Goal: Task Accomplishment & Management: Manage account settings

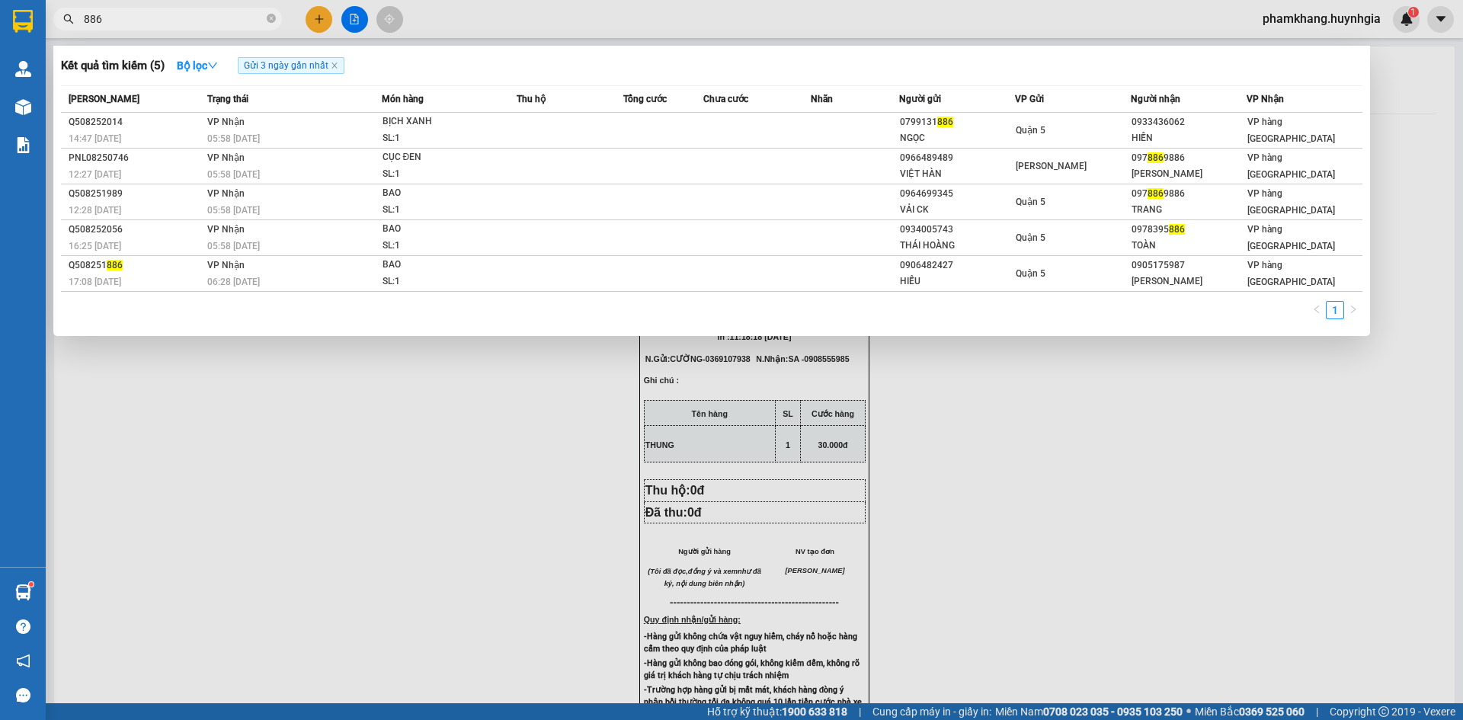
click at [223, 15] on input "886" at bounding box center [174, 19] width 180 height 17
type input "8"
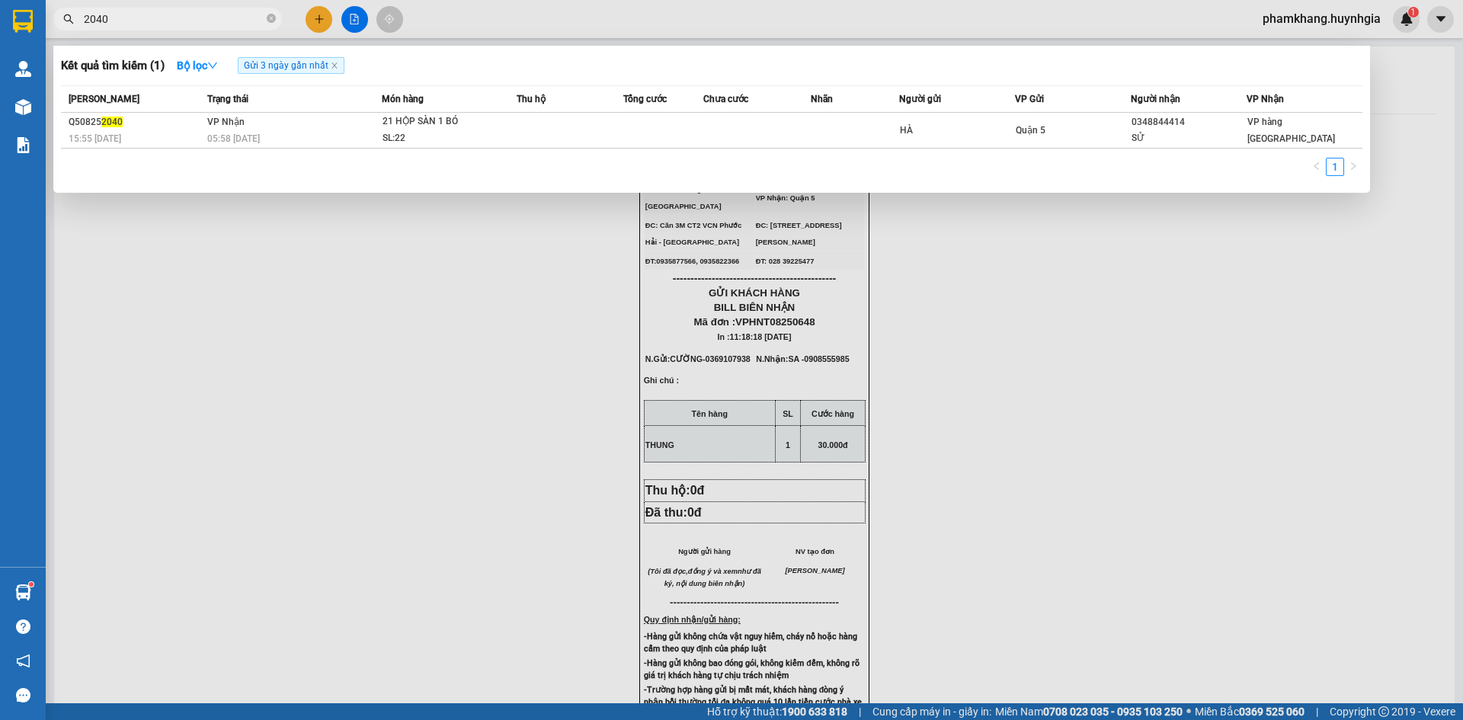
click at [113, 14] on input "2040" at bounding box center [174, 19] width 180 height 17
type input "2"
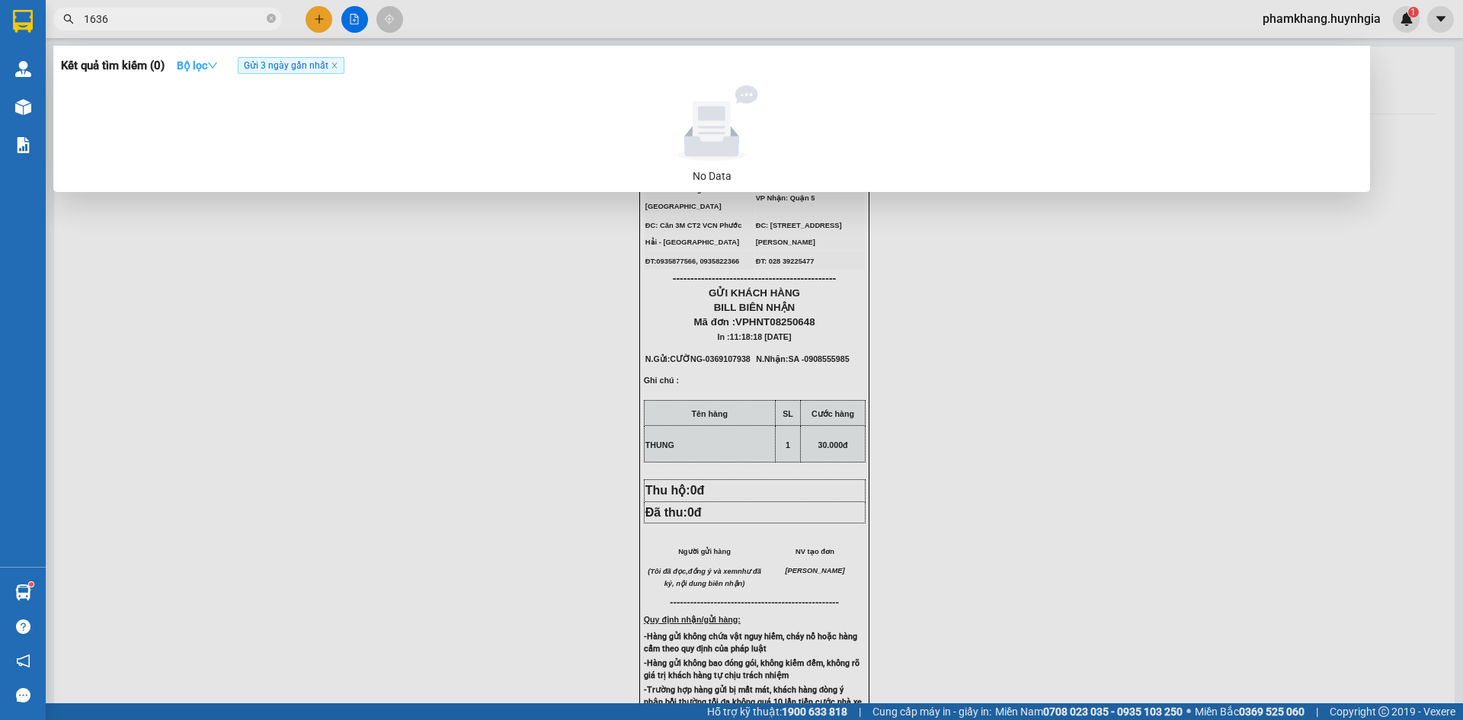
type input "1636"
click at [208, 64] on strong "Bộ lọc" at bounding box center [197, 65] width 41 height 12
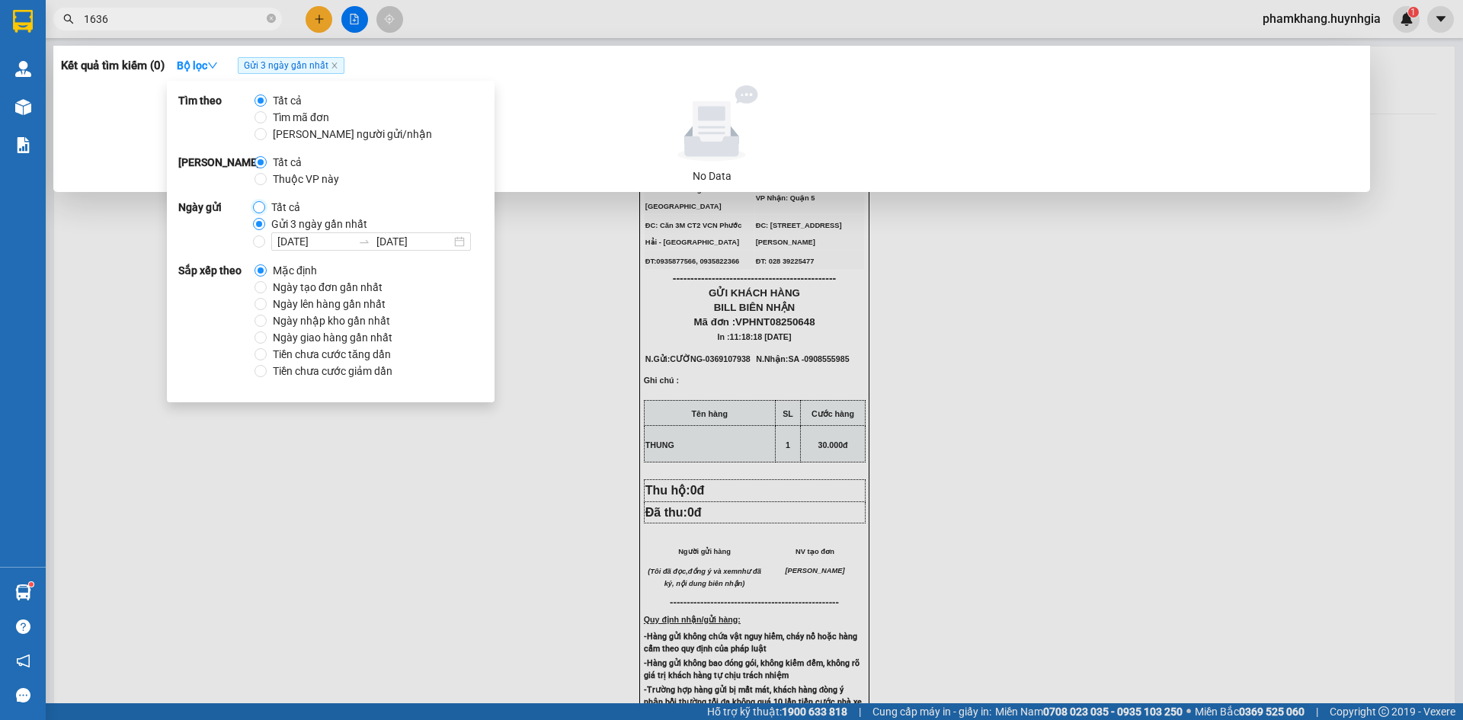
click at [261, 207] on input "Tất cả" at bounding box center [259, 207] width 12 height 12
radio input "true"
radio input "false"
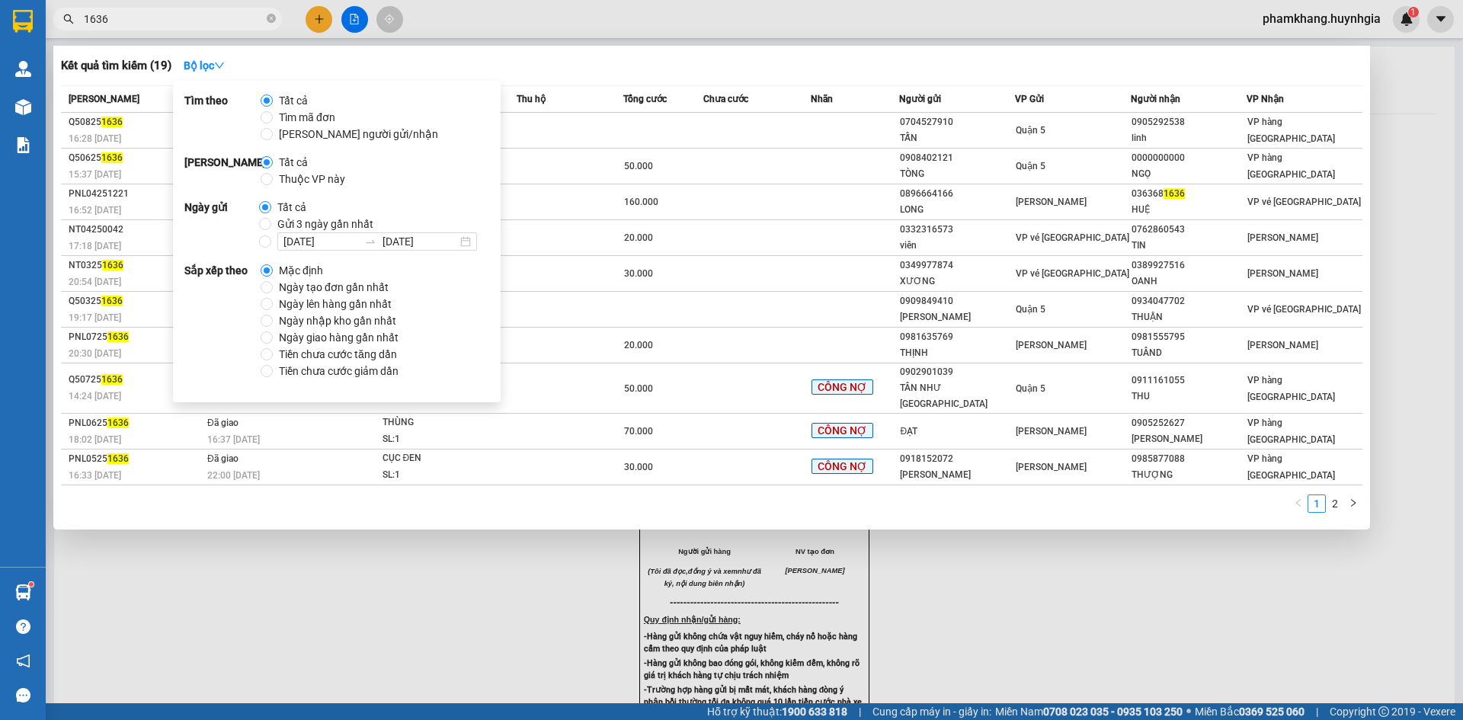
click at [447, 595] on div at bounding box center [731, 360] width 1463 height 720
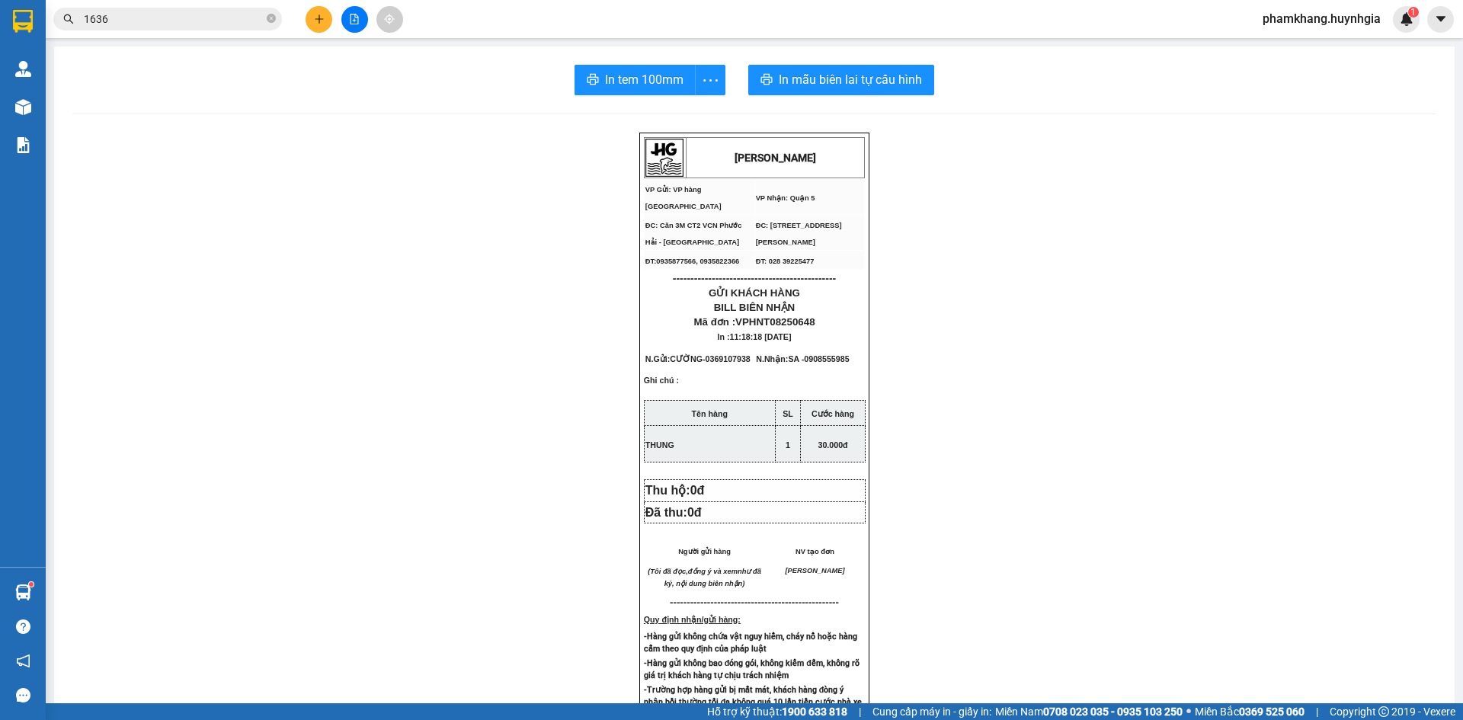
click at [179, 19] on input "1636" at bounding box center [174, 19] width 180 height 17
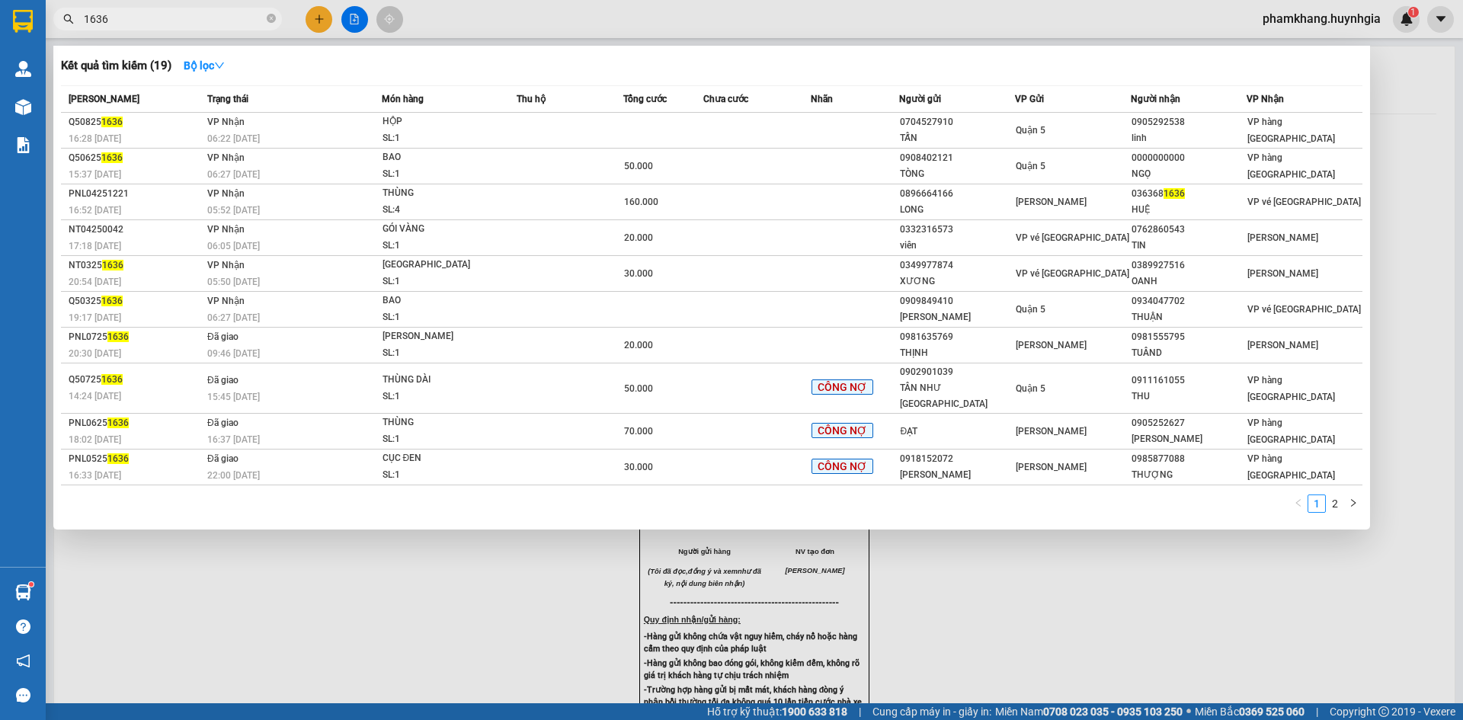
click at [238, 13] on input "1636" at bounding box center [174, 19] width 180 height 17
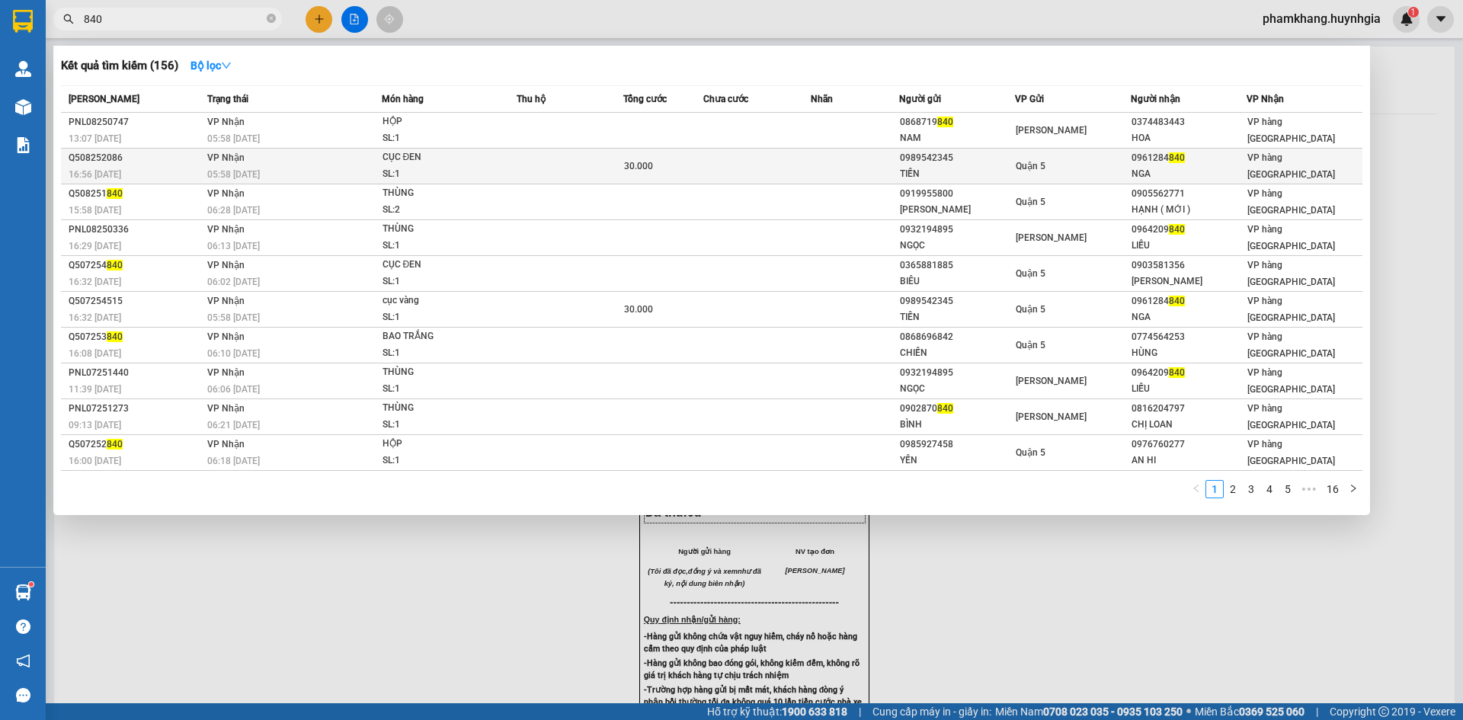
type input "840"
click at [904, 165] on div "0989542345" at bounding box center [957, 158] width 114 height 16
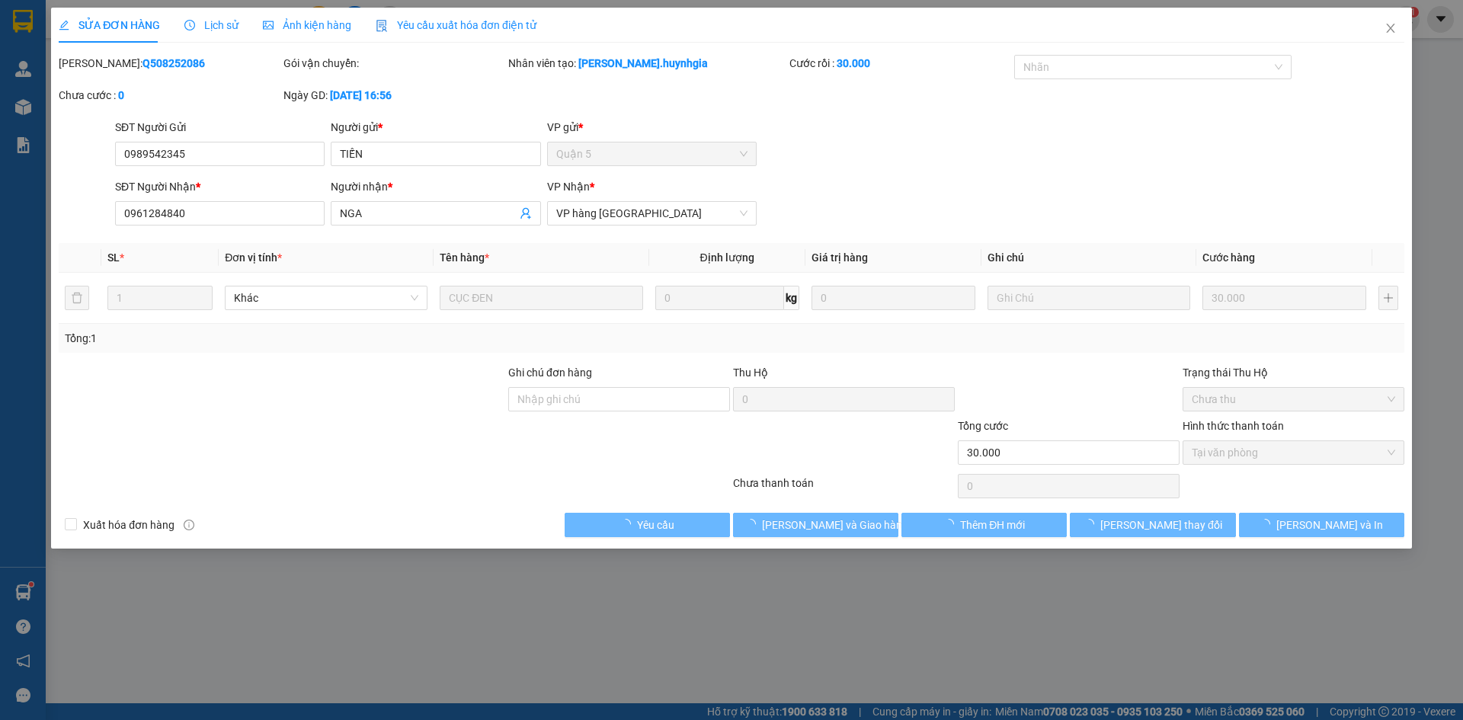
type input "0989542345"
type input "TIẾN"
type input "0961284840"
type input "NGA"
type input "30.000"
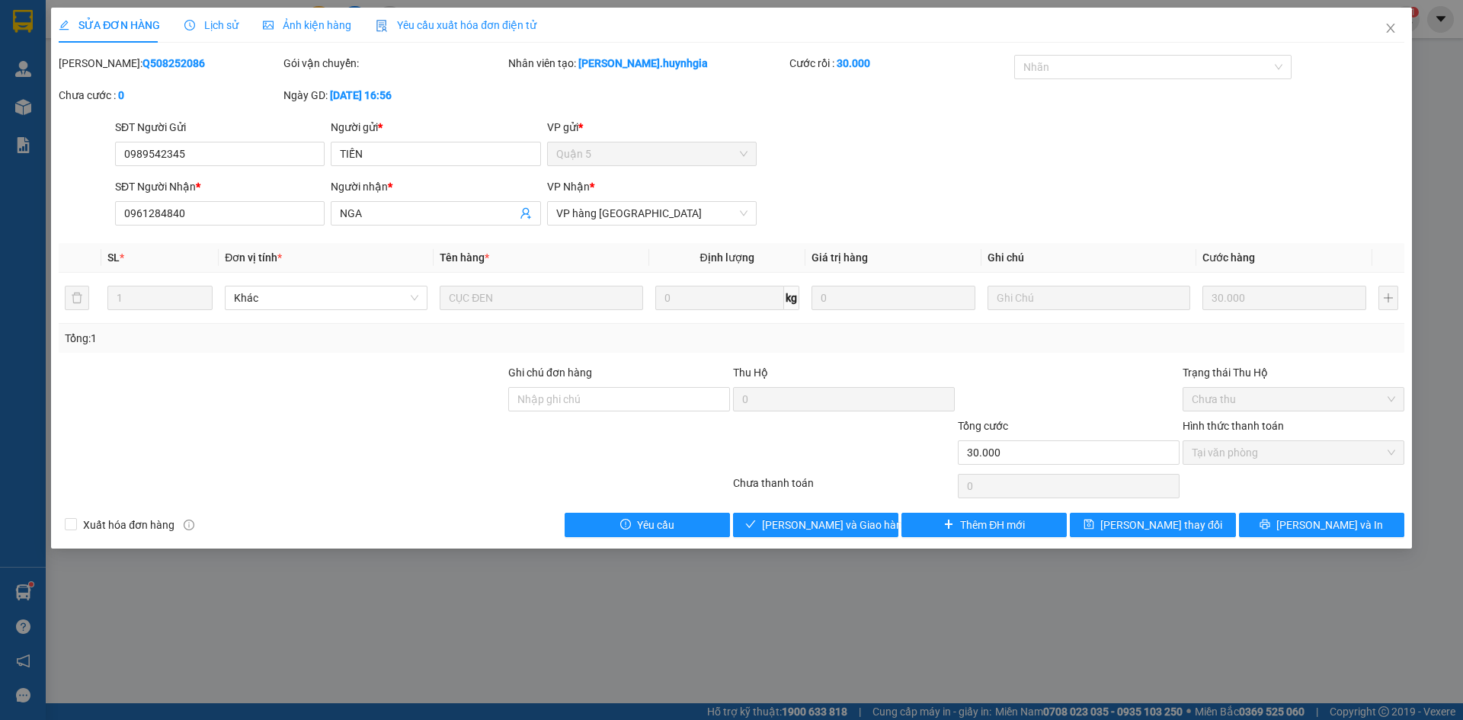
click at [345, 457] on div at bounding box center [282, 444] width 450 height 53
drag, startPoint x: 843, startPoint y: 527, endPoint x: 855, endPoint y: 518, distance: 14.8
click at [844, 527] on span "Lưu và Giao hàng" at bounding box center [835, 525] width 146 height 17
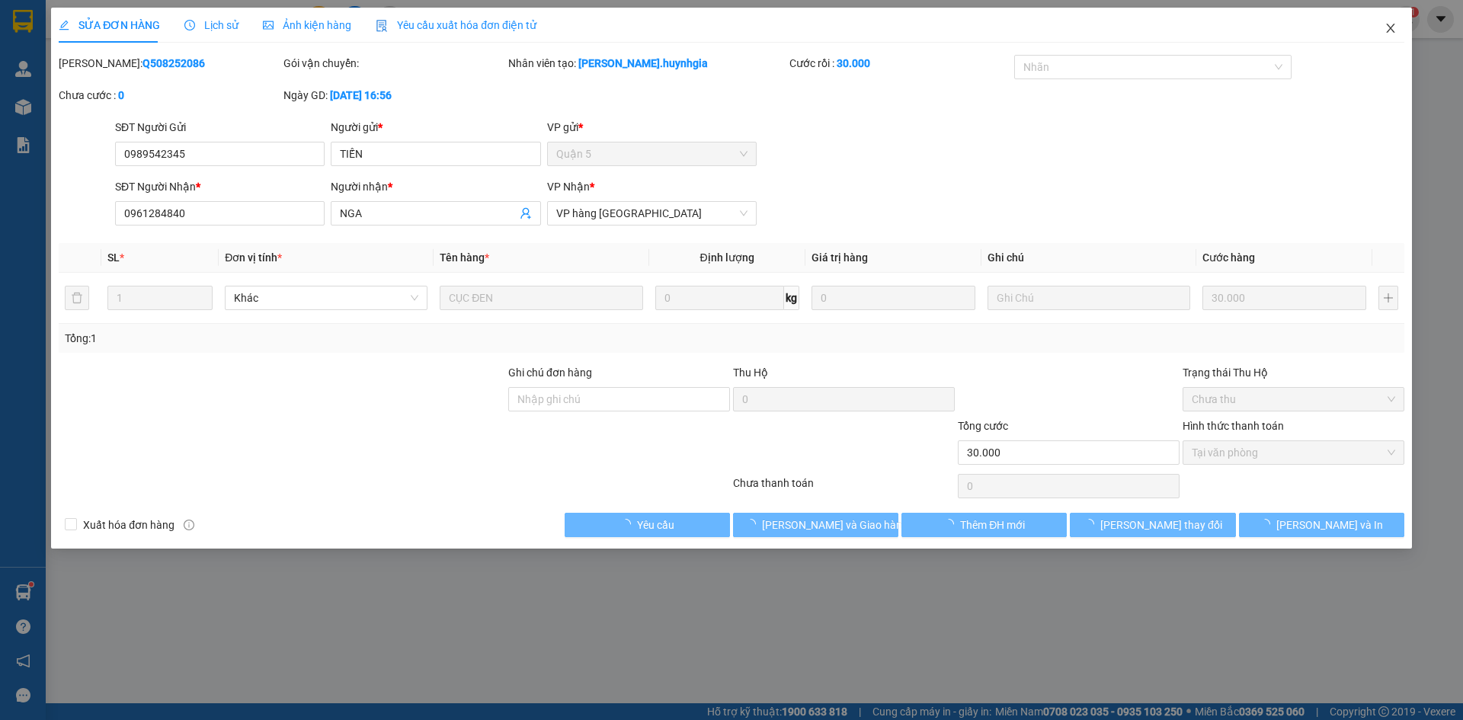
click at [1392, 31] on icon "close" at bounding box center [1391, 28] width 12 height 12
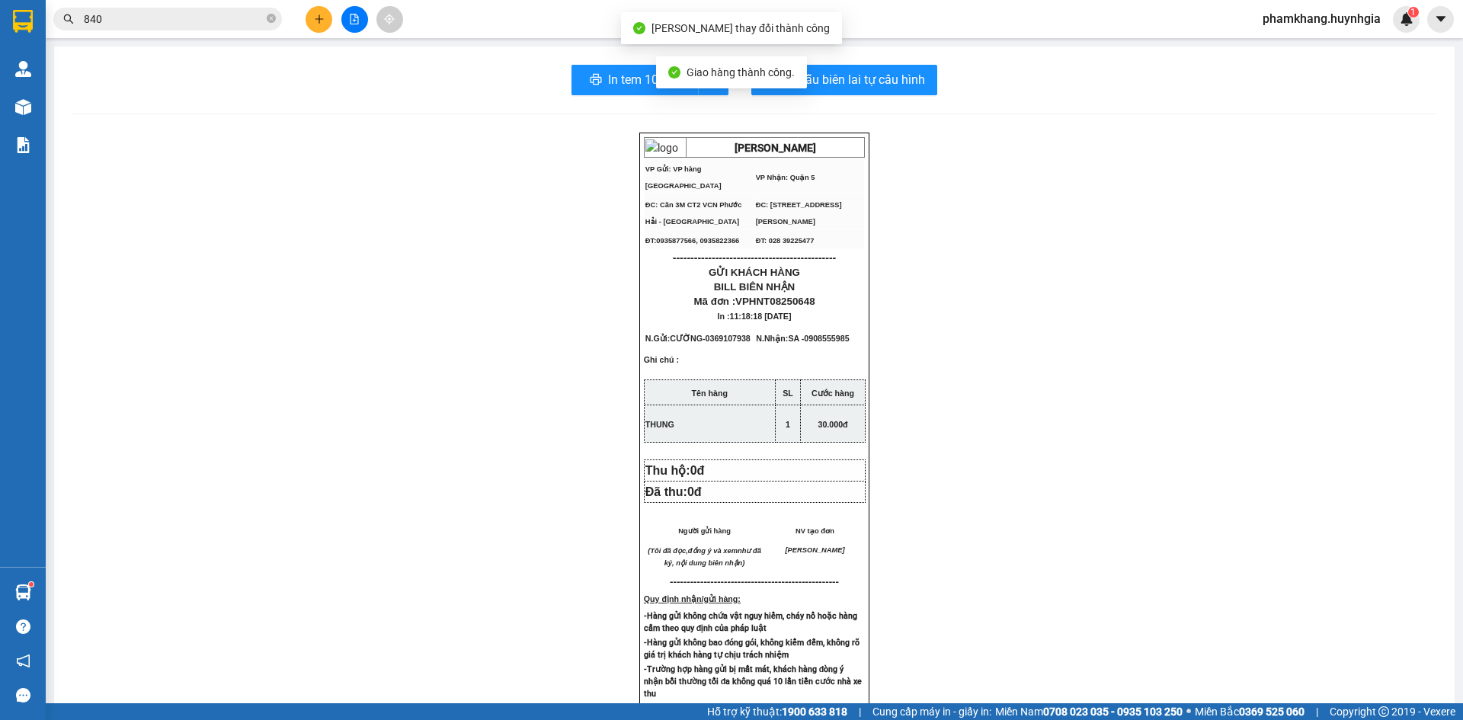
click at [324, 22] on icon "plus" at bounding box center [319, 19] width 11 height 11
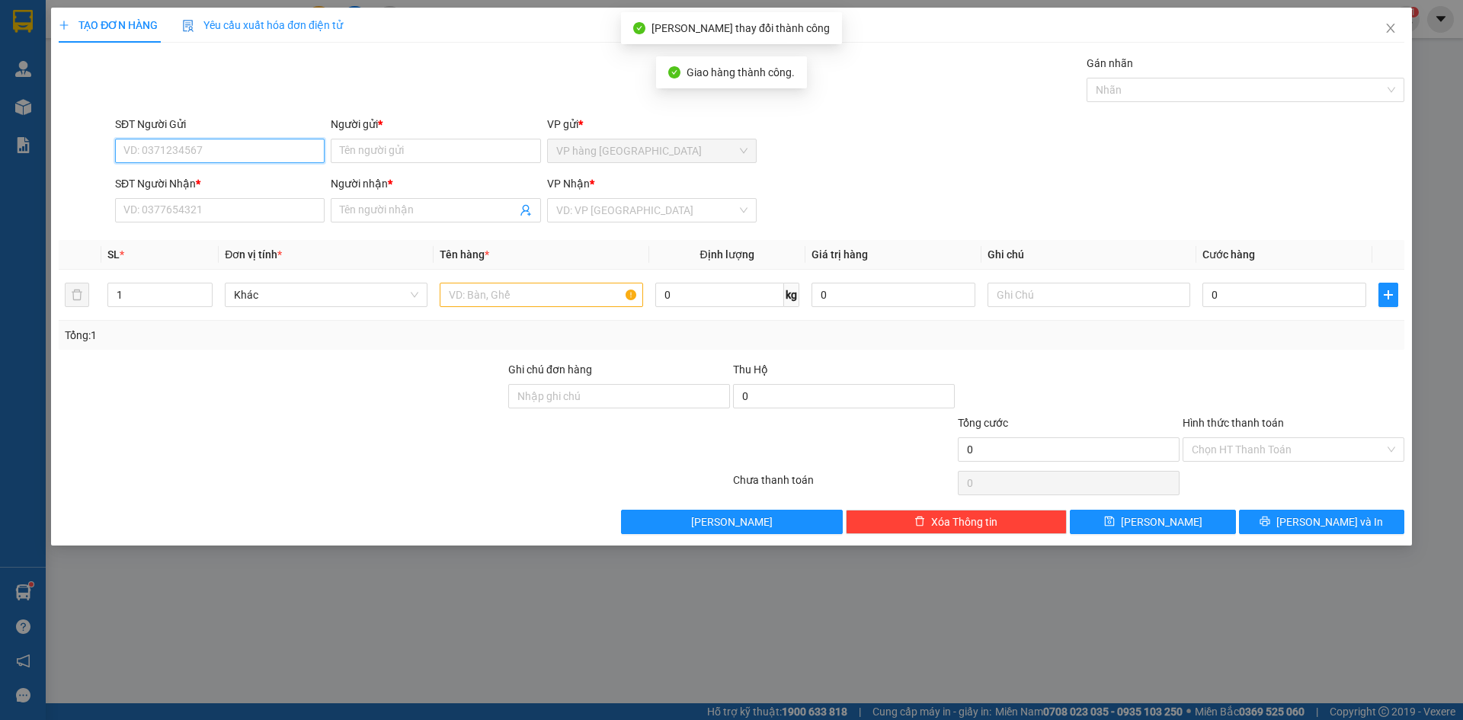
click at [279, 158] on input "SĐT Người Gửi" at bounding box center [220, 151] width 210 height 24
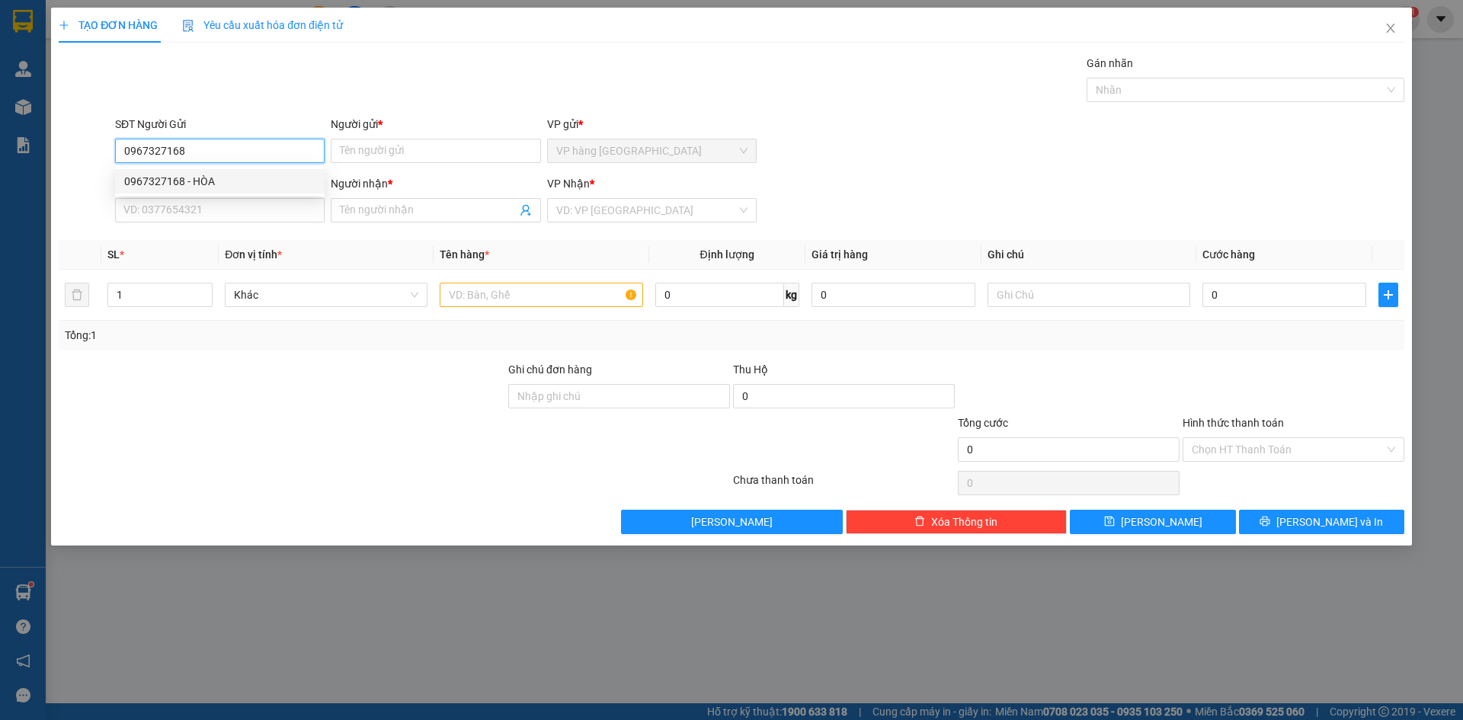
type input "0967327168"
type input "HÒA"
type input "0903744014"
type input "QUANG"
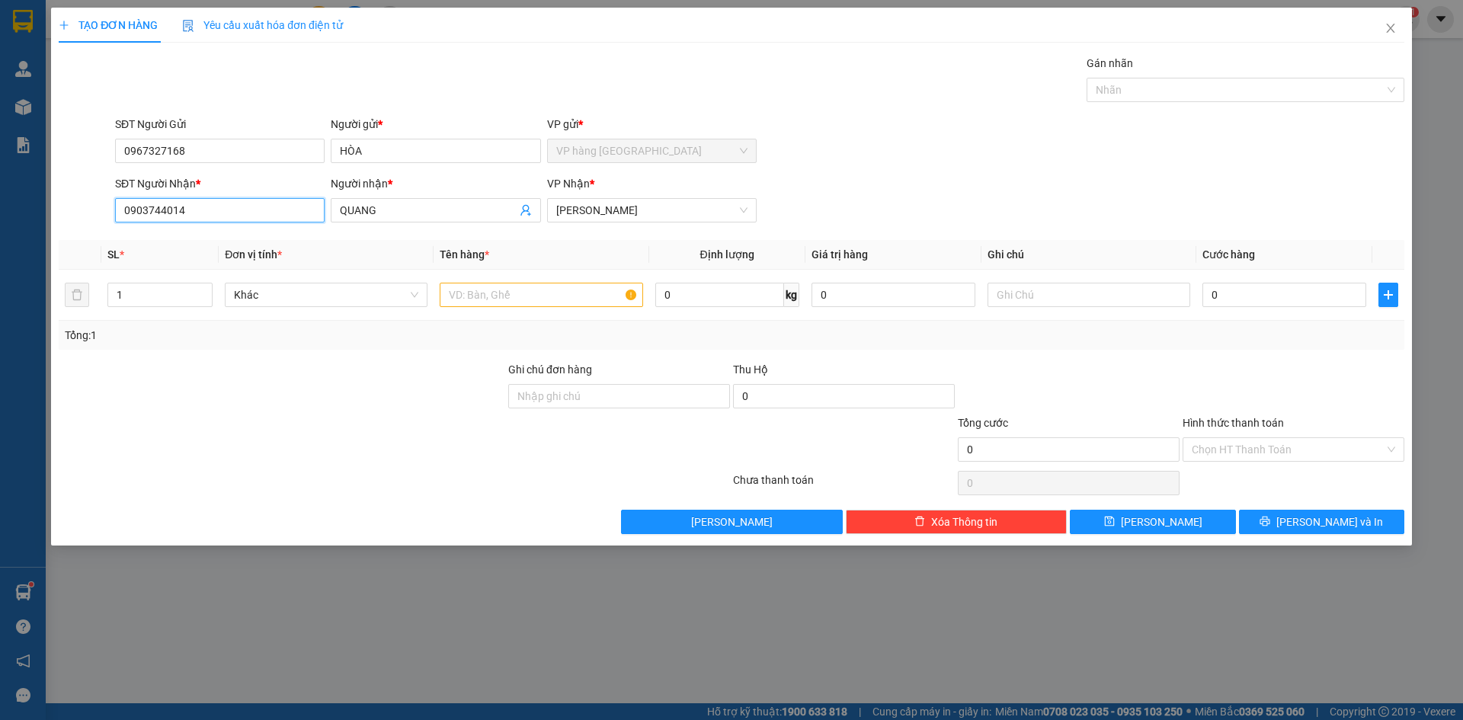
click at [306, 220] on input "0903744014" at bounding box center [220, 210] width 210 height 24
click at [489, 301] on input "text" at bounding box center [541, 295] width 203 height 24
type input "HỒ SƠ"
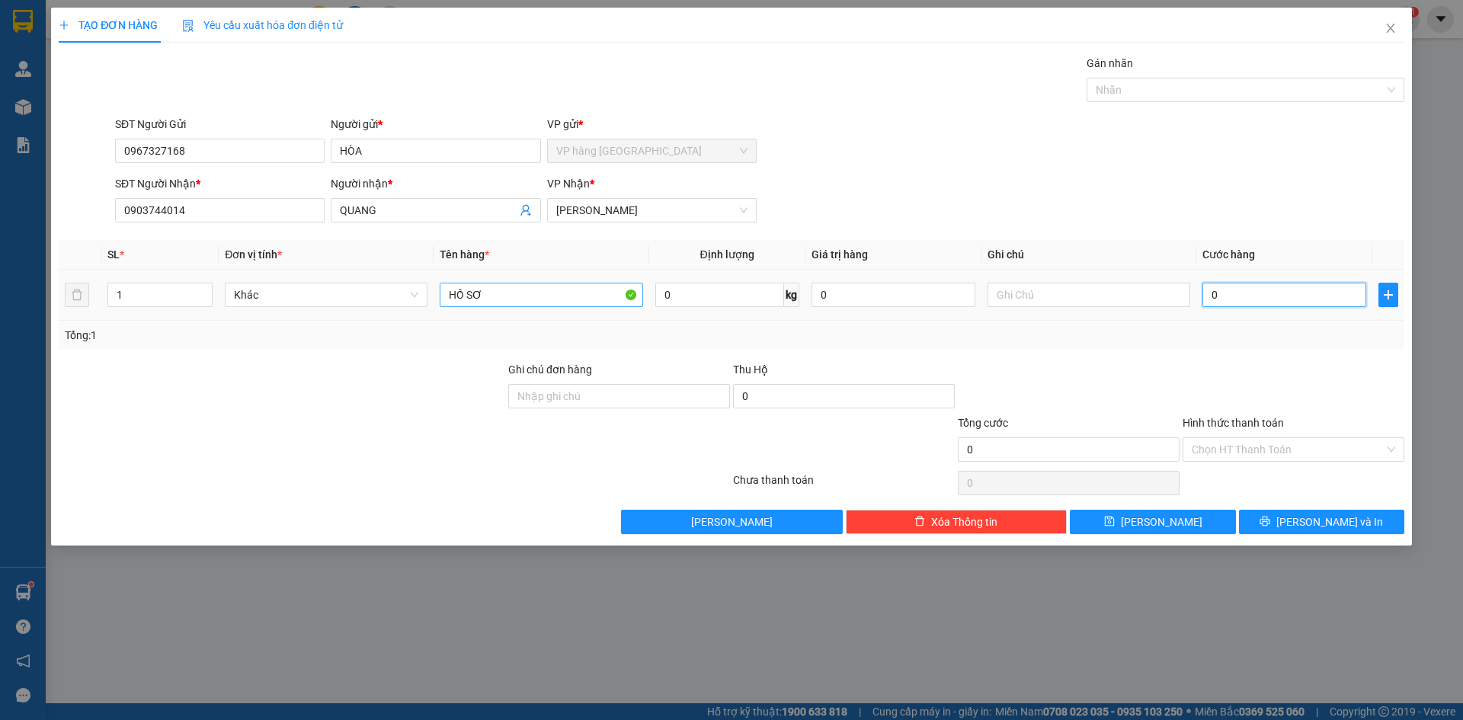
type input "2"
type input "20"
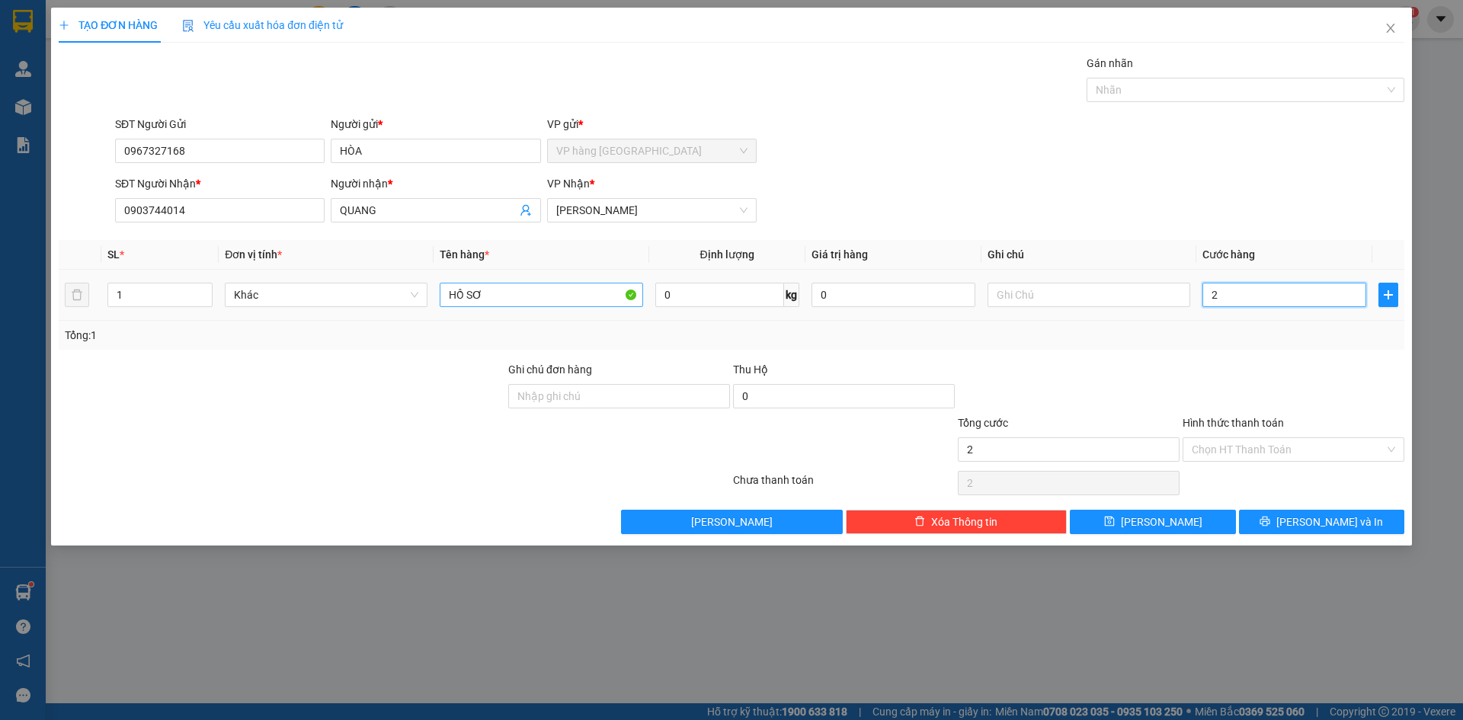
type input "20"
type input "20.000"
click at [1133, 149] on div "SĐT Người Gửi 0967327168 Người gửi * HÒA VP gửi * VP hàng Nha Trang" at bounding box center [760, 142] width 1296 height 53
click at [1268, 458] on input "Hình thức thanh toán" at bounding box center [1288, 449] width 193 height 23
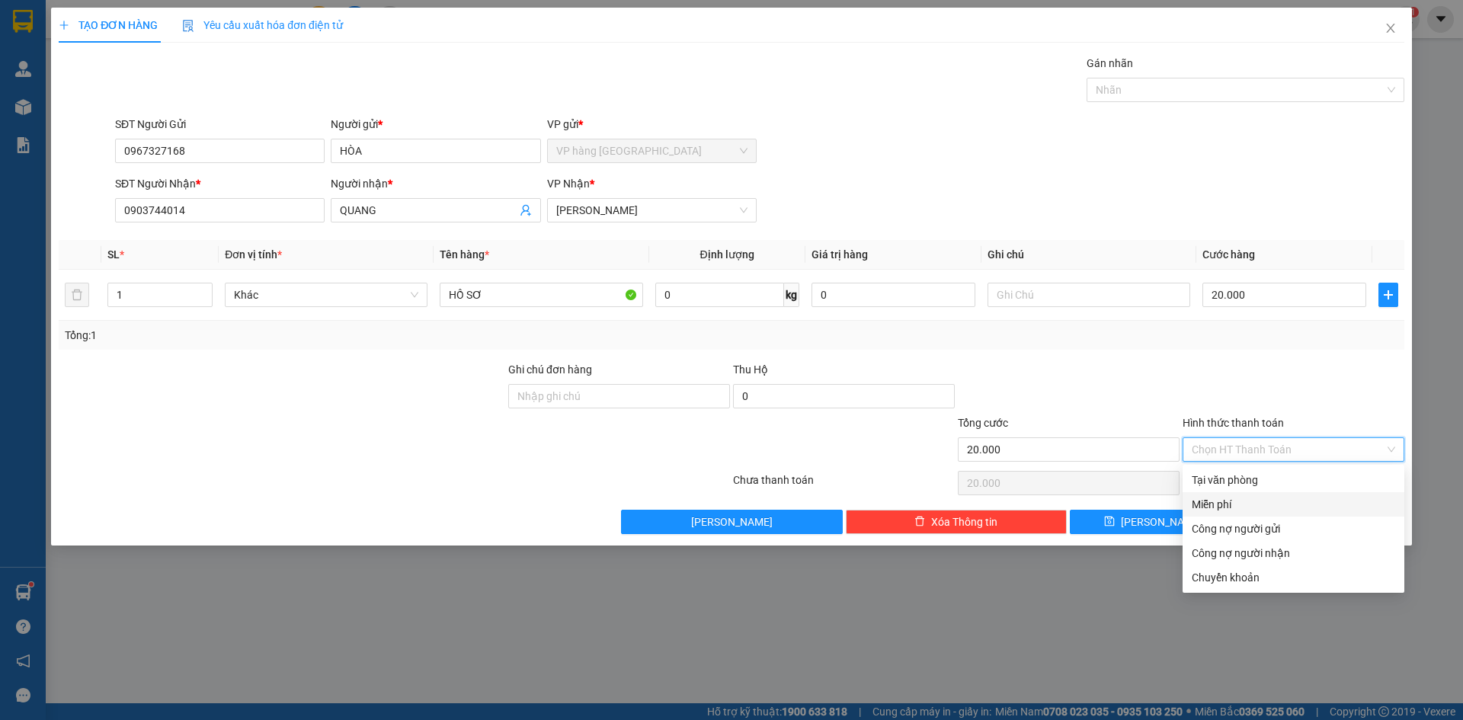
click at [1266, 489] on div "Tại văn phòng" at bounding box center [1294, 480] width 222 height 24
type input "0"
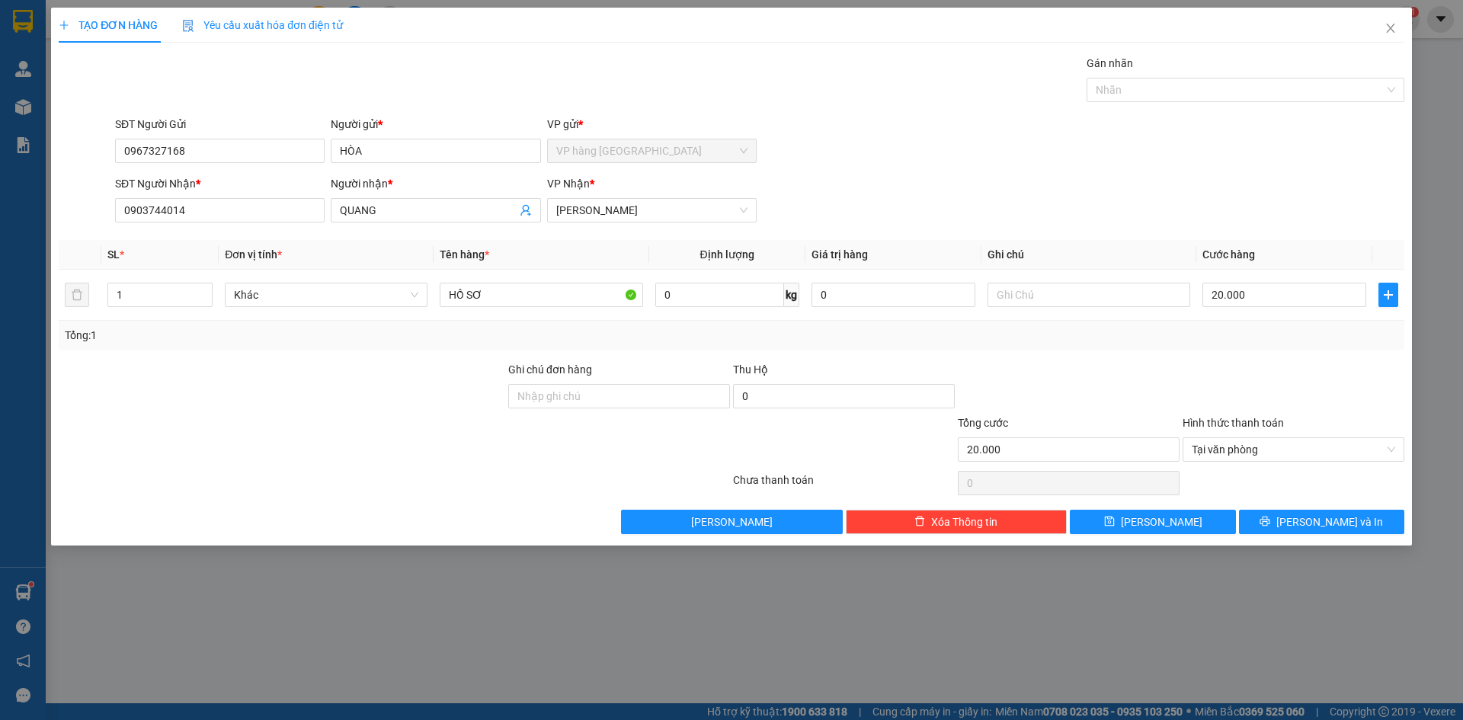
click at [1338, 506] on div "Transit Pickup Surcharge Ids Transit Deliver Surcharge Ids Transit Deliver Surc…" at bounding box center [732, 294] width 1346 height 479
click at [1338, 520] on span "[PERSON_NAME] và In" at bounding box center [1330, 522] width 107 height 17
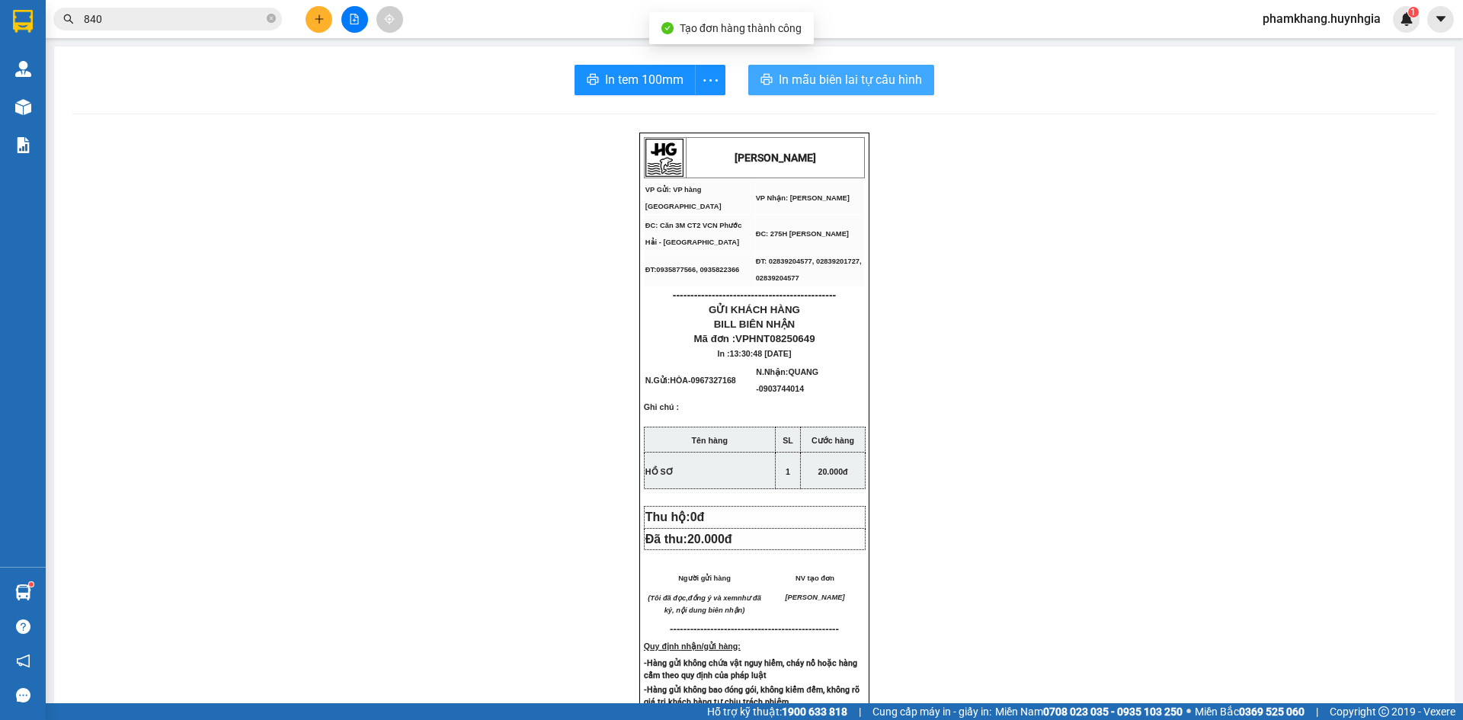
click at [895, 73] on span "In mẫu biên lai tự cấu hình" at bounding box center [850, 79] width 143 height 19
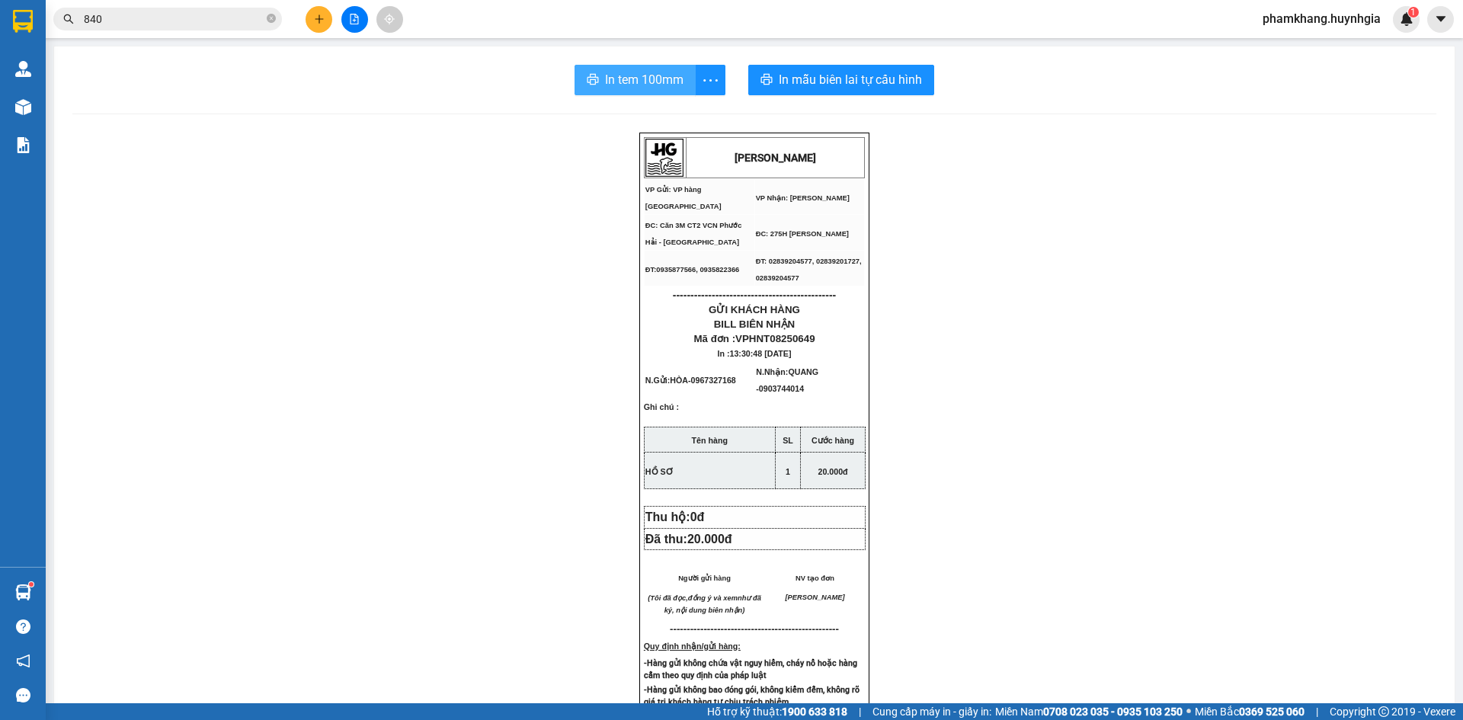
click at [605, 84] on span "In tem 100mm" at bounding box center [644, 79] width 79 height 19
drag, startPoint x: 153, startPoint y: 8, endPoint x: 155, endPoint y: 23, distance: 14.7
click at [154, 13] on span "840" at bounding box center [167, 19] width 229 height 23
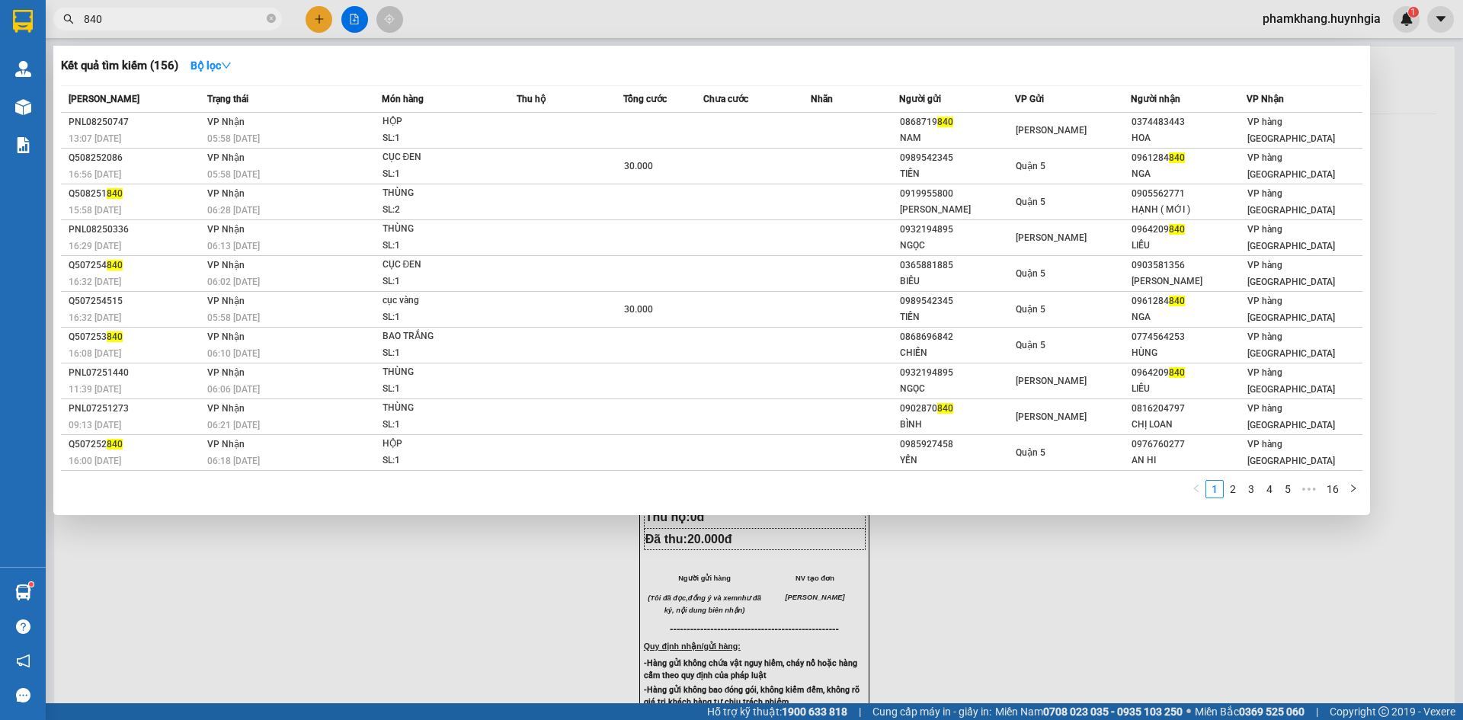
click at [157, 24] on input "840" at bounding box center [174, 19] width 180 height 17
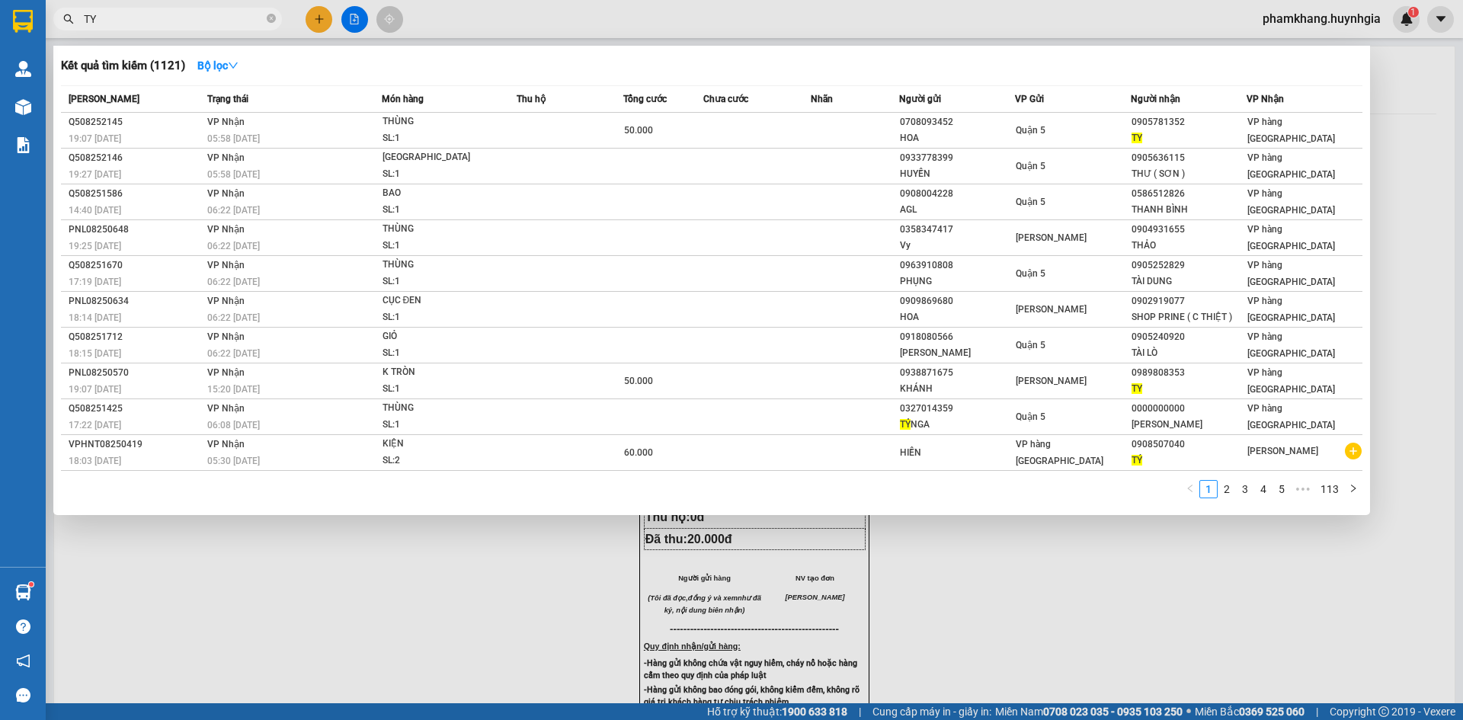
click at [190, 14] on input "TY" at bounding box center [174, 19] width 180 height 17
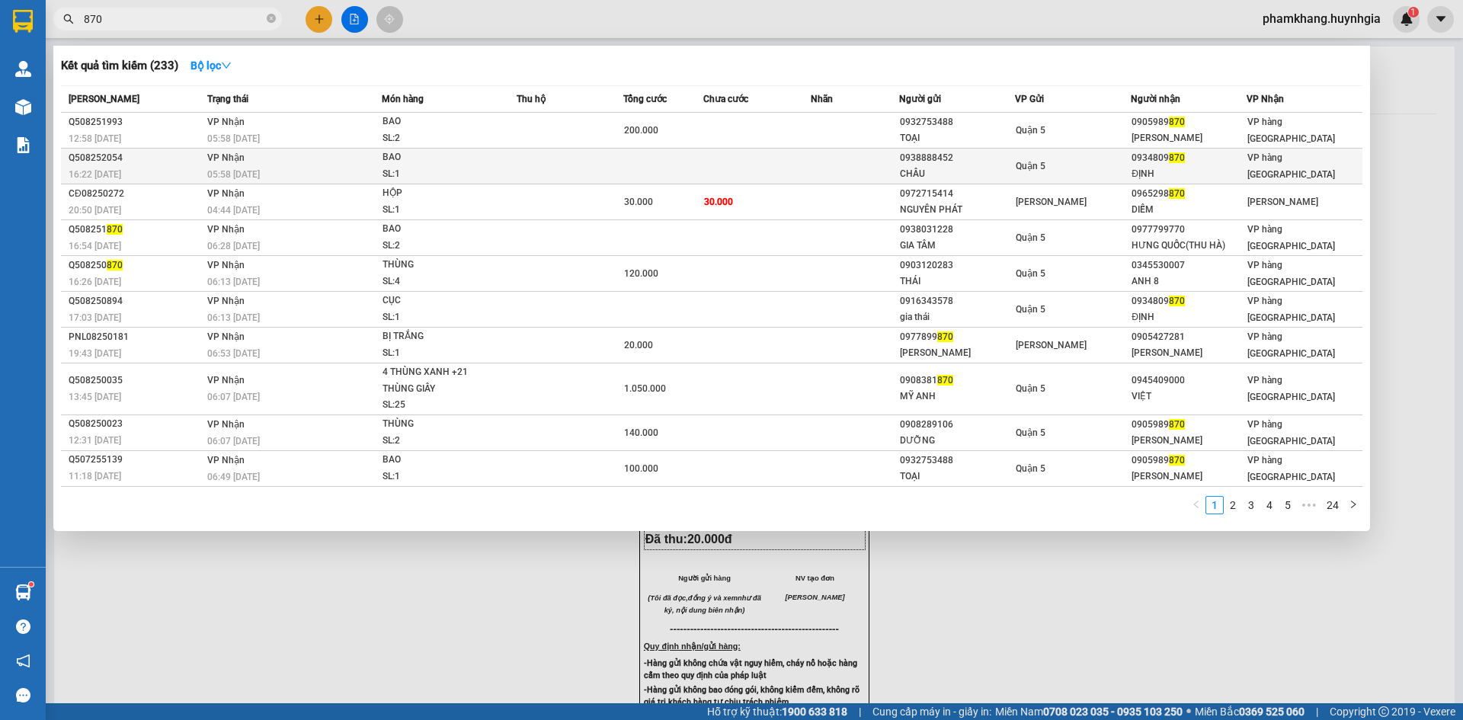
type input "870"
click at [623, 175] on td at bounding box center [570, 167] width 107 height 36
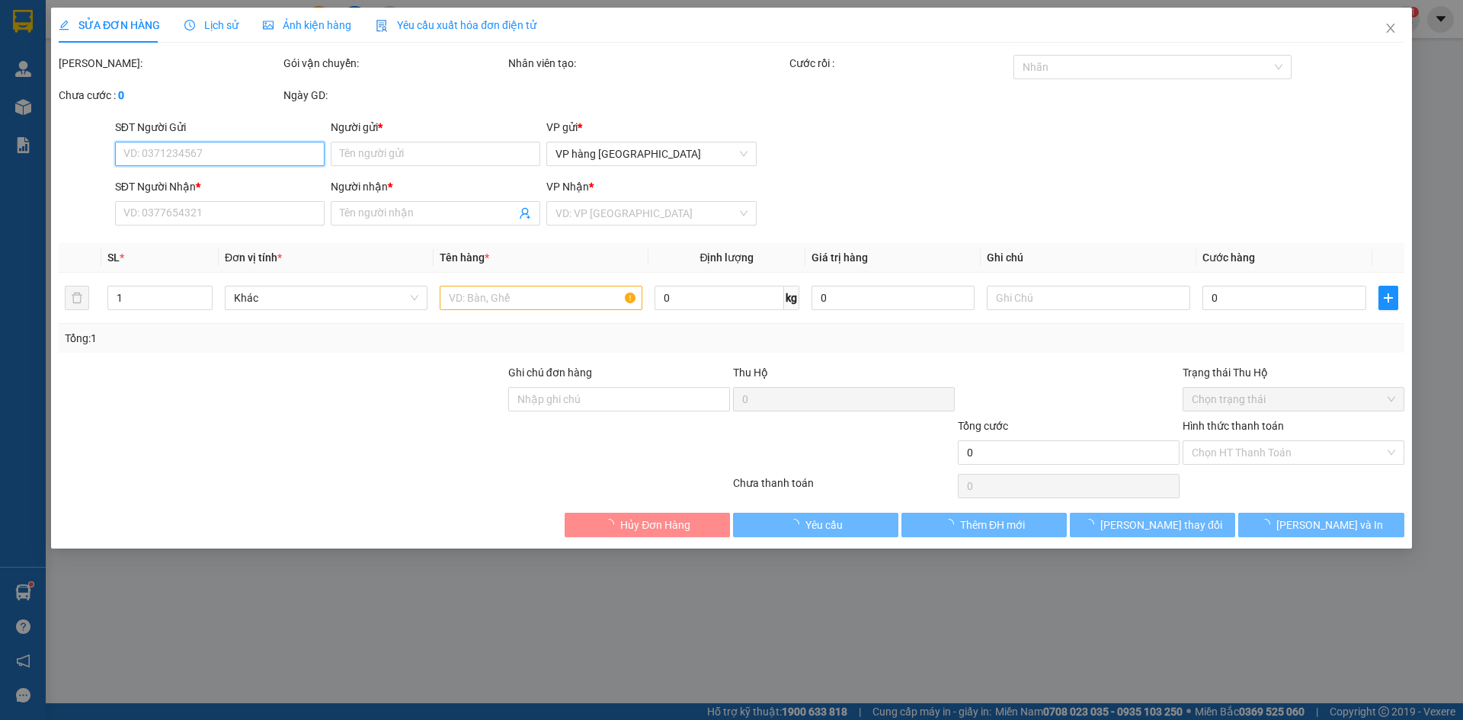
type input "0938888452"
type input "CHÂU"
type input "0934809870"
type input "ĐỊNH"
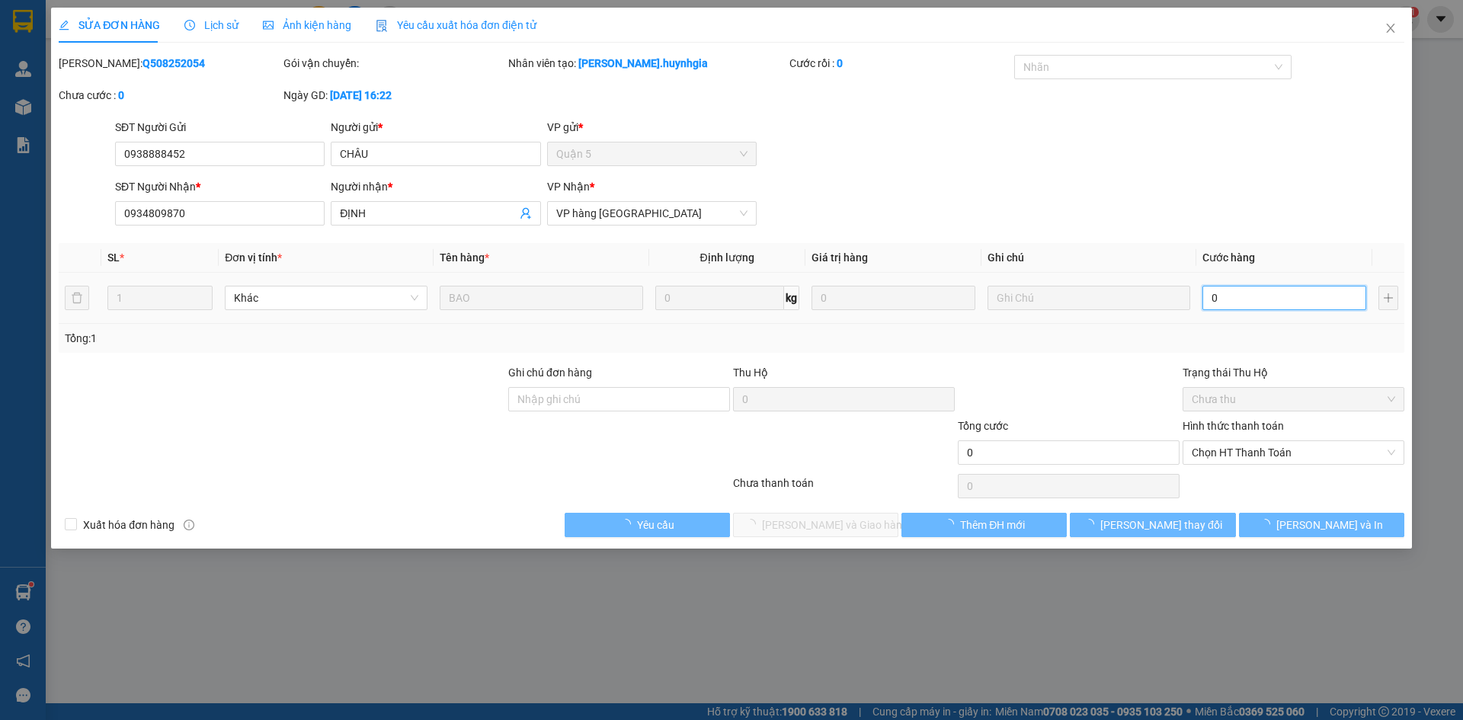
click at [1273, 300] on input "0" at bounding box center [1285, 298] width 164 height 24
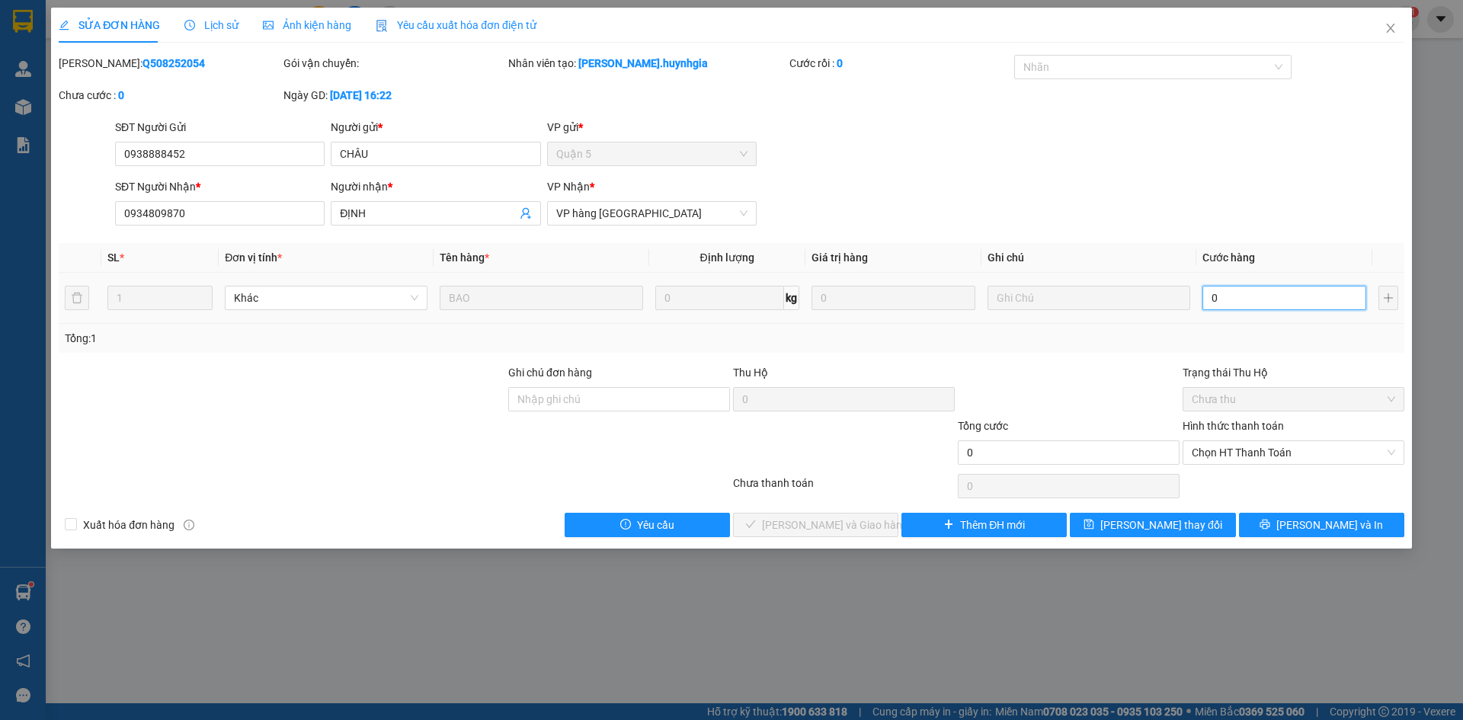
type input "3"
type input "30"
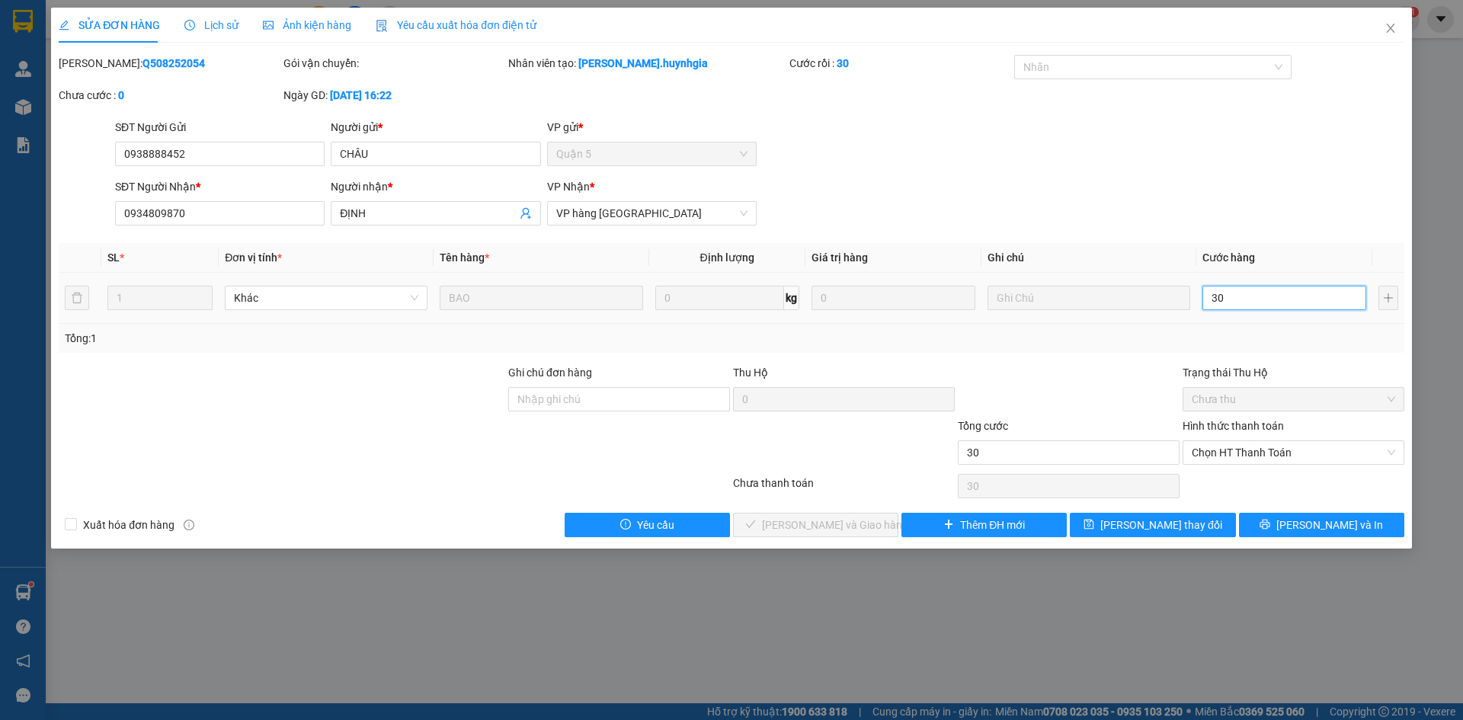
type input "30"
type input "30.000"
click at [1269, 269] on th "Cước hàng" at bounding box center [1285, 258] width 176 height 30
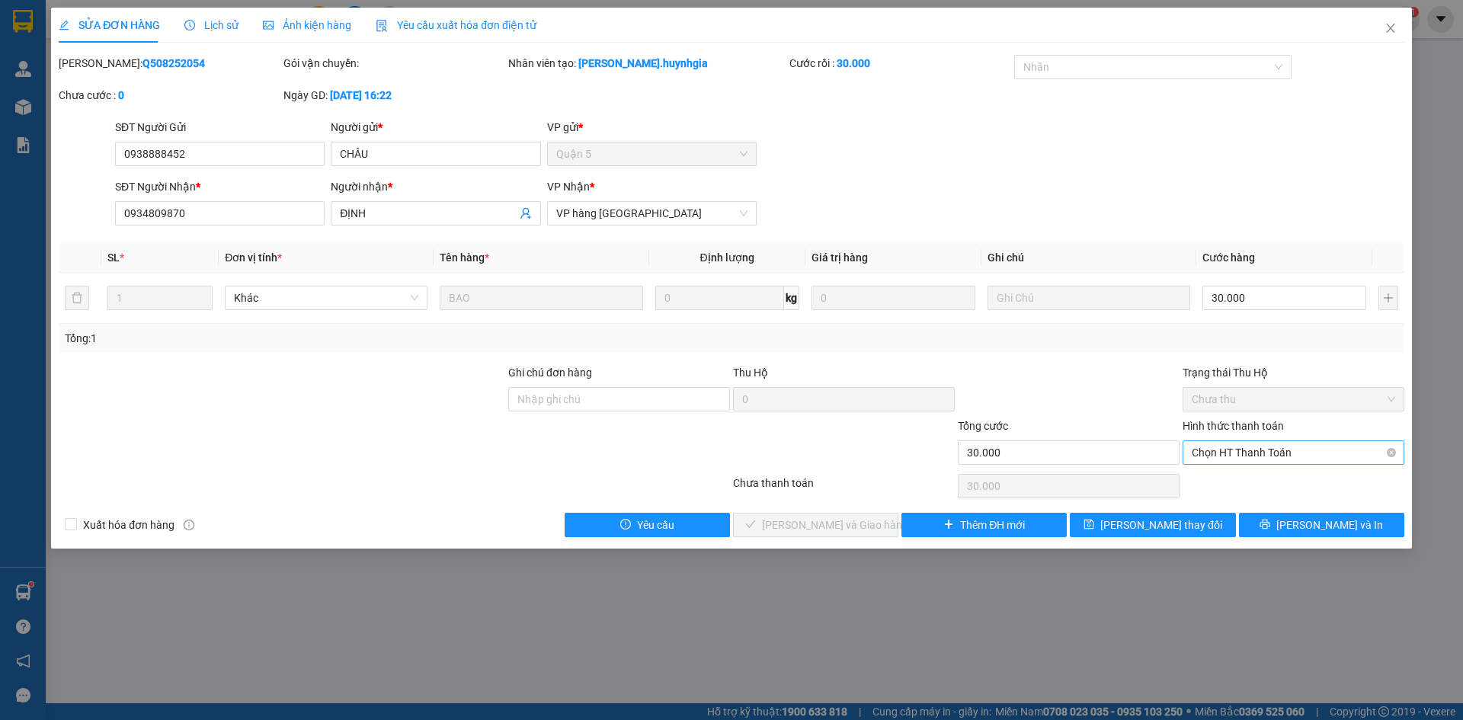
click at [1252, 459] on span "Chọn HT Thanh Toán" at bounding box center [1294, 452] width 204 height 23
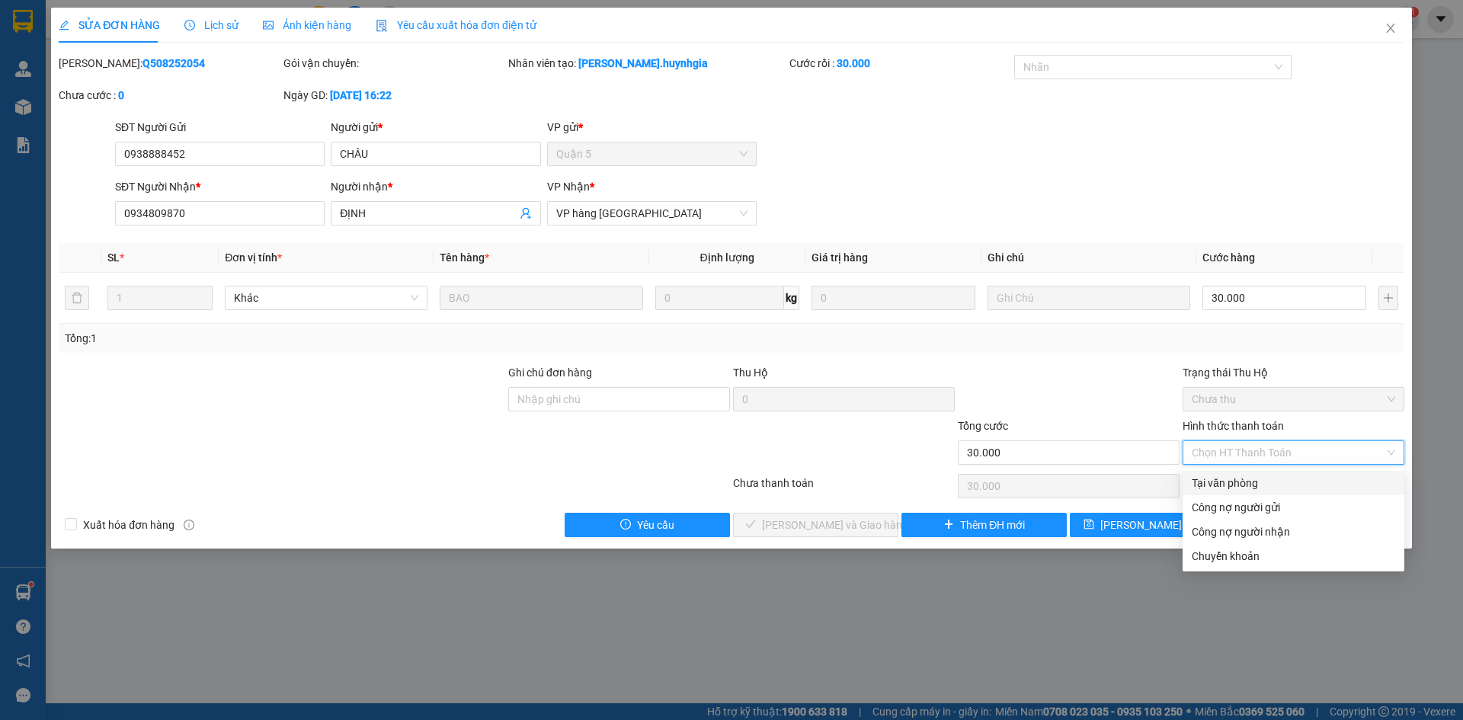
drag, startPoint x: 1239, startPoint y: 486, endPoint x: 1098, endPoint y: 489, distance: 140.3
click at [1239, 487] on div "Tại văn phòng" at bounding box center [1294, 483] width 204 height 17
type input "0"
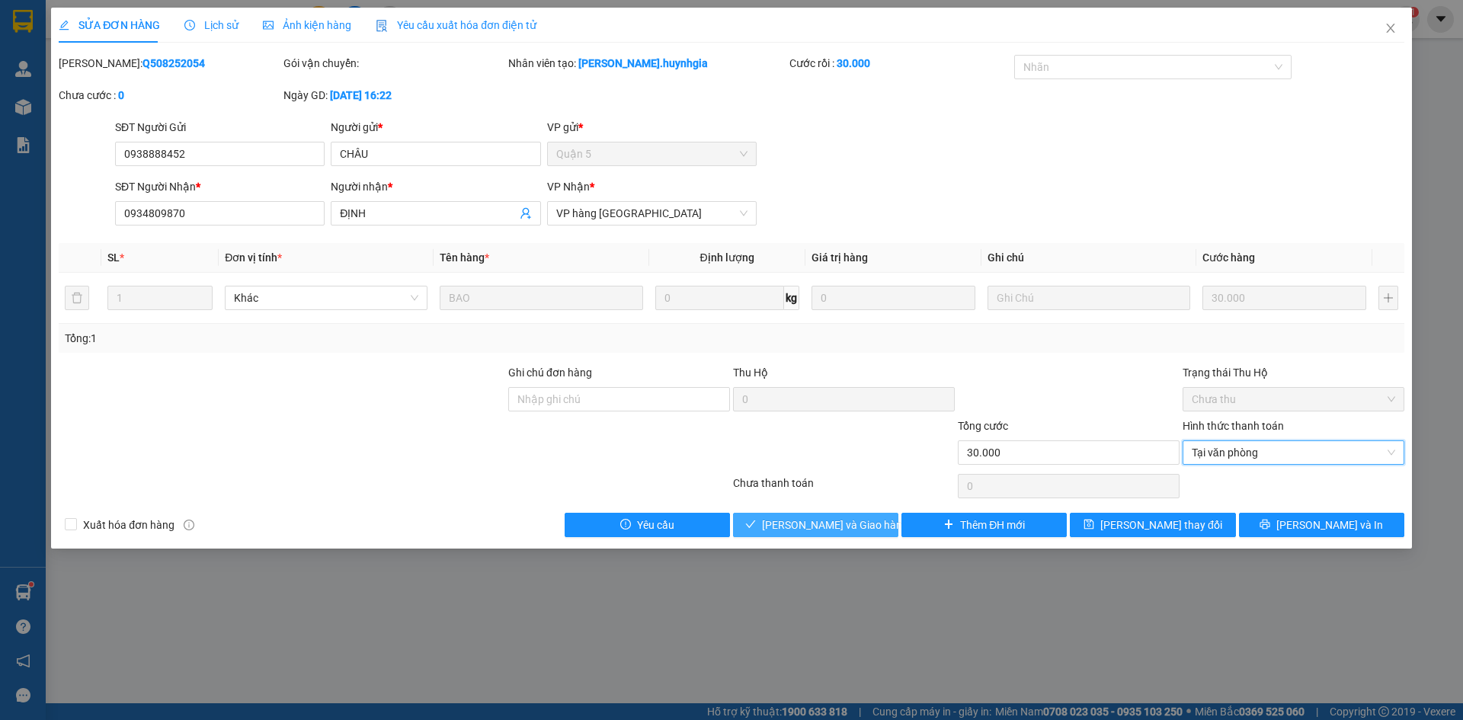
click at [874, 527] on button "Lưu và Giao hàng" at bounding box center [815, 525] width 165 height 24
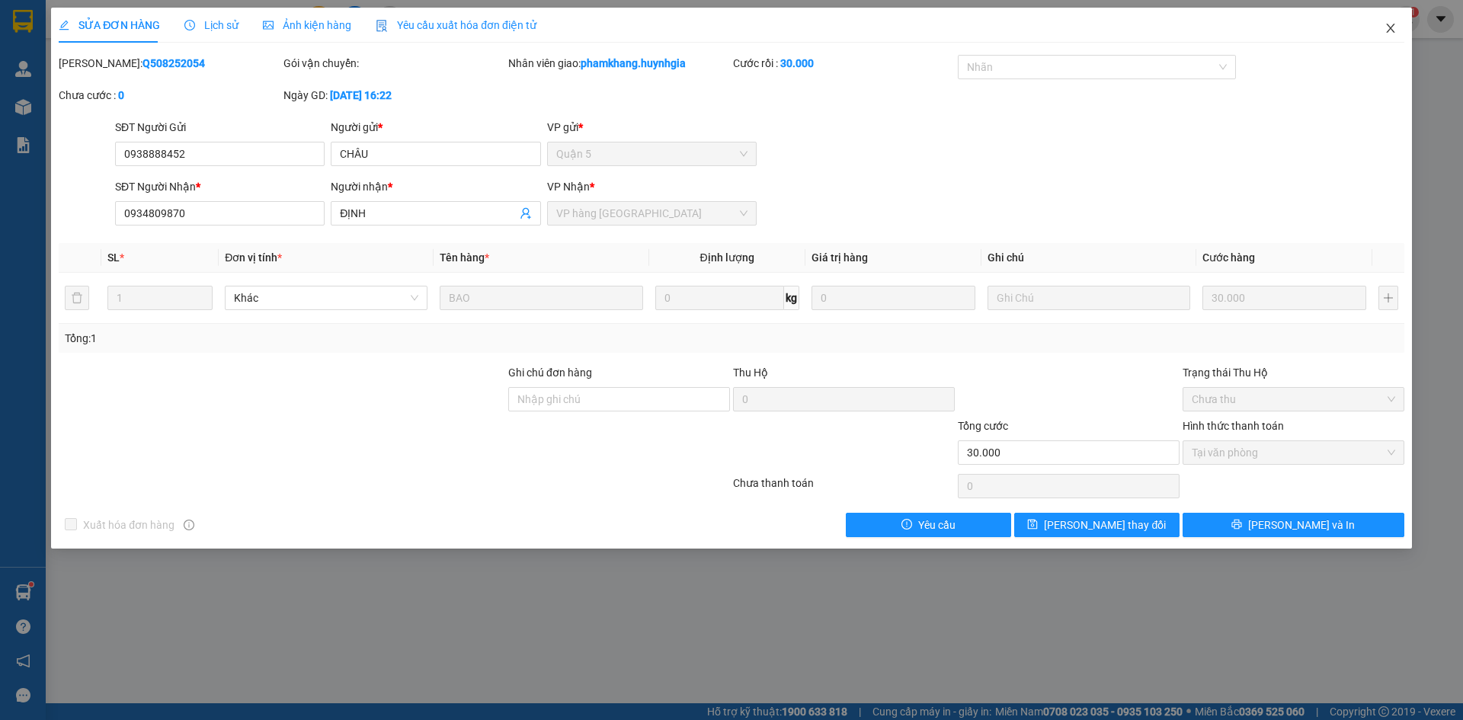
click at [1392, 22] on span "Close" at bounding box center [1391, 29] width 43 height 43
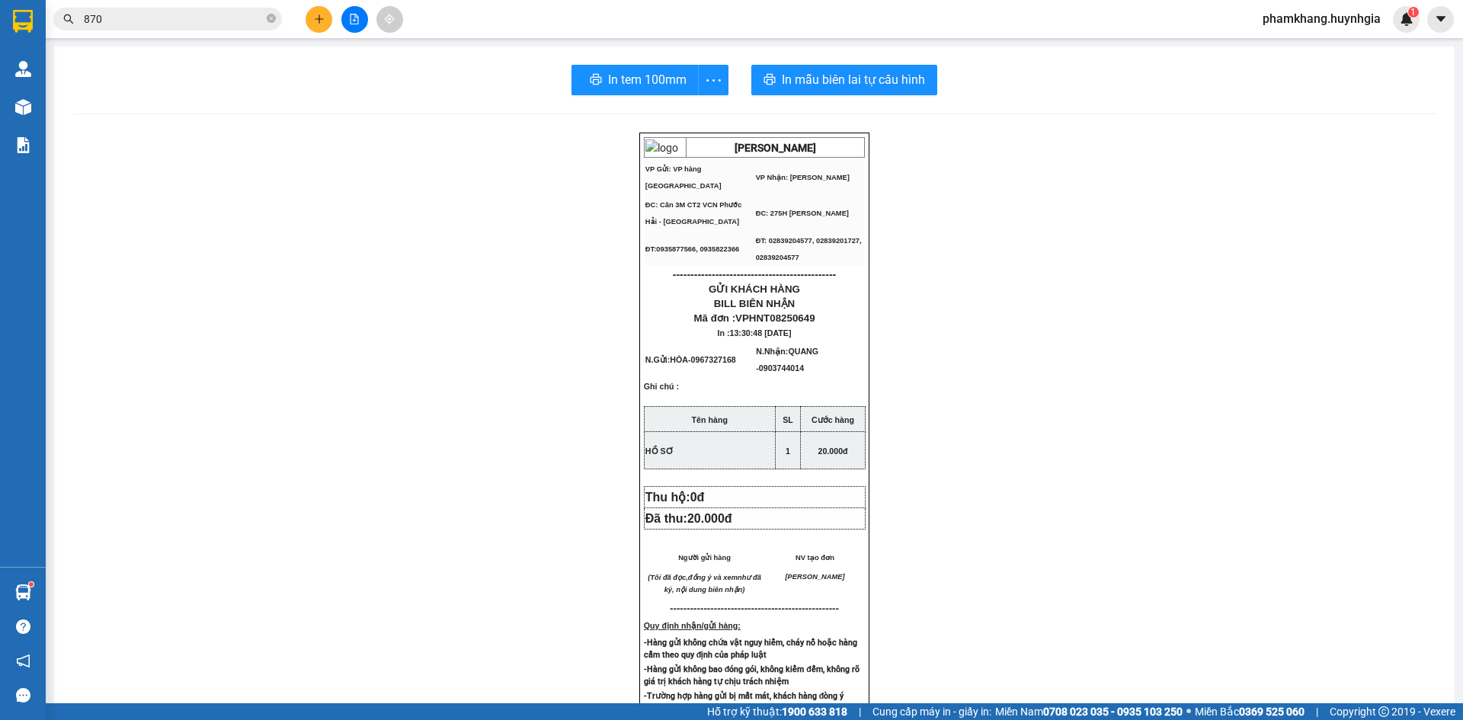
click at [318, 12] on button at bounding box center [319, 19] width 27 height 27
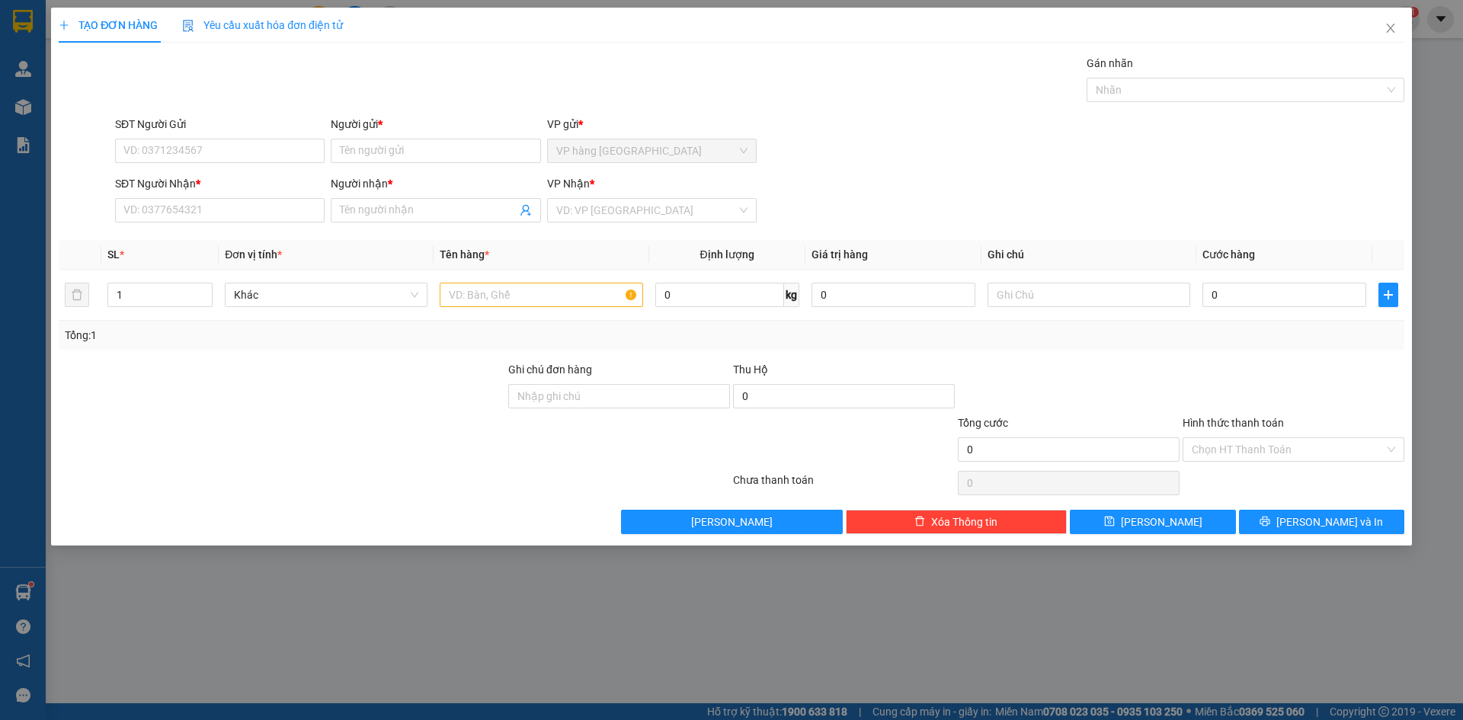
click at [364, 134] on div "Người gửi *" at bounding box center [436, 127] width 210 height 23
click at [380, 164] on div "Người gửi * Tên người gửi" at bounding box center [436, 142] width 210 height 53
click at [382, 157] on input "Người gửi *" at bounding box center [436, 151] width 210 height 24
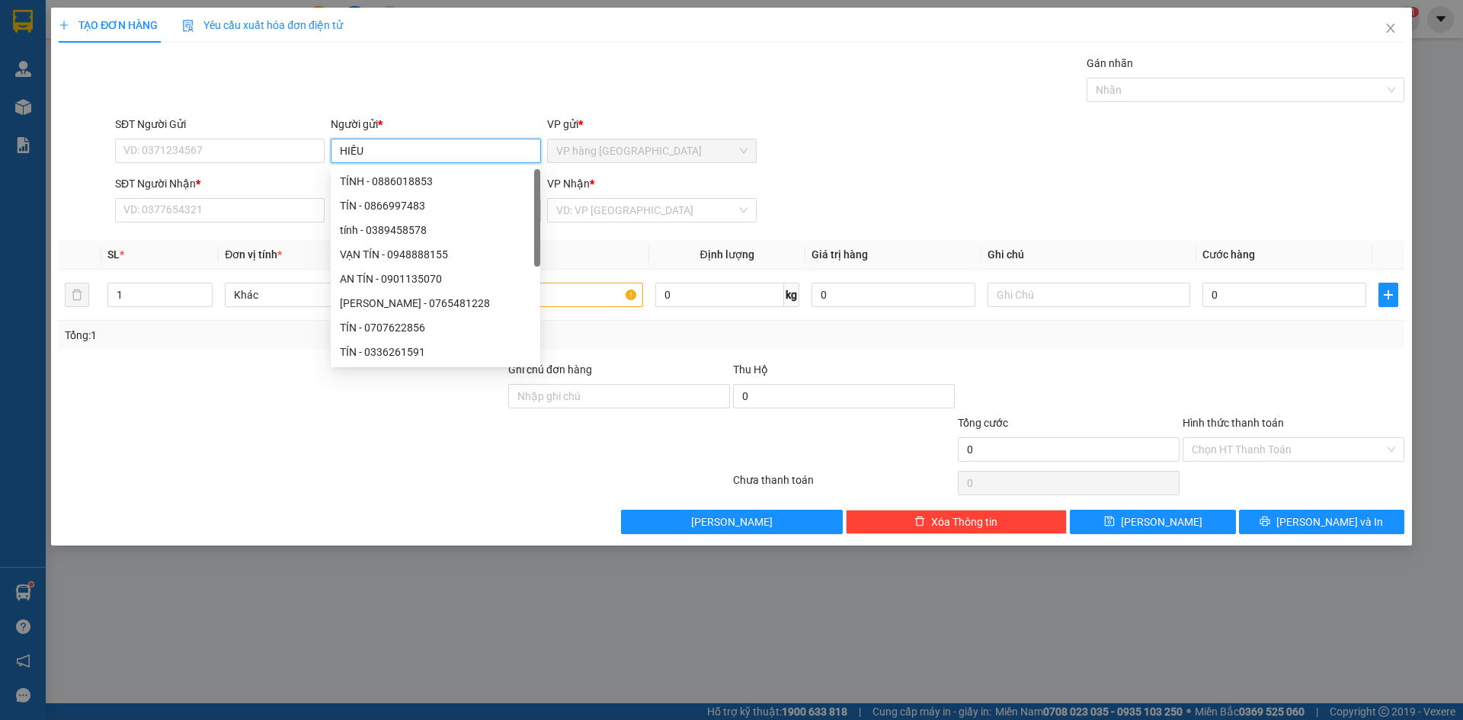
type input "HIẾU"
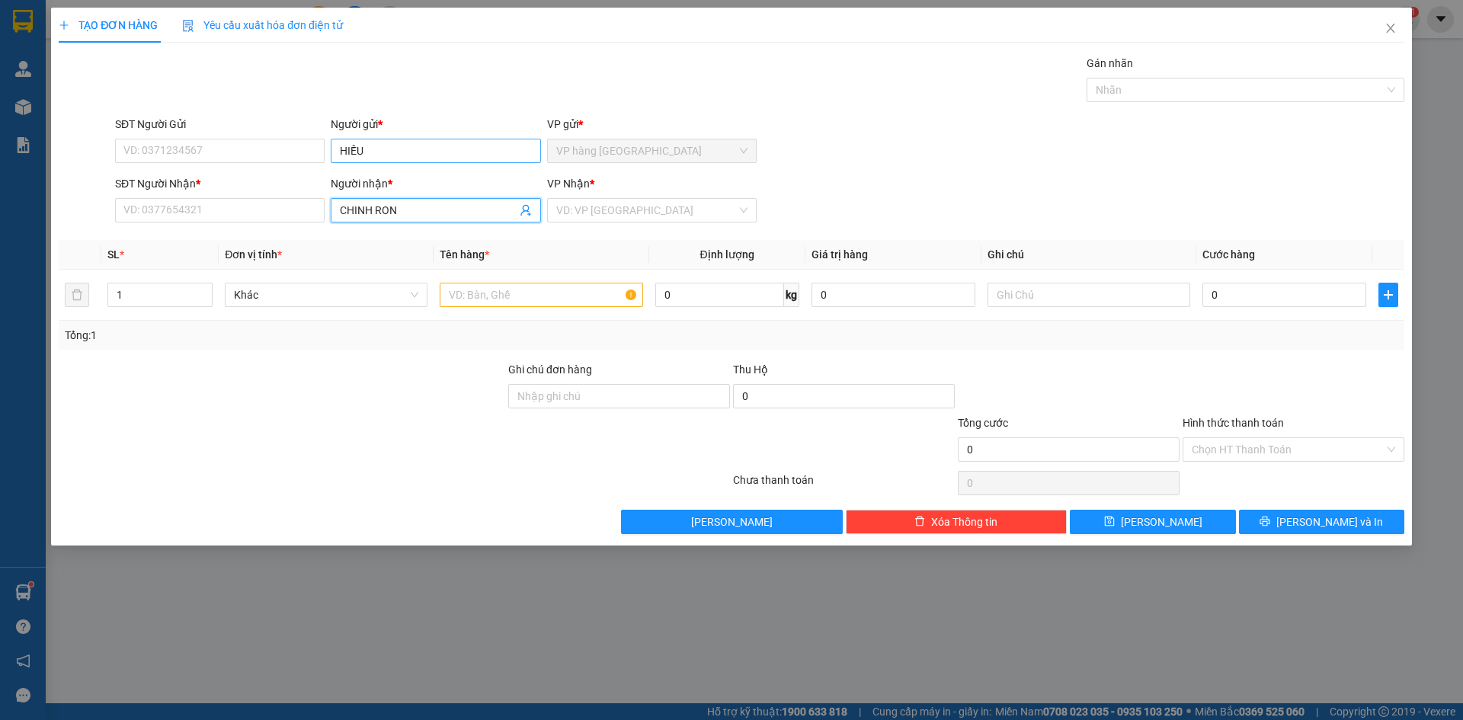
type input "[PERSON_NAME]"
click at [409, 239] on div "CHINH RONG - 0937277485" at bounding box center [435, 240] width 191 height 17
type input "0937277485"
type input "[PERSON_NAME]"
click at [620, 216] on input "search" at bounding box center [646, 210] width 181 height 23
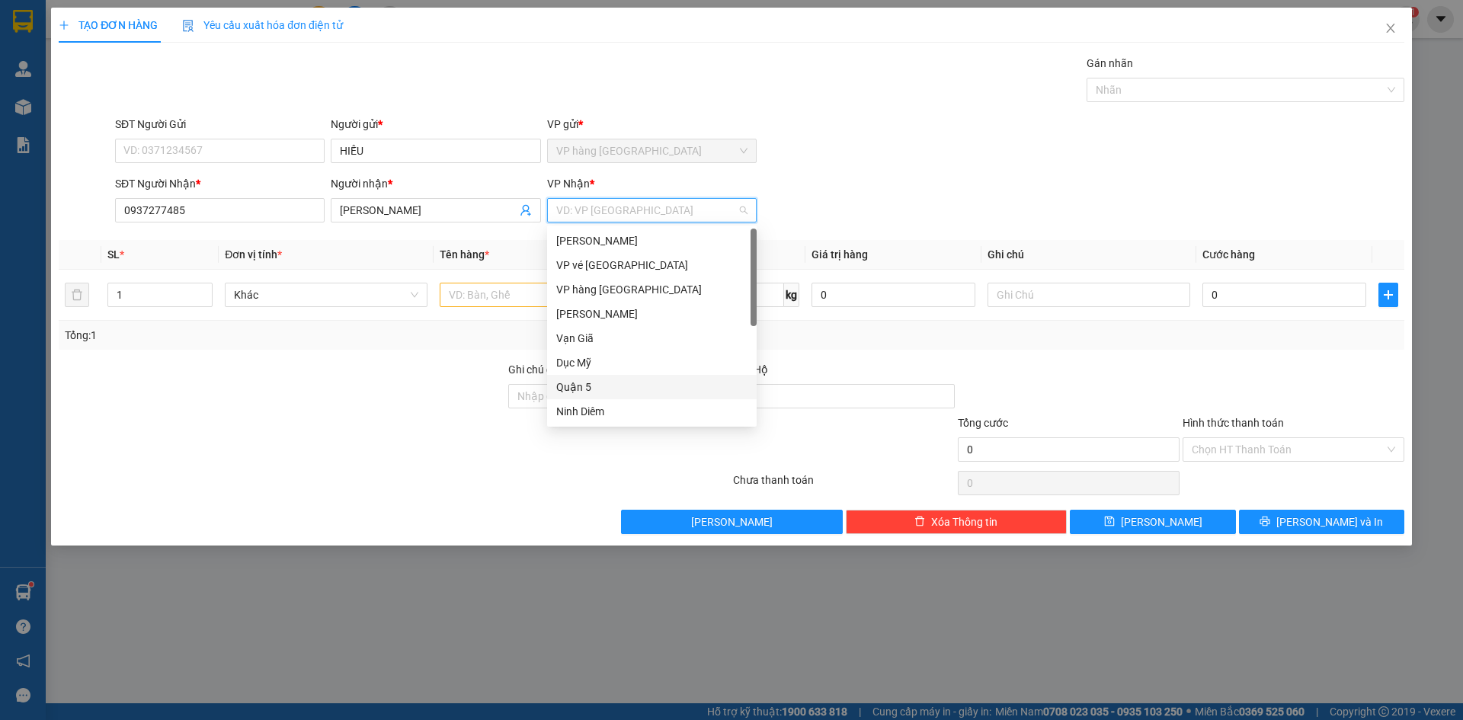
click at [604, 389] on div "Quận 5" at bounding box center [651, 387] width 191 height 17
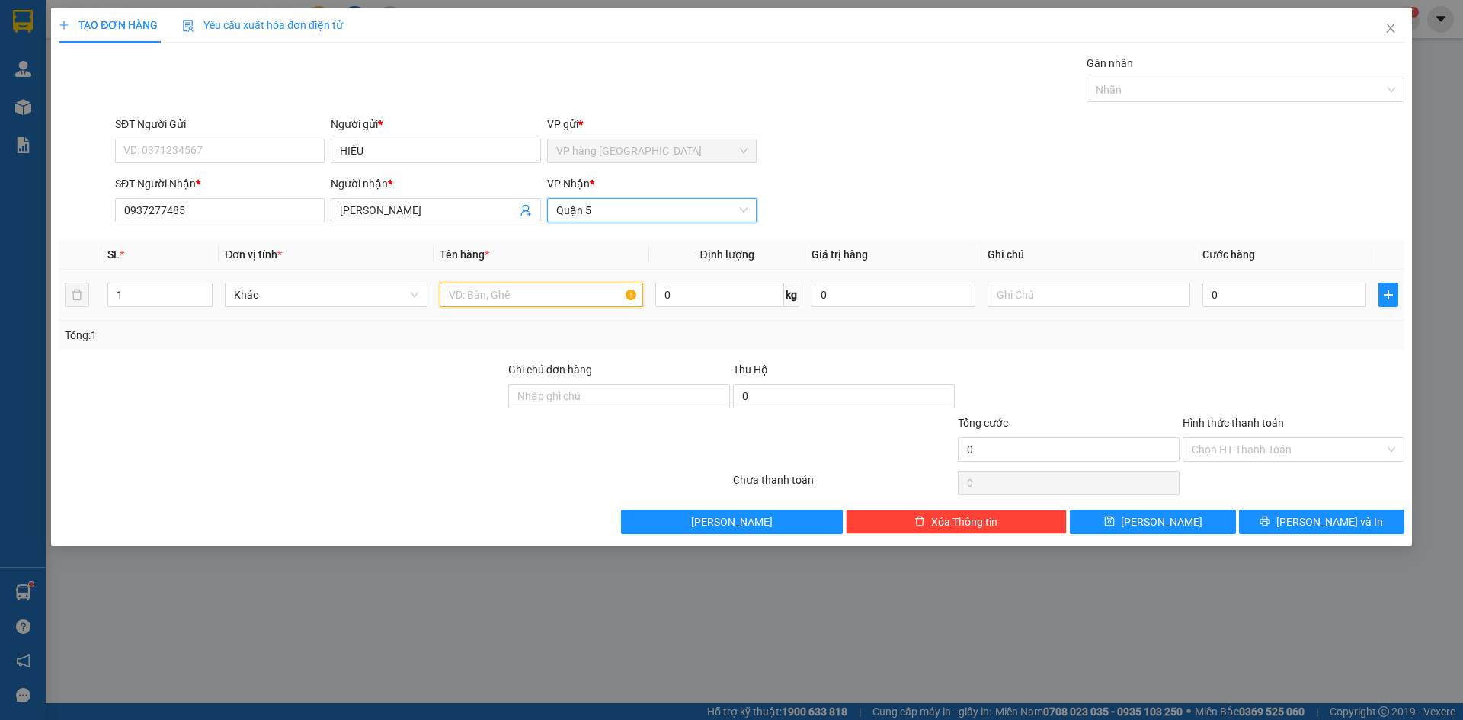
click at [474, 283] on input "text" at bounding box center [541, 295] width 203 height 24
click at [486, 294] on input "KIẸNE" at bounding box center [541, 295] width 203 height 24
type input "KIỆN"
type input "5"
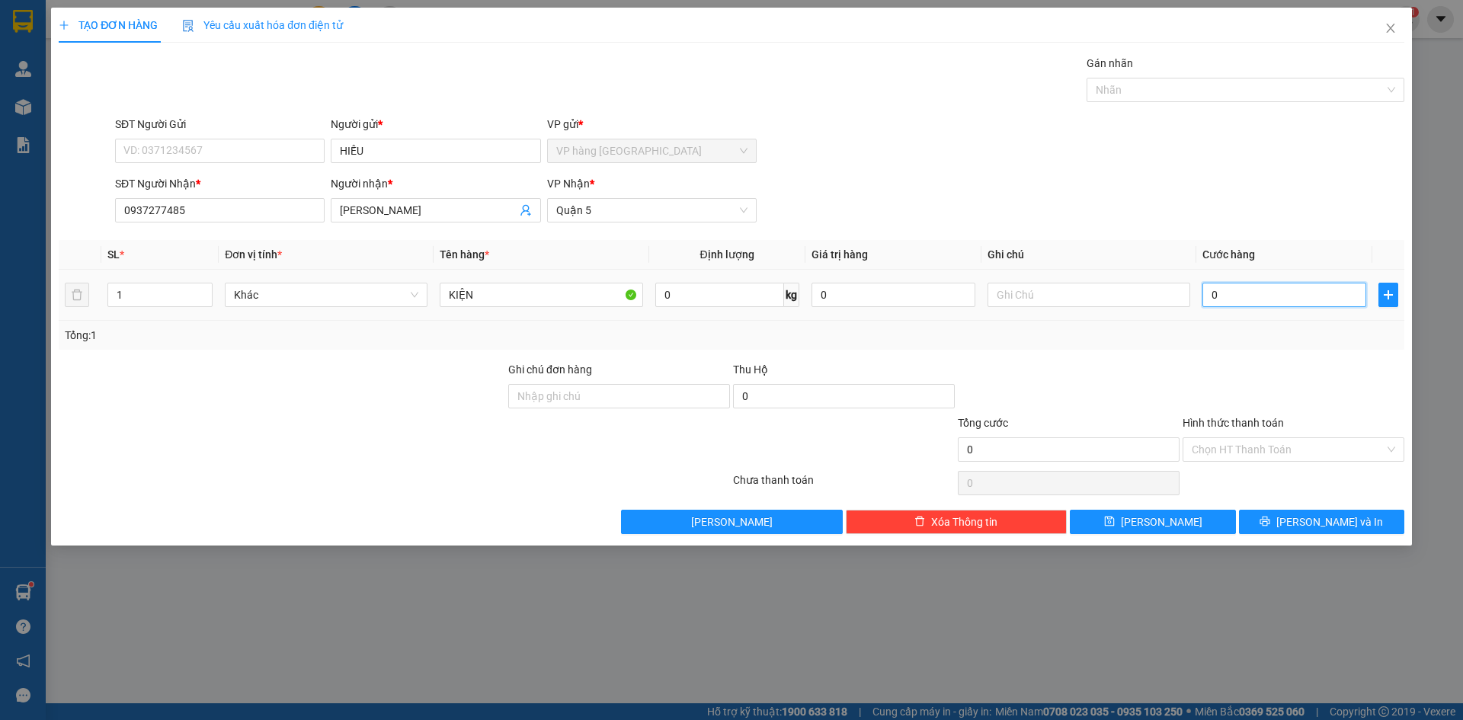
type input "5"
type input "50"
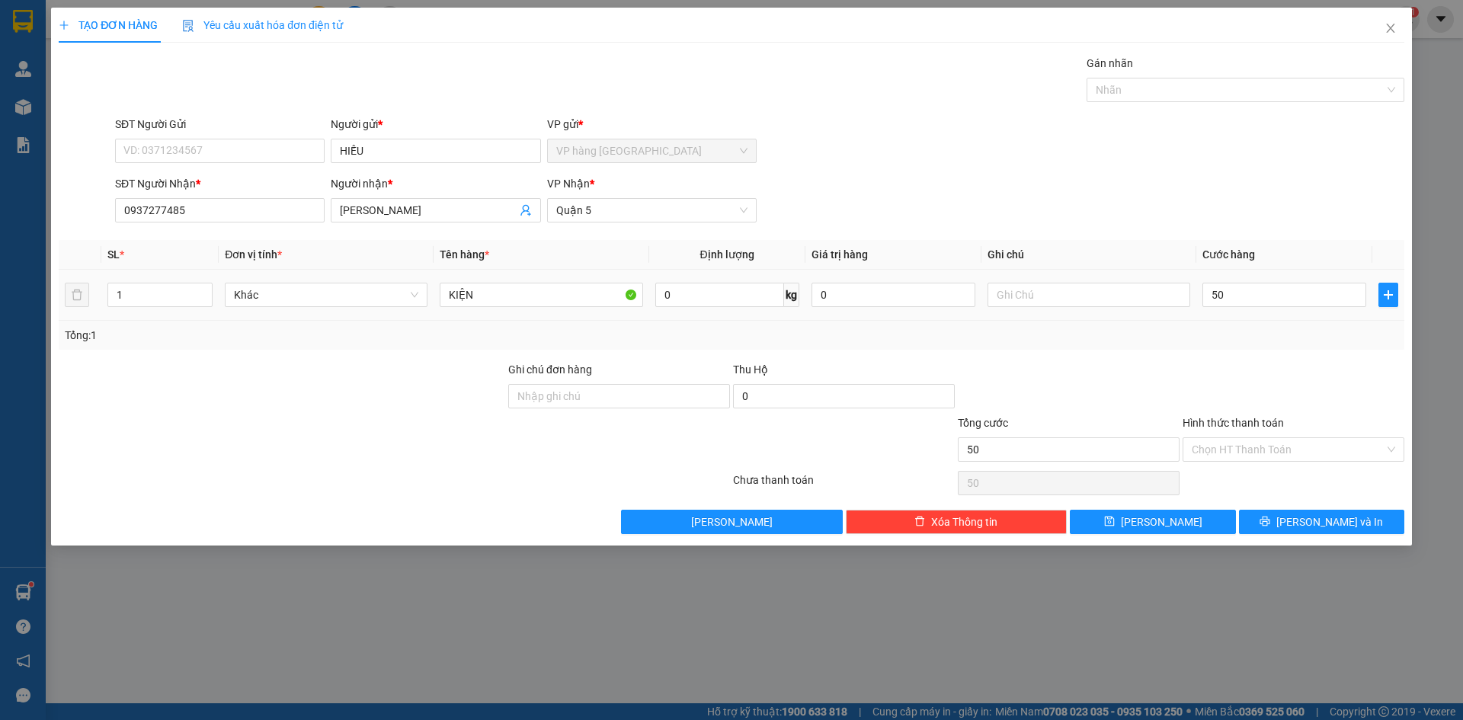
type input "50.000"
click at [1229, 227] on div "SĐT Người Nhận * 0937277485 Người nhận * CHINH RONG VP Nhận * Quận 5" at bounding box center [760, 201] width 1296 height 53
click at [1239, 438] on input "Hình thức thanh toán" at bounding box center [1288, 449] width 193 height 23
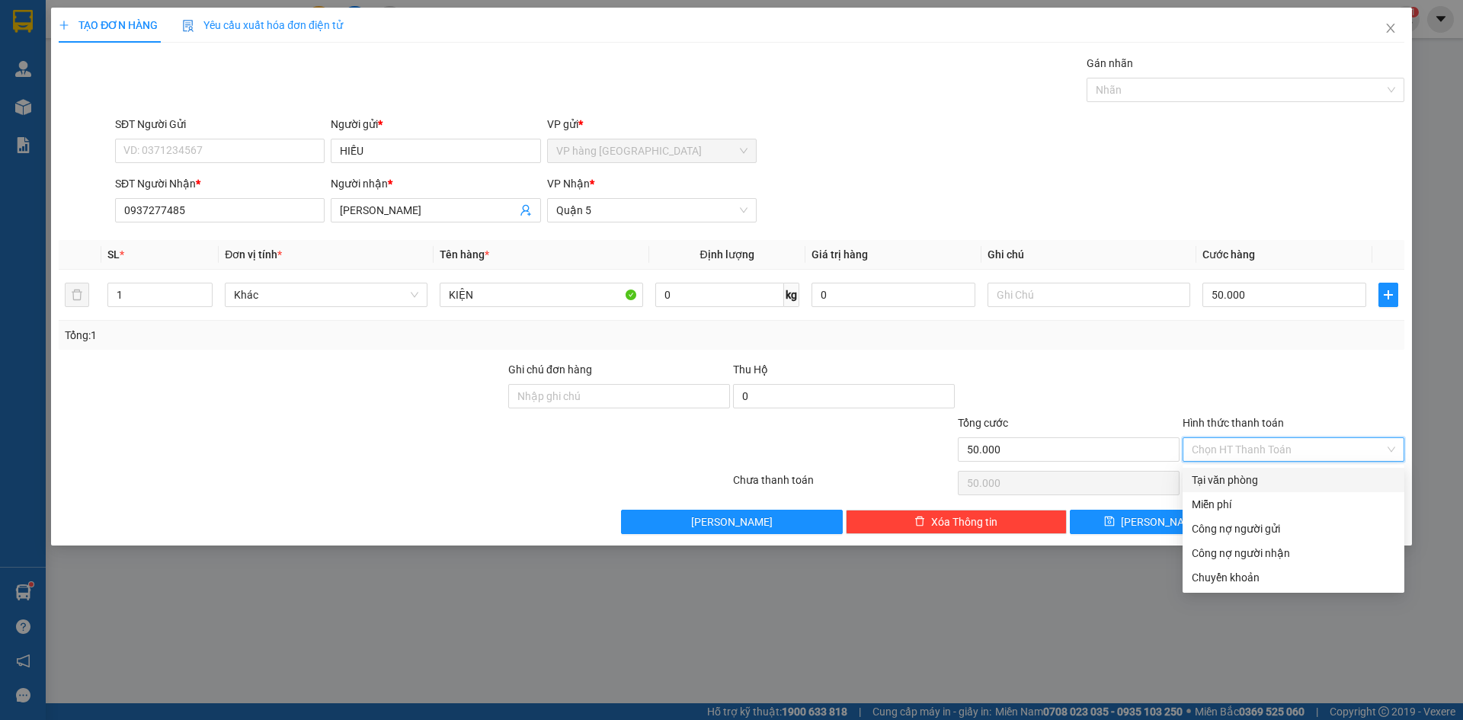
click at [1257, 476] on div "Tại văn phòng" at bounding box center [1294, 480] width 204 height 17
type input "0"
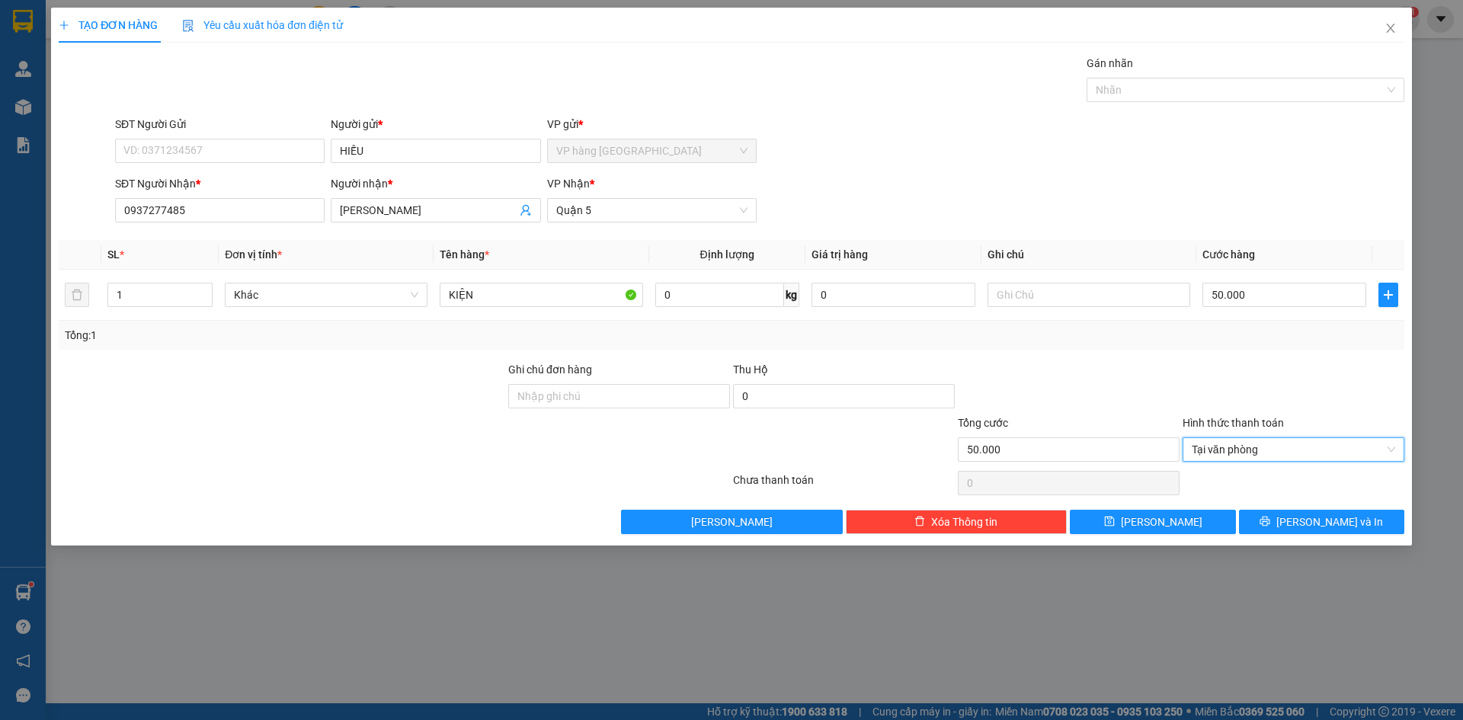
click at [1259, 402] on div at bounding box center [1293, 387] width 225 height 53
click at [1281, 520] on button "[PERSON_NAME] và In" at bounding box center [1321, 522] width 165 height 24
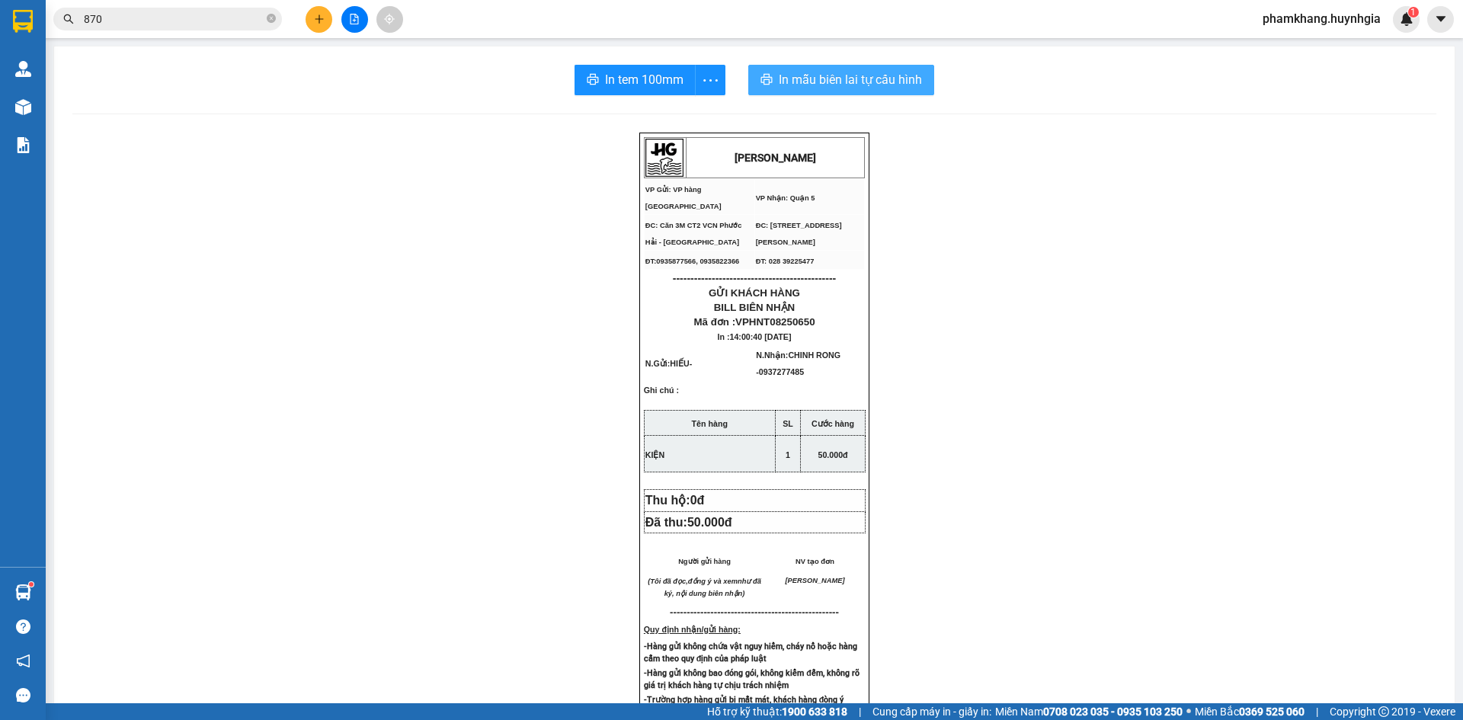
click at [837, 65] on button "In mẫu biên lai tự cấu hình" at bounding box center [841, 80] width 186 height 30
click at [670, 87] on span "In tem 100mm" at bounding box center [644, 79] width 79 height 19
click at [322, 18] on icon "plus" at bounding box center [319, 19] width 11 height 11
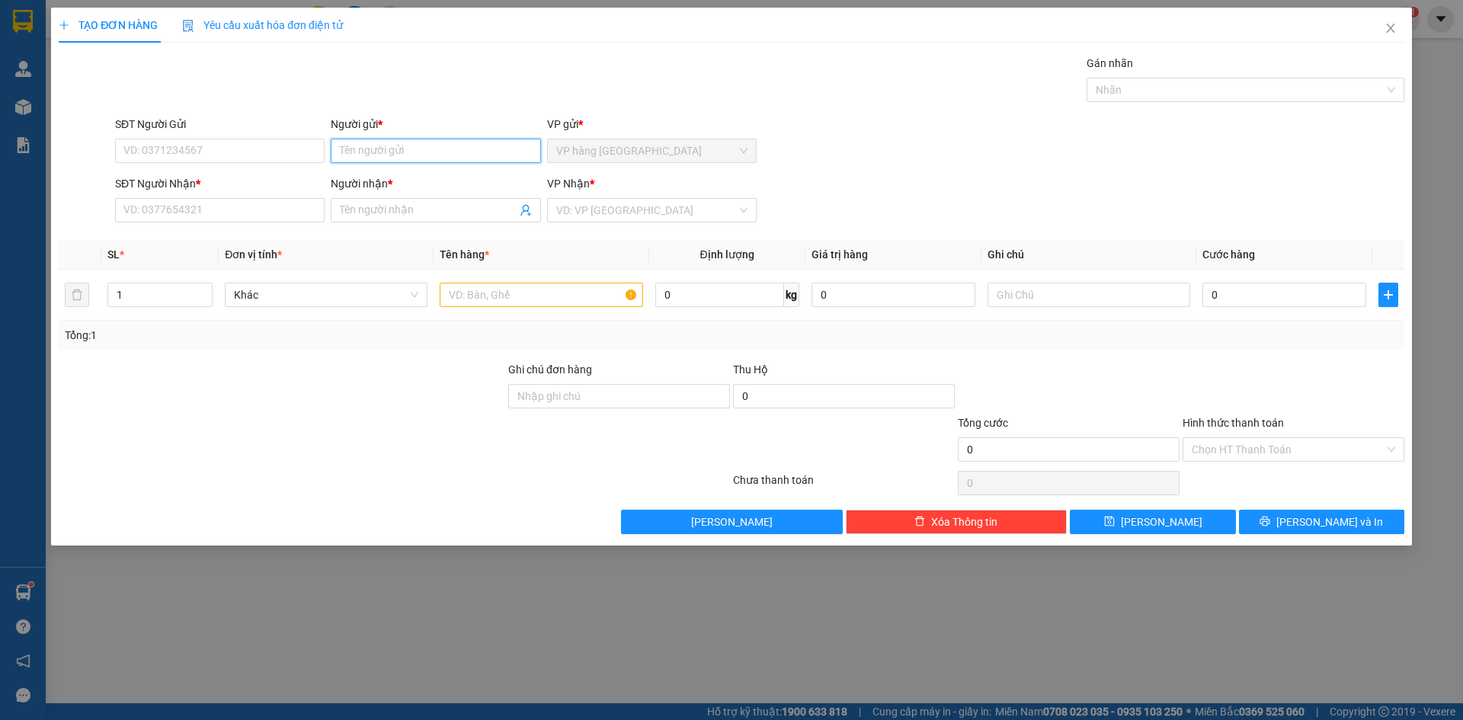
click at [426, 152] on input "Người gửi *" at bounding box center [436, 151] width 210 height 24
type input "HIẾU"
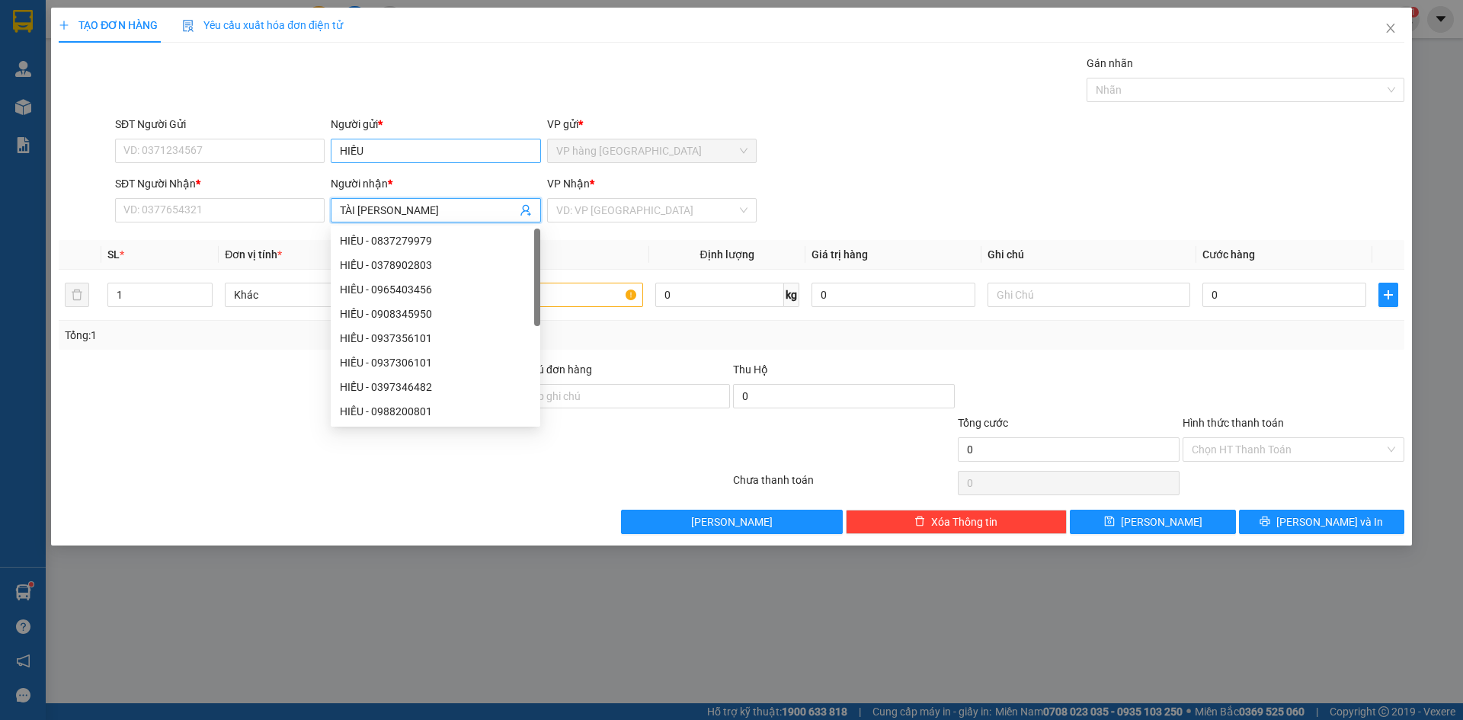
type input "[PERSON_NAME]"
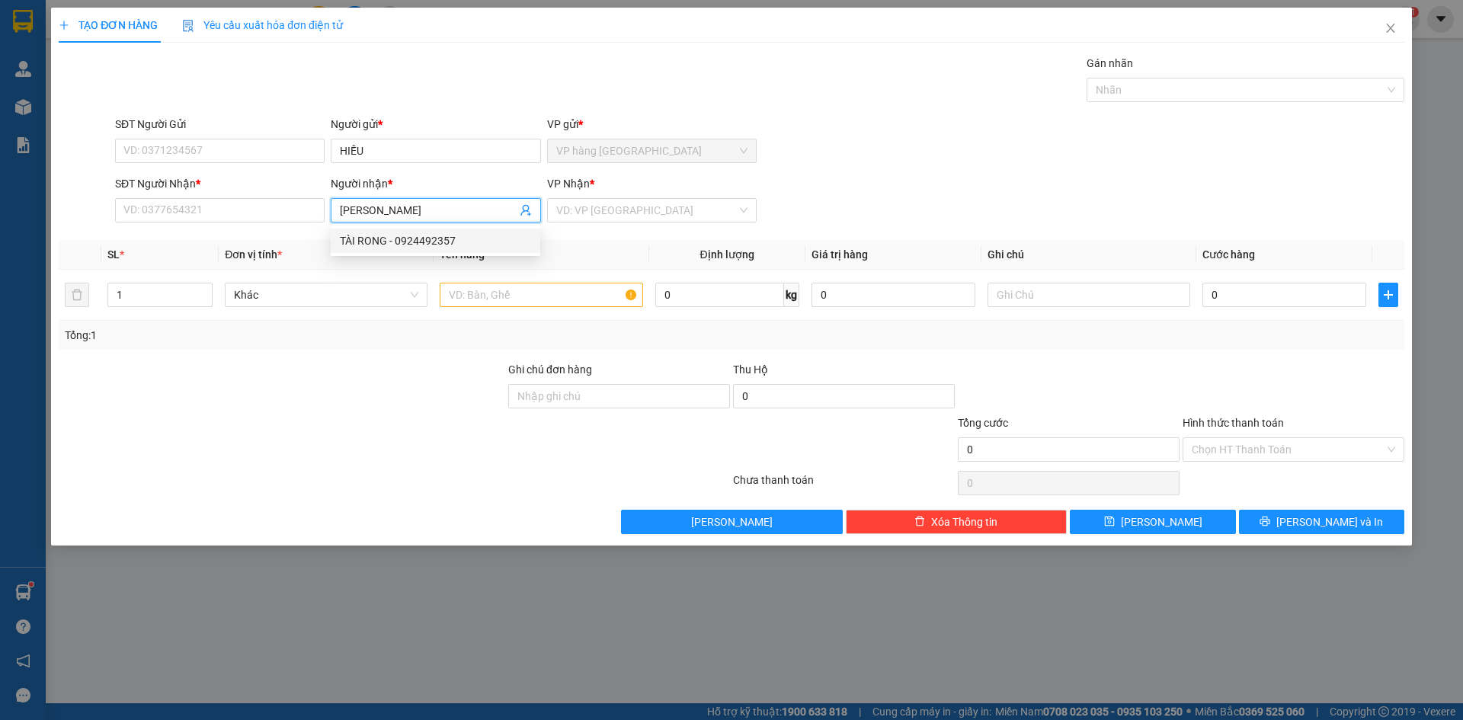
click at [418, 248] on div "TÀI RONG - 0924492357" at bounding box center [435, 240] width 191 height 17
type input "0924492357"
type input "[PERSON_NAME]"
click at [572, 214] on input "search" at bounding box center [646, 210] width 181 height 23
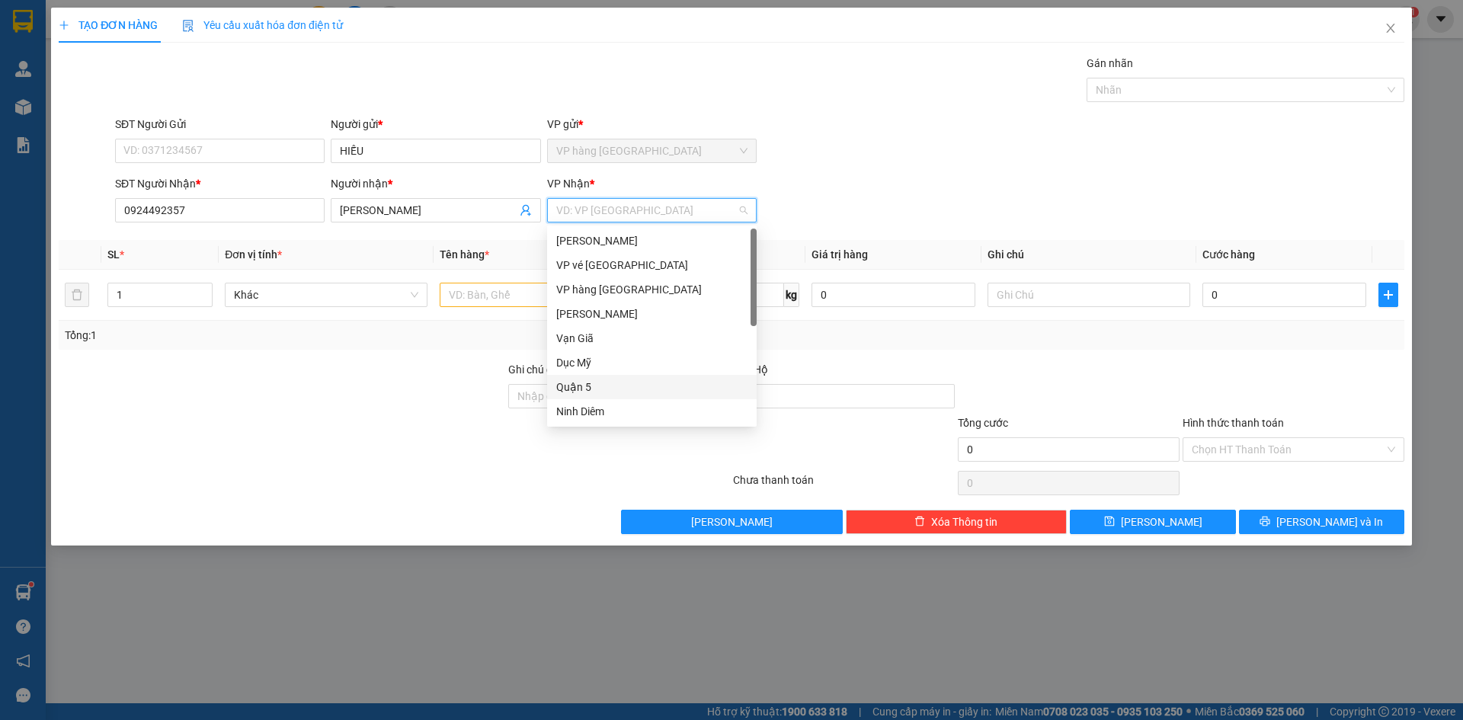
drag, startPoint x: 594, startPoint y: 386, endPoint x: 514, endPoint y: 356, distance: 84.9
click at [588, 387] on div "Quận 5" at bounding box center [651, 387] width 191 height 17
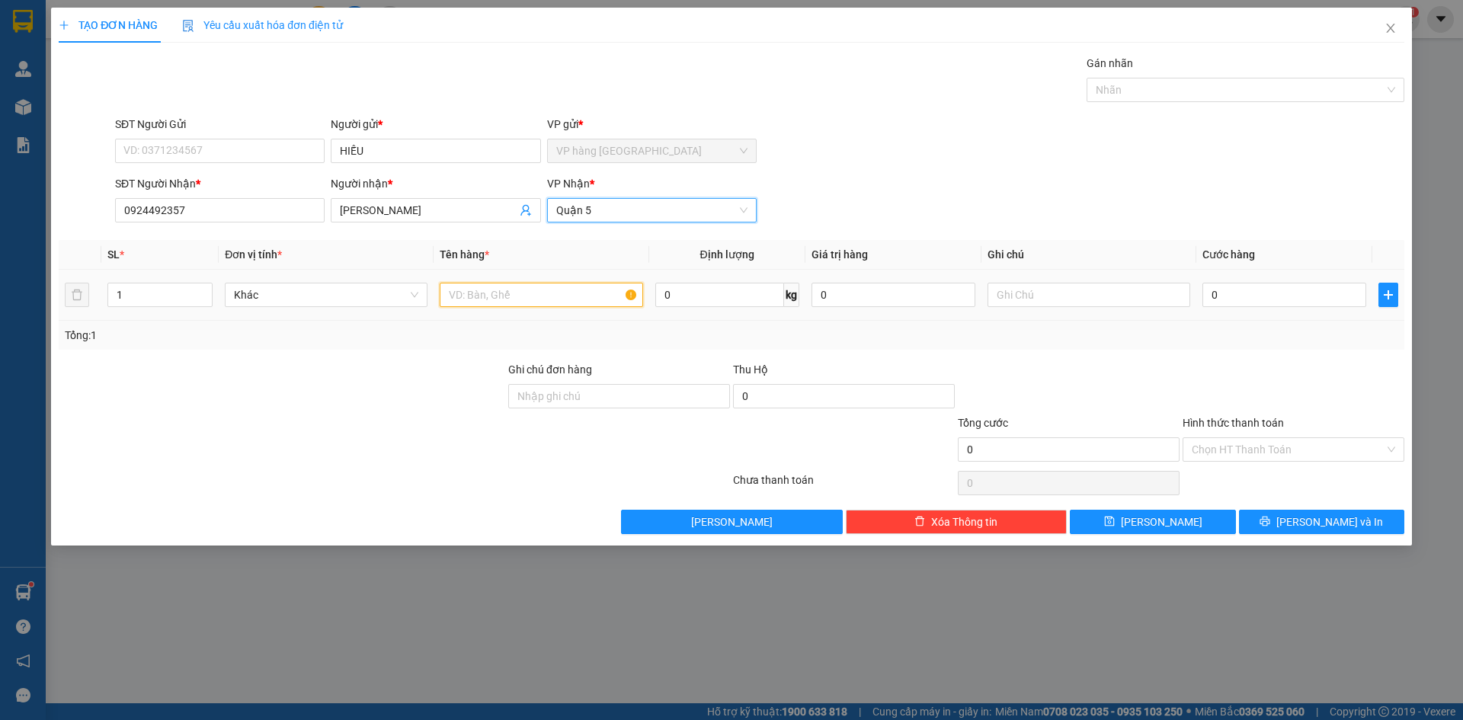
click at [478, 294] on input "text" at bounding box center [541, 295] width 203 height 24
type input "BAO"
type input "5"
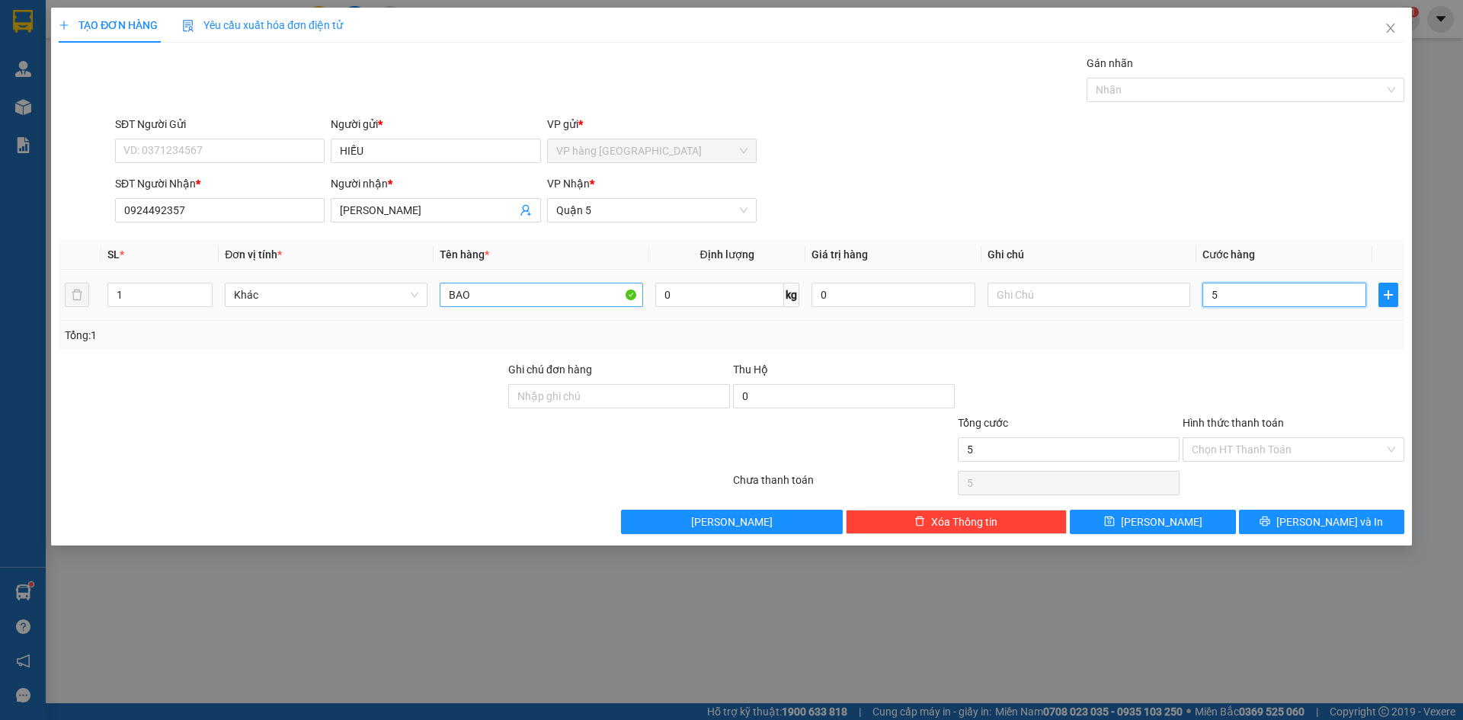
type input "50"
type input "50.000"
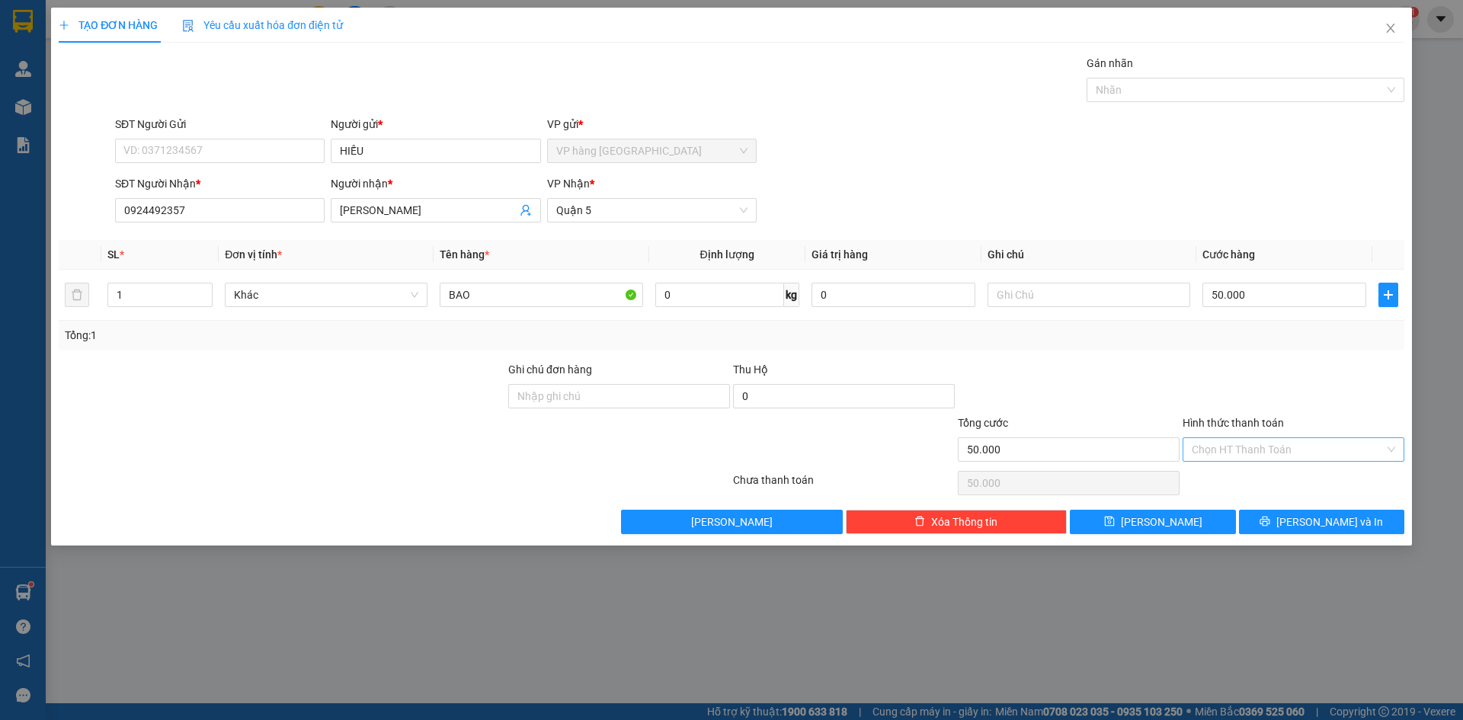
click at [1215, 444] on input "Hình thức thanh toán" at bounding box center [1288, 449] width 193 height 23
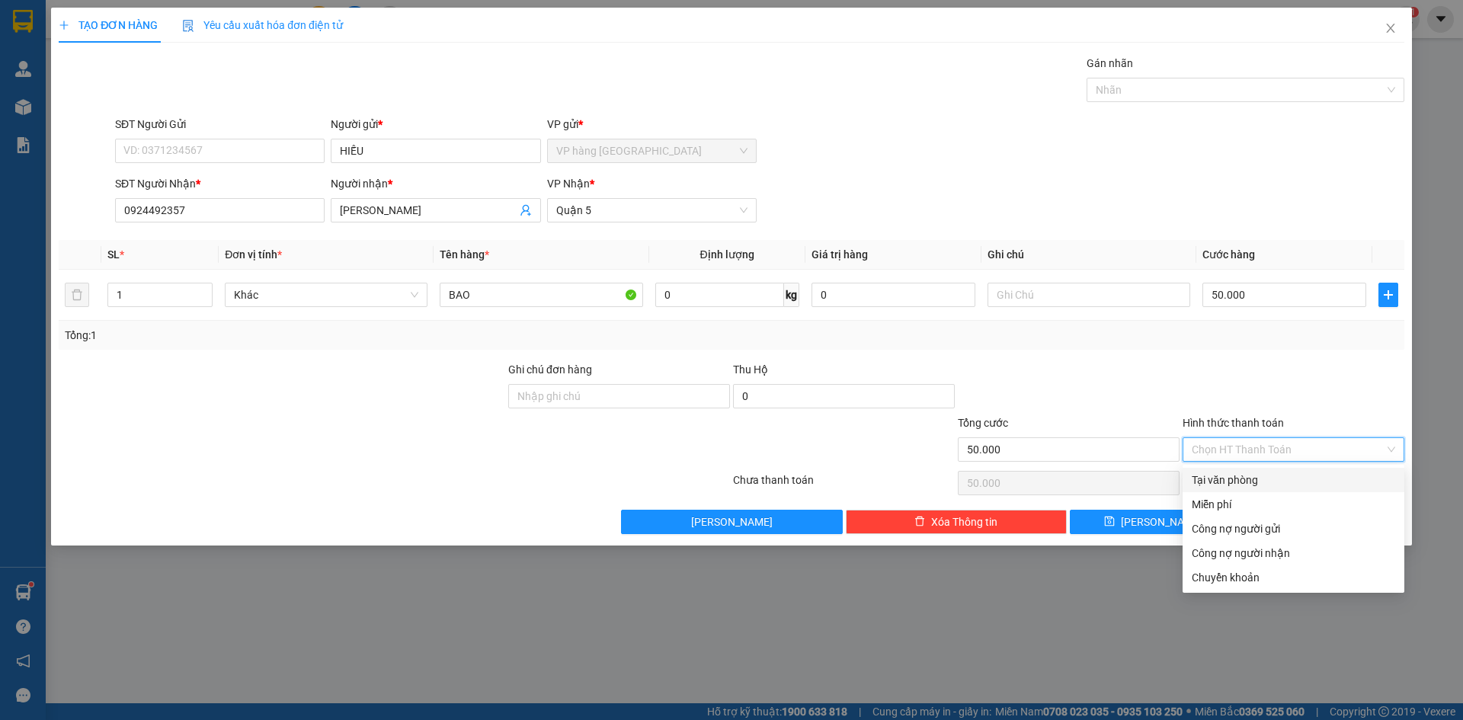
click at [1224, 475] on div "Tại văn phòng" at bounding box center [1294, 480] width 204 height 17
type input "0"
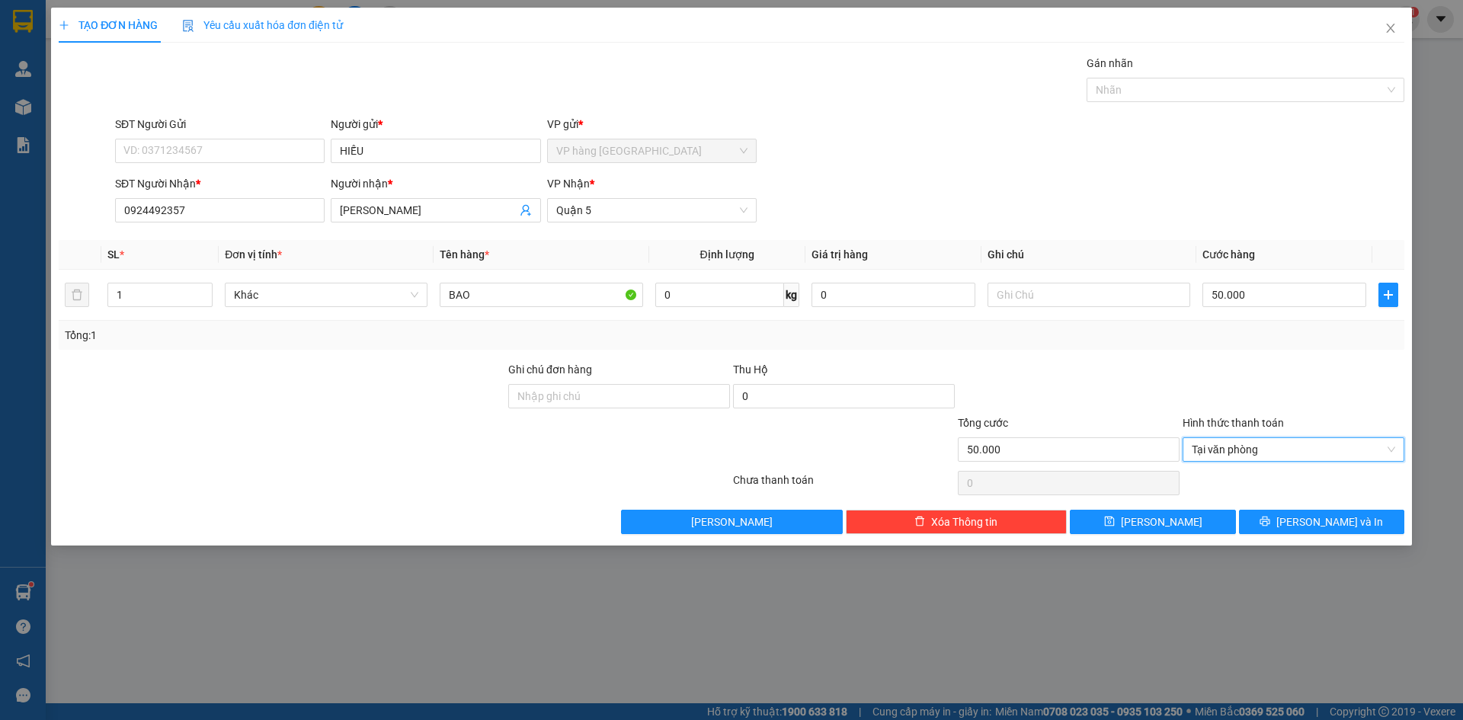
click at [1252, 409] on div at bounding box center [1293, 387] width 225 height 53
click at [1338, 533] on button "[PERSON_NAME] và In" at bounding box center [1321, 522] width 165 height 24
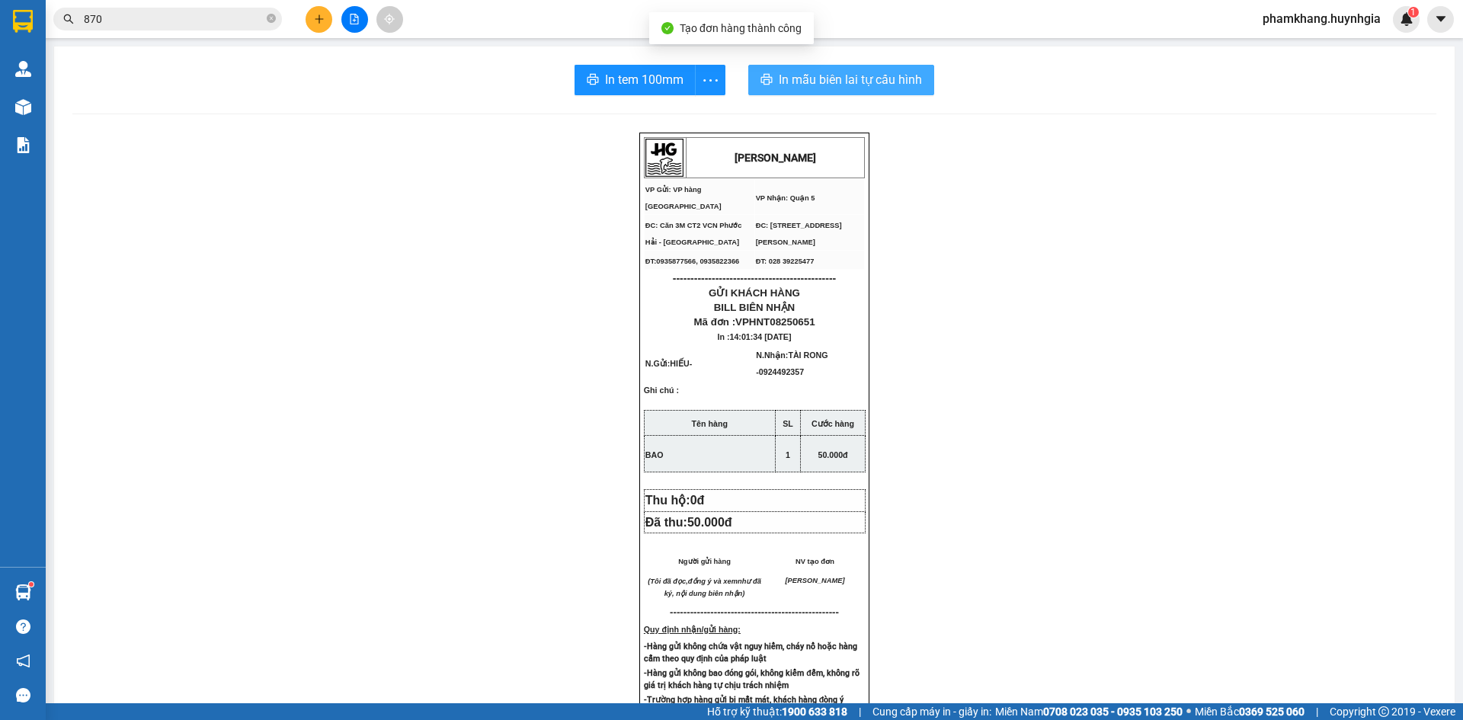
click at [848, 87] on span "In mẫu biên lai tự cấu hình" at bounding box center [850, 79] width 143 height 19
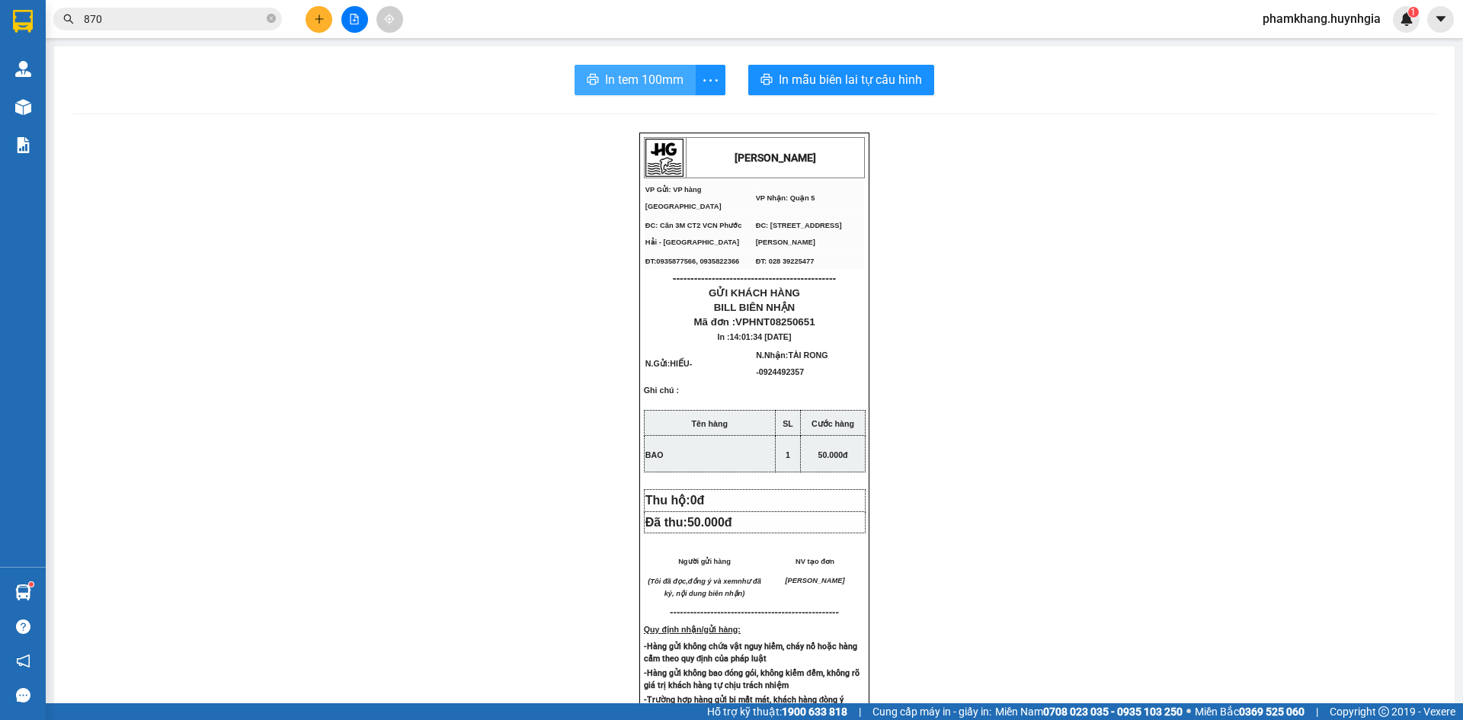
click at [633, 84] on span "In tem 100mm" at bounding box center [644, 79] width 79 height 19
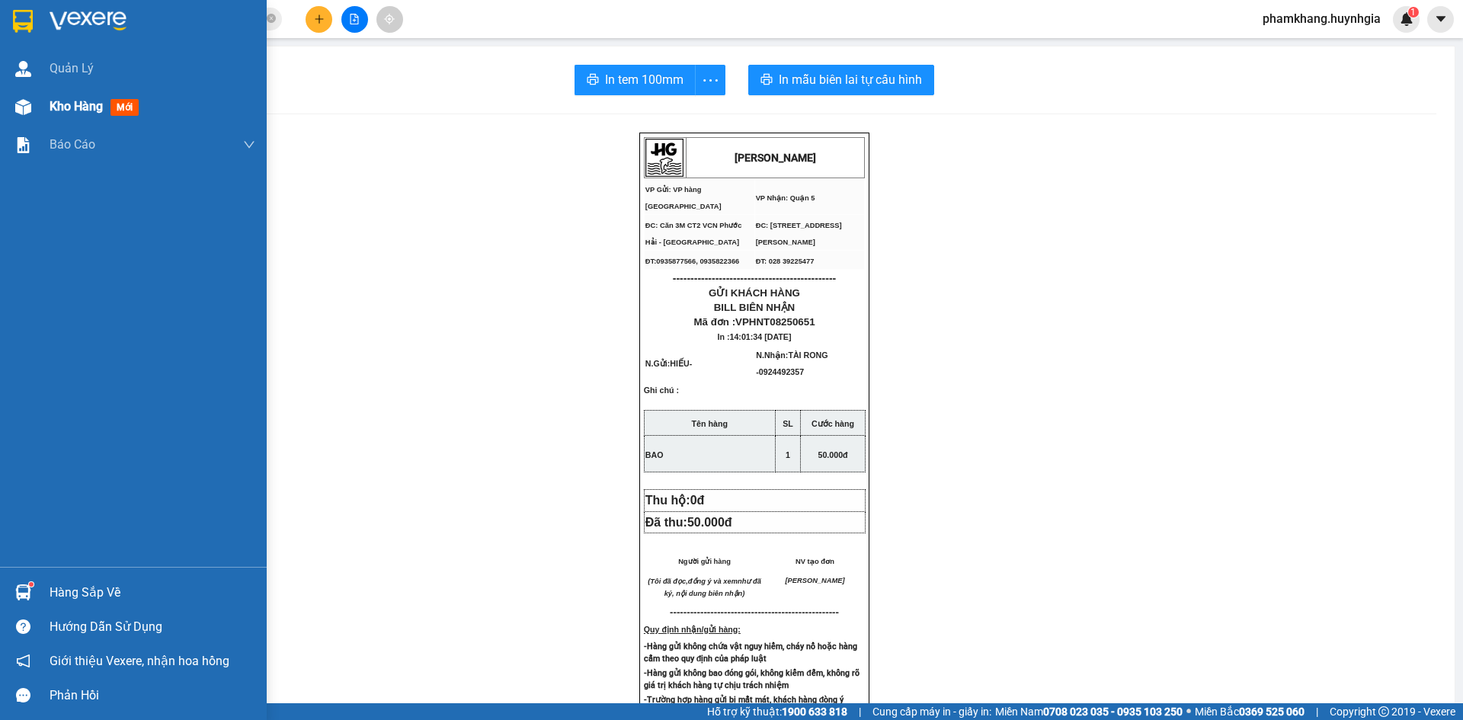
click at [63, 114] on span "Kho hàng" at bounding box center [76, 106] width 53 height 14
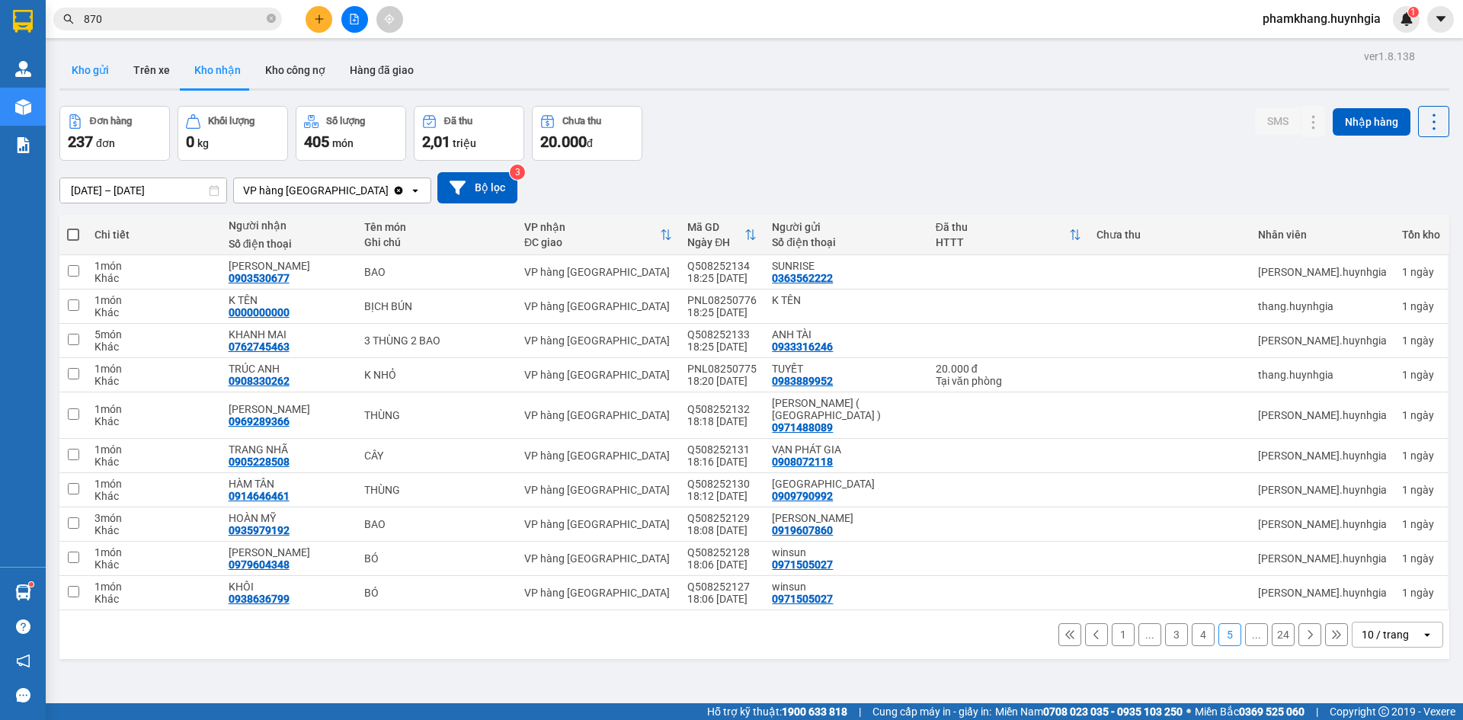
click at [97, 69] on button "Kho gửi" at bounding box center [90, 70] width 62 height 37
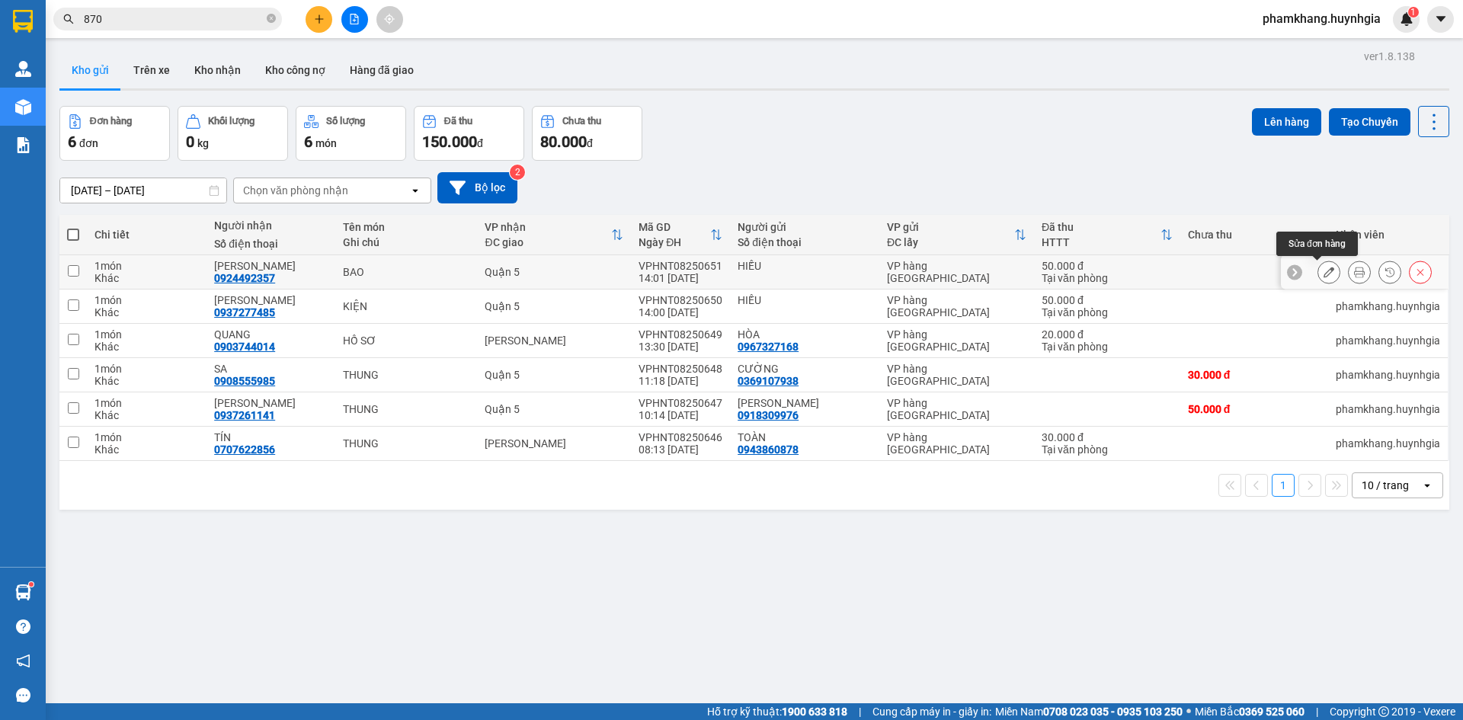
click at [1324, 277] on icon at bounding box center [1329, 272] width 11 height 11
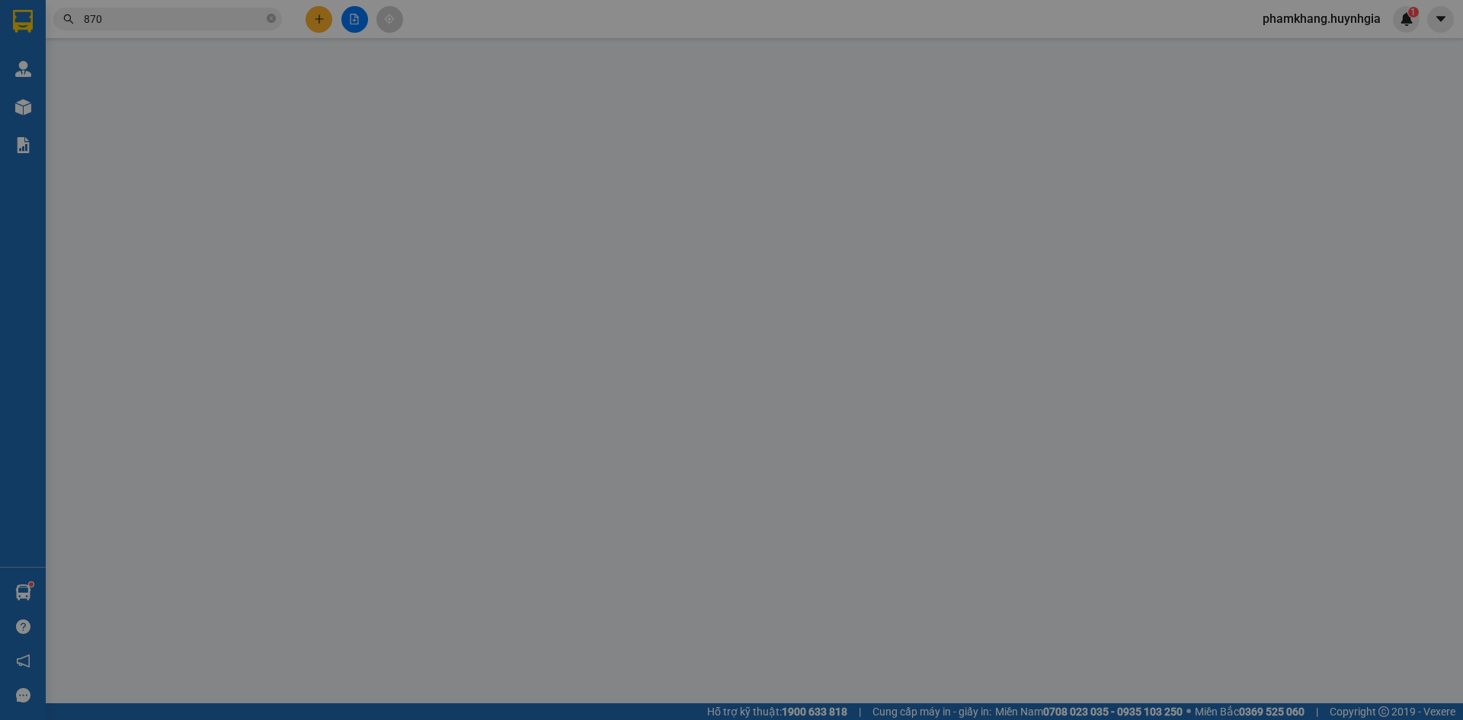
type input "HIẾU"
type input "0924492357"
type input "[PERSON_NAME]"
type input "50.000"
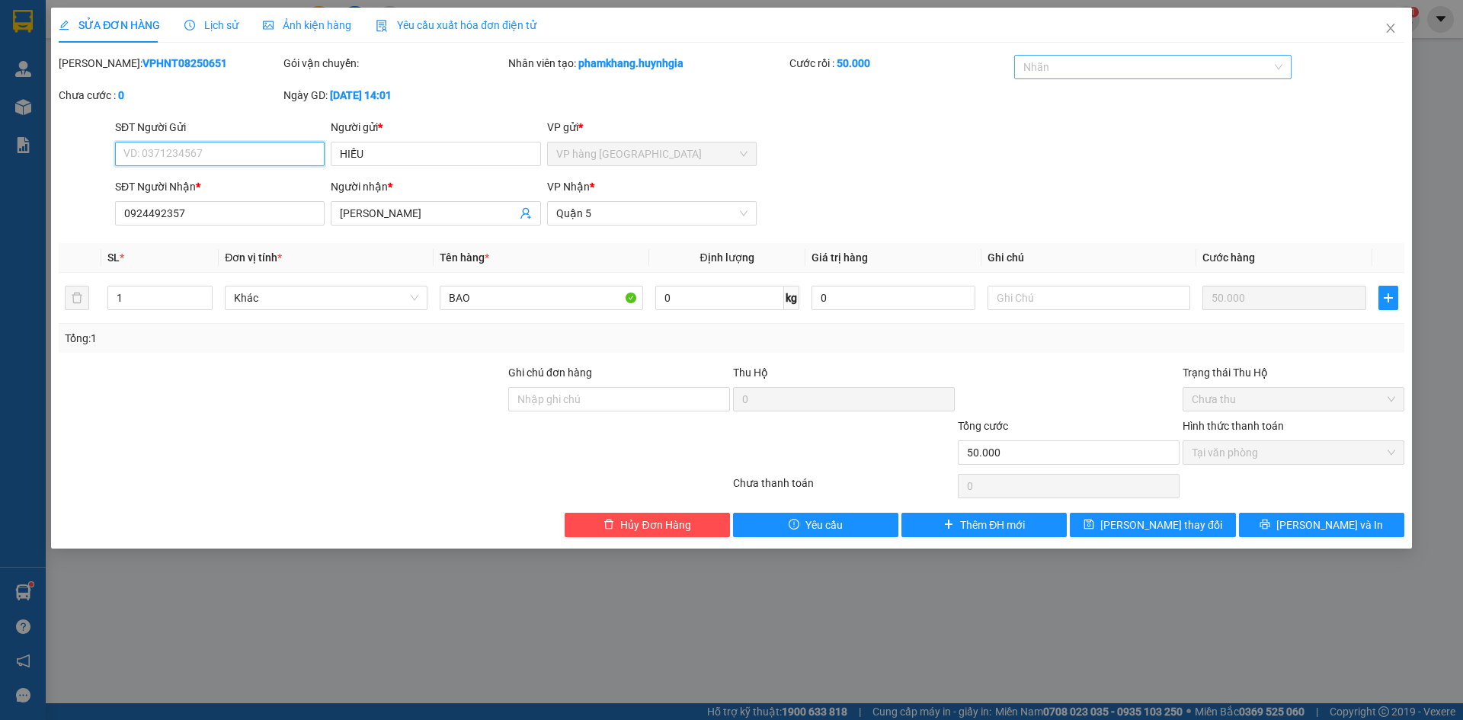
click at [1152, 61] on div at bounding box center [1145, 67] width 255 height 18
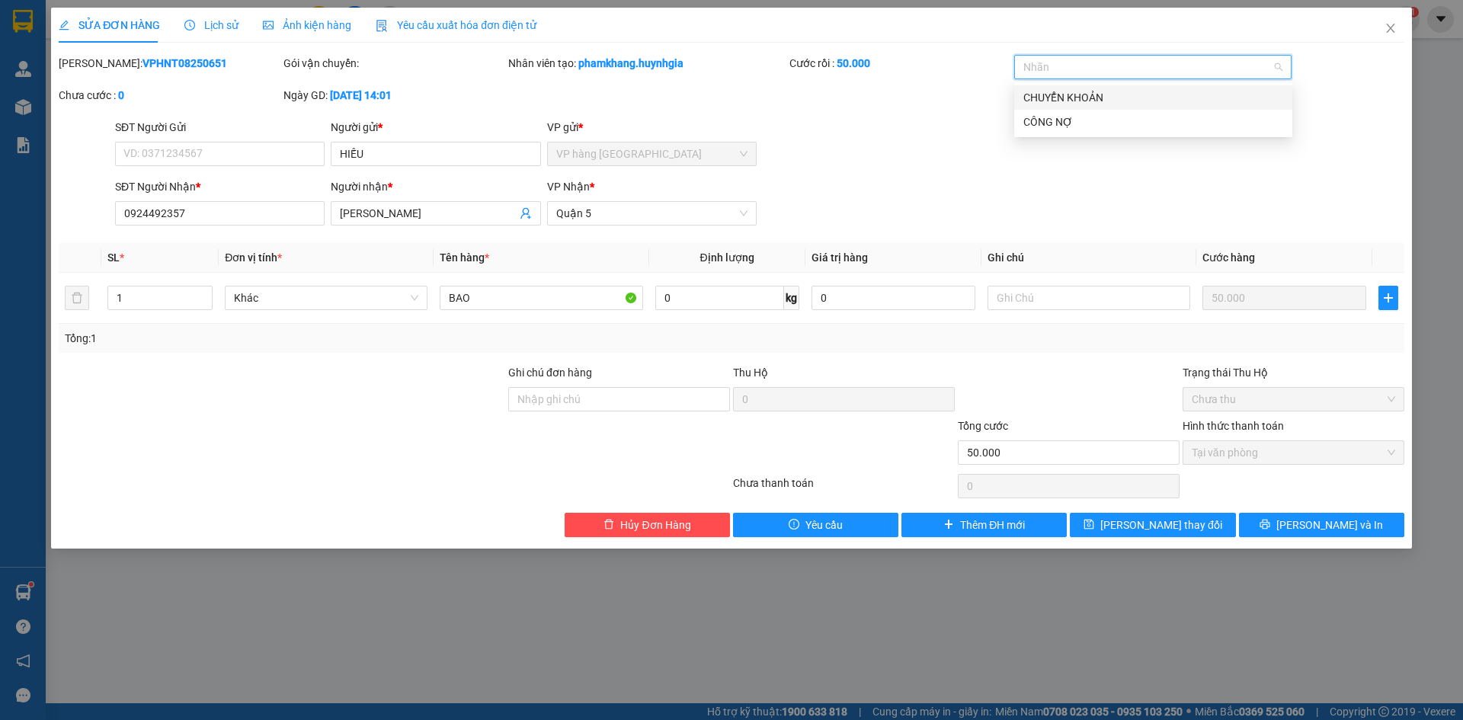
click at [1096, 95] on div "CHUYỂN KHOẢN" at bounding box center [1154, 97] width 260 height 17
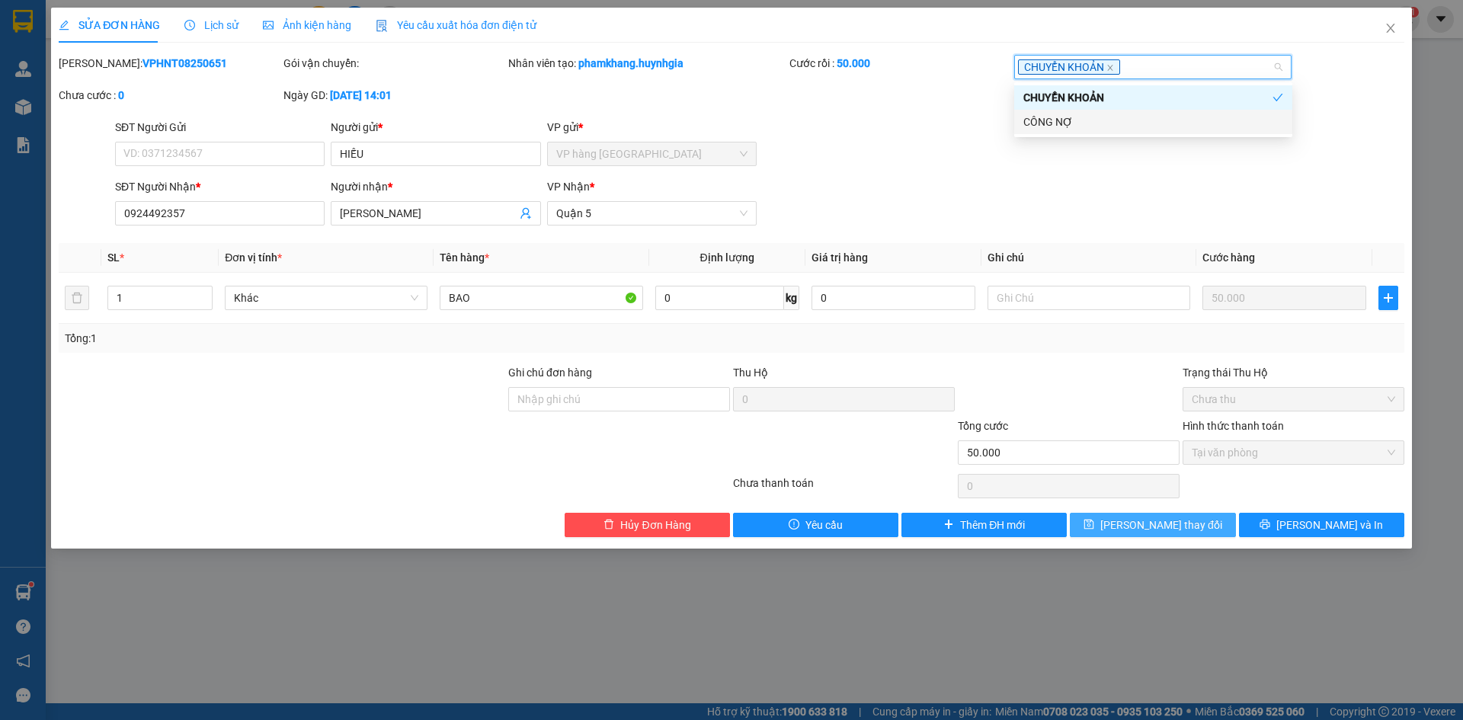
click at [1164, 518] on span "Lưu thay đổi" at bounding box center [1162, 525] width 122 height 17
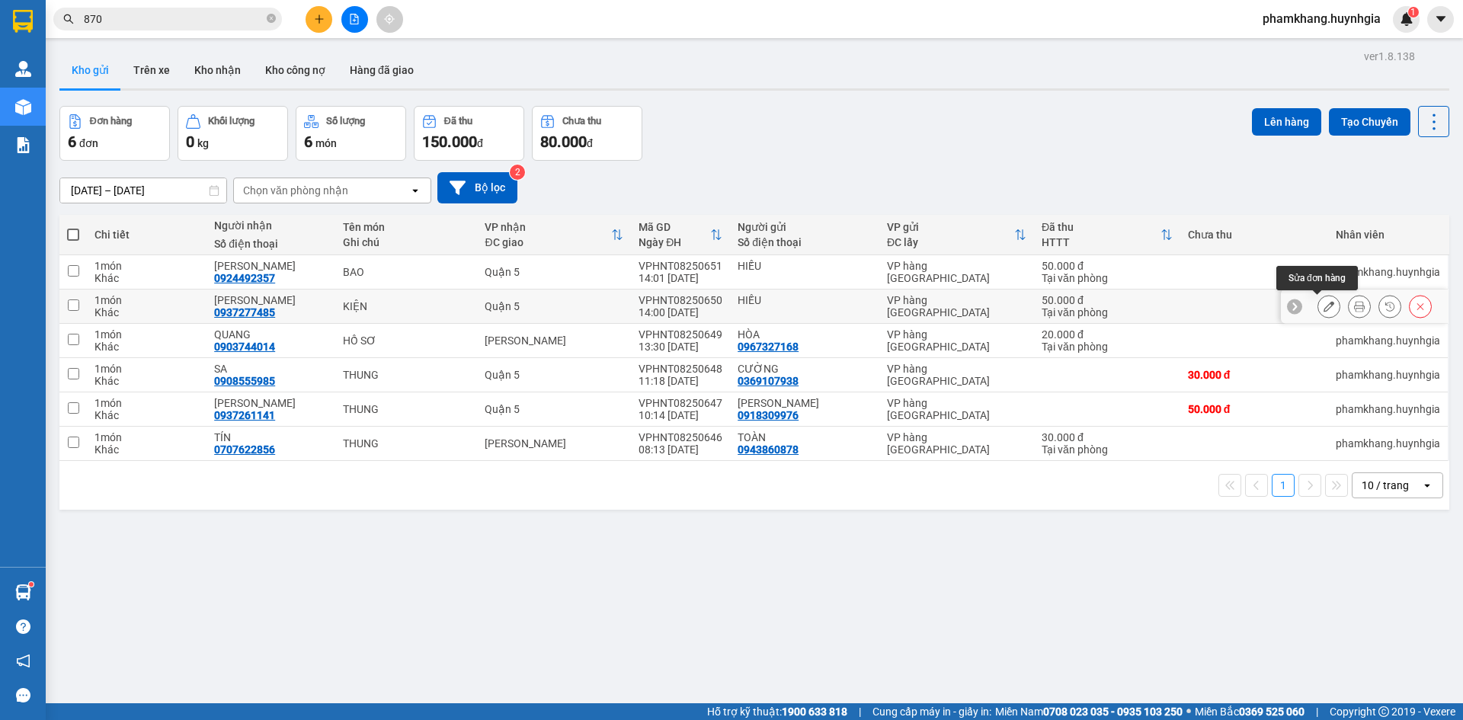
click at [1324, 306] on button at bounding box center [1329, 306] width 21 height 27
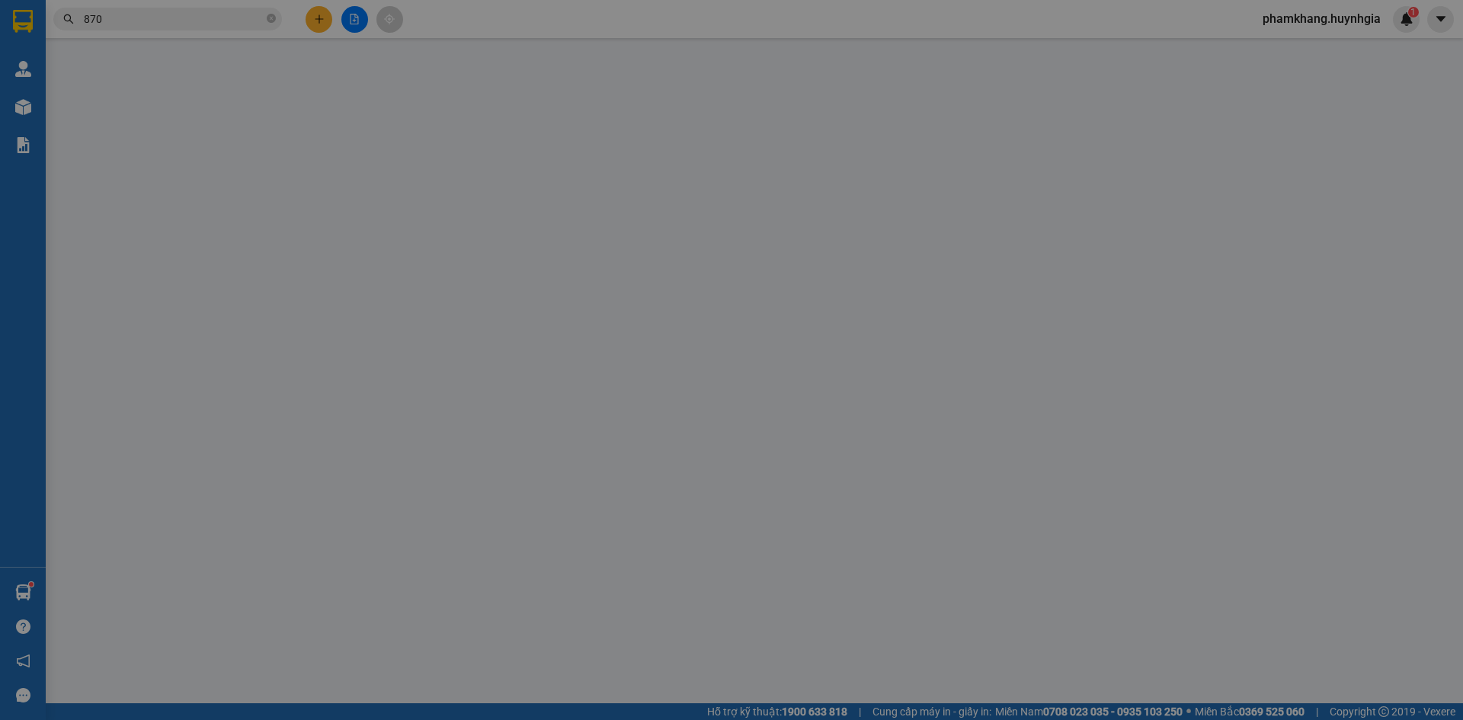
type input "HIẾU"
type input "0937277485"
type input "[PERSON_NAME]"
type input "50.000"
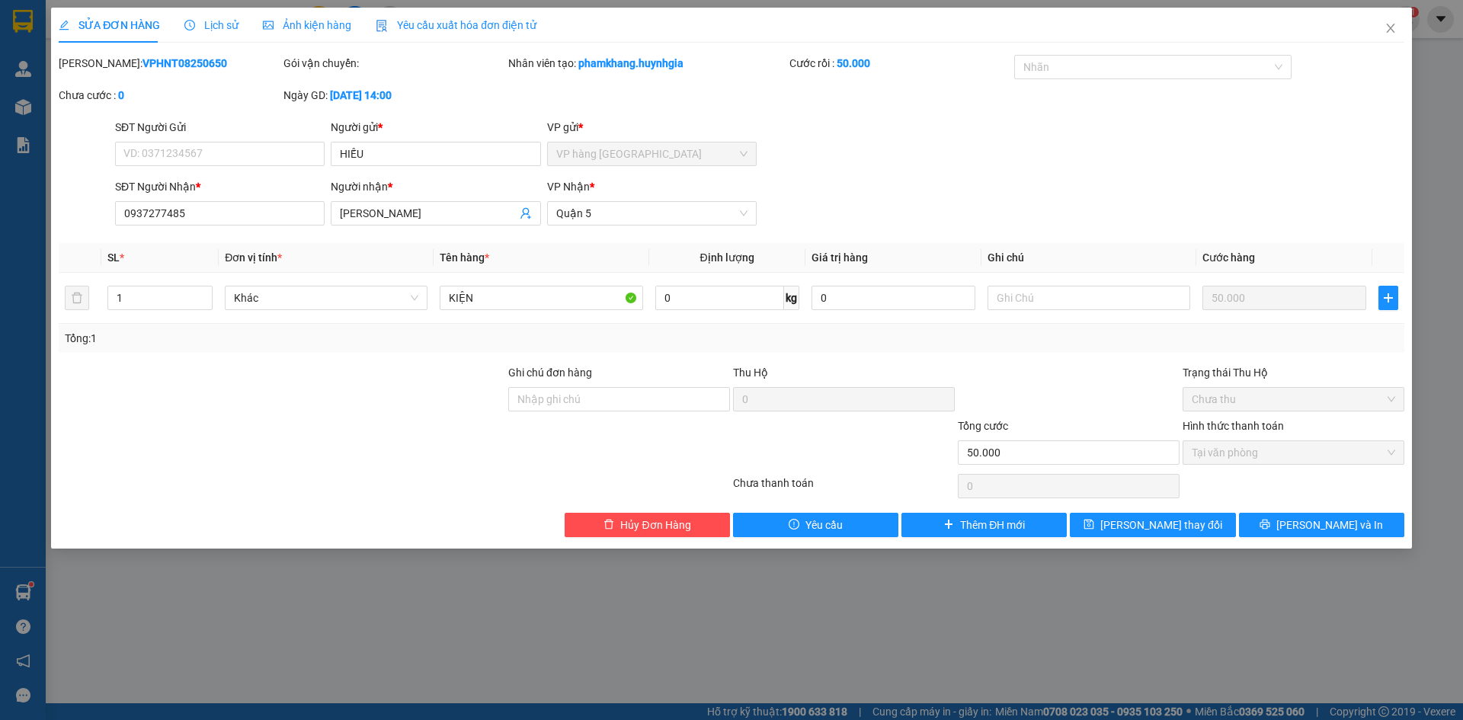
click at [1144, 53] on div "SỬA ĐƠN HÀNG Lịch sử Ảnh kiện hàng Yêu cầu xuất hóa đơn điện tử Total Paid Fee …" at bounding box center [732, 273] width 1346 height 530
click at [1144, 61] on div at bounding box center [1145, 67] width 255 height 18
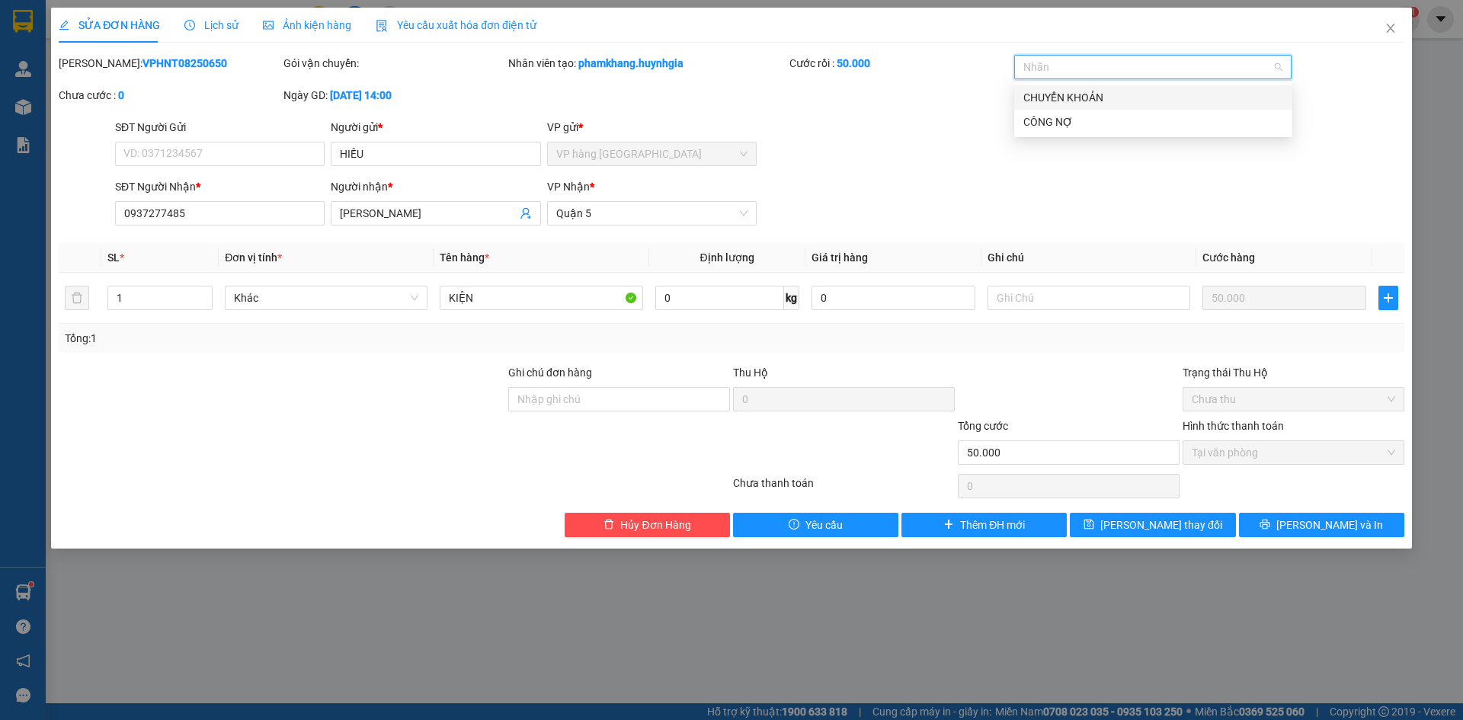
click at [1105, 91] on div "CHUYỂN KHOẢN" at bounding box center [1154, 97] width 260 height 17
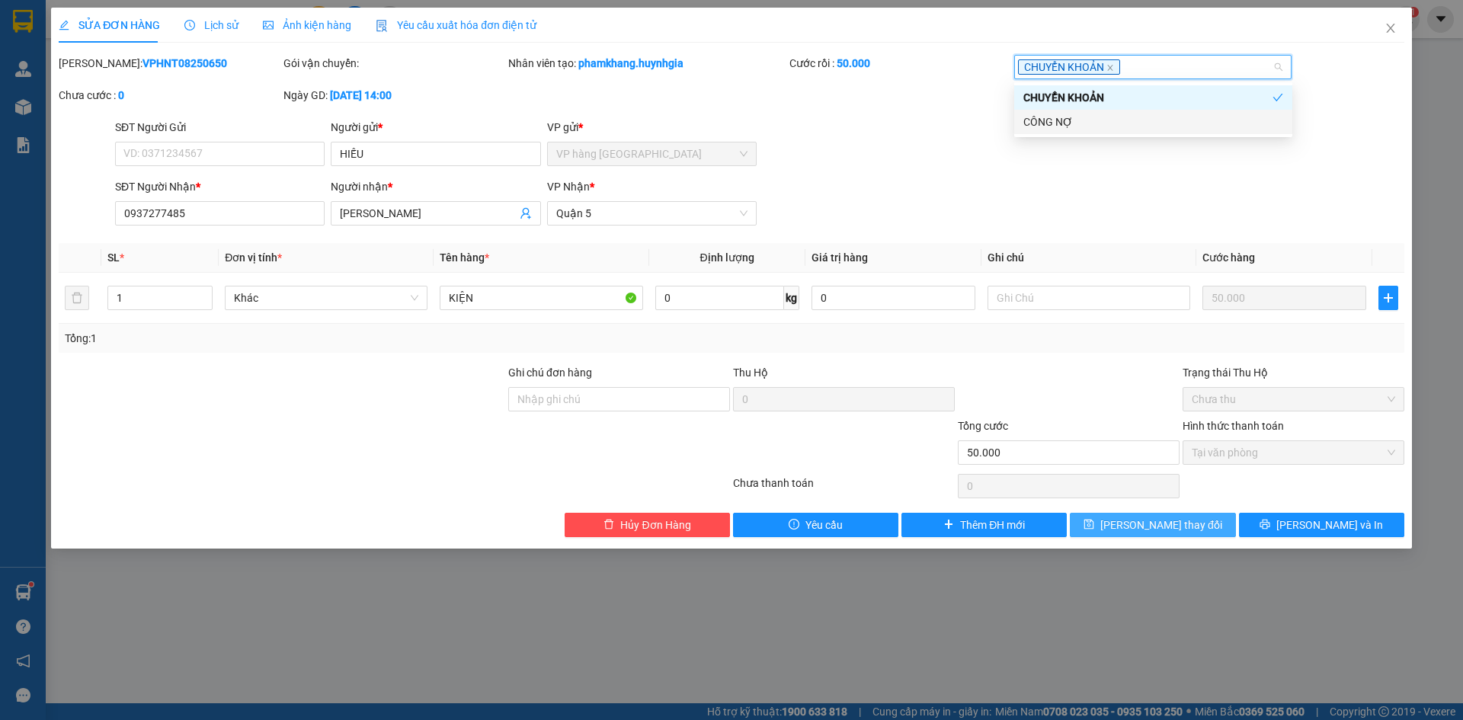
click at [1175, 522] on span "Lưu thay đổi" at bounding box center [1162, 525] width 122 height 17
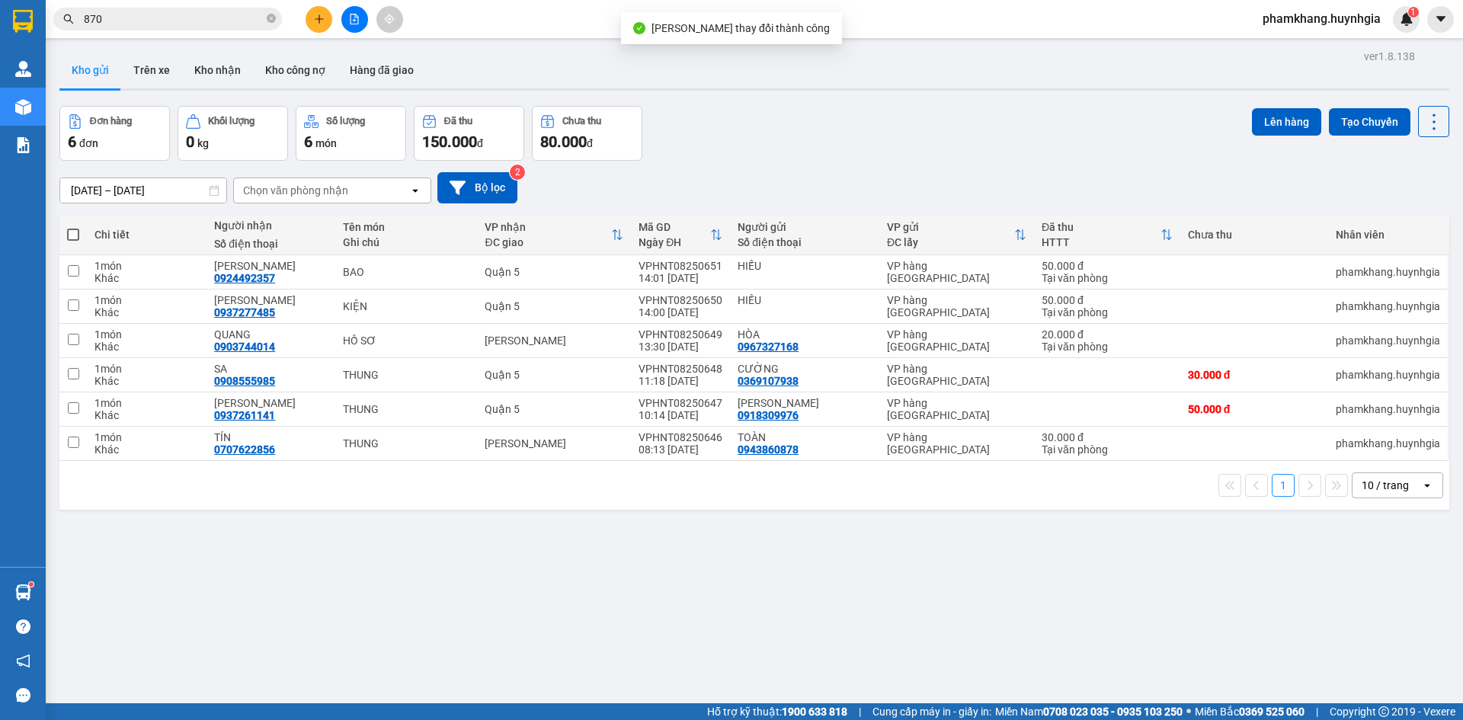
click at [158, 14] on input "870" at bounding box center [174, 19] width 180 height 17
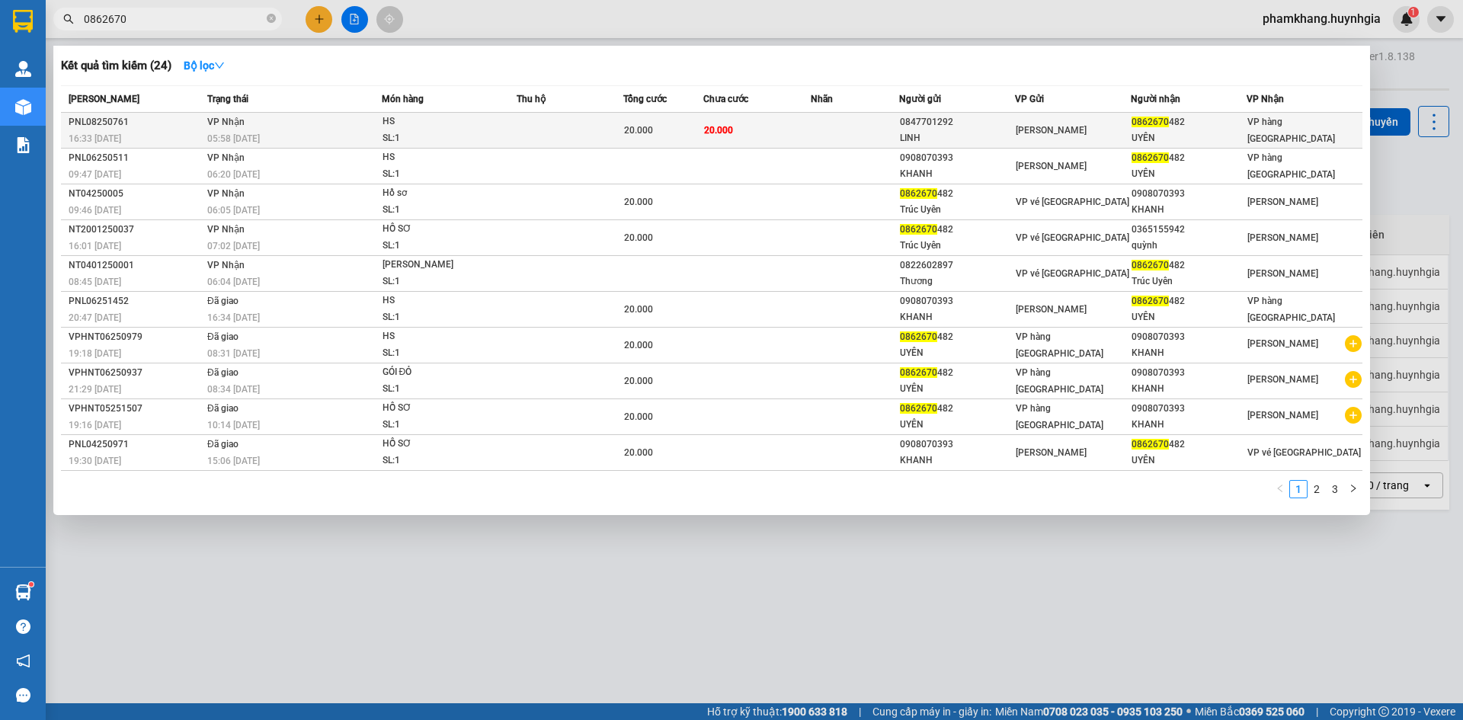
type input "0862670"
click at [290, 118] on td "VP Nhận 05:58 - 14/08" at bounding box center [293, 131] width 178 height 36
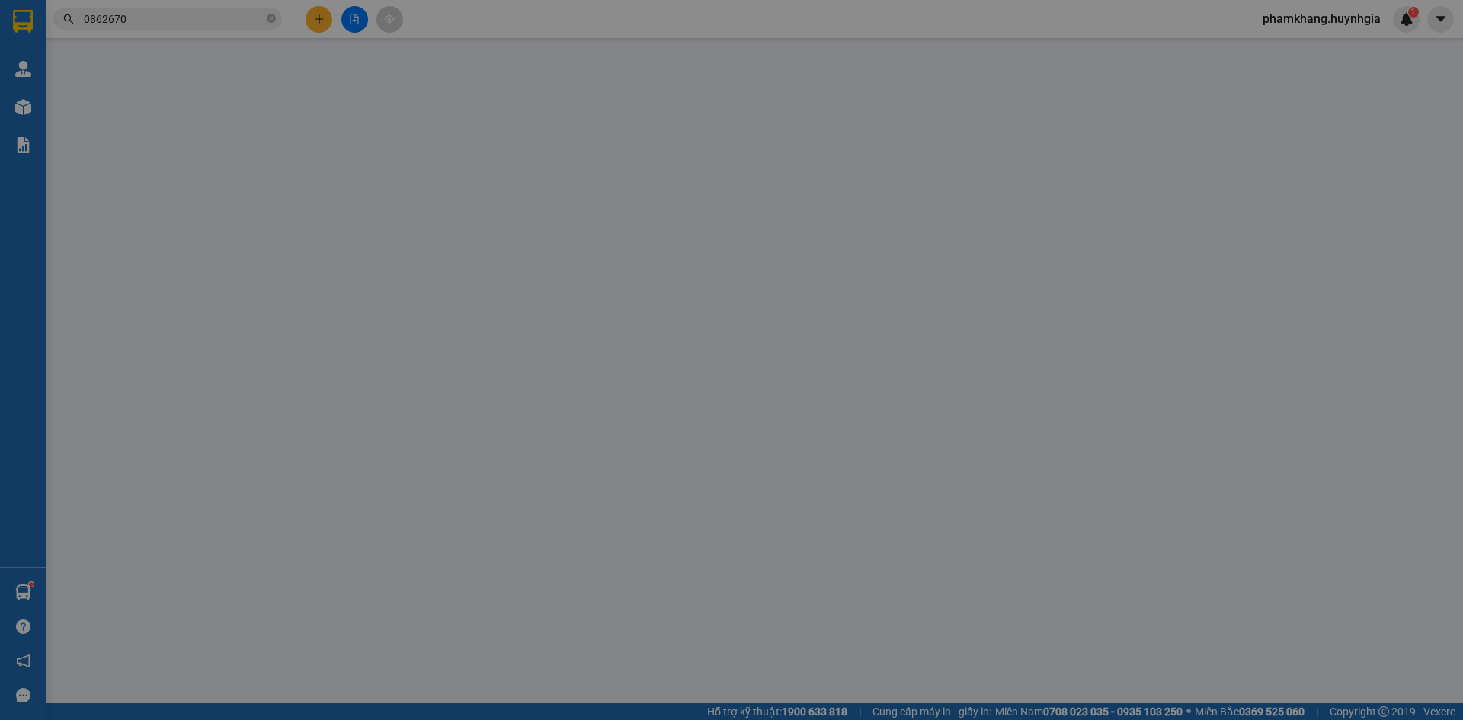
type input "0847701292"
type input "LINH"
type input "0862670482"
type input "UYÊN"
type input "20.000"
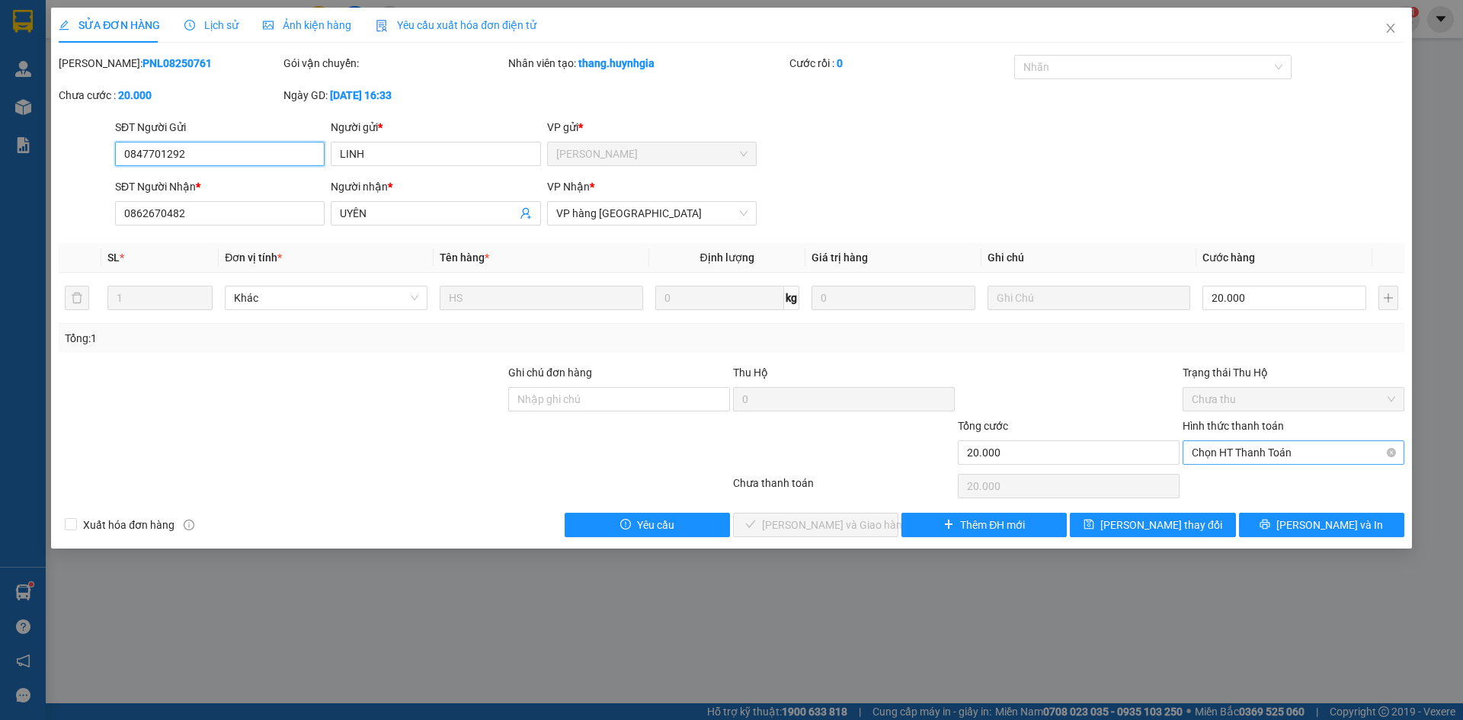
click at [1225, 450] on span "Chọn HT Thanh Toán" at bounding box center [1294, 452] width 204 height 23
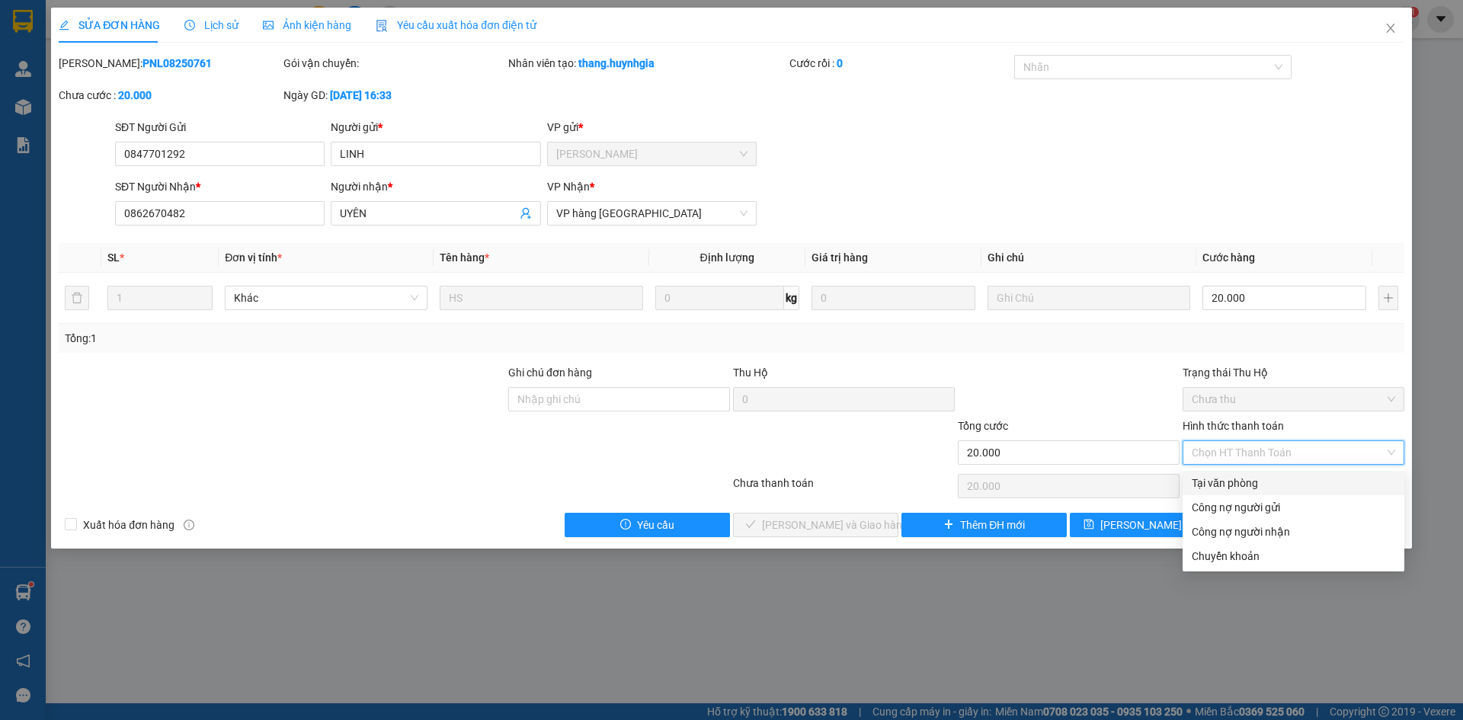
drag, startPoint x: 1229, startPoint y: 480, endPoint x: 1165, endPoint y: 484, distance: 64.1
click at [1230, 481] on div "Tại văn phòng" at bounding box center [1294, 483] width 204 height 17
type input "0"
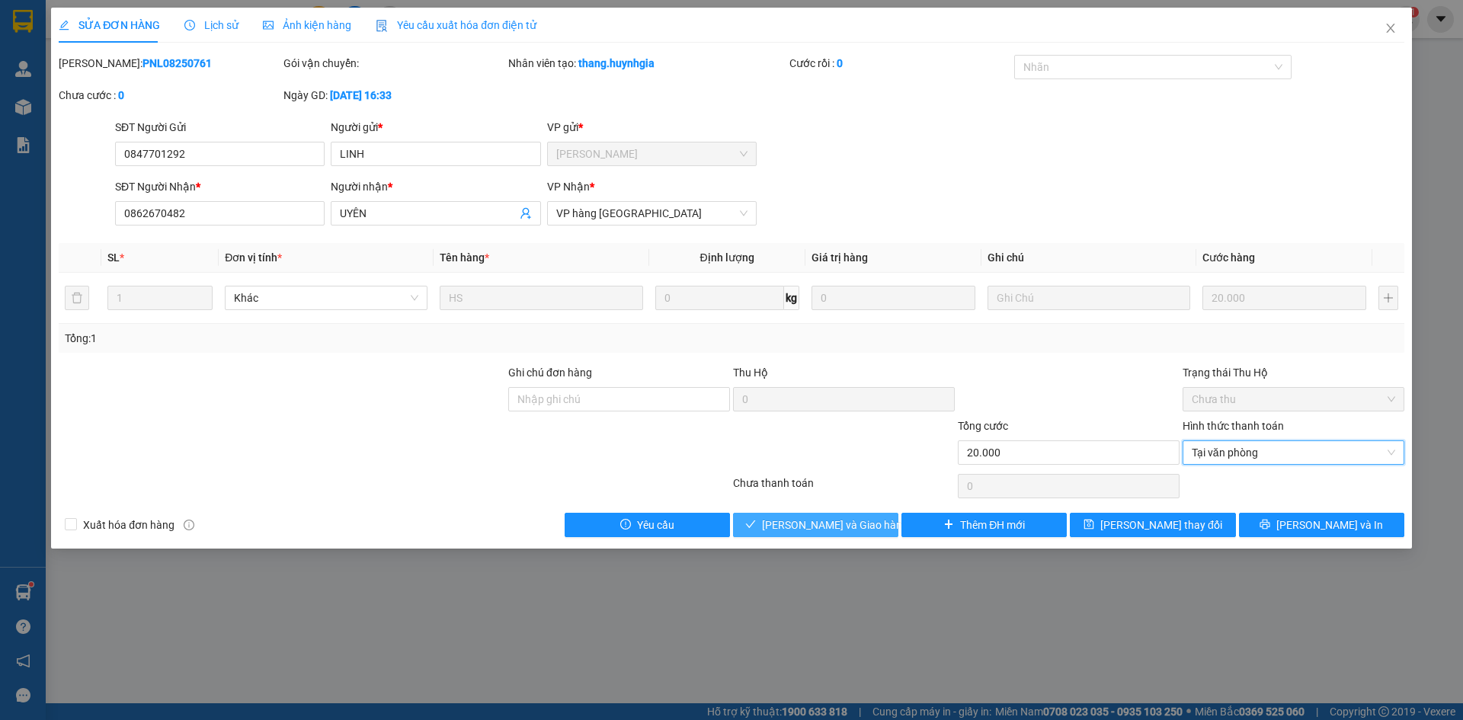
click at [788, 518] on span "Lưu và Giao hàng" at bounding box center [835, 525] width 146 height 17
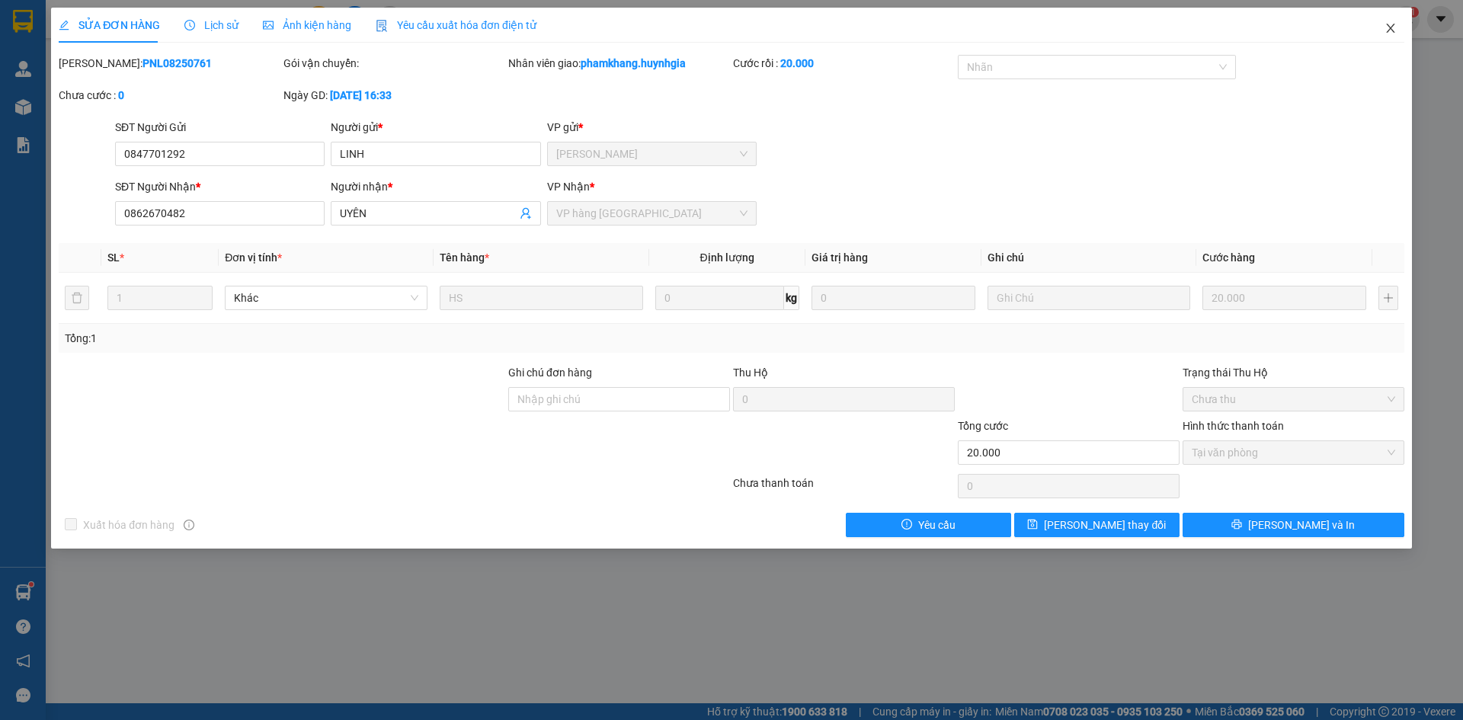
click at [1391, 22] on span "Close" at bounding box center [1391, 29] width 43 height 43
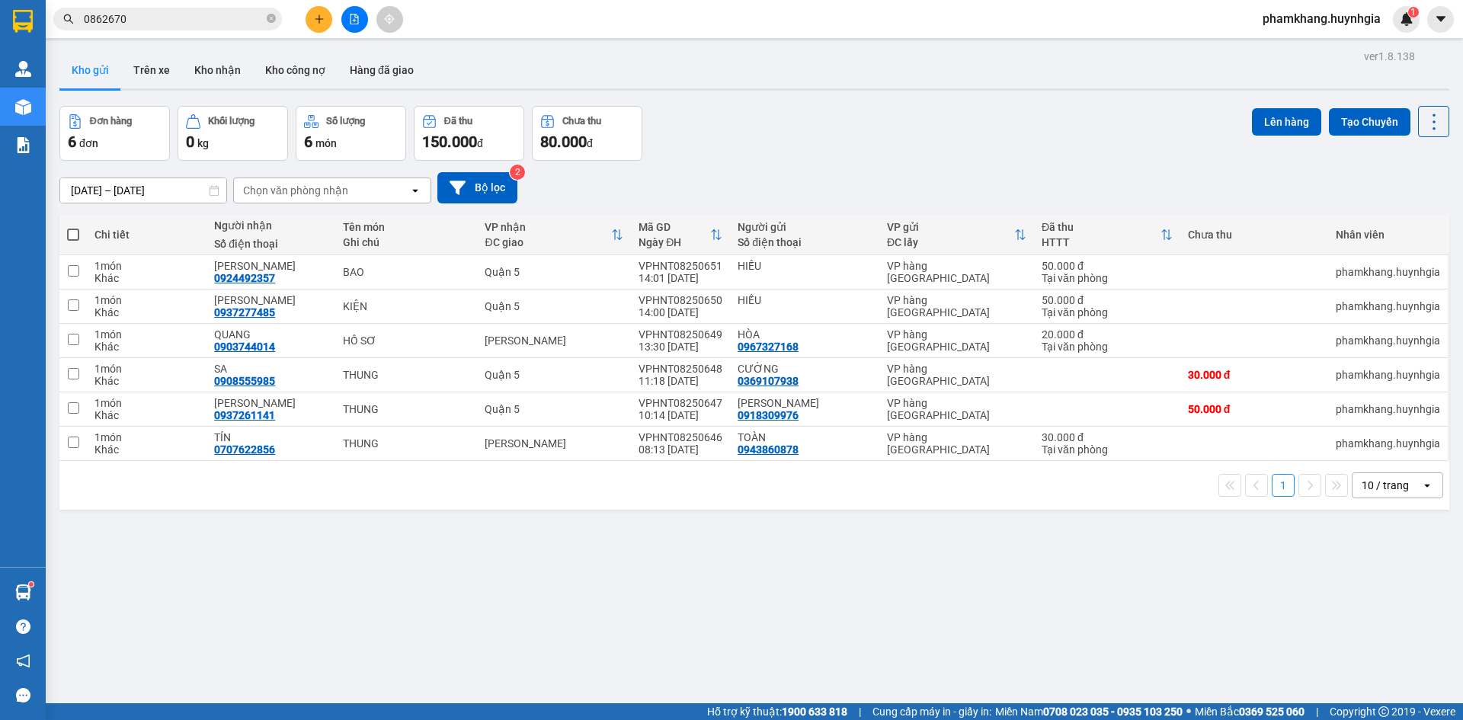
click at [205, 21] on input "0862670" at bounding box center [174, 19] width 180 height 17
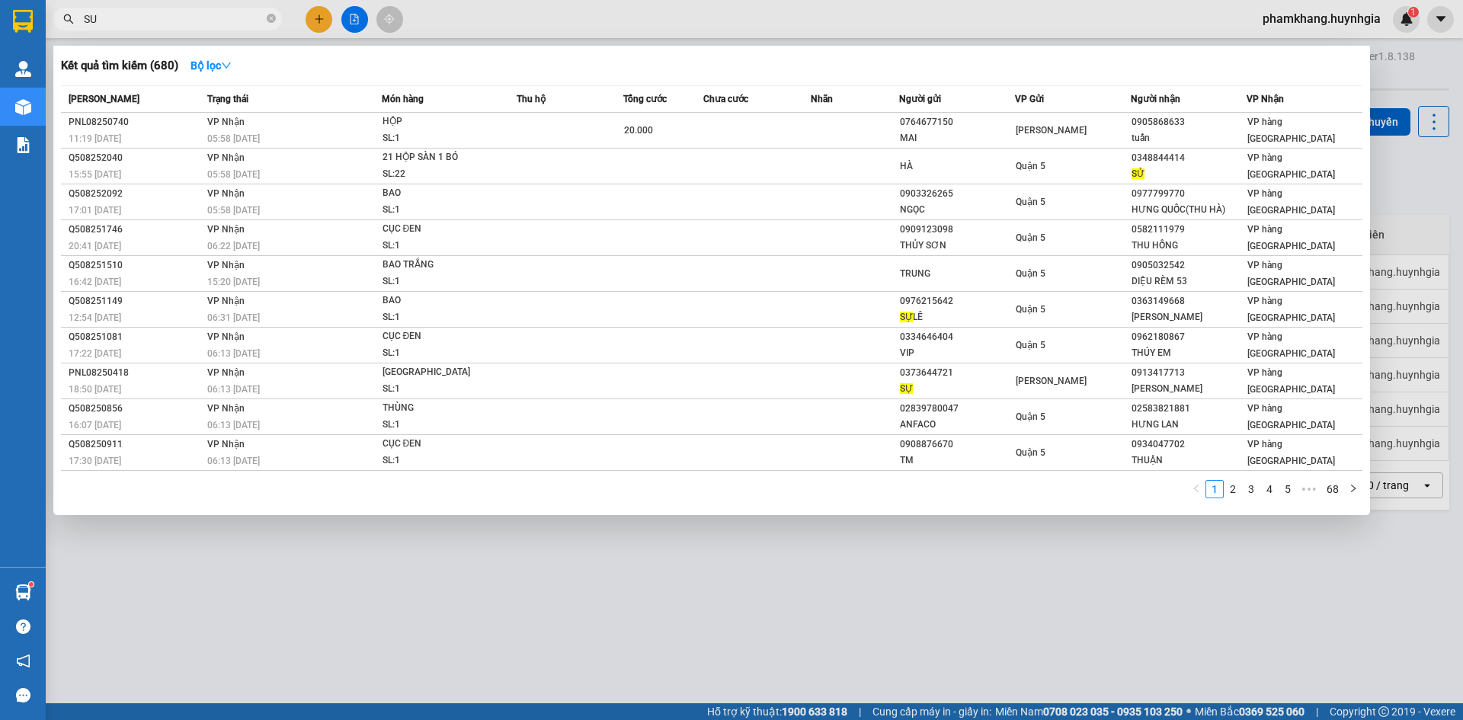
type input "SU"
click at [758, 551] on div at bounding box center [731, 360] width 1463 height 720
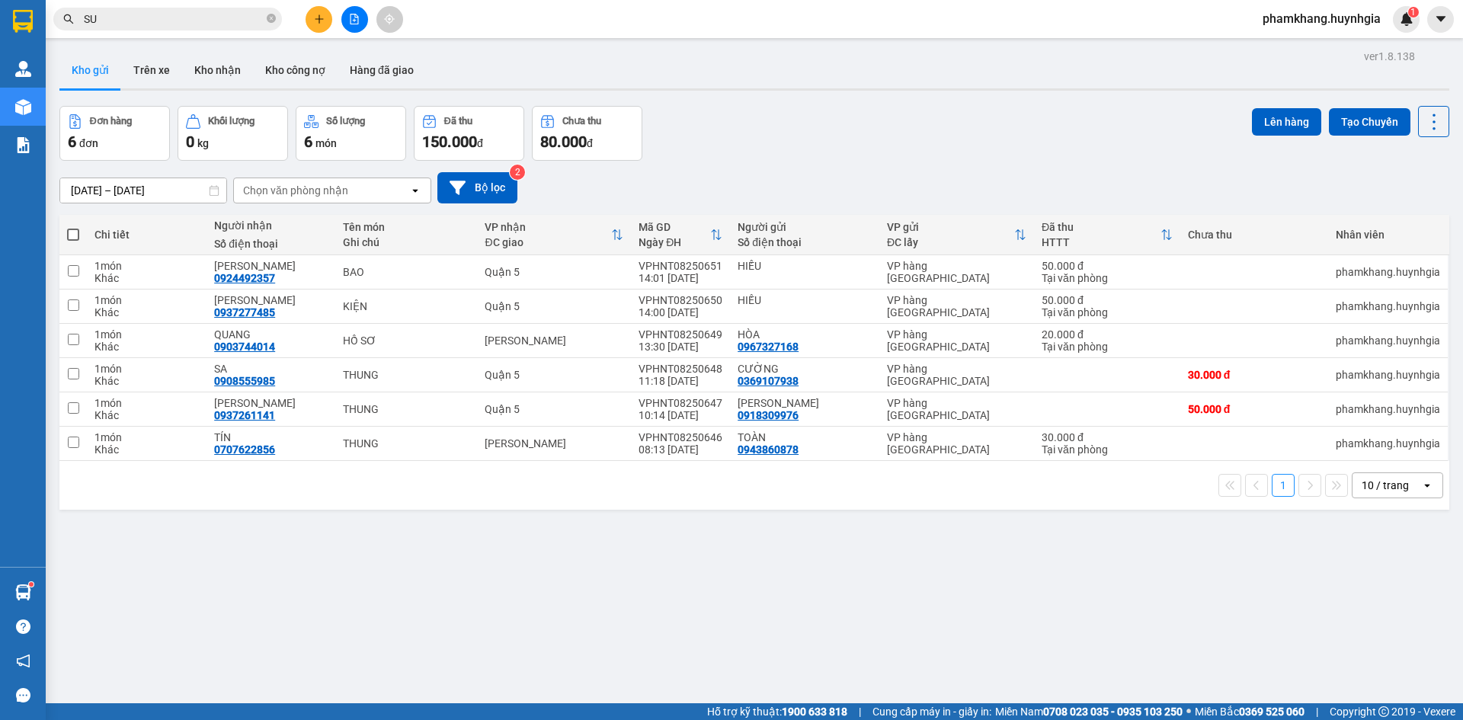
click at [239, 21] on input "SU" at bounding box center [174, 19] width 180 height 17
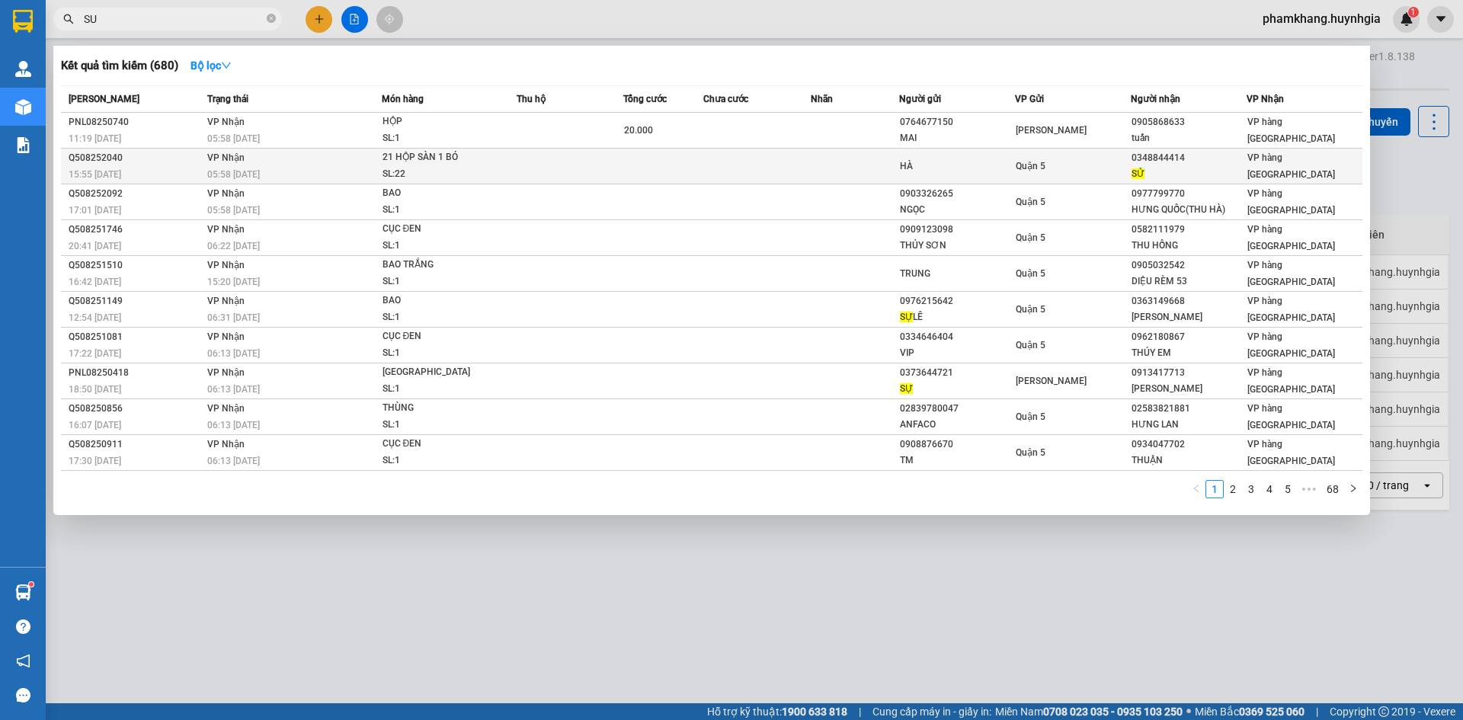
click at [938, 159] on div "HÀ" at bounding box center [957, 167] width 114 height 16
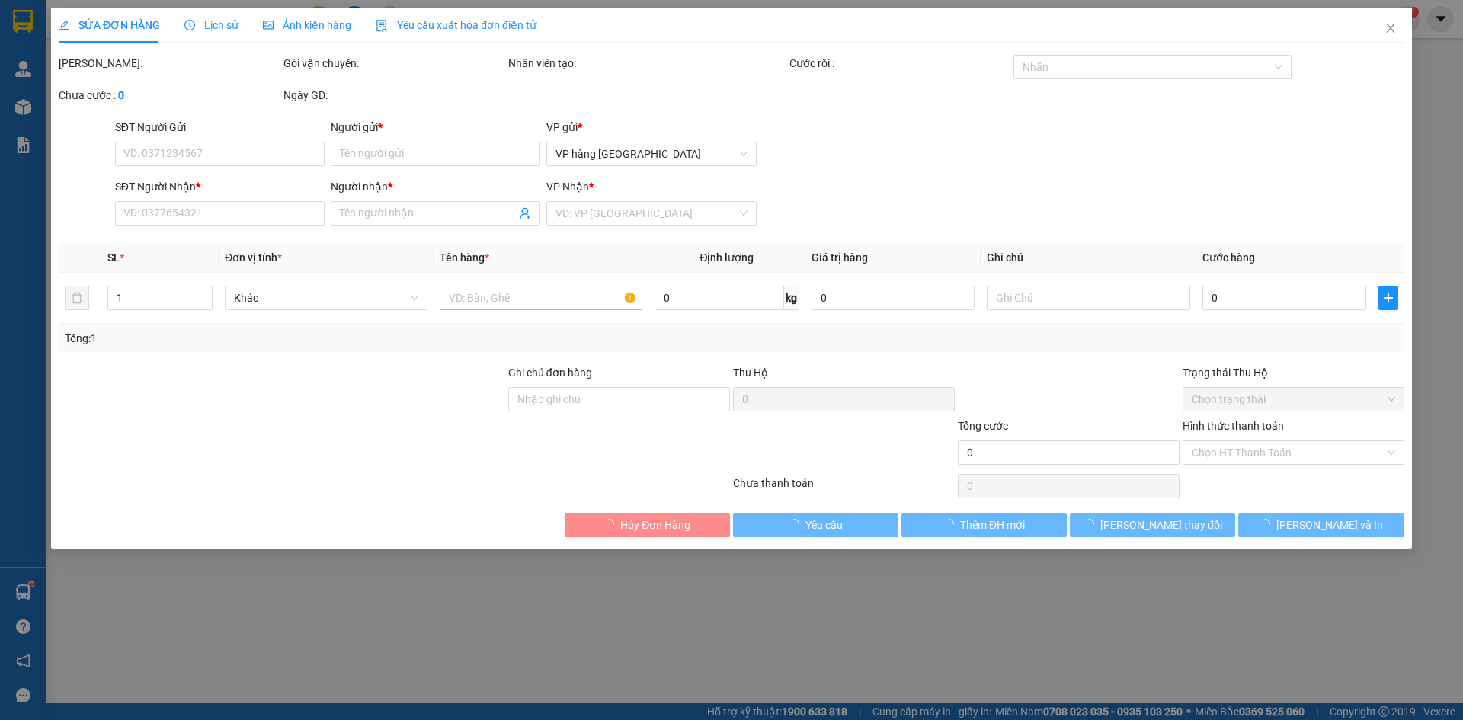
type input "HÀ"
type input "0348844414"
type input "SỬ"
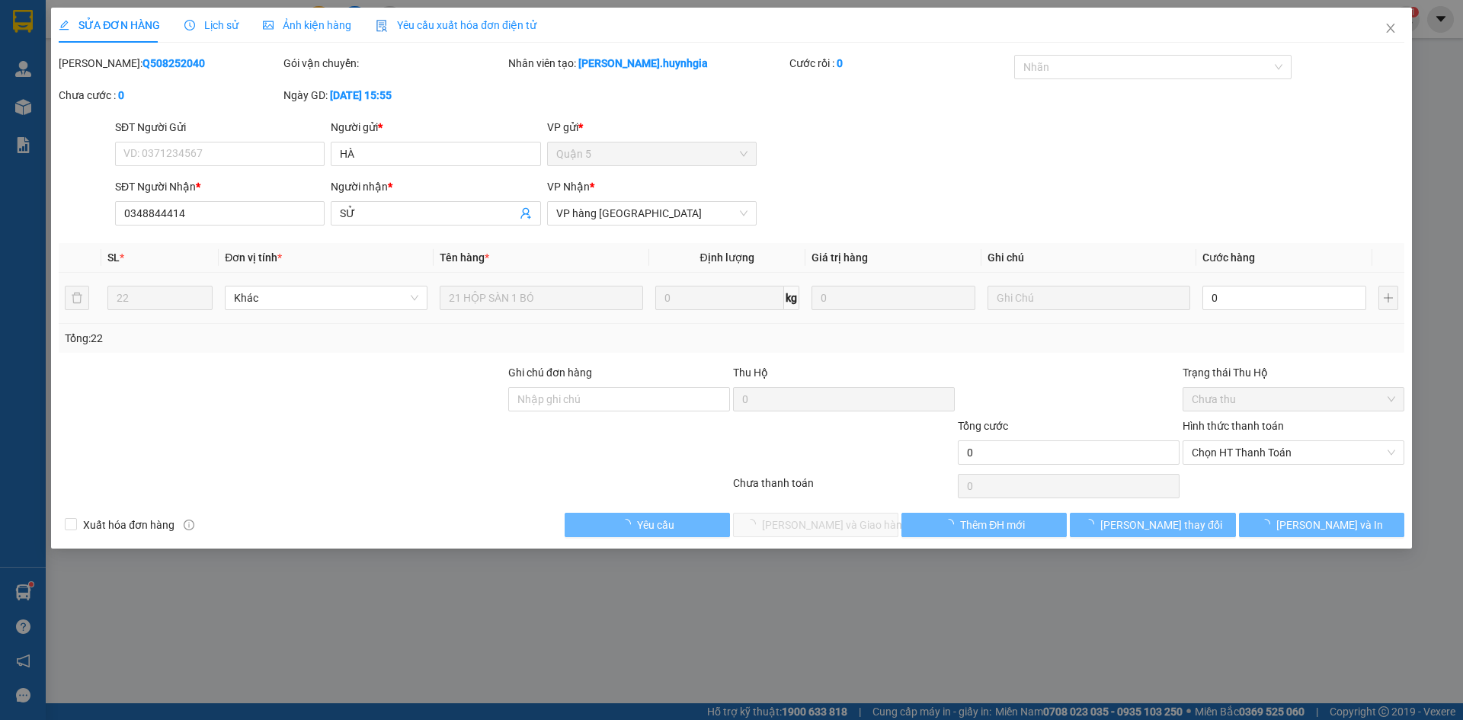
click at [950, 165] on div "SĐT Người Gửi VD: 0371234567 Người gửi * HÀ VP gửi * Quận 5" at bounding box center [760, 145] width 1296 height 53
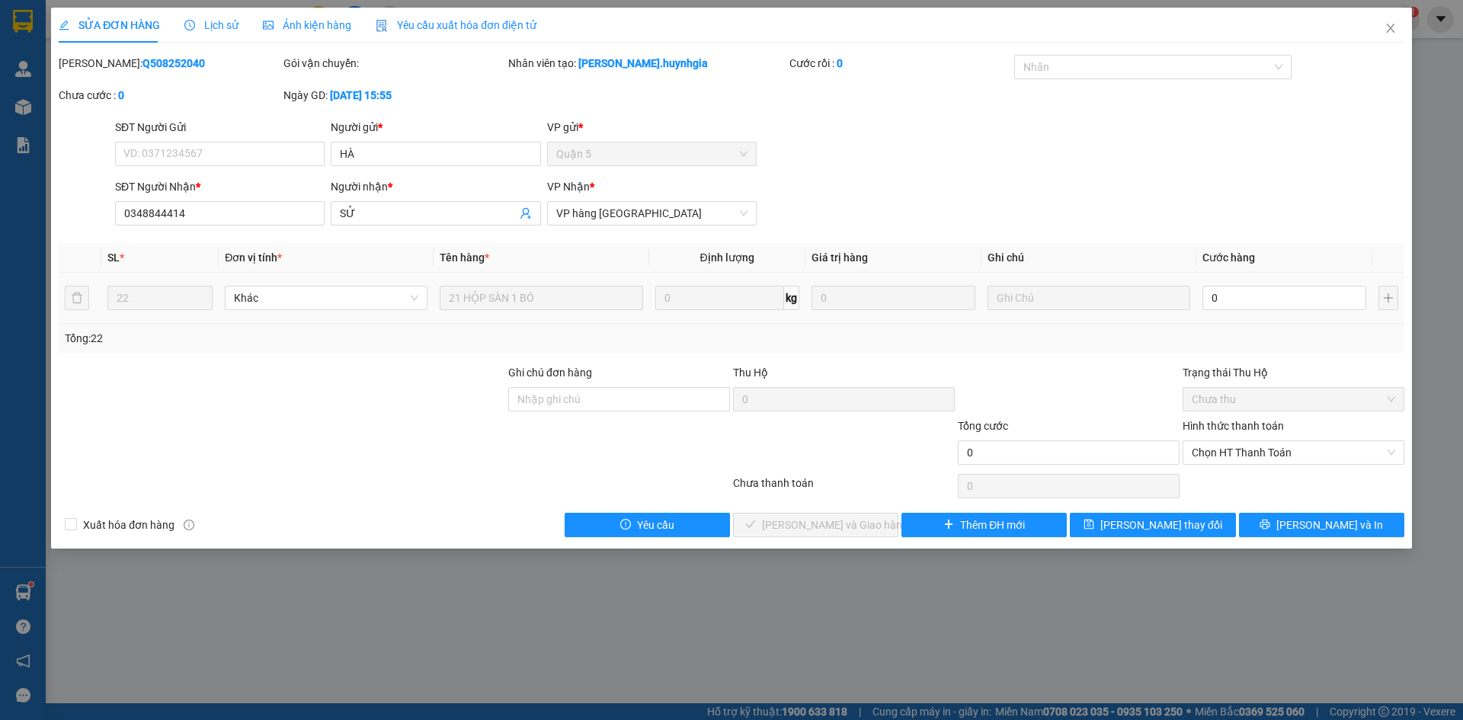
drag, startPoint x: 929, startPoint y: 139, endPoint x: 922, endPoint y: 152, distance: 15.0
click at [929, 138] on div "SĐT Người Gửi VD: 0371234567 Người gửi * HÀ VP gửi * Quận 5" at bounding box center [760, 145] width 1296 height 53
click at [1282, 293] on input "0" at bounding box center [1285, 298] width 164 height 24
click at [1312, 243] on th "Cước hàng" at bounding box center [1285, 258] width 176 height 30
click at [1304, 255] on th "Cước hàng" at bounding box center [1285, 258] width 176 height 30
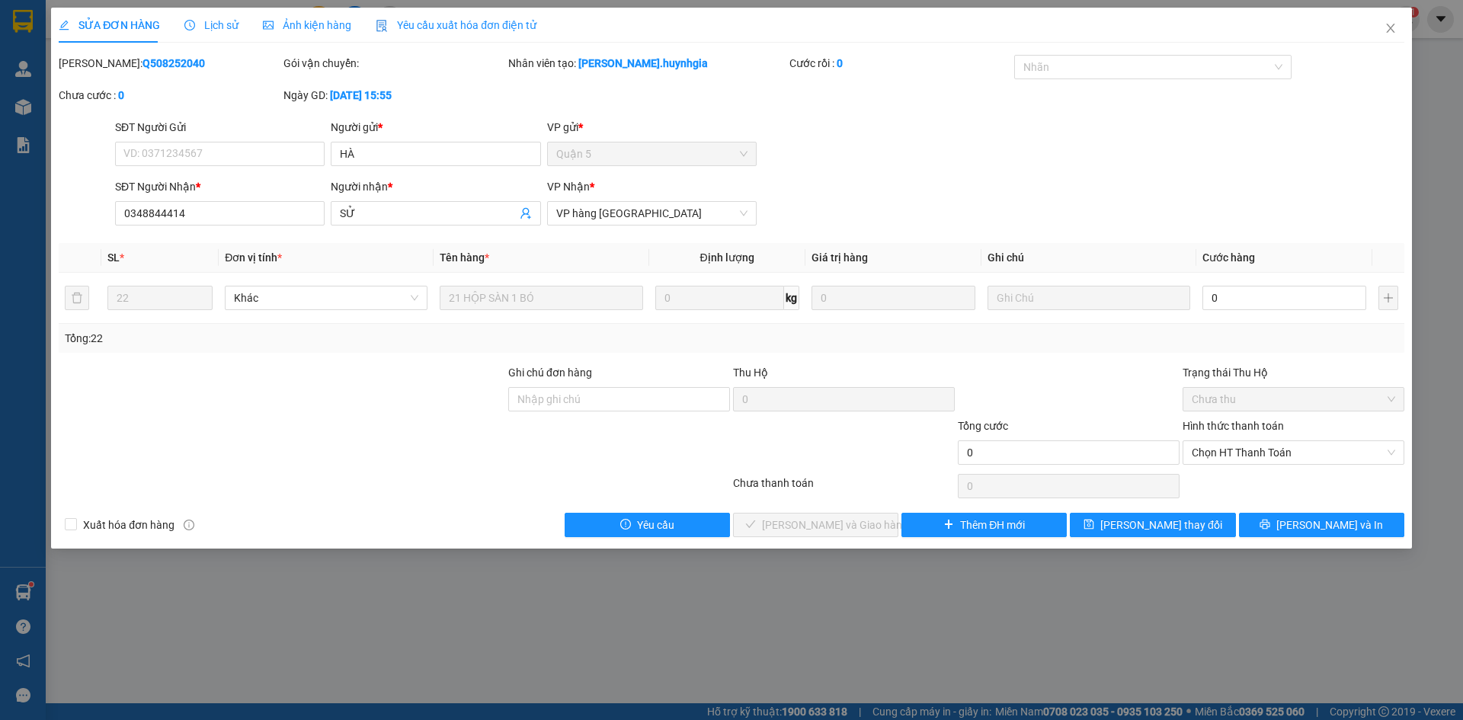
click at [1302, 258] on th "Cước hàng" at bounding box center [1285, 258] width 176 height 30
click at [1300, 211] on div "SĐT Người Nhận * 0348844414 Người nhận * SỬ VP Nhận * VP hàng Nha Trang" at bounding box center [760, 204] width 1296 height 53
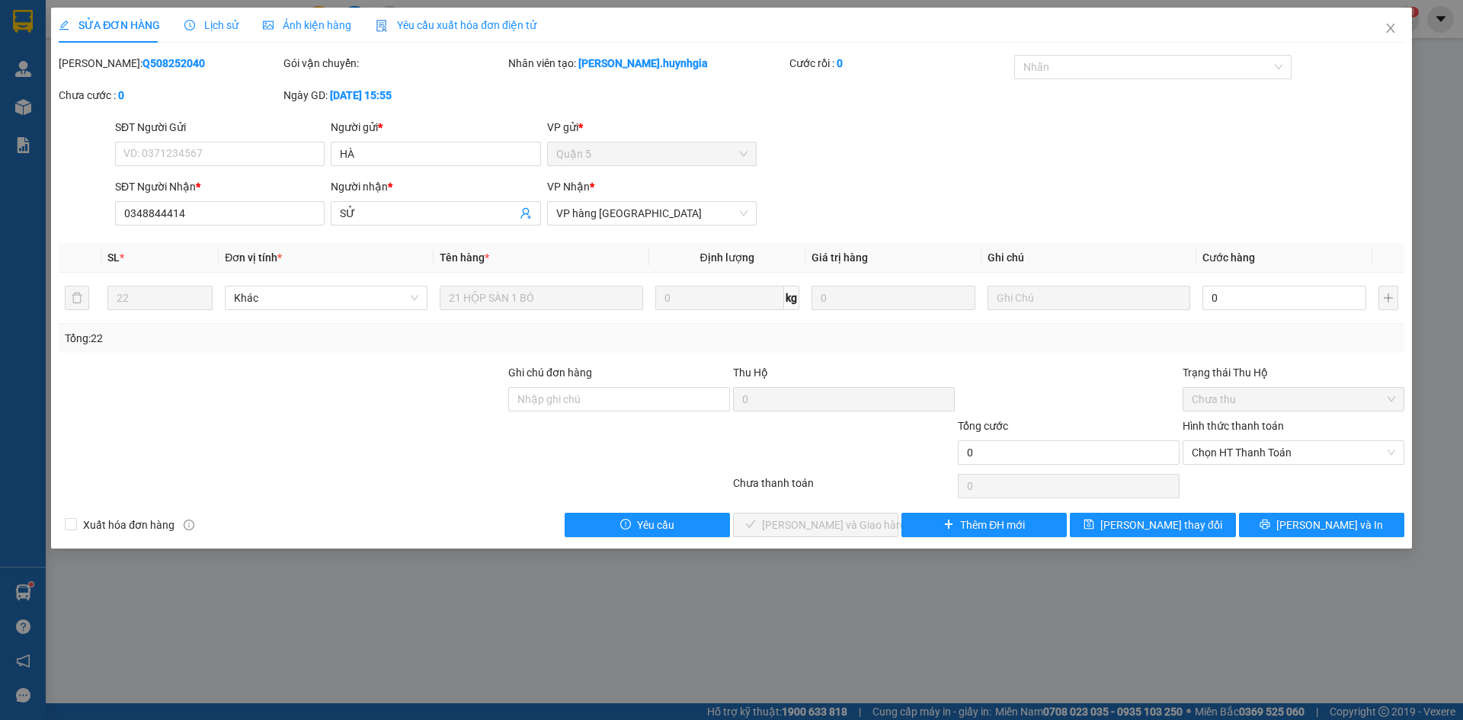
click at [1277, 258] on th "Cước hàng" at bounding box center [1285, 258] width 176 height 30
drag, startPoint x: 1289, startPoint y: 184, endPoint x: 1297, endPoint y: 237, distance: 54.0
click at [1289, 183] on div "SĐT Người Nhận * 0348844414 Người nhận * SỬ VP Nhận * VP hàng Nha Trang" at bounding box center [760, 204] width 1296 height 53
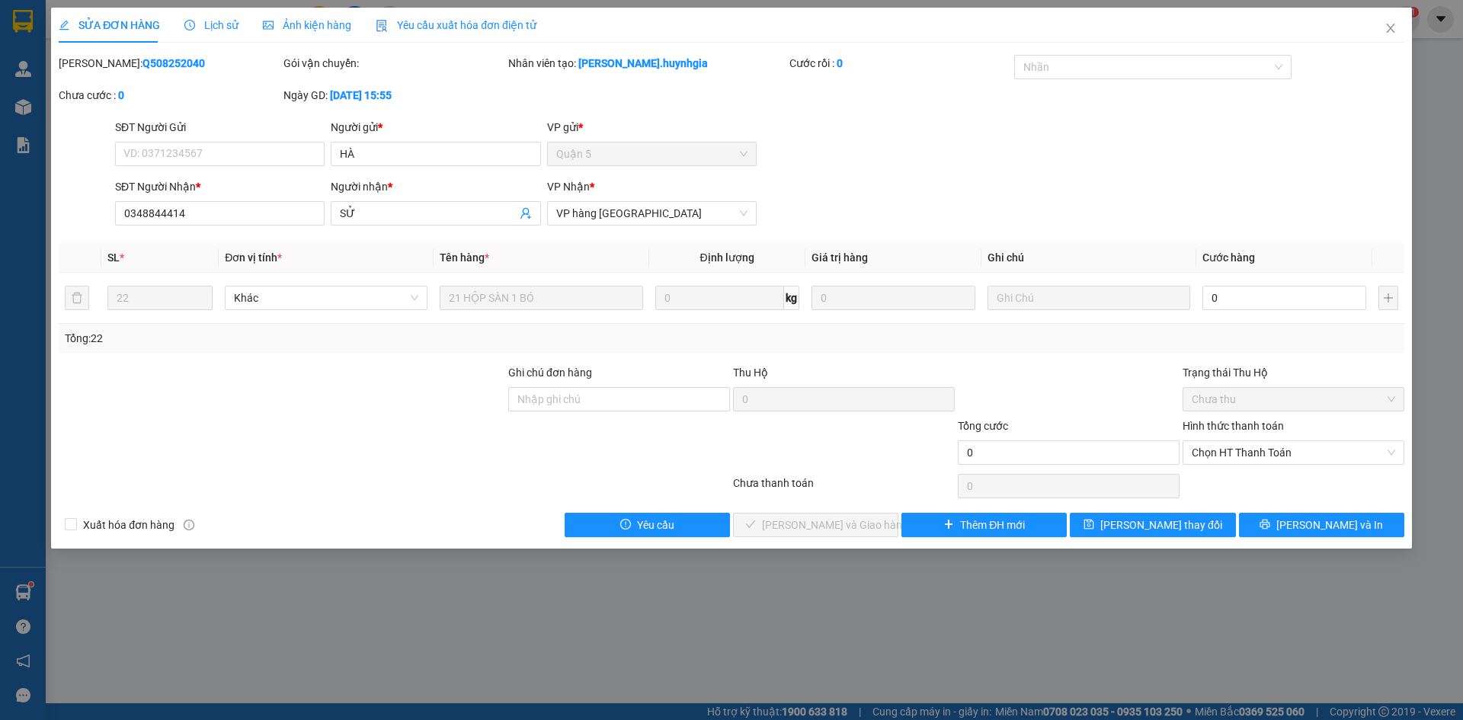
click at [1287, 259] on th "Cước hàng" at bounding box center [1285, 258] width 176 height 30
click at [1273, 192] on div "SĐT Người Nhận * 0348844414 Người nhận * SỬ VP Nhận * VP hàng Nha Trang" at bounding box center [760, 204] width 1296 height 53
click at [1269, 250] on th "Cước hàng" at bounding box center [1285, 258] width 176 height 30
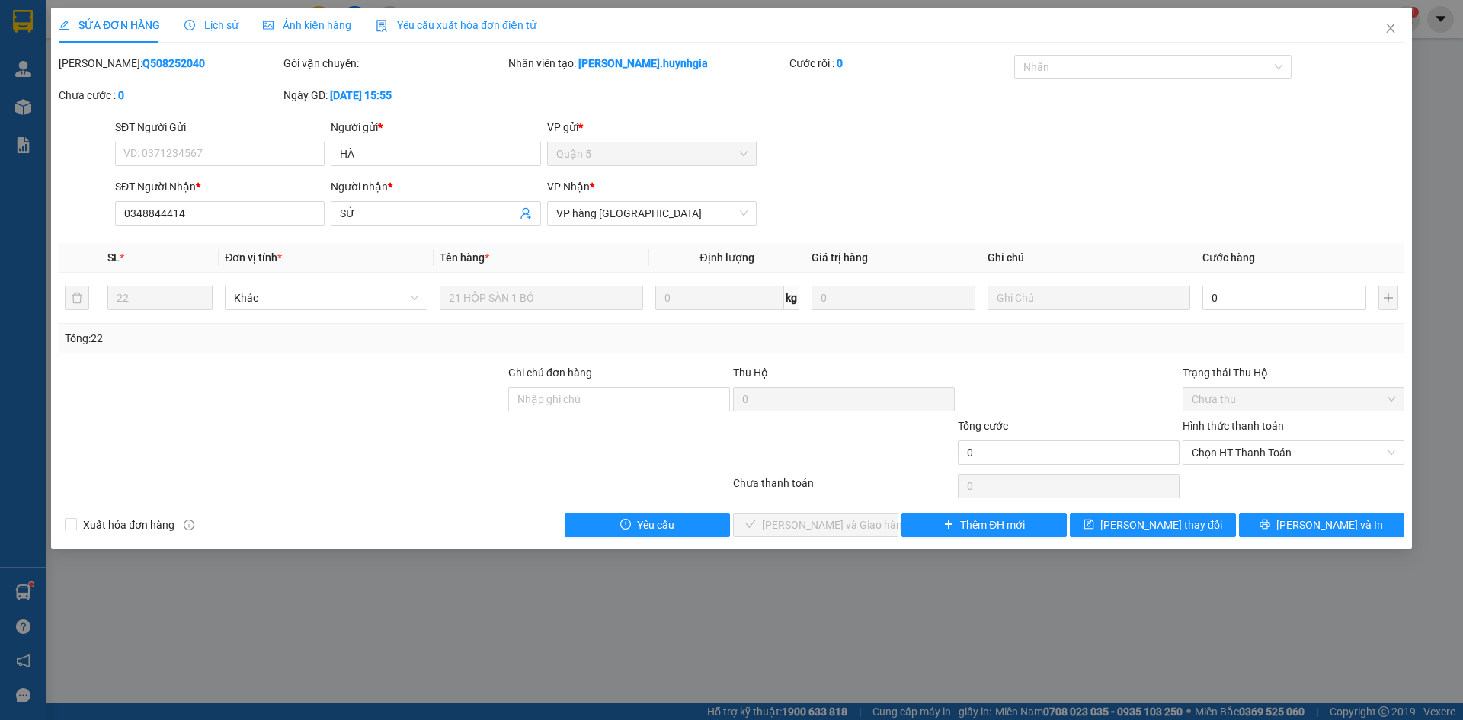
click at [1269, 250] on th "Cước hàng" at bounding box center [1285, 258] width 176 height 30
click at [1270, 200] on div "SĐT Người Nhận * 0348844414 Người nhận * SỬ VP Nhận * VP hàng Nha Trang" at bounding box center [760, 204] width 1296 height 53
click at [1275, 259] on th "Cước hàng" at bounding box center [1285, 258] width 176 height 30
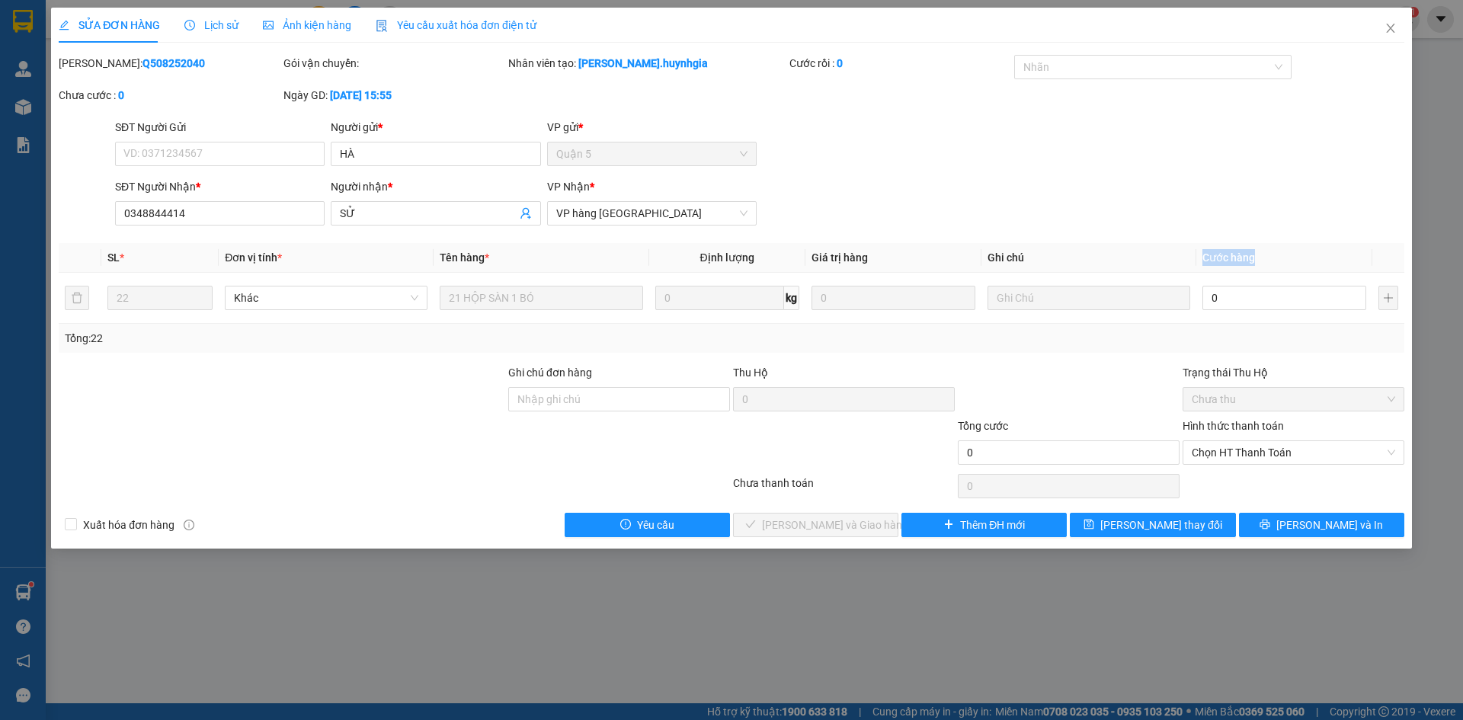
click at [1275, 259] on th "Cước hàng" at bounding box center [1285, 258] width 176 height 30
click at [1316, 175] on form "SĐT Người Gửi VD: 0371234567 Người gửi * HÀ VP gửi * Quận 5 SĐT Người Nhận * 03…" at bounding box center [732, 175] width 1346 height 113
click at [1276, 261] on th "Cước hàng" at bounding box center [1285, 258] width 176 height 30
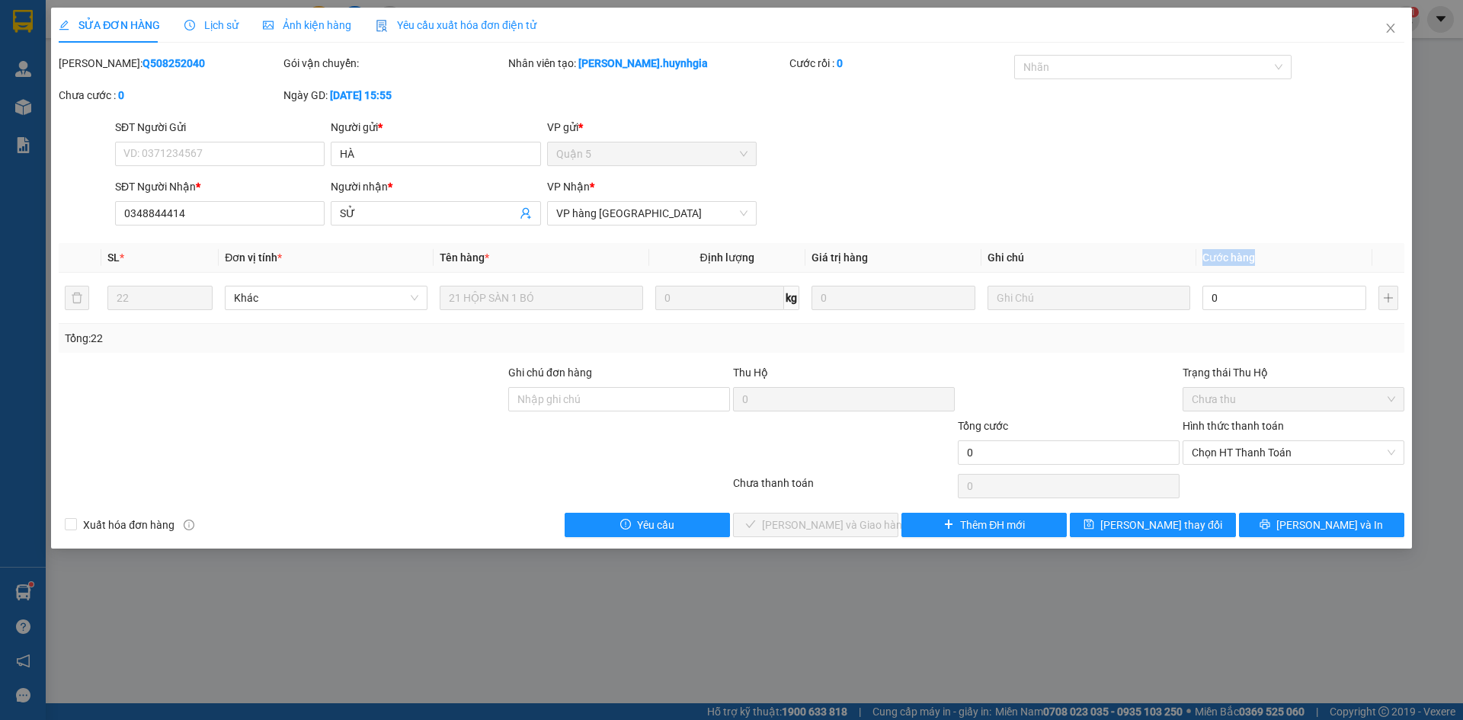
click at [1276, 261] on th "Cước hàng" at bounding box center [1285, 258] width 176 height 30
click at [1275, 188] on div "SĐT Người Nhận * 0348844414 Người nhận * SỬ VP Nhận * VP hàng Nha Trang" at bounding box center [760, 204] width 1296 height 53
click at [1269, 251] on th "Cước hàng" at bounding box center [1285, 258] width 176 height 30
click at [1268, 251] on th "Cước hàng" at bounding box center [1285, 258] width 176 height 30
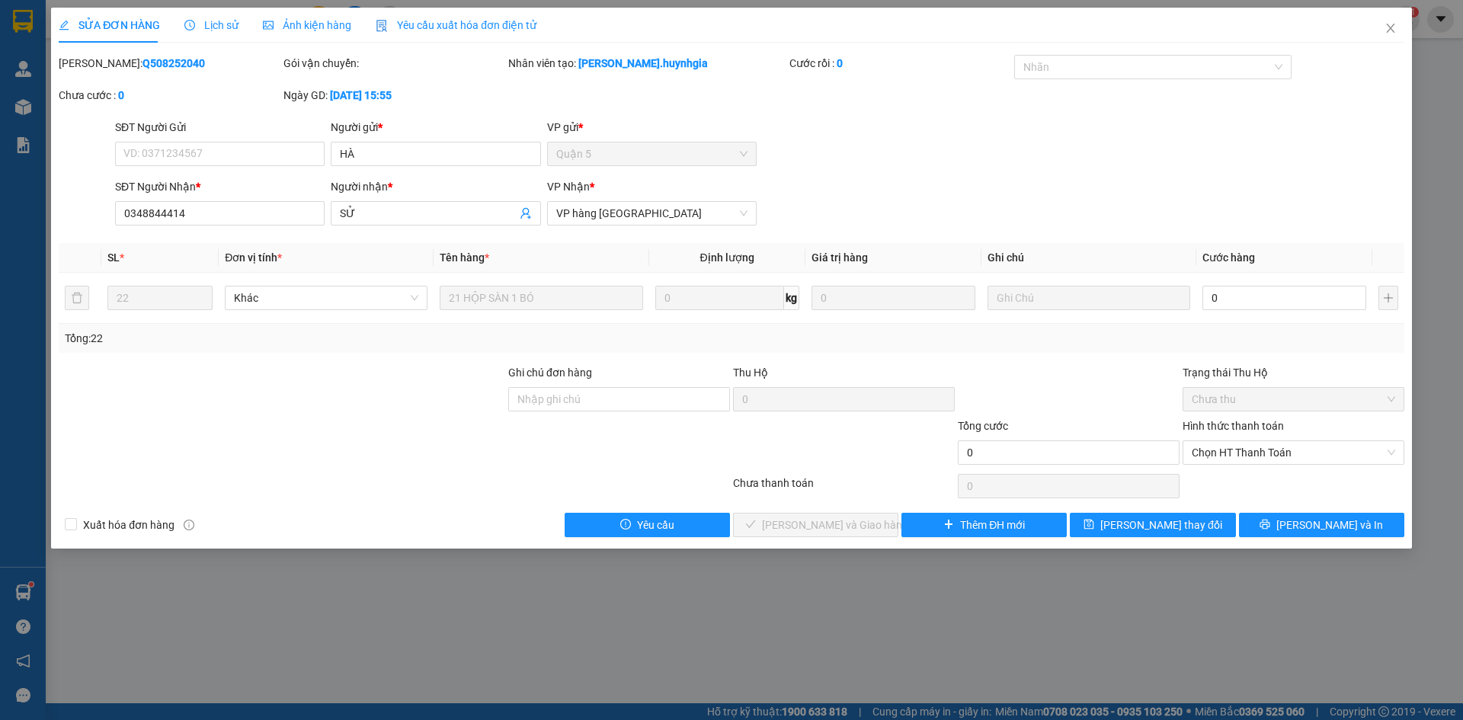
click at [1281, 191] on div "SĐT Người Nhận * 0348844414 Người nhận * SỬ VP Nhận * VP hàng Nha Trang" at bounding box center [760, 204] width 1296 height 53
click at [1189, 213] on div "SĐT Người Nhận * 0348844414 Người nhận * SỬ VP Nhận * VP hàng Nha Trang" at bounding box center [760, 204] width 1296 height 53
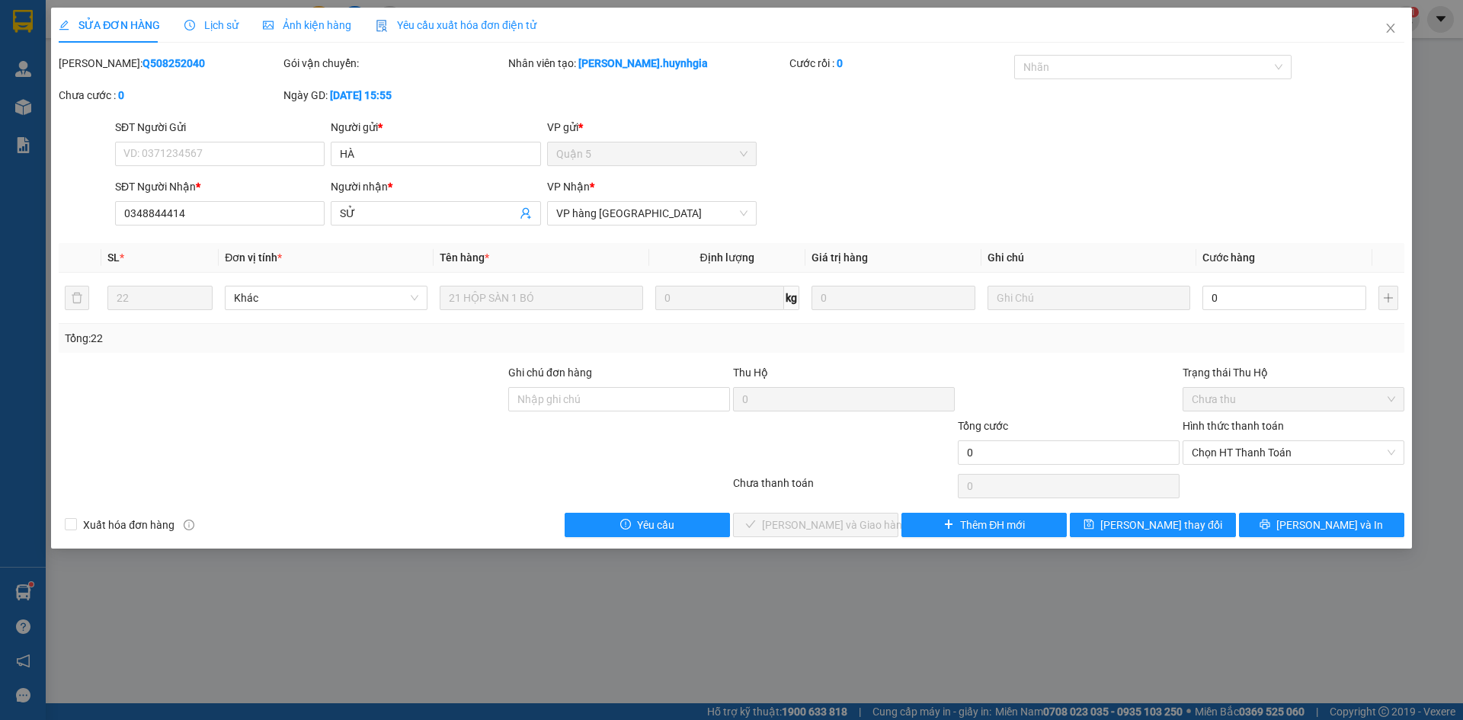
click at [1189, 213] on div "SĐT Người Nhận * 0348844414 Người nhận * SỬ VP Nhận * VP hàng Nha Trang" at bounding box center [760, 204] width 1296 height 53
click at [1277, 257] on th "Cước hàng" at bounding box center [1285, 258] width 176 height 30
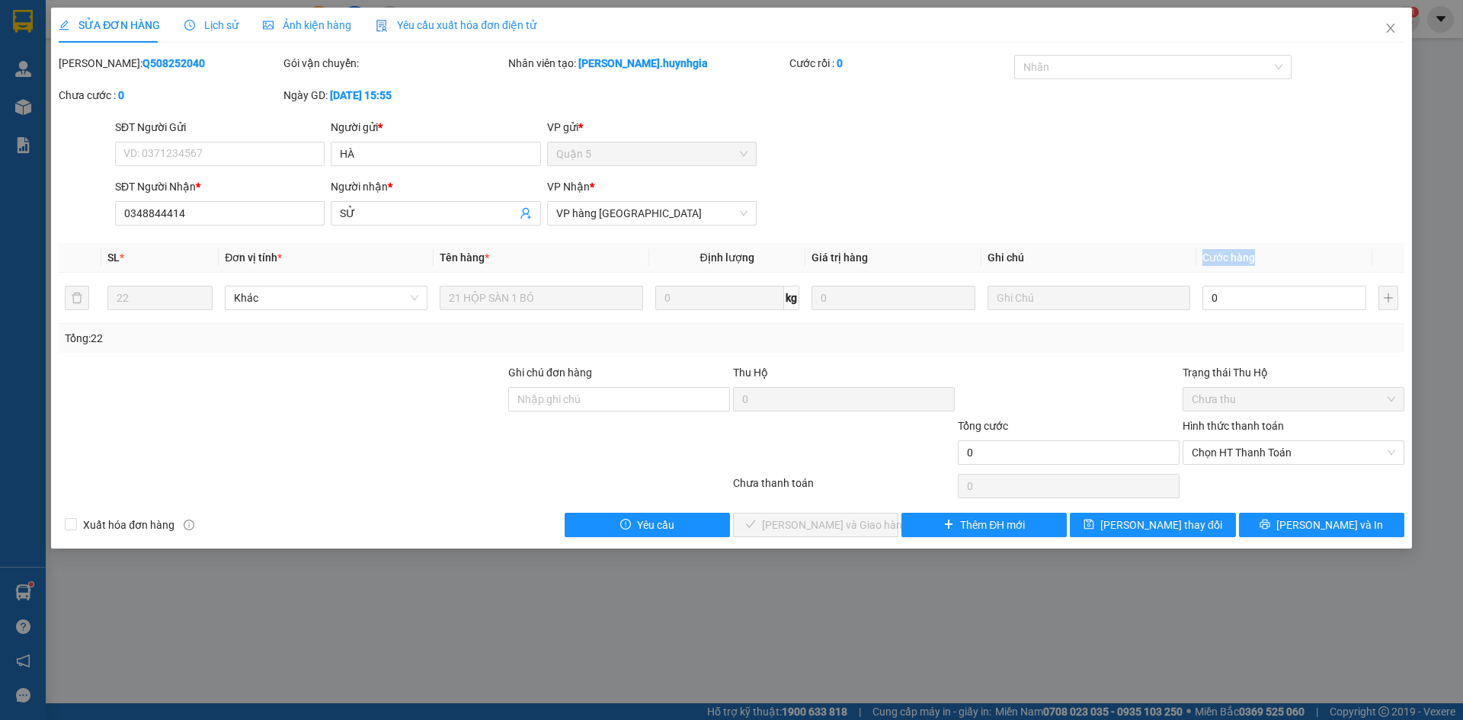
click at [1277, 257] on th "Cước hàng" at bounding box center [1285, 258] width 176 height 30
click at [1262, 191] on div "SĐT Người Nhận * 0348844414 Người nhận * SỬ VP Nhận * VP hàng Nha Trang" at bounding box center [760, 204] width 1296 height 53
click at [1228, 198] on div "SĐT Người Nhận * 0348844414 Người nhận * SỬ VP Nhận * VP hàng Nha Trang" at bounding box center [760, 204] width 1296 height 53
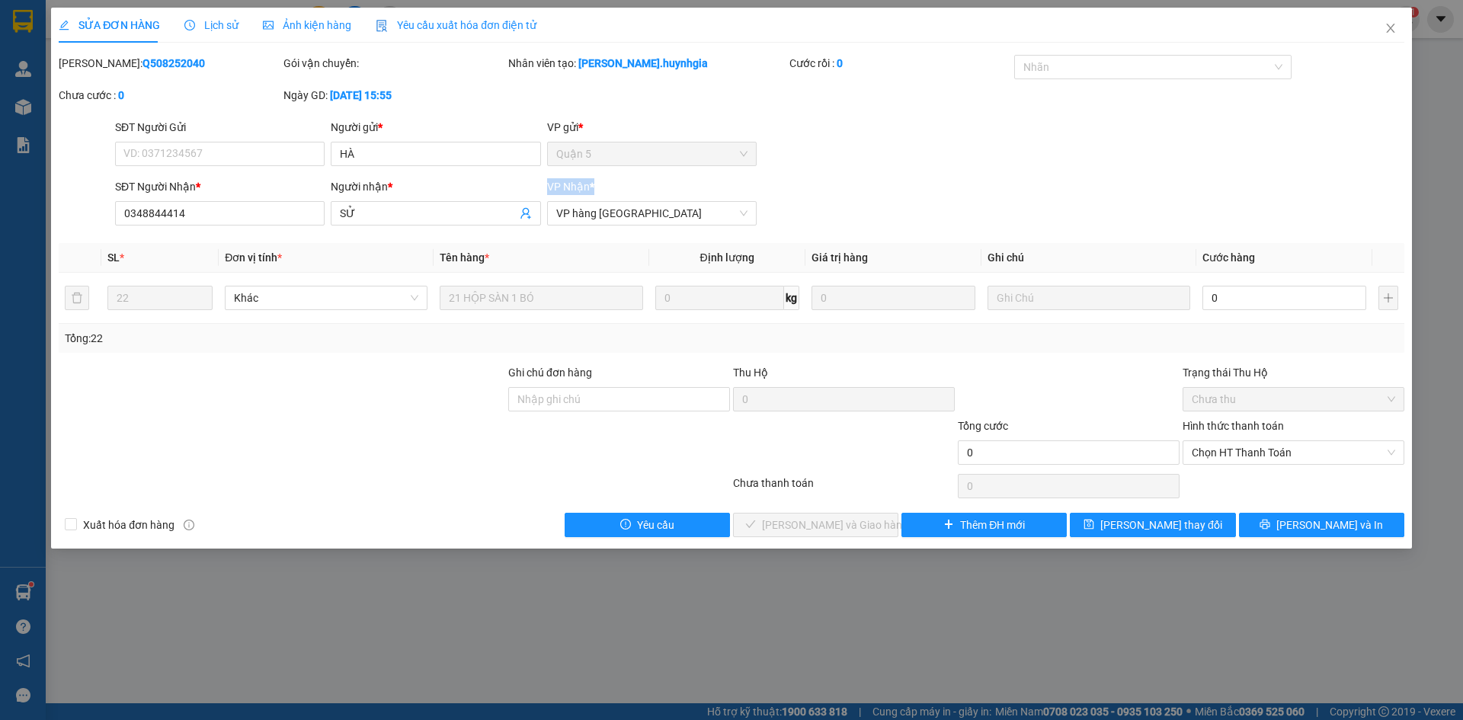
click at [1226, 195] on div "SĐT Người Nhận * 0348844414 Người nhận * SỬ VP Nhận * VP hàng Nha Trang" at bounding box center [760, 204] width 1296 height 53
click at [1263, 253] on th "Cước hàng" at bounding box center [1285, 258] width 176 height 30
click at [1263, 252] on th "Cước hàng" at bounding box center [1285, 258] width 176 height 30
click at [1255, 192] on div "SĐT Người Nhận * 0348844414 Người nhận * SỬ VP Nhận * VP hàng Nha Trang" at bounding box center [760, 204] width 1296 height 53
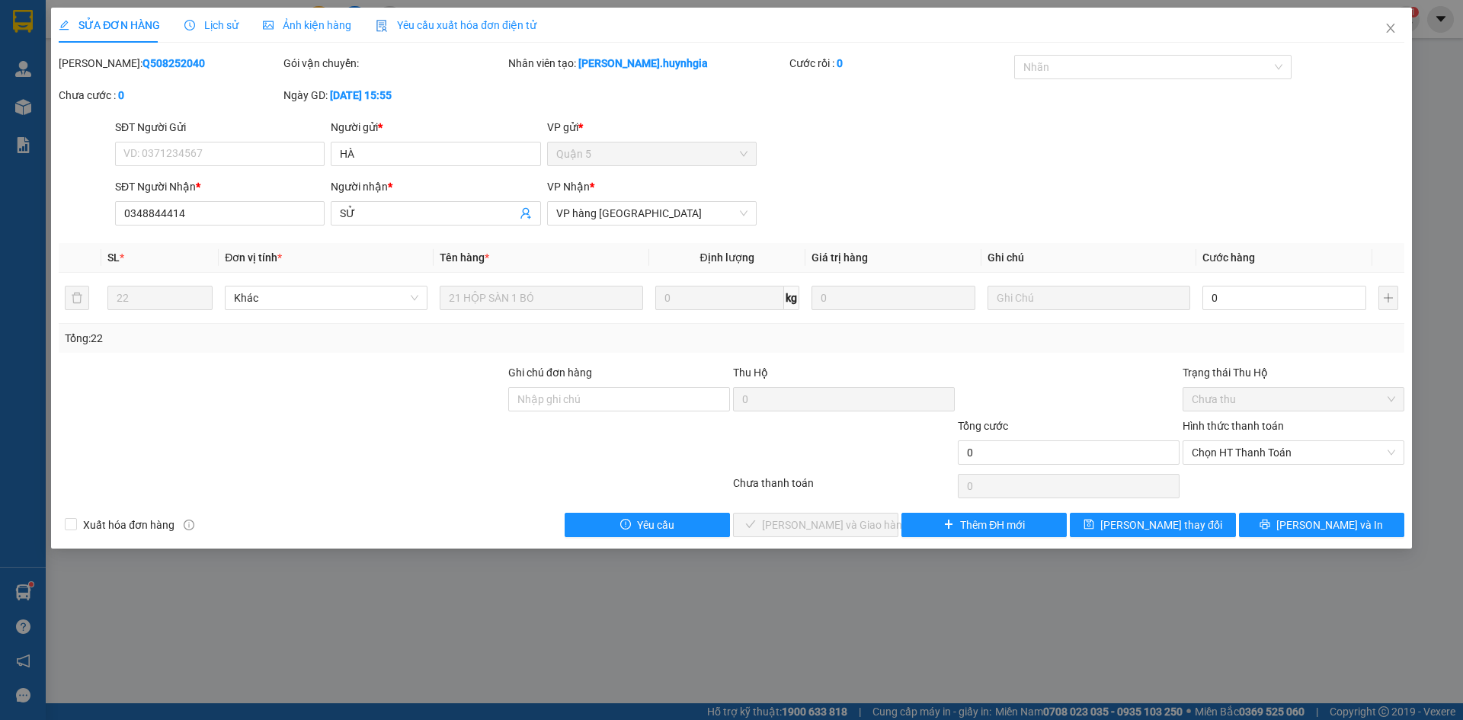
click at [1255, 207] on div "SĐT Người Nhận * 0348844414 Người nhận * SỬ VP Nhận * VP hàng Nha Trang" at bounding box center [760, 204] width 1296 height 53
click at [1075, 184] on div "SĐT Người Nhận * 0348844414 Người nhận * SỬ VP Nhận * VP hàng Nha Trang" at bounding box center [760, 204] width 1296 height 53
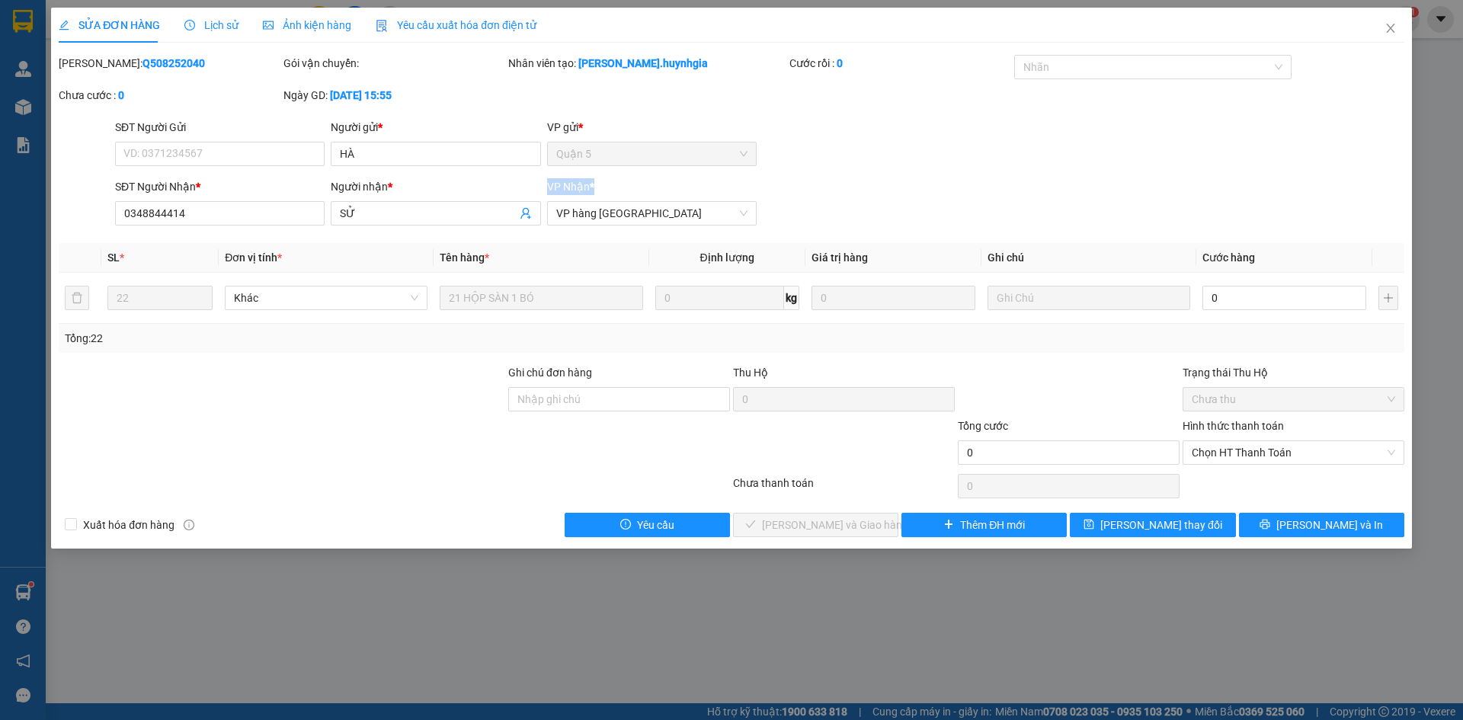
click at [1075, 184] on div "SĐT Người Nhận * 0348844414 Người nhận * SỬ VP Nhận * VP hàng Nha Trang" at bounding box center [760, 204] width 1296 height 53
click at [1294, 257] on th "Cước hàng" at bounding box center [1285, 258] width 176 height 30
click at [1266, 168] on div "SĐT Người Gửi VD: 0371234567 Người gửi * HÀ VP gửi * Quận 5" at bounding box center [760, 145] width 1296 height 53
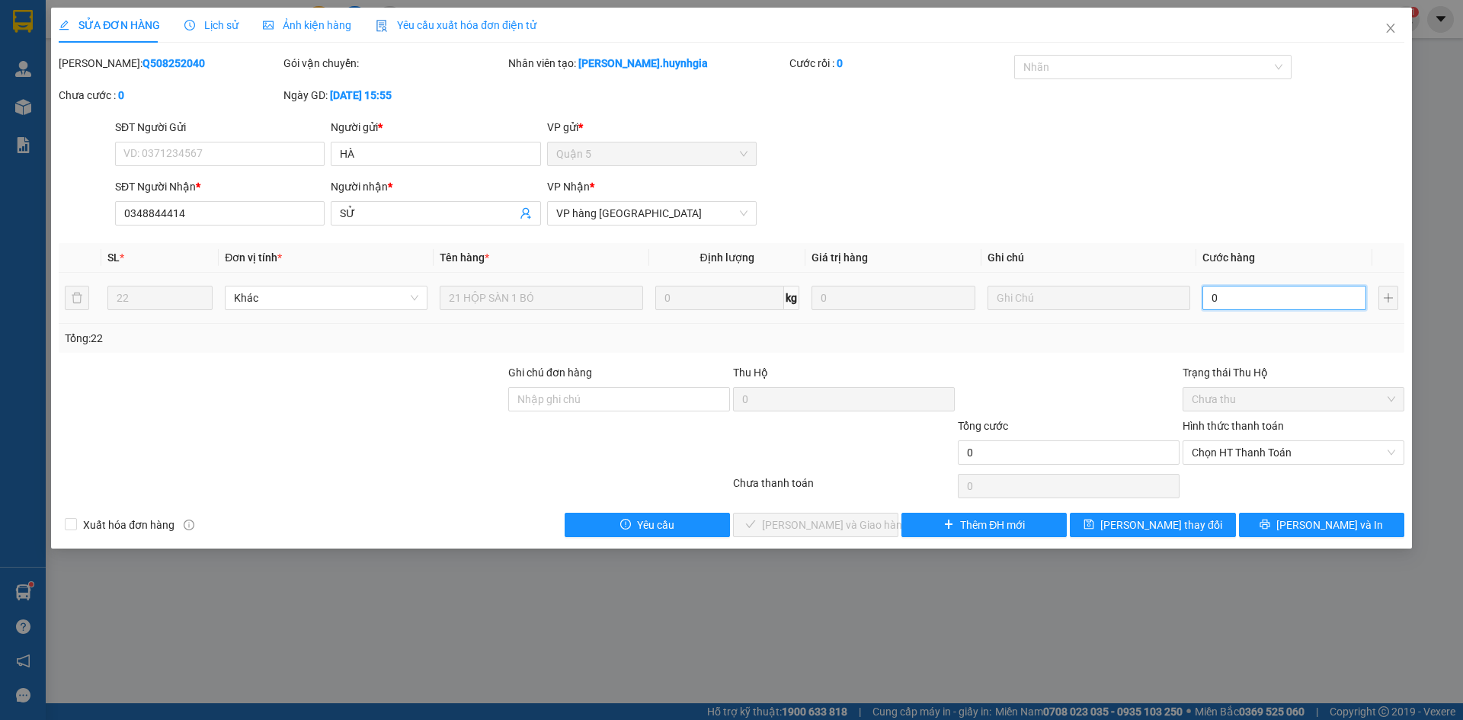
click at [1226, 300] on input "0" at bounding box center [1285, 298] width 164 height 24
type input "4"
type input "42"
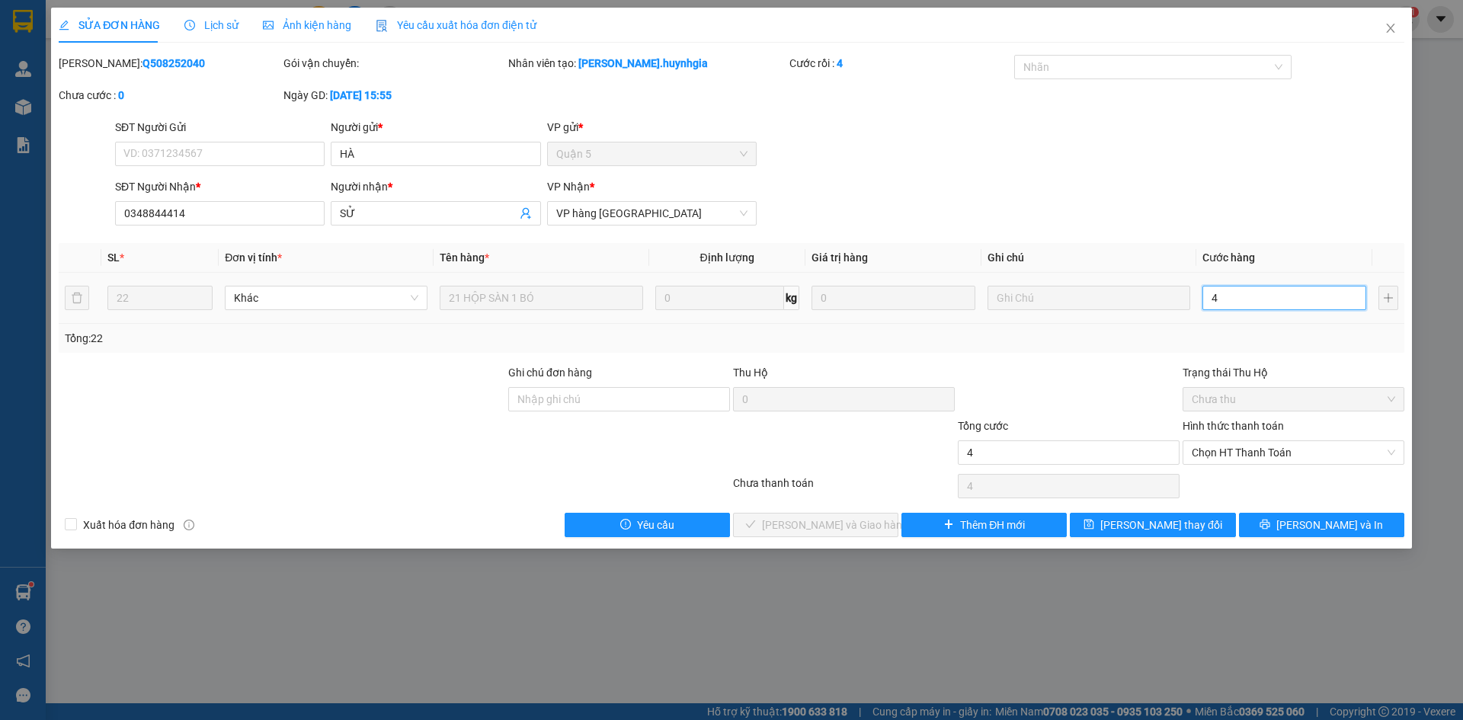
type input "42"
type input "420"
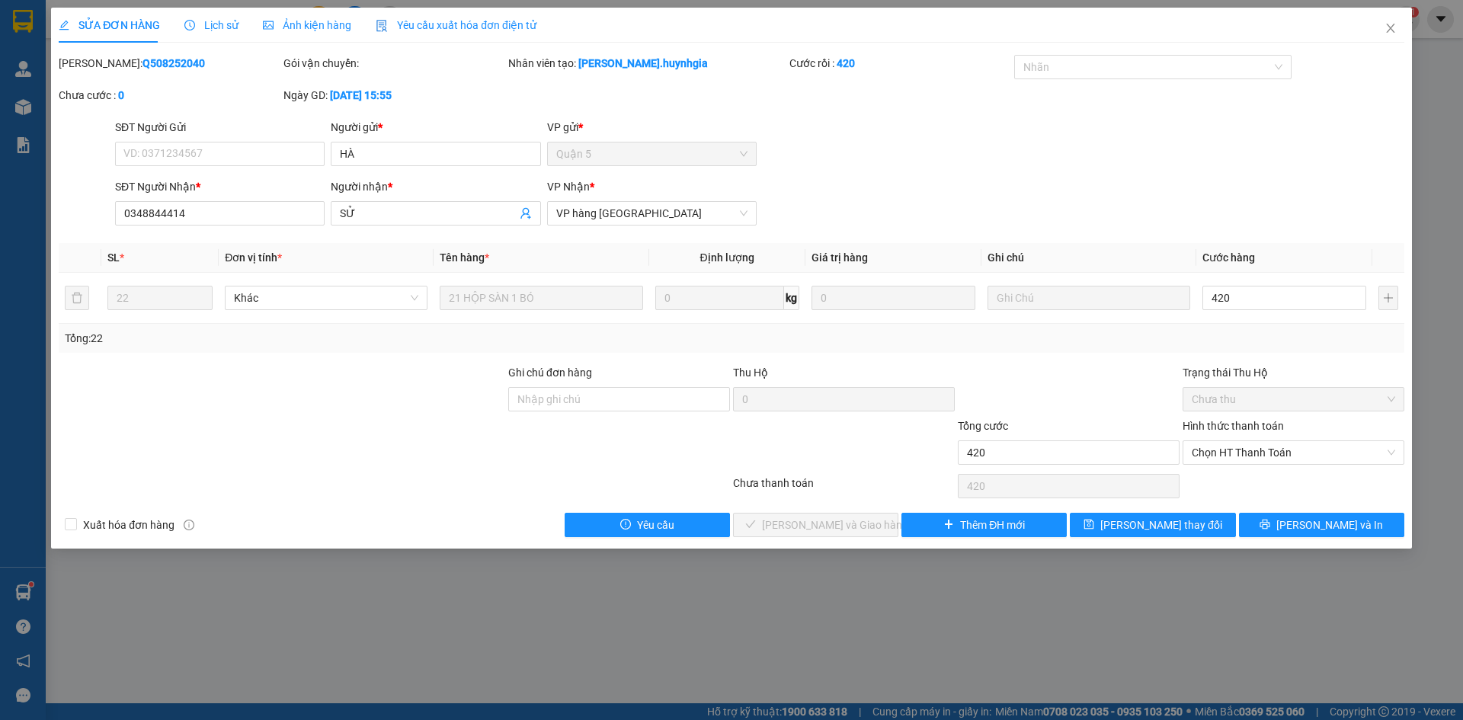
type input "420.000"
click at [1324, 213] on div "SĐT Người Nhận * 0348844414 Người nhận * SỬ VP Nhận * VP hàng Nha Trang" at bounding box center [760, 204] width 1296 height 53
click at [1269, 447] on span "Chọn HT Thanh Toán" at bounding box center [1294, 452] width 204 height 23
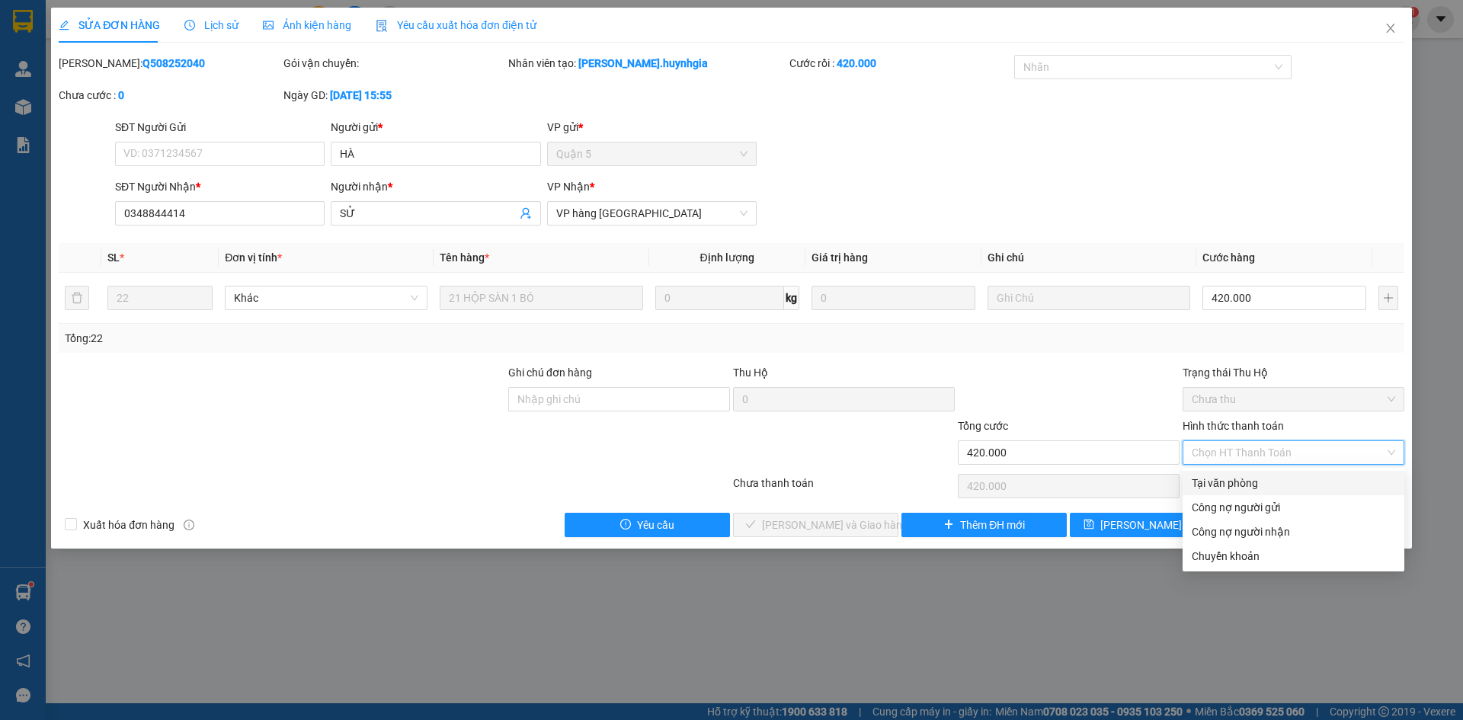
drag, startPoint x: 1260, startPoint y: 474, endPoint x: 1113, endPoint y: 492, distance: 148.2
click at [1259, 474] on div "Tại văn phòng" at bounding box center [1294, 483] width 222 height 24
type input "0"
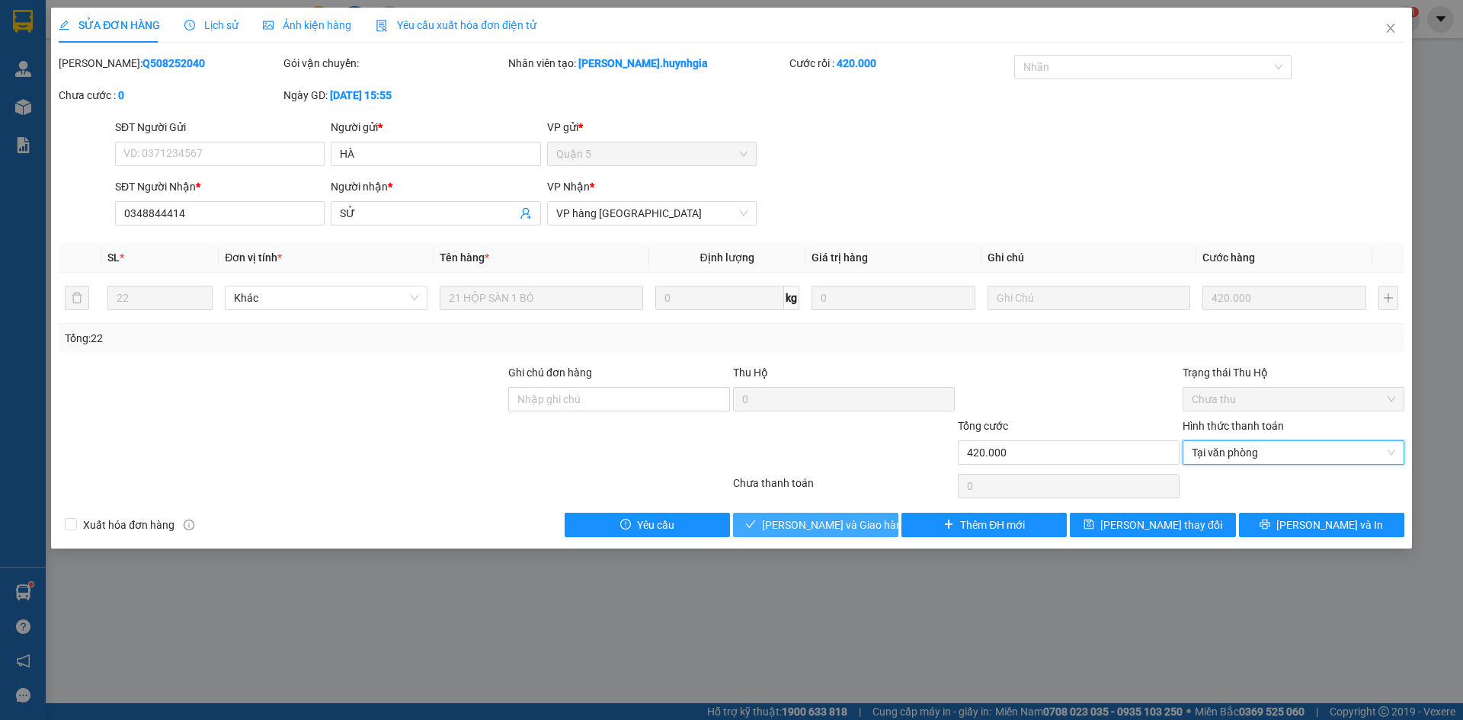
click at [839, 527] on span "Lưu và Giao hàng" at bounding box center [835, 525] width 146 height 17
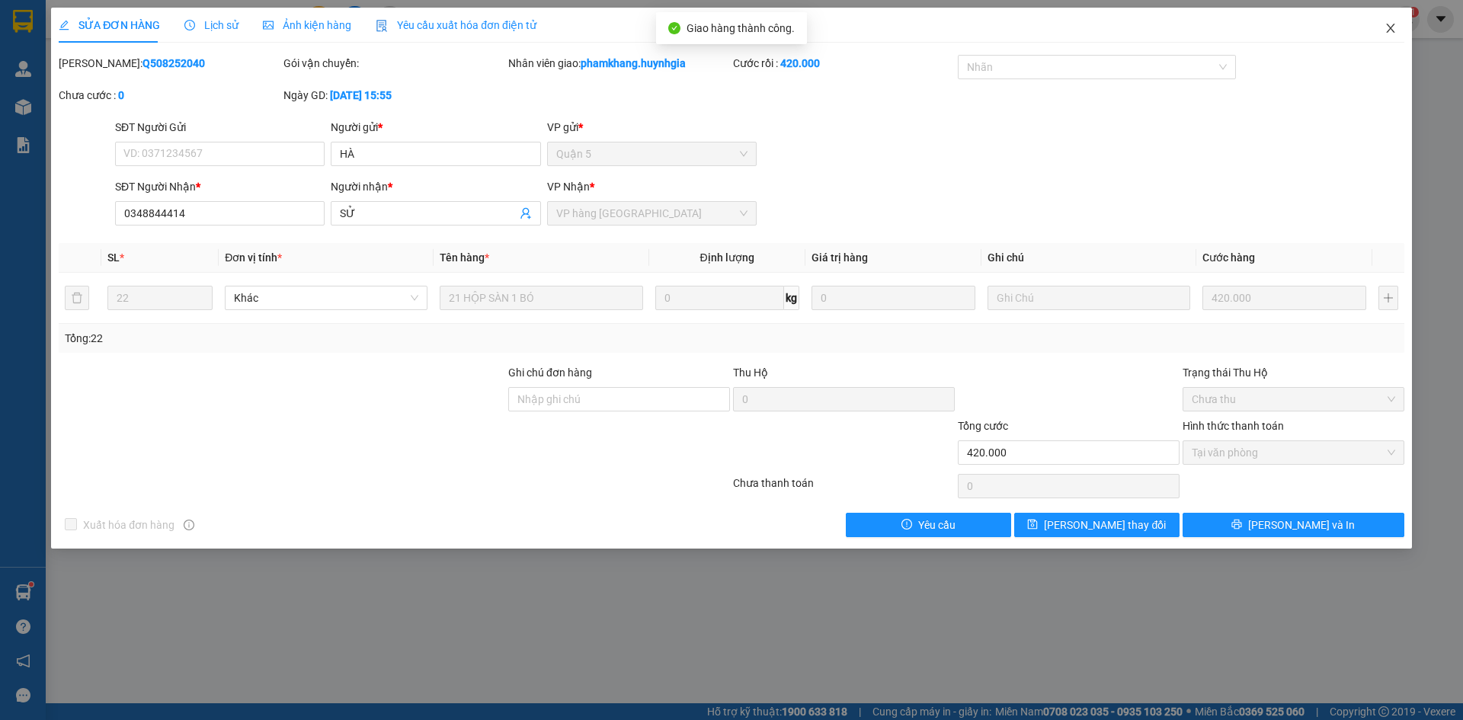
click at [1381, 28] on span "Close" at bounding box center [1391, 29] width 43 height 43
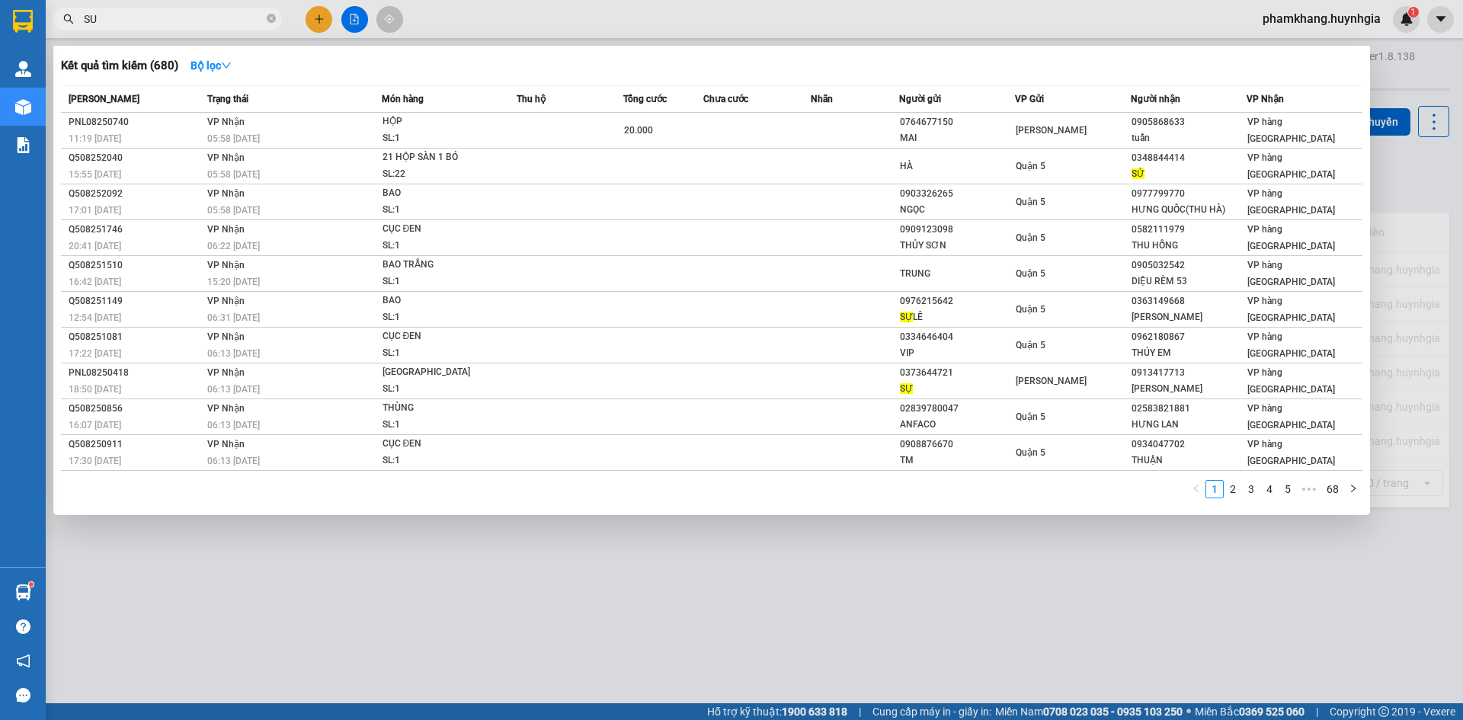
click at [185, 14] on input "SU" at bounding box center [174, 19] width 180 height 17
click at [154, 15] on input "SU" at bounding box center [174, 19] width 180 height 17
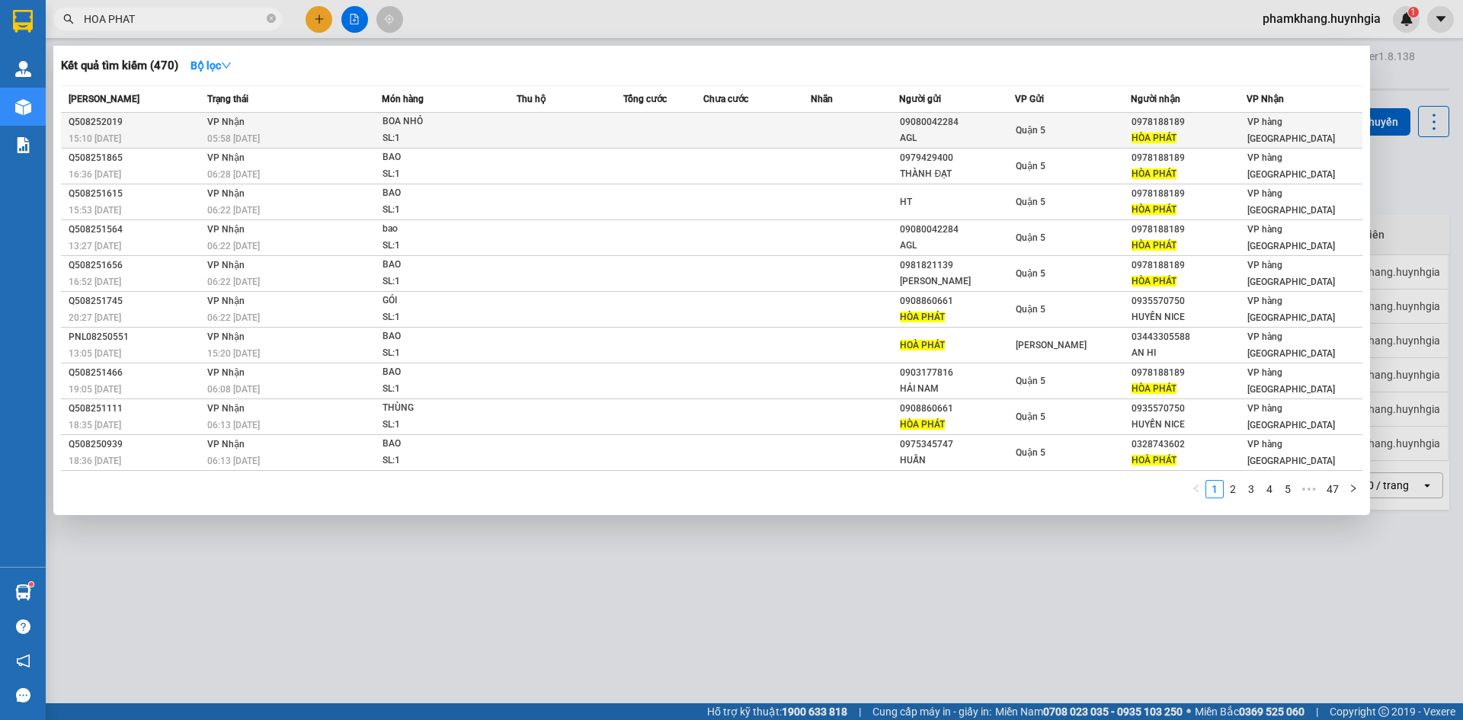
type input "HOA PHAT"
click at [1117, 120] on td "Quận 5" at bounding box center [1073, 131] width 116 height 36
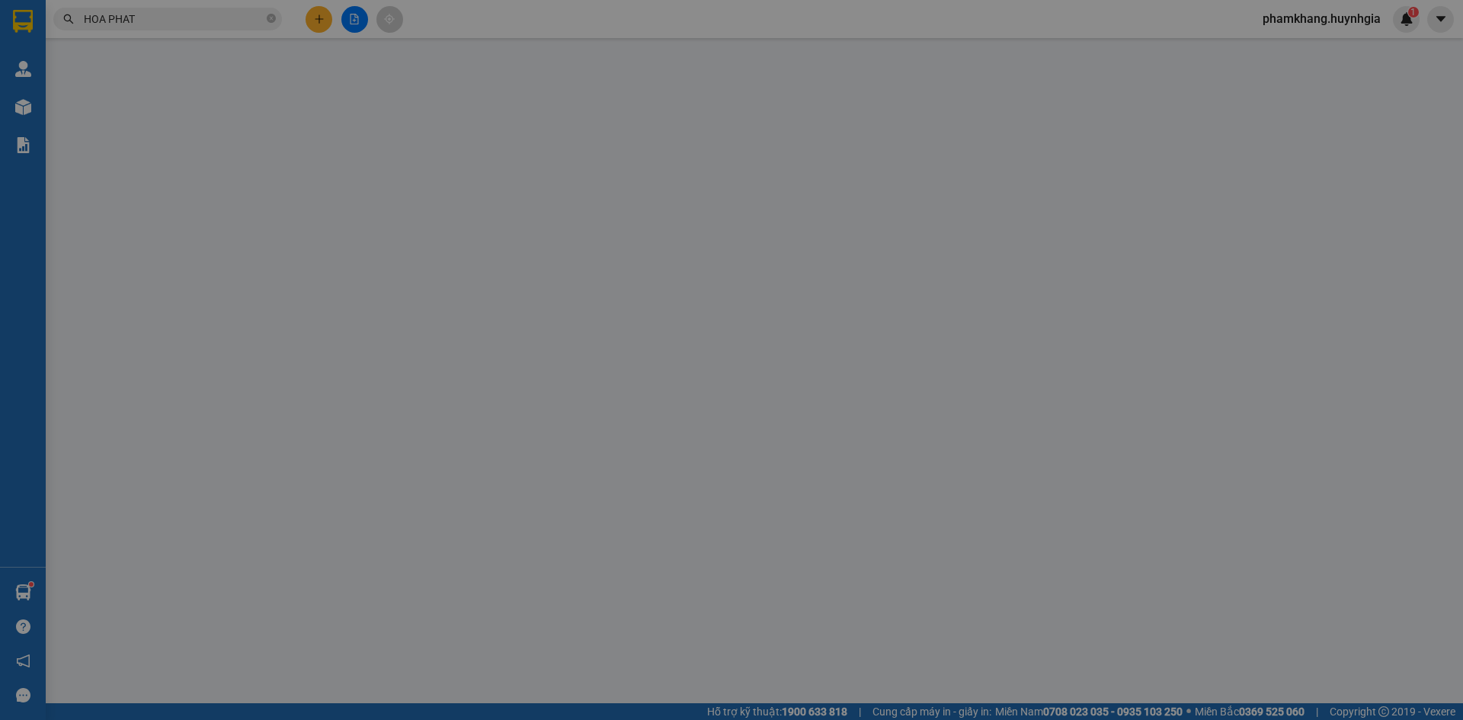
type input "09080042284"
type input "AGL"
type input "0978188189"
type input "HÒA PHÁT"
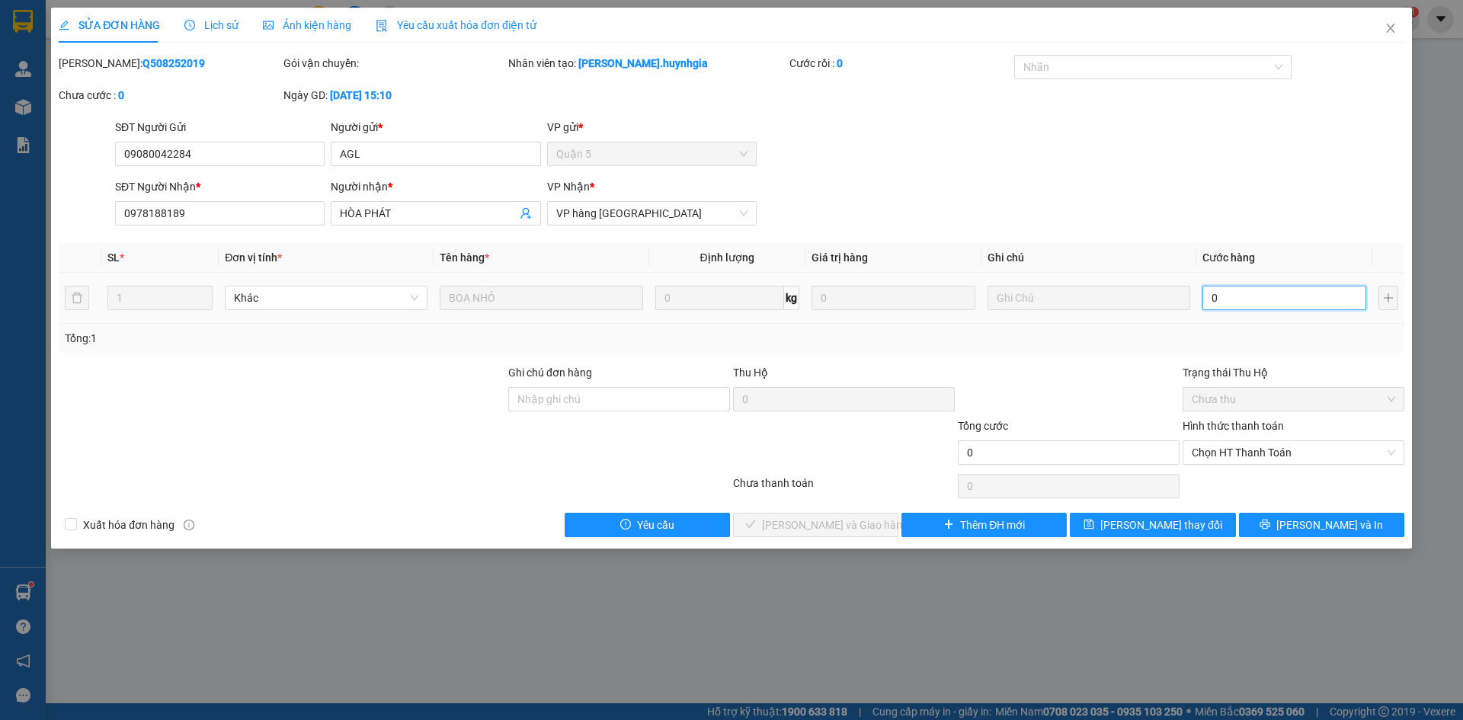
click at [1282, 302] on input "0" at bounding box center [1285, 298] width 164 height 24
type input "2"
type input "20"
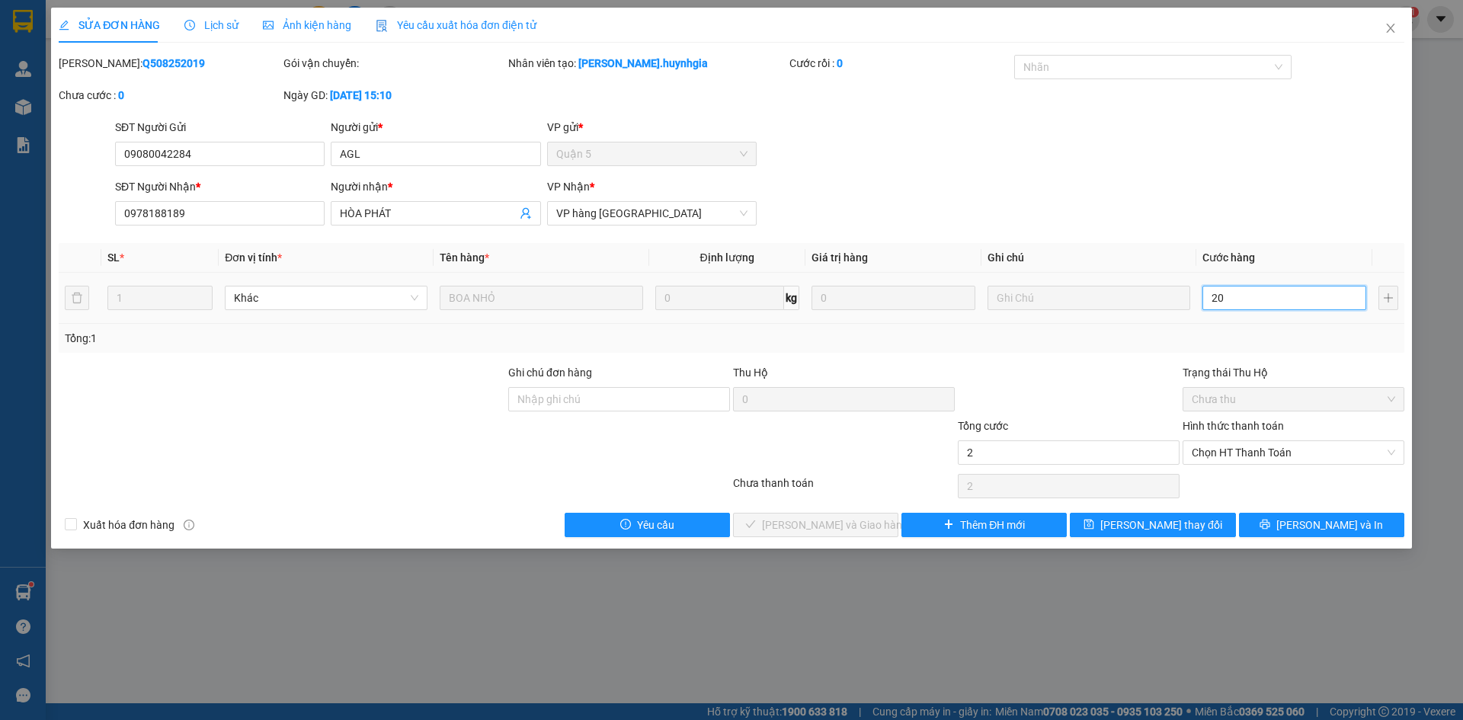
type input "20"
type input "20.000"
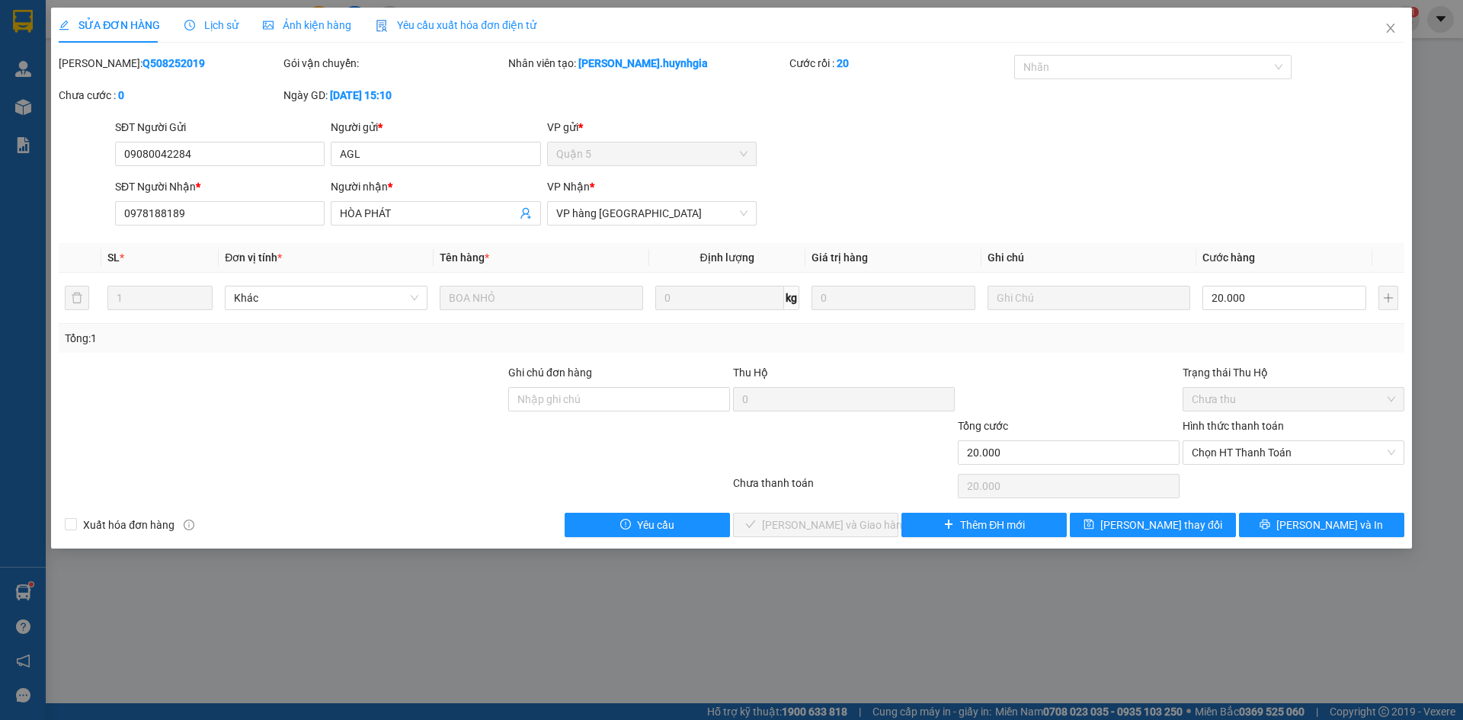
click at [1277, 261] on th "Cước hàng" at bounding box center [1285, 258] width 176 height 30
click at [1272, 441] on span "Chọn HT Thanh Toán" at bounding box center [1294, 452] width 204 height 23
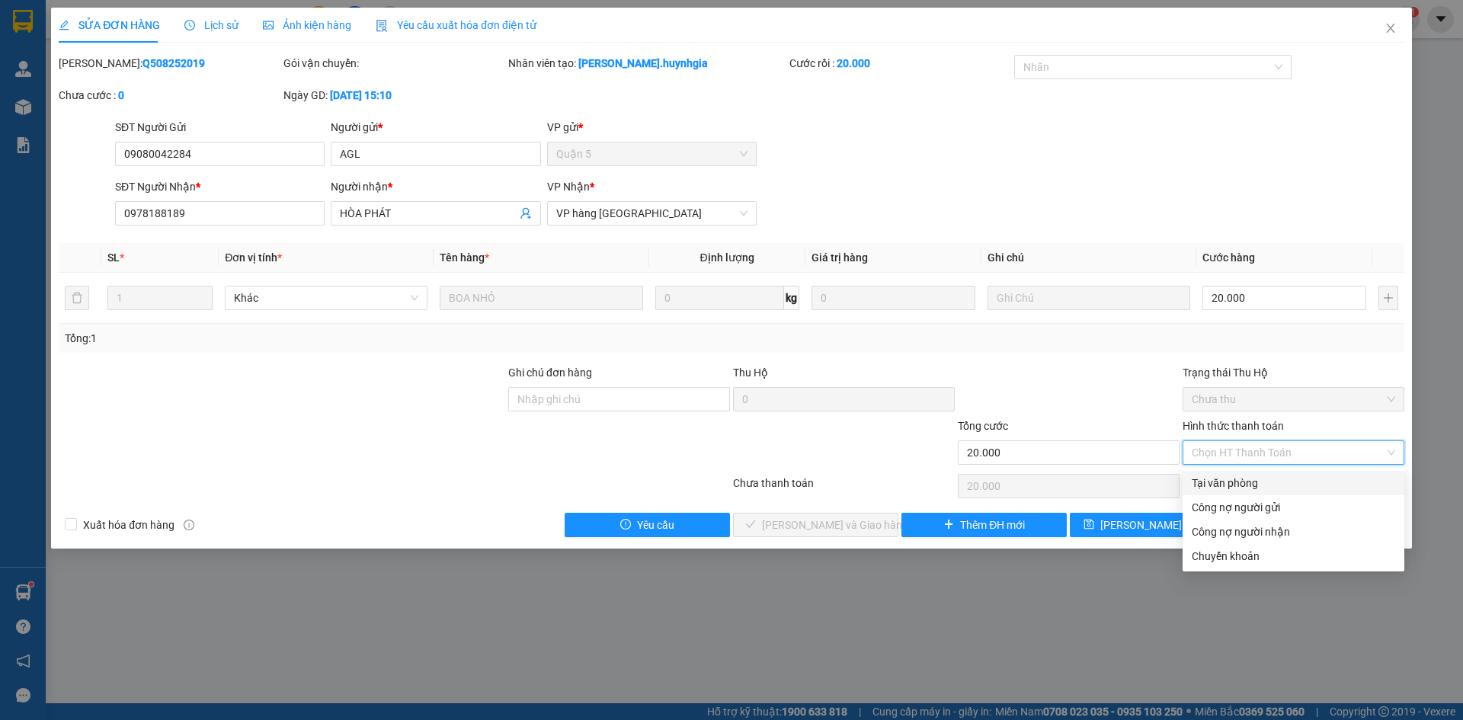
click at [1270, 478] on div "Tại văn phòng" at bounding box center [1294, 483] width 204 height 17
type input "0"
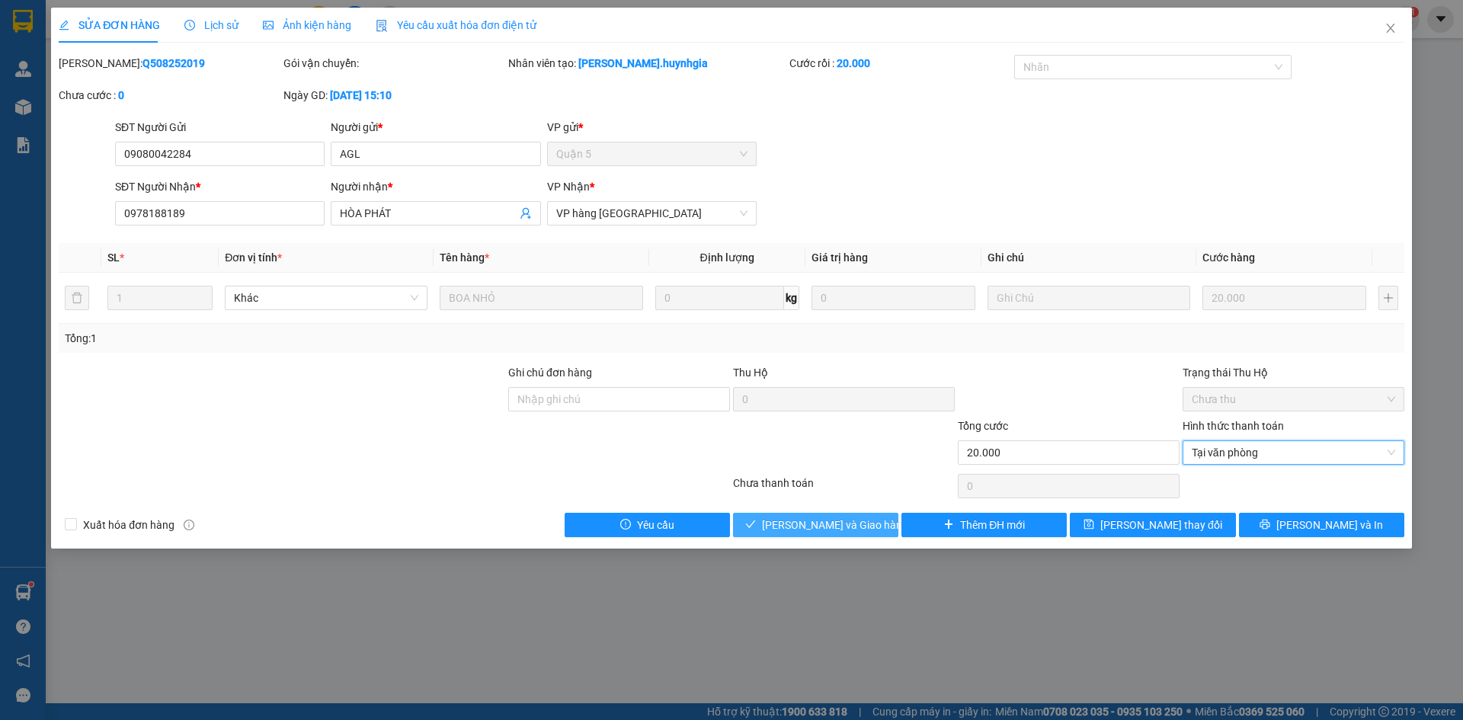
click at [821, 521] on span "Lưu và Giao hàng" at bounding box center [835, 525] width 146 height 17
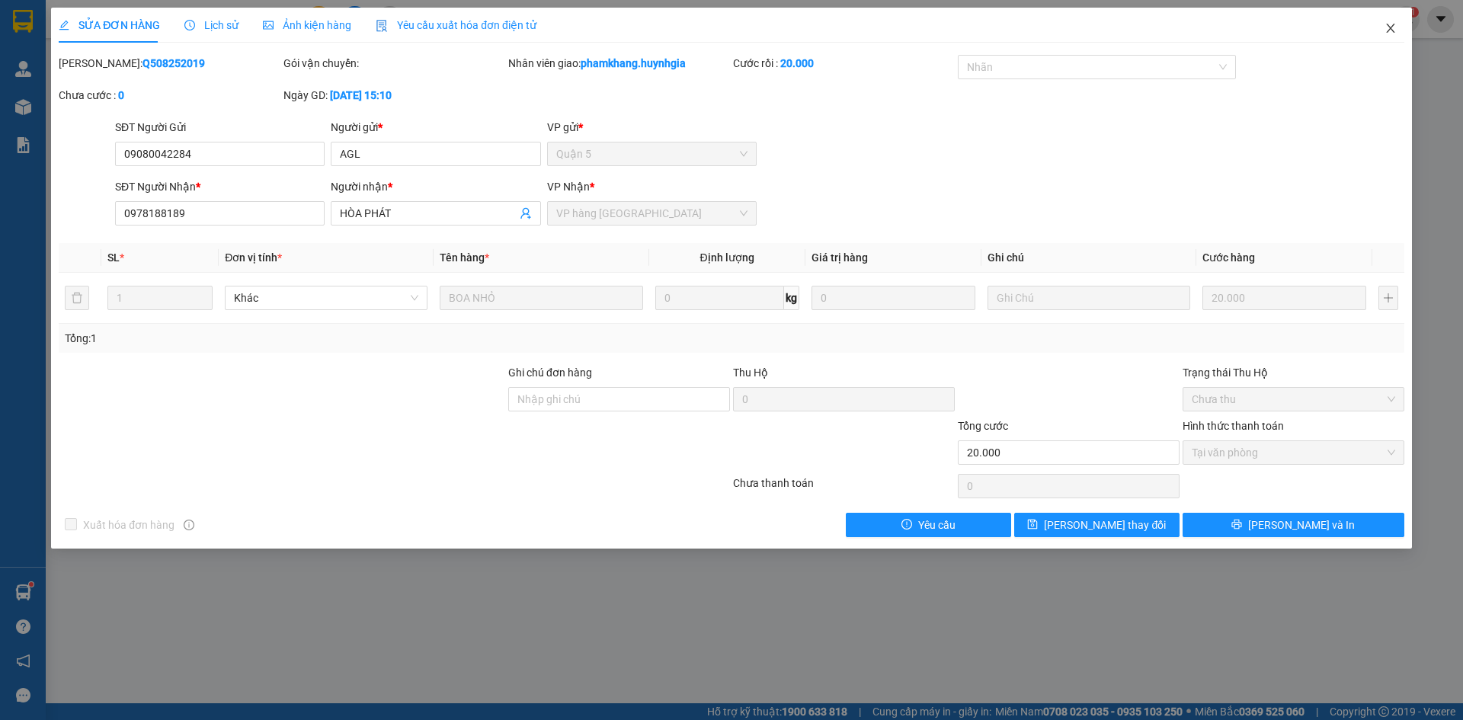
click at [1399, 40] on span "Close" at bounding box center [1391, 29] width 43 height 43
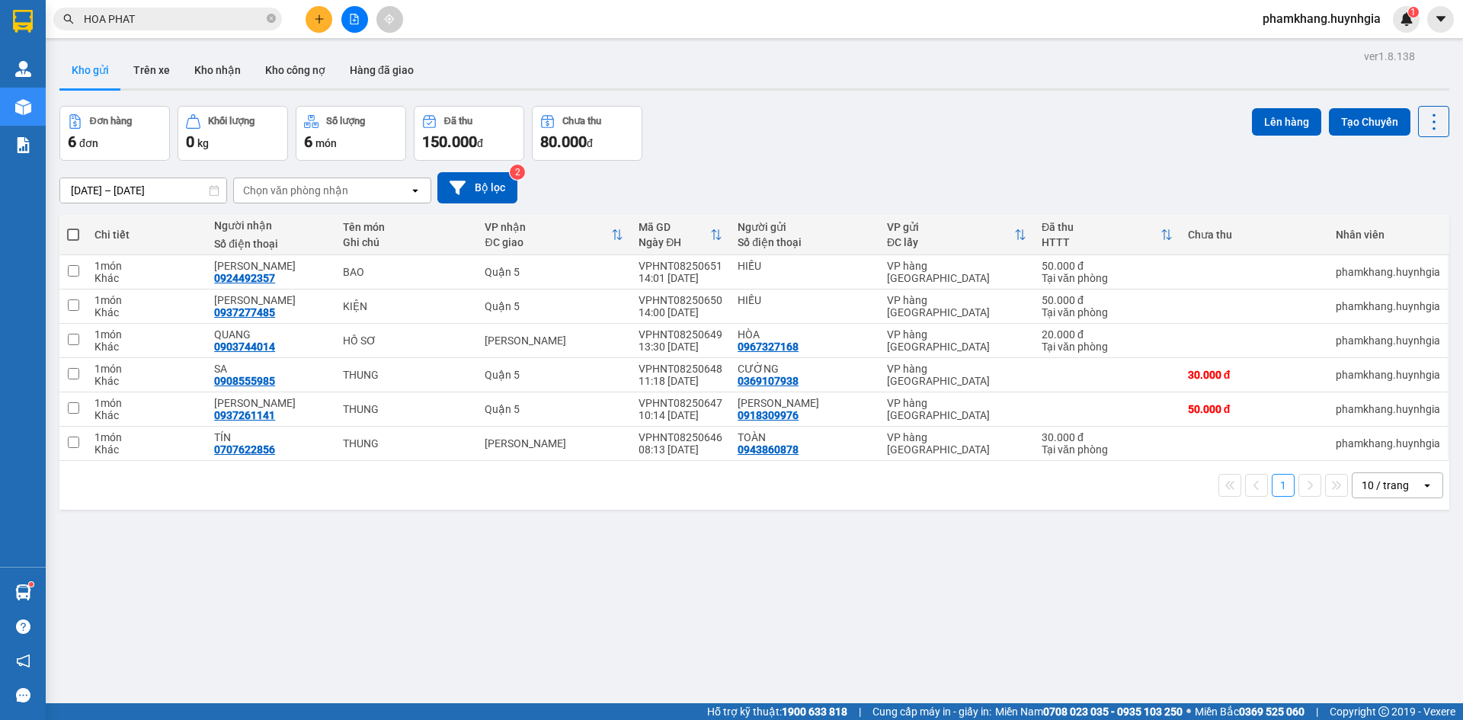
click at [208, 23] on input "HOA PHAT" at bounding box center [174, 19] width 180 height 17
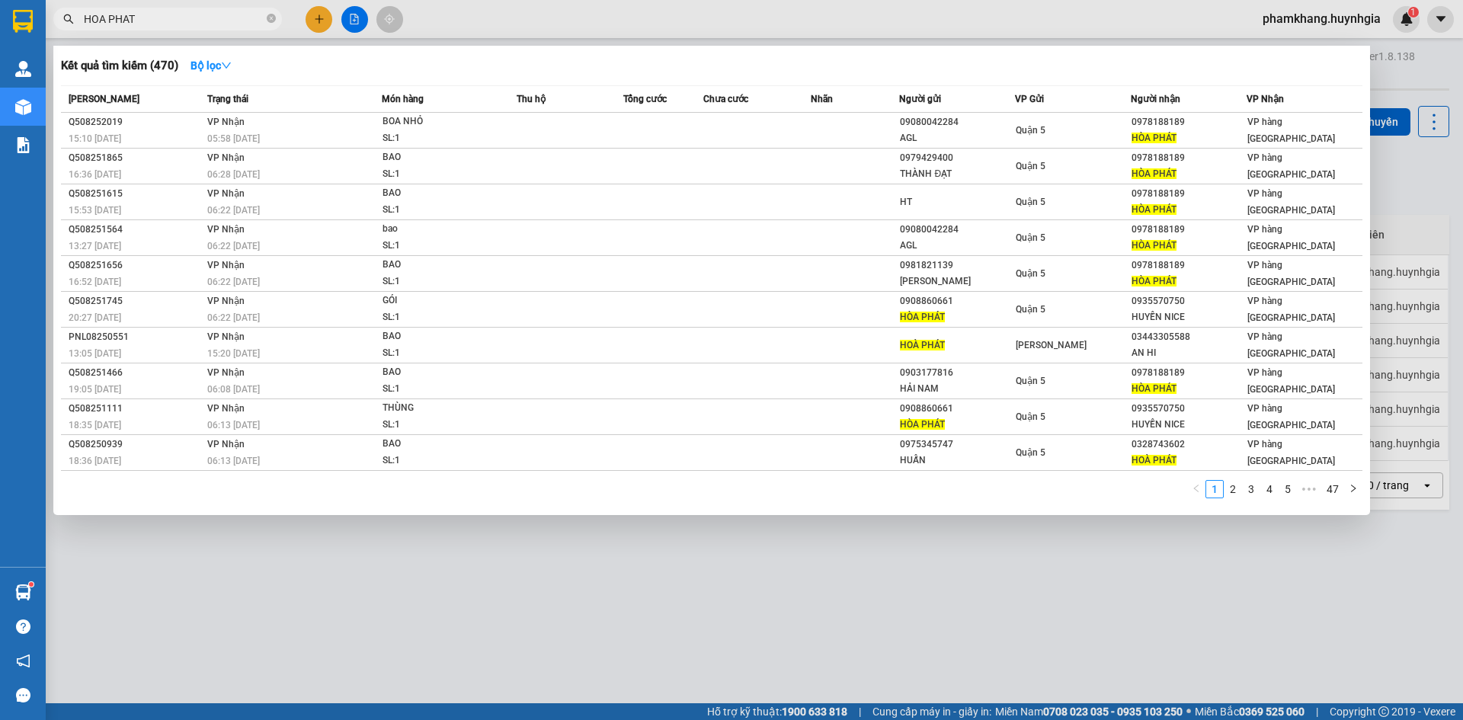
click at [208, 23] on input "HOA PHAT" at bounding box center [174, 19] width 180 height 17
click at [207, 22] on input "HOA PHAT" at bounding box center [174, 19] width 180 height 17
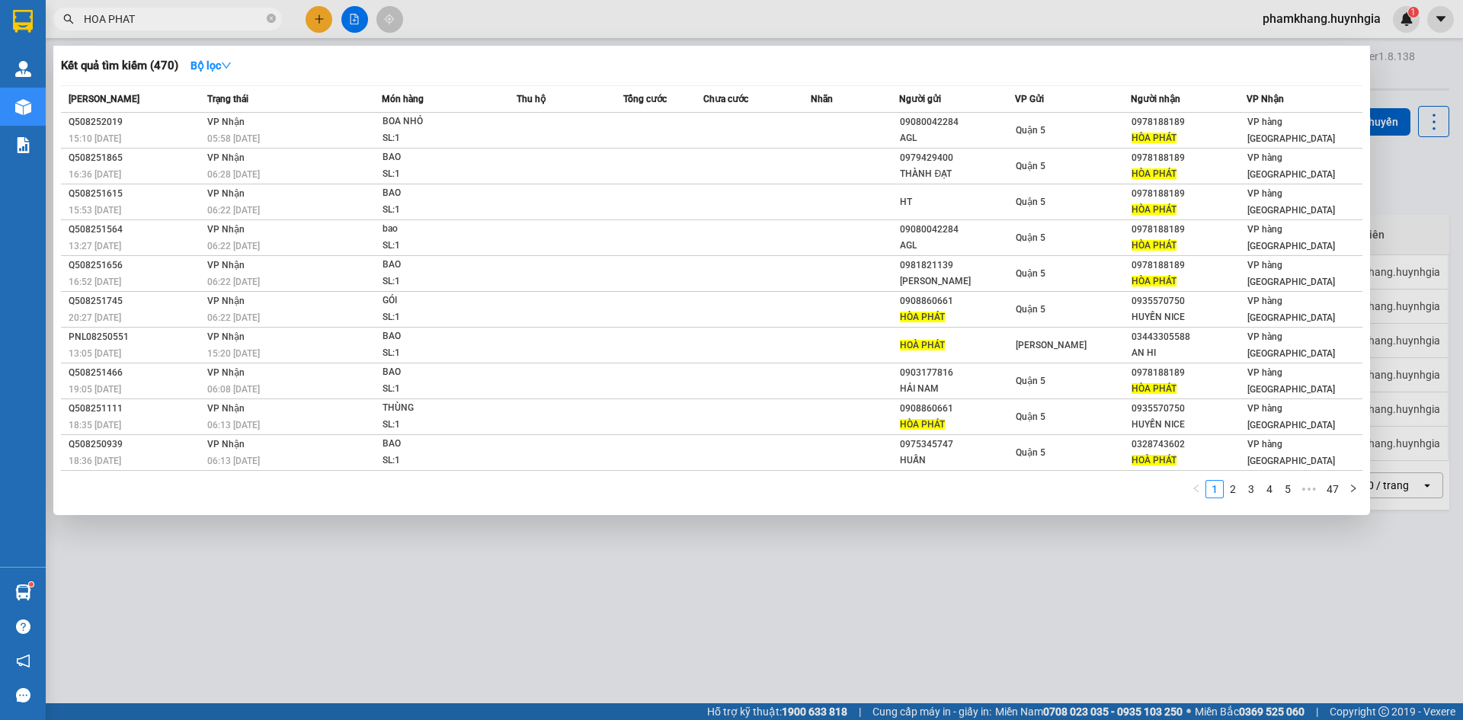
click at [207, 22] on input "HOA PHAT" at bounding box center [174, 19] width 180 height 17
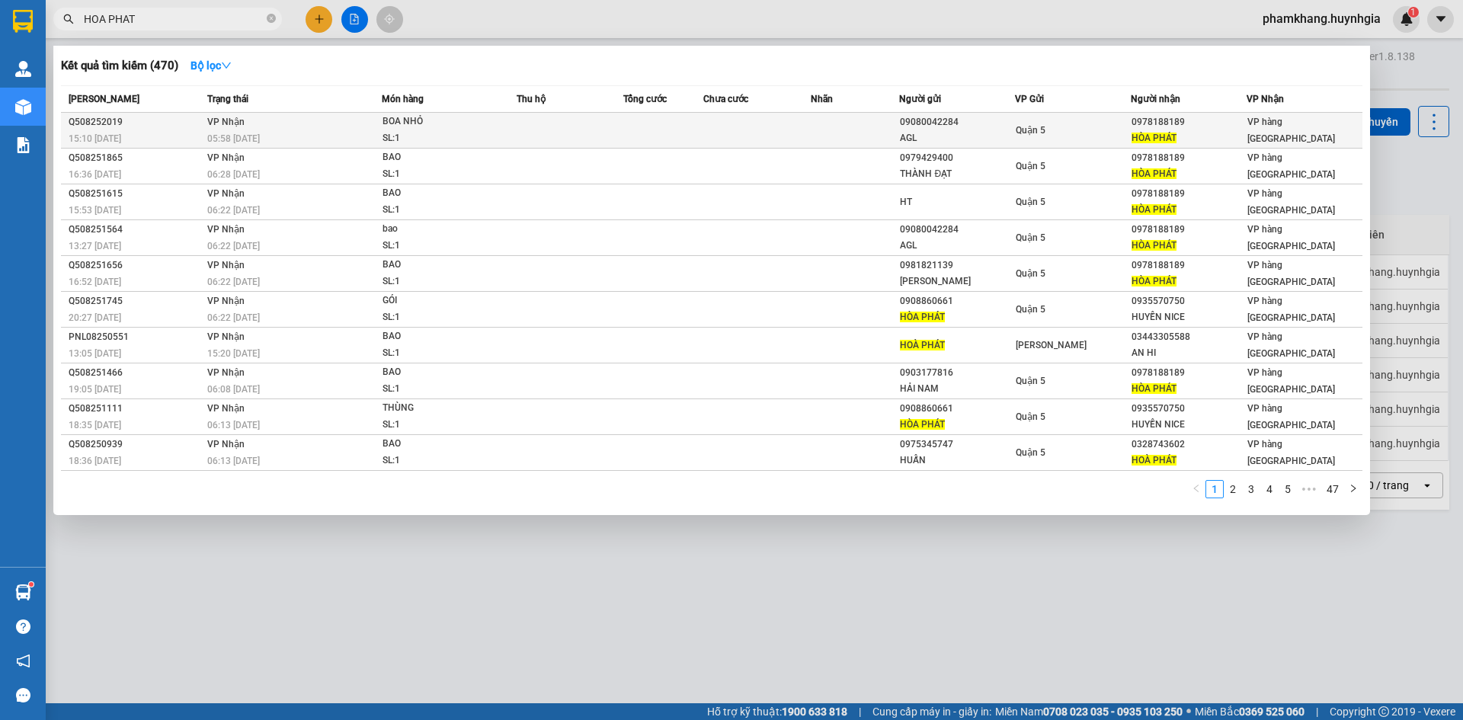
click at [386, 127] on div "BOA NHỎ" at bounding box center [440, 122] width 114 height 17
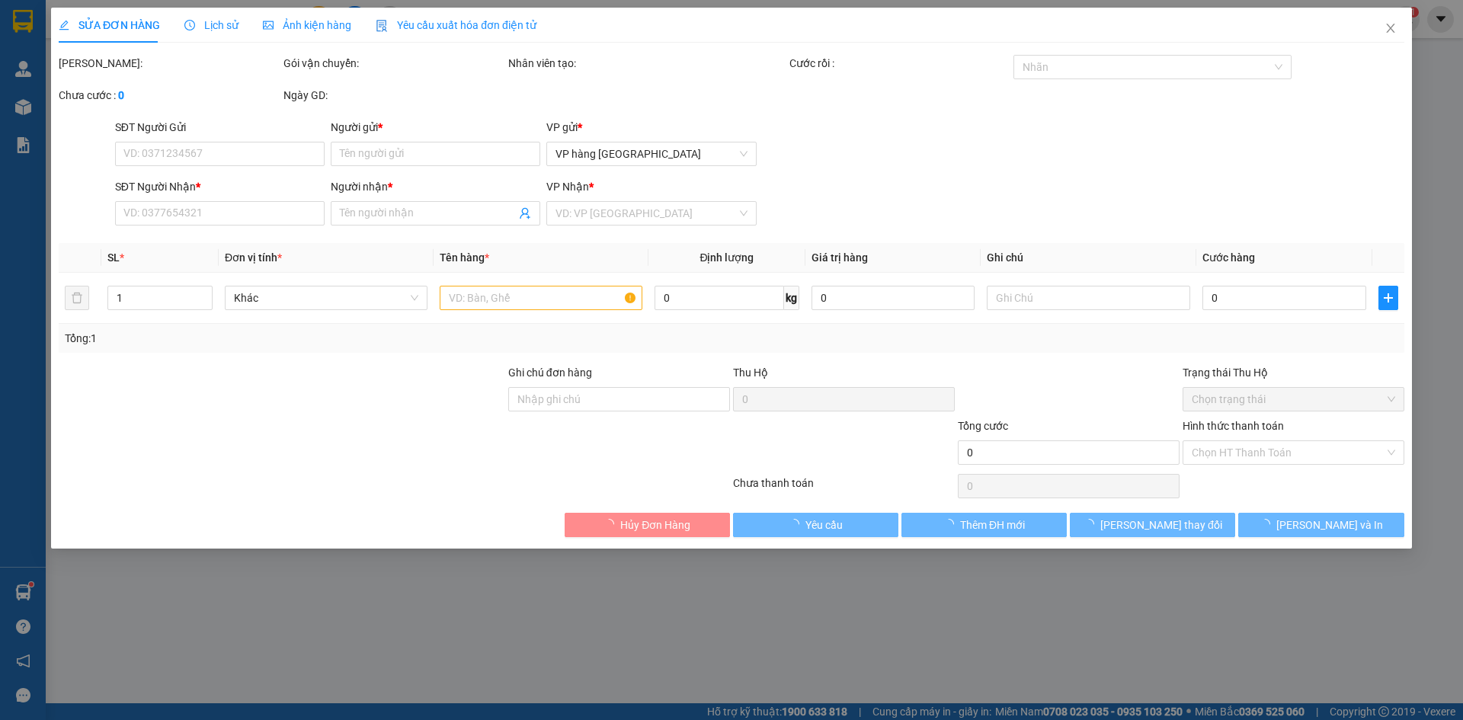
type input "09080042284"
type input "AGL"
type input "0978188189"
type input "HÒA PHÁT"
type input "20.000"
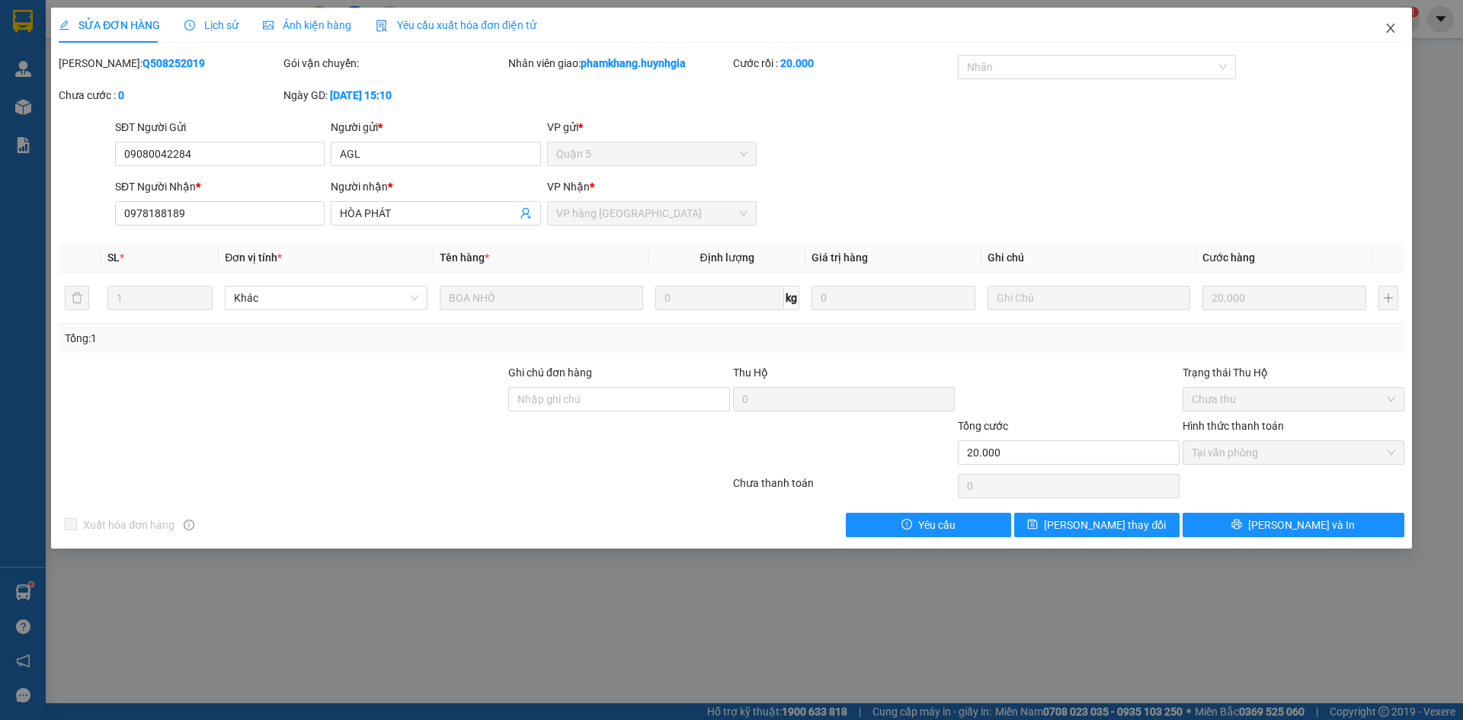
click at [1393, 35] on span "Close" at bounding box center [1391, 29] width 43 height 43
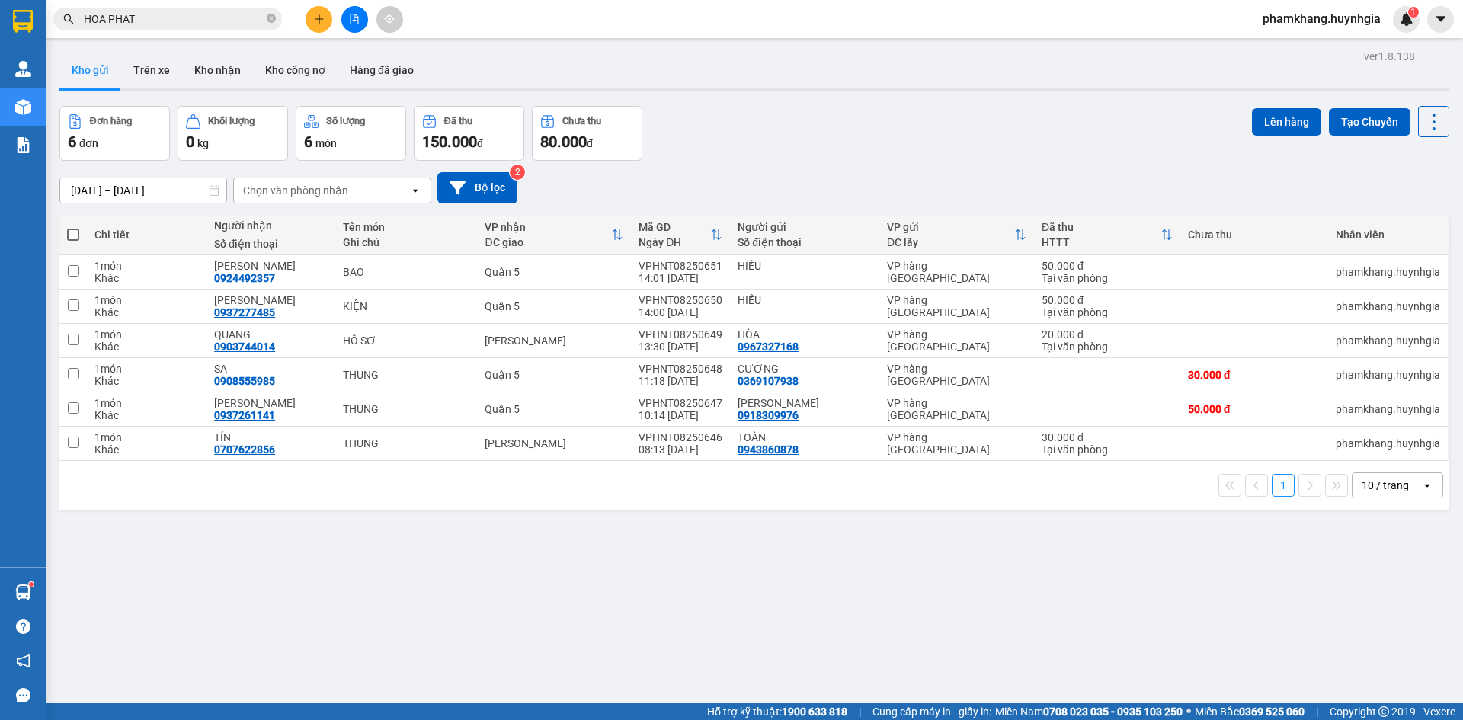
click at [1091, 146] on div "Đơn hàng 6 đơn Khối lượng 0 kg Số lượng 6 món Đã thu 150.000 đ Chưa thu 80.000 …" at bounding box center [754, 133] width 1390 height 55
click at [141, 30] on span "HOA PHAT" at bounding box center [167, 19] width 229 height 23
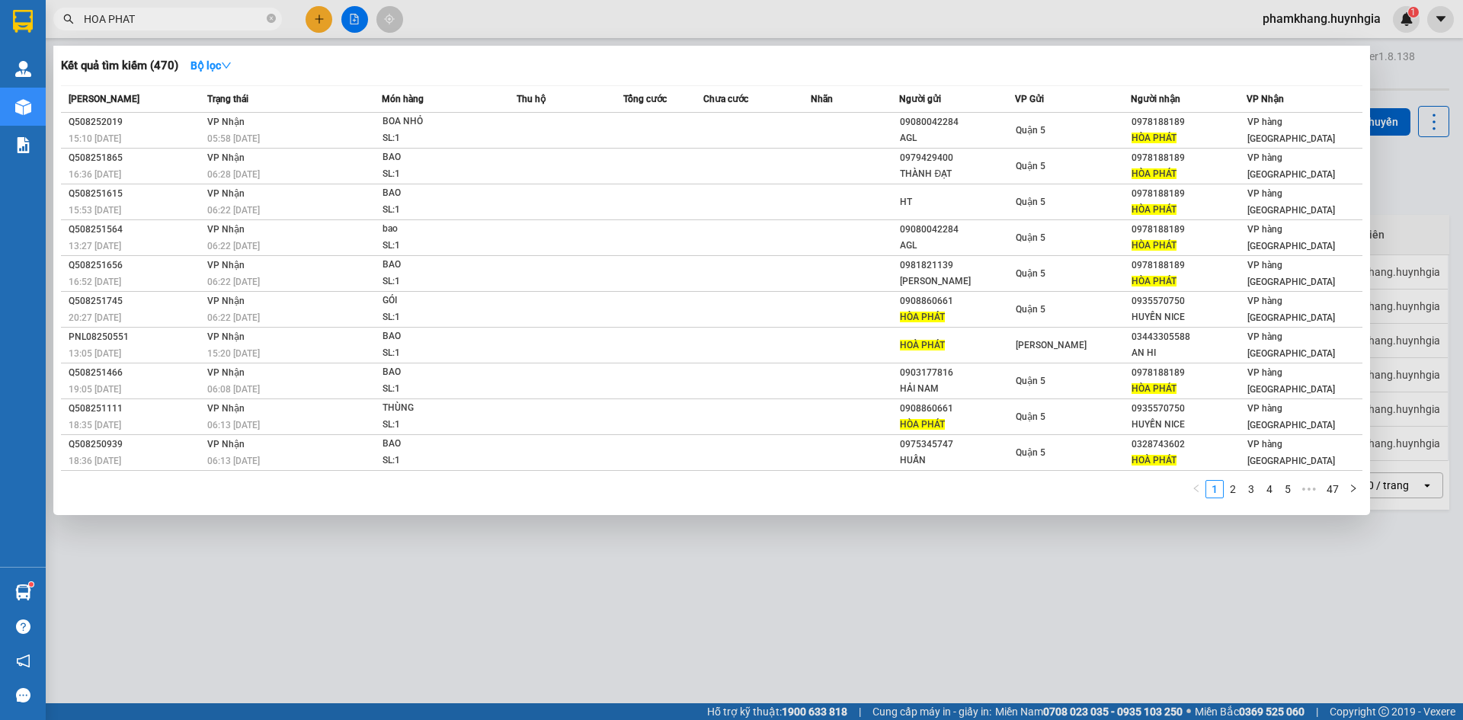
click at [141, 30] on span "HOA PHAT" at bounding box center [167, 19] width 229 height 23
click at [143, 27] on input "HOA PHAT" at bounding box center [174, 19] width 180 height 17
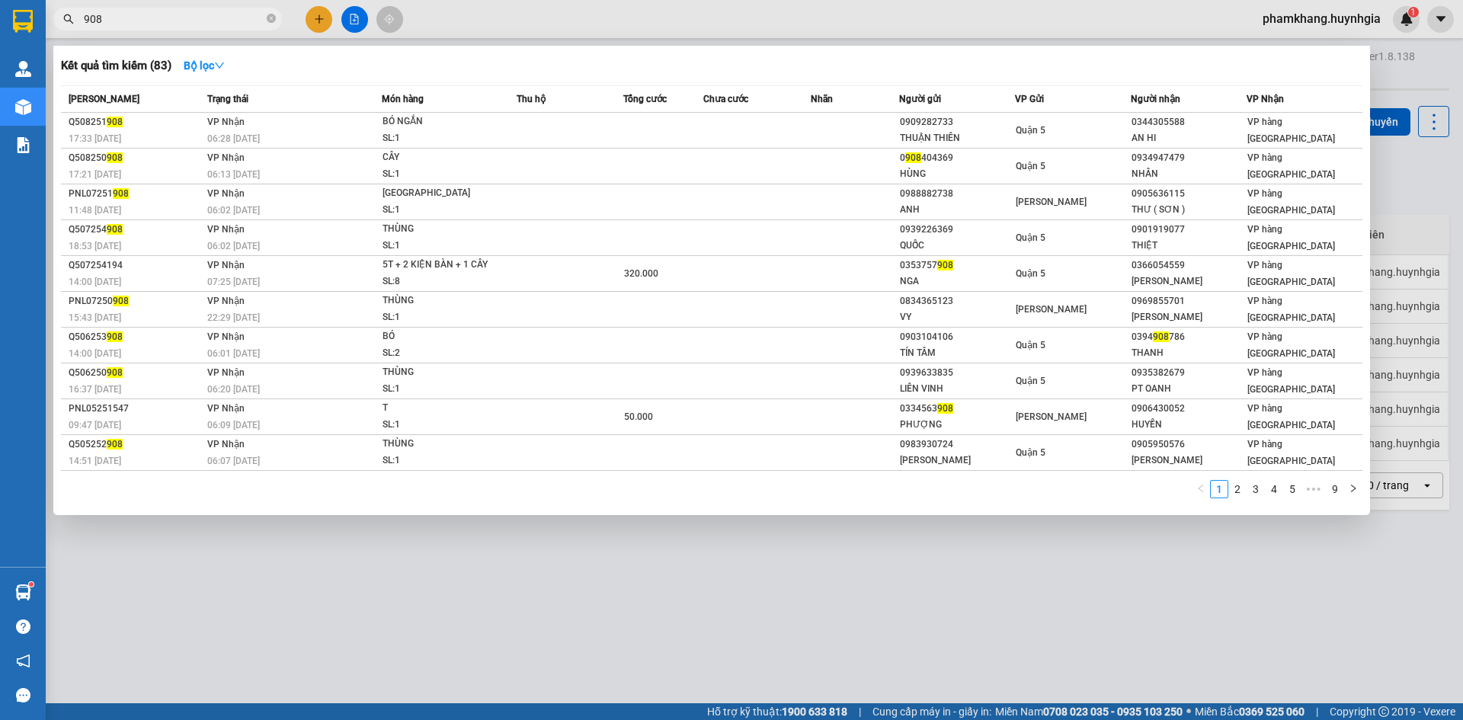
click at [194, 24] on input "908" at bounding box center [174, 19] width 180 height 17
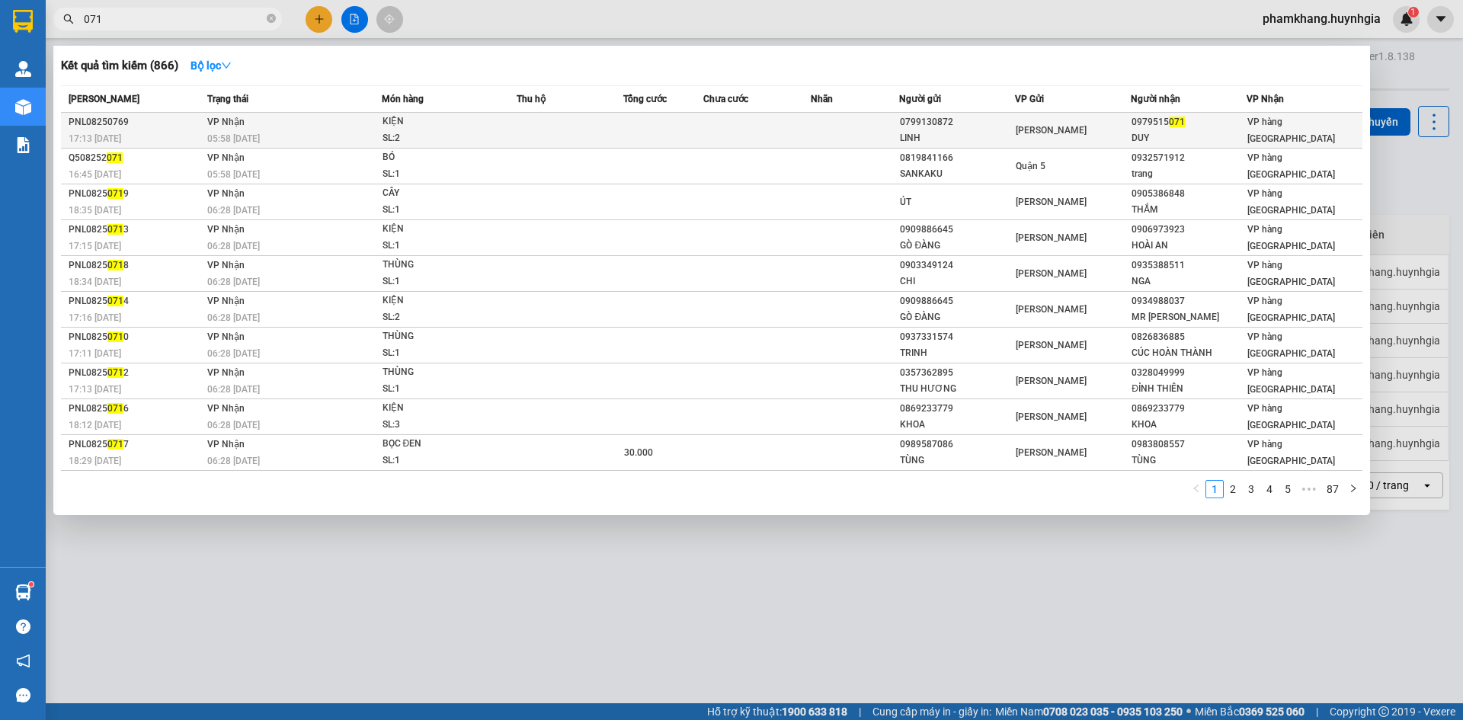
type input "071"
click at [1004, 143] on div "LINH" at bounding box center [957, 138] width 114 height 16
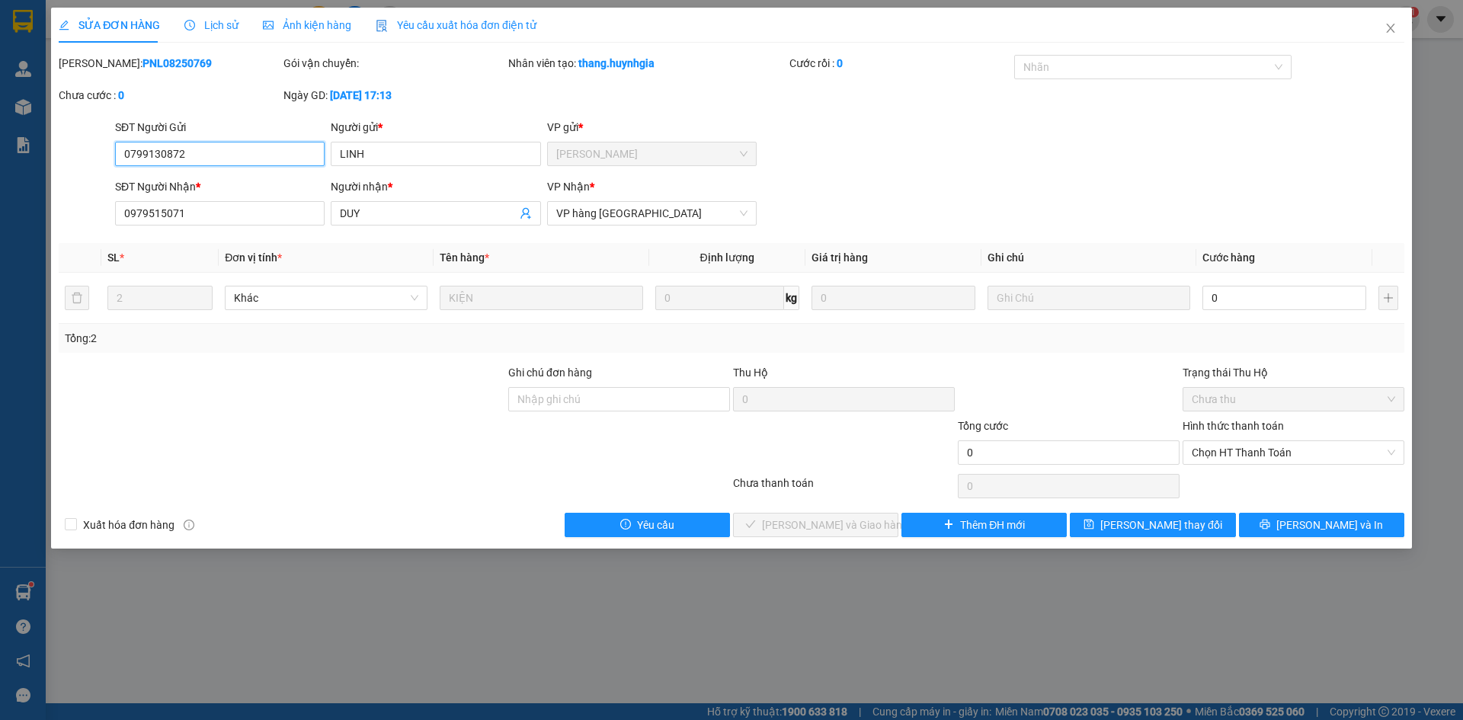
type input "0799130872"
type input "LINH"
type input "0979515071"
type input "DUY"
click at [1282, 309] on input "0" at bounding box center [1285, 298] width 164 height 24
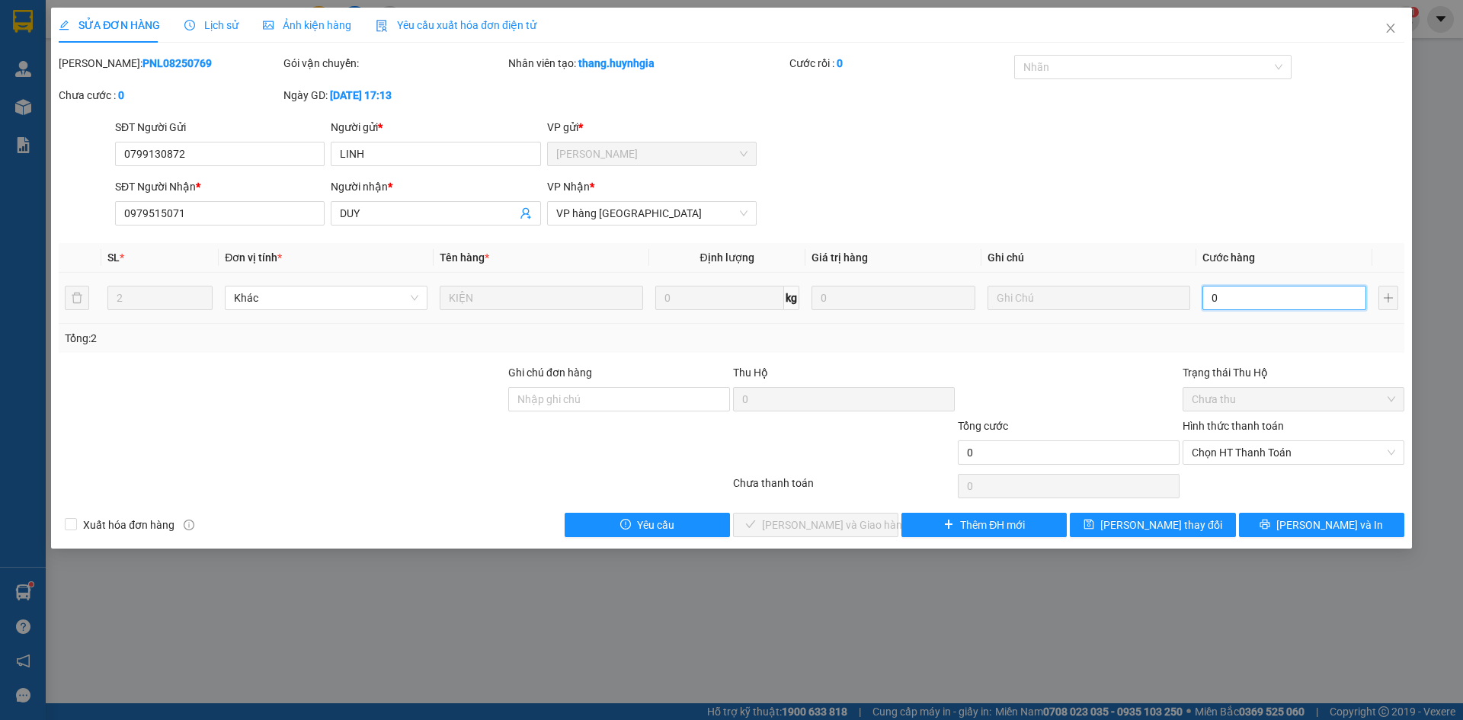
type input "9"
type input "90"
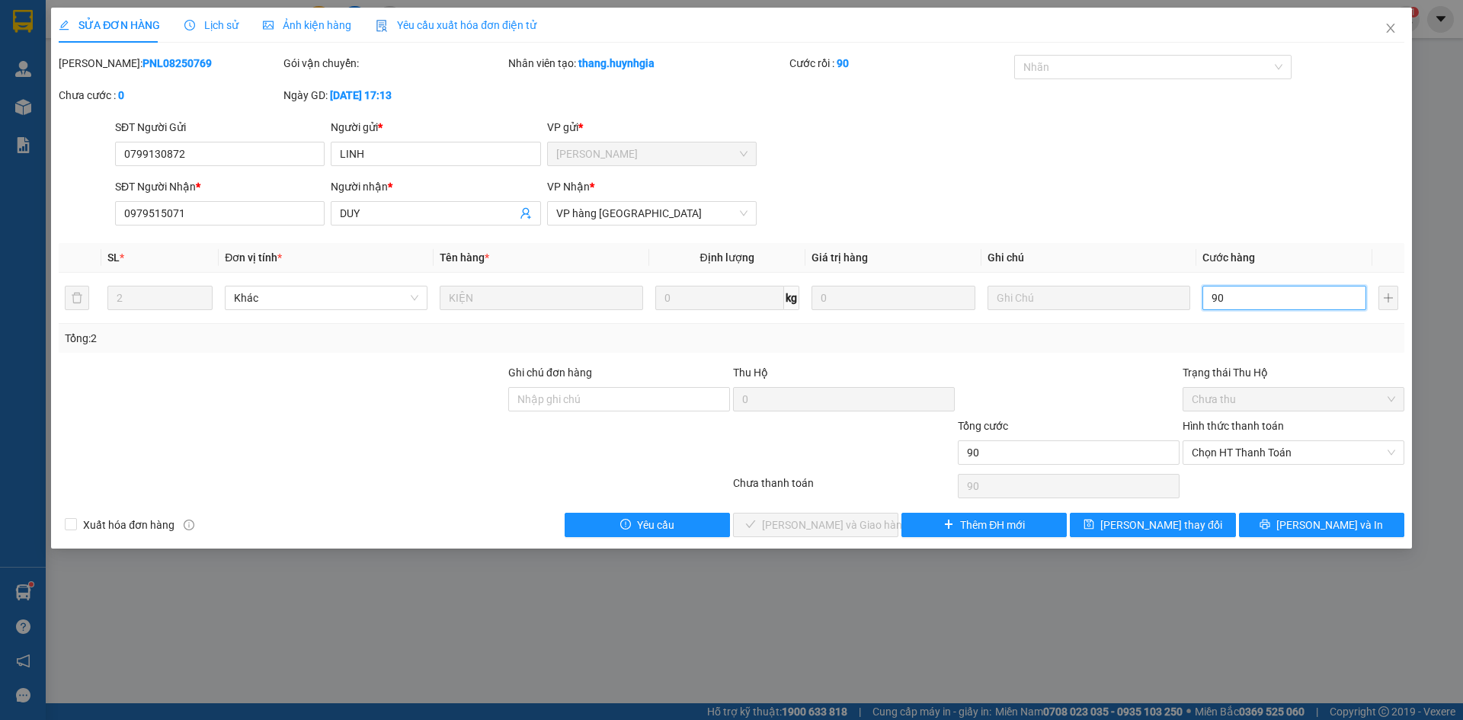
type input "90"
type input "90.000"
click at [1226, 207] on div "SĐT Người Nhận * 0979515071 Người nhận * DUY VP Nhận * VP hàng Nha Trang" at bounding box center [760, 204] width 1296 height 53
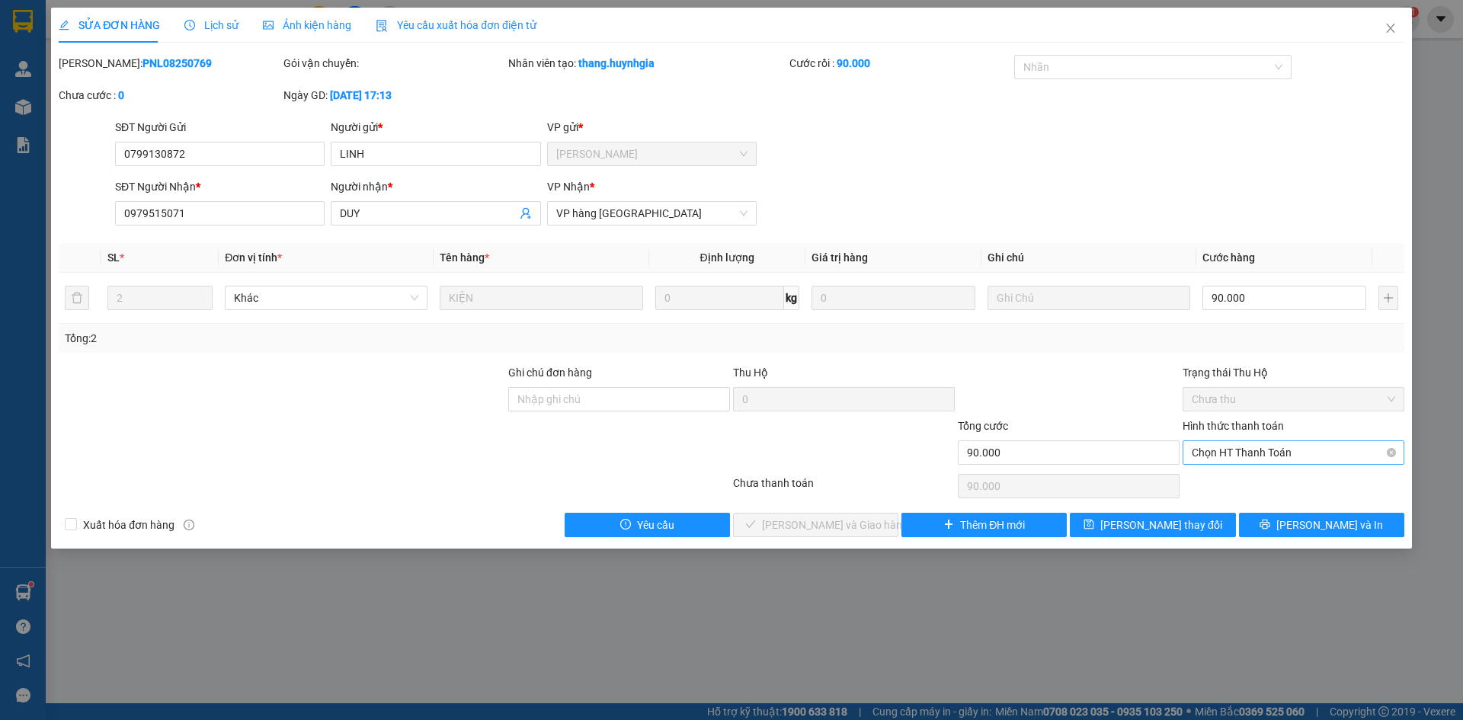
click at [1219, 444] on span "Chọn HT Thanh Toán" at bounding box center [1294, 452] width 204 height 23
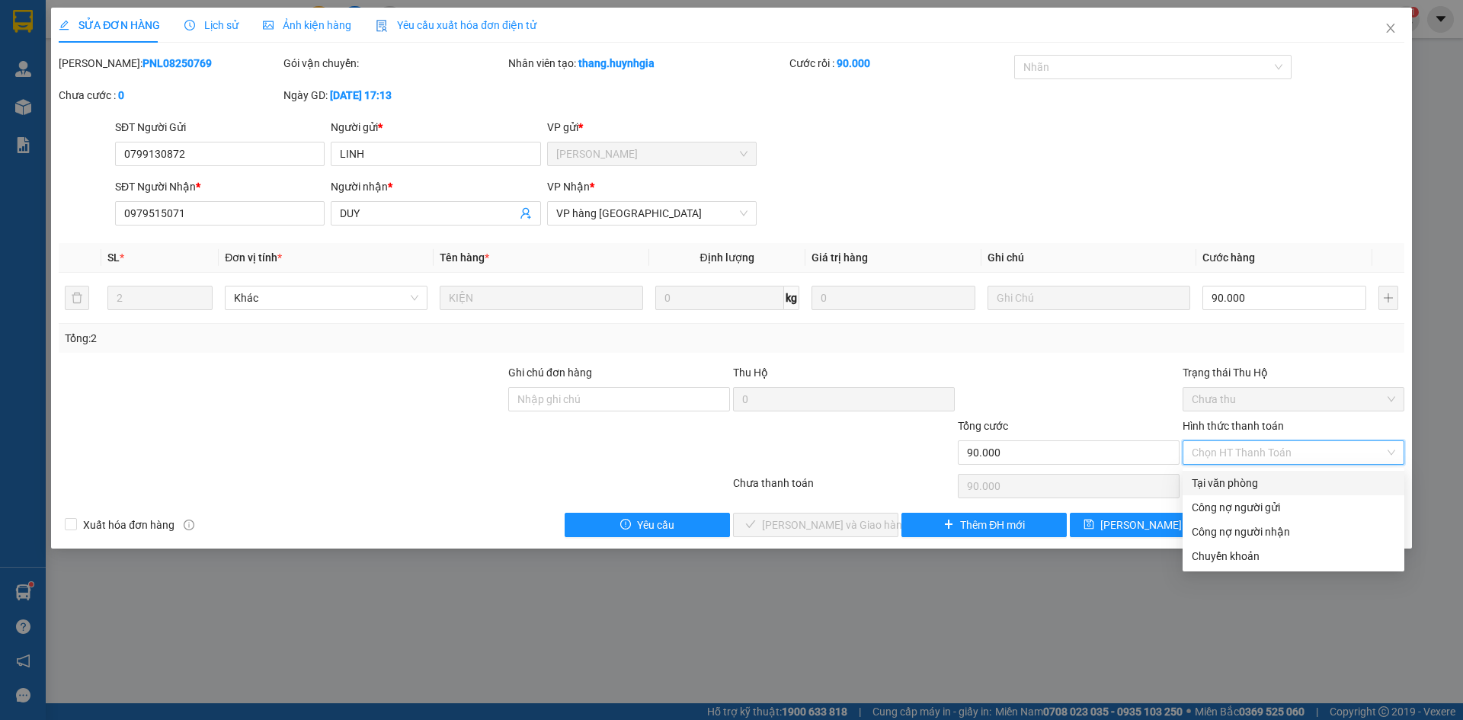
click at [1211, 477] on div "Tại văn phòng" at bounding box center [1294, 483] width 204 height 17
type input "0"
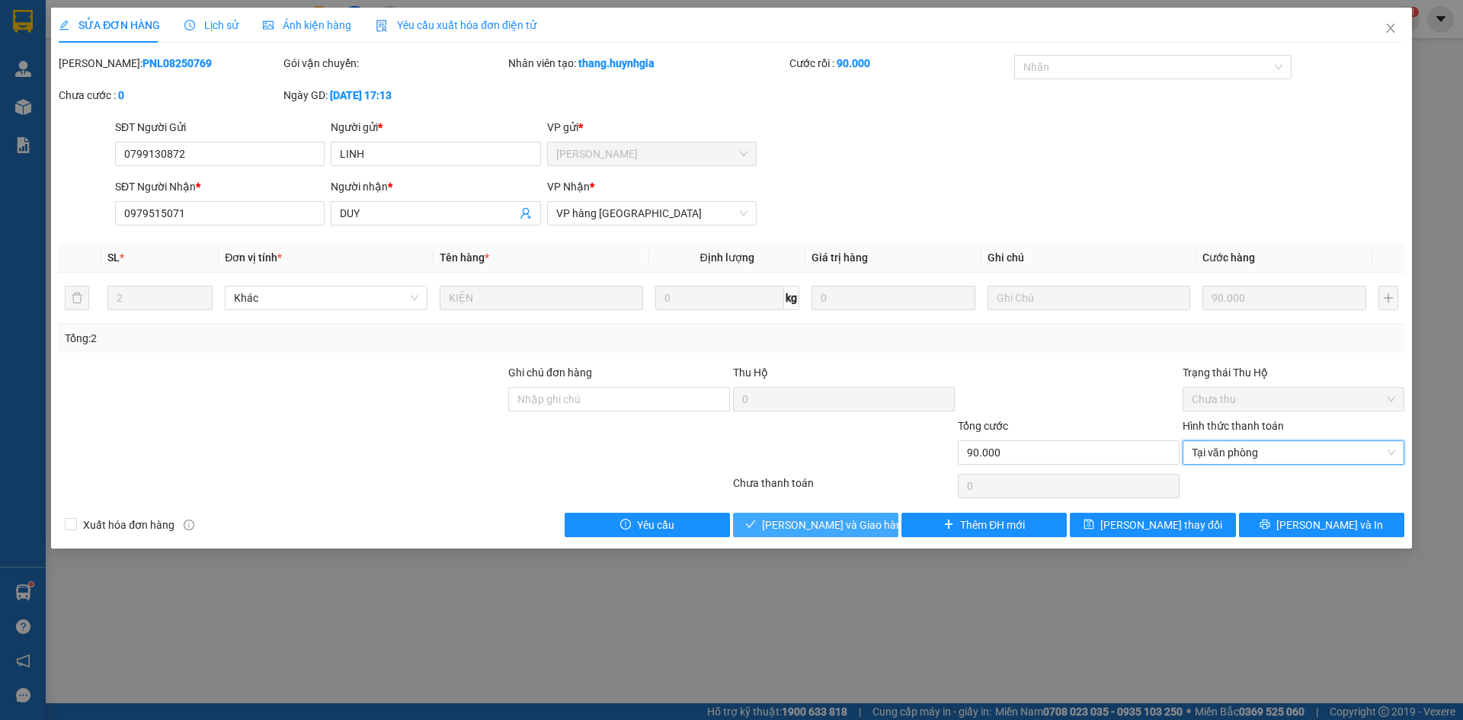
click at [851, 530] on span "Lưu và Giao hàng" at bounding box center [835, 525] width 146 height 17
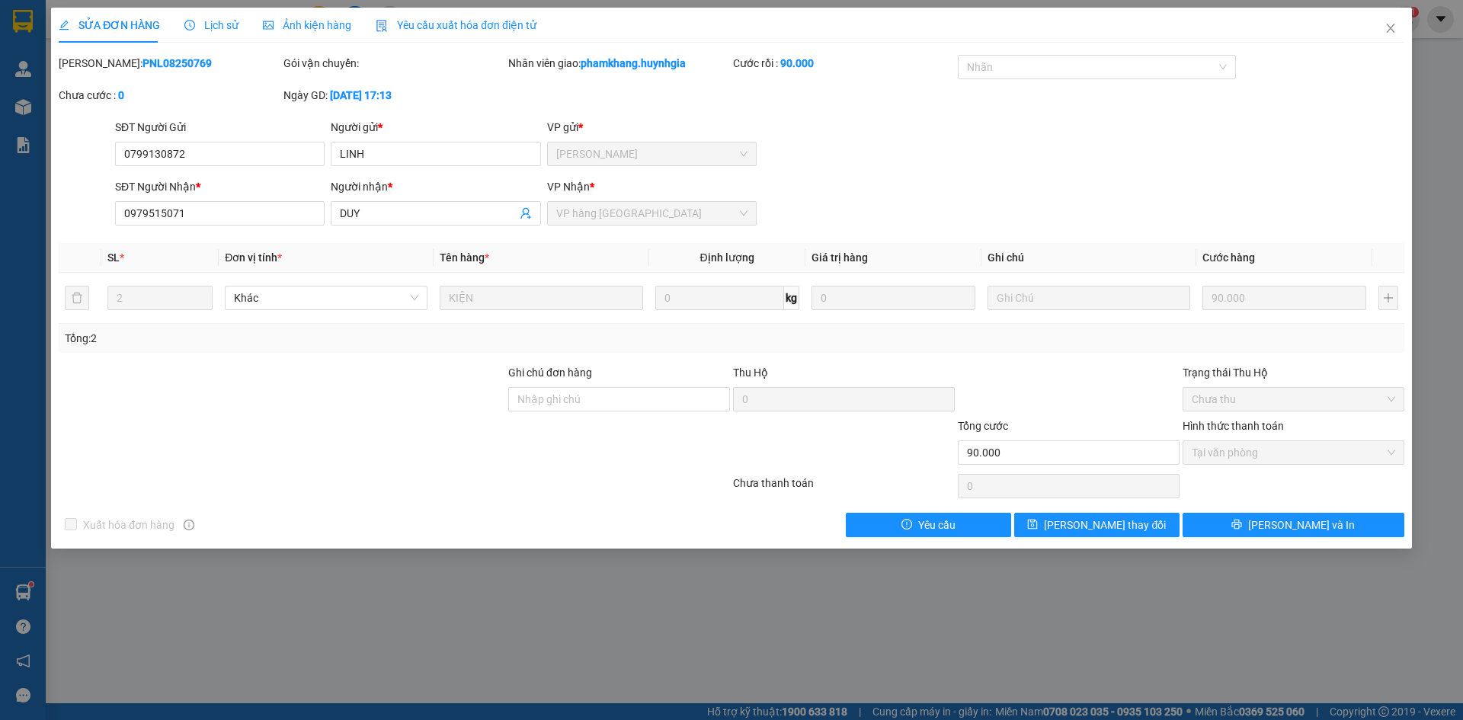
click at [1214, 185] on div "SĐT Người Nhận * 0979515071 Người nhận * DUY VP Nhận * VP hàng Nha Trang" at bounding box center [760, 204] width 1296 height 53
click at [1390, 42] on span "Close" at bounding box center [1391, 29] width 43 height 43
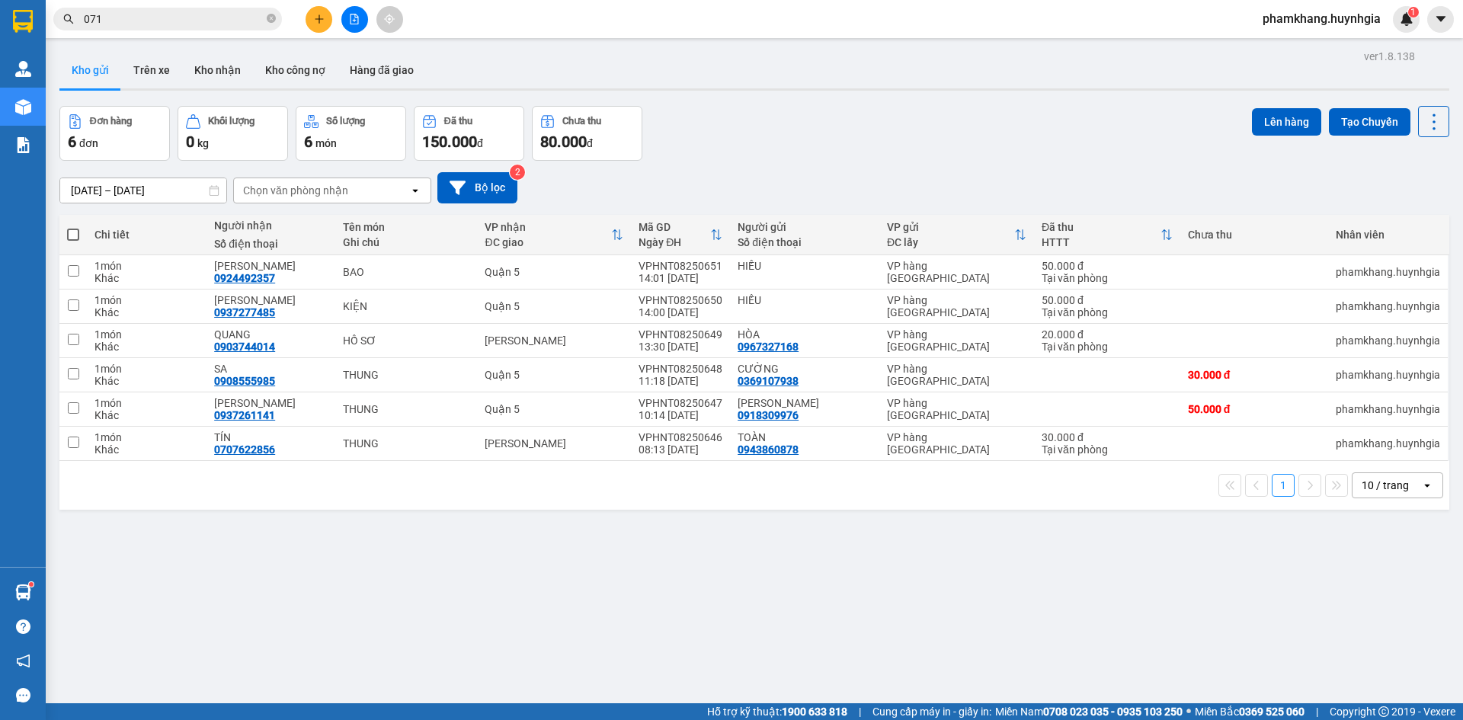
click at [1079, 618] on div "ver 1.8.138 Kho gửi Trên xe Kho nhận Kho công nợ Hàng đã giao Đơn hàng 6 đơn Kh…" at bounding box center [754, 406] width 1402 height 720
click at [1068, 620] on div "ver 1.8.138 Kho gửi Trên xe Kho nhận Kho công nợ Hàng đã giao Đơn hàng 6 đơn Kh…" at bounding box center [754, 406] width 1402 height 720
click at [1091, 639] on div "ver 1.8.138 Kho gửi Trên xe Kho nhận Kho công nợ Hàng đã giao Đơn hàng 6 đơn Kh…" at bounding box center [754, 406] width 1402 height 720
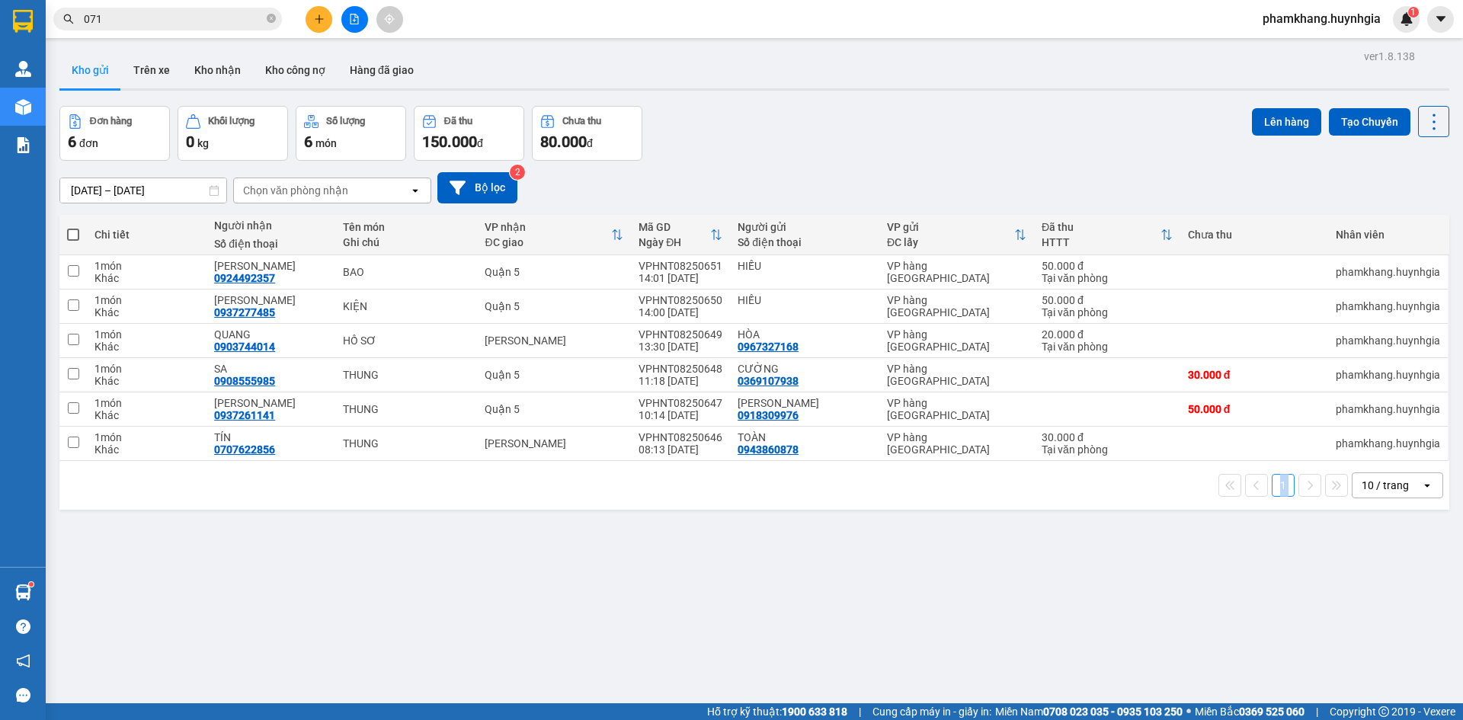
click at [1091, 639] on div "ver 1.8.138 Kho gửi Trên xe Kho nhận Kho công nợ Hàng đã giao Đơn hàng 6 đơn Kh…" at bounding box center [754, 406] width 1402 height 720
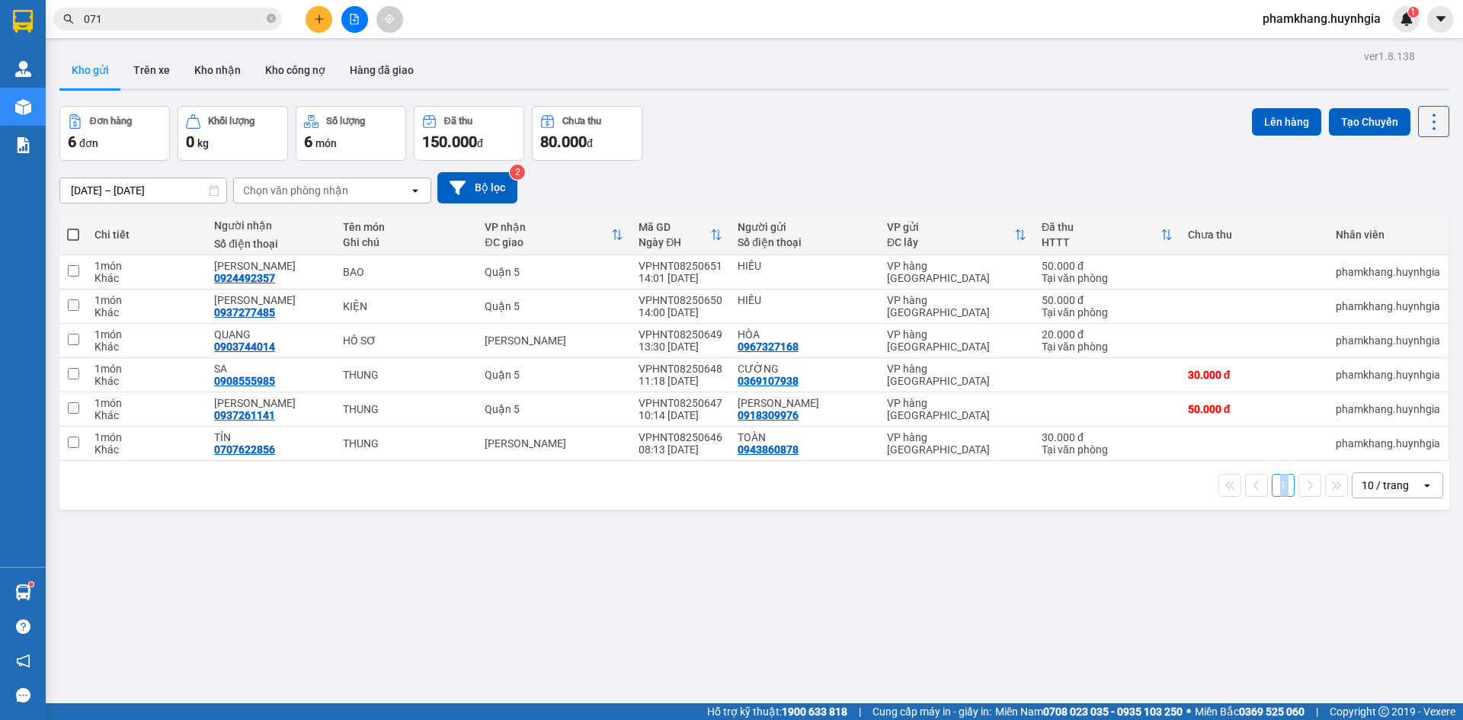
click at [1091, 639] on div "ver 1.8.138 Kho gửi Trên xe Kho nhận Kho công nợ Hàng đã giao Đơn hàng 6 đơn Kh…" at bounding box center [754, 406] width 1402 height 720
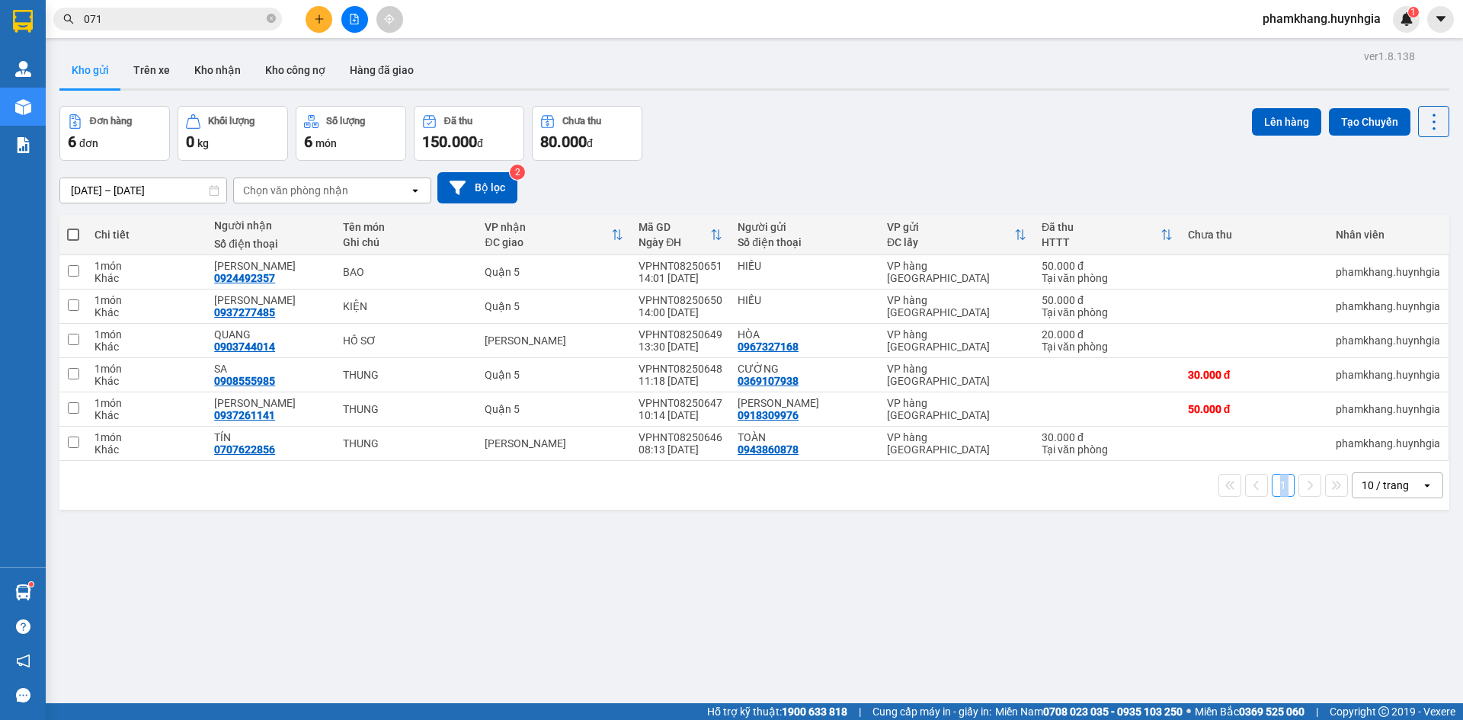
click at [1091, 639] on div "ver 1.8.138 Kho gửi Trên xe Kho nhận Kho công nợ Hàng đã giao Đơn hàng 6 đơn Kh…" at bounding box center [754, 406] width 1402 height 720
click at [835, 554] on div "ver 1.8.138 Kho gửi Trên xe Kho nhận Kho công nợ Hàng đã giao Đơn hàng 6 đơn Kh…" at bounding box center [754, 406] width 1402 height 720
click at [178, 21] on input "071" at bounding box center [174, 19] width 180 height 17
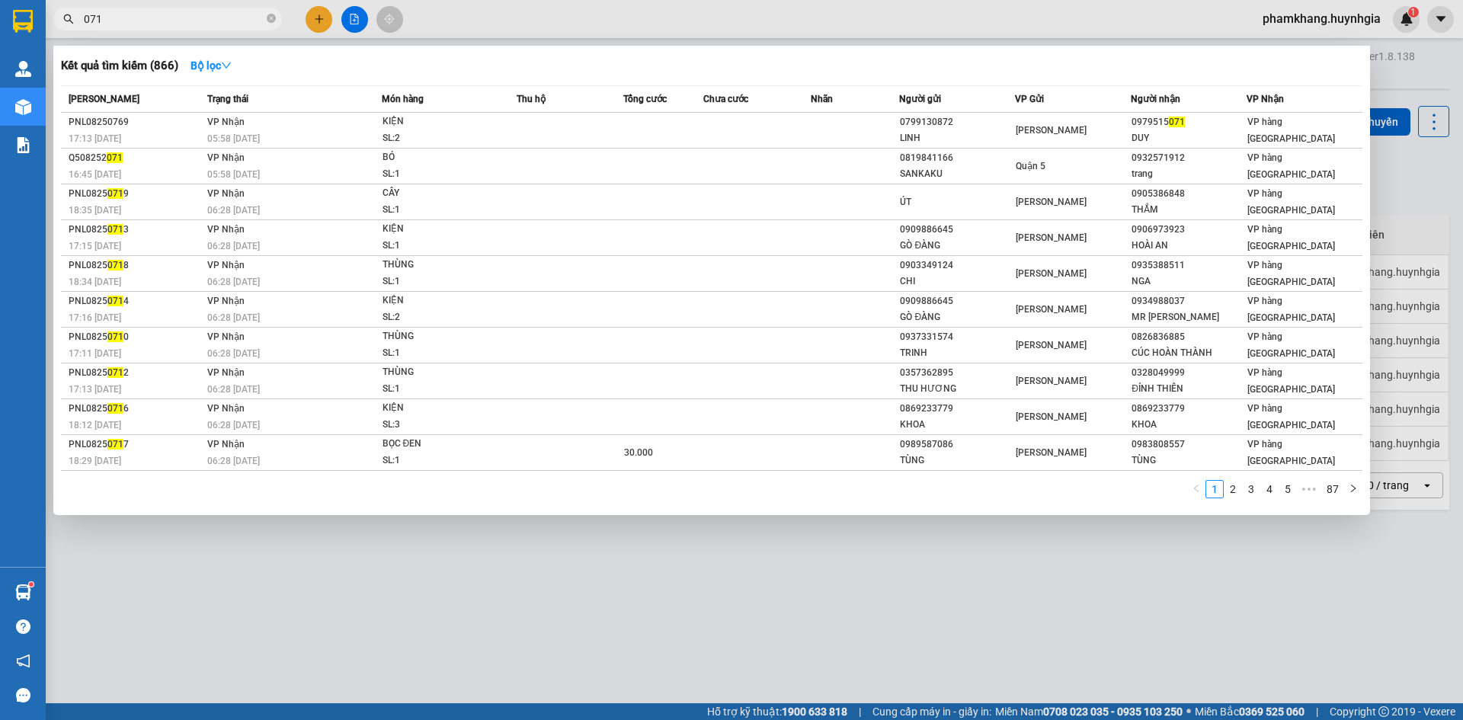
click at [178, 21] on input "071" at bounding box center [174, 19] width 180 height 17
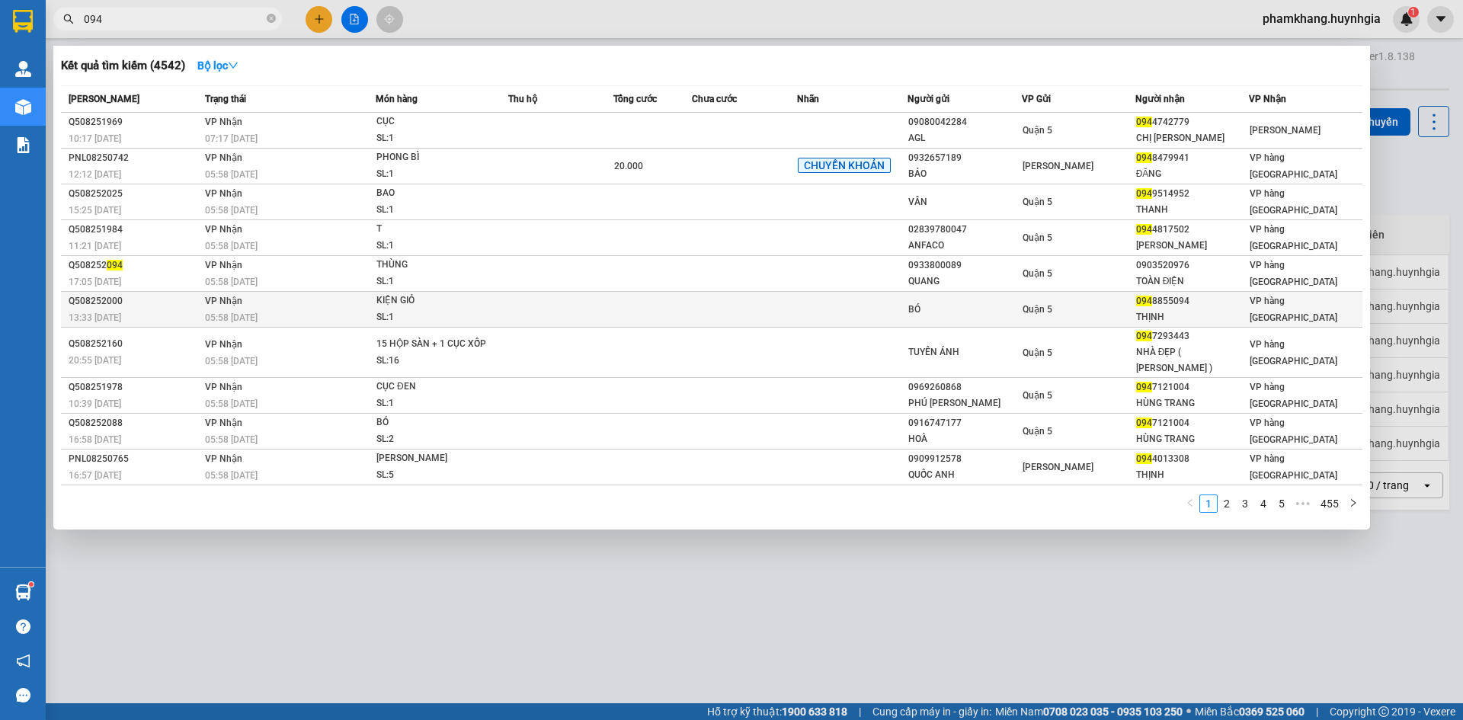
type input "094"
click at [957, 311] on div "BÓ" at bounding box center [965, 310] width 112 height 16
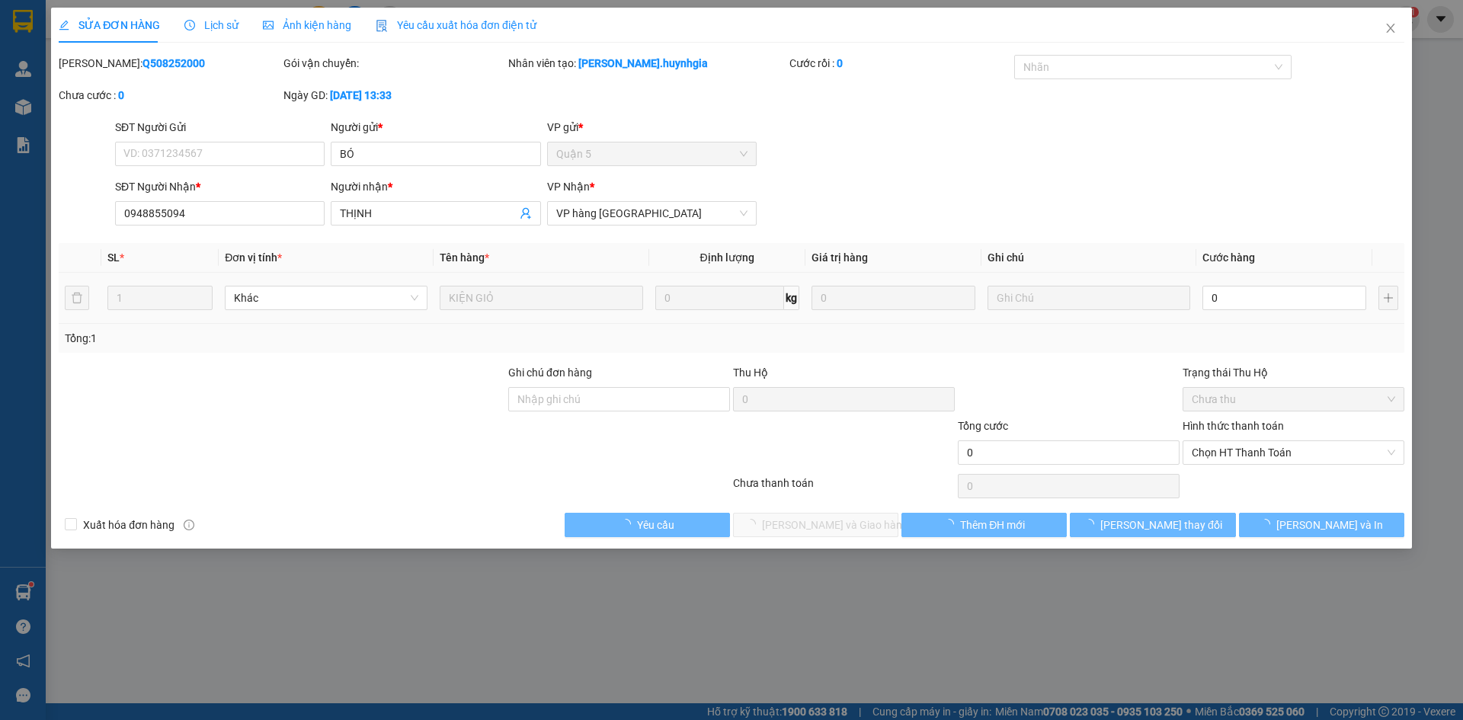
type input "BÓ"
type input "0948855094"
type input "THỊNH"
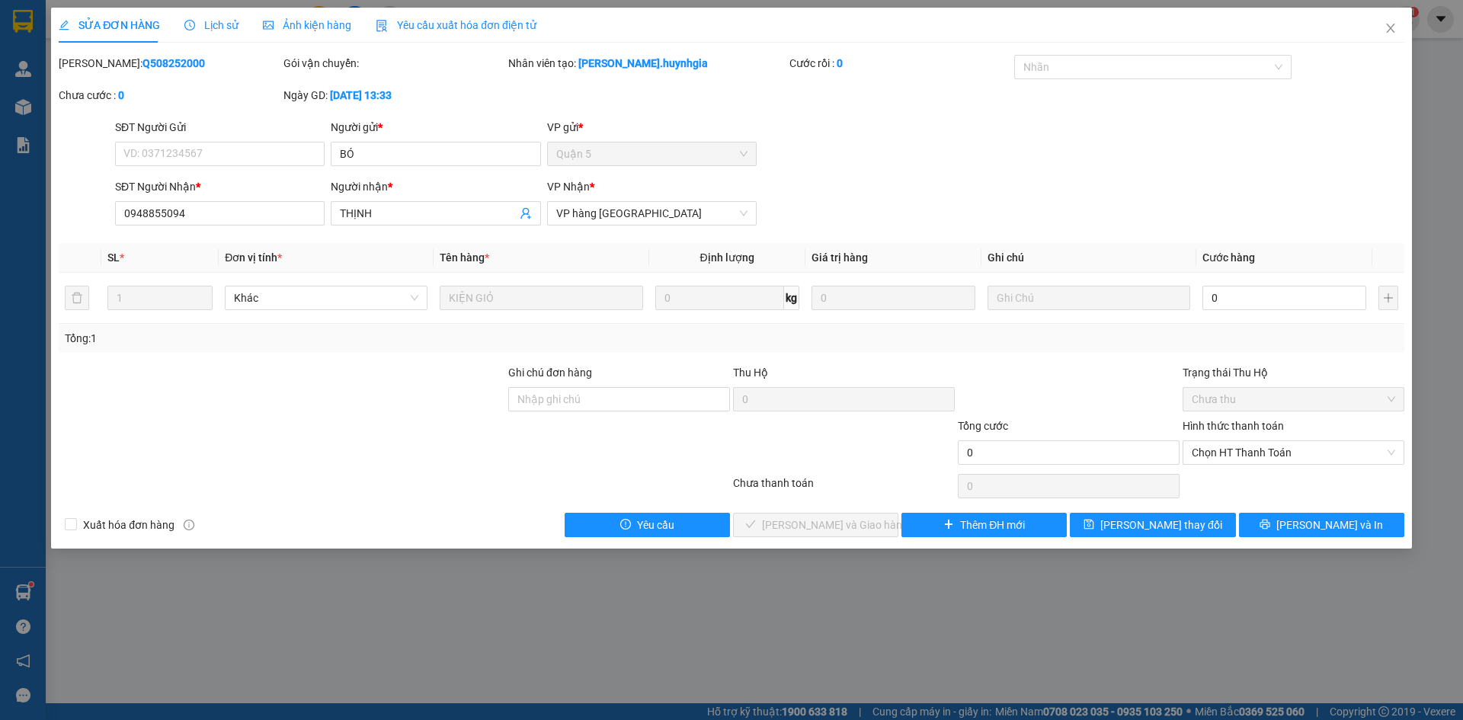
click at [1156, 144] on div "SĐT Người Gửi VD: 0371234567 Người gửi * BÓ VP gửi * Quận 5" at bounding box center [760, 145] width 1296 height 53
click at [1232, 287] on input "0" at bounding box center [1285, 298] width 164 height 24
type input "50"
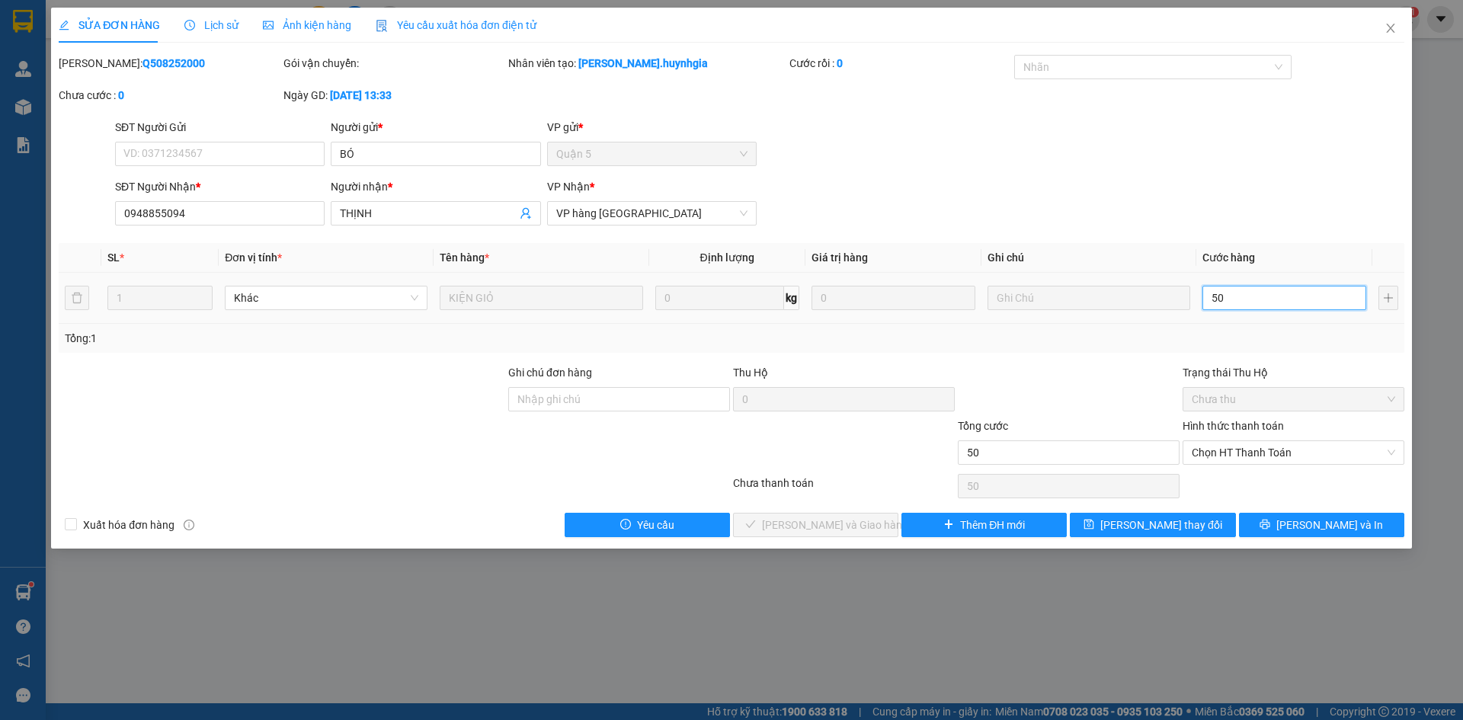
type input "50"
type input "50.000"
drag, startPoint x: 1196, startPoint y: 226, endPoint x: 1242, endPoint y: 455, distance: 233.9
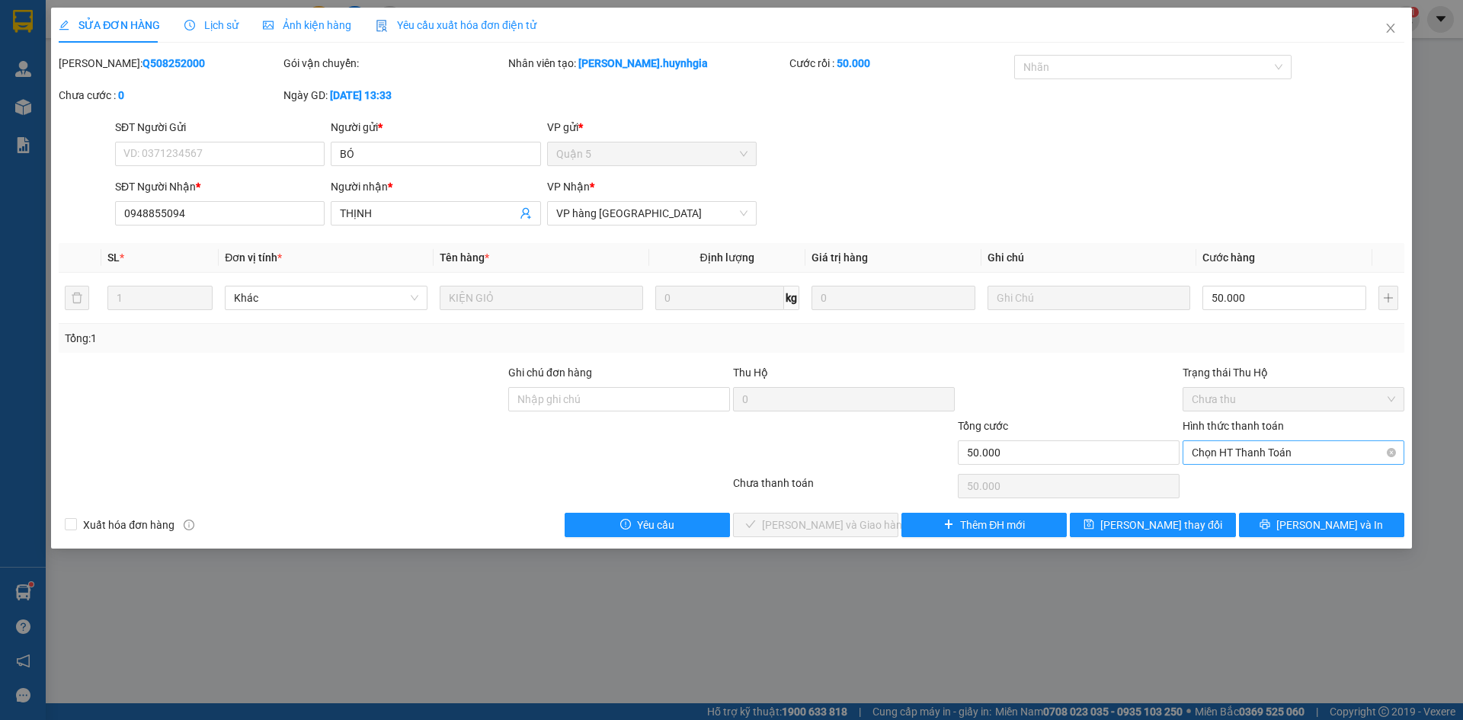
click at [1196, 242] on div "Total Paid Fee 0 Total UnPaid Fee 0 Cash Collection Total Fee Mã ĐH: Q508252000…" at bounding box center [732, 296] width 1346 height 482
click at [1243, 454] on span "Chọn HT Thanh Toán" at bounding box center [1294, 452] width 204 height 23
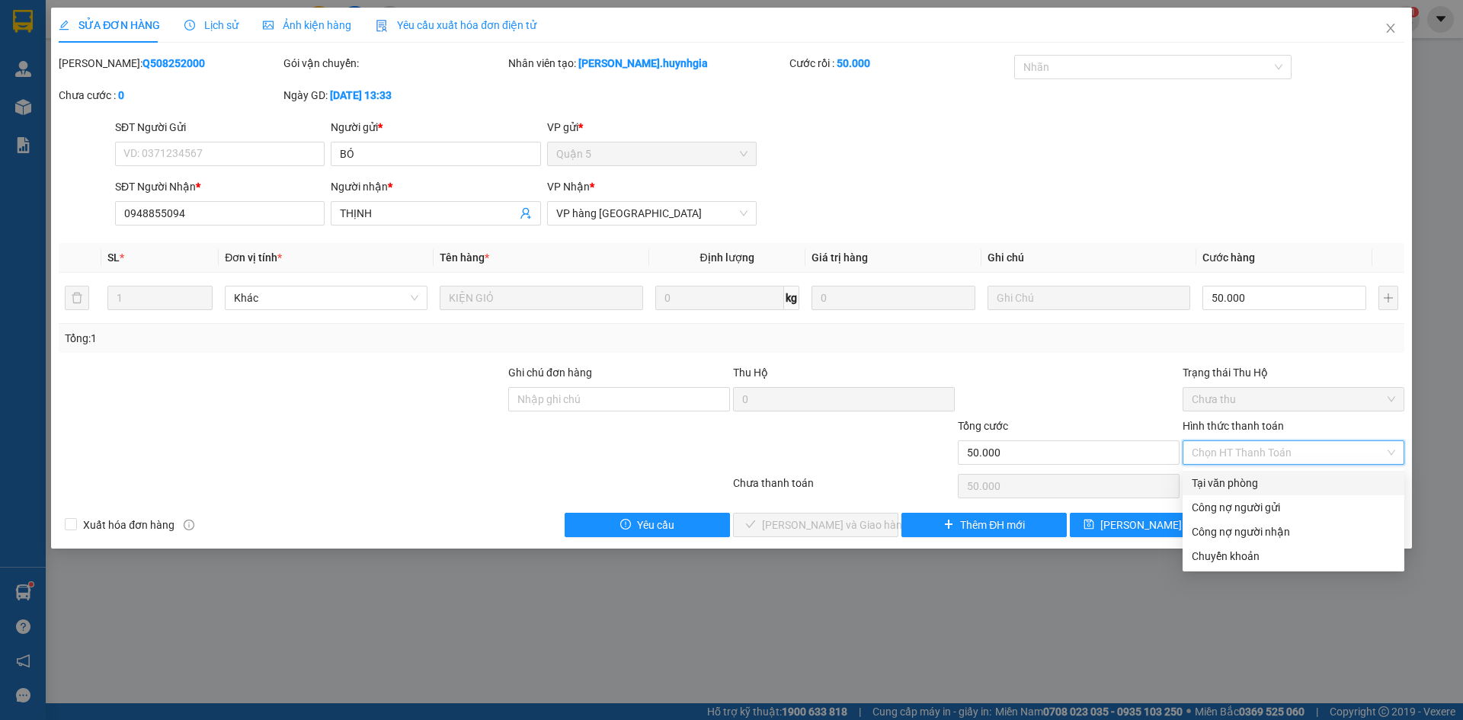
click at [1223, 488] on div "Tại văn phòng" at bounding box center [1294, 483] width 204 height 17
type input "0"
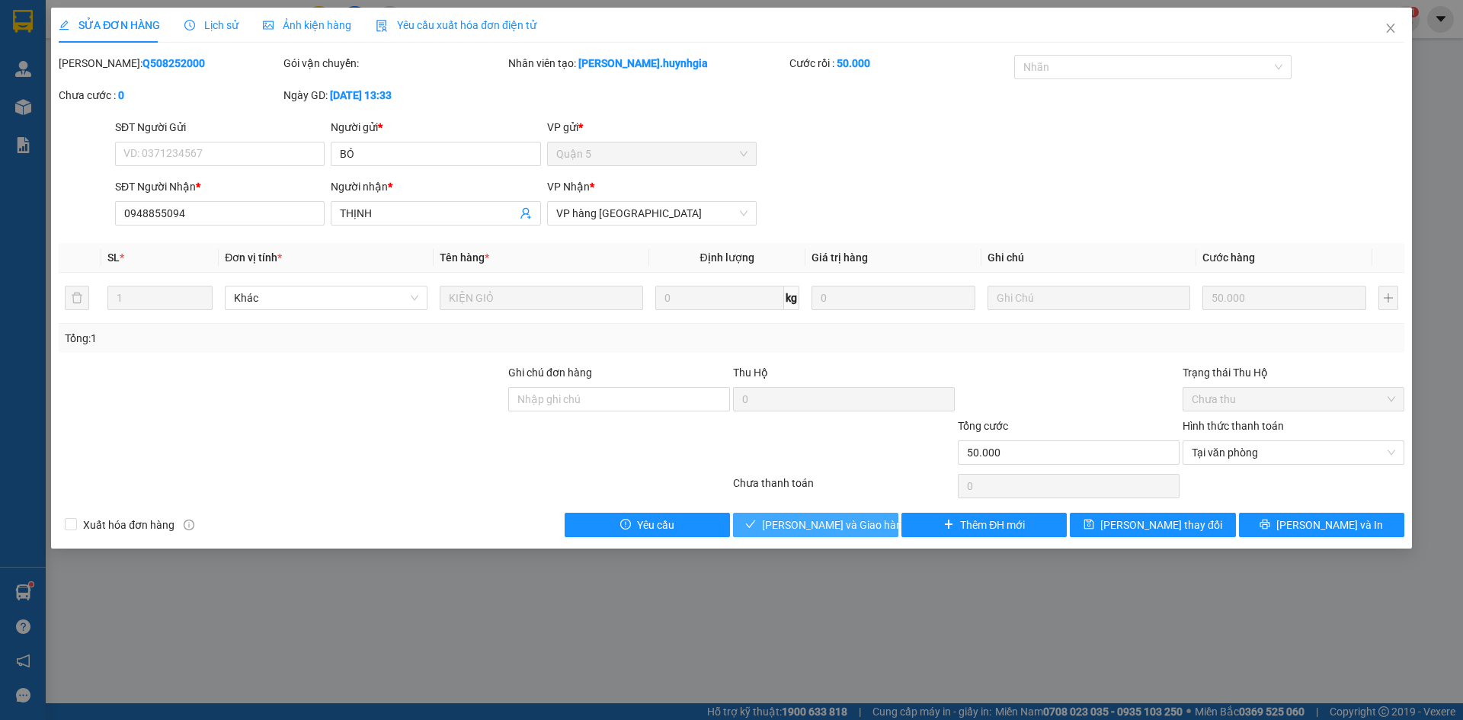
click at [832, 524] on span "Lưu và Giao hàng" at bounding box center [835, 525] width 146 height 17
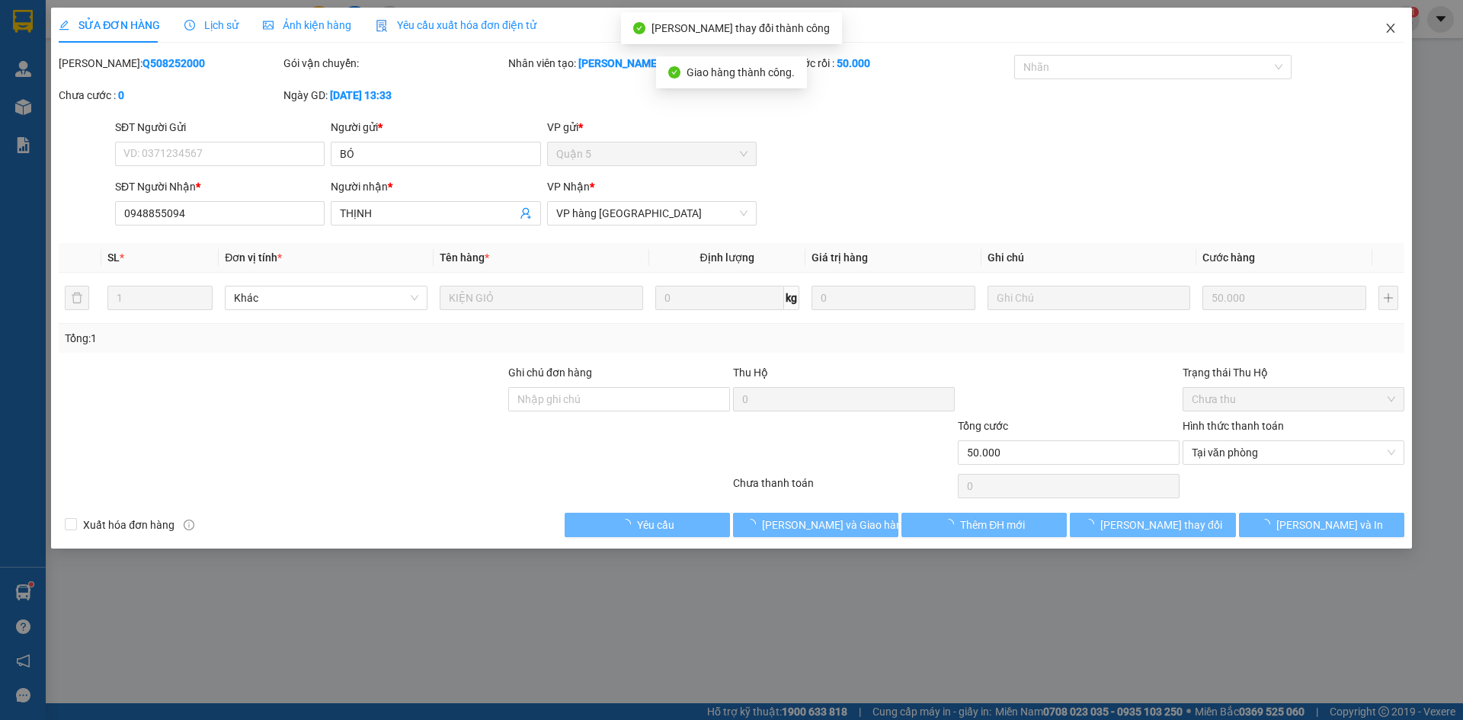
click at [1399, 27] on span "Close" at bounding box center [1391, 29] width 43 height 43
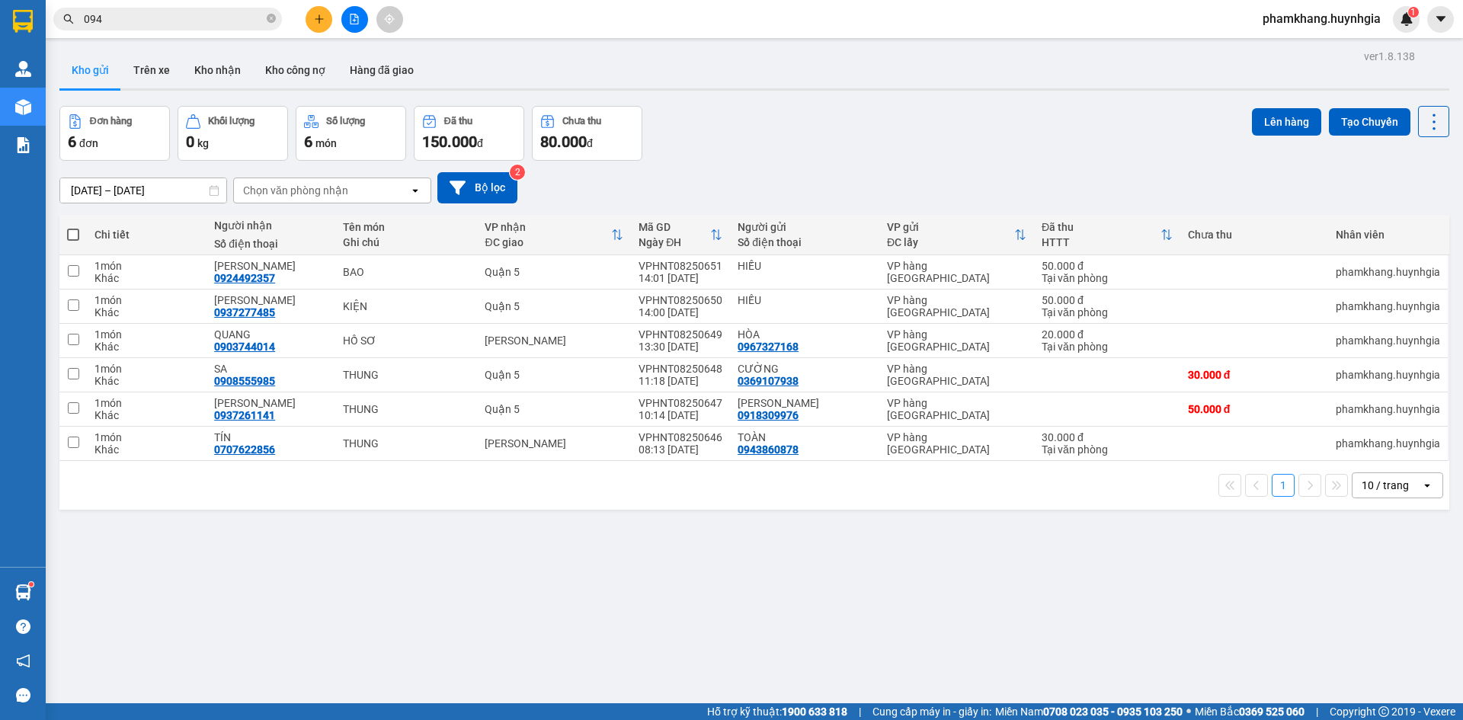
drag, startPoint x: 360, startPoint y: 11, endPoint x: 19, endPoint y: 17, distance: 340.7
click at [360, 11] on button at bounding box center [354, 19] width 27 height 27
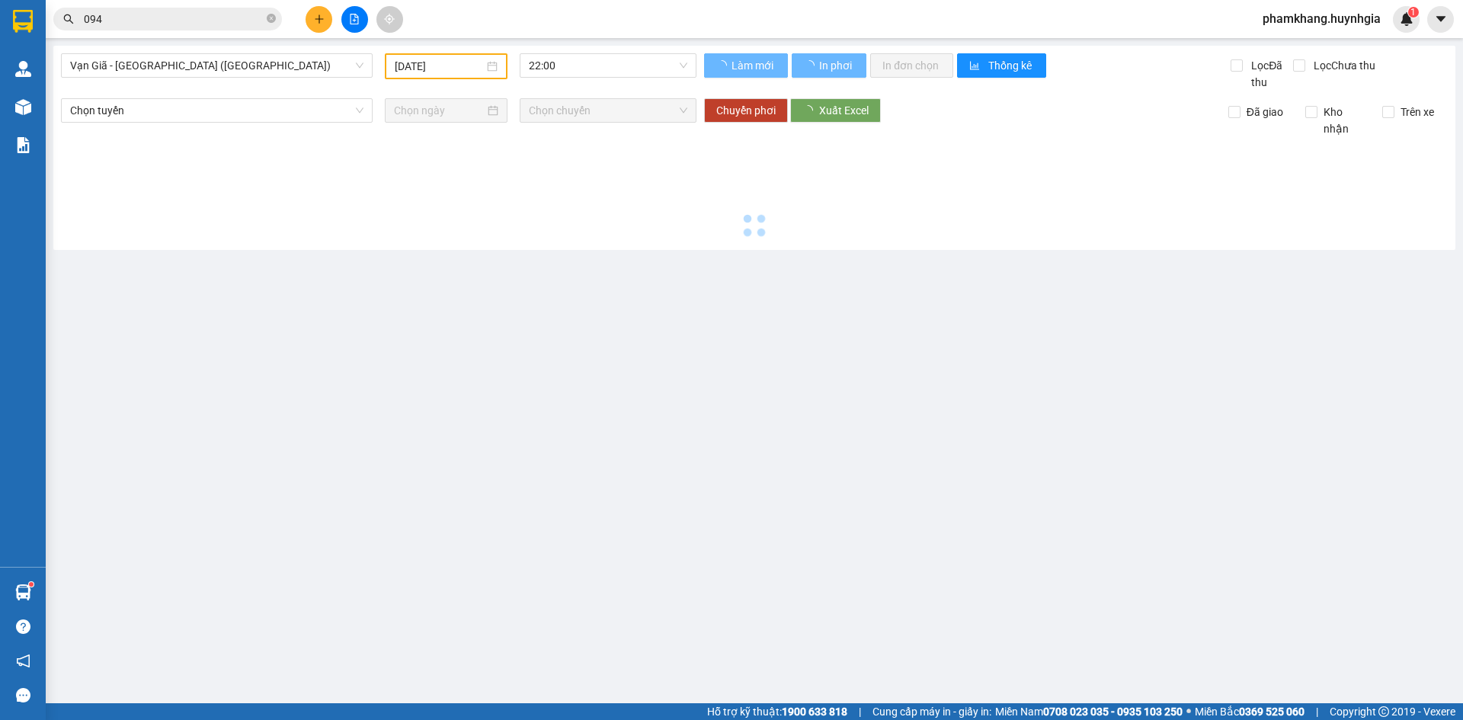
type input "[DATE]"
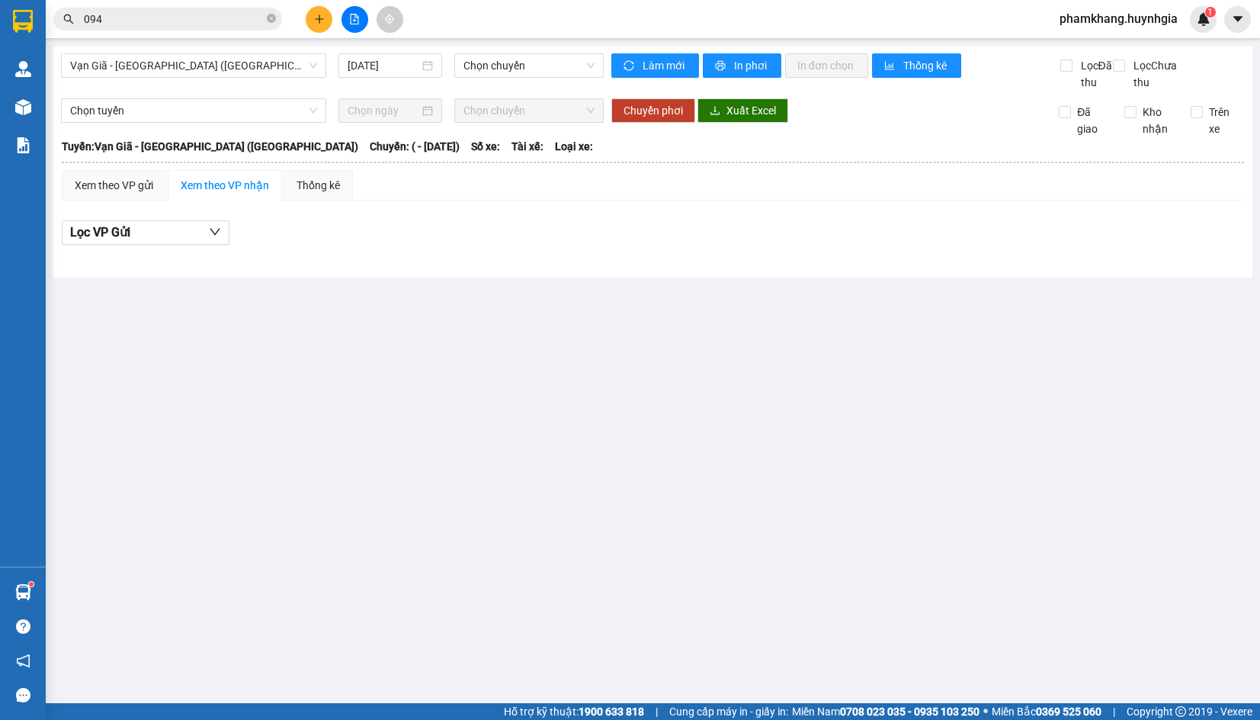
drag, startPoint x: 598, startPoint y: 294, endPoint x: 533, endPoint y: 288, distance: 65.1
click at [598, 294] on main "Vạn Giã - Sài Gòn (Hàng hóa) 14/08/2025 Chọn chuyến Làm mới In phơi In đơn chọn…" at bounding box center [630, 351] width 1260 height 703
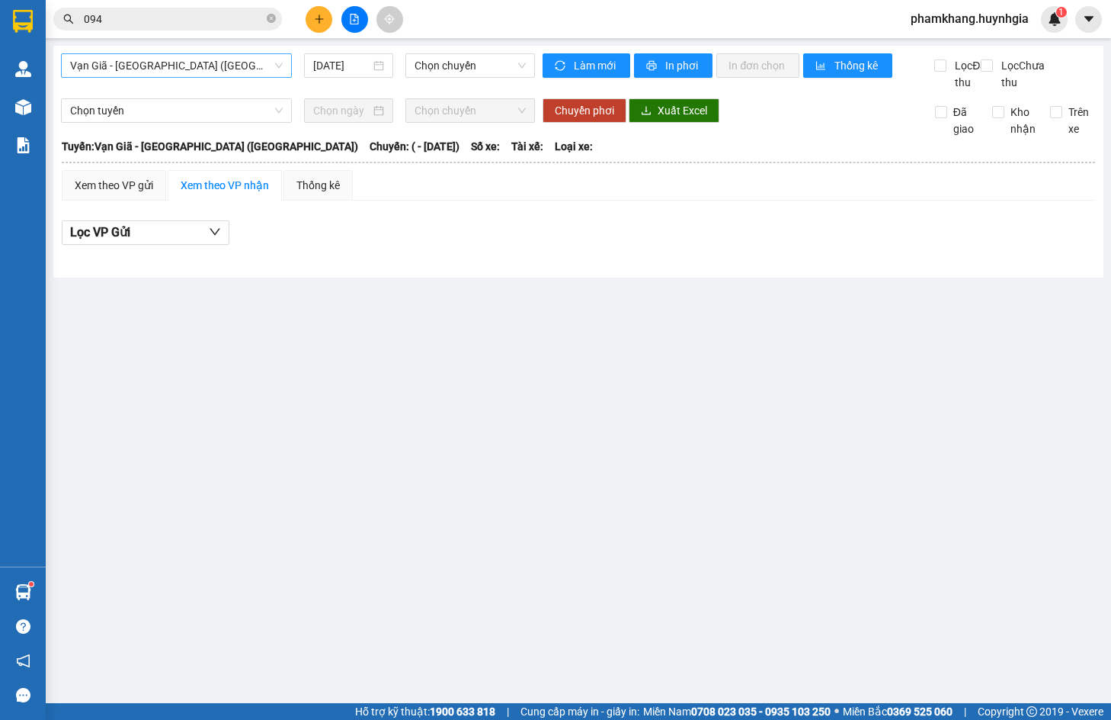
click at [259, 64] on span "Vạn Giã - [GEOGRAPHIC_DATA] ([GEOGRAPHIC_DATA])" at bounding box center [176, 65] width 213 height 23
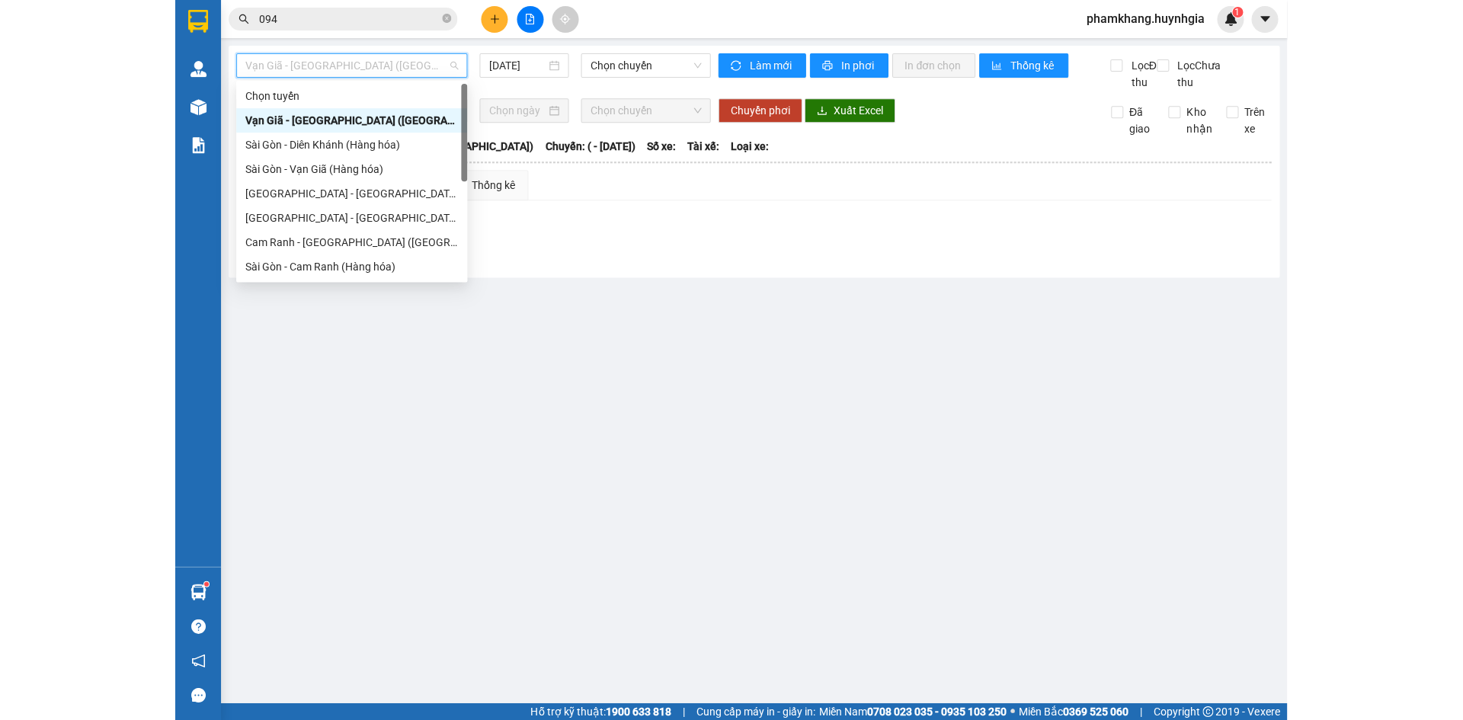
scroll to position [244, 0]
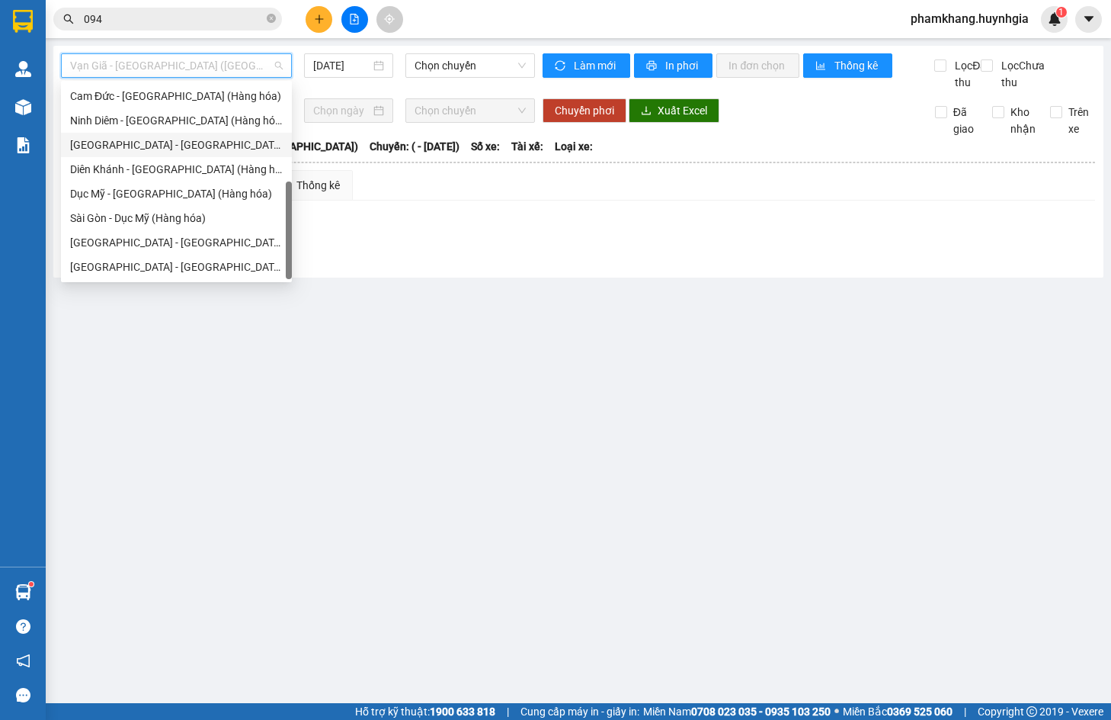
click at [186, 143] on div "[GEOGRAPHIC_DATA] - [GEOGRAPHIC_DATA] (Hàng hóa)" at bounding box center [176, 144] width 213 height 17
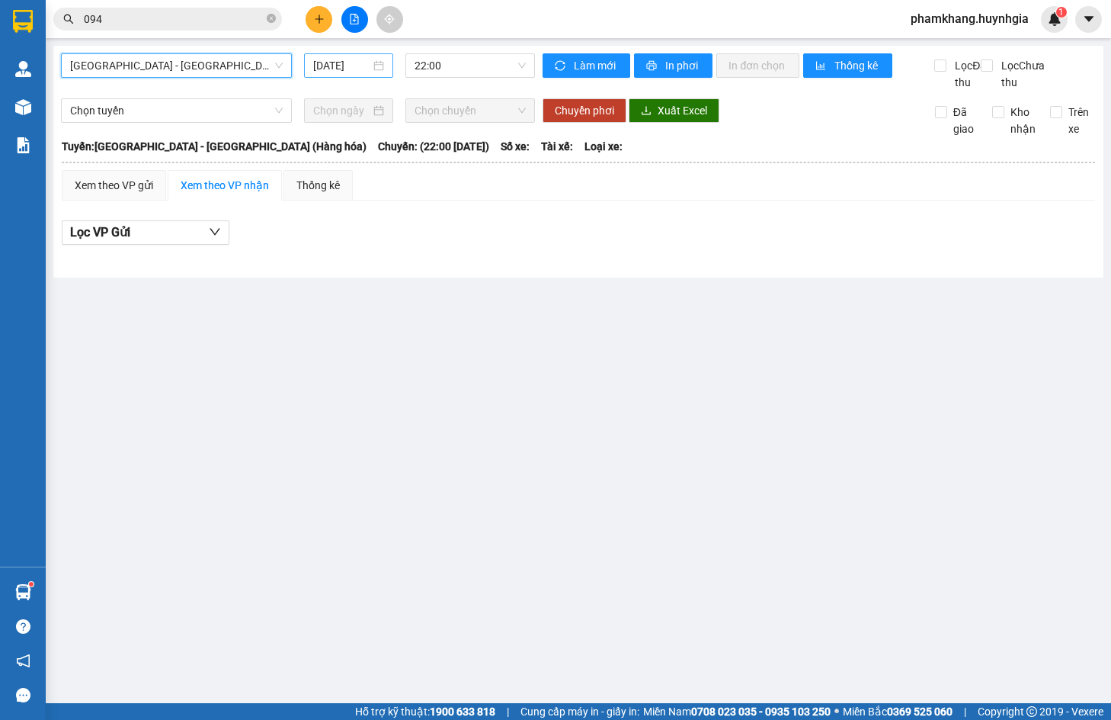
click at [353, 69] on input "[DATE]" at bounding box center [341, 65] width 57 height 17
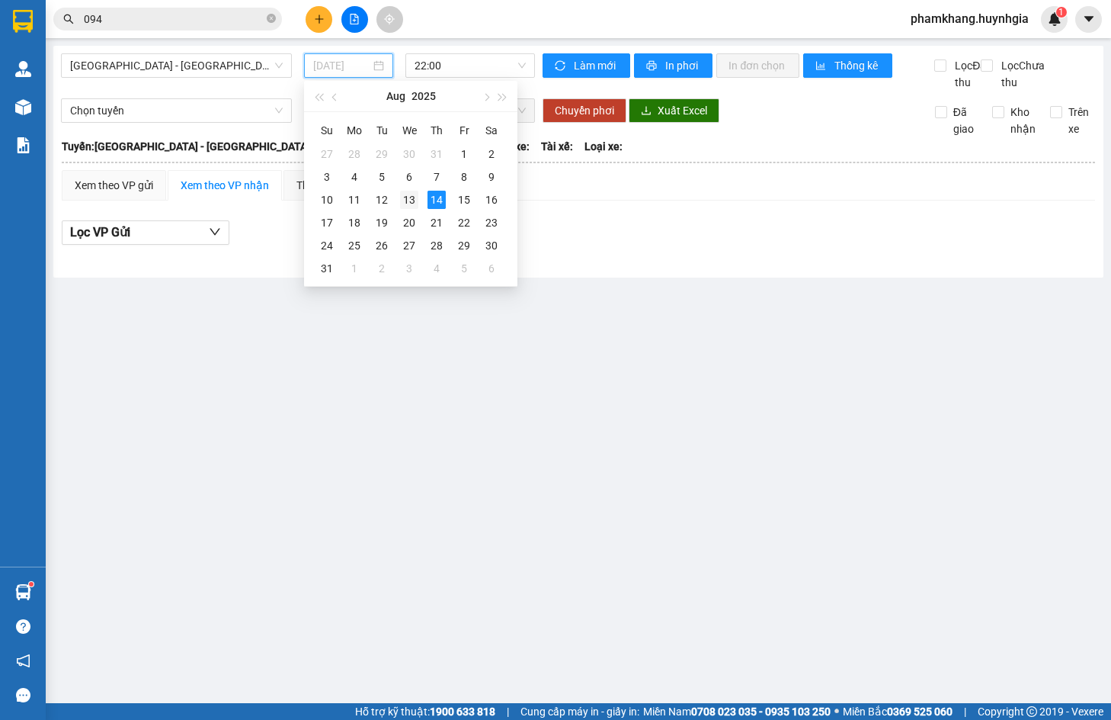
click at [415, 200] on div "13" at bounding box center [409, 200] width 18 height 18
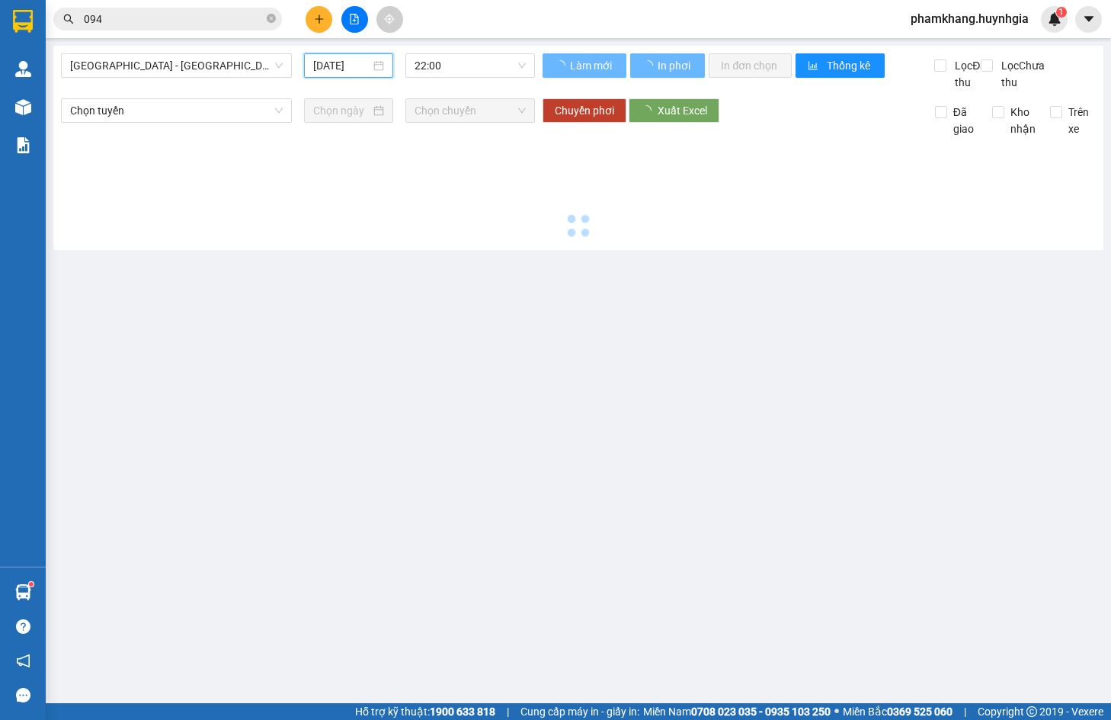
type input "13/08/2025"
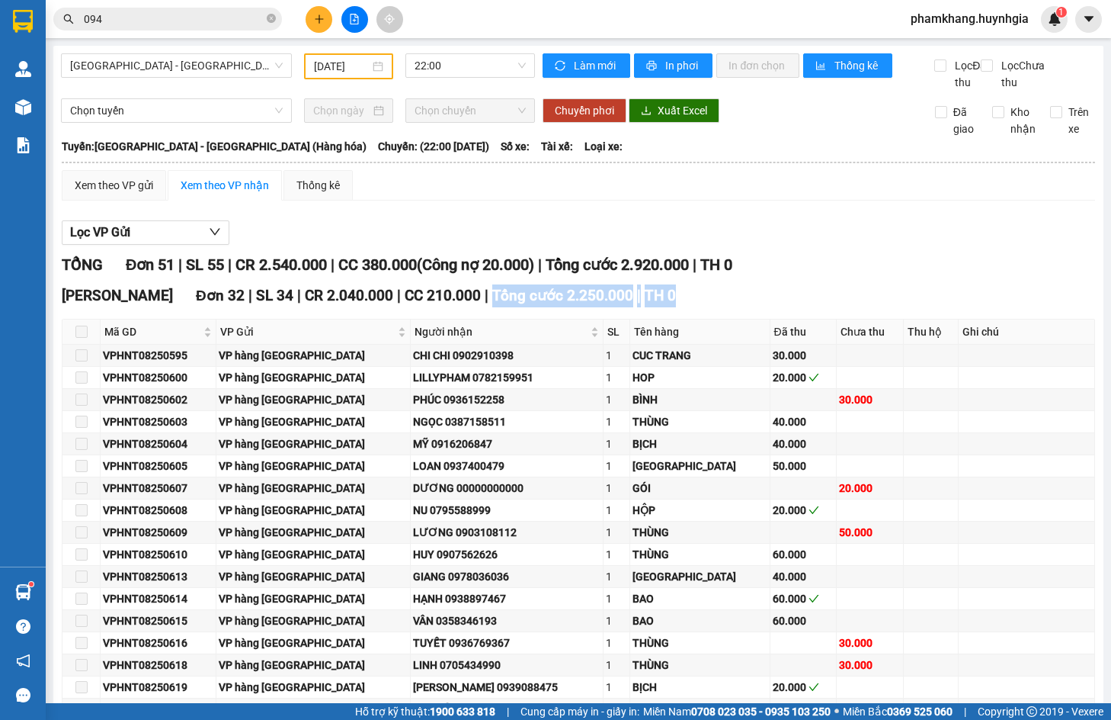
drag, startPoint x: 471, startPoint y: 327, endPoint x: 470, endPoint y: 316, distance: 11.5
click at [470, 316] on div "Phạm Ngũ Lão Đơn 32 | SL 34 | CR 2.040.000 | CC 210.000 | Tổng cước 2.250.000 |…" at bounding box center [579, 691] width 1034 height 815
click at [347, 277] on div "TỔNG Đơn 51 | SL 55 | CR 2.540.000 | CC 380.000 ( Công nợ 20.000 ) | Tổng cước …" at bounding box center [579, 265] width 1034 height 24
click at [982, 69] on input "Lọc Chưa thu" at bounding box center [988, 65] width 14 height 12
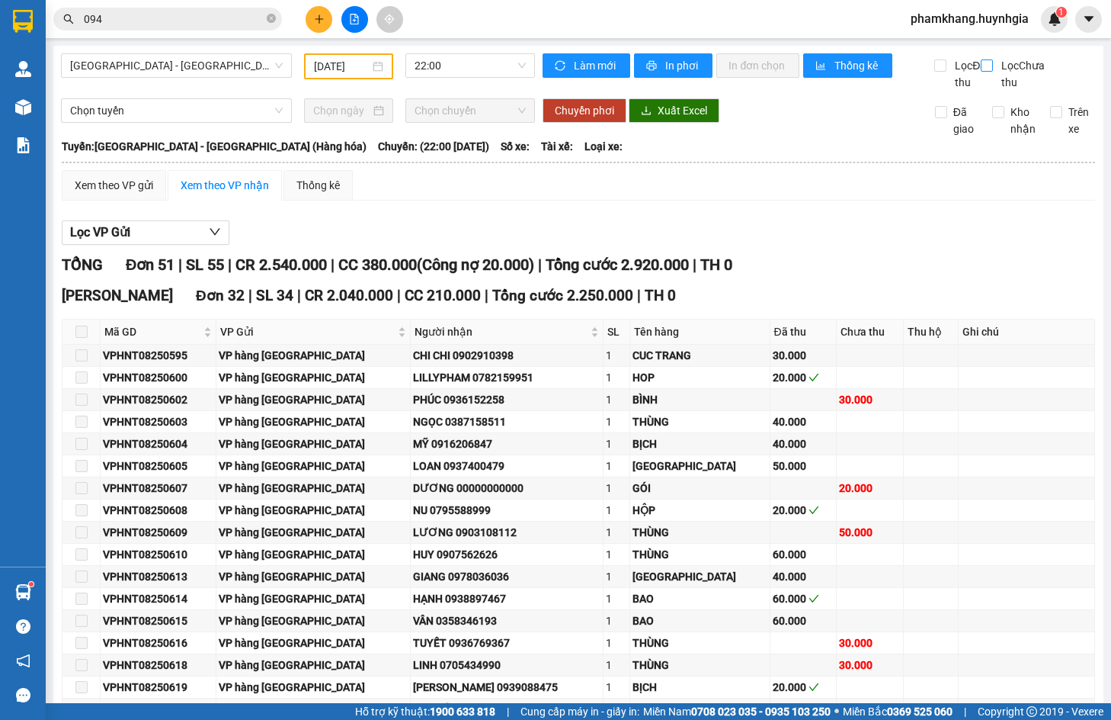
checkbox input "true"
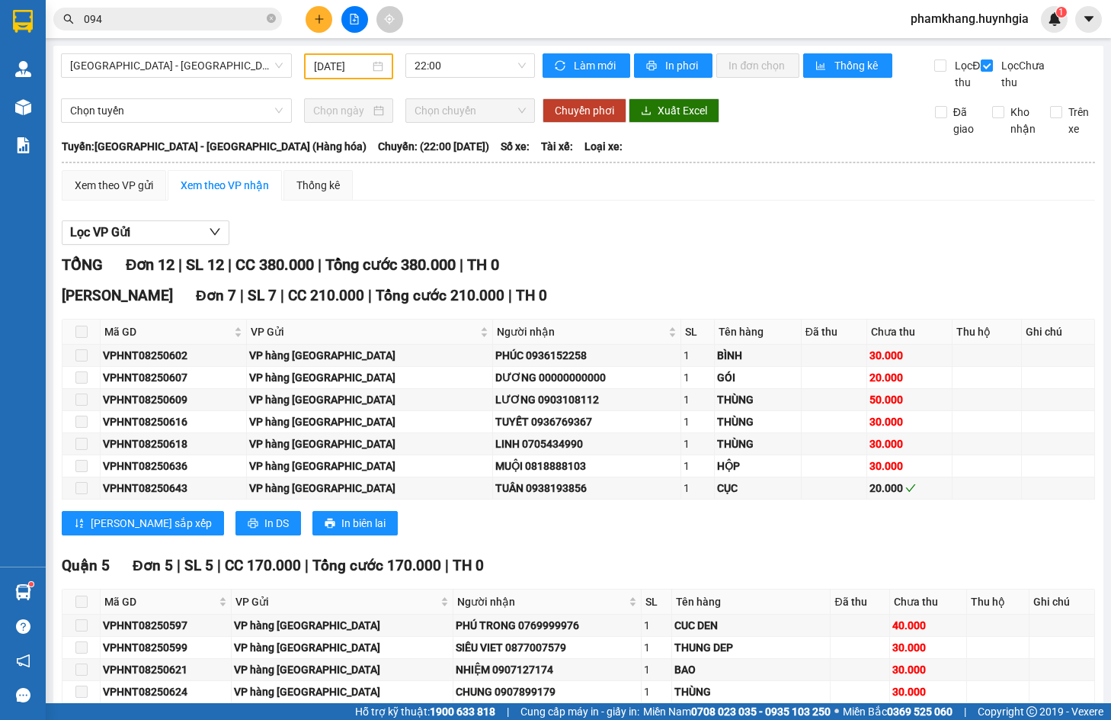
click at [389, 245] on div "Lọc VP Gửi" at bounding box center [579, 232] width 1034 height 25
click at [247, 64] on span "[GEOGRAPHIC_DATA] - [GEOGRAPHIC_DATA] (Hàng hóa)" at bounding box center [176, 65] width 213 height 23
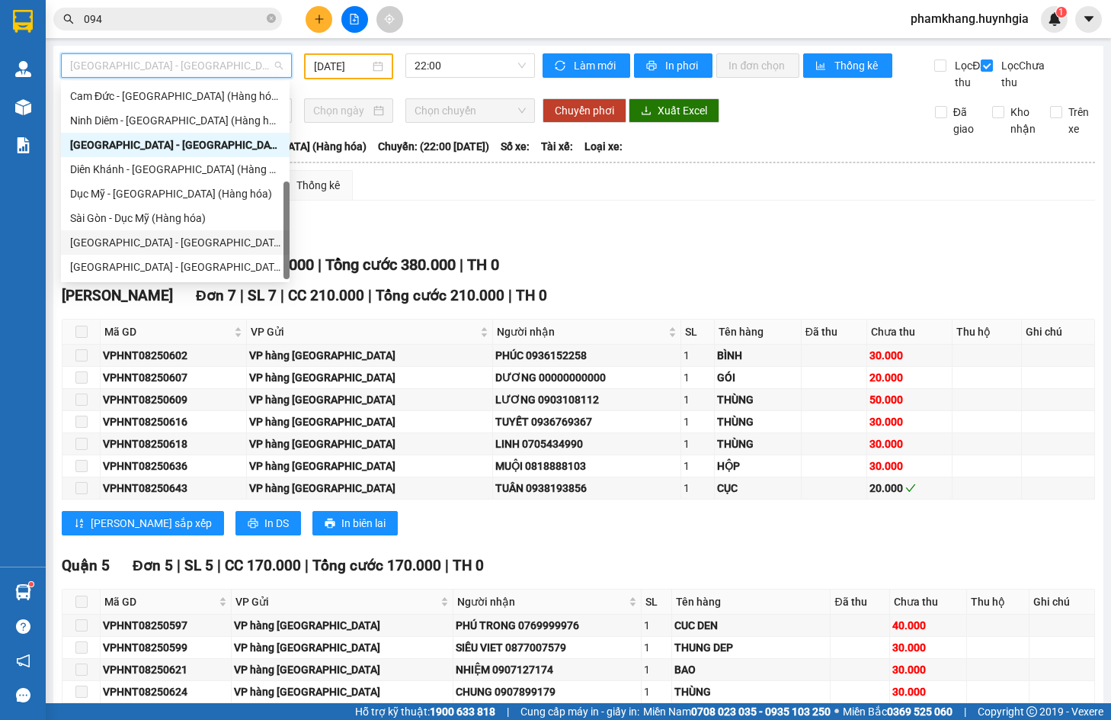
click at [173, 245] on div "[GEOGRAPHIC_DATA] - [GEOGRAPHIC_DATA] ([GEOGRAPHIC_DATA])" at bounding box center [175, 242] width 210 height 17
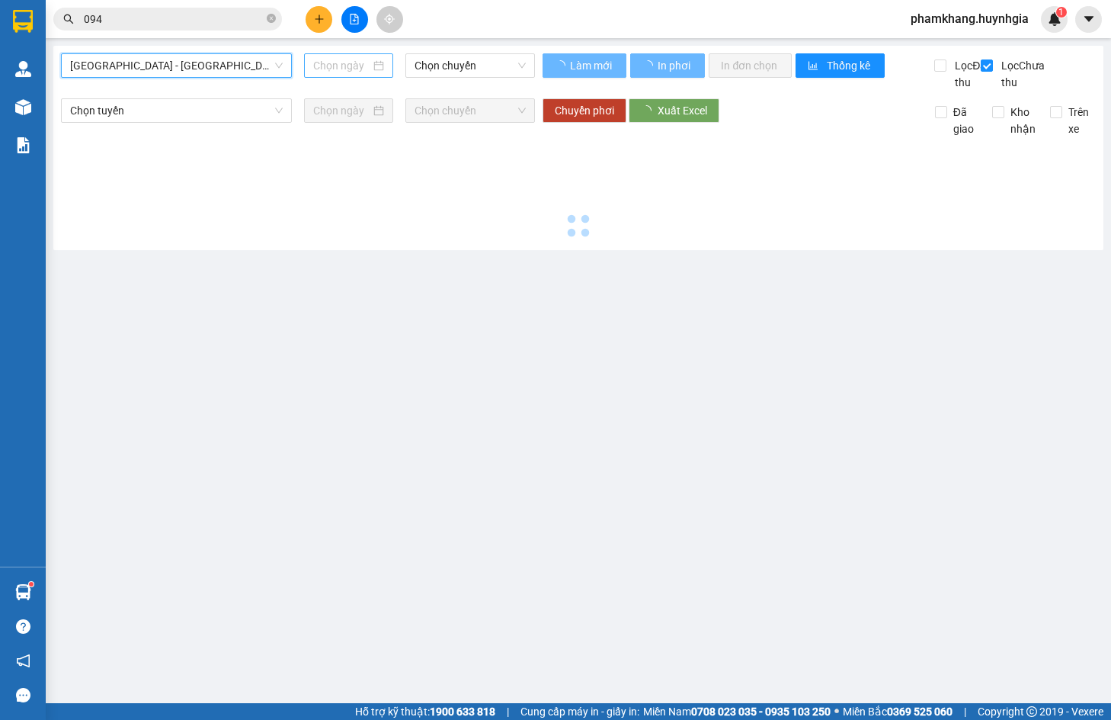
click at [351, 66] on input at bounding box center [341, 65] width 57 height 17
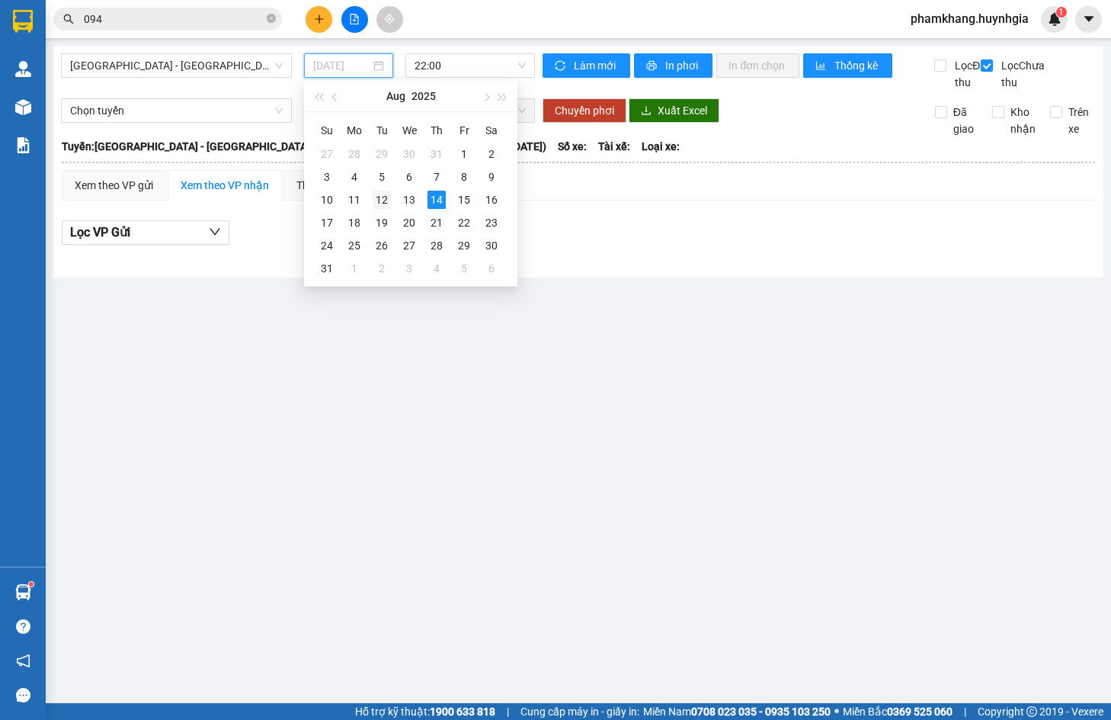
click at [382, 200] on div "12" at bounding box center [382, 200] width 18 height 18
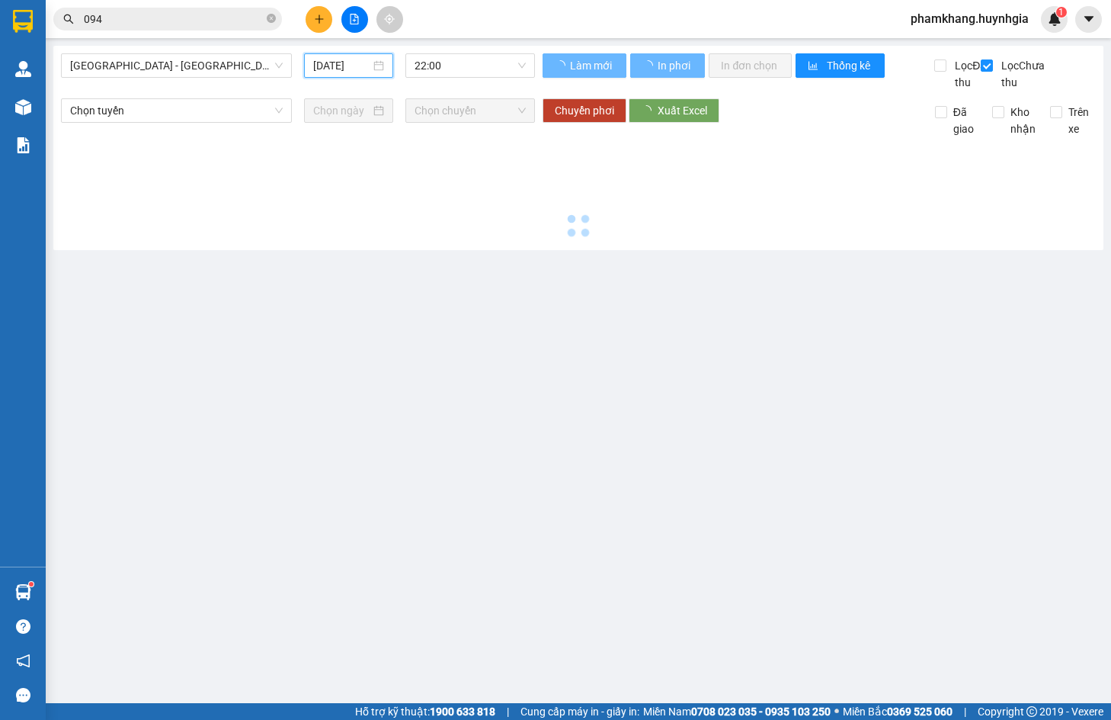
type input "[DATE]"
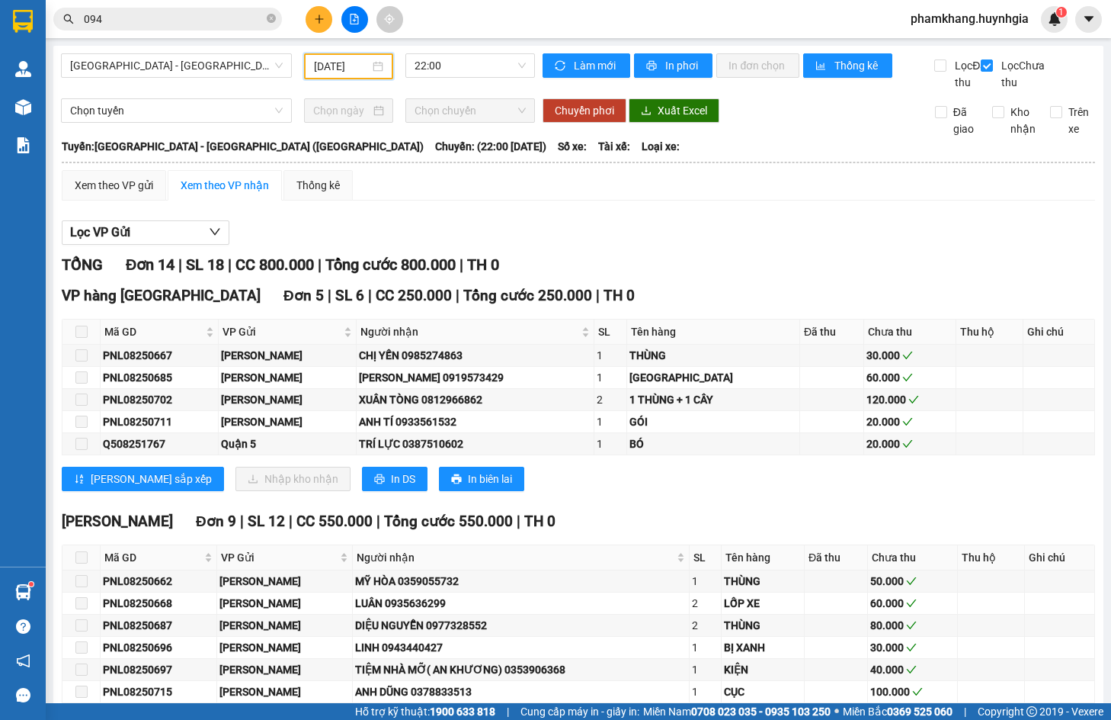
click at [687, 307] on div "VP hàng Nha Trang Đơn 5 | SL 6 | CC 250.000 | Tổng cước 250.000 | TH 0" at bounding box center [579, 295] width 1034 height 23
click at [981, 63] on input "Lọc Chưa thu" at bounding box center [988, 65] width 14 height 12
checkbox input "false"
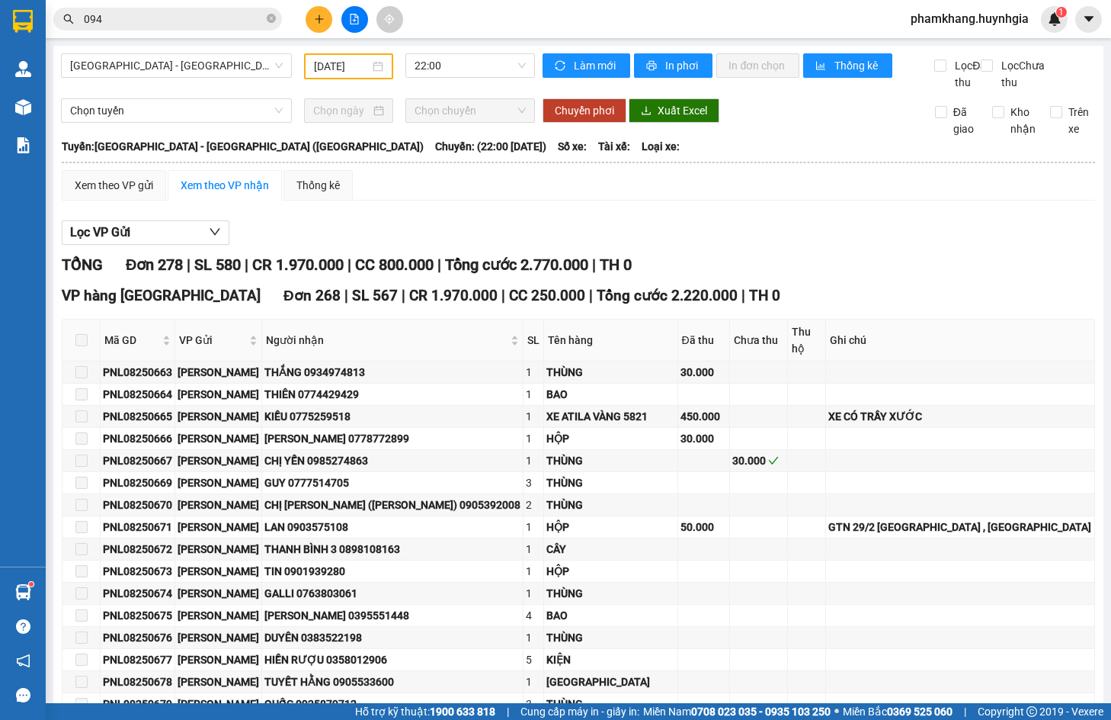
click at [406, 245] on div "Lọc VP Gửi" at bounding box center [579, 232] width 1034 height 25
click at [327, 245] on div "Lọc VP Gửi" at bounding box center [579, 232] width 1034 height 25
click at [934, 66] on input "Lọc Đã thu" at bounding box center [941, 65] width 14 height 12
checkbox input "true"
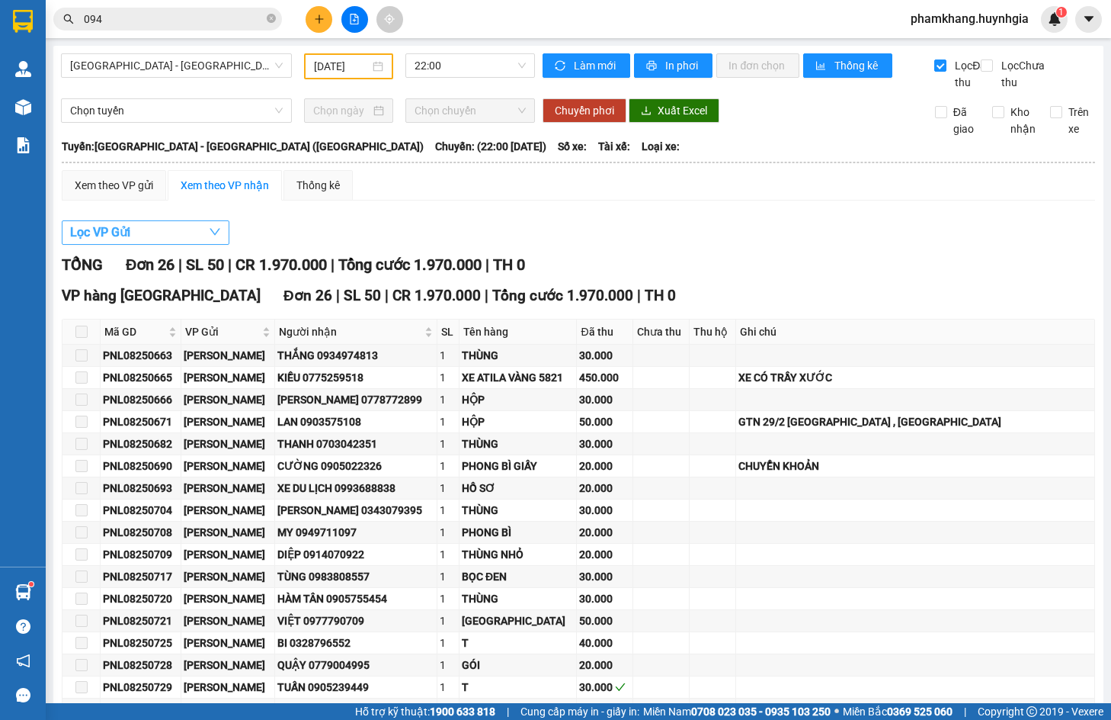
drag, startPoint x: 181, startPoint y: 235, endPoint x: 177, endPoint y: 252, distance: 18.1
click at [181, 237] on div "Lọc VP Gửi TỔNG Đơn 26 | SL 50 | CR 1.970.000 | Tổng cước 1.970.000 | TH 0 VP …" at bounding box center [579, 593] width 1034 height 761
click at [177, 245] on button "Lọc VP Gửi" at bounding box center [146, 232] width 168 height 24
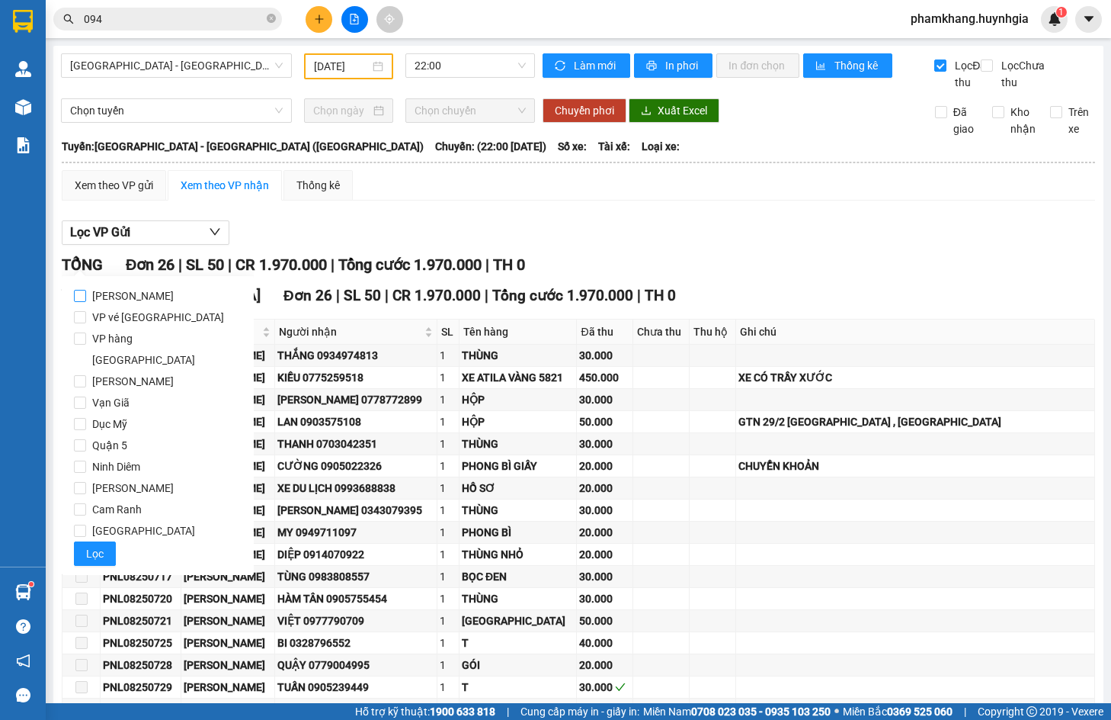
click at [149, 300] on span "[PERSON_NAME]" at bounding box center [133, 295] width 94 height 21
click at [86, 300] on input "[PERSON_NAME]" at bounding box center [80, 296] width 12 height 12
checkbox input "true"
click at [101, 545] on span "Lọc" at bounding box center [95, 553] width 18 height 17
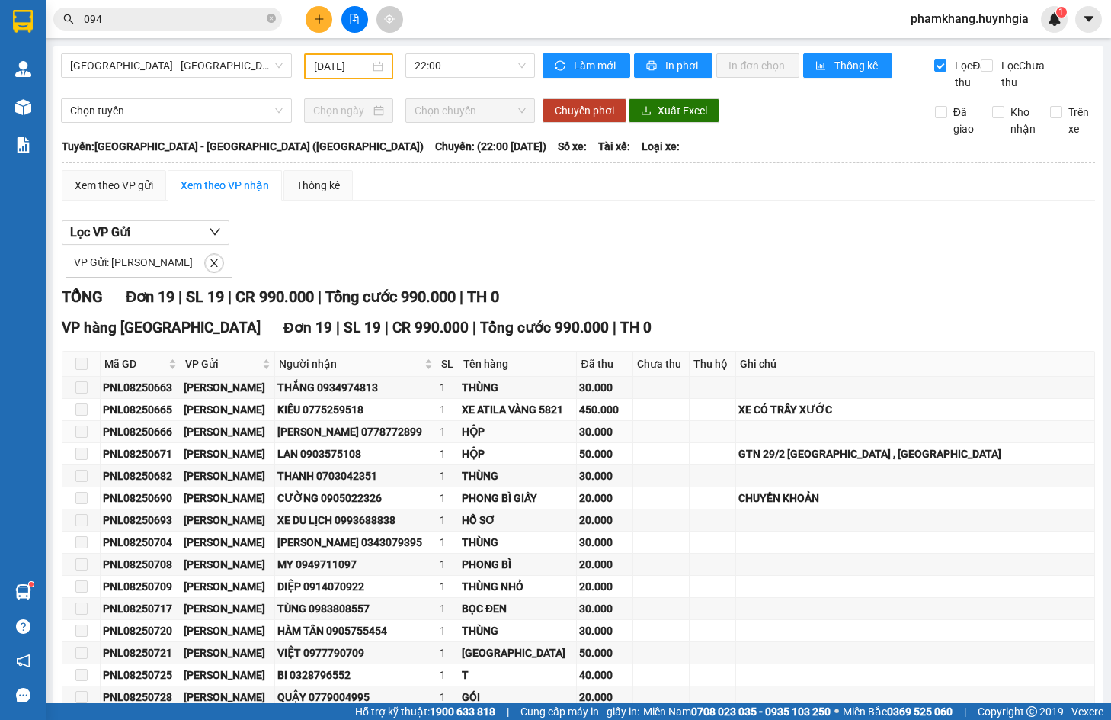
click at [376, 440] on div "HỒNG PHÚC 0778772899" at bounding box center [355, 431] width 157 height 17
click at [624, 262] on div "VP Gửi: Phạm Ngũ Lão" at bounding box center [579, 261] width 1034 height 33
click at [577, 377] on th "Đã thu" at bounding box center [605, 363] width 56 height 25
click at [486, 272] on div "VP Gửi: Phạm Ngũ Lão" at bounding box center [579, 261] width 1034 height 33
drag, startPoint x: 210, startPoint y: 274, endPoint x: 204, endPoint y: 268, distance: 8.7
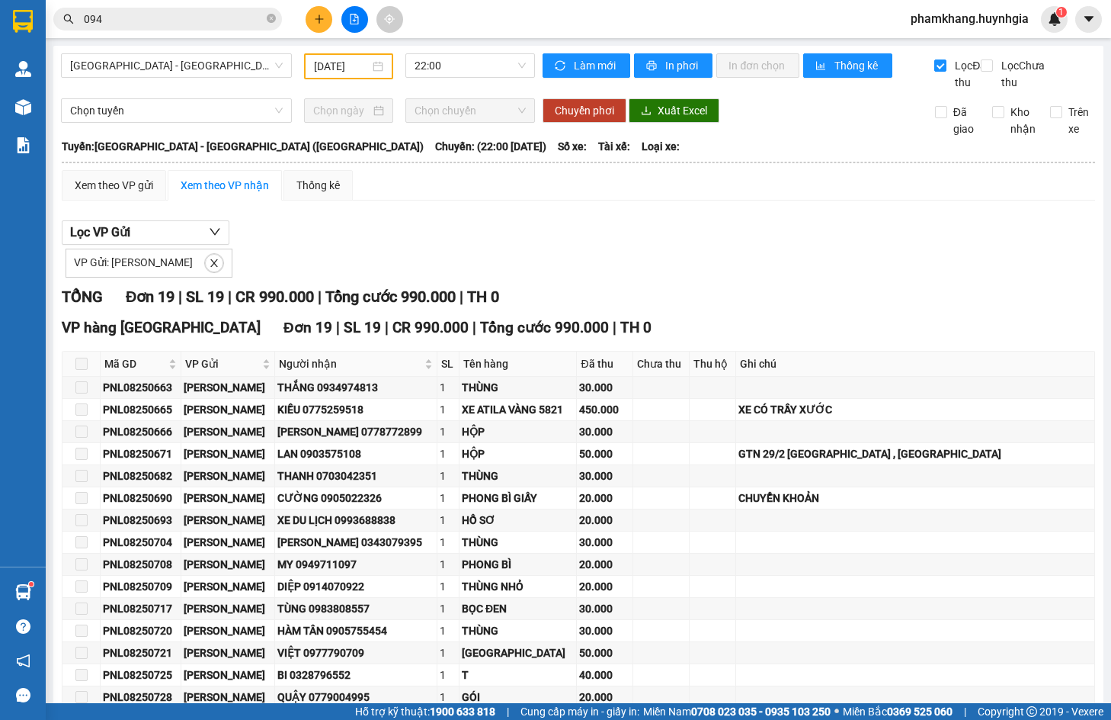
click at [210, 274] on div "VP Gửi: Phạm Ngũ Lão" at bounding box center [149, 262] width 167 height 29
drag, startPoint x: 199, startPoint y: 286, endPoint x: 219, endPoint y: 248, distance: 42.3
click at [205, 272] on button "button" at bounding box center [214, 263] width 18 height 18
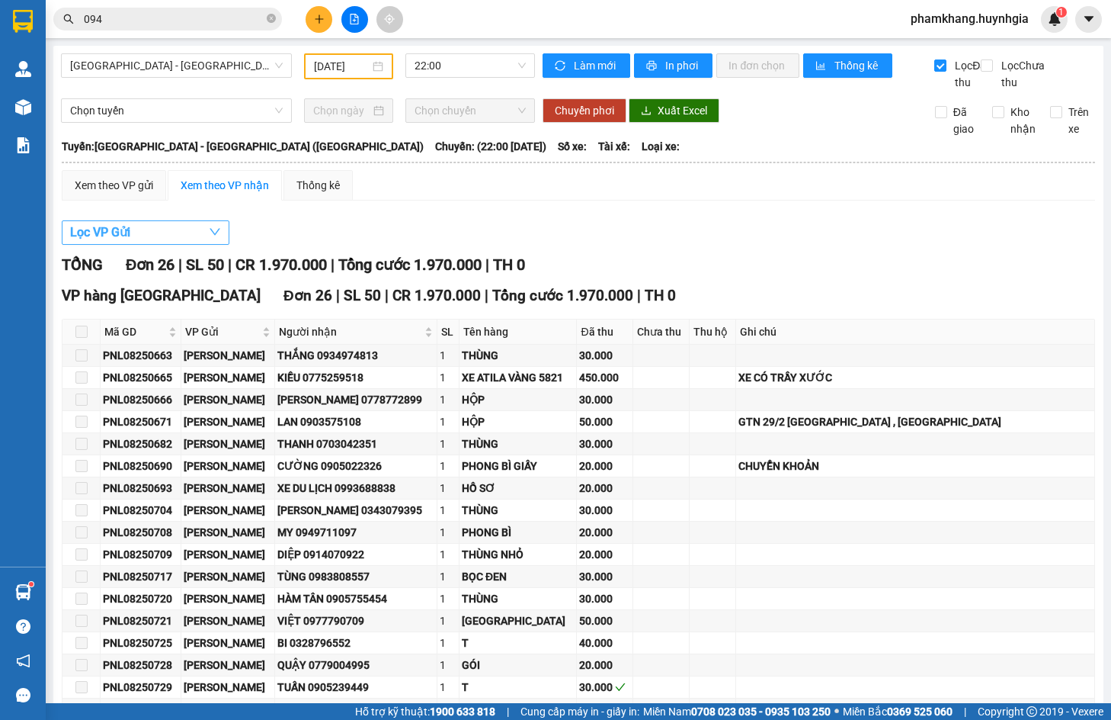
click at [218, 238] on icon "down" at bounding box center [215, 232] width 12 height 12
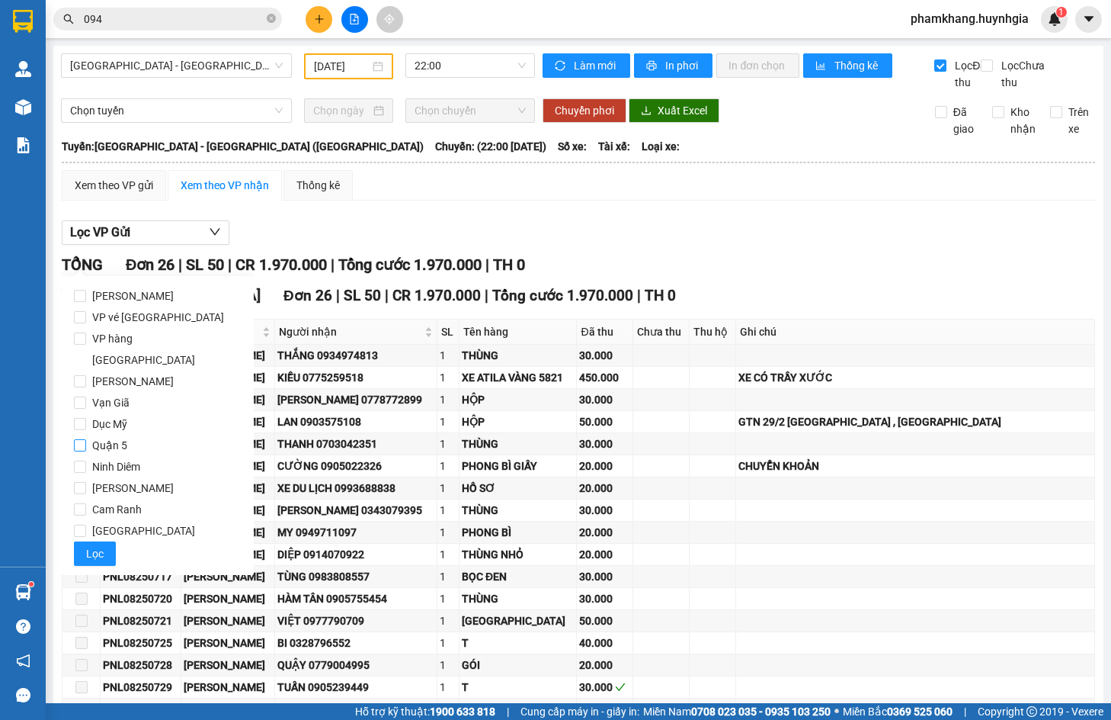
click at [102, 434] on span "Quận 5" at bounding box center [109, 444] width 47 height 21
click at [86, 439] on input "Quận 5" at bounding box center [80, 445] width 12 height 12
checkbox input "true"
click at [107, 541] on button "Lọc" at bounding box center [95, 553] width 42 height 24
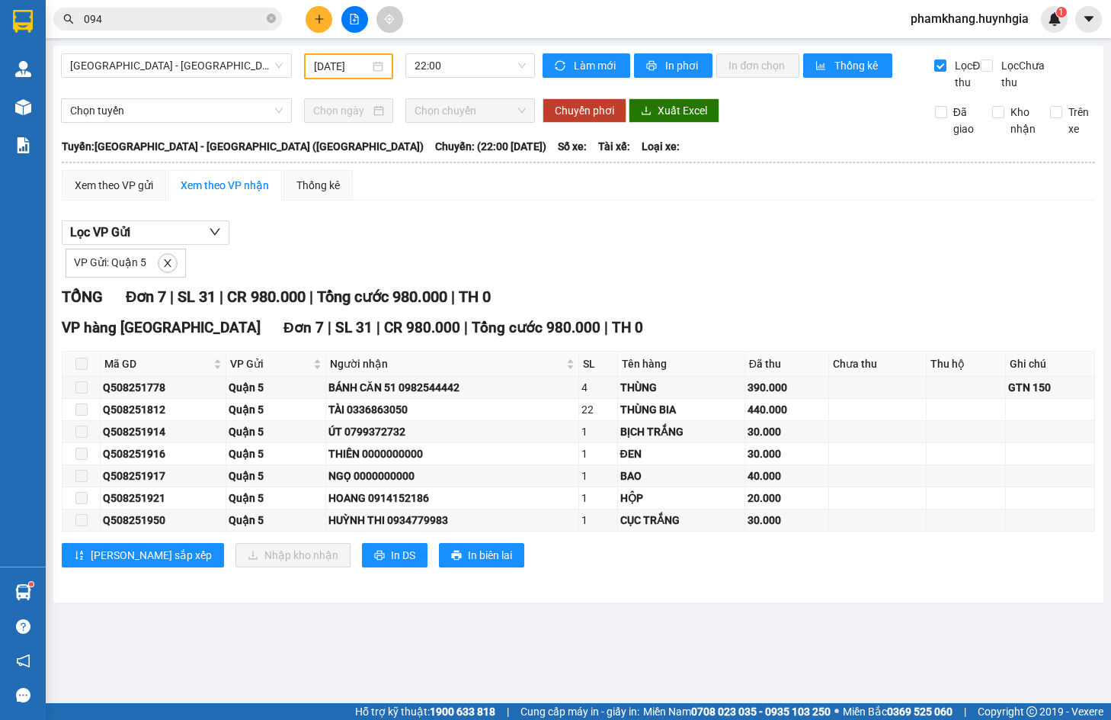
click at [365, 296] on div "Lọc VP Gửi VP Gửi: Quận 5 TỔNG Đơn 7 | SL 31 | CR 980.000 | Tổng cước 980.000 …" at bounding box center [579, 399] width 1034 height 373
drag, startPoint x: 633, startPoint y: 286, endPoint x: 264, endPoint y: 204, distance: 378.0
click at [633, 277] on div "VP Gửi: Quận 5" at bounding box center [579, 261] width 1034 height 33
click at [545, 272] on div "VP Gửi: Quận 5" at bounding box center [579, 261] width 1034 height 33
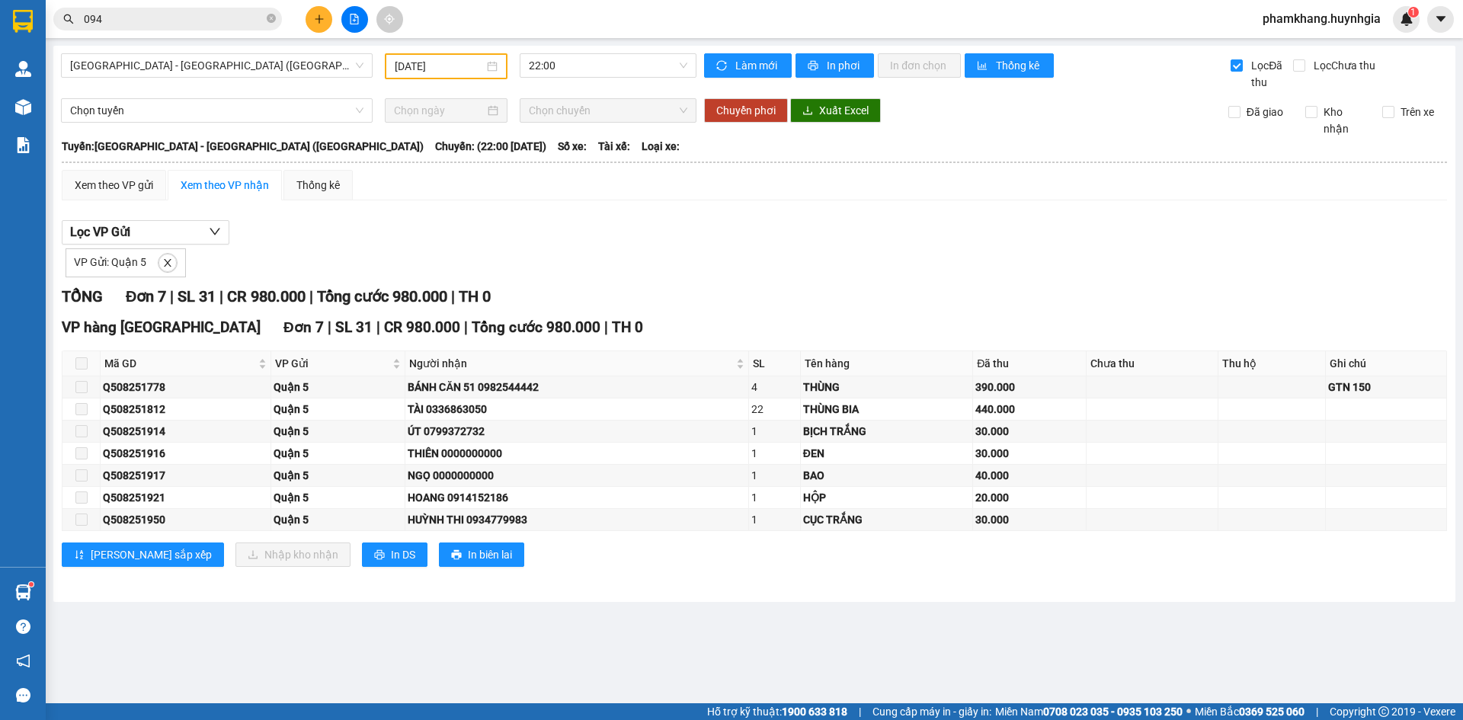
click at [937, 266] on div "VP Gửi: Quận 5" at bounding box center [755, 261] width 1386 height 33
click at [845, 349] on div "VP hàng Nha Trang Đơn 7 | SL 31 | CR 980.000 | Tổng cước 980.000 | TH 0 Mã GD V…" at bounding box center [755, 447] width 1386 height 262
click at [741, 364] on div "Người nhận" at bounding box center [576, 363] width 335 height 17
click at [162, 14] on input "094" at bounding box center [174, 19] width 180 height 17
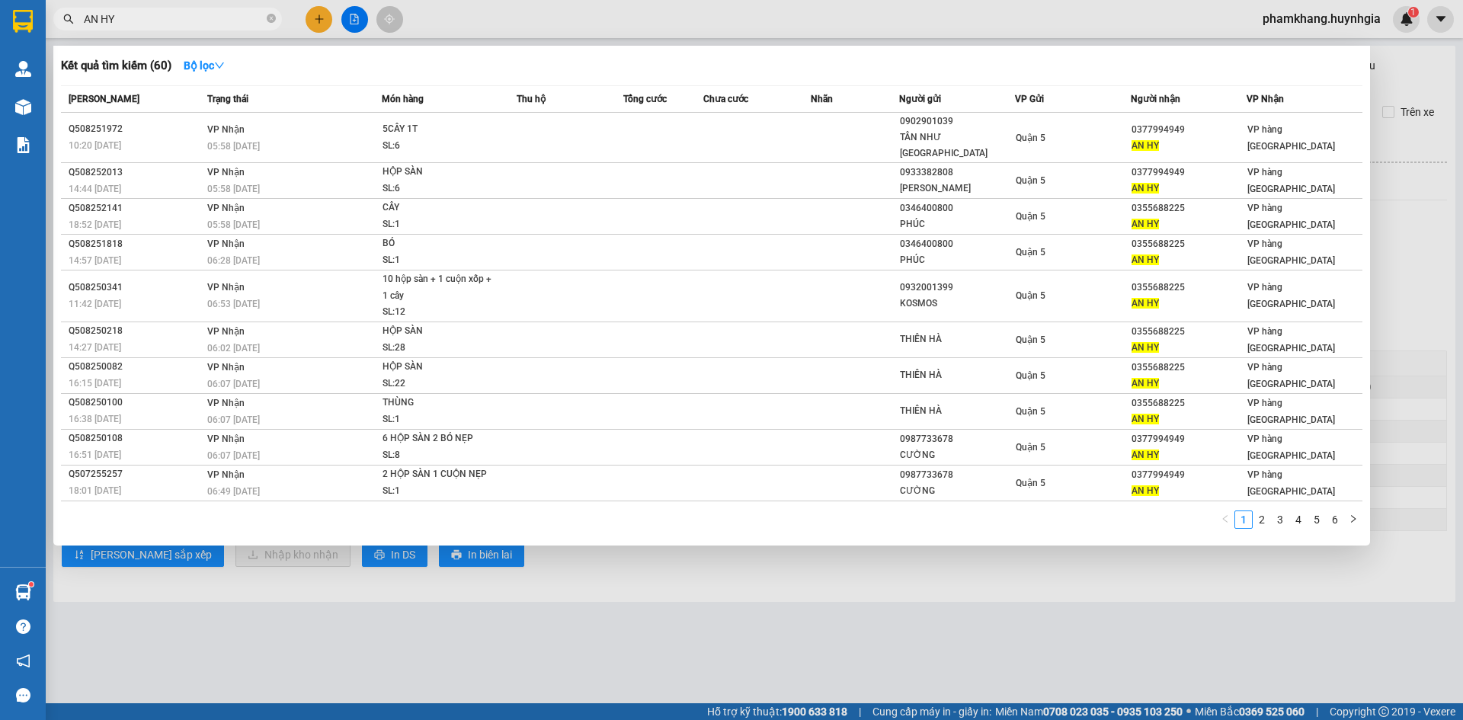
type input "AN HY"
click at [918, 58] on div "Kết quả tìm kiếm ( 60 ) Bộ lọc" at bounding box center [712, 65] width 1302 height 24
click at [186, 24] on input "AN HY" at bounding box center [174, 19] width 180 height 17
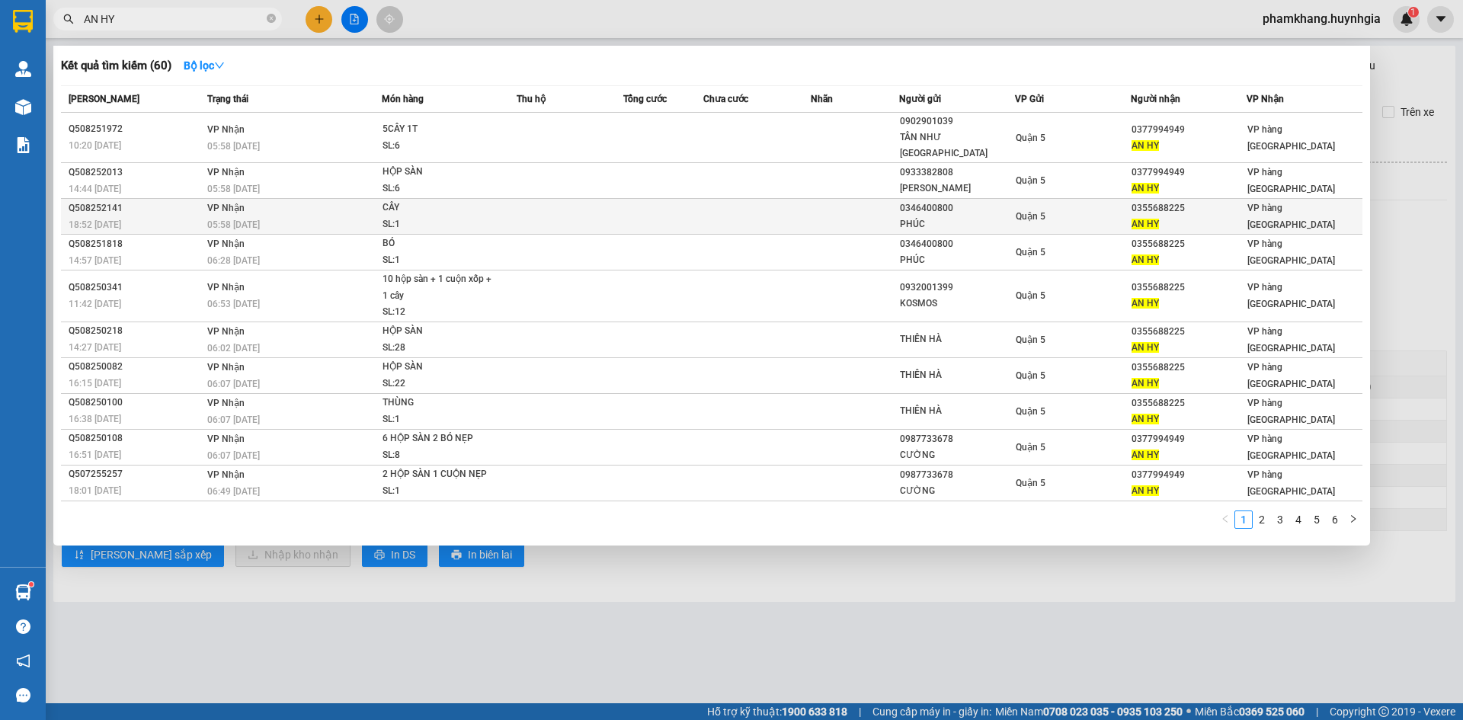
click at [490, 200] on div "CÂY" at bounding box center [440, 208] width 114 height 17
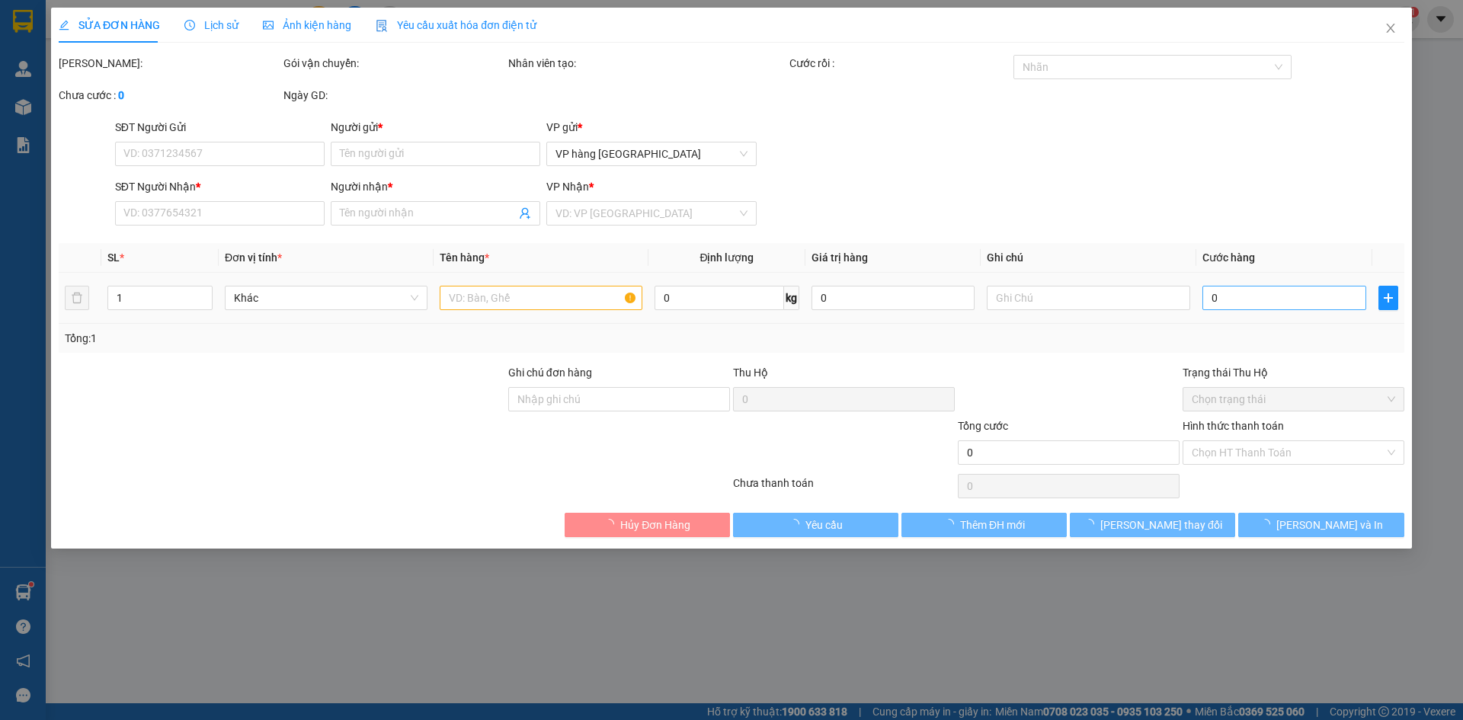
type input "0346400800"
type input "PHÚC"
type input "0355688225"
type input "AN HY"
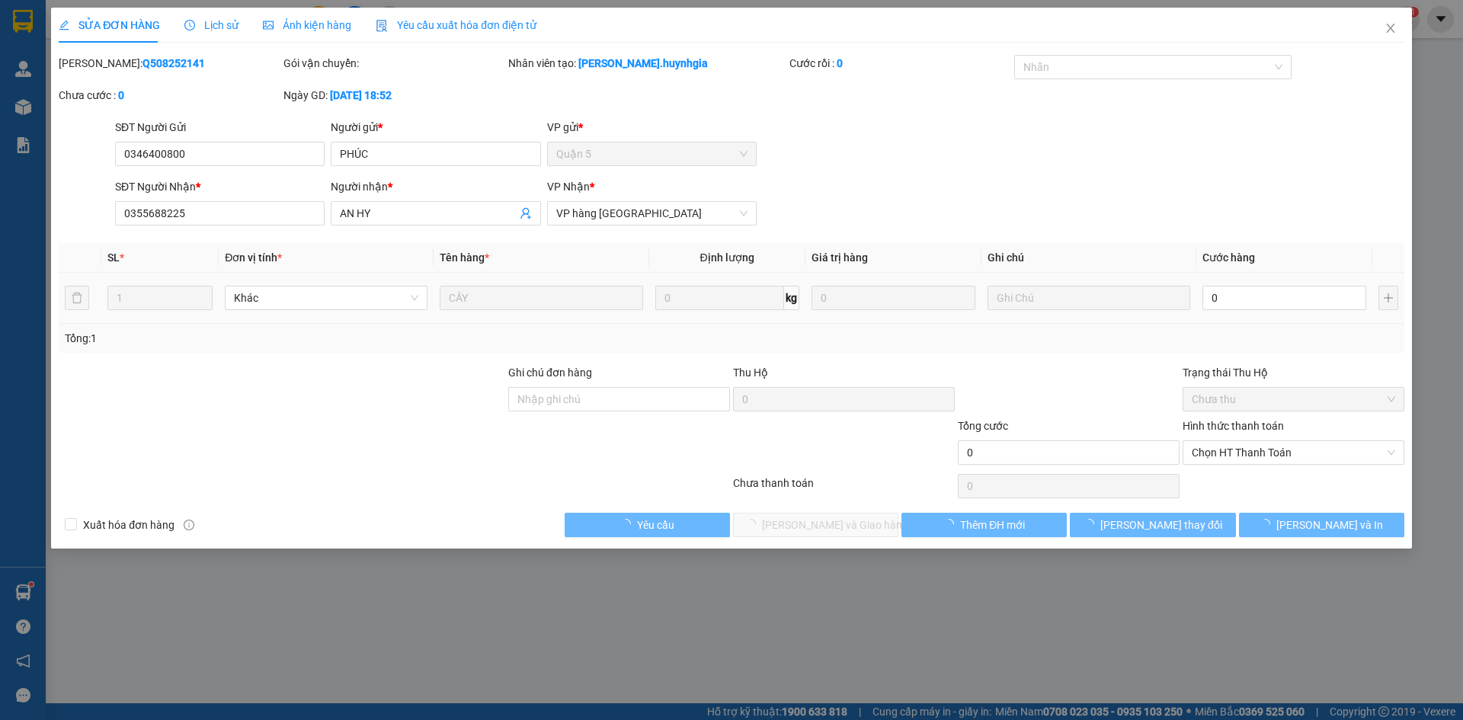
click at [1243, 296] on input "0" at bounding box center [1285, 298] width 164 height 24
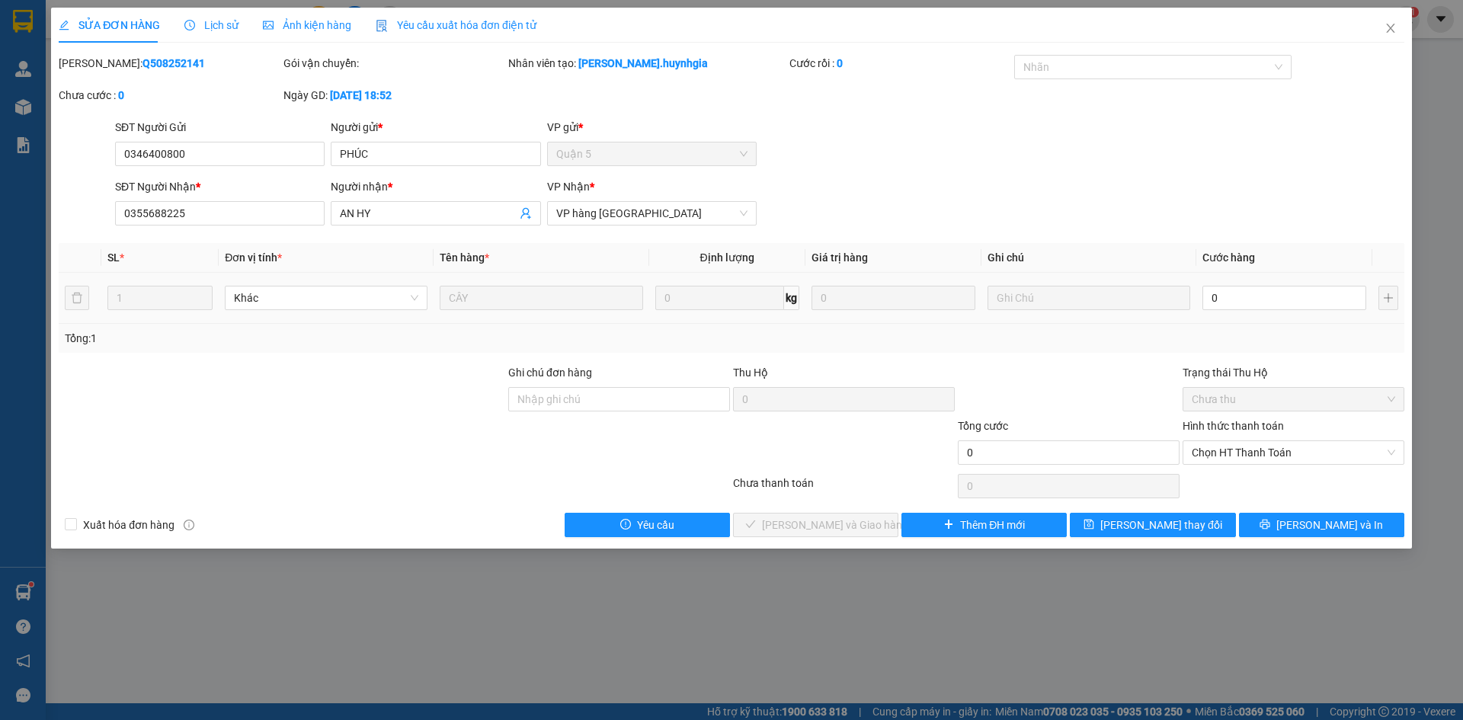
type input "3"
type input "30"
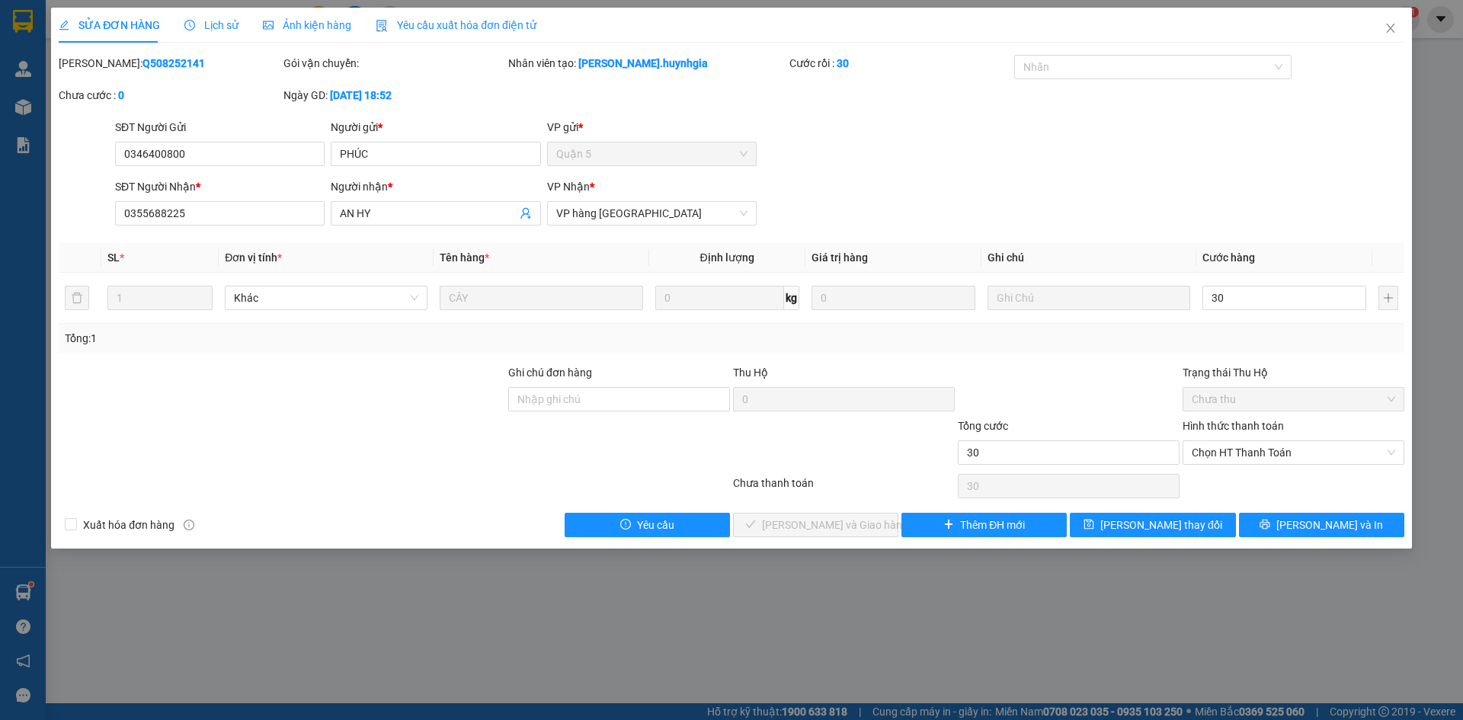
type input "30"
type input "30.000"
click at [1263, 200] on div "SĐT Người Nhận * 0355688225 Người nhận * AN HY VP Nhận * VP hàng Nha Trang" at bounding box center [760, 204] width 1296 height 53
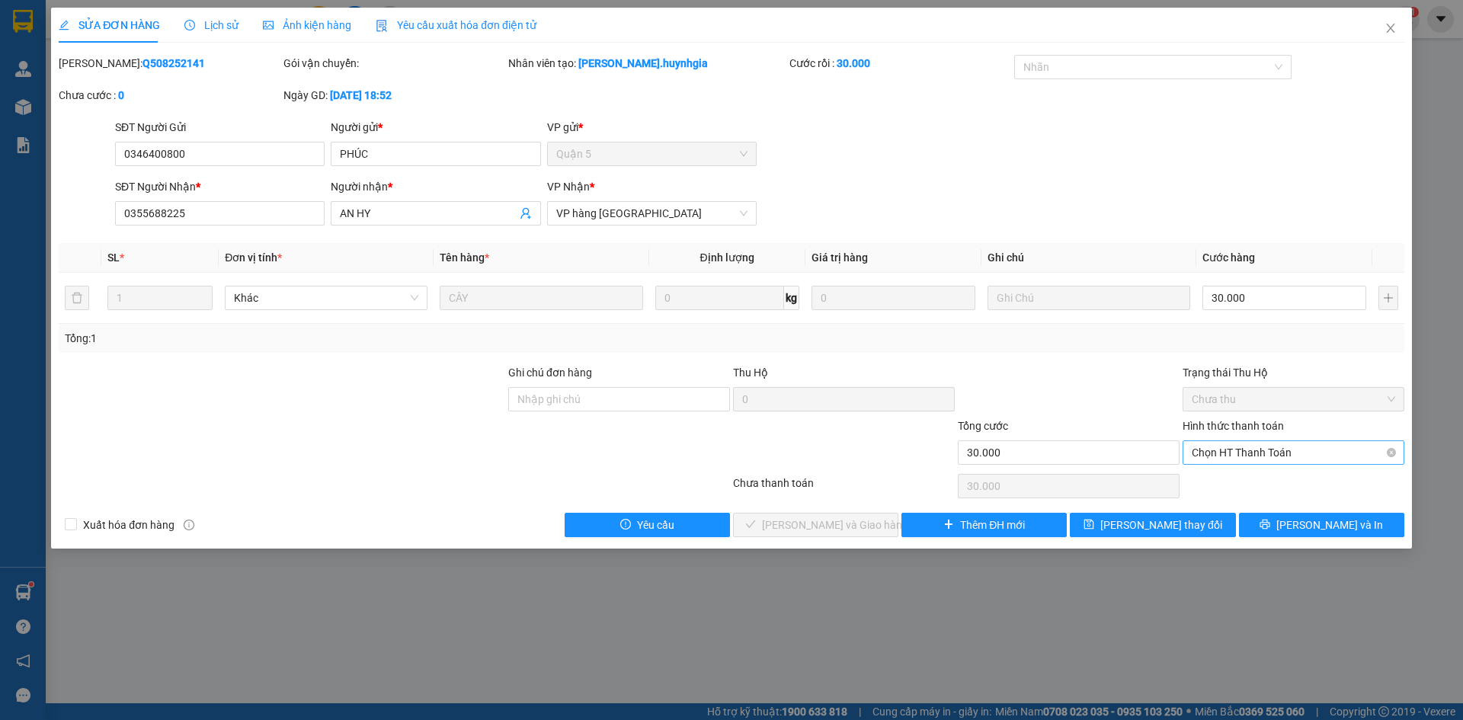
click at [1246, 457] on span "Chọn HT Thanh Toán" at bounding box center [1294, 452] width 204 height 23
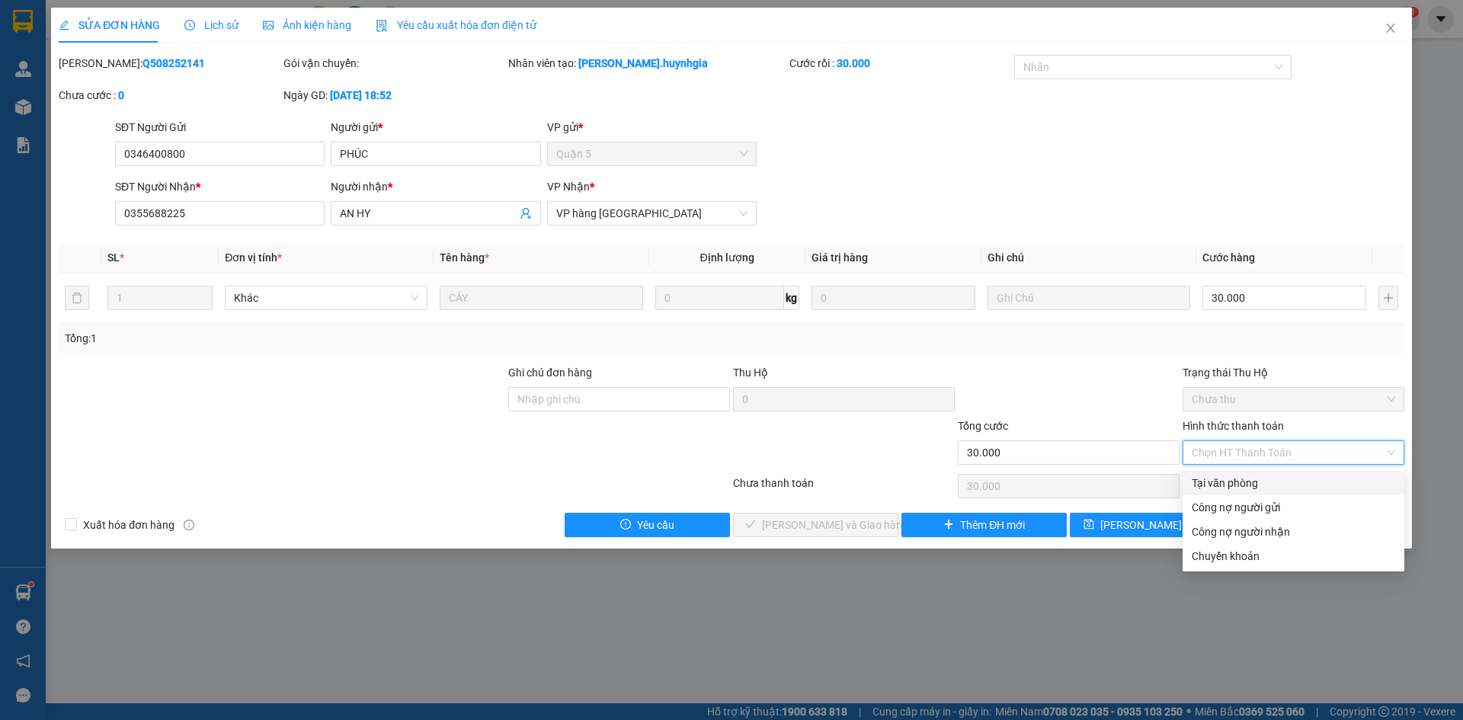
click at [1240, 476] on div "Tại văn phòng" at bounding box center [1294, 483] width 204 height 17
type input "0"
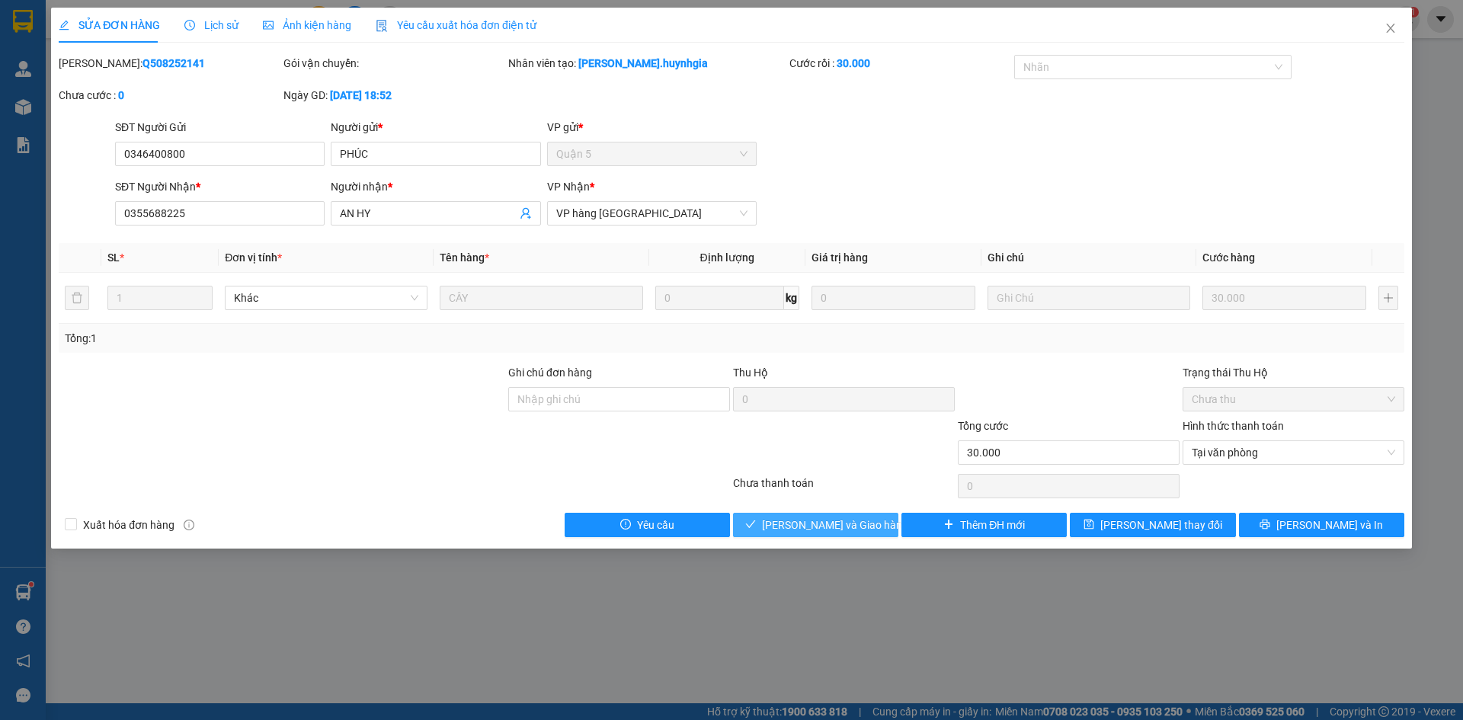
click at [864, 531] on span "Lưu và Giao hàng" at bounding box center [835, 525] width 146 height 17
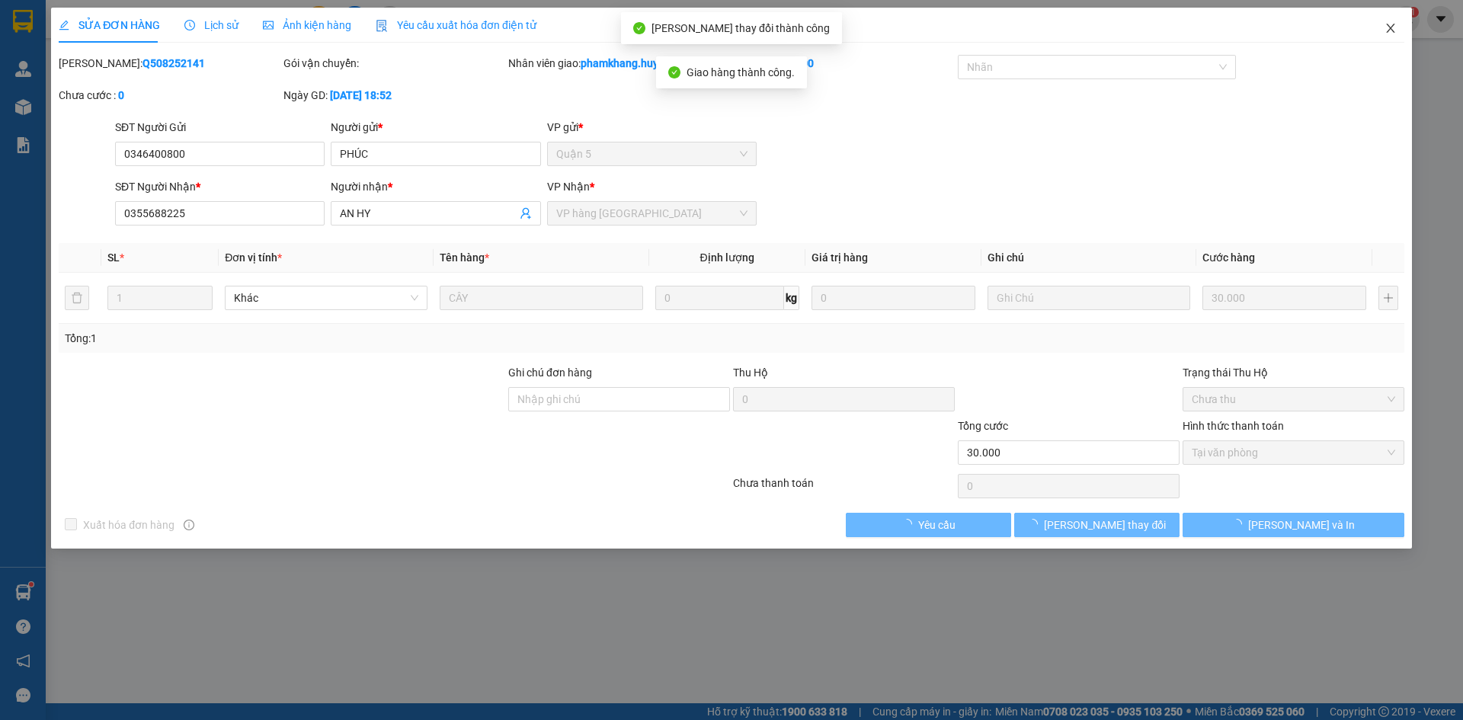
click at [1398, 31] on span "Close" at bounding box center [1391, 29] width 43 height 43
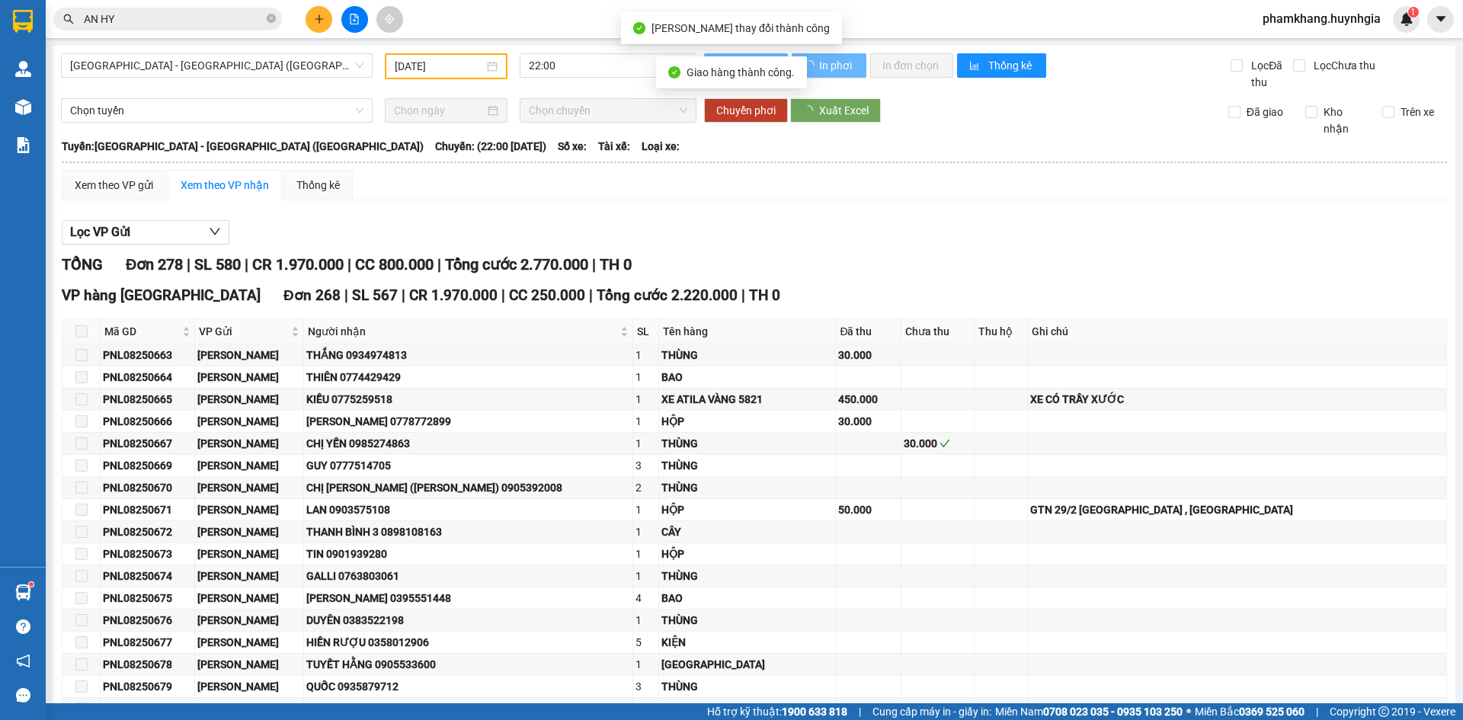
click at [177, 21] on input "AN HY" at bounding box center [174, 19] width 180 height 17
click at [177, 21] on input "AN 1" at bounding box center [174, 19] width 180 height 17
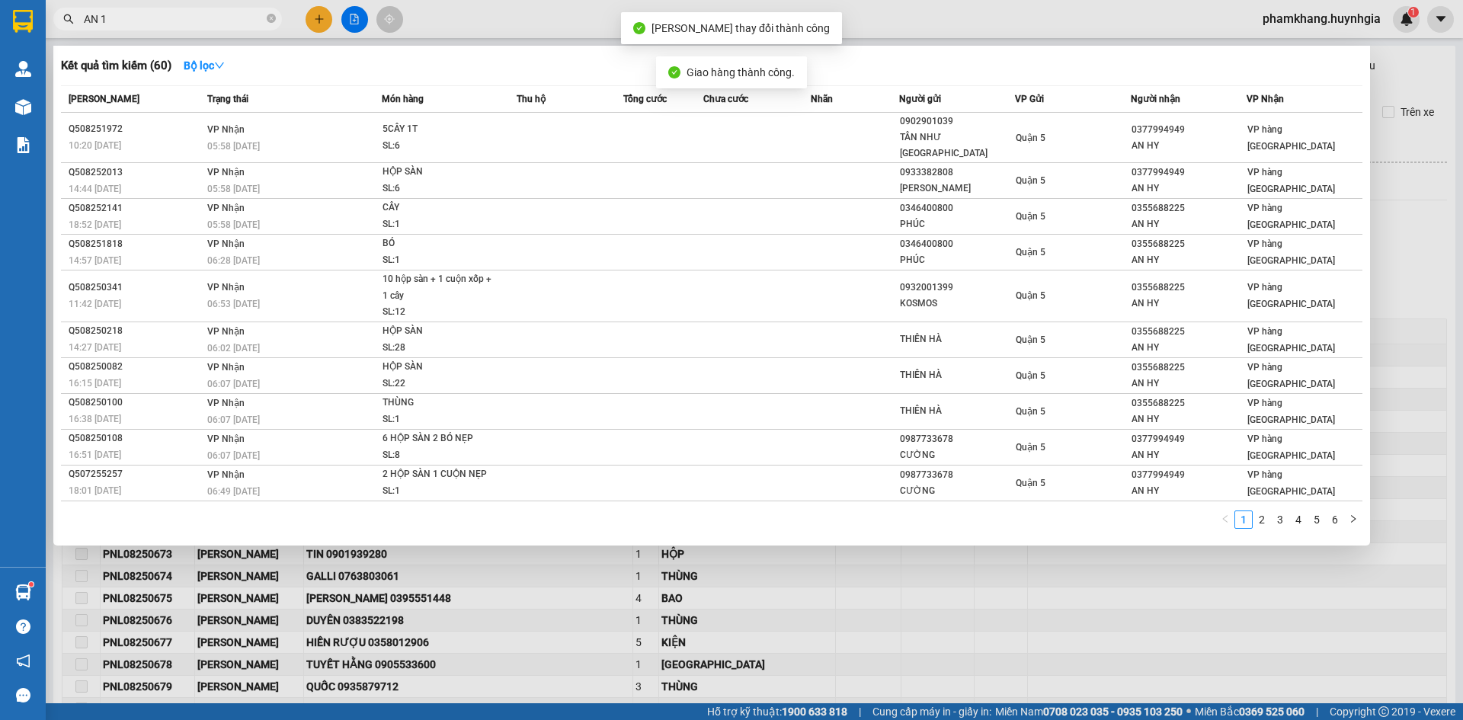
click at [177, 21] on input "AN 1" at bounding box center [174, 19] width 180 height 17
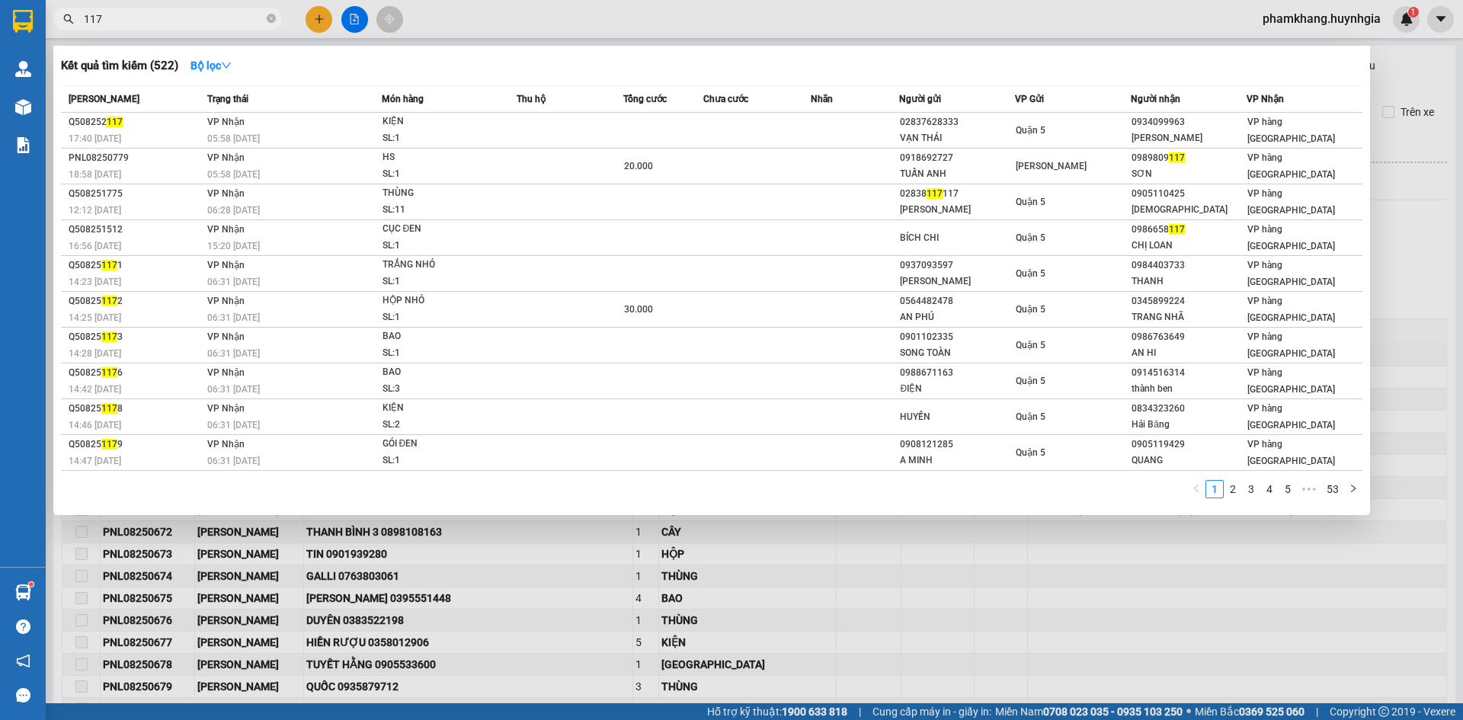
click at [193, 17] on input "117" at bounding box center [174, 19] width 180 height 17
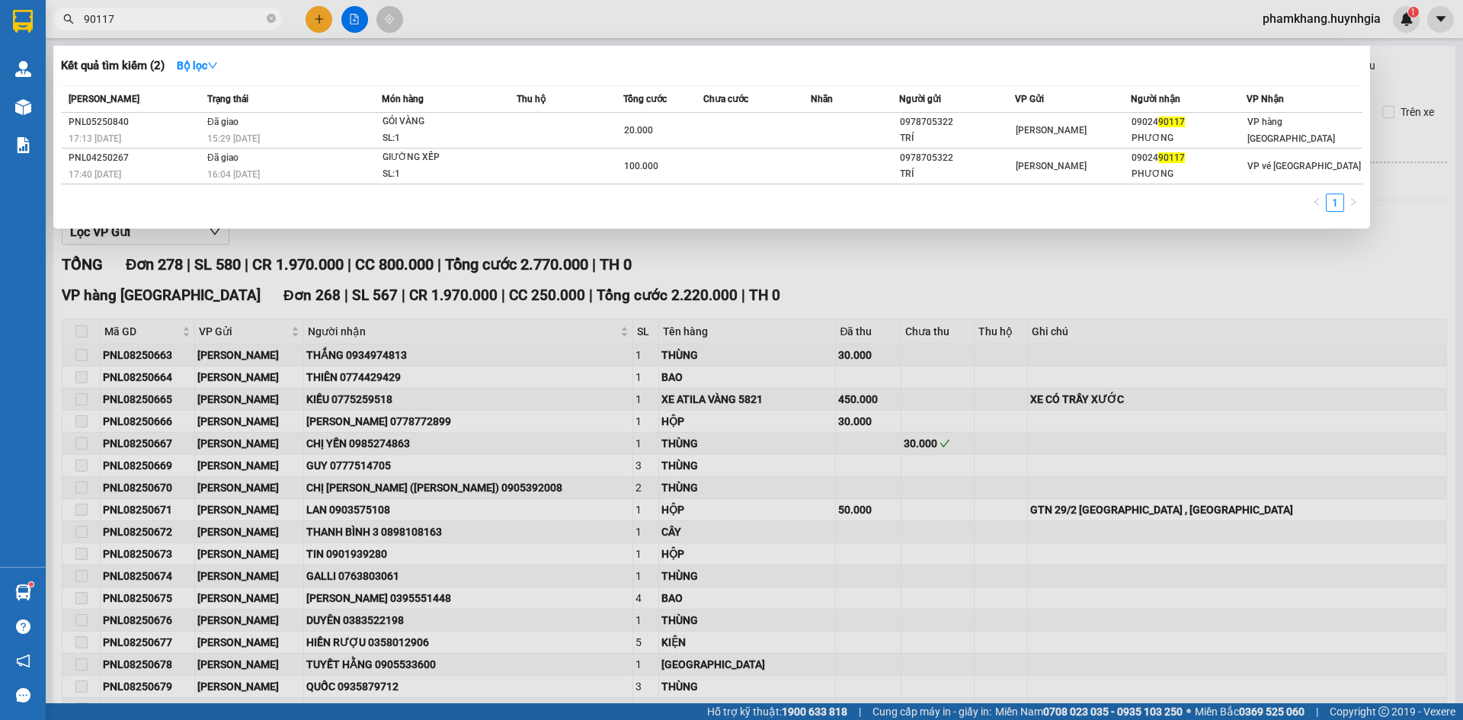
click at [211, 14] on input "90117" at bounding box center [174, 19] width 180 height 17
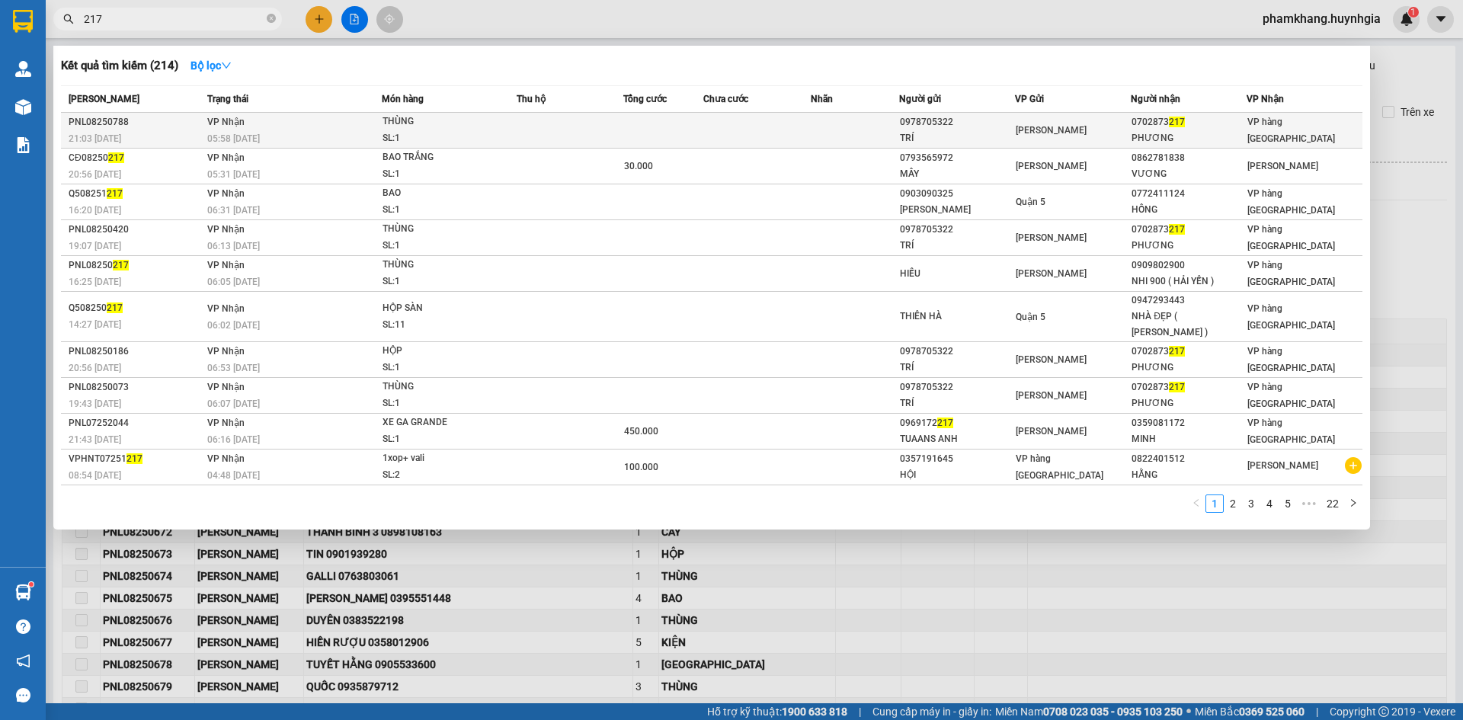
type input "217"
click at [1156, 139] on div "PHƯƠNG" at bounding box center [1189, 138] width 114 height 16
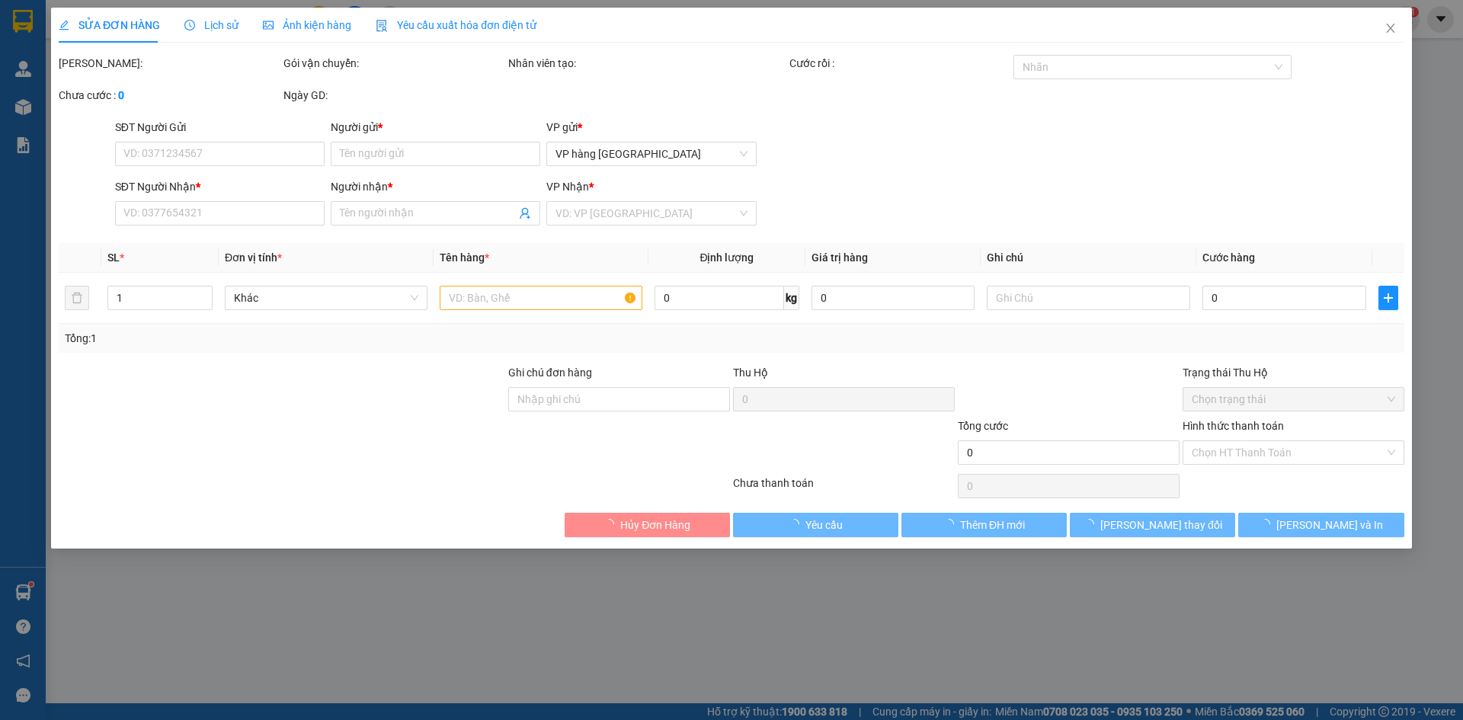
type input "0978705322"
type input "TRÍ"
type input "0702873217"
type input "PHƯƠNG"
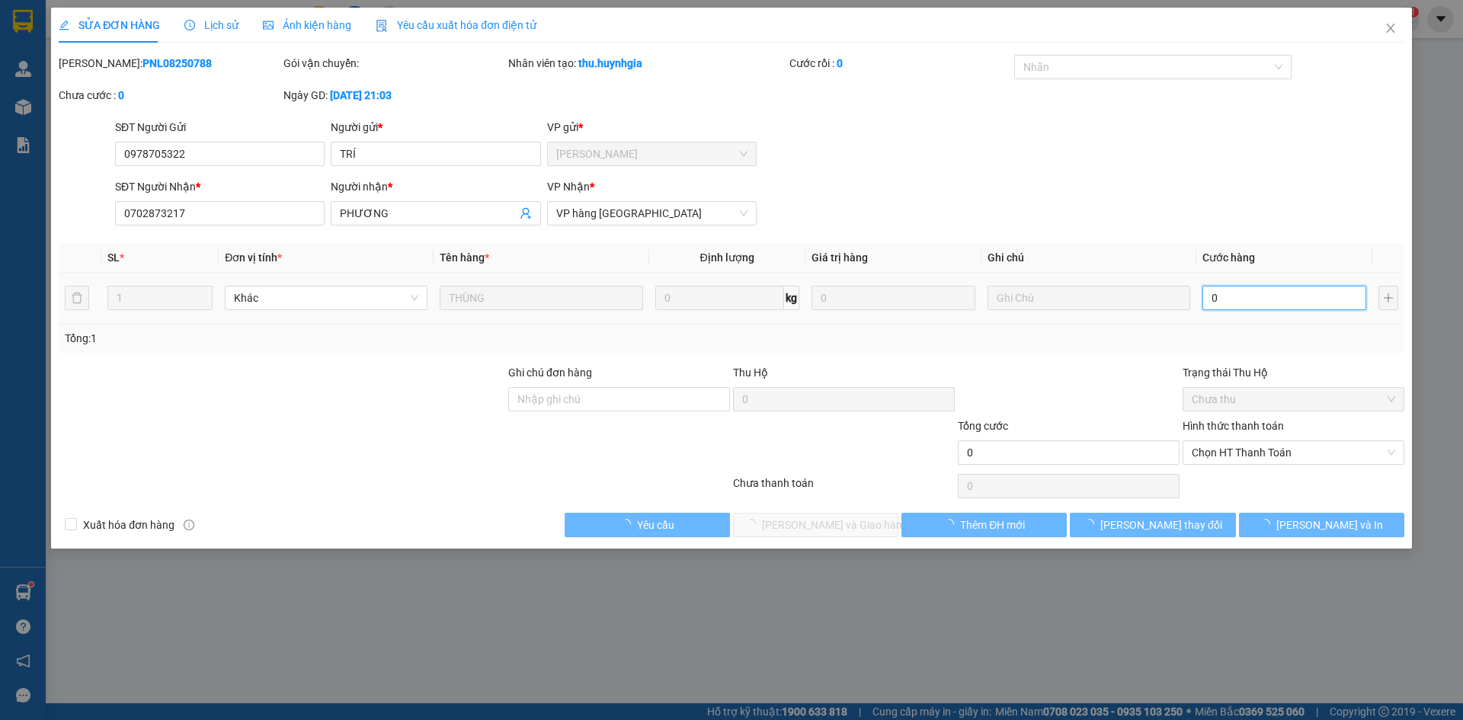
drag, startPoint x: 1229, startPoint y: 344, endPoint x: 1278, endPoint y: 304, distance: 63.4
click at [1284, 303] on input "0" at bounding box center [1285, 298] width 164 height 24
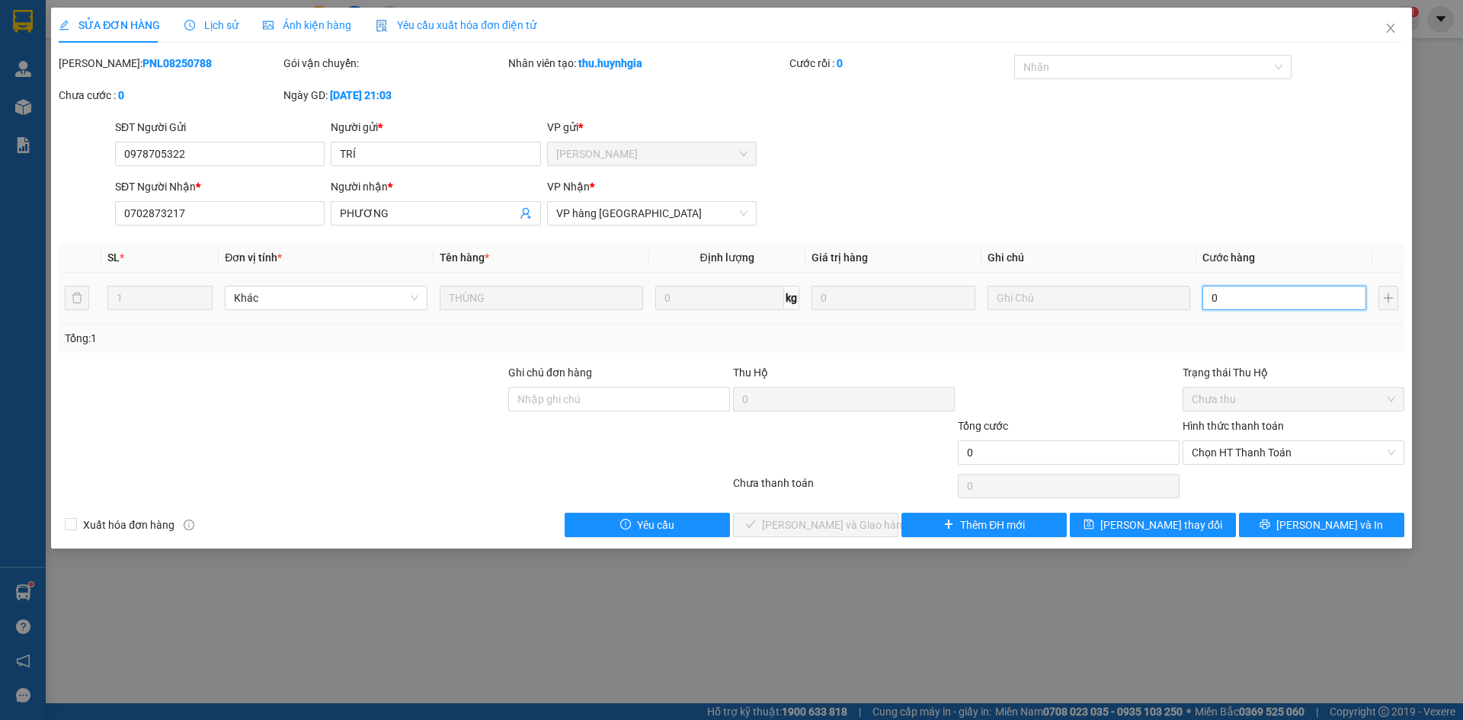
type input "3"
type input "30"
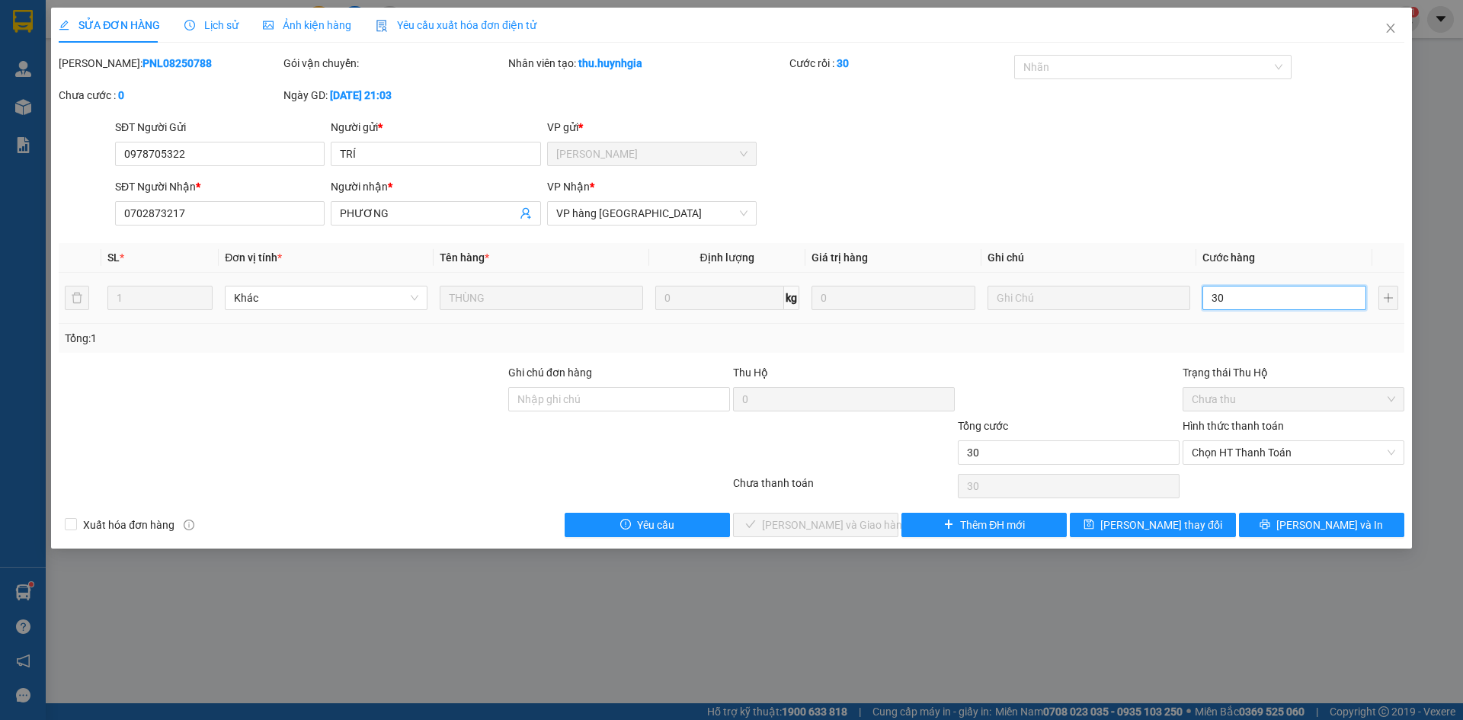
type input "30"
type input "30.000"
drag, startPoint x: 1272, startPoint y: 242, endPoint x: 1254, endPoint y: 402, distance: 161.1
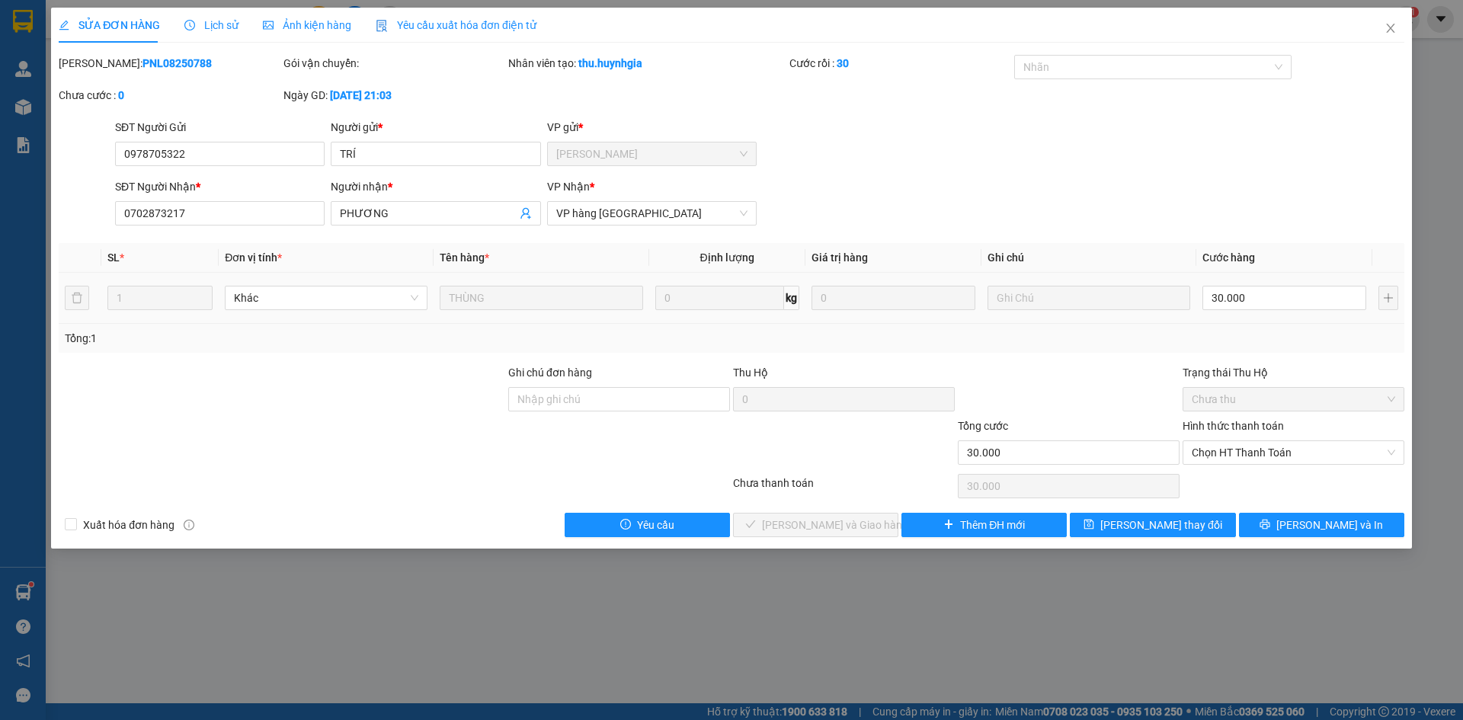
click at [1270, 248] on div "Total Paid Fee 0 Total UnPaid Fee 0 Cash Collection Total Fee Mã ĐH: PNL0825078…" at bounding box center [732, 296] width 1346 height 482
click at [1236, 462] on span "Chọn HT Thanh Toán" at bounding box center [1294, 452] width 204 height 23
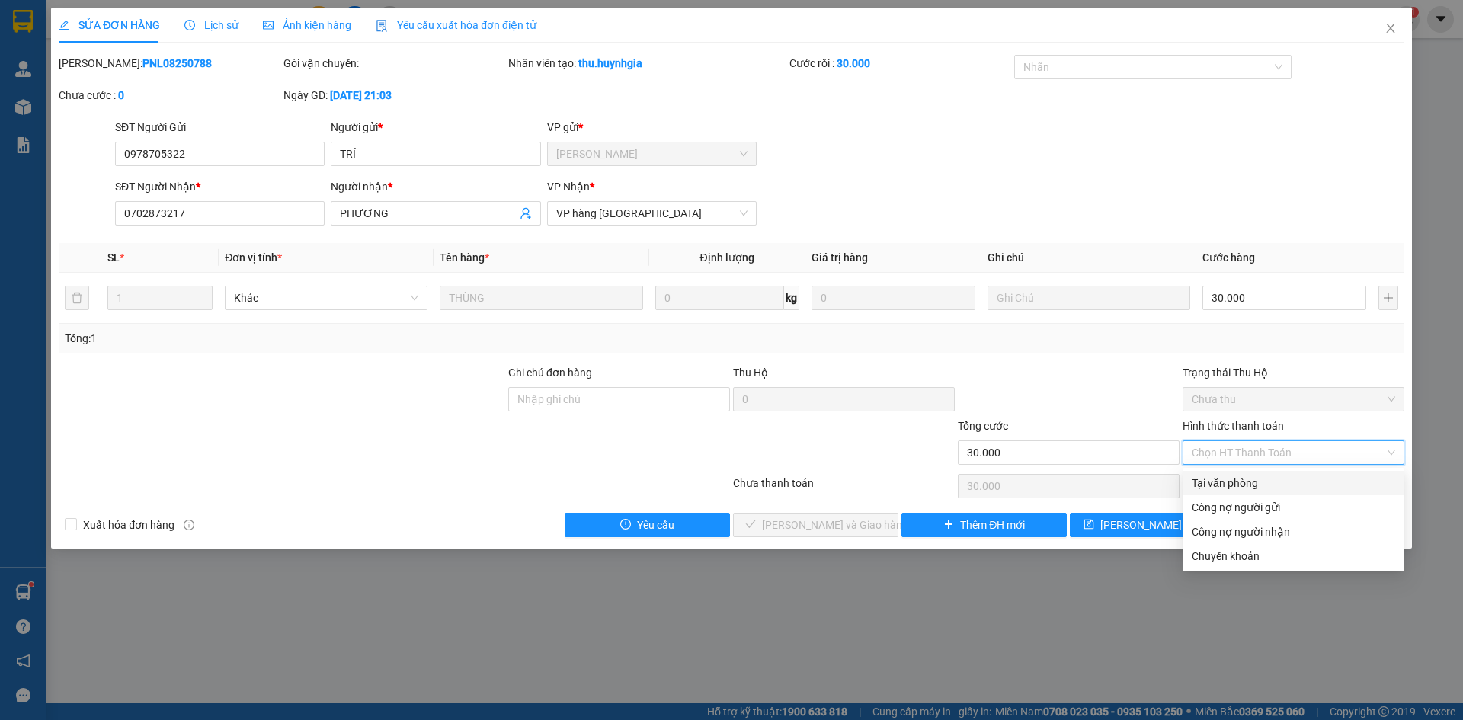
click at [1233, 477] on div "Tại văn phòng" at bounding box center [1294, 483] width 204 height 17
type input "0"
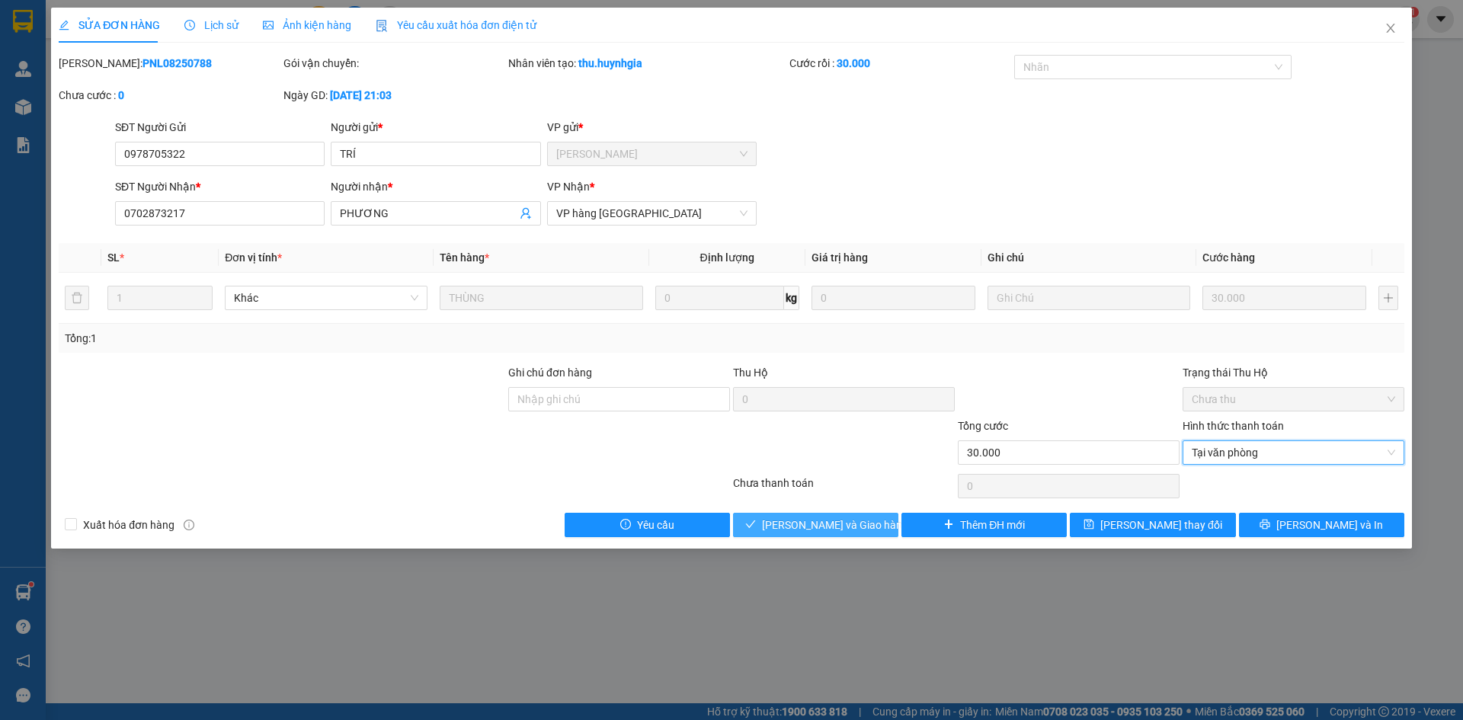
click at [796, 527] on span "Lưu và Giao hàng" at bounding box center [835, 525] width 146 height 17
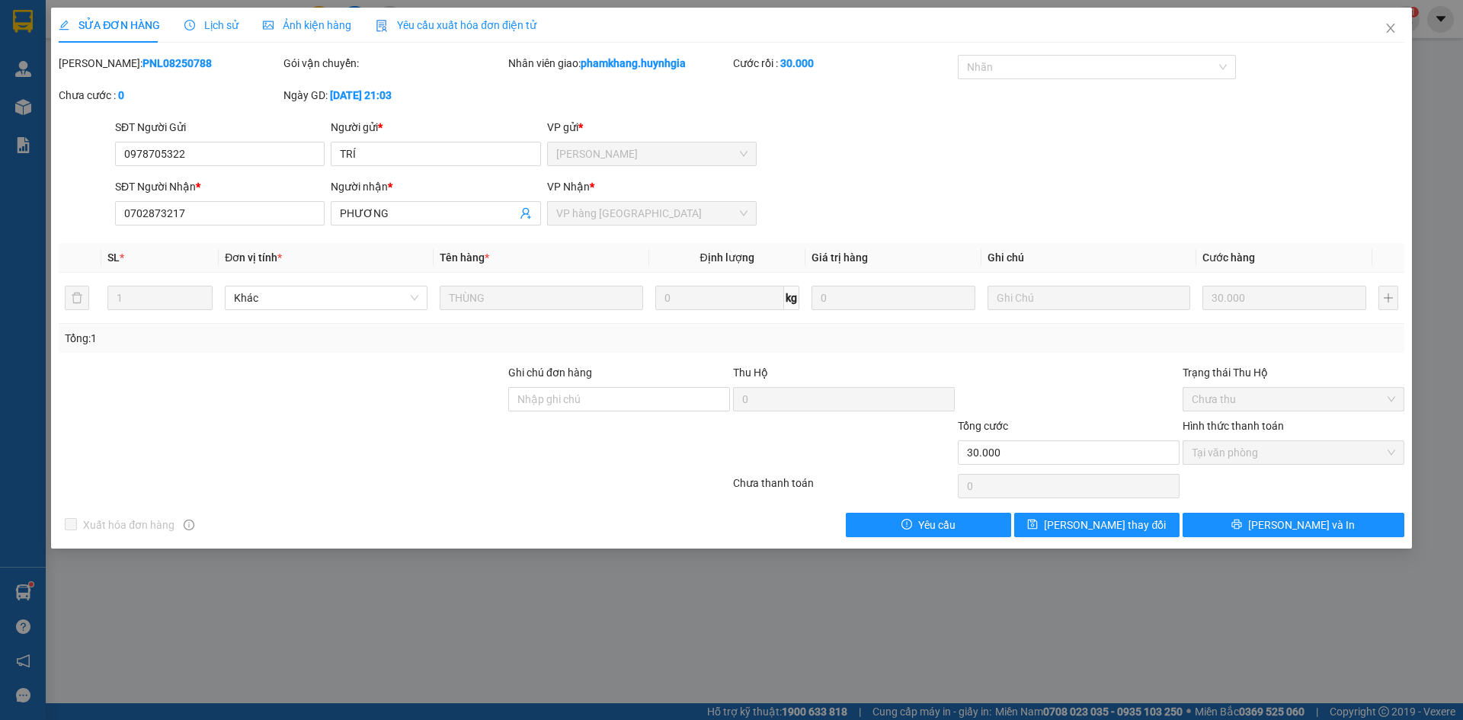
click at [795, 383] on div "Thu Hộ" at bounding box center [844, 375] width 222 height 23
click at [899, 170] on div "SĐT Người Gửi 0978705322 Người gửi * TRÍ VP gửi * Phạm Ngũ Lão" at bounding box center [760, 145] width 1296 height 53
click at [940, 151] on div "SĐT Người Gửi 0978705322 Người gửi * TRÍ VP gửi * Phạm Ngũ Lão" at bounding box center [760, 145] width 1296 height 53
click at [1399, 30] on span "Close" at bounding box center [1391, 29] width 43 height 43
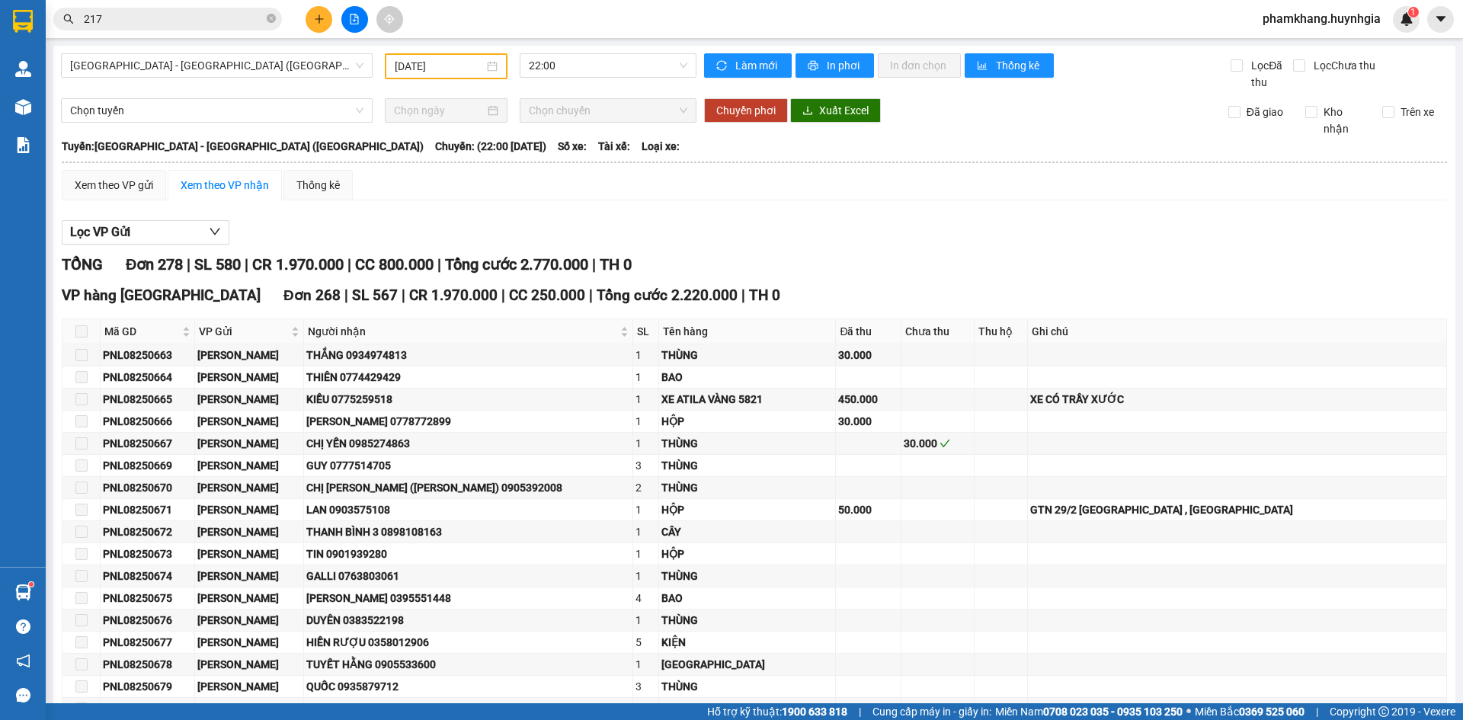
click at [324, 14] on icon "plus" at bounding box center [319, 19] width 11 height 11
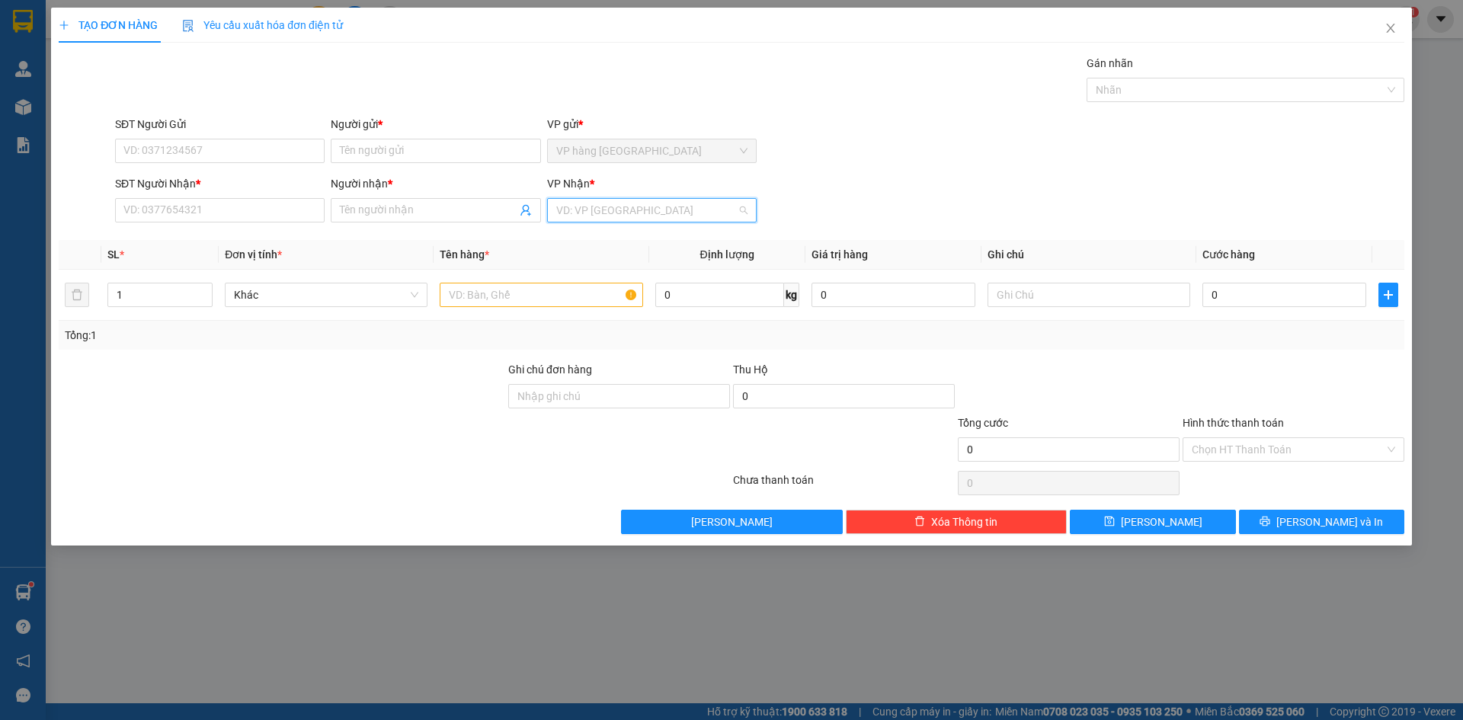
click at [581, 208] on input "search" at bounding box center [646, 210] width 181 height 23
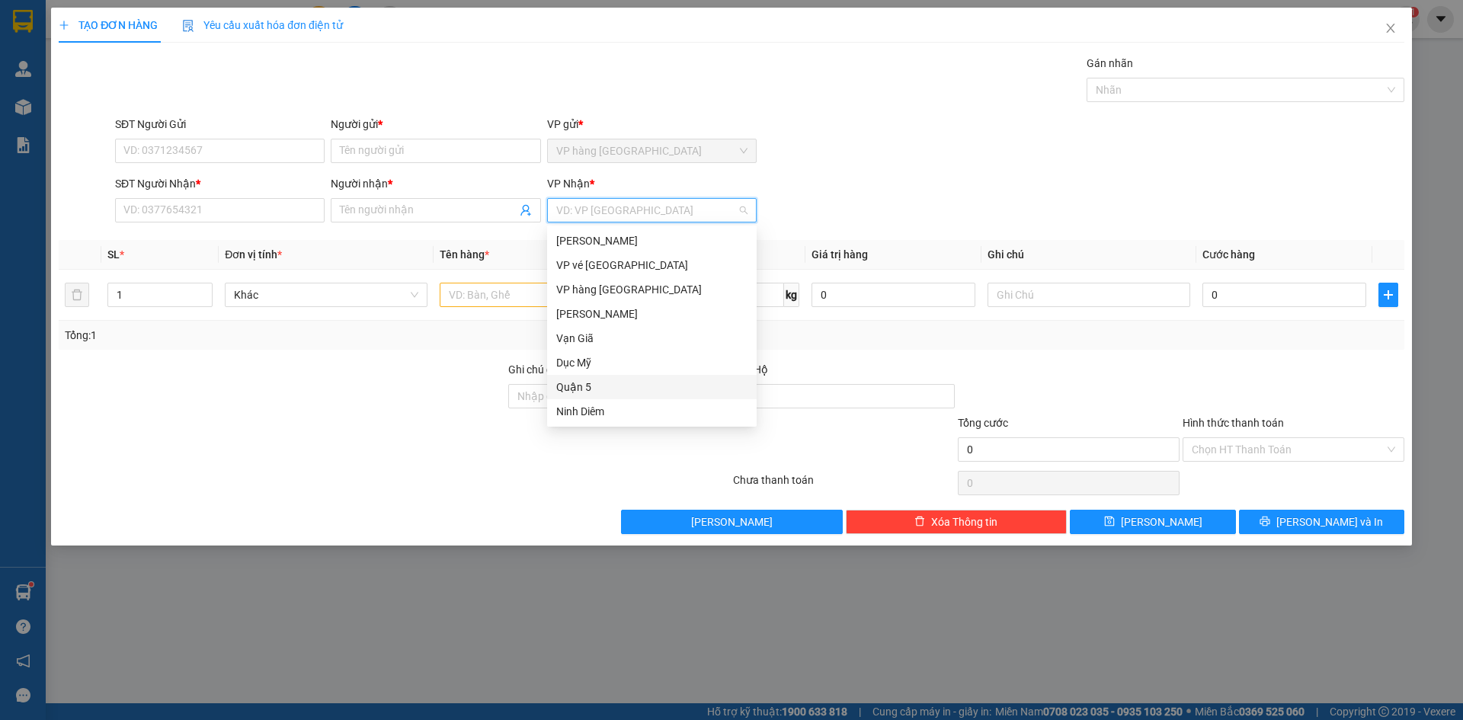
click at [606, 378] on div "Quận 5" at bounding box center [652, 387] width 210 height 24
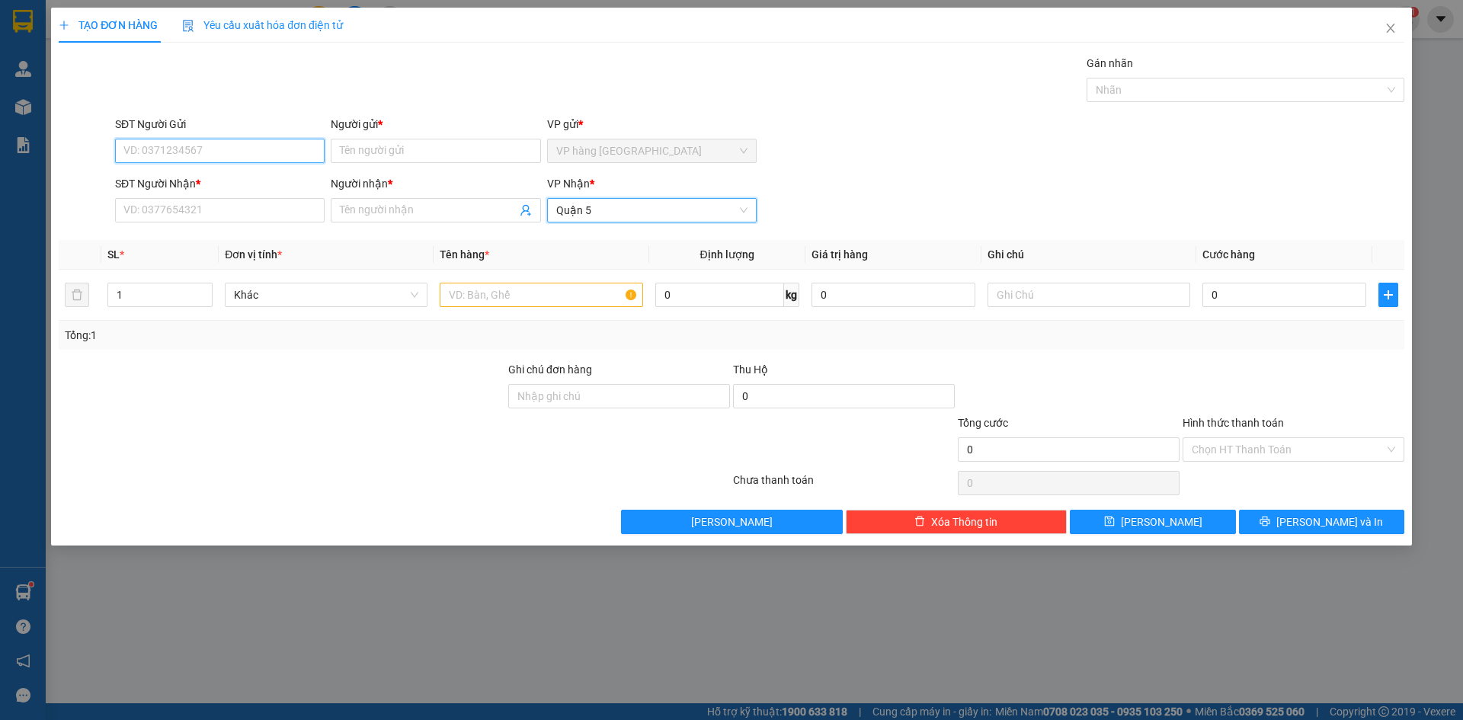
click at [232, 146] on input "SĐT Người Gửi" at bounding box center [220, 151] width 210 height 24
click at [438, 162] on div "Người gửi * Tên người gửi" at bounding box center [436, 142] width 210 height 53
click at [436, 162] on input "Người gửi *" at bounding box center [436, 151] width 210 height 24
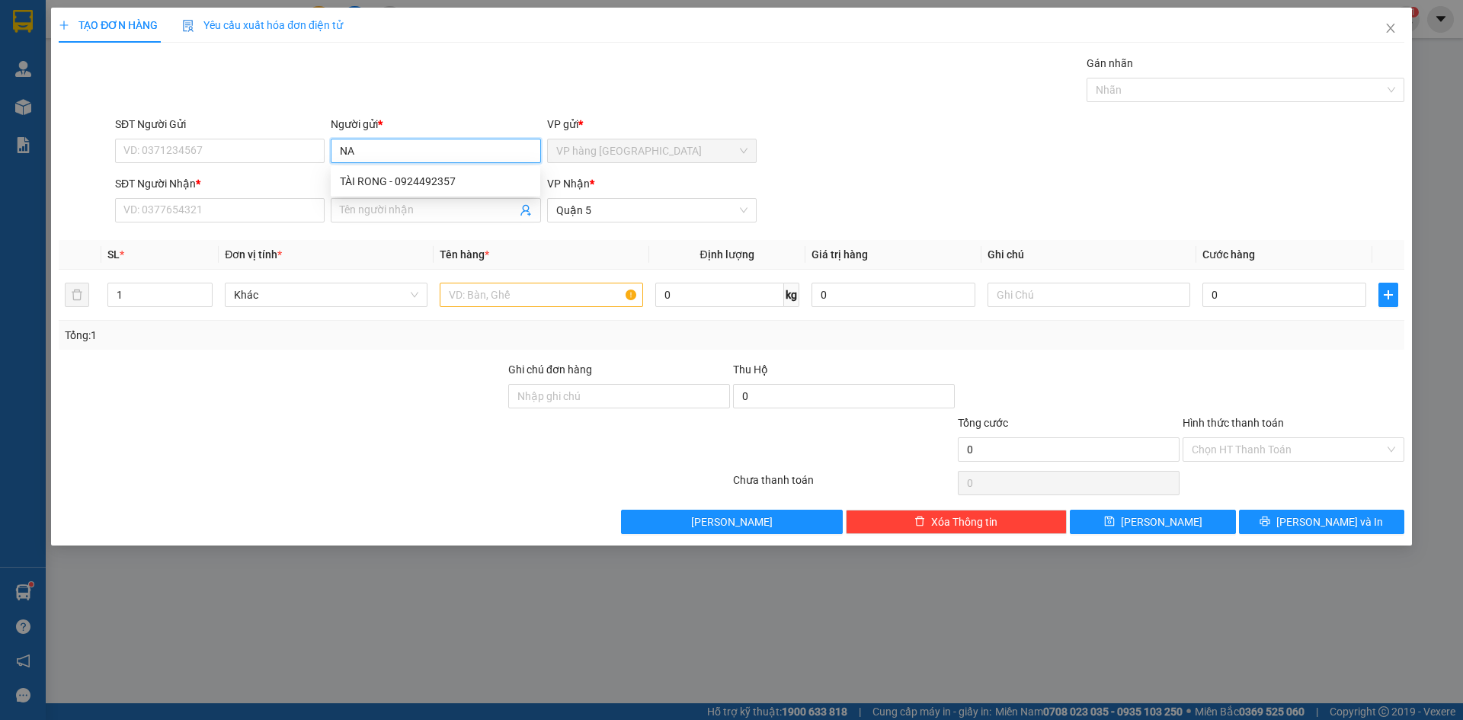
type input "NA"
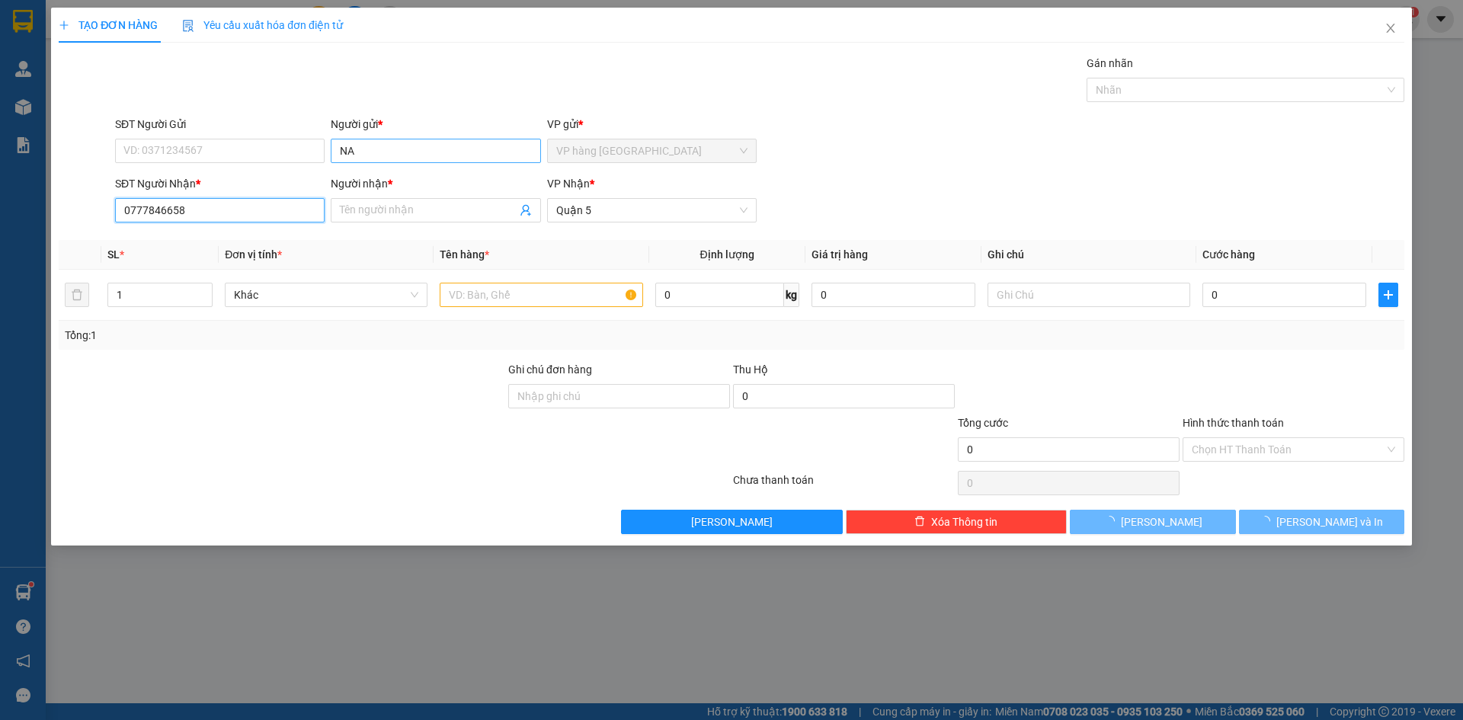
type input "0777846658"
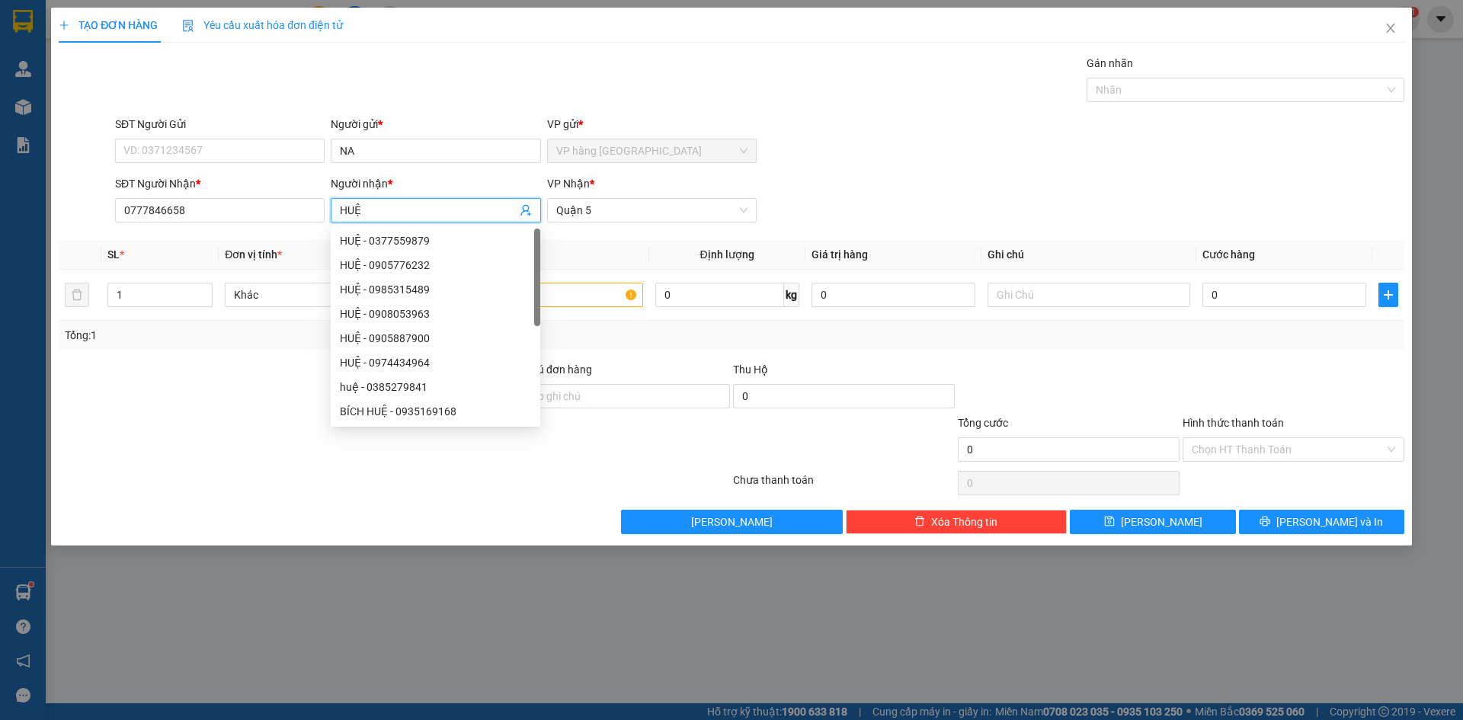
type input "HUỆ"
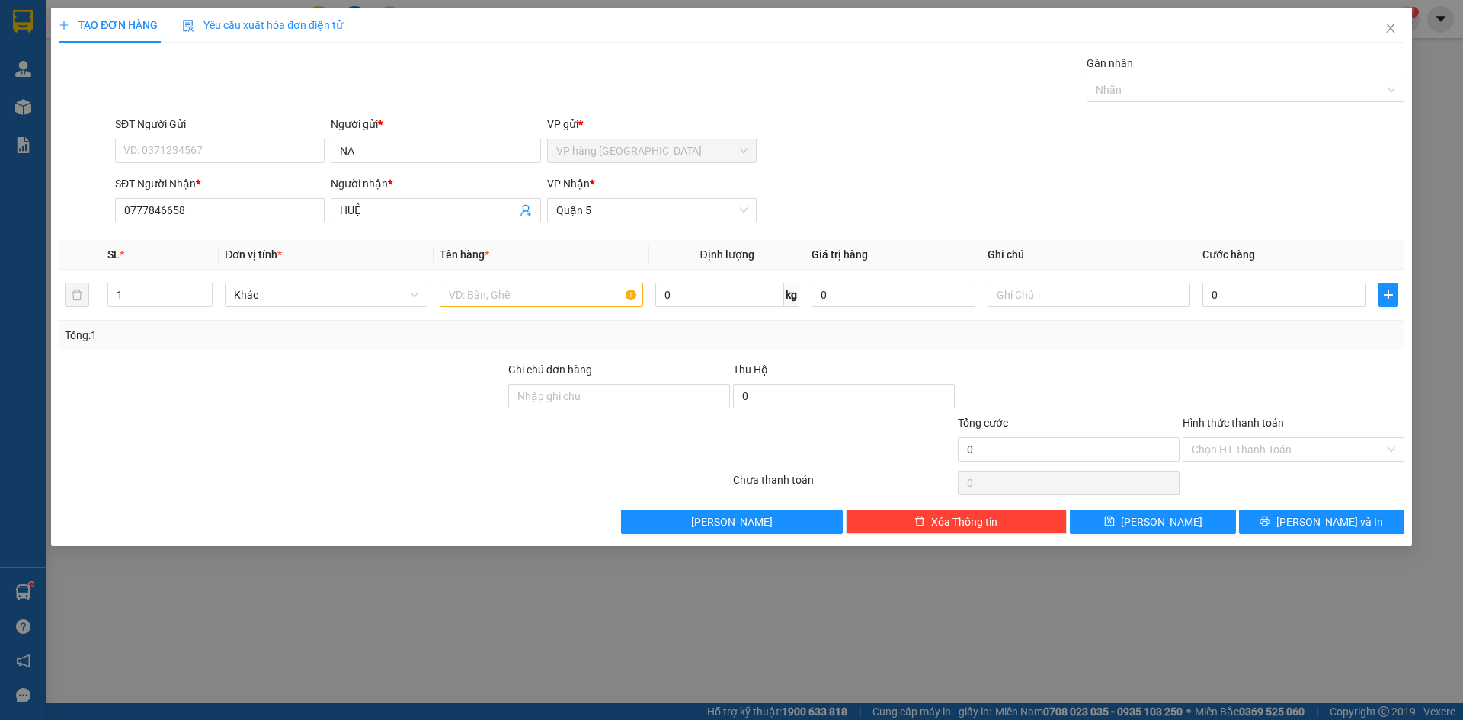
click at [864, 141] on div "SĐT Người Gửi VD: 0371234567 Người gửi * NA VP gửi * VP hàng Nha Trang" at bounding box center [760, 142] width 1296 height 53
click at [584, 295] on input "text" at bounding box center [541, 295] width 203 height 24
type input "CỤC ĐEN"
type input "2"
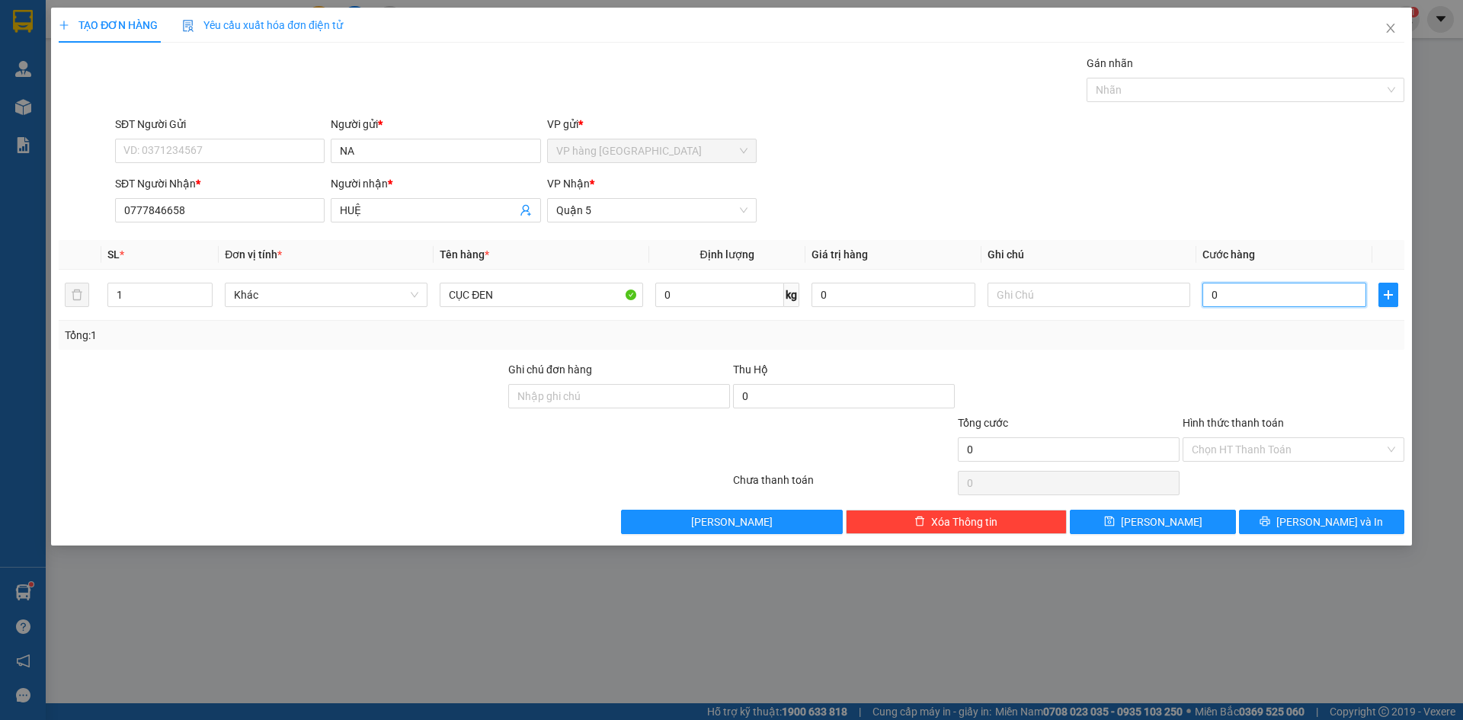
type input "2"
type input "20"
type input "20.000"
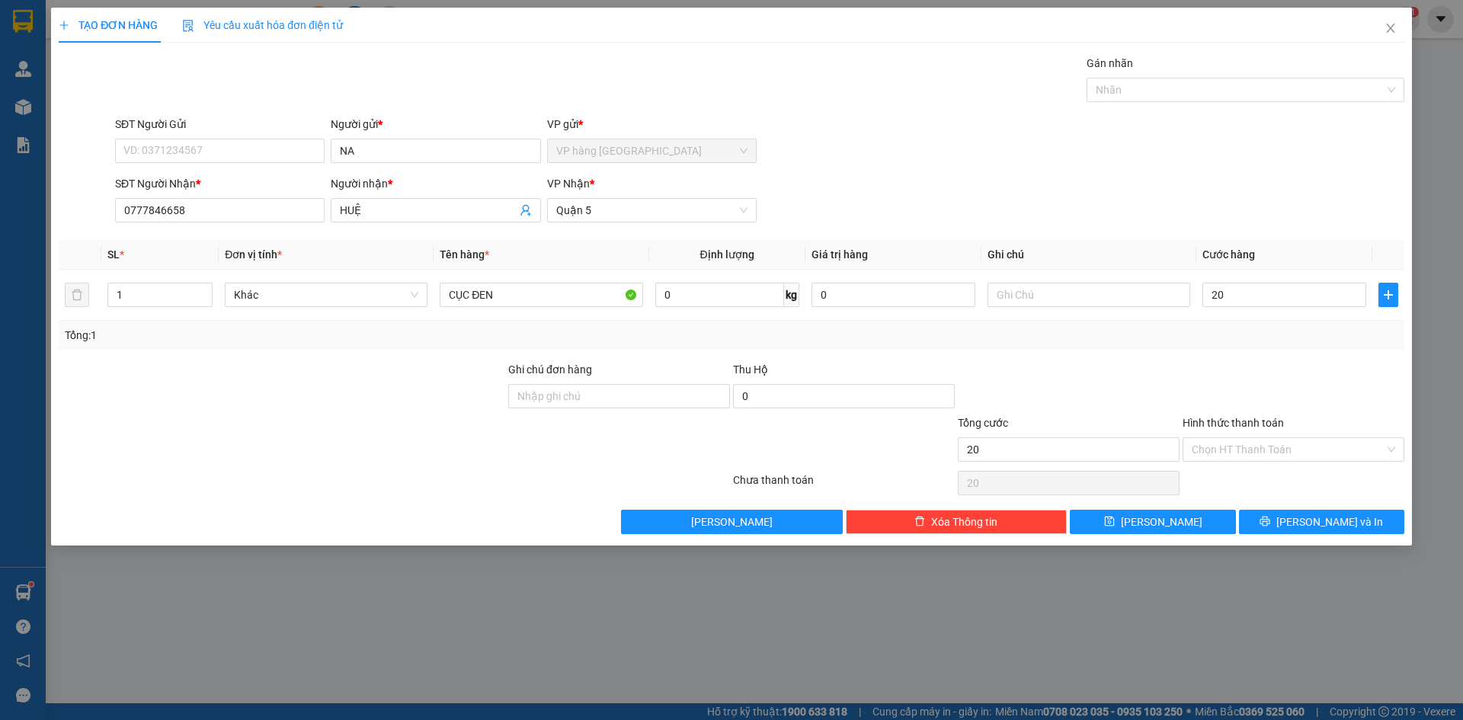
type input "20.000"
click at [1062, 183] on div "SĐT Người Nhận * 0777846658 Người nhận * HUỆ VP Nhận * Quận 5" at bounding box center [760, 201] width 1296 height 53
click at [1207, 452] on input "Hình thức thanh toán" at bounding box center [1288, 449] width 193 height 23
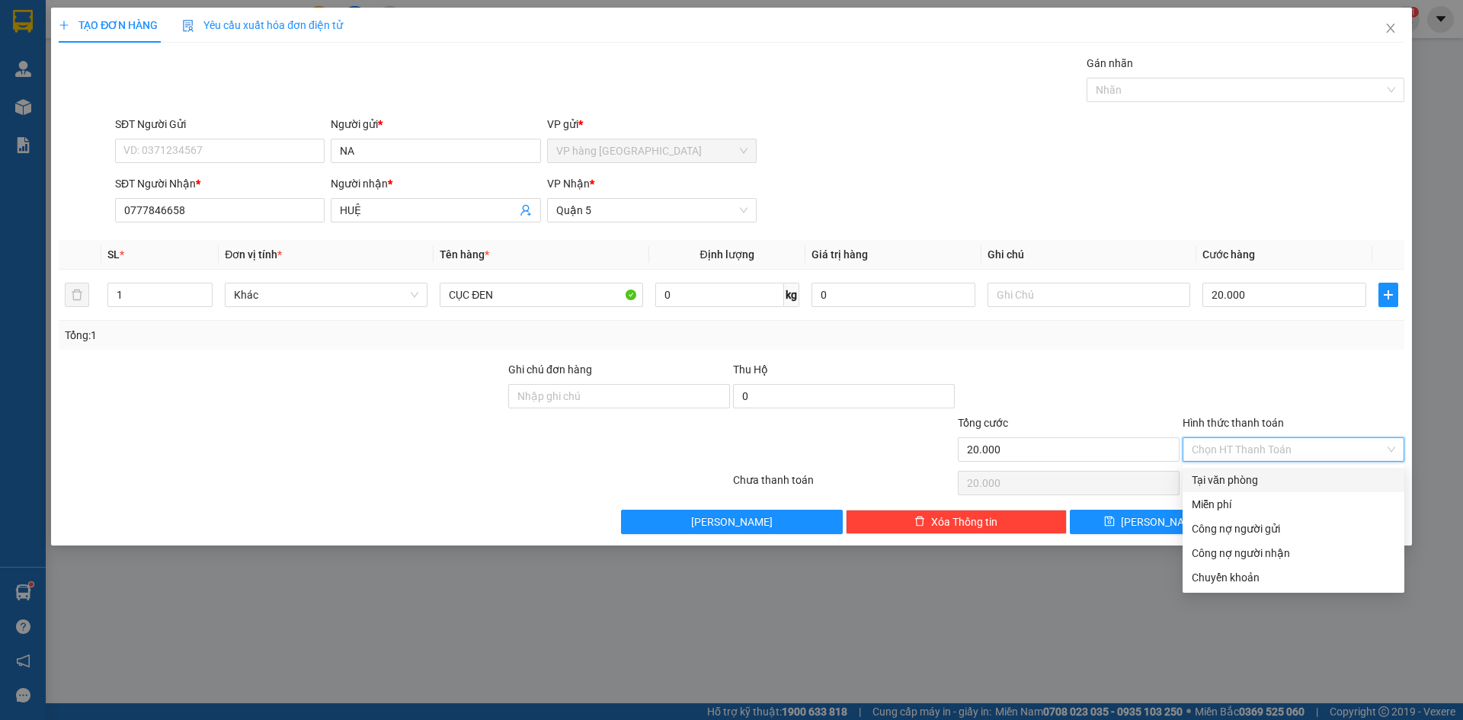
click at [1204, 483] on div "Tại văn phòng" at bounding box center [1294, 480] width 204 height 17
type input "0"
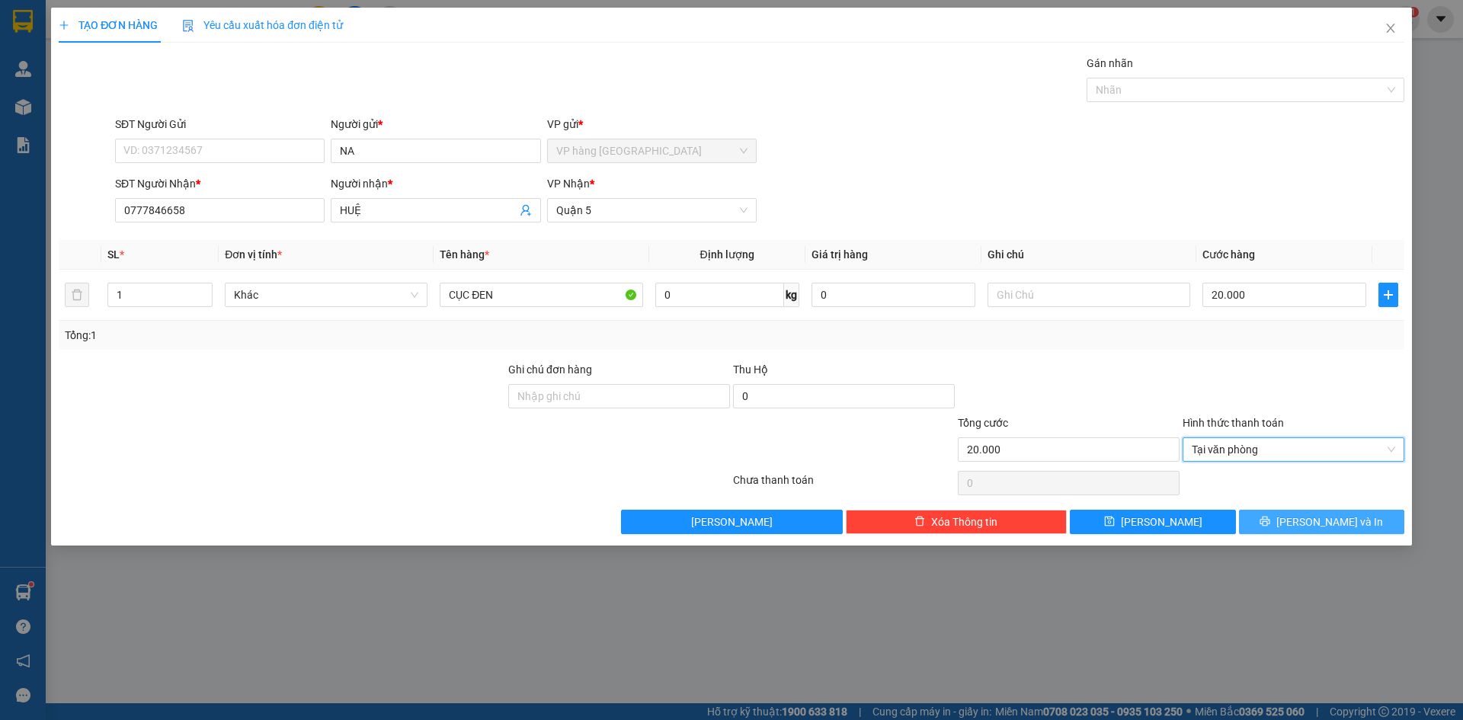
click at [1336, 518] on span "[PERSON_NAME] và In" at bounding box center [1330, 522] width 107 height 17
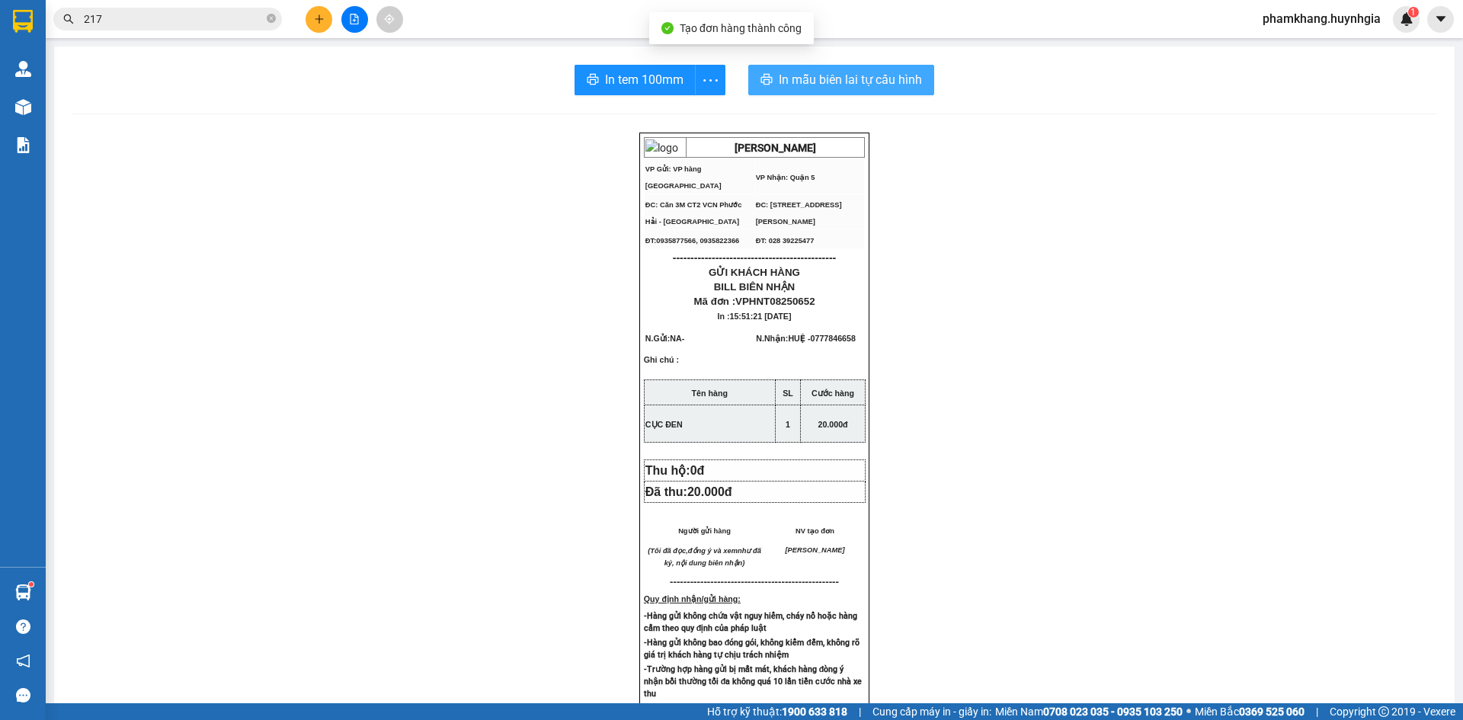
click at [920, 87] on button "In mẫu biên lai tự cấu hình" at bounding box center [841, 80] width 186 height 30
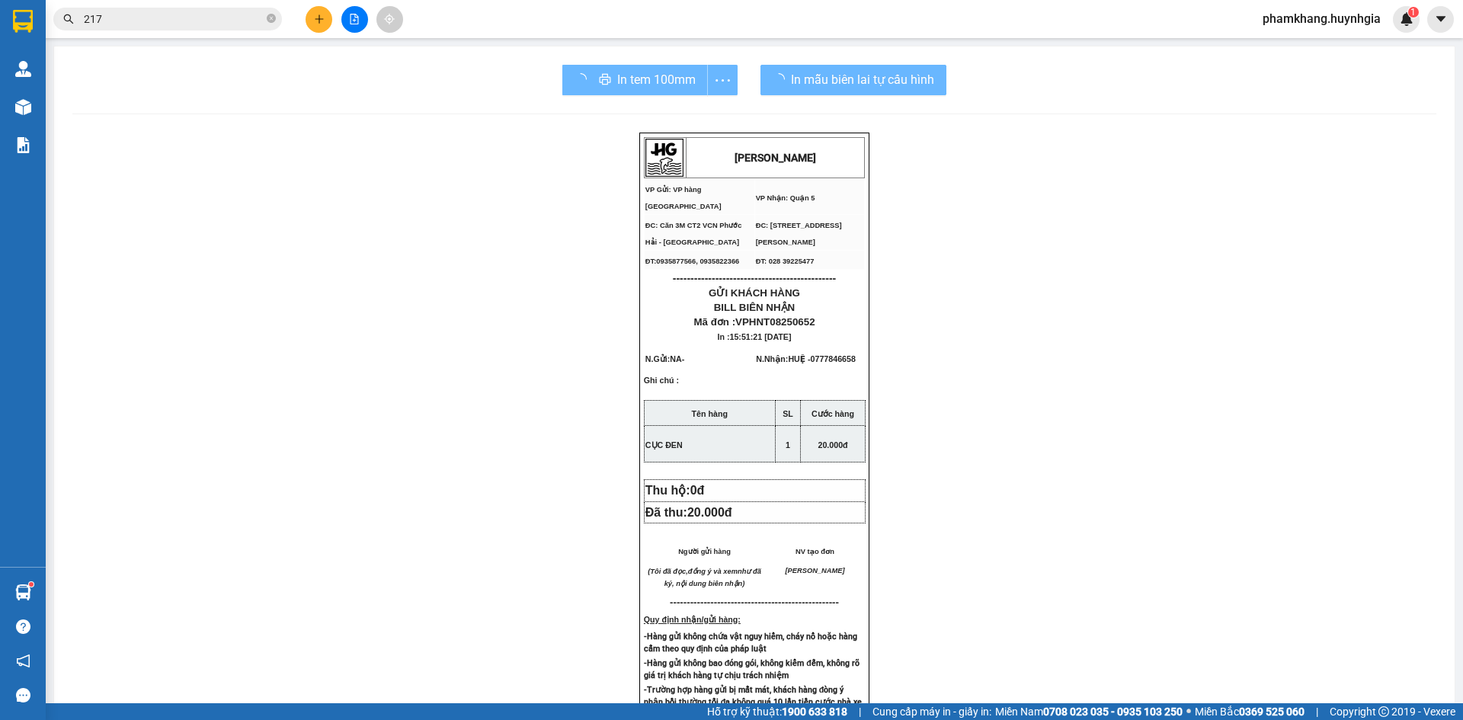
click at [1232, 239] on div "HUỲNH GIA VP Gửi: VP hàng Nha Trang VP Nhận: Quận 5 ĐC: Căn 3M CT2 VCN Phước …" at bounding box center [754, 638] width 1364 height 1010
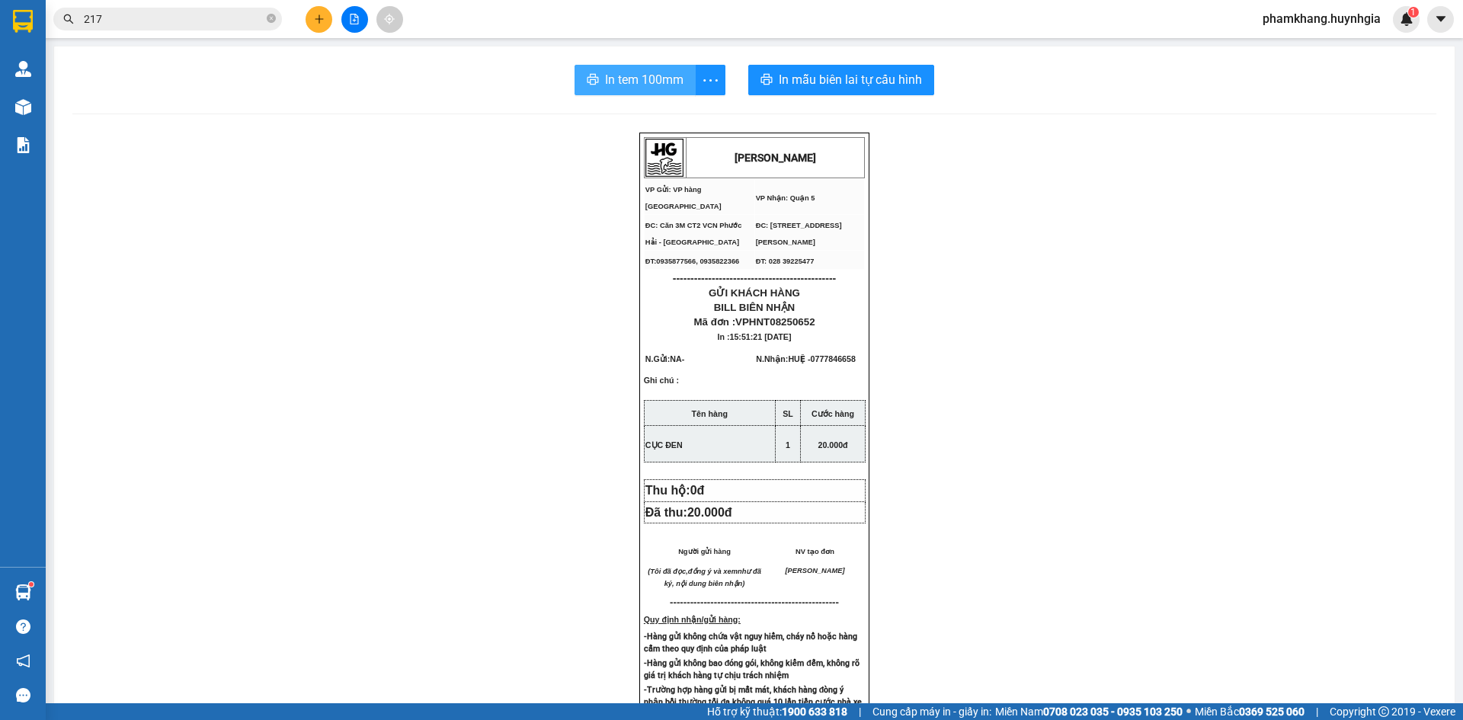
click at [654, 84] on span "In tem 100mm" at bounding box center [644, 79] width 79 height 19
click at [314, 26] on button at bounding box center [319, 19] width 27 height 27
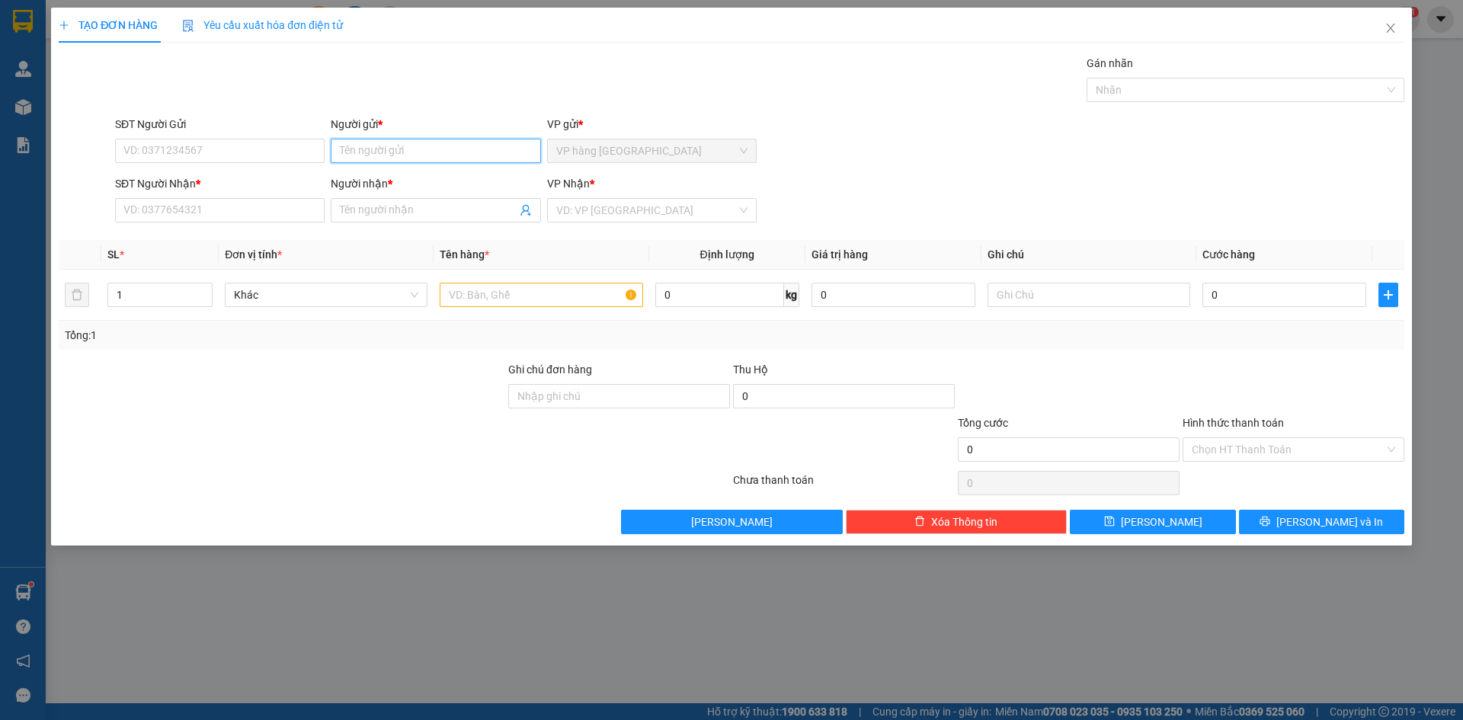
click at [387, 162] on input "Người gửi *" at bounding box center [436, 151] width 210 height 24
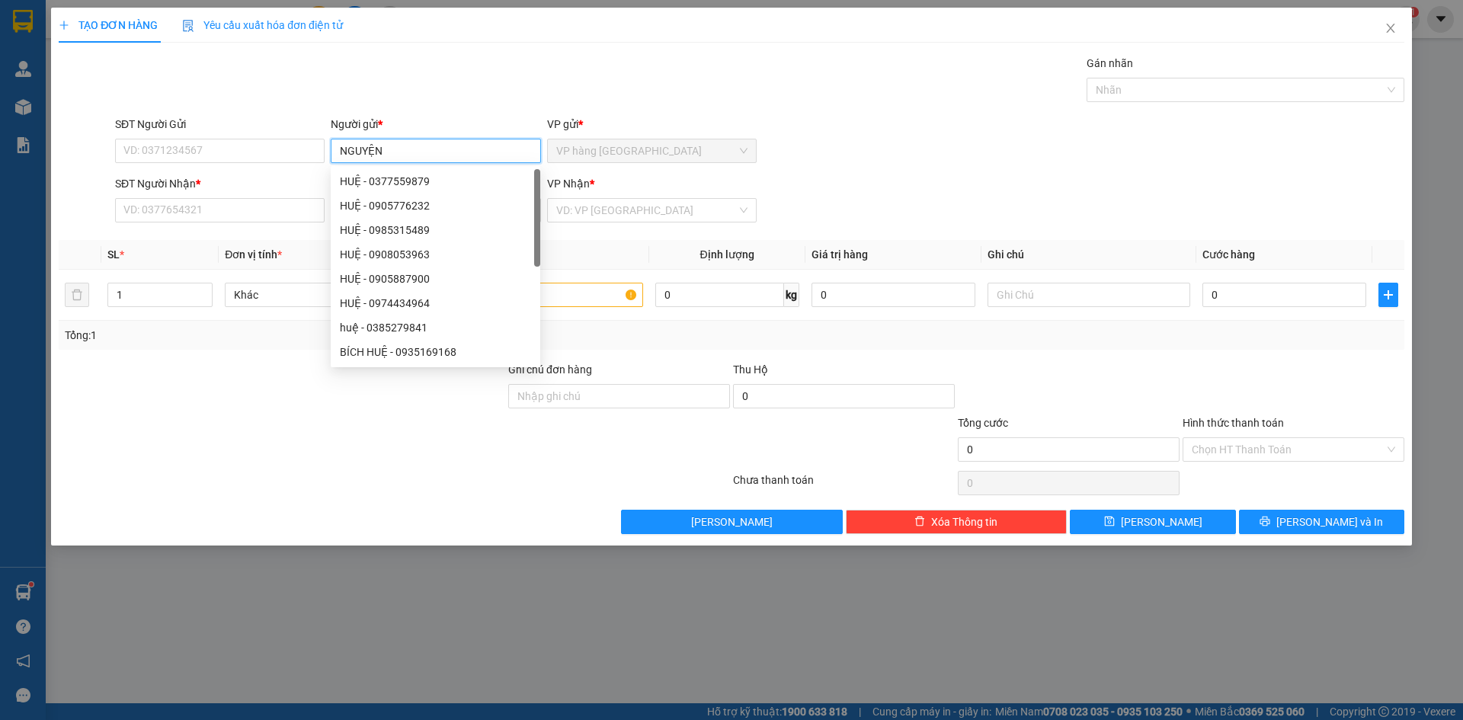
type input "NGUYỆN"
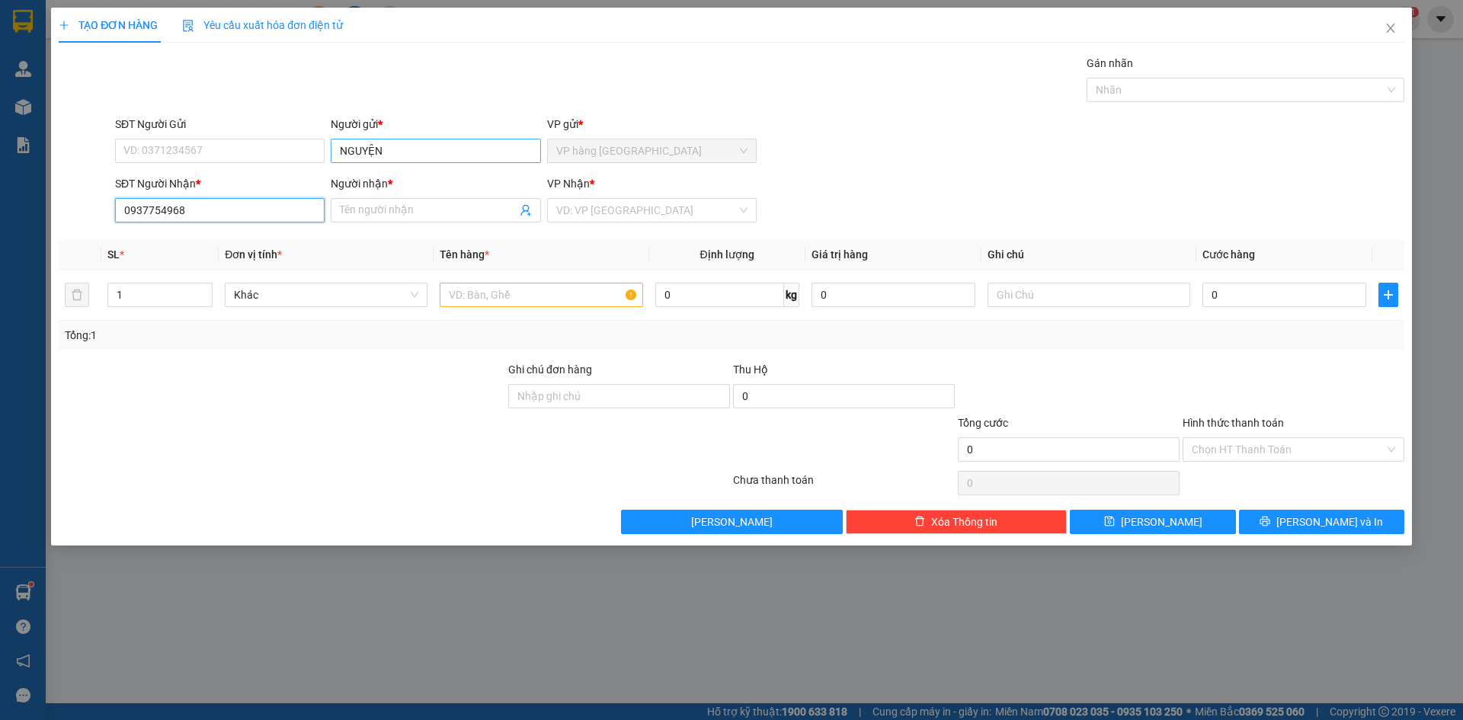
type input "0937754968"
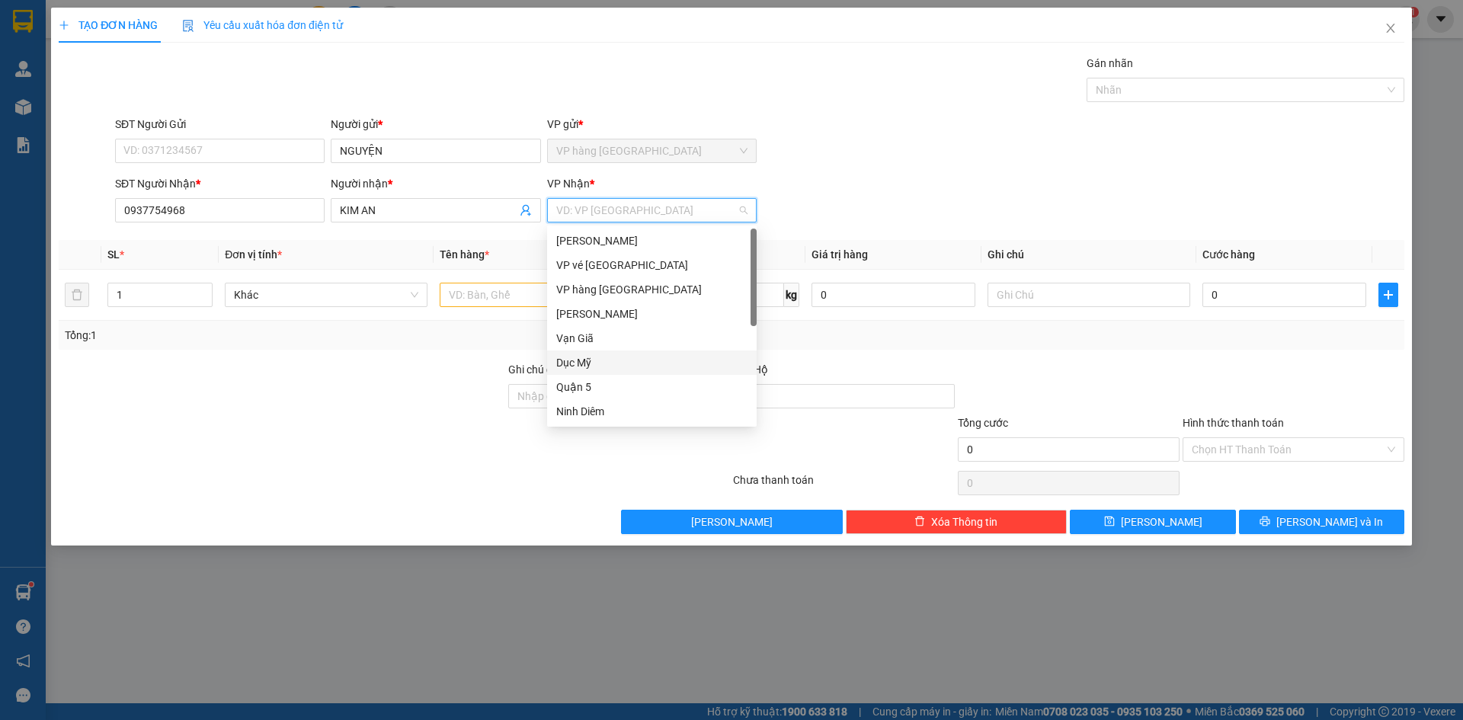
click at [582, 386] on div "Quận 5" at bounding box center [651, 387] width 191 height 17
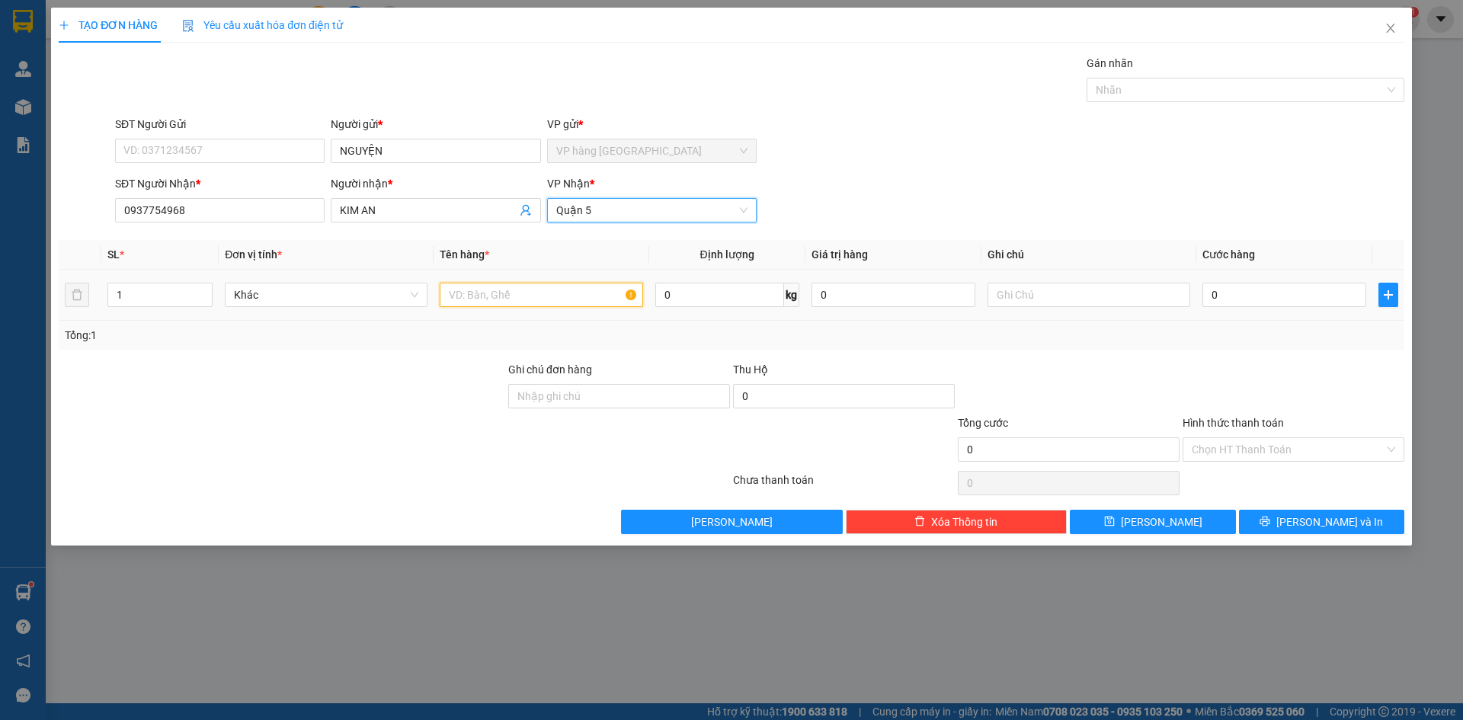
click at [500, 289] on input "text" at bounding box center [541, 295] width 203 height 24
click at [1297, 458] on input "Hình thức thanh toán" at bounding box center [1288, 449] width 193 height 23
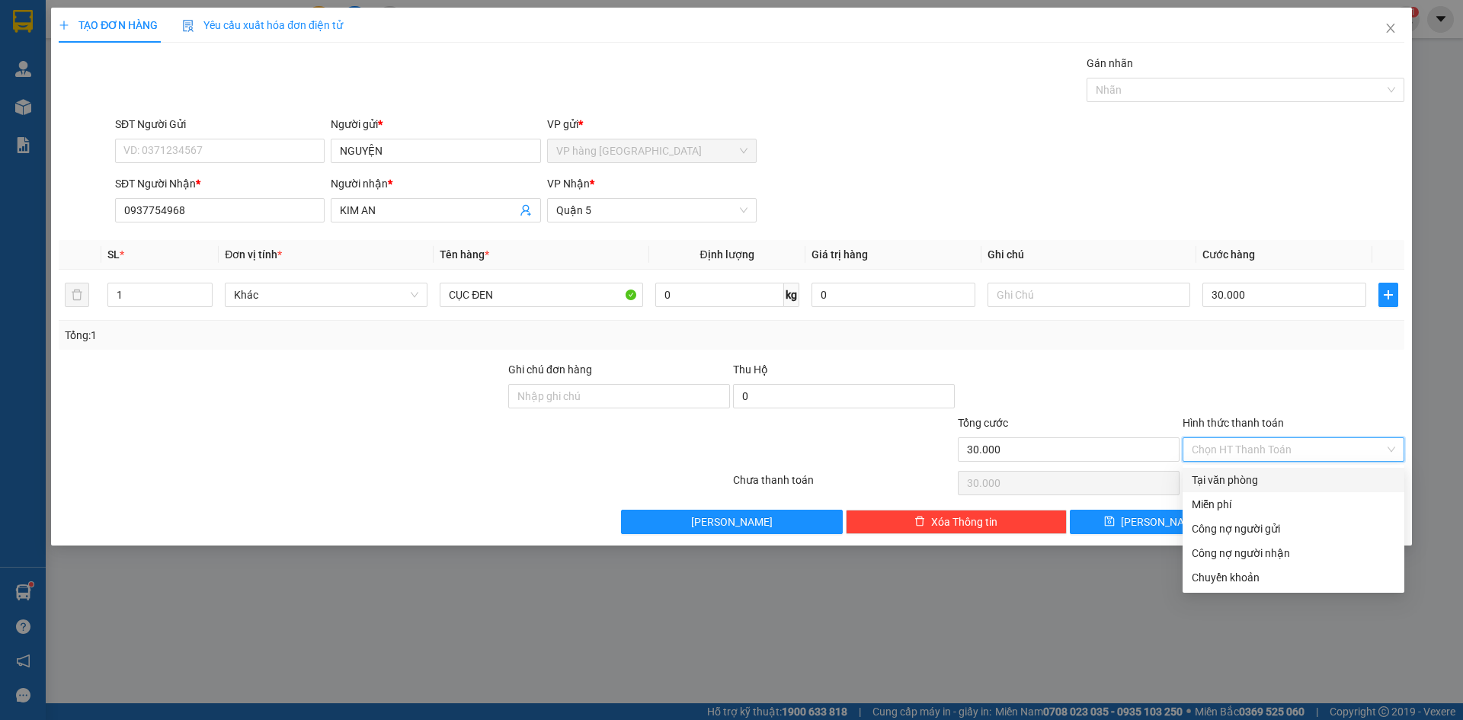
click at [1287, 472] on div "Tại văn phòng" at bounding box center [1294, 480] width 222 height 24
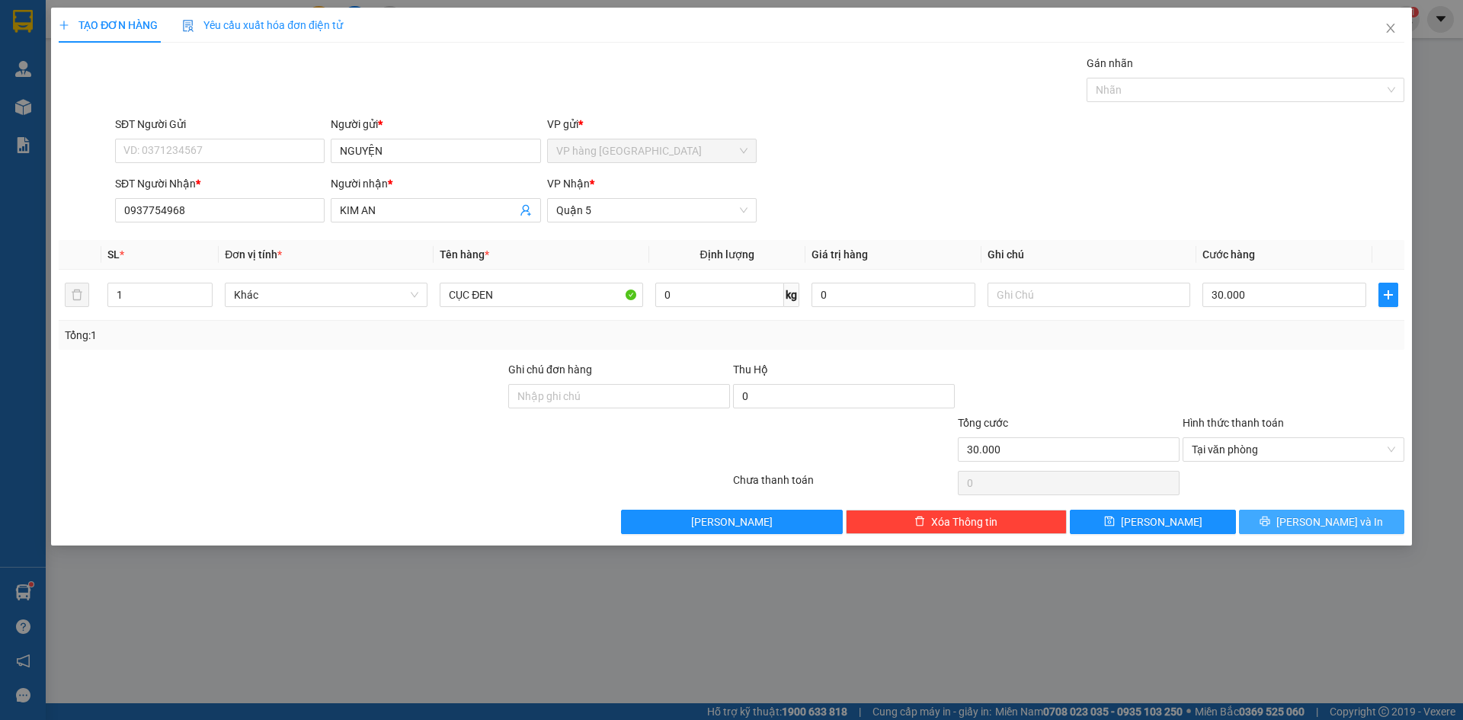
click at [1309, 524] on span "[PERSON_NAME] và In" at bounding box center [1330, 522] width 107 height 17
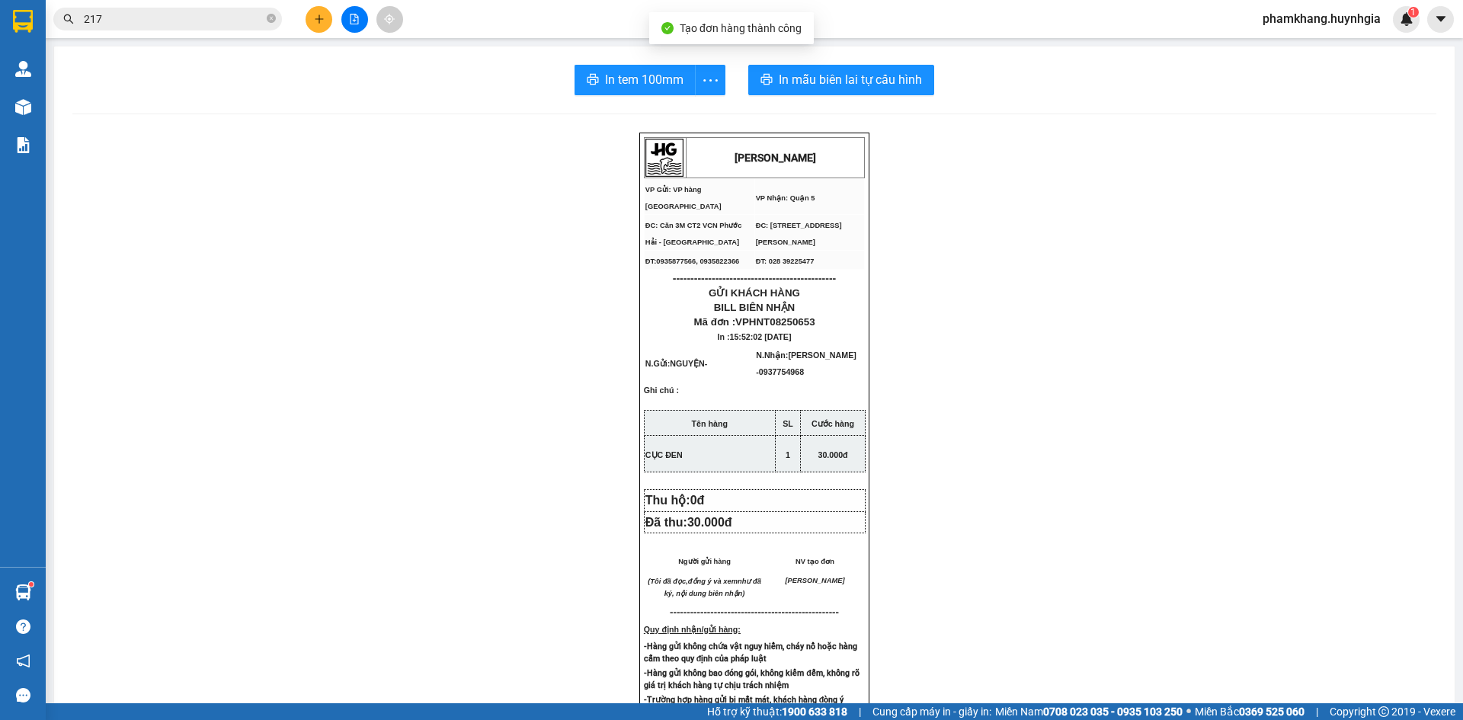
drag, startPoint x: 1020, startPoint y: 348, endPoint x: 1011, endPoint y: 347, distance: 8.4
click at [1020, 348] on div "HUỲNH GIA VP Gửi: VP hàng Nha Trang VP Nhận: Quận 5 ĐC: Căn 3M CT2 VCN Phước …" at bounding box center [754, 643] width 1364 height 1020
click at [843, 86] on span "In mẫu biên lai tự cấu hình" at bounding box center [850, 79] width 143 height 19
click at [652, 91] on button "In tem 100mm" at bounding box center [635, 80] width 121 height 30
click at [1060, 410] on div "HUỲNH GIA VP Gửi: VP hàng Nha Trang VP Nhận: Quận 5 ĐC: Căn 3M CT2 VCN Phước …" at bounding box center [754, 643] width 1364 height 1020
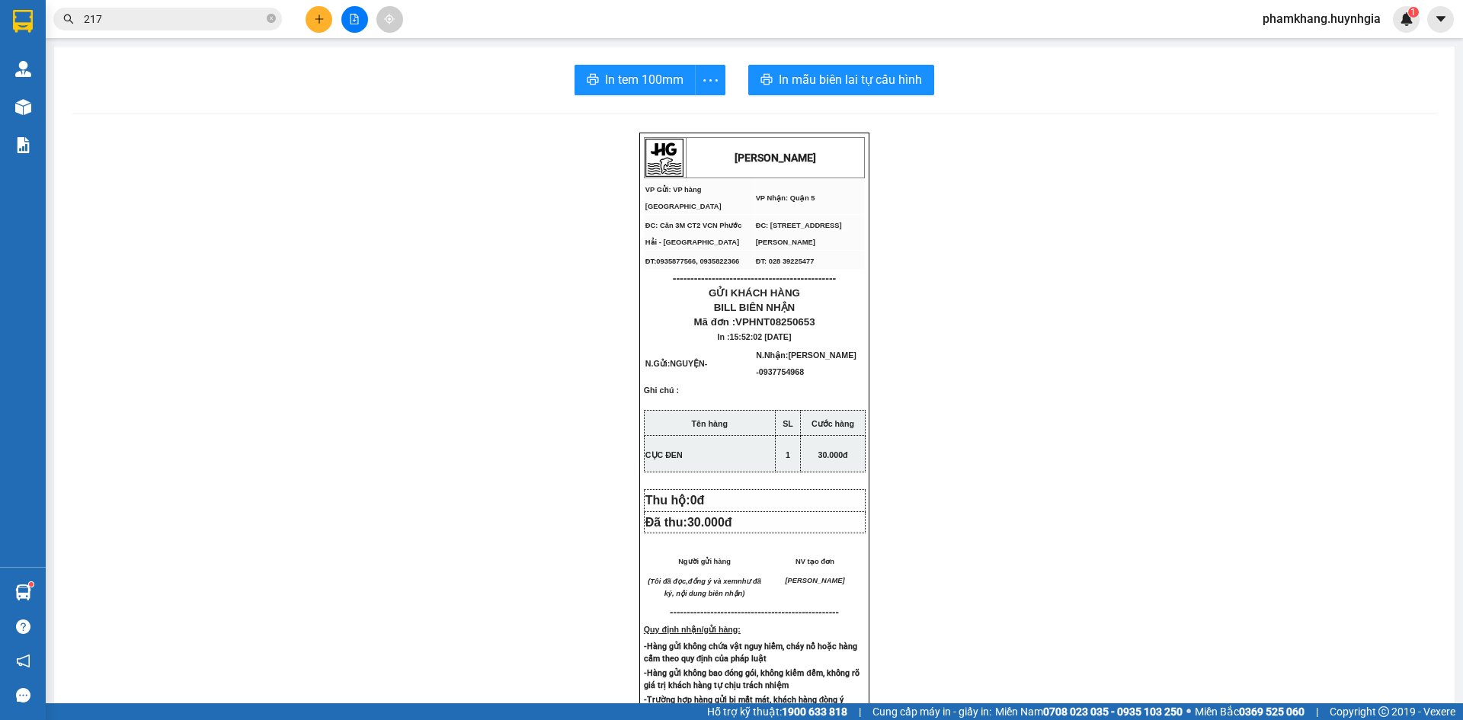
click at [1271, 320] on div "HUỲNH GIA VP Gửi: VP hàng Nha Trang VP Nhận: Quận 5 ĐC: Căn 3M CT2 VCN Phước …" at bounding box center [754, 643] width 1364 height 1020
click at [951, 361] on div "HUỲNH GIA VP Gửi: VP hàng Nha Trang VP Nhận: Quận 5 ĐC: Căn 3M CT2 VCN Phước …" at bounding box center [754, 643] width 1364 height 1020
click at [1051, 499] on div "HUỲNH GIA VP Gửi: VP hàng Nha Trang VP Nhận: Quận 5 ĐC: Căn 3M CT2 VCN Phước …" at bounding box center [754, 643] width 1364 height 1020
drag, startPoint x: 1056, startPoint y: 353, endPoint x: 1053, endPoint y: 361, distance: 8.2
click at [1053, 361] on div "HUỲNH GIA VP Gửi: VP hàng Nha Trang VP Nhận: Quận 5 ĐC: Căn 3M CT2 VCN Phước …" at bounding box center [754, 643] width 1364 height 1020
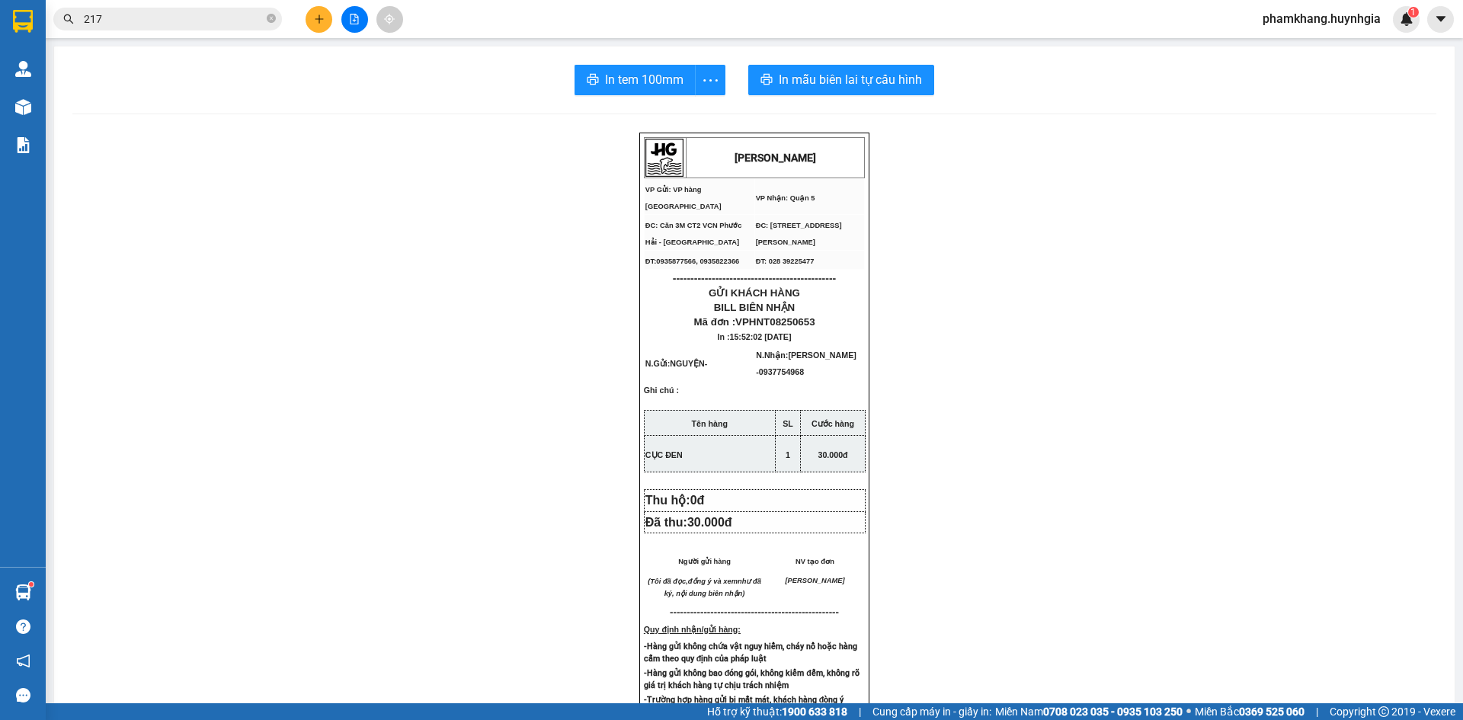
click at [197, 24] on input "217" at bounding box center [174, 19] width 180 height 17
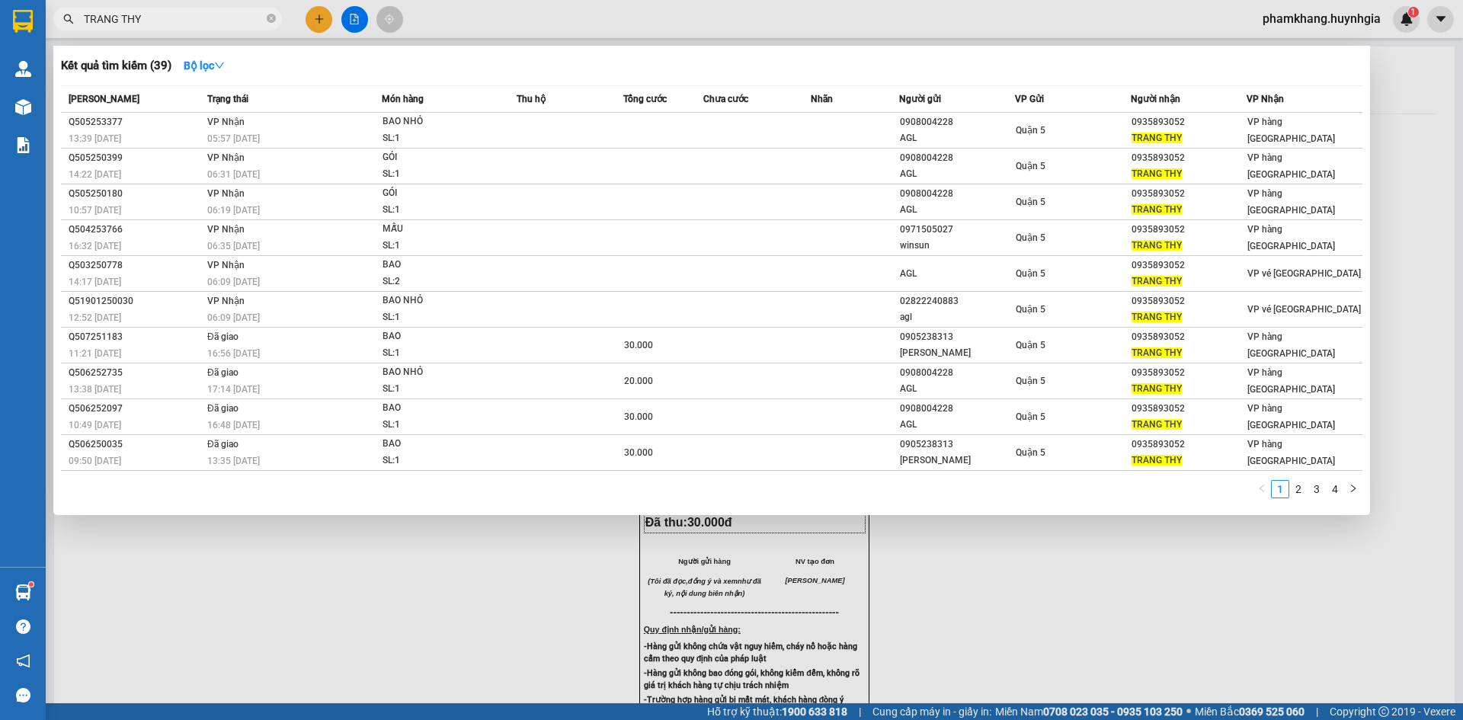
click at [152, 21] on input "TRANG THY" at bounding box center [174, 19] width 180 height 17
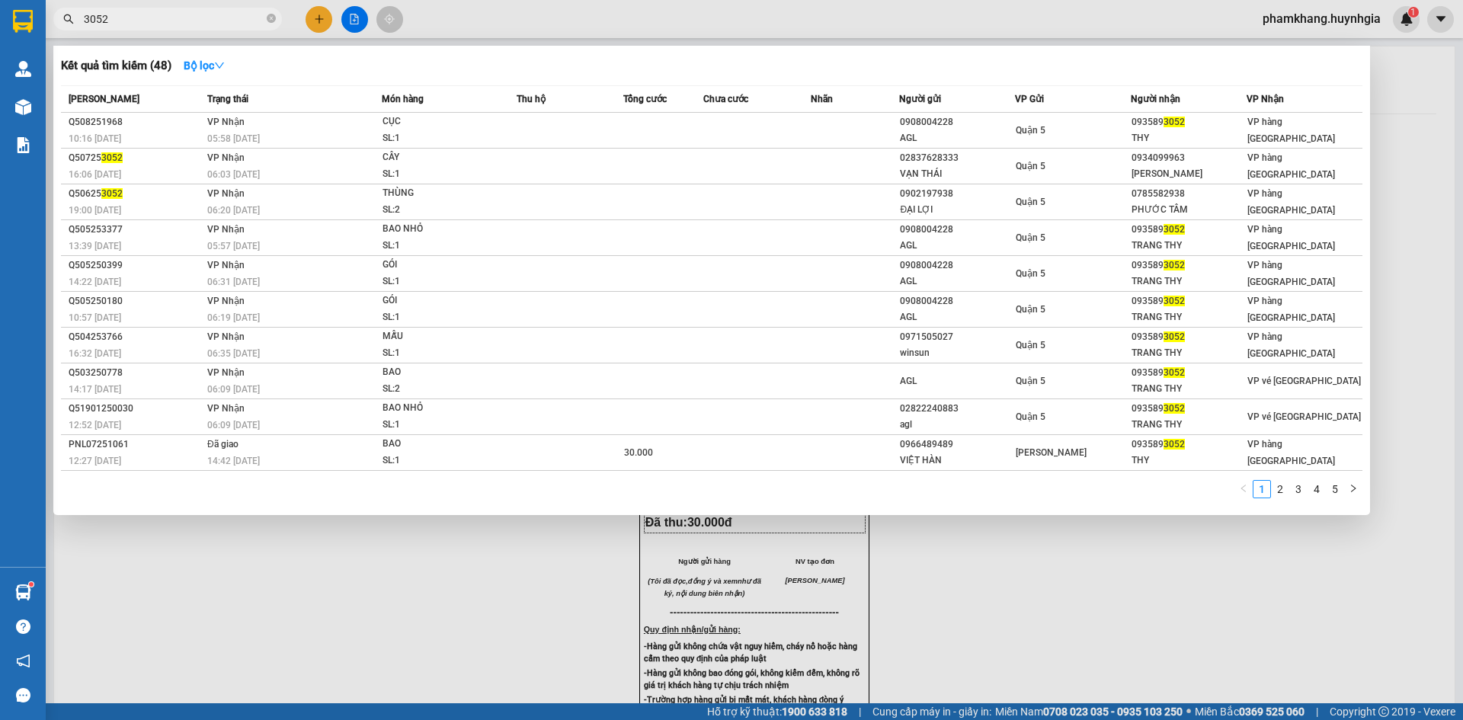
click at [764, 497] on div "1 2 3 4 5" at bounding box center [712, 493] width 1302 height 27
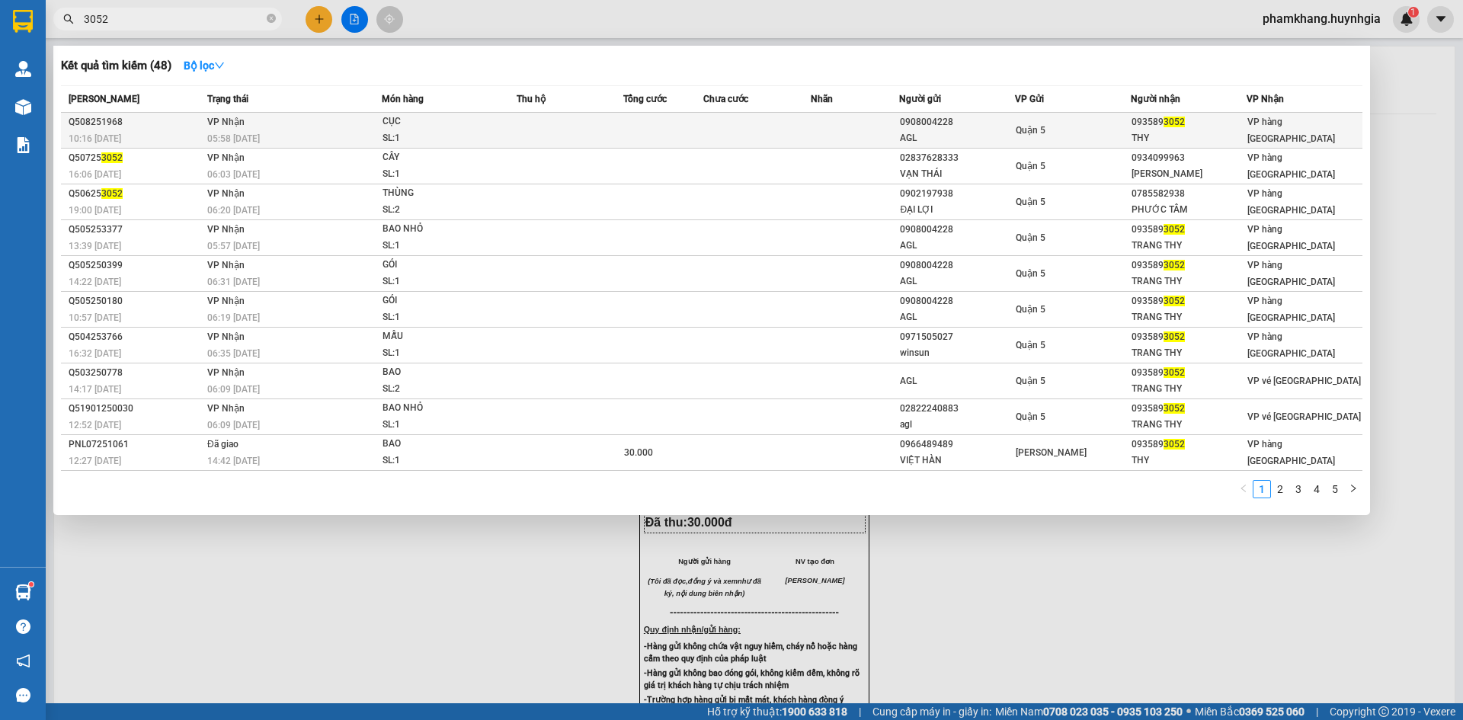
click at [396, 133] on div "SL: 1" at bounding box center [440, 138] width 114 height 17
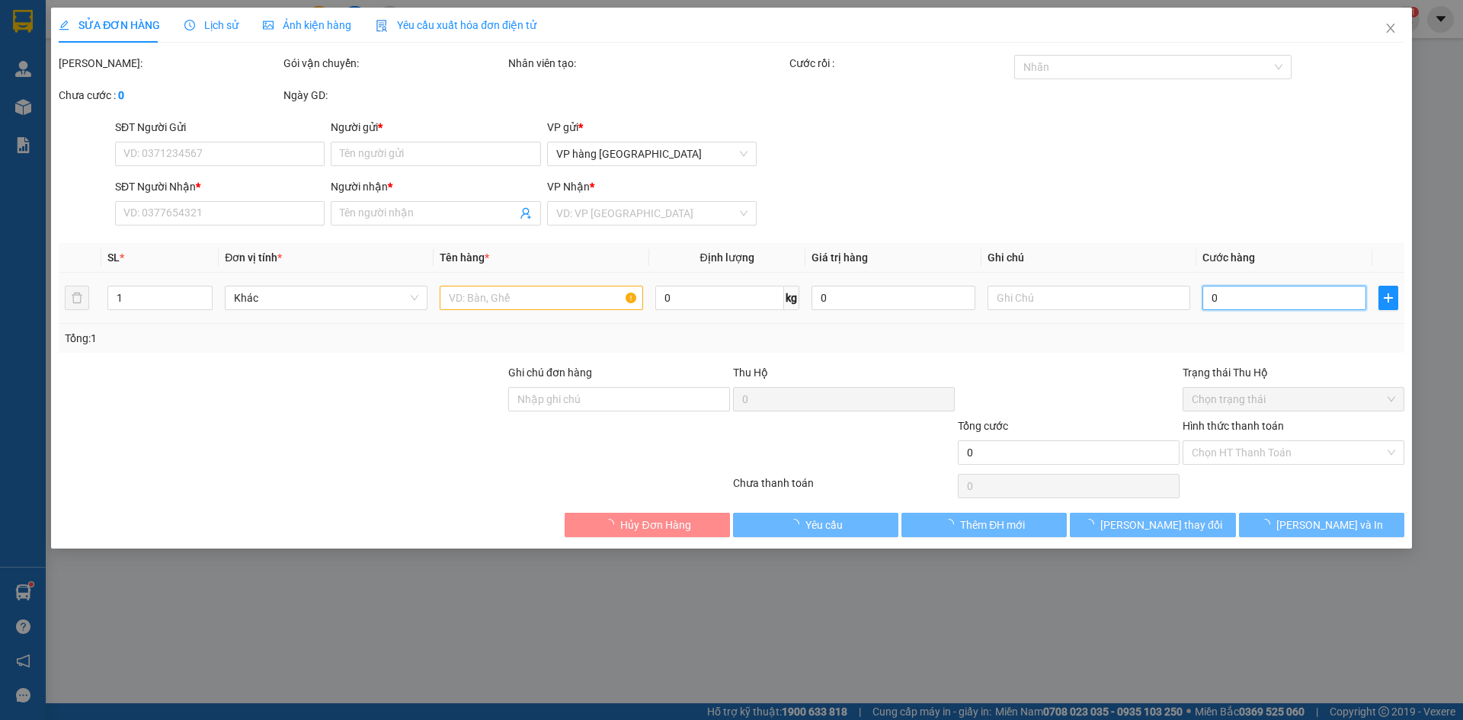
click at [1255, 303] on input "0" at bounding box center [1285, 298] width 164 height 24
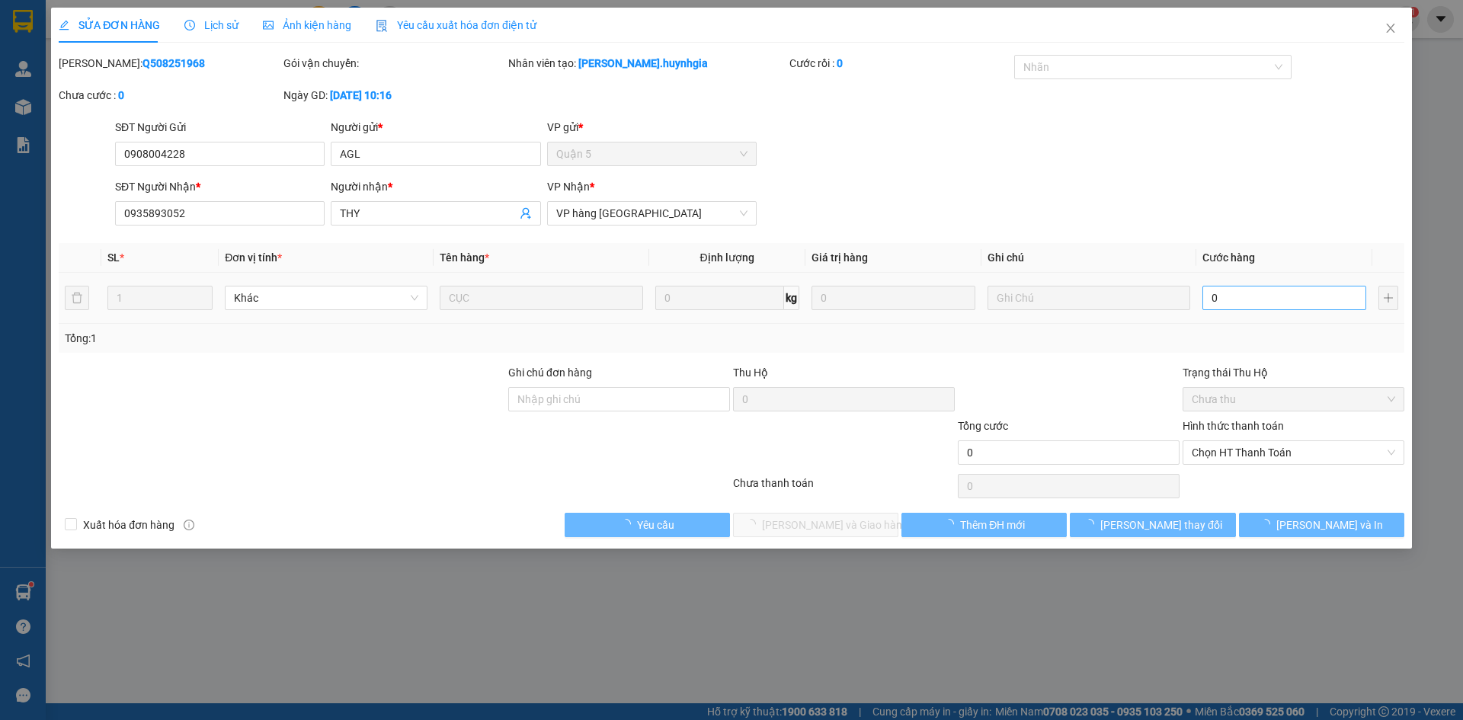
click at [1246, 267] on th "Cước hàng" at bounding box center [1285, 258] width 176 height 30
click at [1242, 307] on input "0" at bounding box center [1285, 298] width 164 height 24
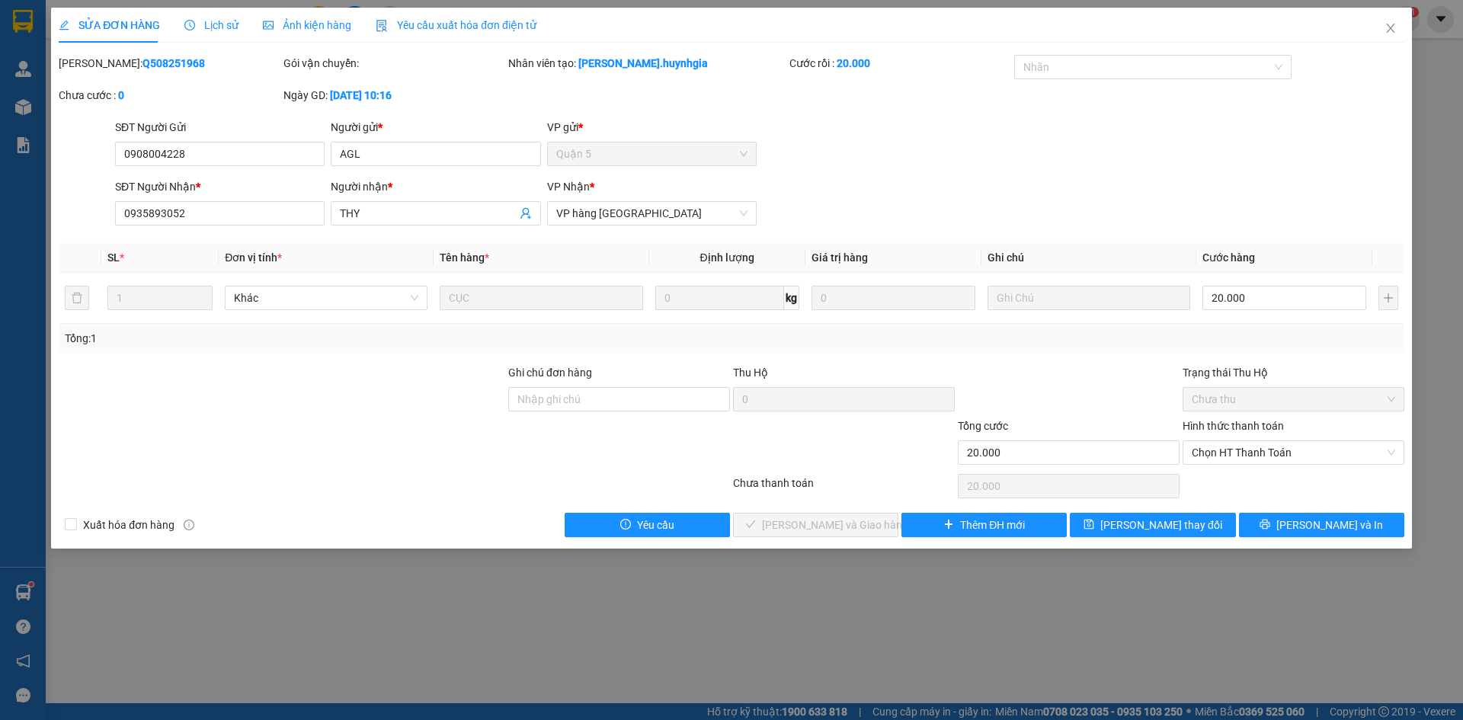
click at [1235, 249] on th "Cước hàng" at bounding box center [1285, 258] width 176 height 30
click at [1303, 452] on span "Chọn HT Thanh Toán" at bounding box center [1294, 452] width 204 height 23
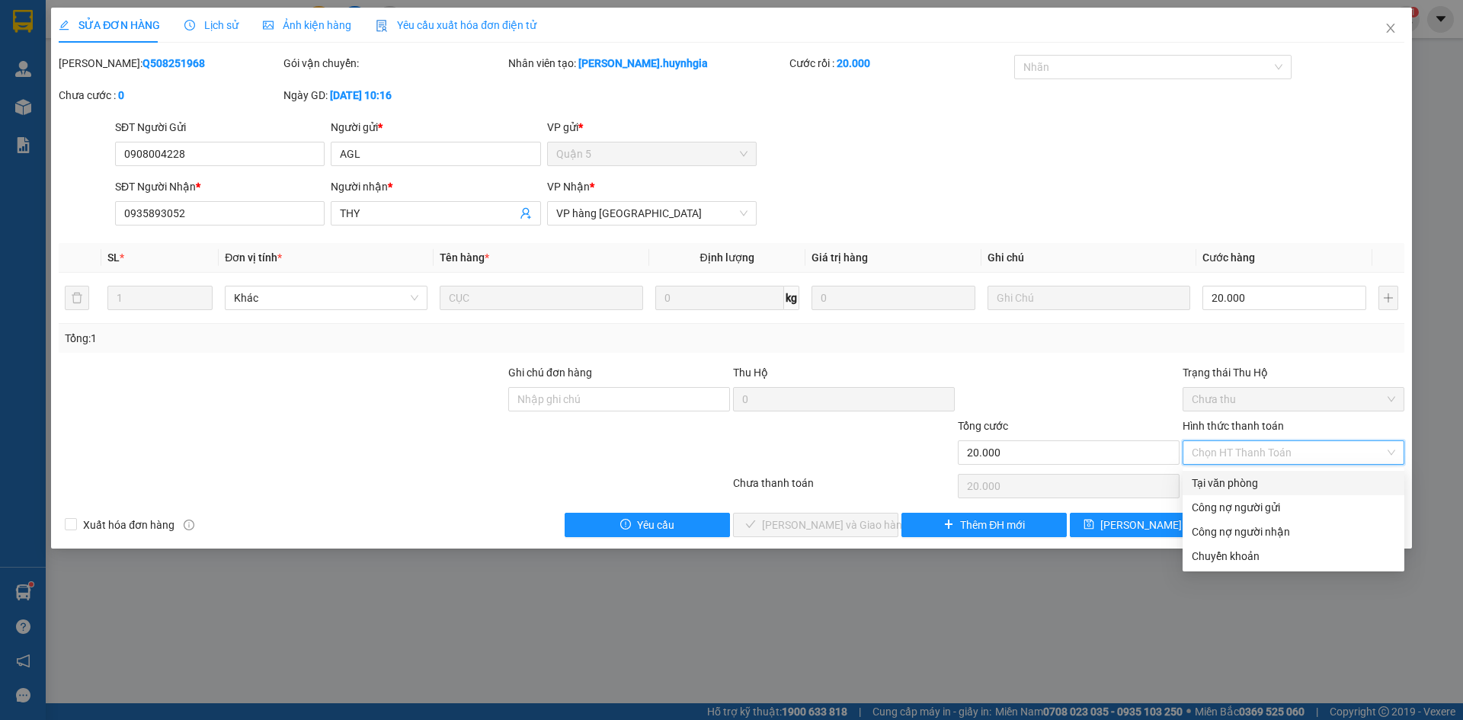
click at [1261, 483] on div "Tại văn phòng" at bounding box center [1294, 483] width 204 height 17
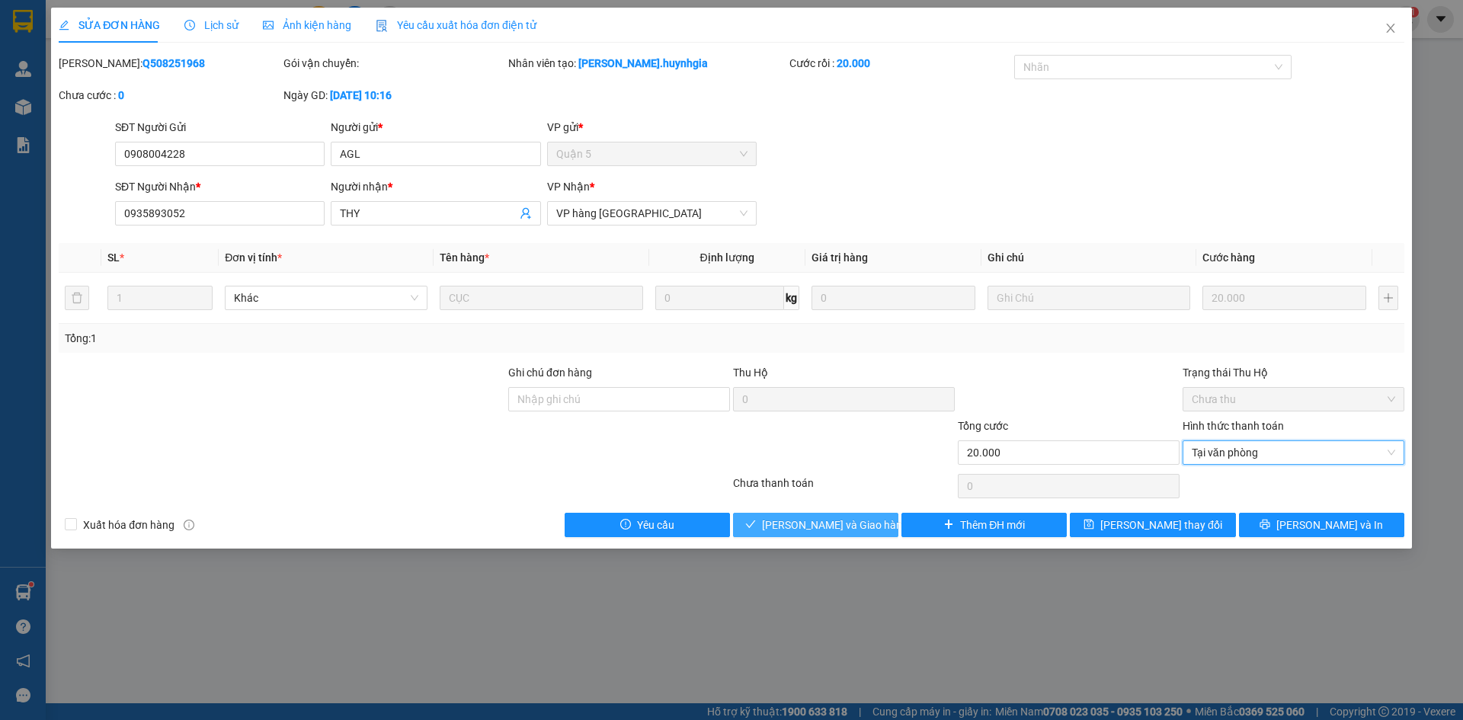
click at [853, 529] on span "Lưu và Giao hàng" at bounding box center [835, 525] width 146 height 17
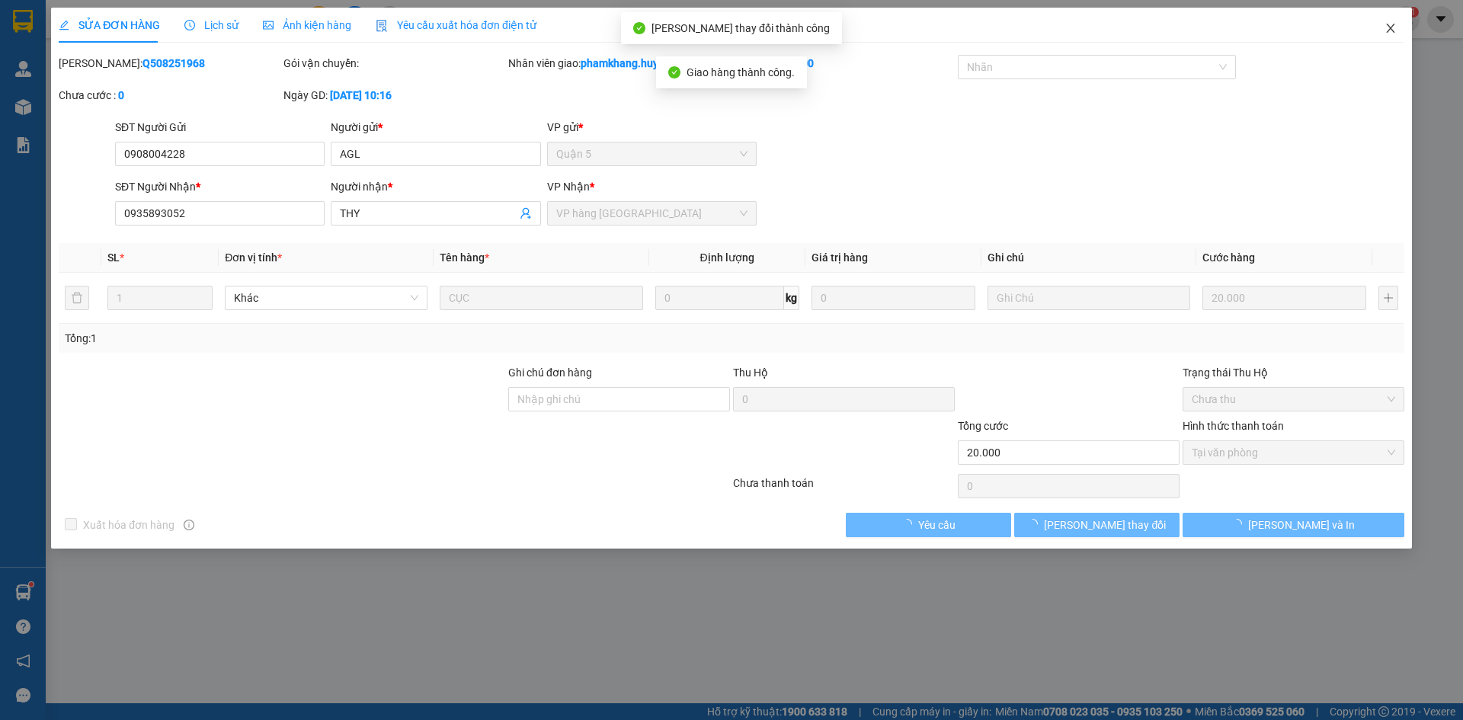
drag, startPoint x: 1396, startPoint y: 27, endPoint x: 889, endPoint y: 8, distance: 506.5
click at [1390, 37] on span "Close" at bounding box center [1391, 29] width 43 height 43
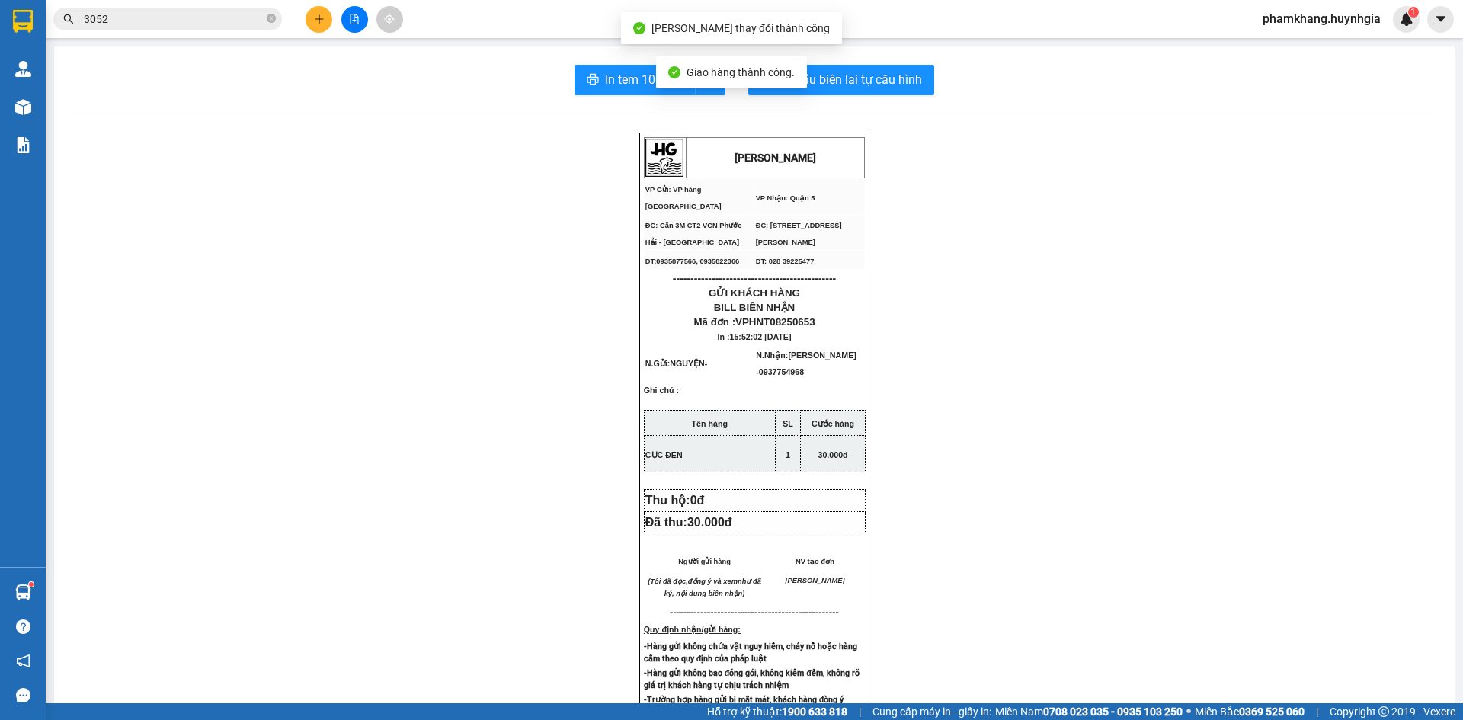
click at [316, 20] on icon "plus" at bounding box center [319, 19] width 11 height 11
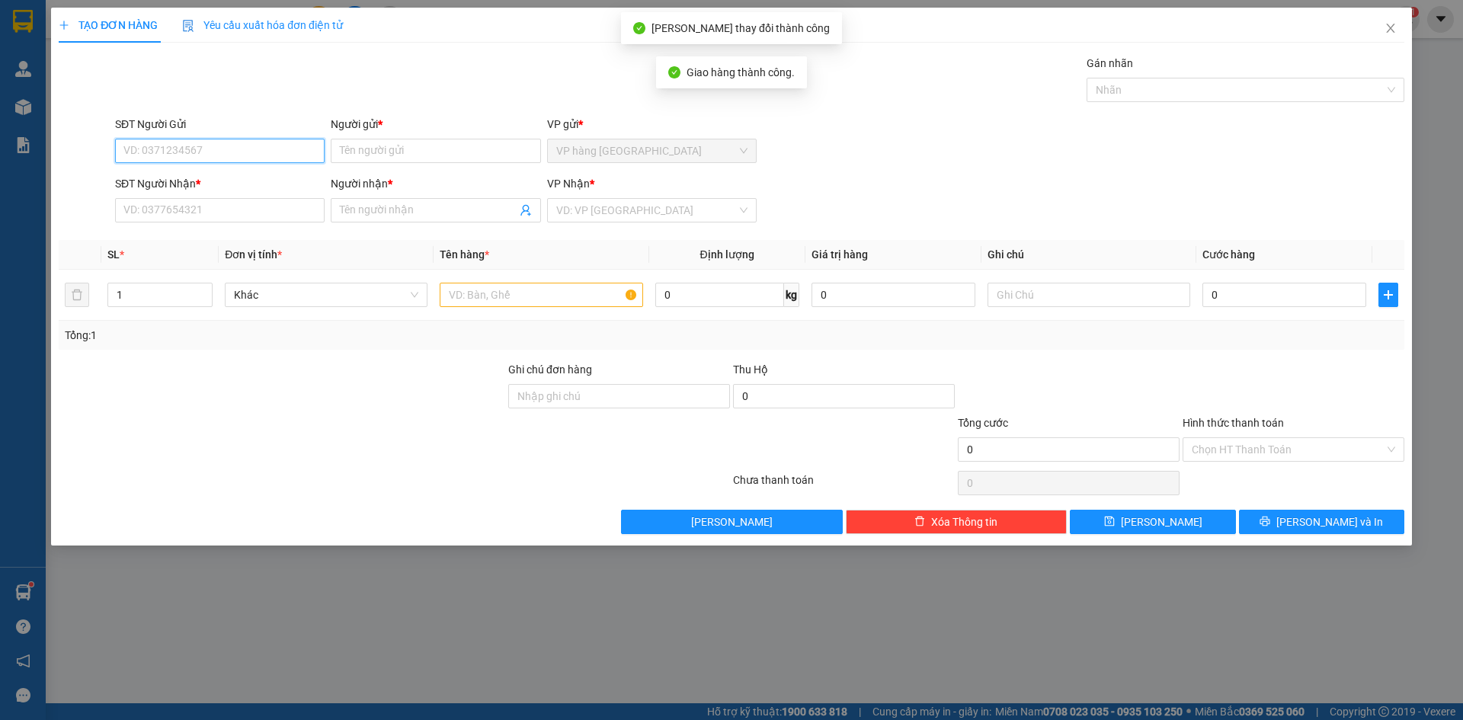
click at [200, 153] on input "SĐT Người Gửi" at bounding box center [220, 151] width 210 height 24
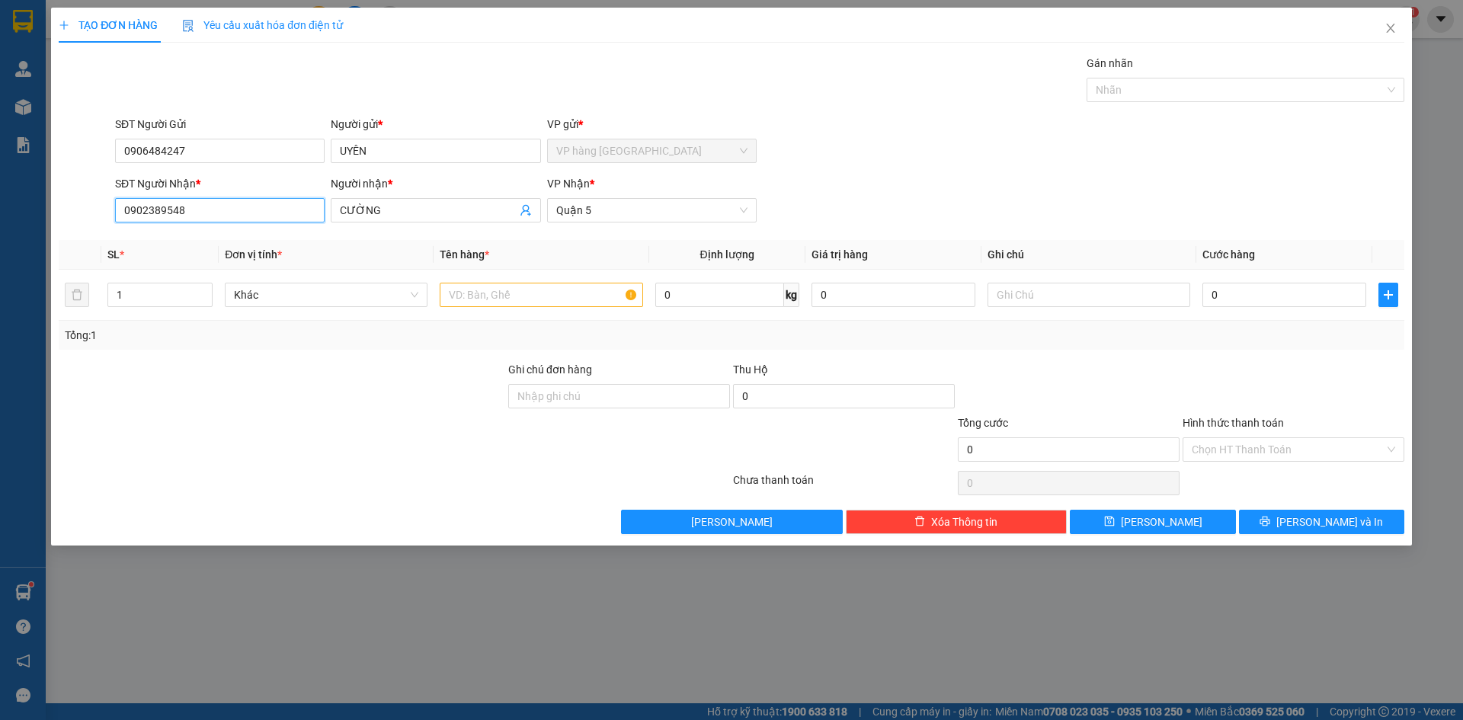
click at [188, 204] on input "0902389548" at bounding box center [220, 210] width 210 height 24
click at [188, 203] on input "SĐT Người Nhận *" at bounding box center [220, 210] width 210 height 24
click at [602, 212] on span "Quận 5" at bounding box center [651, 210] width 191 height 23
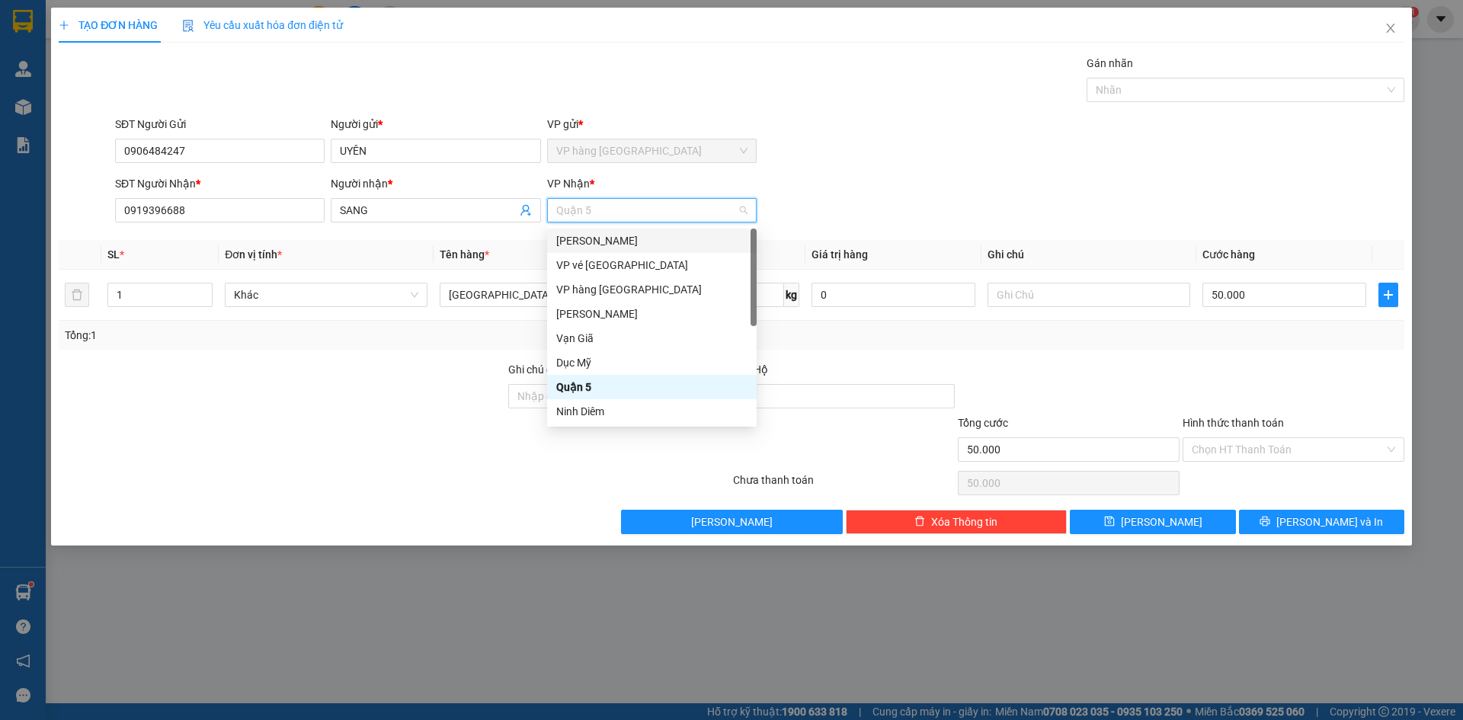
click at [611, 238] on div "[PERSON_NAME]" at bounding box center [651, 240] width 191 height 17
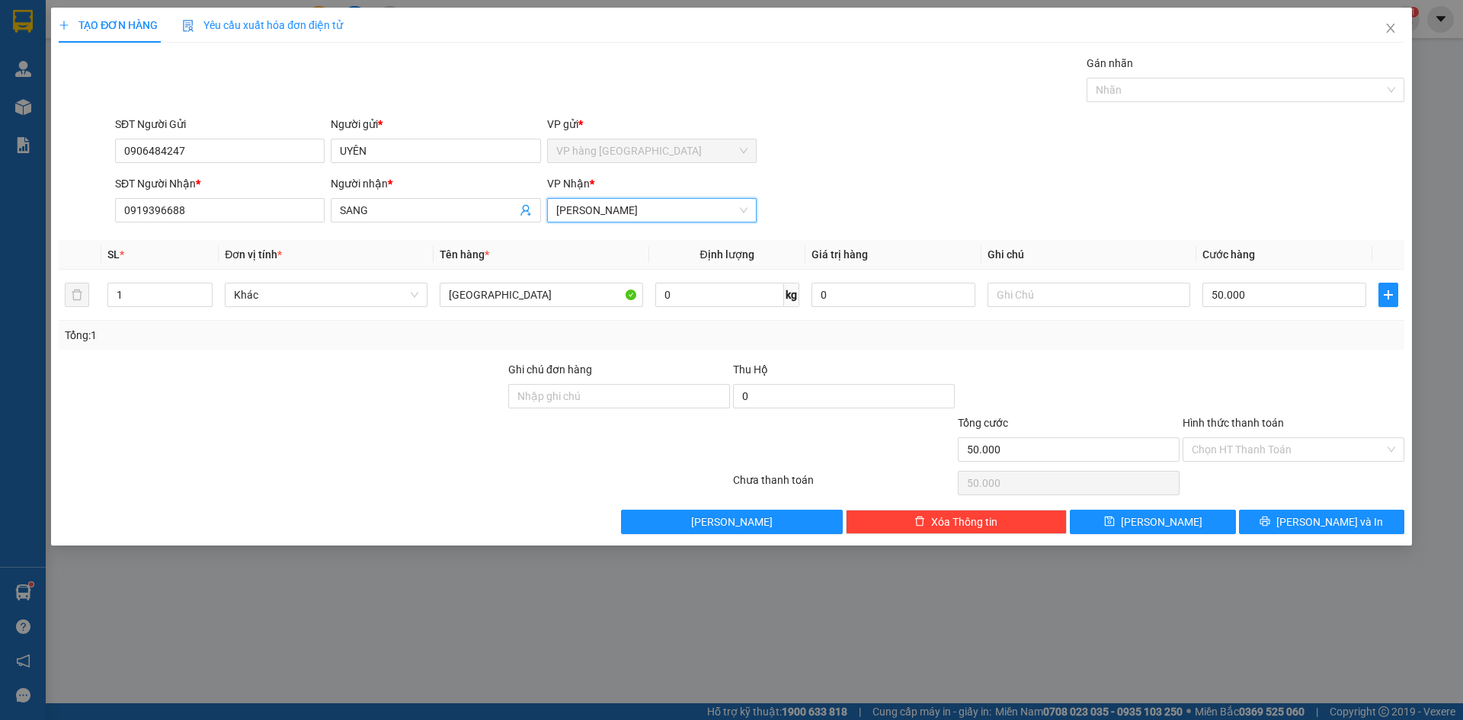
click at [1203, 223] on div "SĐT Người Nhận * 0919396688 Người nhận * SANG VP Nhận * Phạm Ngũ Lão Phạm Ngũ L…" at bounding box center [760, 201] width 1296 height 53
click at [1284, 449] on input "Hình thức thanh toán" at bounding box center [1288, 449] width 193 height 23
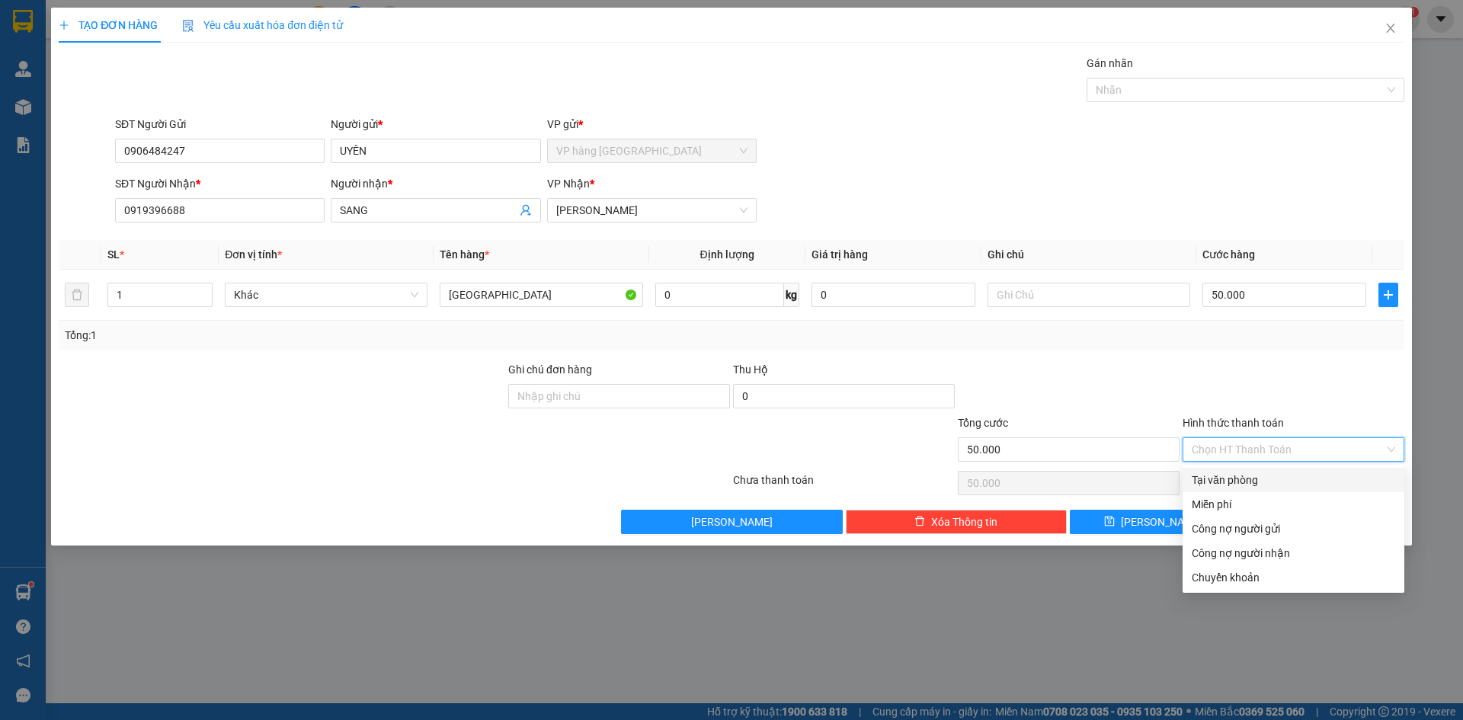
drag, startPoint x: 1284, startPoint y: 476, endPoint x: 1316, endPoint y: 494, distance: 37.2
click at [1284, 477] on div "Tại văn phòng" at bounding box center [1294, 480] width 204 height 17
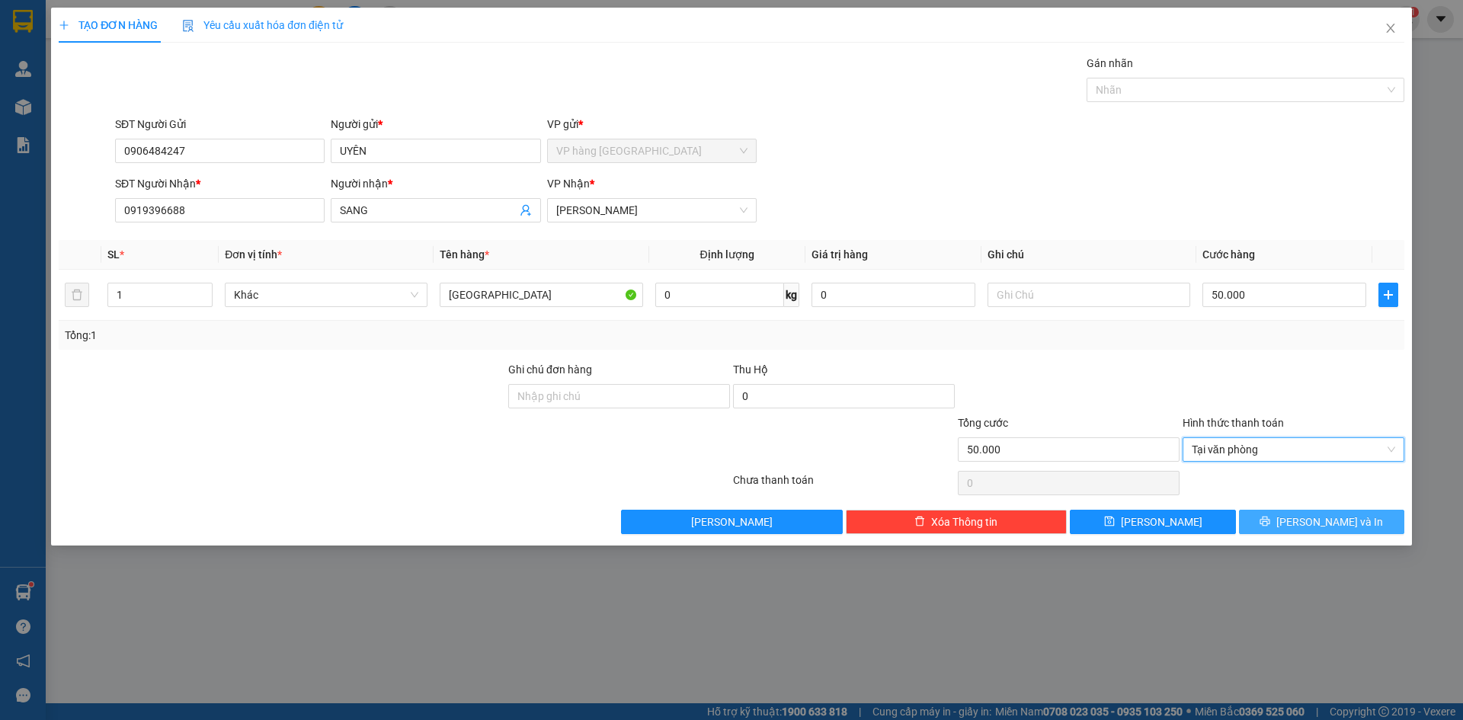
click at [1381, 518] on button "[PERSON_NAME] và In" at bounding box center [1321, 522] width 165 height 24
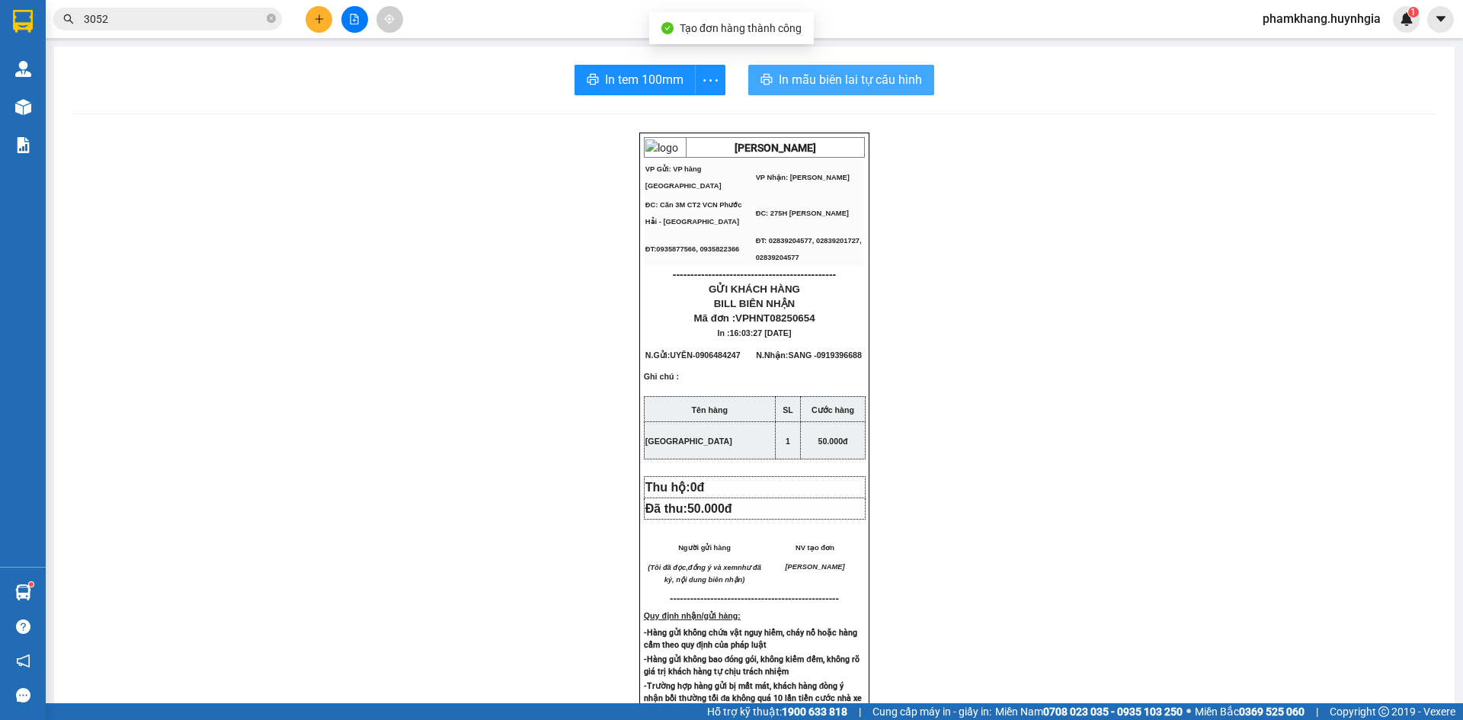
click at [846, 74] on span "In mẫu biên lai tự cấu hình" at bounding box center [850, 79] width 143 height 19
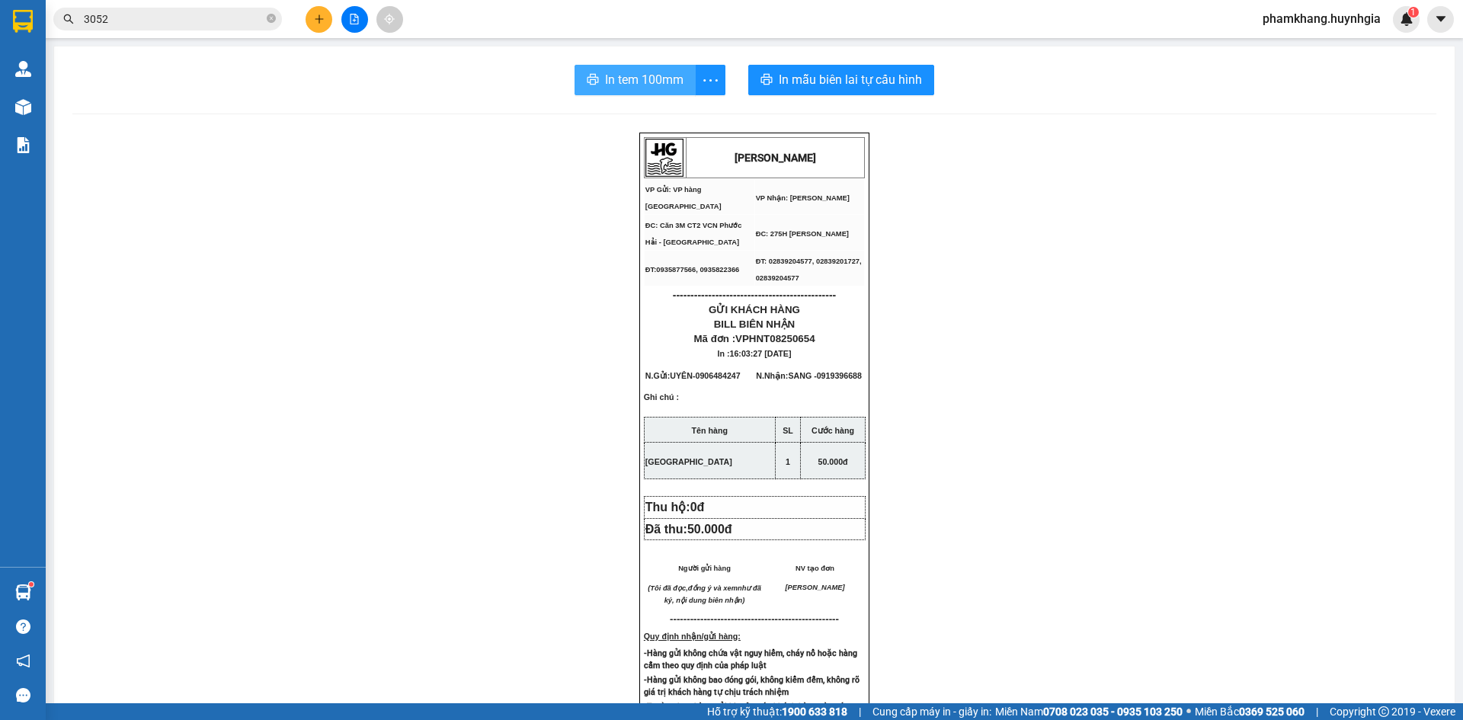
click at [632, 87] on span "In tem 100mm" at bounding box center [644, 79] width 79 height 19
click at [1045, 264] on div "HUỲNH GIA VP Gửi: VP hàng Nha Trang VP Nhận: Phạm Ngũ Lão ĐC: Căn 3M CT2 VCN …" at bounding box center [754, 659] width 1364 height 1052
click at [322, 27] on button at bounding box center [319, 19] width 27 height 27
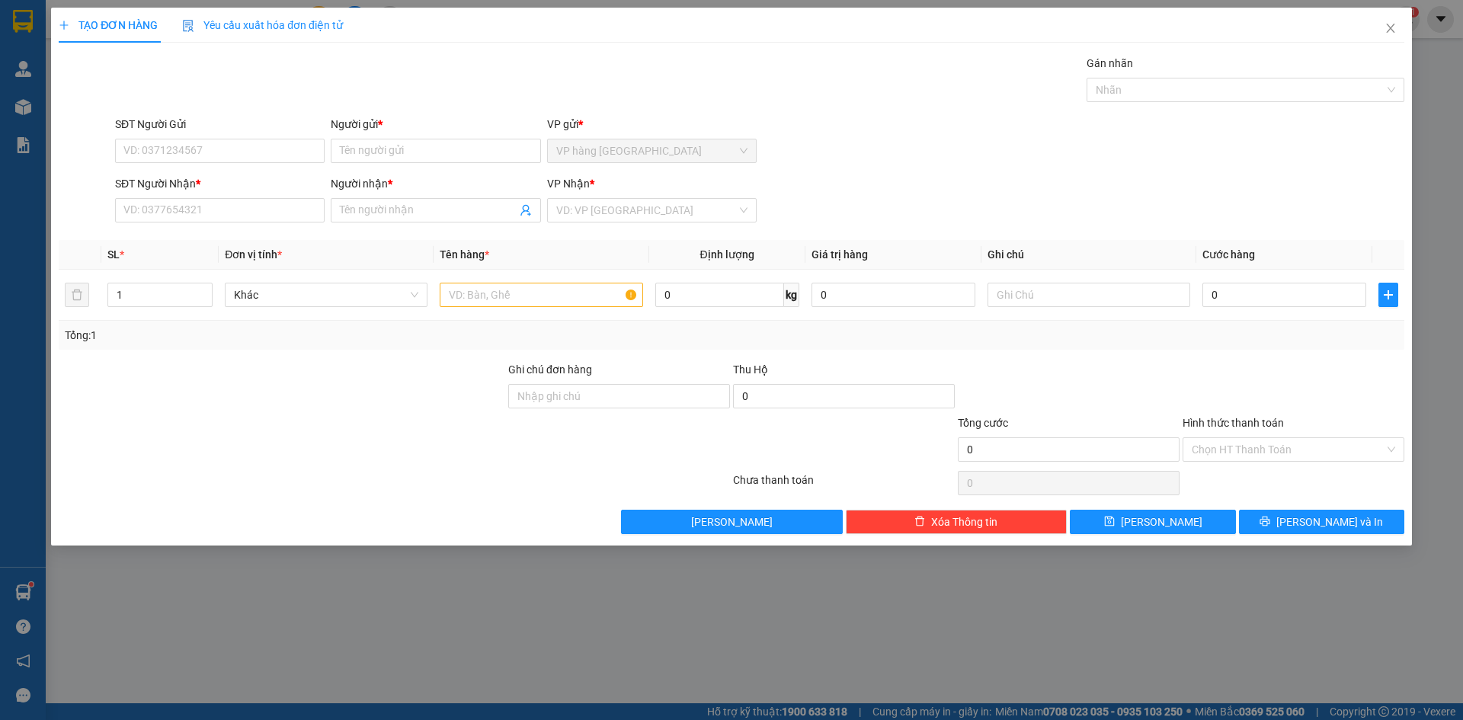
click at [959, 180] on div "SĐT Người Nhận * VD: 0377654321 Người nhận * Tên người nhận VP Nhận * VD: VP Sà…" at bounding box center [760, 201] width 1296 height 53
click at [636, 209] on input "search" at bounding box center [646, 210] width 181 height 23
click at [998, 123] on div "SĐT Người Gửi VD: 0371234567 Người gửi * Tên người gửi VP gửi * VP hàng Nha Tra…" at bounding box center [760, 142] width 1296 height 53
click at [702, 199] on input "search" at bounding box center [646, 210] width 181 height 23
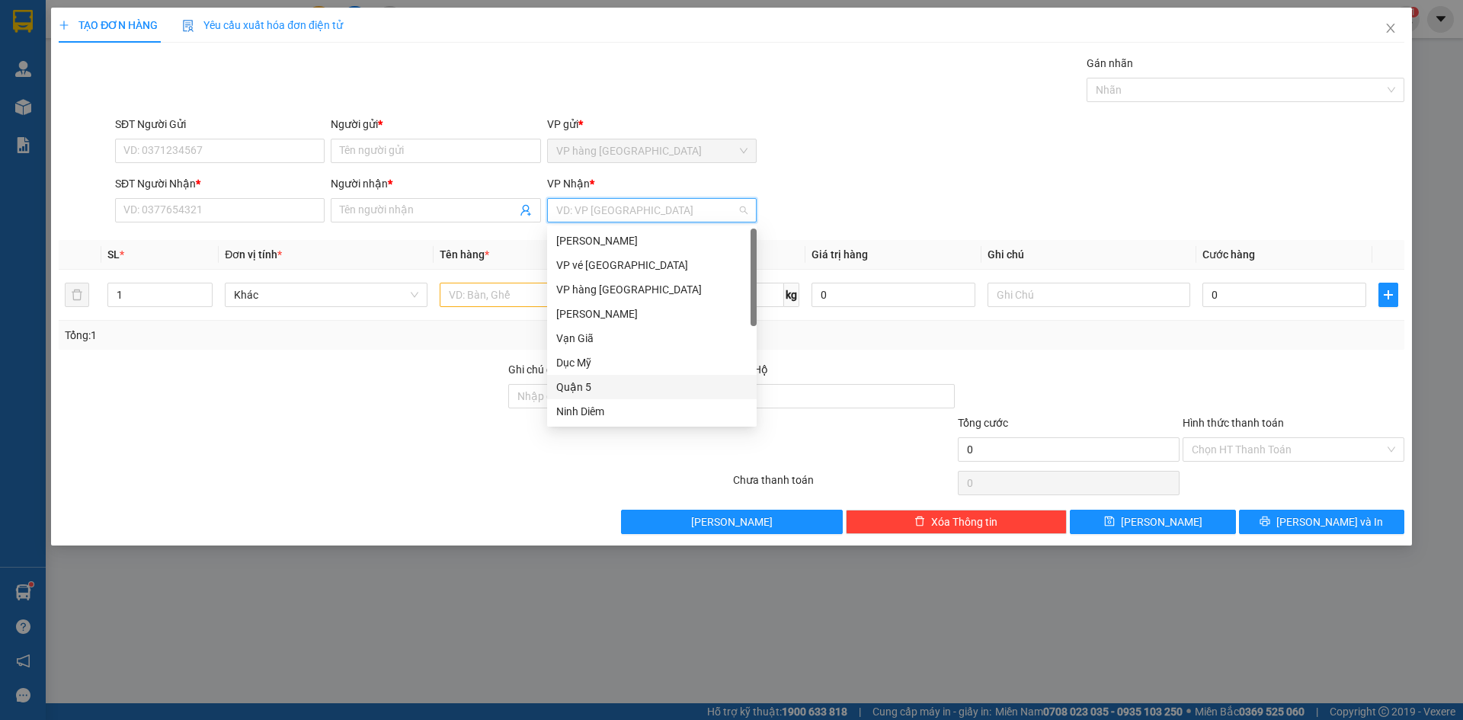
click at [606, 383] on div "Quận 5" at bounding box center [651, 387] width 191 height 17
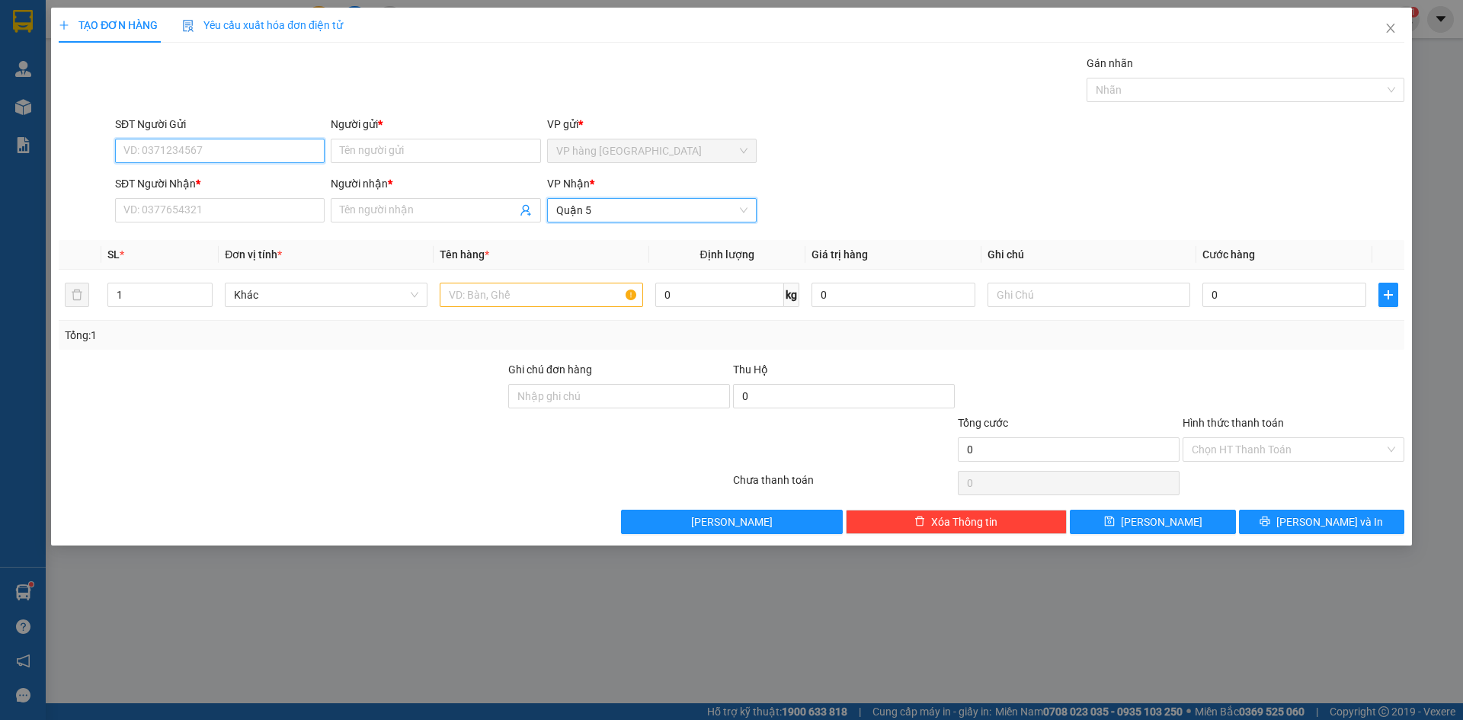
click at [265, 151] on input "SĐT Người Gửi" at bounding box center [220, 151] width 210 height 24
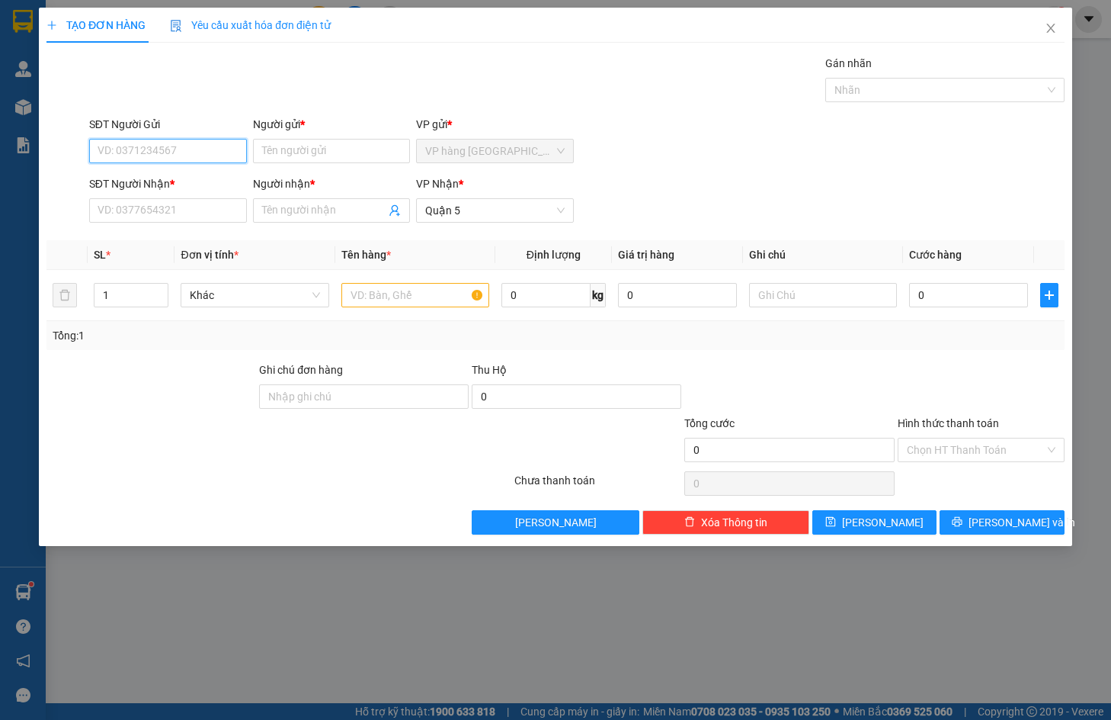
click at [146, 149] on input "SĐT Người Gửi" at bounding box center [168, 151] width 158 height 24
click at [163, 150] on input "SĐT Người Gửi" at bounding box center [168, 151] width 158 height 24
click at [220, 181] on div "0914012397 - TƯỜNG VY" at bounding box center [173, 181] width 150 height 17
click at [183, 211] on input "SĐT Người Nhận *" at bounding box center [168, 210] width 158 height 24
drag, startPoint x: 185, startPoint y: 213, endPoint x: 242, endPoint y: 183, distance: 64.4
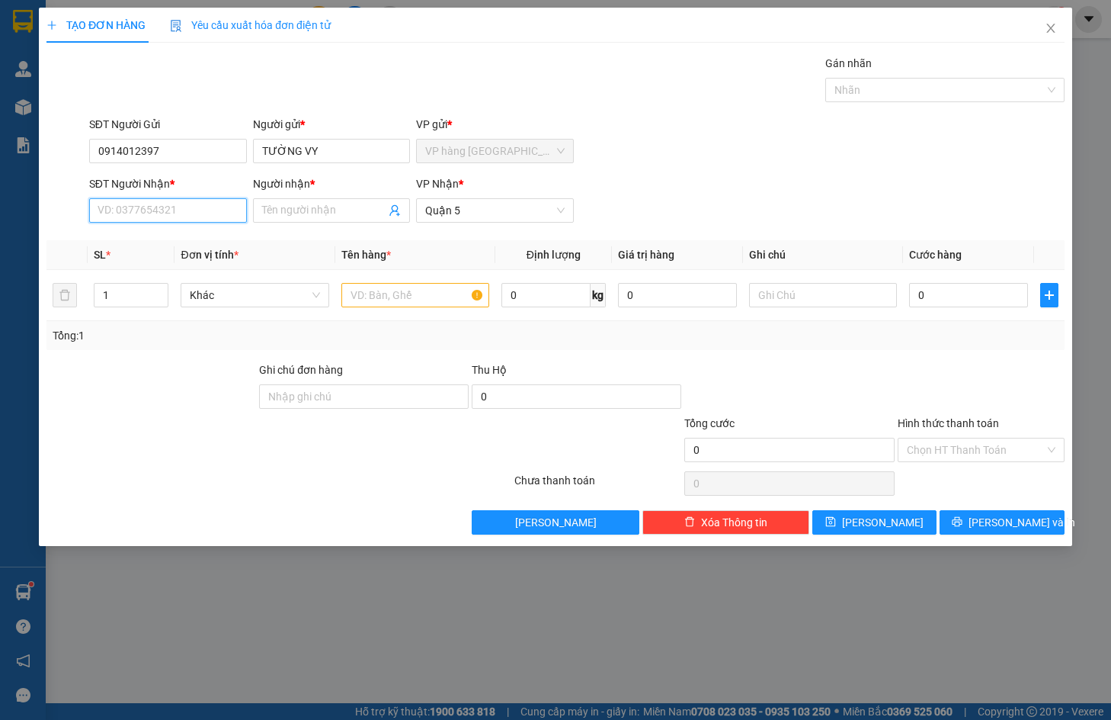
click at [185, 213] on input "SĐT Người Nhận *" at bounding box center [168, 210] width 158 height 24
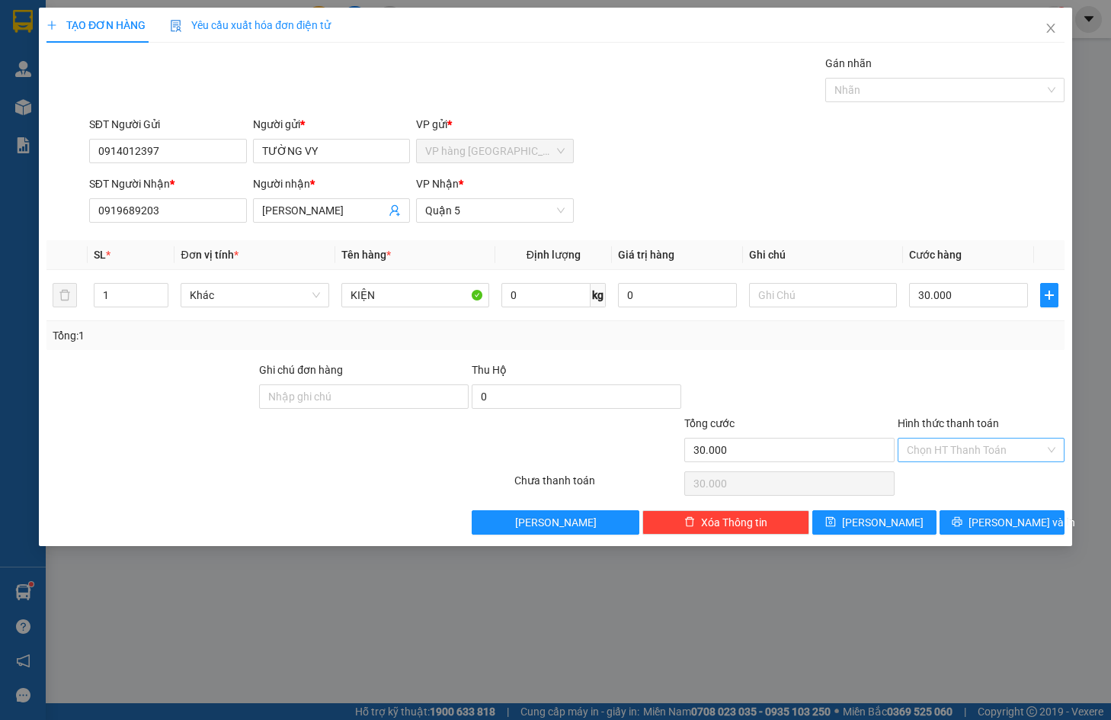
click at [954, 439] on input "Hình thức thanh toán" at bounding box center [976, 449] width 138 height 23
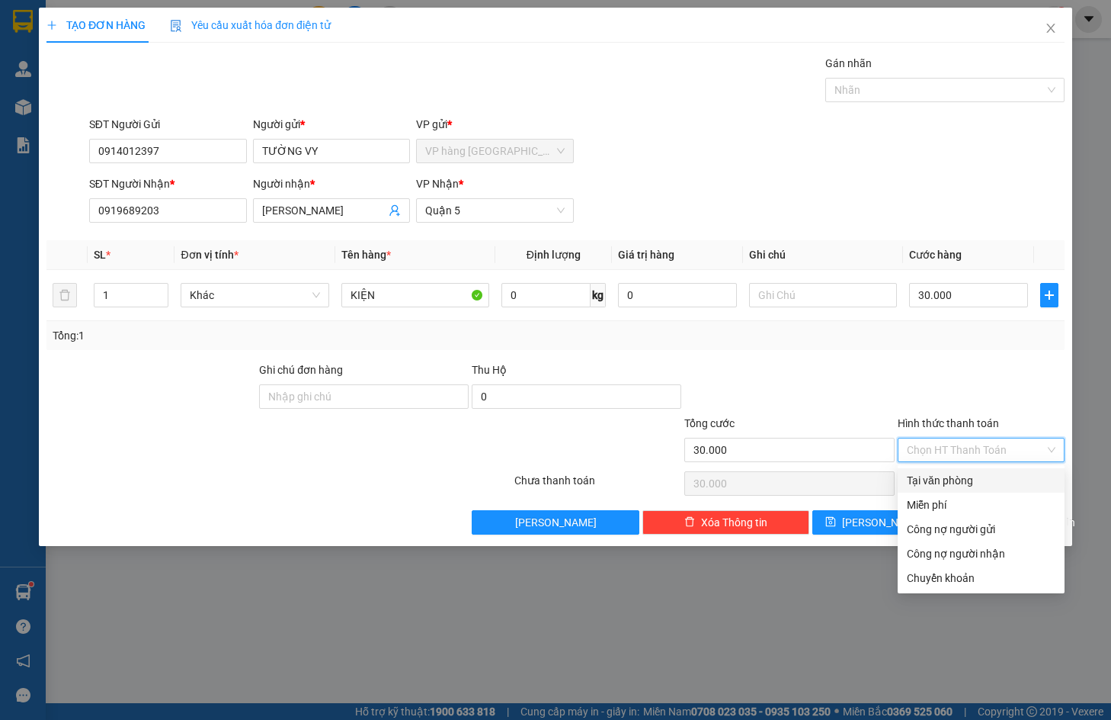
click at [966, 474] on div "Tại văn phòng" at bounding box center [981, 480] width 149 height 17
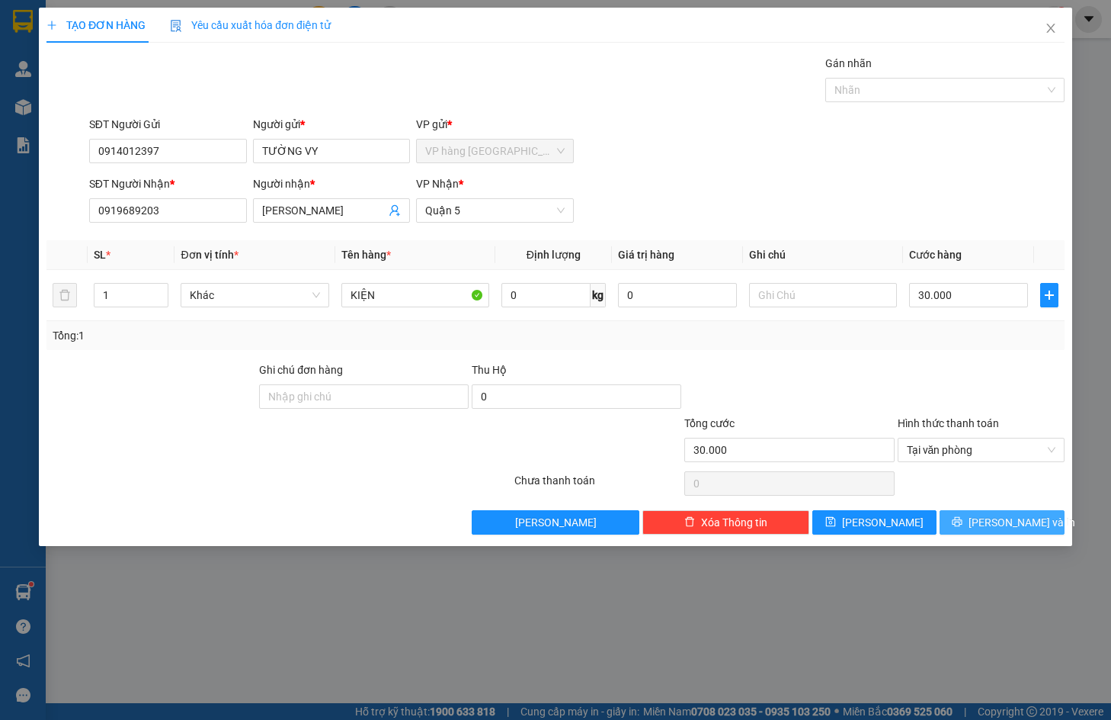
click at [1008, 518] on span "[PERSON_NAME] và In" at bounding box center [1022, 522] width 107 height 17
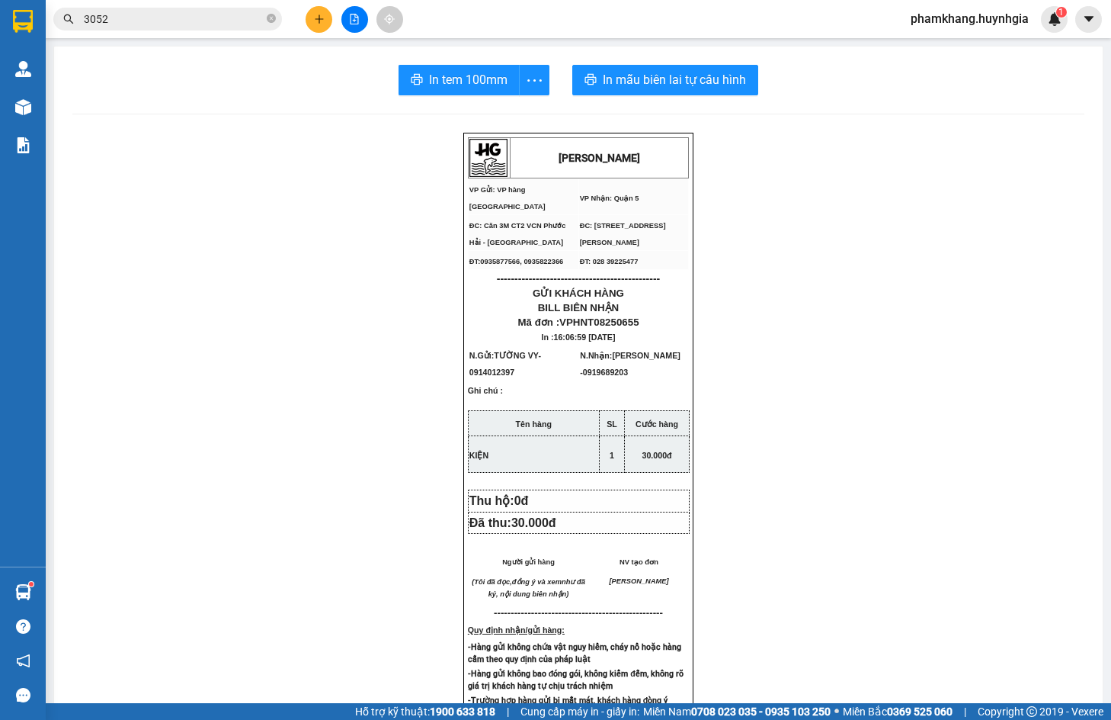
click at [863, 284] on div "HUỲNH GIA VP Gửi: VP hàng Nha Trang VP Nhận: Quận 5 ĐC: Căn 3M CT2 VCN Phước …" at bounding box center [578, 655] width 1012 height 1045
click at [656, 80] on span "In mẫu biên lai tự cấu hình" at bounding box center [674, 79] width 143 height 19
click at [412, 359] on div "HUỲNH GIA VP Gửi: VP hàng Nha Trang VP Nhận: Quận 5 ĐC: Căn 3M CT2 VCN Phước …" at bounding box center [578, 655] width 1012 height 1045
click at [454, 70] on span "In tem 100mm" at bounding box center [468, 79] width 79 height 19
click at [277, 467] on div "HUỲNH GIA VP Gửi: VP hàng Nha Trang VP Nhận: Quận 5 ĐC: Căn 3M CT2 VCN Phước …" at bounding box center [578, 655] width 1012 height 1045
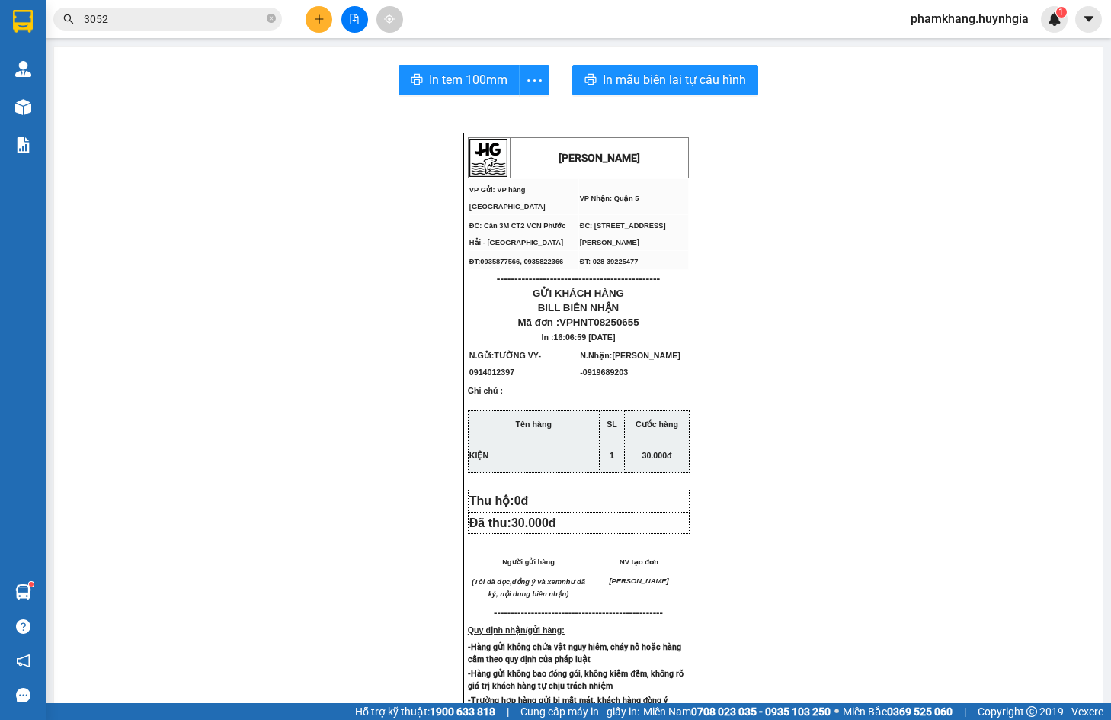
click at [409, 334] on div "HUỲNH GIA VP Gửi: VP hàng Nha Trang VP Nhận: Quận 5 ĐC: Căn 3M CT2 VCN Phước …" at bounding box center [578, 655] width 1012 height 1045
click at [333, 11] on div at bounding box center [354, 19] width 114 height 27
click at [331, 15] on button at bounding box center [319, 19] width 27 height 27
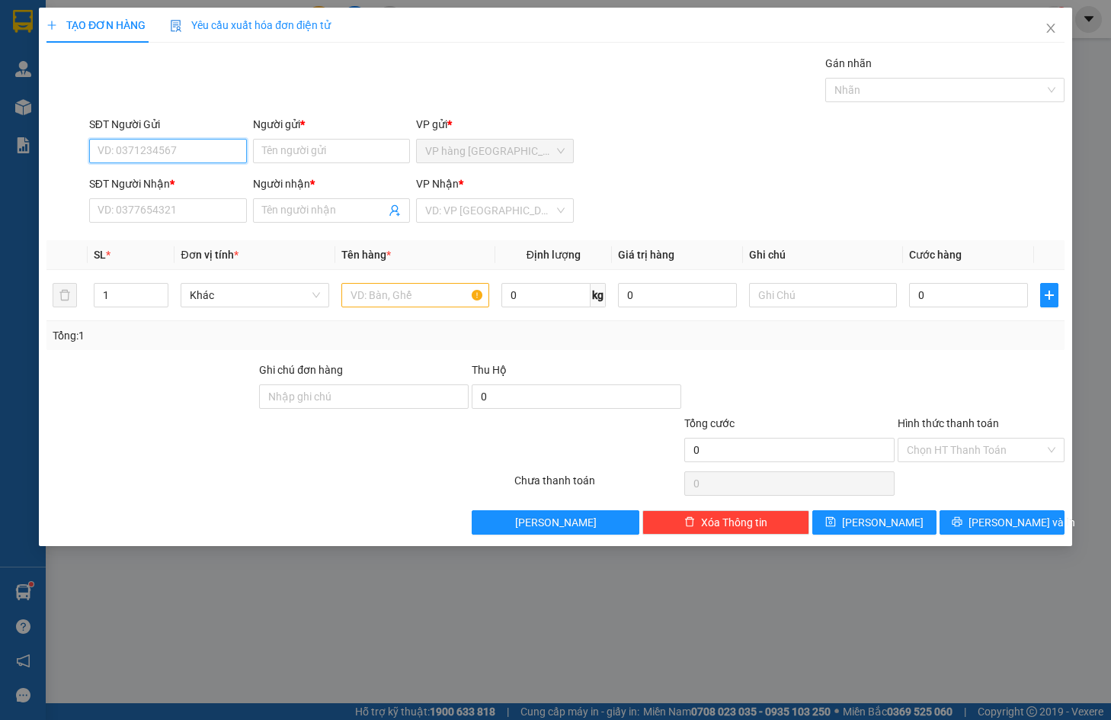
drag, startPoint x: 182, startPoint y: 150, endPoint x: 1103, endPoint y: 13, distance: 930.9
click at [182, 149] on input "SĐT Người Gửi" at bounding box center [168, 151] width 158 height 24
click at [415, 292] on input "text" at bounding box center [415, 295] width 148 height 24
drag, startPoint x: 162, startPoint y: 151, endPoint x: 527, endPoint y: 43, distance: 380.6
click at [163, 151] on input "SĐT Người Gửi" at bounding box center [168, 151] width 158 height 24
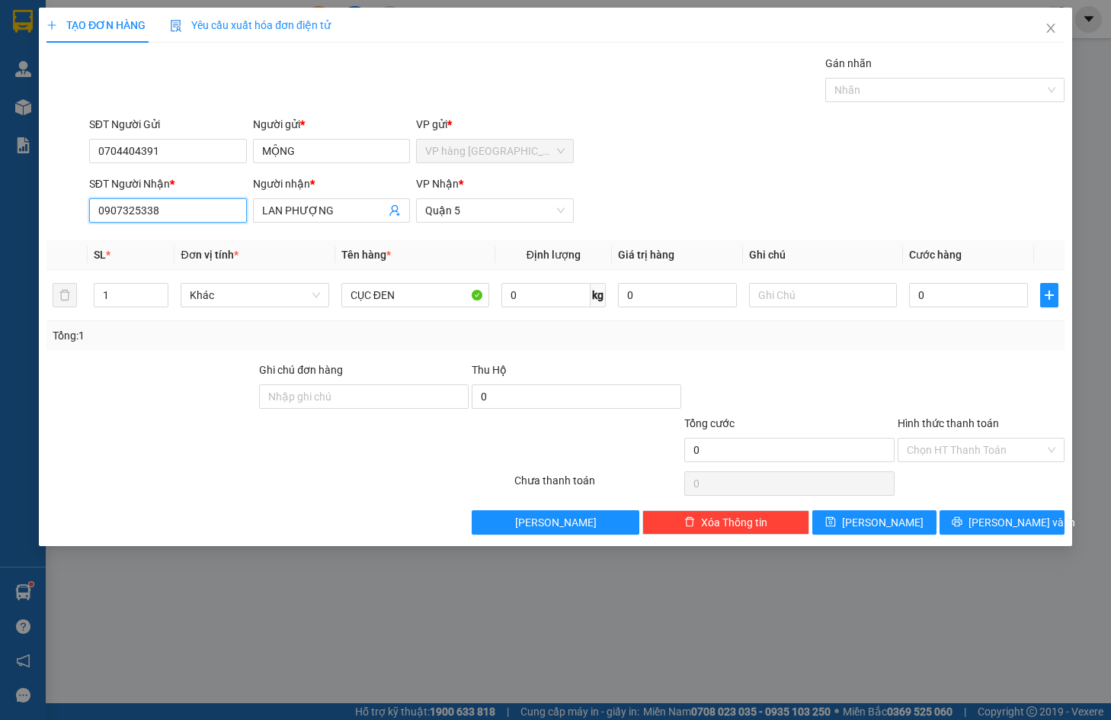
click at [194, 208] on input "0907325338" at bounding box center [168, 210] width 158 height 24
click at [151, 207] on input "SĐT Người Nhận *" at bounding box center [168, 210] width 158 height 24
click at [675, 178] on div "SĐT Người Nhận * 0704404391 Người nhận * HIỀN VP Nhận * Quận 5" at bounding box center [577, 201] width 982 height 53
click at [987, 513] on button "[PERSON_NAME] và In" at bounding box center [1002, 522] width 124 height 24
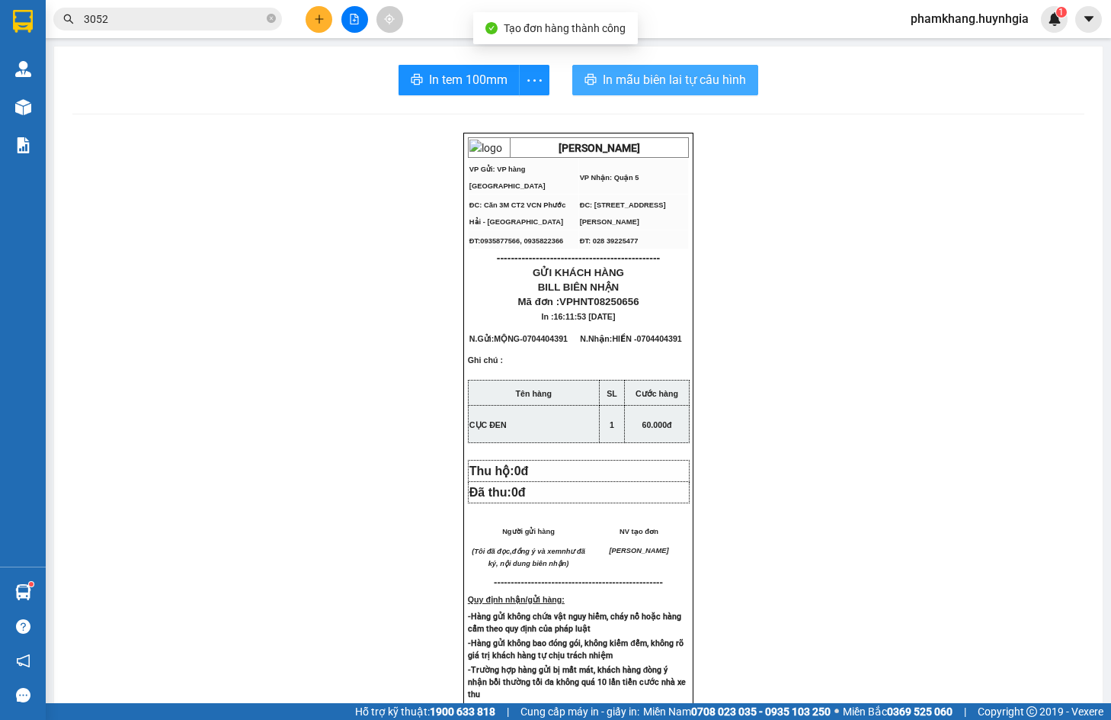
click at [630, 78] on span "In mẫu biên lai tự cấu hình" at bounding box center [674, 79] width 143 height 19
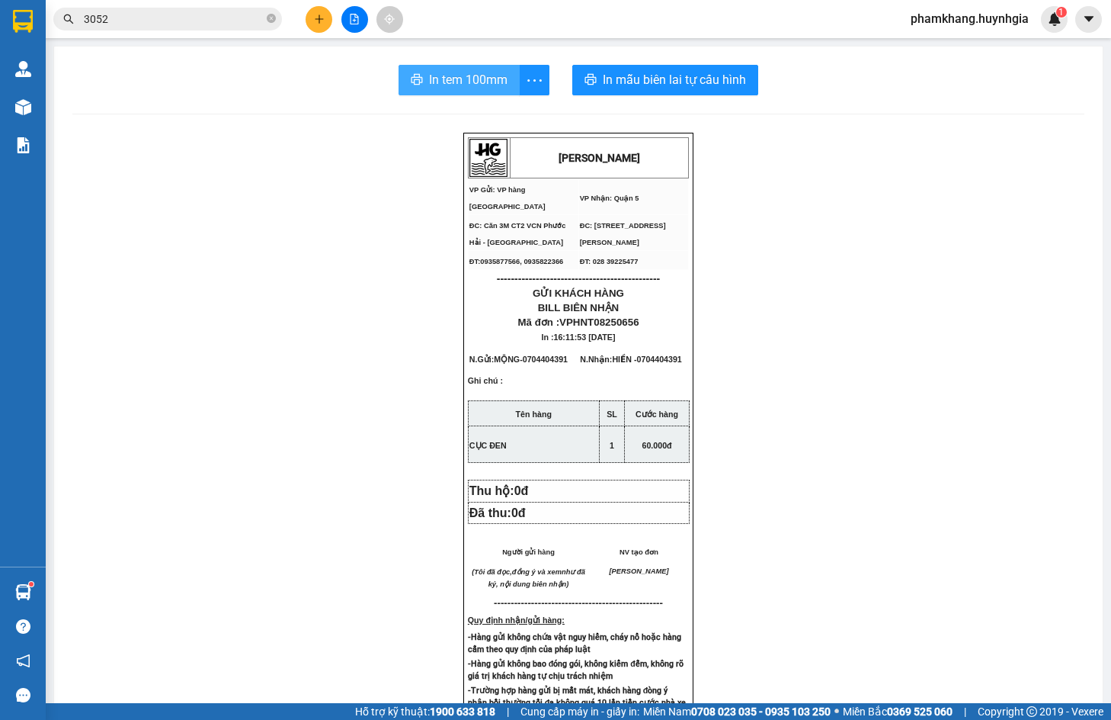
click at [461, 89] on span "In tem 100mm" at bounding box center [468, 79] width 79 height 19
click at [364, 357] on div "HUỲNH GIA VP Gửi: VP hàng Nha Trang VP Nhận: Quận 5 ĐC: Căn 3M CT2 VCN Phước …" at bounding box center [578, 652] width 1012 height 1039
click at [150, 18] on input "3052" at bounding box center [174, 19] width 180 height 17
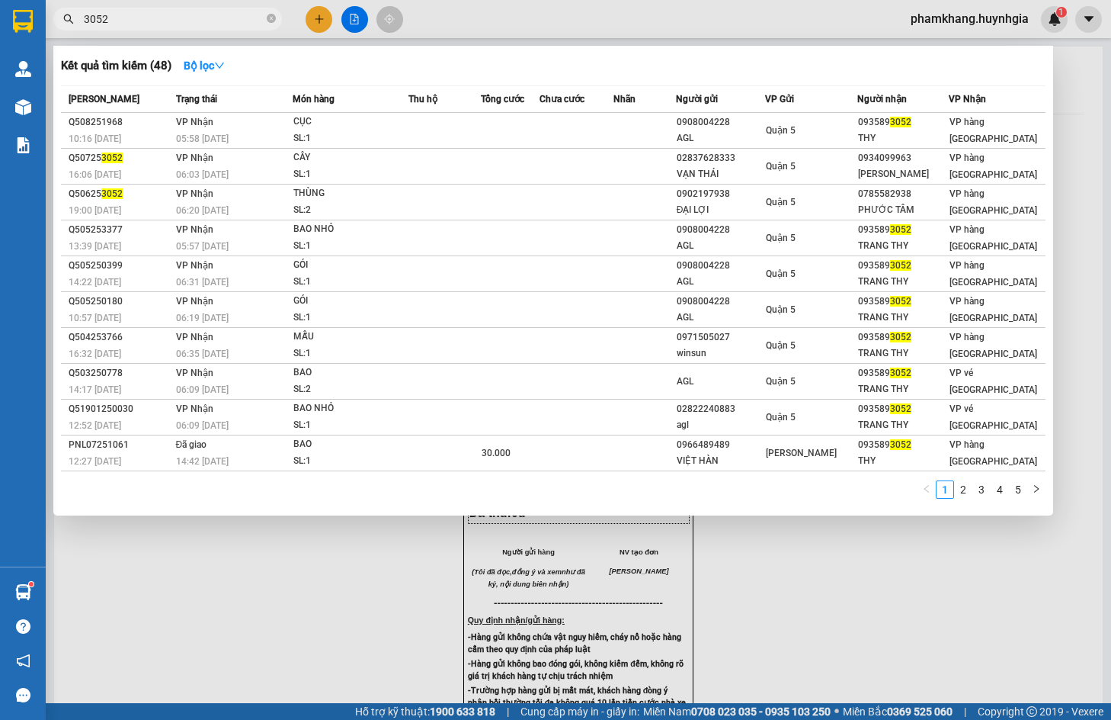
click at [495, 21] on div at bounding box center [555, 360] width 1111 height 720
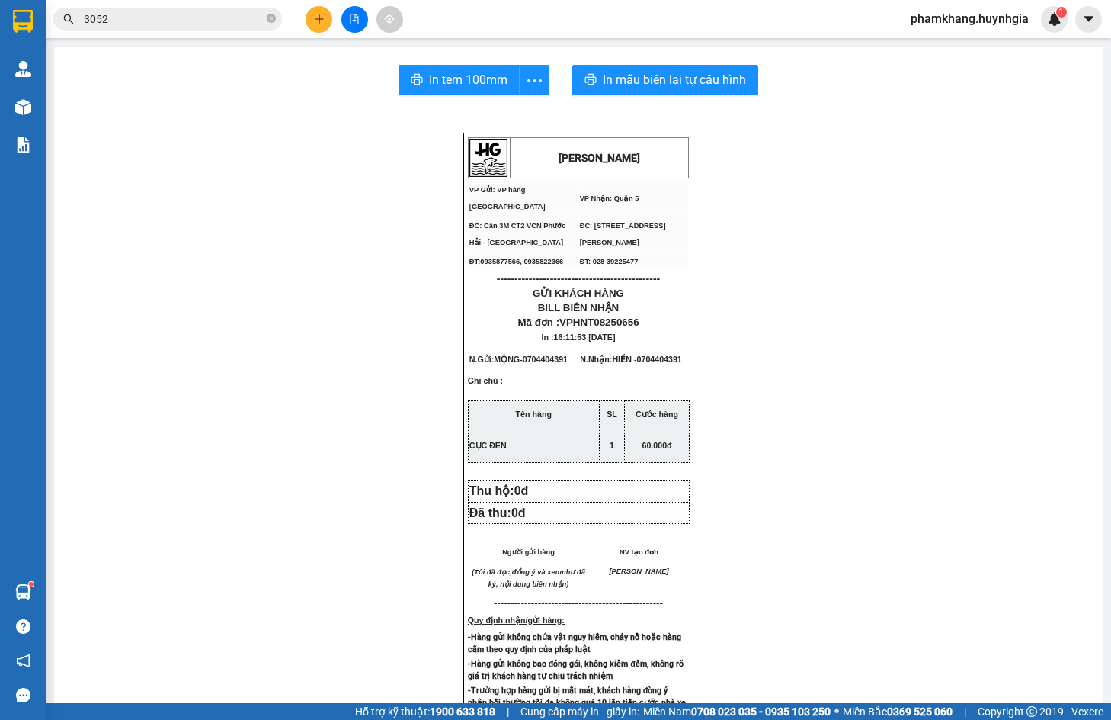
click at [136, 14] on input "3052" at bounding box center [174, 19] width 180 height 17
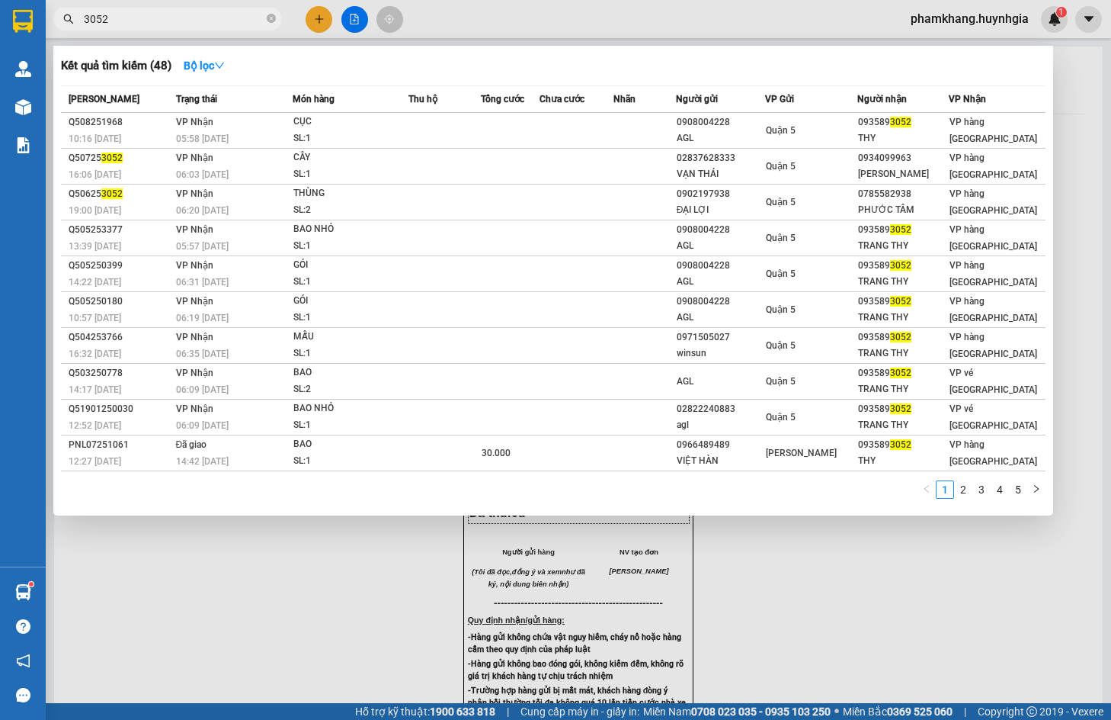
click at [136, 14] on input "3052" at bounding box center [174, 19] width 180 height 17
click at [323, 24] on div at bounding box center [555, 360] width 1111 height 720
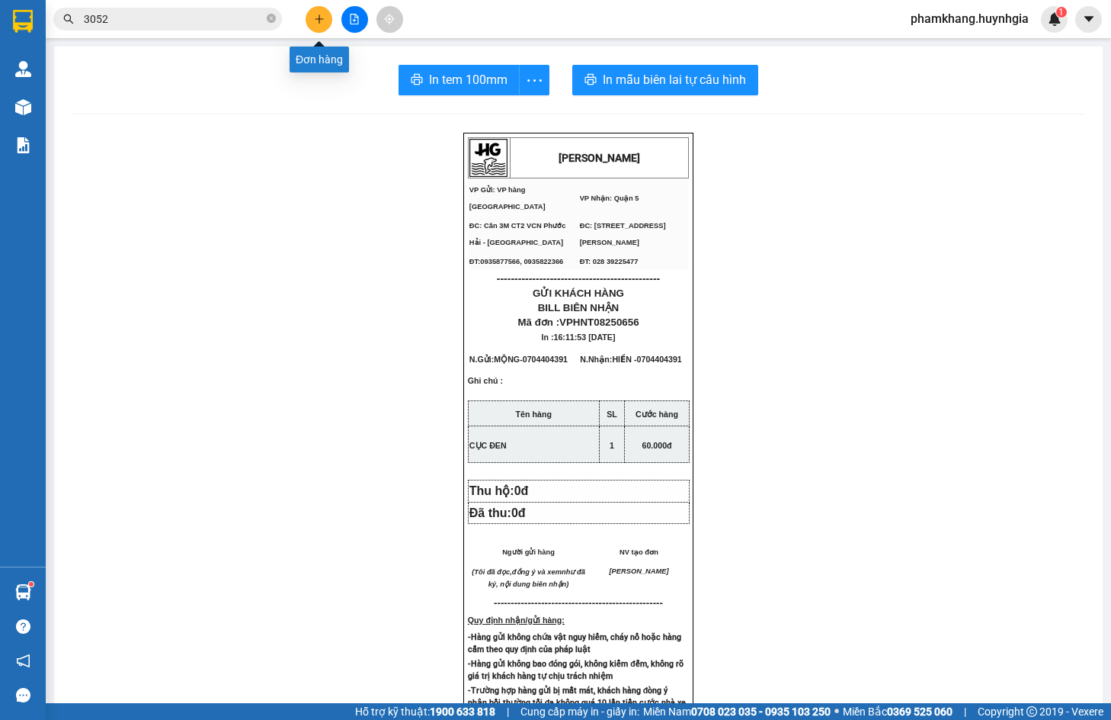
click at [323, 24] on button at bounding box center [319, 19] width 27 height 27
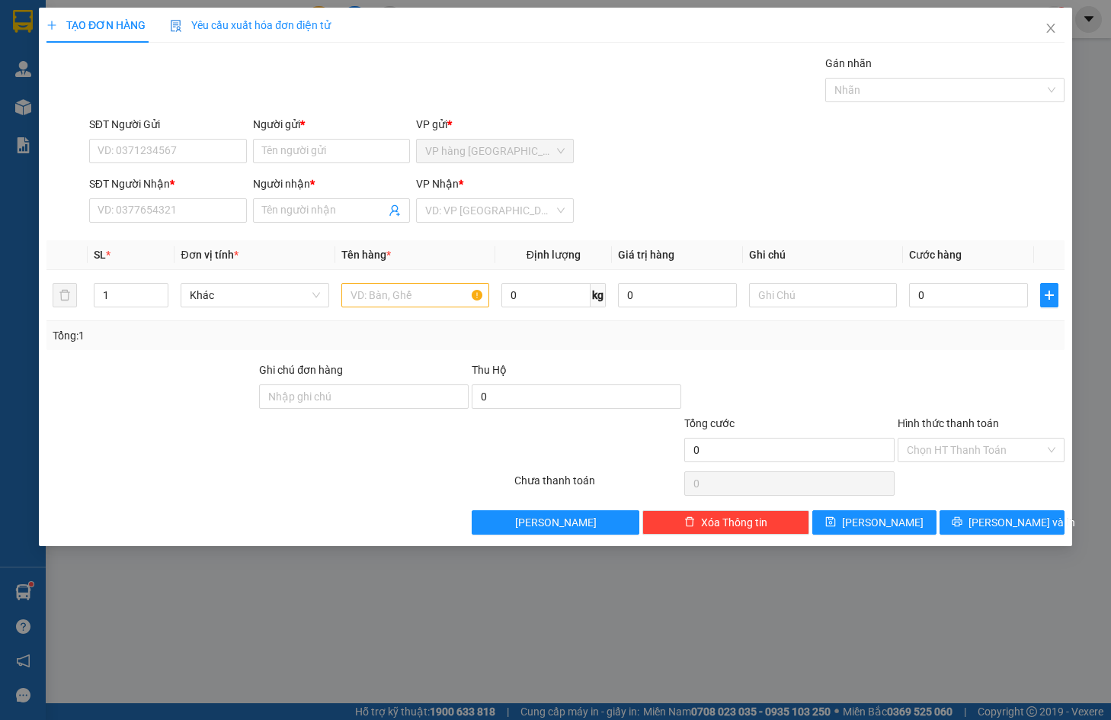
click at [572, 359] on div "Transit Pickup Surcharge Ids Transit Deliver Surcharge Ids Transit Deliver Surc…" at bounding box center [555, 294] width 1018 height 479
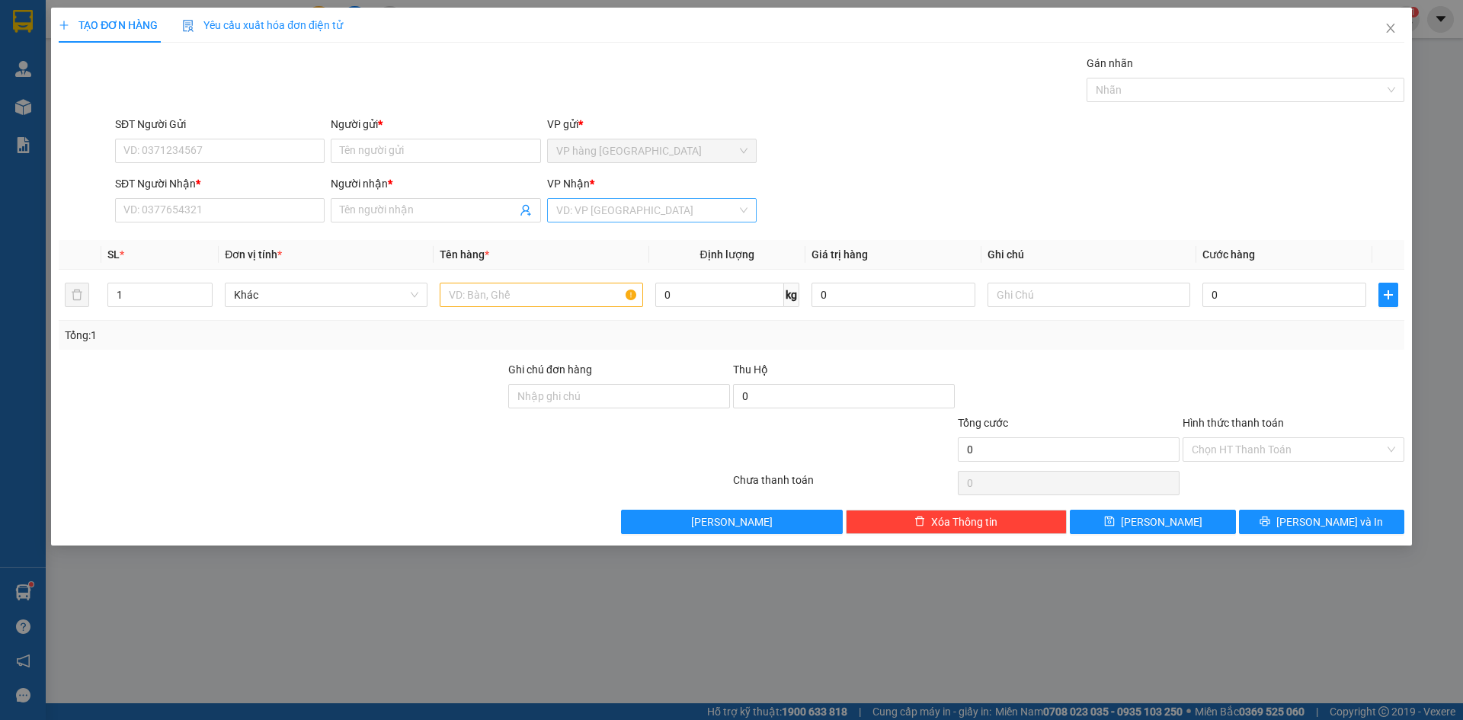
click at [726, 216] on input "search" at bounding box center [646, 210] width 181 height 23
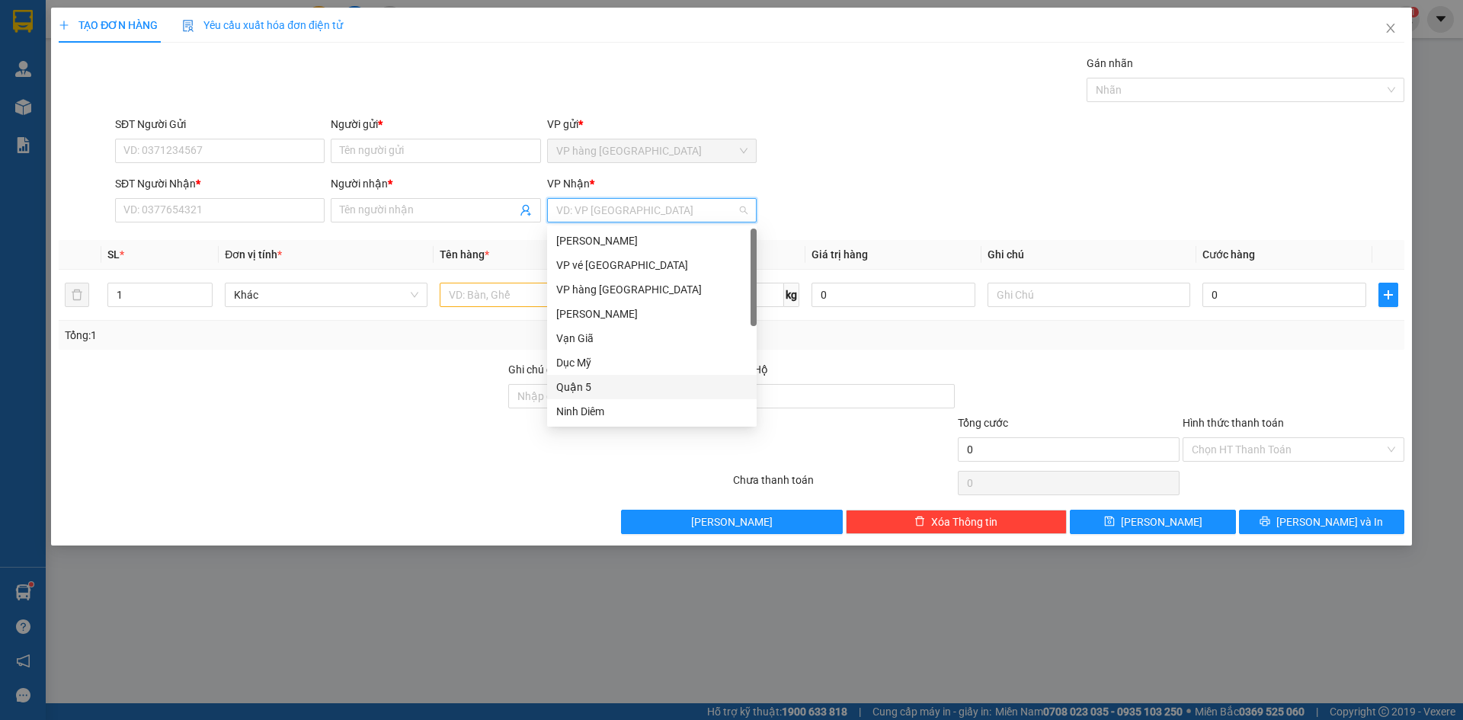
click at [615, 387] on div "Quận 5" at bounding box center [651, 387] width 191 height 17
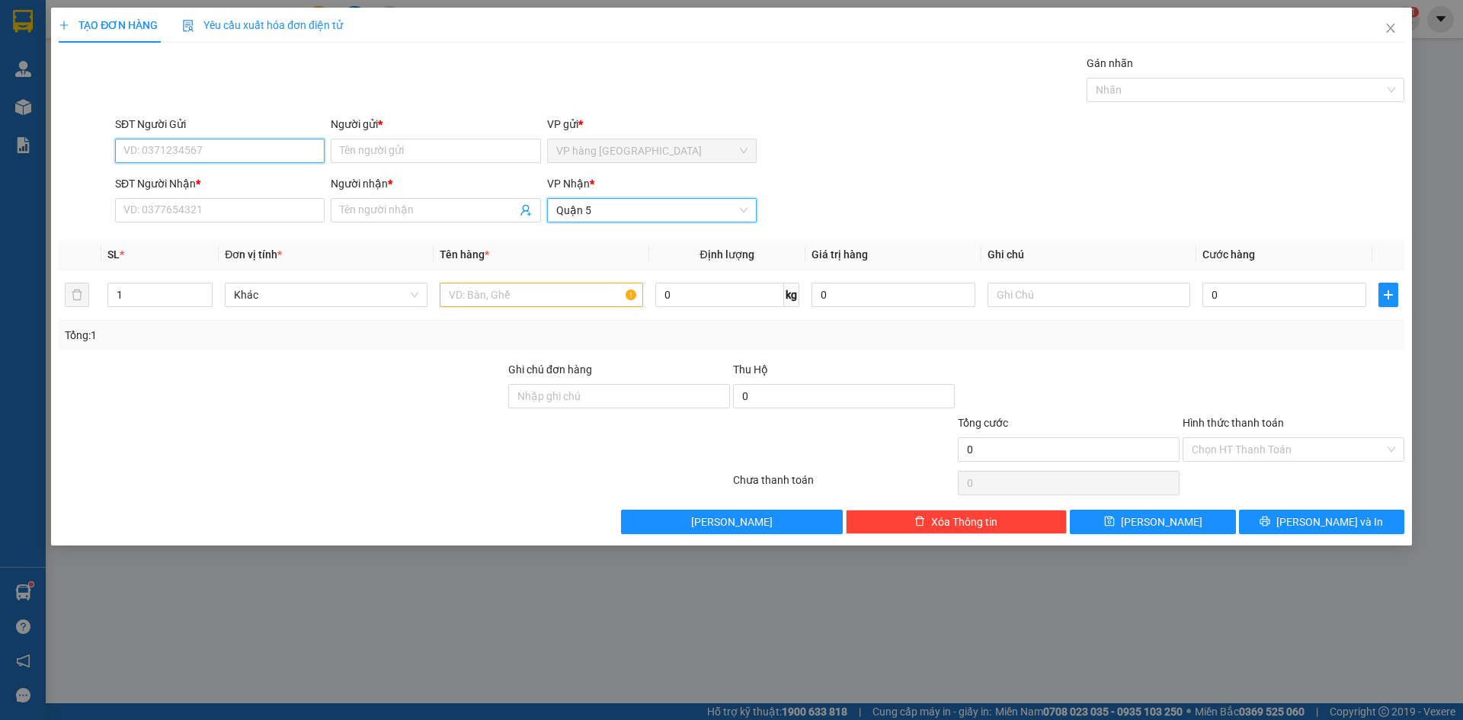
click at [183, 155] on input "SĐT Người Gửi" at bounding box center [220, 151] width 210 height 24
click at [455, 297] on input "text" at bounding box center [541, 295] width 203 height 24
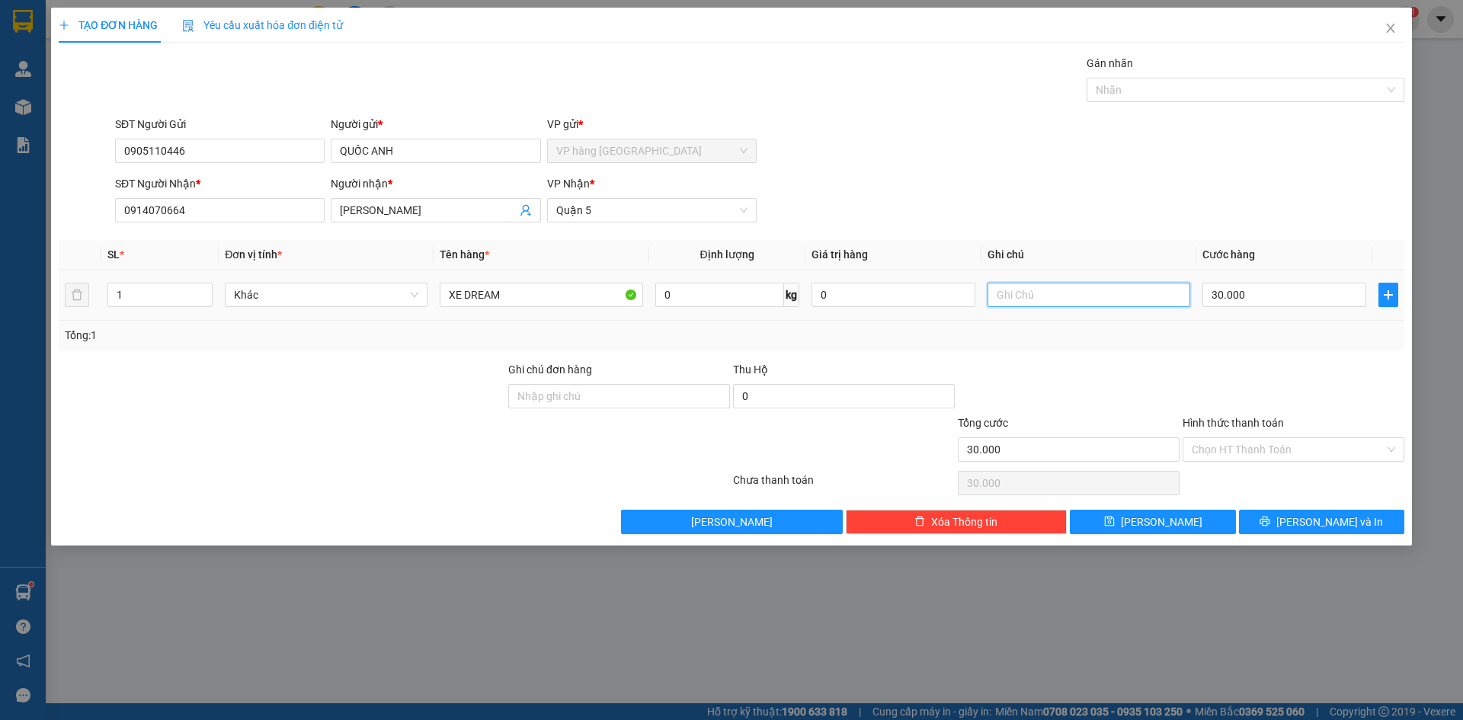
click at [1077, 287] on input "text" at bounding box center [1089, 295] width 203 height 24
drag, startPoint x: 831, startPoint y: 191, endPoint x: 922, endPoint y: 239, distance: 102.6
click at [831, 191] on div "SĐT Người Nhận * 0914070664 Người nhận * LÊ DUNG VP Nhận * Quận 5" at bounding box center [760, 201] width 1296 height 53
click at [1069, 300] on input "BS:" at bounding box center [1089, 295] width 203 height 24
click at [956, 191] on div "SĐT Người Nhận * 0914070664 Người nhận * LÊ DUNG VP Nhận * Quận 5" at bounding box center [760, 201] width 1296 height 53
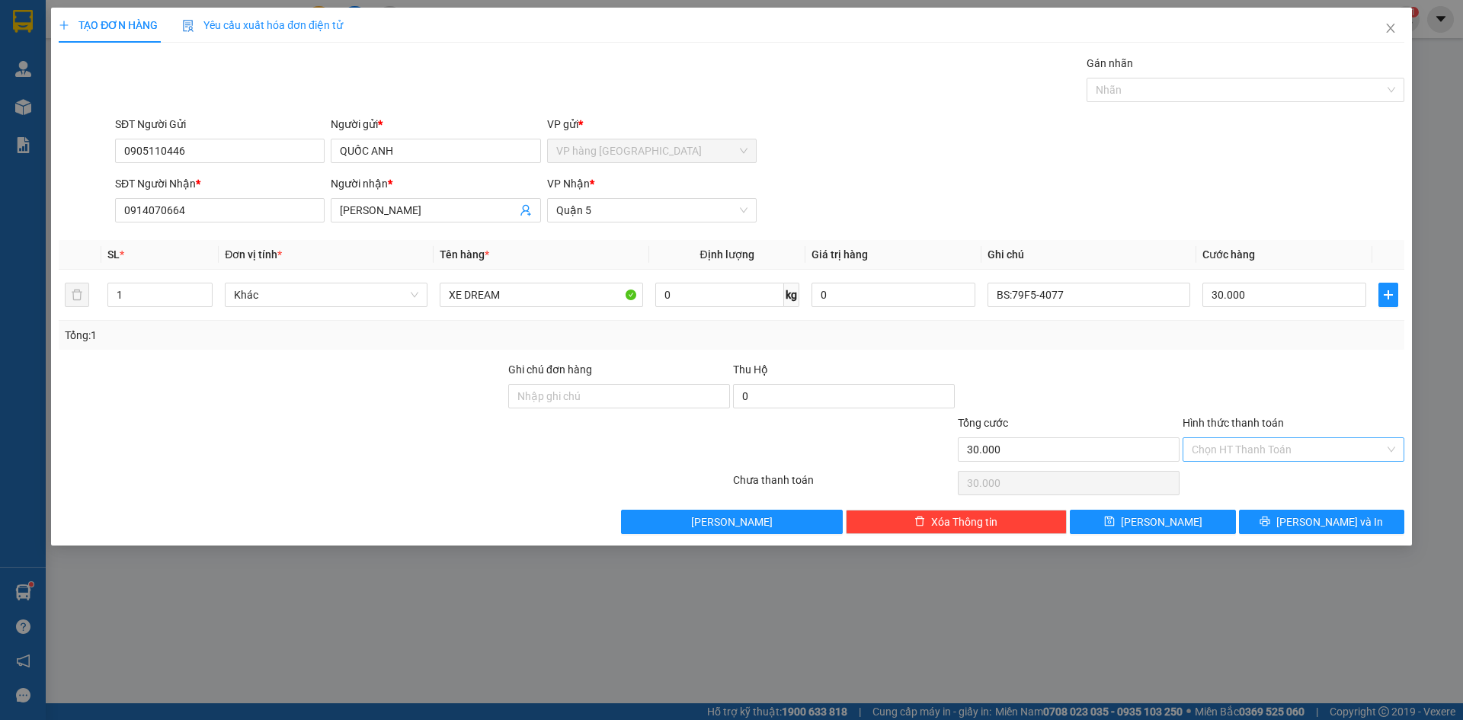
click at [1223, 452] on input "Hình thức thanh toán" at bounding box center [1288, 449] width 193 height 23
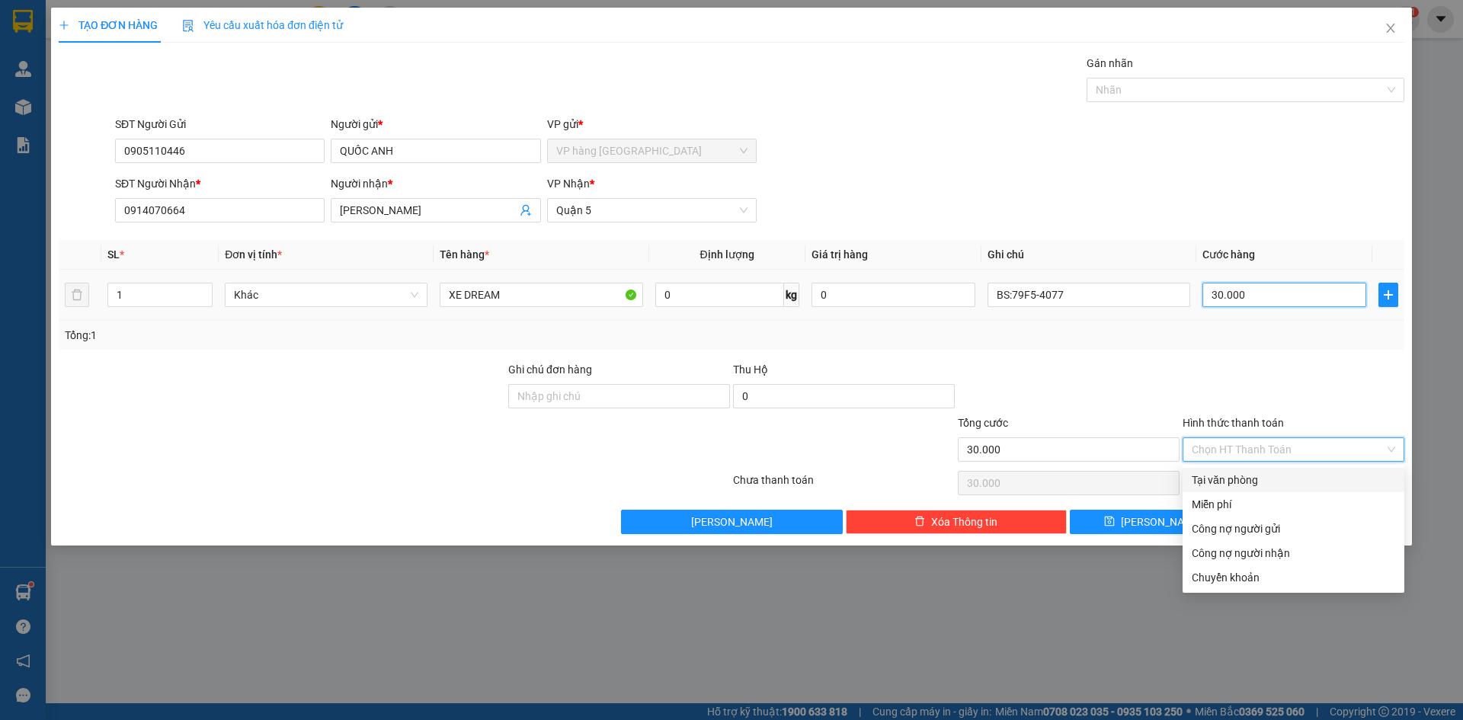
click at [1275, 293] on input "30.000" at bounding box center [1285, 295] width 164 height 24
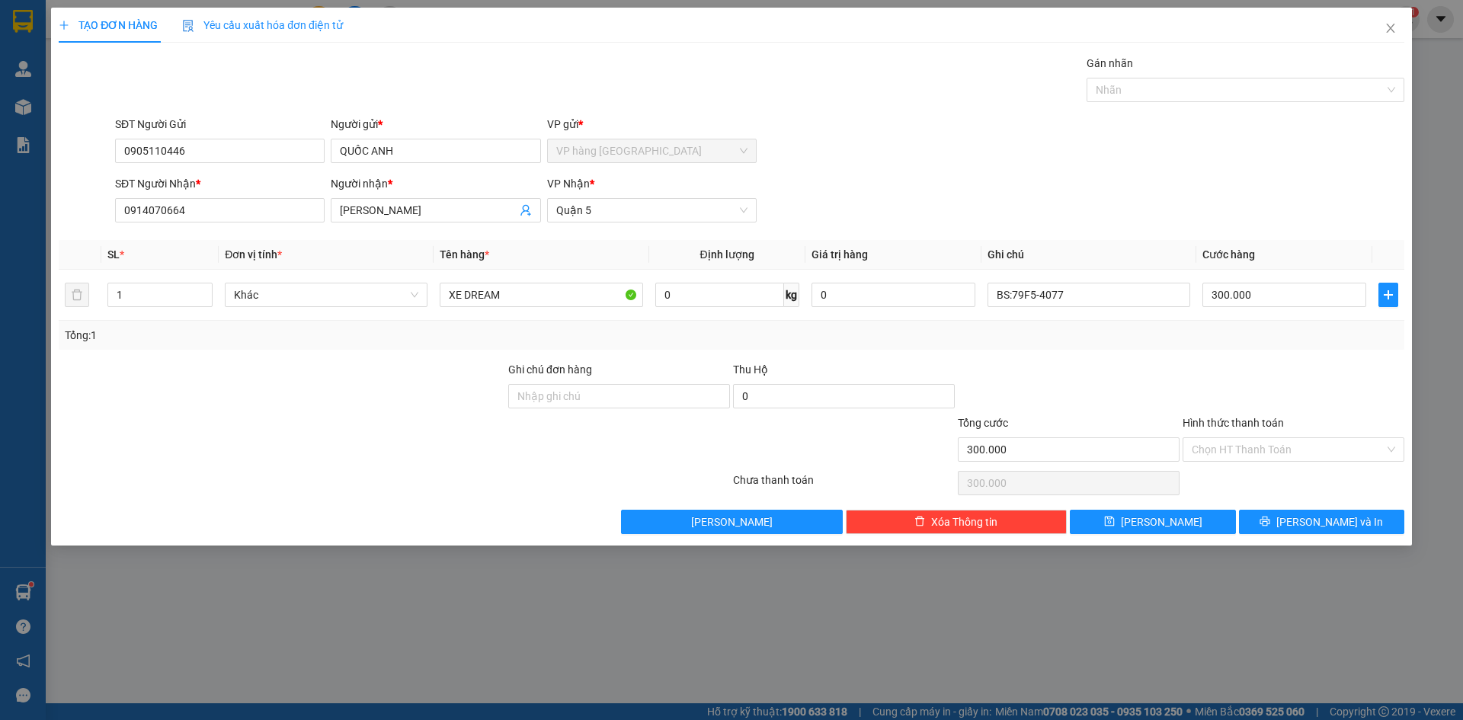
click at [1268, 199] on div "SĐT Người Nhận * 0914070664 Người nhận * LÊ DUNG VP Nhận * Quận 5" at bounding box center [760, 201] width 1296 height 53
click at [1252, 454] on input "Hình thức thanh toán" at bounding box center [1288, 449] width 193 height 23
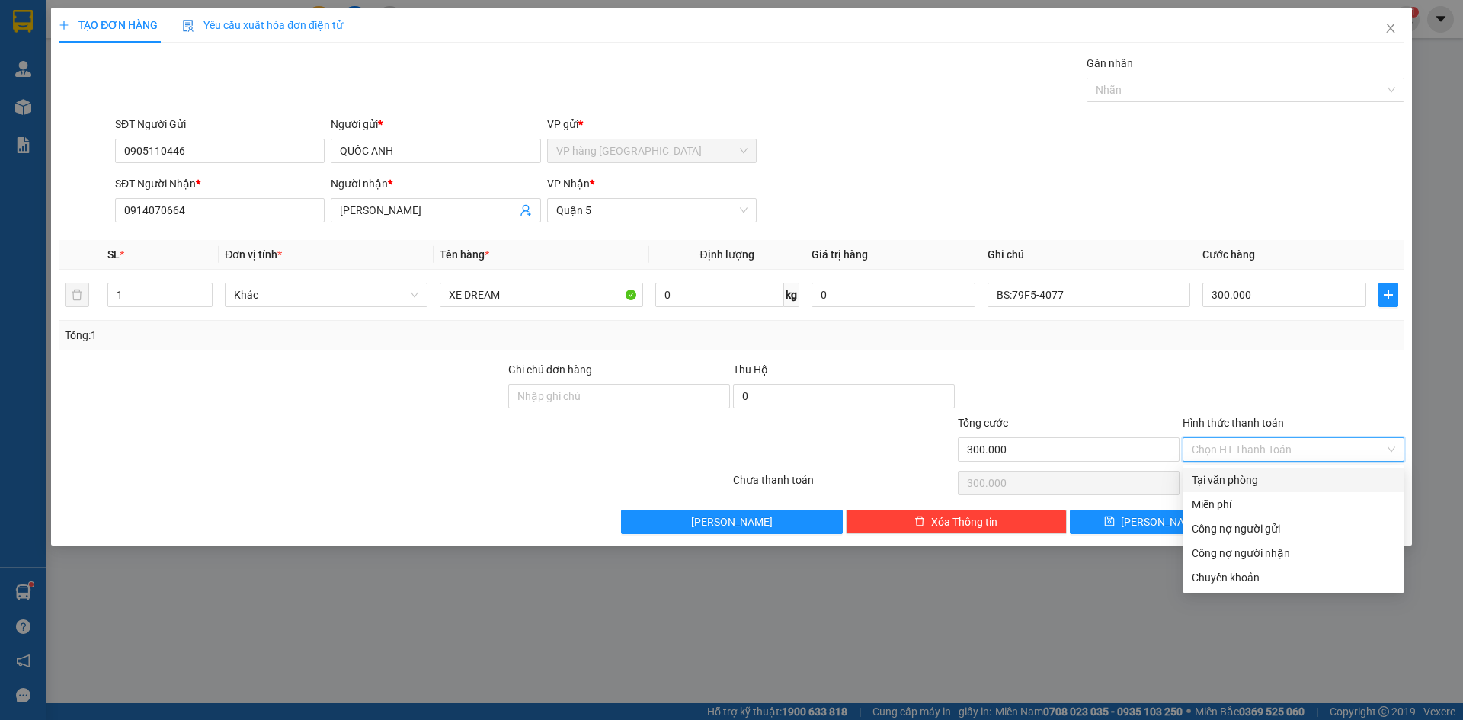
click at [1251, 476] on div "Tại văn phòng" at bounding box center [1294, 480] width 204 height 17
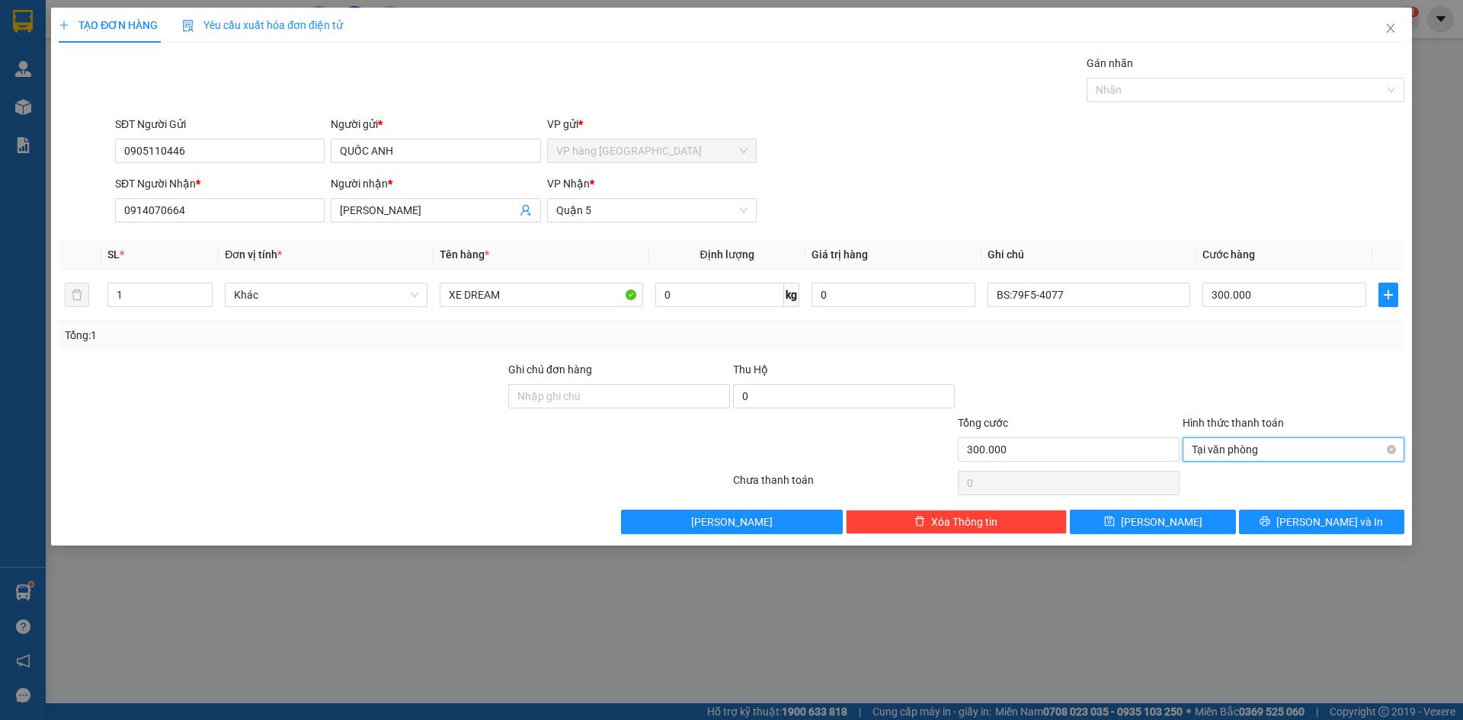
click at [1265, 450] on span "Tại văn phòng" at bounding box center [1294, 449] width 204 height 23
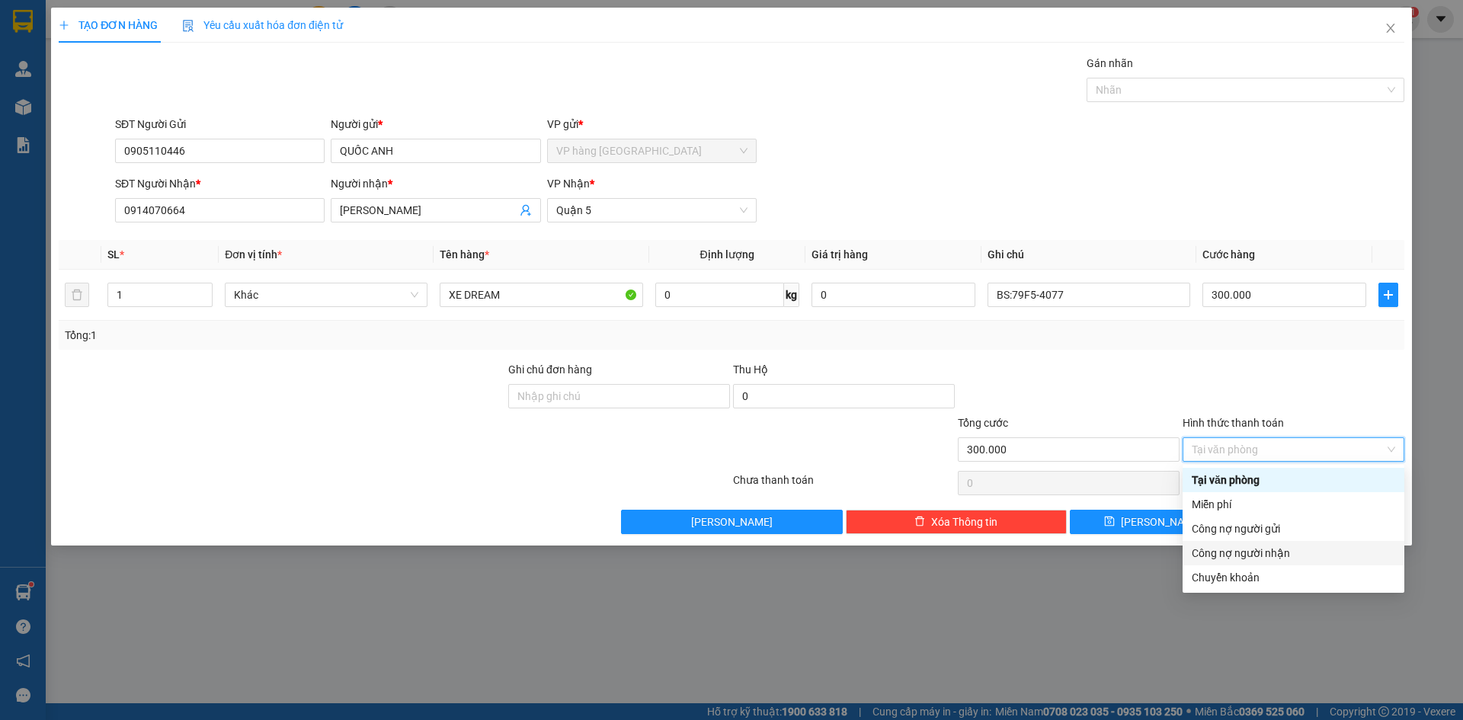
click at [1260, 572] on div "Chuyển khoản" at bounding box center [1294, 577] width 204 height 17
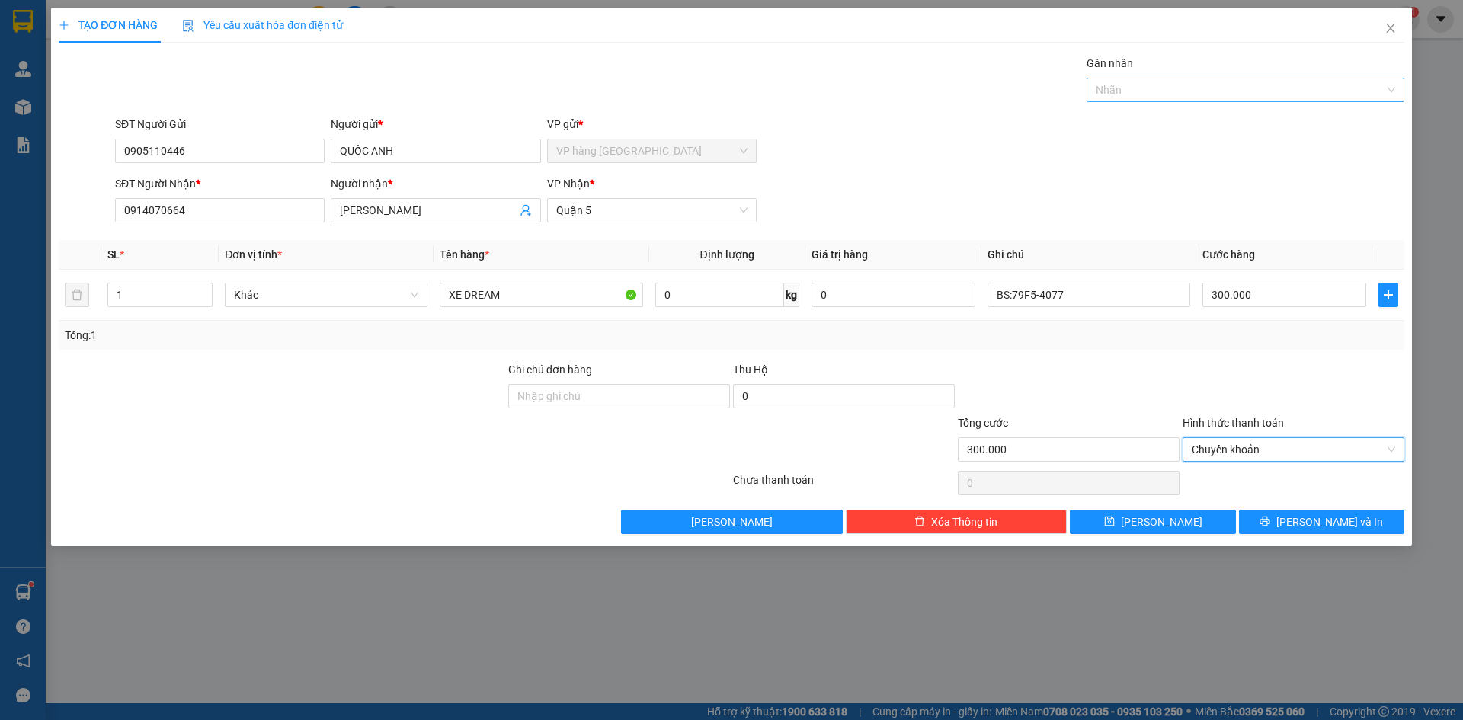
click at [1133, 91] on div at bounding box center [1238, 90] width 295 height 18
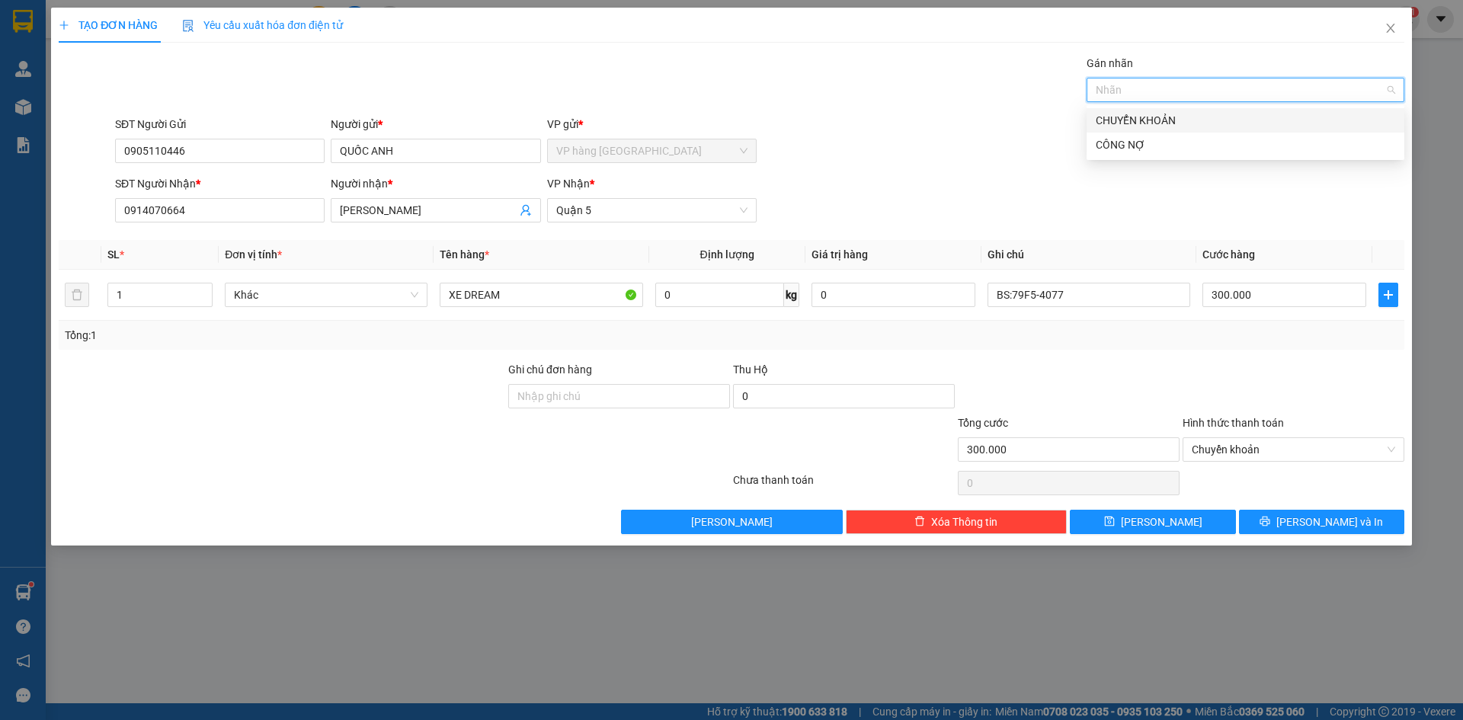
click at [1146, 117] on div "CHUYỂN KHOẢN" at bounding box center [1246, 120] width 300 height 17
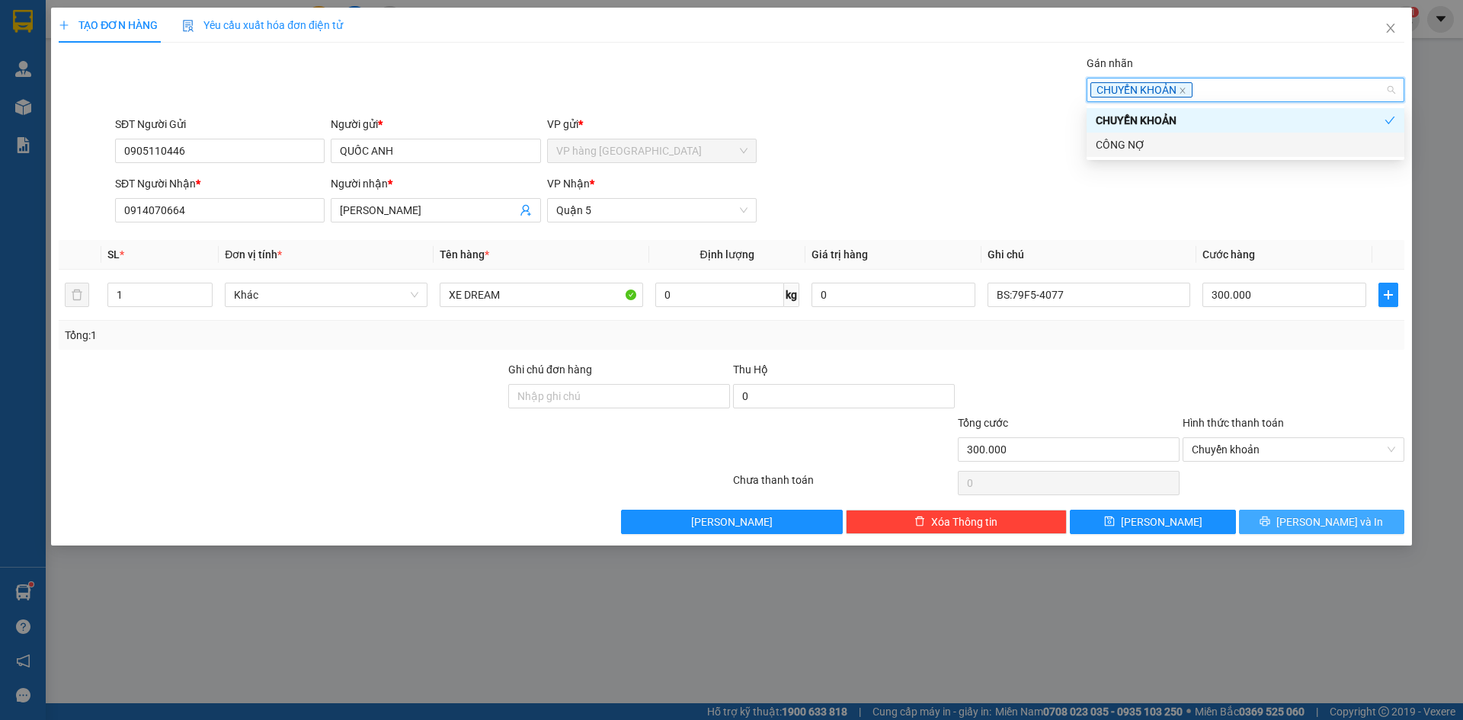
click at [1271, 524] on icon "printer" at bounding box center [1266, 522] width 10 height 10
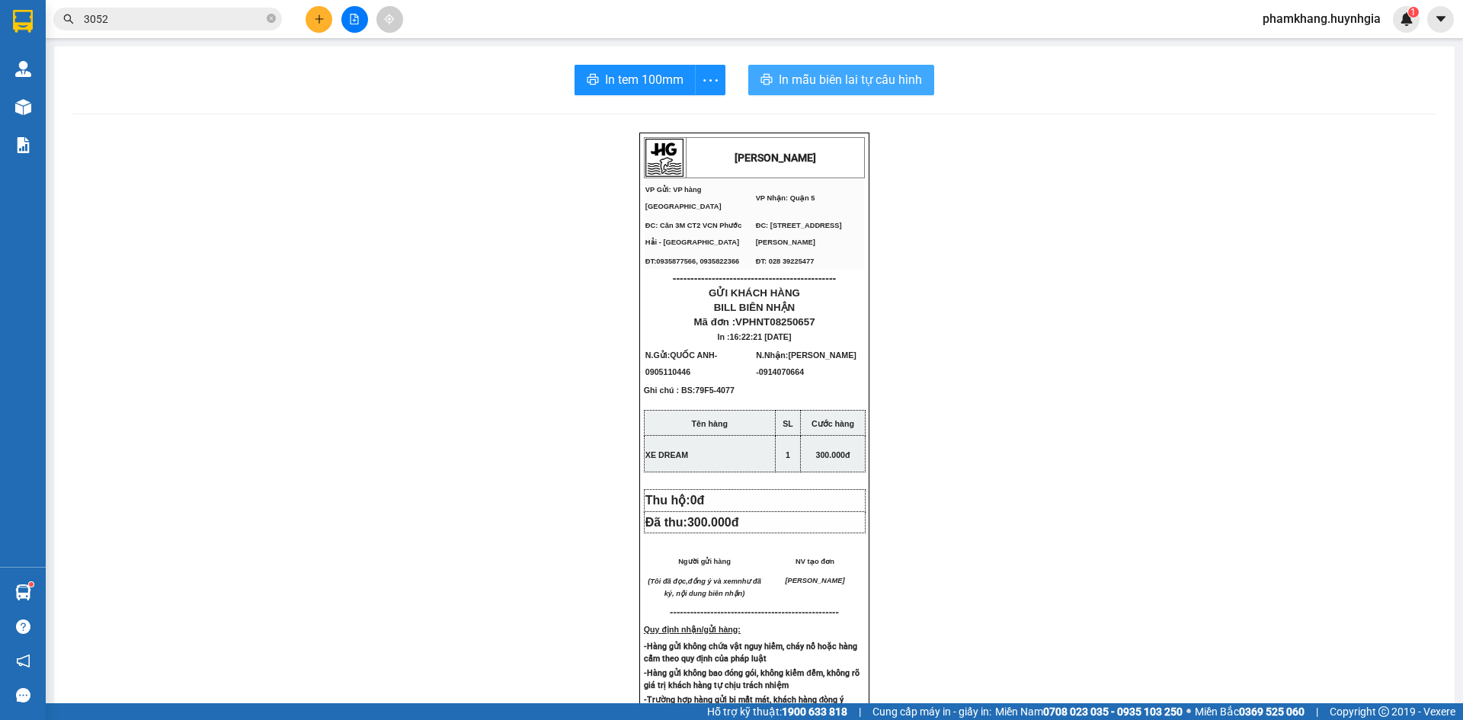
click at [838, 75] on span "In mẫu biên lai tự cấu hình" at bounding box center [850, 79] width 143 height 19
click at [663, 91] on button "In tem 100mm" at bounding box center [635, 80] width 127 height 30
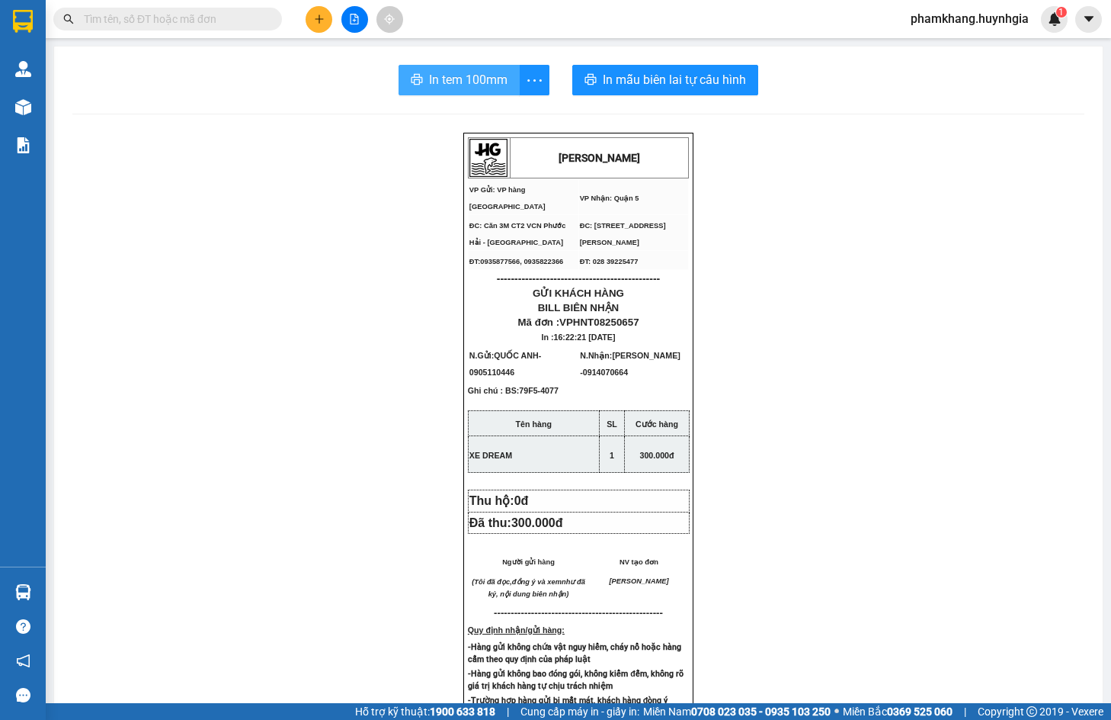
click at [450, 88] on span "In tem 100mm" at bounding box center [468, 79] width 79 height 19
click at [361, 412] on div "[PERSON_NAME] VP Gửi: VP hàng [GEOGRAPHIC_DATA] VP Nhận: Quận 5 ĐC: Căn 3M CT…" at bounding box center [578, 665] width 1012 height 1064
click at [338, 354] on div "[PERSON_NAME] VP Gửi: VP hàng [GEOGRAPHIC_DATA] VP Nhận: Quận 5 ĐC: Căn 3M CT…" at bounding box center [578, 665] width 1012 height 1064
click at [393, 319] on div "HUỲNH GIA VP Gửi: VP hàng Nha Trang VP Nhận: Quận 5 ĐC: Căn 3M CT2 VCN Phước …" at bounding box center [578, 665] width 1012 height 1064
click at [339, 453] on div "HUỲNH GIA VP Gửi: VP hàng Nha Trang VP Nhận: Quận 5 ĐC: Căn 3M CT2 VCN Phước …" at bounding box center [578, 665] width 1012 height 1064
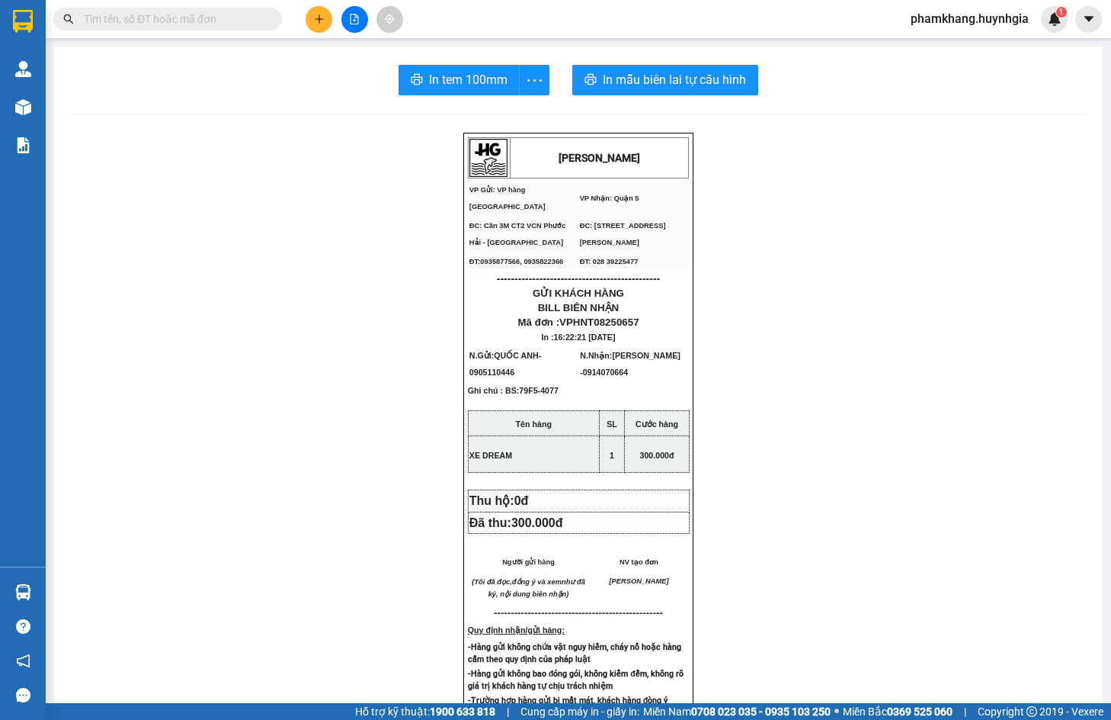
click at [320, 381] on div "HUỲNH GIA VP Gửi: VP hàng Nha Trang VP Nhận: Quận 5 ĐC: Căn 3M CT2 VCN Phước …" at bounding box center [578, 665] width 1012 height 1064
click at [325, 389] on div "HUỲNH GIA VP Gửi: VP hàng Nha Trang VP Nhận: Quận 5 ĐC: Căn 3M CT2 VCN Phước …" at bounding box center [578, 665] width 1012 height 1064
click at [278, 411] on div "HUỲNH GIA VP Gửi: VP hàng Nha Trang VP Nhận: Quận 5 ĐC: Căn 3M CT2 VCN Phước …" at bounding box center [578, 665] width 1012 height 1064
click at [159, 20] on input "text" at bounding box center [174, 19] width 180 height 17
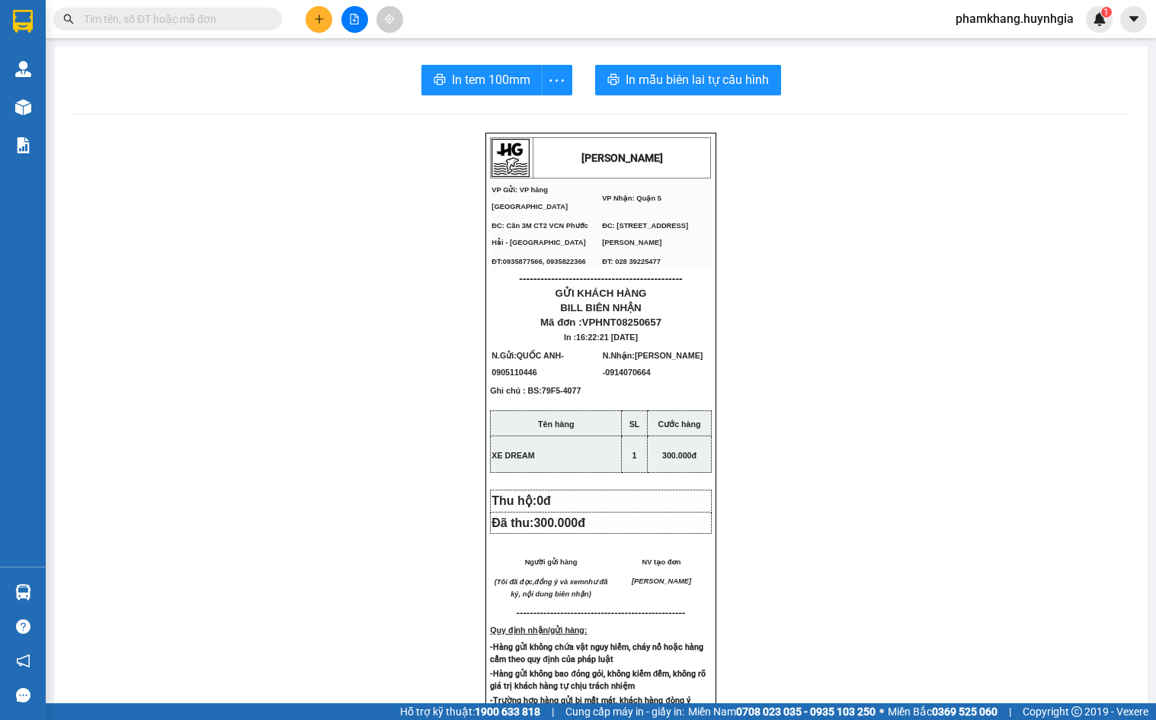
click at [192, 25] on input "text" at bounding box center [174, 19] width 180 height 17
click at [191, 25] on input "text" at bounding box center [174, 19] width 180 height 17
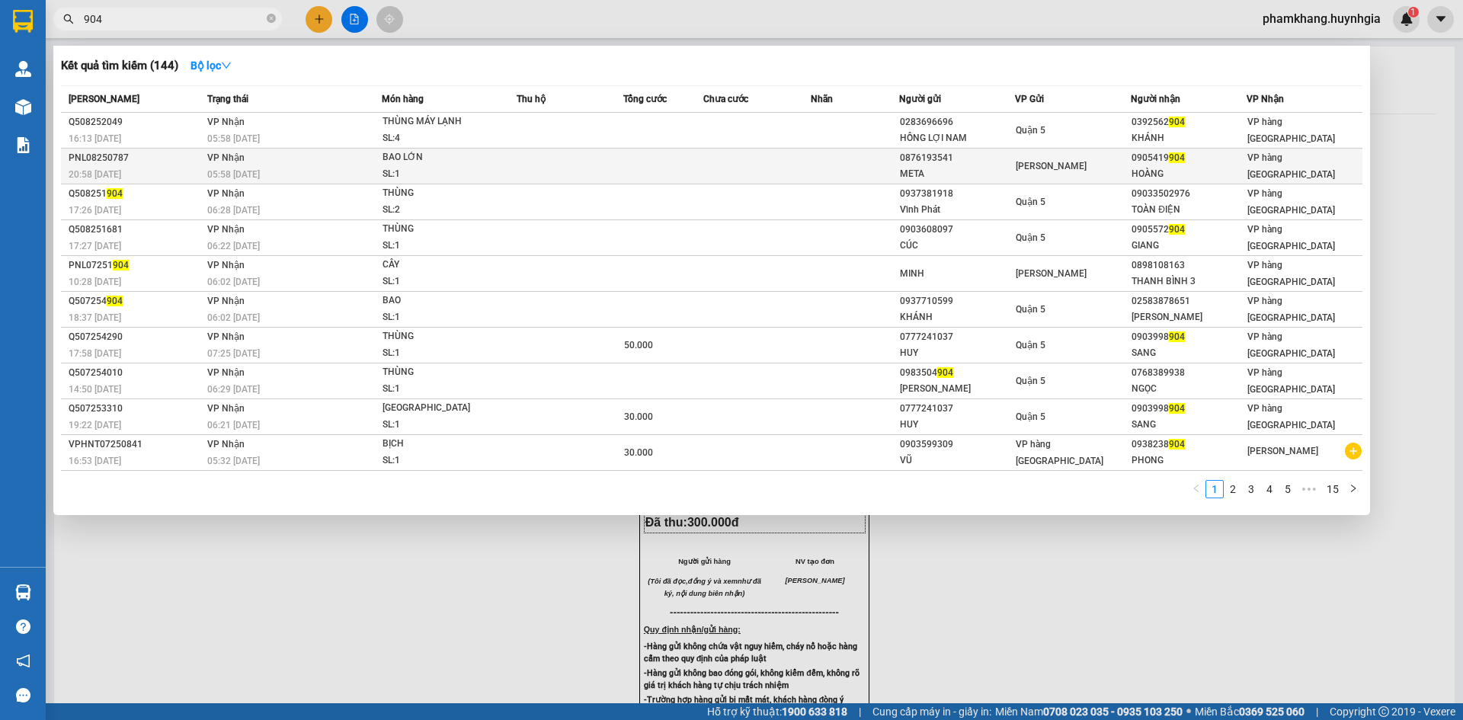
type input "904"
click at [1111, 169] on div "HOÀNG" at bounding box center [1189, 174] width 114 height 16
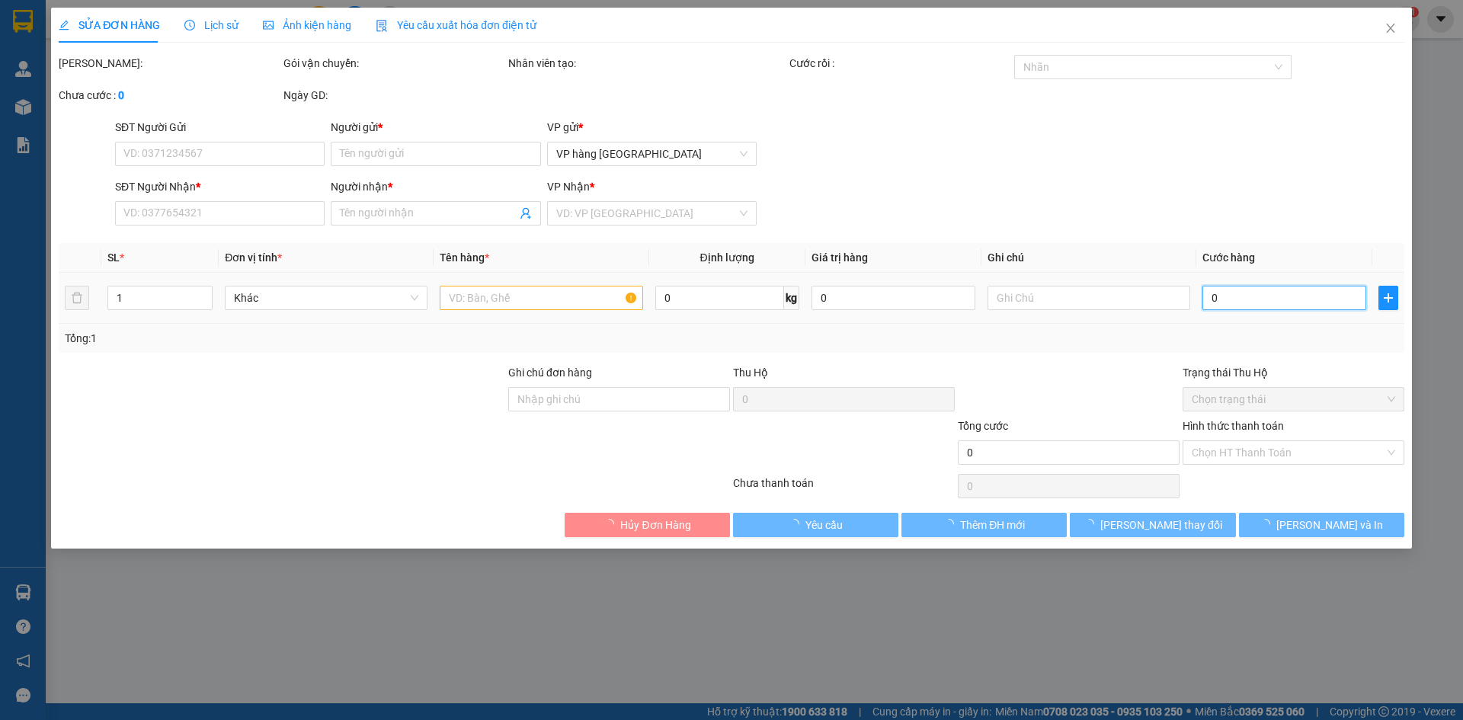
click at [1111, 306] on input "0" at bounding box center [1285, 298] width 164 height 24
type input "0876193541"
type input "META"
type input "0905419904"
type input "HOÀNG"
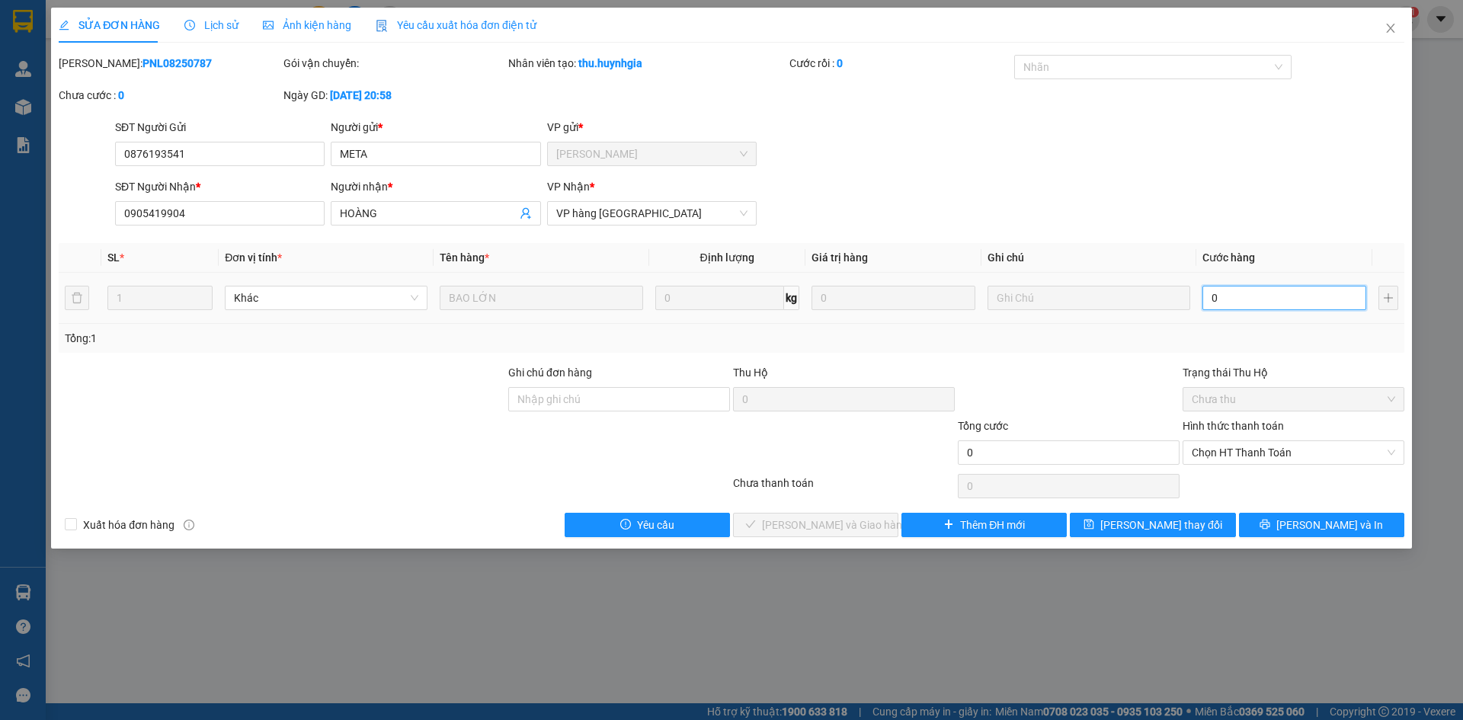
click at [1111, 294] on input "0" at bounding box center [1285, 298] width 164 height 24
type input "5"
type input "50"
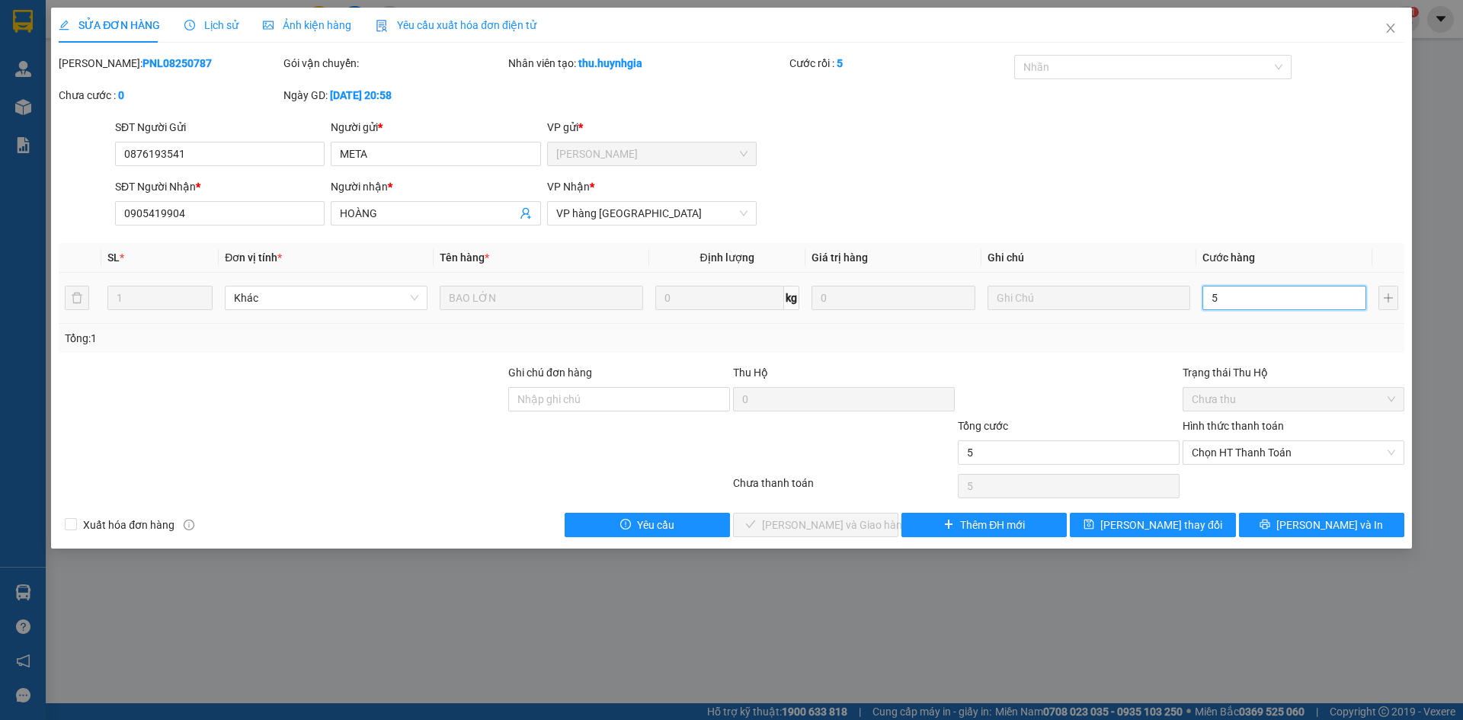
type input "50"
type input "500"
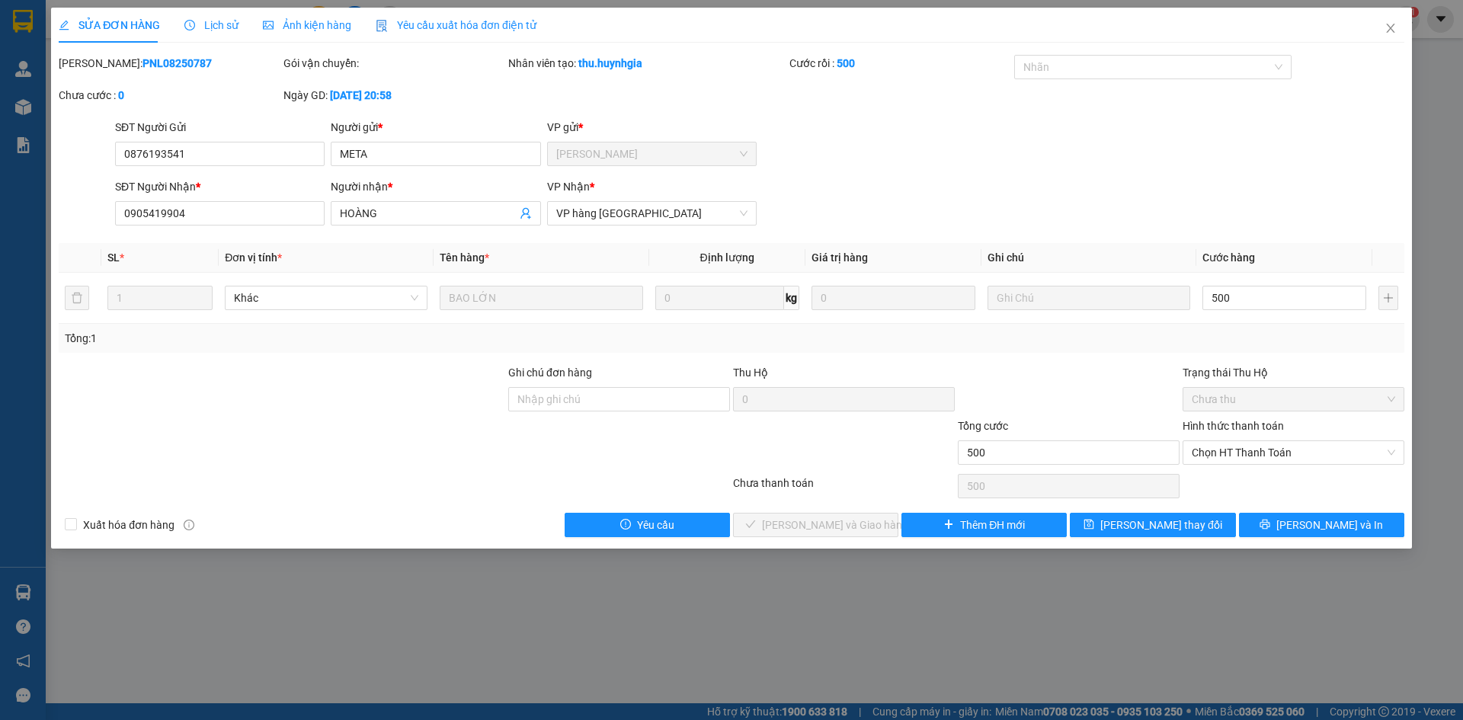
type input "500.000"
drag, startPoint x: 1226, startPoint y: 206, endPoint x: 1322, endPoint y: 438, distance: 251.1
click at [1111, 216] on div "SĐT Người Nhận * 0905419904 Người nhận * HOÀNG VP Nhận * VP hàng Nha Trang" at bounding box center [760, 204] width 1296 height 53
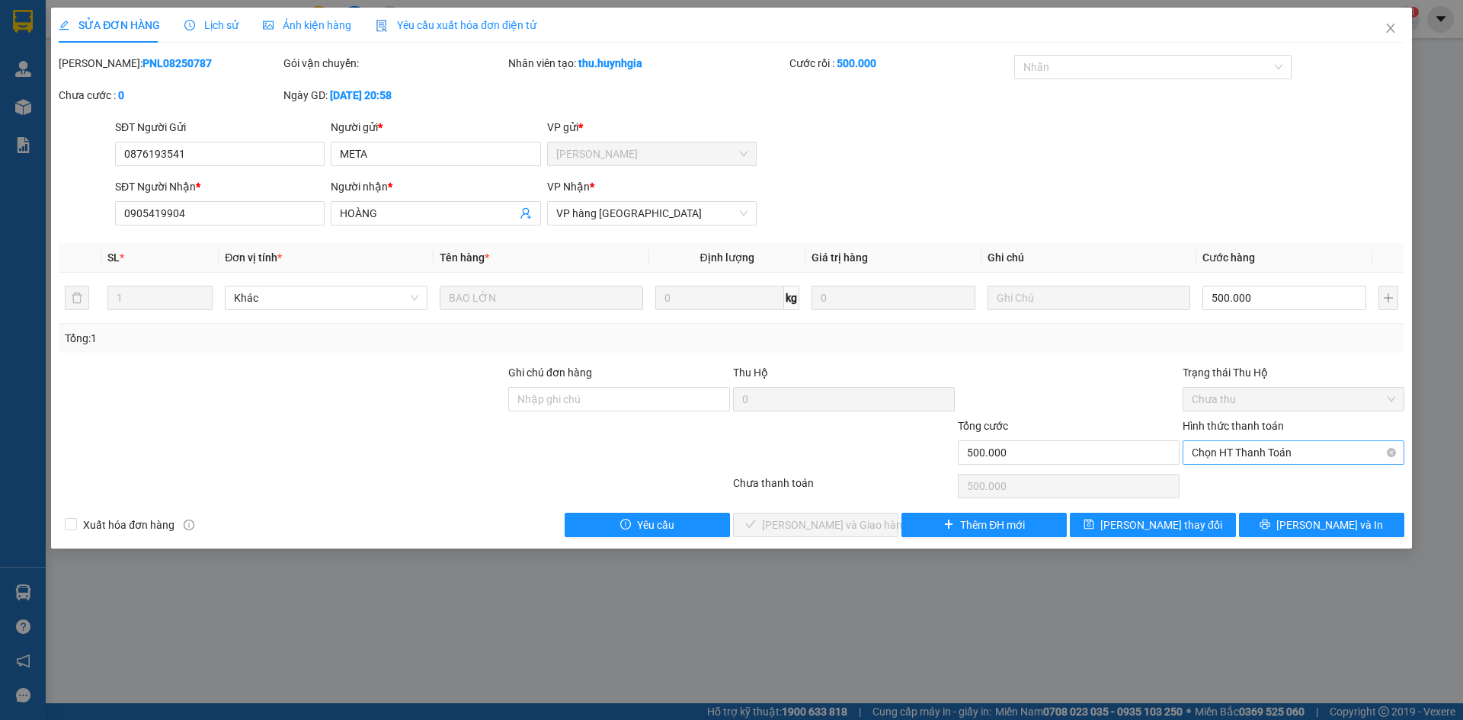
click at [1111, 447] on span "Chọn HT Thanh Toán" at bounding box center [1294, 452] width 204 height 23
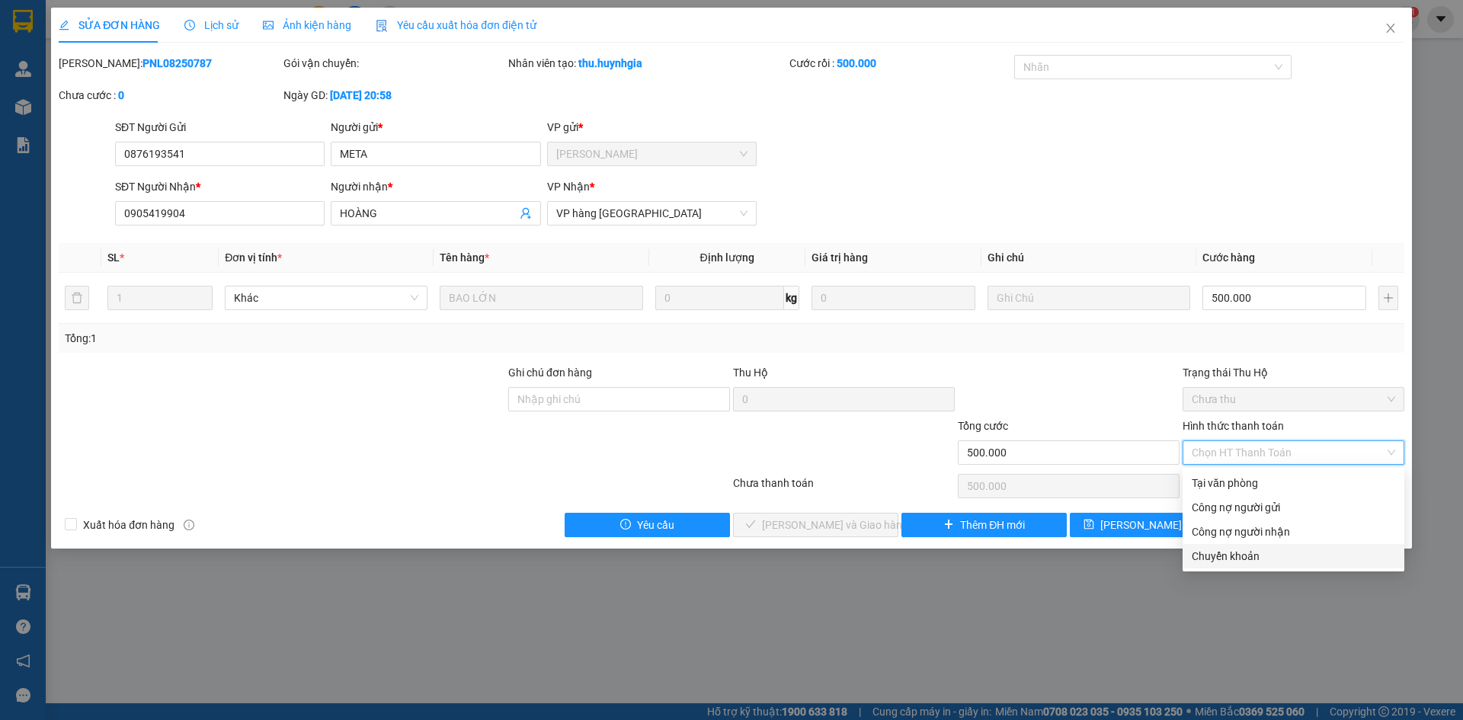
click at [1111, 552] on div "Chuyển khoản" at bounding box center [1294, 556] width 204 height 17
type input "0"
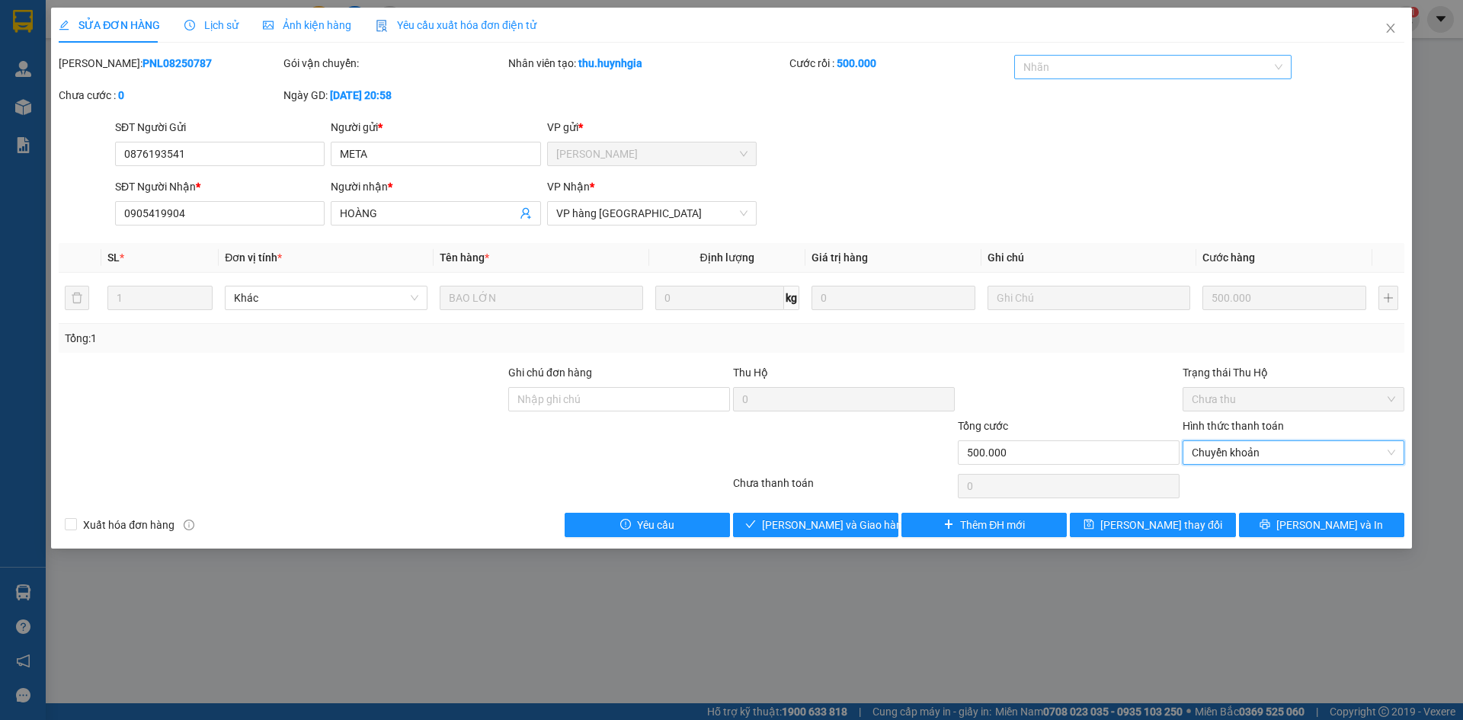
click at [1094, 70] on div at bounding box center [1145, 67] width 255 height 18
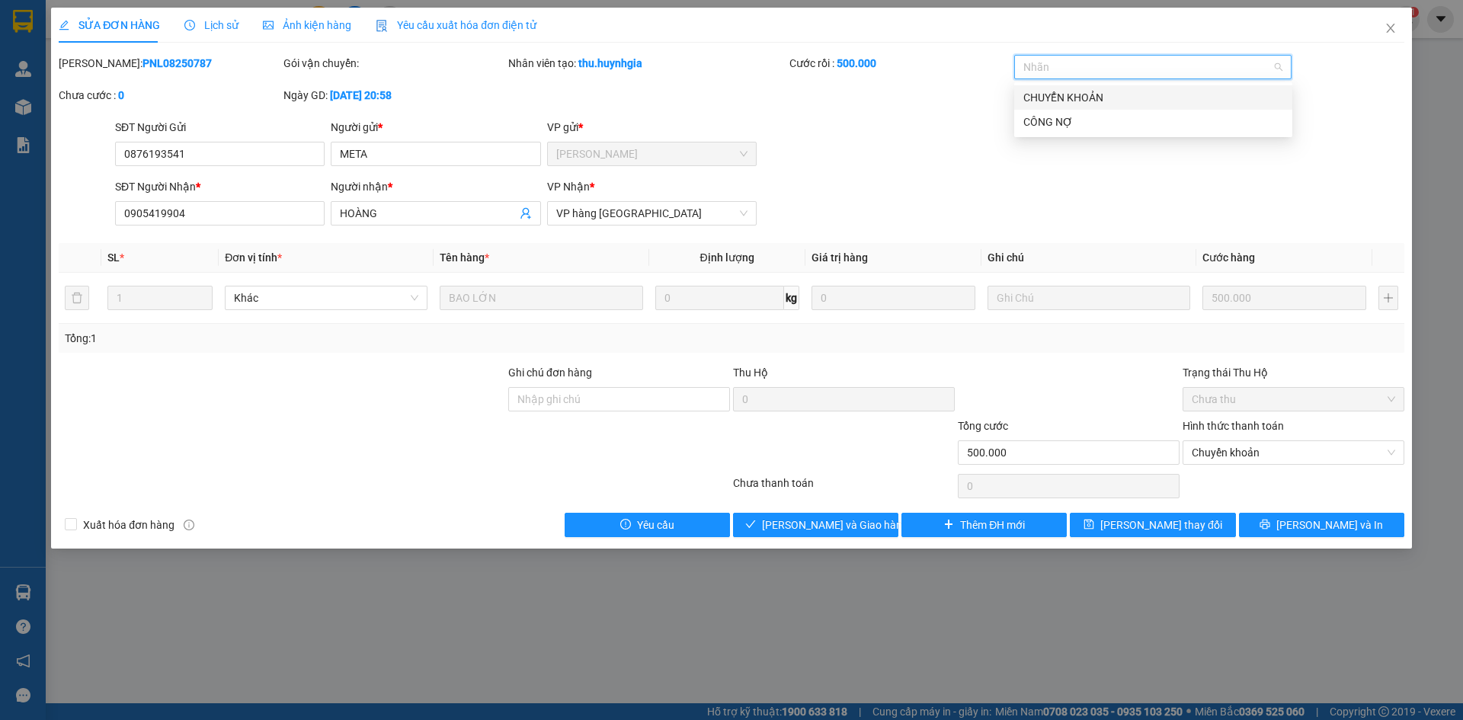
click at [1081, 98] on div "CHUYỂN KHOẢN" at bounding box center [1154, 97] width 260 height 17
click at [1111, 168] on div "SĐT Người Gửi 0876193541 Người gửi * META VP gửi * Phạm Ngũ Lão" at bounding box center [760, 145] width 1296 height 53
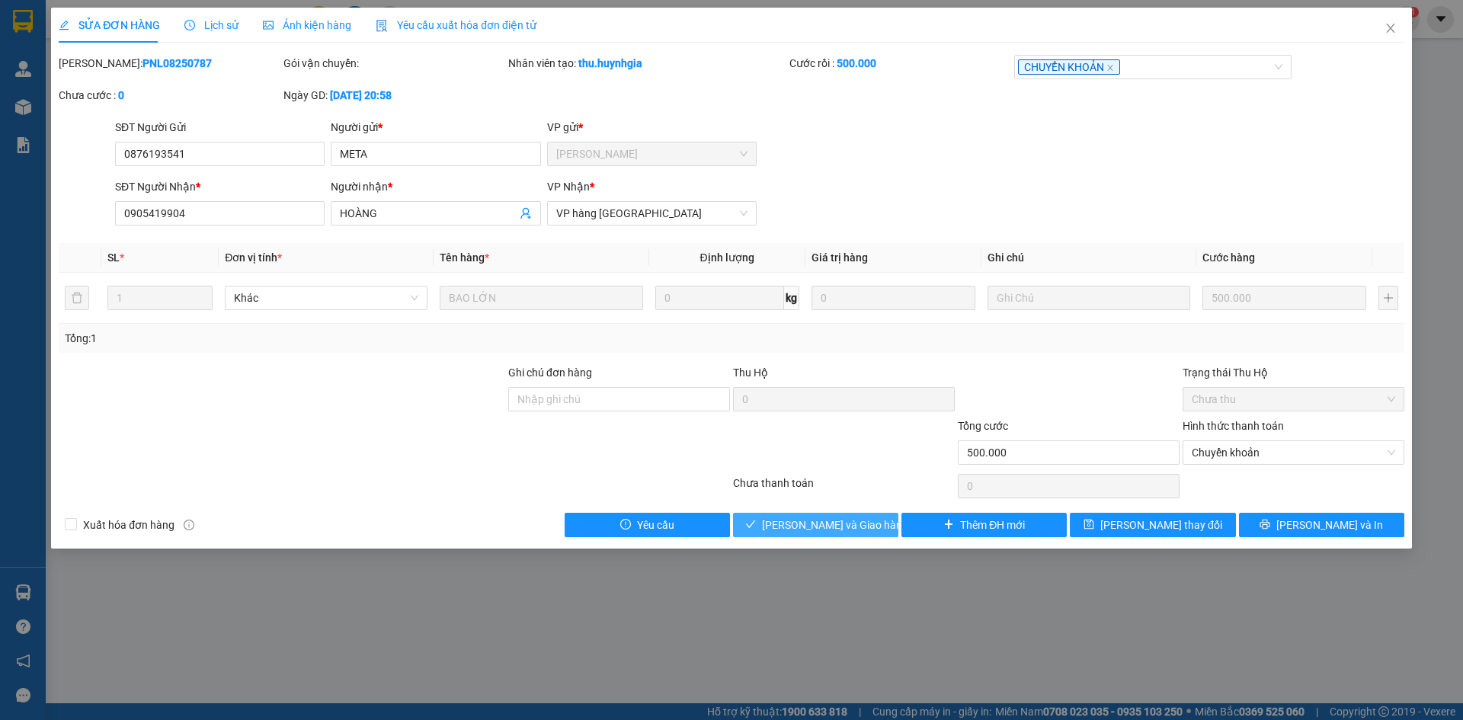
click at [844, 530] on span "[PERSON_NAME] và Giao hàng" at bounding box center [835, 525] width 146 height 17
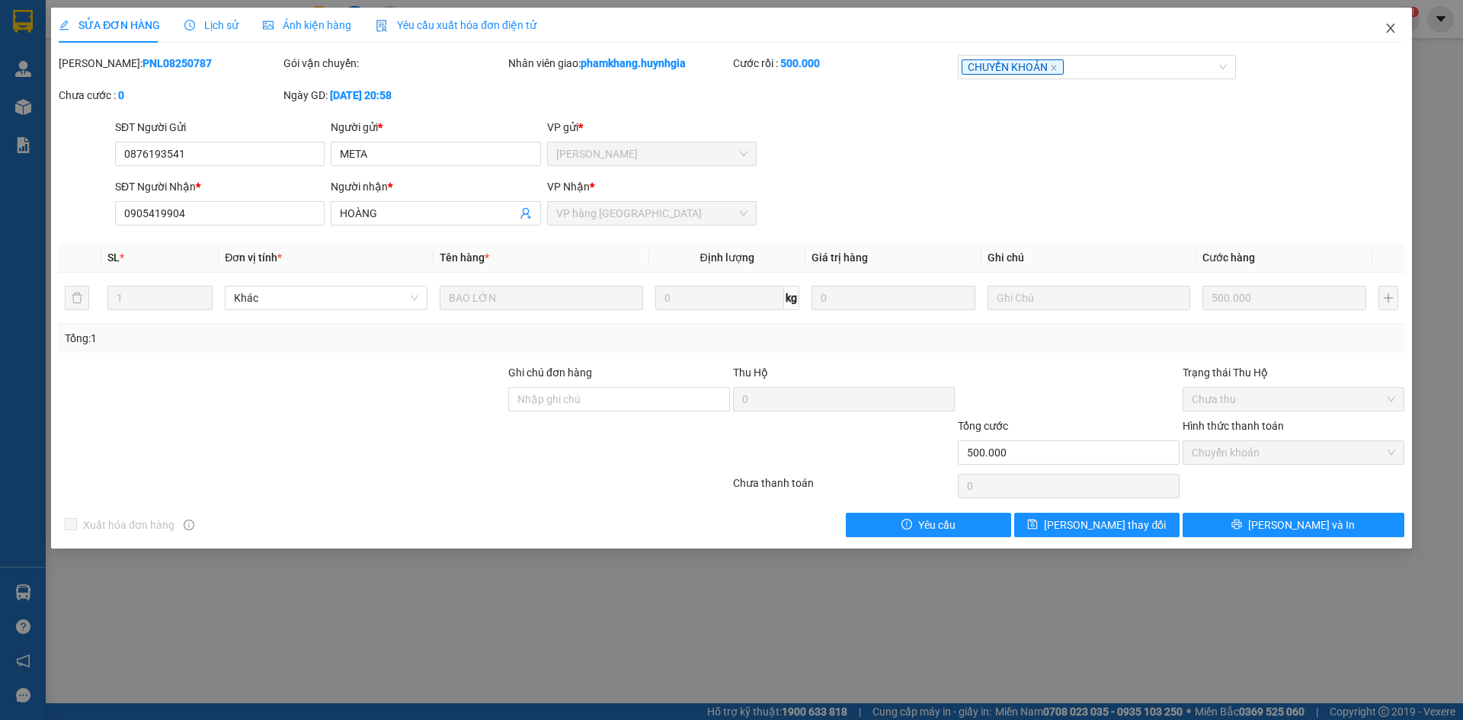
click at [1111, 32] on span "Close" at bounding box center [1391, 29] width 43 height 43
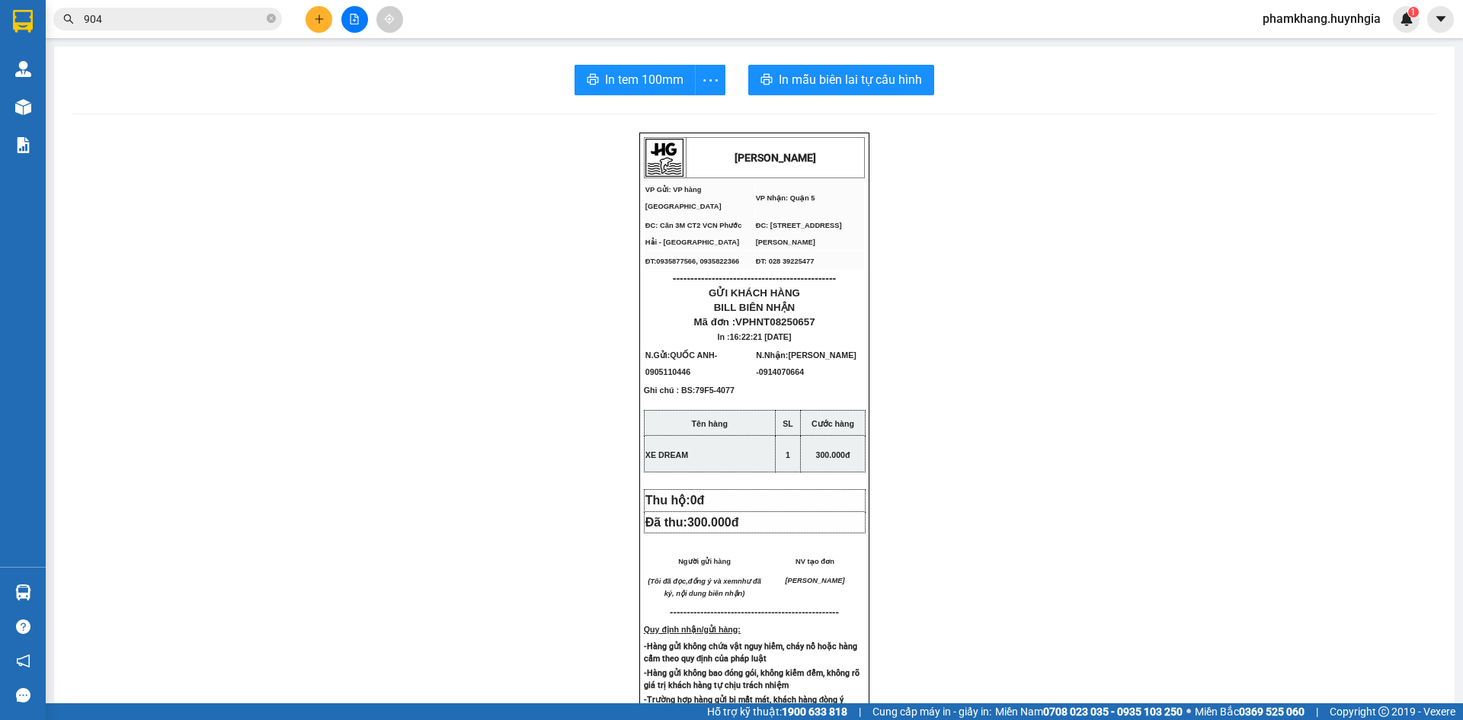
click at [223, 24] on input "904" at bounding box center [174, 19] width 180 height 17
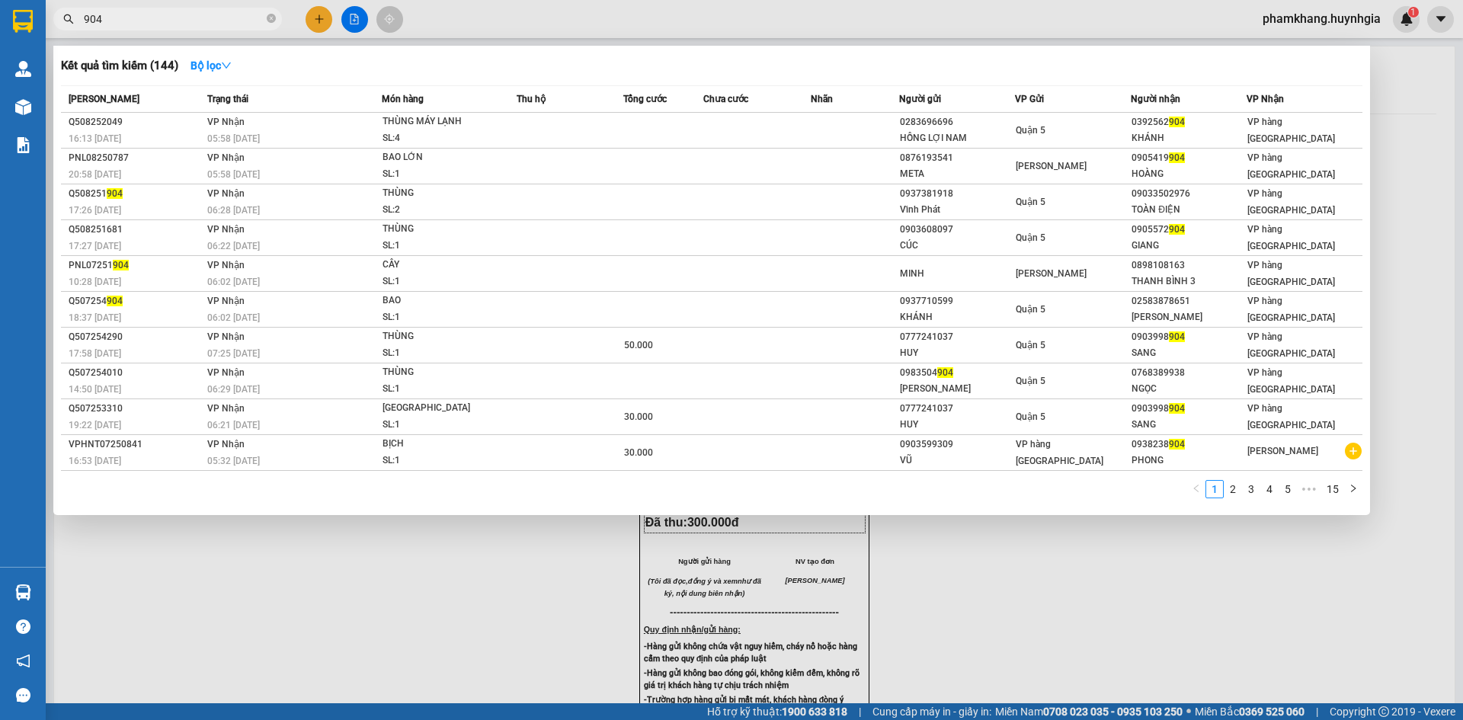
click at [222, 24] on input "904" at bounding box center [174, 19] width 180 height 17
click at [312, 20] on div at bounding box center [731, 360] width 1463 height 720
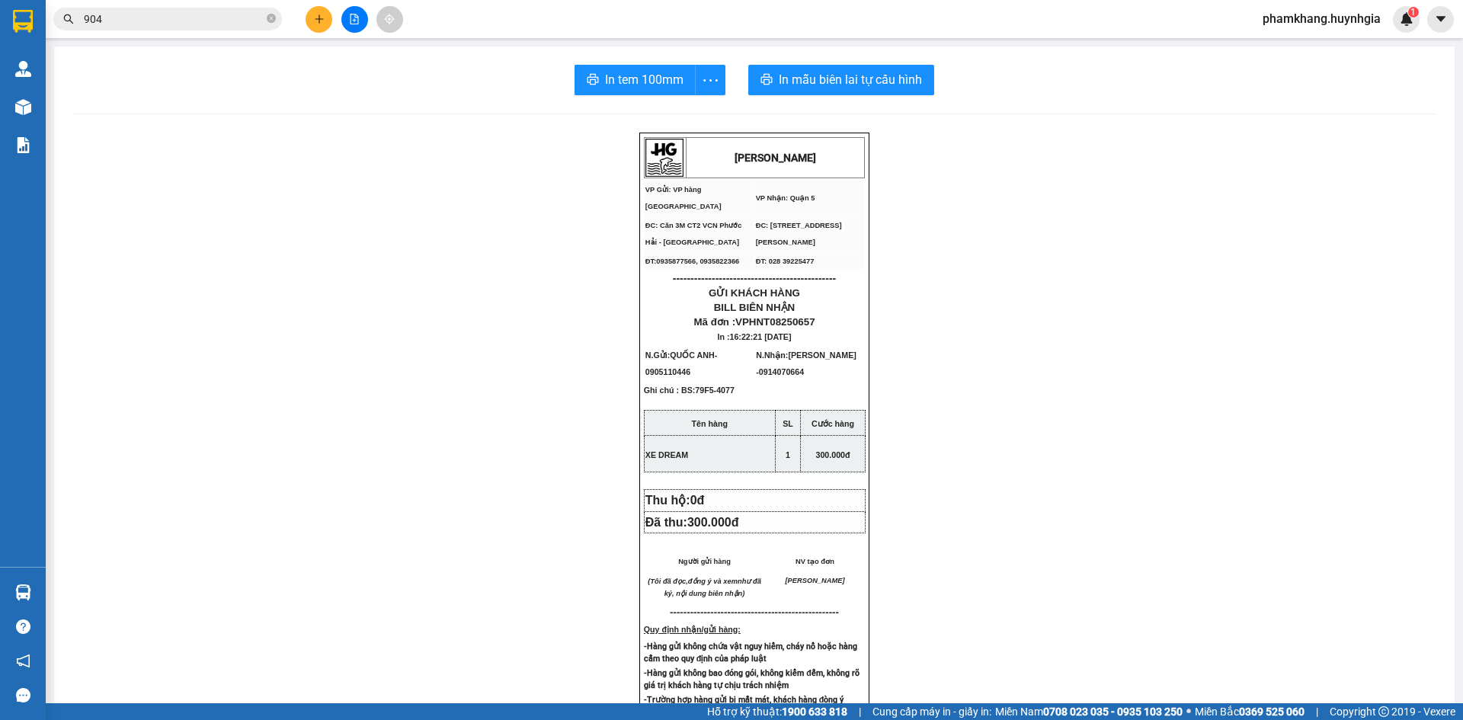
click at [312, 20] on button at bounding box center [319, 19] width 27 height 27
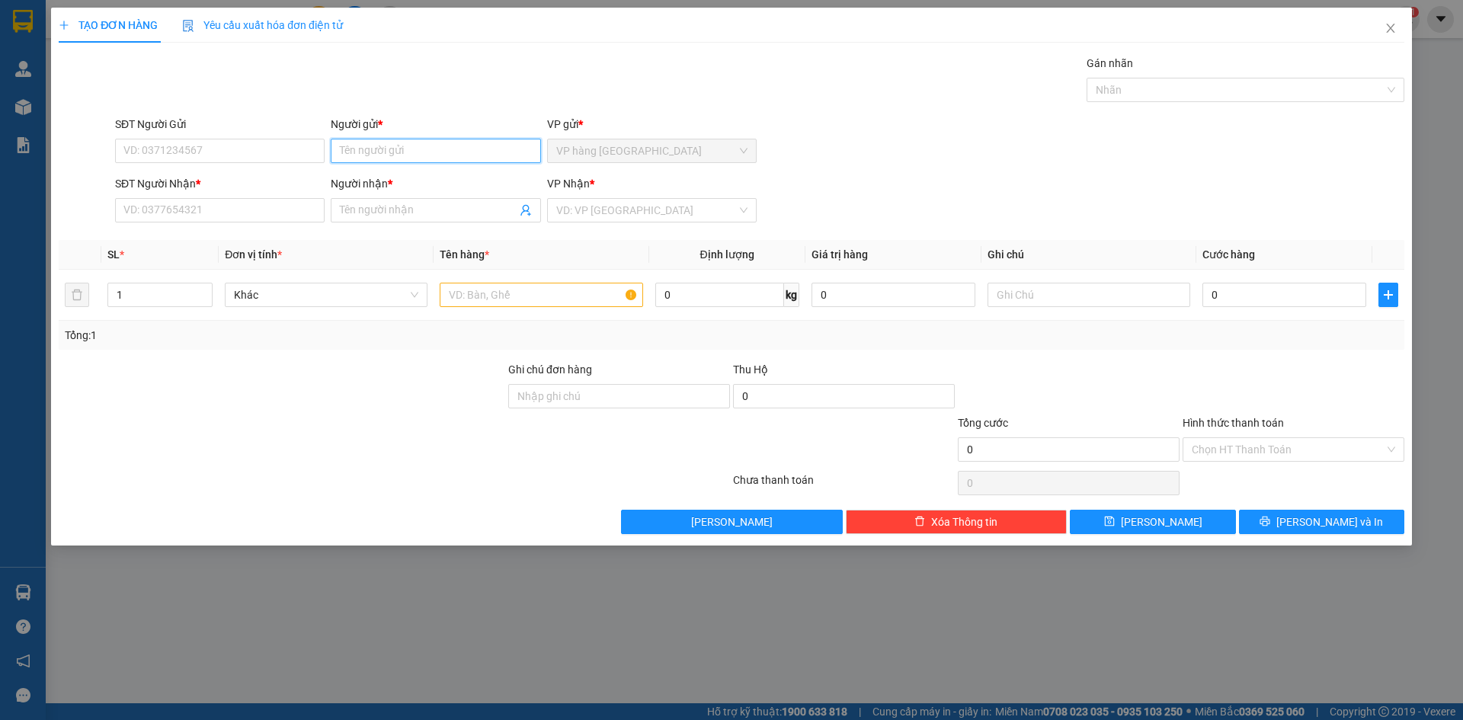
click at [399, 154] on input "Người gửi *" at bounding box center [436, 151] width 210 height 24
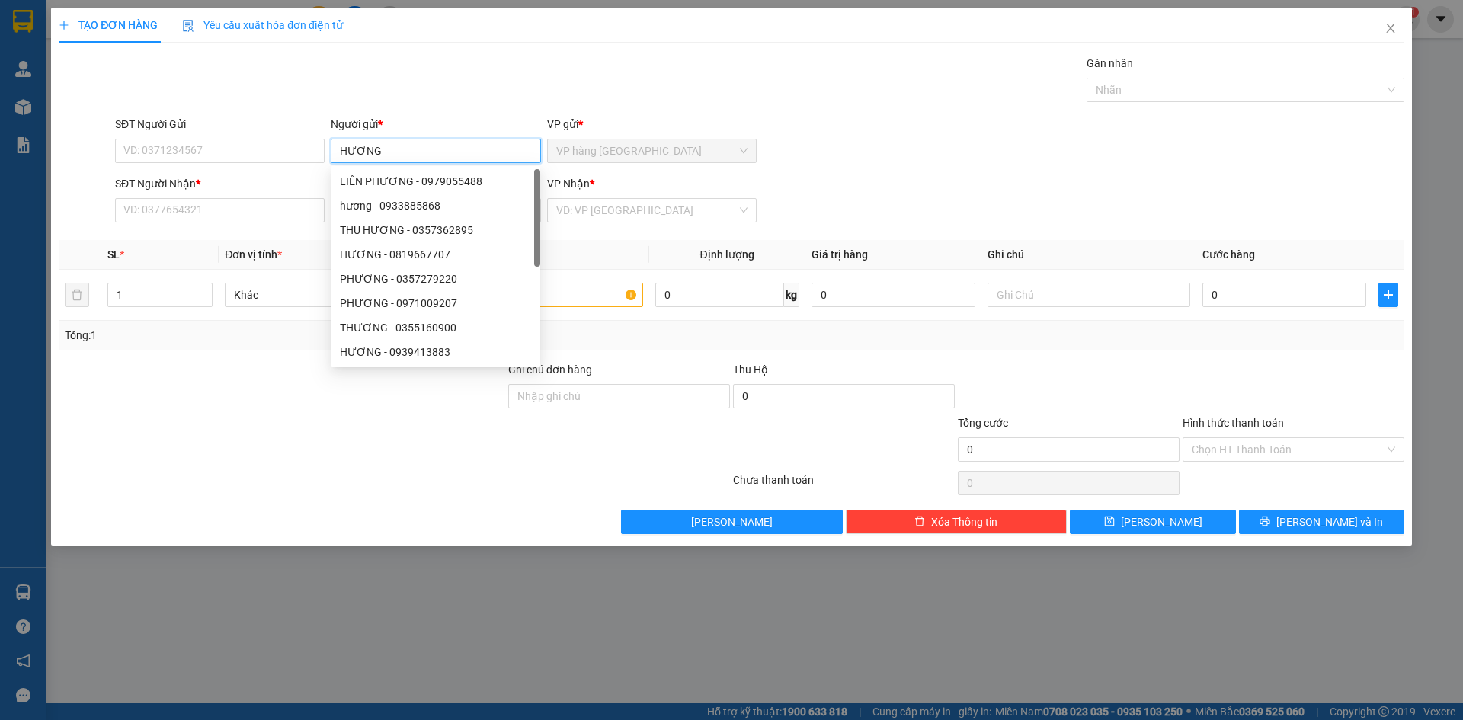
type input "HƯƠNG"
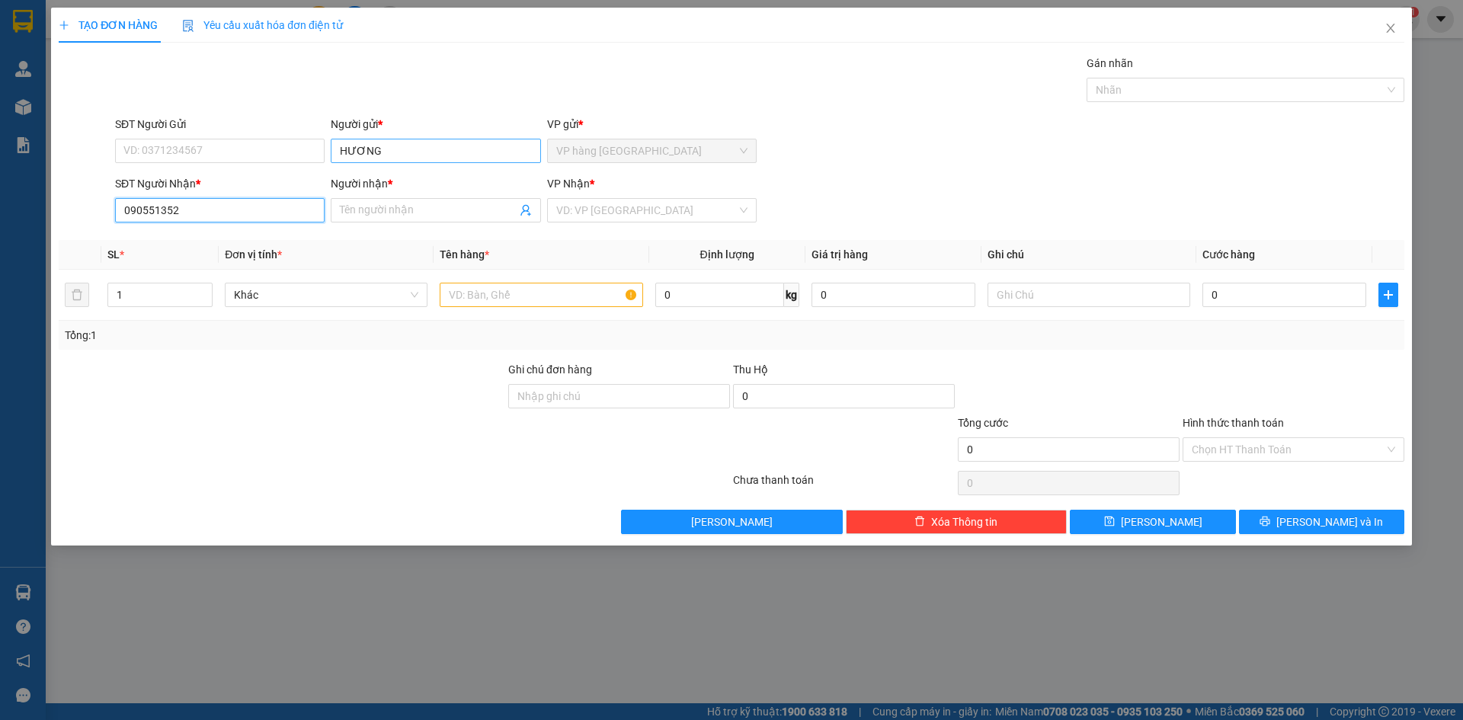
type input "0905513525"
click at [236, 240] on div "0905513525 - HƯƠNG" at bounding box center [219, 240] width 191 height 17
type input "HƯƠNG"
type input "0905513525"
click at [505, 290] on input "text" at bounding box center [541, 295] width 203 height 24
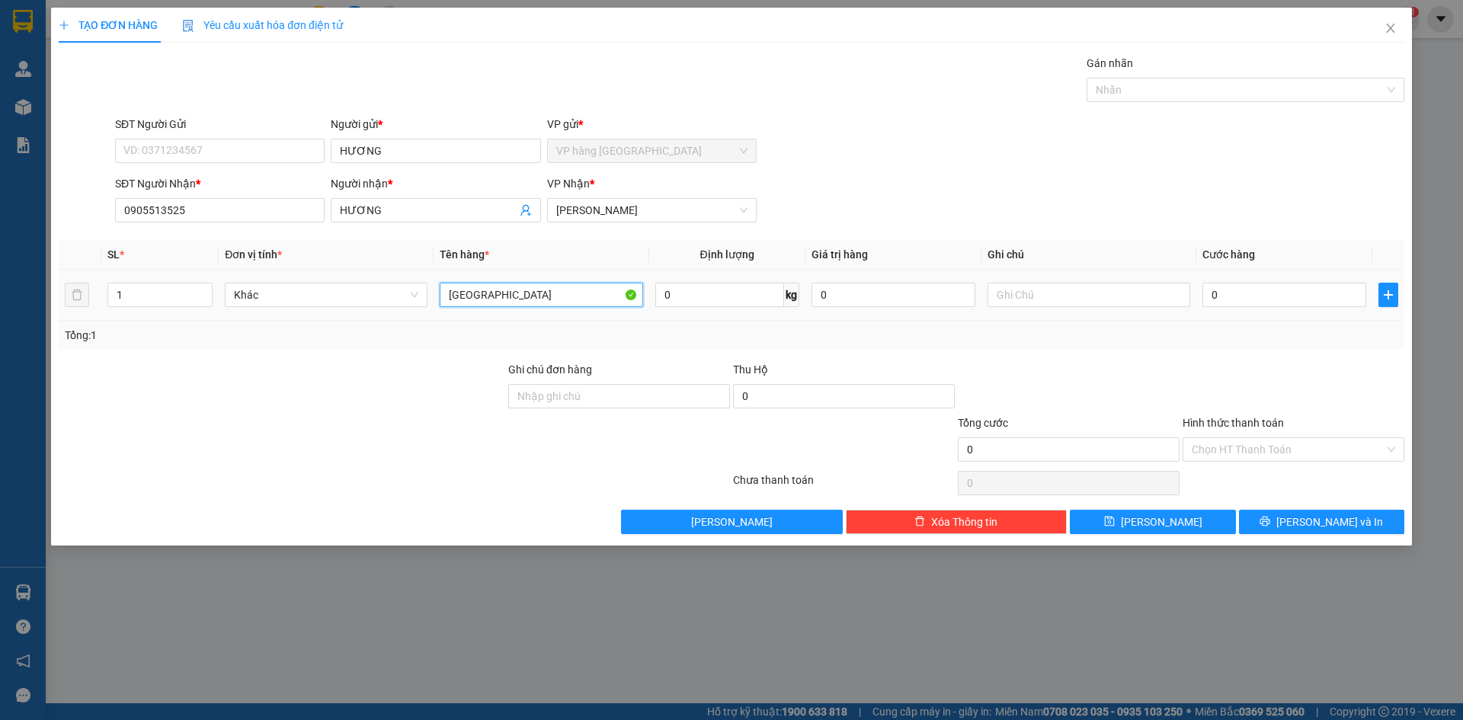
type input "[GEOGRAPHIC_DATA]"
type input "6"
type input "60"
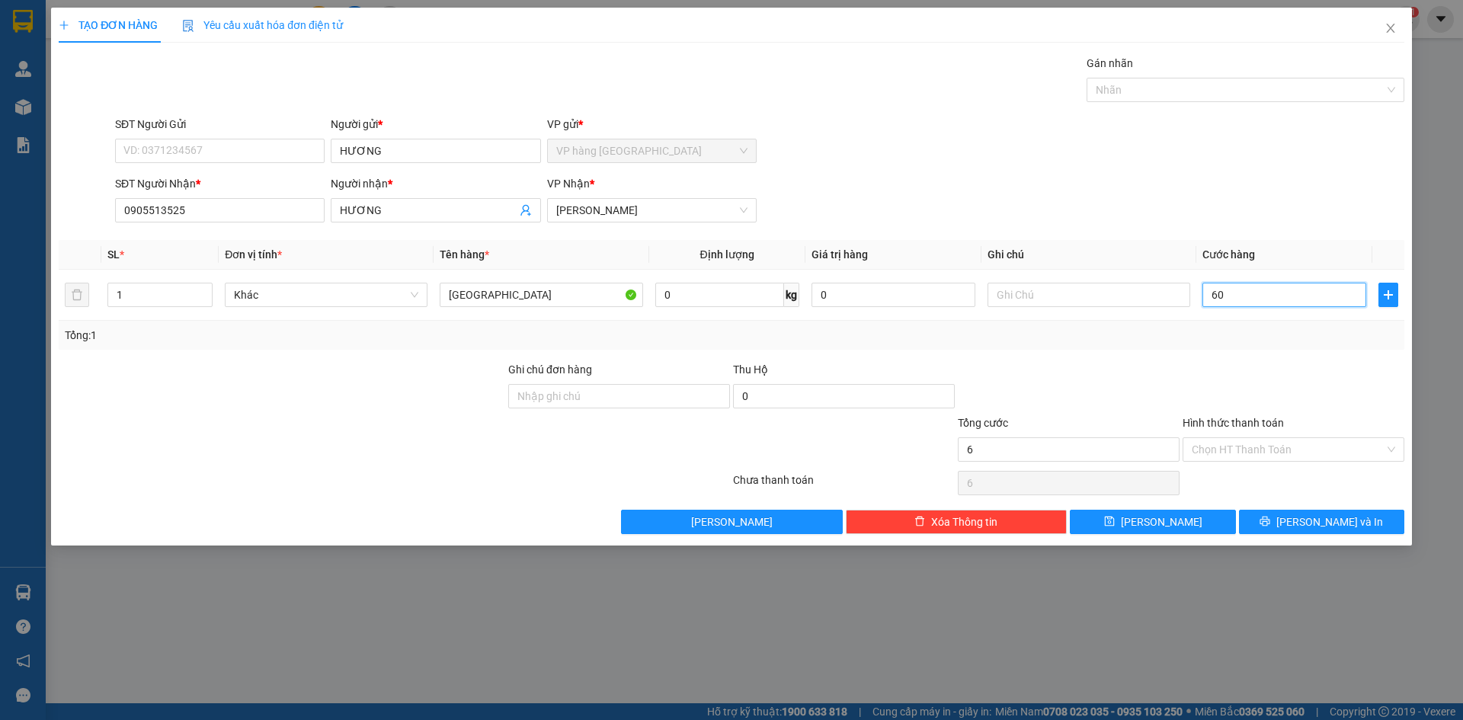
type input "60"
type input "60.000"
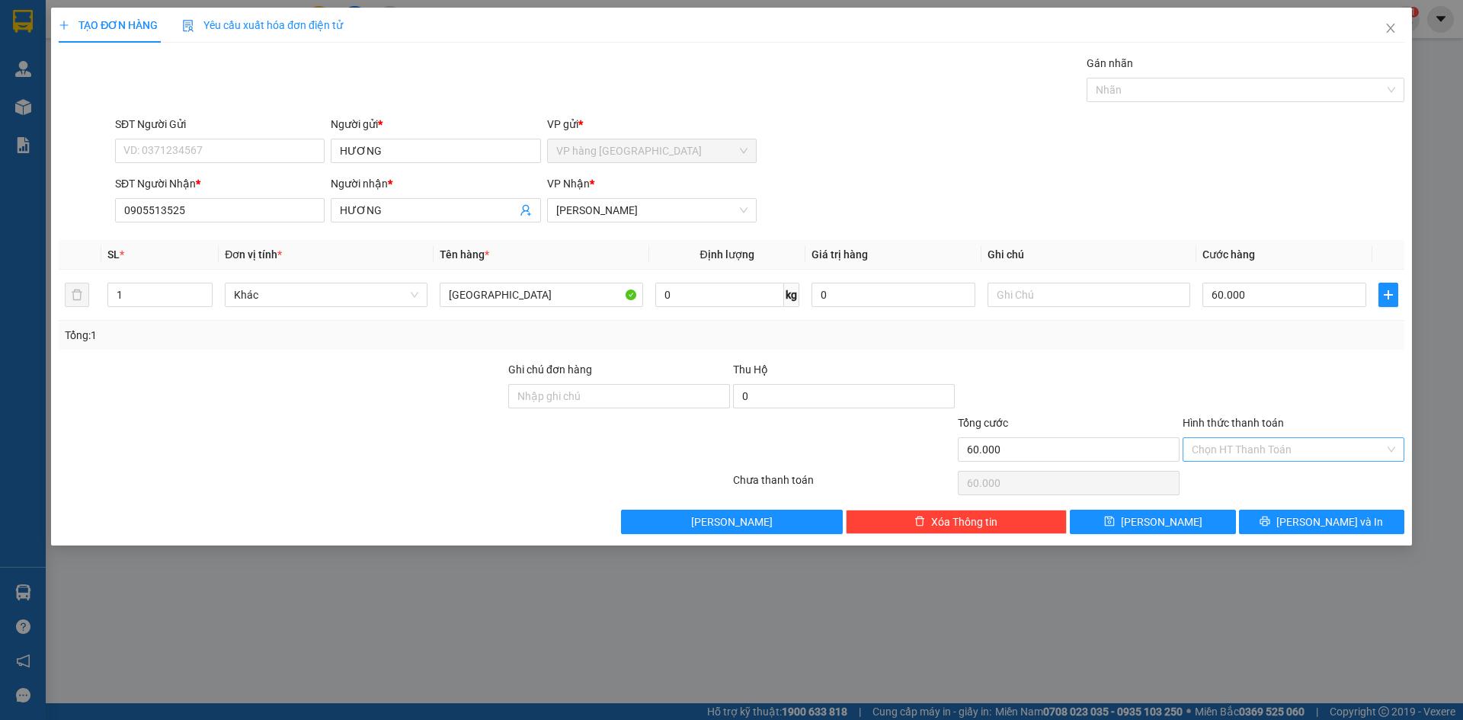
click at [1111, 451] on input "Hình thức thanh toán" at bounding box center [1288, 449] width 193 height 23
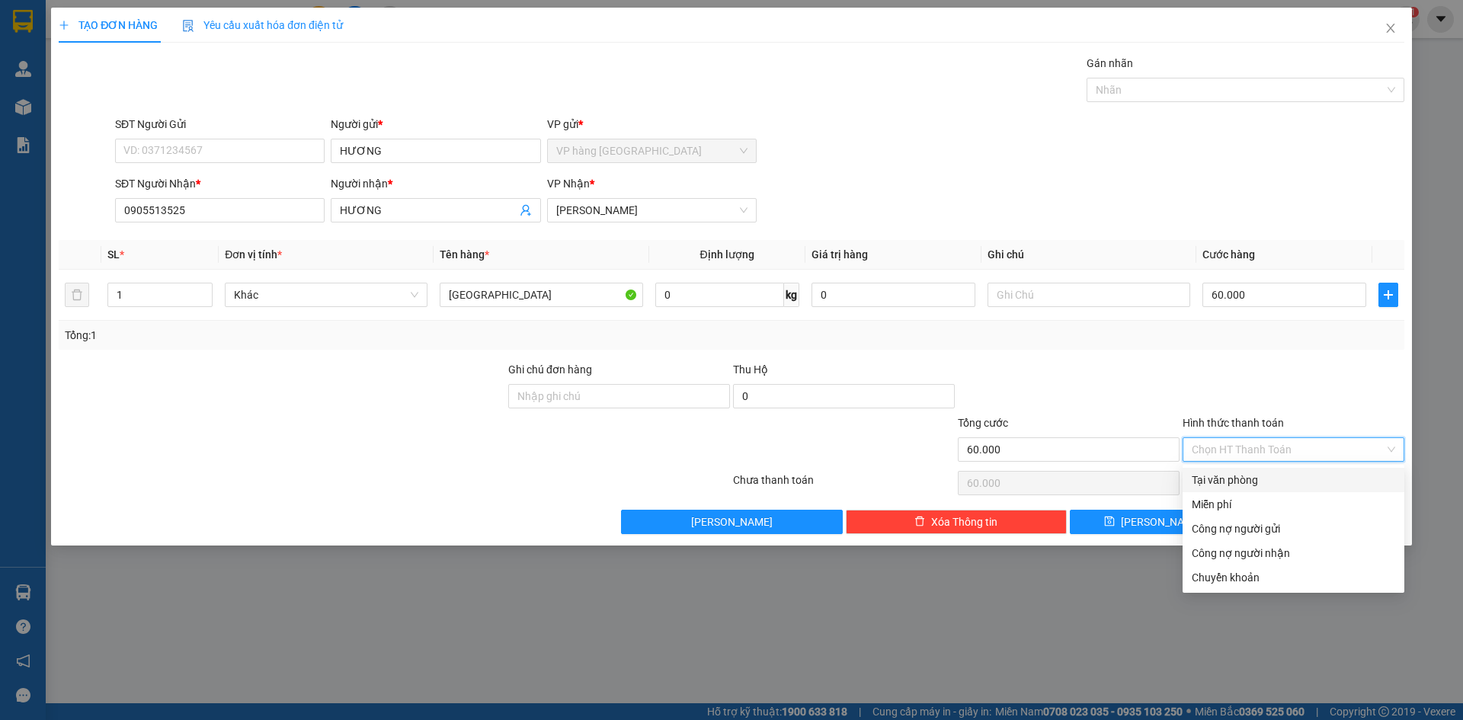
click at [1111, 376] on div at bounding box center [1293, 387] width 225 height 53
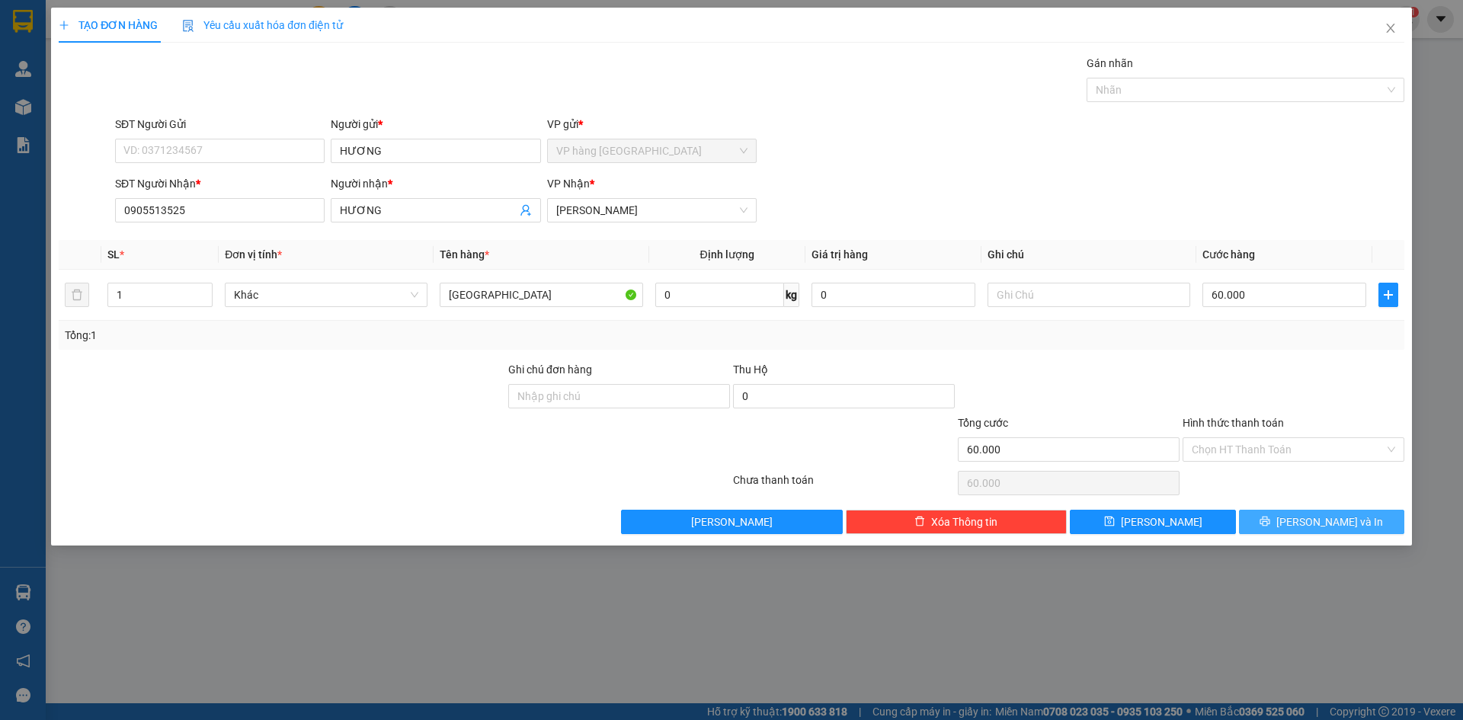
click at [1111, 516] on span "[PERSON_NAME] và In" at bounding box center [1330, 522] width 107 height 17
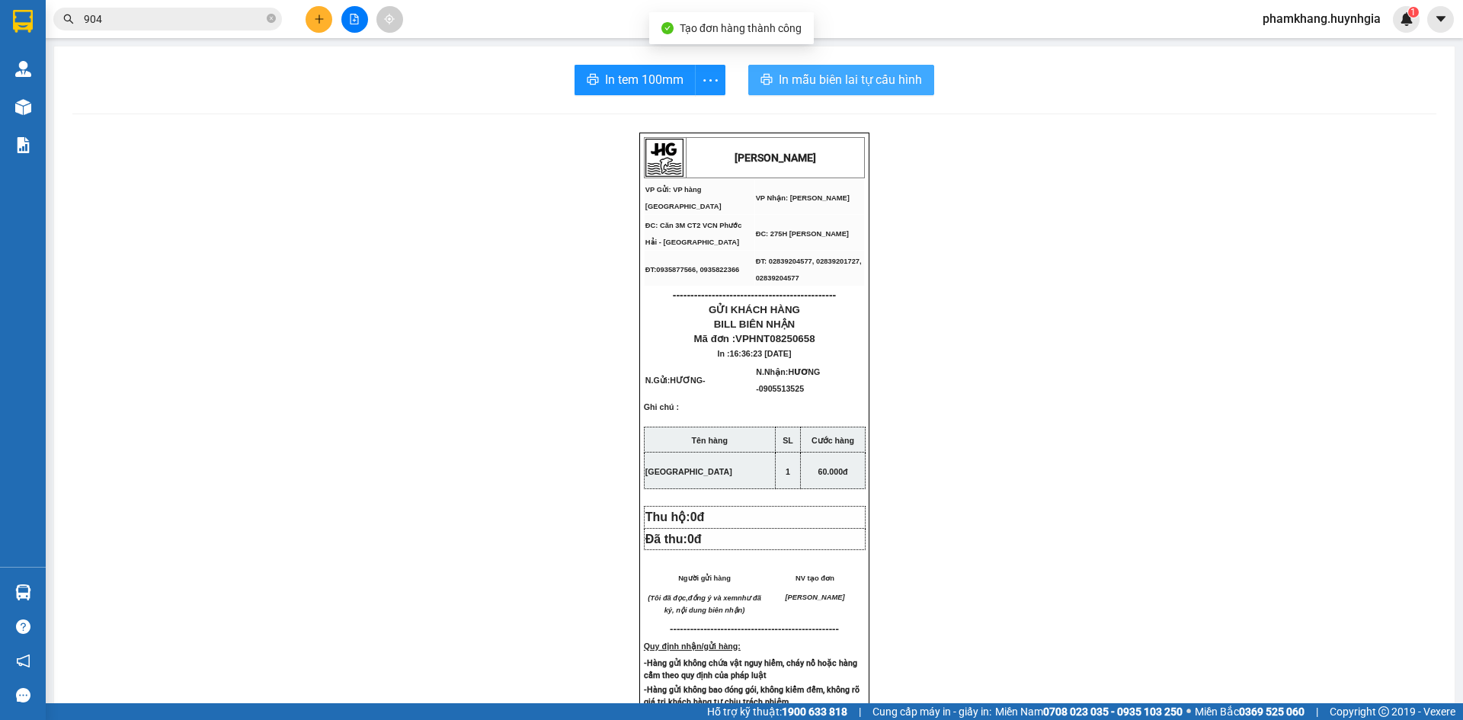
click at [862, 72] on span "In mẫu biên lai tự cấu hình" at bounding box center [850, 79] width 143 height 19
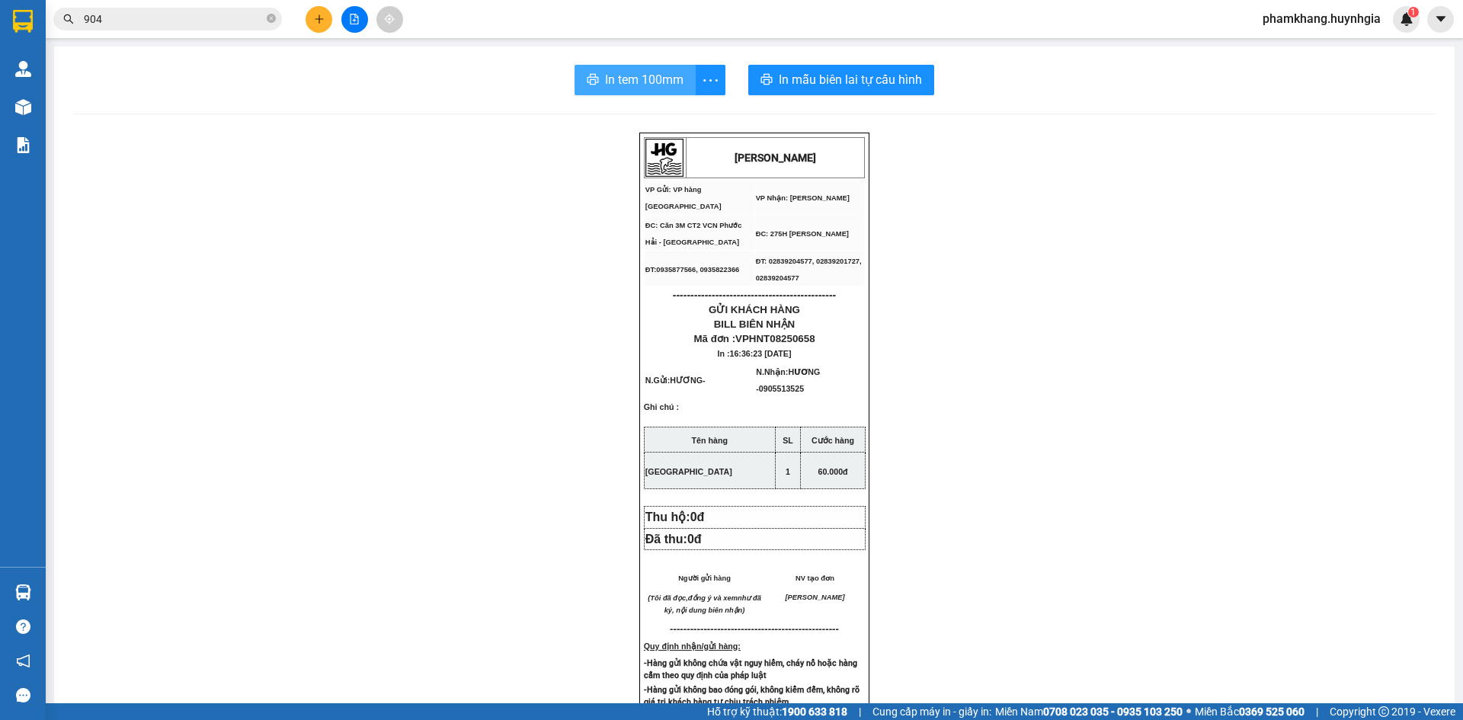
click at [668, 80] on span "In tem 100mm" at bounding box center [644, 79] width 79 height 19
click at [973, 339] on div "HUỲNH GIA VP Gửi: VP hàng Nha Trang VP Nhận: Phạm Ngũ Lão ĐC: Căn 3M CT2 VCN …" at bounding box center [754, 653] width 1364 height 1040
click at [325, 25] on button at bounding box center [319, 19] width 27 height 27
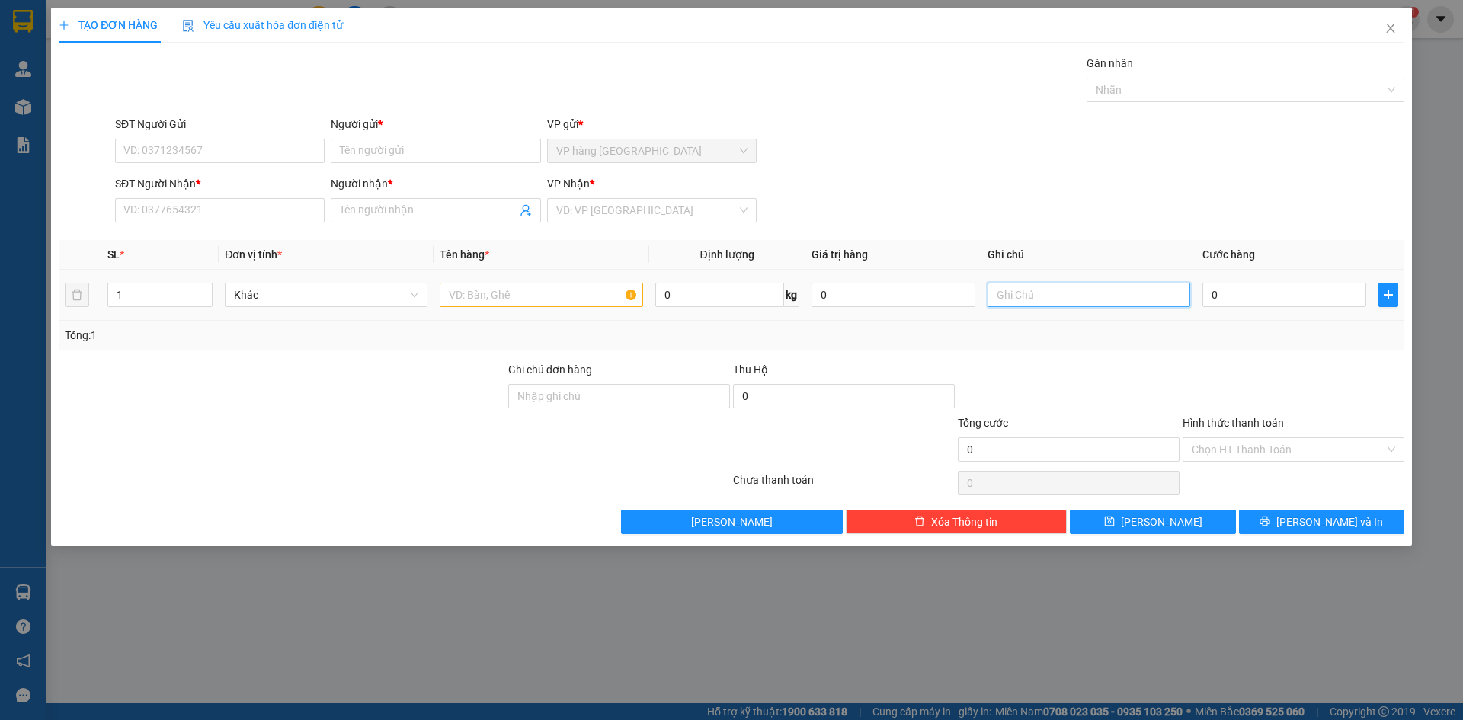
click at [1107, 287] on input "text" at bounding box center [1089, 295] width 203 height 24
click at [1098, 293] on input "text" at bounding box center [1089, 295] width 203 height 24
click at [668, 213] on input "search" at bounding box center [646, 210] width 181 height 23
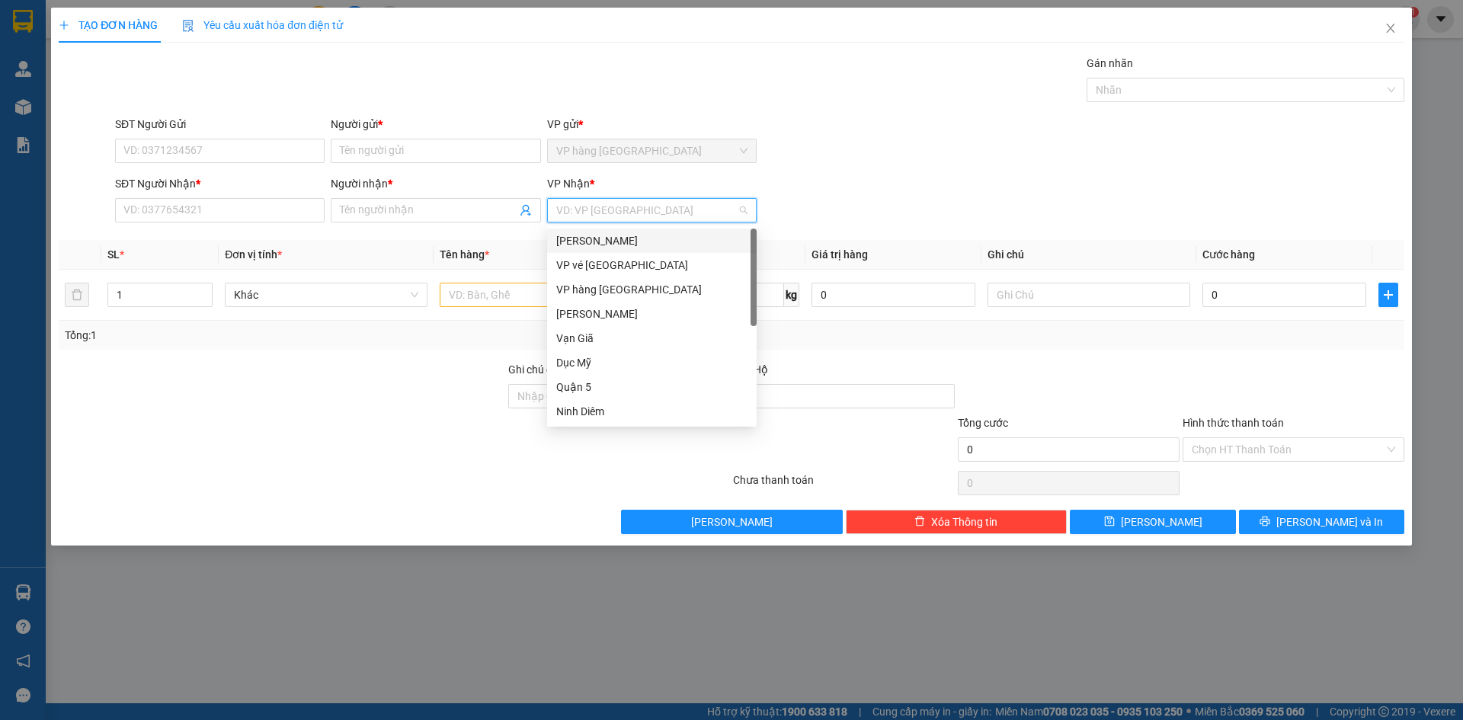
click at [675, 239] on div "[PERSON_NAME]" at bounding box center [651, 240] width 191 height 17
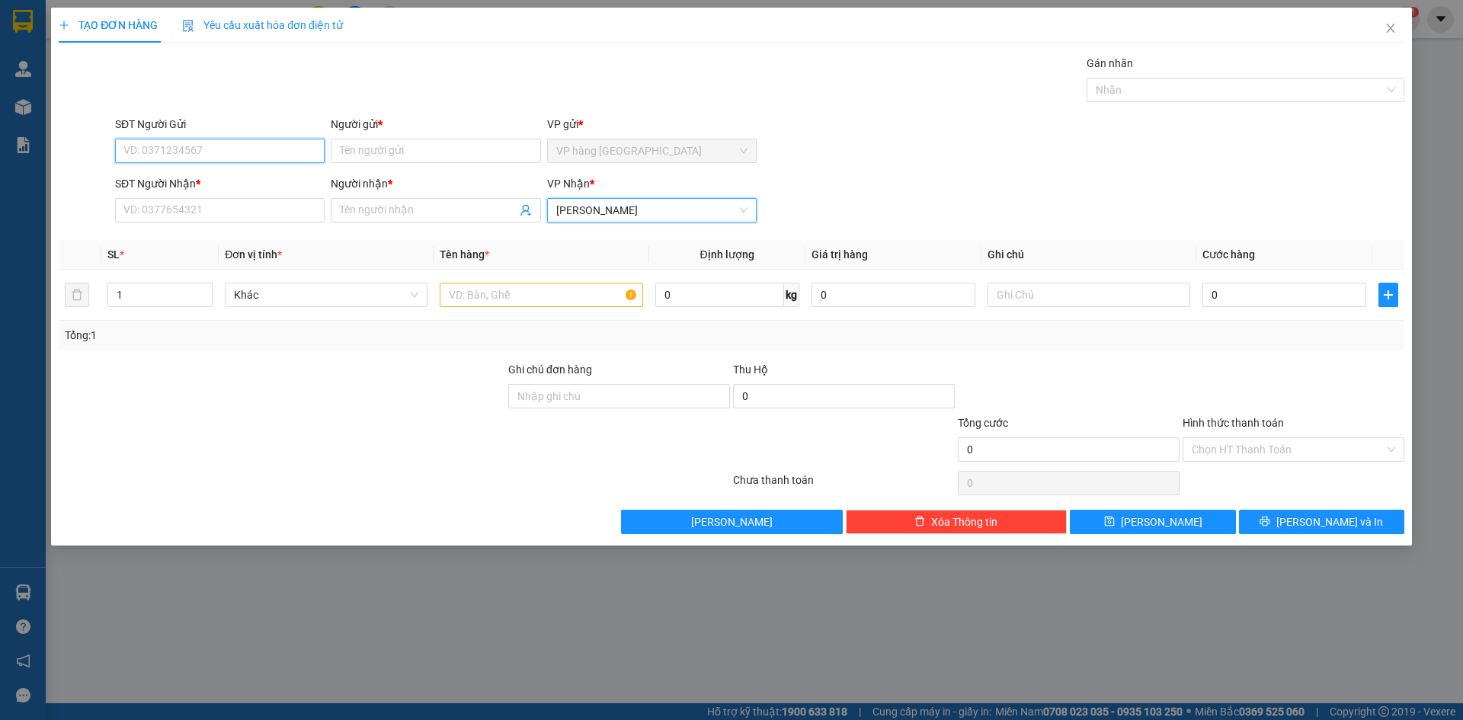
click at [273, 149] on input "SĐT Người Gửi" at bounding box center [220, 151] width 210 height 24
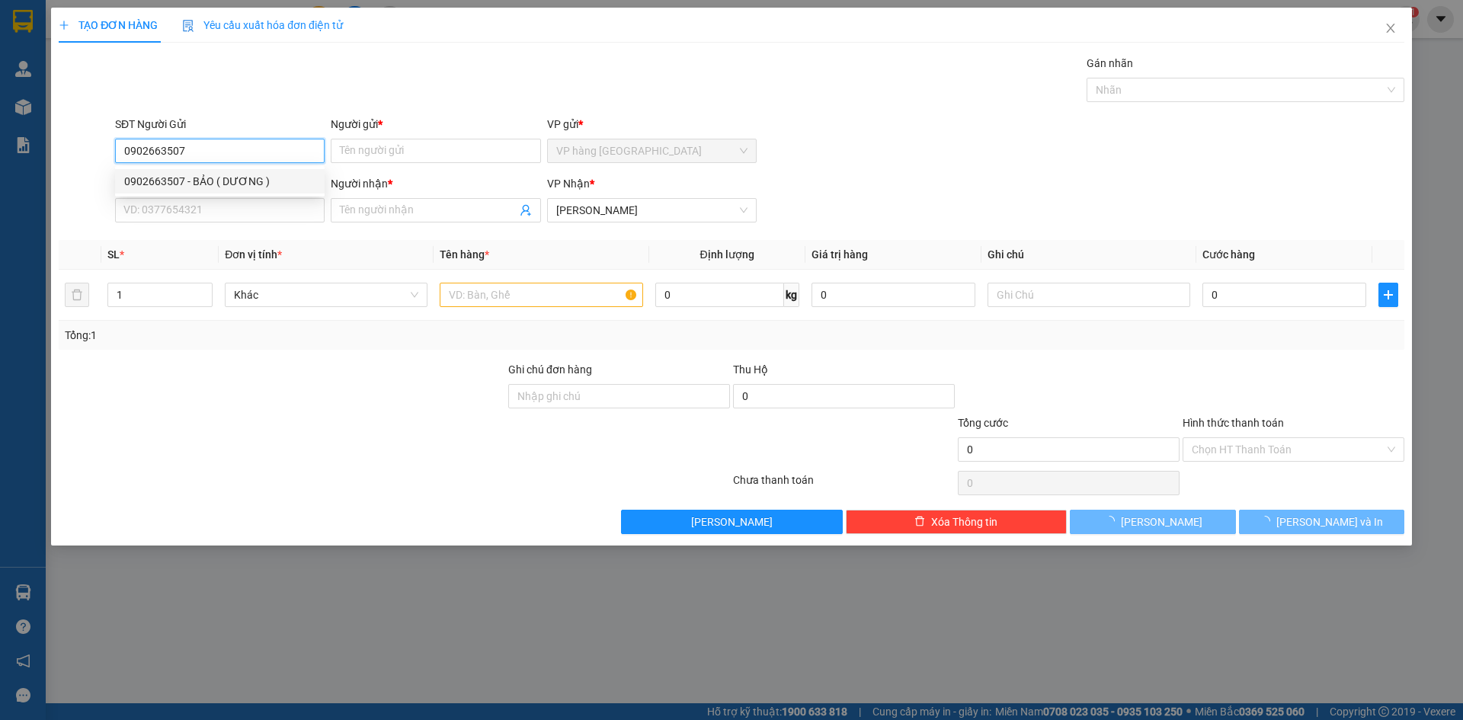
type input "0902663507"
type input "BẢO ( DƯƠNG )"
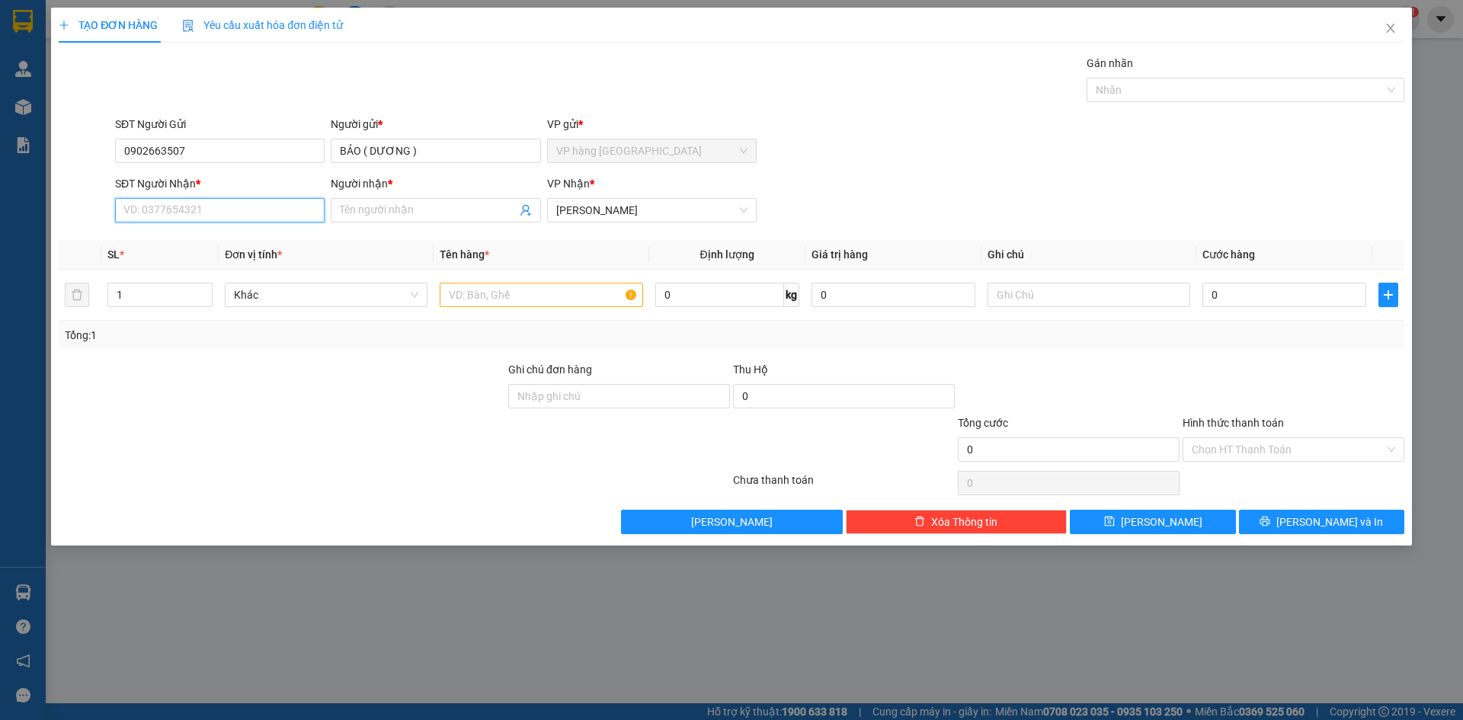
click at [213, 200] on input "SĐT Người Nhận *" at bounding box center [220, 210] width 210 height 24
click at [215, 270] on div "0703652411 - ĐẠI" at bounding box center [219, 265] width 191 height 17
type input "0703652411"
type input "ĐẠI"
click at [565, 300] on input "text" at bounding box center [541, 295] width 203 height 24
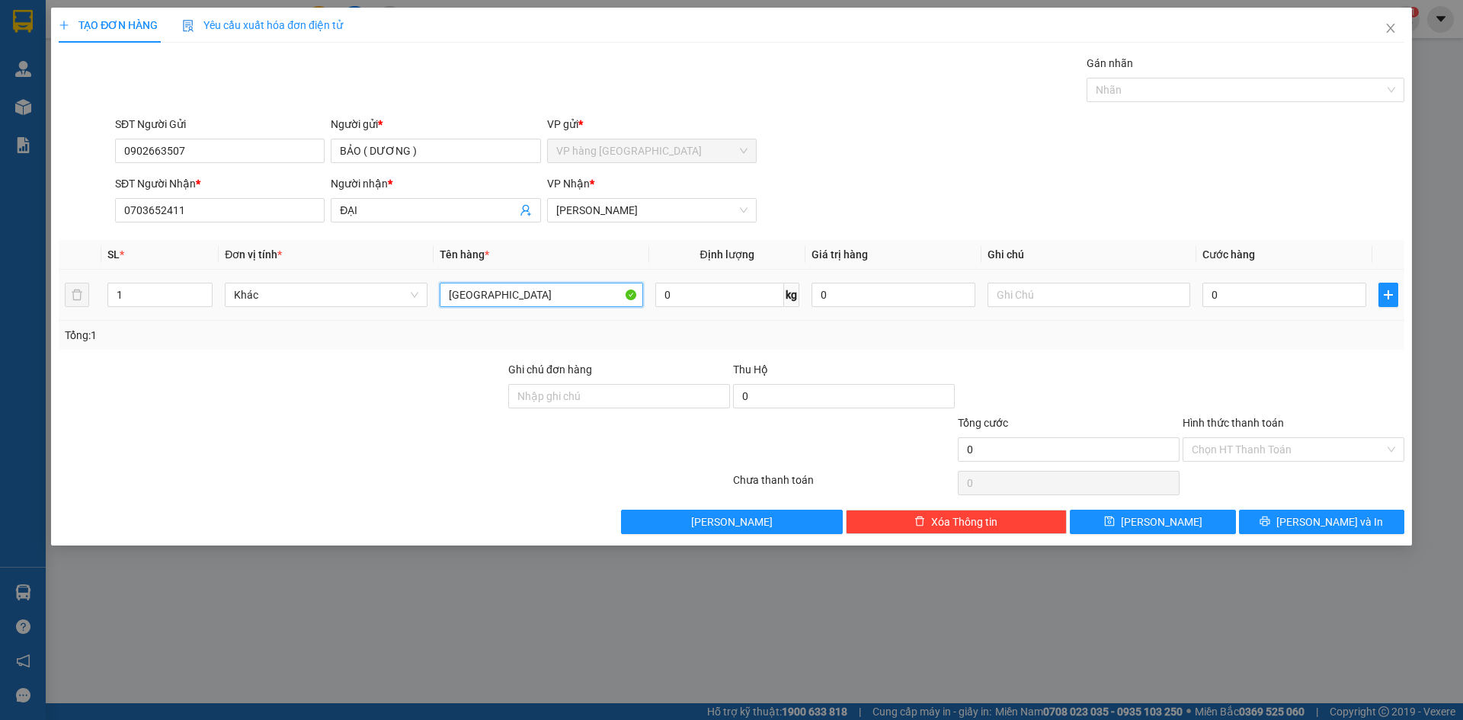
type input "[GEOGRAPHIC_DATA]"
type input "4"
type input "40"
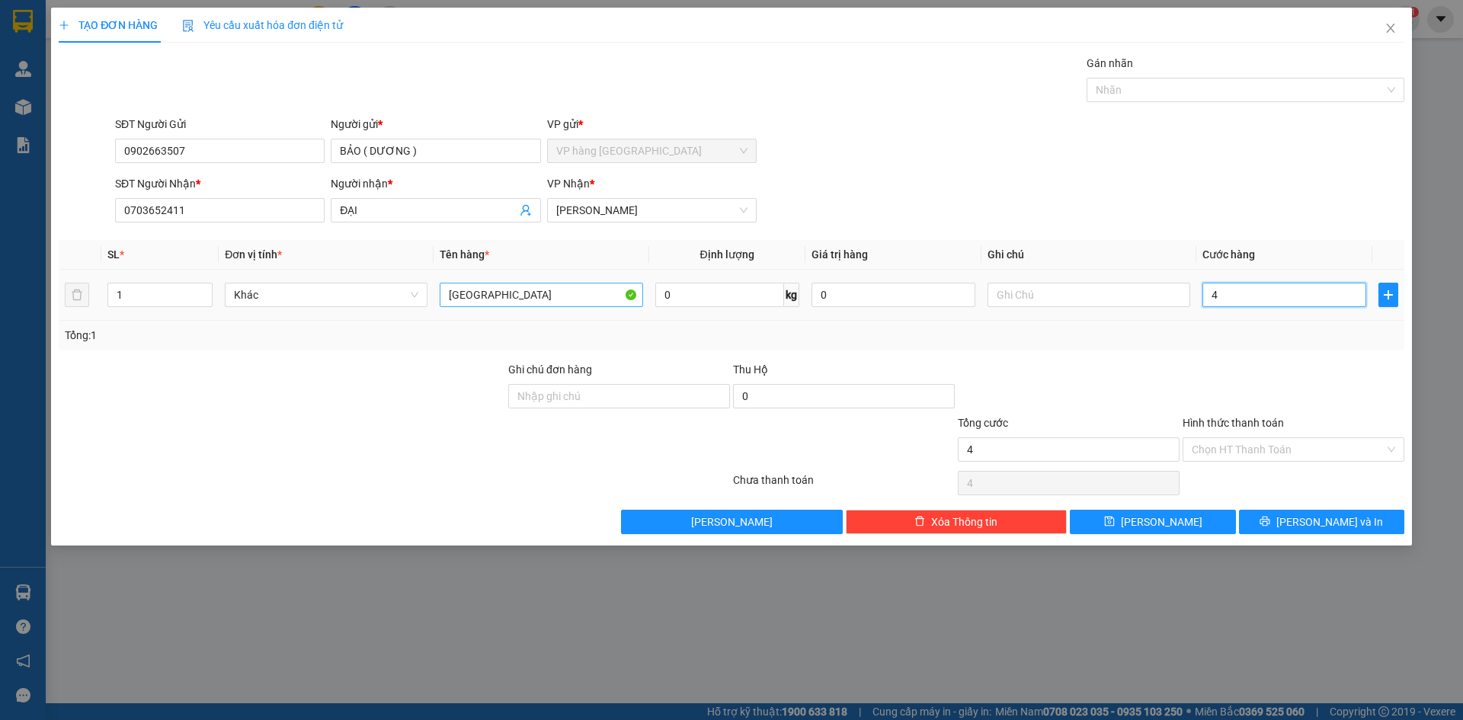
type input "40"
type input "40.000"
click at [1111, 455] on input "Hình thức thanh toán" at bounding box center [1288, 449] width 193 height 23
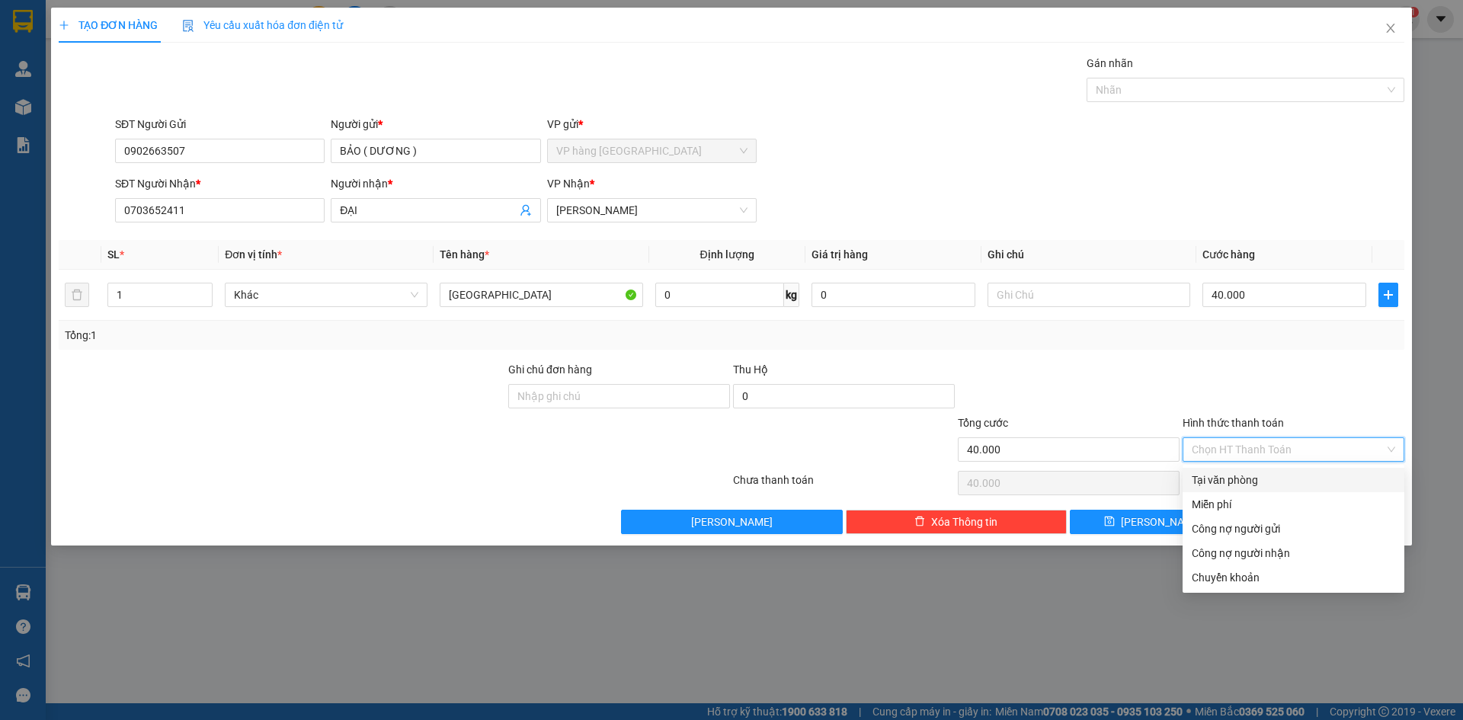
click at [1111, 482] on div "Tại văn phòng" at bounding box center [1294, 480] width 204 height 17
type input "0"
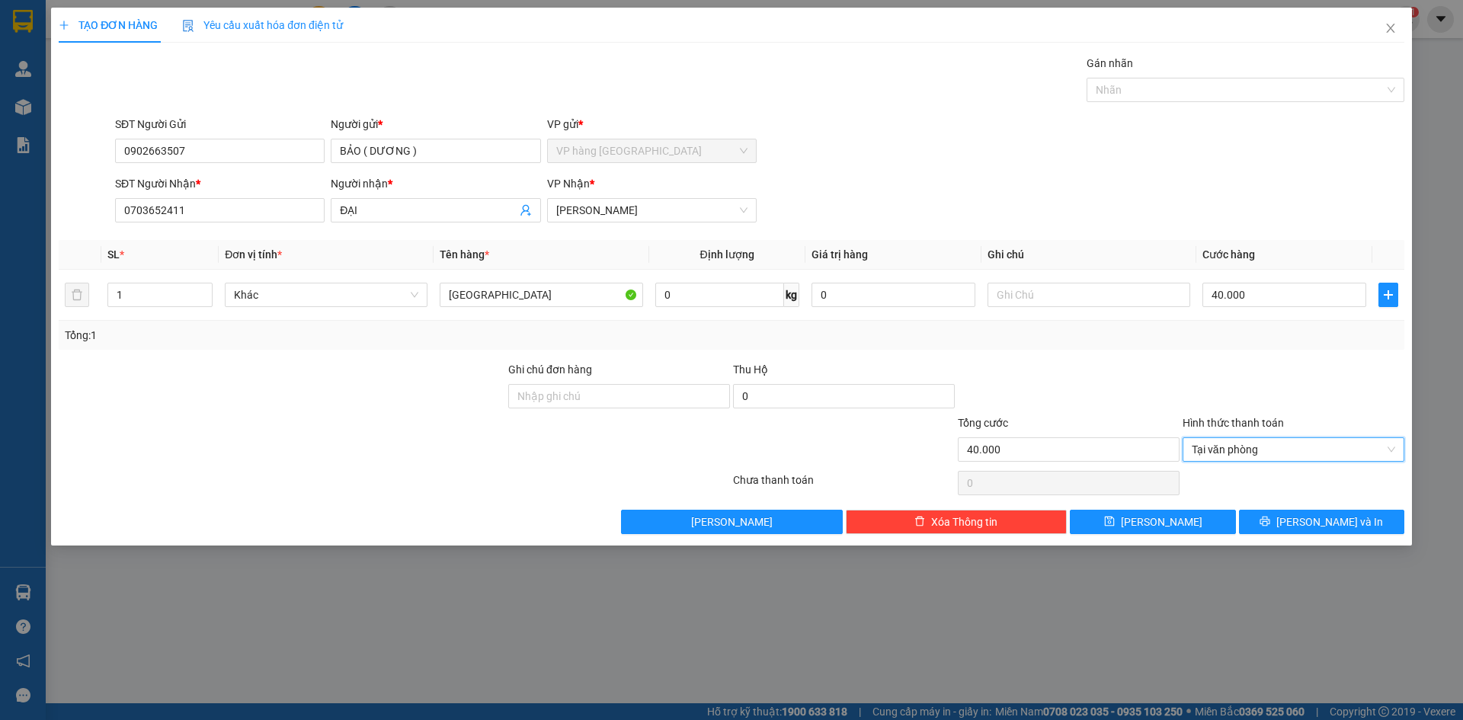
click at [1111, 508] on div "Transit Pickup Surcharge Ids Transit Deliver Surcharge Ids Transit Deliver Surc…" at bounding box center [732, 294] width 1346 height 479
click at [1111, 514] on button "[PERSON_NAME] và In" at bounding box center [1321, 522] width 165 height 24
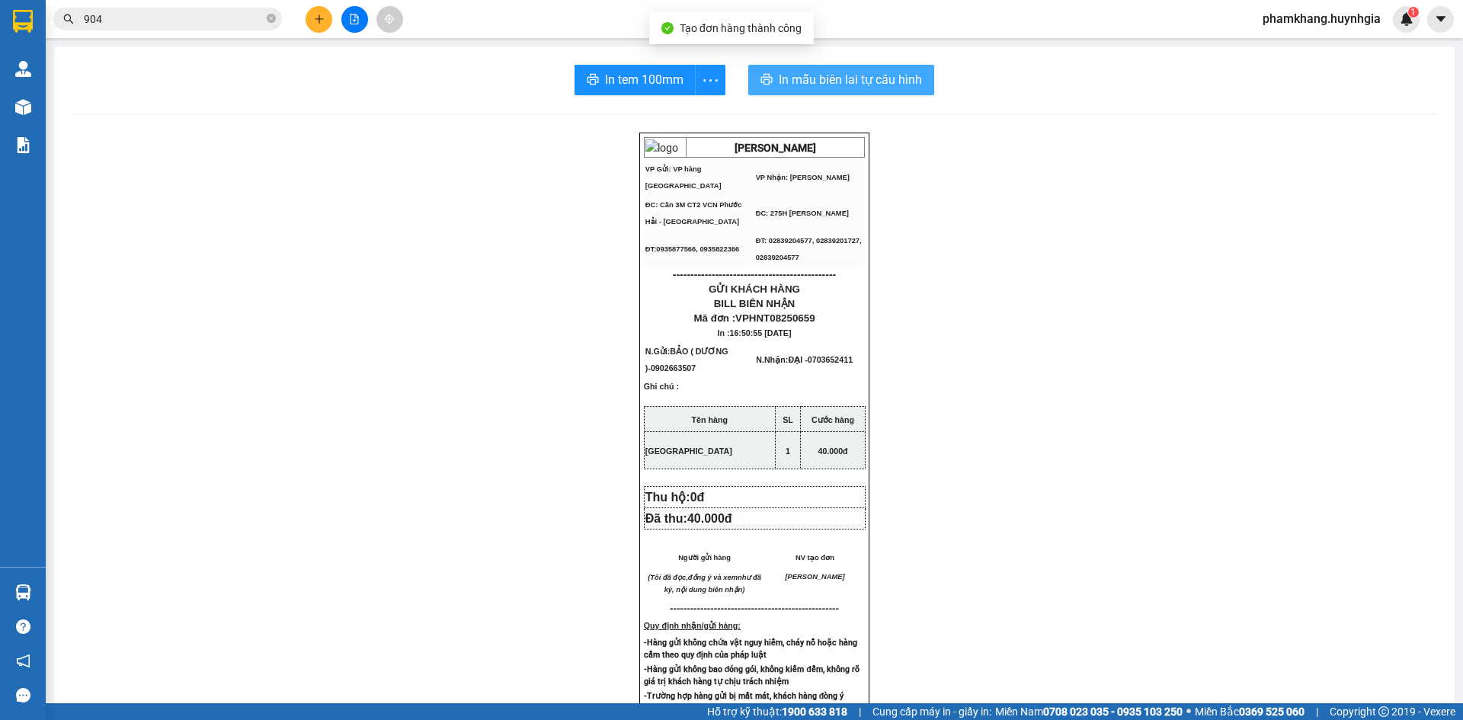
click at [819, 66] on div "In tem 100mm In mẫu biên lai tự cấu hình HUỲNH GIA VP Gửi: VP hàng Nha Trang V…" at bounding box center [754, 619] width 1401 height 1146
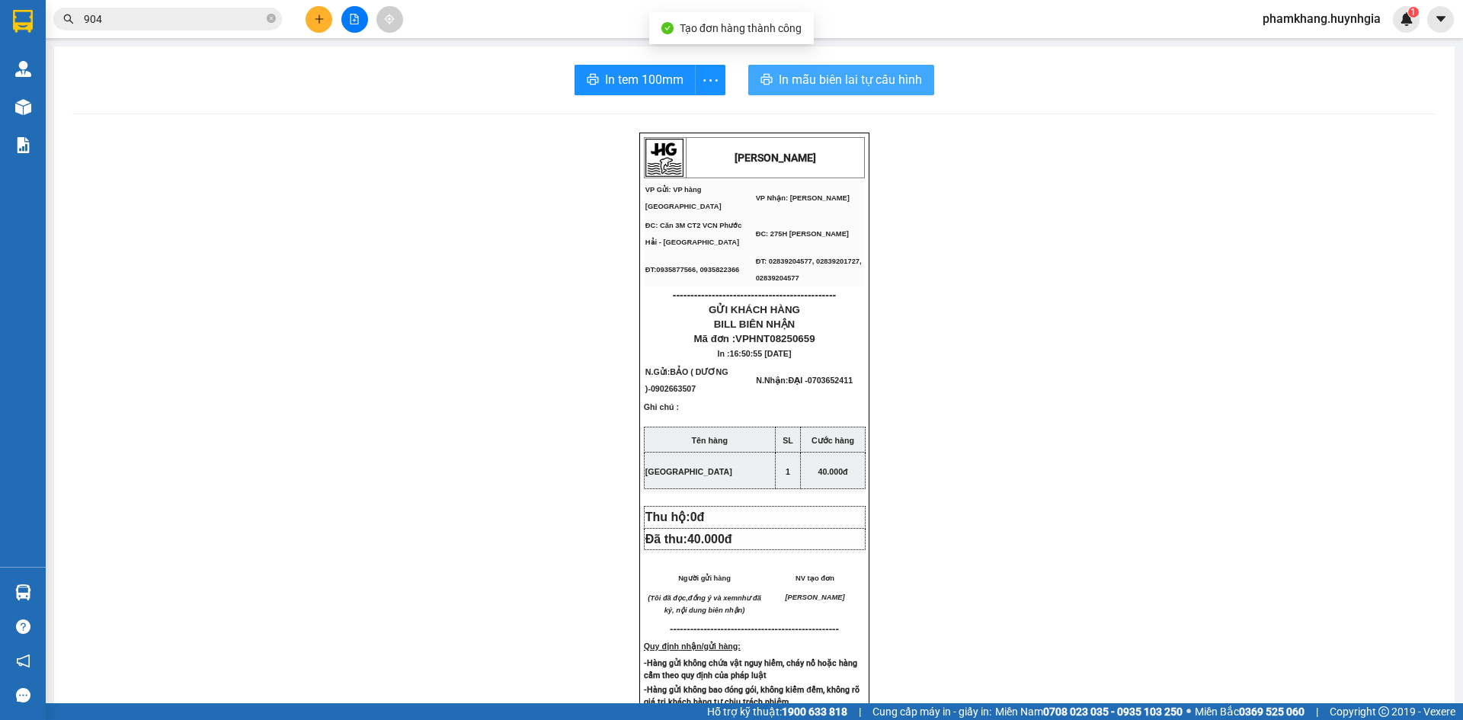
click at [820, 69] on button "In mẫu biên lai tự cấu hình" at bounding box center [841, 80] width 186 height 30
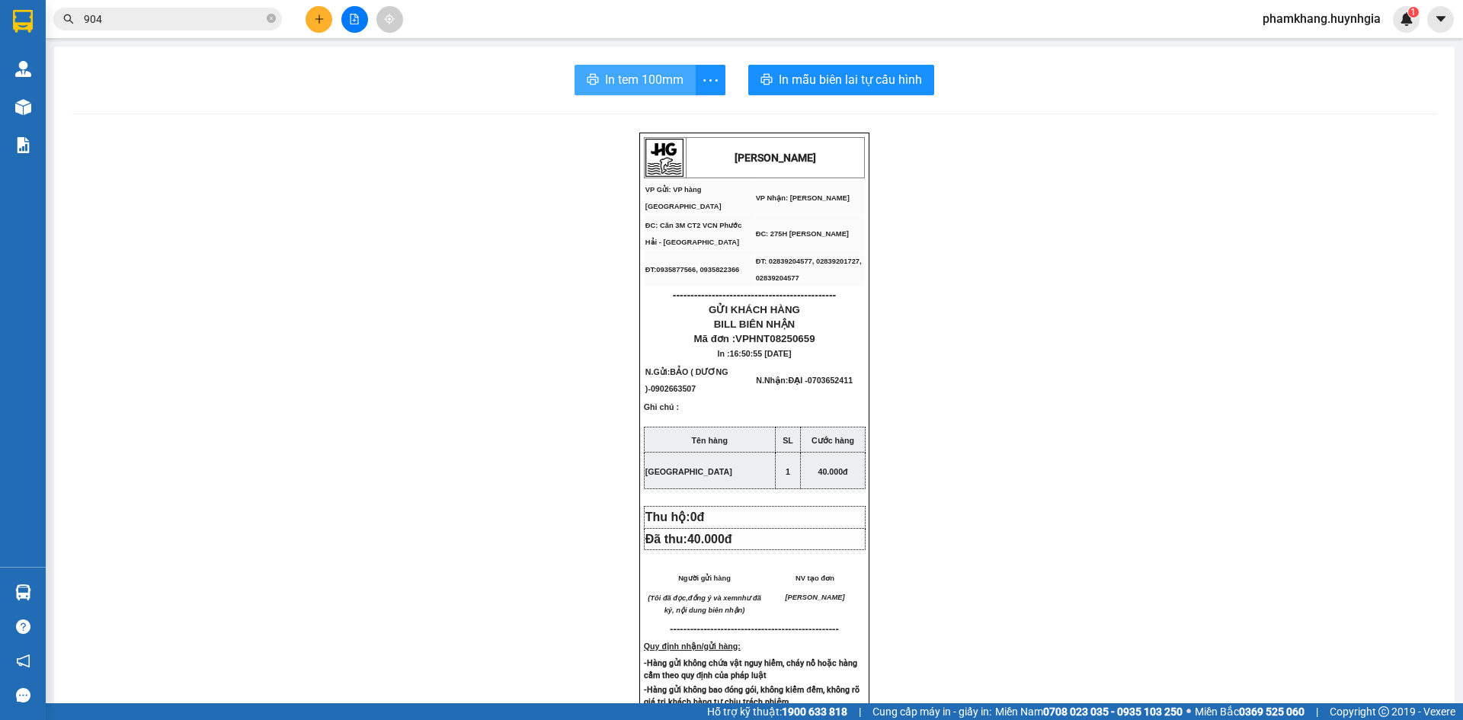
click at [656, 84] on span "In tem 100mm" at bounding box center [644, 79] width 79 height 19
click at [325, 21] on button at bounding box center [319, 19] width 27 height 27
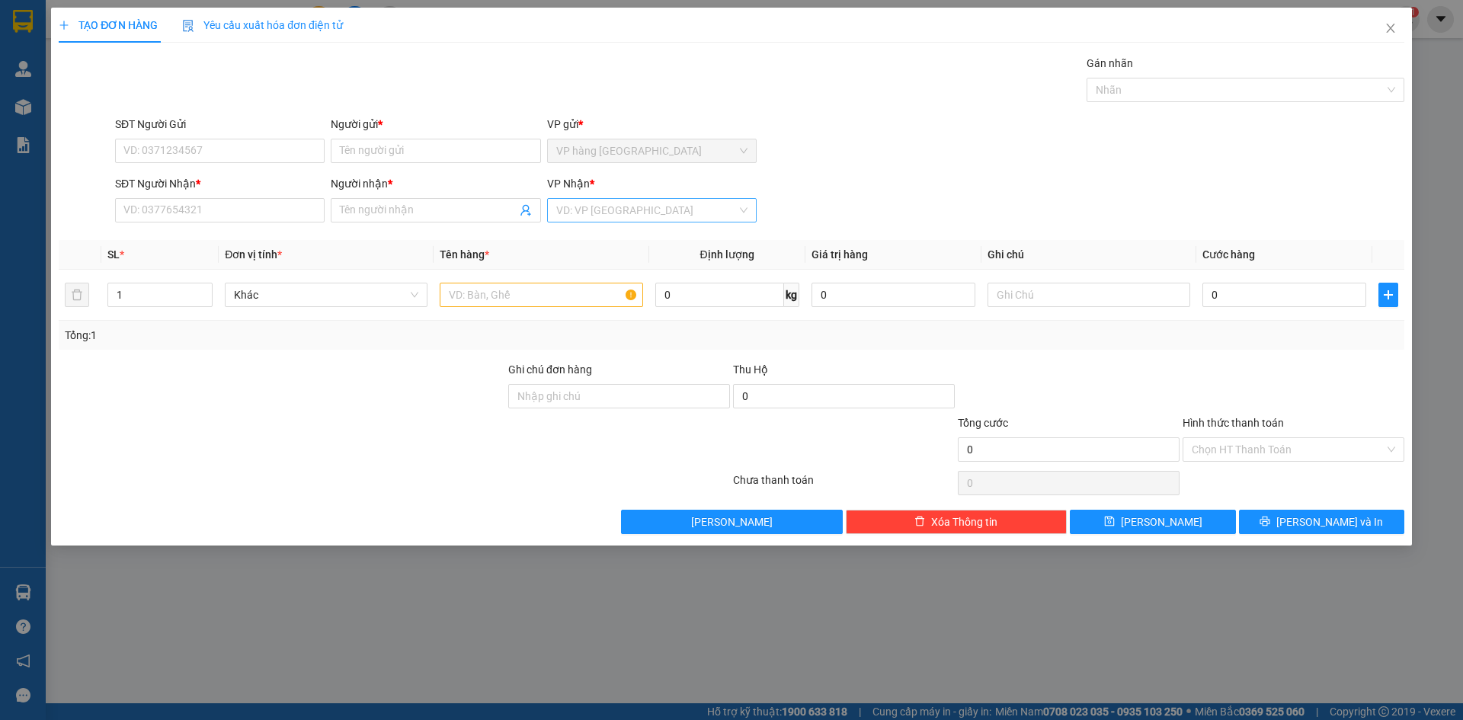
click at [675, 210] on input "search" at bounding box center [646, 210] width 181 height 23
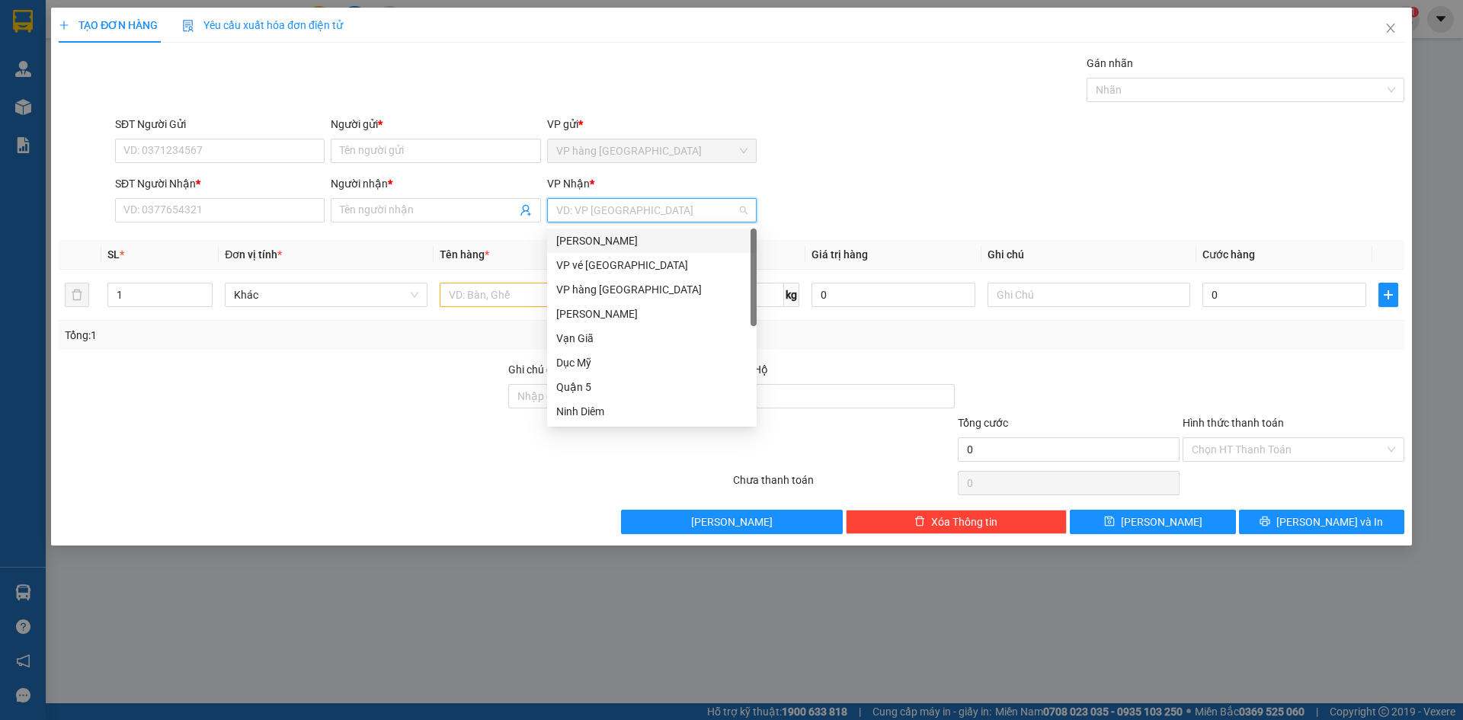
click at [645, 239] on div "[PERSON_NAME]" at bounding box center [651, 240] width 191 height 17
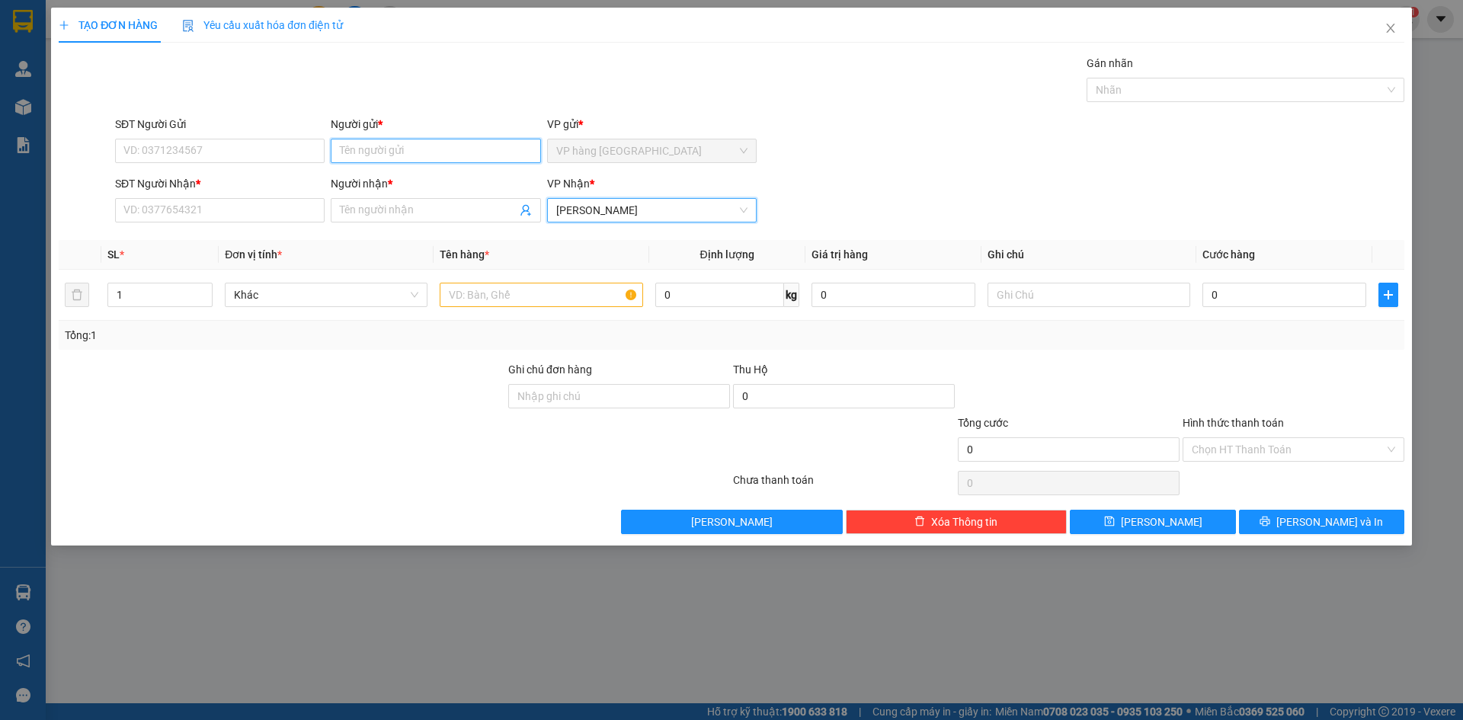
click at [389, 158] on input "Người gửi *" at bounding box center [436, 151] width 210 height 24
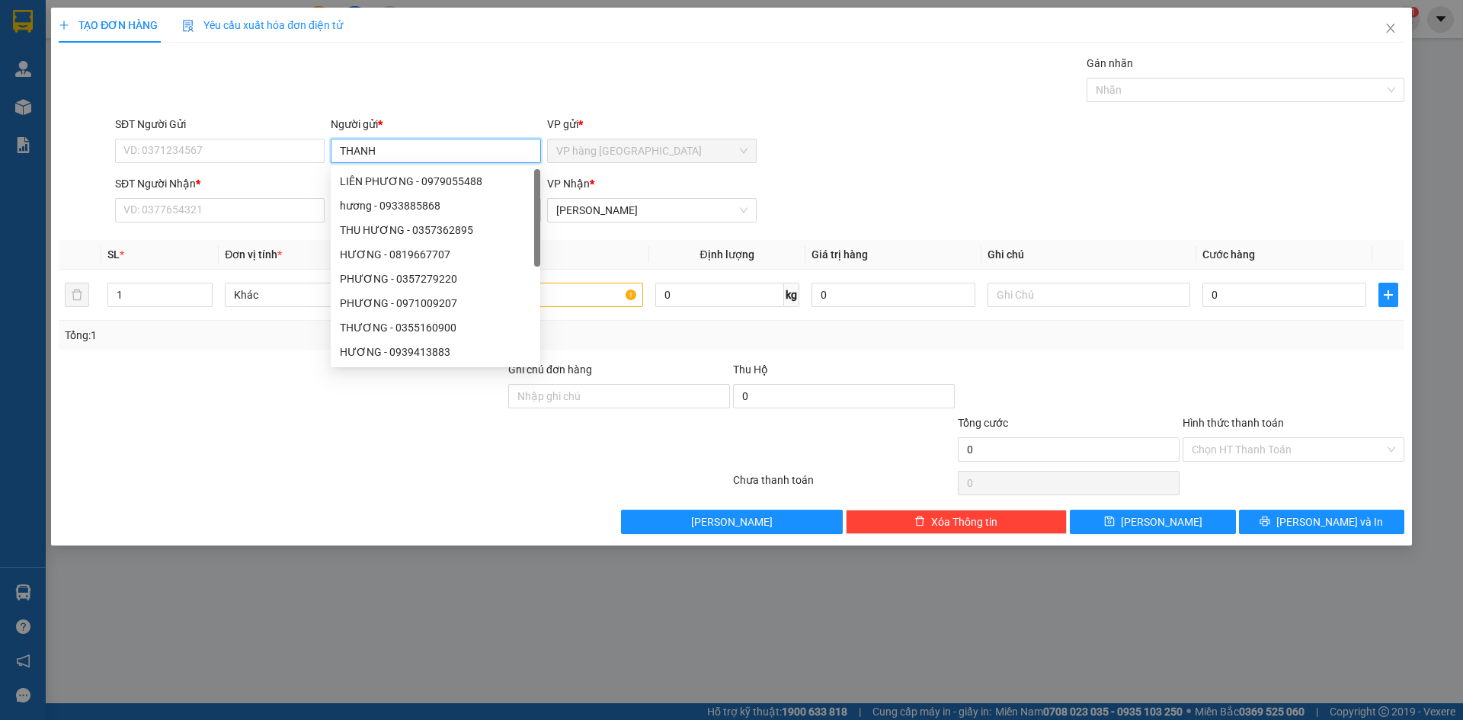
type input "THANH"
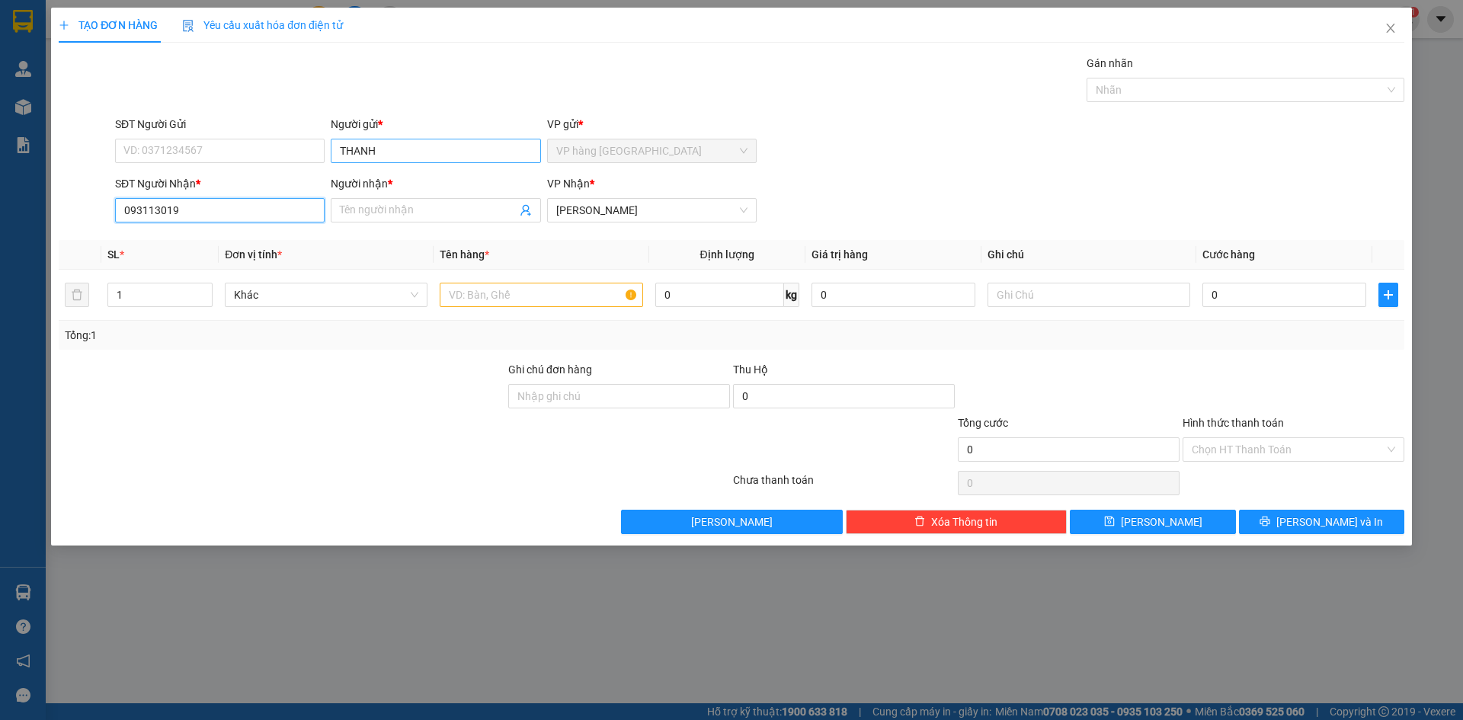
type input "0931130193"
click at [171, 239] on div "0931130193 - MỸ" at bounding box center [219, 240] width 191 height 17
type input "MỸ"
type input "0931130193"
type input "2"
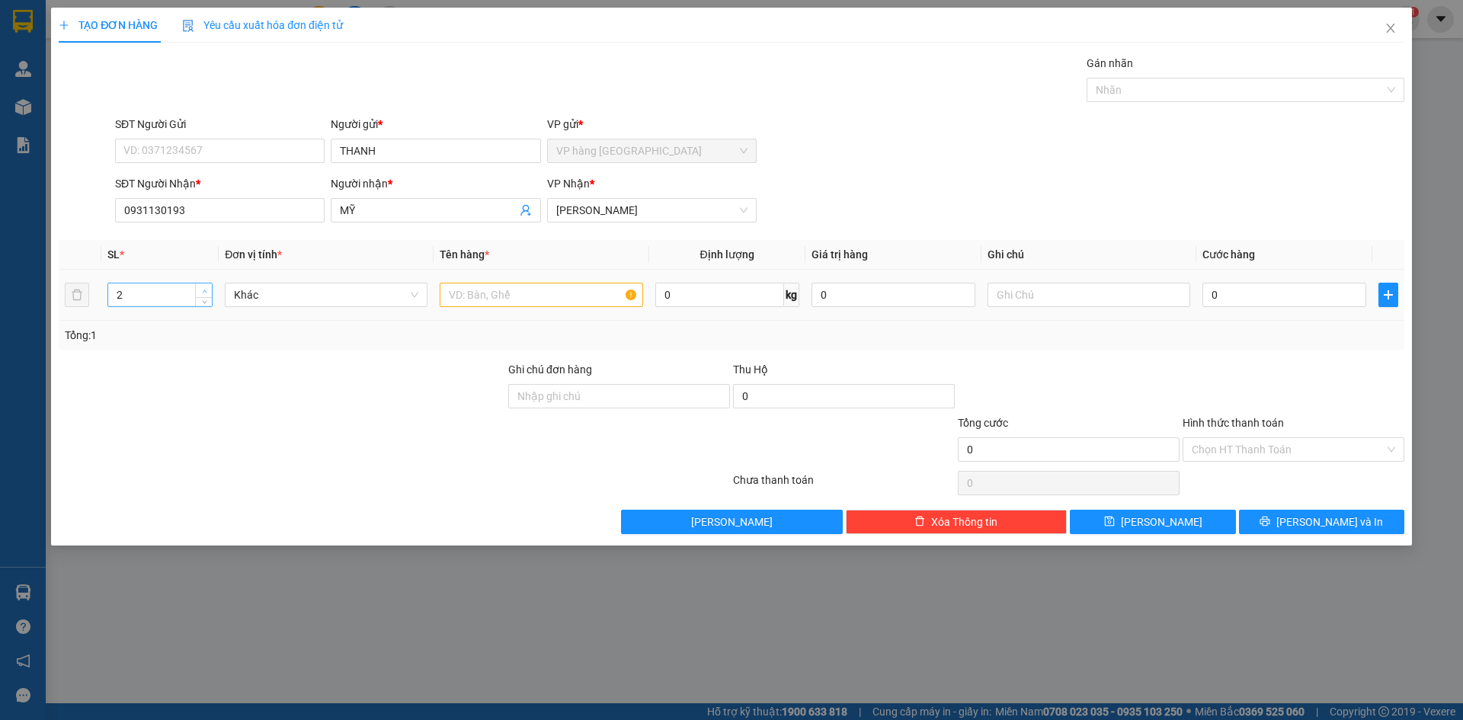
click at [203, 291] on icon "up" at bounding box center [204, 291] width 5 height 5
click at [492, 293] on input "text" at bounding box center [541, 295] width 203 height 24
type input "[GEOGRAPHIC_DATA]"
click at [1111, 294] on input "0" at bounding box center [1285, 295] width 164 height 24
type input "1"
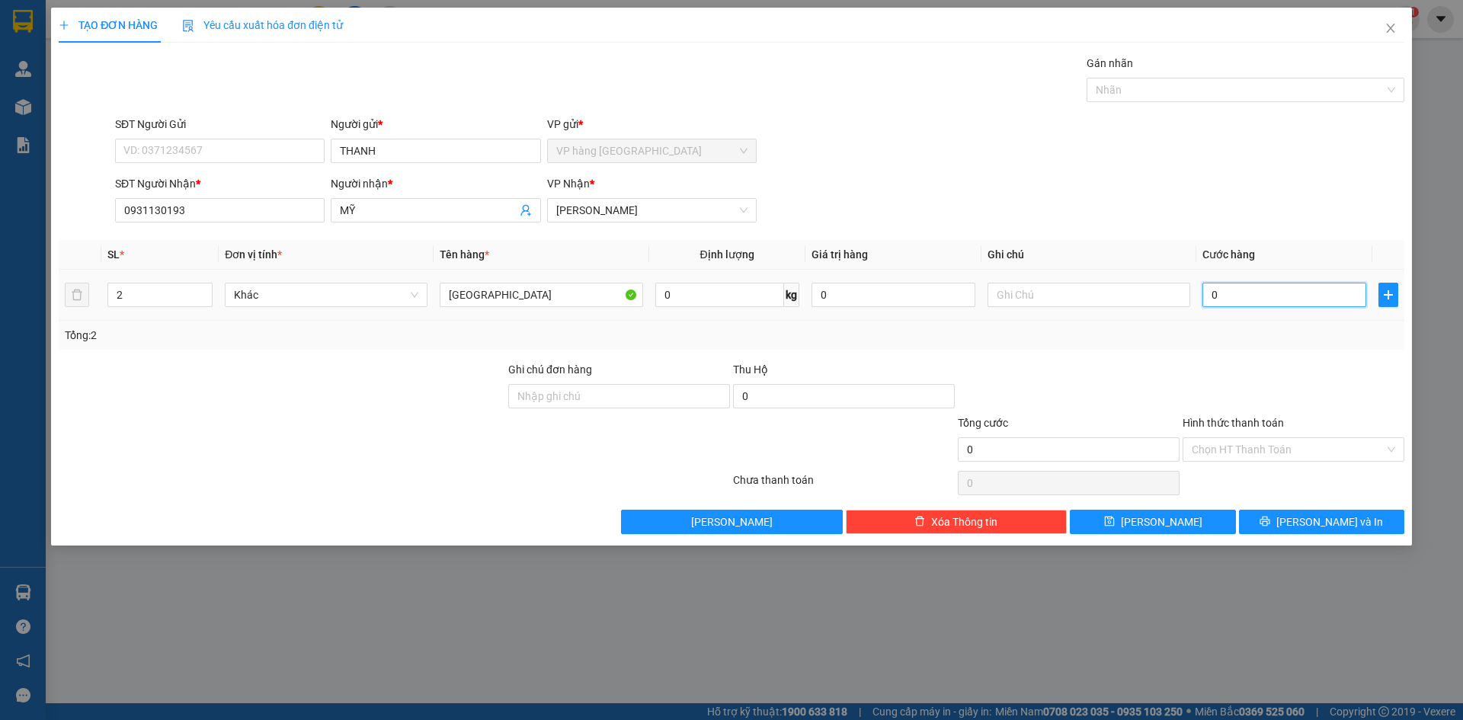
type input "1"
type input "11"
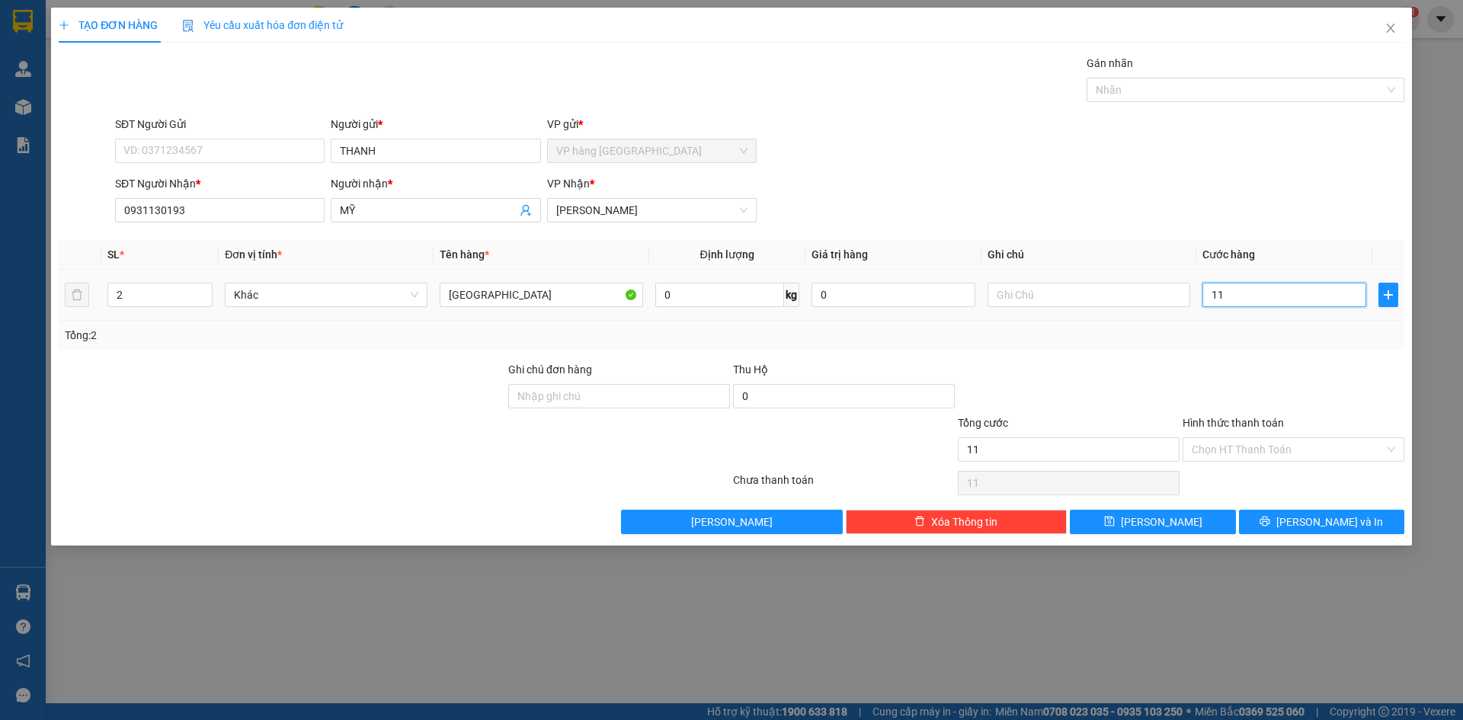
type input "110"
type input "110.000"
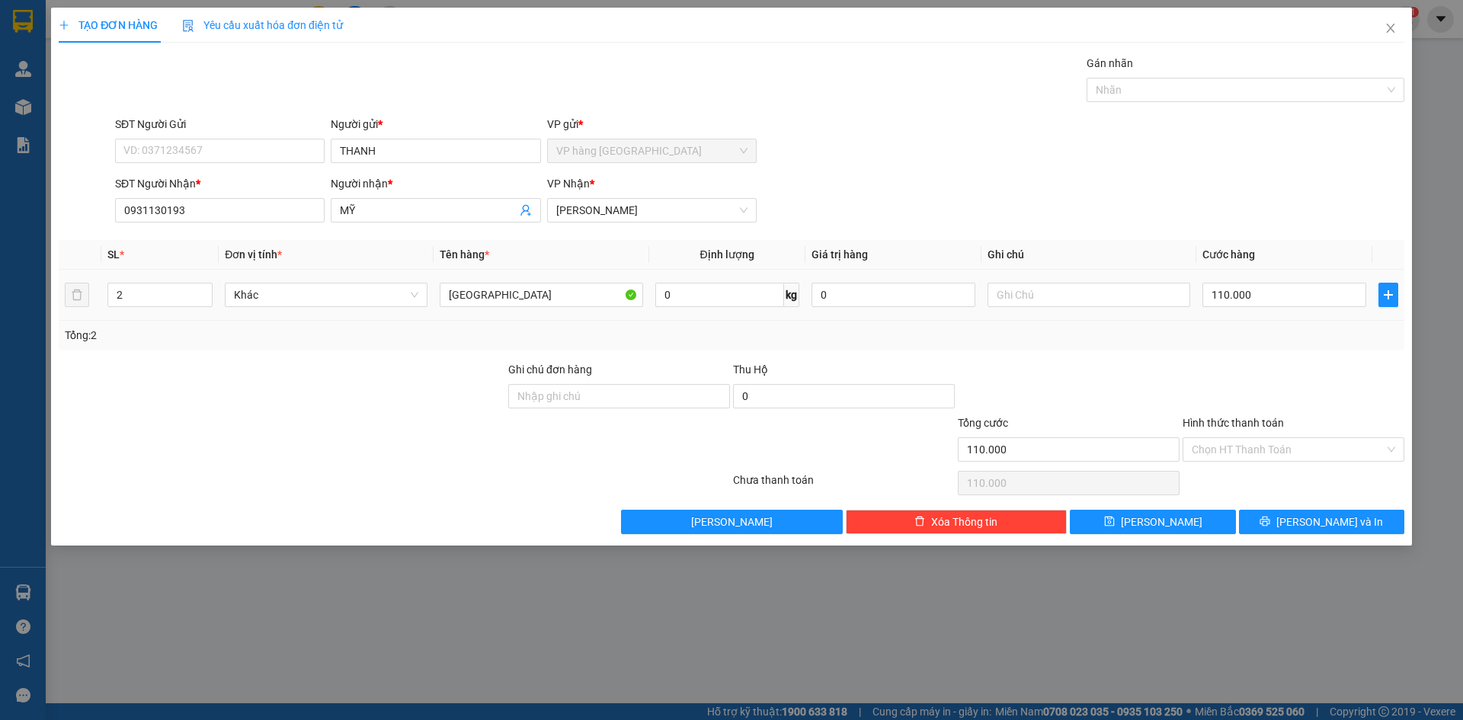
click at [1111, 216] on div "SĐT Người Nhận * 0931130193 Người nhận * MỸ VP Nhận * Phạm Ngũ Lão" at bounding box center [760, 201] width 1296 height 53
click at [1111, 453] on input "Hình thức thanh toán" at bounding box center [1288, 449] width 193 height 23
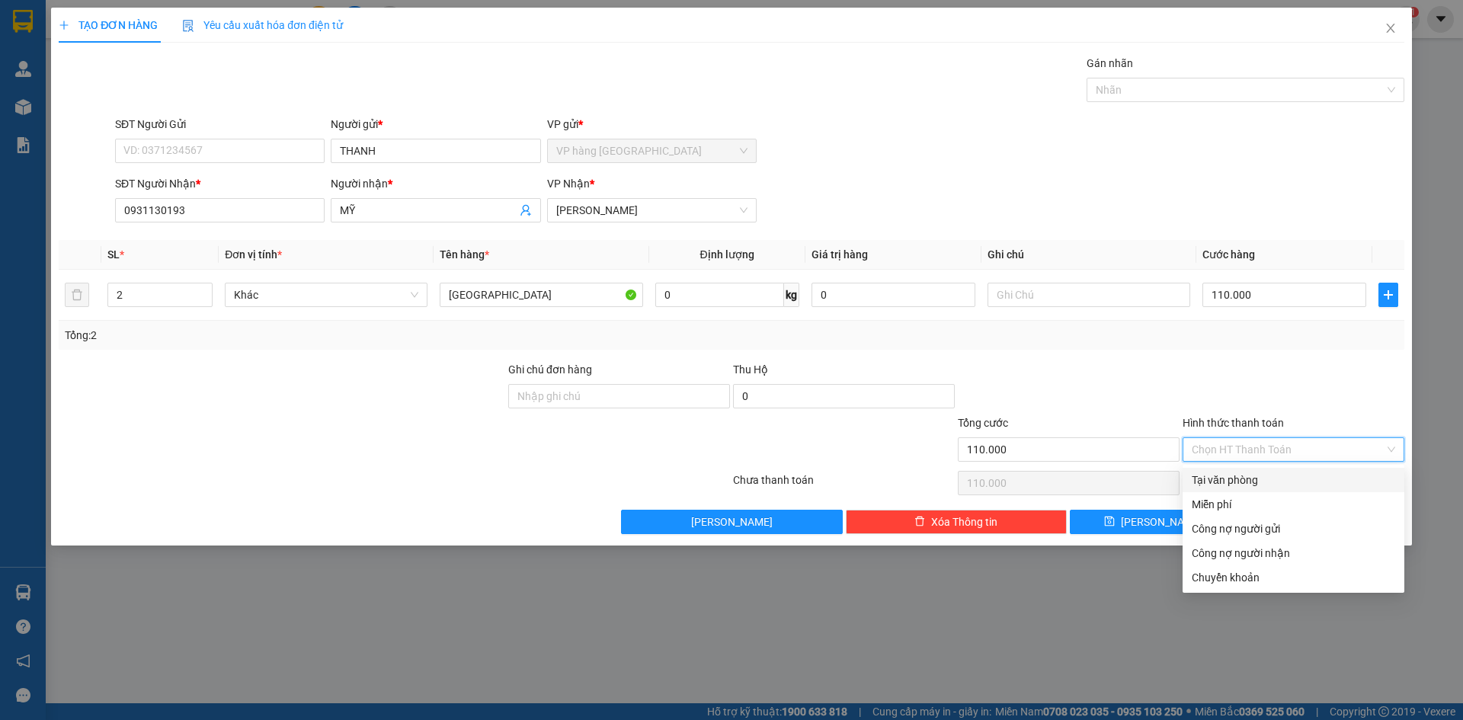
click at [1111, 476] on div "Tại văn phòng" at bounding box center [1294, 480] width 204 height 17
type input "0"
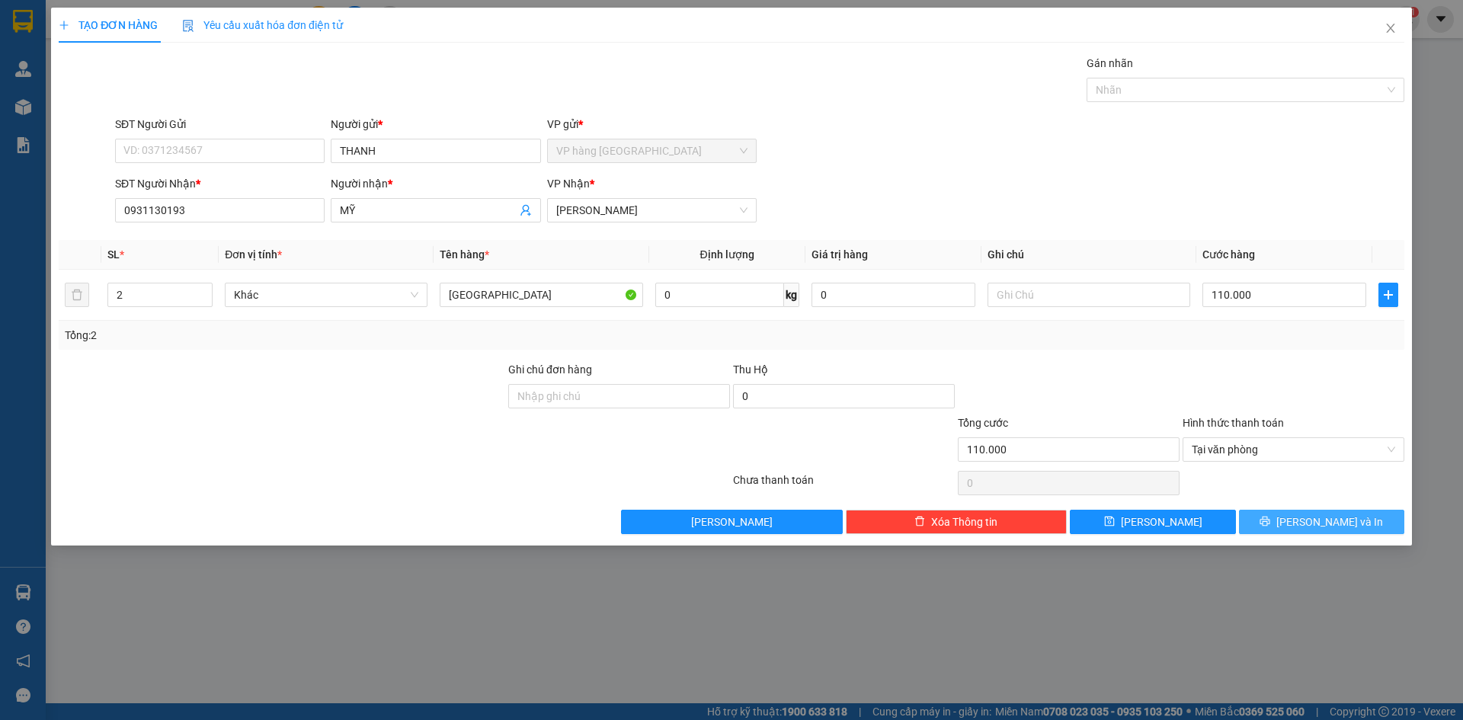
click at [1111, 516] on button "[PERSON_NAME] và In" at bounding box center [1321, 522] width 165 height 24
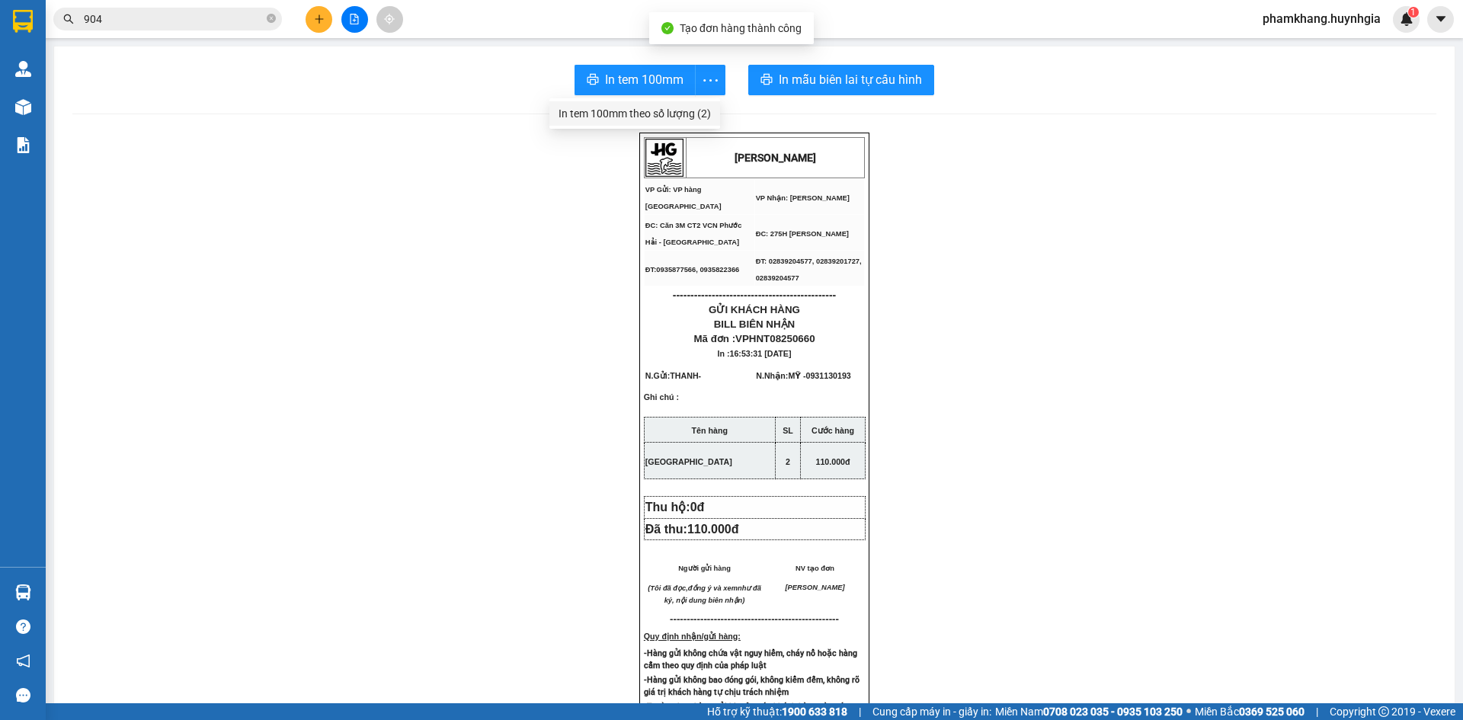
click at [692, 110] on div "In tem 100mm theo số lượng (2)" at bounding box center [635, 113] width 152 height 17
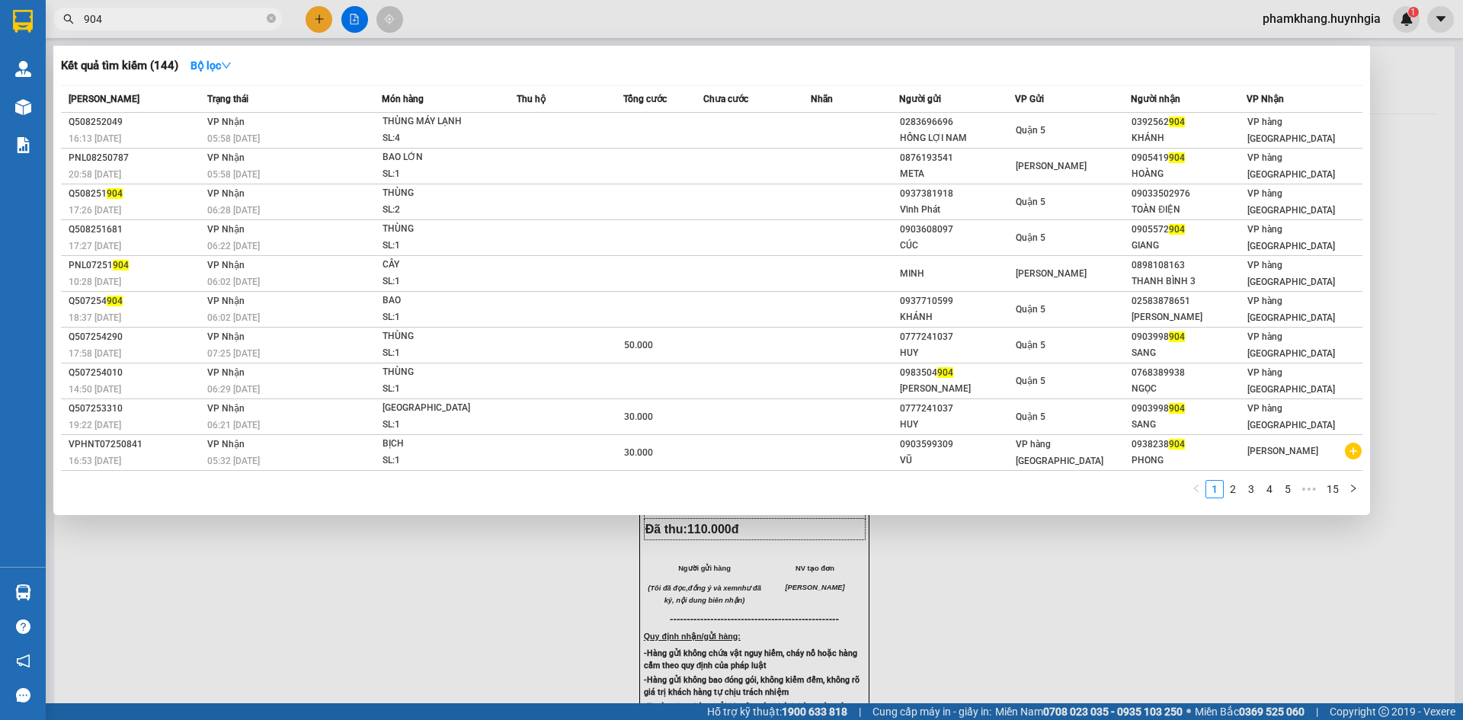
click at [125, 20] on input "904" at bounding box center [174, 19] width 180 height 17
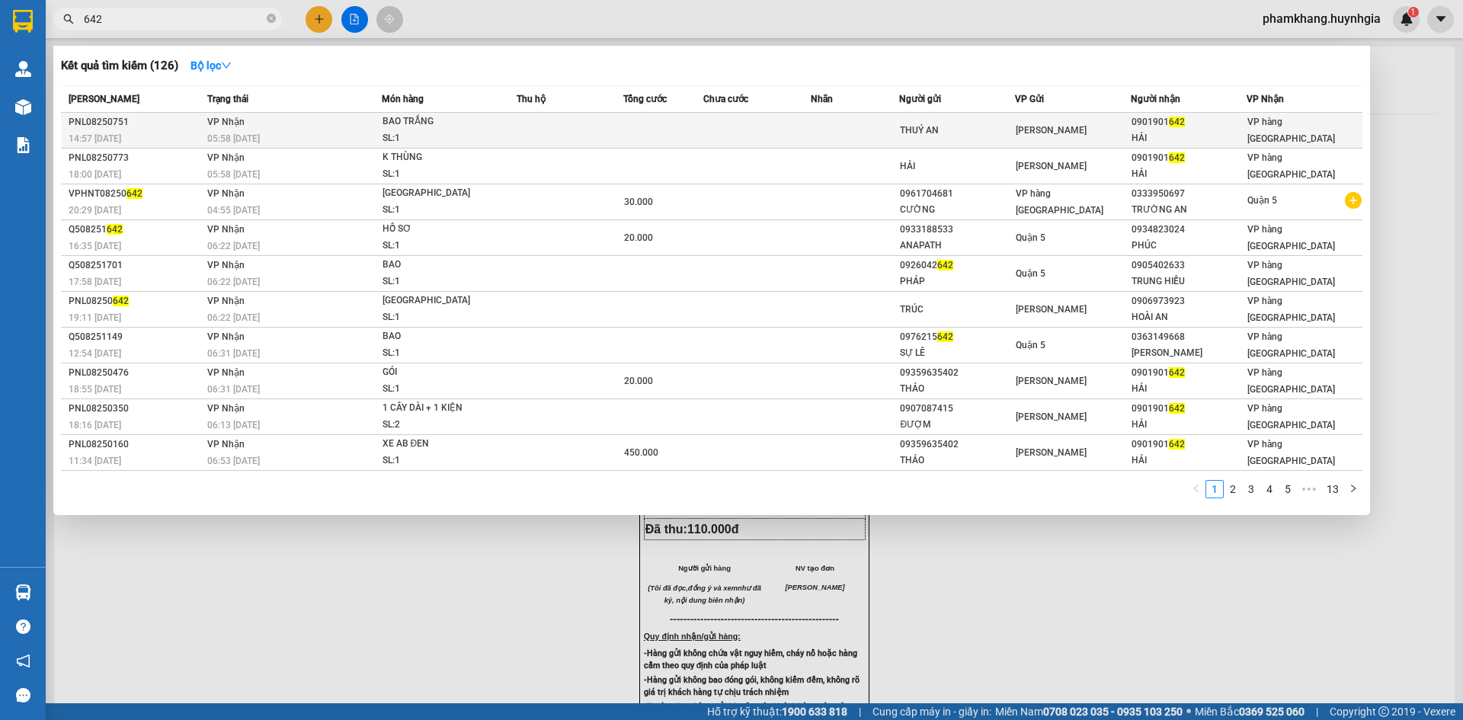
type input "642"
click at [976, 123] on div "THUÝ AN" at bounding box center [957, 131] width 114 height 16
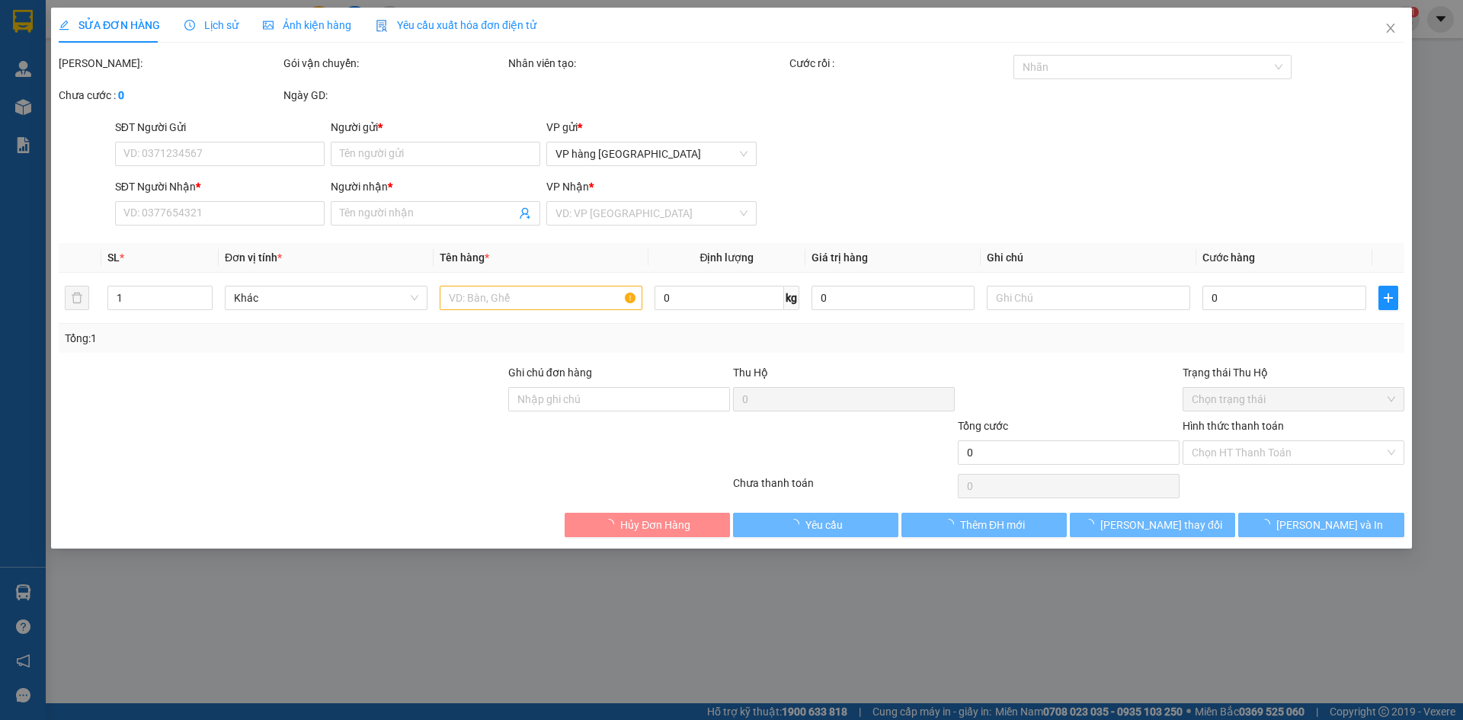
type input "THUÝ AN"
type input "0901901642"
type input "HẢI"
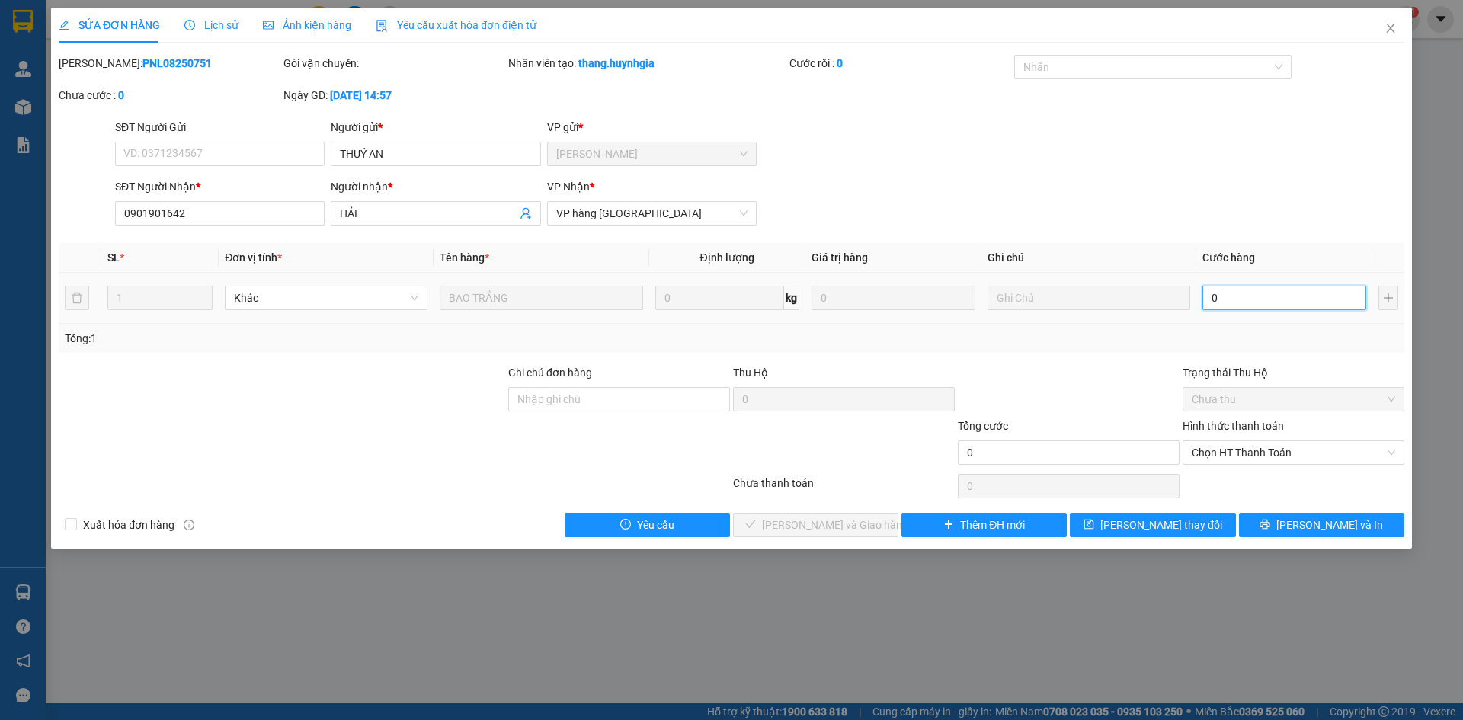
click at [1111, 296] on input "0" at bounding box center [1285, 298] width 164 height 24
type input "3"
type input "30"
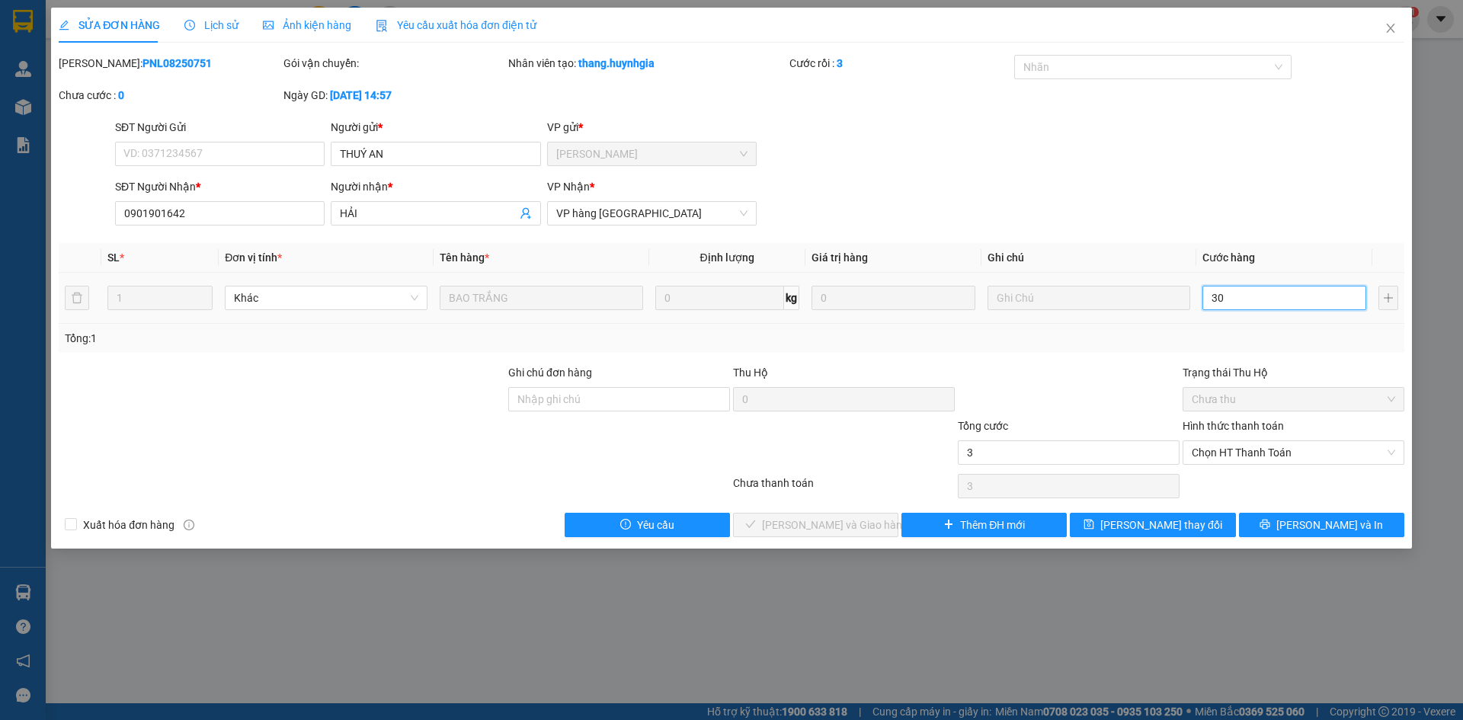
type input "30"
type input "30.000"
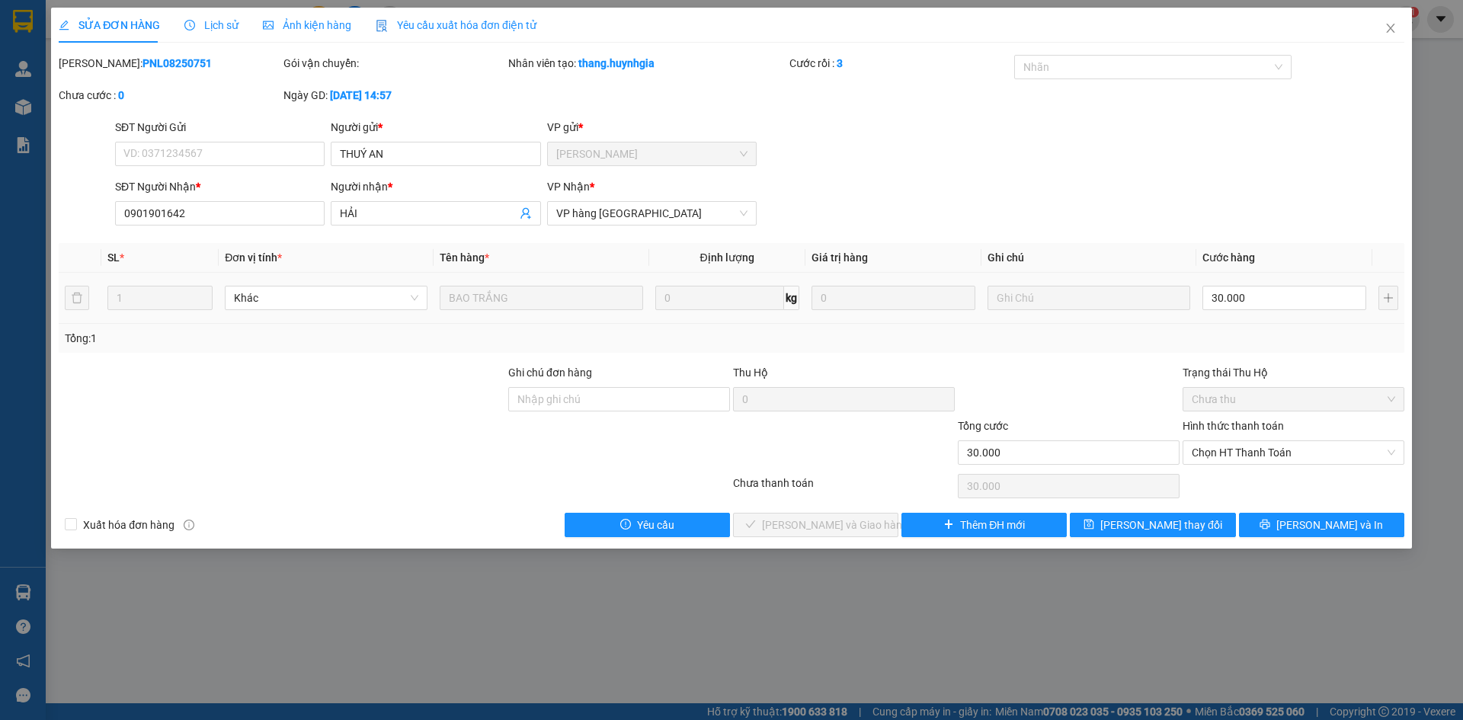
click at [1111, 245] on th "Cước hàng" at bounding box center [1285, 258] width 176 height 30
click at [1111, 452] on span "Chọn HT Thanh Toán" at bounding box center [1294, 452] width 204 height 23
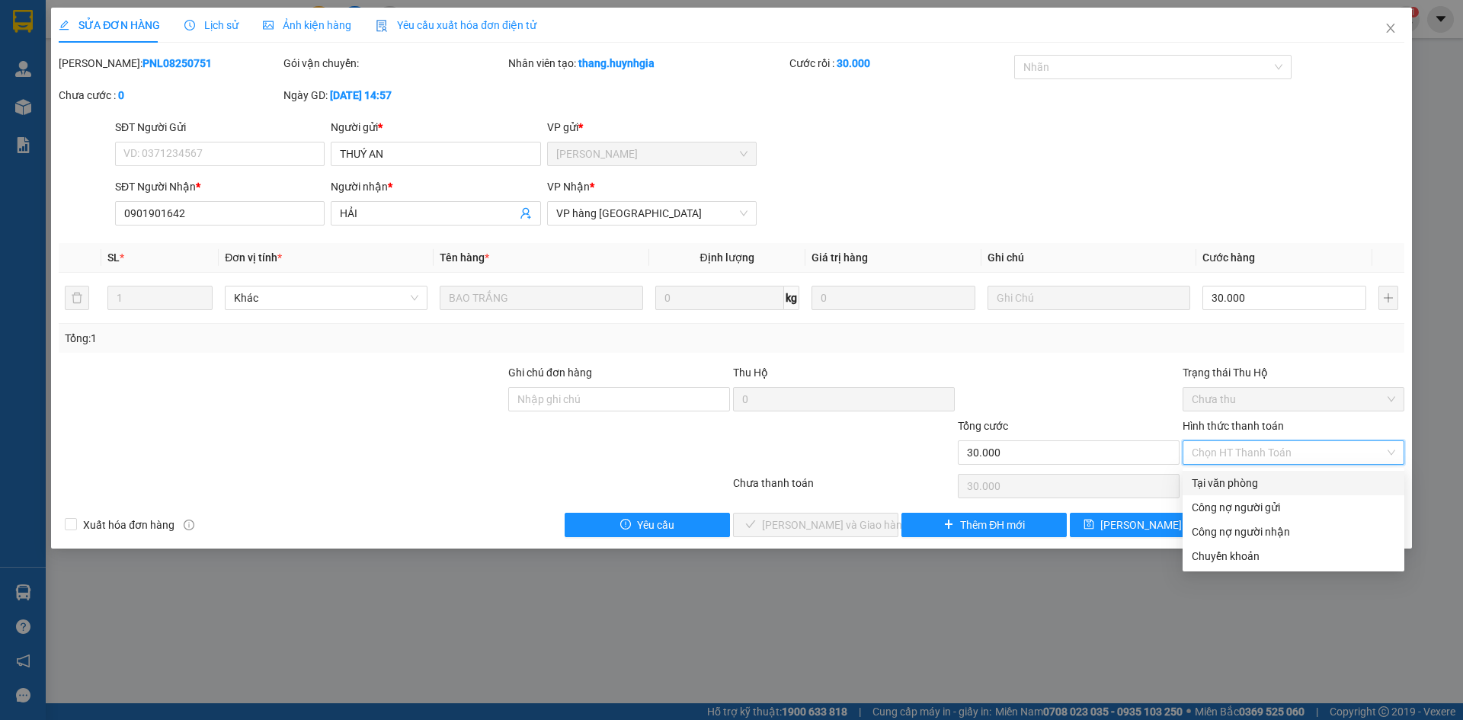
click at [1111, 484] on div "Tại văn phòng" at bounding box center [1294, 483] width 204 height 17
type input "0"
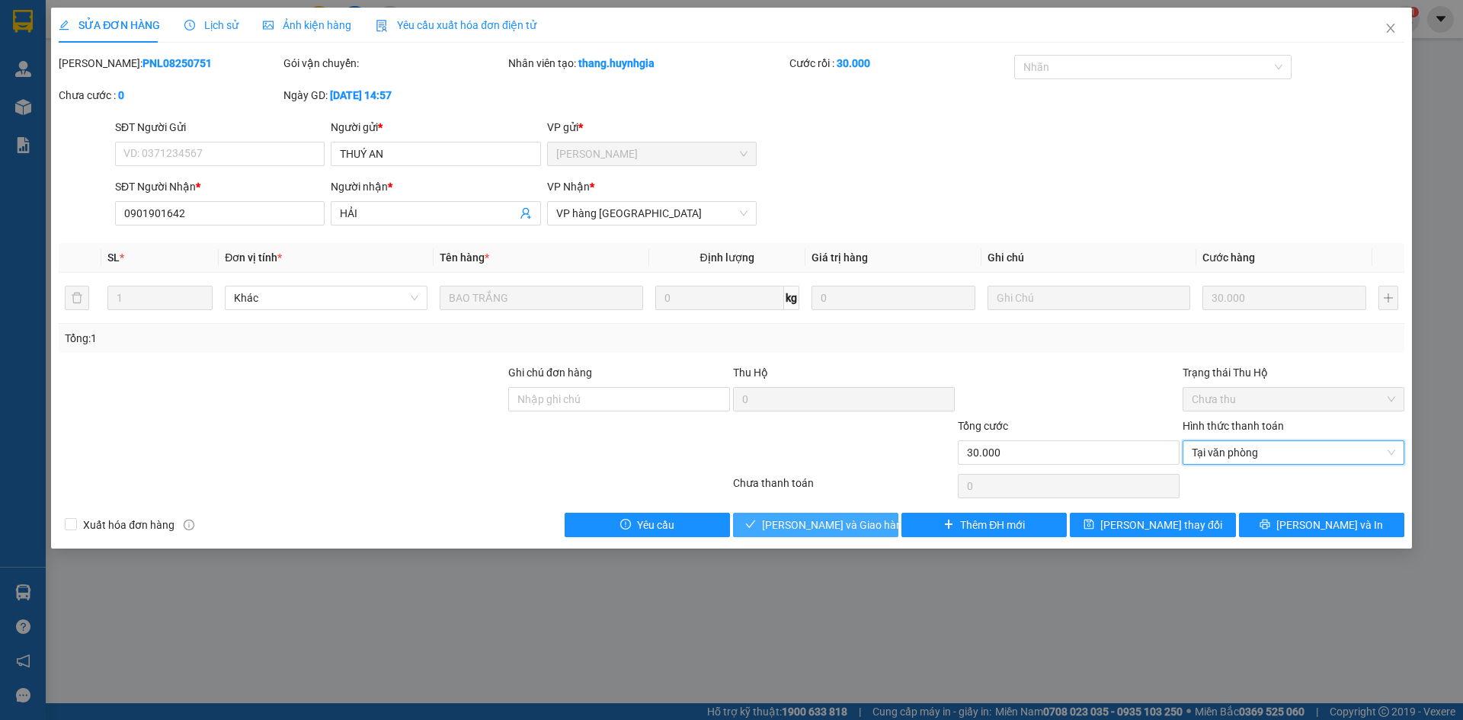
click at [875, 522] on button "Lưu và Giao hàng" at bounding box center [815, 525] width 165 height 24
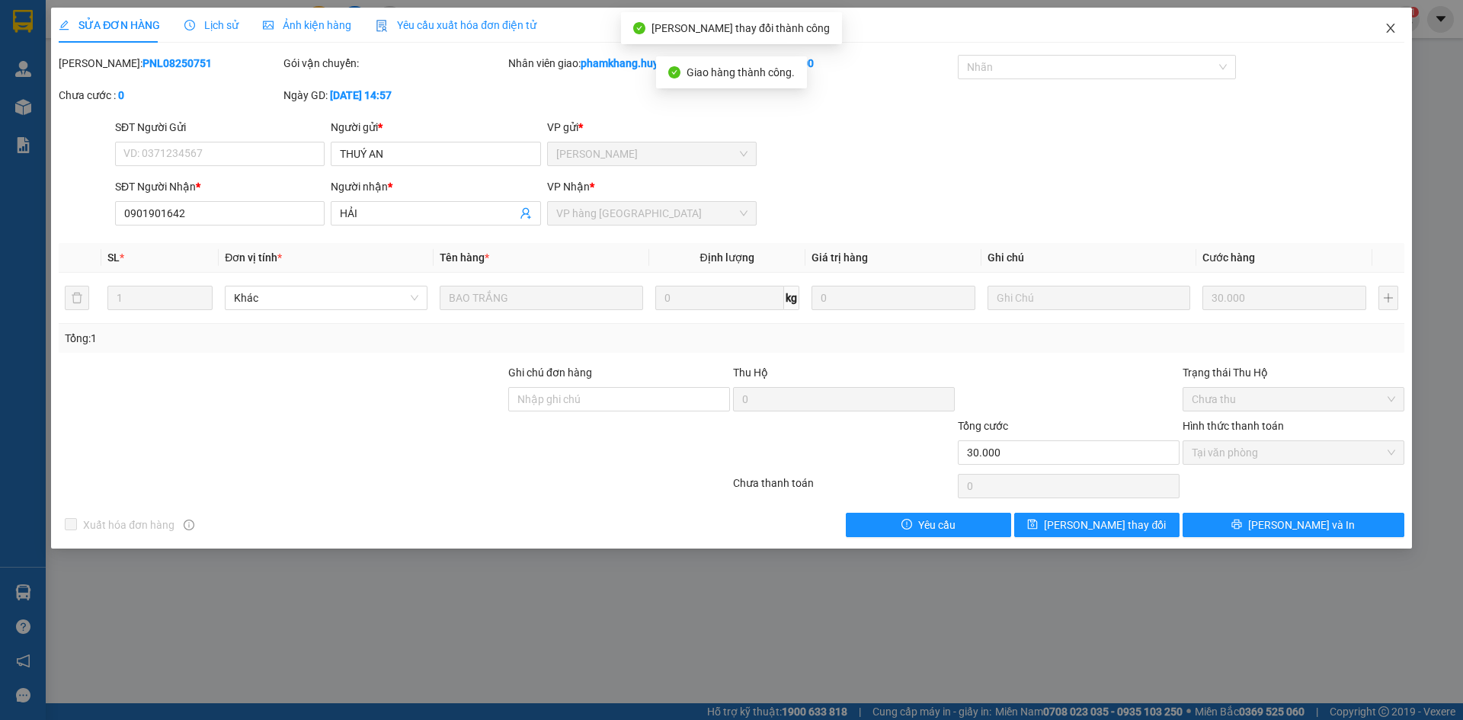
click at [1111, 30] on icon "close" at bounding box center [1391, 28] width 12 height 12
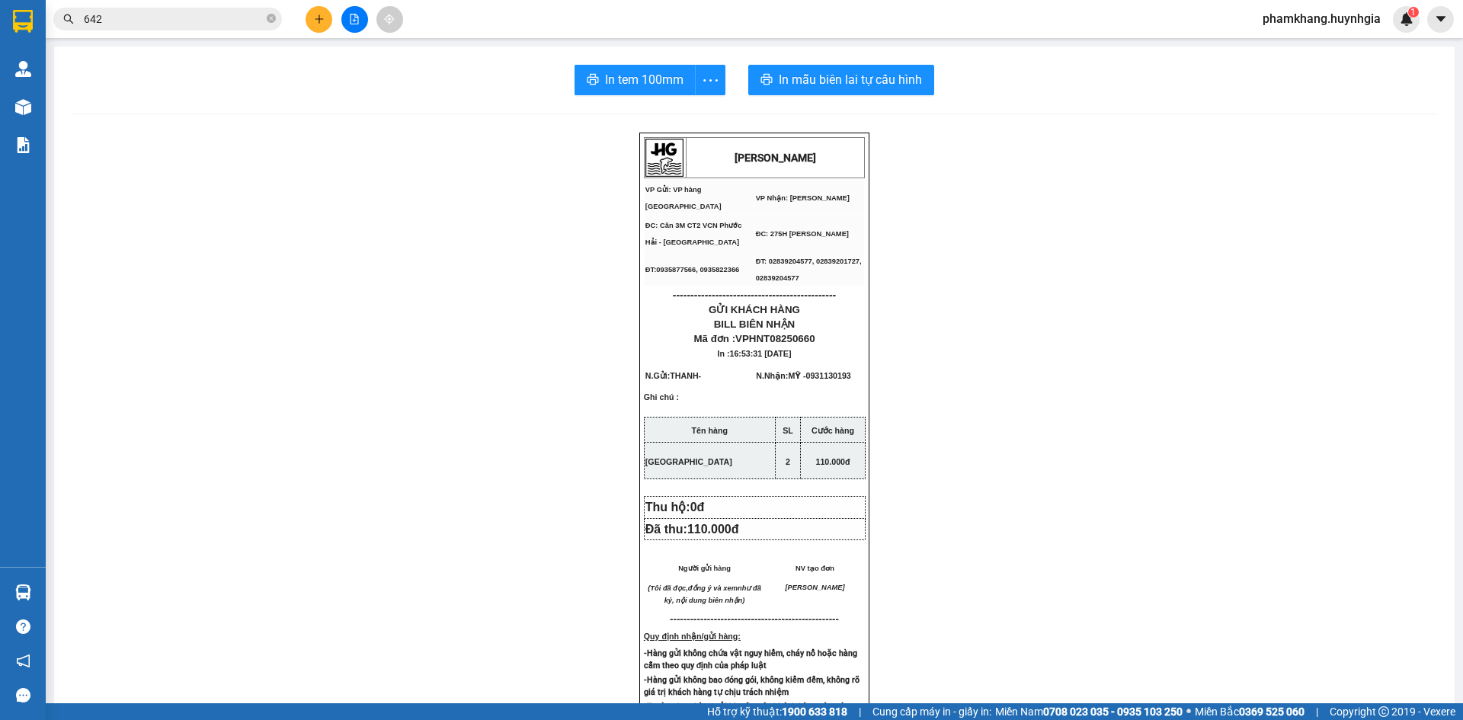
click at [316, 15] on icon "plus" at bounding box center [319, 19] width 11 height 11
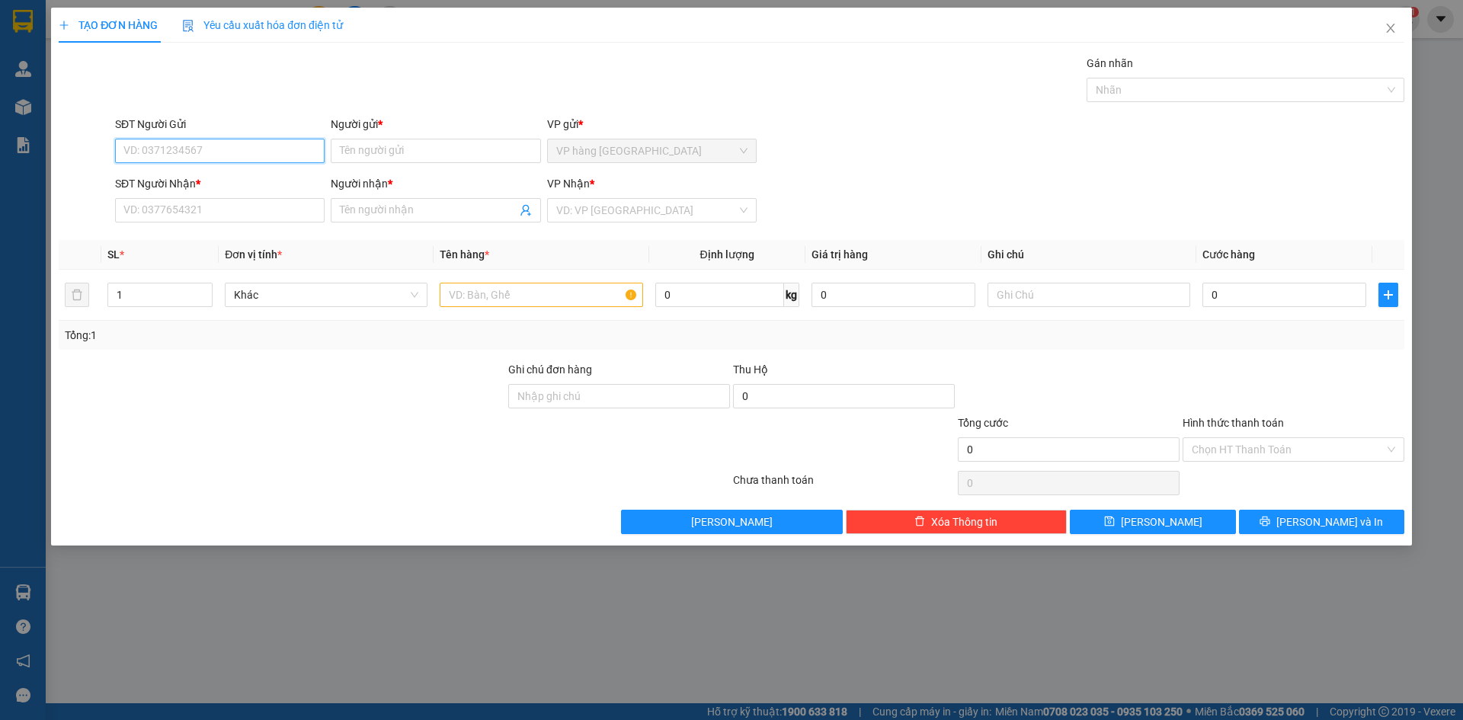
drag, startPoint x: 233, startPoint y: 144, endPoint x: 1001, endPoint y: 12, distance: 778.8
click at [236, 146] on input "SĐT Người Gửi" at bounding box center [220, 151] width 210 height 24
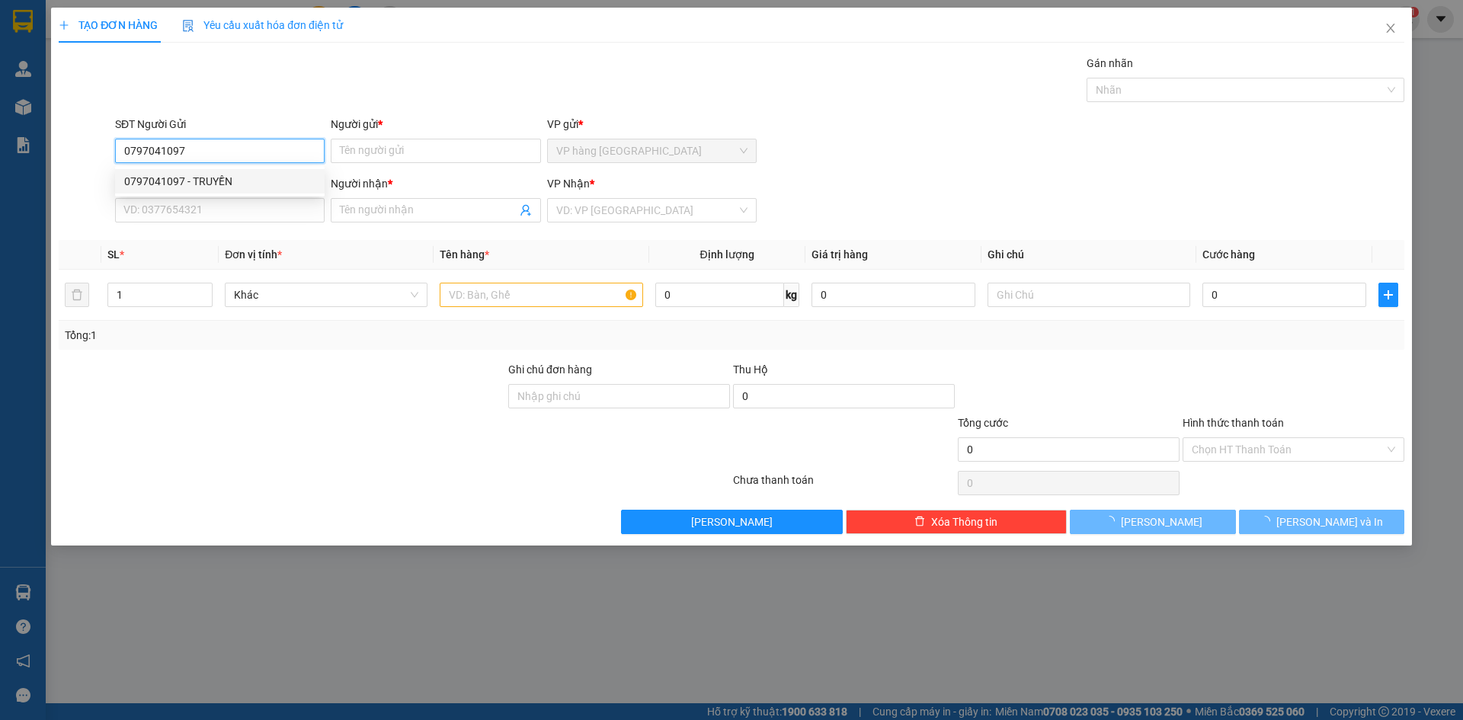
type input "0797041097"
type input "TRUYỀN"
type input "0983183789"
type input "VIỆT"
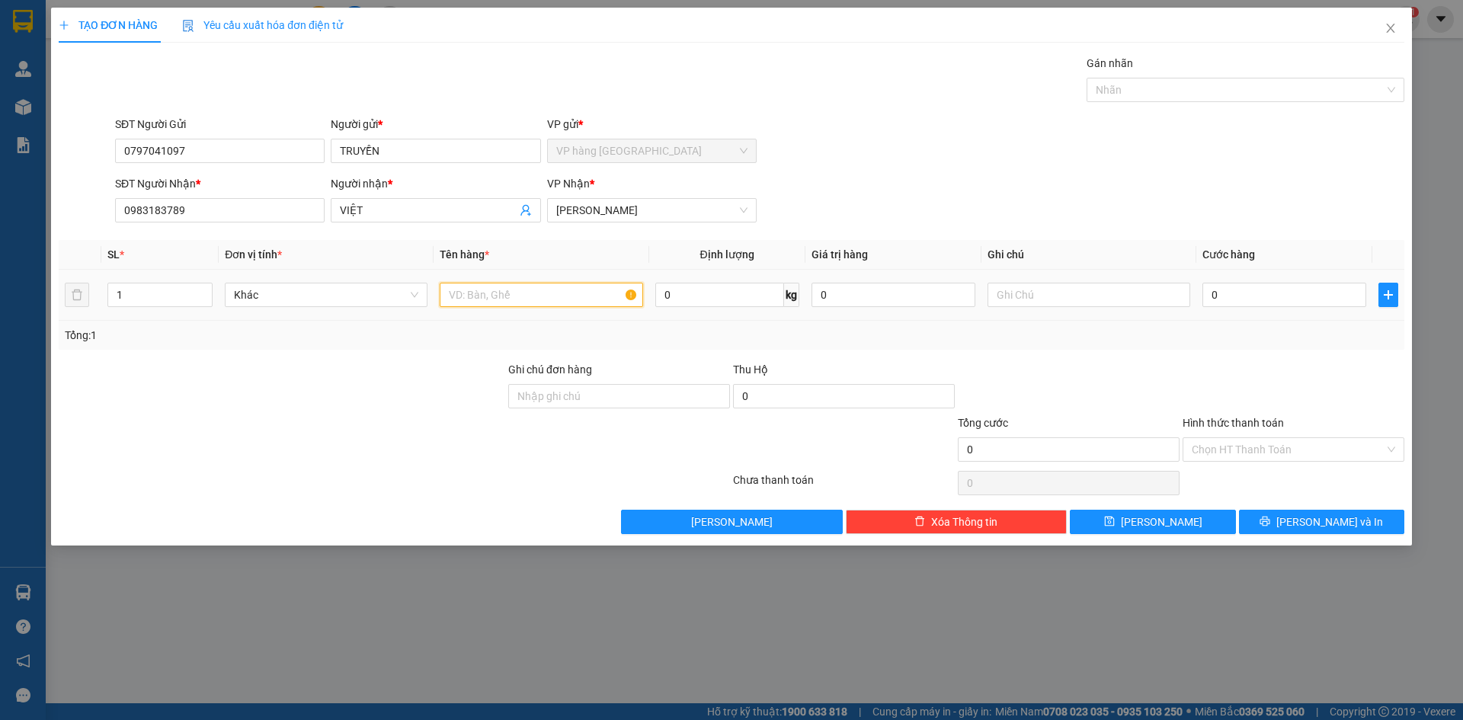
click at [573, 300] on input "text" at bounding box center [541, 295] width 203 height 24
type input "[GEOGRAPHIC_DATA]"
type input "5"
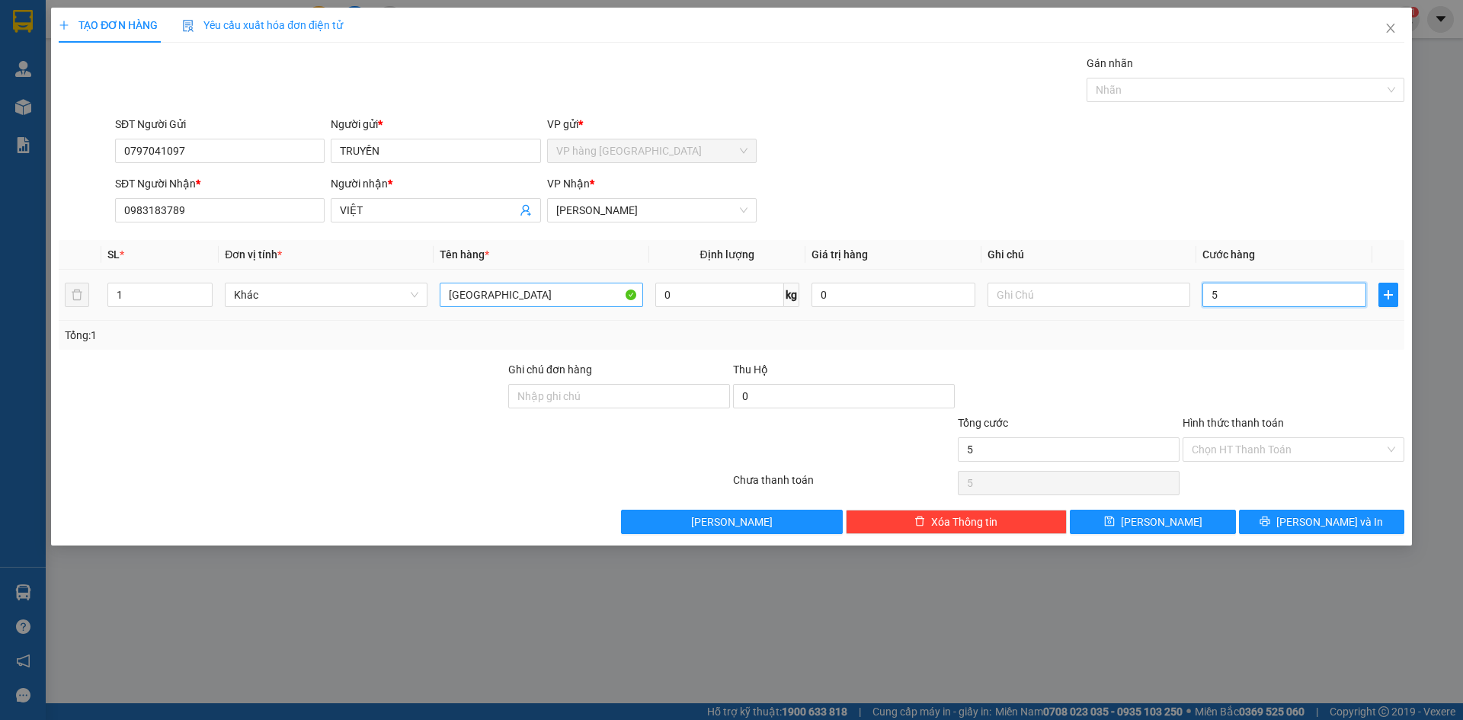
type input "50"
type input "50.000"
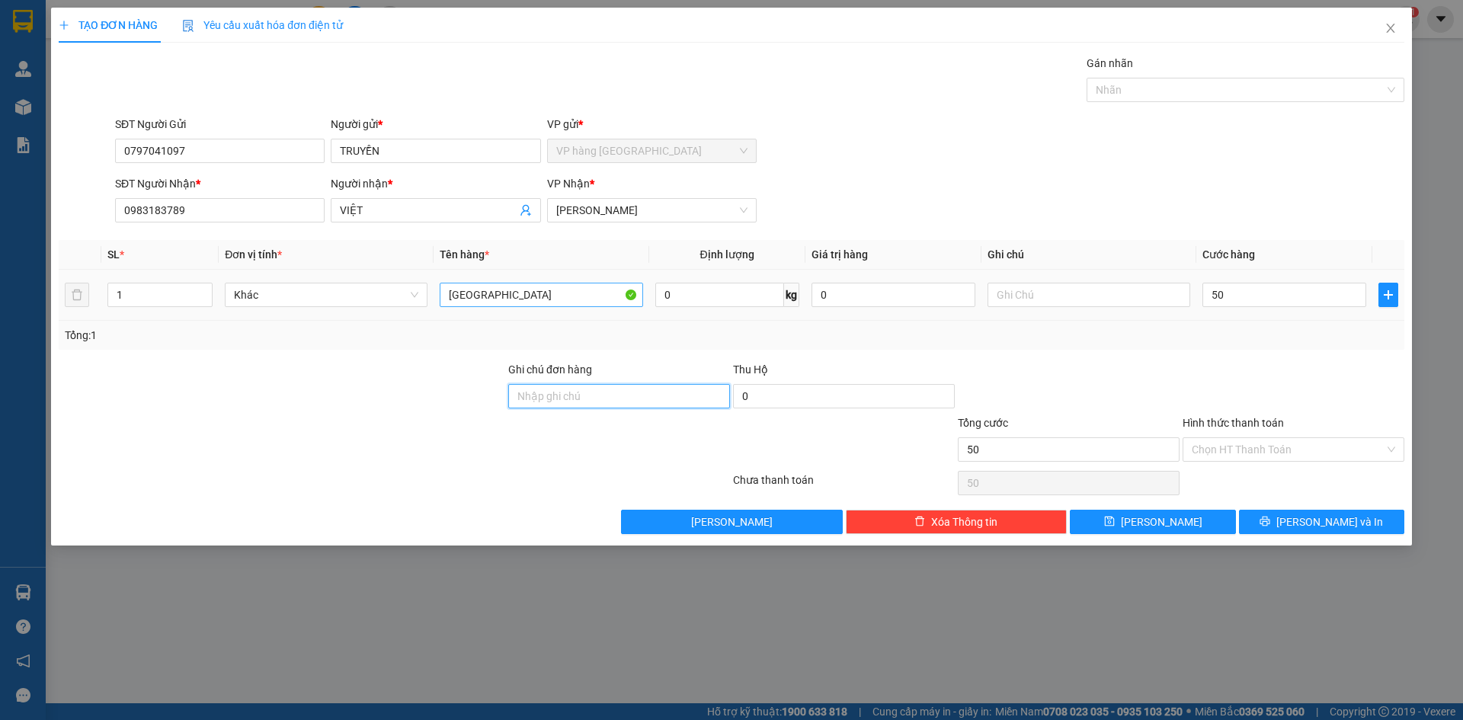
type input "50.000"
drag, startPoint x: 1348, startPoint y: 389, endPoint x: 1331, endPoint y: 439, distance: 53.0
click at [1111, 389] on div at bounding box center [1293, 387] width 225 height 53
click at [1111, 539] on div "TẠO ĐƠN HÀNG Yêu cầu xuất hóa đơn điện tử Transit Pickup Surcharge Ids Transit …" at bounding box center [731, 277] width 1361 height 538
click at [1111, 520] on button "[PERSON_NAME] và In" at bounding box center [1321, 522] width 165 height 24
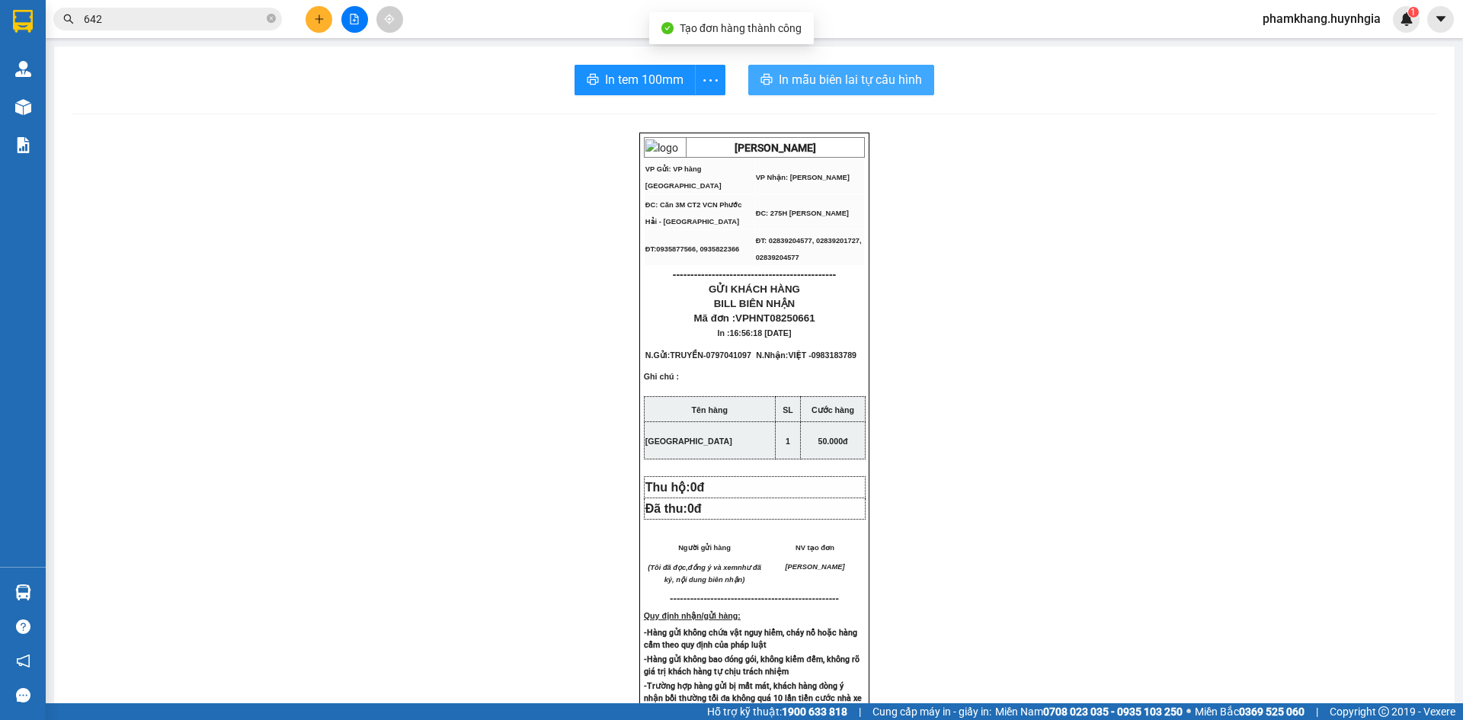
click at [891, 91] on button "In mẫu biên lai tự cấu hình" at bounding box center [841, 80] width 186 height 30
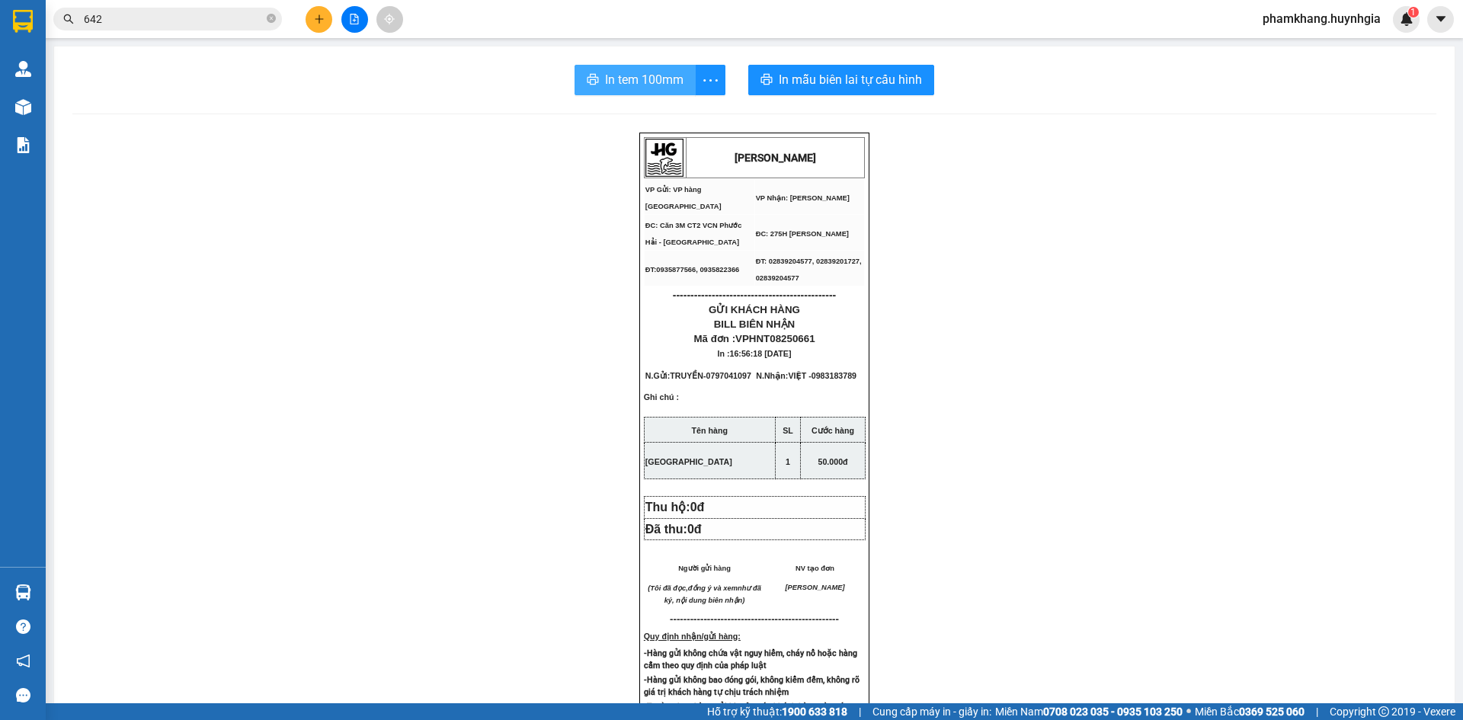
click at [661, 90] on button "In tem 100mm" at bounding box center [635, 80] width 121 height 30
click at [325, 28] on button at bounding box center [319, 19] width 27 height 27
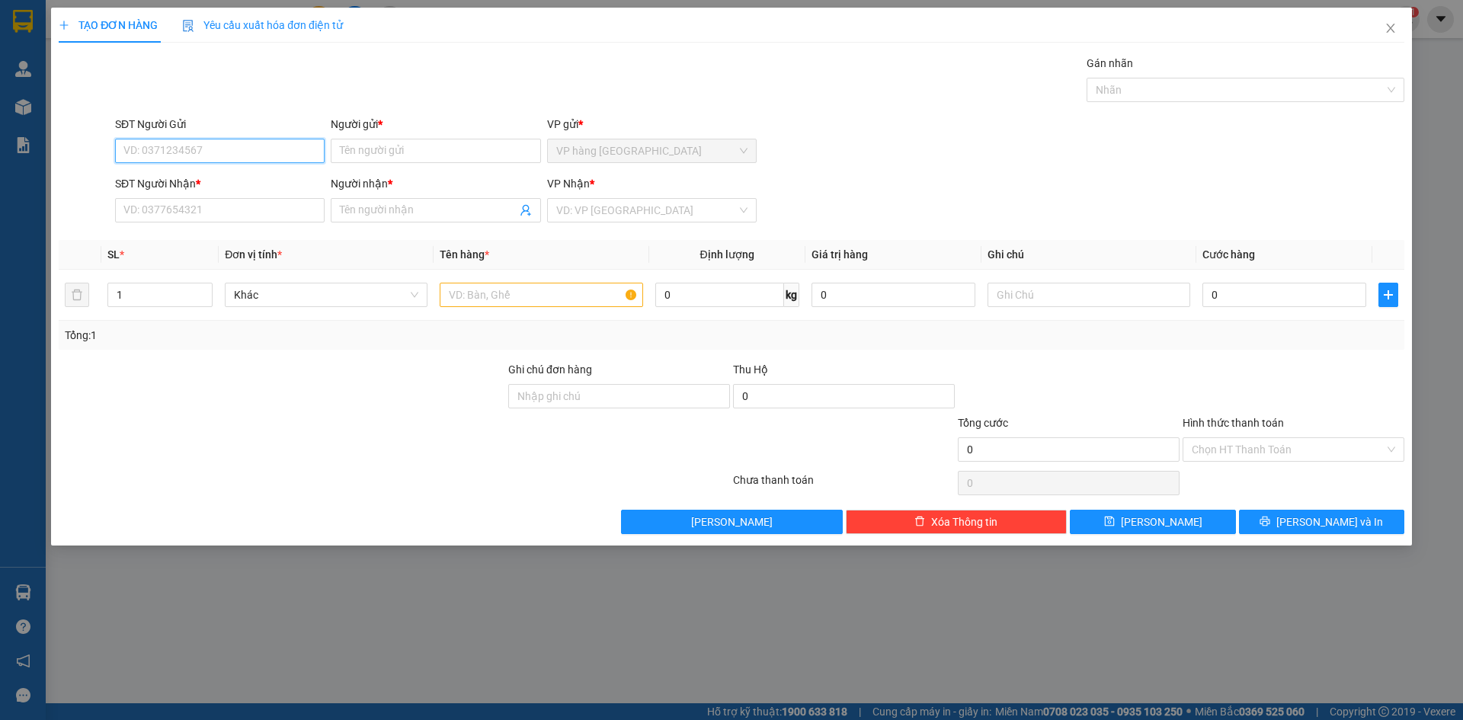
click at [218, 145] on input "SĐT Người Gửi" at bounding box center [220, 151] width 210 height 24
type input "0905685268"
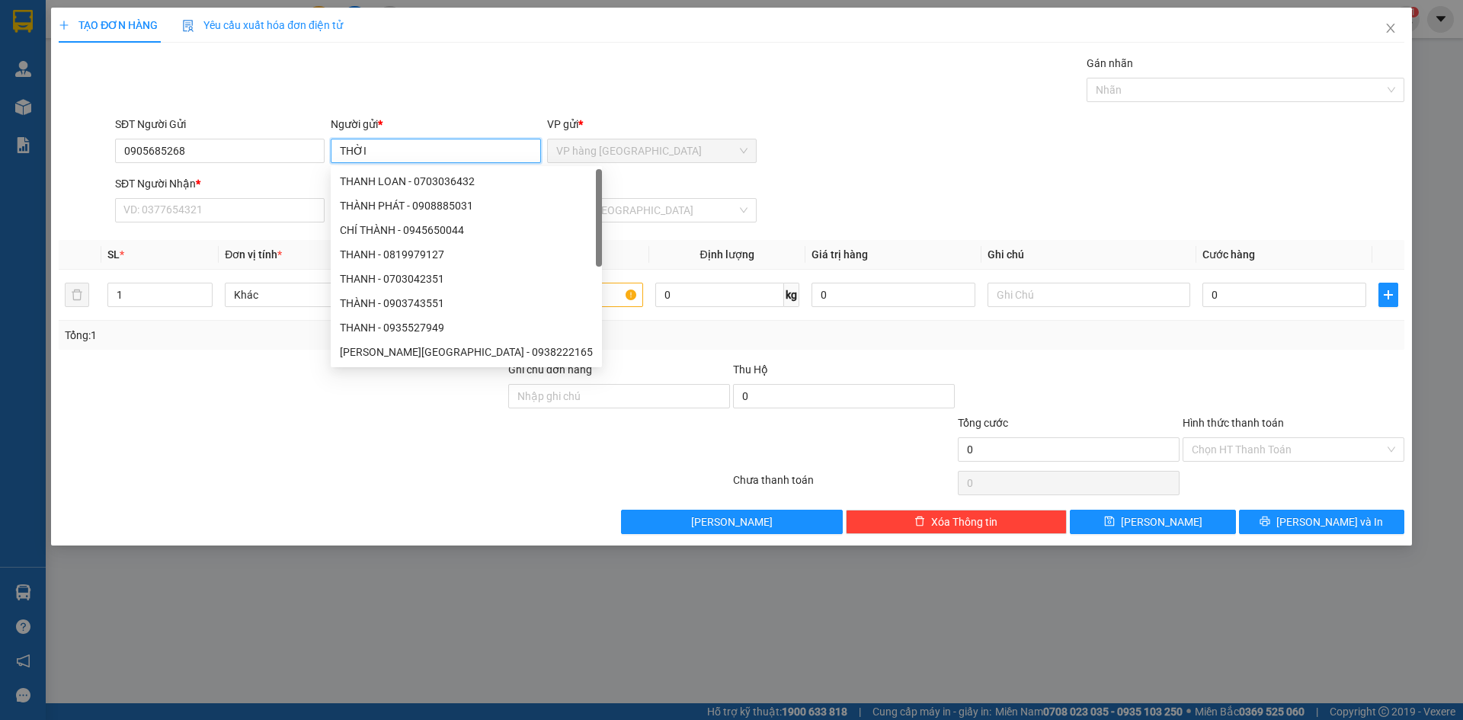
type input "THỜI"
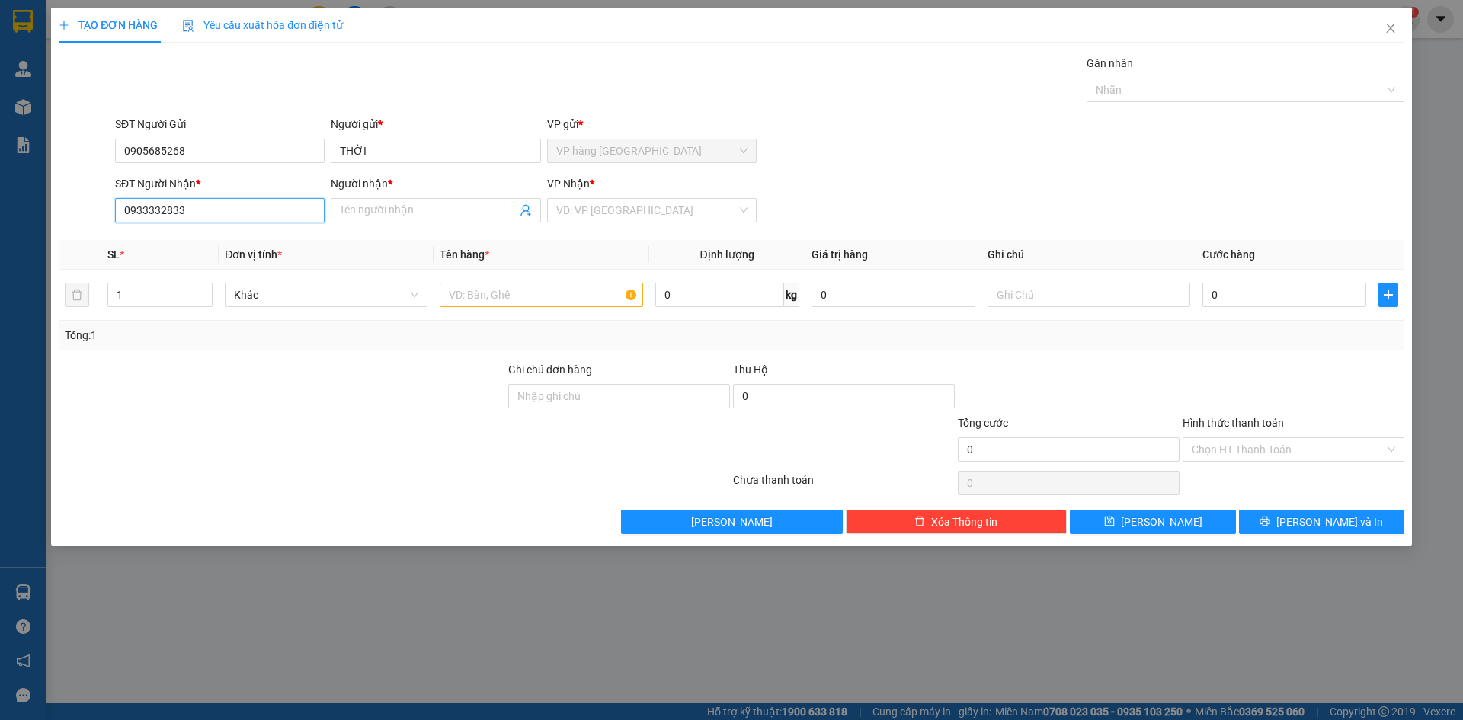
type input "0933332833"
type input "MINH"
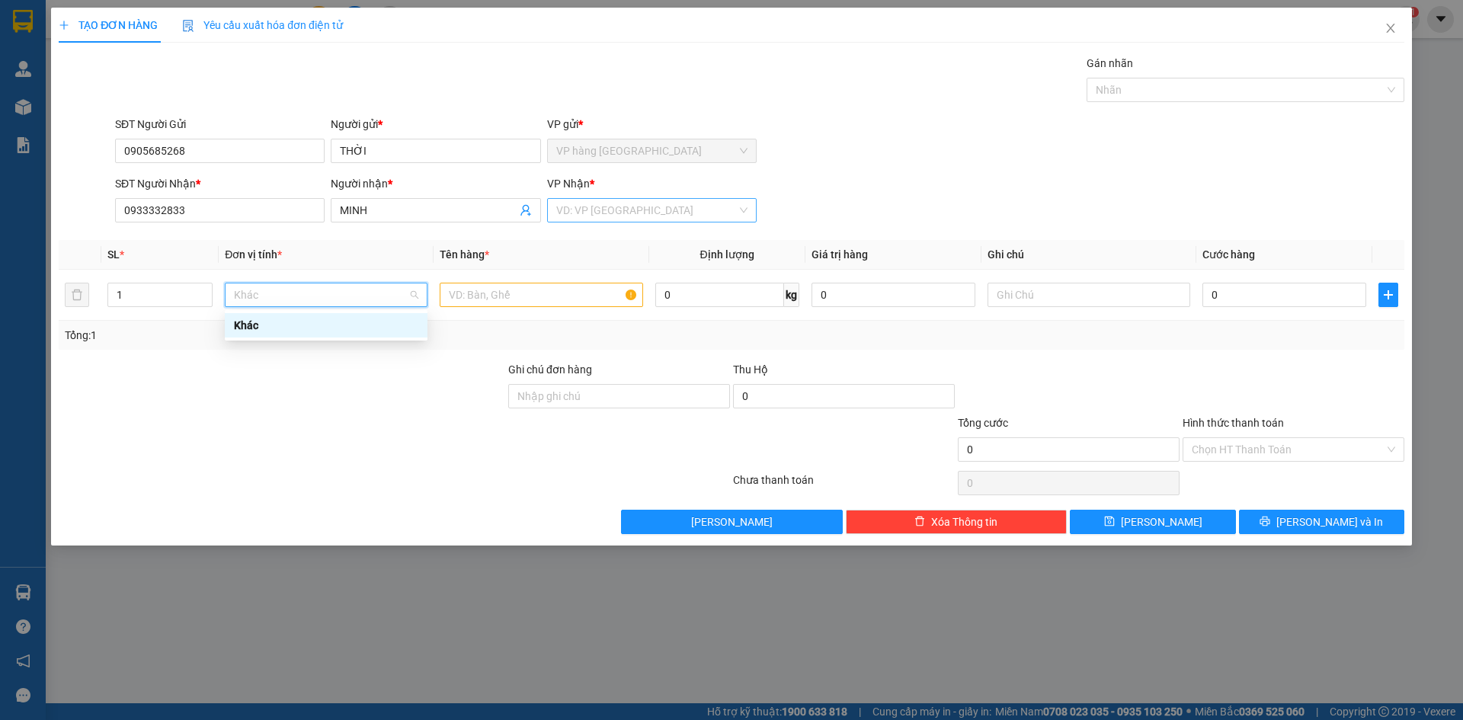
click at [625, 213] on input "search" at bounding box center [646, 210] width 181 height 23
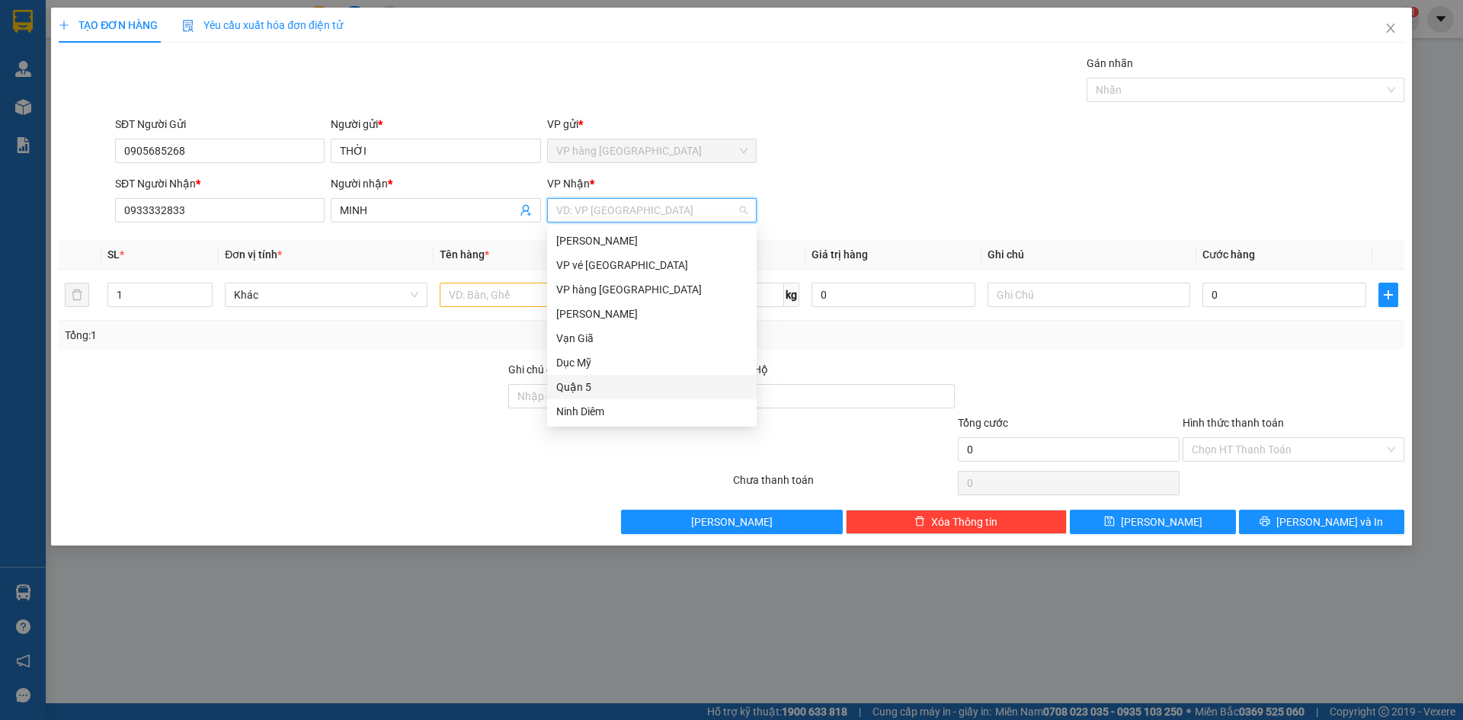
drag, startPoint x: 599, startPoint y: 385, endPoint x: 514, endPoint y: 341, distance: 96.1
click at [599, 385] on div "Quận 5" at bounding box center [651, 387] width 191 height 17
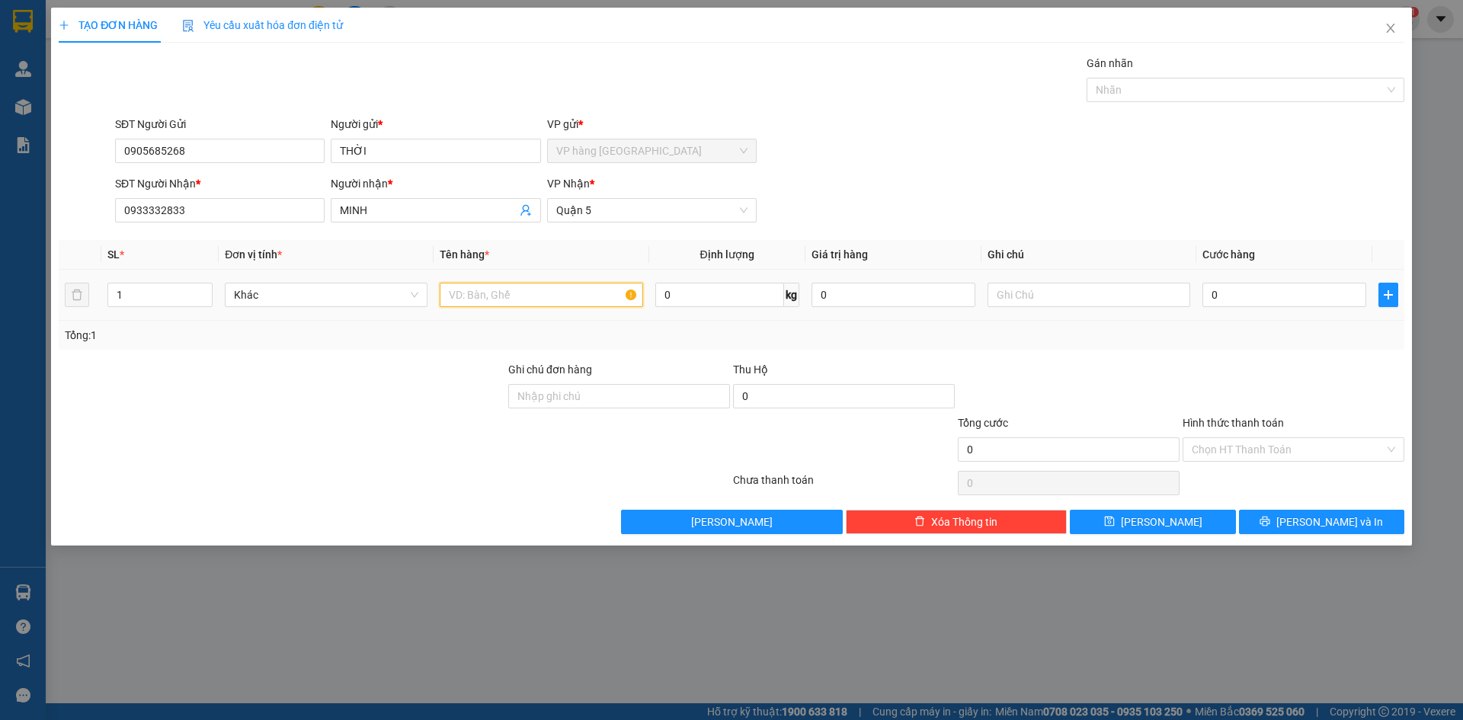
click at [515, 295] on input "text" at bounding box center [541, 295] width 203 height 24
type input "BAO"
type input "4"
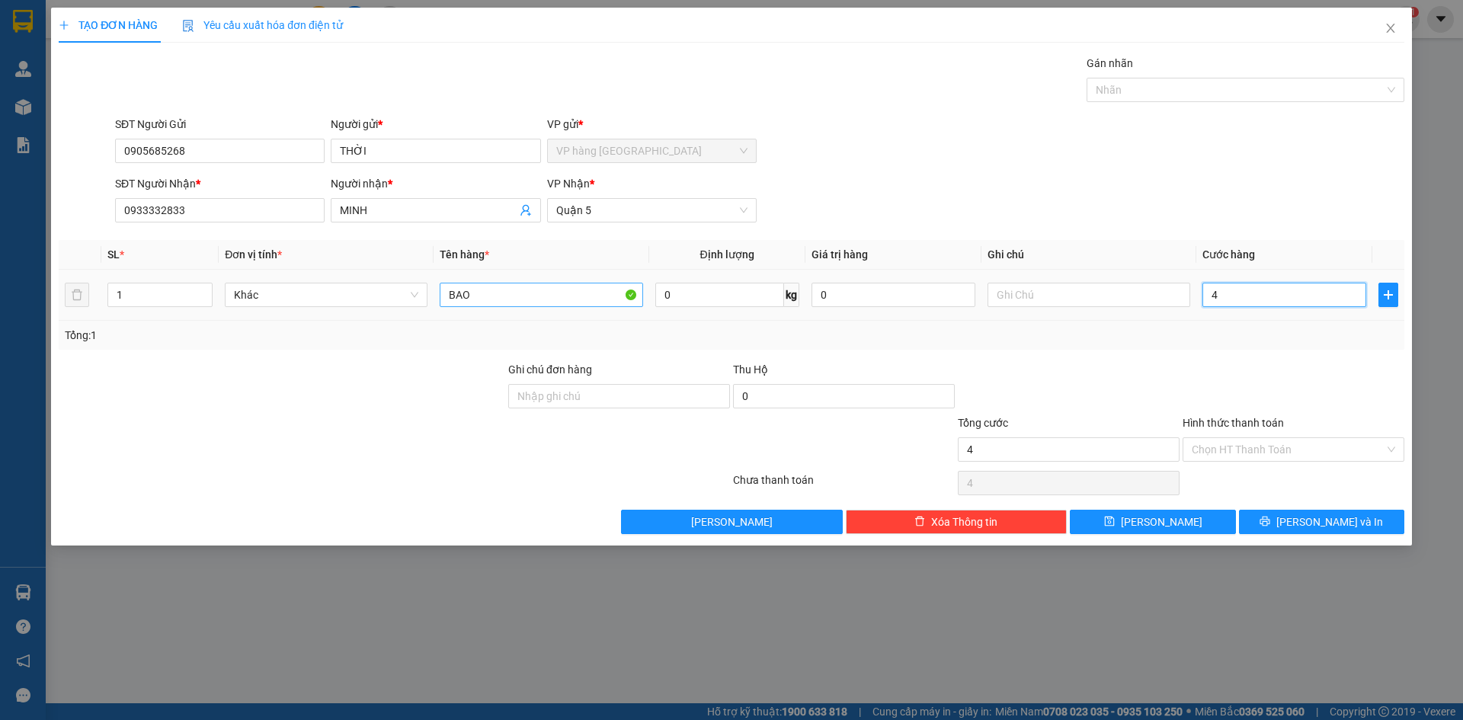
type input "40"
type input "40.000"
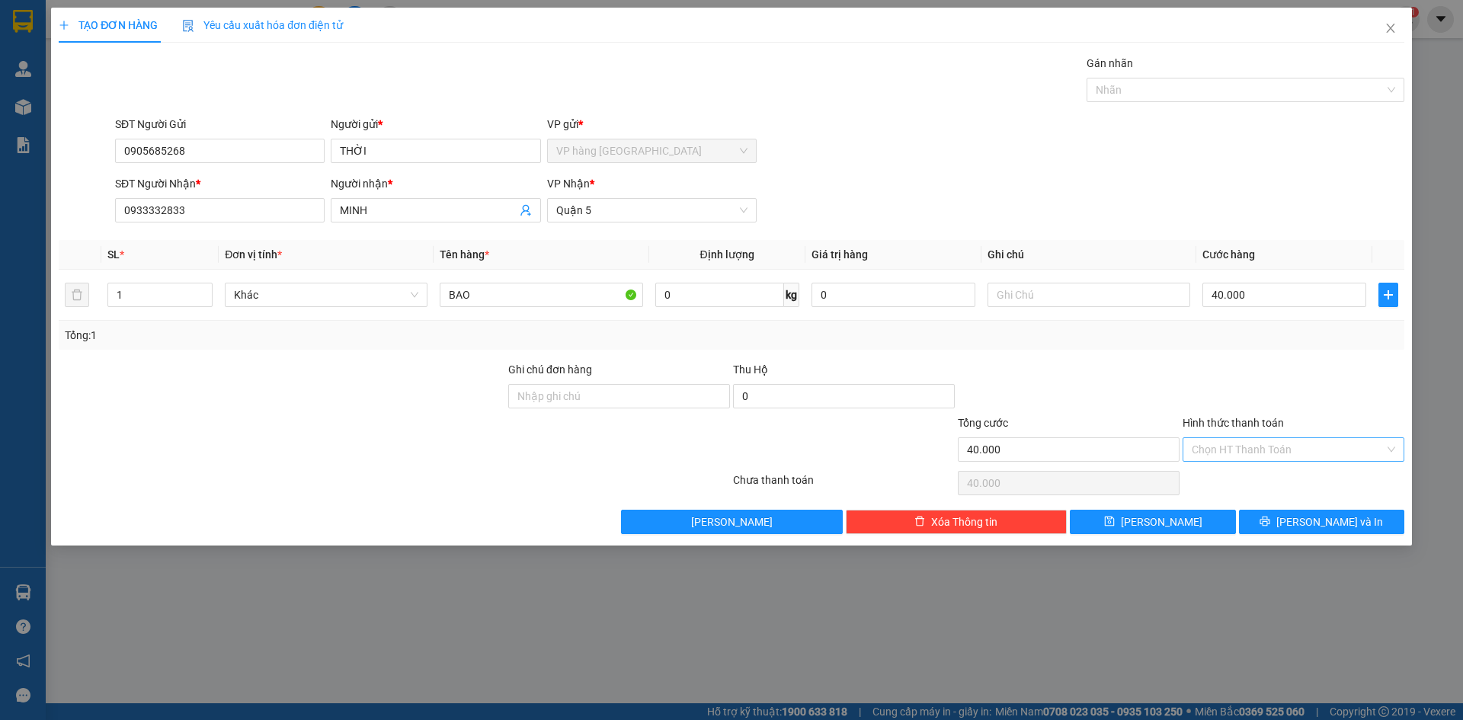
drag, startPoint x: 994, startPoint y: 163, endPoint x: 1268, endPoint y: 454, distance: 400.1
click at [995, 163] on div "SĐT Người Gửi 0905685268 Người gửi * THỜI VP gửi * VP hàng Nha Trang" at bounding box center [760, 142] width 1296 height 53
drag, startPoint x: 1281, startPoint y: 462, endPoint x: 1279, endPoint y: 476, distance: 14.7
click at [1111, 461] on div "Hình thức thanh toán Chọn HT Thanh Toán" at bounding box center [1294, 441] width 222 height 53
click at [1111, 455] on input "Hình thức thanh toán" at bounding box center [1288, 449] width 193 height 23
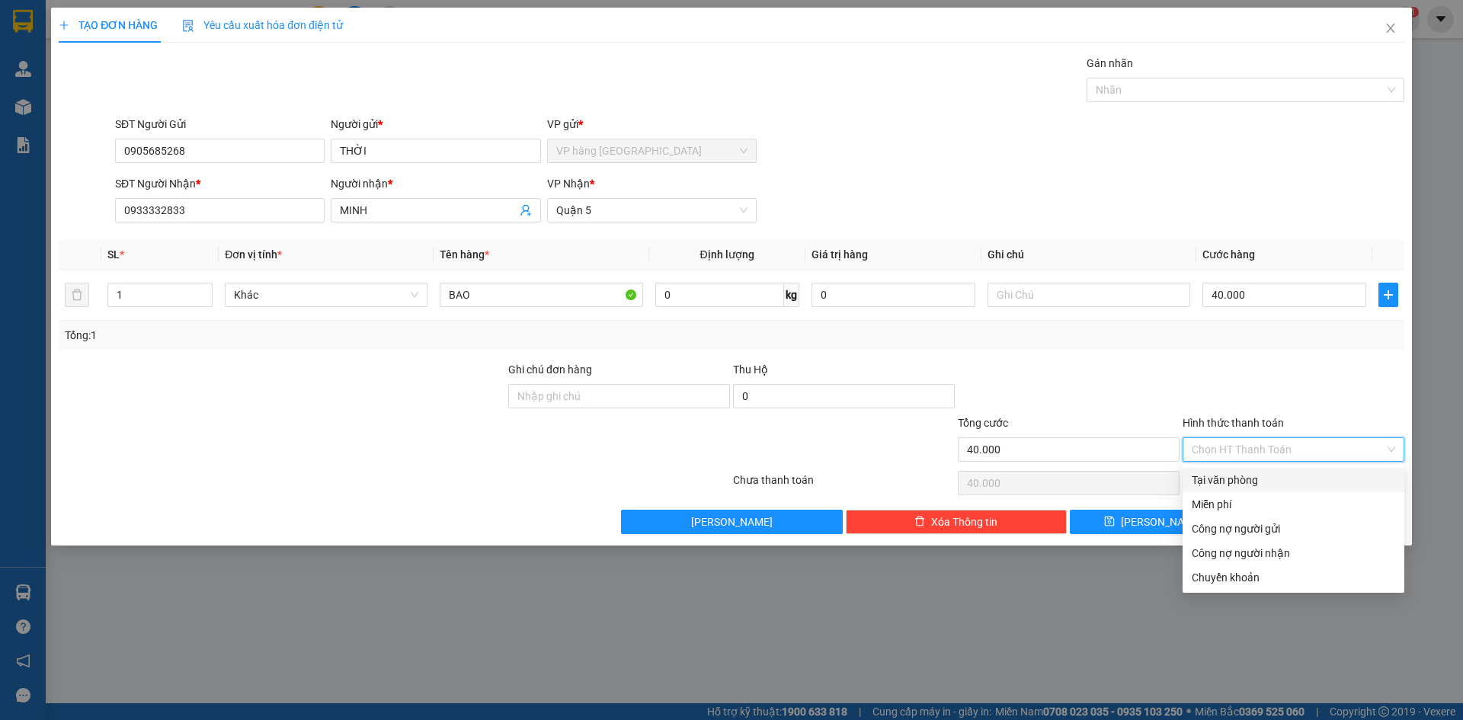
click at [1111, 481] on div "Tại văn phòng" at bounding box center [1294, 480] width 204 height 17
type input "0"
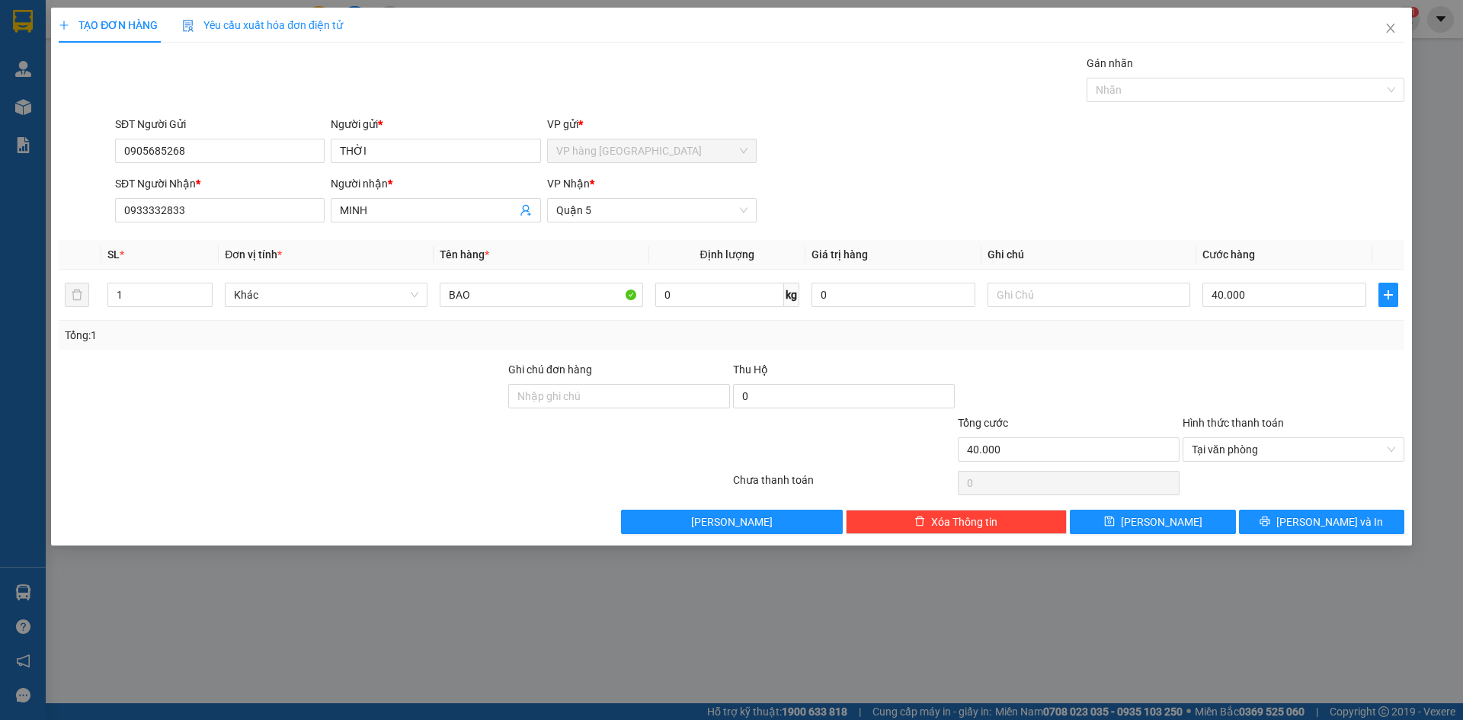
click at [1111, 395] on div at bounding box center [1293, 387] width 225 height 53
click at [1111, 518] on span "[PERSON_NAME] và In" at bounding box center [1330, 522] width 107 height 17
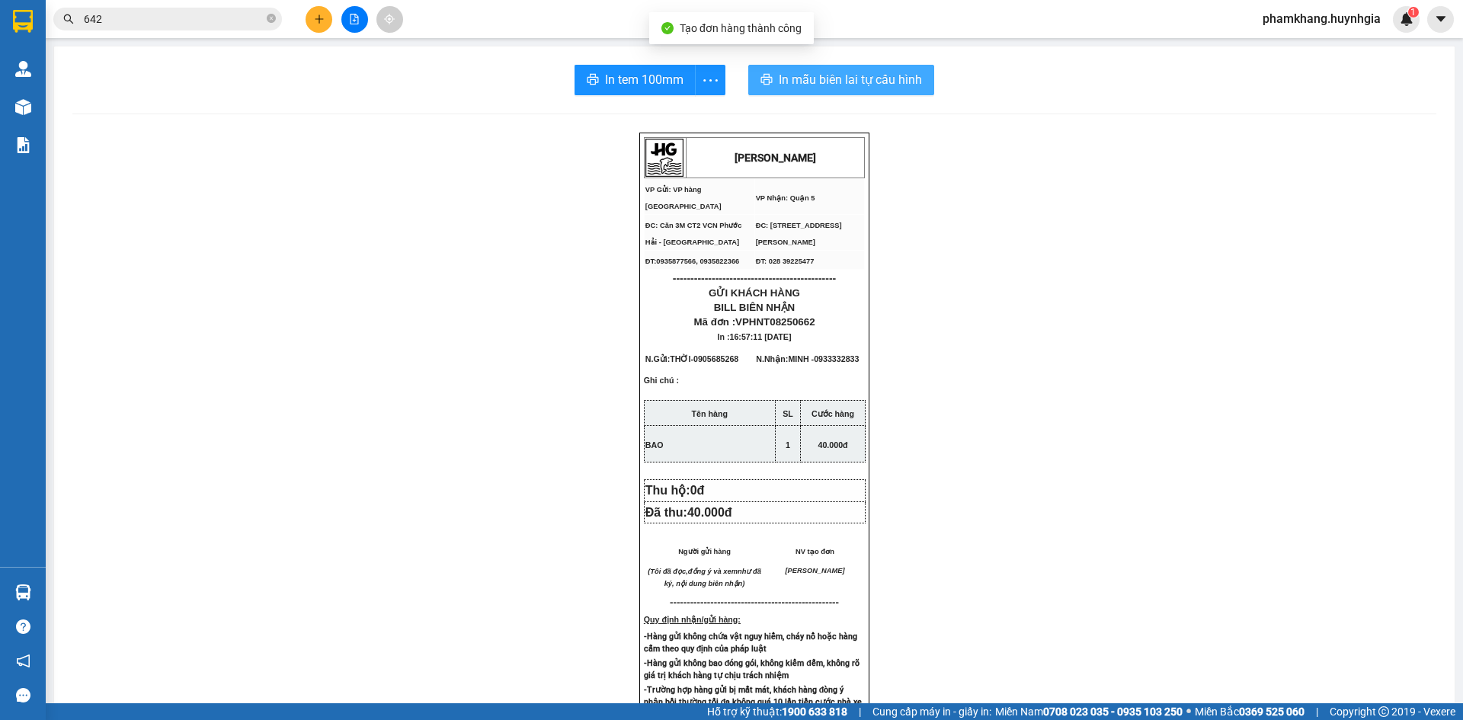
click at [873, 85] on span "In mẫu biên lai tự cấu hình" at bounding box center [850, 79] width 143 height 19
click at [861, 87] on span "In mẫu biên lai tự cấu hình" at bounding box center [853, 79] width 143 height 19
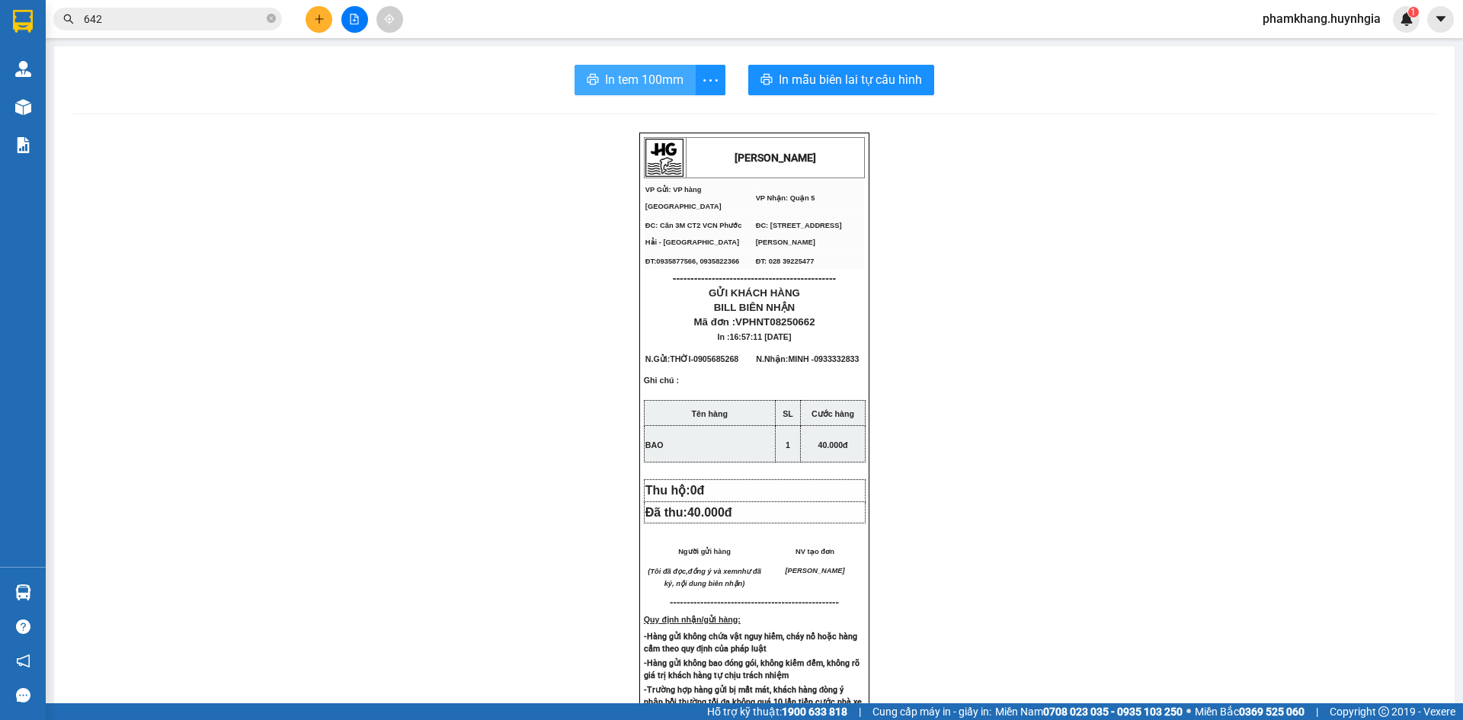
click at [657, 71] on span "In tem 100mm" at bounding box center [644, 79] width 79 height 19
click at [1083, 371] on div "HUỲNH GIA VP Gửi: VP hàng Nha Trang VP Nhận: Quận 5 ĐC: Căn 3M CT2 VCN Phước …" at bounding box center [754, 650] width 1364 height 1035
click at [312, 18] on button at bounding box center [319, 19] width 27 height 27
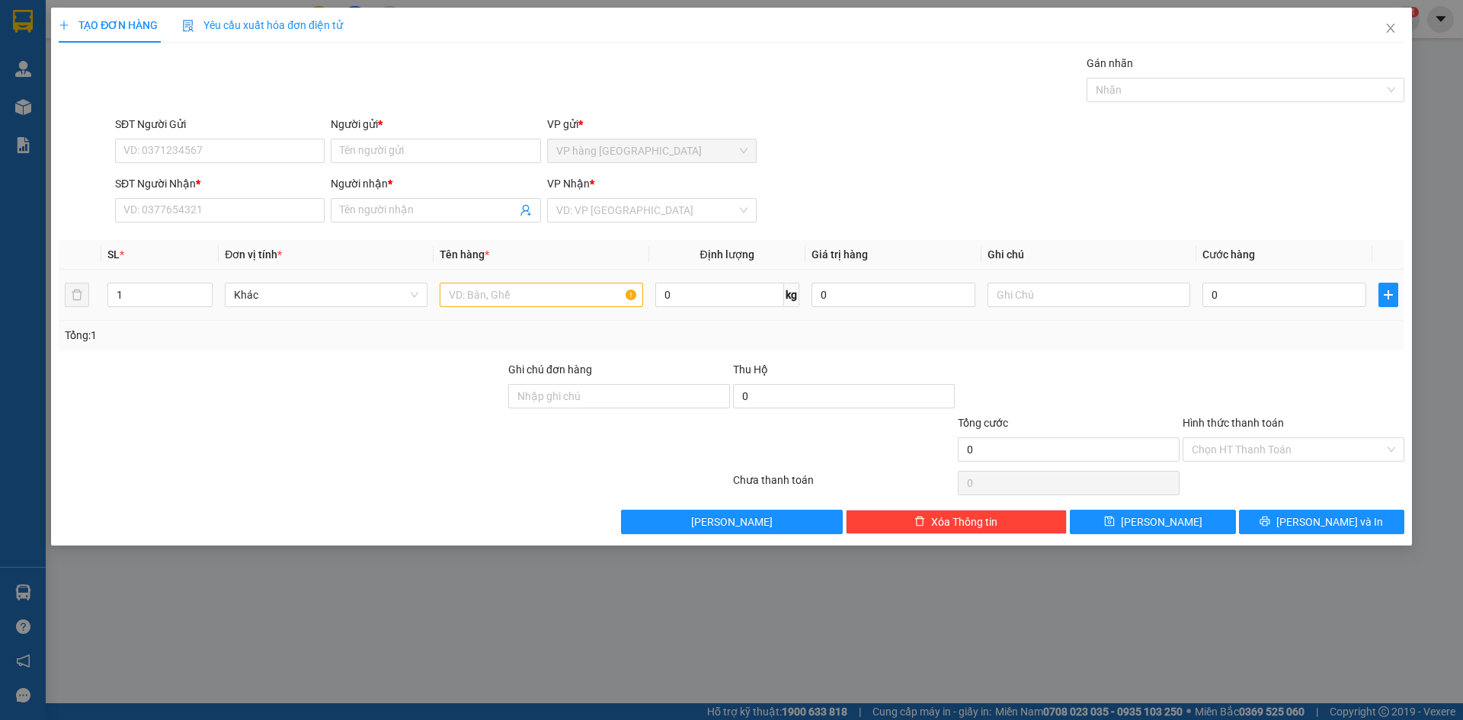
click at [816, 319] on td "0" at bounding box center [894, 295] width 176 height 51
click at [530, 300] on input "text" at bounding box center [541, 295] width 203 height 24
type input "XE VISION"
click at [578, 215] on input "search" at bounding box center [646, 210] width 181 height 23
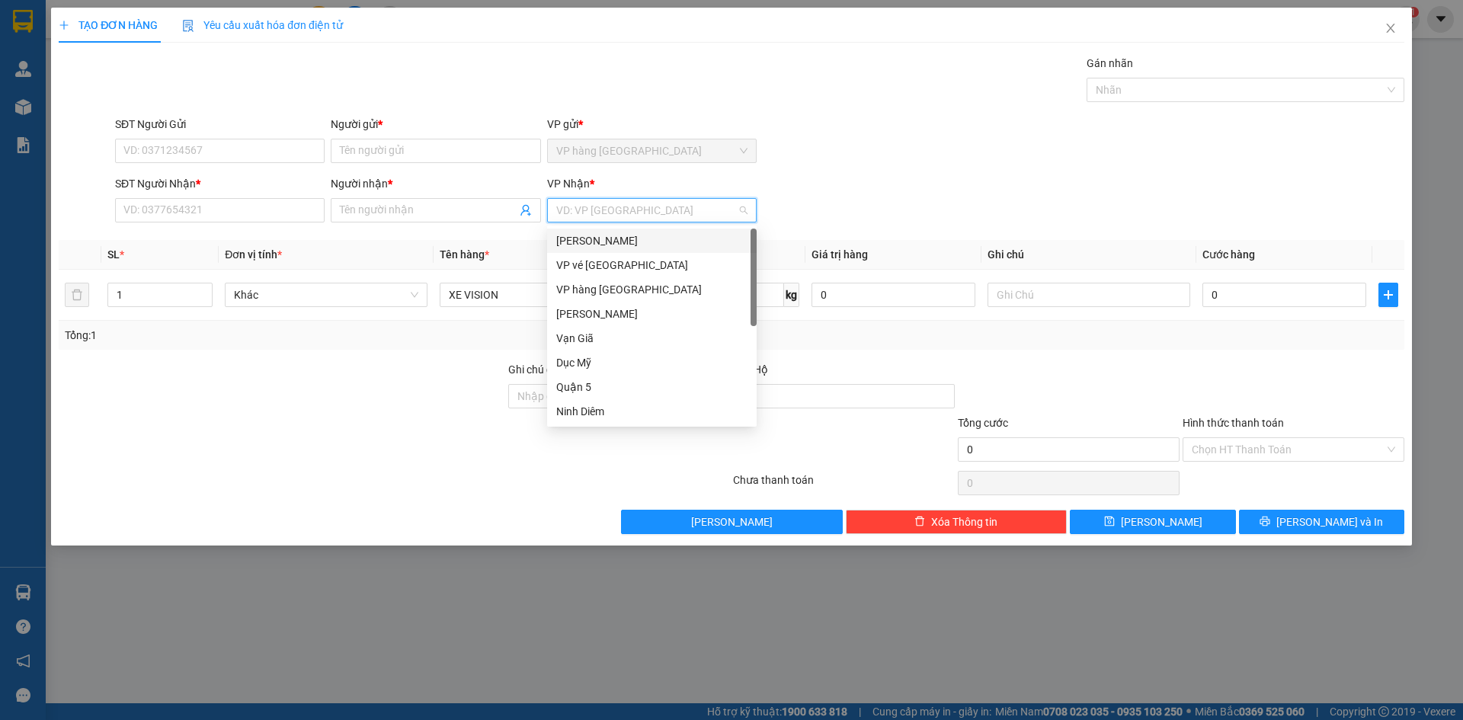
click at [605, 241] on div "[PERSON_NAME]" at bounding box center [651, 240] width 191 height 17
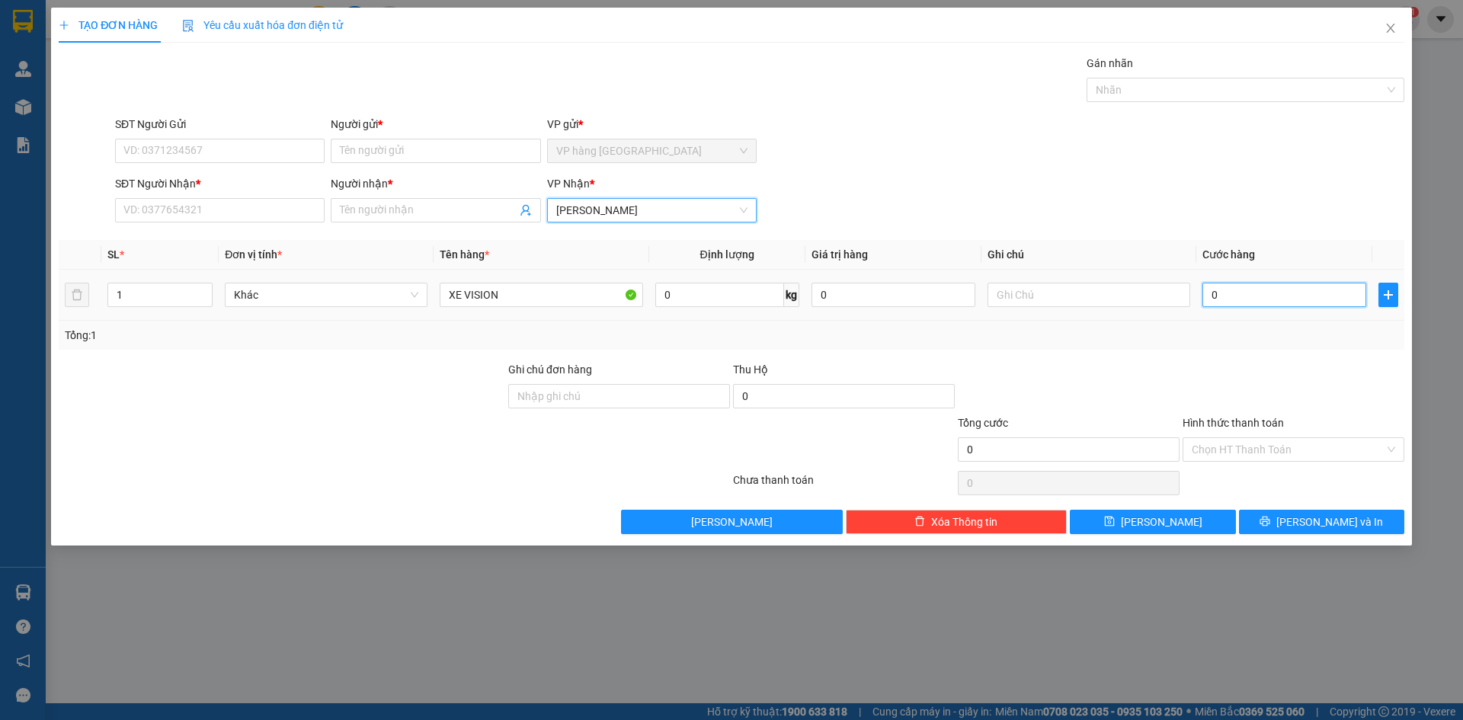
click at [1111, 294] on input "0" at bounding box center [1285, 295] width 164 height 24
type input "4"
type input "40"
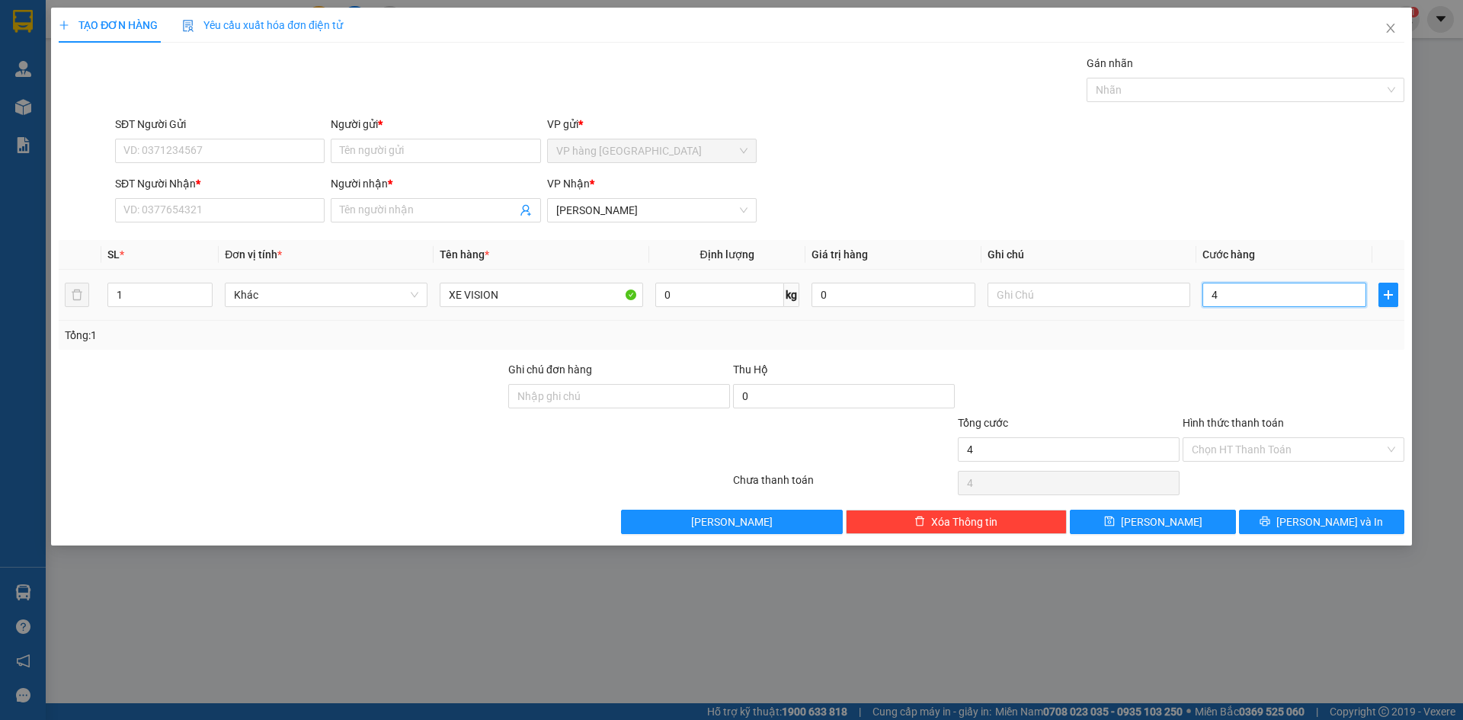
type input "40"
type input "400"
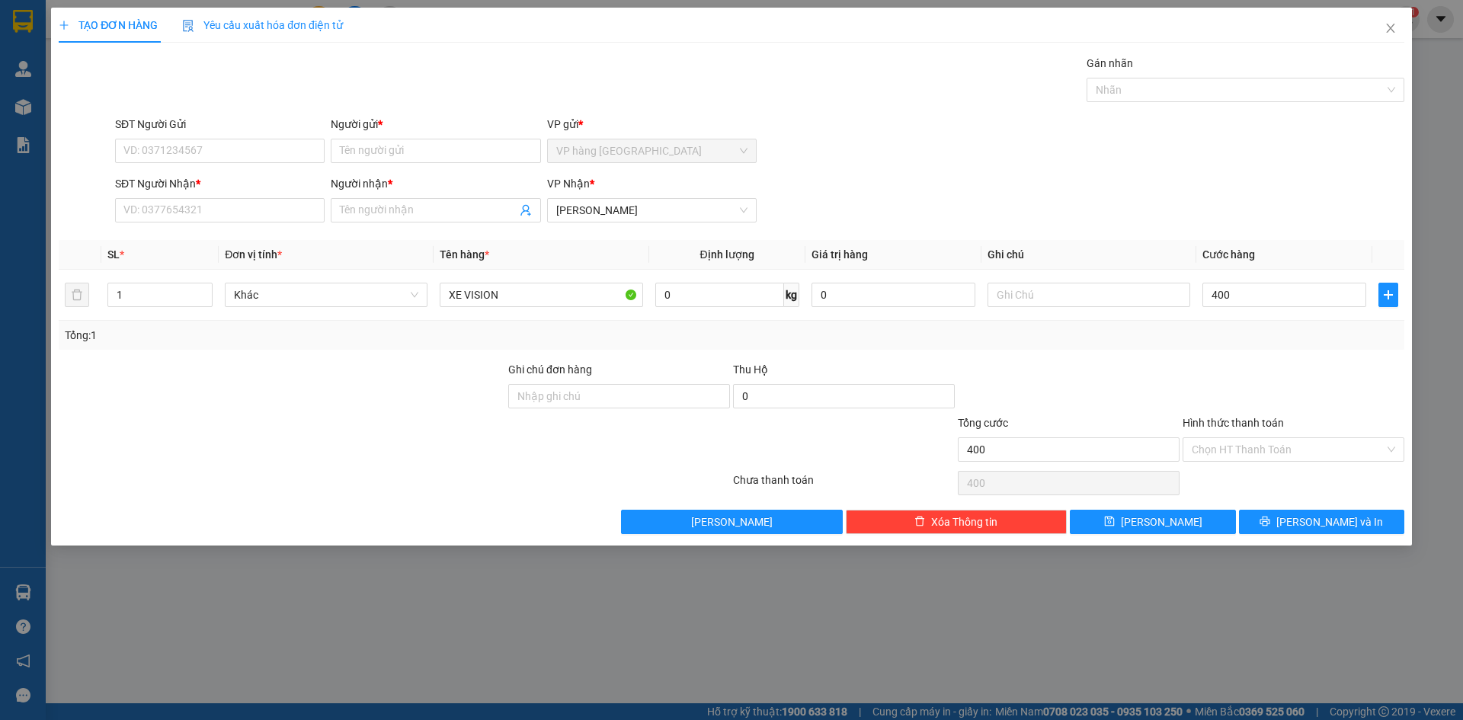
type input "400.000"
click at [1111, 224] on div "SĐT Người Nhận * VD: 0377654321 Người nhận * Tên người nhận VP Nhận * Phạm Ngũ …" at bounding box center [760, 201] width 1296 height 53
click at [1111, 462] on div "Hình thức thanh toán Chọn HT Thanh Toán" at bounding box center [1294, 441] width 222 height 53
click at [1111, 466] on div "Hình thức thanh toán Chọn HT Thanh Toán" at bounding box center [1294, 441] width 222 height 53
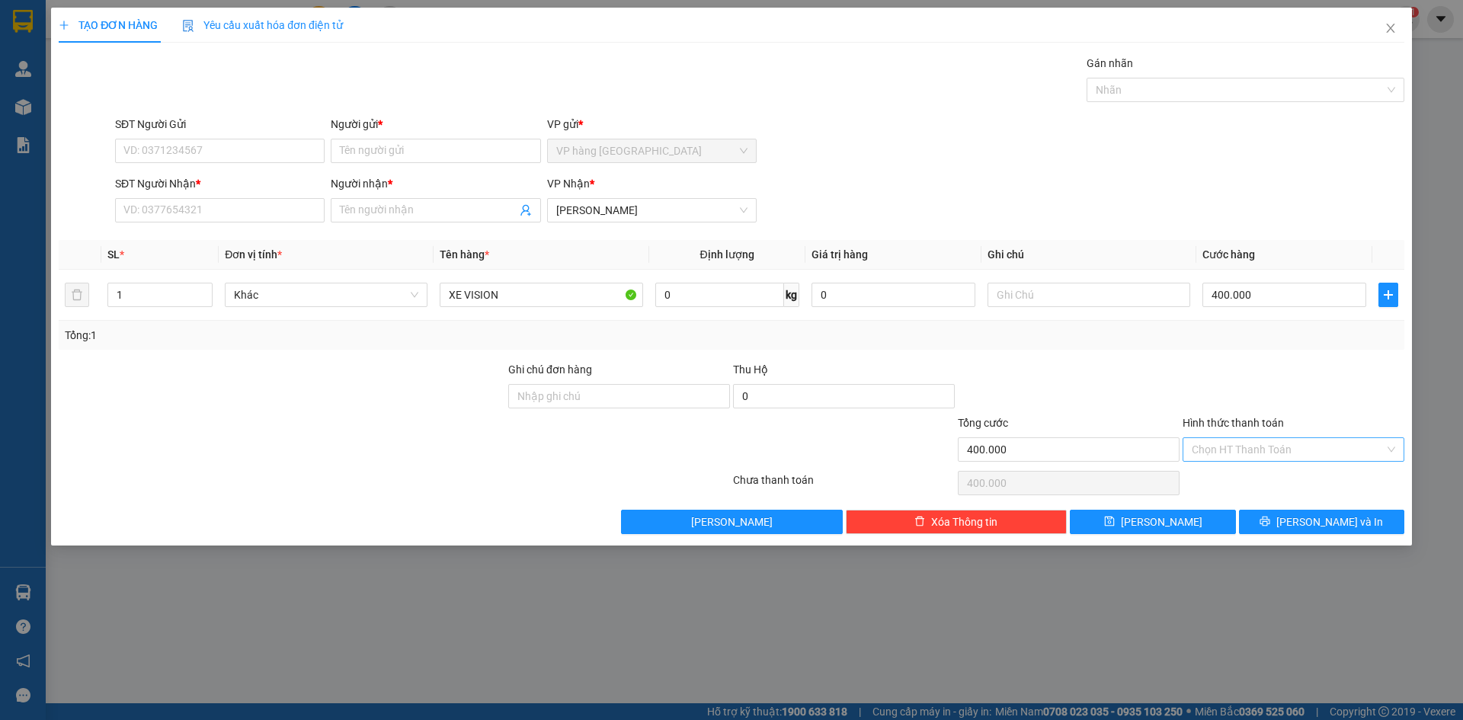
click at [1111, 460] on input "Hình thức thanh toán" at bounding box center [1288, 449] width 193 height 23
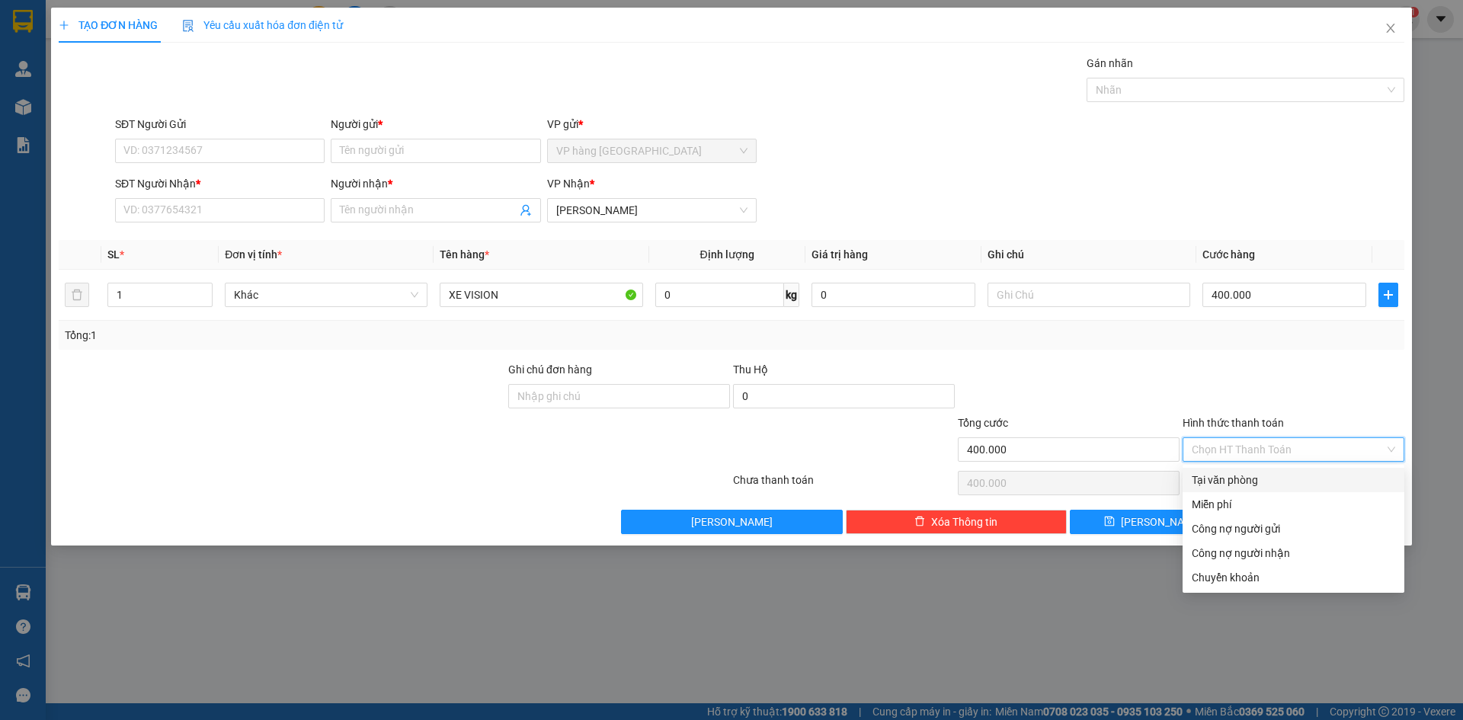
click at [1111, 488] on div "Tại văn phòng" at bounding box center [1294, 480] width 204 height 17
type input "0"
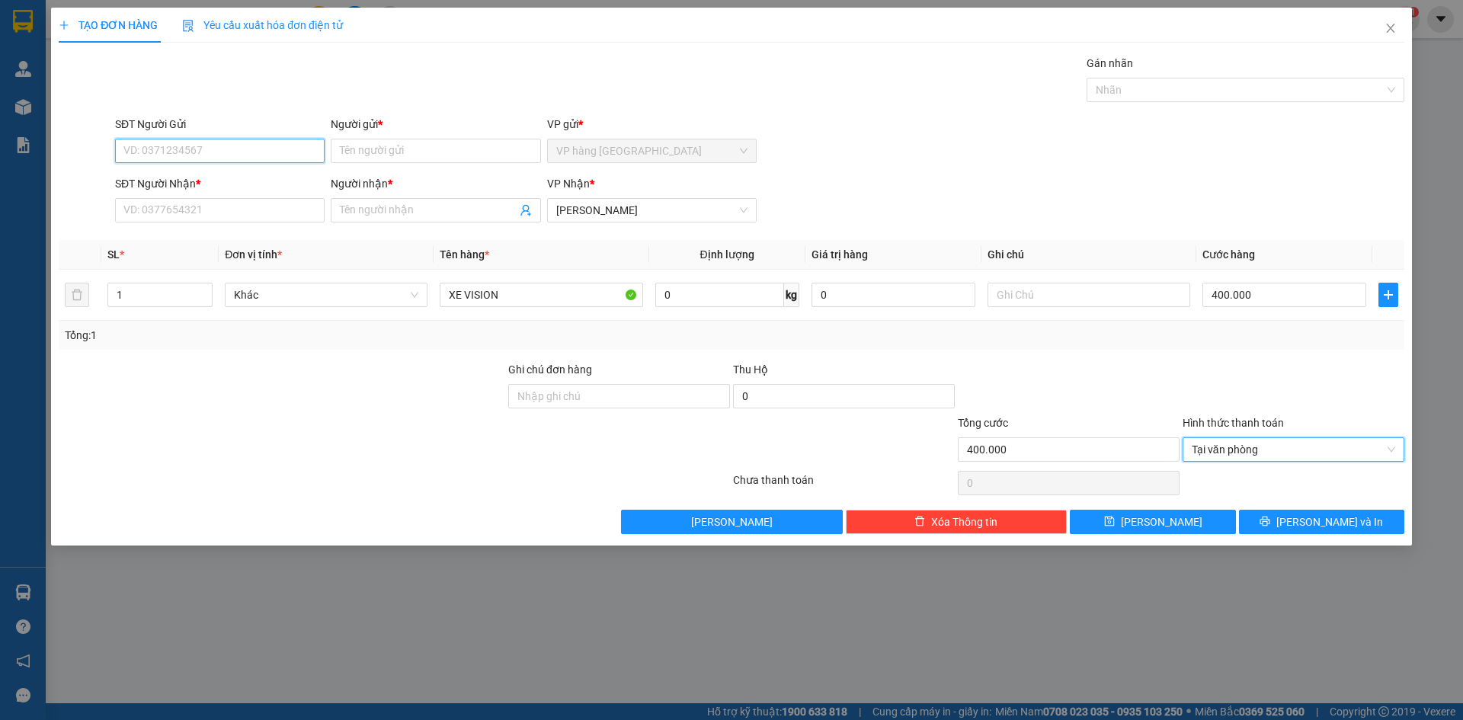
click at [293, 150] on input "SĐT Người Gửi" at bounding box center [220, 151] width 210 height 24
click at [287, 212] on input "SĐT Người Nhận *" at bounding box center [220, 210] width 210 height 24
click at [977, 120] on div "SĐT Người Gửi VD: 0371234567 Người gửi * Tên người gửi VP gửi * VP hàng Nha Tra…" at bounding box center [760, 142] width 1296 height 53
click at [213, 207] on input "SĐT Người Nhận *" at bounding box center [220, 210] width 210 height 24
click at [213, 155] on input "SĐT Người Gửi" at bounding box center [220, 151] width 210 height 24
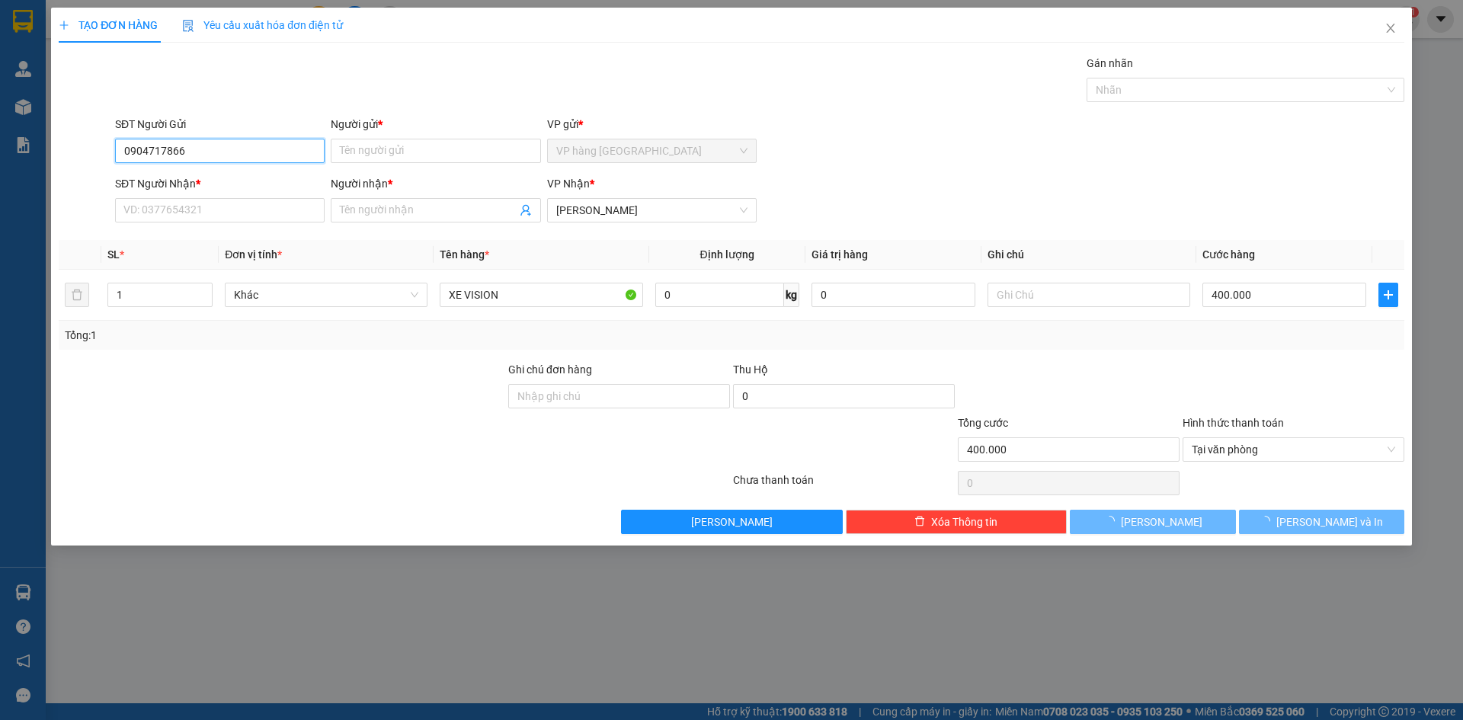
type input "0904717866"
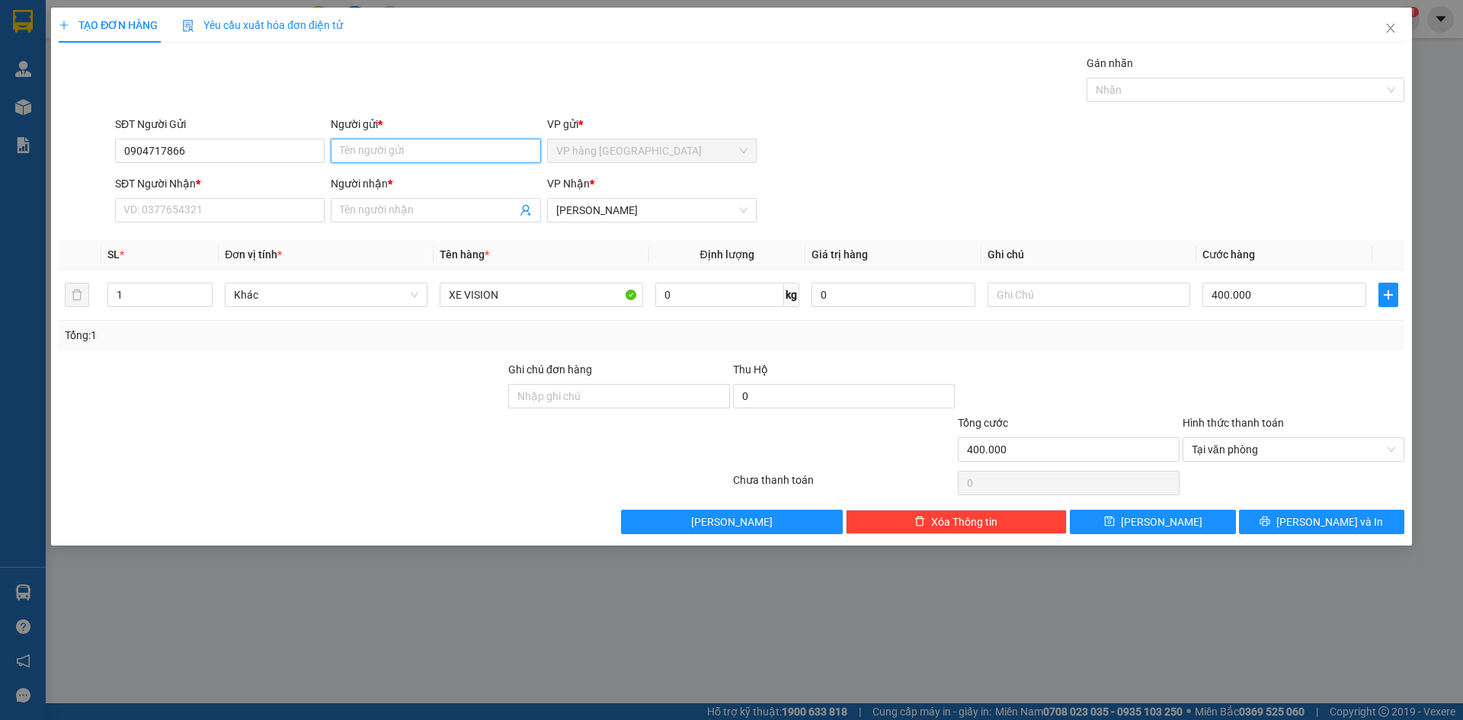
click at [392, 145] on input "Người gửi *" at bounding box center [436, 151] width 210 height 24
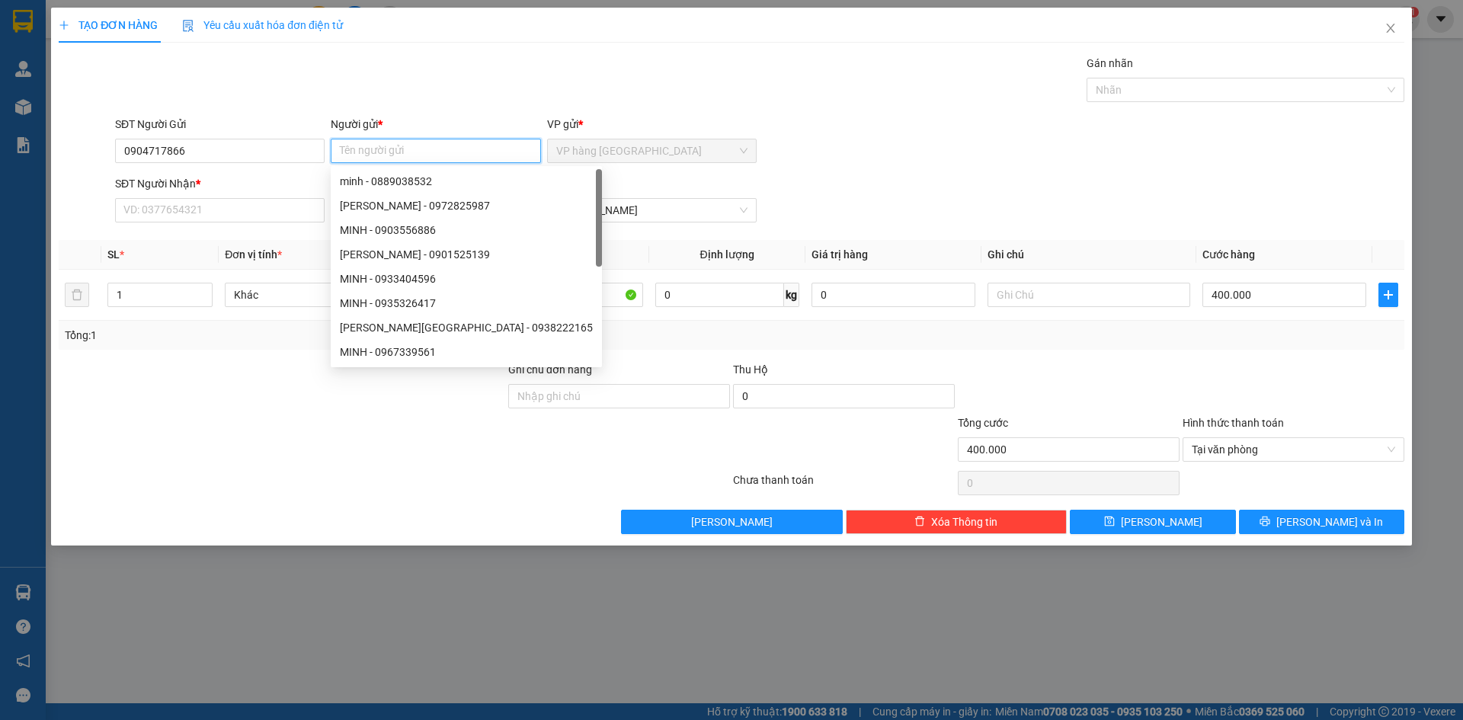
click at [392, 145] on input "Người gửi *" at bounding box center [436, 151] width 210 height 24
type input "HỒ"
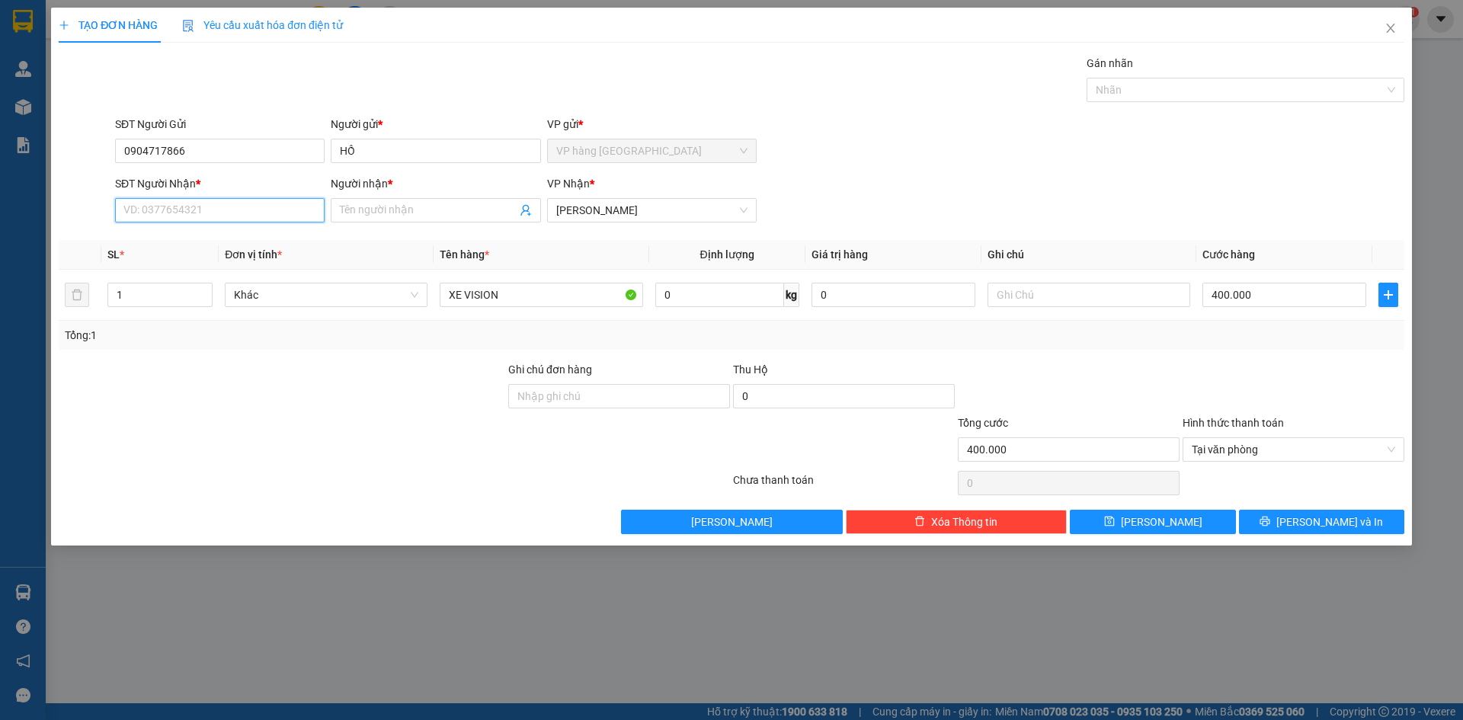
click at [193, 209] on input "SĐT Người Nhận *" at bounding box center [220, 210] width 210 height 24
type input "0357051703"
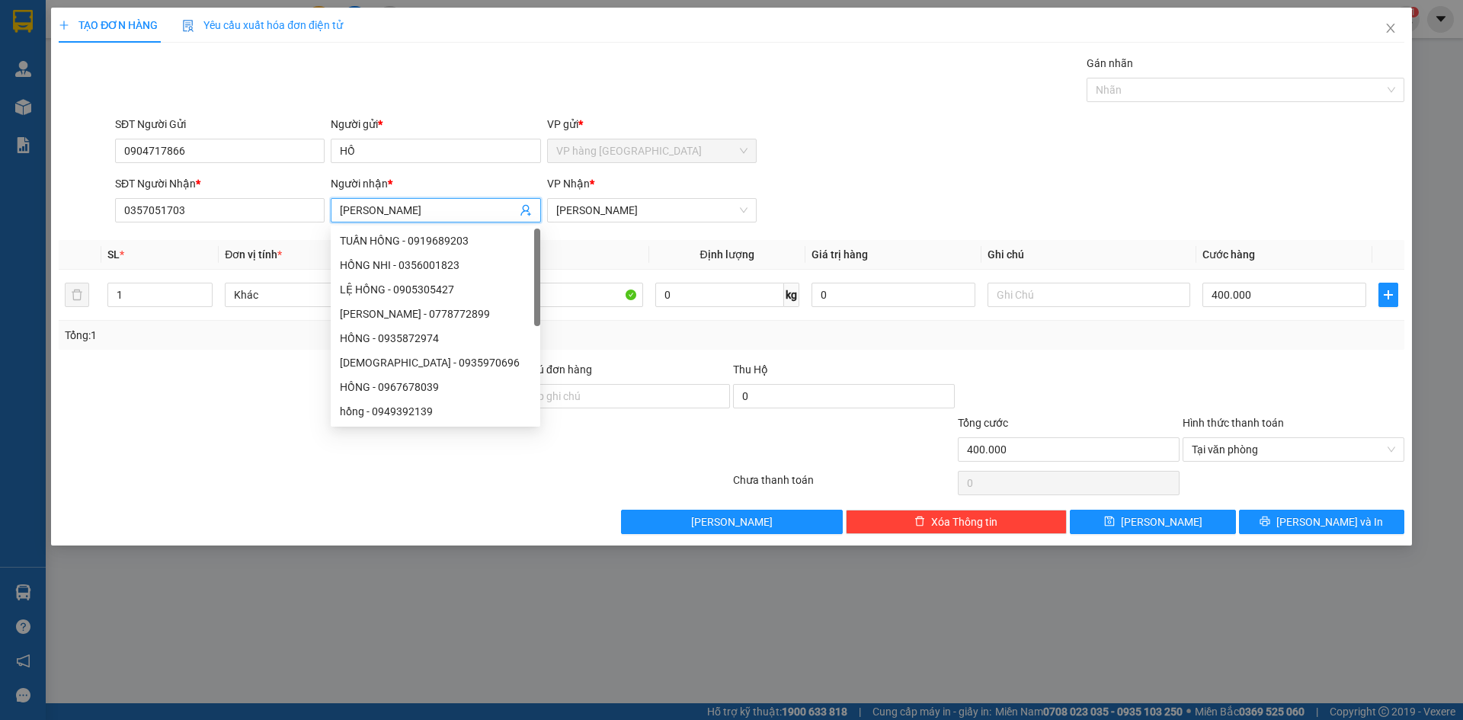
type input "[PERSON_NAME]"
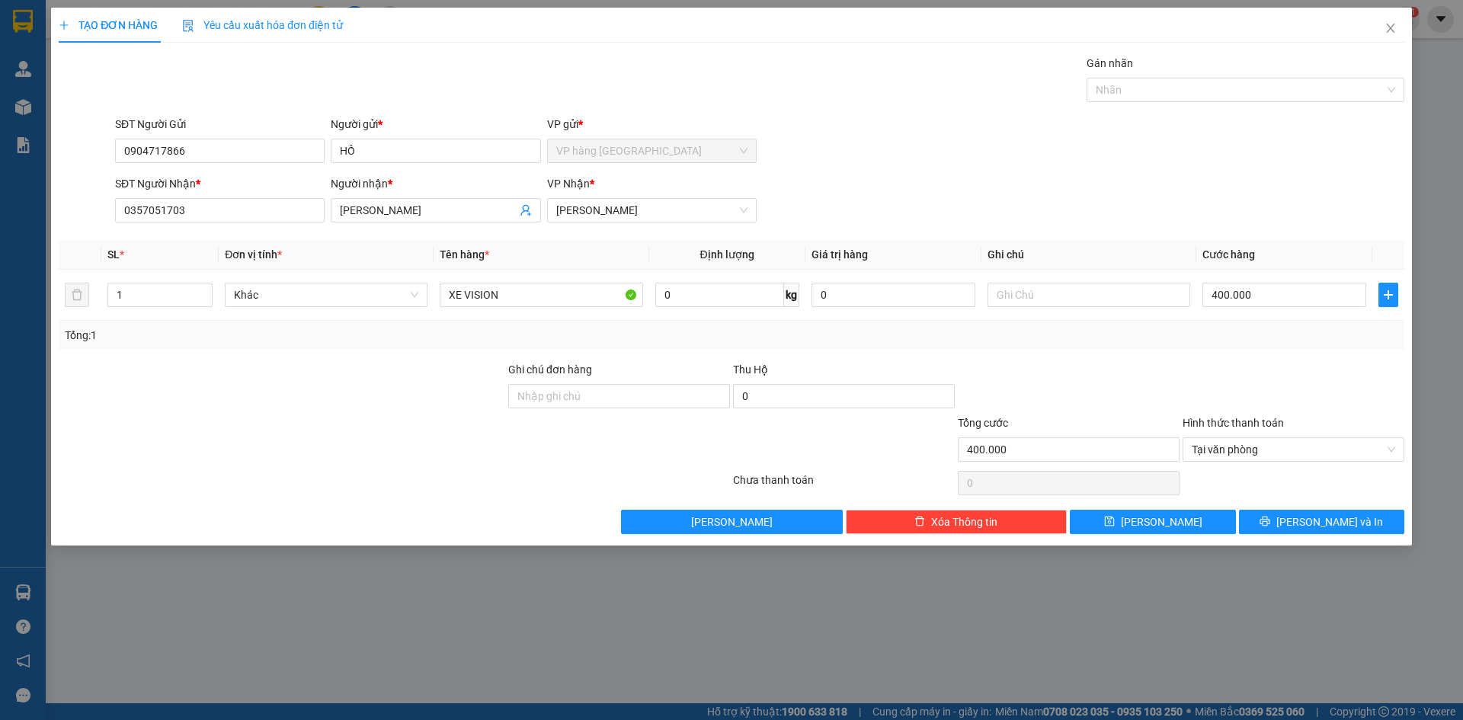
click at [1111, 191] on div "SĐT Người Nhận * 0357051703 Người nhận * XUÂN HOÀ VP Nhận * Phạm Ngũ Lão" at bounding box center [760, 201] width 1296 height 53
click at [1111, 286] on input "text" at bounding box center [1089, 295] width 203 height 24
click at [1107, 287] on input "BS:" at bounding box center [1089, 295] width 203 height 24
type input "BS:79N2-97601"
click at [1111, 207] on div "SĐT Người Nhận * 0357051703 Người nhận * XUÂN HOÀ VP Nhận * Phạm Ngũ Lão" at bounding box center [760, 201] width 1296 height 53
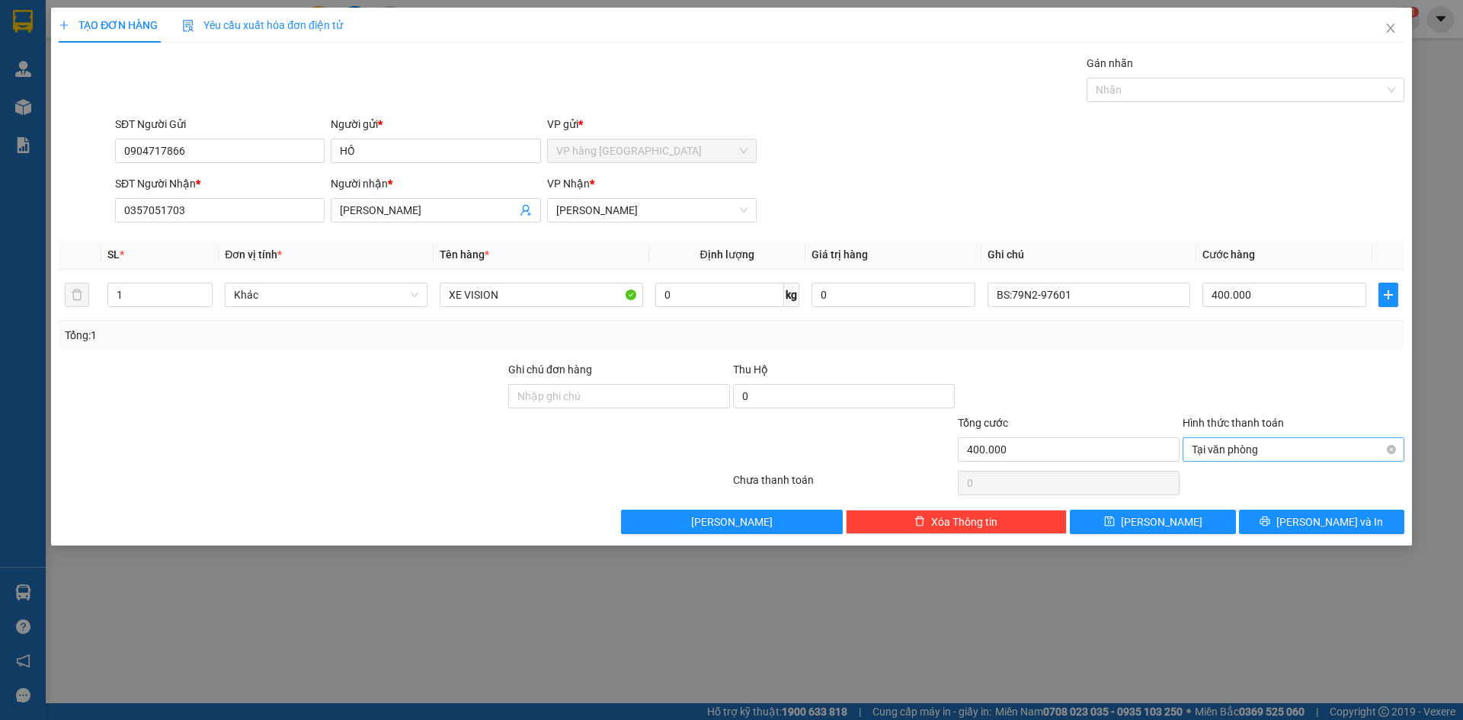
click at [1111, 447] on span "Tại văn phòng" at bounding box center [1294, 449] width 204 height 23
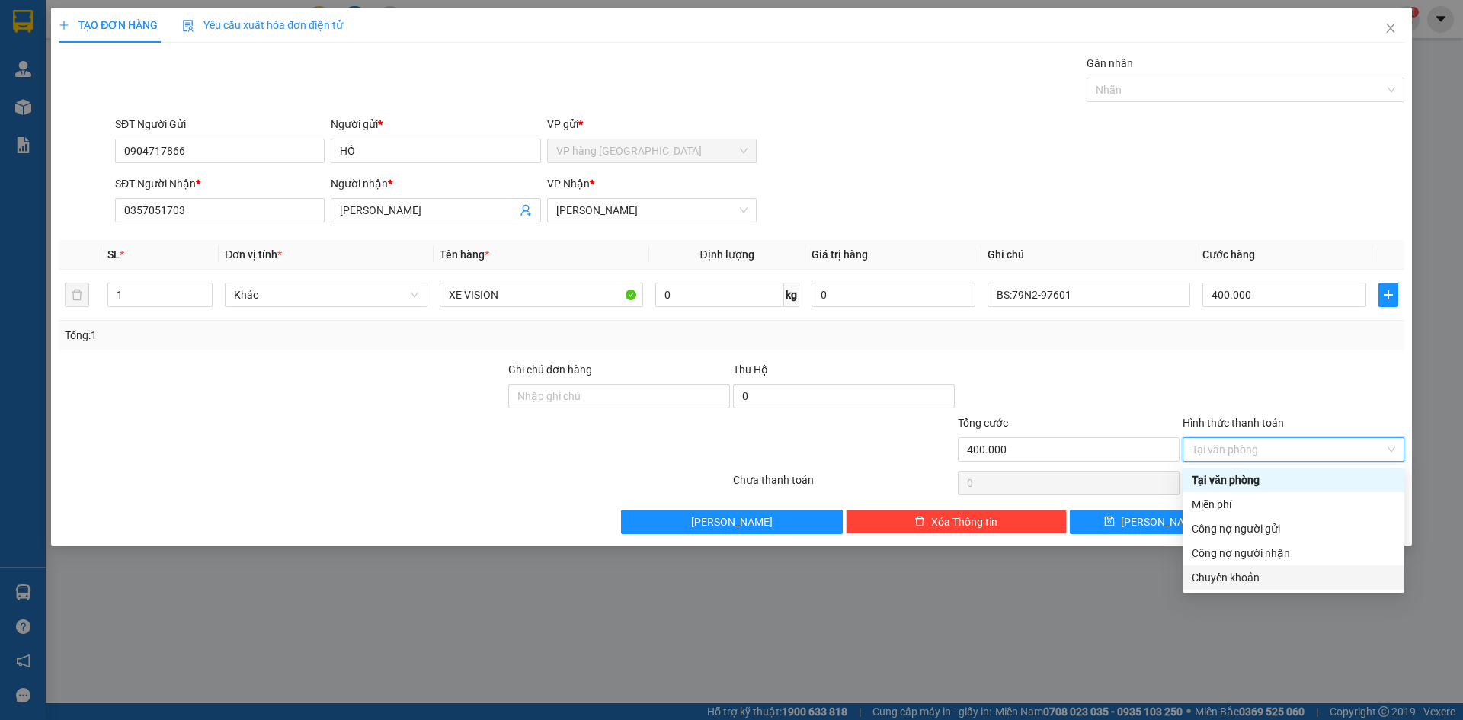
click at [1111, 579] on div "Chuyển khoản" at bounding box center [1294, 577] width 204 height 17
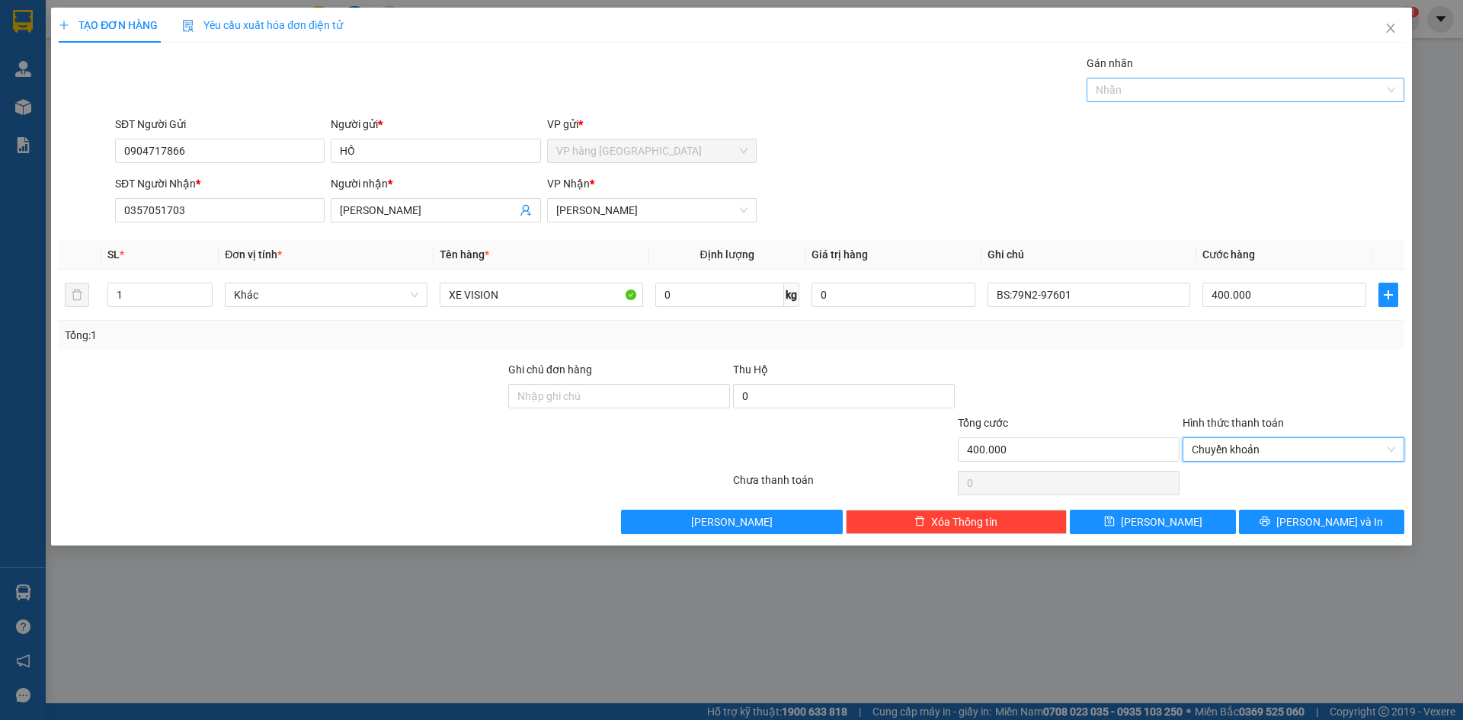
click at [1111, 96] on div "Nhãn" at bounding box center [1246, 90] width 318 height 24
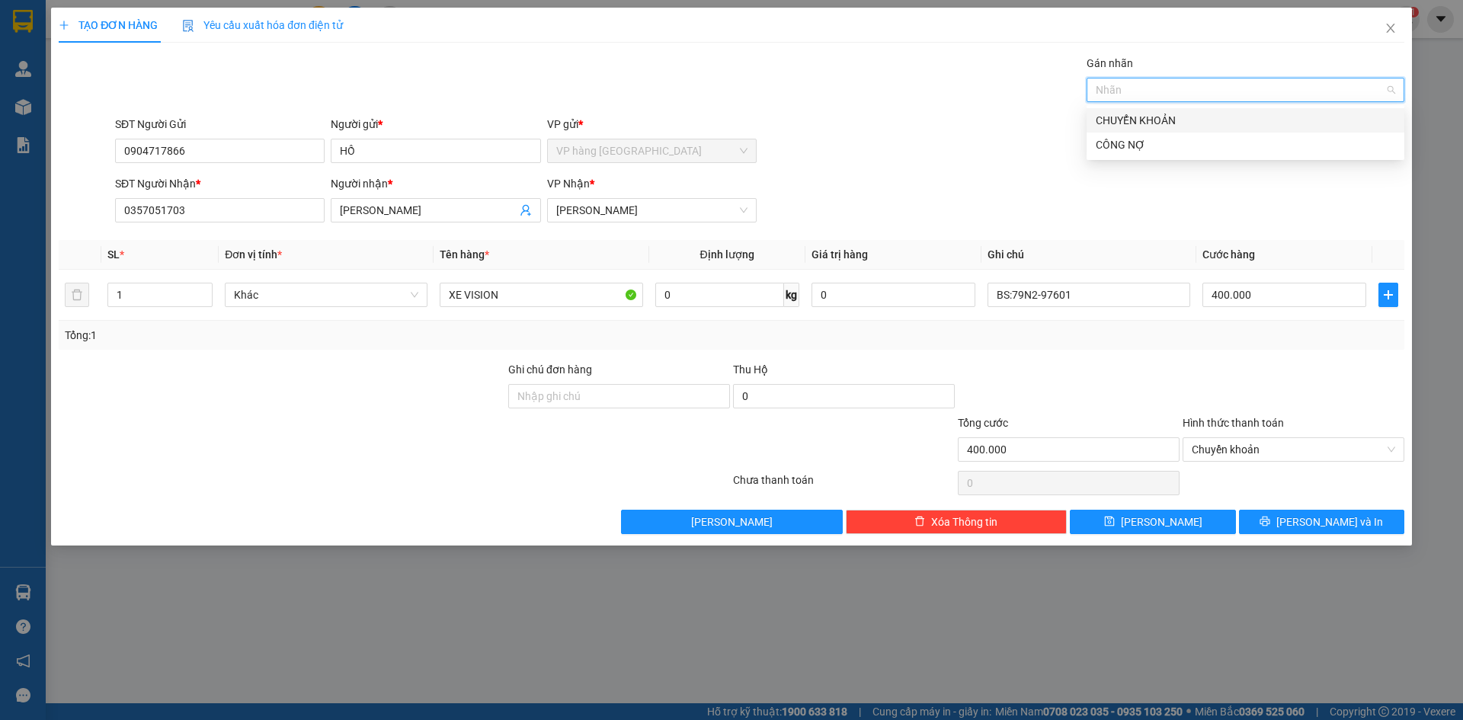
click at [1111, 123] on div "CHUYỂN KHOẢN" at bounding box center [1246, 120] width 300 height 17
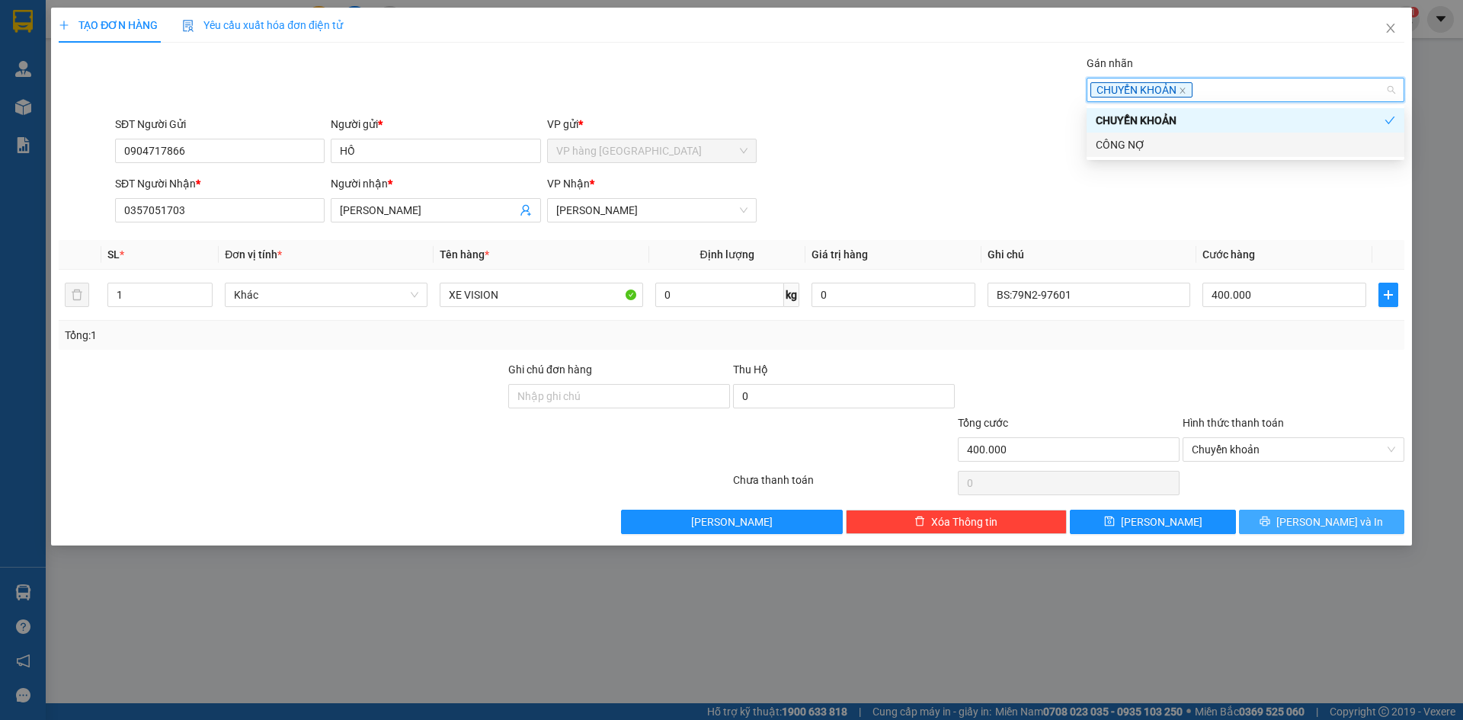
click at [1111, 521] on button "[PERSON_NAME] và In" at bounding box center [1321, 522] width 165 height 24
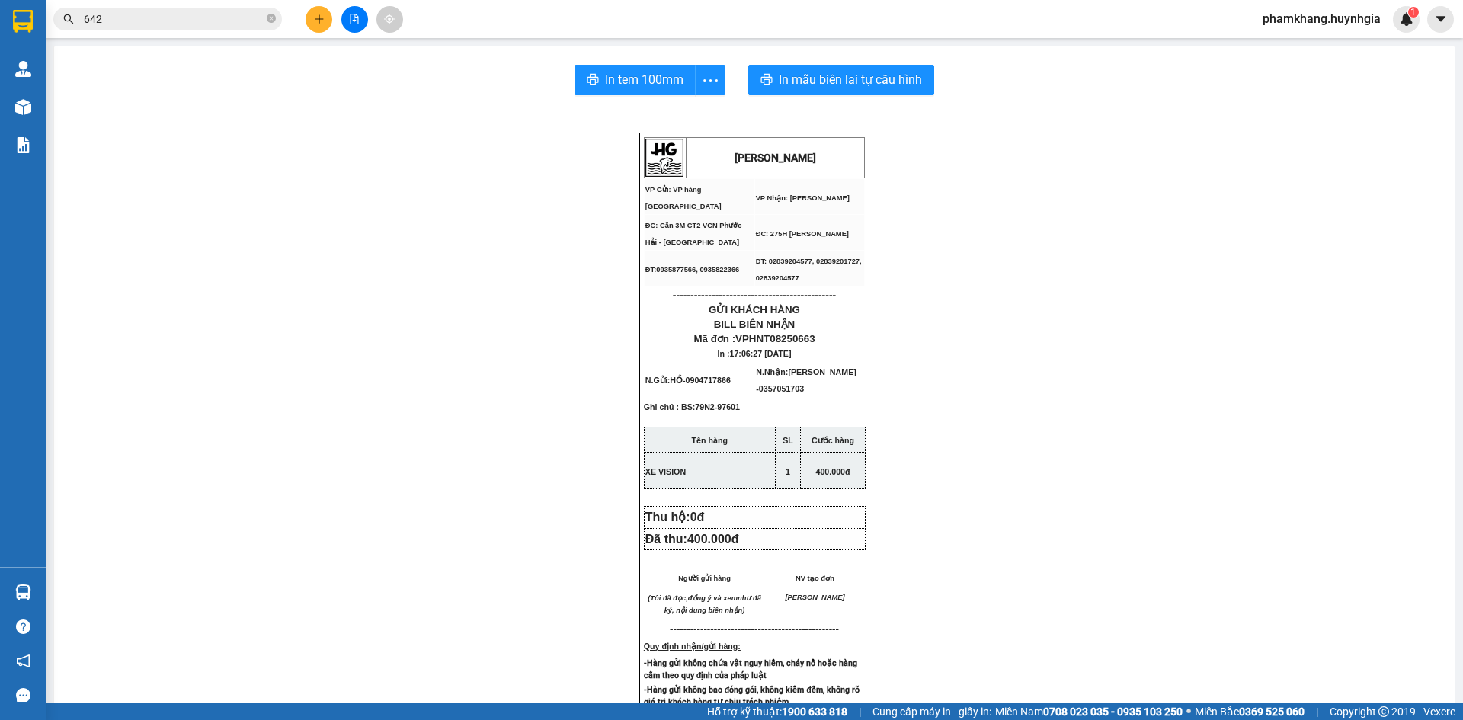
click at [964, 280] on div "HUỲNH GIA VP Gửi: VP hàng Nha Trang VP Nhận: Phạm Ngũ Lão ĐC: Căn 3M CT2 VCN …" at bounding box center [754, 673] width 1364 height 1081
click at [824, 73] on span "In mẫu biên lai tự cấu hình" at bounding box center [850, 79] width 143 height 19
click at [677, 79] on span "In tem 100mm" at bounding box center [644, 79] width 79 height 19
click at [943, 466] on div "HUỲNH GIA VP Gửi: VP hàng Nha Trang VP Nhận: Phạm Ngũ Lão ĐC: Căn 3M CT2 VCN …" at bounding box center [754, 673] width 1364 height 1081
click at [322, 19] on icon "plus" at bounding box center [319, 19] width 11 height 11
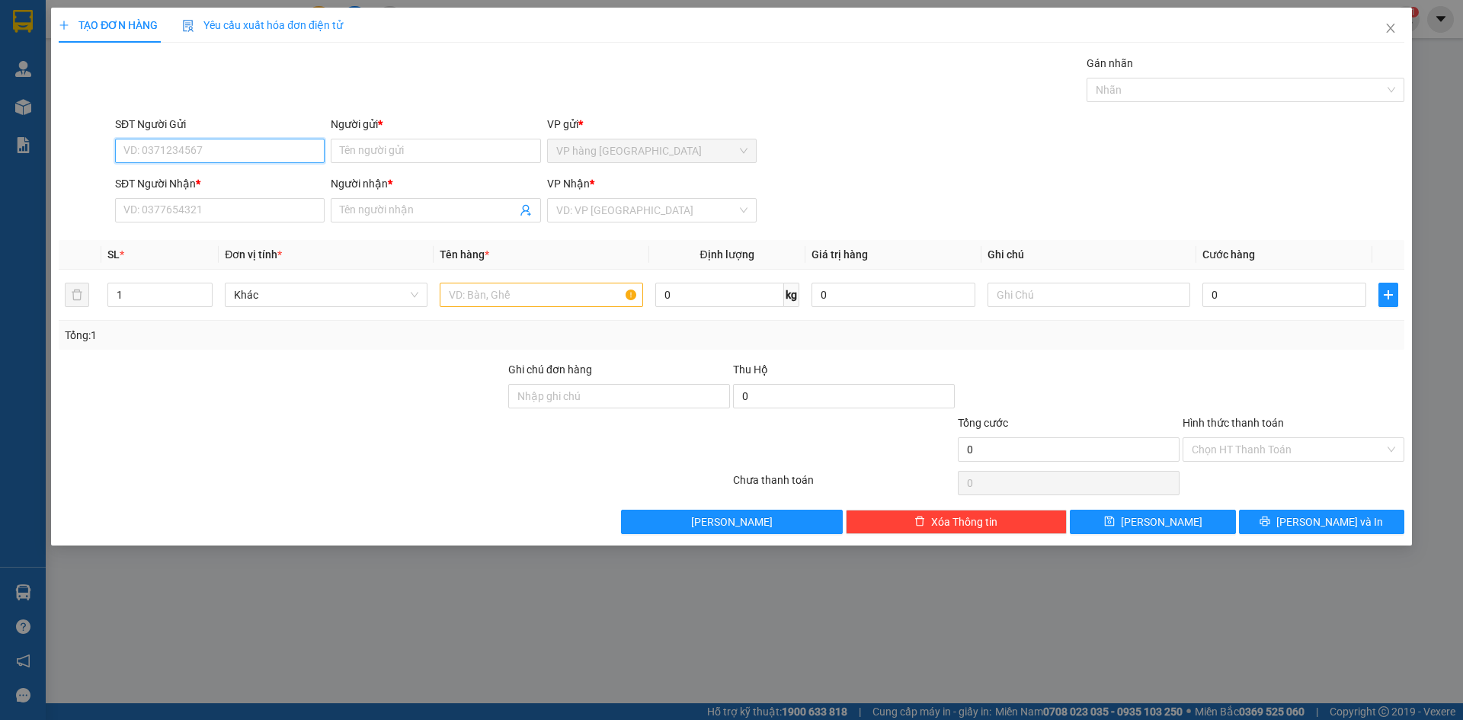
drag, startPoint x: 225, startPoint y: 149, endPoint x: 974, endPoint y: 43, distance: 756.8
click at [232, 148] on input "SĐT Người Gửi" at bounding box center [220, 151] width 210 height 24
type input "0935057177"
click at [304, 181] on div "0935057177 - QUỲNH" at bounding box center [219, 181] width 191 height 17
type input "QUỲNH"
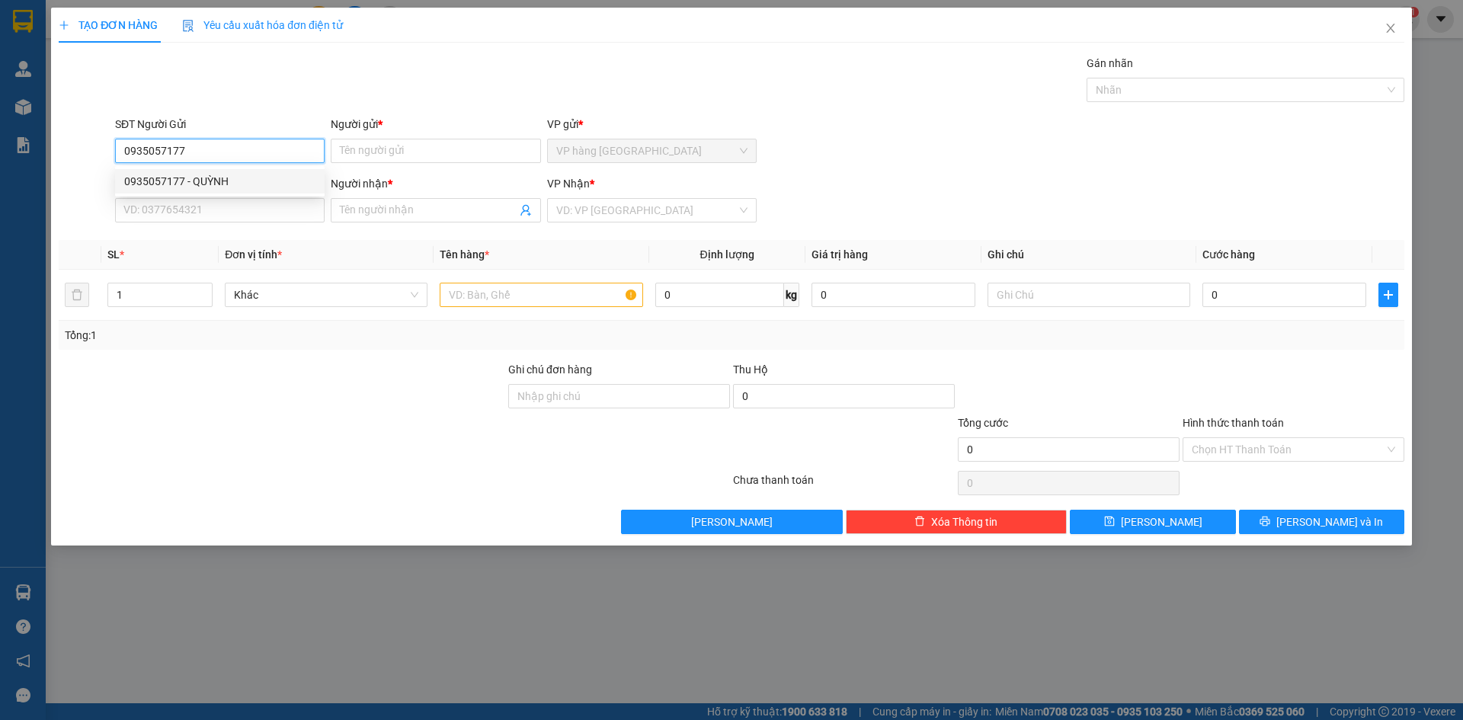
type input "0903053898"
type input "HIẾU"
type input "0935057177"
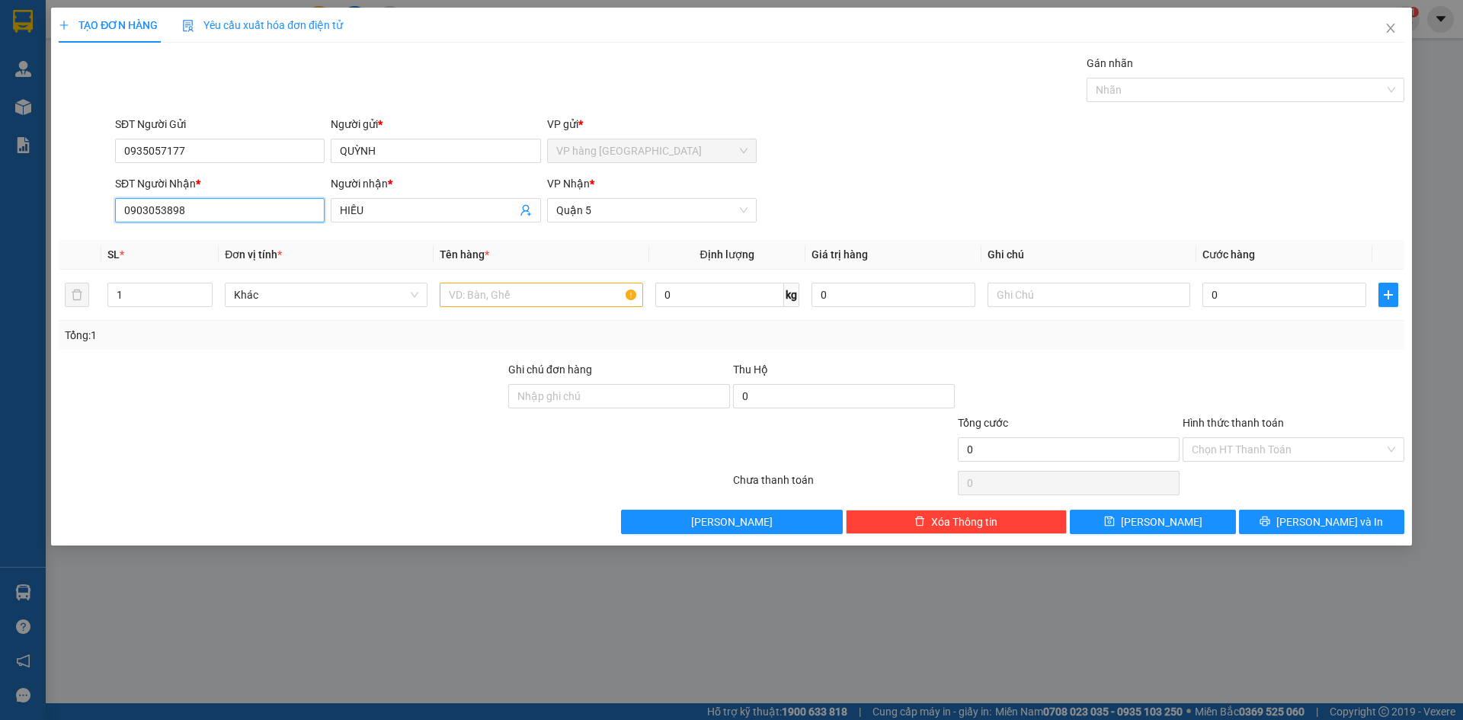
click at [293, 207] on input "0903053898" at bounding box center [220, 210] width 210 height 24
click at [543, 303] on input "text" at bounding box center [541, 295] width 203 height 24
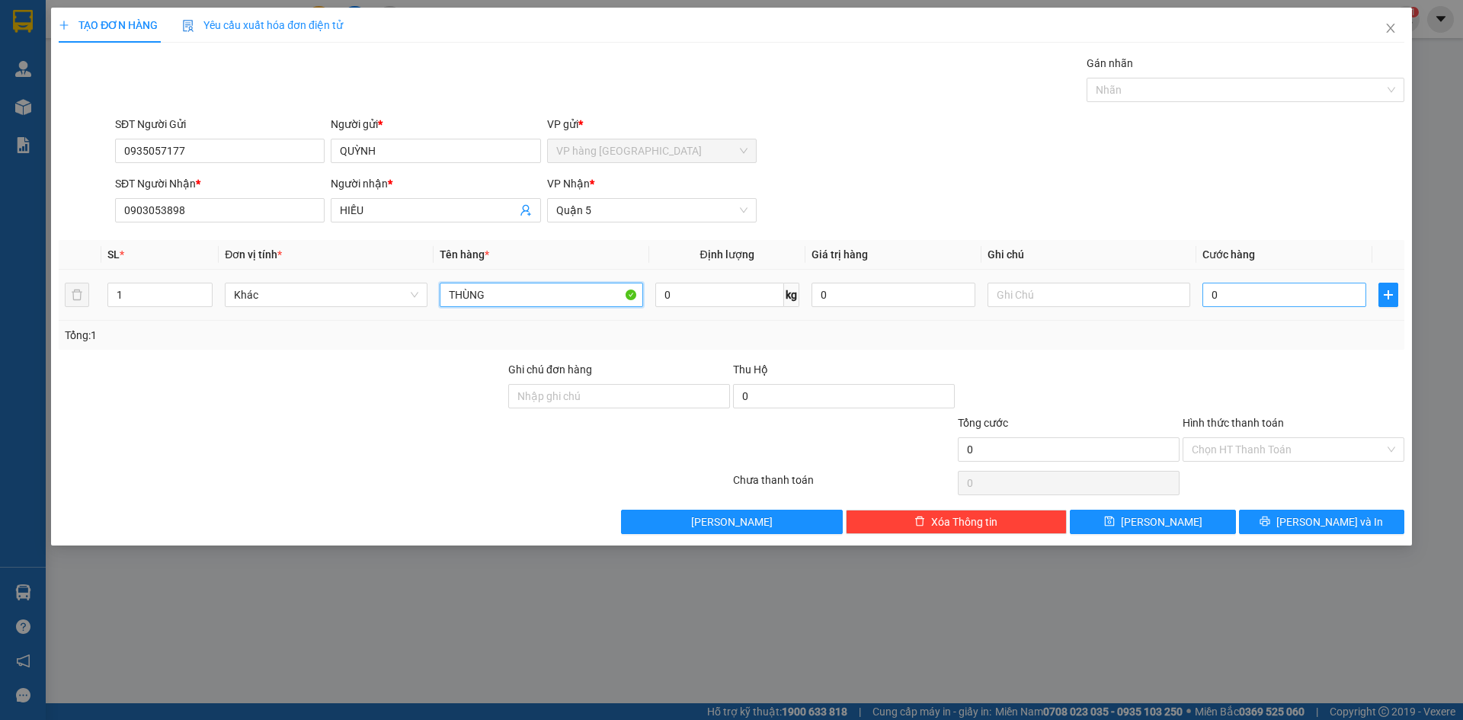
type input "THÙNG"
click at [1111, 301] on input "0" at bounding box center [1285, 295] width 164 height 24
type input "3"
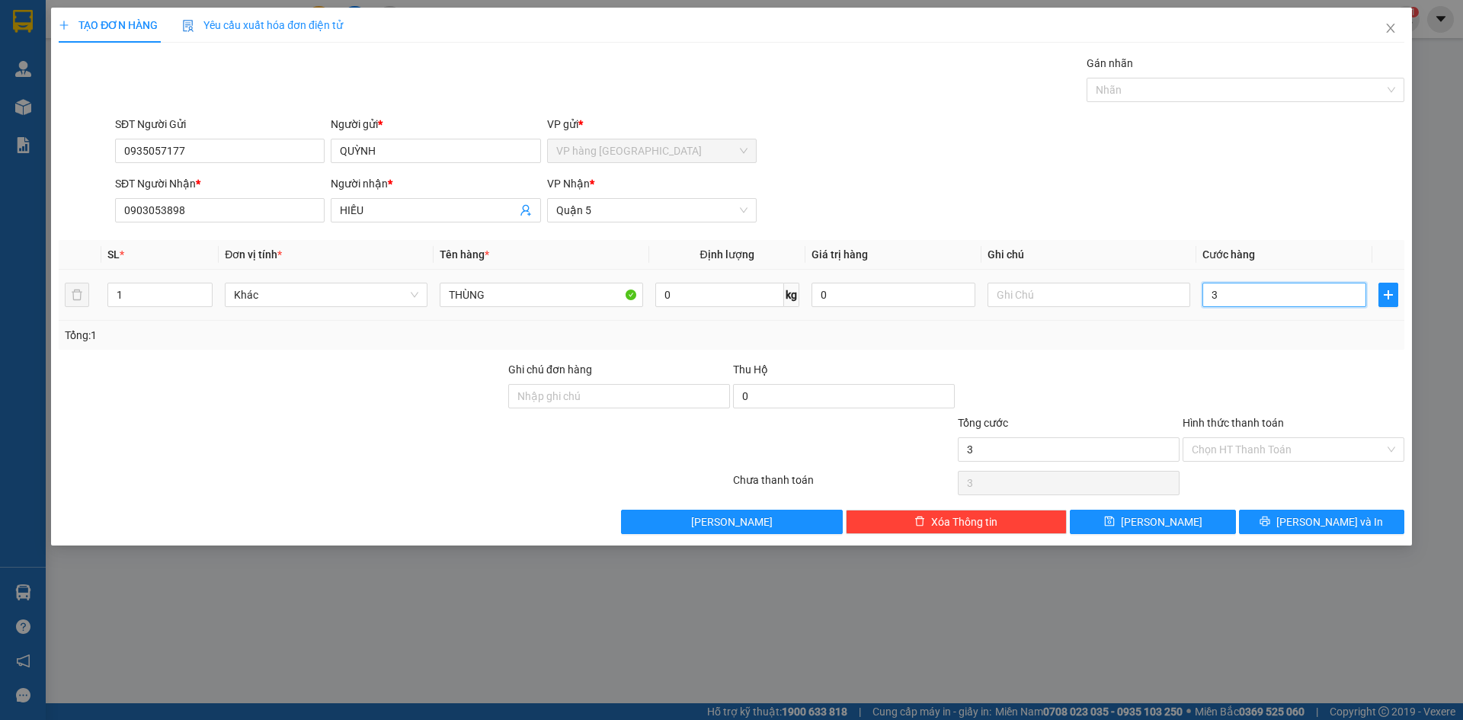
type input "30"
type input "30.000"
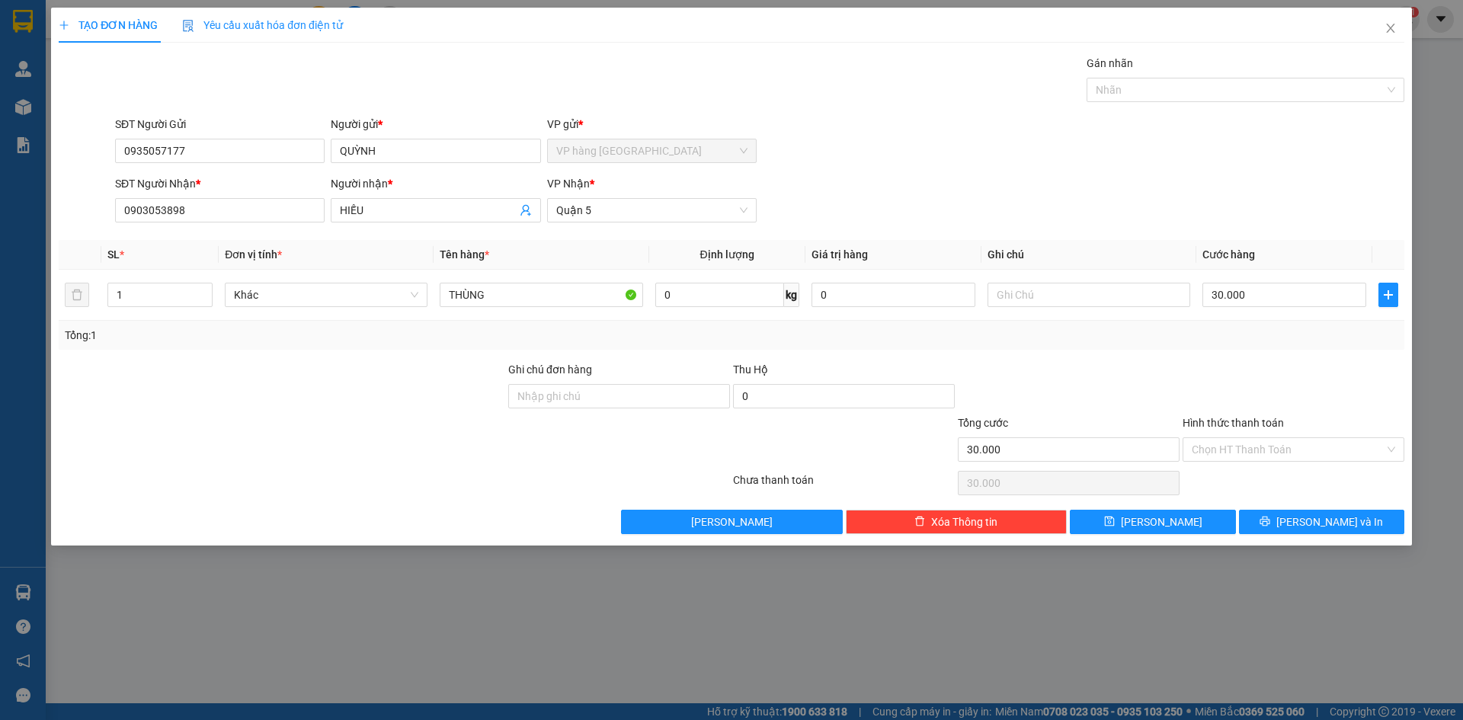
click at [1111, 168] on div "SĐT Người Gửi 0935057177 Người gửi * QUỲNH VP gửi * VP hàng Nha Trang" at bounding box center [760, 142] width 1296 height 53
click at [1111, 450] on input "Hình thức thanh toán" at bounding box center [1288, 449] width 193 height 23
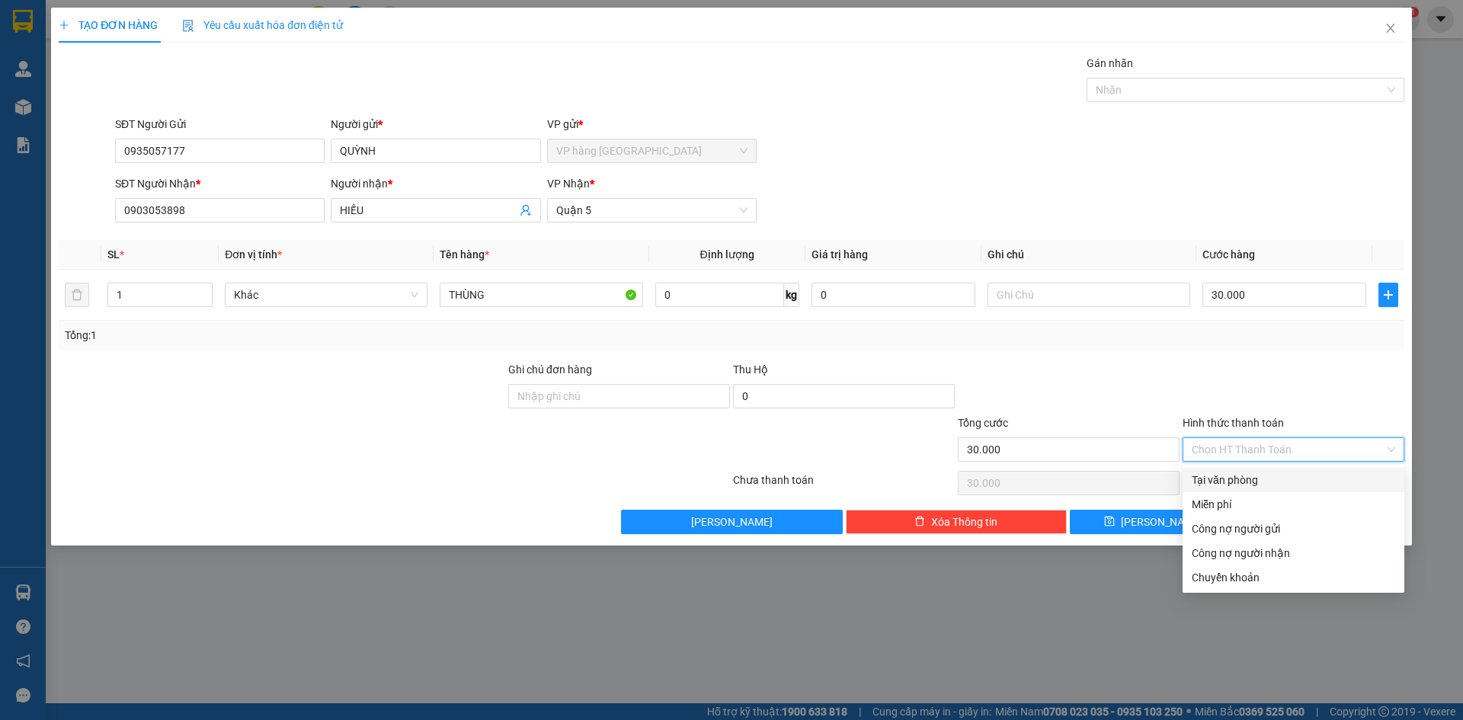
click at [1111, 476] on div "Tại văn phòng" at bounding box center [1294, 480] width 204 height 17
type input "0"
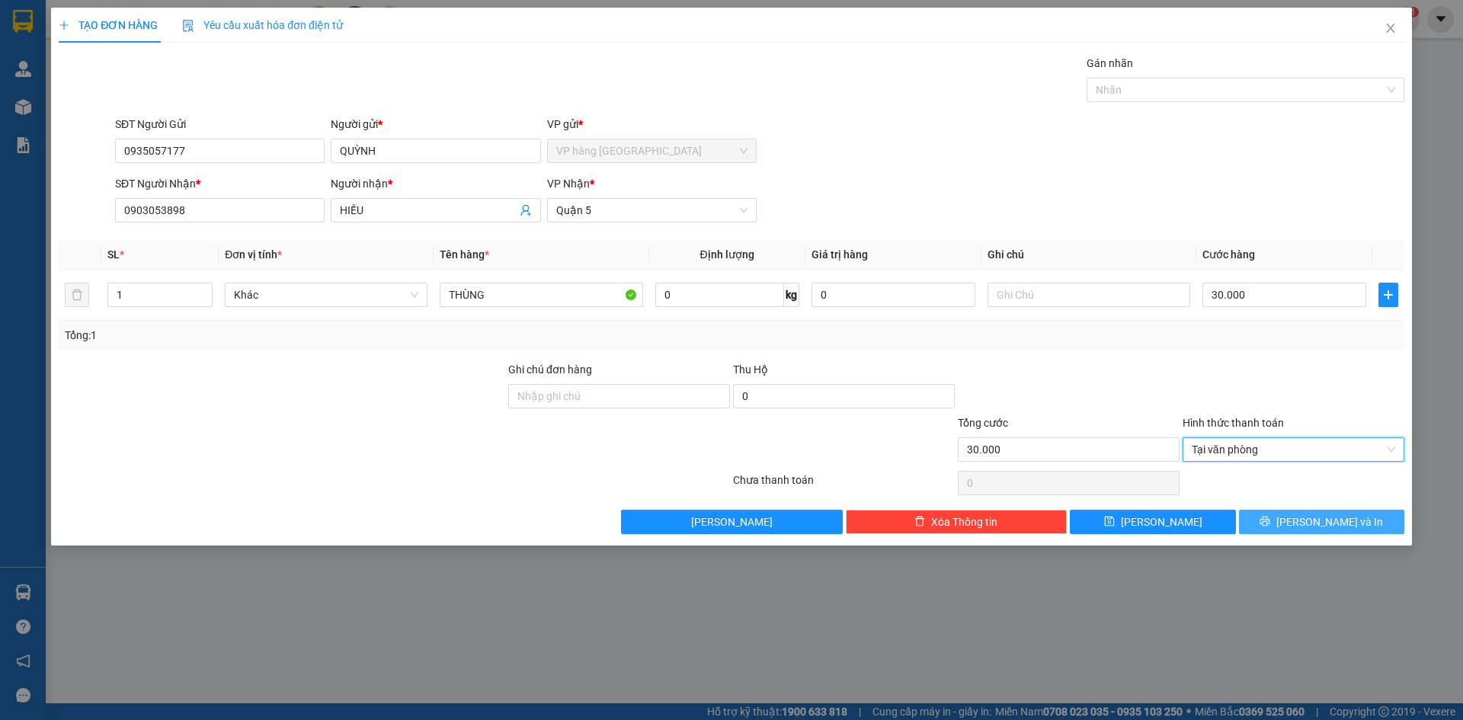
click at [1111, 527] on span "[PERSON_NAME] và In" at bounding box center [1330, 522] width 107 height 17
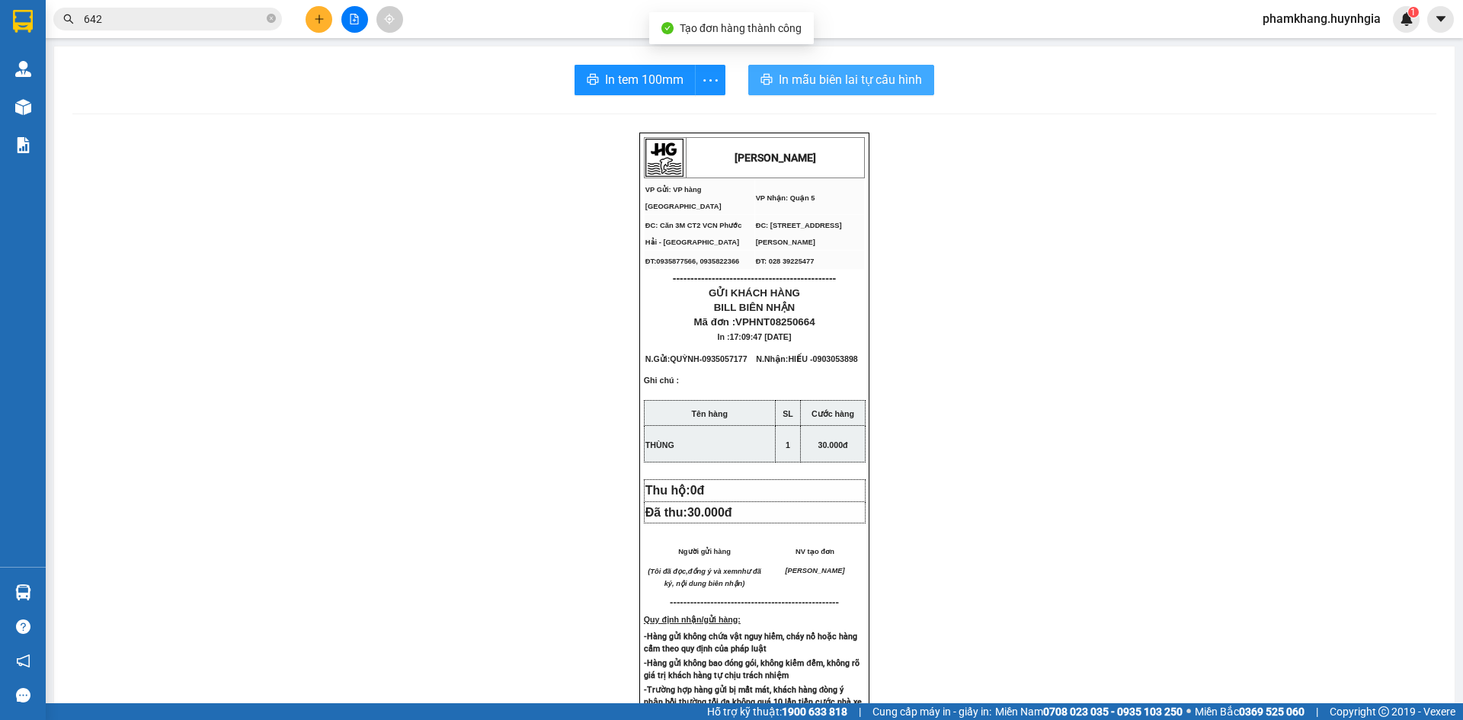
click at [808, 76] on span "In mẫu biên lai tự cấu hình" at bounding box center [850, 79] width 143 height 19
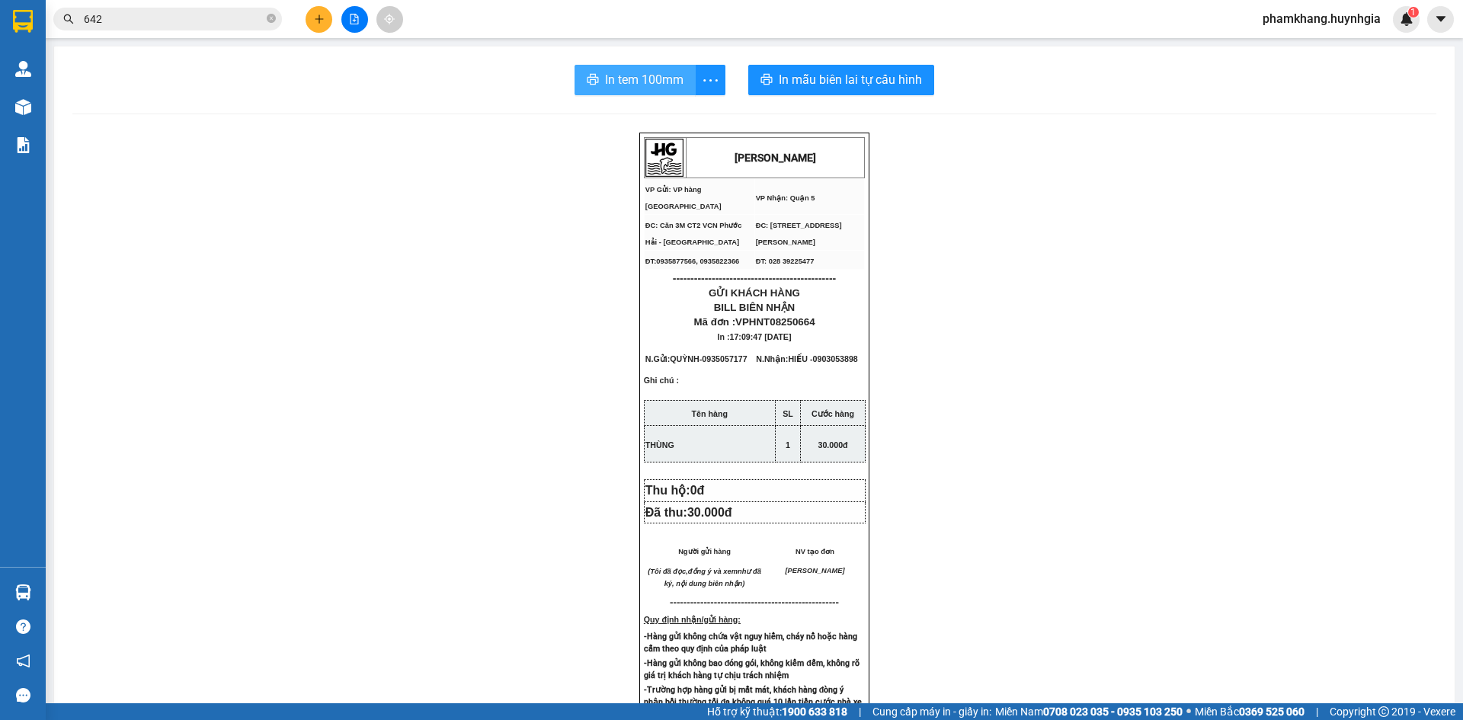
click at [658, 70] on span "In tem 100mm" at bounding box center [644, 79] width 79 height 19
click at [977, 355] on div "HUỲNH GIA VP Gửi: VP hàng Nha Trang VP Nhận: Quận 5 ĐC: Căn 3M CT2 VCN Phước …" at bounding box center [754, 650] width 1364 height 1035
click at [329, 25] on button at bounding box center [319, 19] width 27 height 27
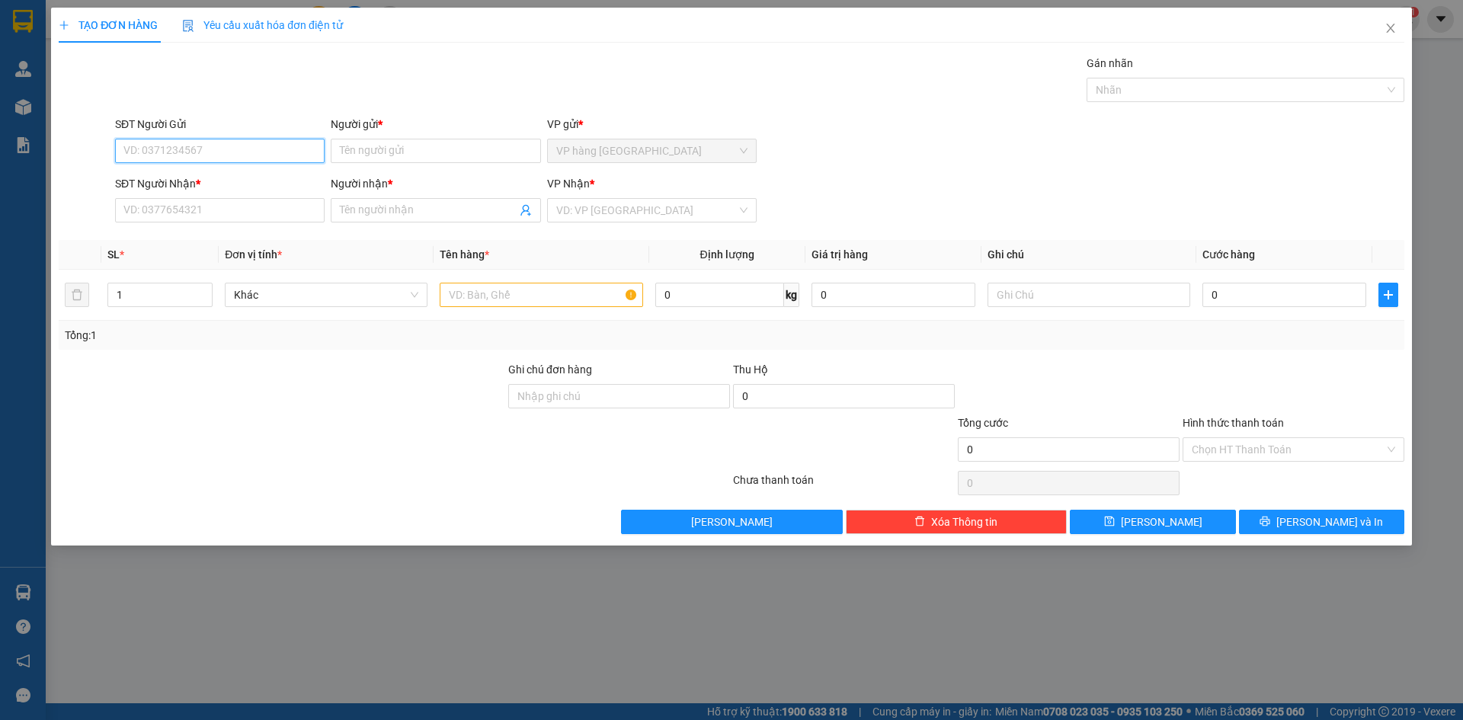
click at [293, 149] on input "SĐT Người Gửi" at bounding box center [220, 151] width 210 height 24
click at [236, 182] on div "0984496082 - SƠN" at bounding box center [219, 181] width 191 height 17
type input "0984496082"
type input "SƠN"
type input "0909443434"
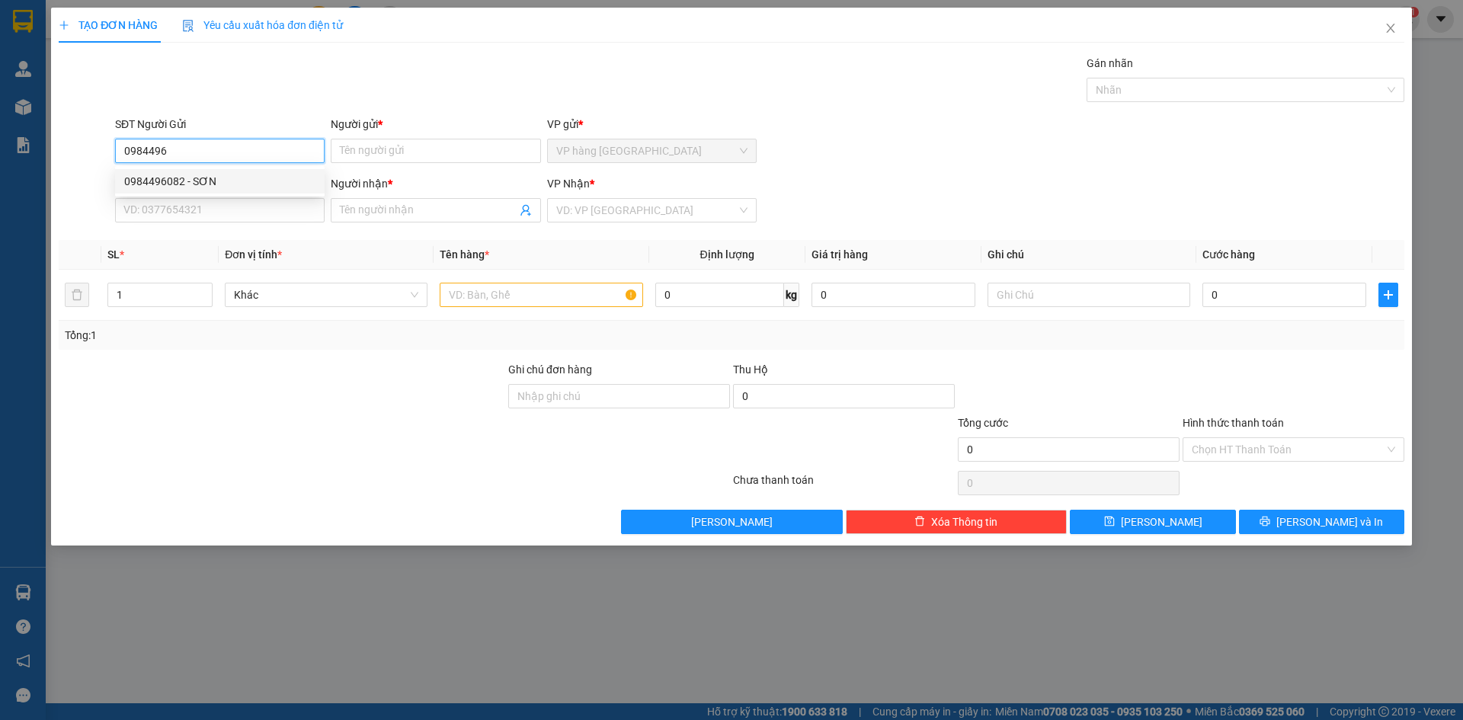
type input "GIA"
type input "0984496082"
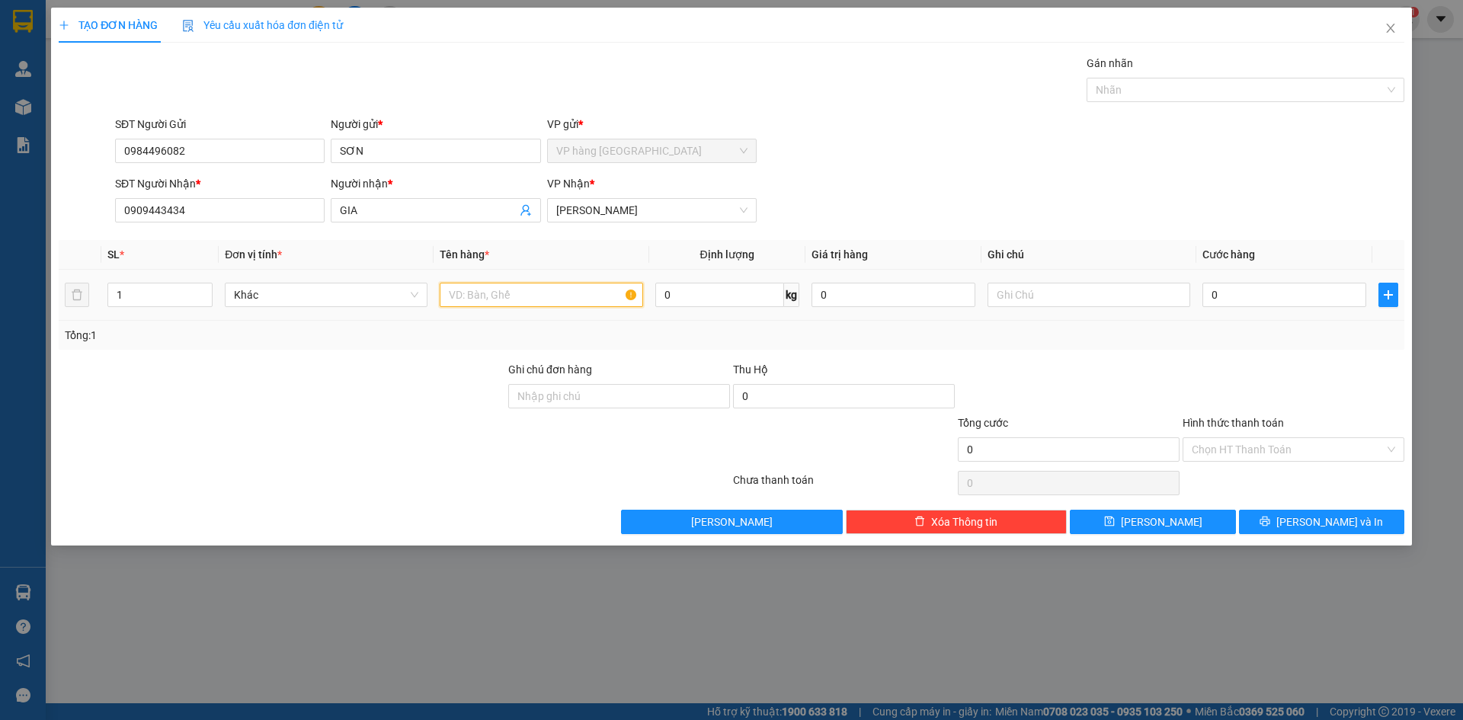
click at [523, 303] on input "text" at bounding box center [541, 295] width 203 height 24
type input "[GEOGRAPHIC_DATA]"
type input "6"
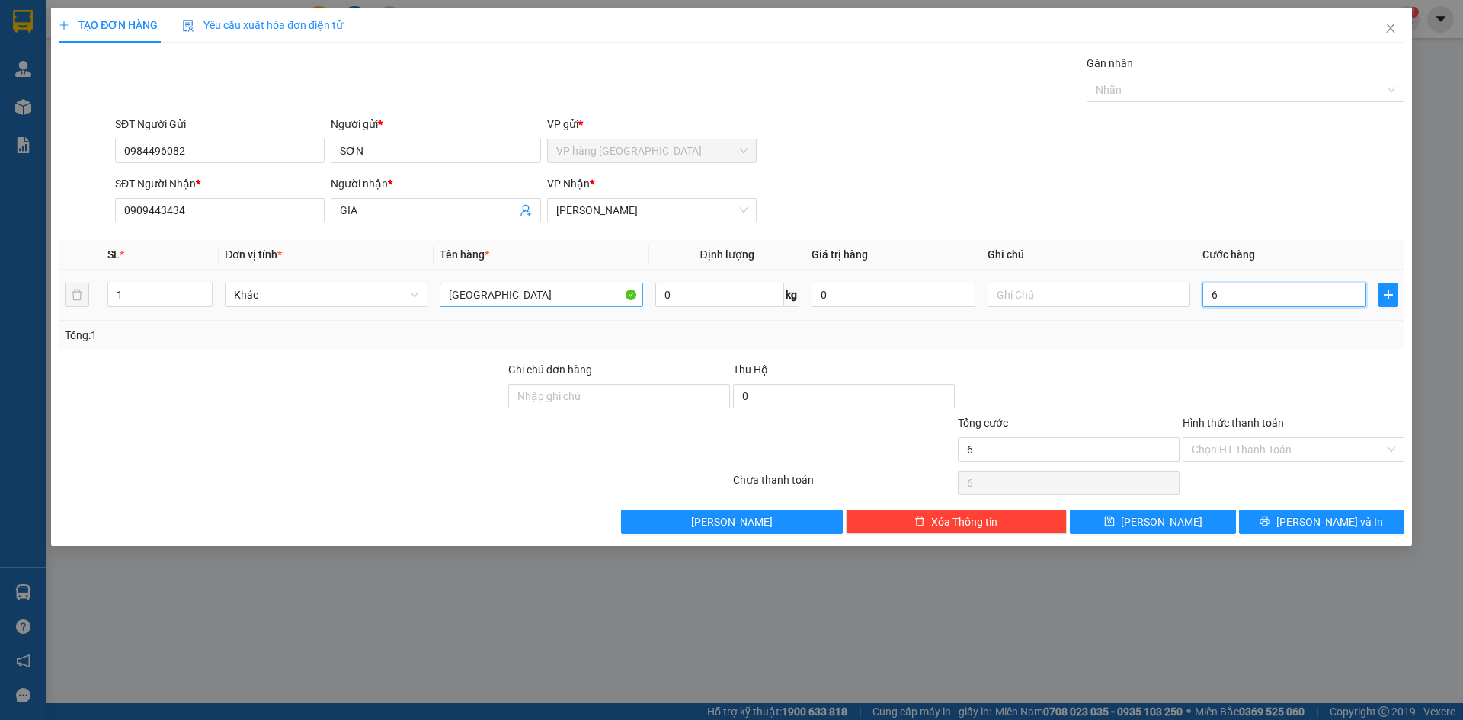
type input "60"
type input "60.000"
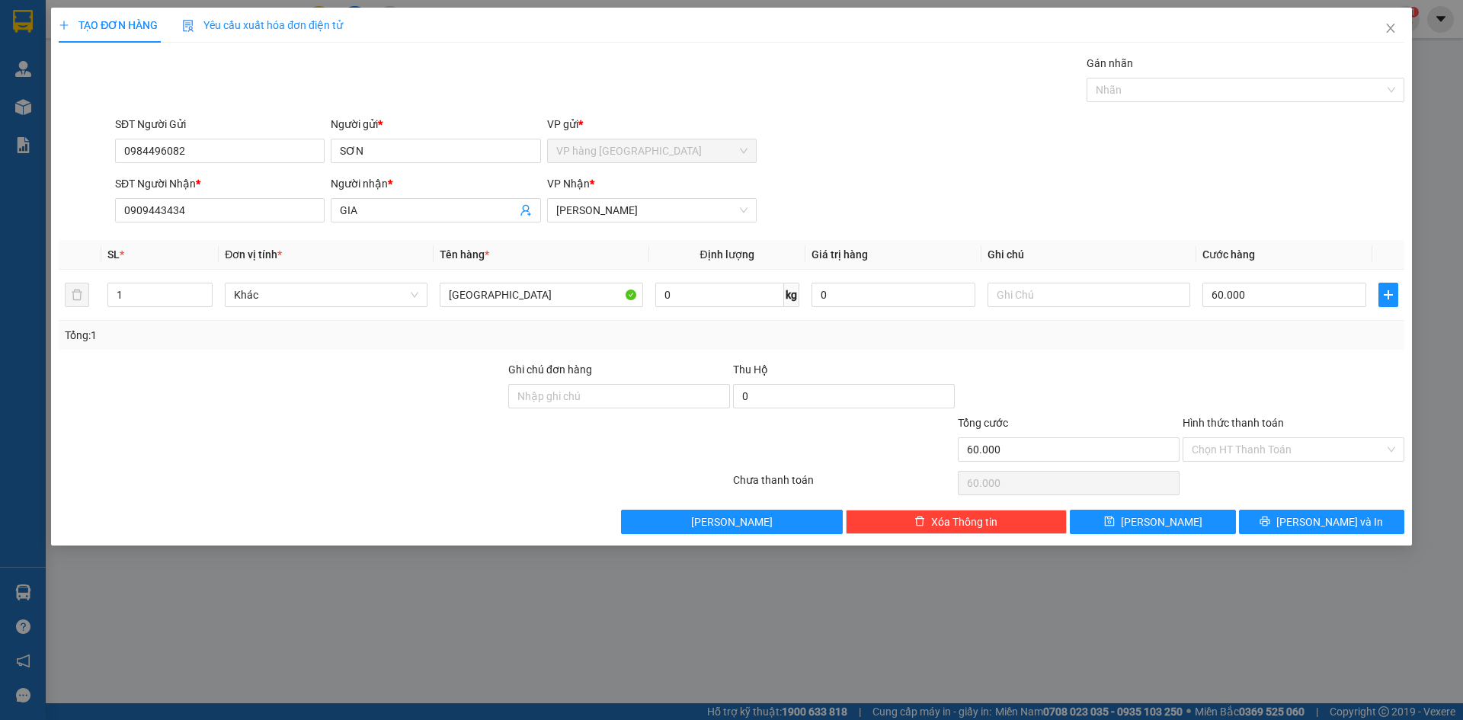
click at [921, 171] on form "SĐT Người Gửi 0984496082 Người gửi * SƠN VP gửi * VP hàng Nha Trang SĐT Người N…" at bounding box center [732, 172] width 1346 height 113
click at [1111, 447] on input "Hình thức thanh toán" at bounding box center [1288, 449] width 193 height 23
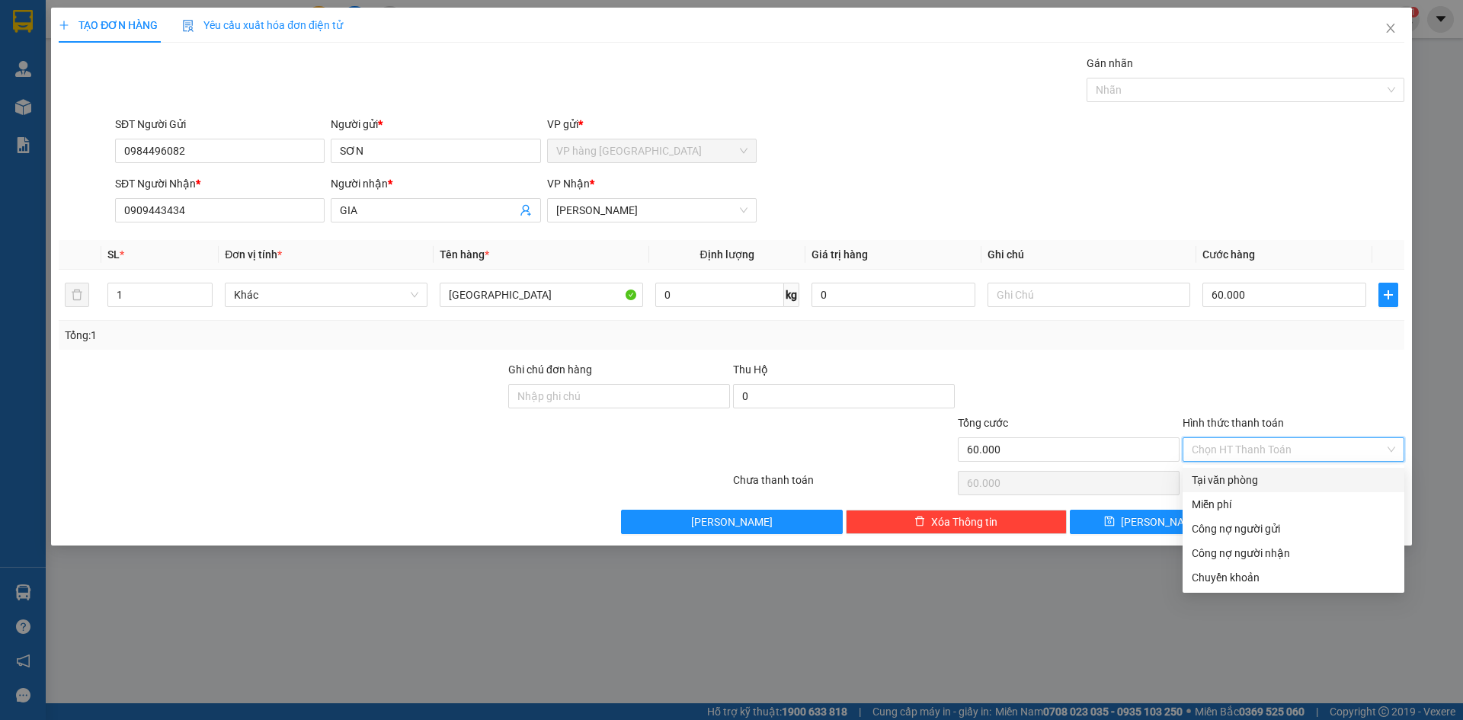
click at [1111, 489] on div "Tại văn phòng" at bounding box center [1294, 480] width 222 height 24
type input "0"
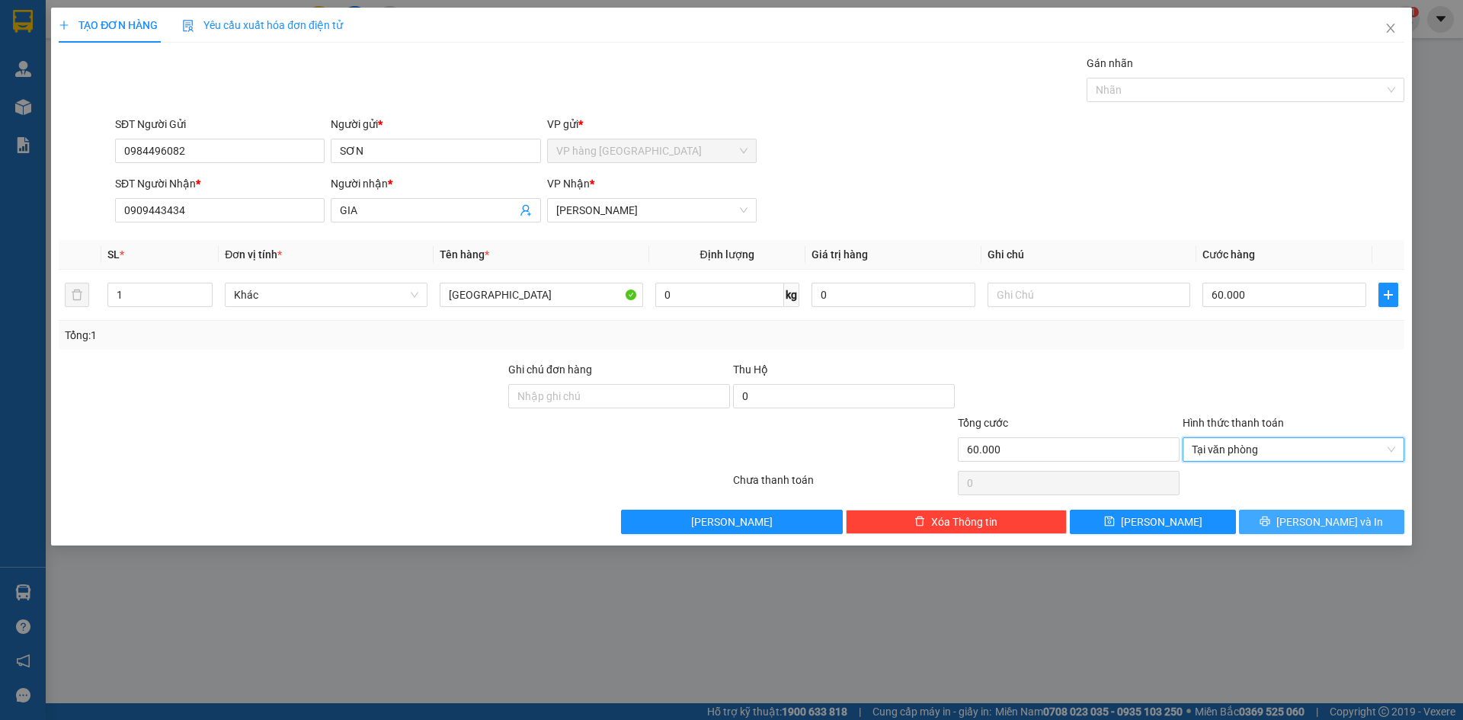
click at [1111, 525] on span "[PERSON_NAME] và In" at bounding box center [1330, 522] width 107 height 17
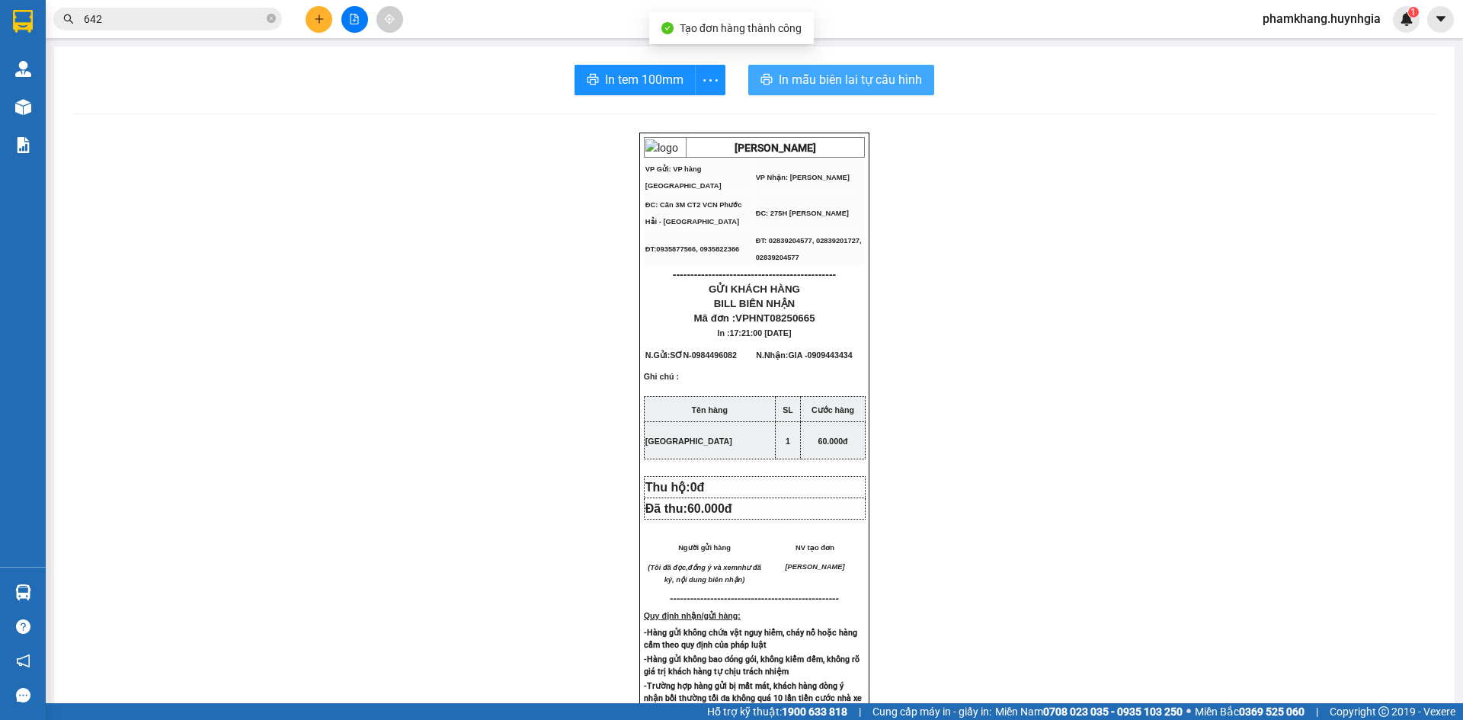
click at [864, 93] on button "In mẫu biên lai tự cấu hình" at bounding box center [841, 80] width 186 height 30
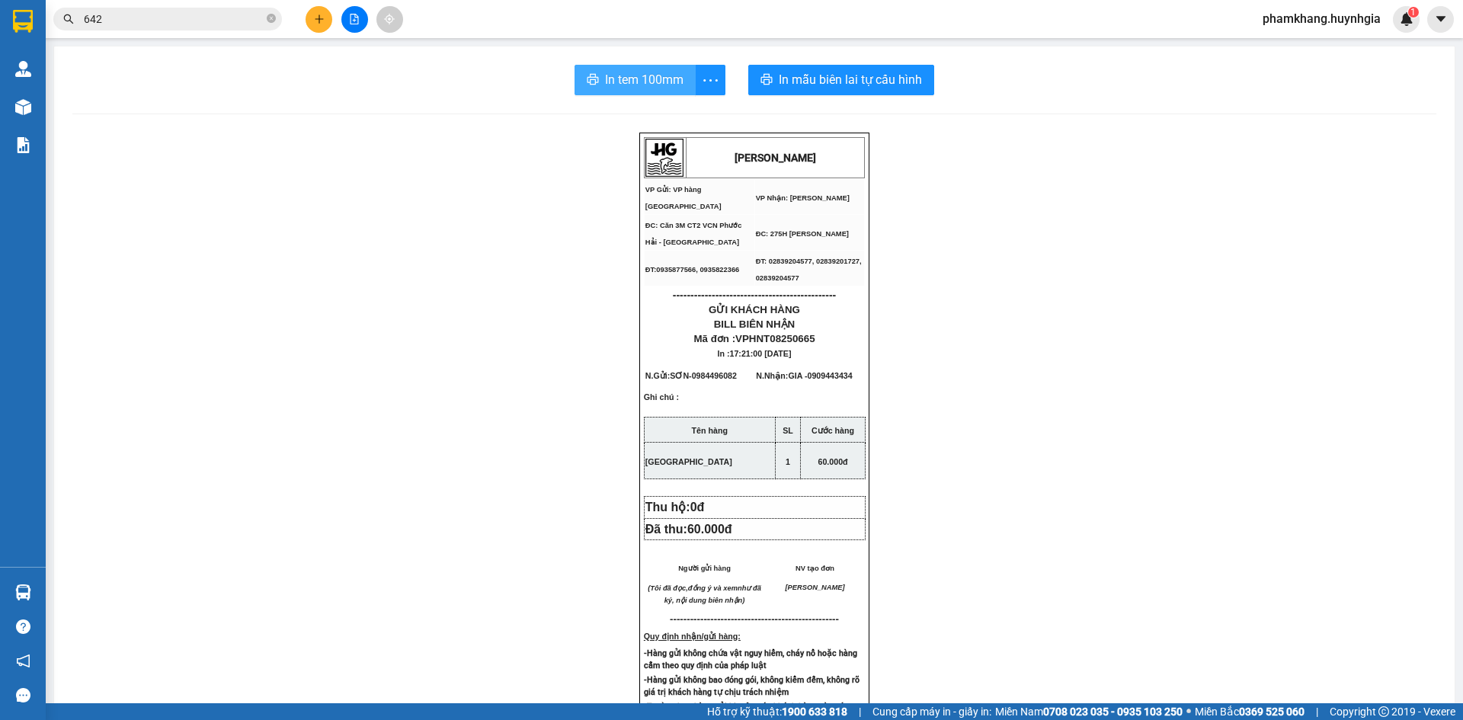
click at [617, 75] on span "In tem 100mm" at bounding box center [644, 79] width 79 height 19
click at [1031, 451] on div "HUỲNH GIA VP Gửi: VP hàng Nha Trang VP Nhận: Phạm Ngũ Lão ĐC: Căn 3M CT2 VCN …" at bounding box center [754, 659] width 1364 height 1052
click at [968, 335] on div "HUỲNH GIA VP Gửi: VP hàng Nha Trang VP Nhận: Phạm Ngũ Lão ĐC: Căn 3M CT2 VCN …" at bounding box center [754, 659] width 1364 height 1052
click at [325, 25] on button at bounding box center [319, 19] width 27 height 27
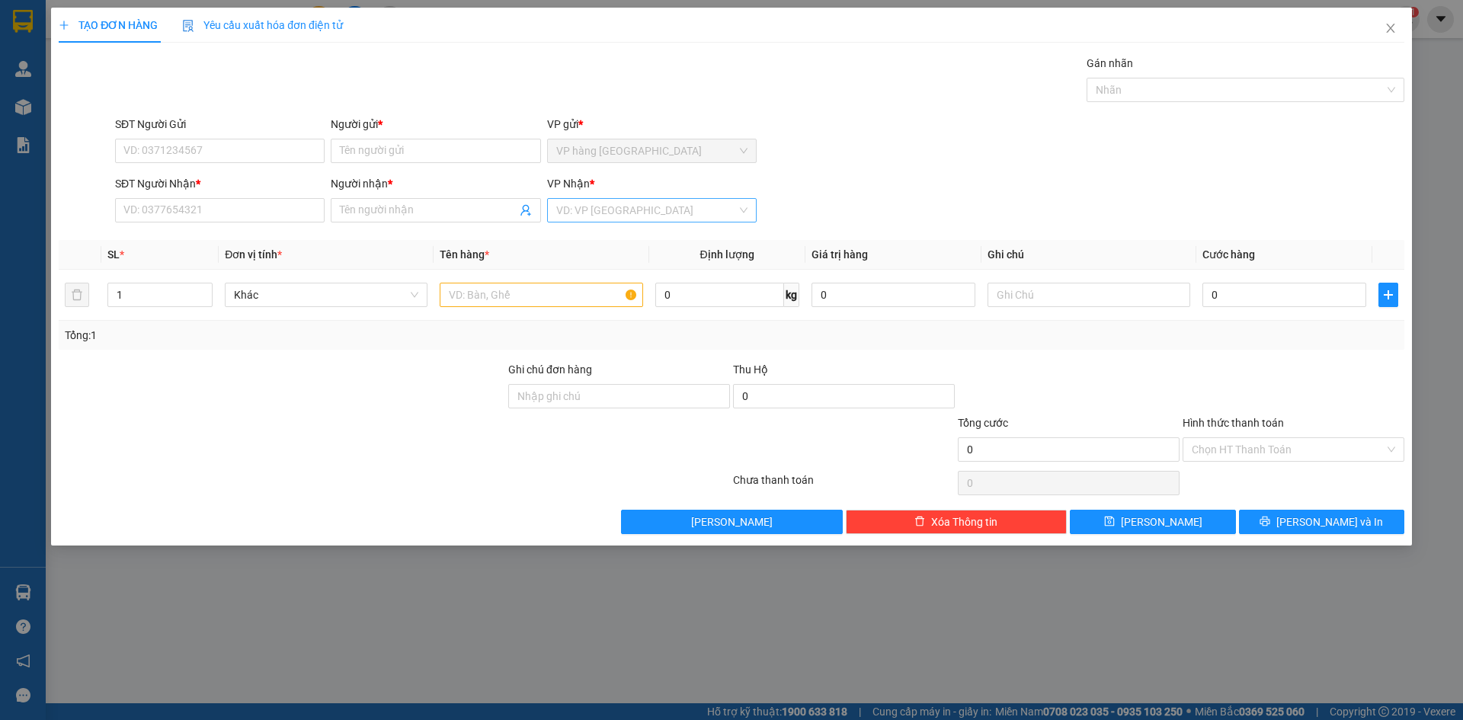
click at [719, 212] on input "search" at bounding box center [646, 210] width 181 height 23
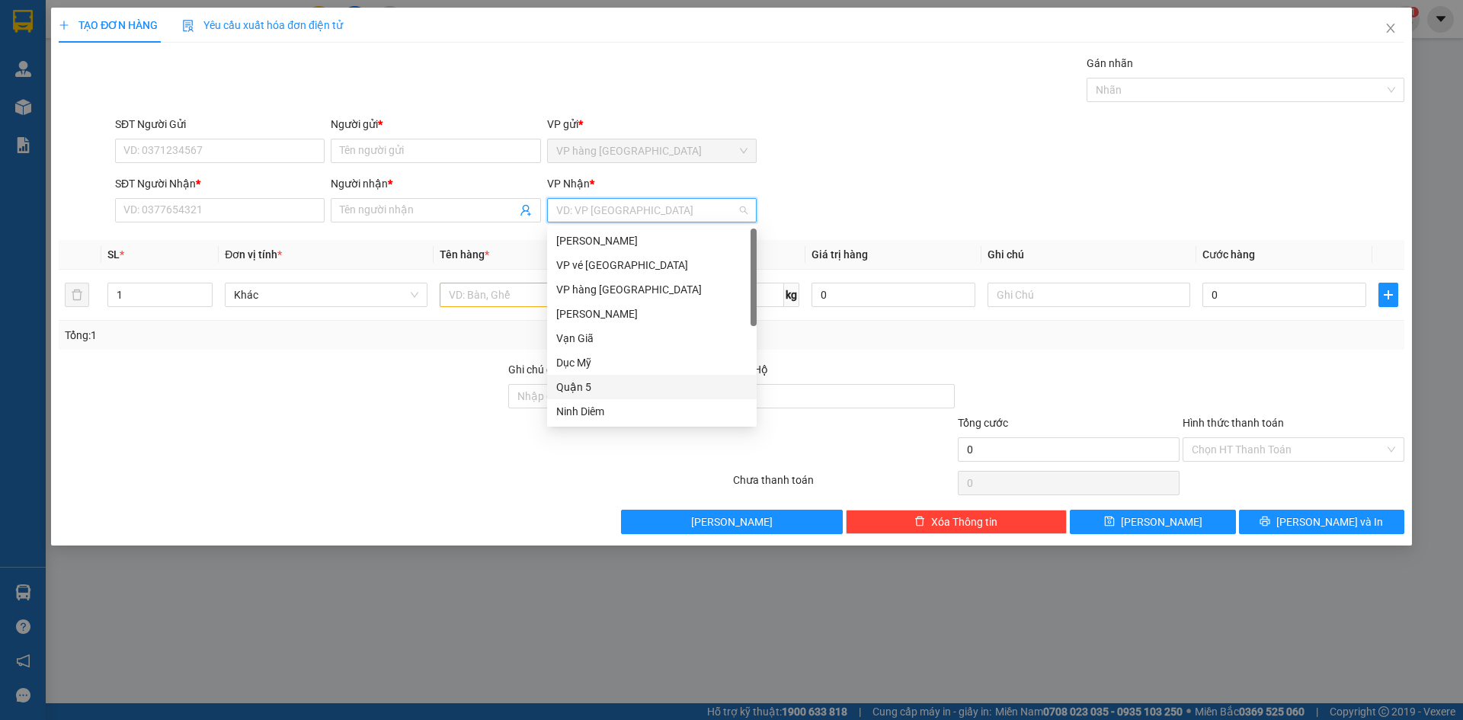
click at [616, 386] on div "Quận 5" at bounding box center [651, 387] width 191 height 17
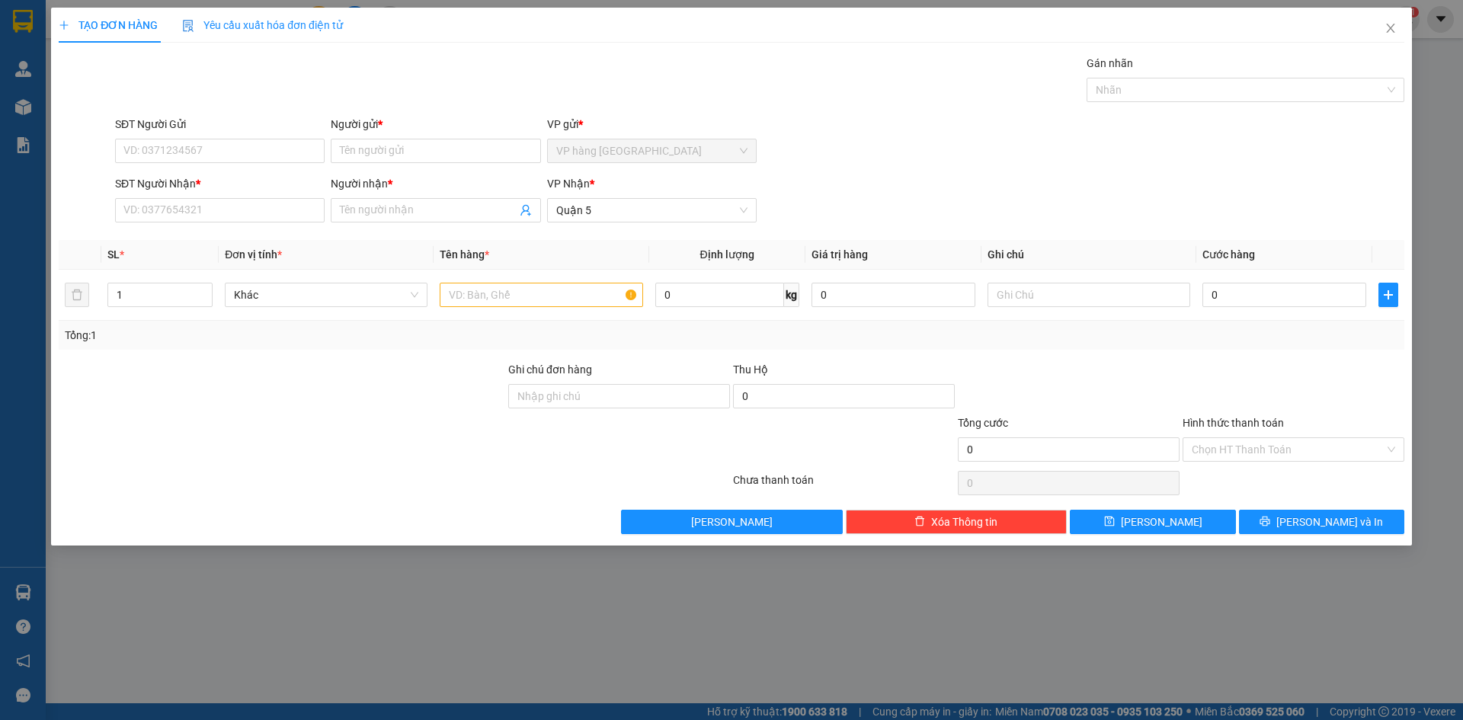
click at [192, 137] on div "SĐT Người Gửi" at bounding box center [220, 127] width 210 height 23
click at [188, 145] on input "SĐT Người Gửi" at bounding box center [220, 151] width 210 height 24
type input "0905050286"
type input "THUỶ"
type input "0905024567"
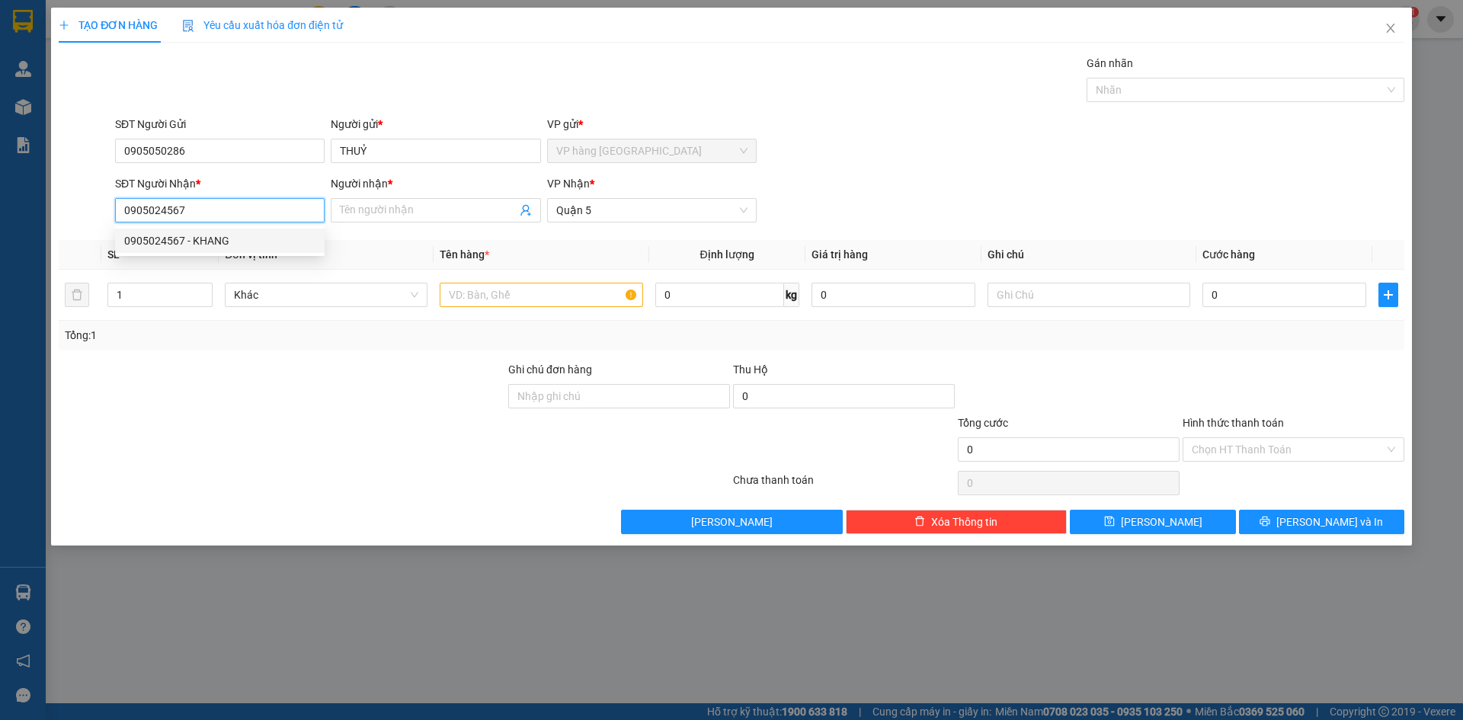
click at [290, 242] on div "0905024567 - KHANG" at bounding box center [219, 240] width 191 height 17
type input "KHANG"
click at [239, 199] on input "0905024567" at bounding box center [220, 210] width 210 height 24
type input "0905024567"
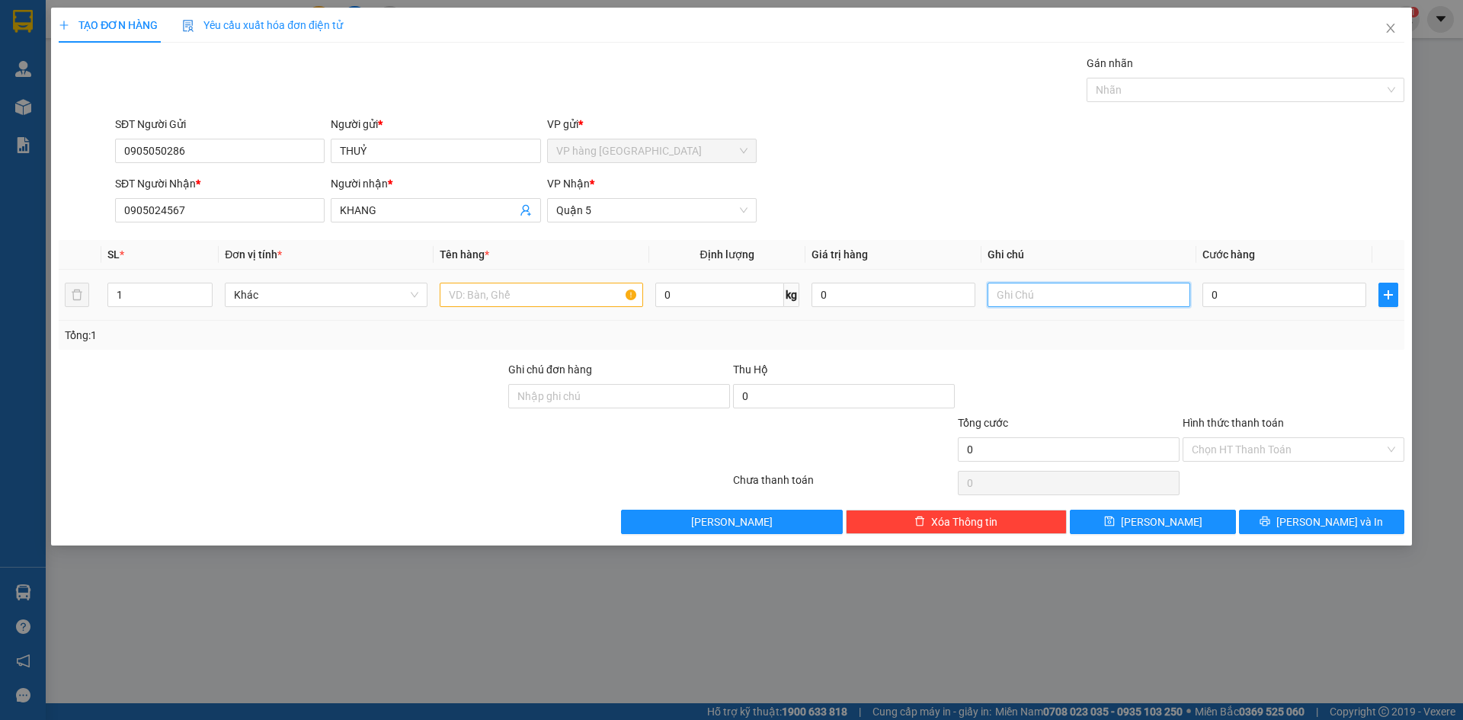
click at [1111, 296] on input "text" at bounding box center [1089, 295] width 203 height 24
paste input "113 [PERSON_NAME] GTN 80"
type input "113 [PERSON_NAME] GTN 80"
click at [577, 284] on input "text" at bounding box center [541, 295] width 203 height 24
type input "[GEOGRAPHIC_DATA]"
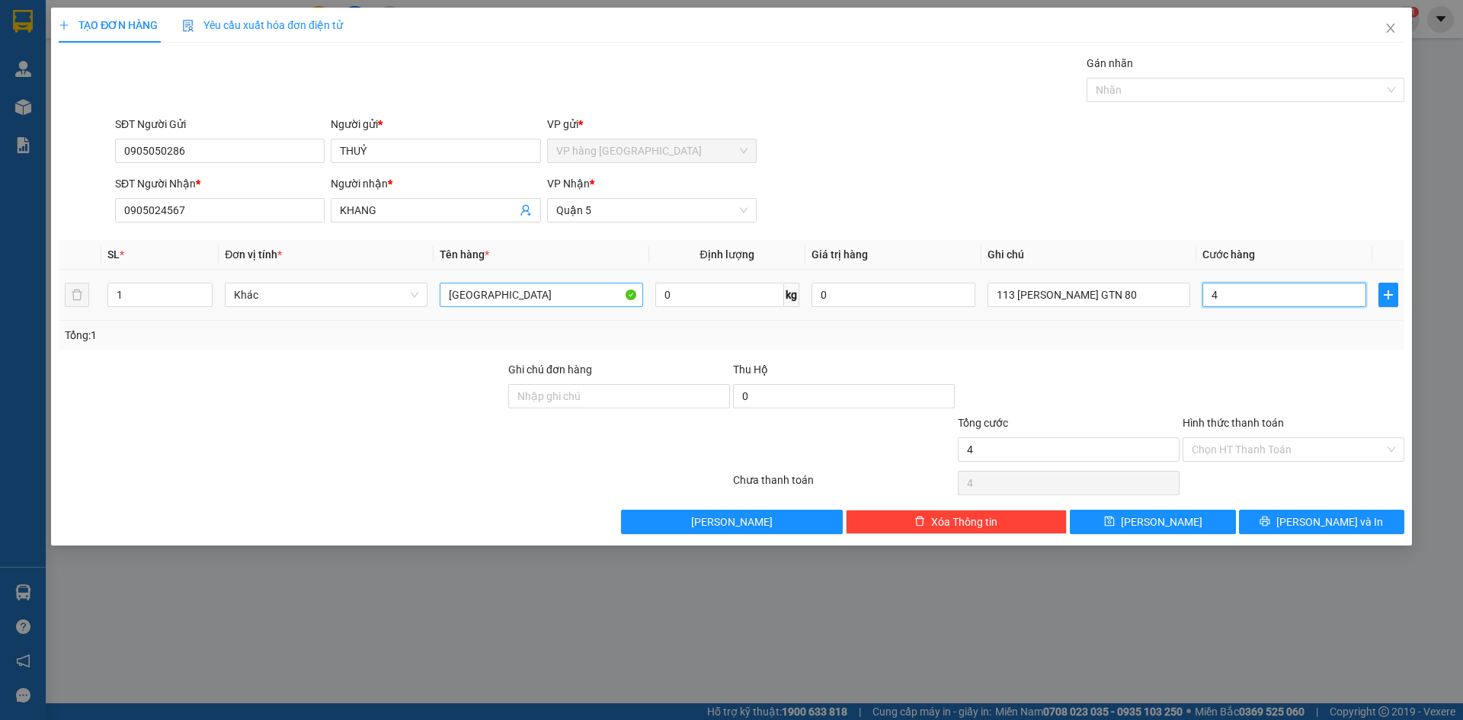
type input "4"
type input "40"
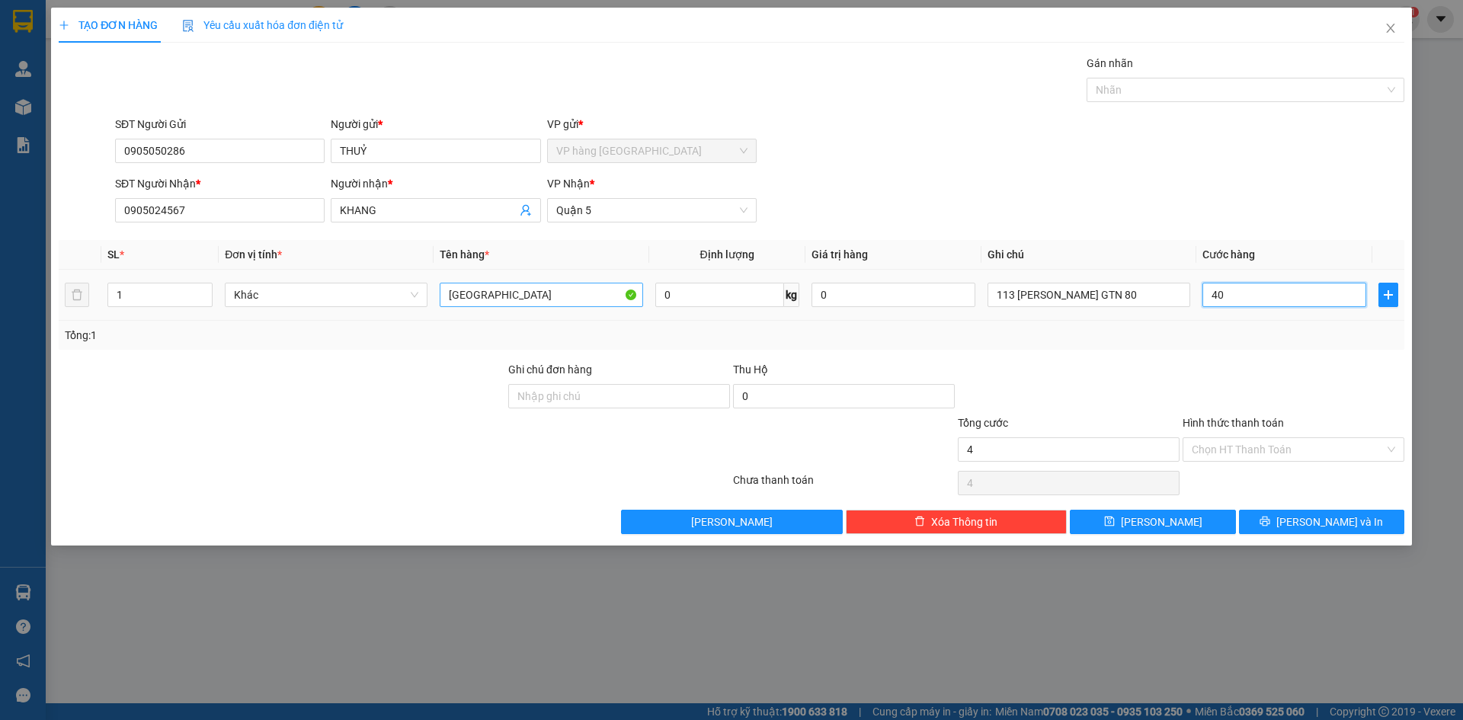
type input "40"
type input "40.000"
drag, startPoint x: 1292, startPoint y: 455, endPoint x: 1281, endPoint y: 457, distance: 10.9
click at [1111, 455] on input "Hình thức thanh toán" at bounding box center [1288, 449] width 193 height 23
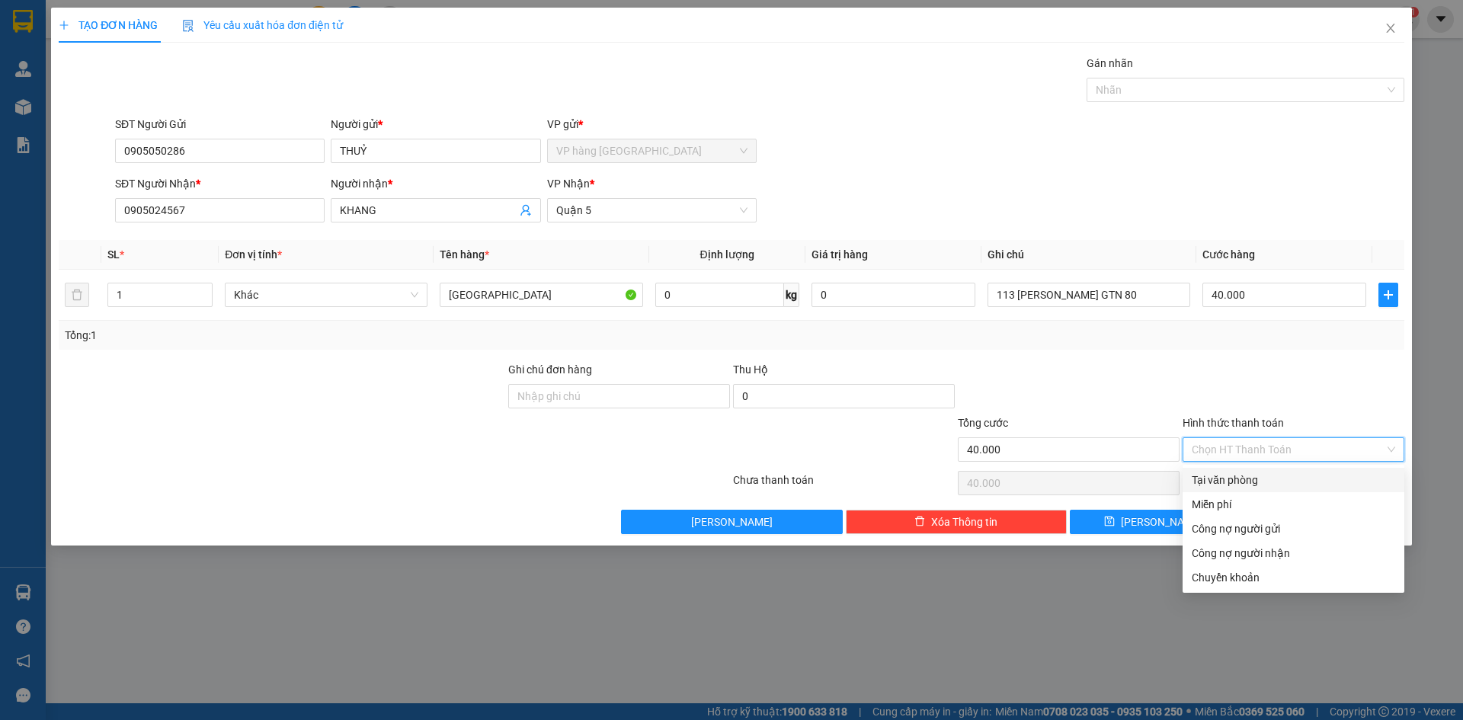
click at [1111, 478] on div "Tại văn phòng" at bounding box center [1294, 480] width 204 height 17
type input "0"
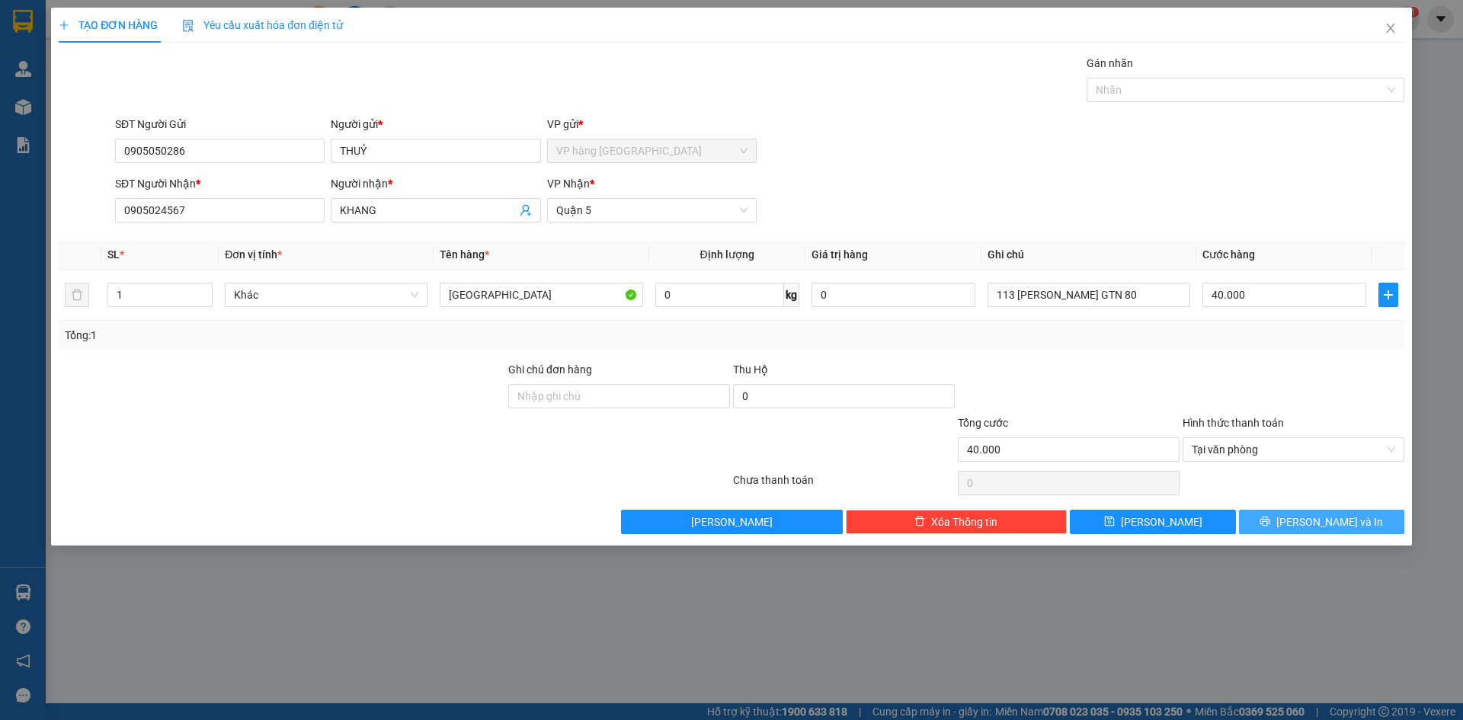
click at [1111, 518] on span "[PERSON_NAME] và In" at bounding box center [1330, 522] width 107 height 17
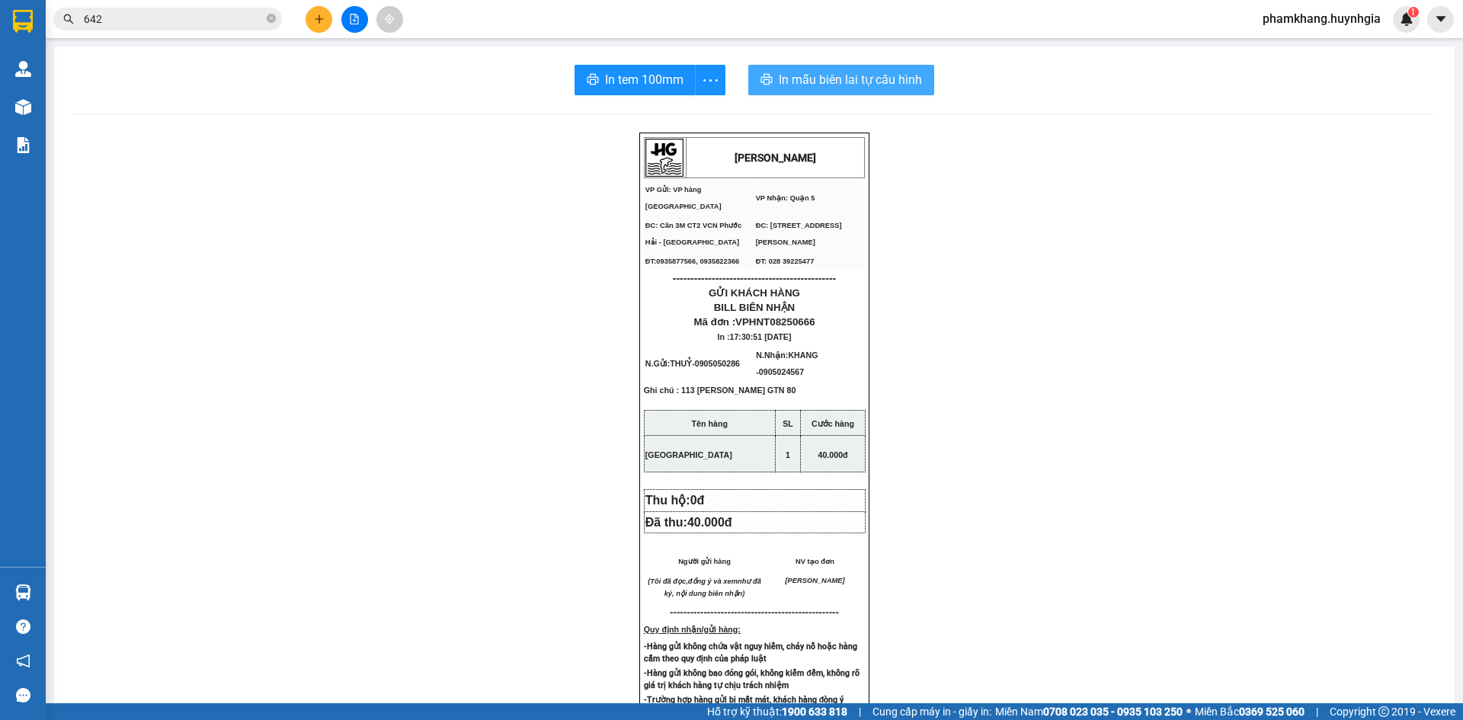
click at [807, 72] on span "In mẫu biên lai tự cấu hình" at bounding box center [850, 79] width 143 height 19
click at [617, 69] on button "In tem 100mm" at bounding box center [635, 80] width 121 height 30
click at [316, 24] on icon "plus" at bounding box center [319, 19] width 11 height 11
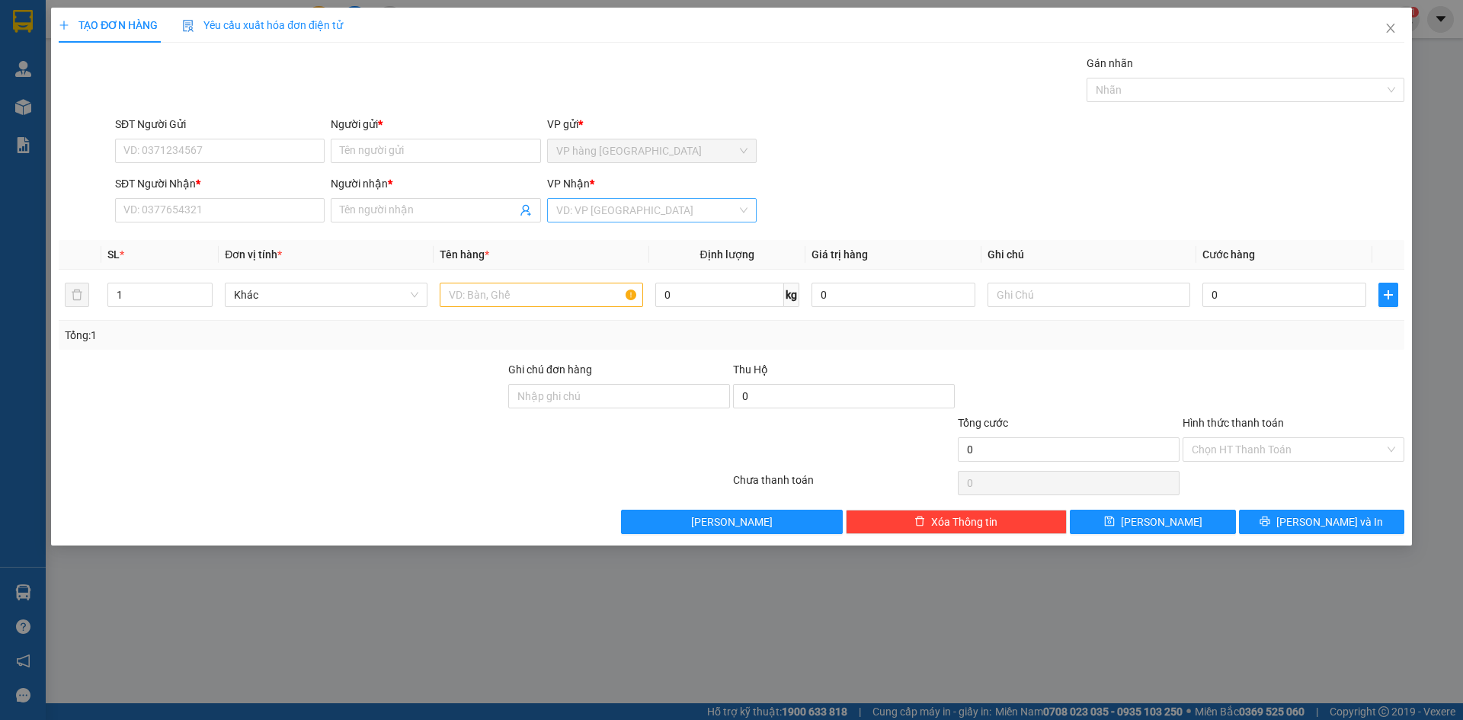
click at [623, 207] on input "search" at bounding box center [646, 210] width 181 height 23
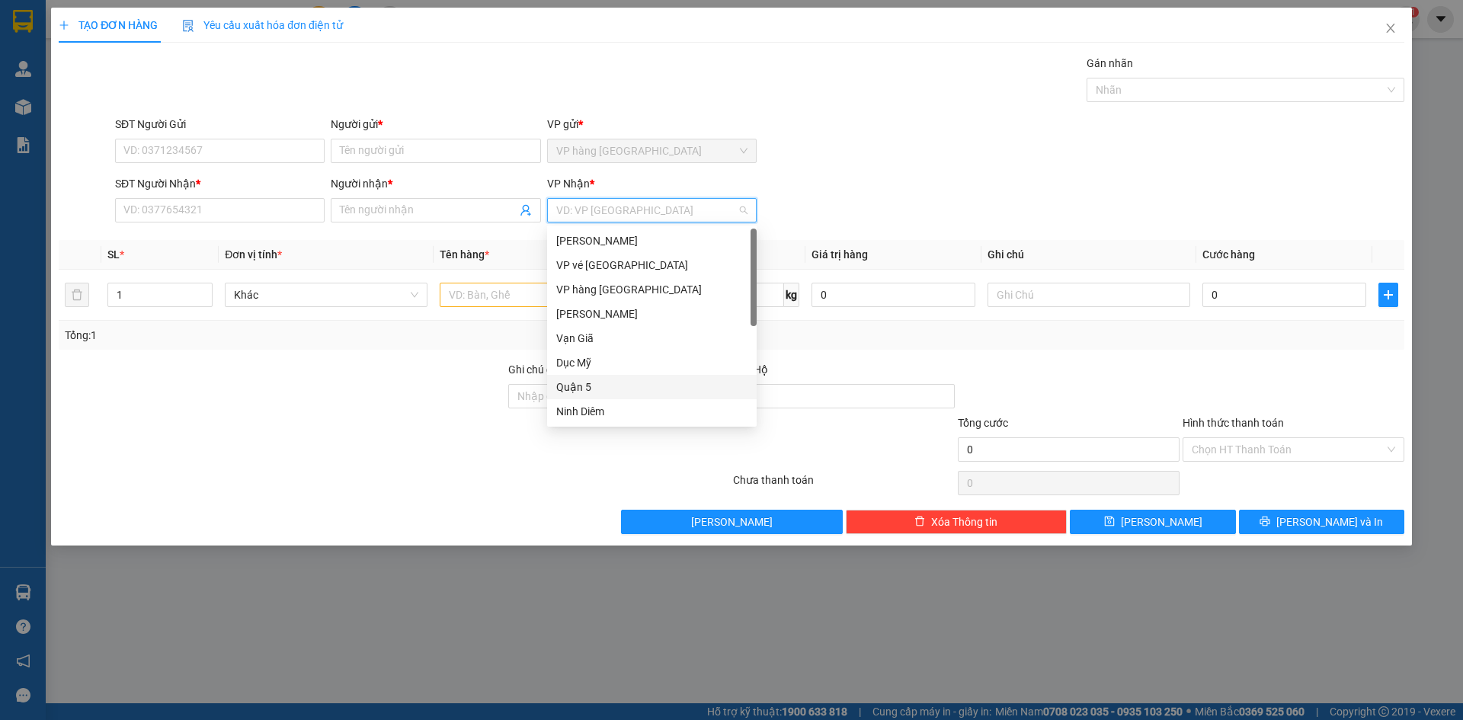
click at [610, 384] on div "Quận 5" at bounding box center [651, 387] width 191 height 17
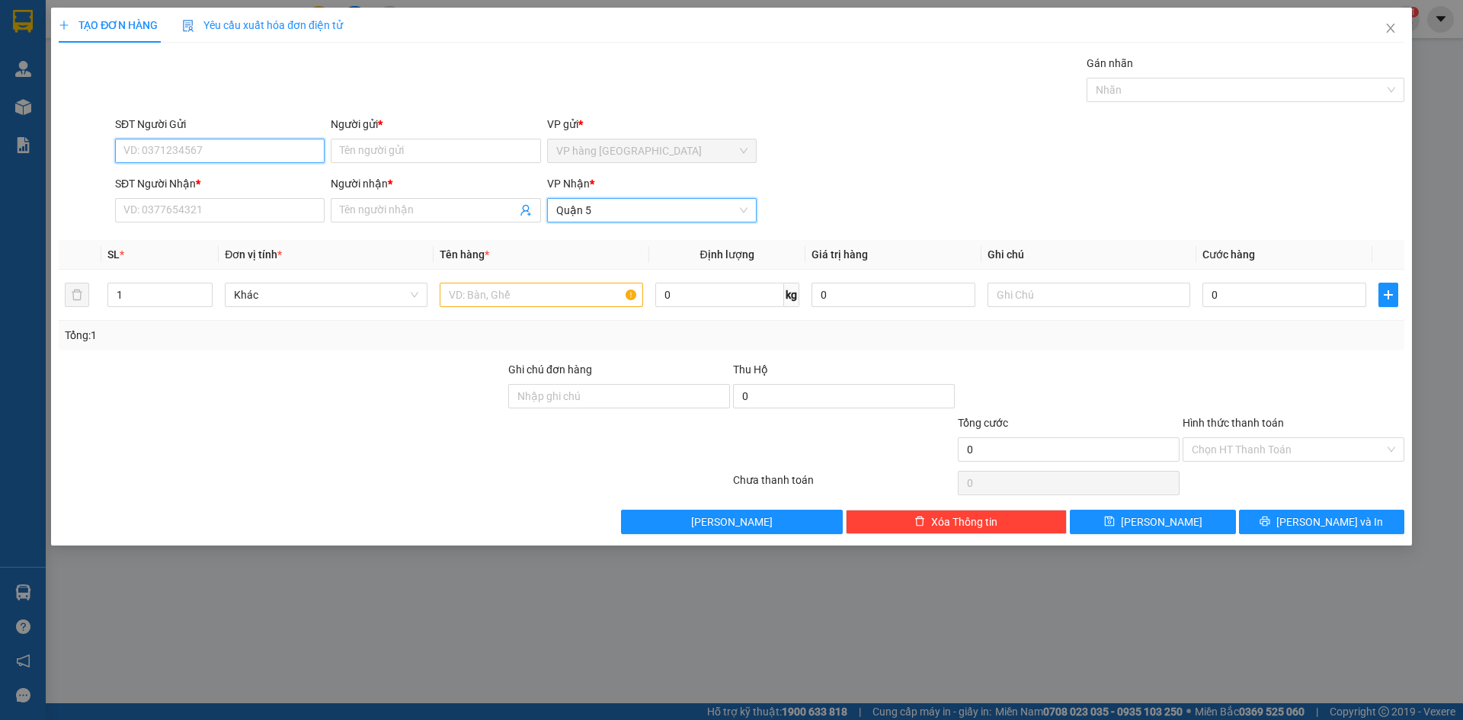
click at [300, 148] on input "SĐT Người Gửi" at bounding box center [220, 151] width 210 height 24
type input "0943413938"
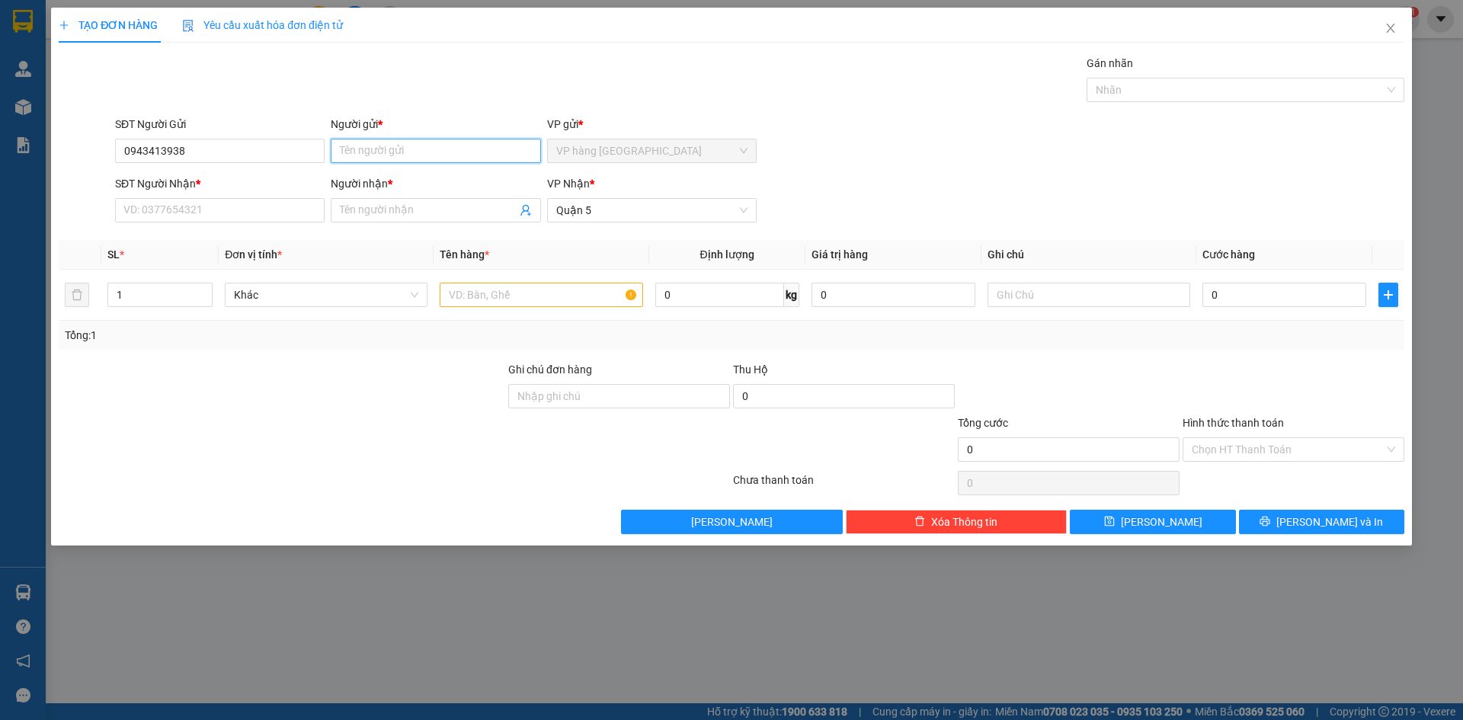
type input "VŨ"
click at [272, 200] on input "SĐT Người Nhận *" at bounding box center [220, 210] width 210 height 24
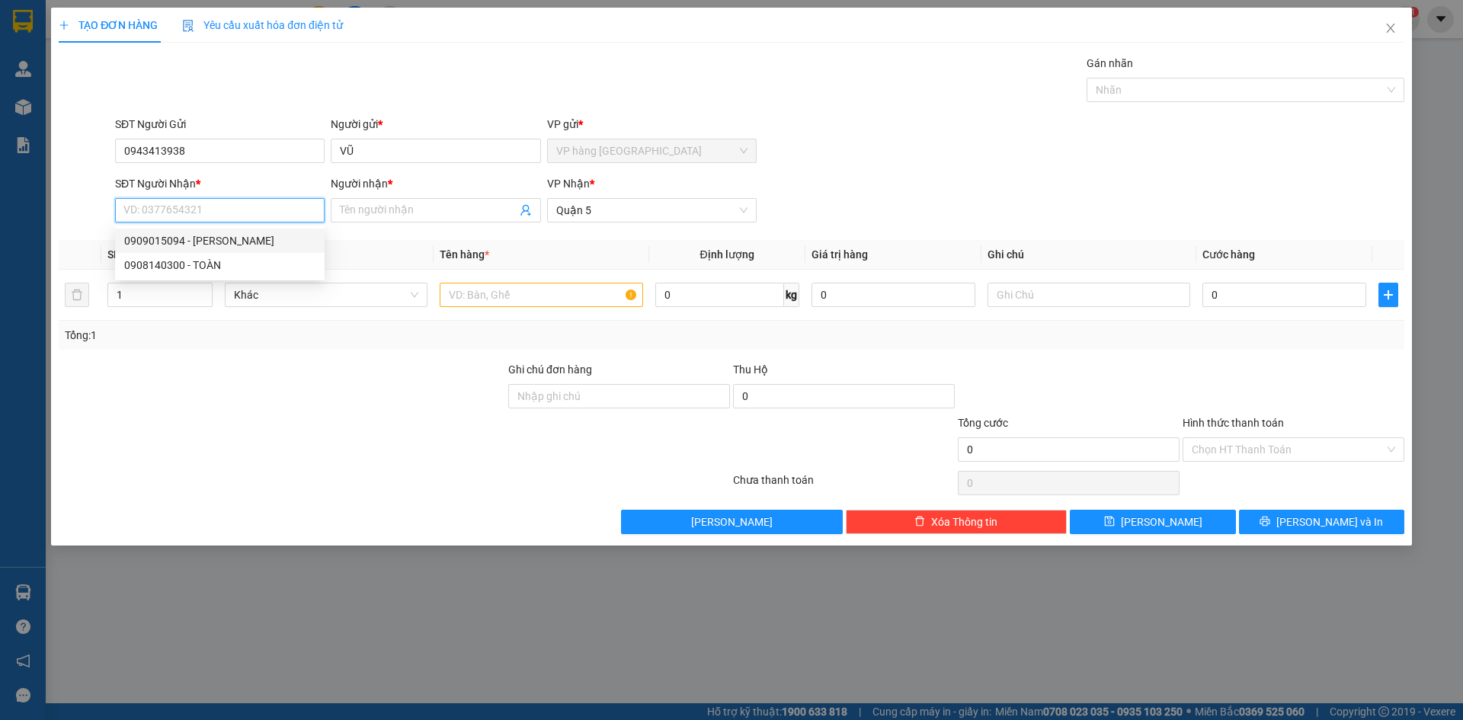
click at [252, 242] on div "0909015094 - TRẦN LAN" at bounding box center [219, 240] width 191 height 17
type input "0909015094"
type input "[PERSON_NAME]"
click at [550, 289] on input "text" at bounding box center [541, 295] width 203 height 24
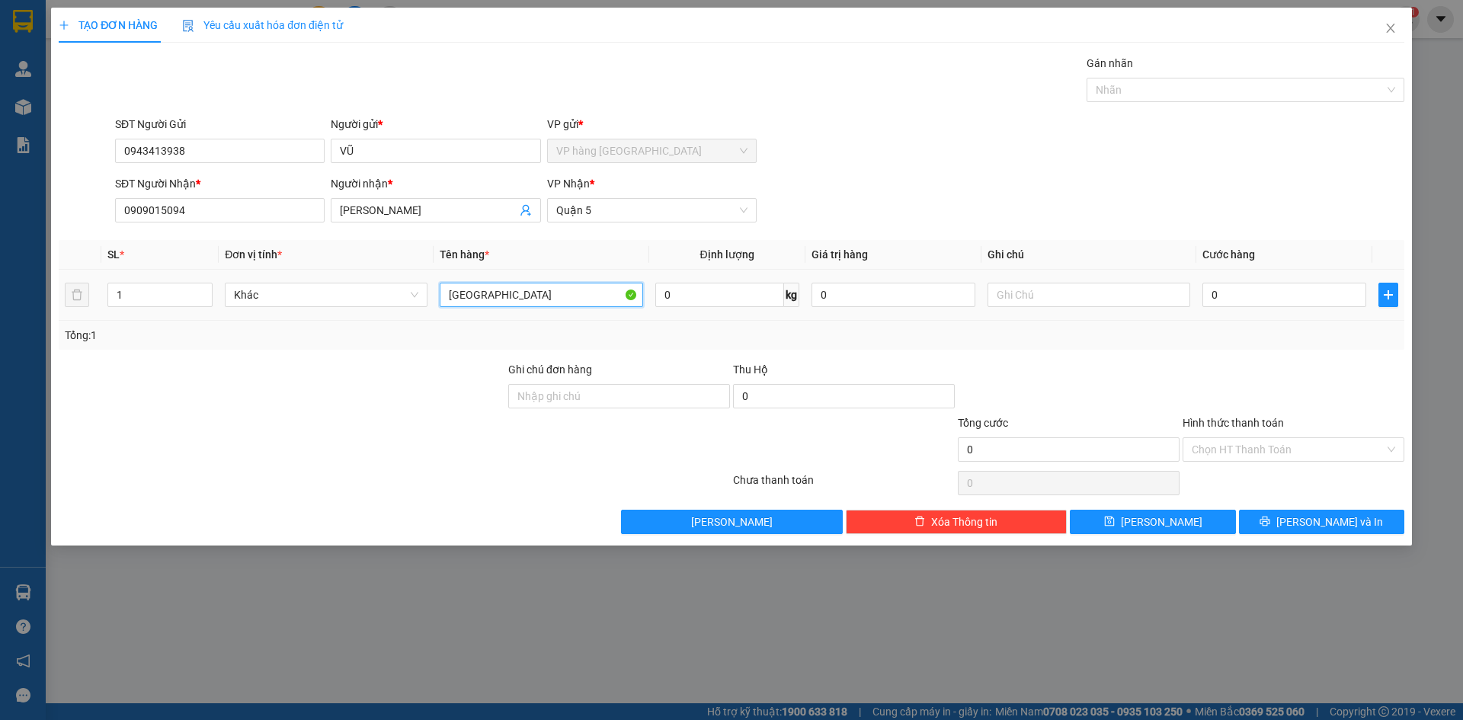
type input "[GEOGRAPHIC_DATA]"
type input "5"
type input "50"
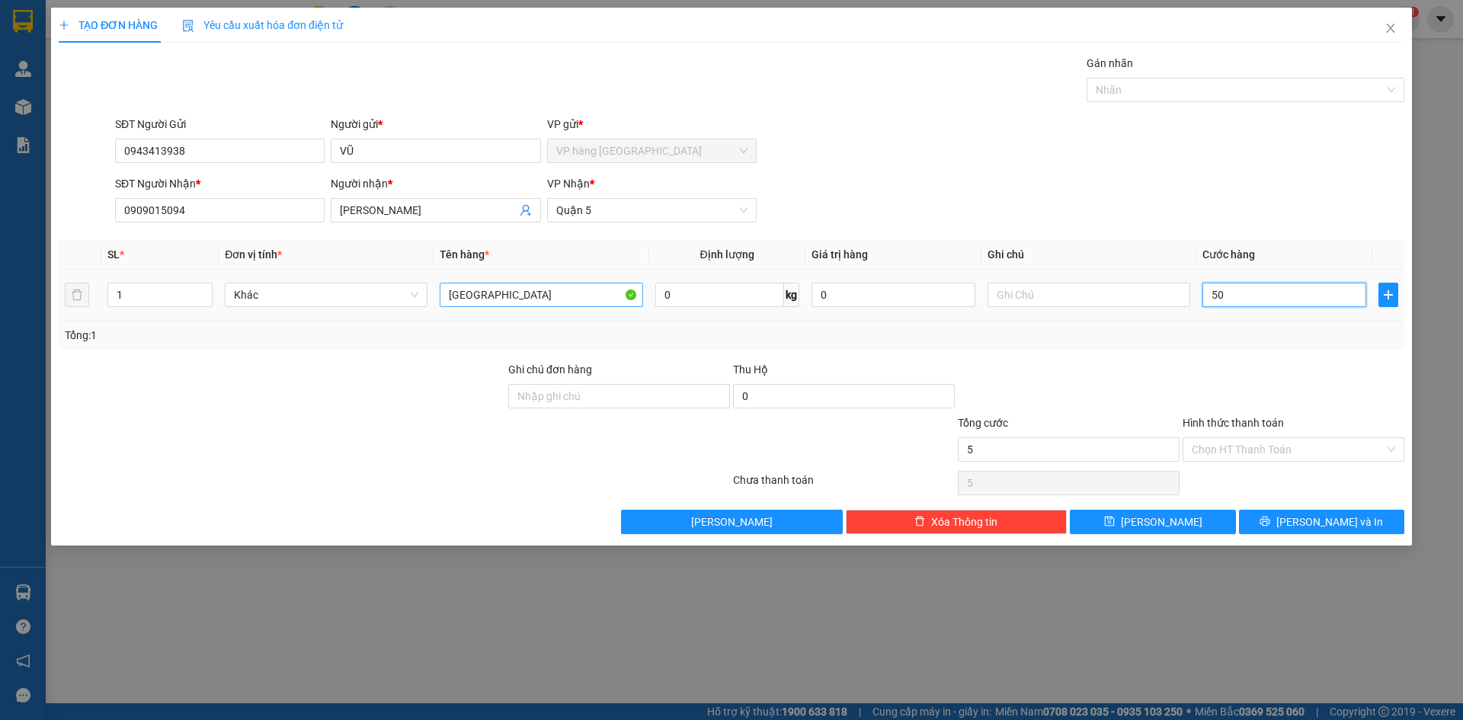
type input "50"
type input "50.000"
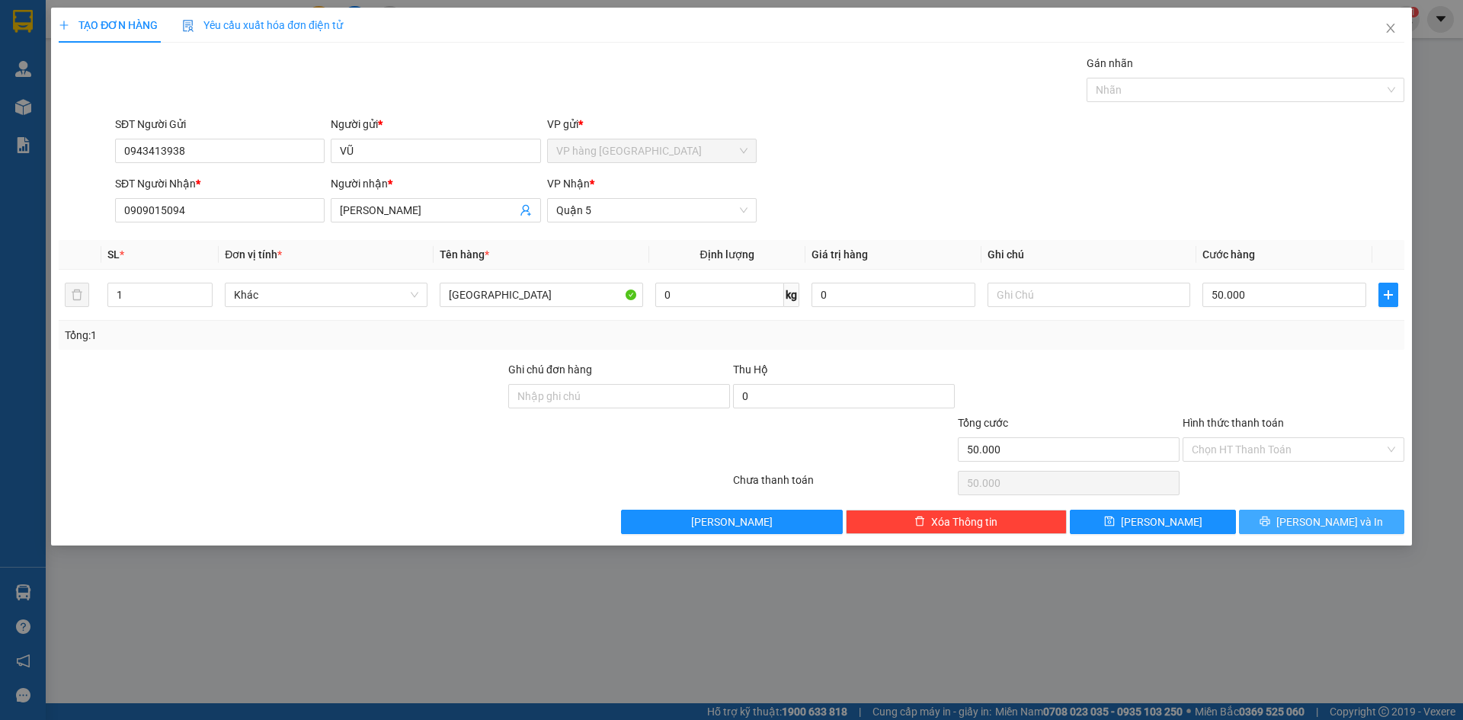
click at [1111, 519] on icon "printer" at bounding box center [1266, 522] width 10 height 10
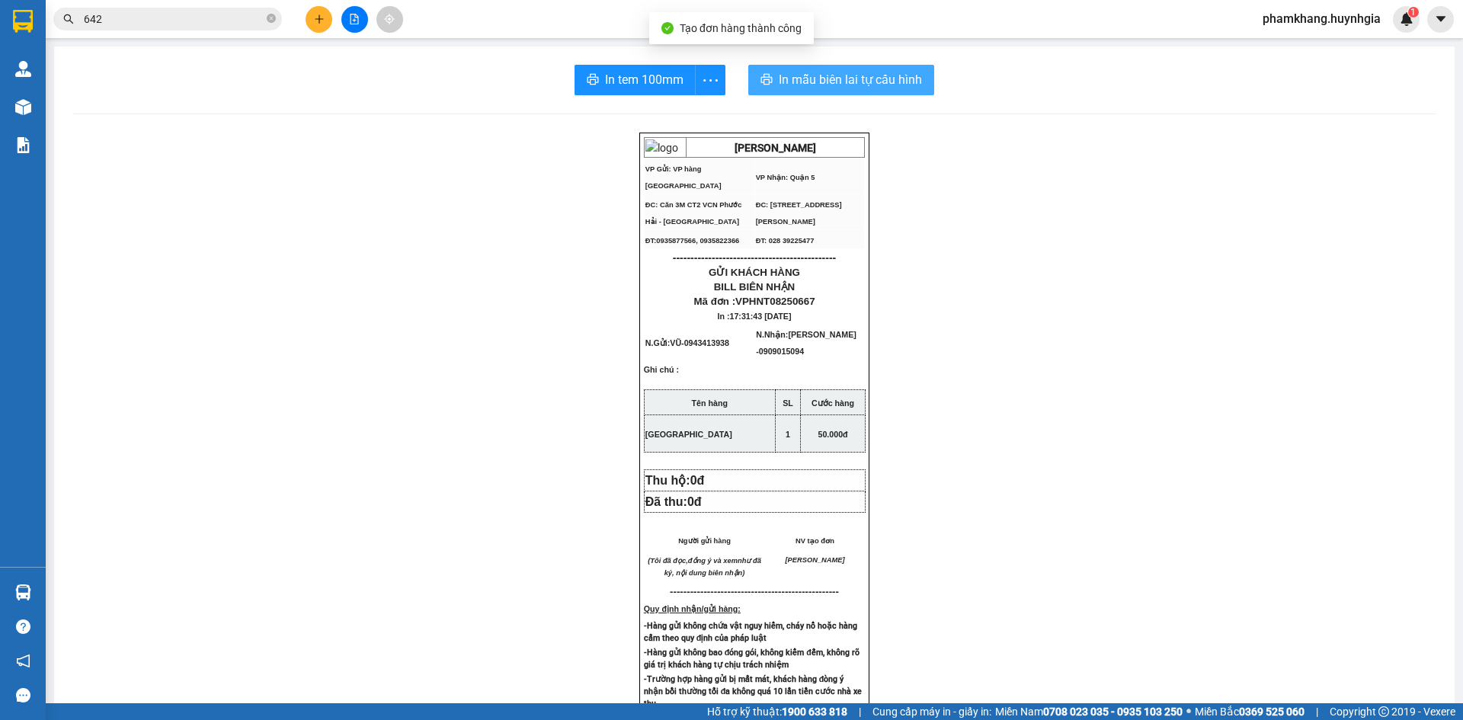
click at [819, 84] on span "In mẫu biên lai tự cấu hình" at bounding box center [850, 79] width 143 height 19
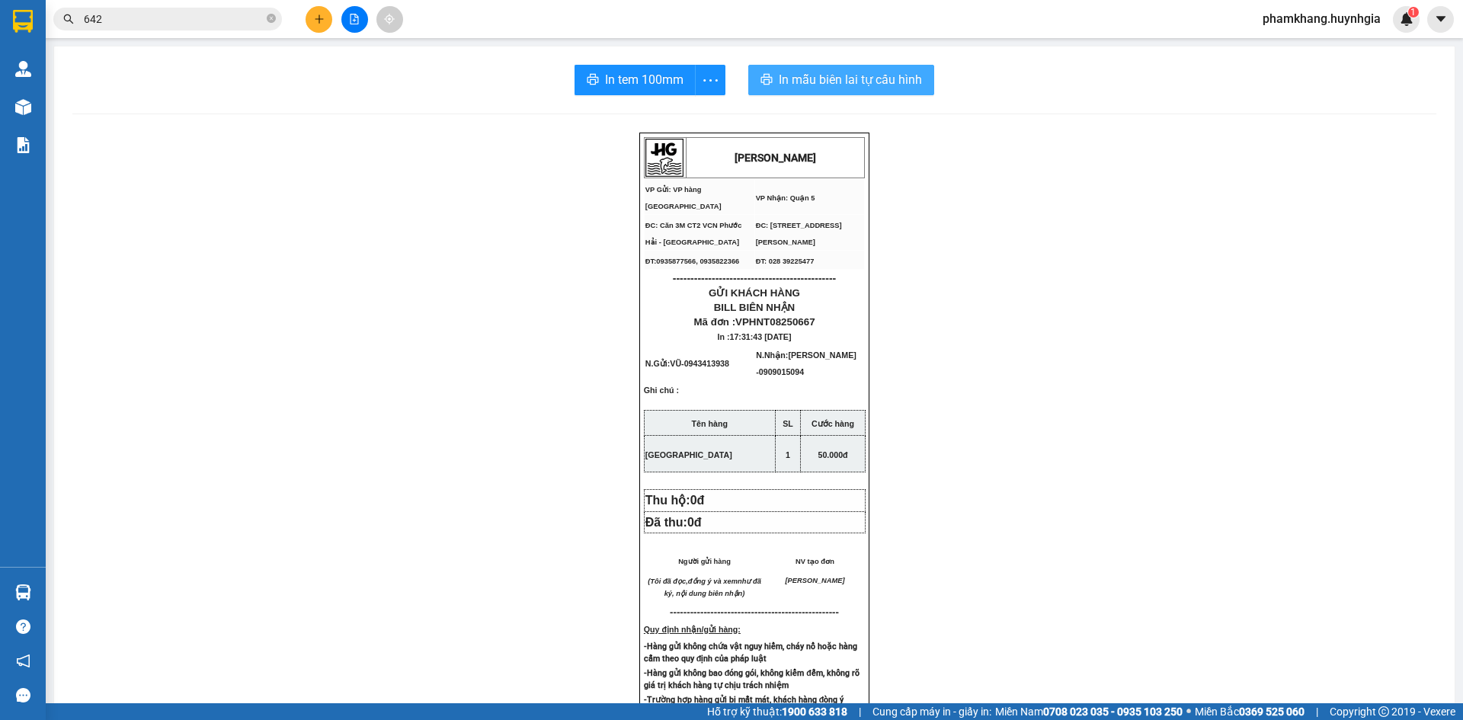
click at [647, 83] on span "In tem 100mm" at bounding box center [644, 79] width 79 height 19
click at [614, 88] on span "In tem 100mm" at bounding box center [644, 79] width 79 height 19
click at [329, 15] on button at bounding box center [319, 19] width 27 height 27
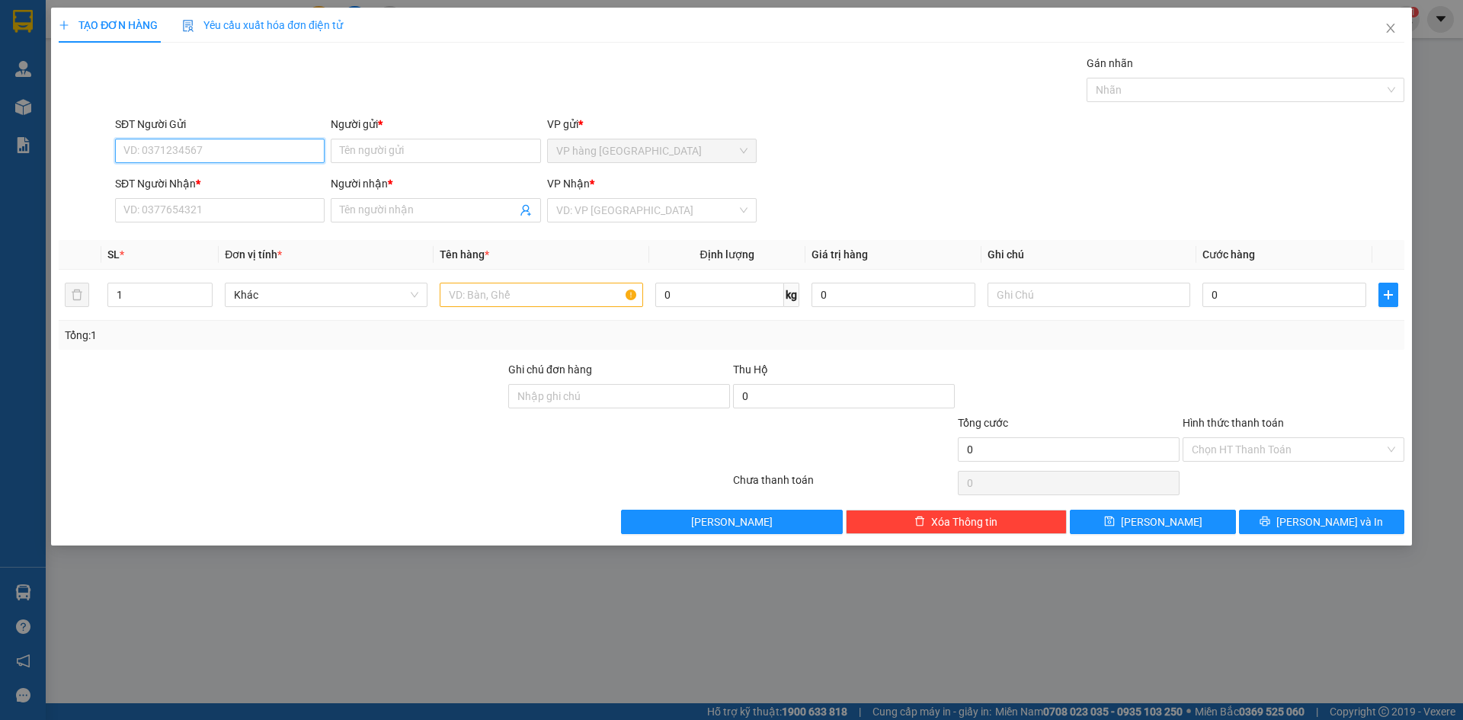
click at [274, 149] on input "SĐT Người Gửi" at bounding box center [220, 151] width 210 height 24
click at [245, 182] on div "0943413938 - VŨ" at bounding box center [219, 181] width 191 height 17
type input "0943413938"
type input "VŨ"
type input "0909015094"
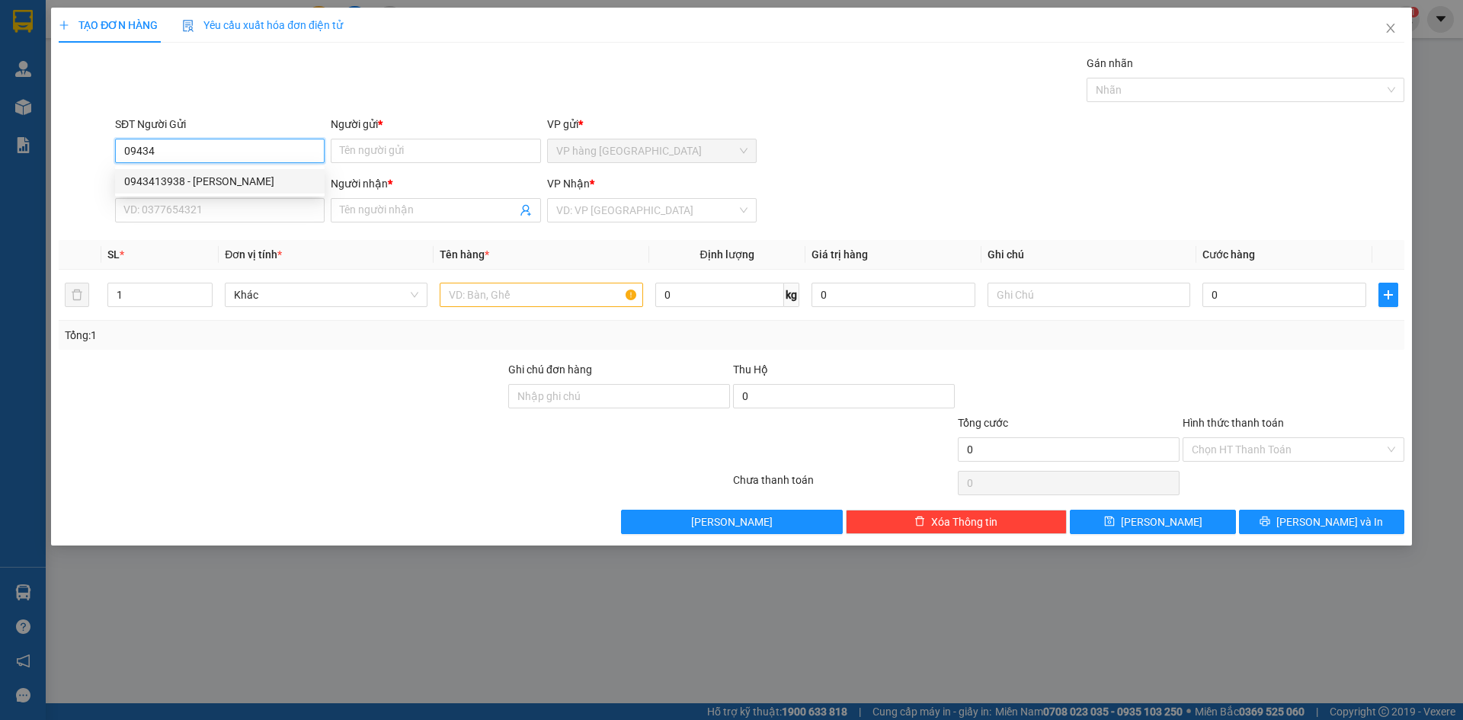
type input "[PERSON_NAME]"
type input "0943413938"
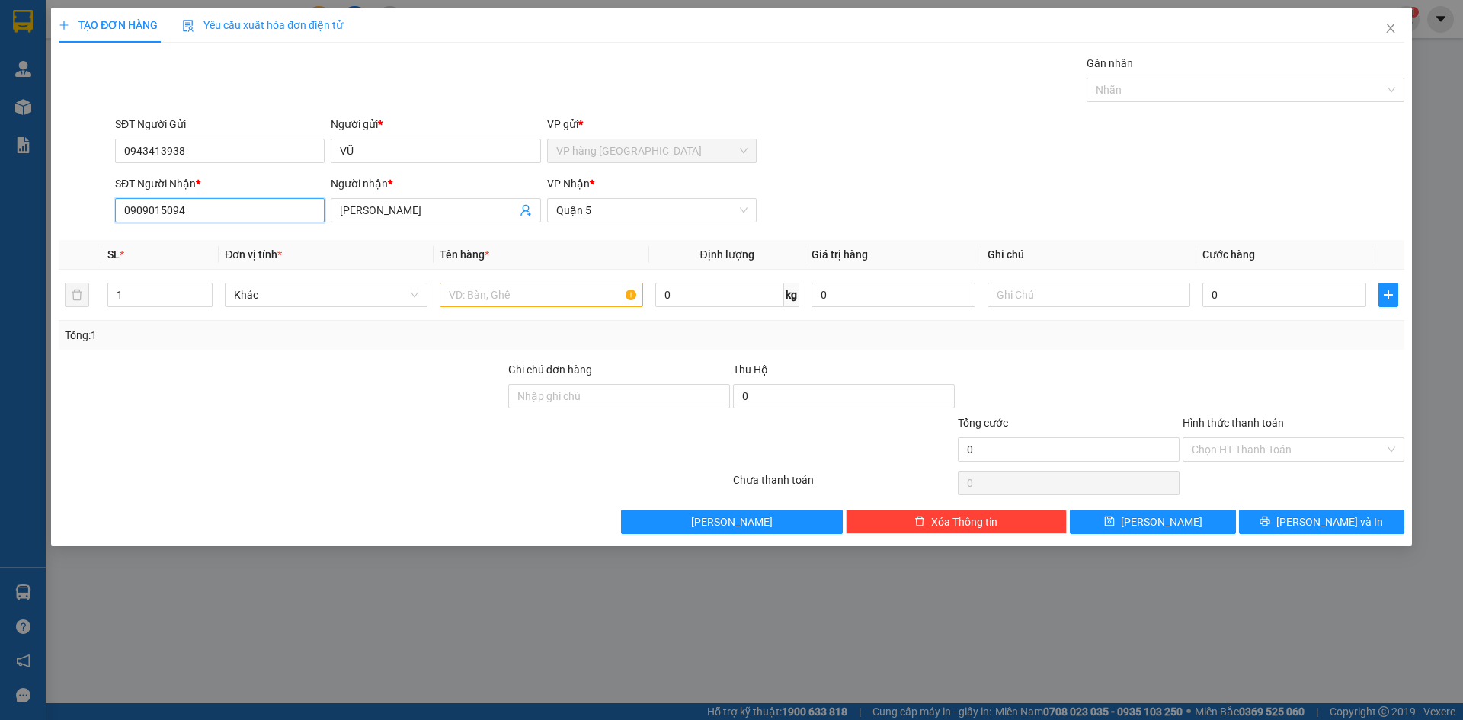
click at [288, 219] on input "0909015094" at bounding box center [220, 210] width 210 height 24
click at [274, 207] on input "SĐT Người Nhận *" at bounding box center [220, 210] width 210 height 24
type input "0909320319"
click at [408, 213] on input "[PERSON_NAME]" at bounding box center [428, 210] width 176 height 17
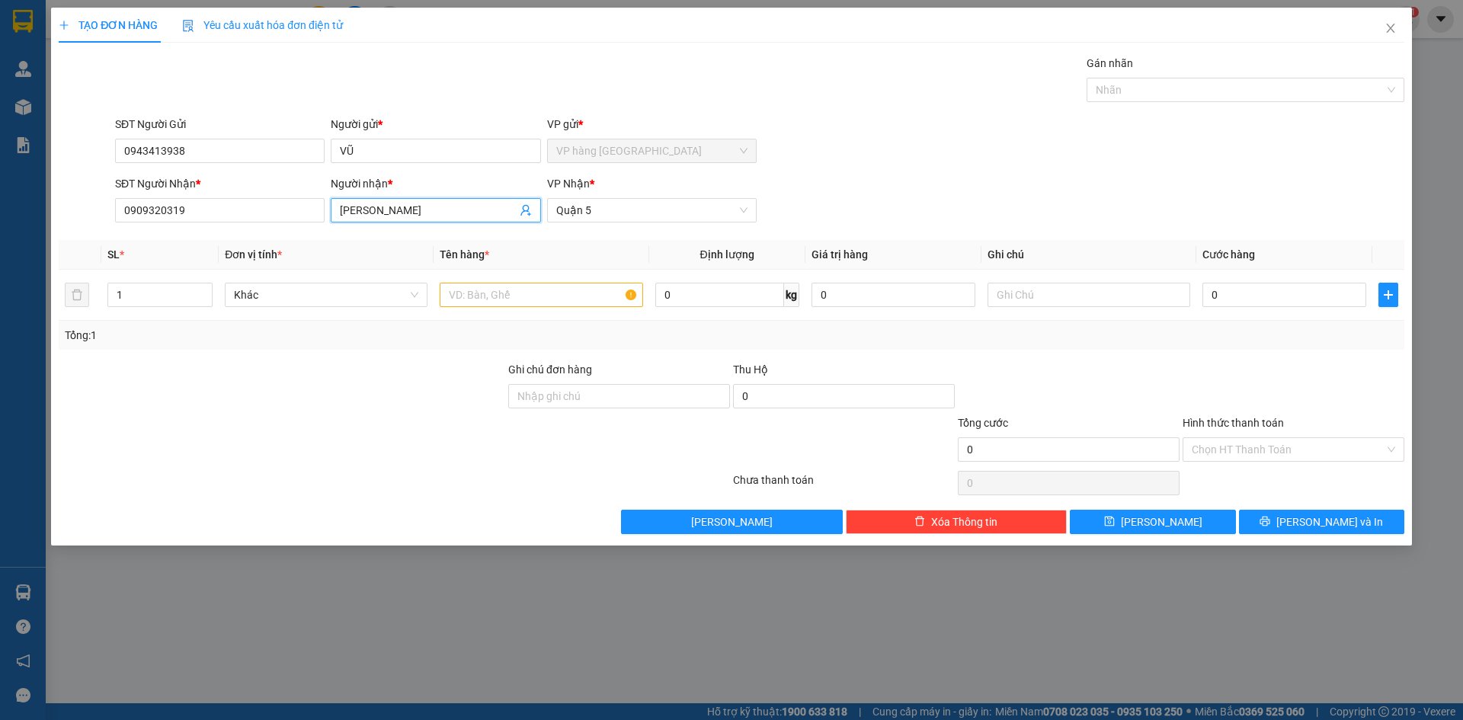
click at [408, 213] on input "[PERSON_NAME]" at bounding box center [428, 210] width 176 height 17
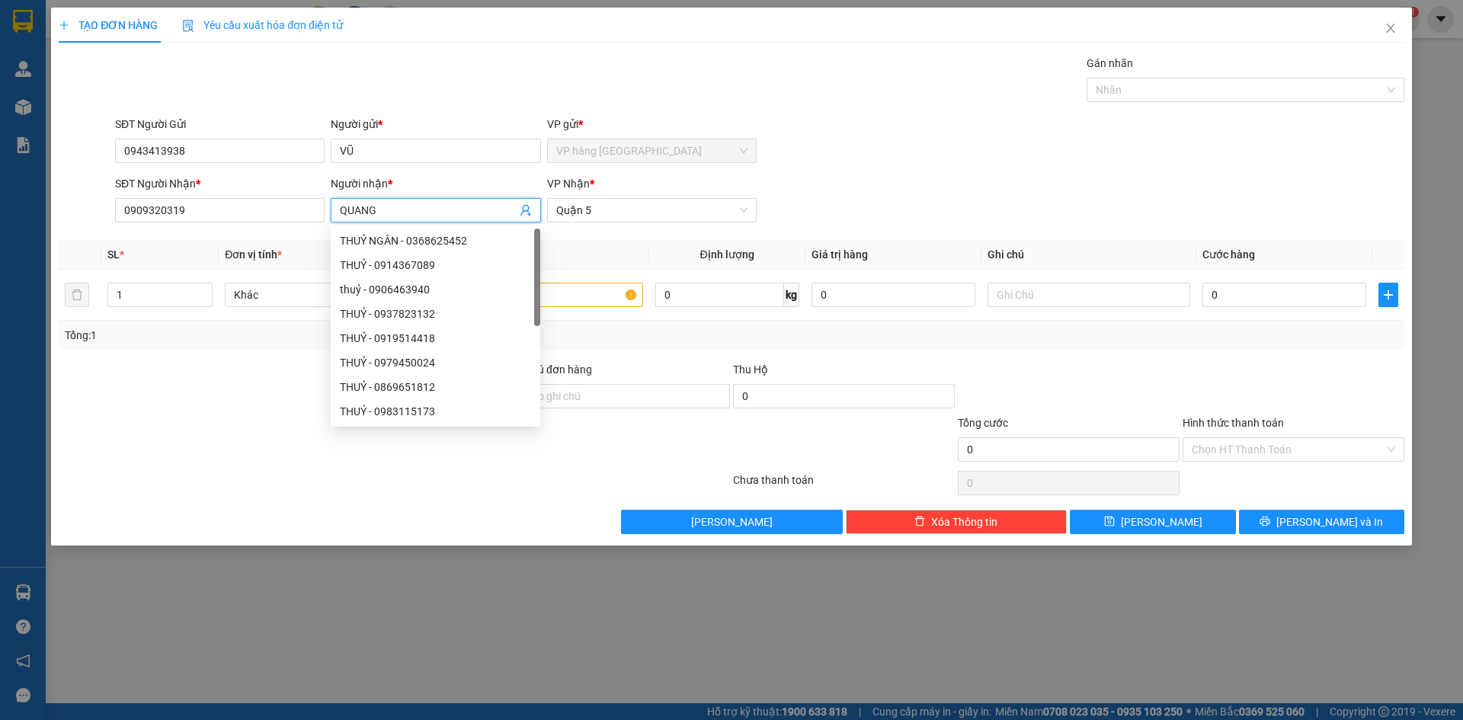
type input "QUANG"
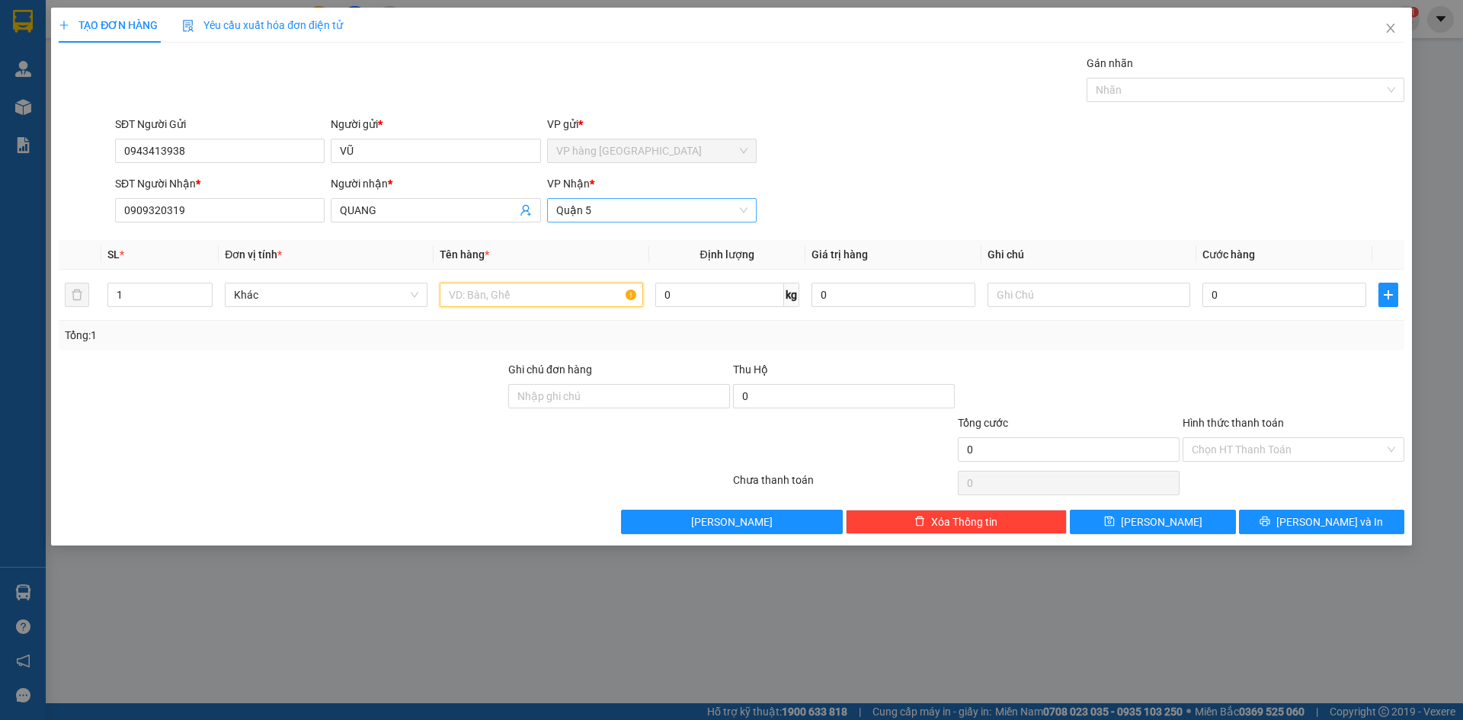
click at [625, 202] on span "Quận 5" at bounding box center [651, 210] width 191 height 23
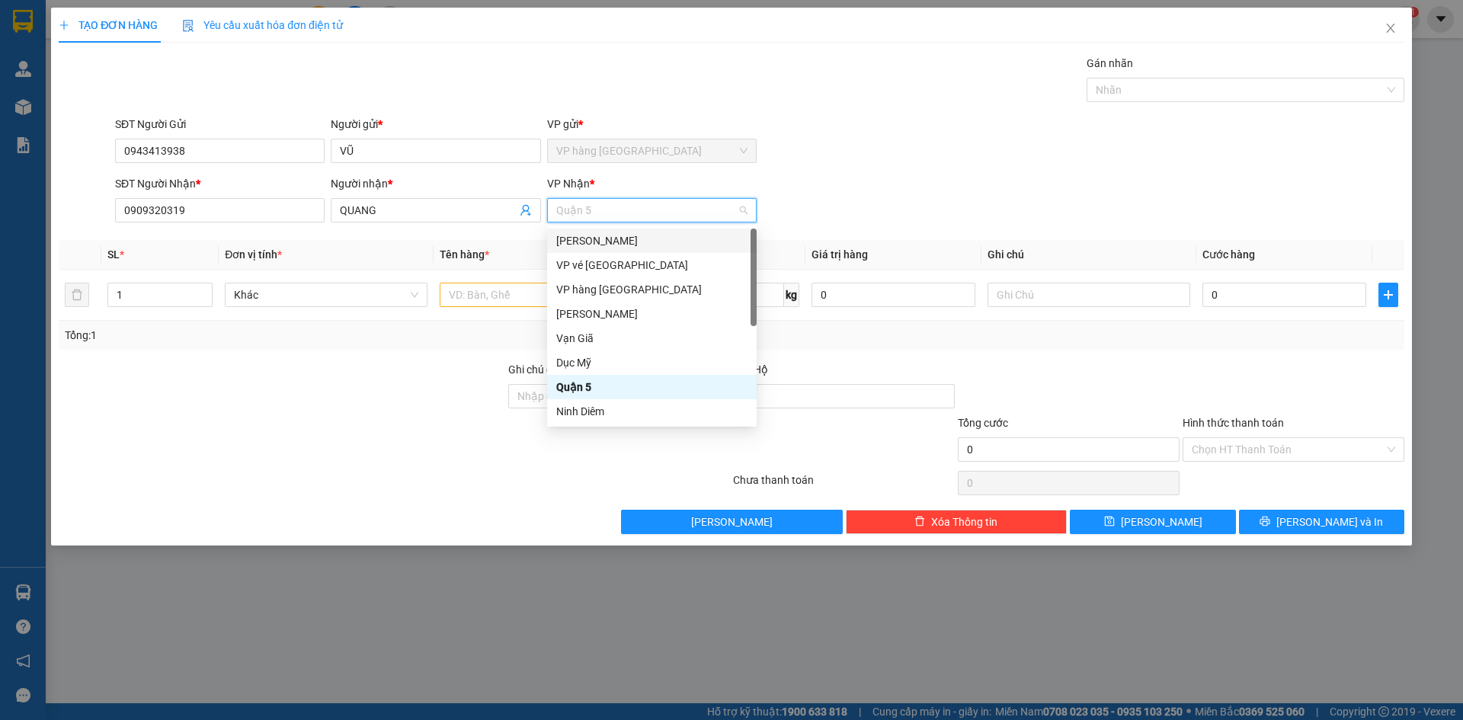
click at [617, 235] on div "[PERSON_NAME]" at bounding box center [651, 240] width 191 height 17
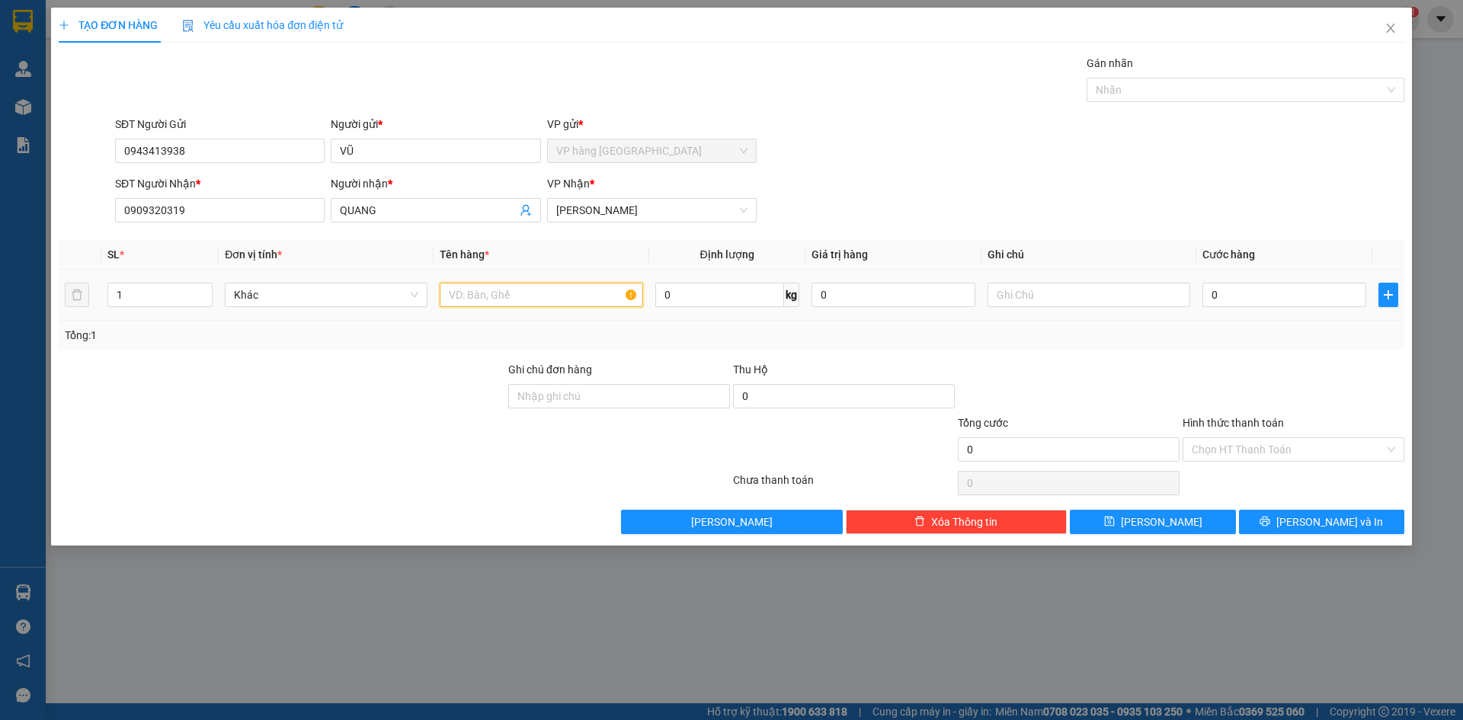
click at [502, 287] on input "text" at bounding box center [541, 295] width 203 height 24
type input "[GEOGRAPHIC_DATA]"
click at [1111, 286] on input "0" at bounding box center [1285, 295] width 164 height 24
type input "3"
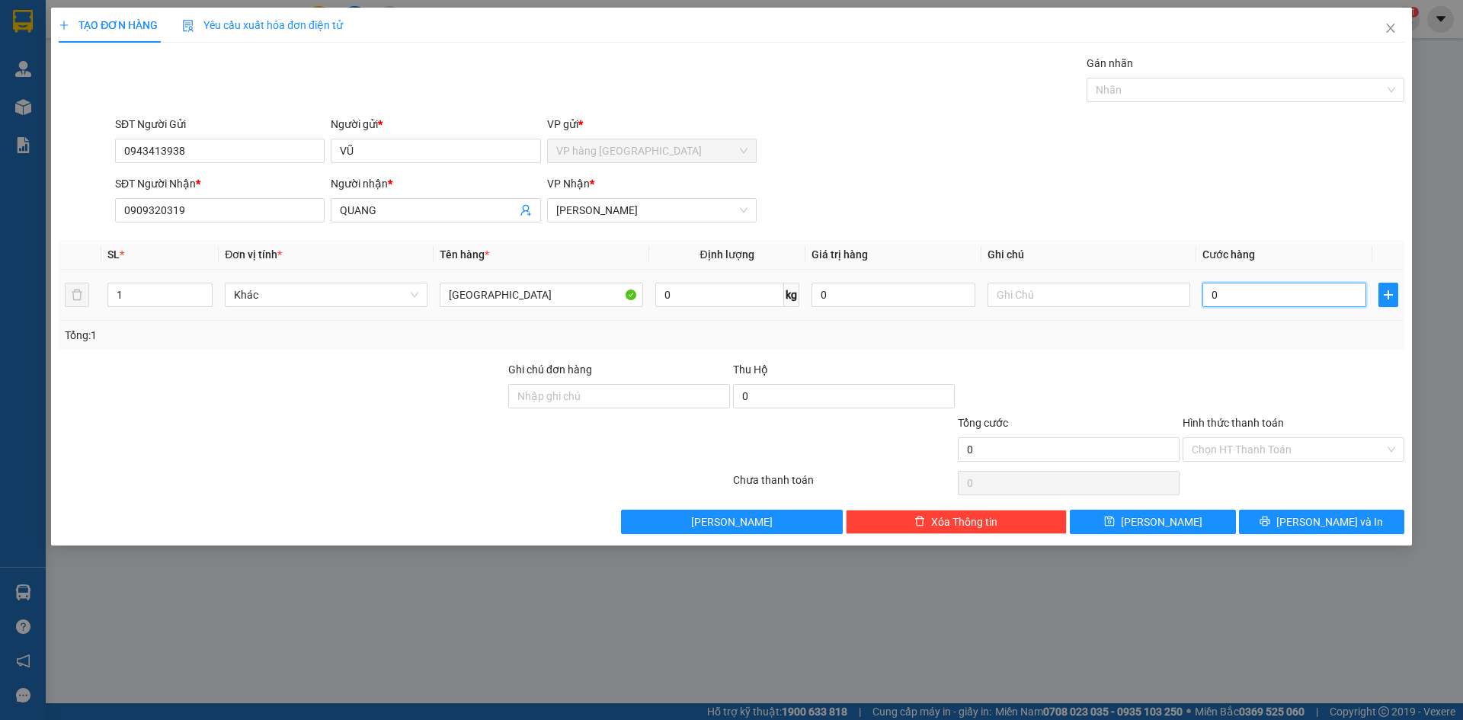
type input "3"
type input "30"
click at [1111, 228] on div "Transit Pickup Surcharge Ids Transit Deliver Surcharge Ids Transit Deliver Surc…" at bounding box center [732, 294] width 1346 height 479
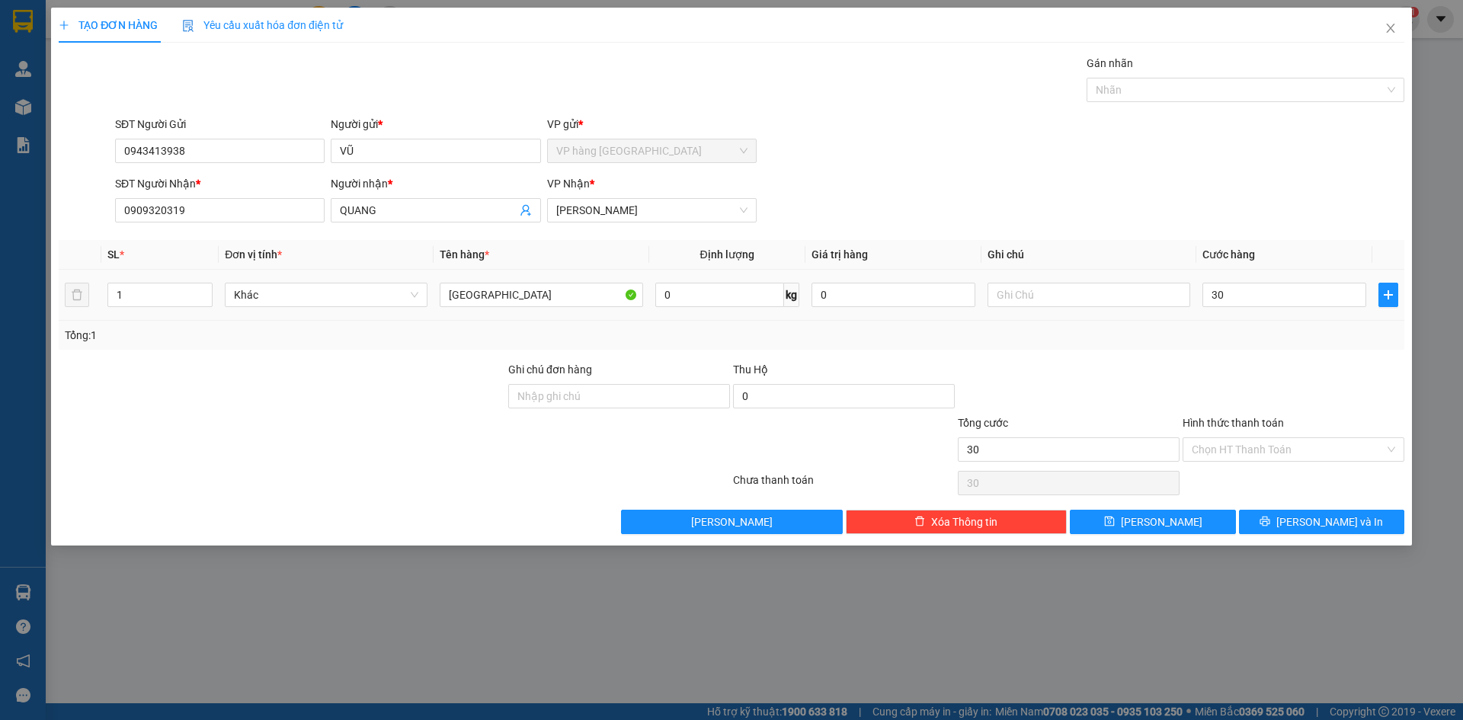
type input "30.000"
click at [1111, 452] on input "Hình thức thanh toán" at bounding box center [1288, 449] width 193 height 23
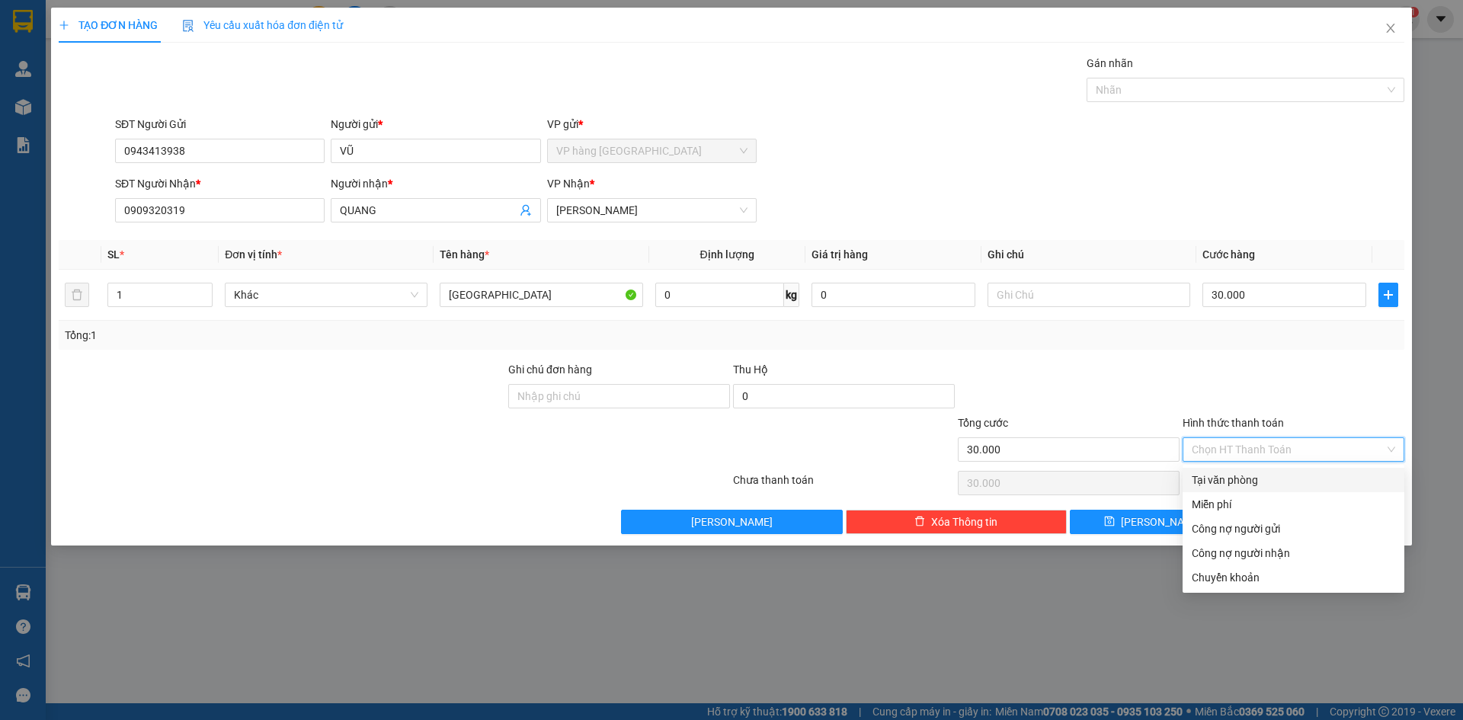
click at [1111, 476] on div "Tại văn phòng" at bounding box center [1294, 480] width 204 height 17
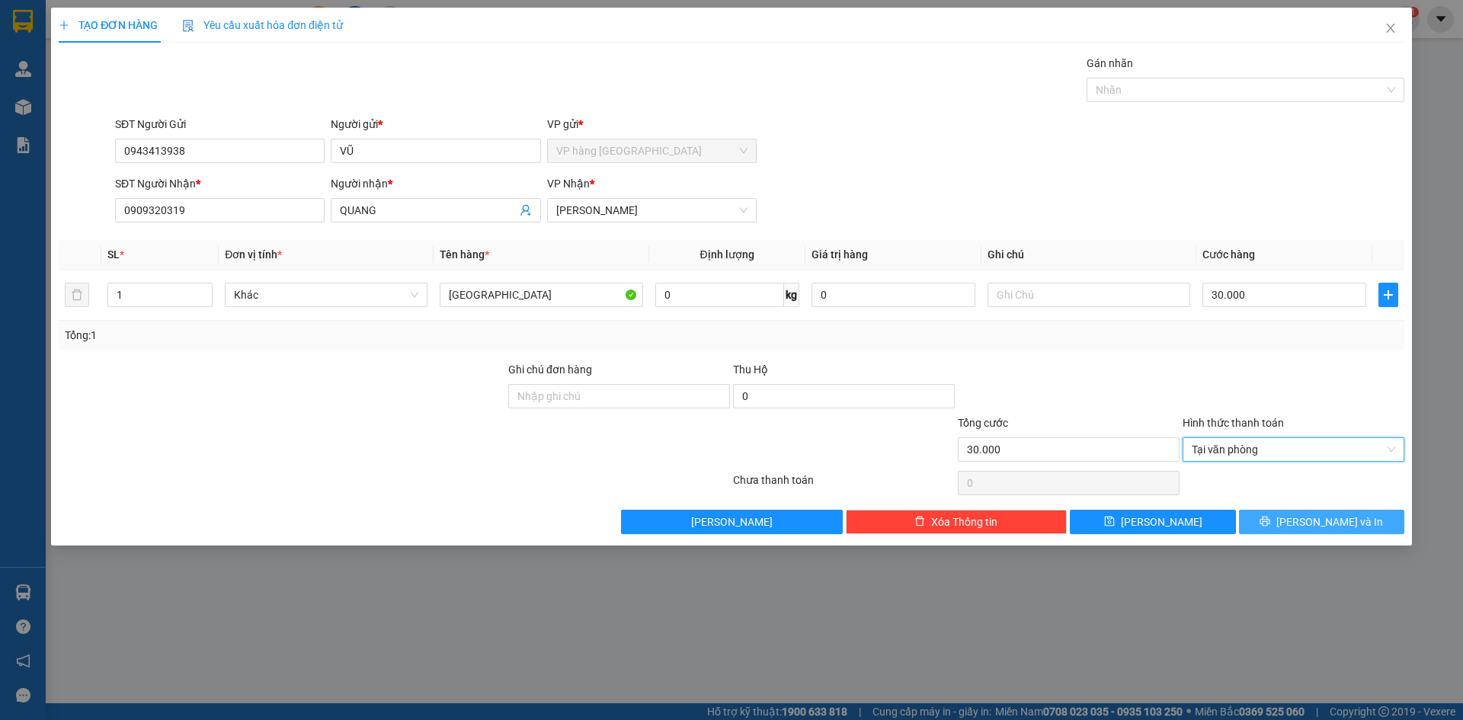
click at [1111, 513] on button "[PERSON_NAME] và In" at bounding box center [1321, 522] width 165 height 24
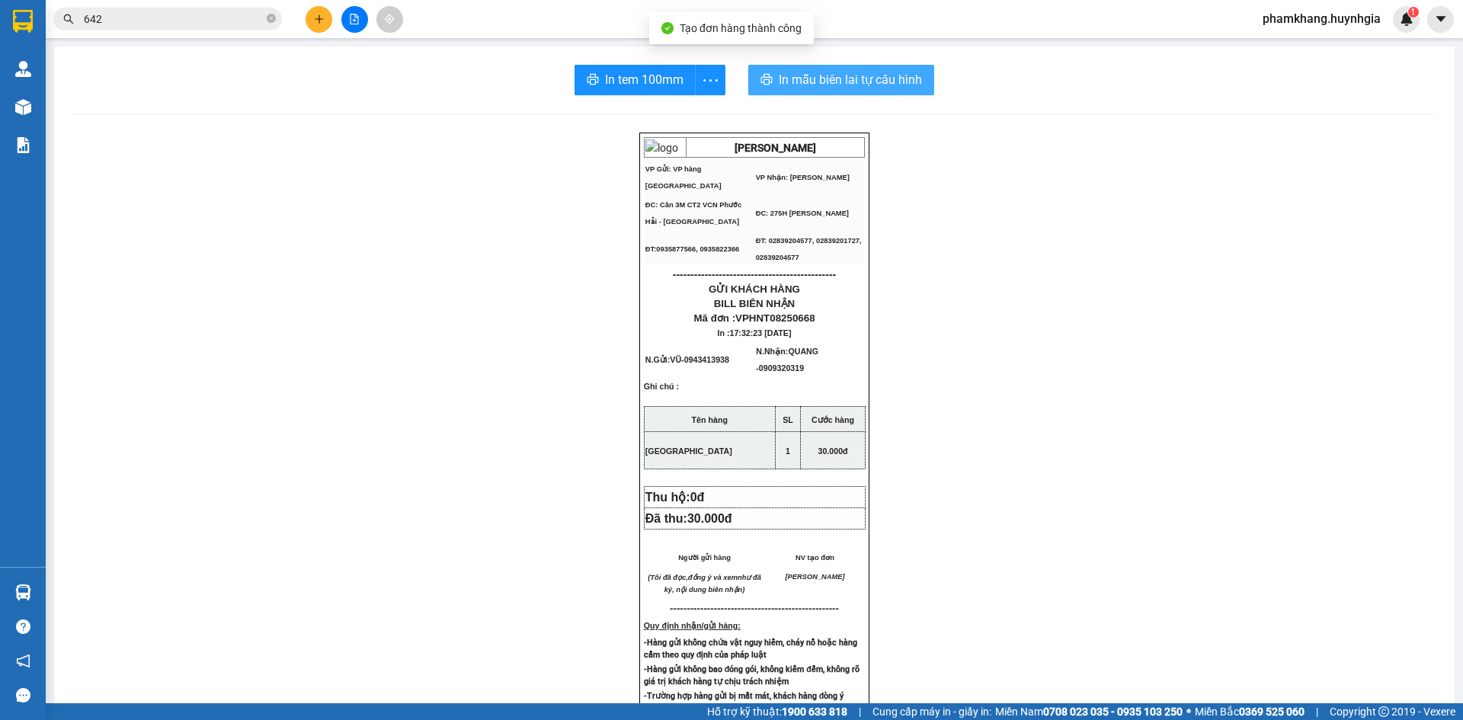
click at [834, 81] on span "In mẫu biên lai tự cấu hình" at bounding box center [850, 79] width 143 height 19
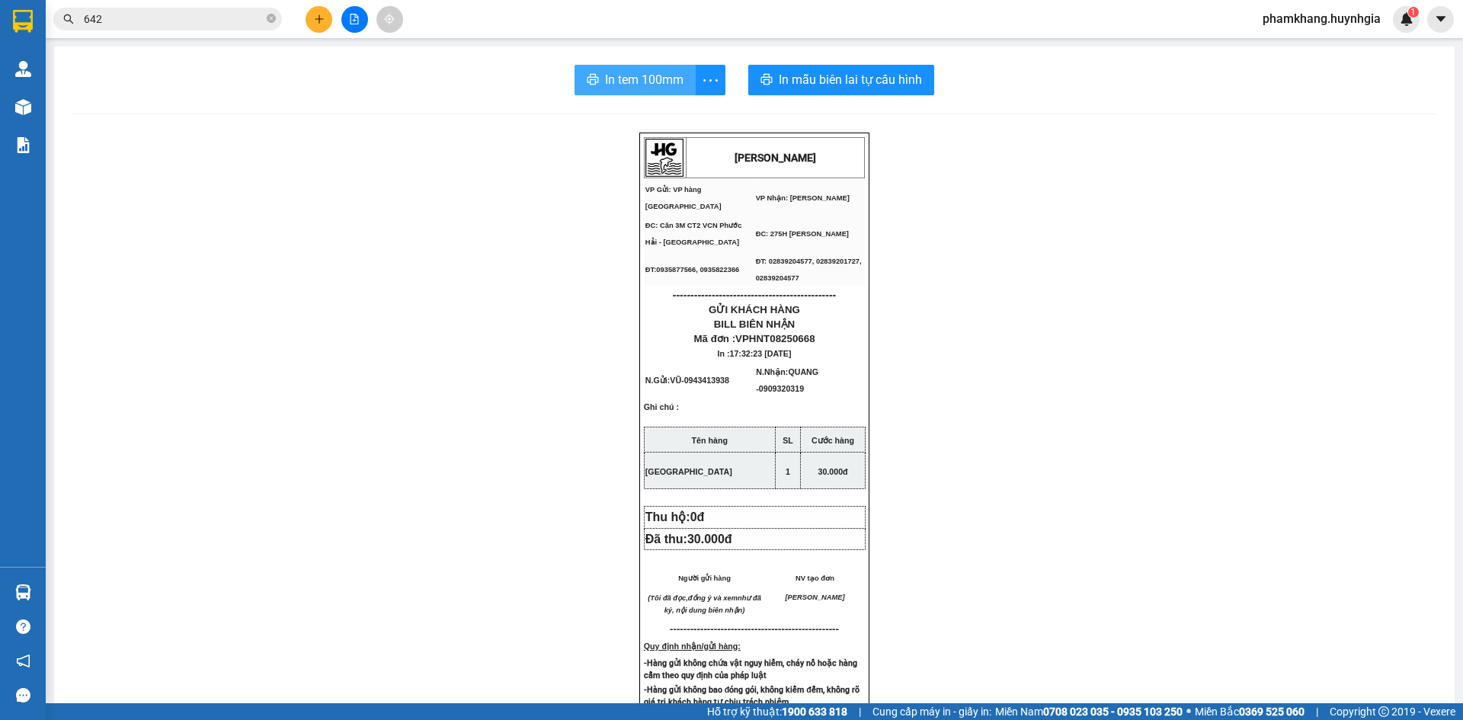
click at [645, 89] on span "In tem 100mm" at bounding box center [644, 79] width 79 height 19
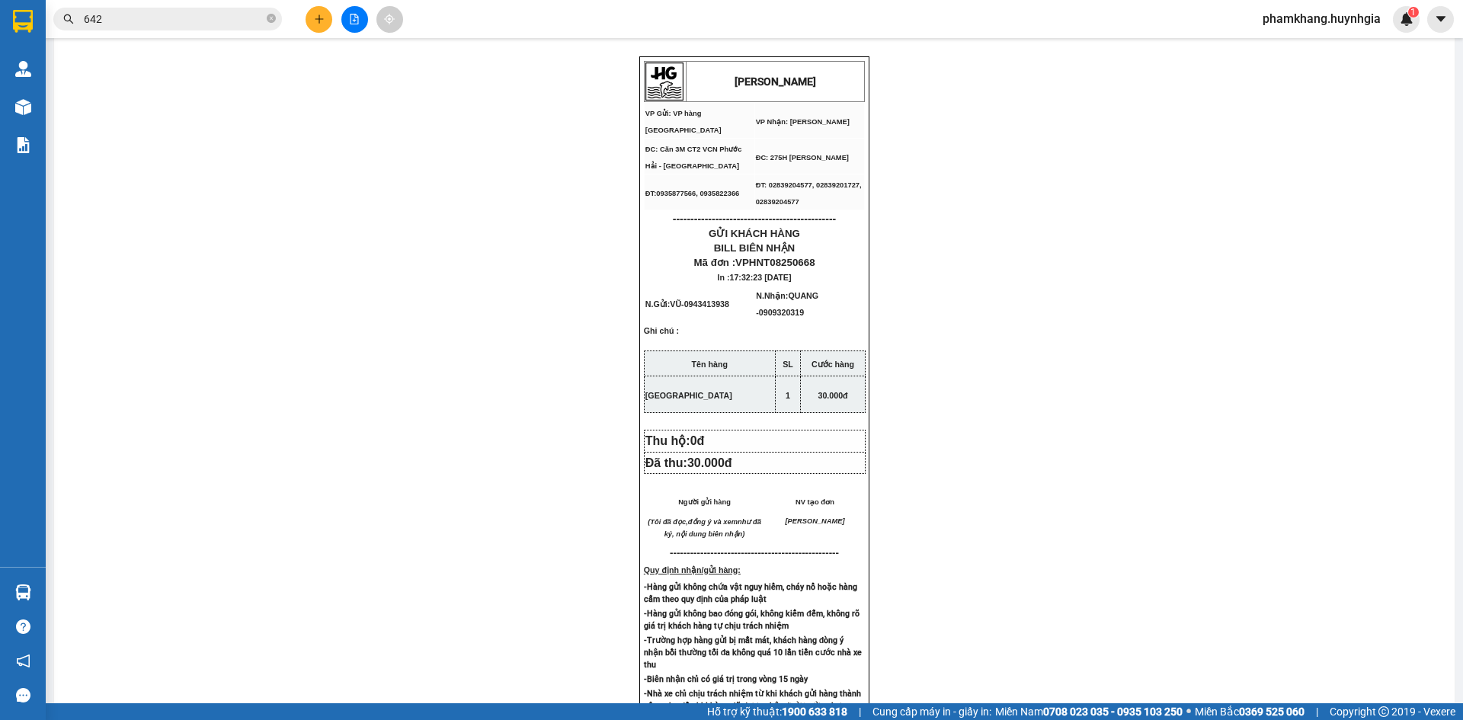
click at [1111, 377] on div "HUỲNH GIA VP Gửi: VP hàng Nha Trang VP Nhận: Phạm Ngũ Lão ĐC: Căn 3M CT2 VCN …" at bounding box center [754, 587] width 1364 height 1062
click at [987, 449] on div "HUỲNH GIA VP Gửi: VP hàng Nha Trang VP Nhận: Phạm Ngũ Lão ĐC: Căn 3M CT2 VCN …" at bounding box center [754, 587] width 1364 height 1062
click at [983, 362] on div "HUỲNH GIA VP Gửi: VP hàng Nha Trang VP Nhận: Phạm Ngũ Lão ĐC: Căn 3M CT2 VCN …" at bounding box center [754, 587] width 1364 height 1062
drag, startPoint x: 1196, startPoint y: 280, endPoint x: 1187, endPoint y: 275, distance: 10.6
click at [1111, 280] on div "HUỲNH GIA VP Gửi: VP hàng Nha Trang VP Nhận: Phạm Ngũ Lão ĐC: Căn 3M CT2 VCN …" at bounding box center [754, 587] width 1364 height 1062
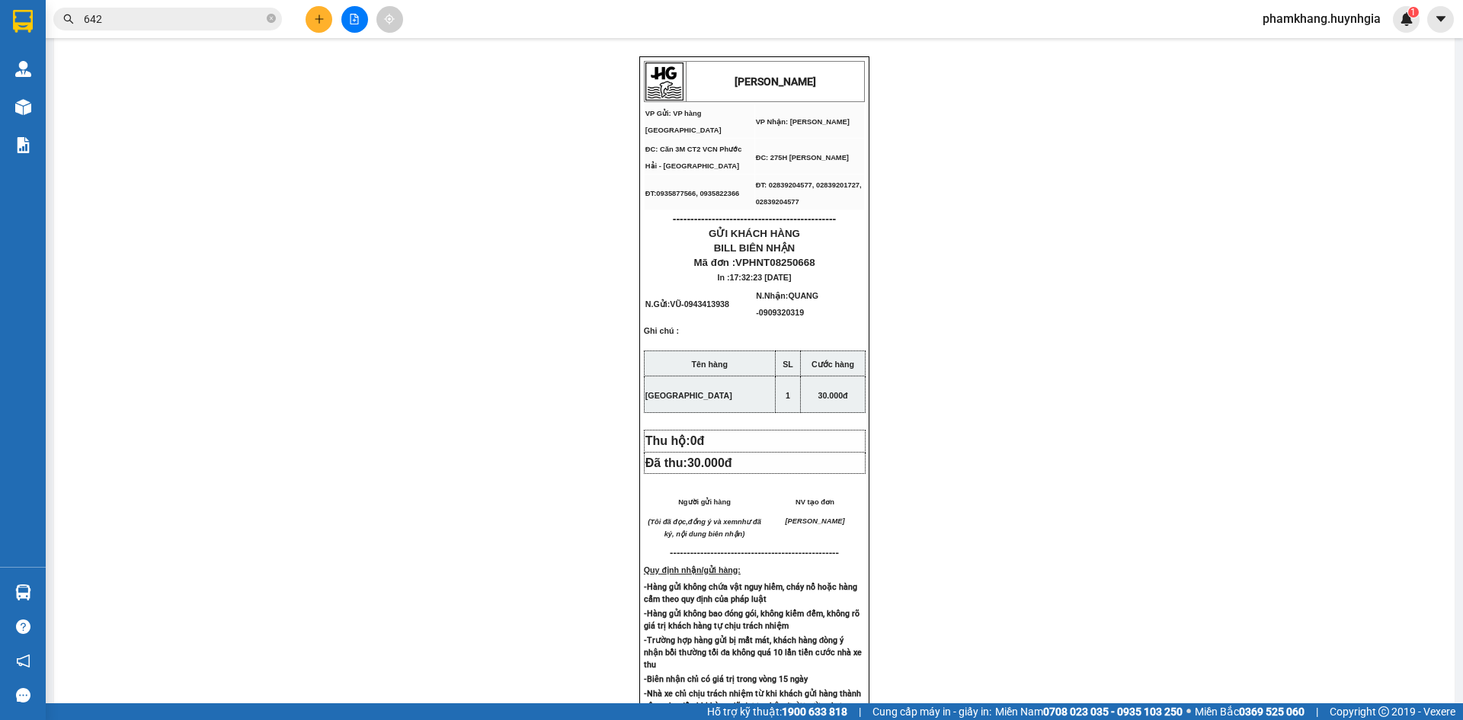
click at [311, 11] on button at bounding box center [319, 19] width 27 height 27
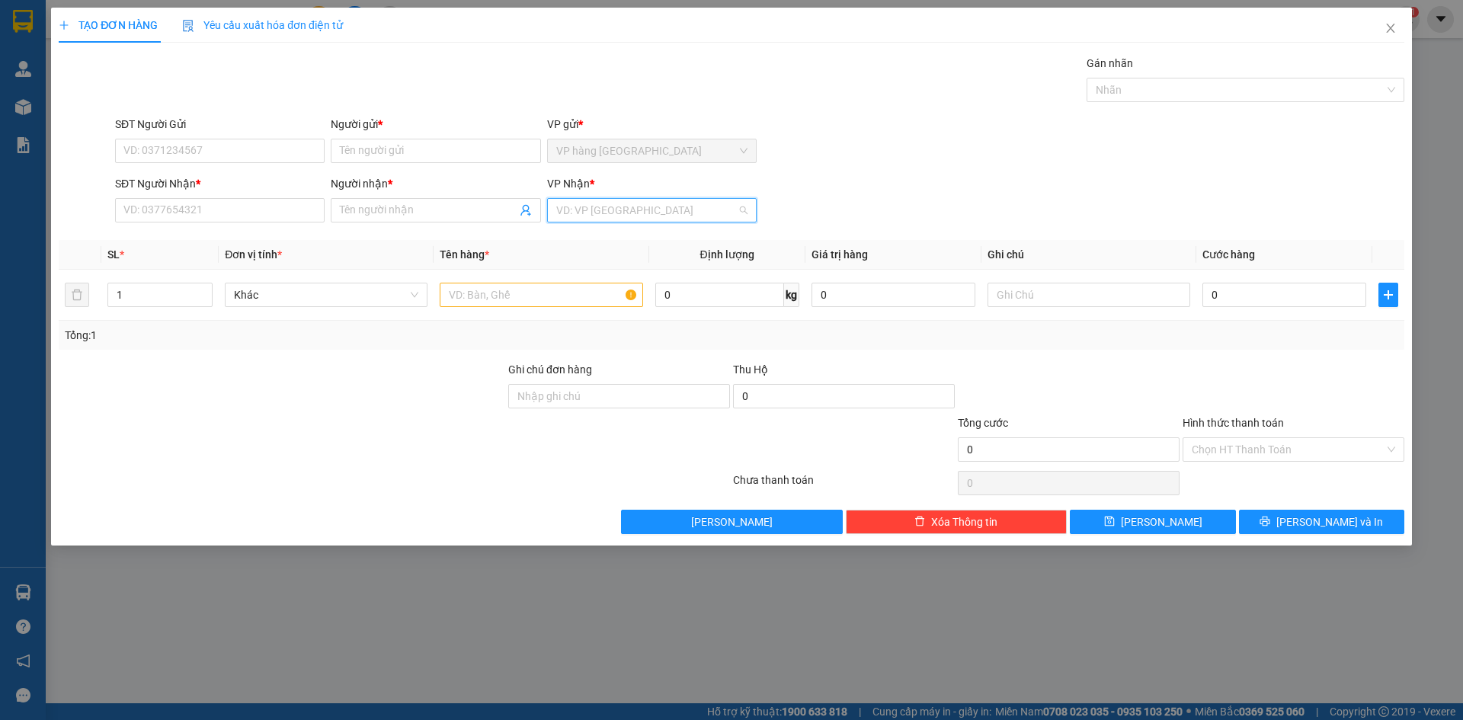
click at [579, 213] on input "search" at bounding box center [646, 210] width 181 height 23
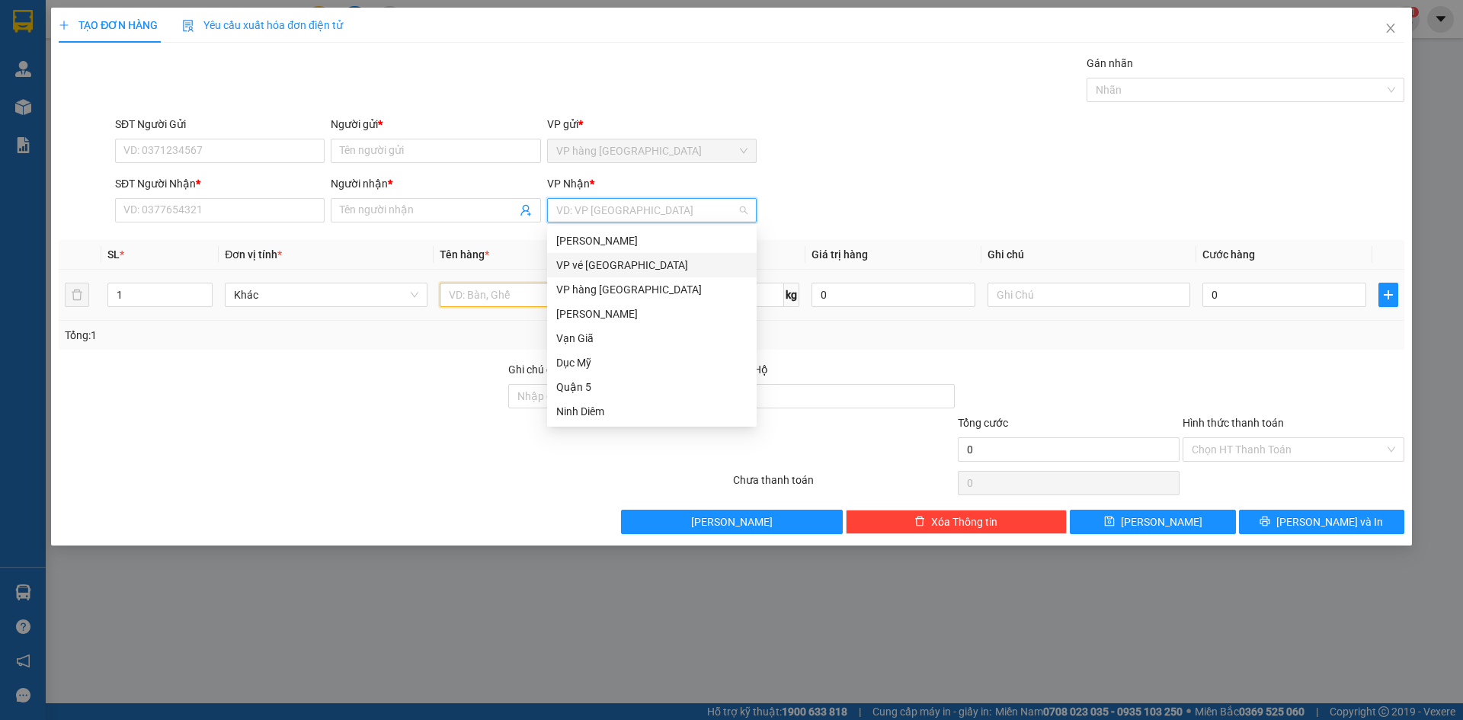
click at [505, 298] on input "text" at bounding box center [541, 295] width 203 height 24
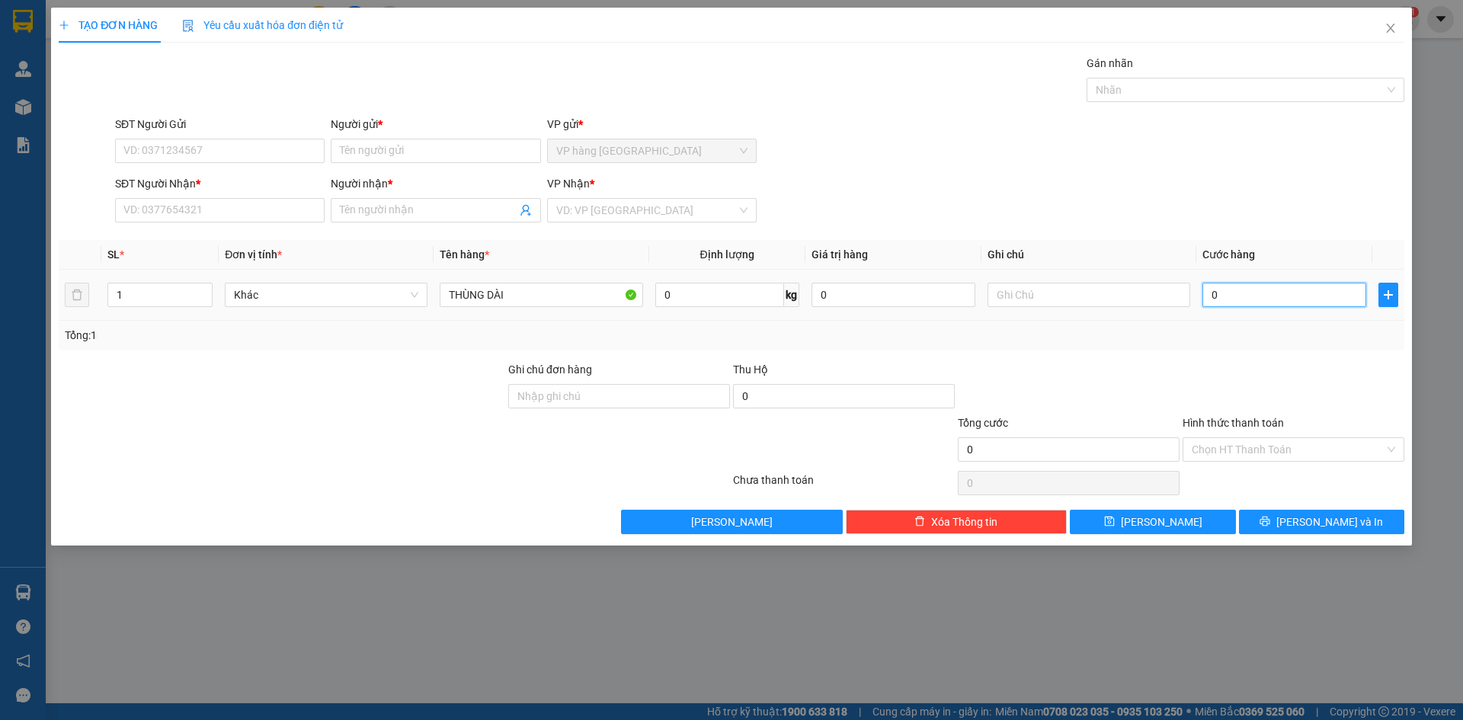
click at [1111, 293] on input "0" at bounding box center [1285, 295] width 164 height 24
click at [1111, 180] on div "SĐT Người Nhận * VD: 0377654321 Người nhận * Tên người nhận VP Nhận * VD: VP Sà…" at bounding box center [760, 201] width 1296 height 53
click at [630, 223] on div "VP Nhận * VD: VP Sài Gòn" at bounding box center [652, 201] width 210 height 53
click at [614, 214] on input "search" at bounding box center [646, 210] width 181 height 23
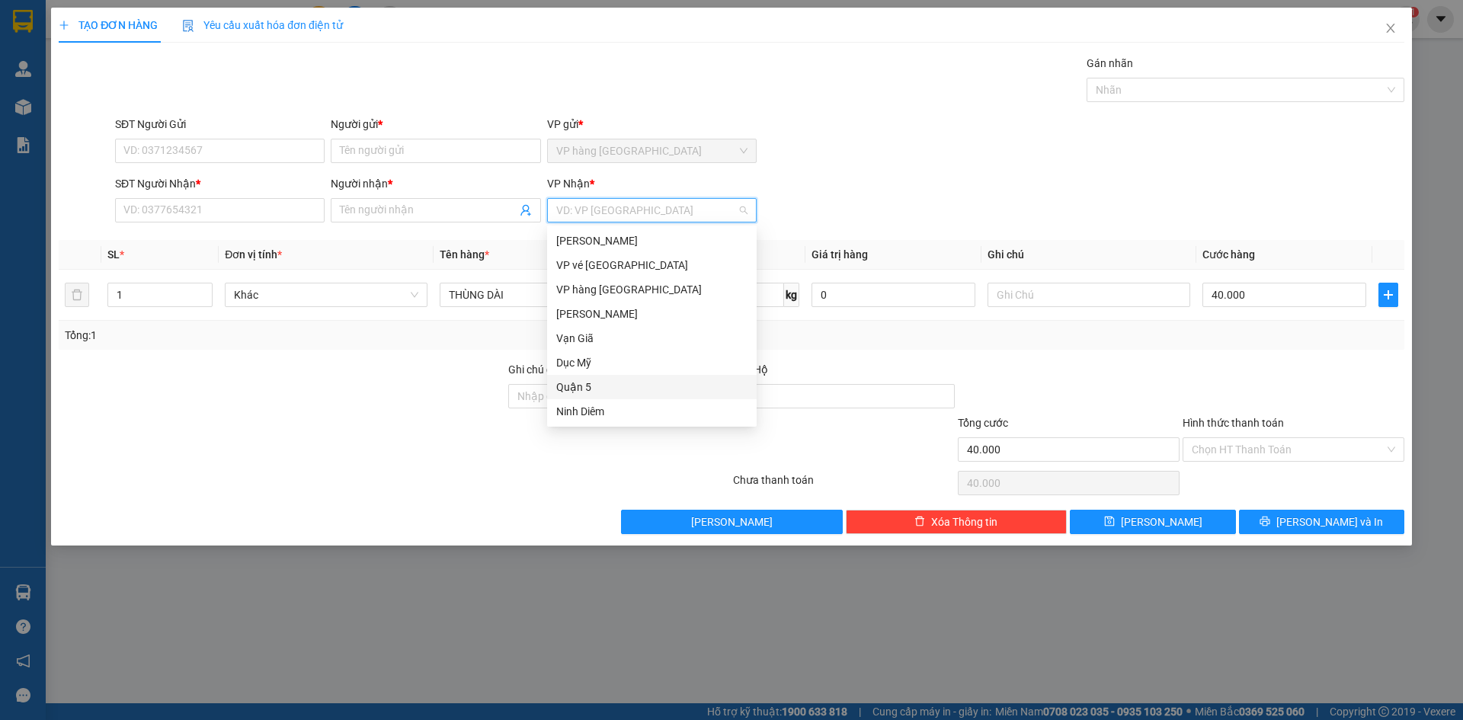
click at [603, 382] on div "Quận 5" at bounding box center [651, 387] width 191 height 17
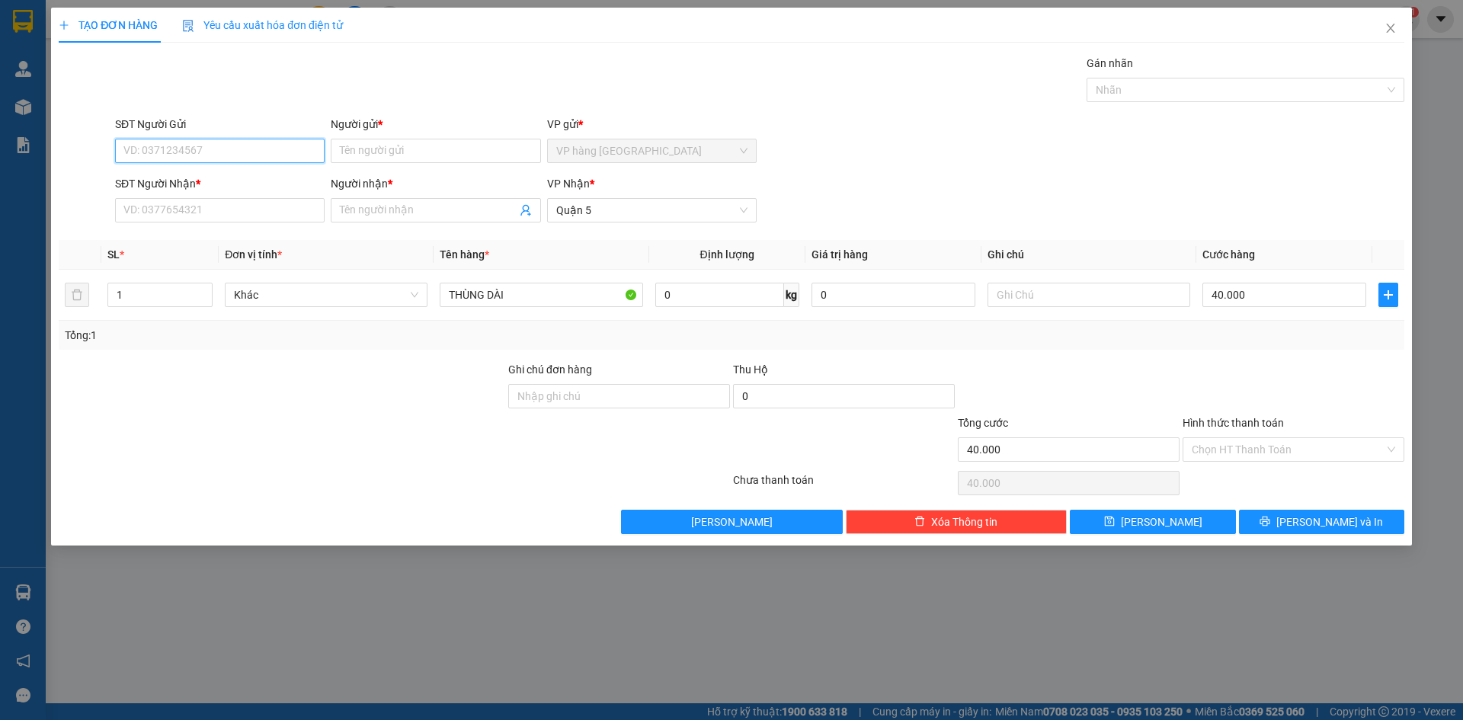
click at [158, 154] on input "SĐT Người Gửi" at bounding box center [220, 151] width 210 height 24
click at [167, 172] on div "0942347347 - TẤN" at bounding box center [220, 181] width 210 height 24
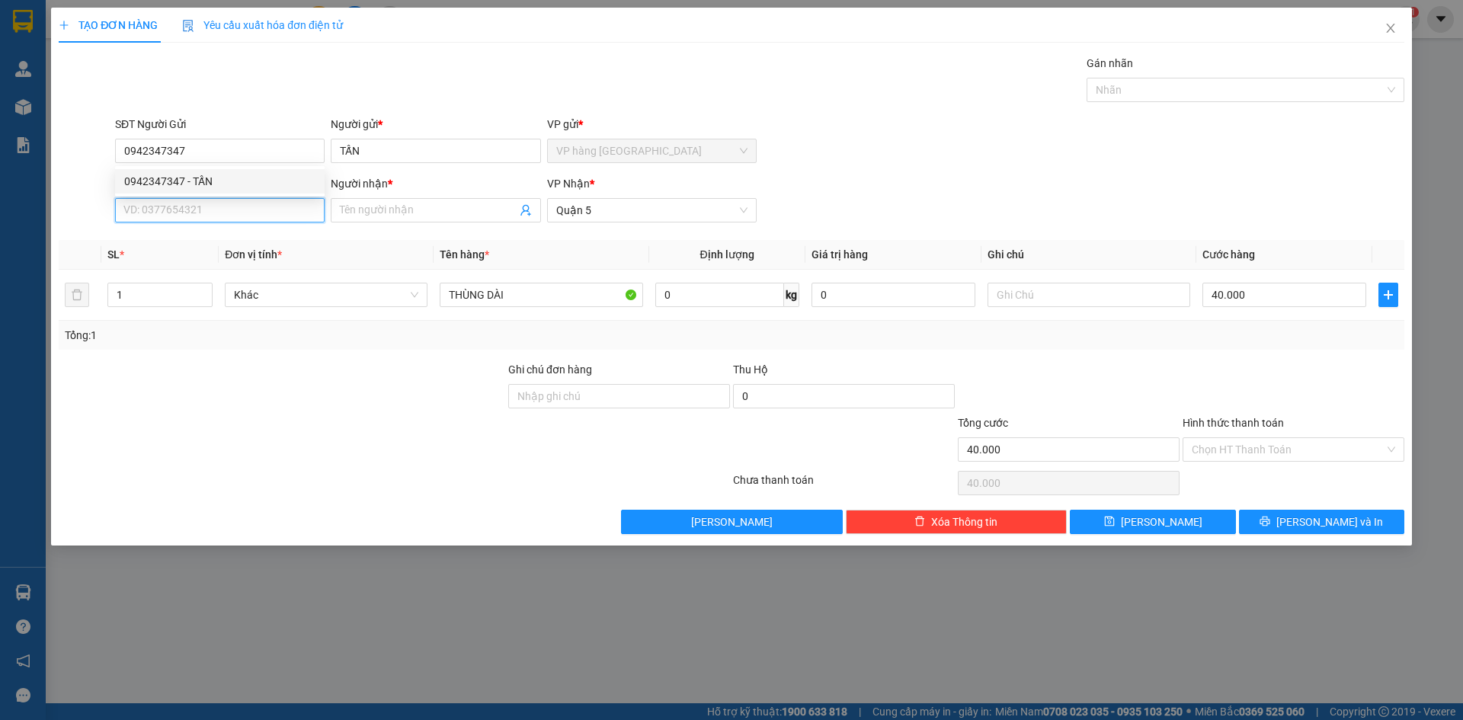
click at [167, 216] on input "SĐT Người Nhận *" at bounding box center [220, 210] width 210 height 24
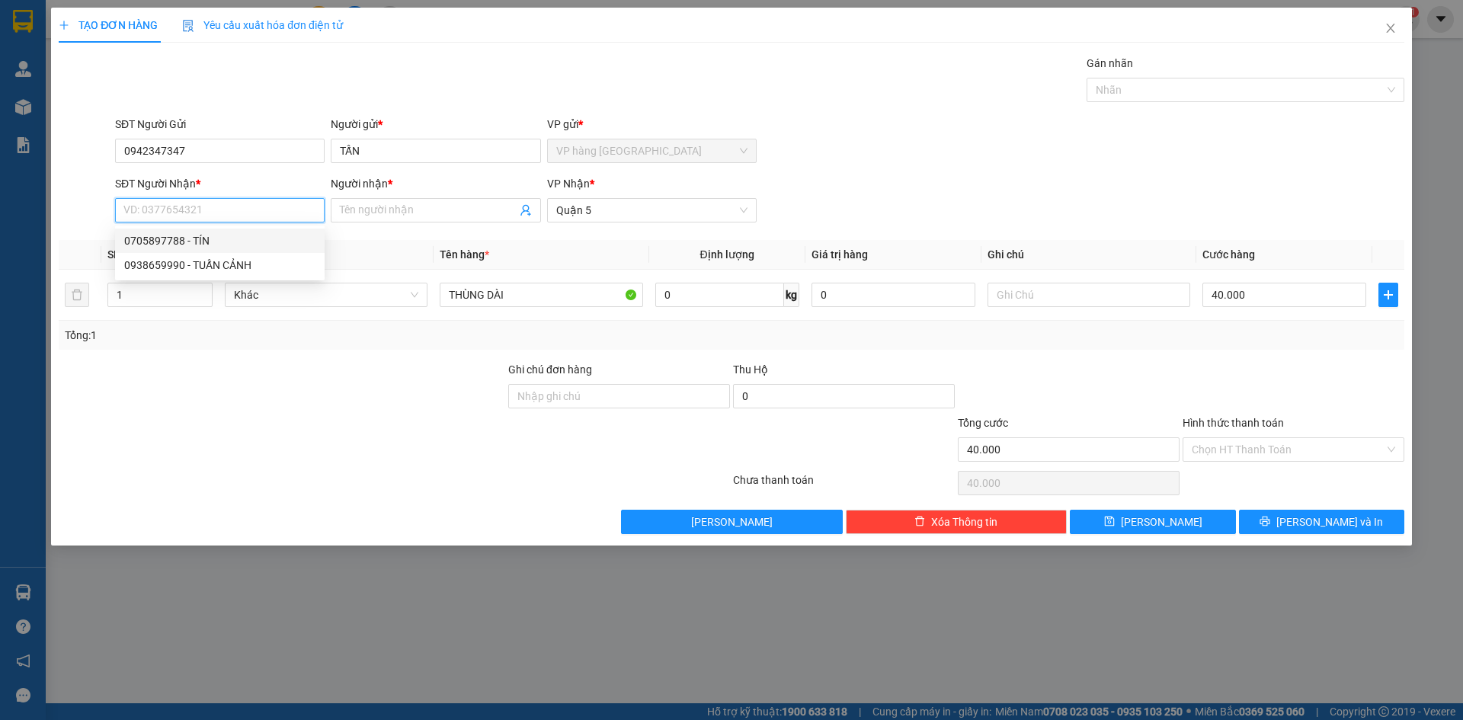
click at [217, 242] on div "0705897788 - TÍN" at bounding box center [219, 240] width 191 height 17
drag, startPoint x: 1269, startPoint y: 444, endPoint x: 1259, endPoint y: 426, distance: 20.1
click at [1111, 444] on input "Hình thức thanh toán" at bounding box center [1288, 449] width 193 height 23
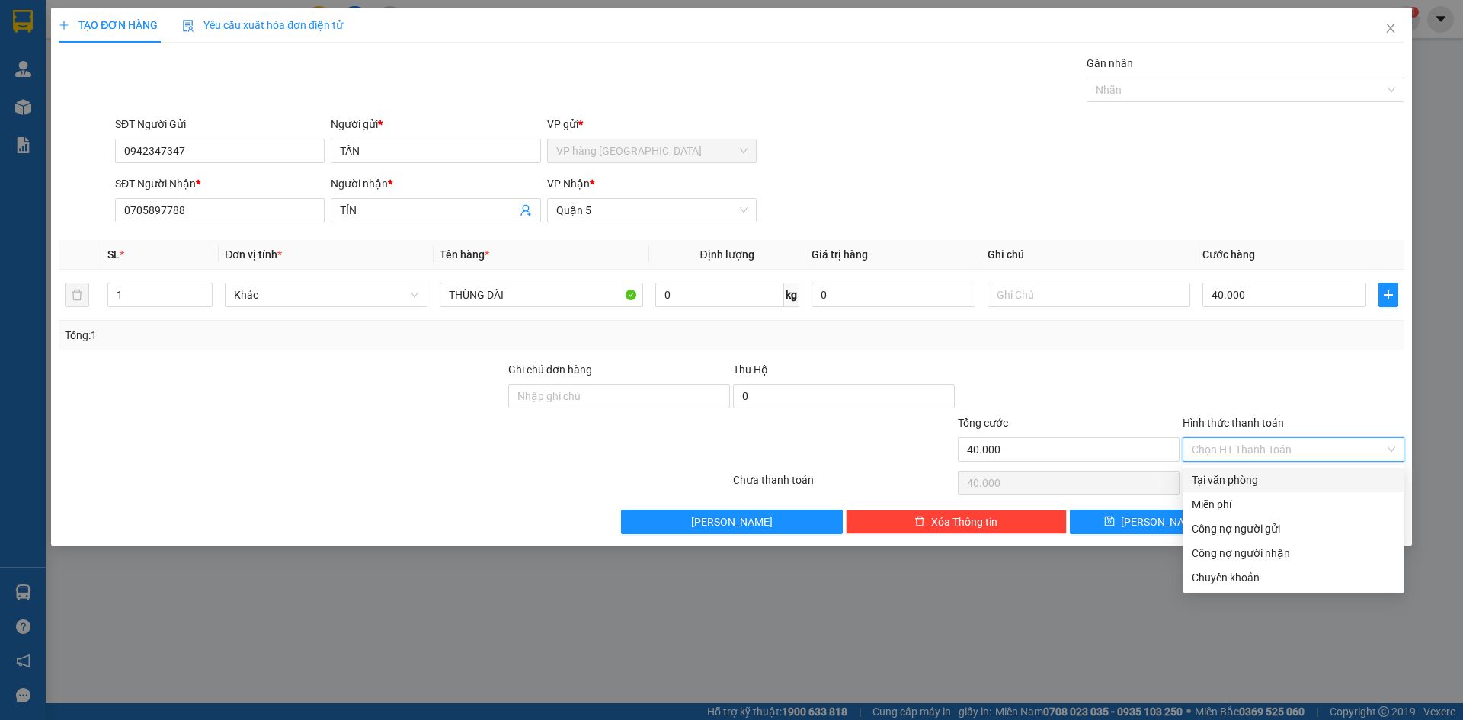
click at [1111, 409] on div at bounding box center [1293, 387] width 225 height 53
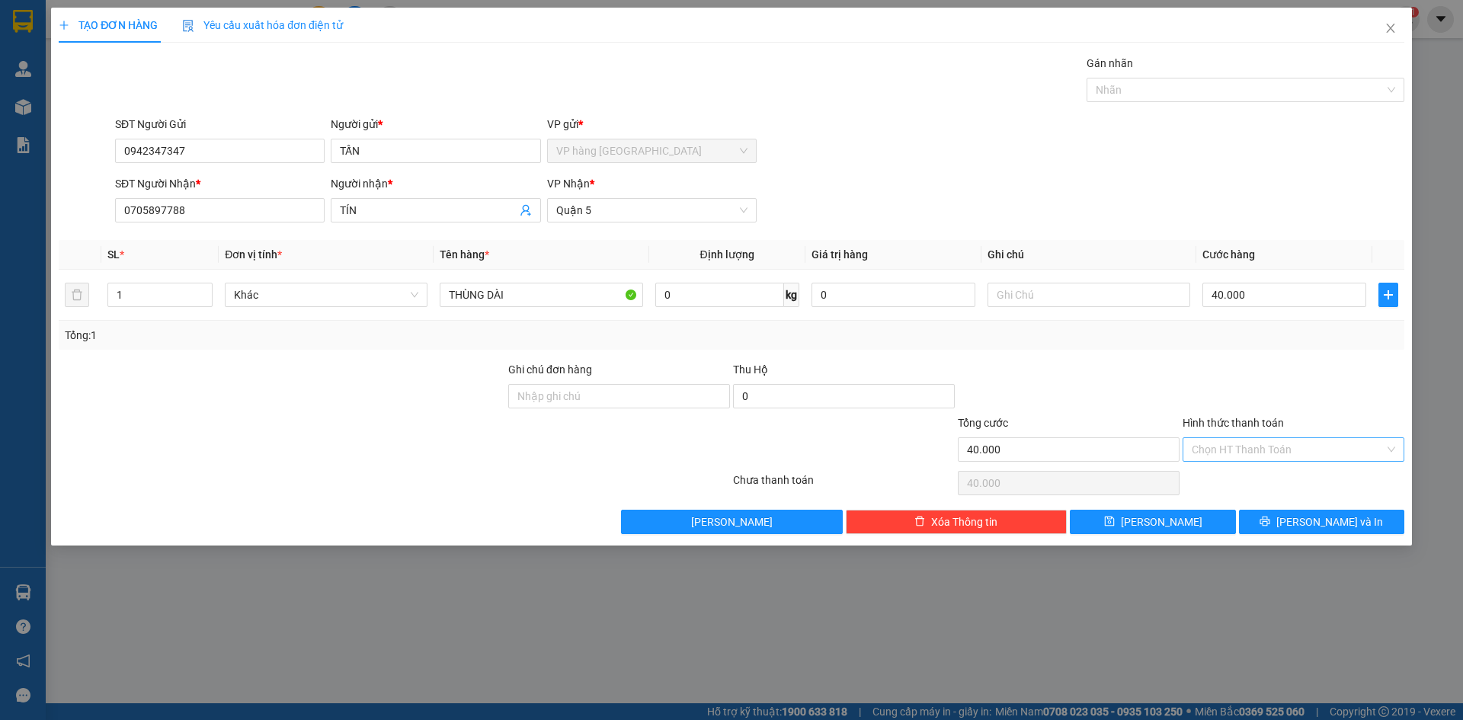
click at [1111, 458] on input "Hình thức thanh toán" at bounding box center [1288, 449] width 193 height 23
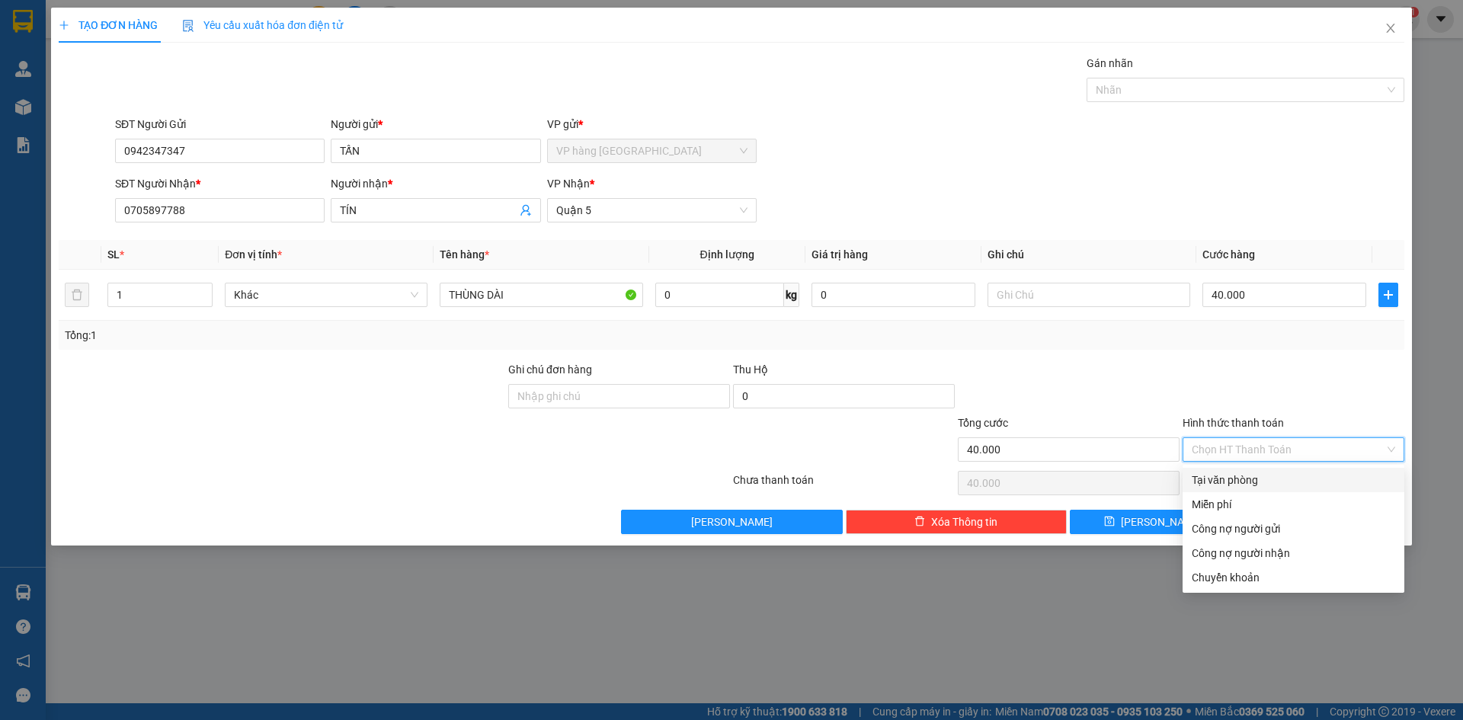
click at [1111, 491] on div "Tại văn phòng" at bounding box center [1294, 480] width 222 height 24
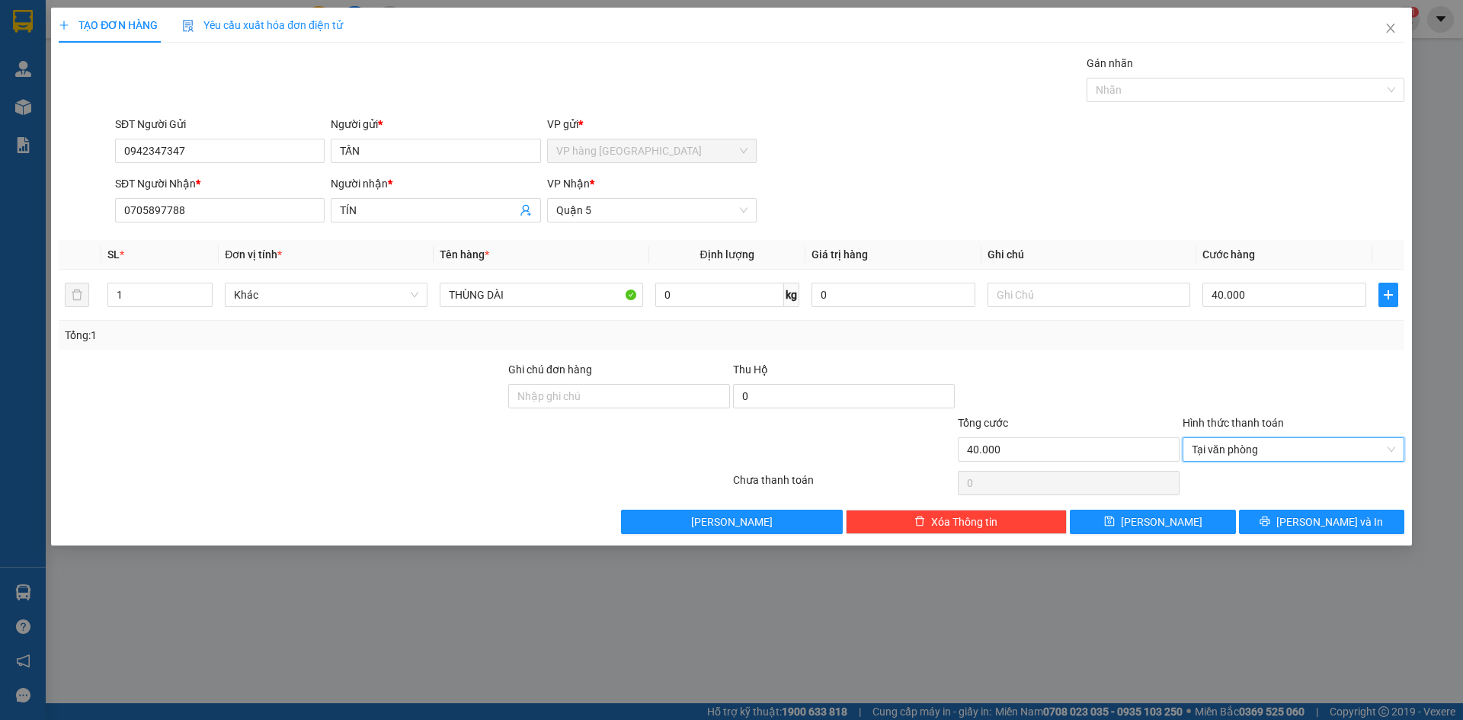
click at [1111, 537] on div "TẠO ĐƠN HÀNG Yêu cầu xuất hóa đơn điện tử Transit Pickup Surcharge Ids Transit …" at bounding box center [731, 277] width 1361 height 538
click at [1111, 527] on span "[PERSON_NAME] và In" at bounding box center [1330, 522] width 107 height 17
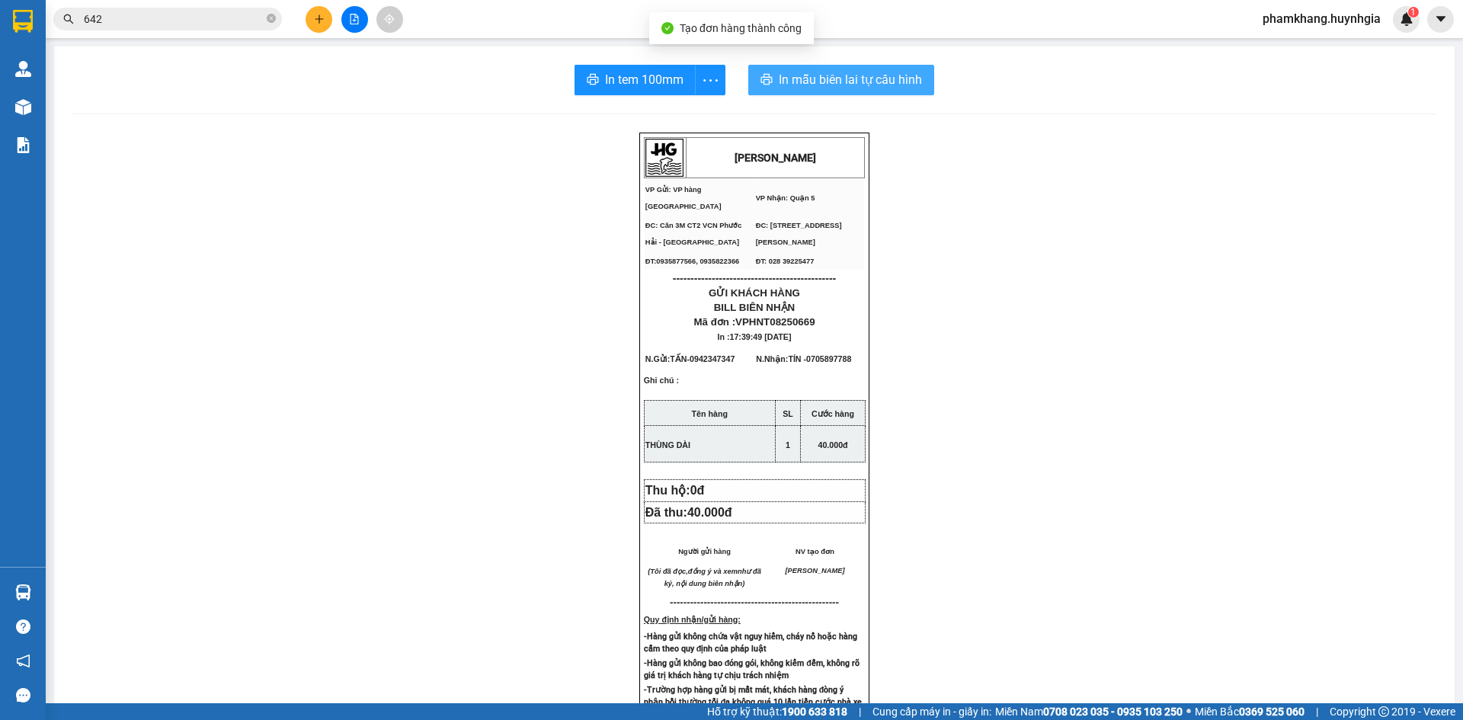
click at [842, 80] on span "In mẫu biên lai tự cấu hình" at bounding box center [850, 79] width 143 height 19
click at [615, 81] on span "In tem 100mm" at bounding box center [647, 79] width 79 height 19
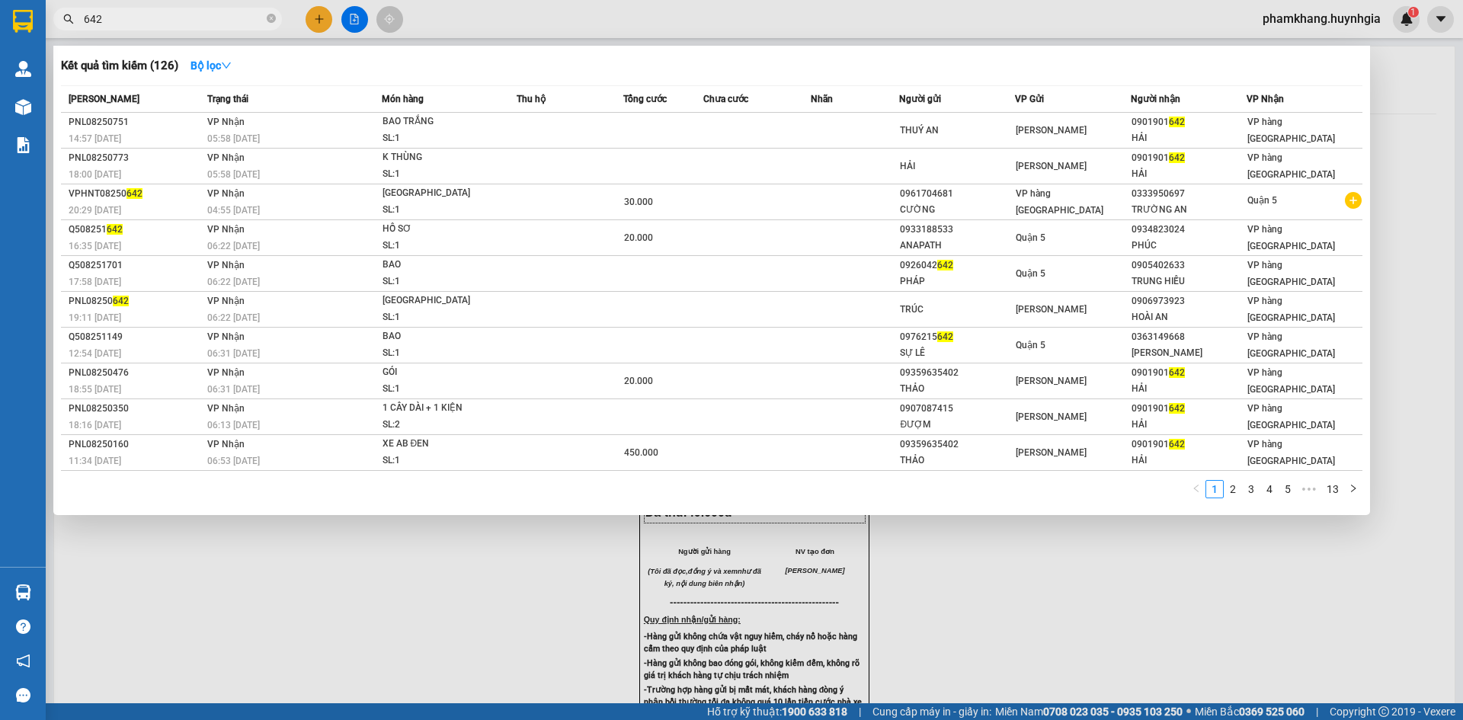
click at [181, 15] on input "642" at bounding box center [174, 19] width 180 height 17
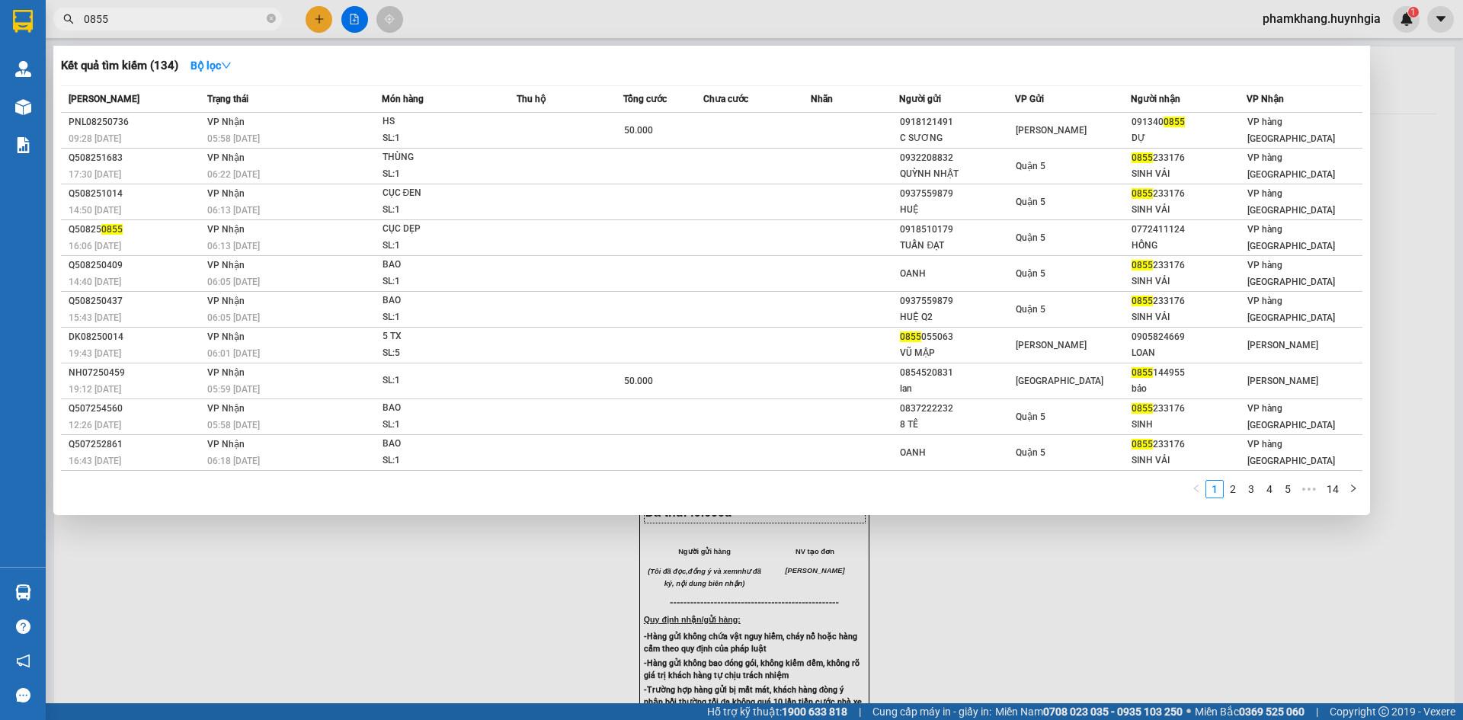
click at [319, 21] on div at bounding box center [731, 360] width 1463 height 720
click at [319, 21] on icon "plus" at bounding box center [319, 19] width 11 height 11
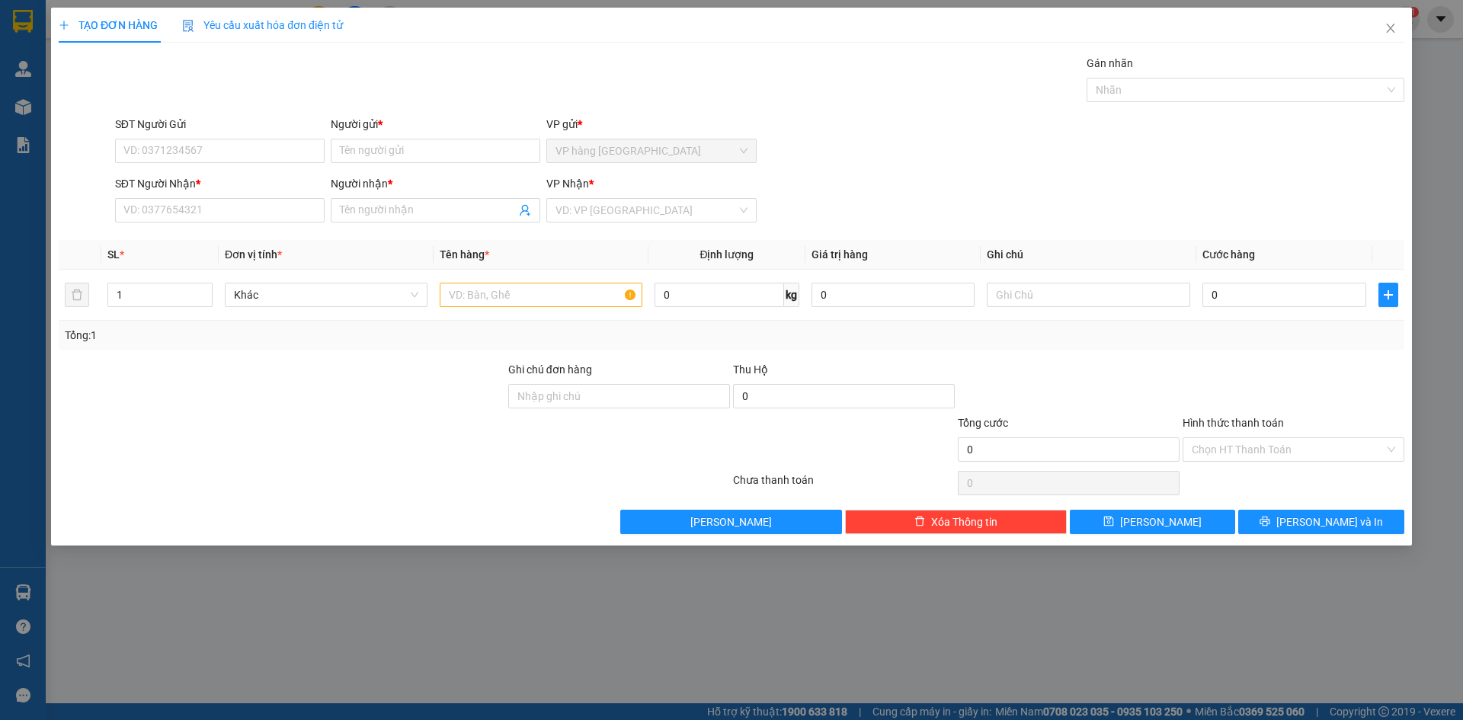
click at [319, 21] on span "Yêu cầu xuất hóa đơn điện tử" at bounding box center [262, 25] width 161 height 12
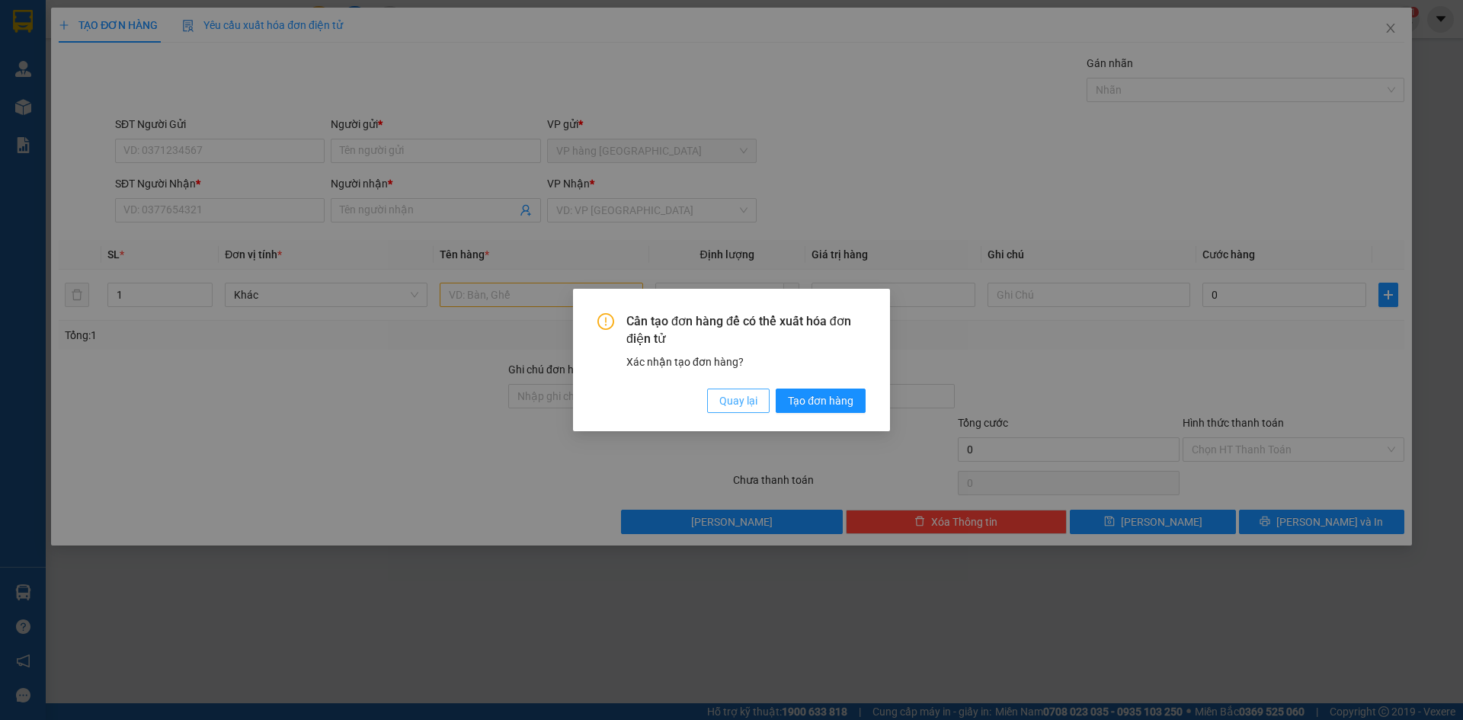
click at [755, 400] on span "Quay lại" at bounding box center [739, 401] width 38 height 17
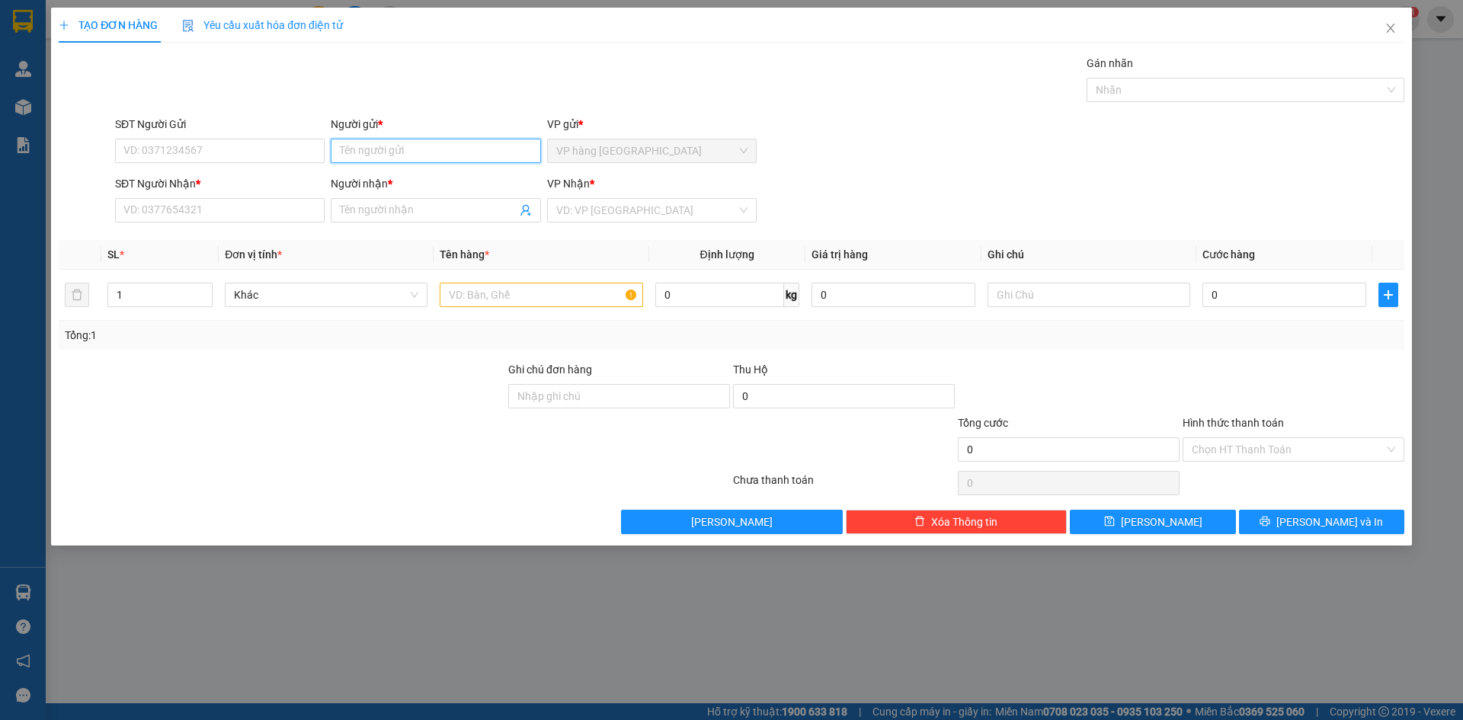
click at [402, 144] on input "Người gửi *" at bounding box center [436, 151] width 210 height 24
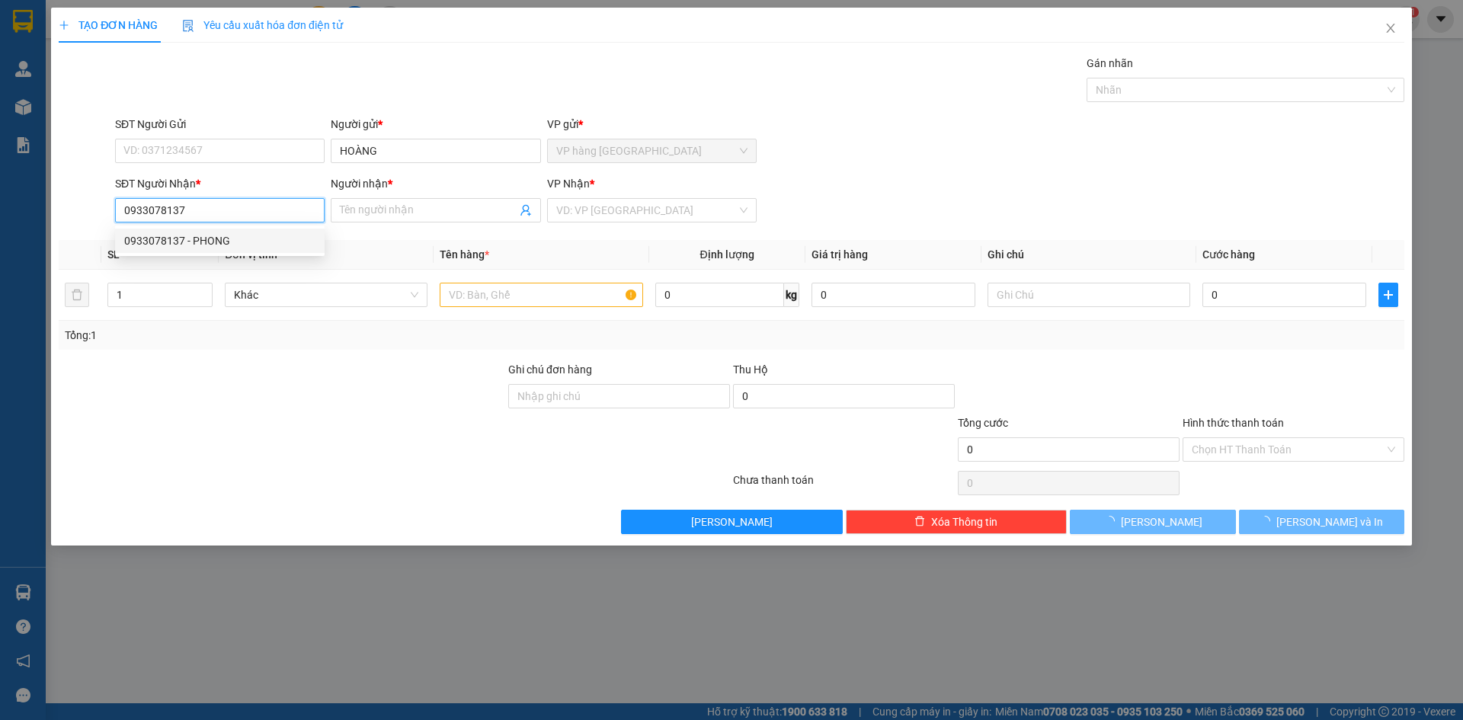
click at [269, 236] on div "0933078137 - PHONG" at bounding box center [219, 240] width 191 height 17
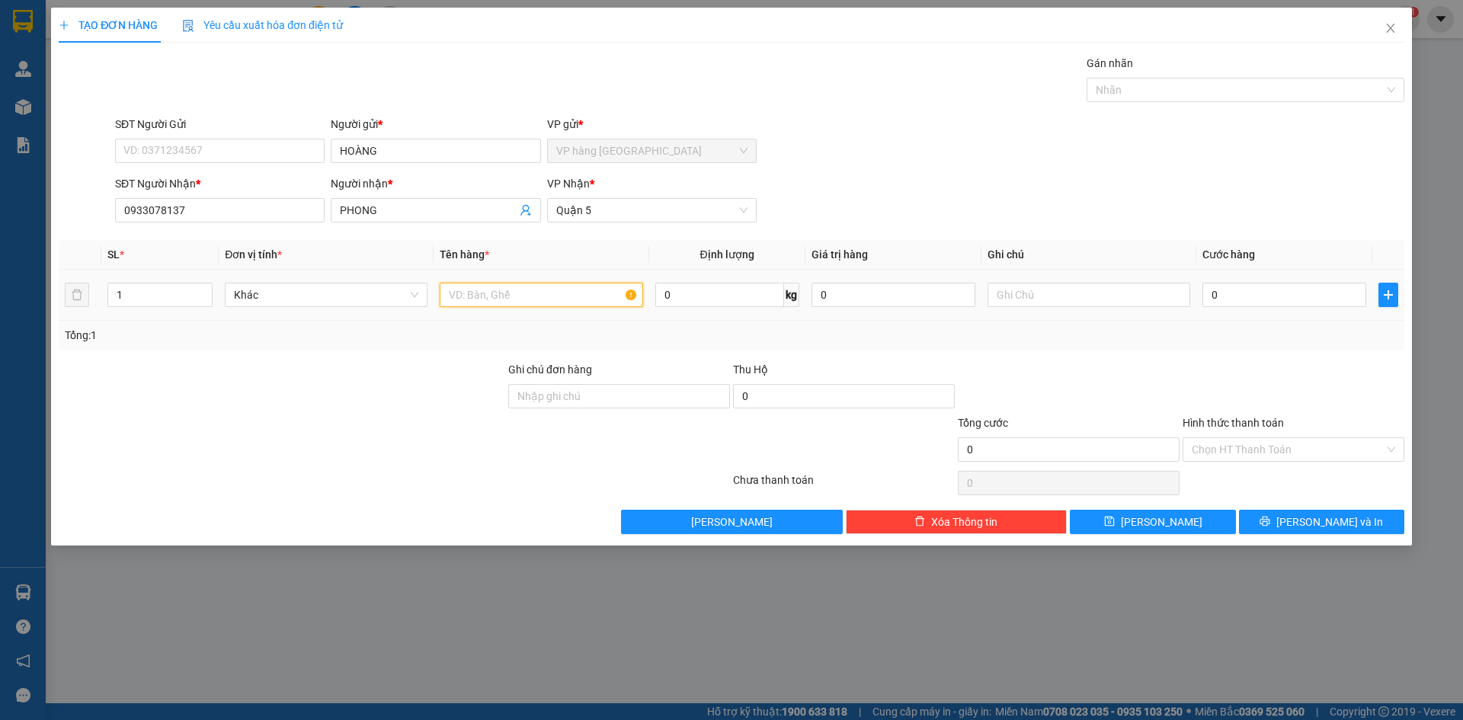
click at [571, 289] on input "text" at bounding box center [541, 295] width 203 height 24
click at [1111, 452] on input "Hình thức thanh toán" at bounding box center [1288, 449] width 193 height 23
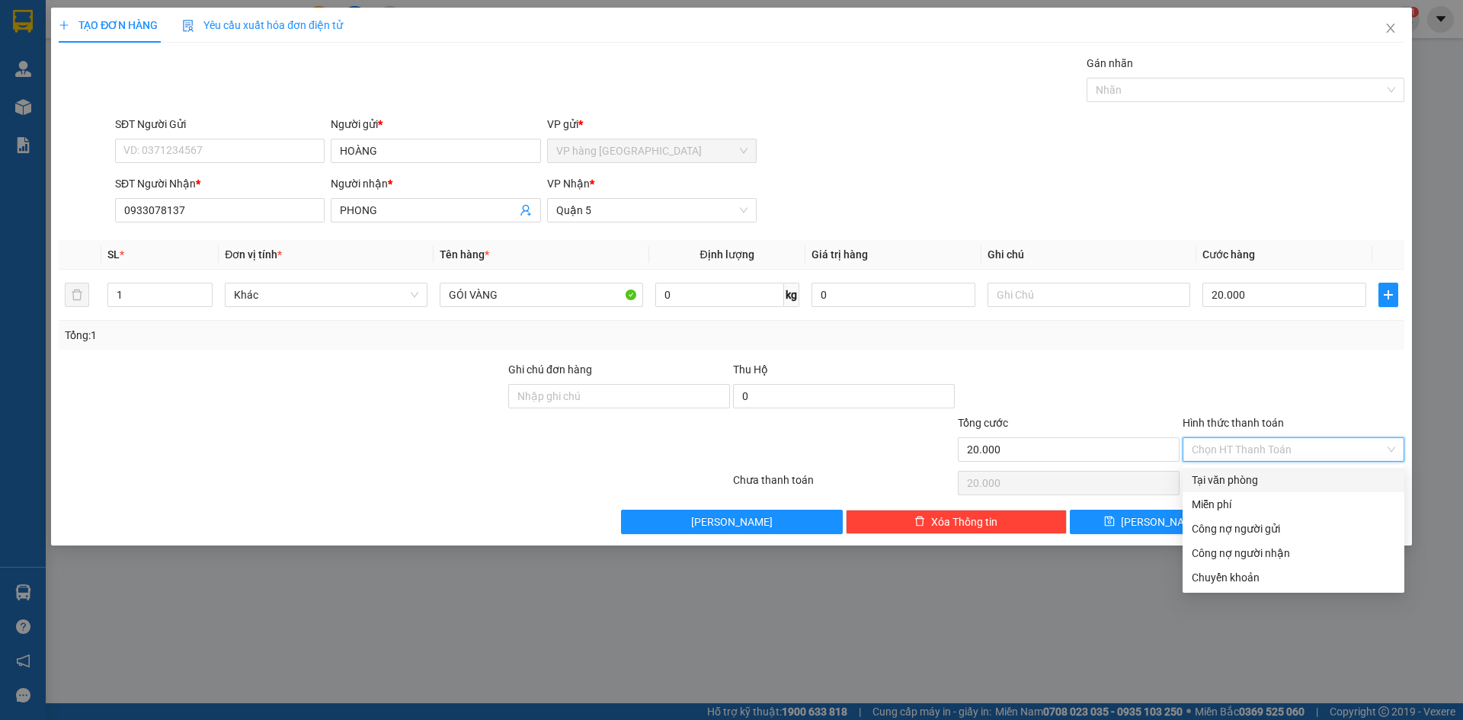
click at [1111, 479] on div "Tại văn phòng" at bounding box center [1294, 480] width 204 height 17
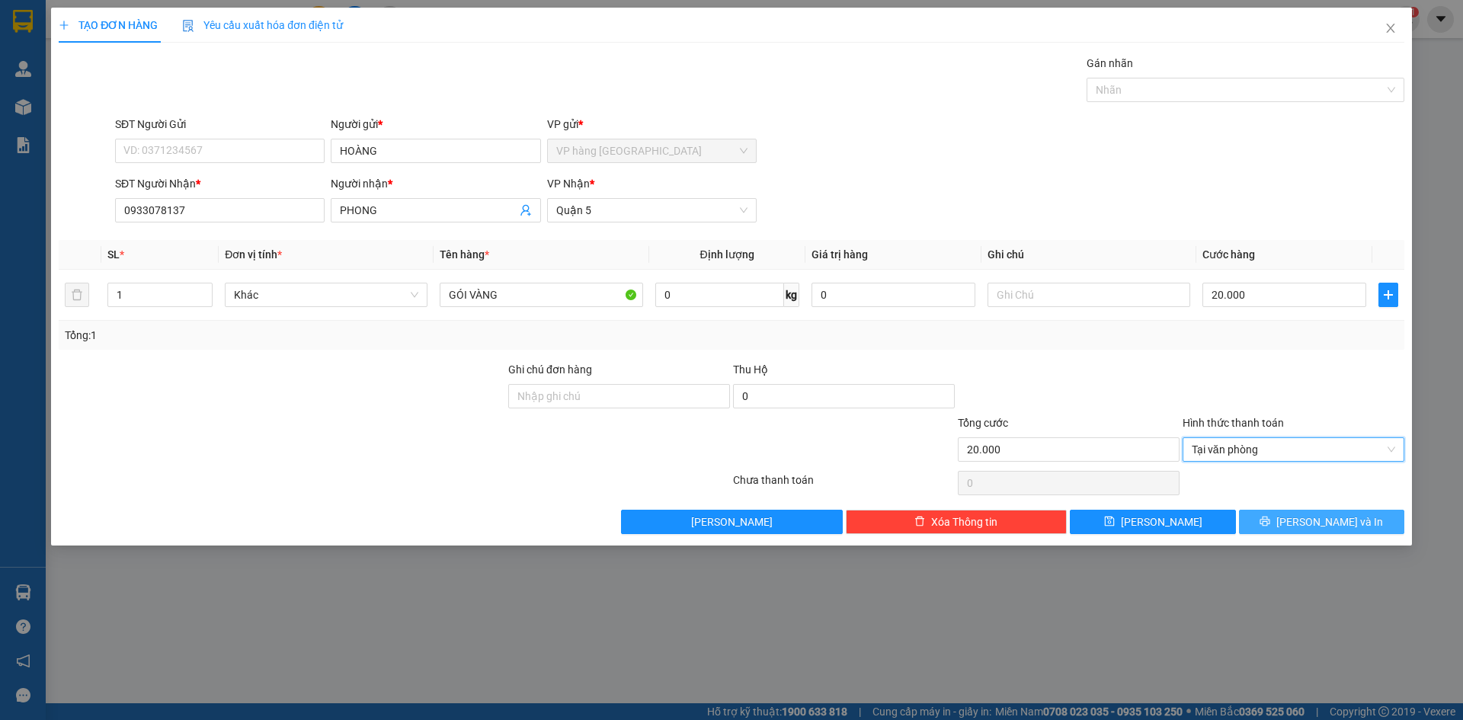
click at [1111, 524] on button "[PERSON_NAME] và In" at bounding box center [1321, 522] width 165 height 24
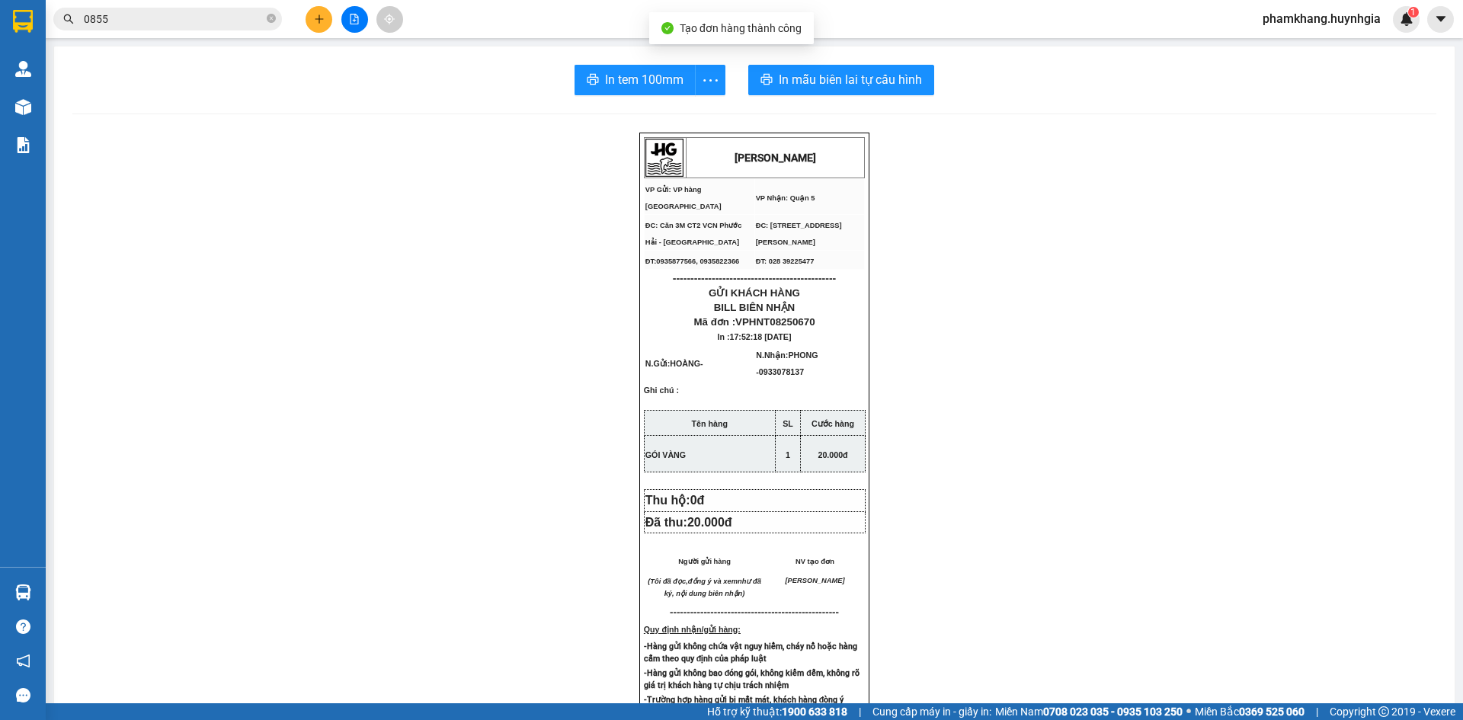
click at [879, 98] on div "In tem 100mm In mẫu biên lai tự cấu hình HUỲNH GIA VP Gửi: VP hàng Nha Trang V…" at bounding box center [754, 608] width 1401 height 1124
click at [876, 88] on span "In mẫu biên lai tự cấu hình" at bounding box center [850, 79] width 143 height 19
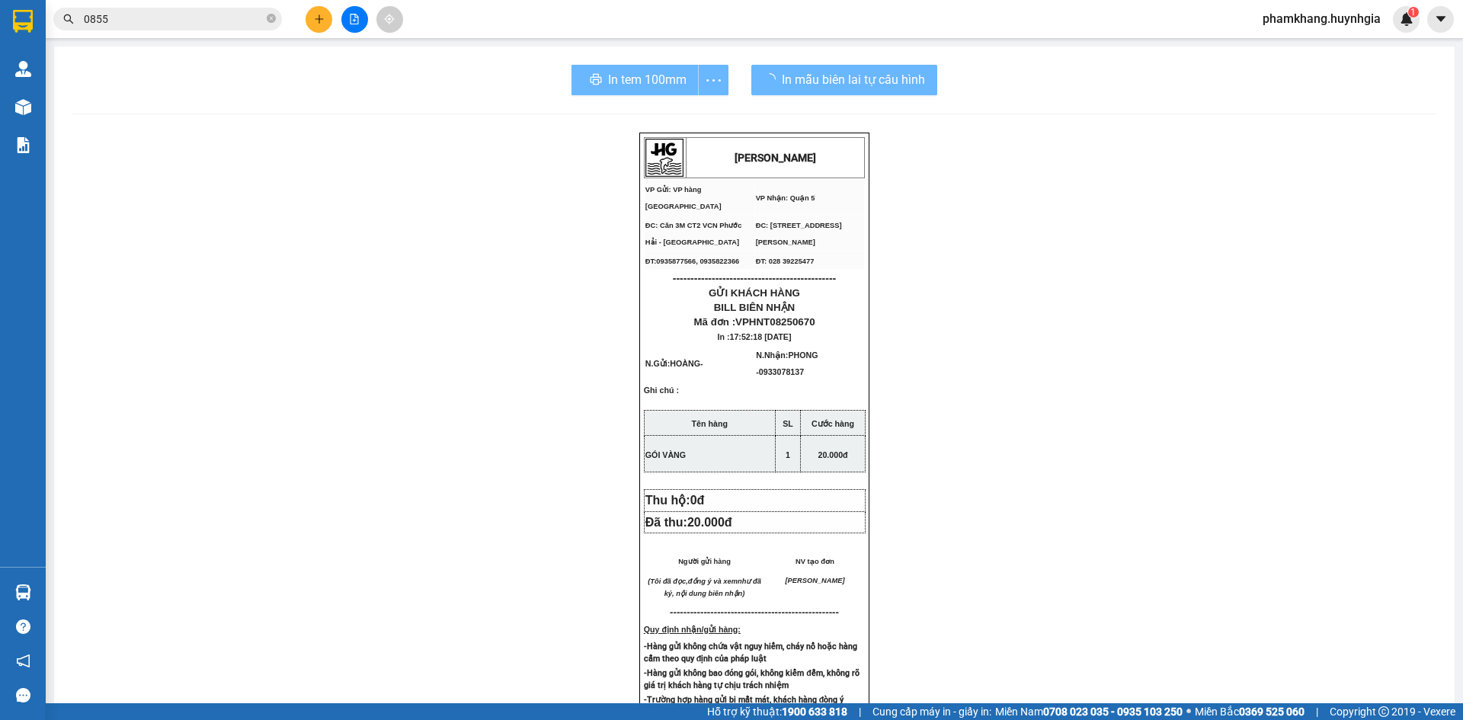
drag, startPoint x: 930, startPoint y: 99, endPoint x: 631, endPoint y: 70, distance: 300.2
click at [631, 70] on div "In tem 100mm" at bounding box center [650, 80] width 157 height 30
click at [631, 70] on span "In tem 100mm" at bounding box center [644, 79] width 79 height 19
click at [325, 21] on button at bounding box center [319, 19] width 27 height 27
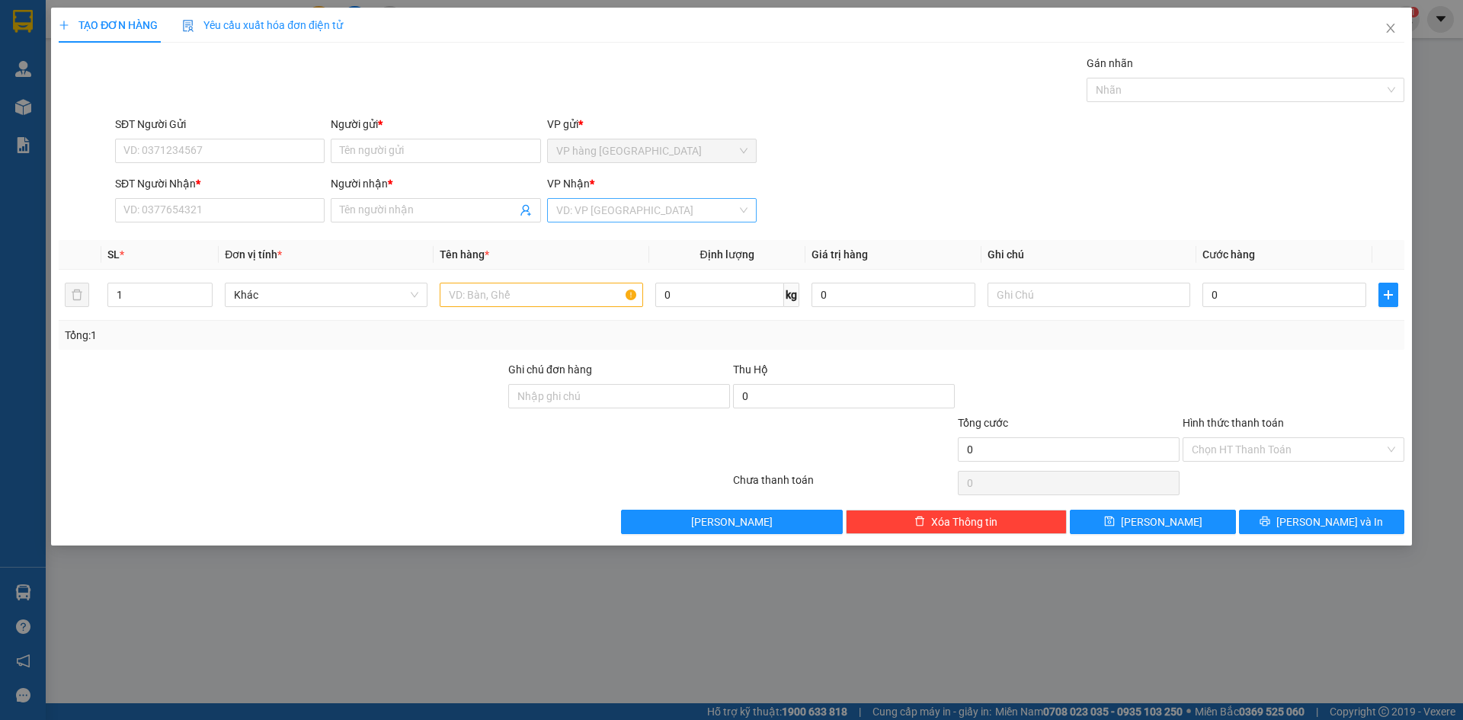
click at [647, 209] on input "search" at bounding box center [646, 210] width 181 height 23
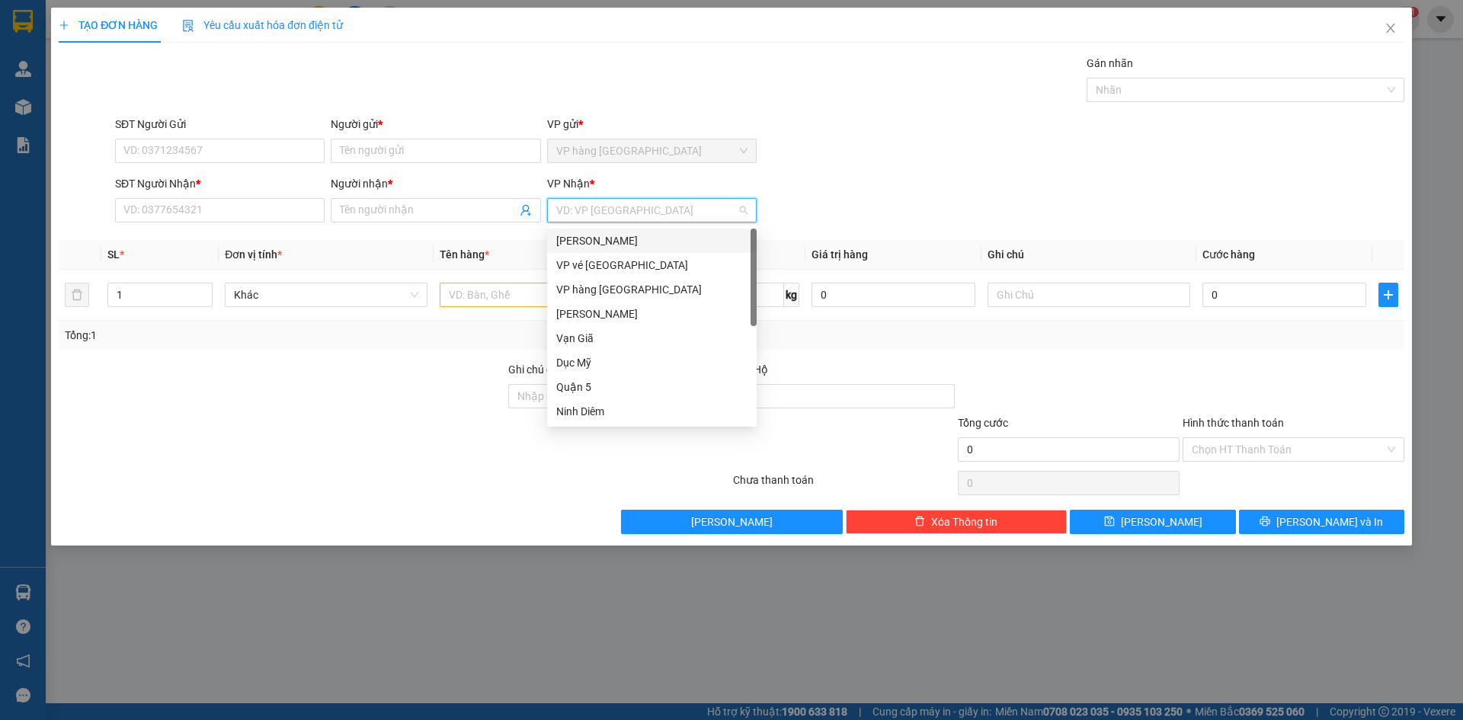
click at [590, 245] on div "[PERSON_NAME]" at bounding box center [651, 240] width 191 height 17
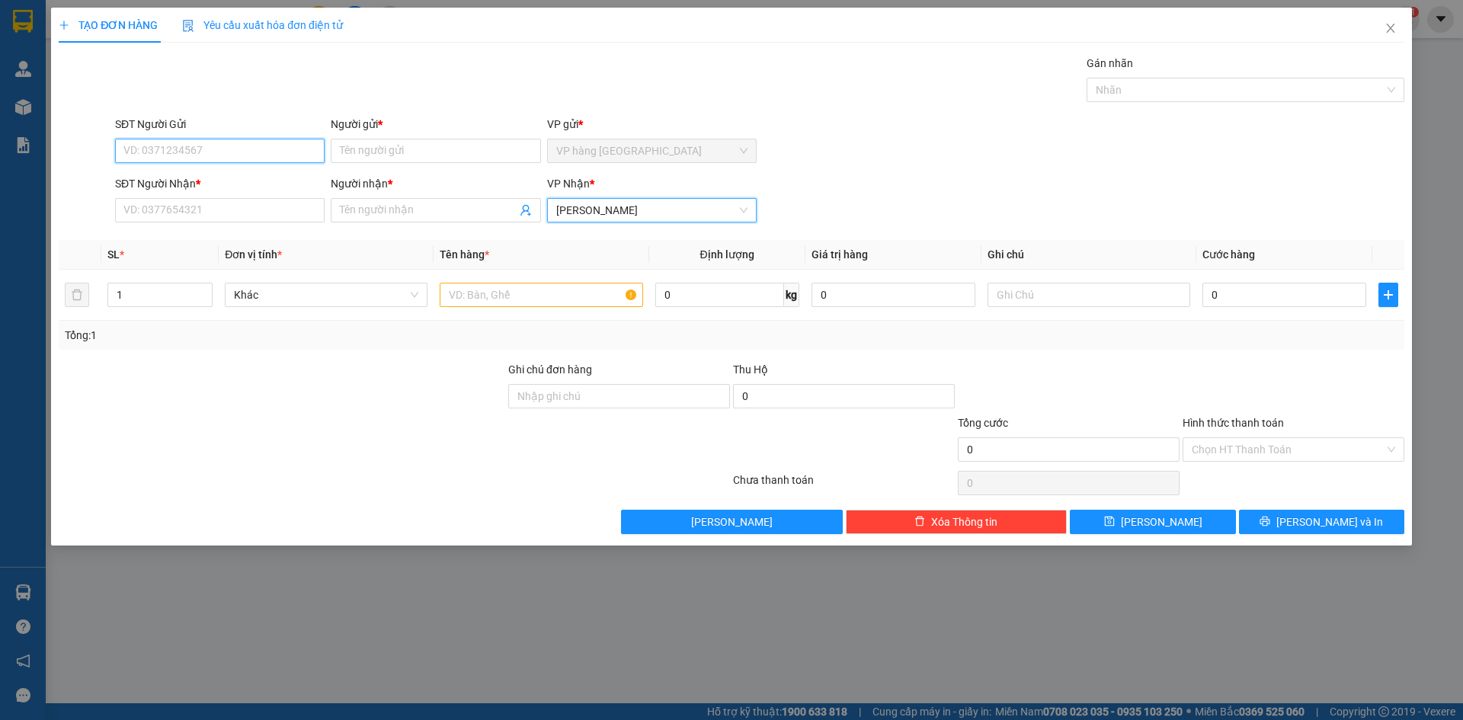
click at [239, 157] on input "SĐT Người Gửi" at bounding box center [220, 151] width 210 height 24
click at [177, 181] on div "0914485557 - CƯỜNG" at bounding box center [219, 181] width 191 height 17
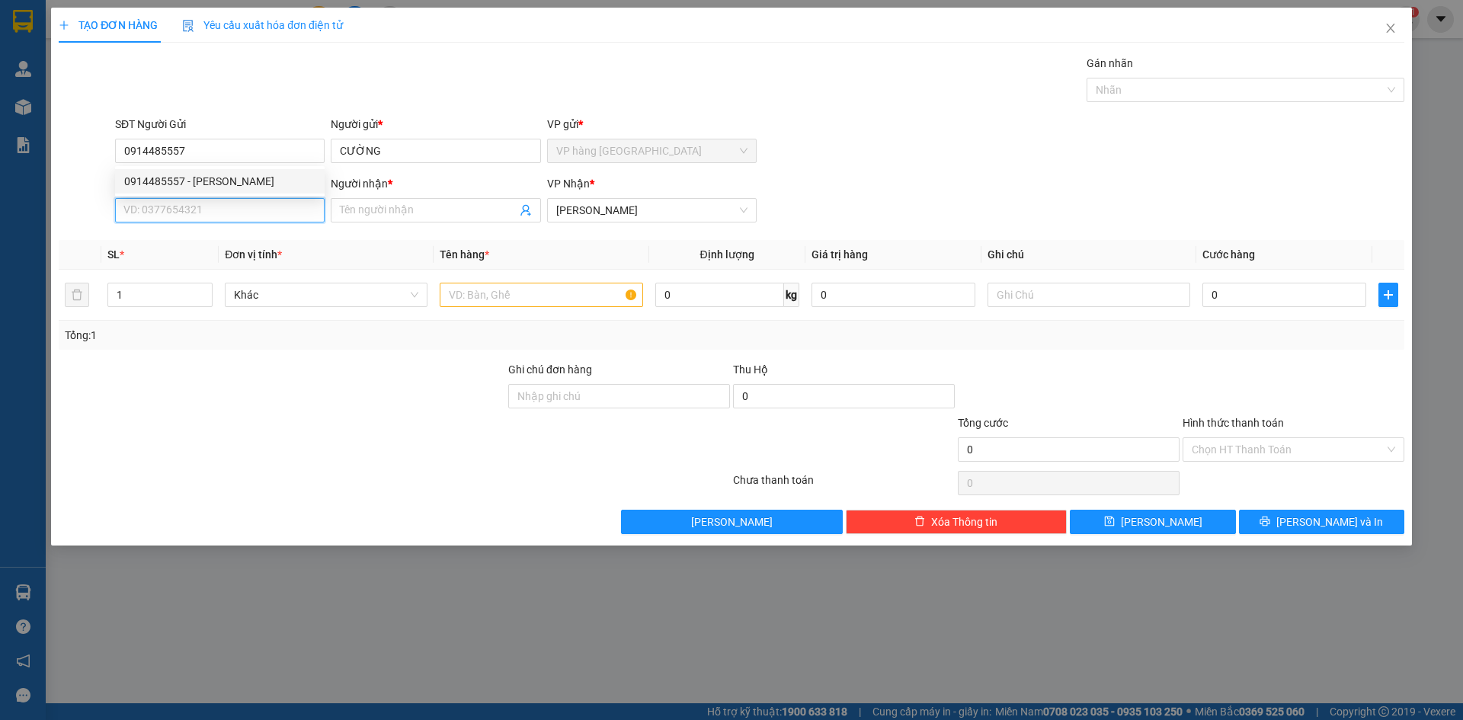
click at [180, 216] on input "SĐT Người Nhận *" at bounding box center [220, 210] width 210 height 24
click at [212, 247] on div "0867559007 - TUẤN" at bounding box center [219, 240] width 191 height 17
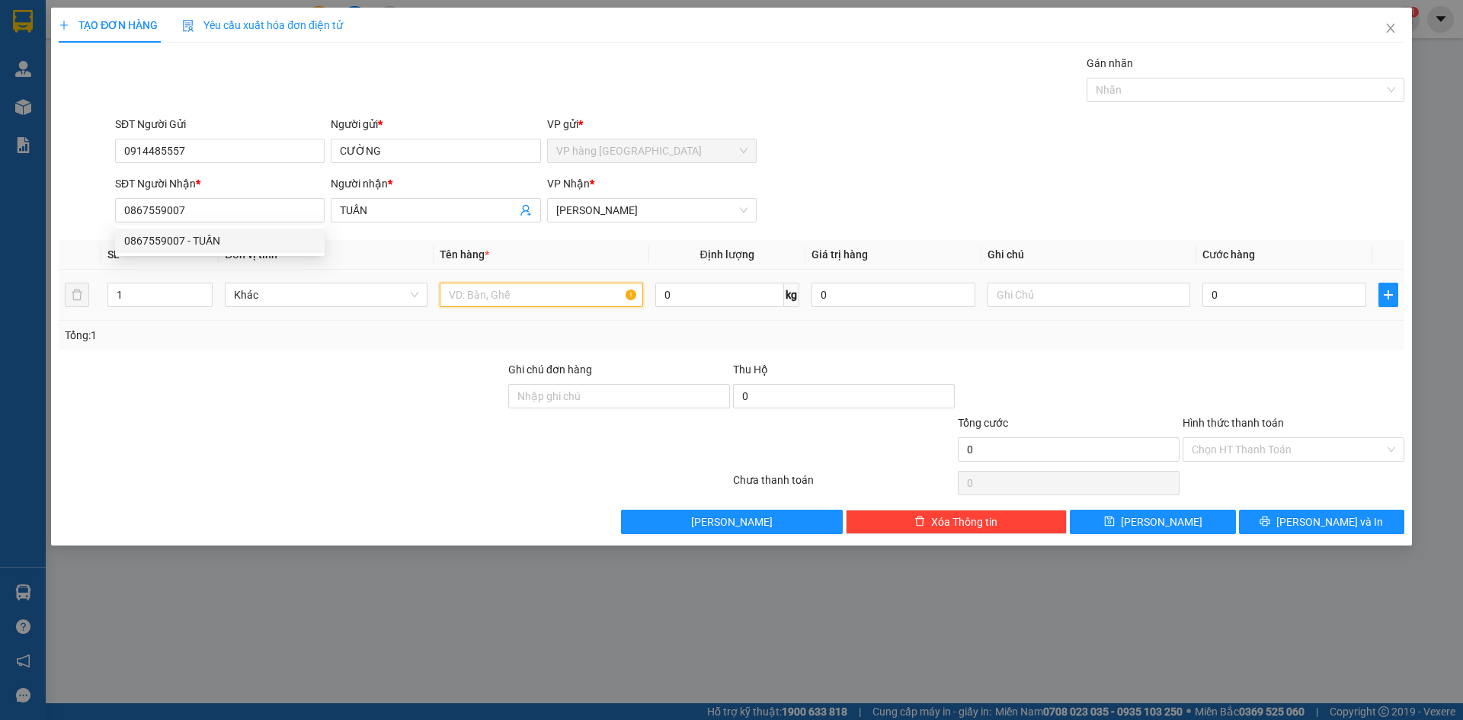
click at [476, 290] on input "text" at bounding box center [541, 295] width 203 height 24
click at [1111, 216] on div "SĐT Người Nhận * 0867559007 Người nhận * TUẤN VP Nhận * Phạm Ngũ Lão" at bounding box center [760, 201] width 1296 height 53
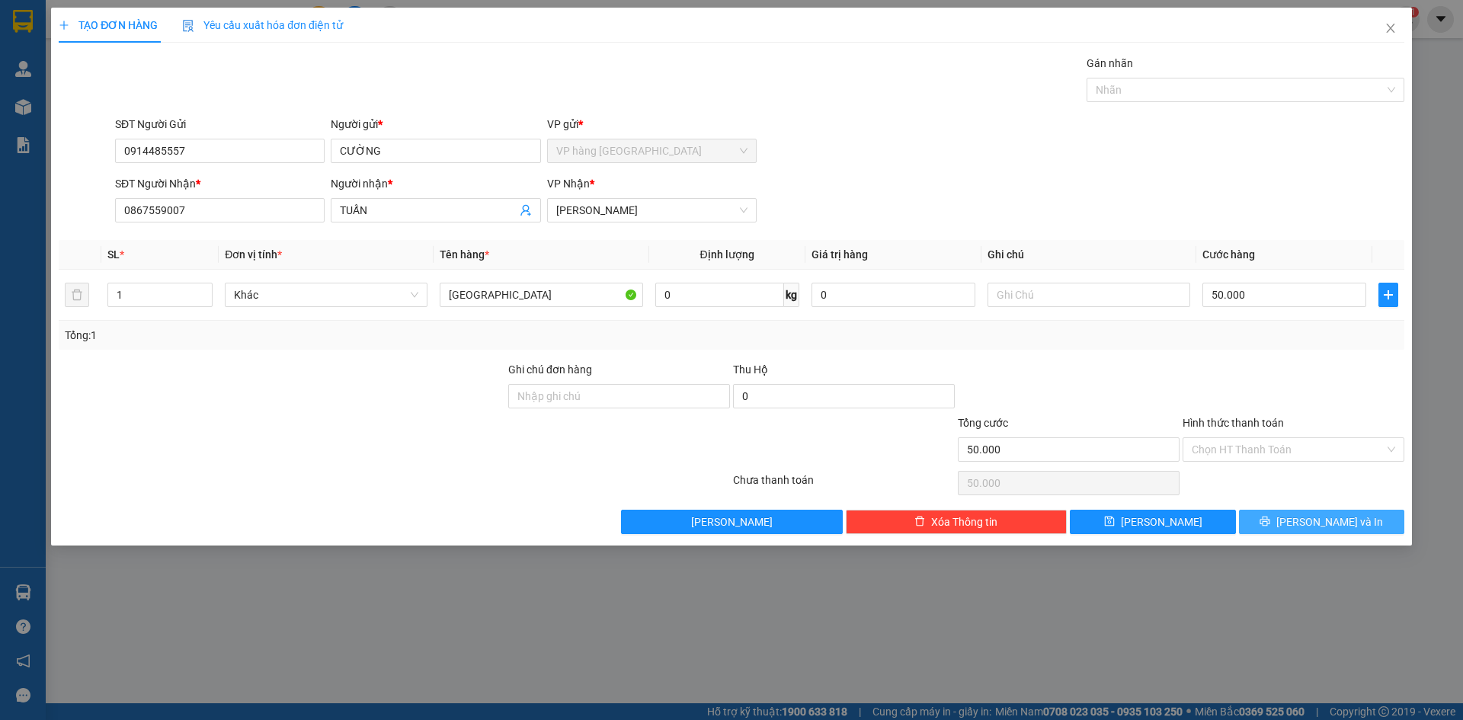
click at [1111, 533] on button "[PERSON_NAME] và In" at bounding box center [1321, 522] width 165 height 24
click at [1111, 530] on span "[PERSON_NAME] và In" at bounding box center [1330, 522] width 107 height 17
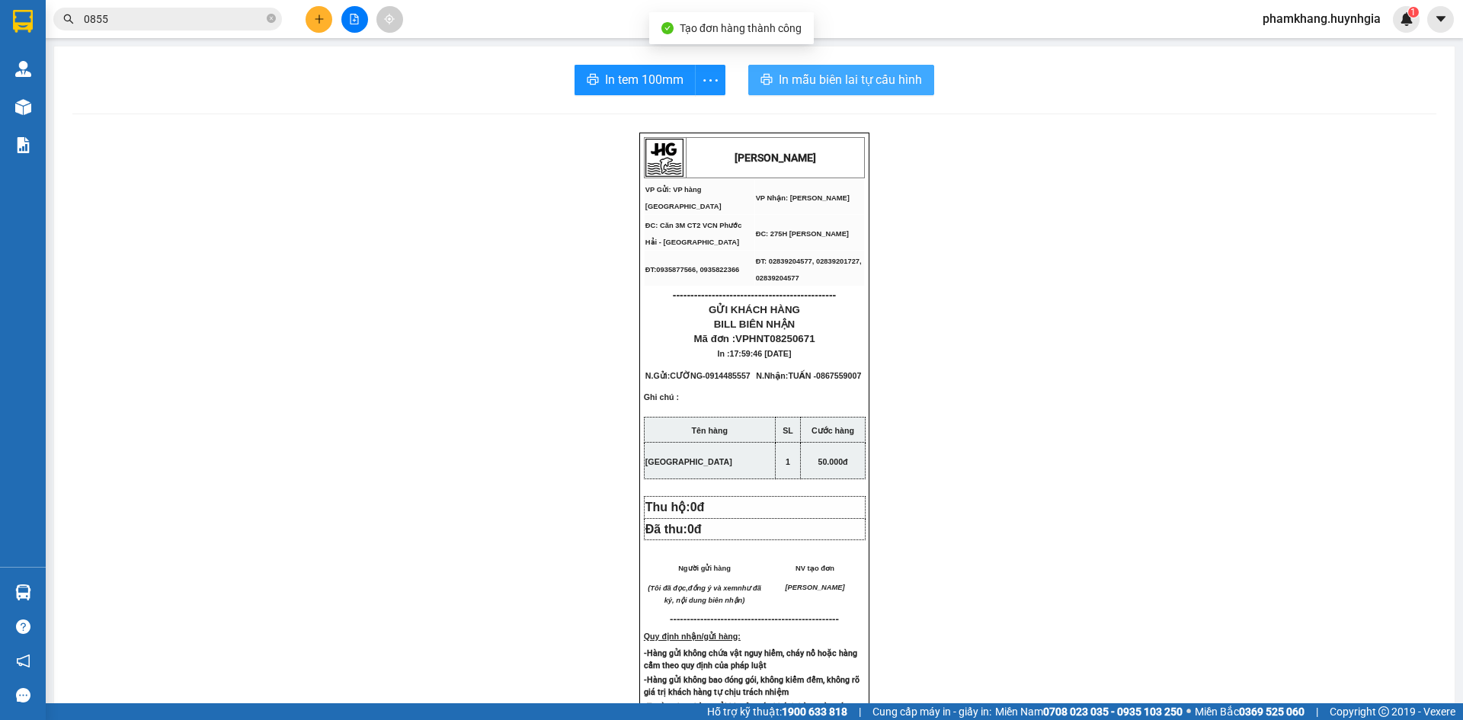
click at [841, 83] on span "In mẫu biên lai tự cấu hình" at bounding box center [850, 79] width 143 height 19
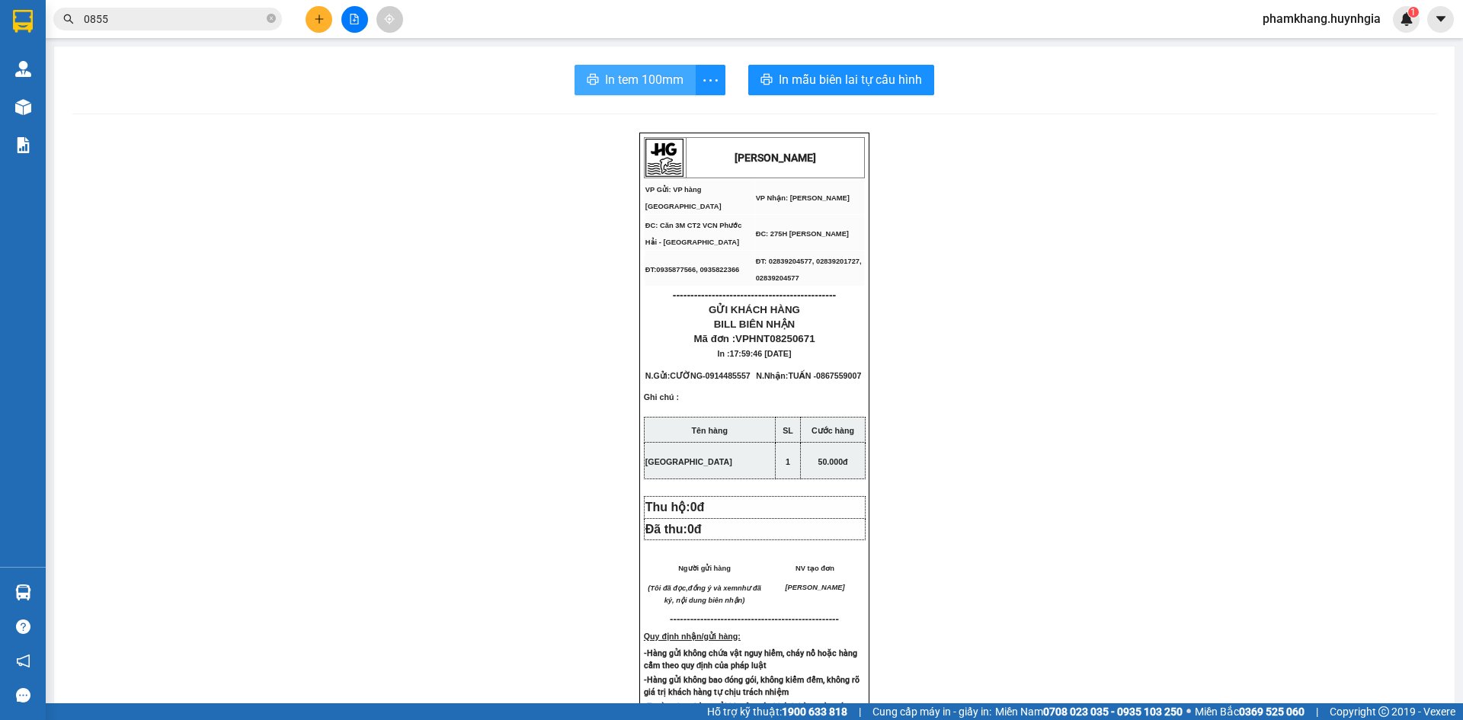
click at [641, 85] on span "In tem 100mm" at bounding box center [644, 79] width 79 height 19
click at [943, 465] on div "HUỲNH GIA VP Gửi: VP hàng Nha Trang VP Nhận: Phạm Ngũ Lão ĐC: Căn 3M CT2 VCN …" at bounding box center [754, 661] width 1364 height 1056
click at [1043, 540] on div "HUỲNH GIA VP Gửi: VP hàng Nha Trang VP Nhận: Phạm Ngũ Lão ĐC: Căn 3M CT2 VCN …" at bounding box center [754, 661] width 1364 height 1056
click at [195, 16] on input "0855" at bounding box center [174, 19] width 180 height 17
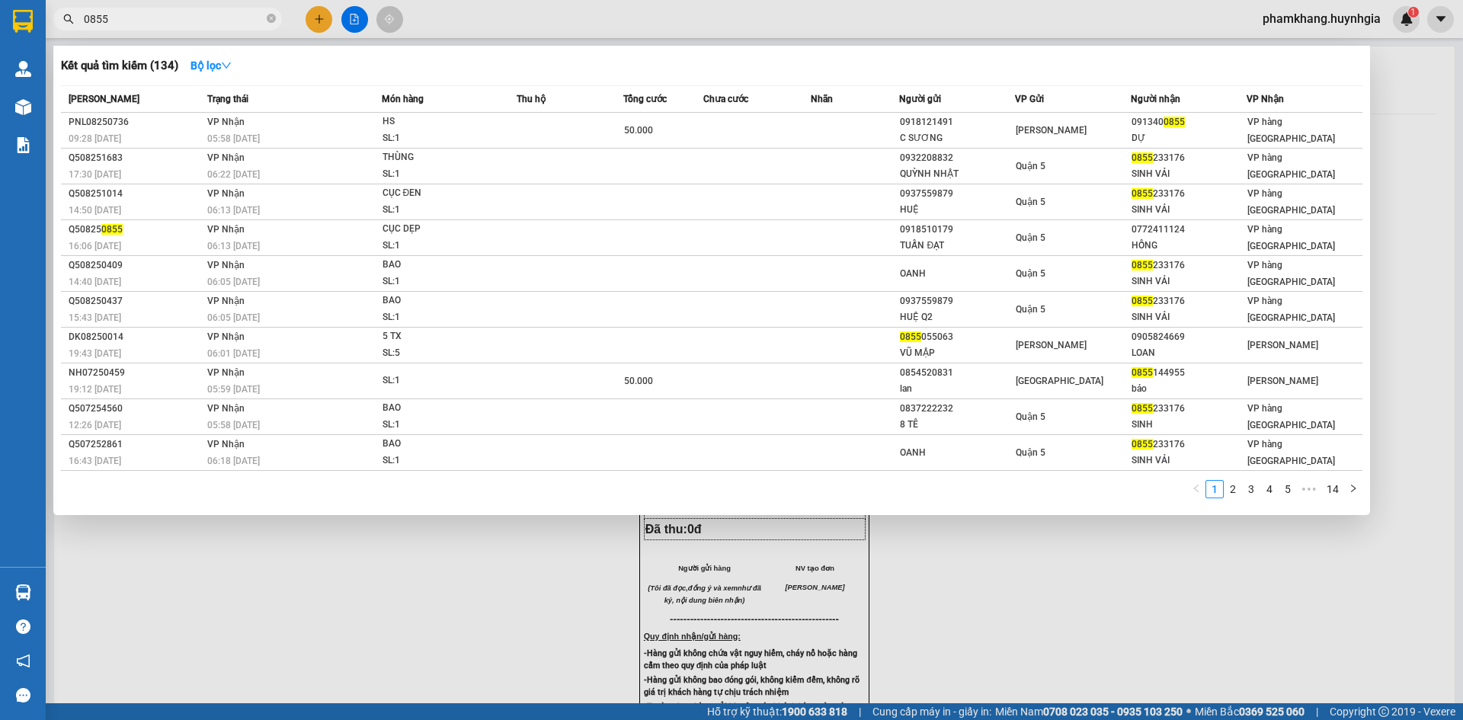
click at [195, 16] on input "0855" at bounding box center [174, 19] width 180 height 17
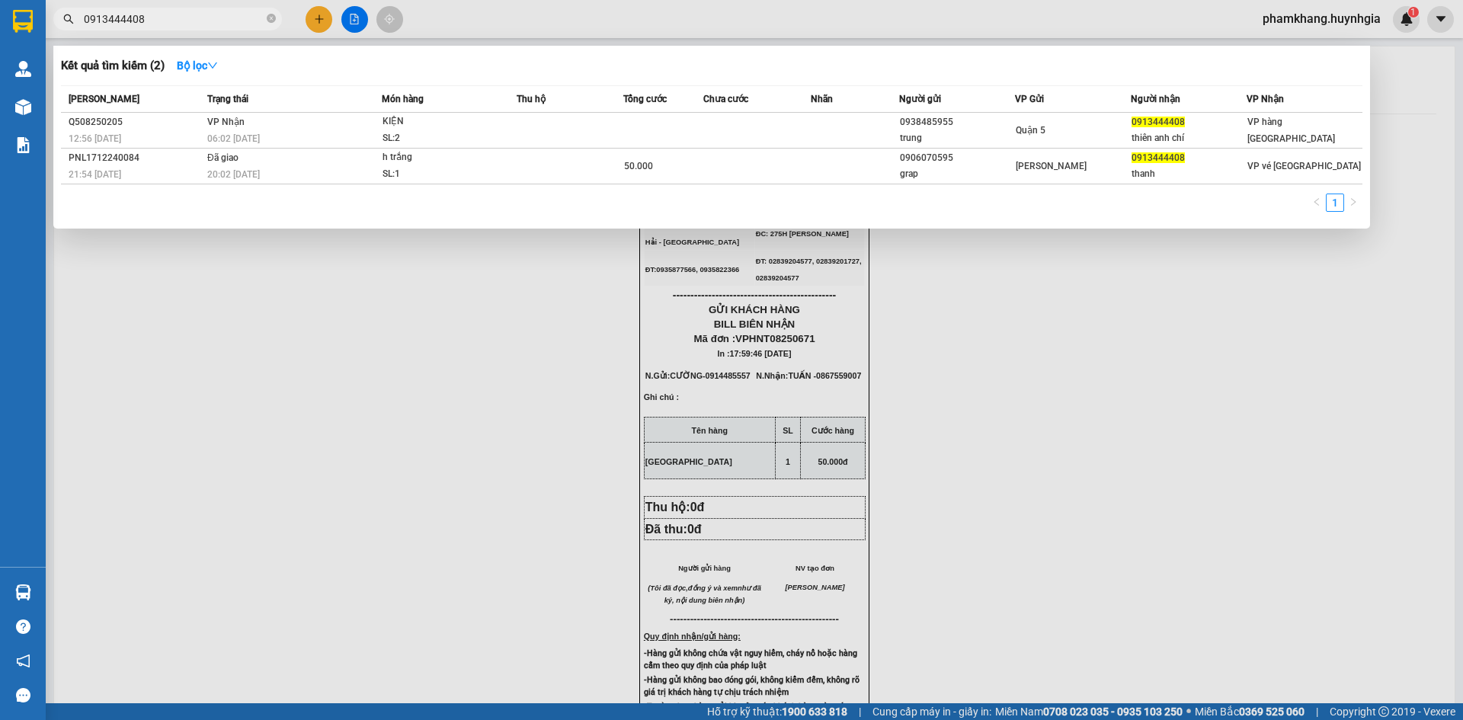
click at [220, 14] on input "0913444408" at bounding box center [174, 19] width 180 height 17
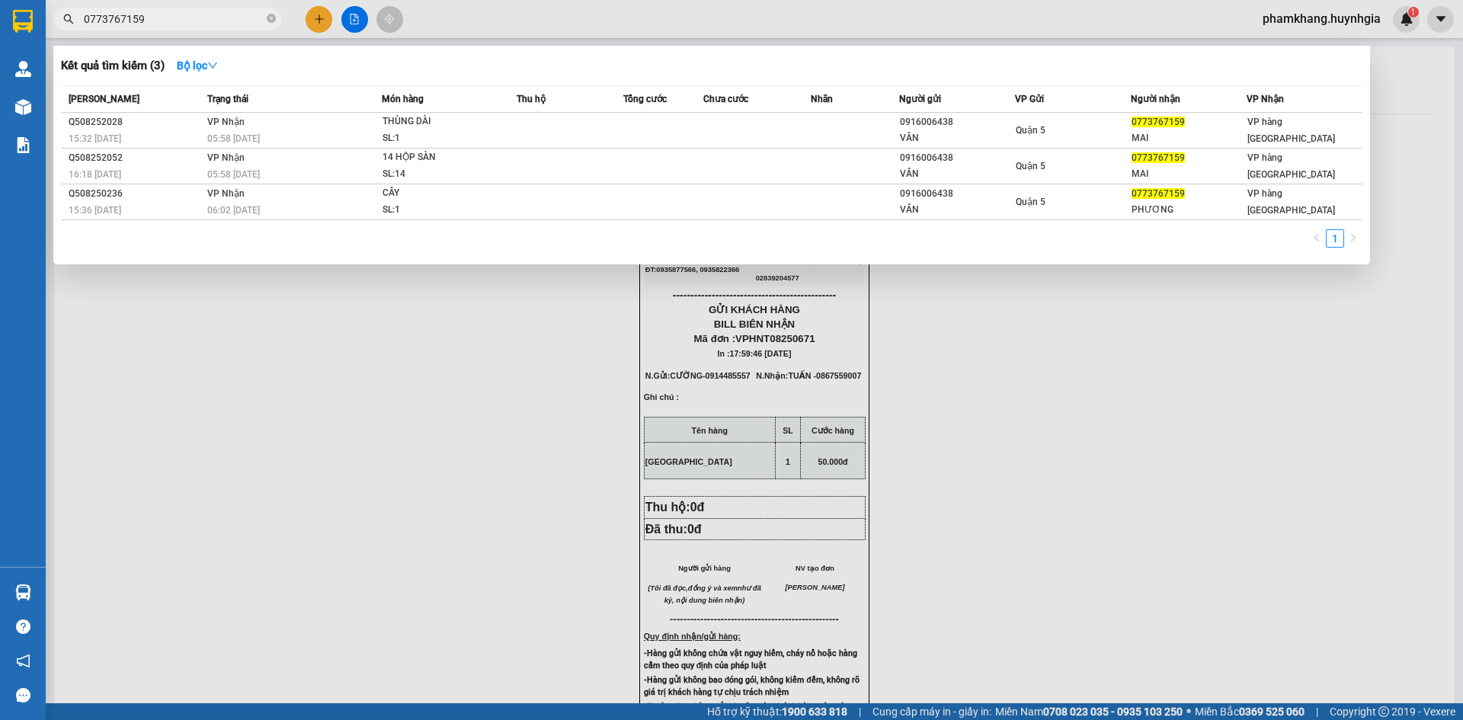
click at [713, 293] on div at bounding box center [731, 360] width 1463 height 720
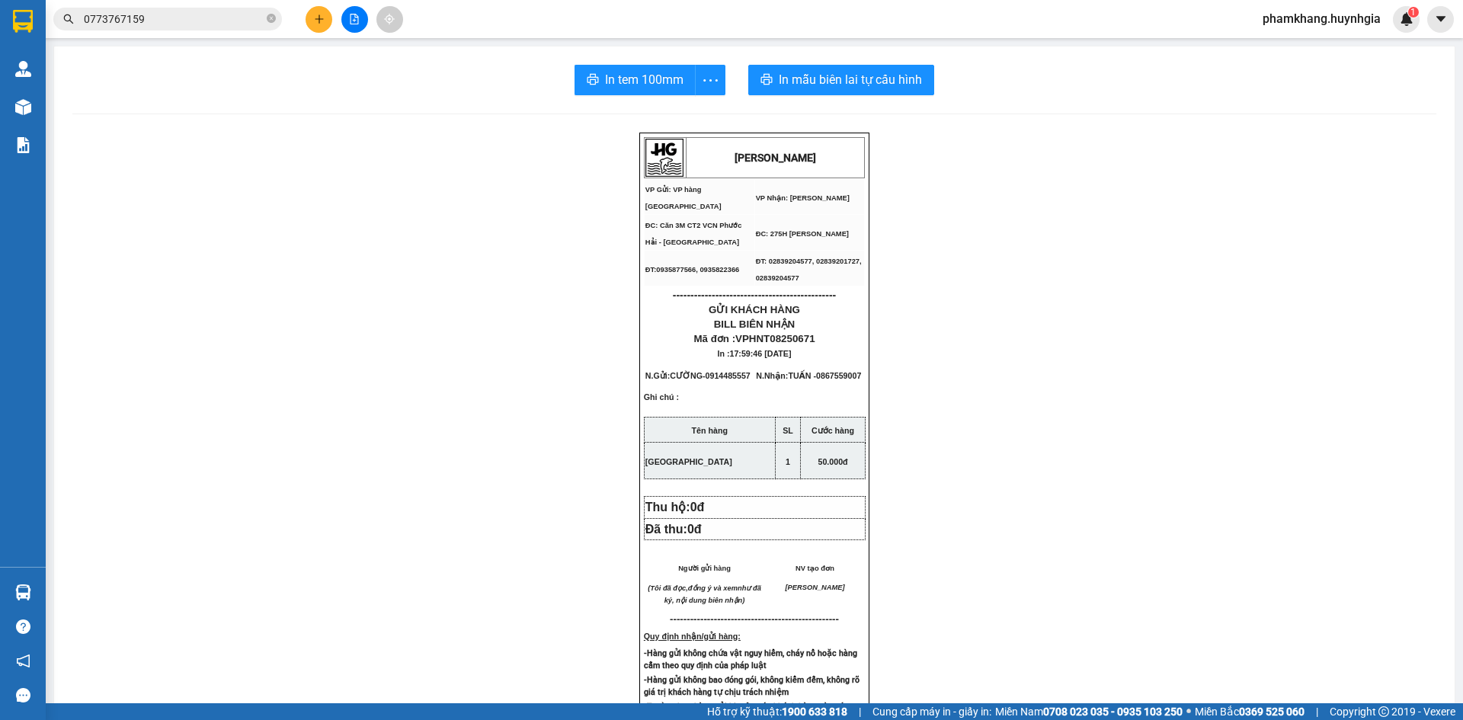
click at [930, 443] on div "HUỲNH GIA VP Gửi: VP hàng Nha Trang VP Nhận: Phạm Ngũ Lão ĐC: Căn 3M CT2 VCN …" at bounding box center [754, 661] width 1364 height 1056
click at [1077, 338] on div "HUỲNH GIA VP Gửi: VP hàng Nha Trang VP Nhận: Phạm Ngũ Lão ĐC: Căn 3M CT2 VCN …" at bounding box center [754, 661] width 1364 height 1056
click at [1100, 316] on div "HUỲNH GIA VP Gửi: VP hàng Nha Trang VP Nhận: Phạm Ngũ Lão ĐC: Căn 3M CT2 VCN …" at bounding box center [754, 661] width 1364 height 1056
click at [176, 13] on input "0773767159" at bounding box center [174, 19] width 180 height 17
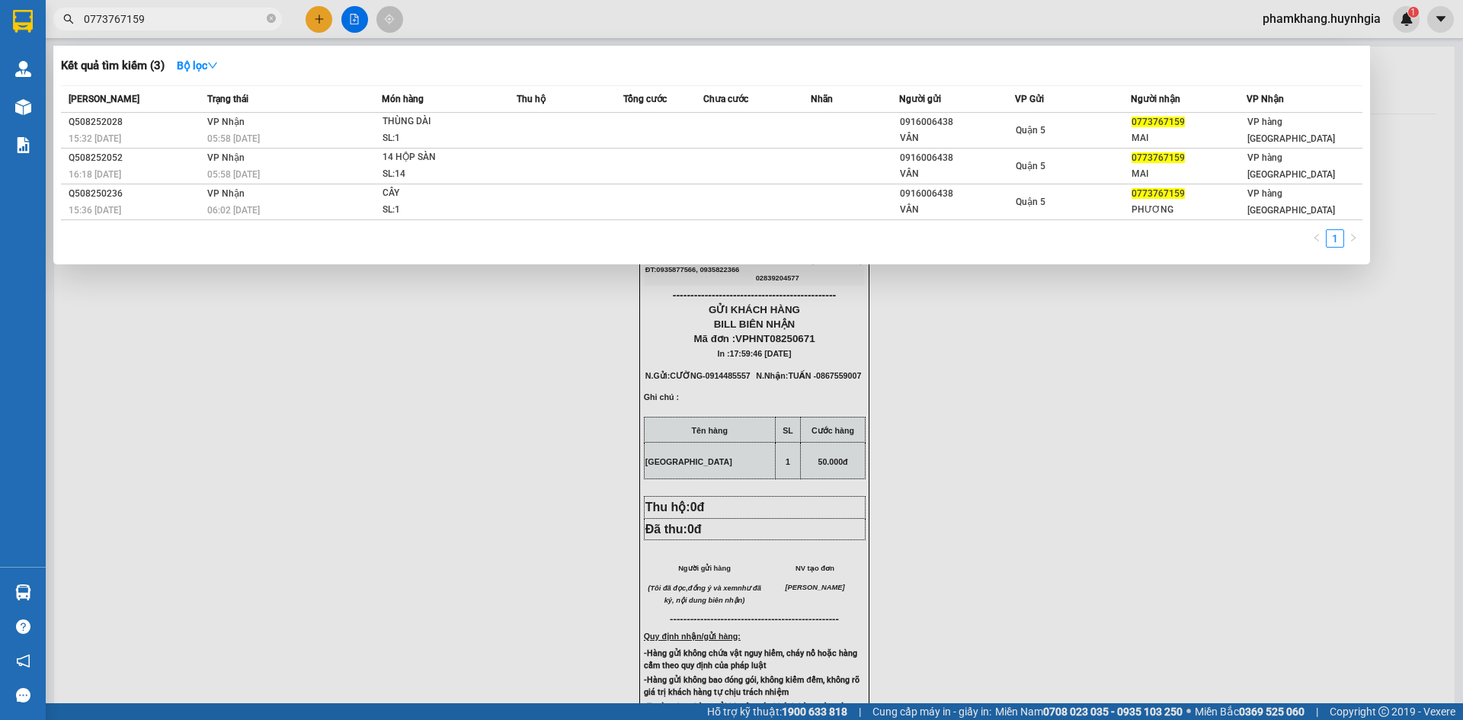
click at [176, 13] on input "0773767159" at bounding box center [174, 19] width 180 height 17
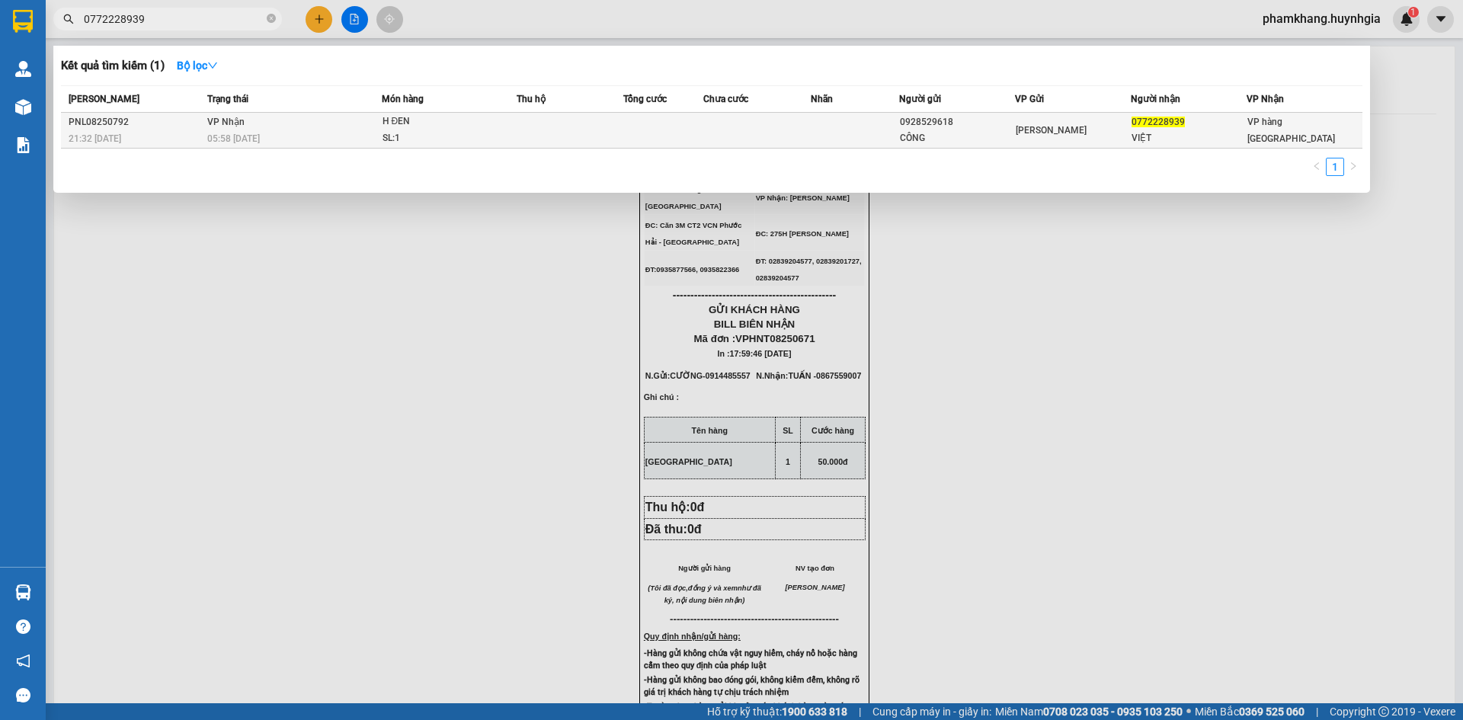
click at [417, 132] on div "SL: 1" at bounding box center [440, 138] width 114 height 17
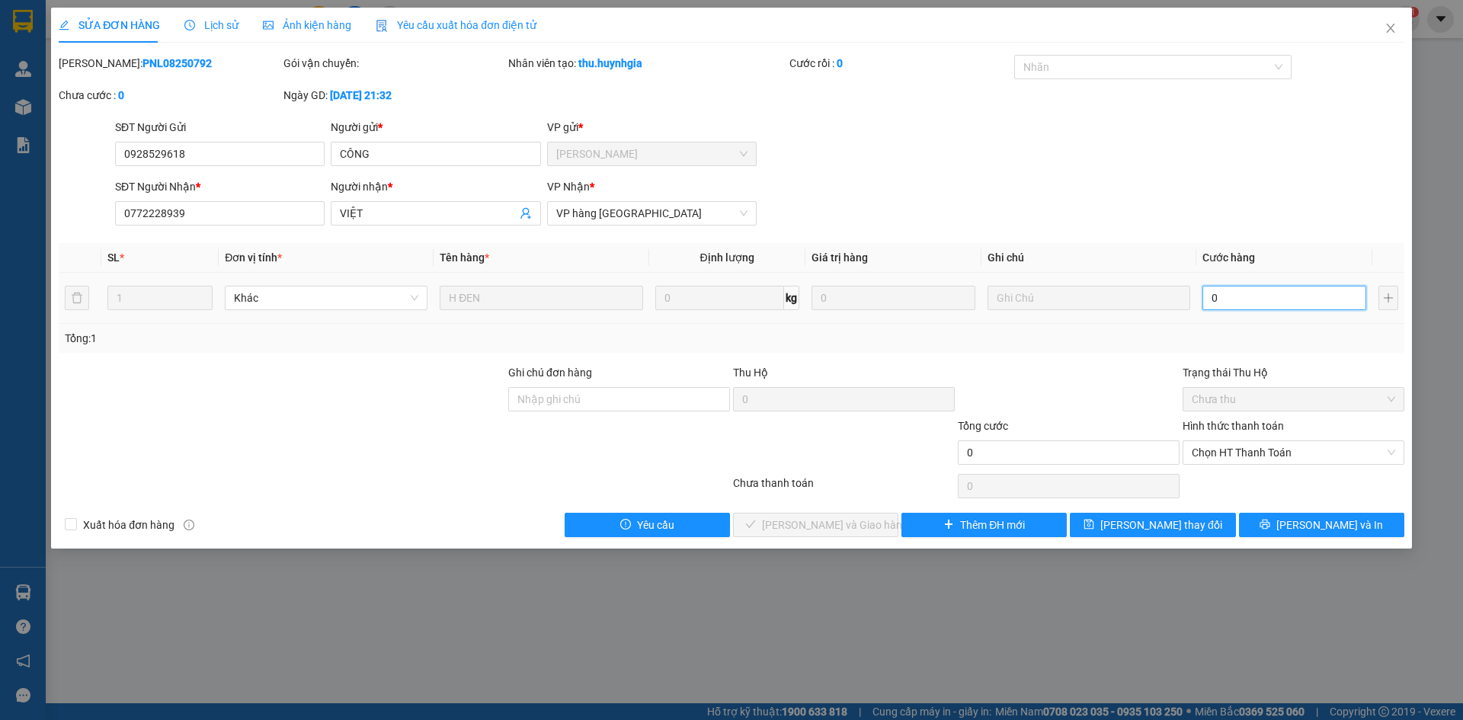
click at [1111, 307] on input "0" at bounding box center [1285, 298] width 164 height 24
drag, startPoint x: 1299, startPoint y: 131, endPoint x: 1293, endPoint y: 208, distance: 77.2
click at [1111, 184] on form "SĐT Người Gửi 0928529618 Người gửi * CÔNG VP gửi * Phạm Ngũ Lão SĐT Người Nhận …" at bounding box center [732, 175] width 1346 height 113
click at [1111, 454] on span "Chọn HT Thanh Toán" at bounding box center [1294, 452] width 204 height 23
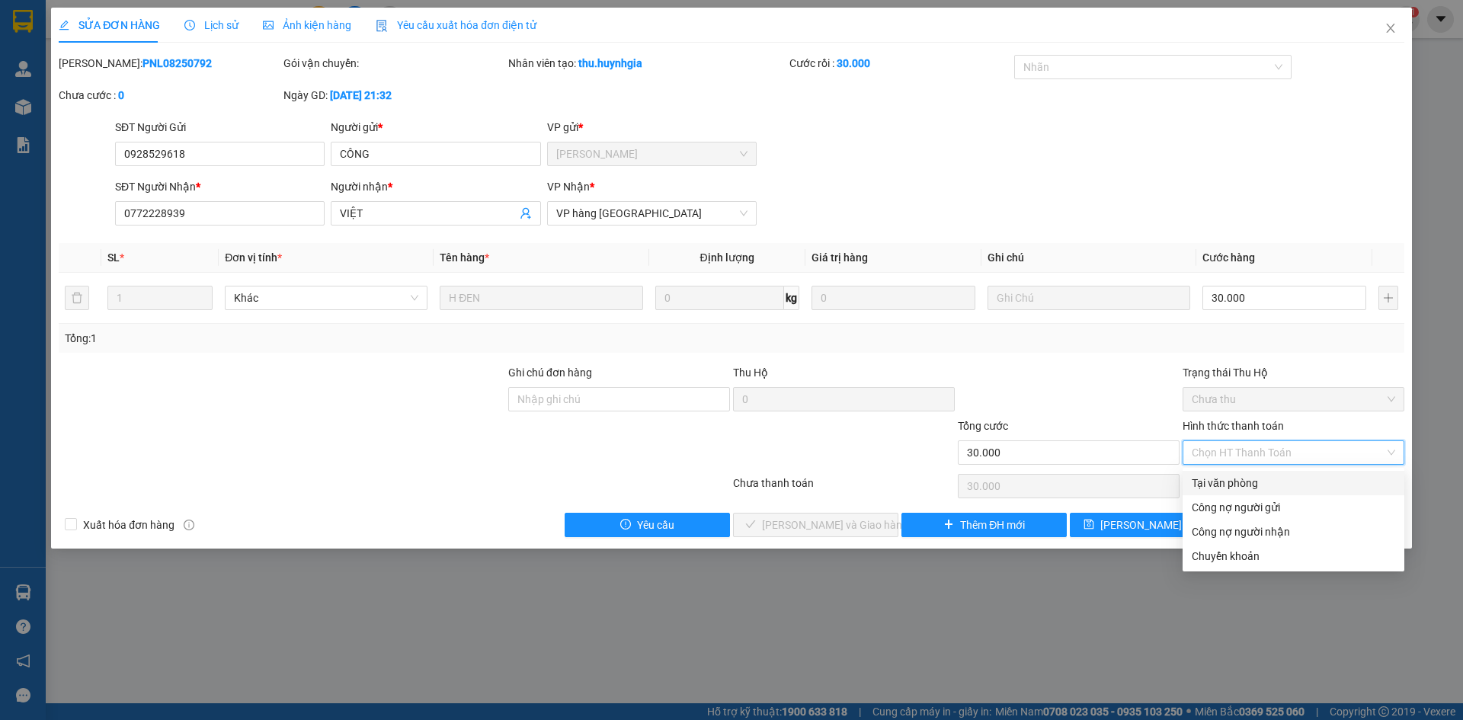
click at [1111, 488] on div "Tại văn phòng" at bounding box center [1294, 483] width 204 height 17
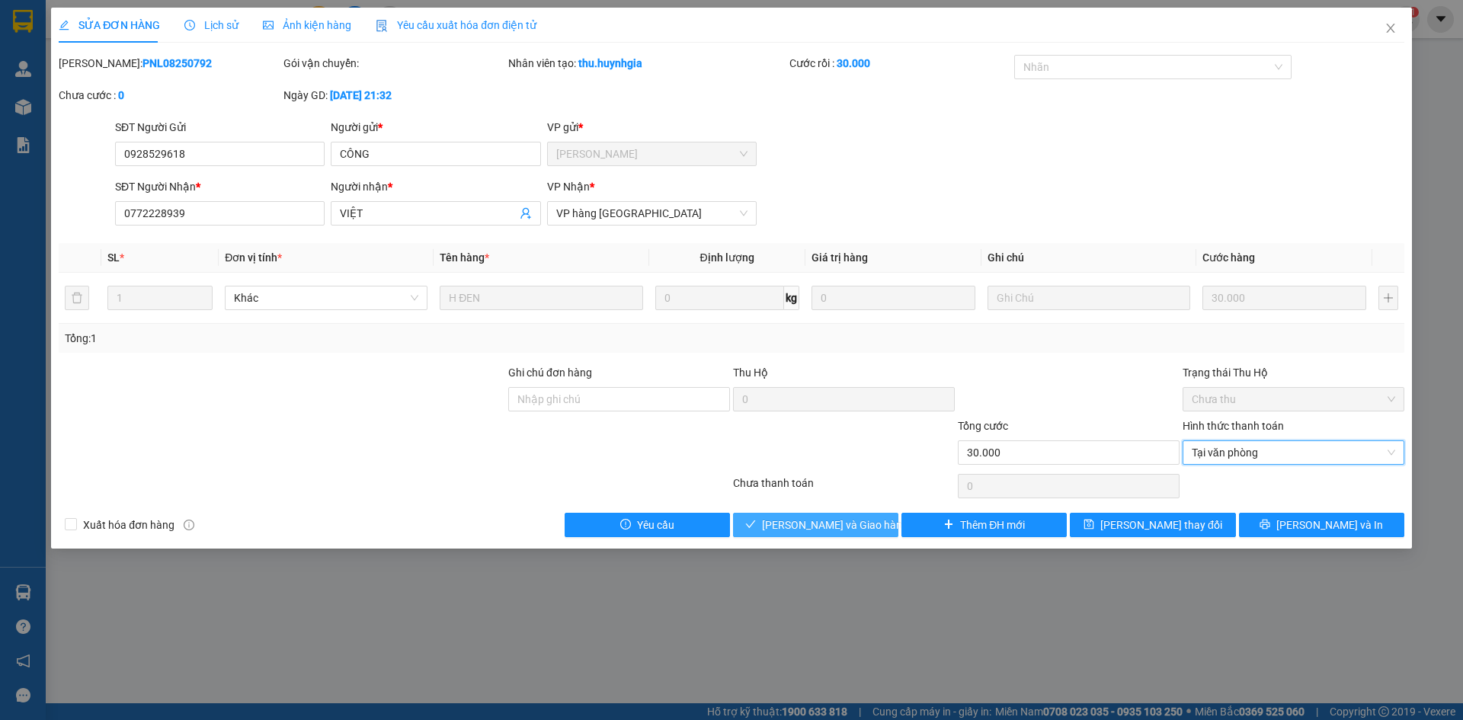
click at [838, 522] on span "Lưu và Giao hàng" at bounding box center [835, 525] width 146 height 17
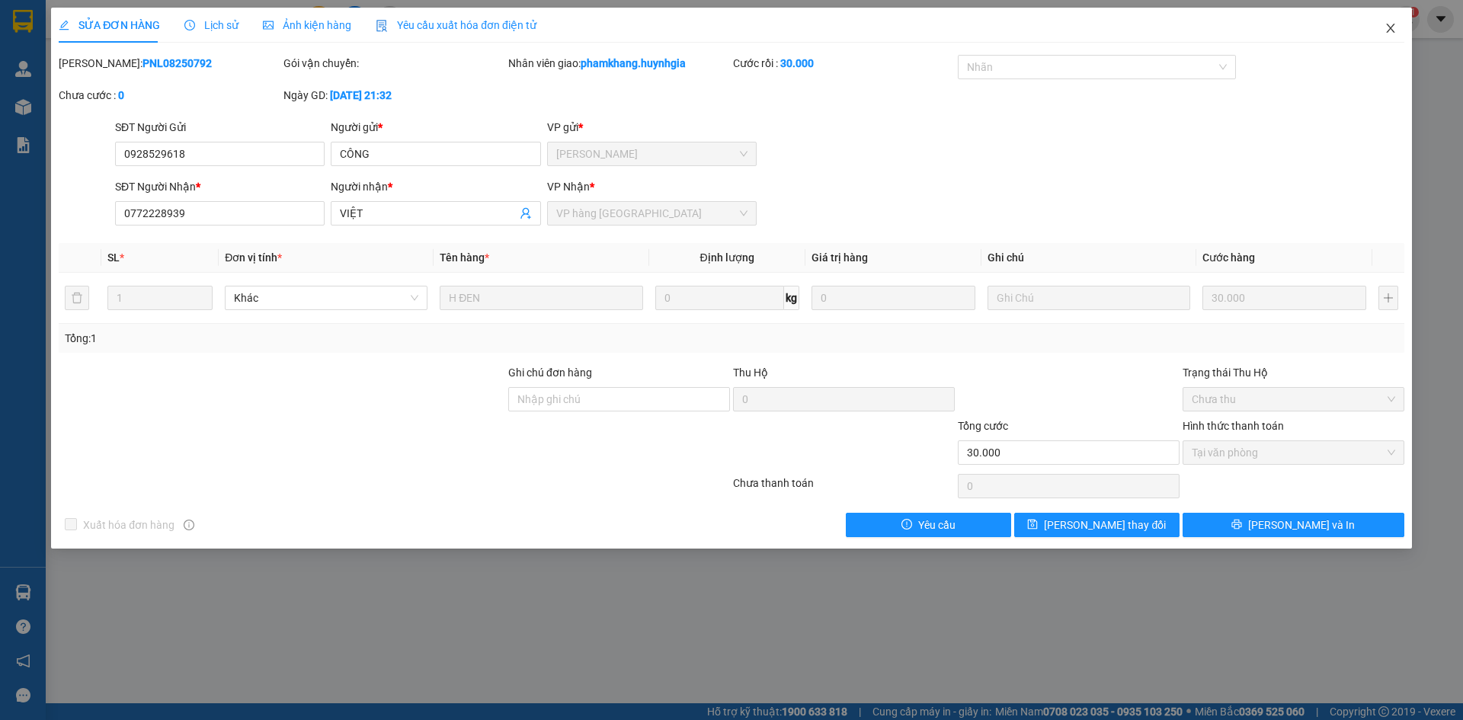
click at [1111, 29] on span "Close" at bounding box center [1391, 29] width 43 height 43
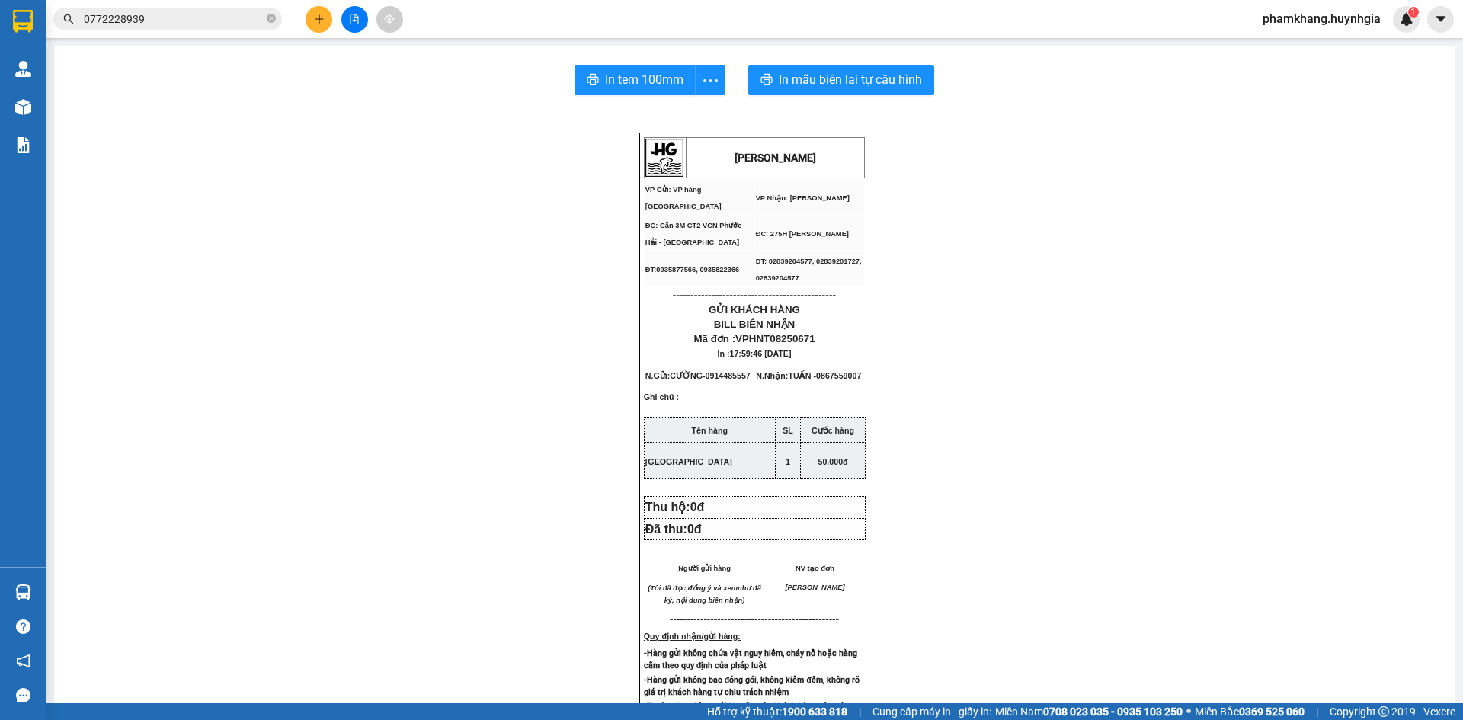
click at [968, 383] on div "HUỲNH GIA VP Gửi: VP hàng Nha Trang VP Nhận: Phạm Ngũ Lão ĐC: Căn 3M CT2 VCN …" at bounding box center [754, 661] width 1364 height 1056
click at [1111, 360] on div "HUỲNH GIA VP Gửi: VP hàng Nha Trang VP Nhận: Phạm Ngũ Lão ĐC: Căn 3M CT2 VCN …" at bounding box center [754, 661] width 1364 height 1056
click at [325, 15] on button at bounding box center [319, 19] width 27 height 27
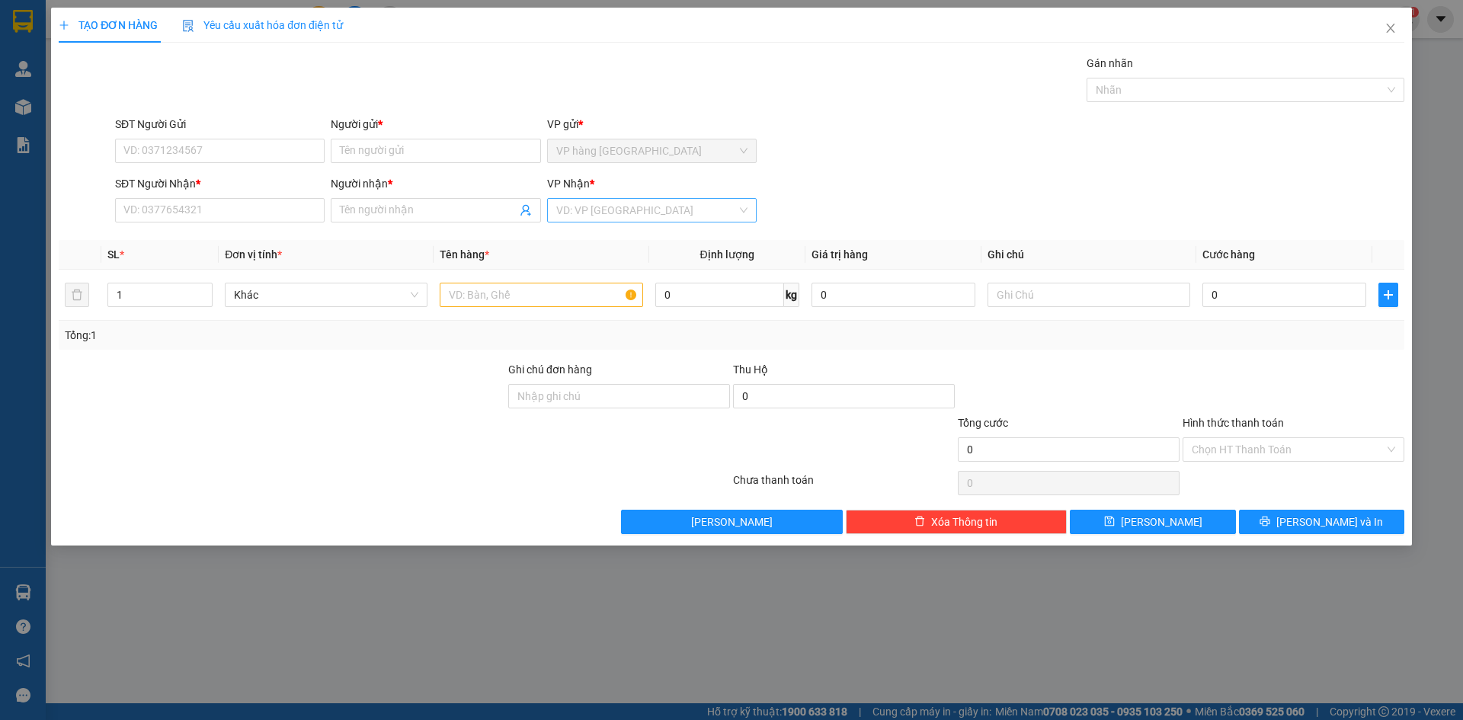
click at [669, 212] on input "search" at bounding box center [646, 210] width 181 height 23
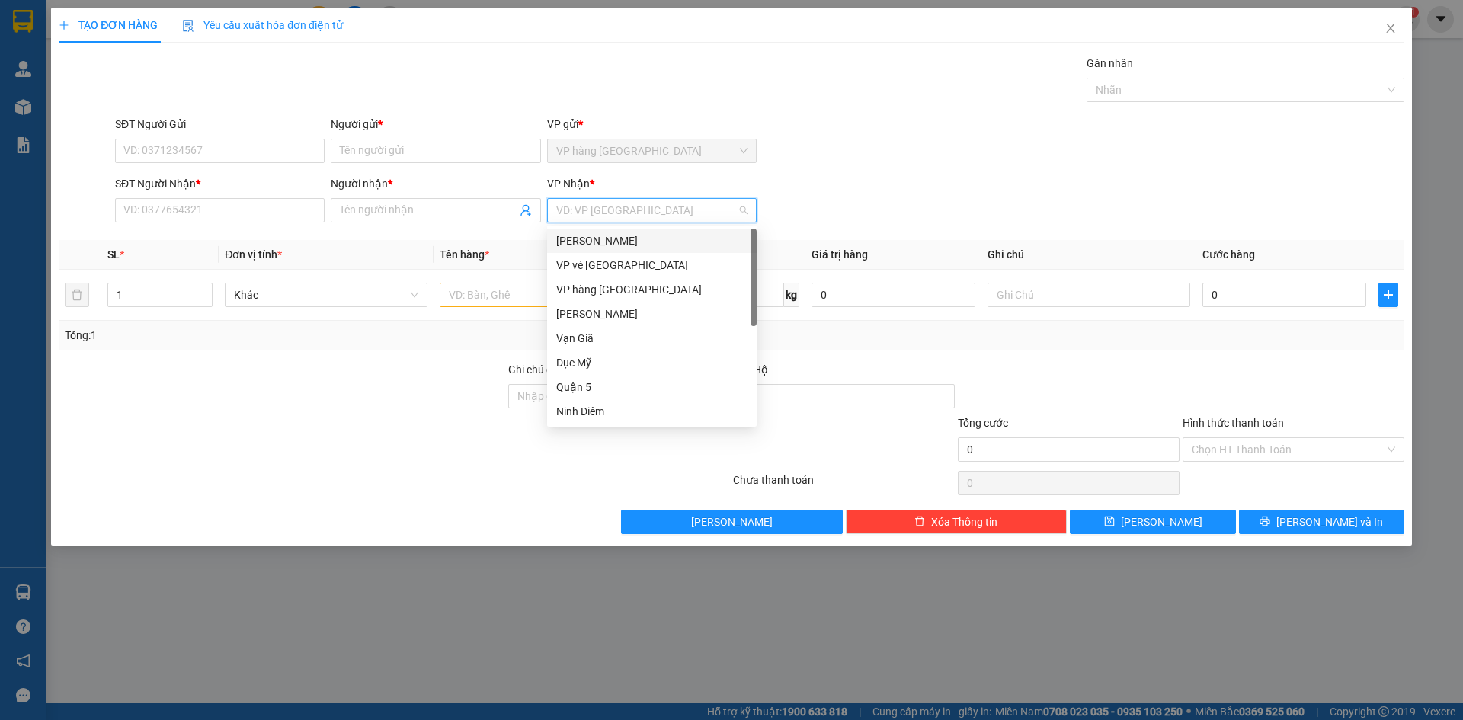
click at [651, 242] on div "[PERSON_NAME]" at bounding box center [651, 240] width 191 height 17
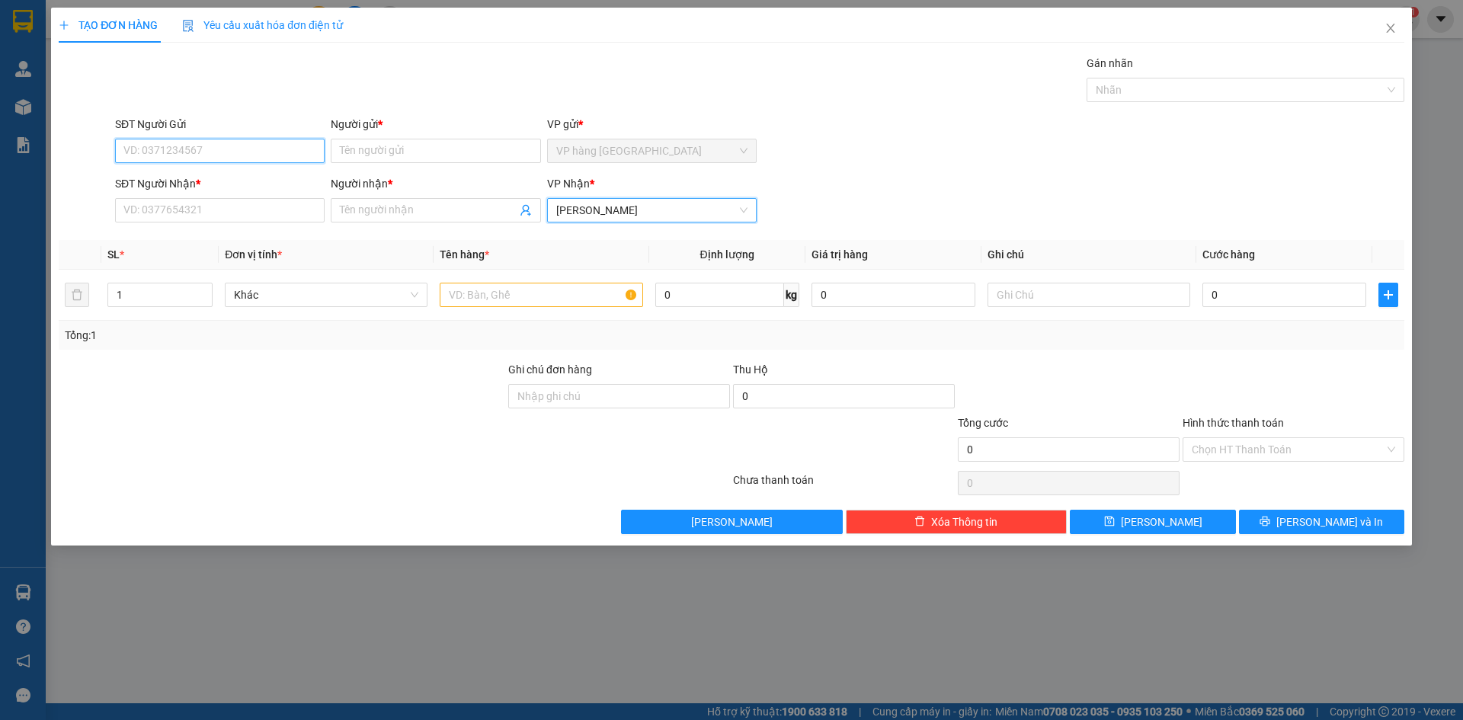
click at [248, 155] on input "SĐT Người Gửi" at bounding box center [220, 151] width 210 height 24
click at [198, 289] on span "Increase Value" at bounding box center [203, 291] width 17 height 14
click at [510, 293] on input "text" at bounding box center [541, 295] width 203 height 24
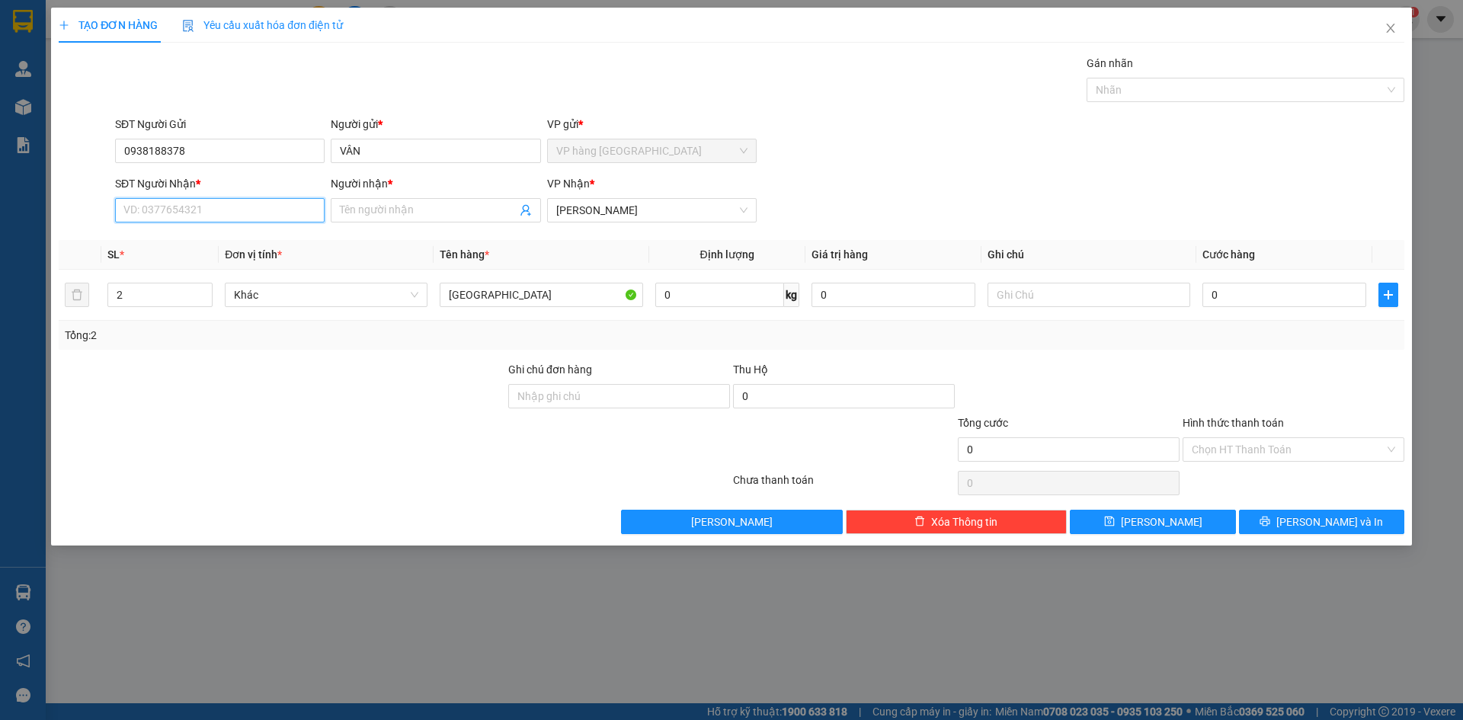
click at [229, 215] on input "SĐT Người Nhận *" at bounding box center [220, 210] width 210 height 24
click at [1111, 253] on th "Cước hàng" at bounding box center [1285, 255] width 176 height 30
click at [1111, 299] on input "0" at bounding box center [1285, 295] width 164 height 24
click at [1111, 232] on div "Transit Pickup Surcharge Ids Transit Deliver Surcharge Ids Transit Deliver Surc…" at bounding box center [732, 294] width 1346 height 479
click at [1111, 443] on input "Hình thức thanh toán" at bounding box center [1288, 449] width 193 height 23
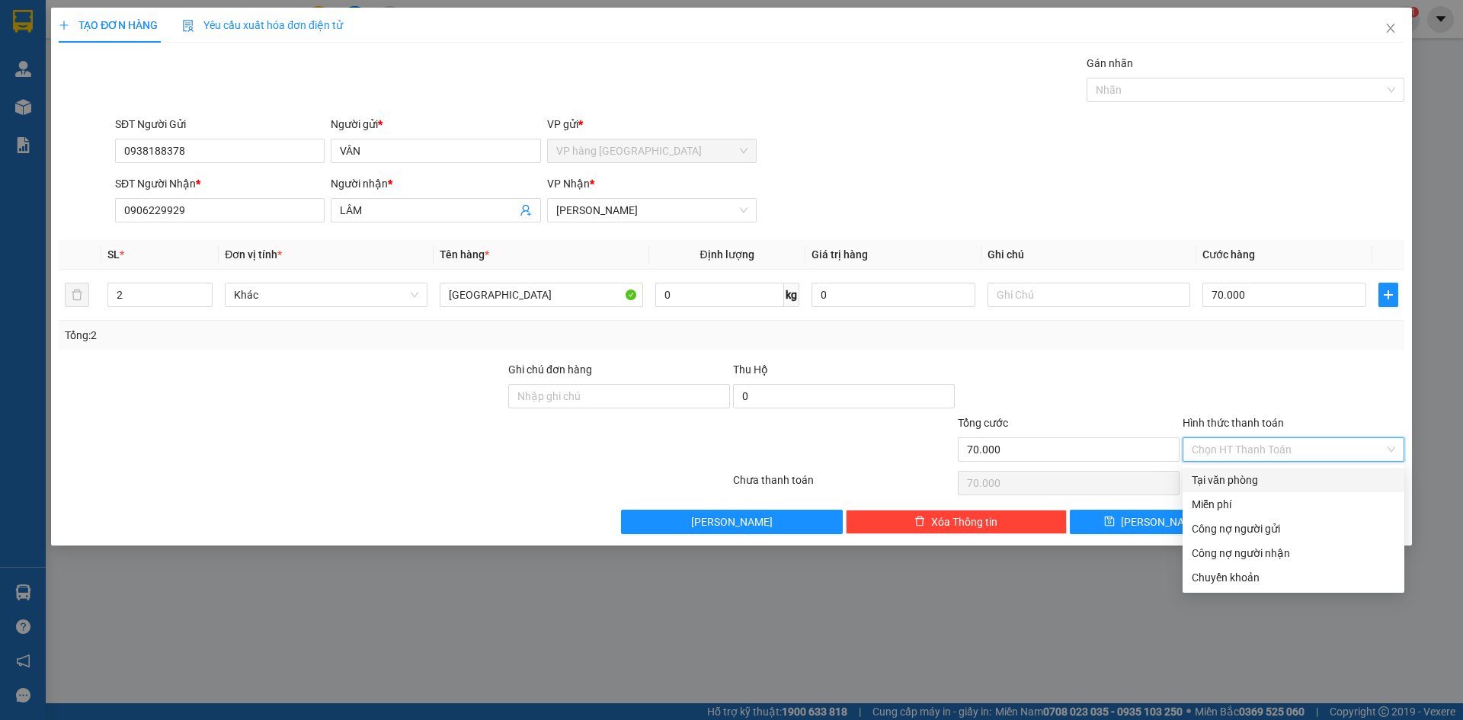
click at [1111, 483] on div "Tại văn phòng" at bounding box center [1294, 480] width 204 height 17
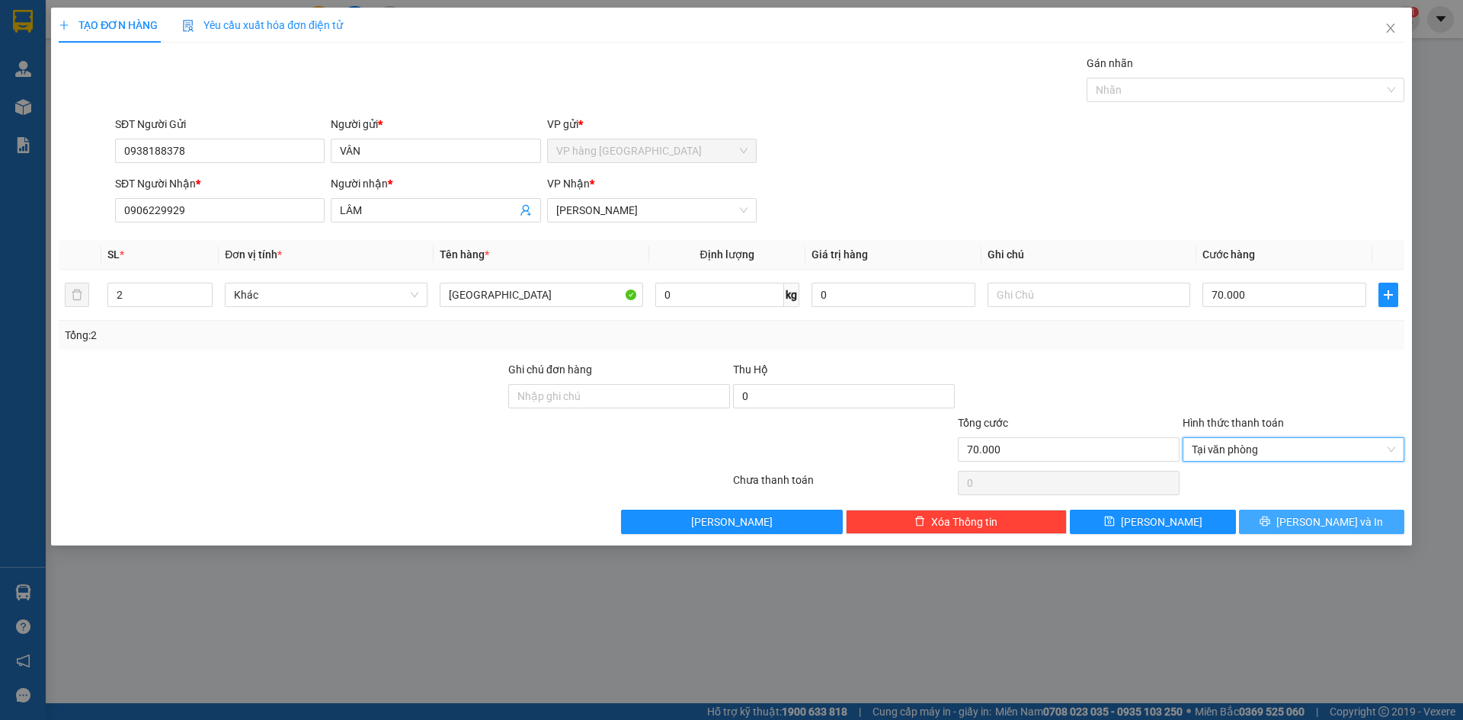
click at [1111, 523] on span "[PERSON_NAME] và In" at bounding box center [1330, 522] width 107 height 17
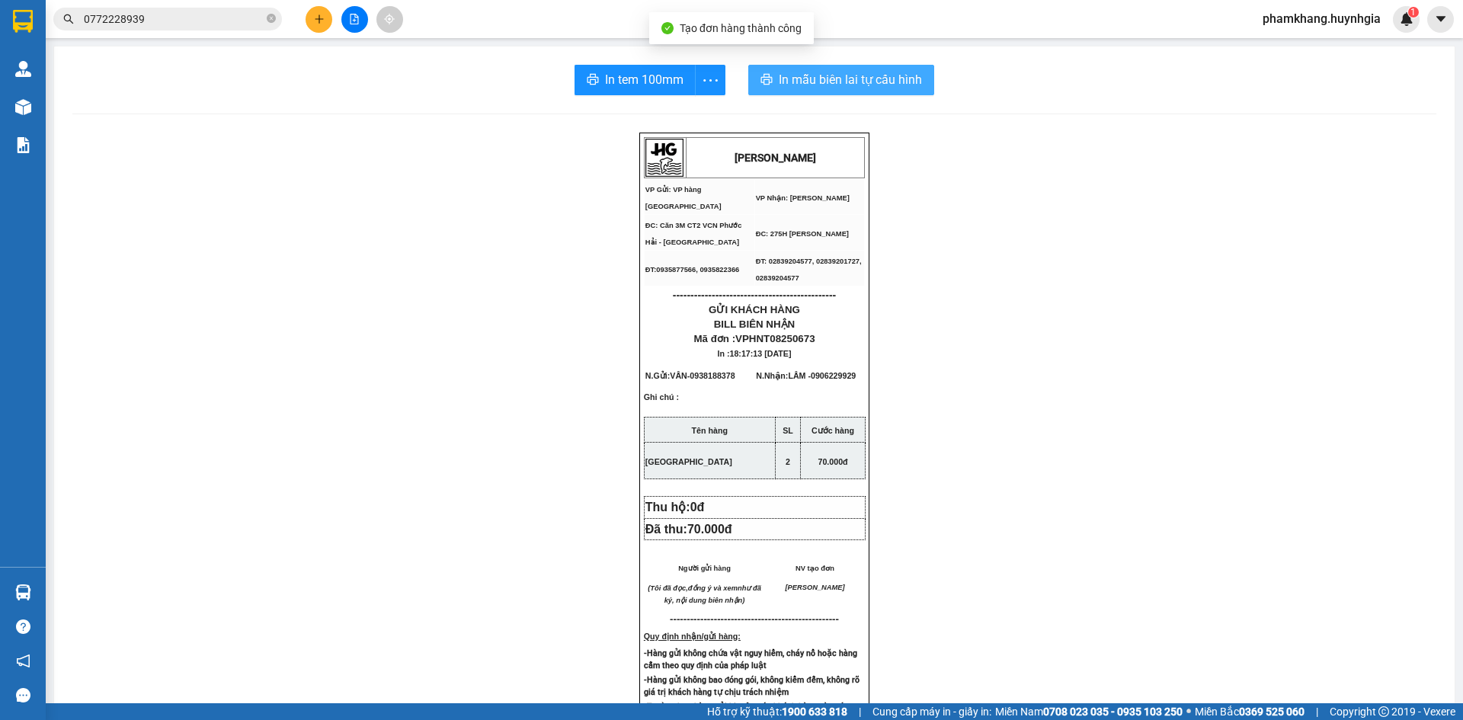
click at [866, 83] on span "In mẫu biên lai tự cấu hình" at bounding box center [850, 79] width 143 height 19
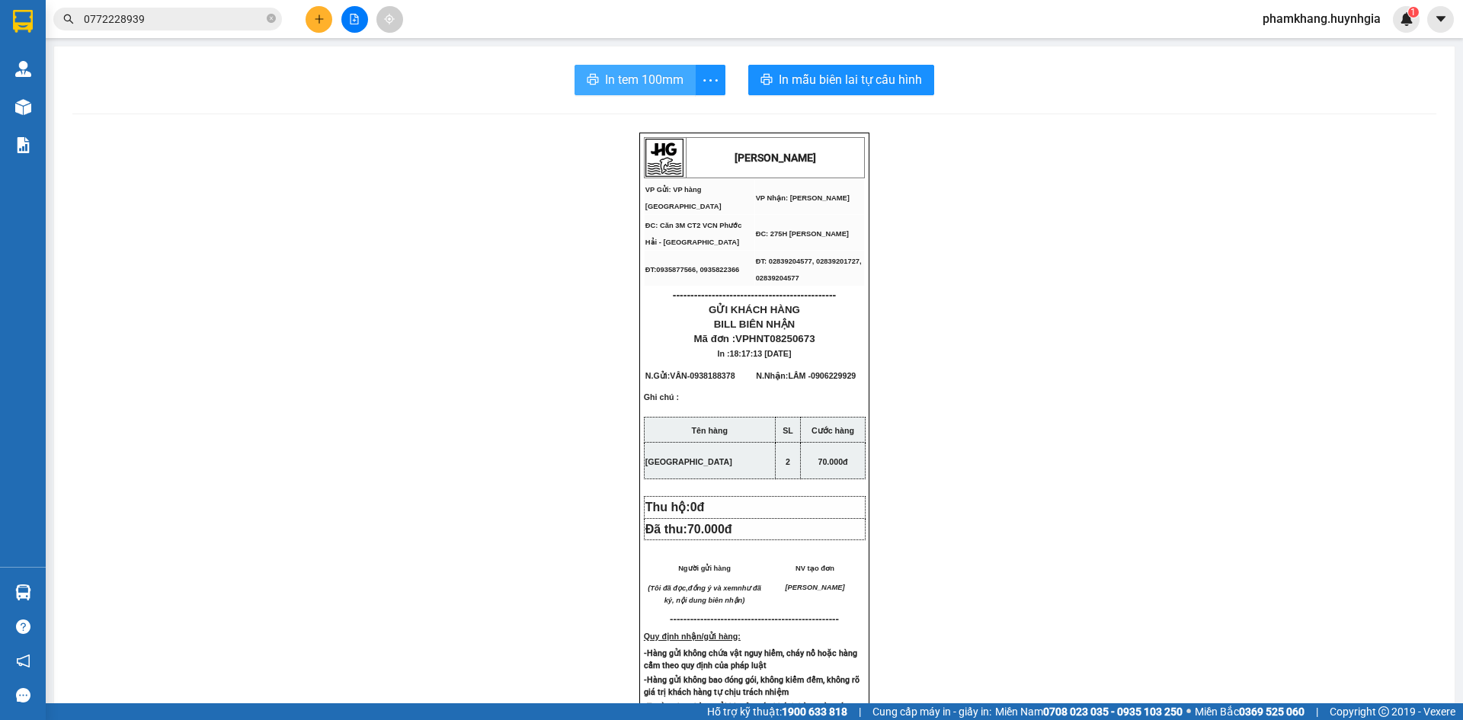
click at [656, 80] on span "In tem 100mm" at bounding box center [644, 79] width 79 height 19
click at [641, 88] on span "In tem 100mm" at bounding box center [644, 79] width 79 height 19
click at [325, 23] on button at bounding box center [319, 19] width 27 height 27
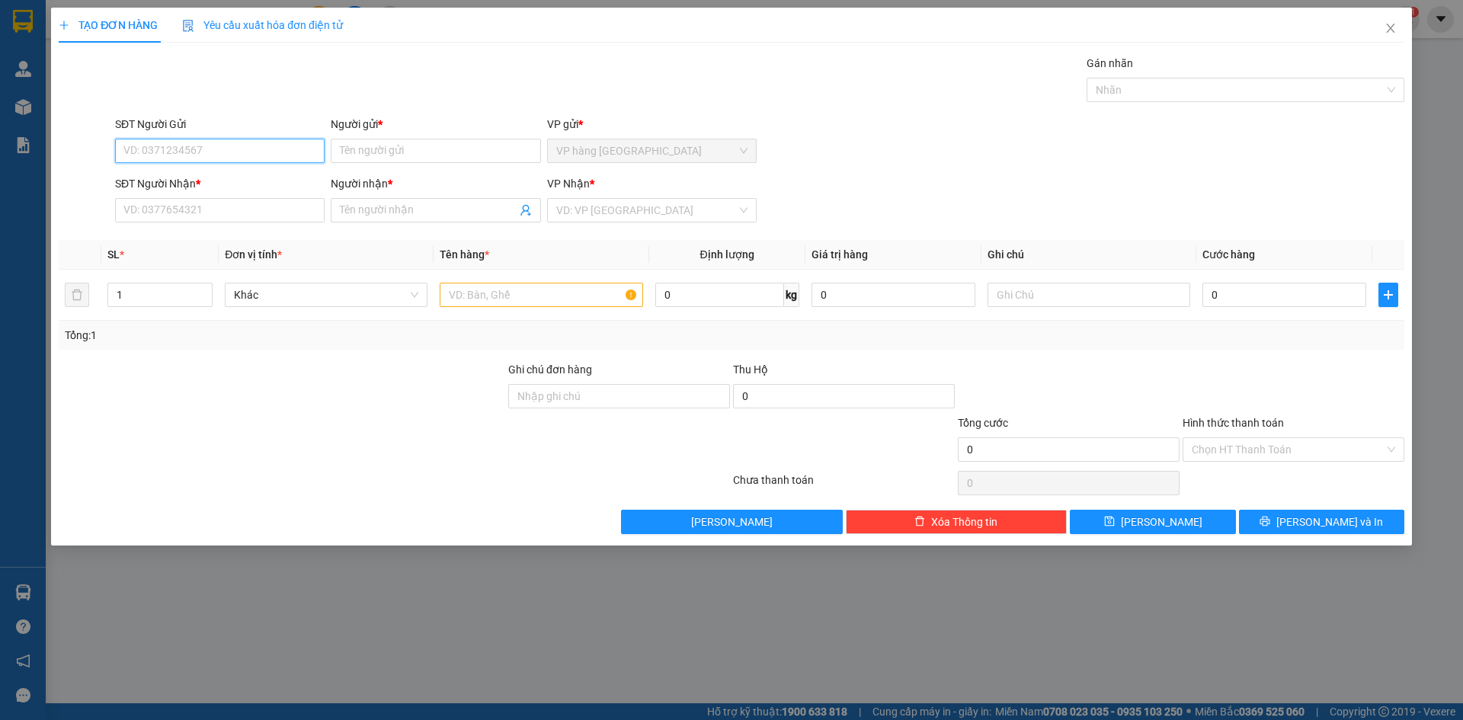
click at [292, 139] on input "SĐT Người Gửi" at bounding box center [220, 151] width 210 height 24
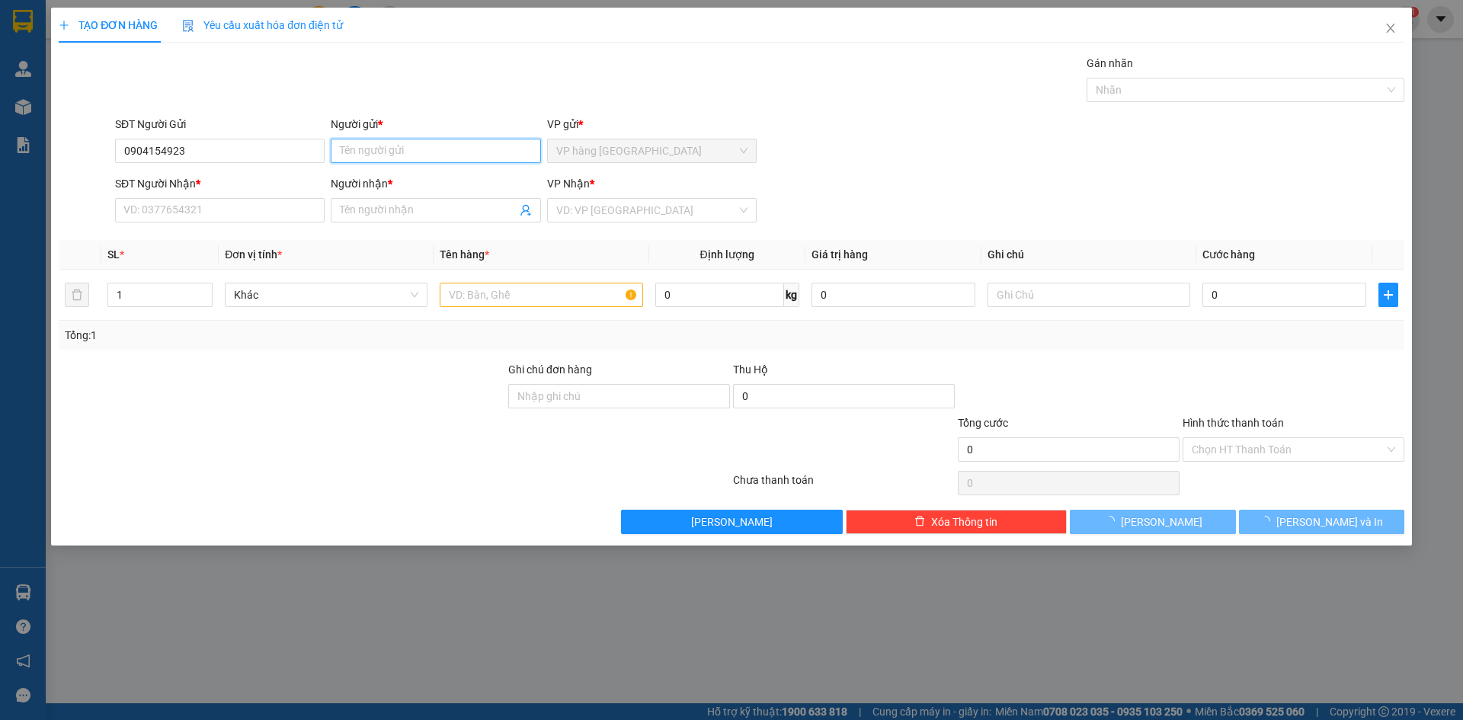
click at [404, 150] on input "Người gửi *" at bounding box center [436, 151] width 210 height 24
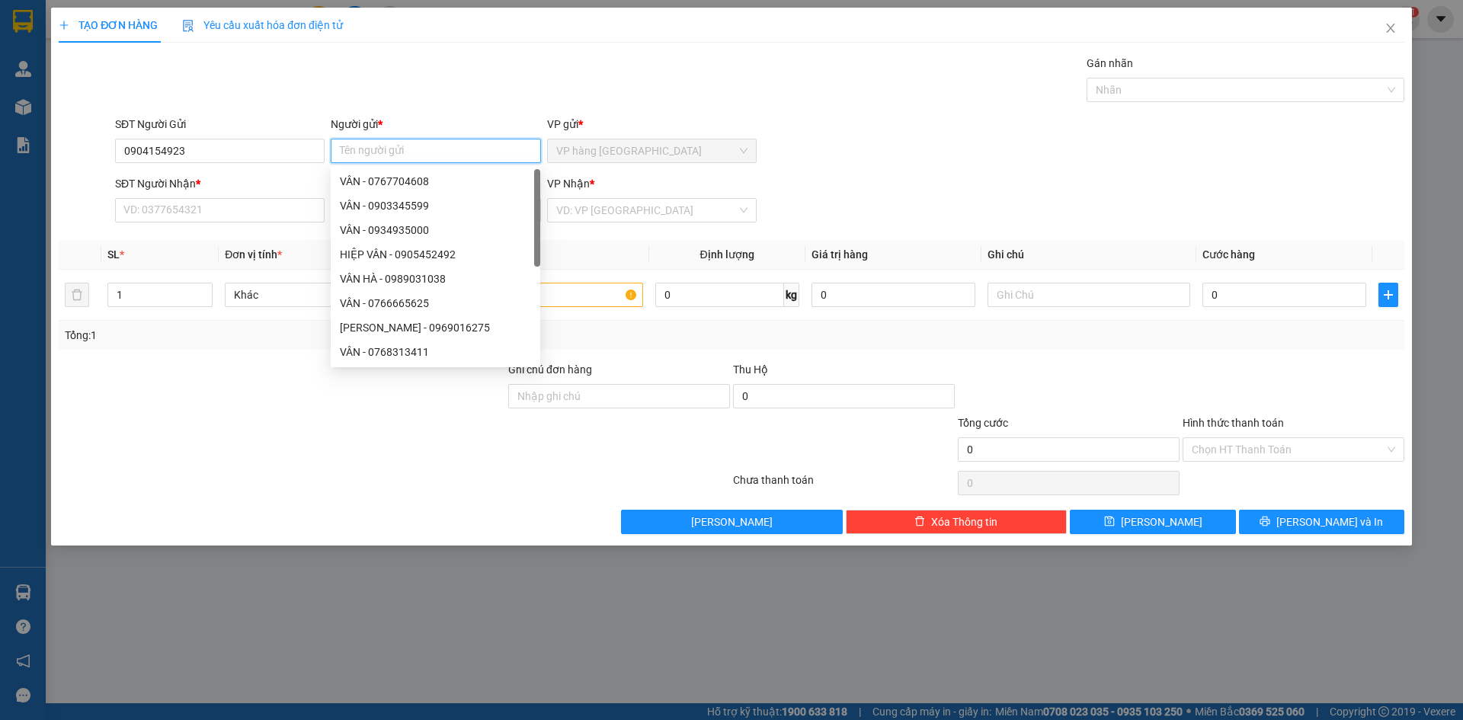
click at [408, 141] on input "Người gửi *" at bounding box center [436, 151] width 210 height 24
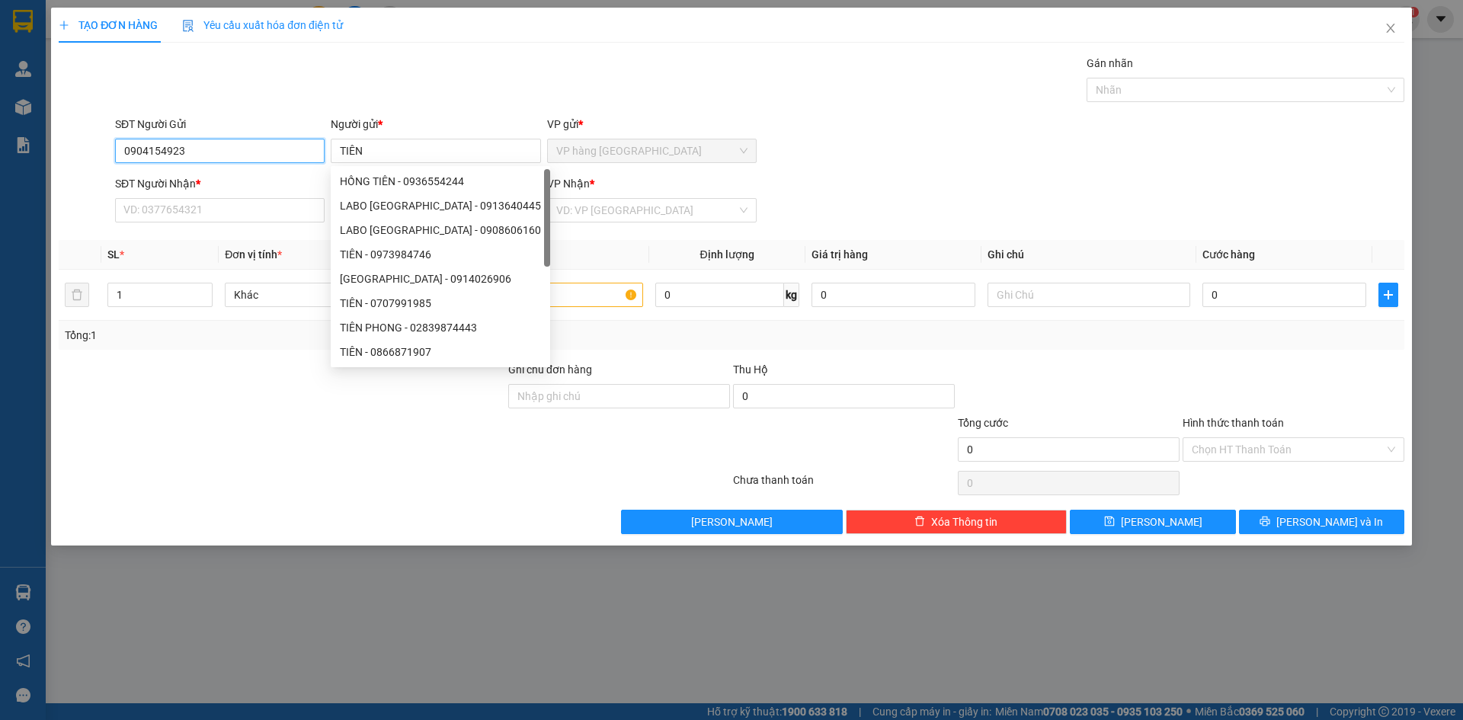
click at [271, 151] on input "0904154923" at bounding box center [220, 151] width 210 height 24
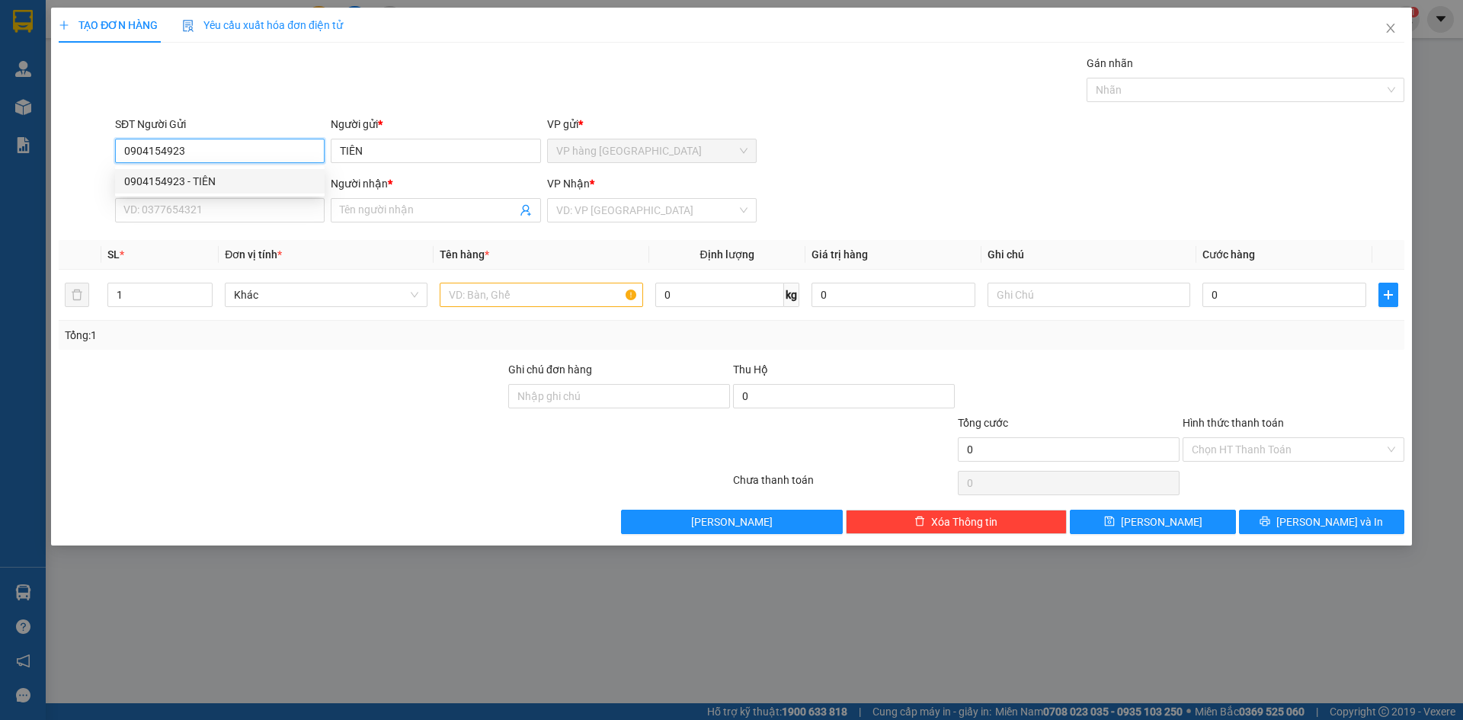
click at [245, 170] on div "0904154923 - TIÊN" at bounding box center [220, 181] width 210 height 24
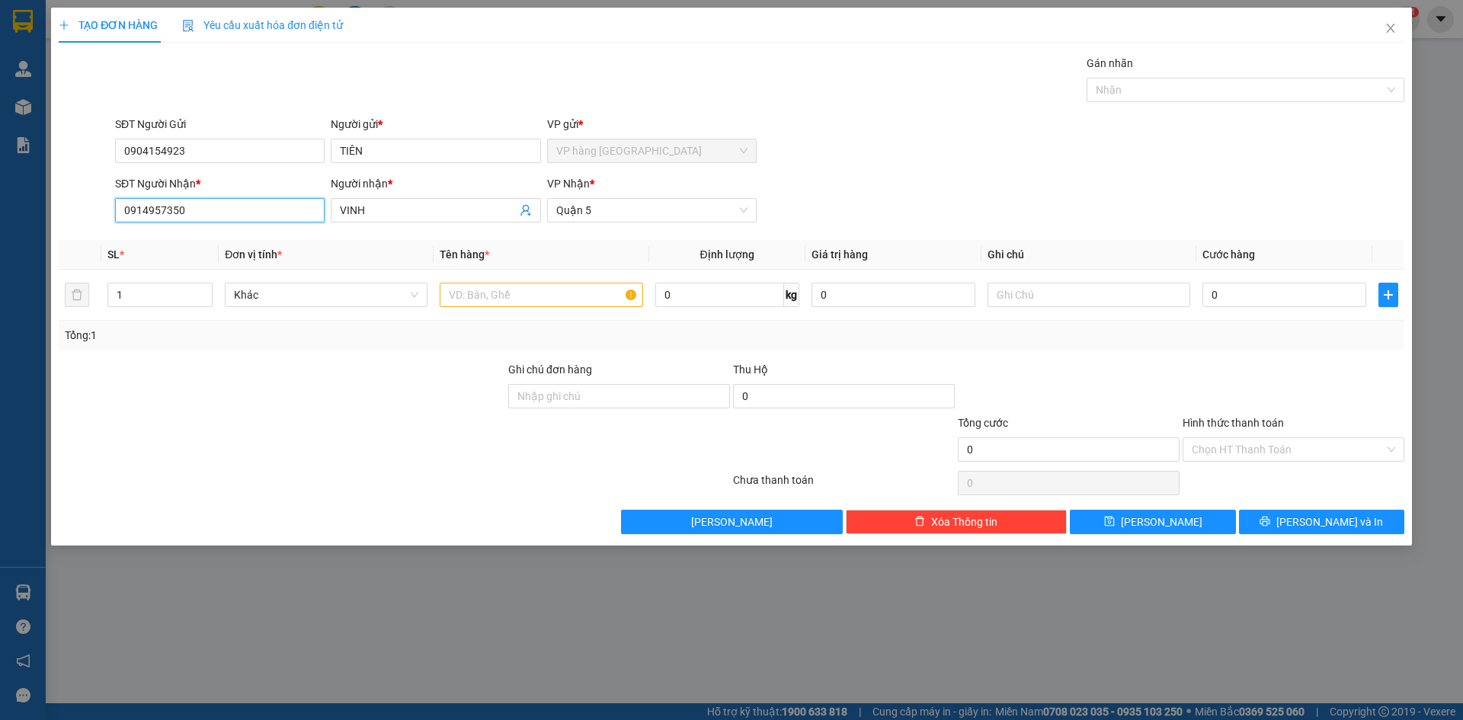
click at [245, 208] on input "0914957350" at bounding box center [220, 210] width 210 height 24
click at [1031, 287] on input "text" at bounding box center [1089, 295] width 203 height 24
paste input "44/101 [PERSON_NAME] TRỌNG P1 Q5 GTN 40"
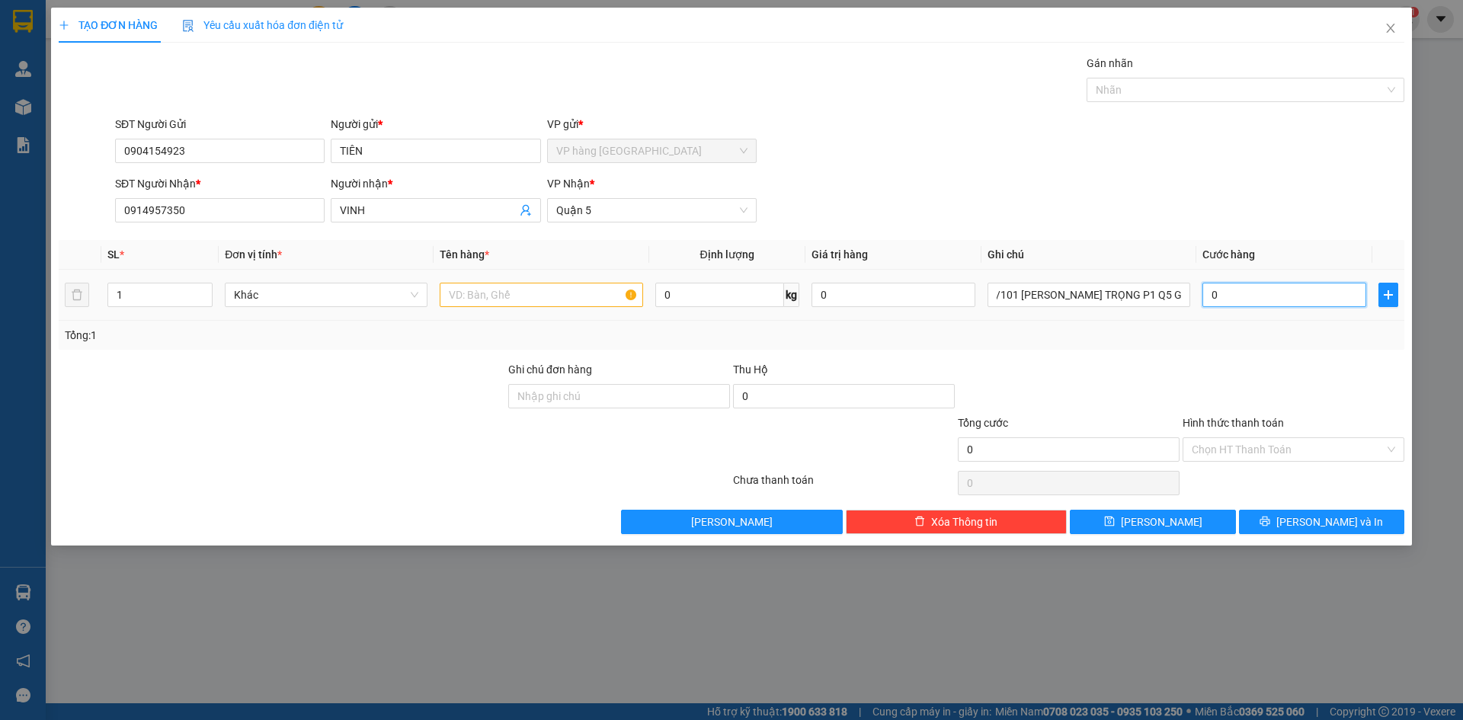
click at [1111, 291] on input "0" at bounding box center [1285, 295] width 164 height 24
click at [1111, 218] on div "SĐT Người Nhận * 0914957350 Người nhận * VINH VP Nhận * Quận 5" at bounding box center [760, 201] width 1296 height 53
click at [537, 300] on input "text" at bounding box center [541, 295] width 203 height 24
click at [1111, 457] on input "Hình thức thanh toán" at bounding box center [1288, 449] width 193 height 23
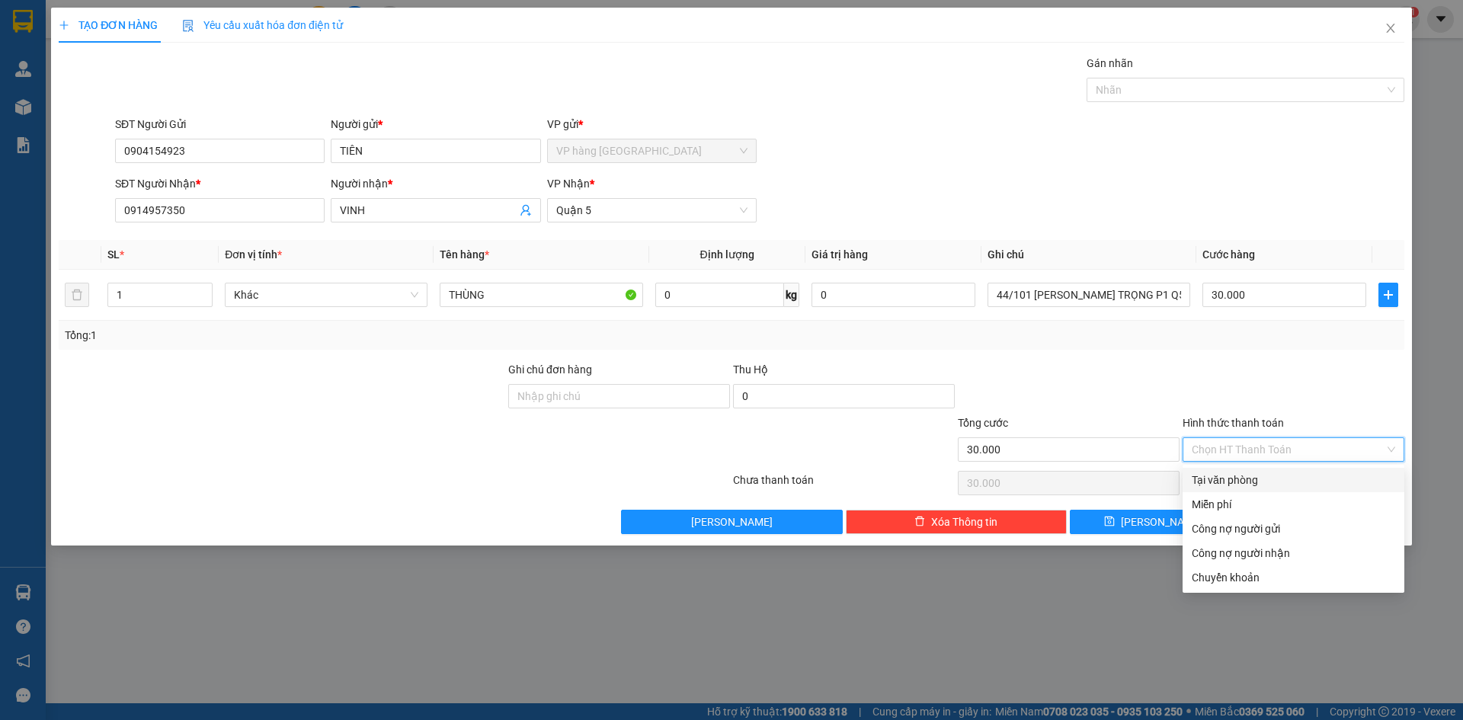
click at [1111, 485] on div "Tại văn phòng" at bounding box center [1294, 480] width 204 height 17
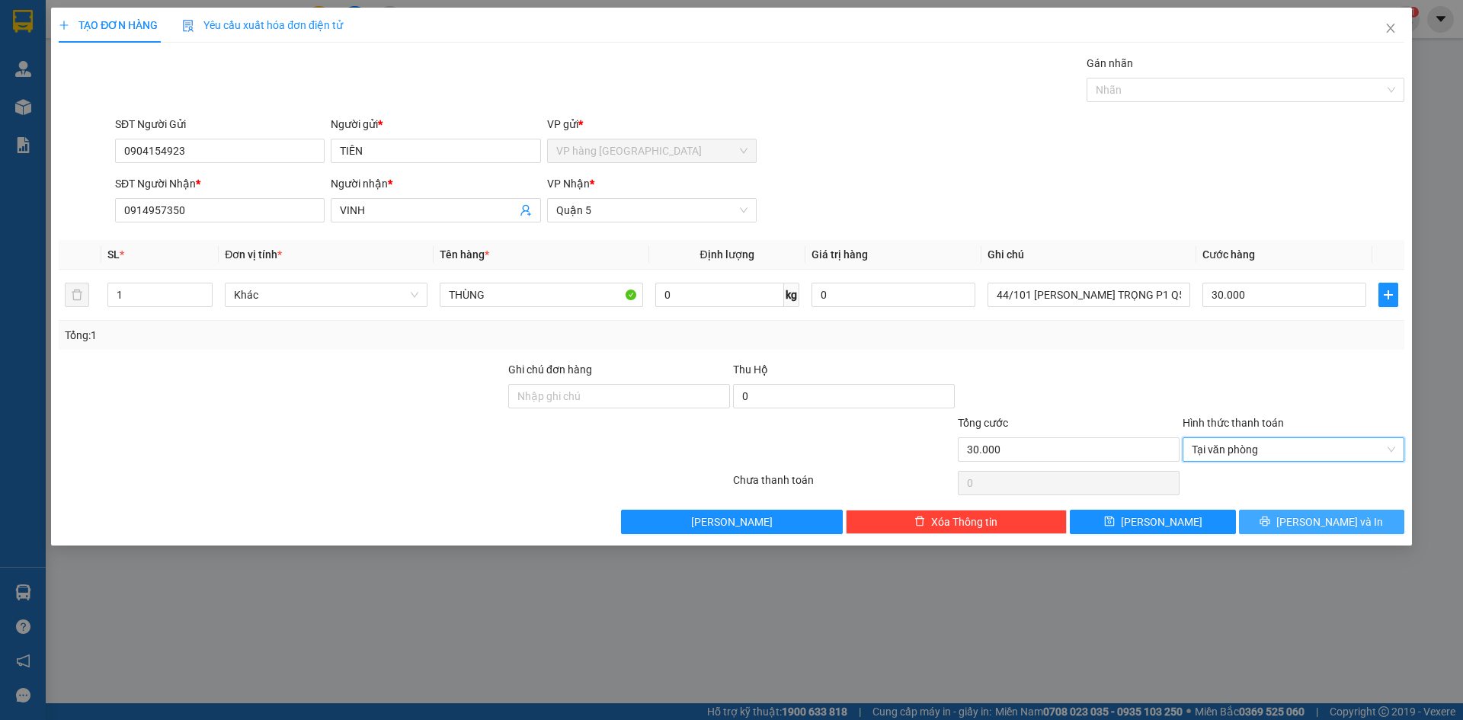
click at [1111, 521] on span "[PERSON_NAME] và In" at bounding box center [1330, 522] width 107 height 17
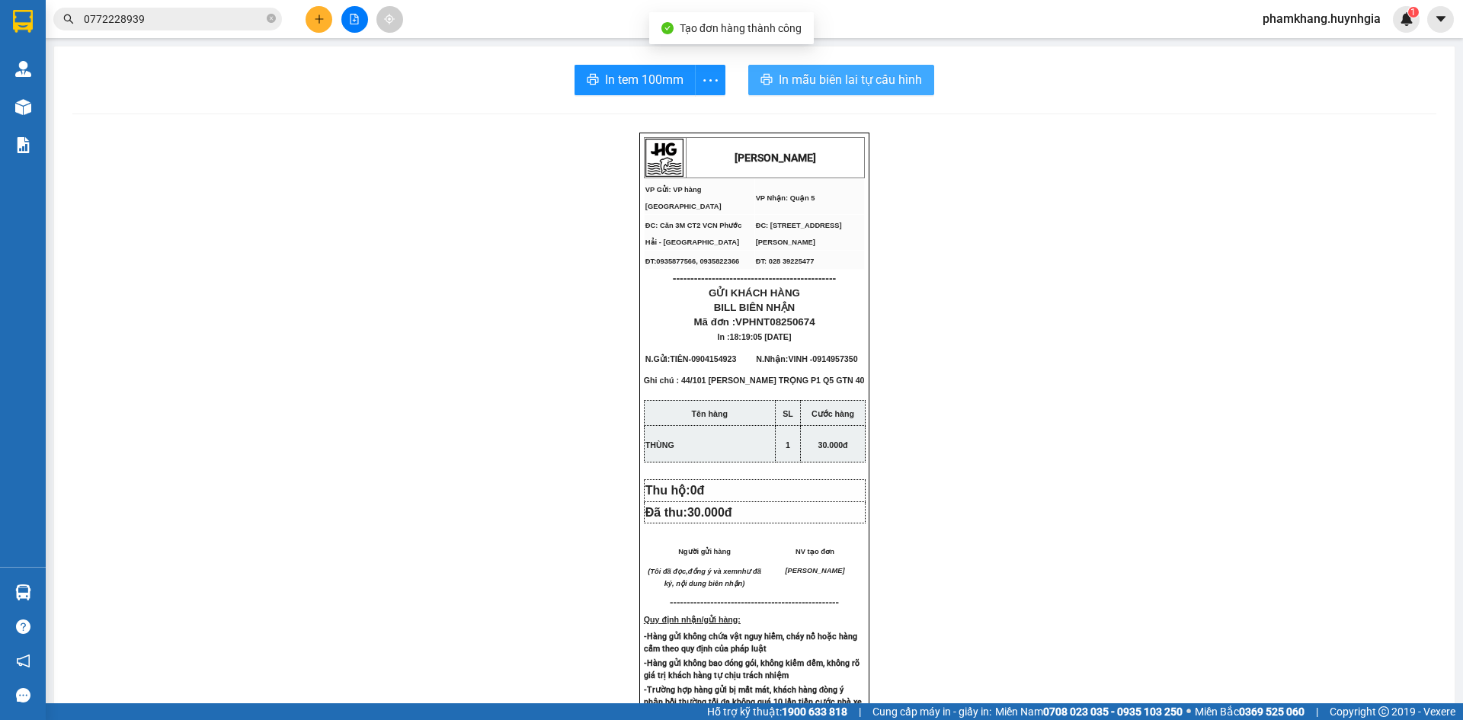
drag, startPoint x: 1333, startPoint y: 521, endPoint x: 830, endPoint y: 75, distance: 672.7
click at [830, 75] on span "In mẫu biên lai tự cấu hình" at bounding box center [850, 79] width 143 height 19
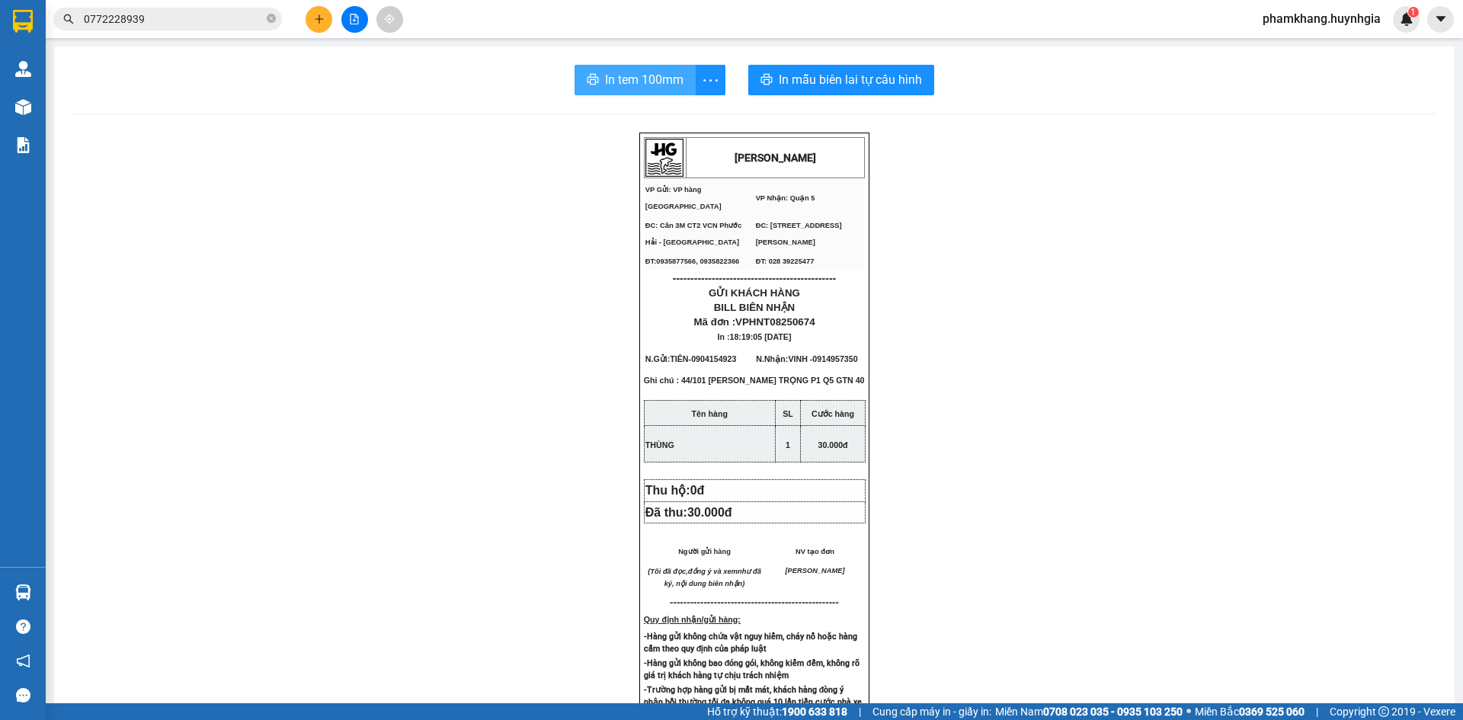
click at [649, 79] on span "In tem 100mm" at bounding box center [644, 79] width 79 height 19
click at [315, 20] on icon "plus" at bounding box center [319, 19] width 11 height 11
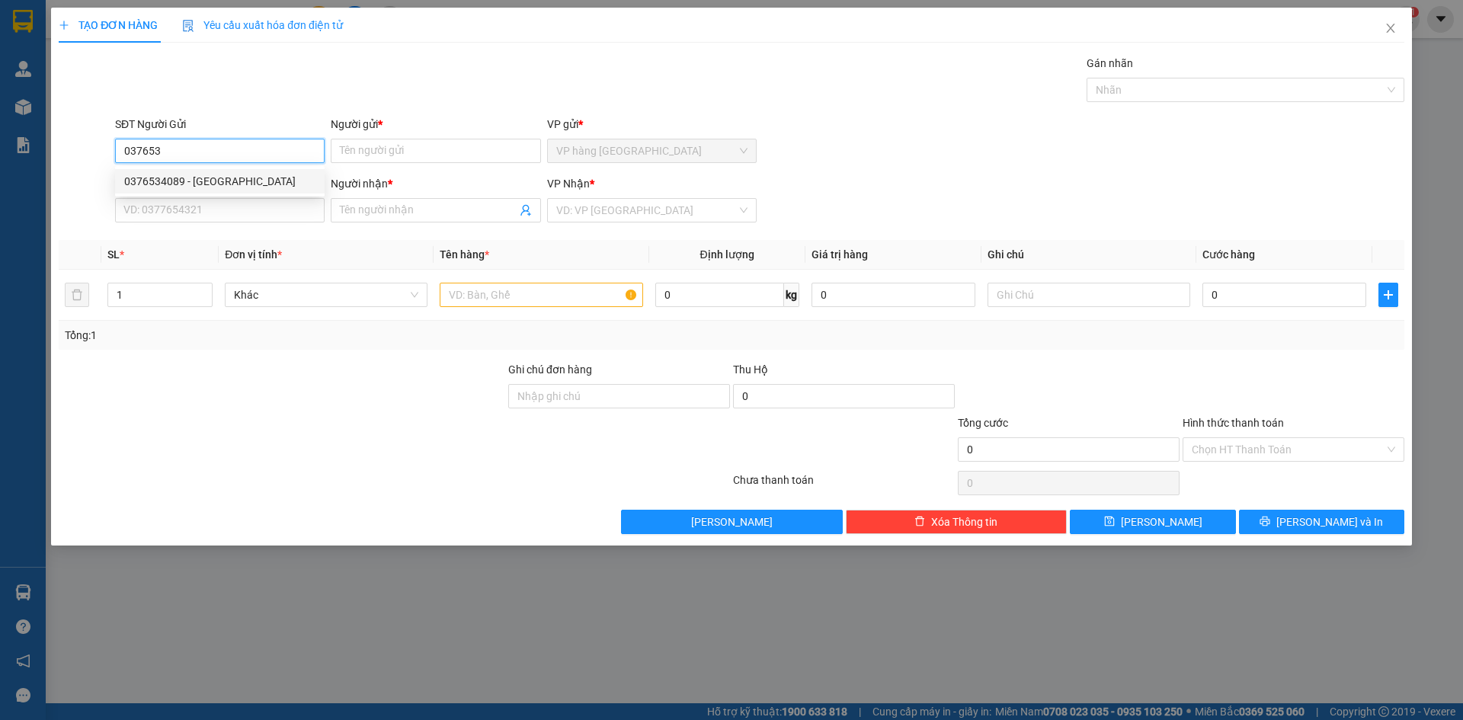
click at [262, 178] on div "0376534089 - ĐỨC" at bounding box center [219, 181] width 191 height 17
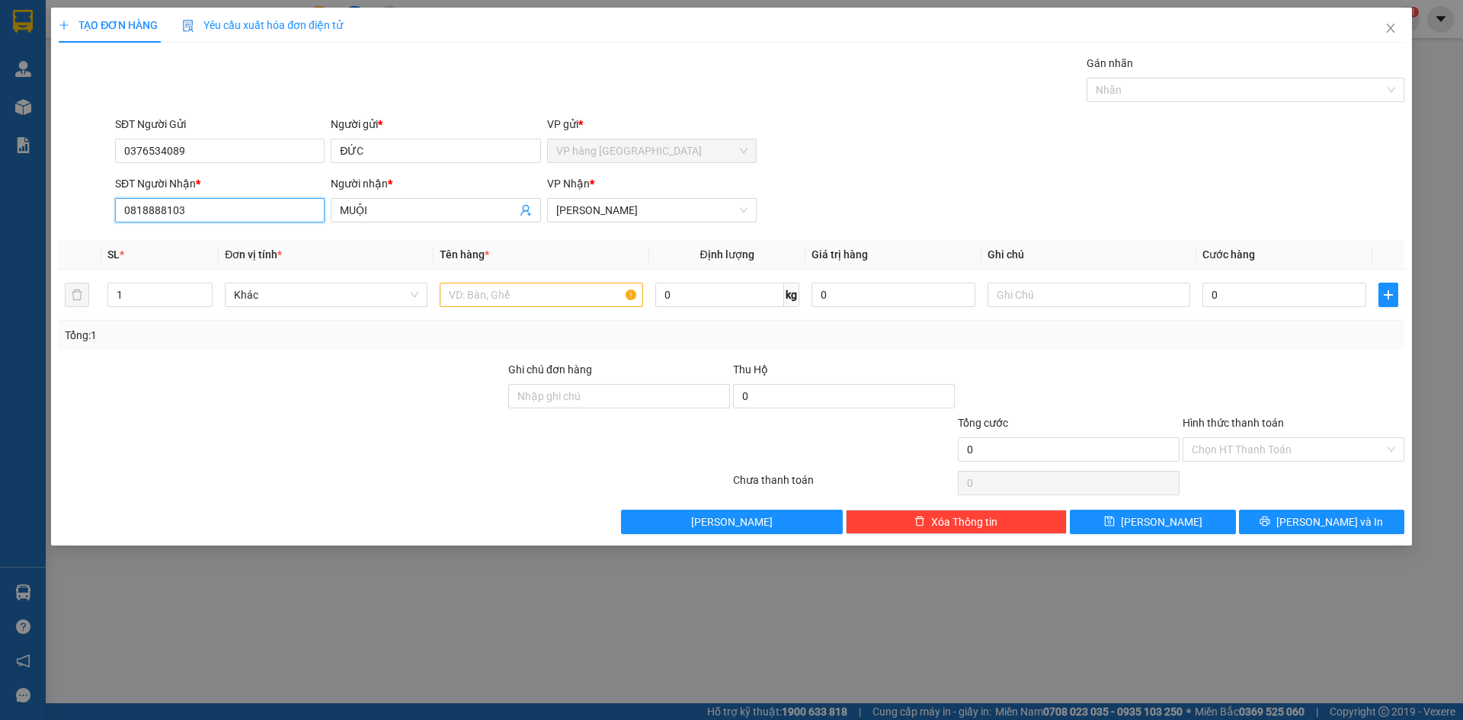
click at [202, 213] on input "0818888103" at bounding box center [220, 210] width 210 height 24
click at [236, 242] on div "0935389398 - TRƯỜNG" at bounding box center [219, 240] width 191 height 17
click at [582, 290] on input "text" at bounding box center [541, 295] width 203 height 24
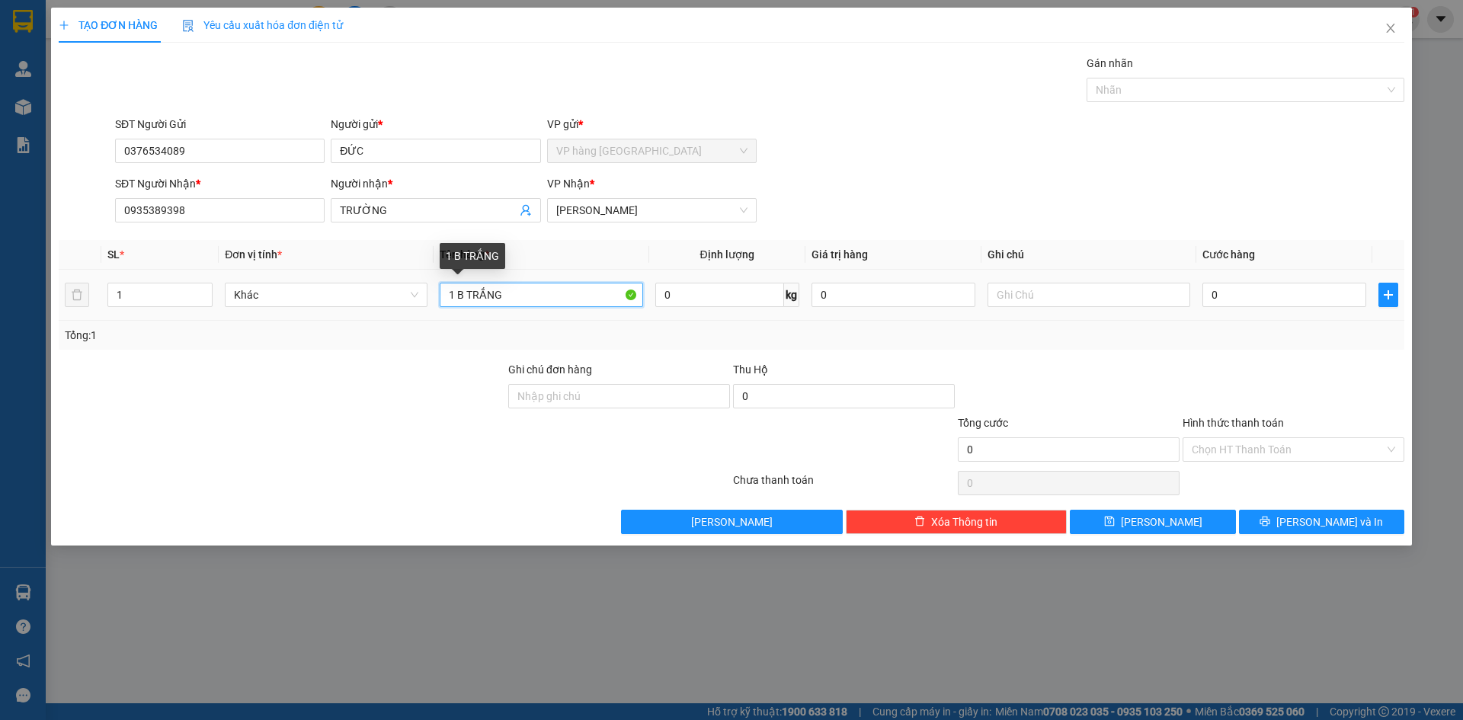
drag, startPoint x: 460, startPoint y: 291, endPoint x: 492, endPoint y: 292, distance: 31.3
click at [462, 291] on input "1 B TRẮNG" at bounding box center [541, 295] width 203 height 24
click at [1111, 296] on input "0" at bounding box center [1285, 295] width 164 height 24
click at [1111, 372] on div at bounding box center [1293, 387] width 225 height 53
click at [1111, 457] on input "Hình thức thanh toán" at bounding box center [1288, 449] width 193 height 23
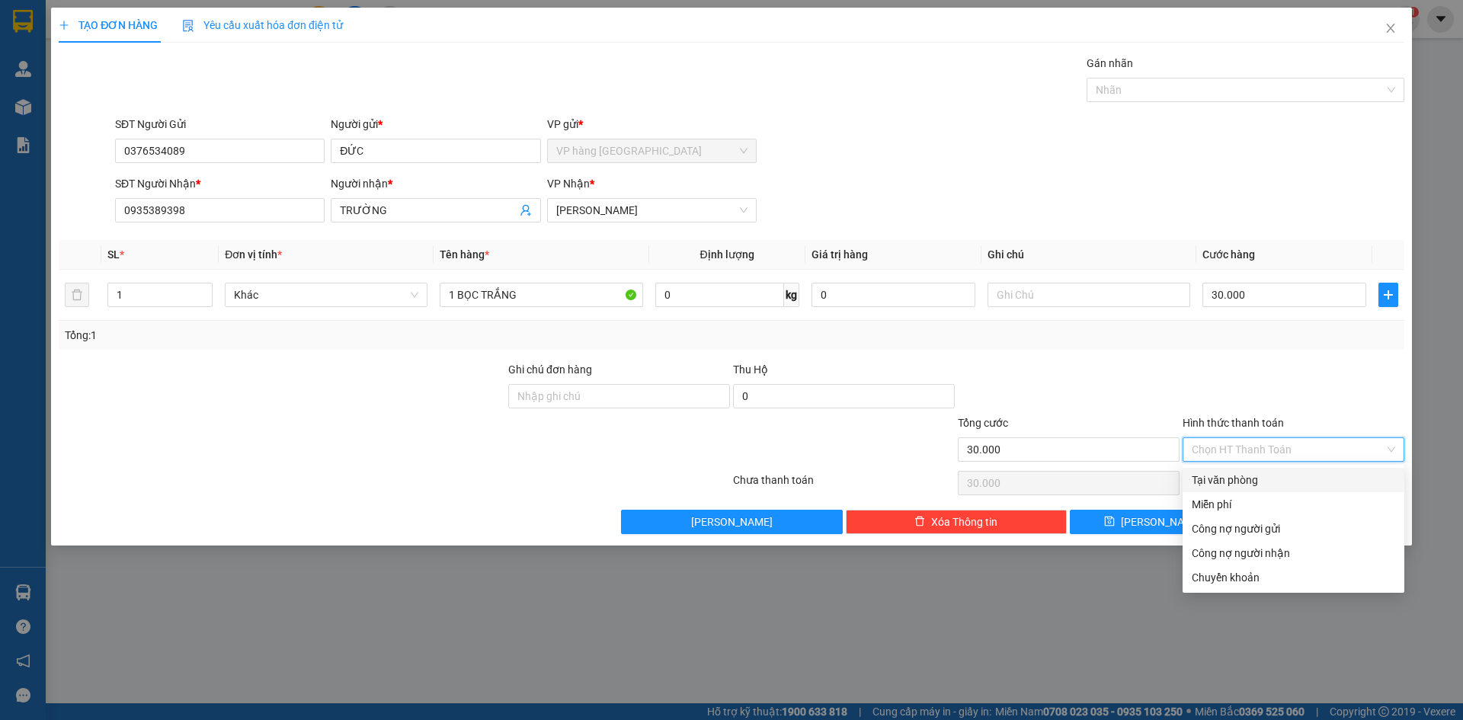
click at [1111, 478] on div "Tại văn phòng" at bounding box center [1294, 480] width 204 height 17
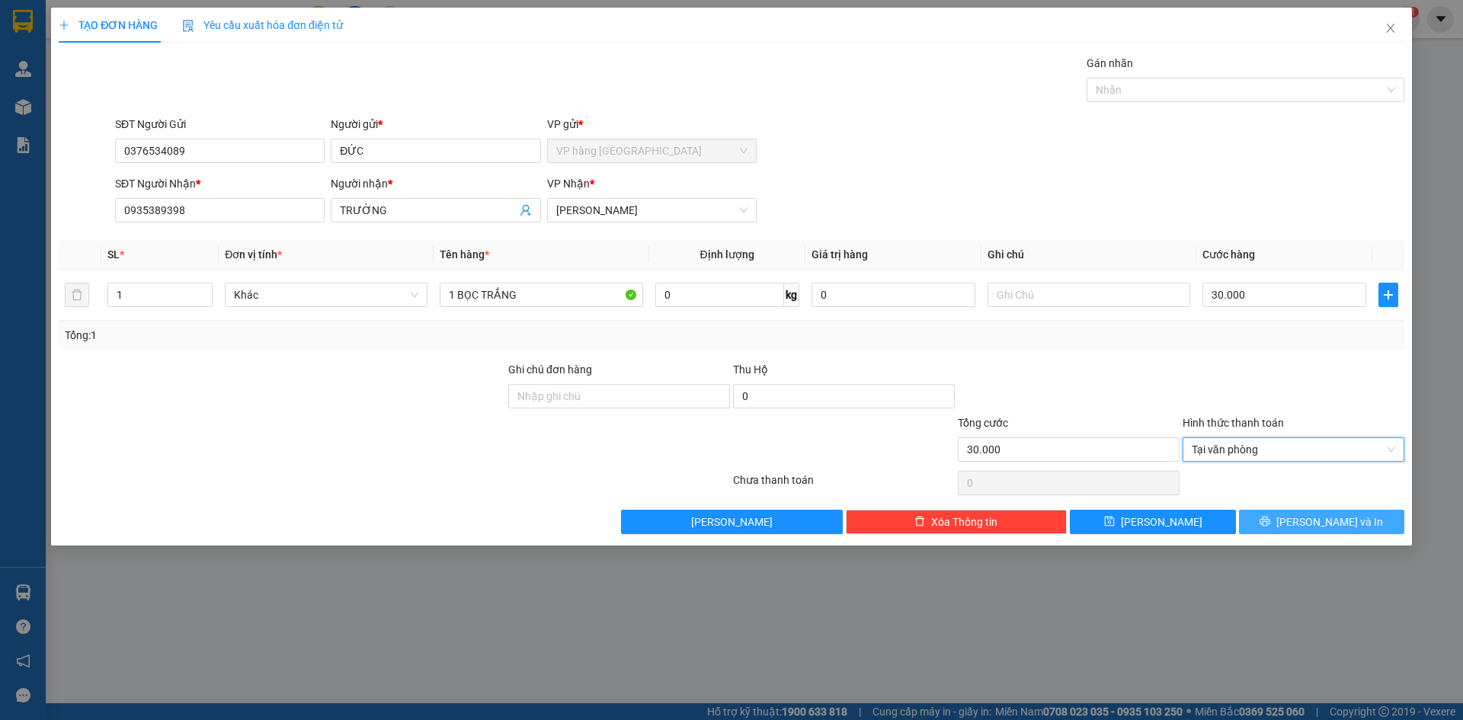
click at [1111, 520] on span "[PERSON_NAME] và In" at bounding box center [1330, 522] width 107 height 17
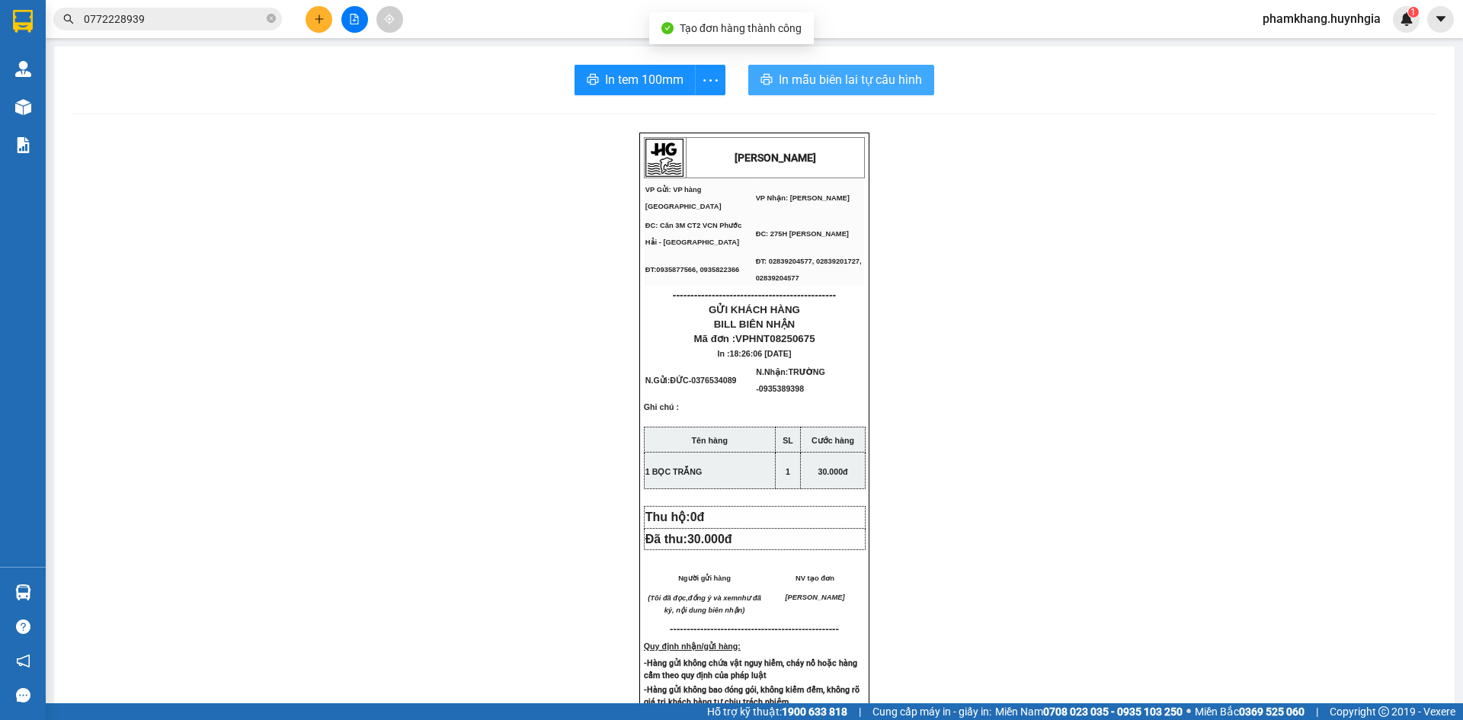
click at [896, 82] on span "In mẫu biên lai tự cấu hình" at bounding box center [850, 79] width 143 height 19
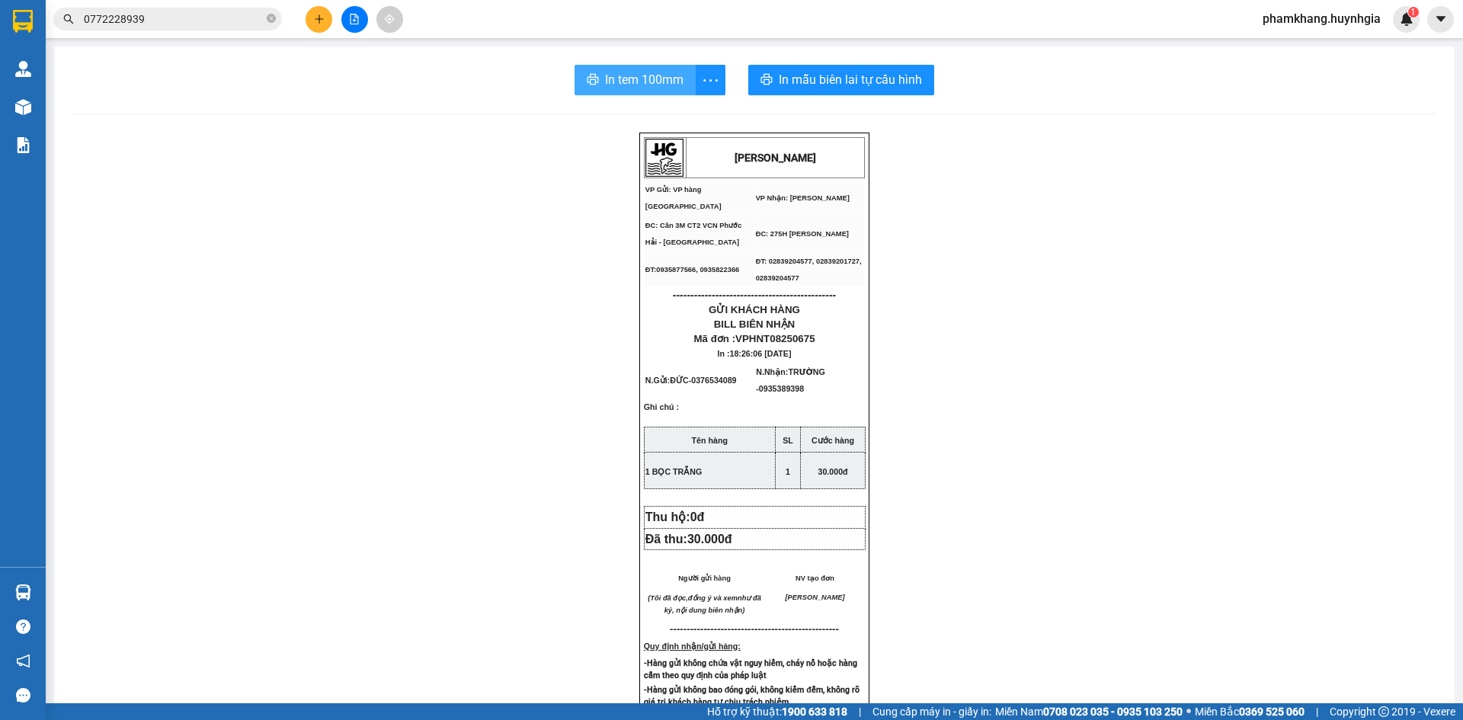
click at [624, 78] on span "In tem 100mm" at bounding box center [644, 79] width 79 height 19
click at [323, 13] on button at bounding box center [319, 19] width 27 height 27
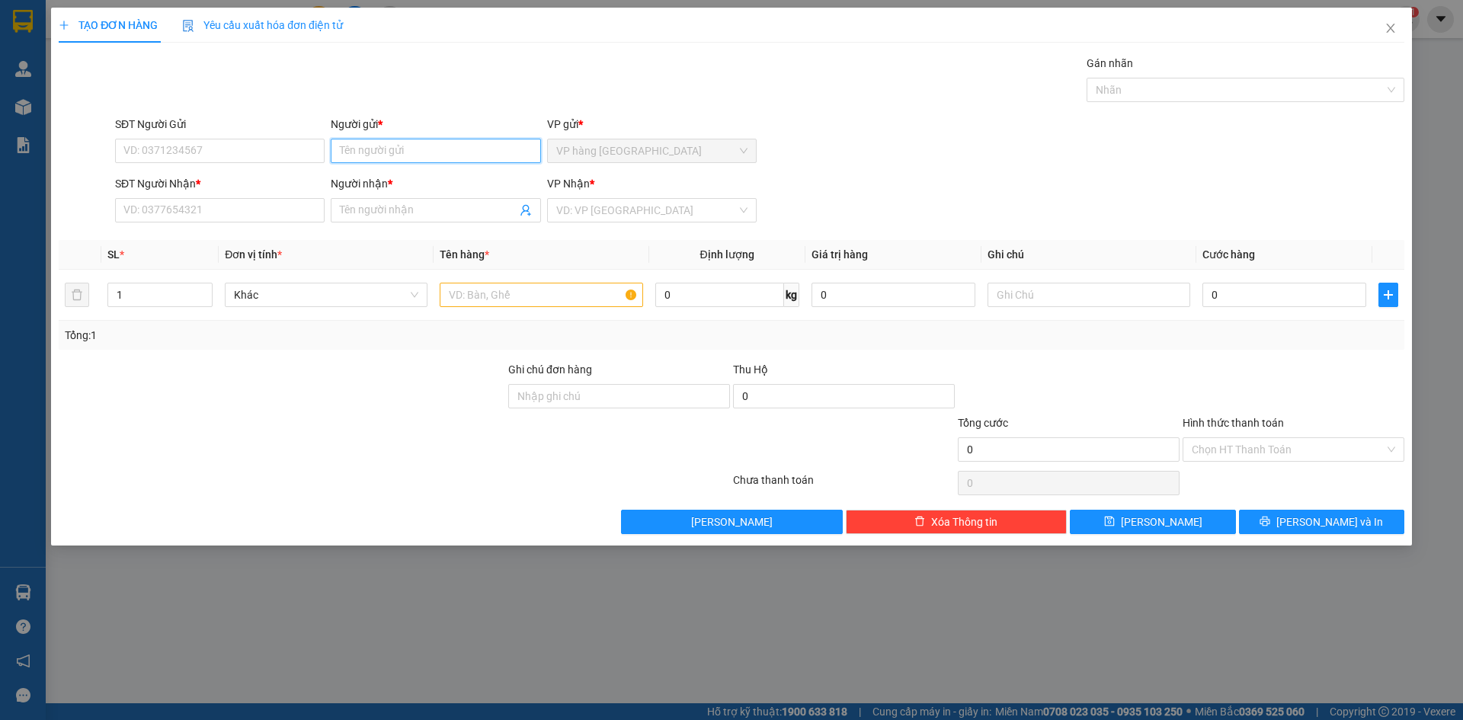
click at [353, 153] on input "Người gửi *" at bounding box center [436, 151] width 210 height 24
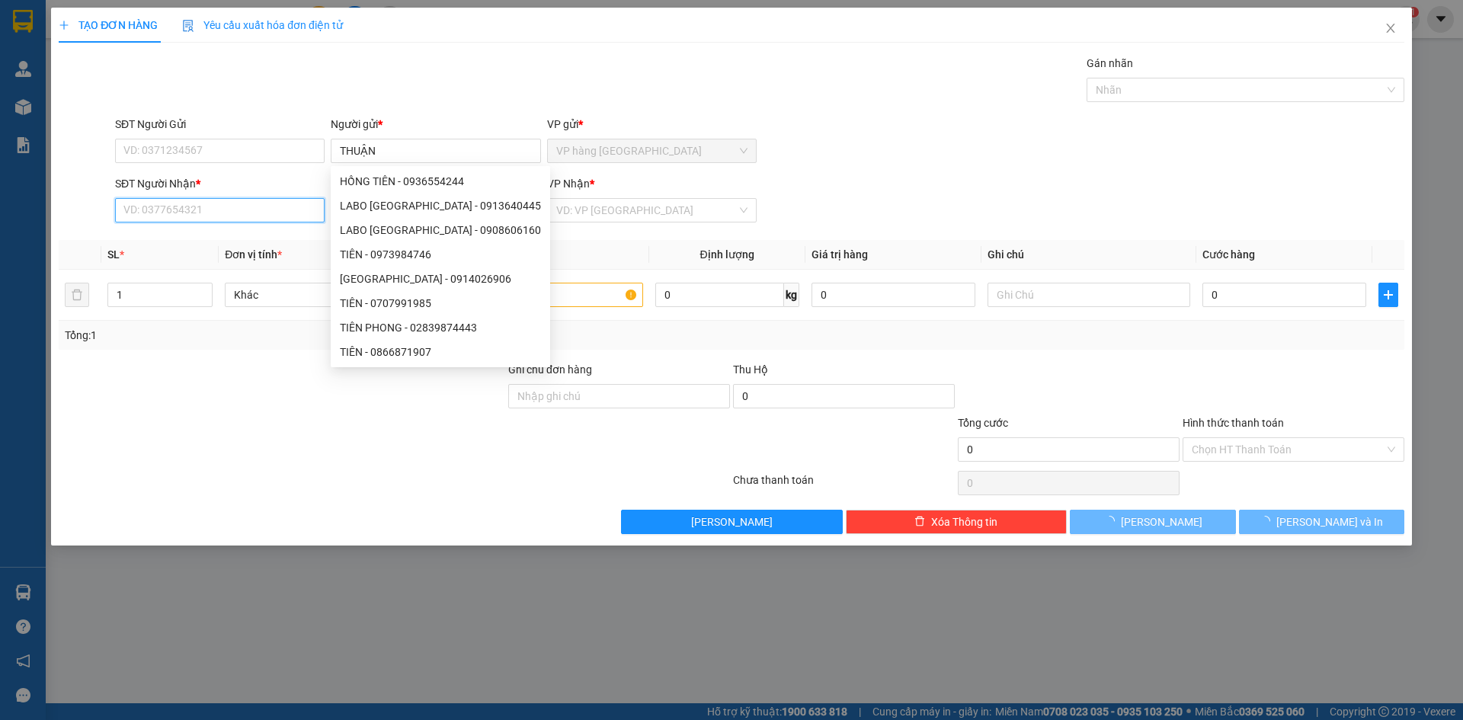
click at [188, 216] on input "SĐT Người Nhận *" at bounding box center [220, 210] width 210 height 24
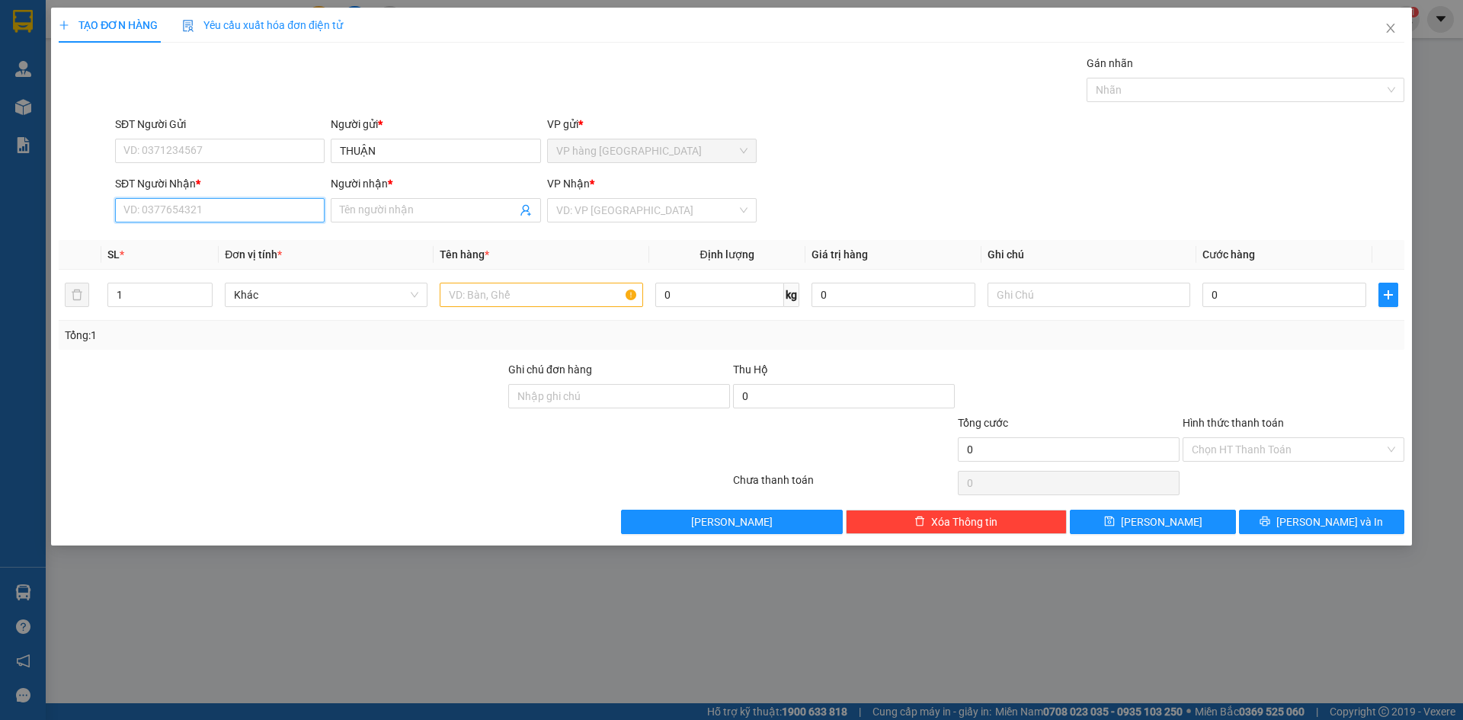
click at [184, 216] on input "SĐT Người Nhận *" at bounding box center [220, 210] width 210 height 24
click at [294, 242] on div "0909110883 - NHÀN" at bounding box center [219, 240] width 191 height 17
click at [557, 294] on input "text" at bounding box center [541, 295] width 203 height 24
click at [1111, 527] on button "[PERSON_NAME] và In" at bounding box center [1321, 522] width 165 height 24
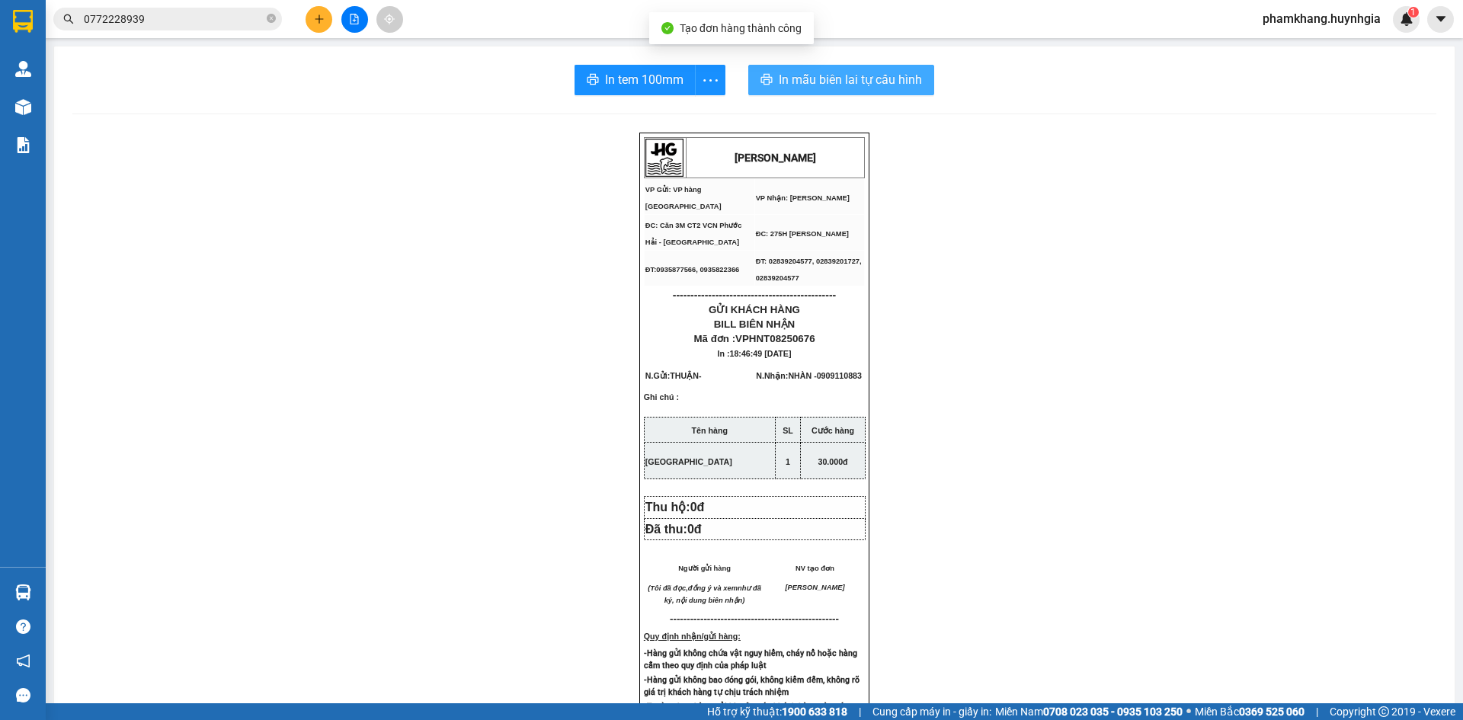
click at [853, 88] on span "In mẫu biên lai tự cấu hình" at bounding box center [850, 79] width 143 height 19
click at [884, 83] on span "In mẫu biên lai tự cấu hình" at bounding box center [850, 79] width 143 height 19
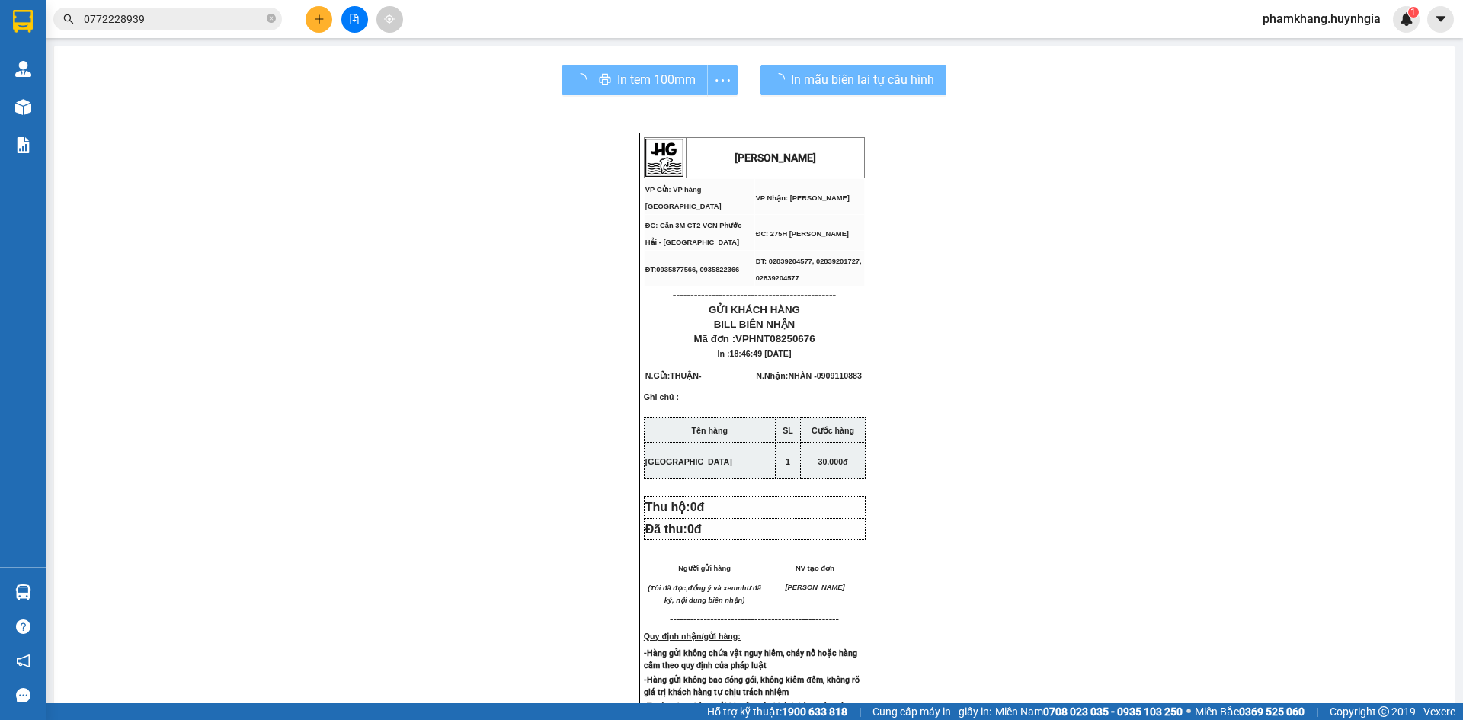
click at [645, 78] on div "In tem 100mm" at bounding box center [650, 80] width 175 height 30
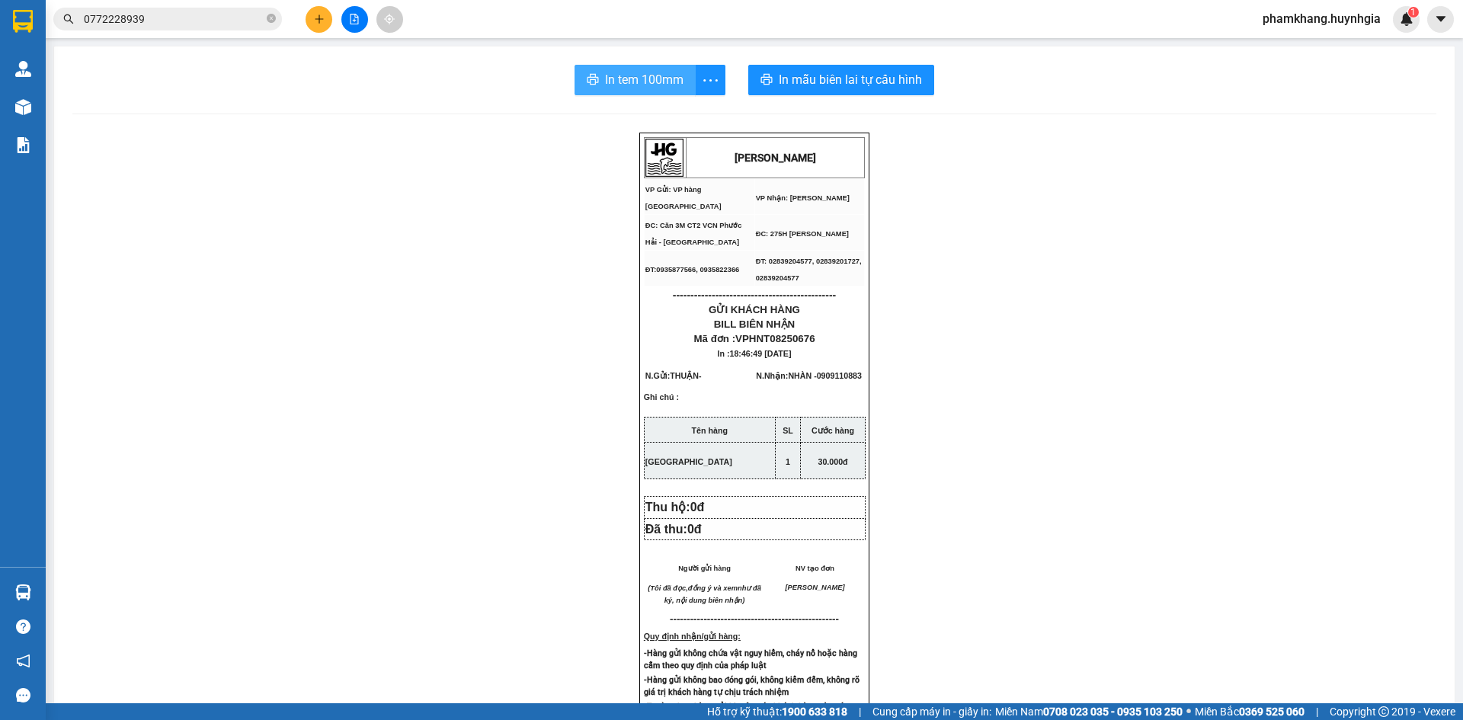
click at [644, 78] on span "In tem 100mm" at bounding box center [644, 79] width 79 height 19
click at [1111, 623] on div "HUỲNH GIA VP Gửi: VP hàng Nha Trang VP Nhận: Phạm Ngũ Lão ĐC: Căn 3M CT2 VCN …" at bounding box center [754, 648] width 1364 height 1031
click at [322, 24] on button at bounding box center [319, 19] width 27 height 27
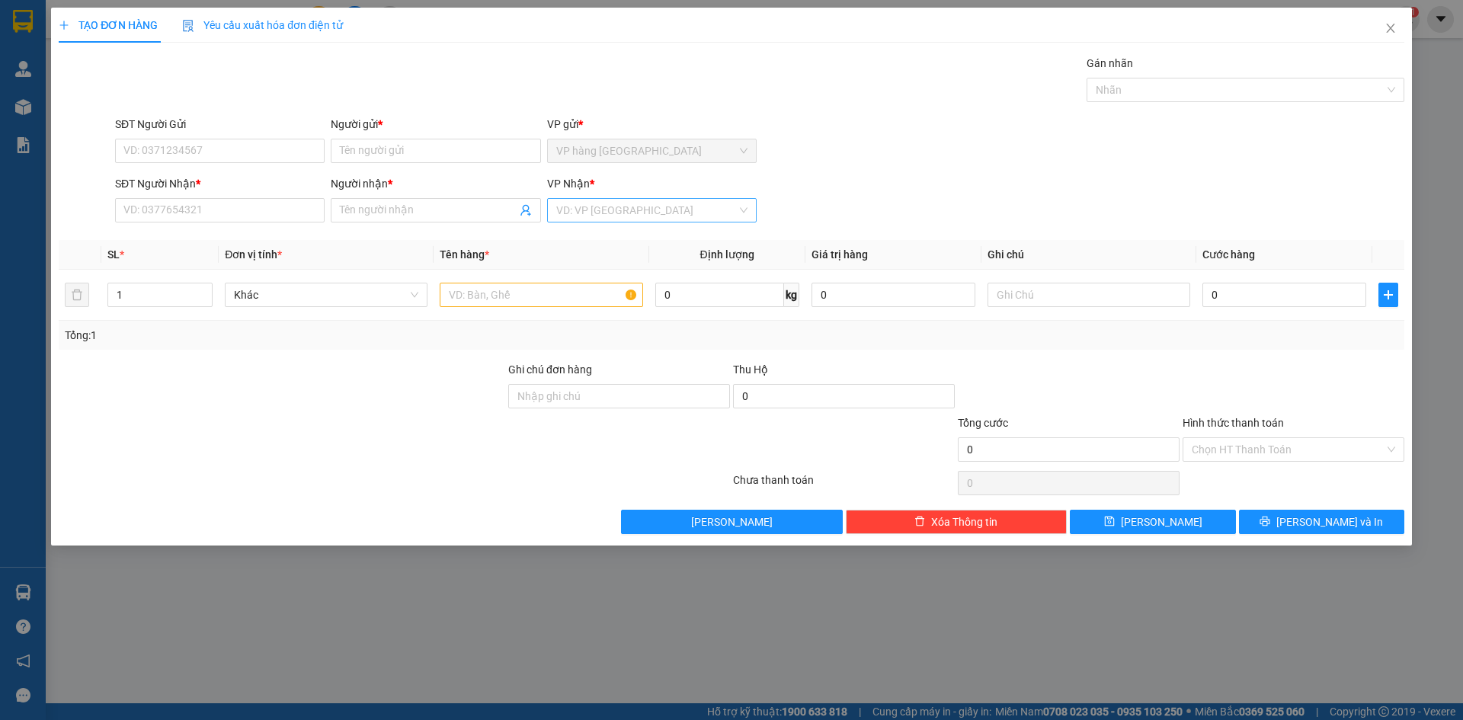
click at [673, 206] on input "search" at bounding box center [646, 210] width 181 height 23
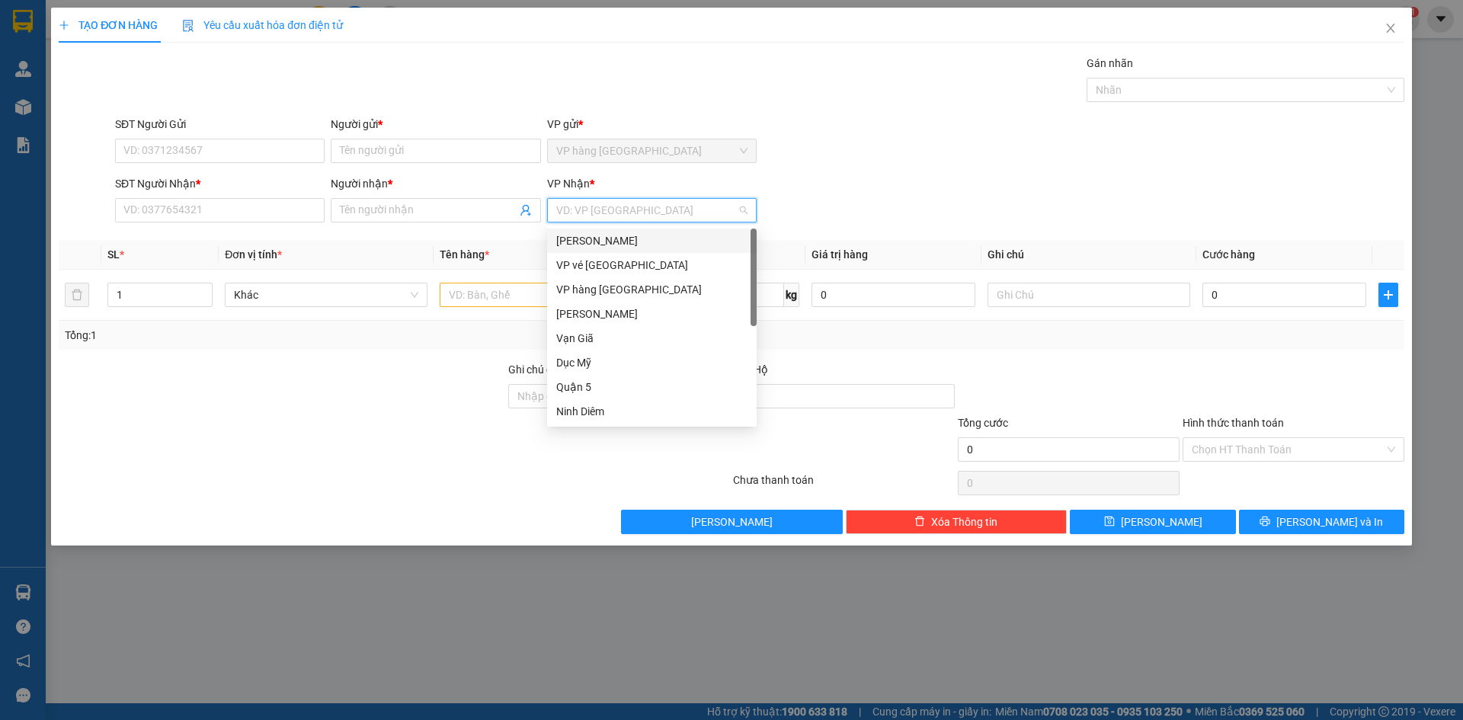
click at [665, 236] on div "[PERSON_NAME]" at bounding box center [651, 240] width 191 height 17
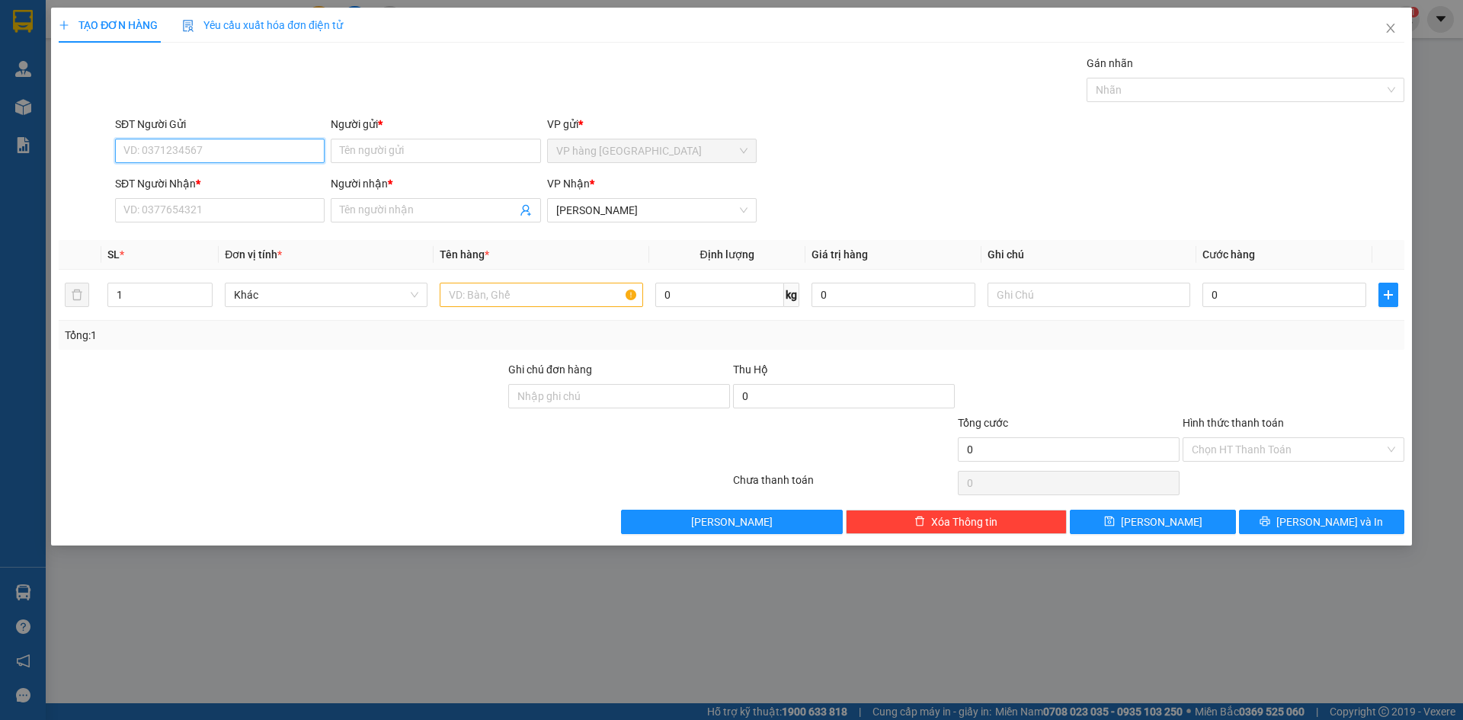
click at [226, 152] on input "SĐT Người Gửi" at bounding box center [220, 151] width 210 height 24
click at [233, 213] on input "SĐT Người Nhận *" at bounding box center [220, 210] width 210 height 24
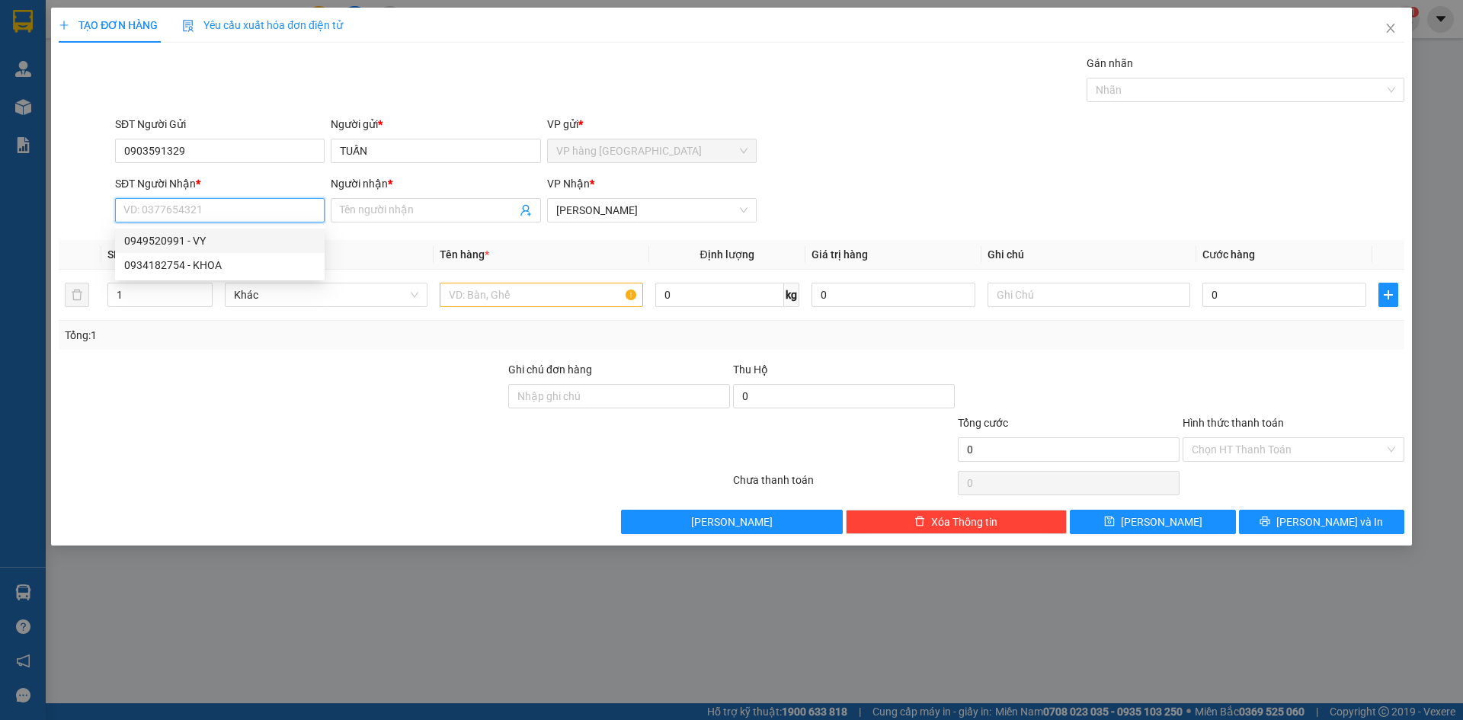
click at [226, 243] on div "0949520991 - VY" at bounding box center [219, 240] width 191 height 17
click at [467, 291] on input "text" at bounding box center [541, 295] width 203 height 24
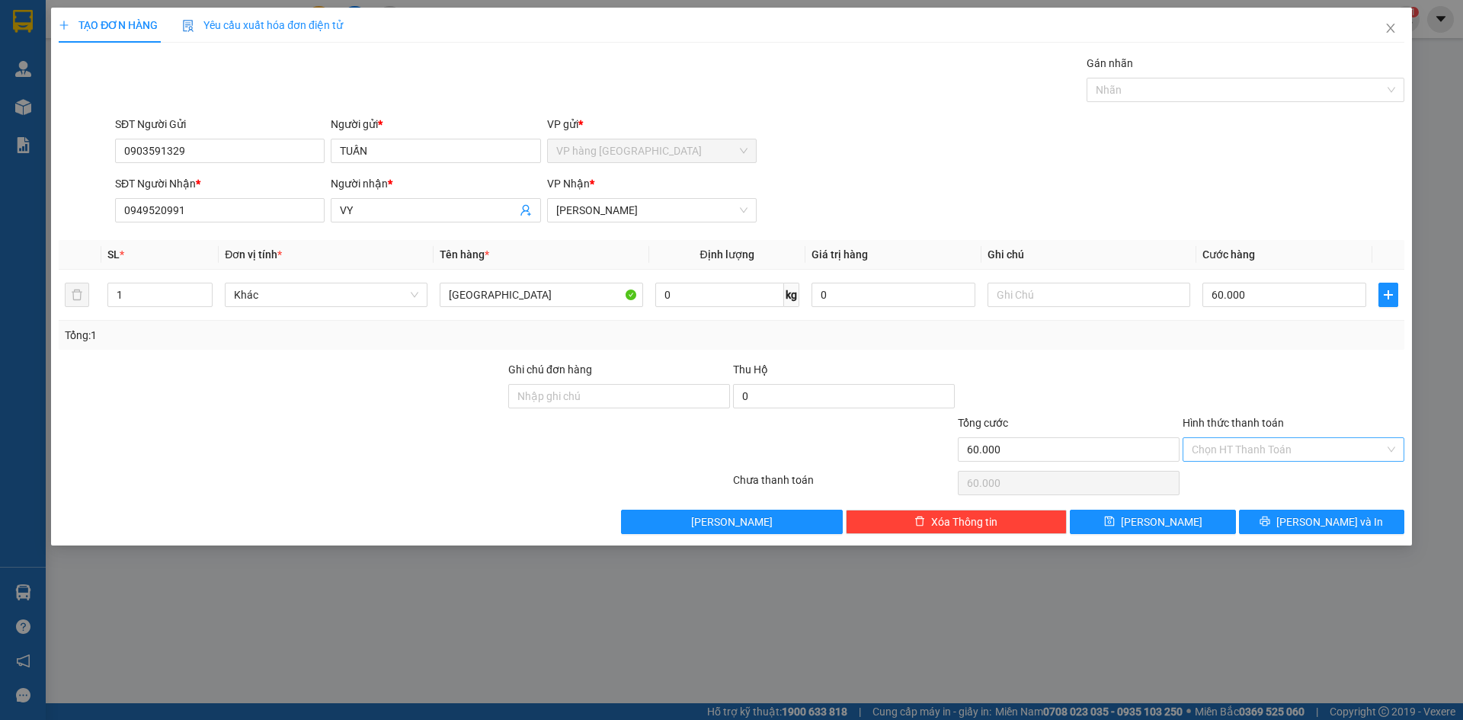
click at [1111, 448] on input "Hình thức thanh toán" at bounding box center [1288, 449] width 193 height 23
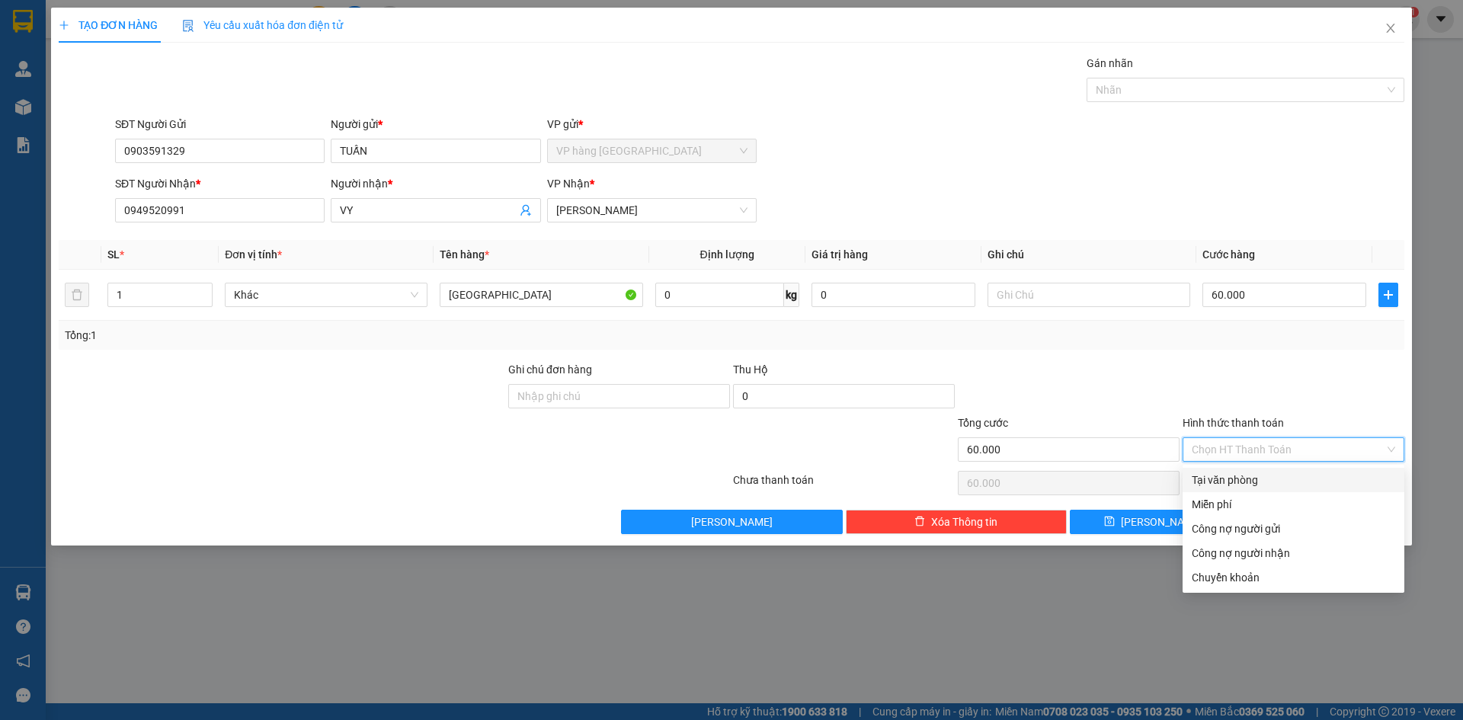
click at [1111, 482] on div "Tại văn phòng" at bounding box center [1294, 480] width 204 height 17
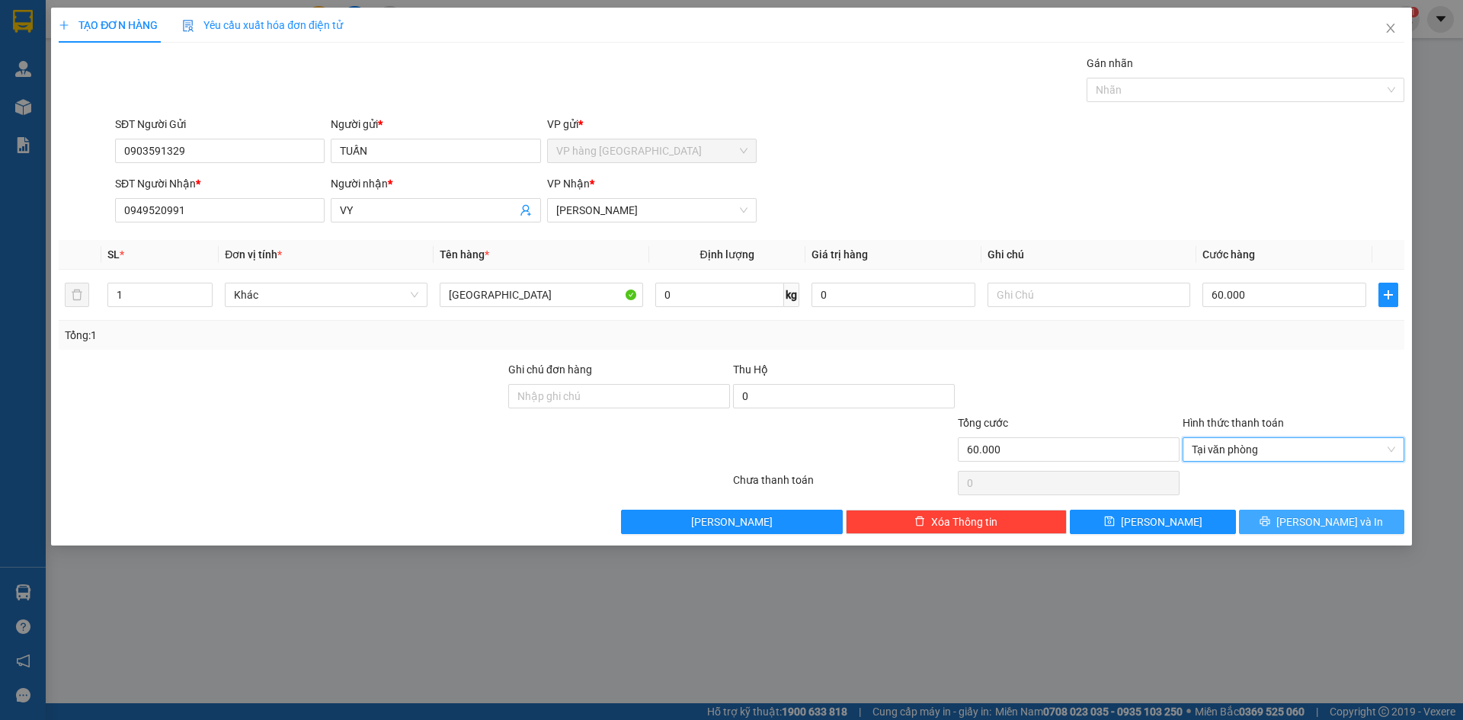
click at [1111, 516] on span "[PERSON_NAME] và In" at bounding box center [1330, 522] width 107 height 17
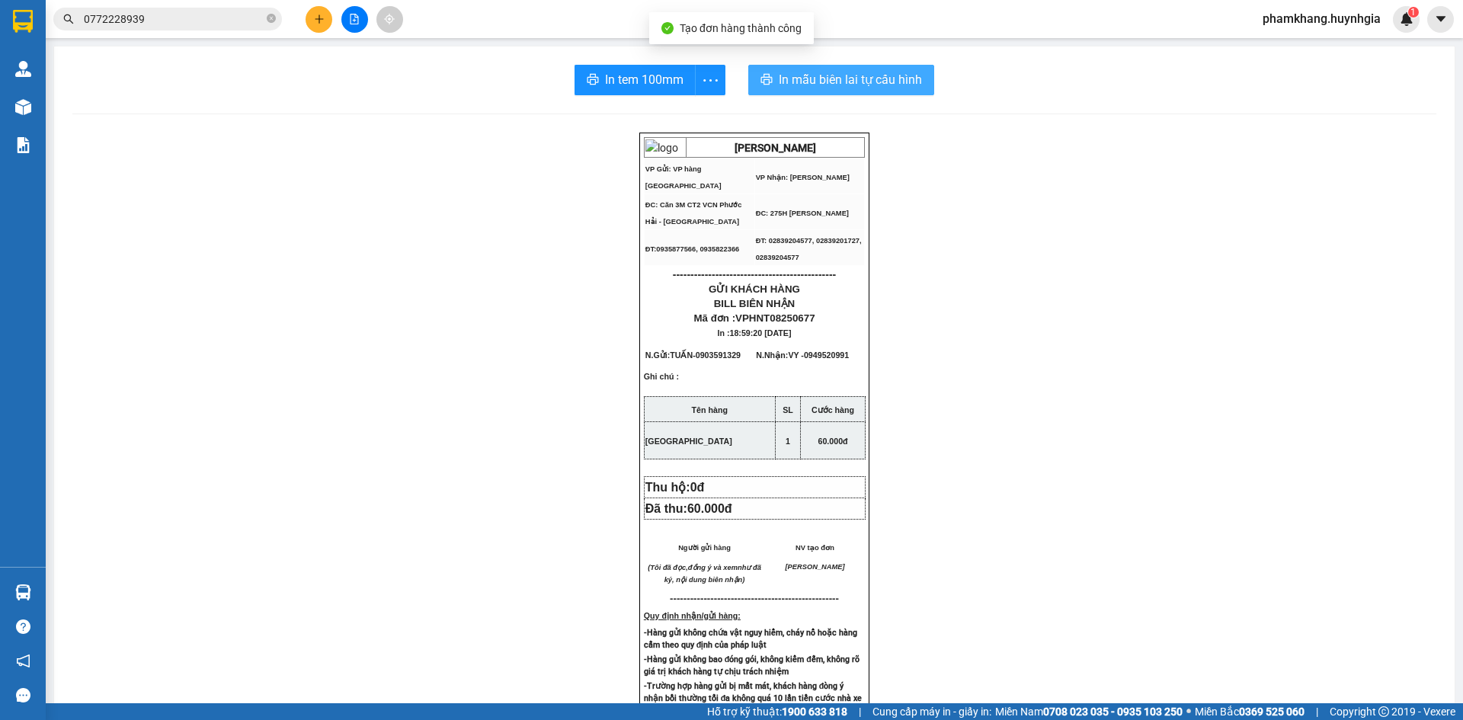
click at [888, 90] on button "In mẫu biên lai tự cấu hình" at bounding box center [841, 80] width 186 height 30
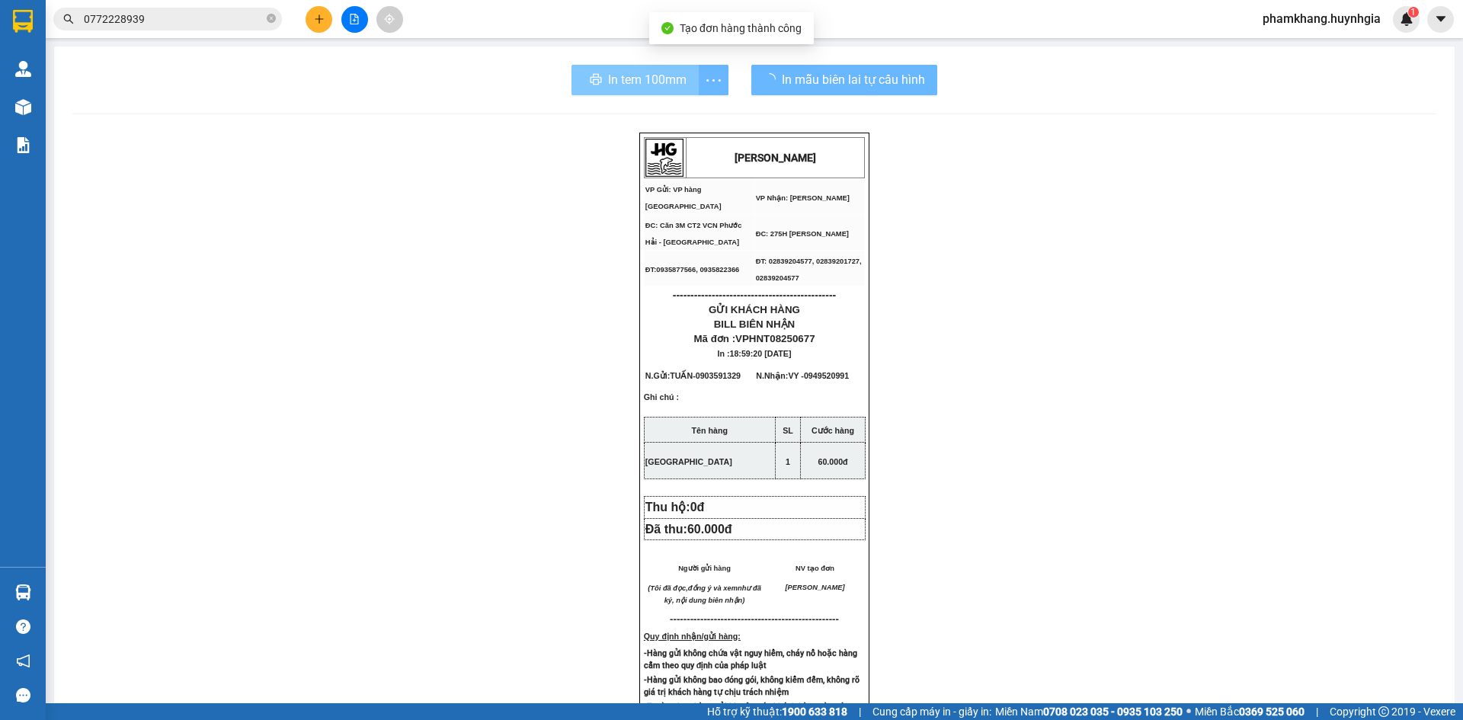
click at [659, 79] on span "In tem 100mm" at bounding box center [647, 79] width 79 height 19
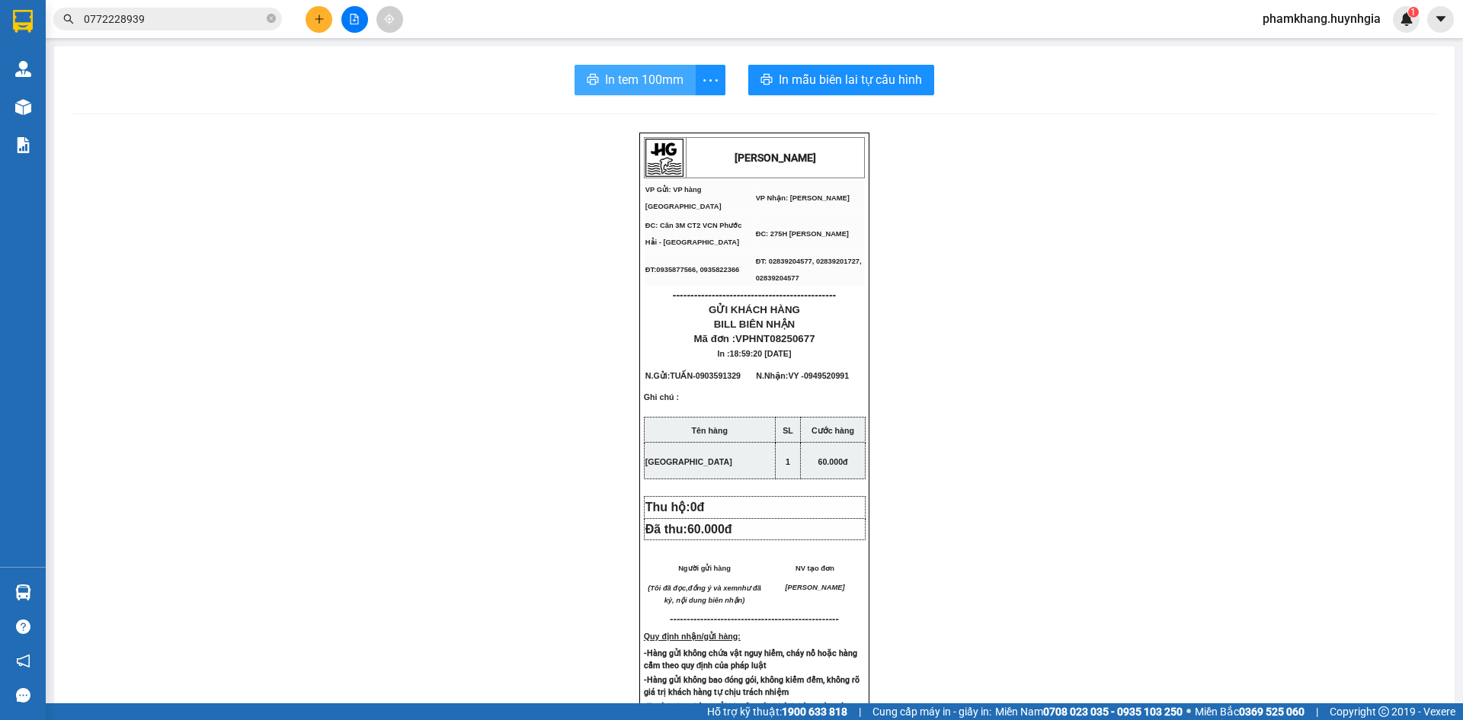
click at [658, 79] on span "In tem 100mm" at bounding box center [644, 79] width 79 height 19
click at [201, 24] on input "0772228939" at bounding box center [174, 19] width 180 height 17
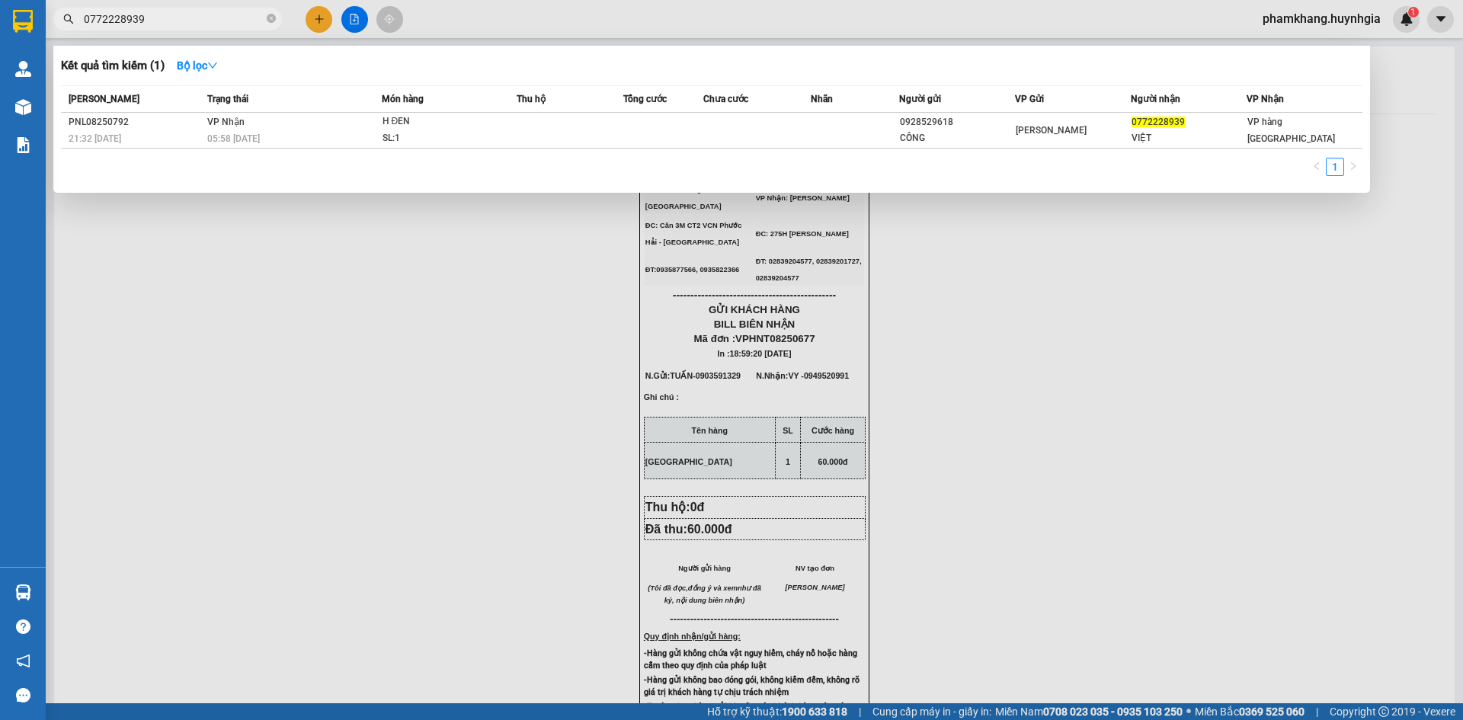
click at [201, 24] on input "0772228939" at bounding box center [174, 19] width 180 height 17
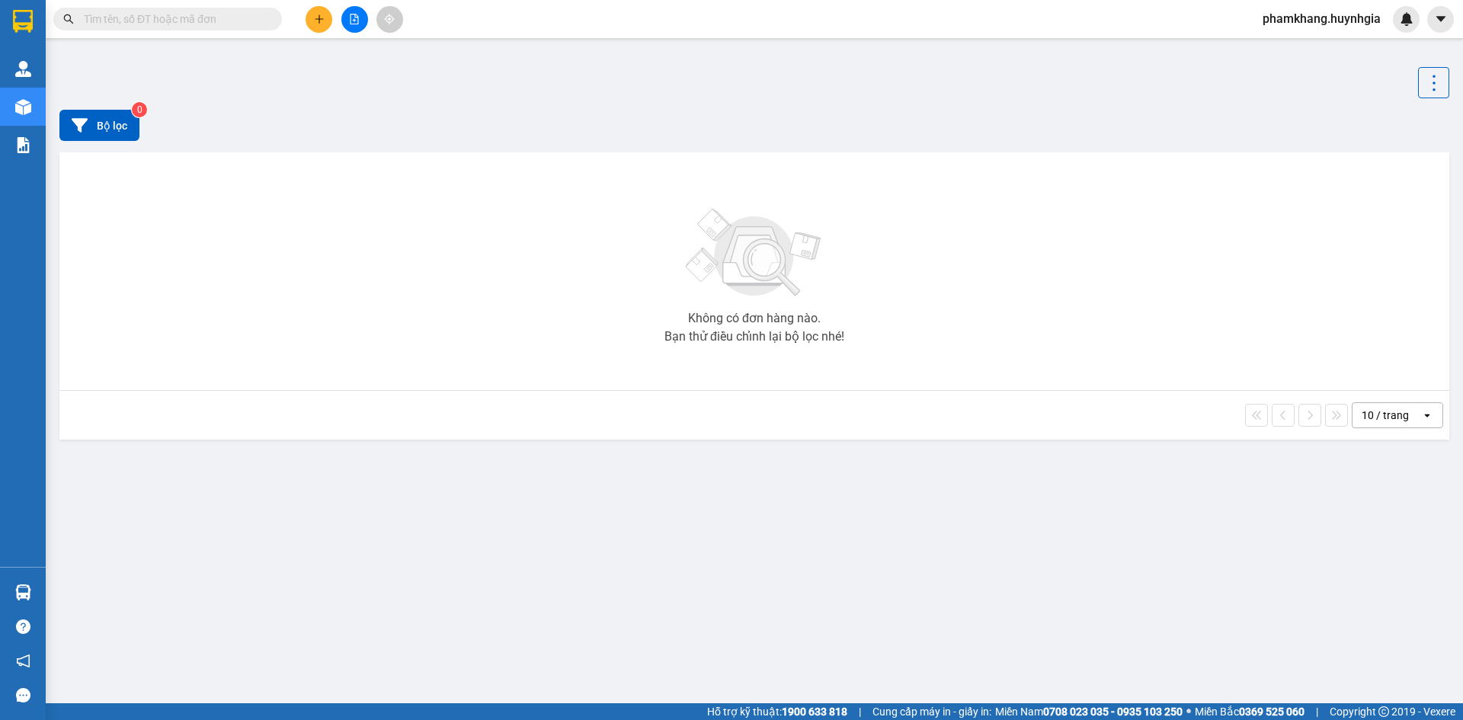
click at [207, 21] on input "text" at bounding box center [174, 19] width 180 height 17
paste input "0905024567"
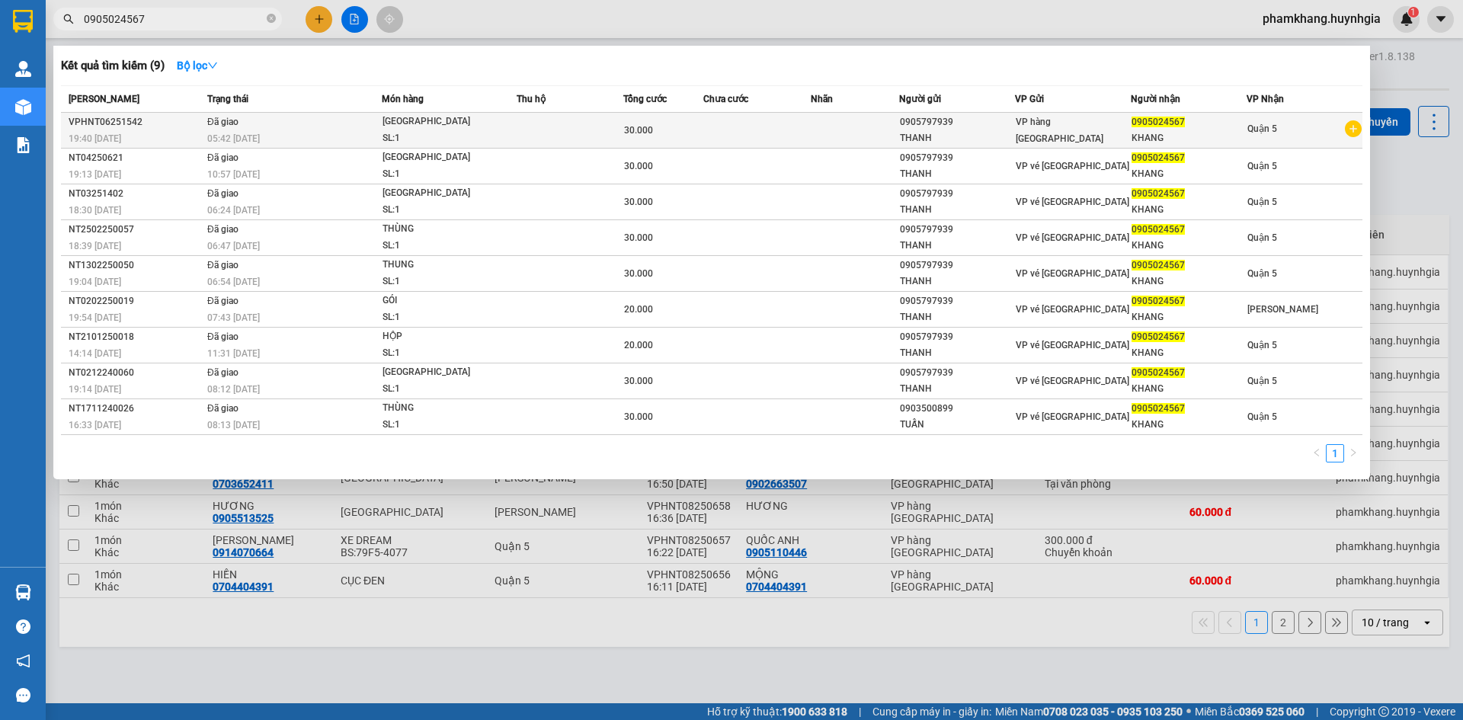
type input "0905024567"
click at [844, 143] on td at bounding box center [855, 131] width 89 height 36
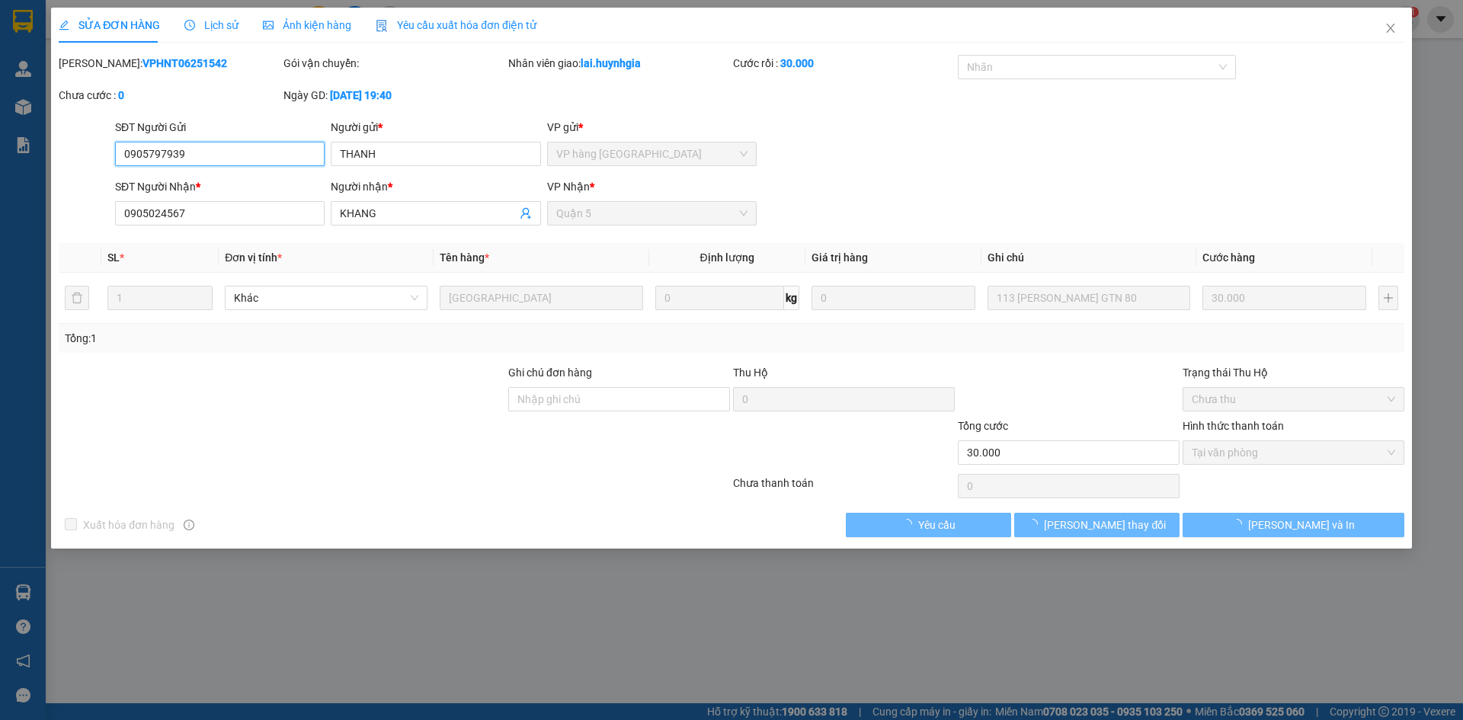
type input "0905797939"
type input "THANH"
type input "0905024567"
type input "KHANG"
type input "30.000"
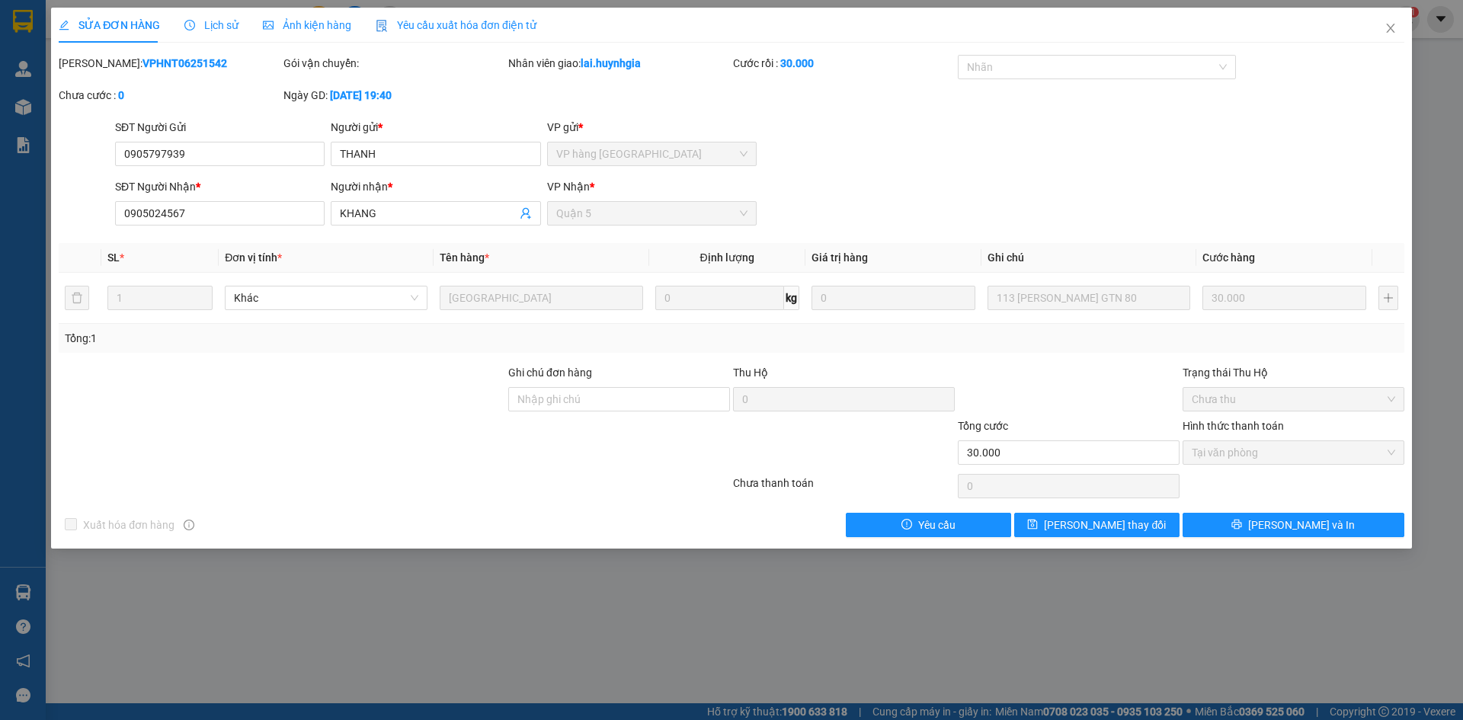
click at [1198, 175] on form "SĐT Người Gửi 0905797939 Người gửi * THANH VP gửi * VP hàng Nha Trang SĐT Người…" at bounding box center [732, 175] width 1346 height 113
click at [1395, 27] on icon "close" at bounding box center [1391, 28] width 12 height 12
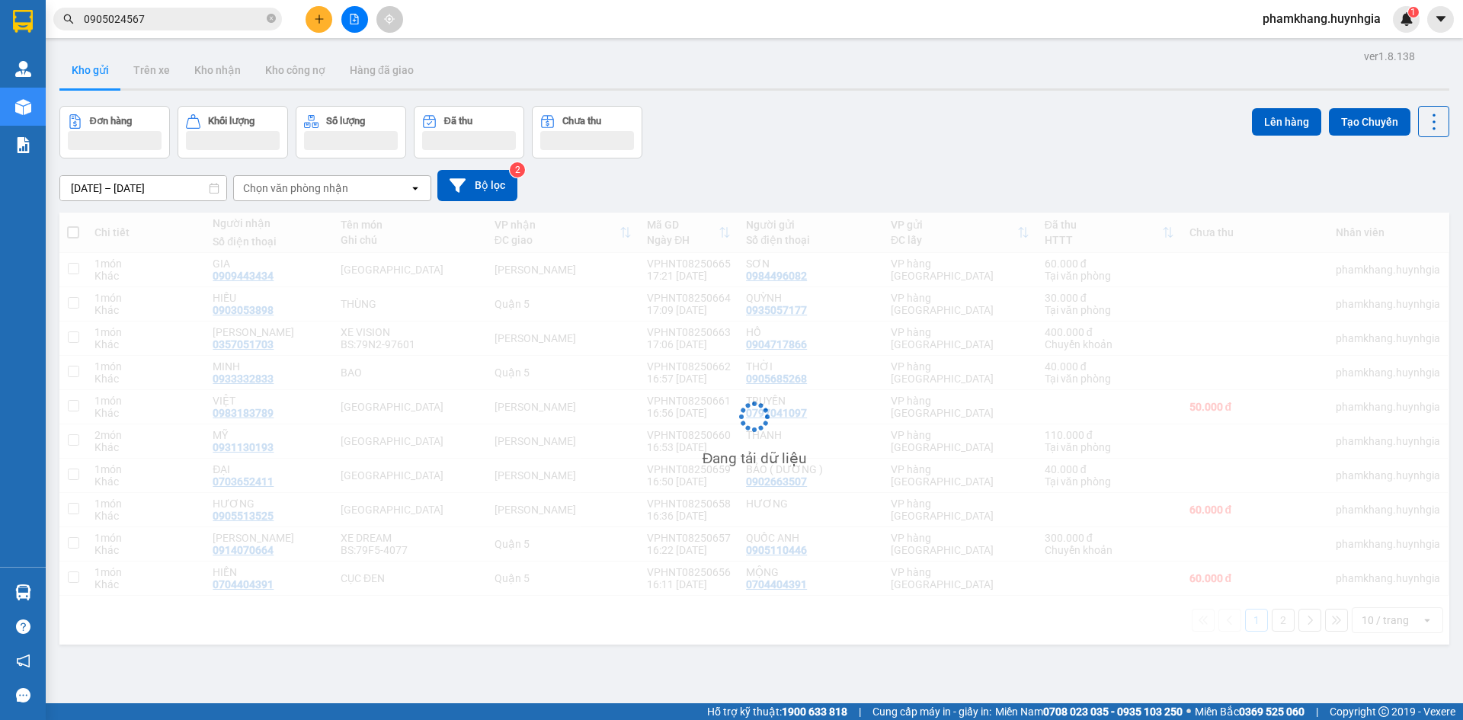
click at [178, 24] on input "0905024567" at bounding box center [174, 19] width 180 height 17
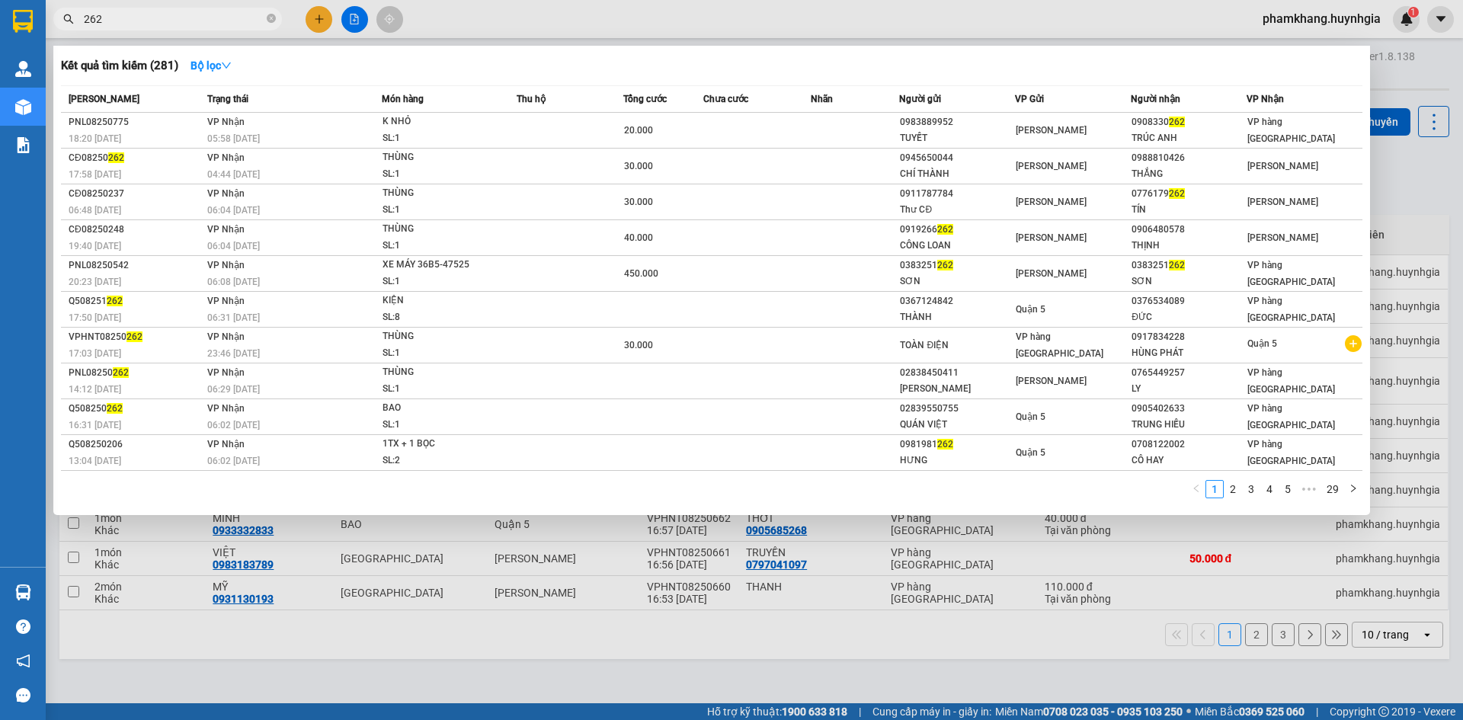
type input "262"
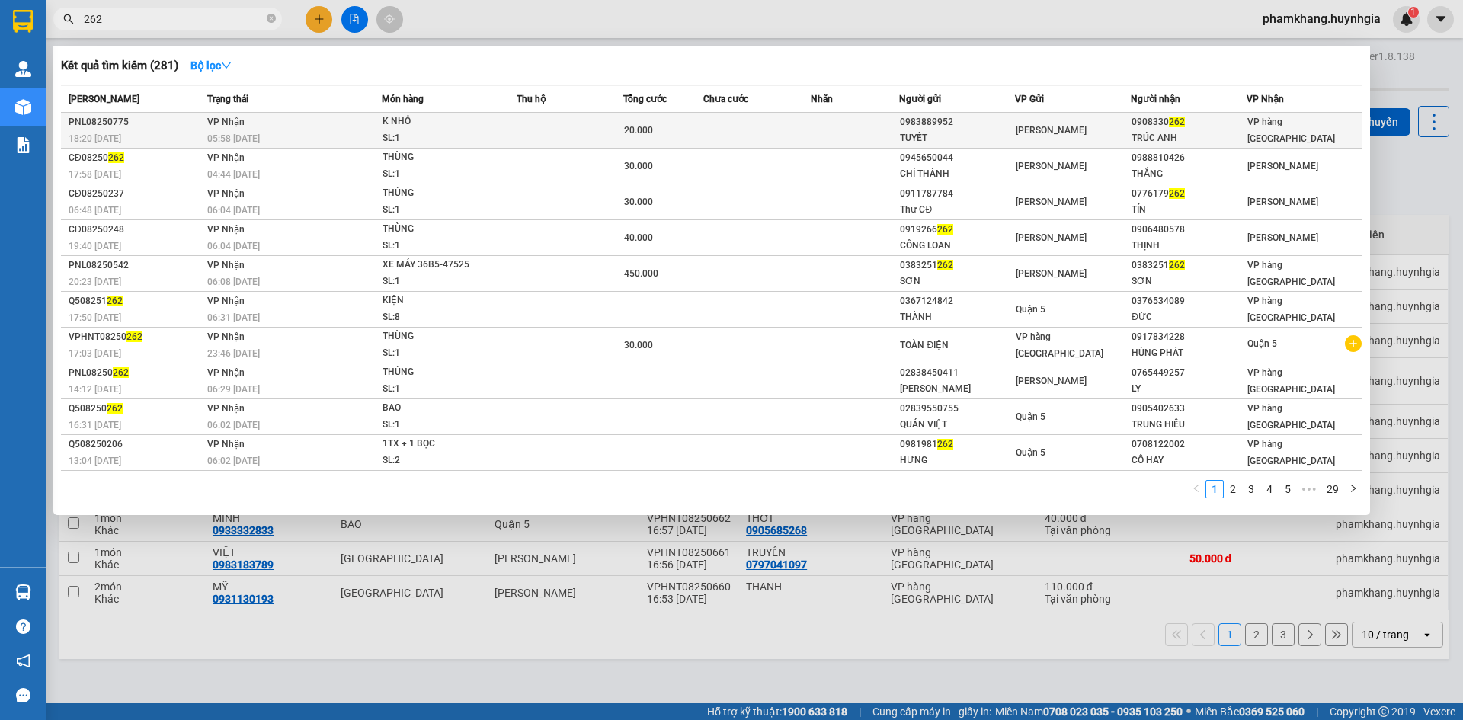
click at [242, 123] on span "VP Nhận" at bounding box center [225, 122] width 37 height 11
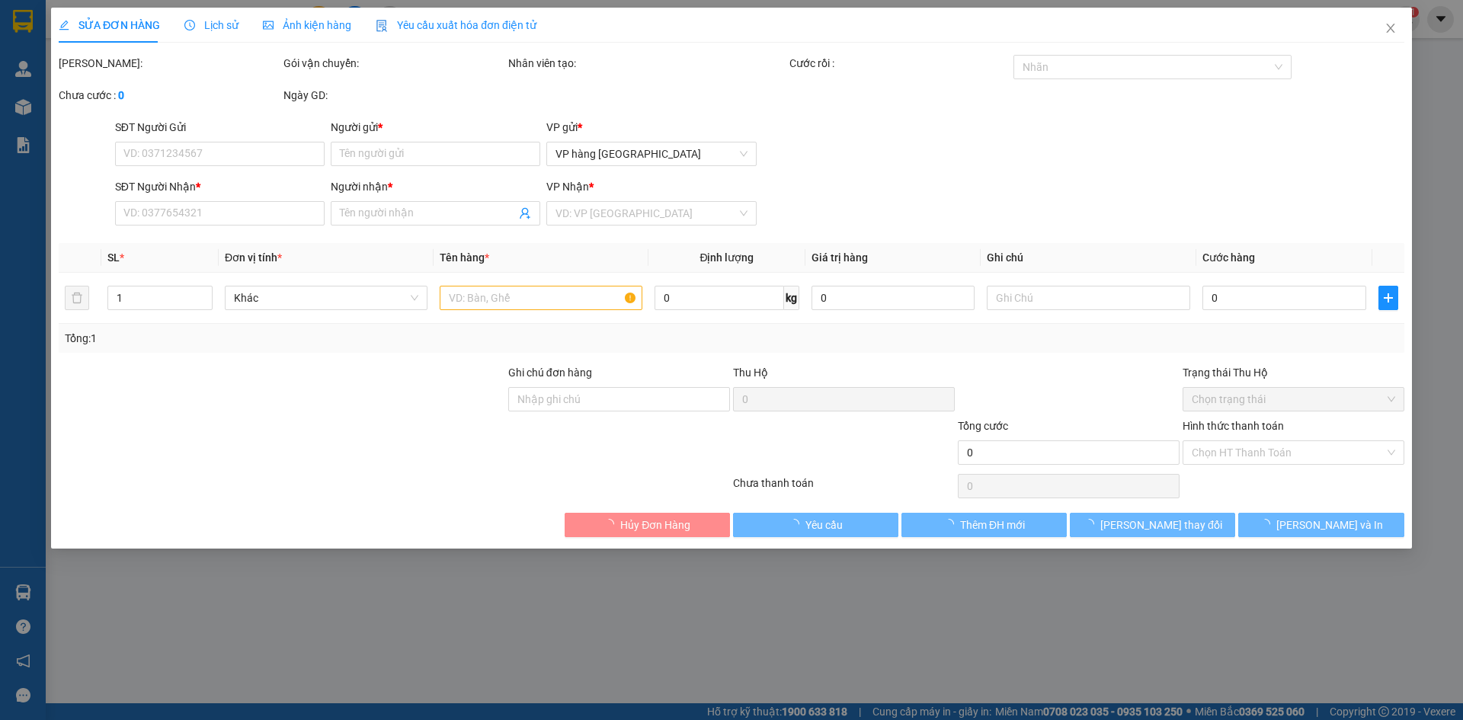
type input "0983889952"
type input "TUYẾT"
type input "0908330262"
type input "TRÚC ANH"
type input "20.000"
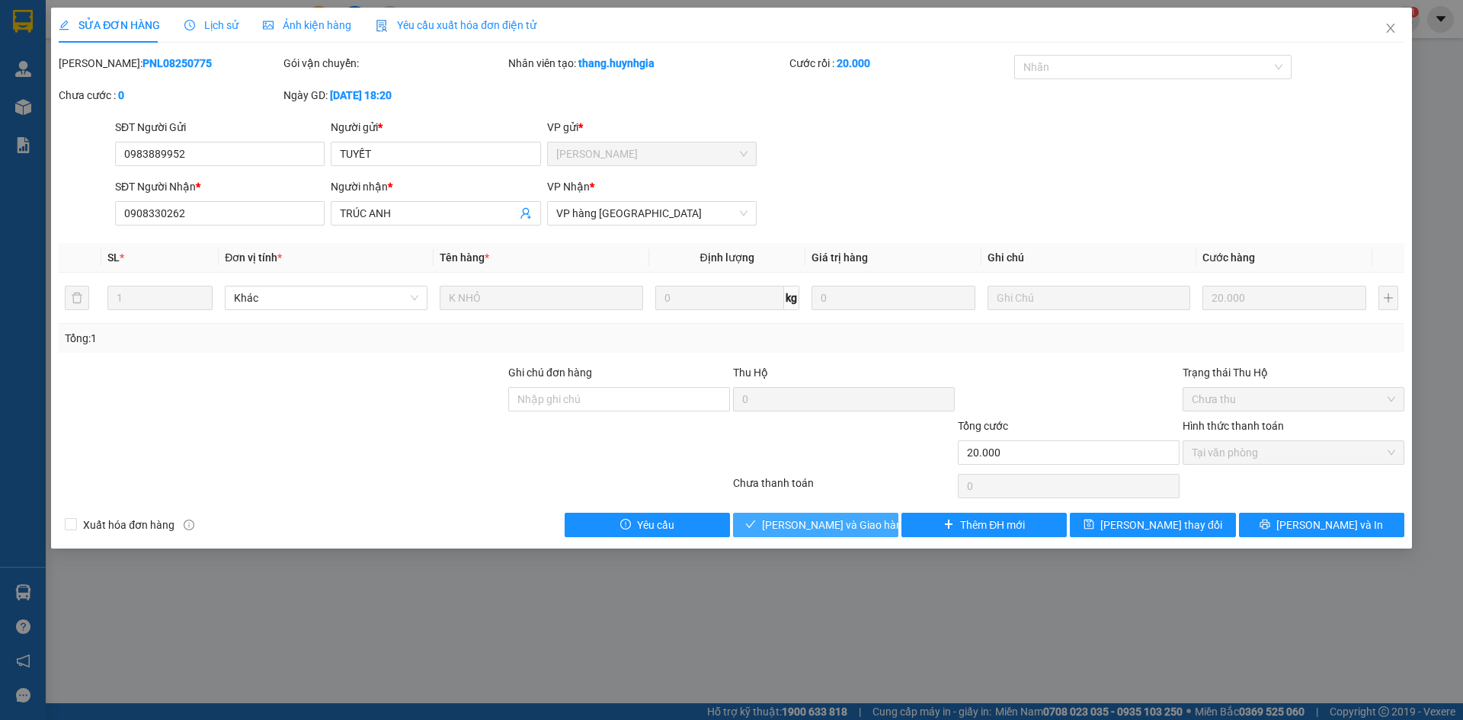
click at [855, 527] on span "[PERSON_NAME] và Giao hàng" at bounding box center [835, 525] width 146 height 17
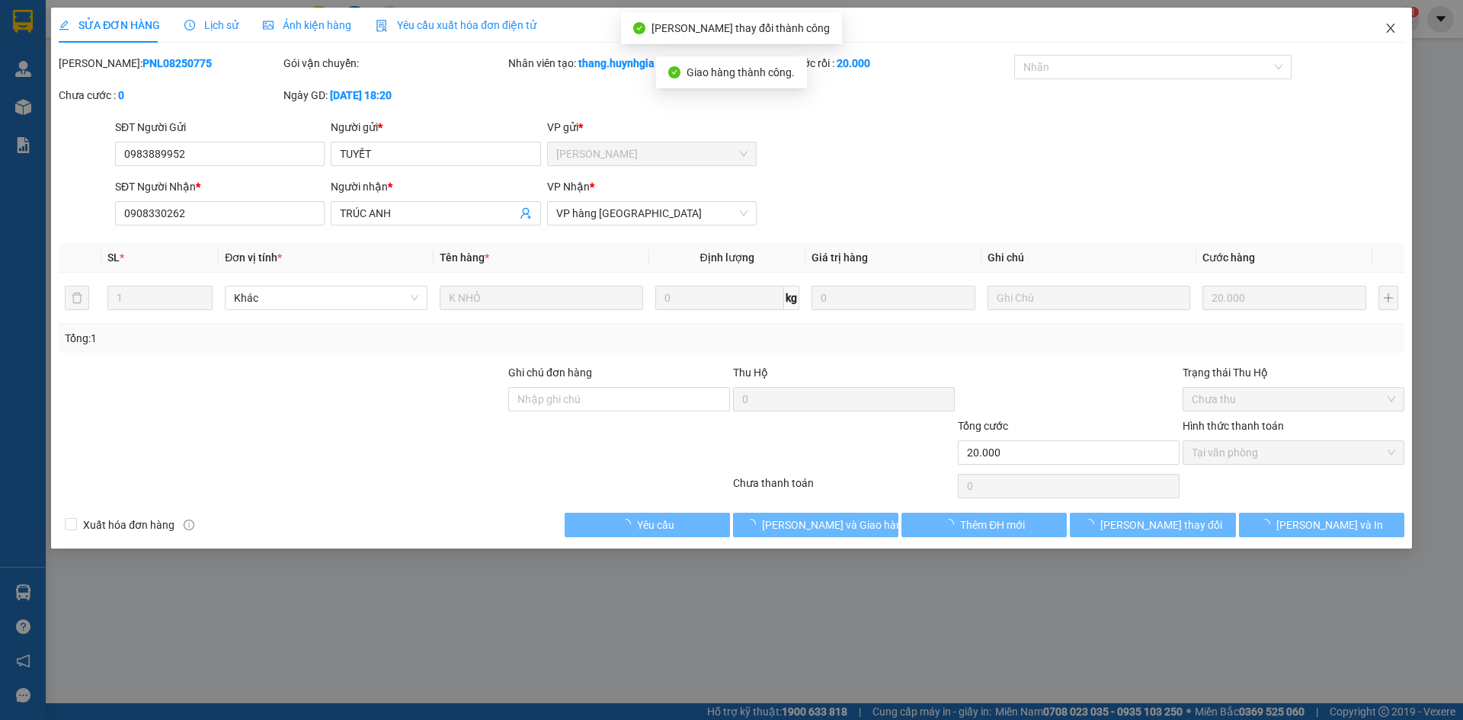
click at [1394, 39] on span "Close" at bounding box center [1391, 29] width 43 height 43
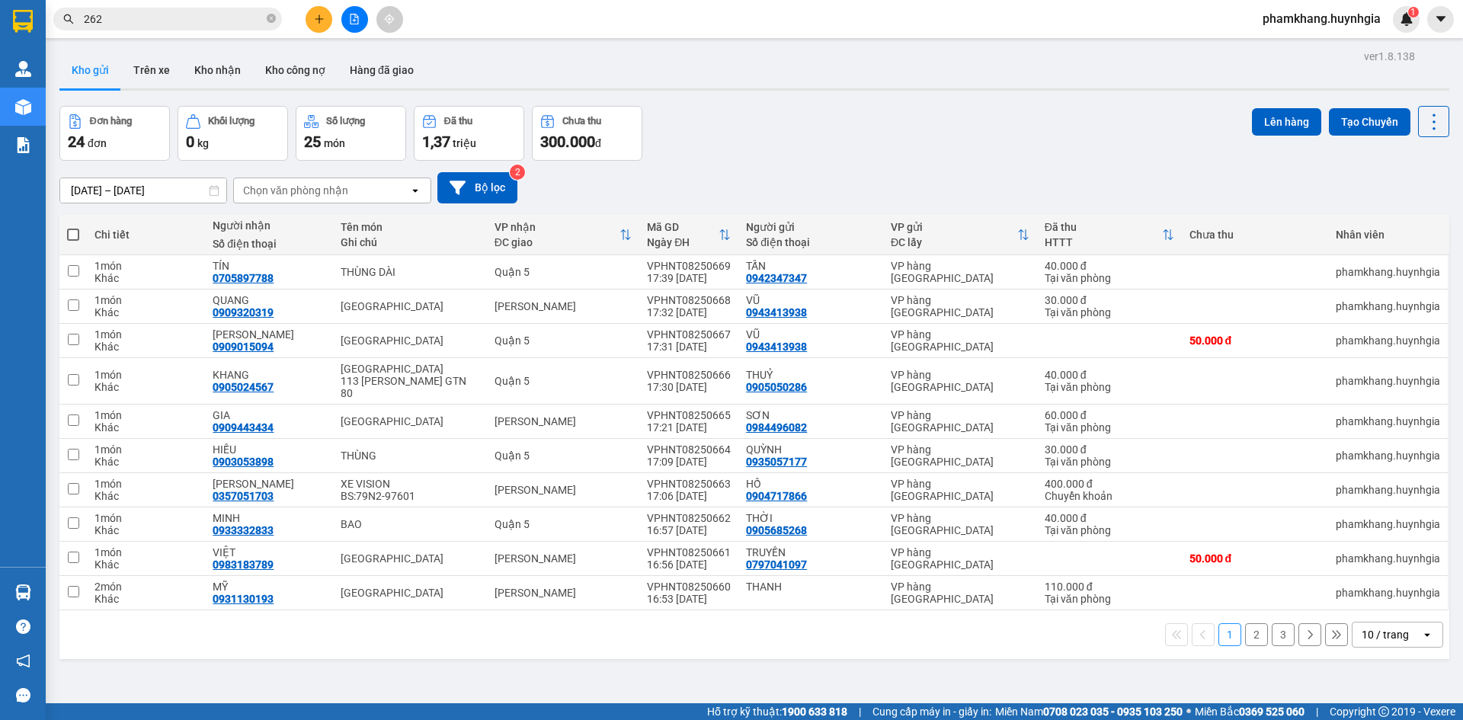
click at [315, 20] on icon "plus" at bounding box center [319, 19] width 11 height 11
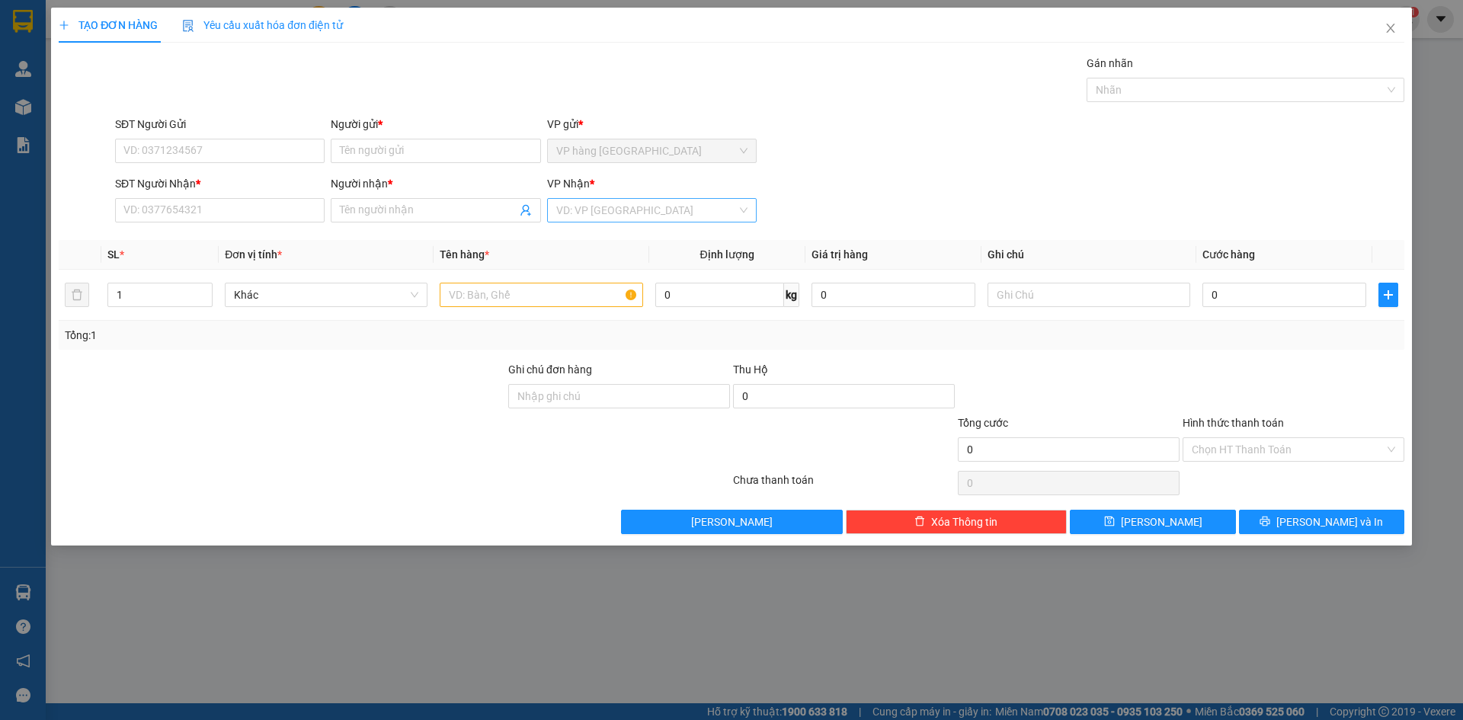
click at [605, 216] on input "search" at bounding box center [646, 210] width 181 height 23
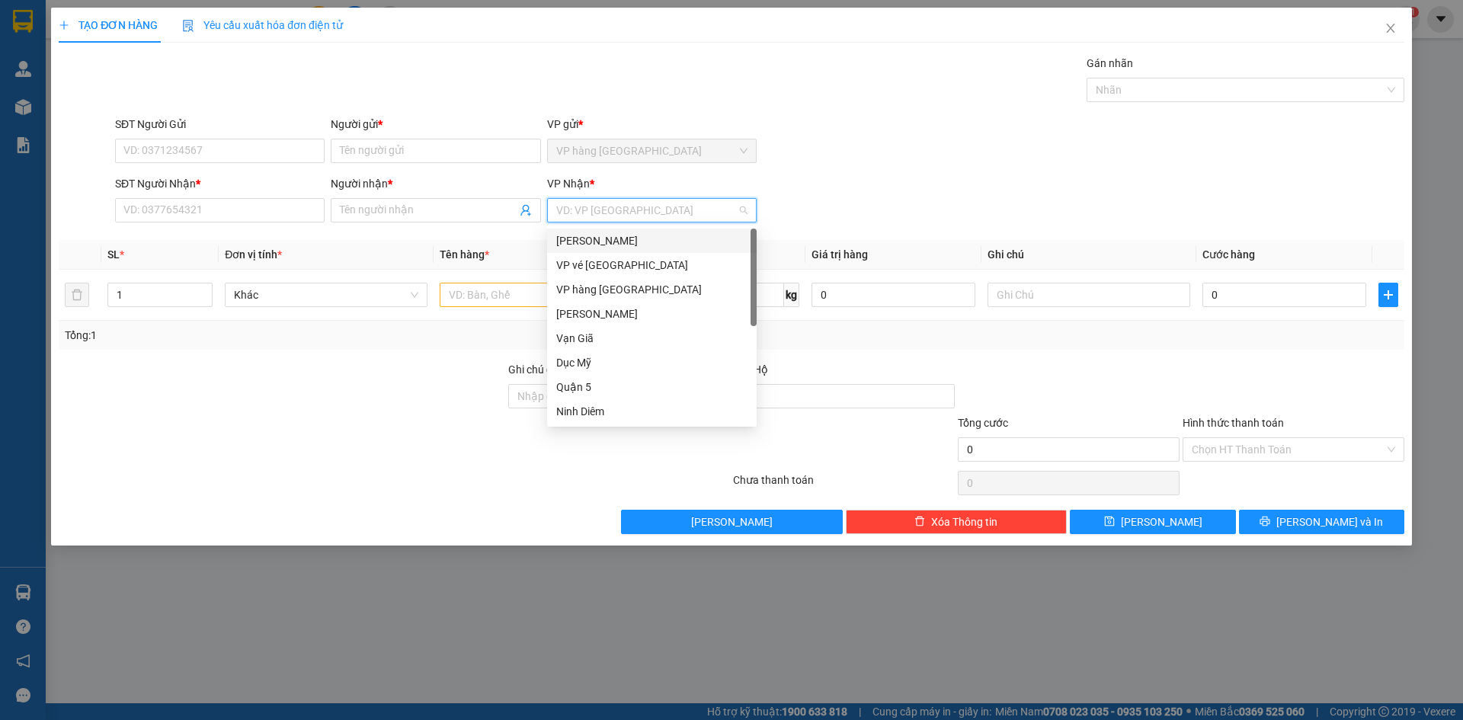
click at [605, 242] on div "[PERSON_NAME]" at bounding box center [651, 240] width 191 height 17
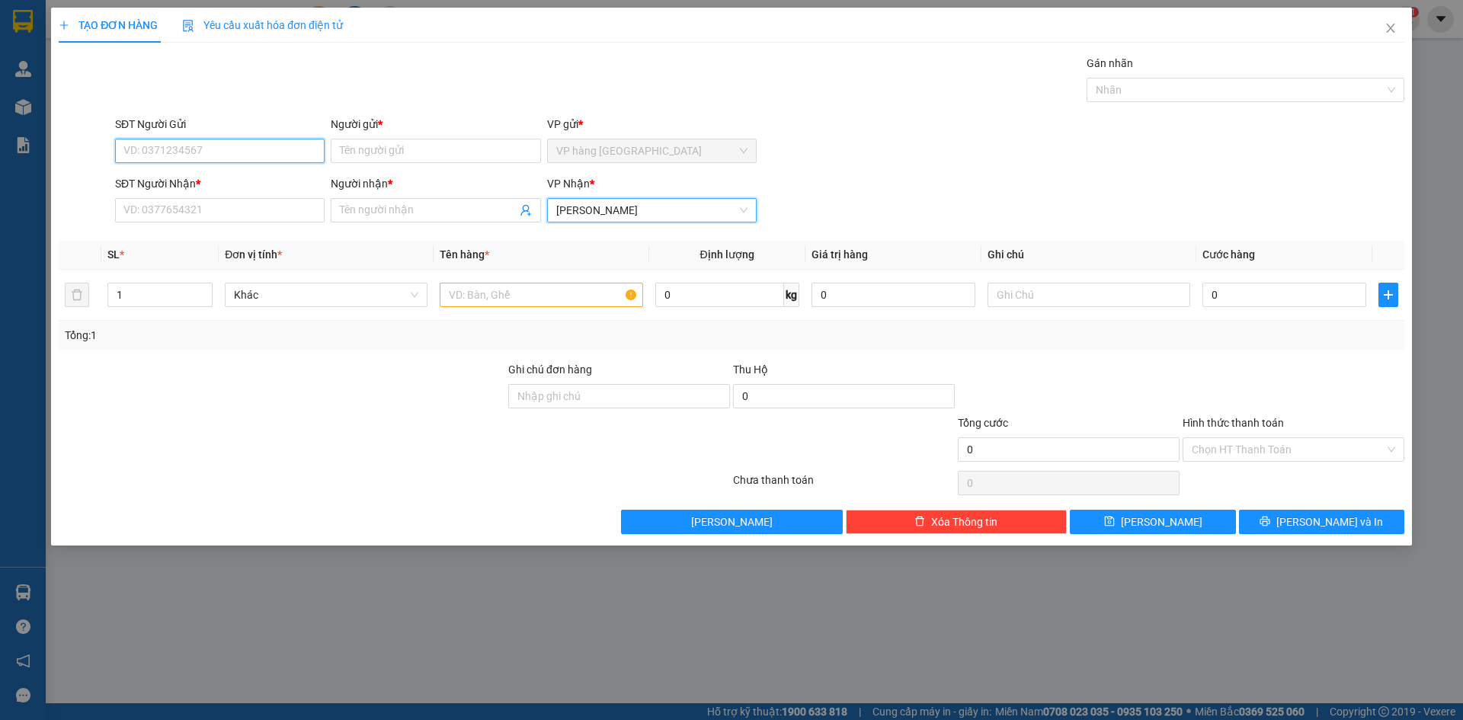
click at [224, 143] on input "SĐT Người Gửi" at bounding box center [220, 151] width 210 height 24
type input "0794275559"
click at [182, 180] on div "0794275559 - TOÀN" at bounding box center [219, 181] width 191 height 17
type input "TOÀN"
type input "0794275559"
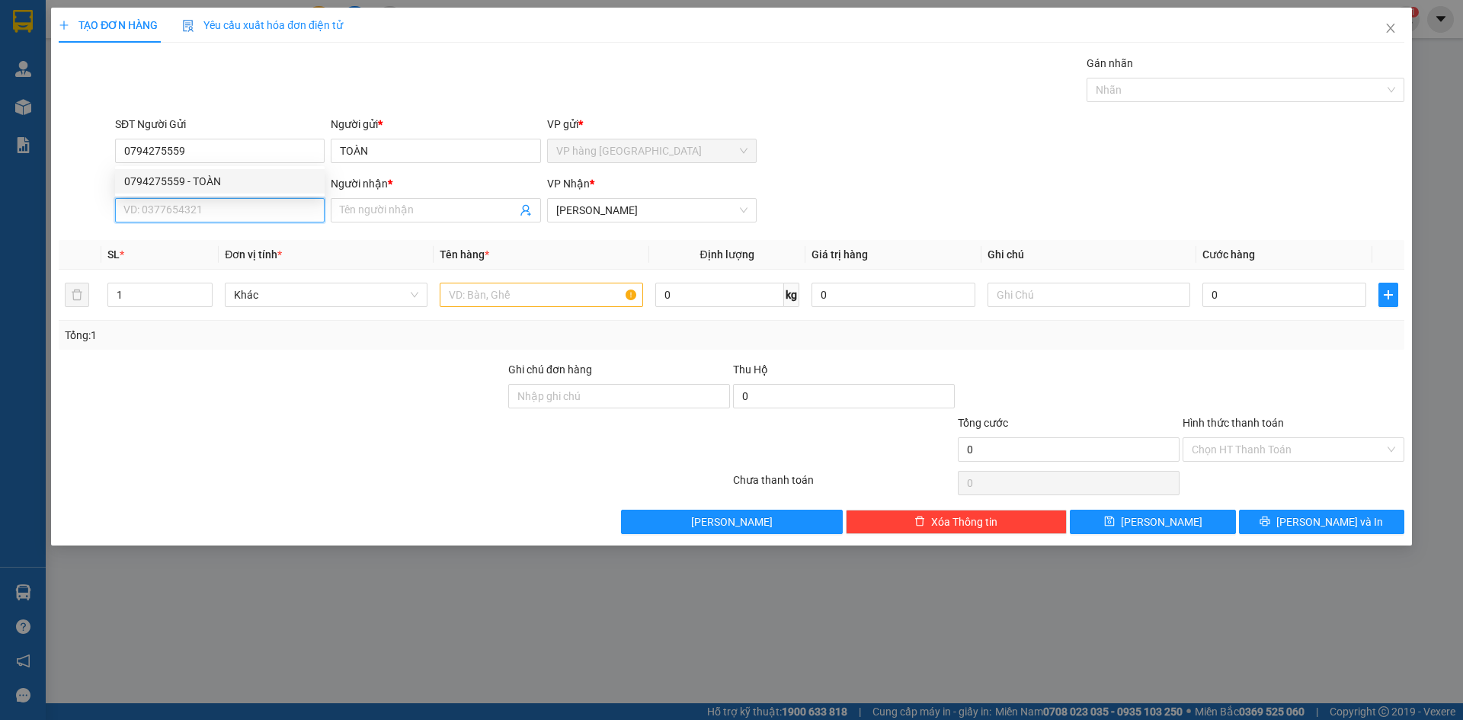
click at [215, 219] on input "SĐT Người Nhận *" at bounding box center [220, 210] width 210 height 24
click at [234, 245] on div "0905789792 - PHƯƠNG" at bounding box center [219, 240] width 191 height 17
type input "0905789792"
type input "PHƯƠNG"
click at [463, 297] on input "text" at bounding box center [541, 295] width 203 height 24
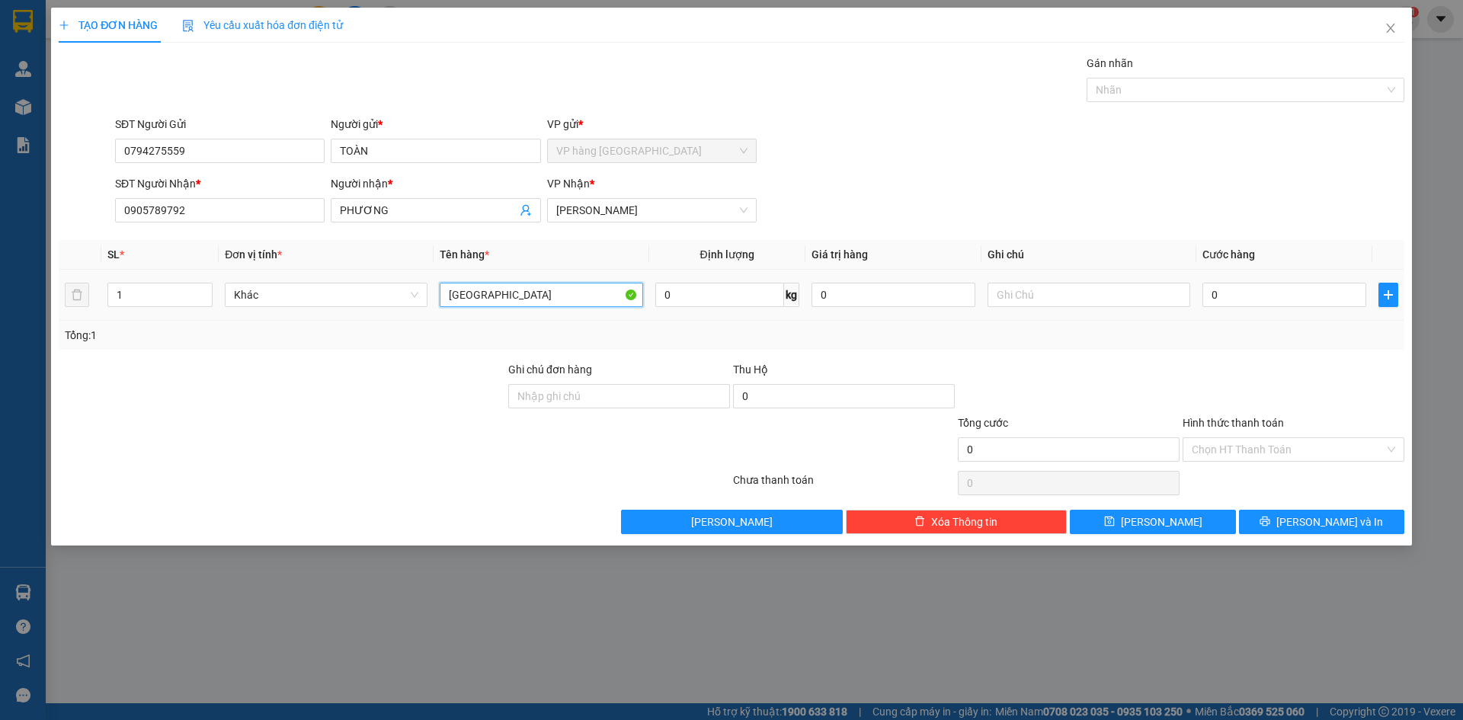
type input "[GEOGRAPHIC_DATA]"
type input "5"
type input "50"
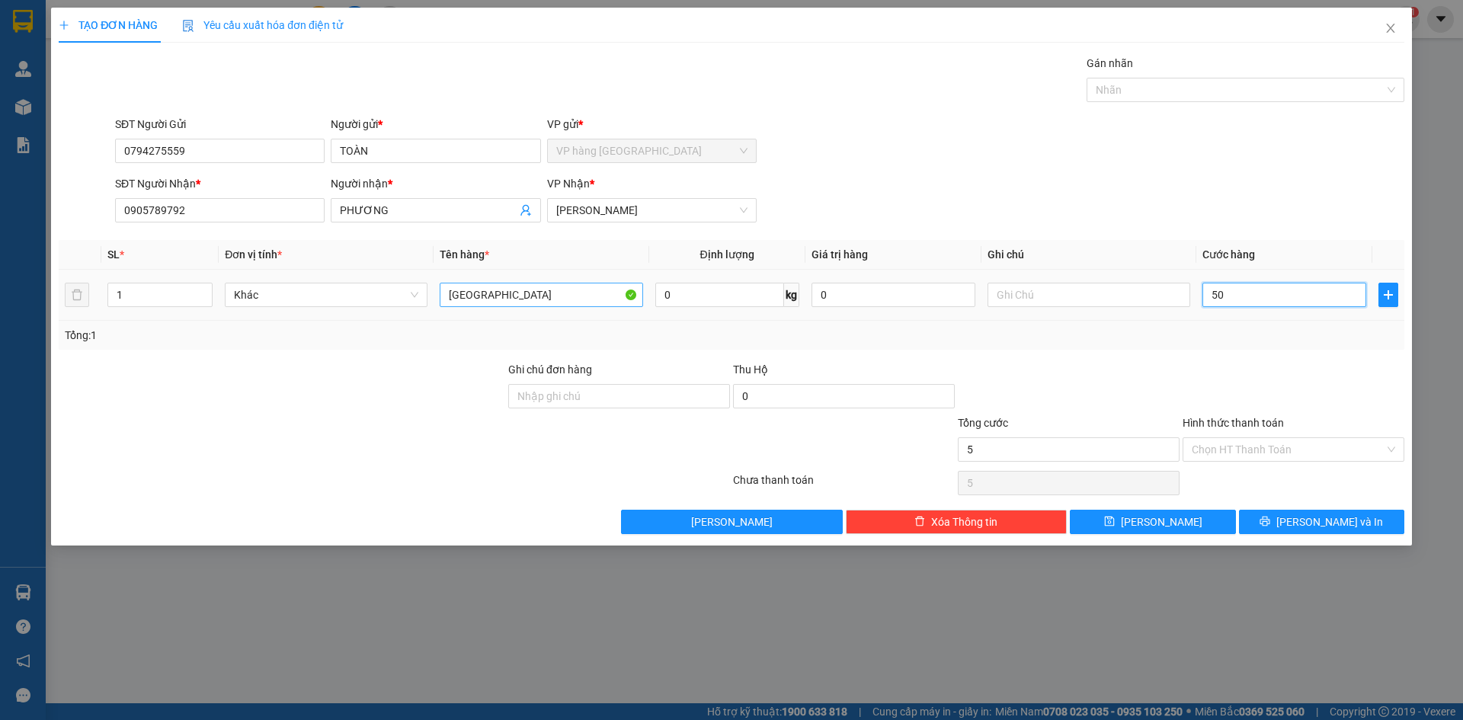
type input "50"
type input "50.000"
click at [1315, 454] on input "Hình thức thanh toán" at bounding box center [1288, 449] width 193 height 23
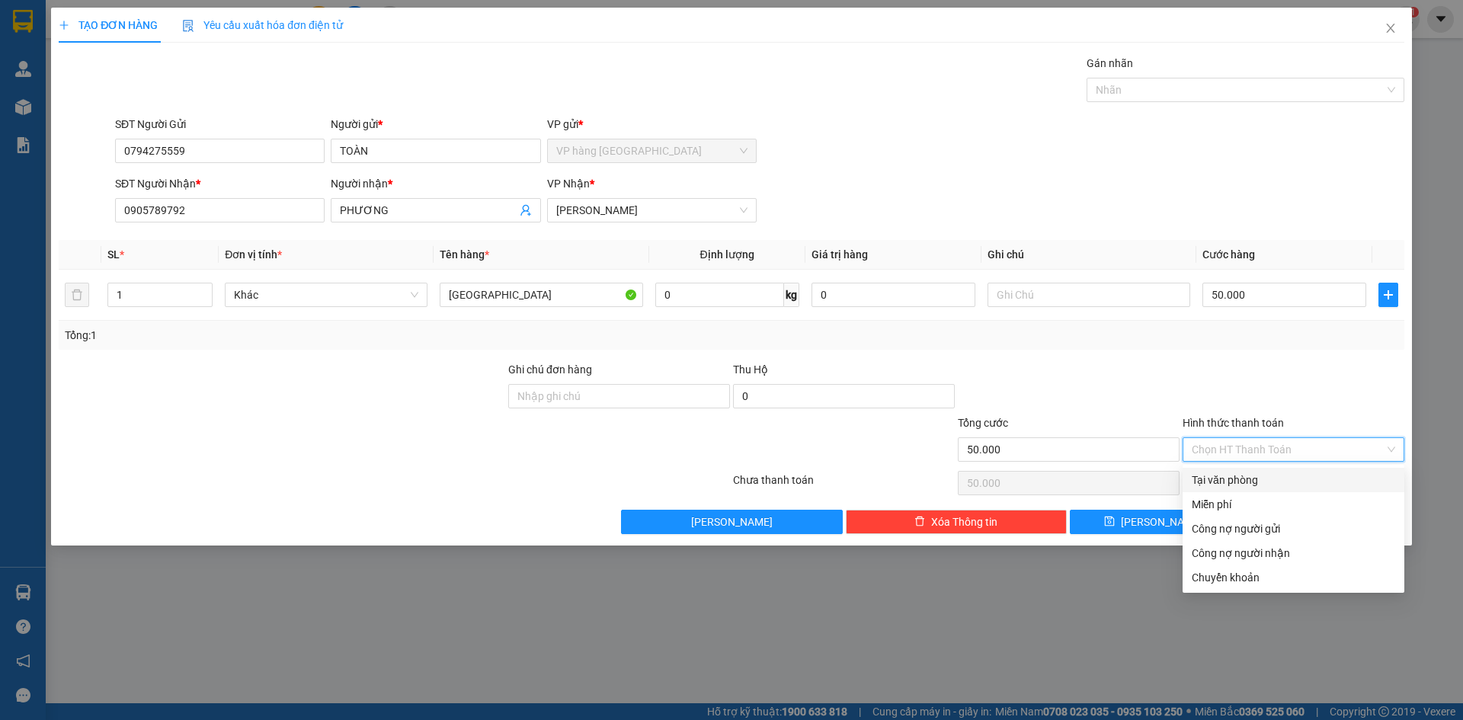
click at [1298, 483] on div "Tại văn phòng" at bounding box center [1294, 480] width 204 height 17
type input "0"
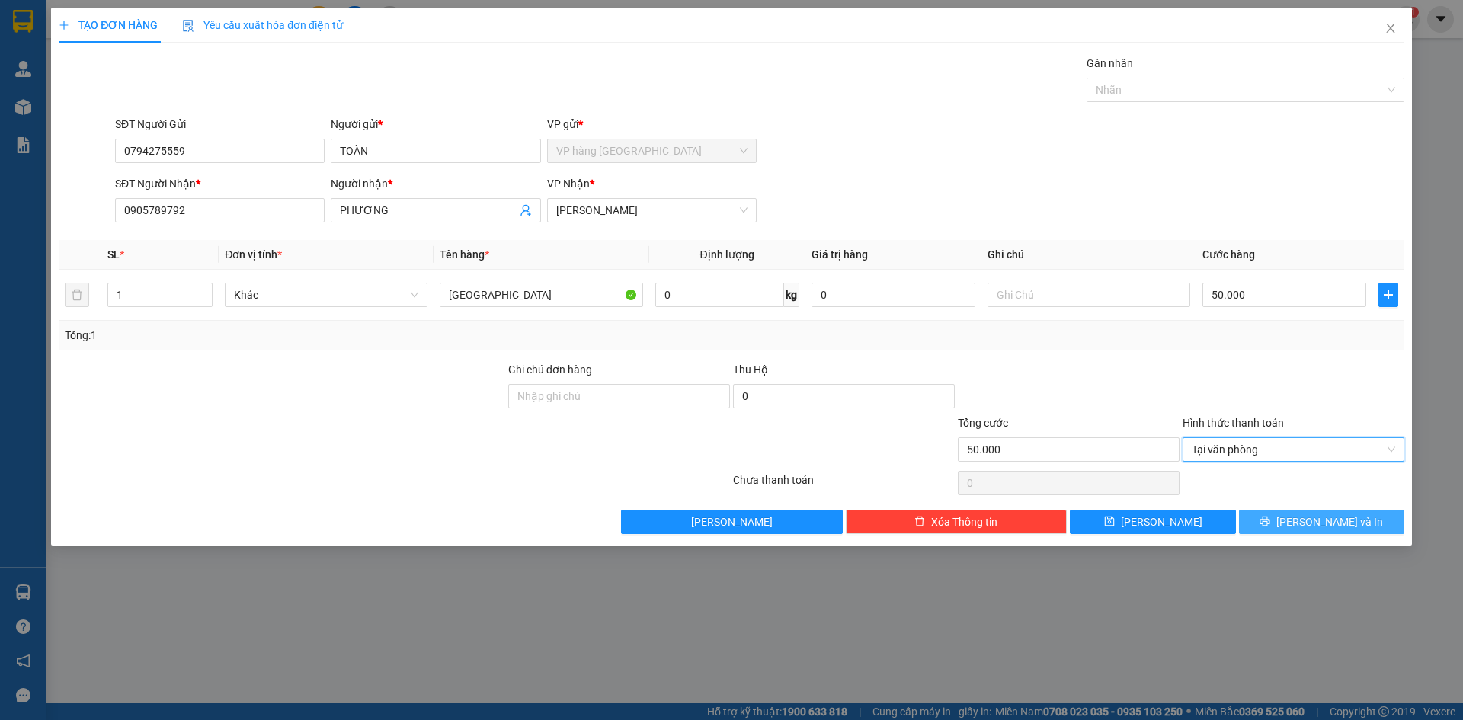
click at [1338, 527] on span "[PERSON_NAME] và In" at bounding box center [1330, 522] width 107 height 17
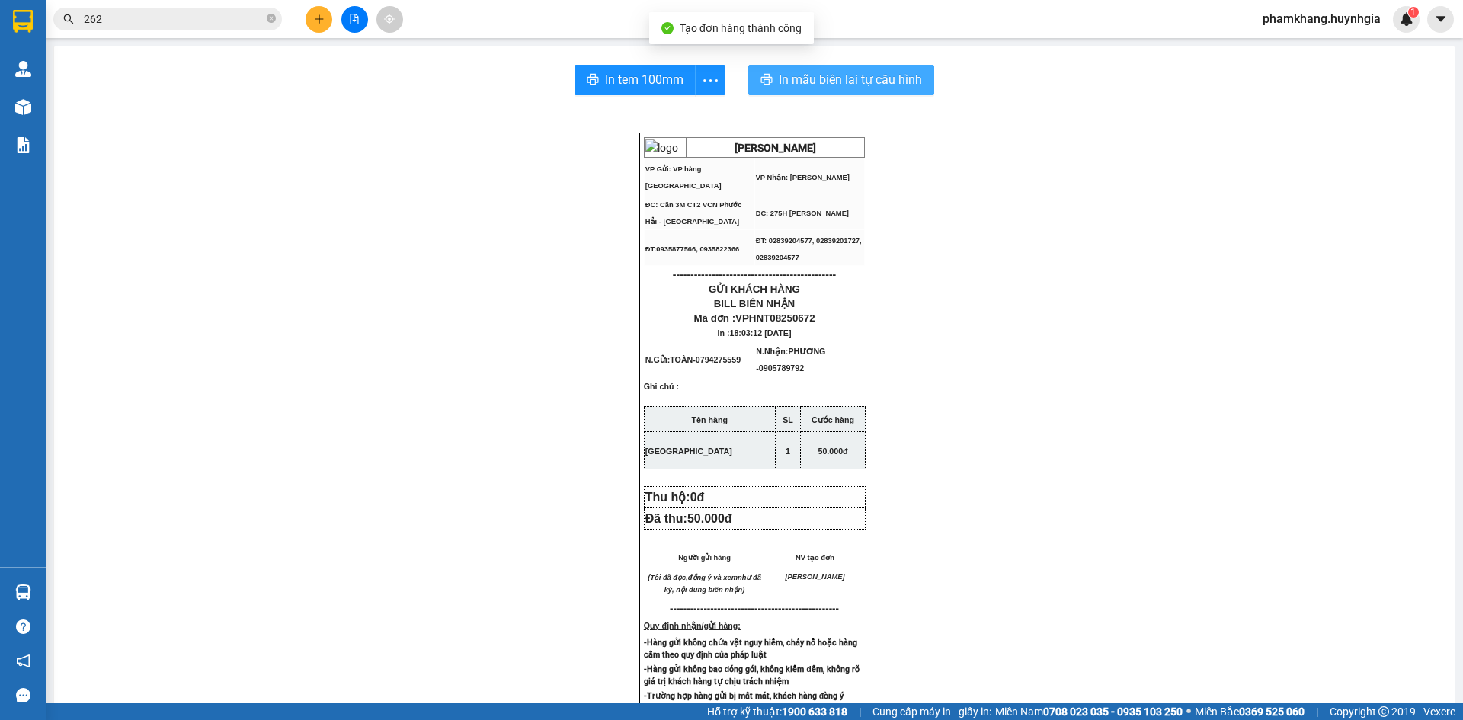
click at [845, 90] on button "In mẫu biên lai tự cấu hình" at bounding box center [841, 80] width 186 height 30
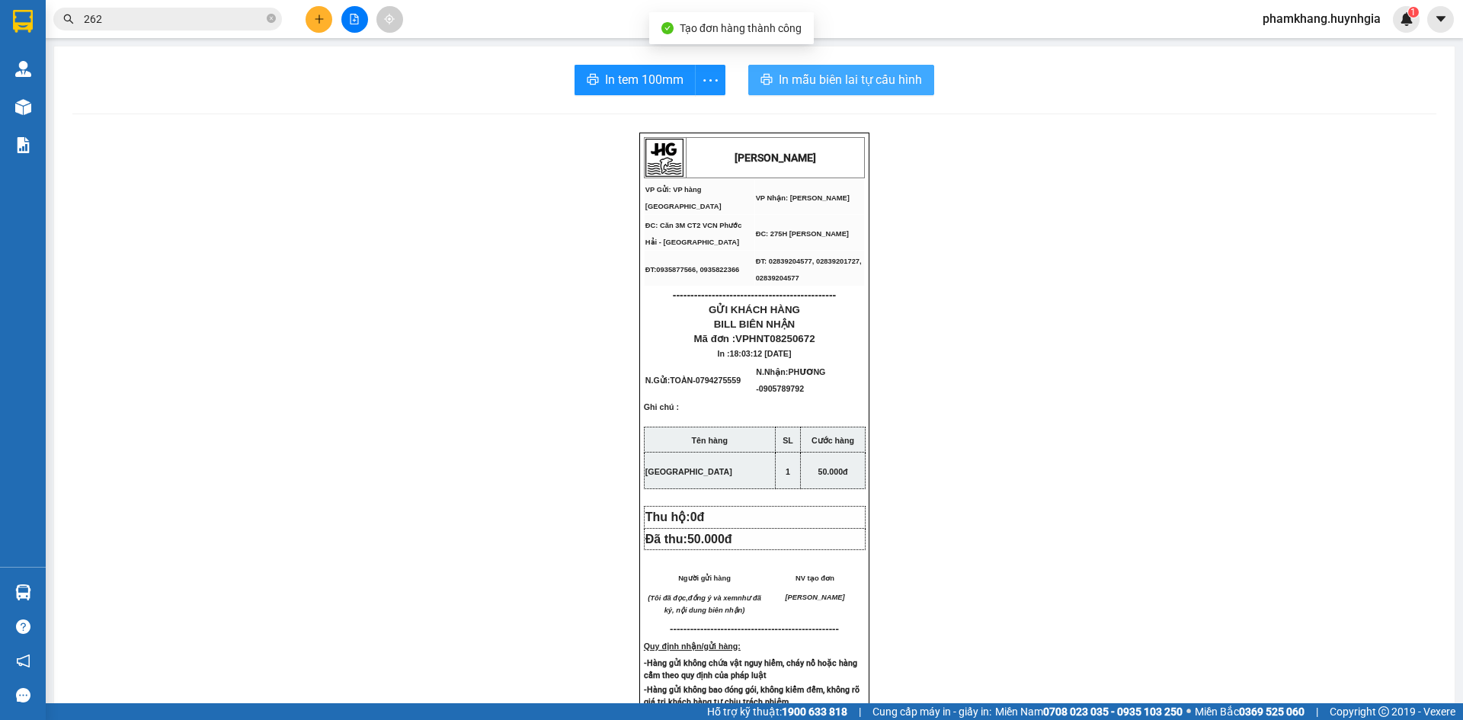
click at [665, 91] on div "In tem 100mm" at bounding box center [650, 80] width 151 height 30
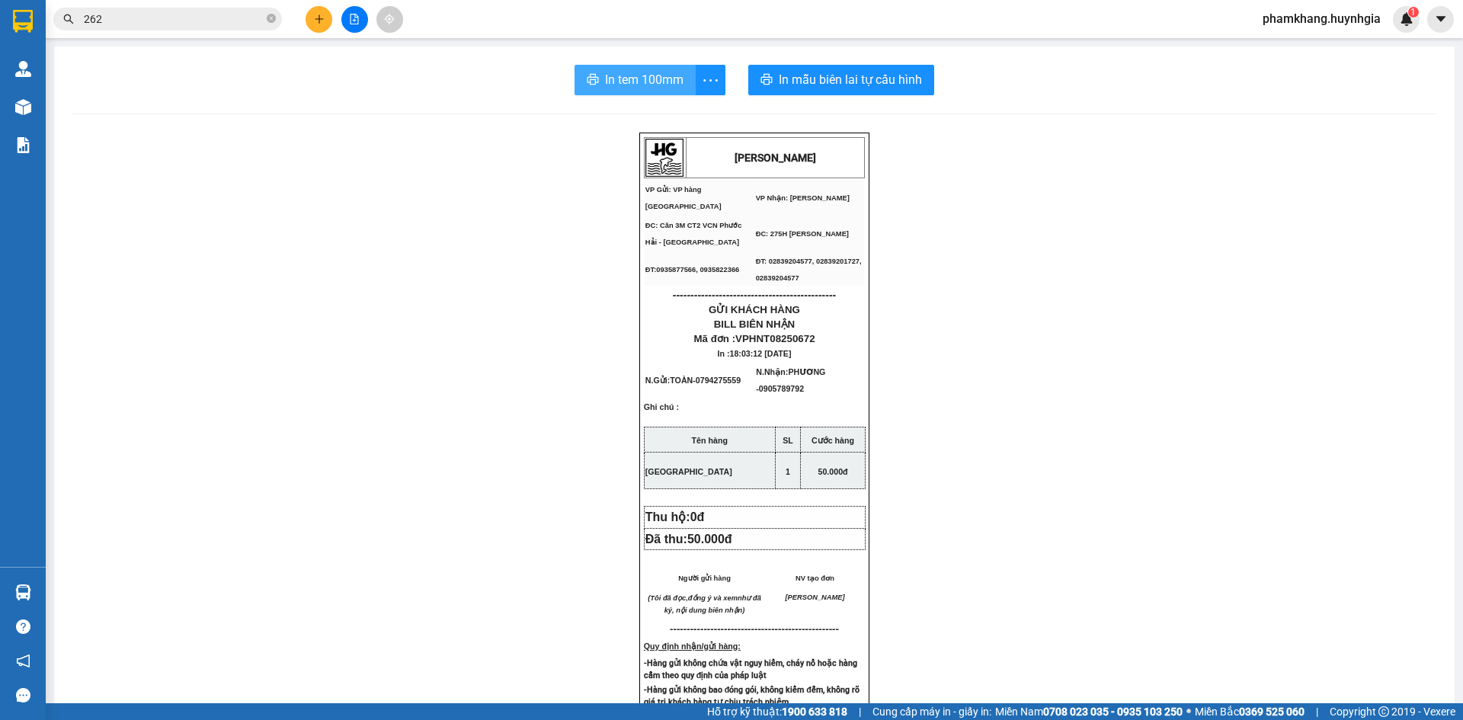
click at [664, 91] on button "In tem 100mm" at bounding box center [635, 80] width 121 height 30
click at [229, 29] on span "262" at bounding box center [167, 19] width 229 height 23
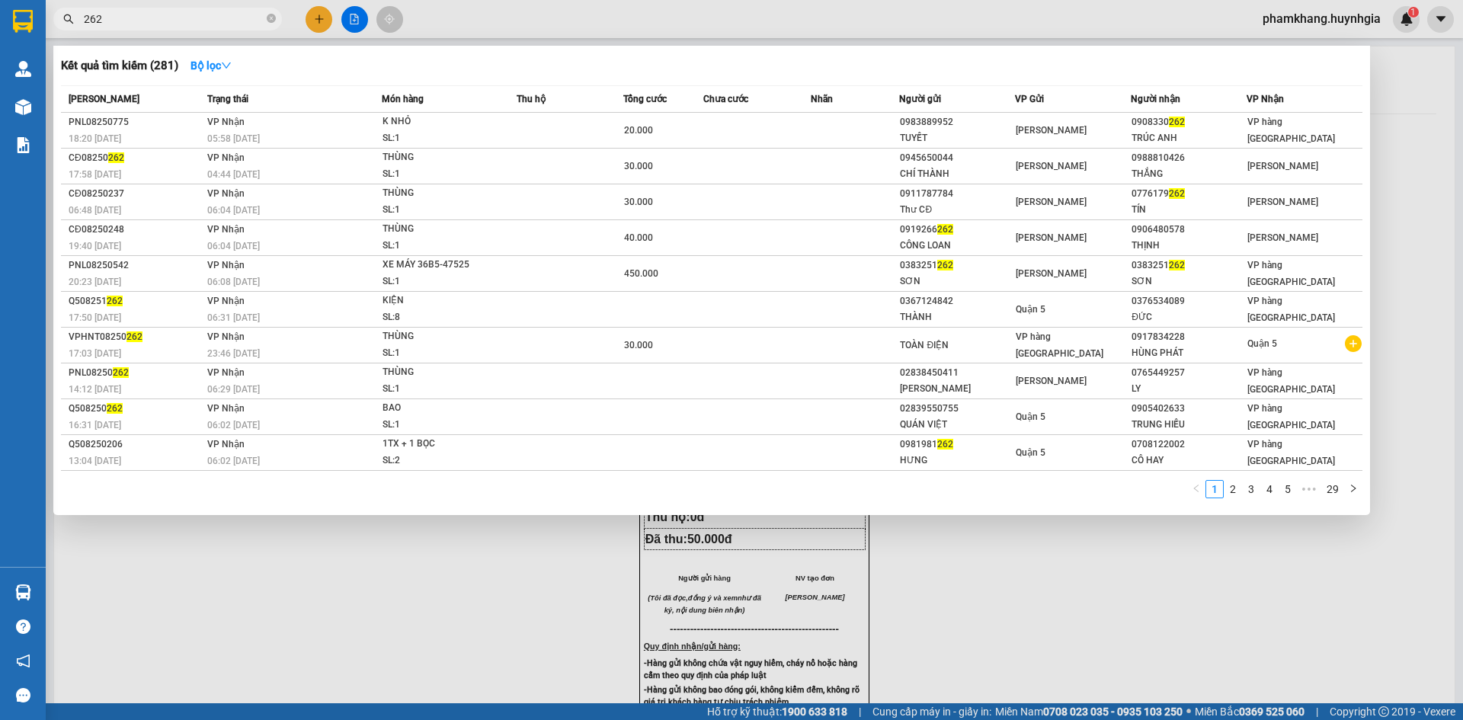
click at [213, 21] on input "262" at bounding box center [174, 19] width 180 height 17
paste input "0914957350"
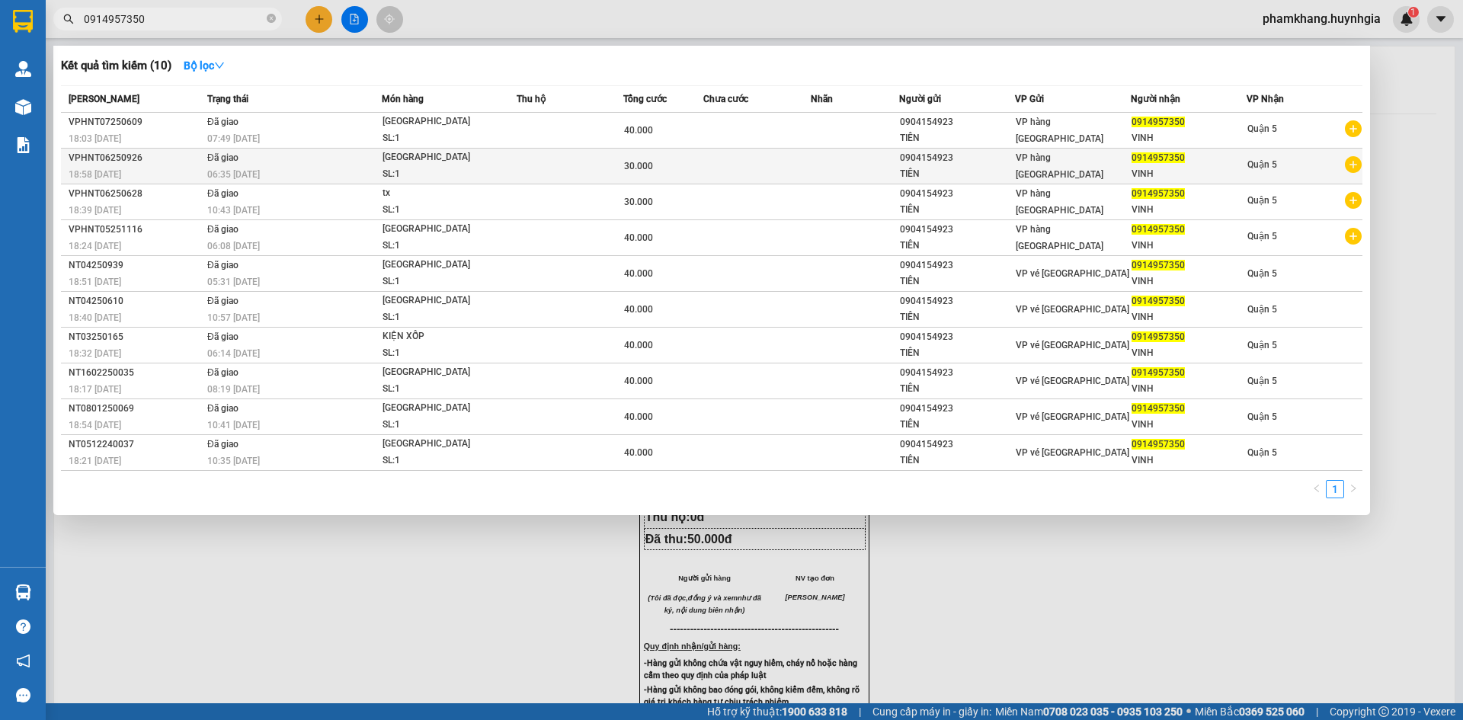
type input "0914957350"
click at [1181, 156] on span "0914957350" at bounding box center [1158, 157] width 53 height 11
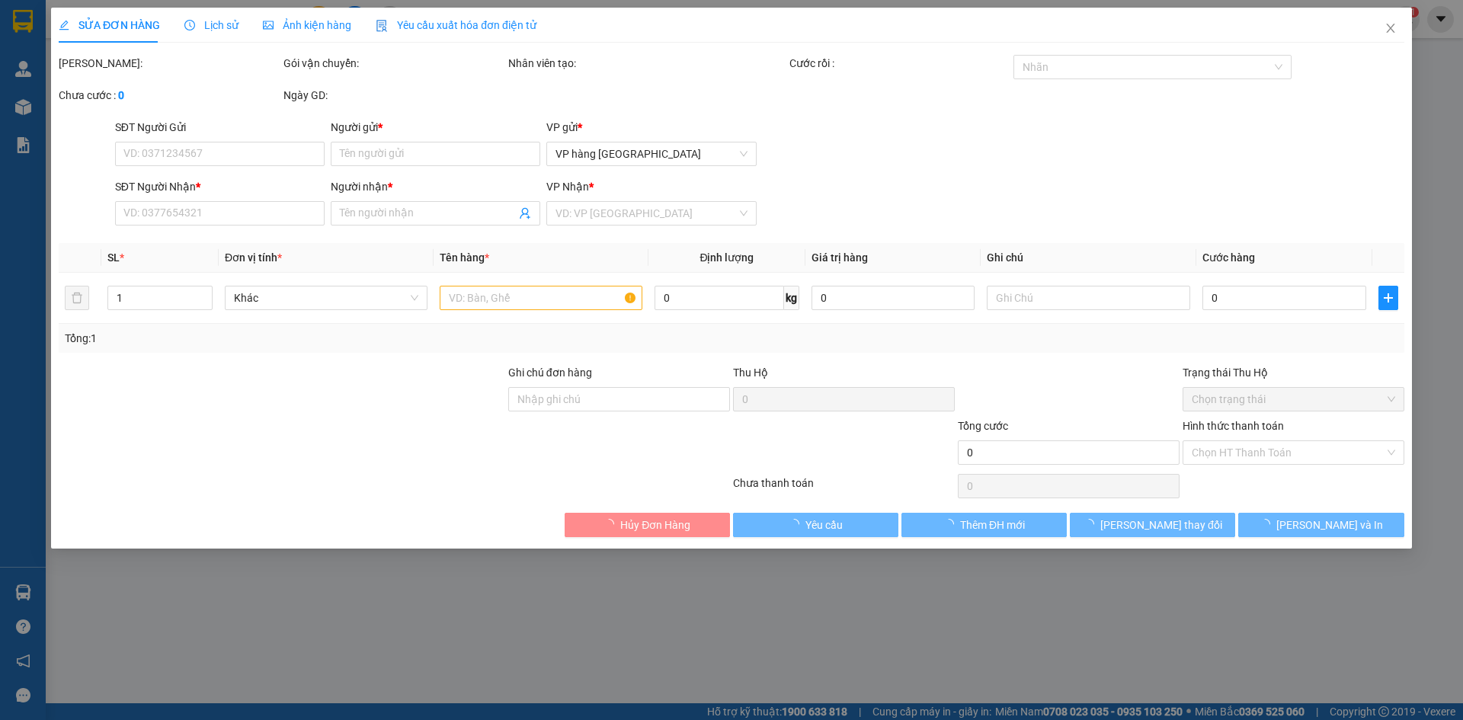
type input "0904154923"
type input "TIÊN"
type input "0914957350"
type input "VINH"
type input "30.000"
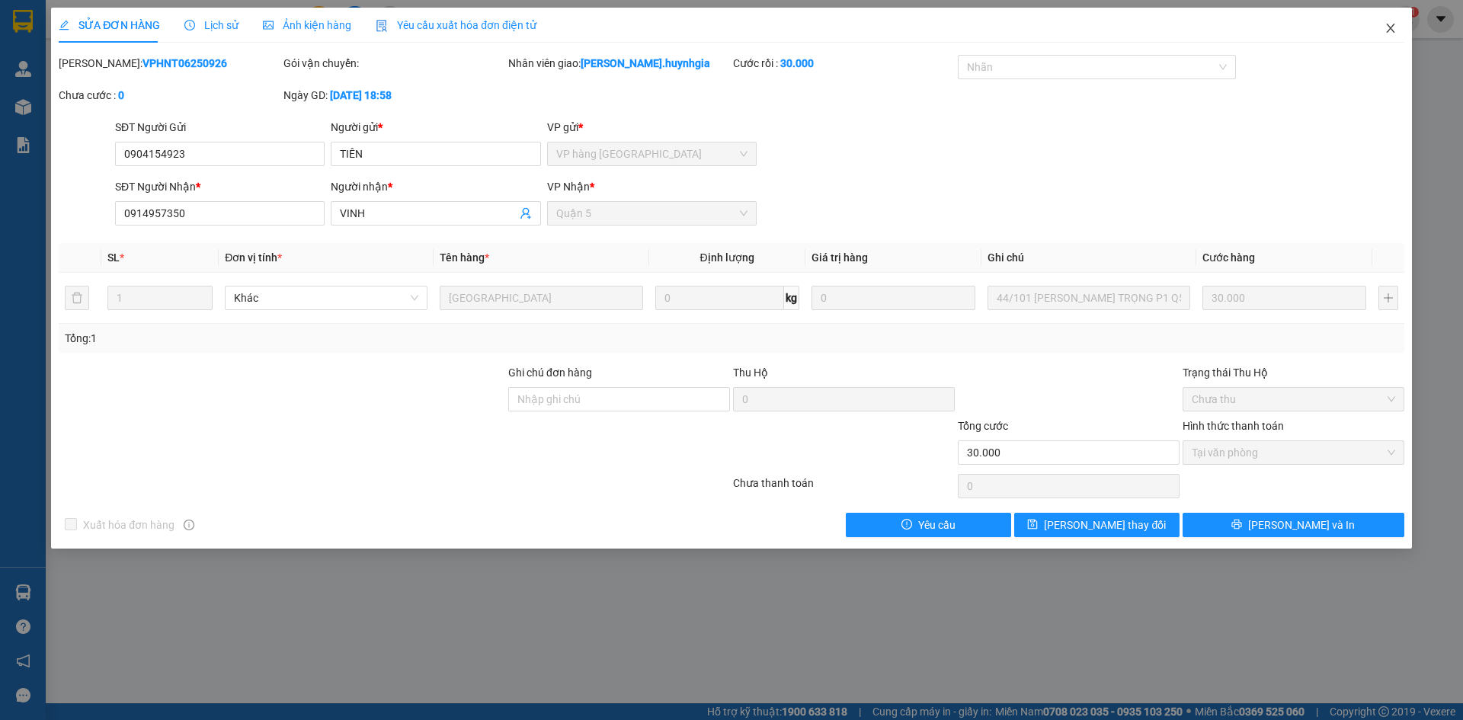
click at [1383, 36] on span "Close" at bounding box center [1391, 29] width 43 height 43
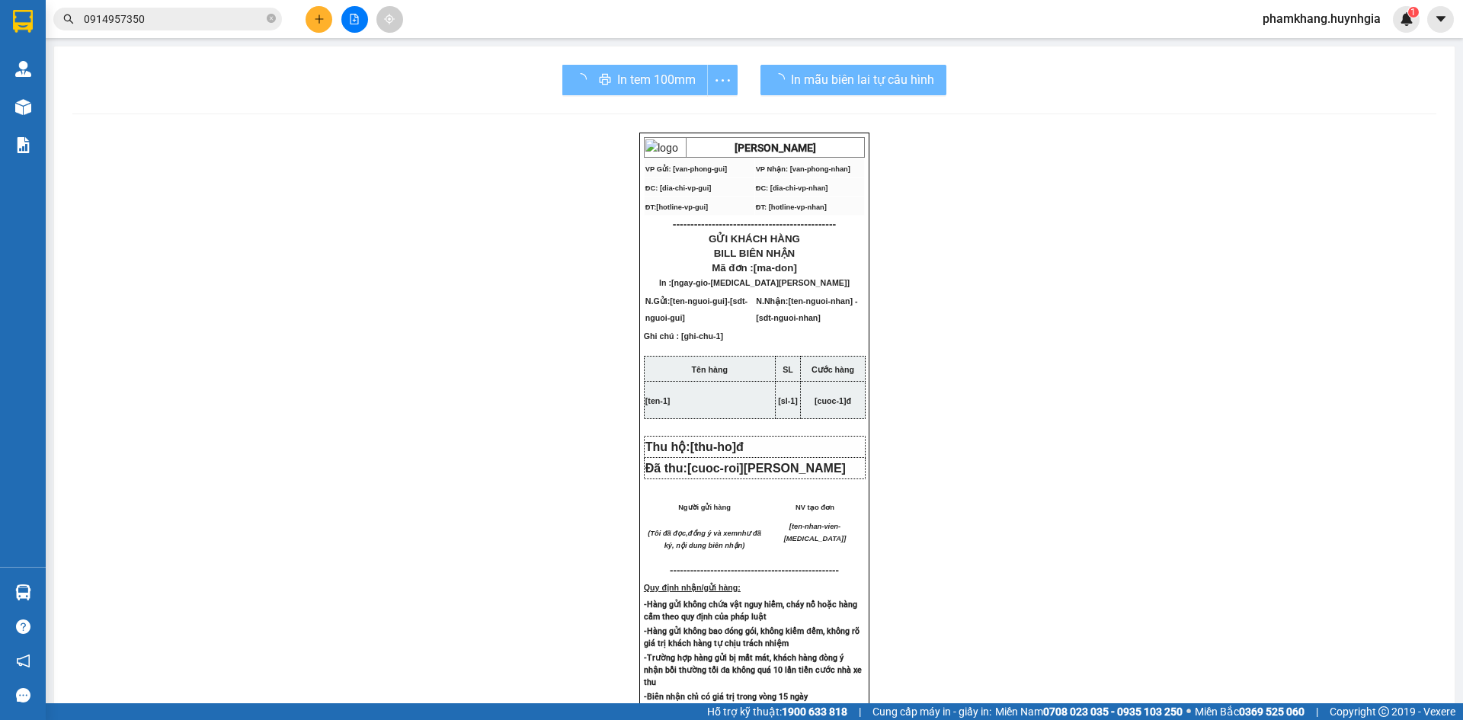
click at [200, 12] on input "0914957350" at bounding box center [174, 19] width 180 height 17
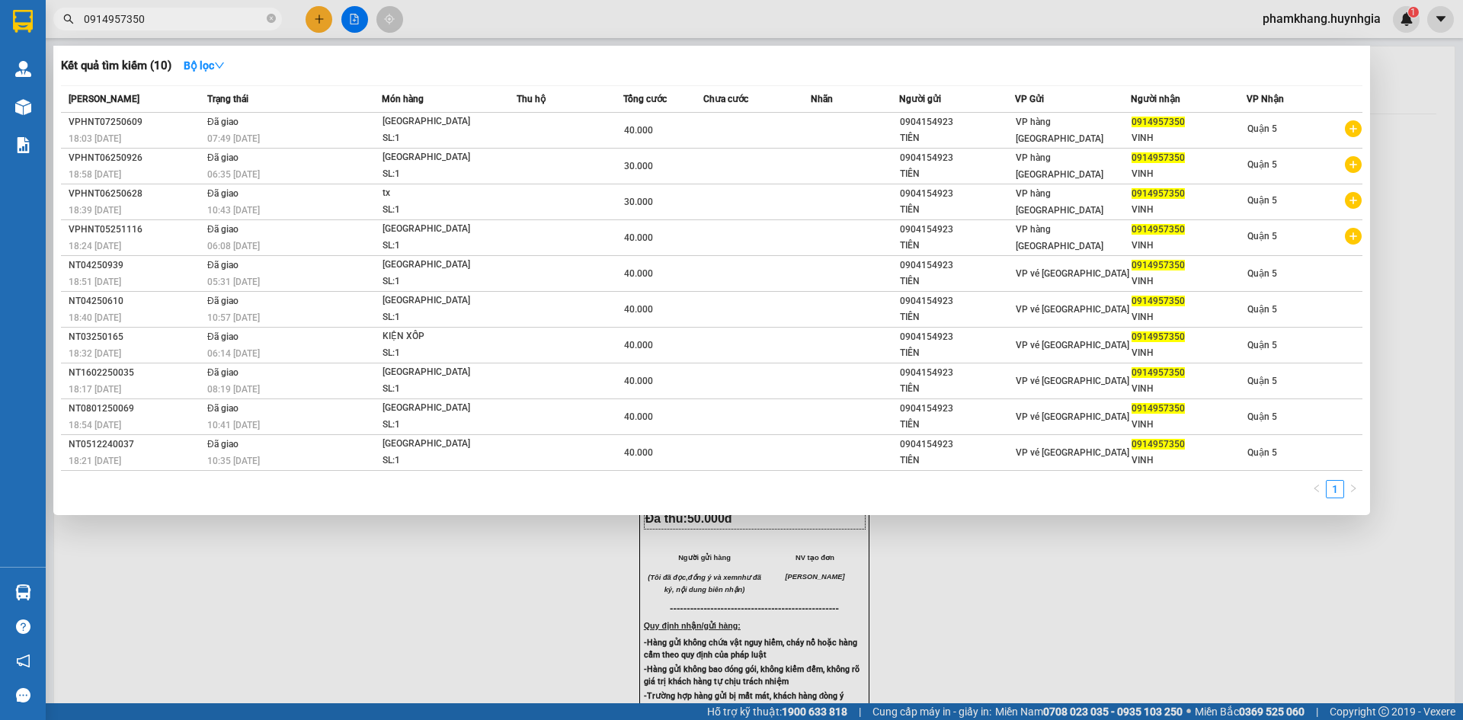
click at [200, 13] on input "0914957350" at bounding box center [174, 19] width 180 height 17
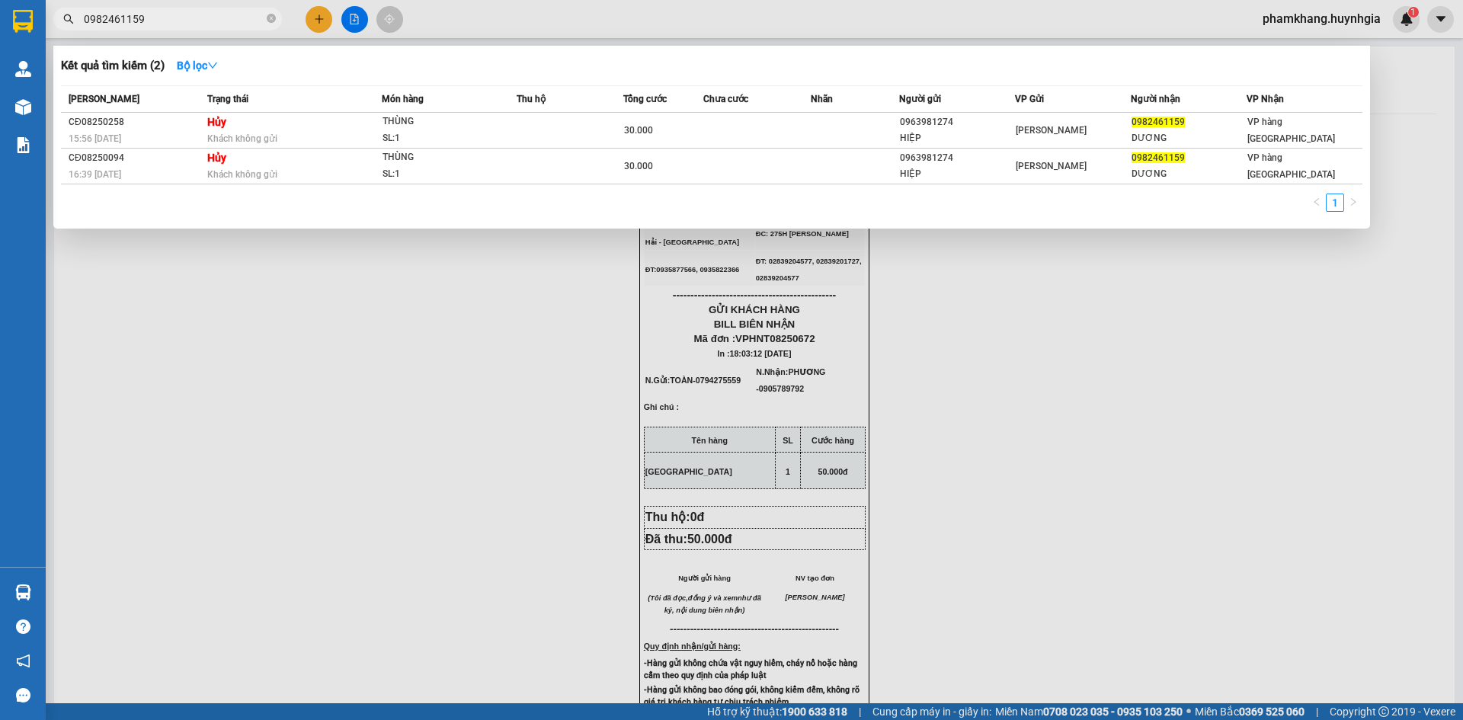
type input "0982461159"
click at [416, 75] on div "Kết quả tìm kiếm ( 2 ) Bộ lọc" at bounding box center [712, 65] width 1302 height 24
click at [477, 72] on div "Kết quả tìm kiếm ( 2 ) Bộ lọc" at bounding box center [712, 65] width 1302 height 24
click at [322, 22] on div at bounding box center [731, 360] width 1463 height 720
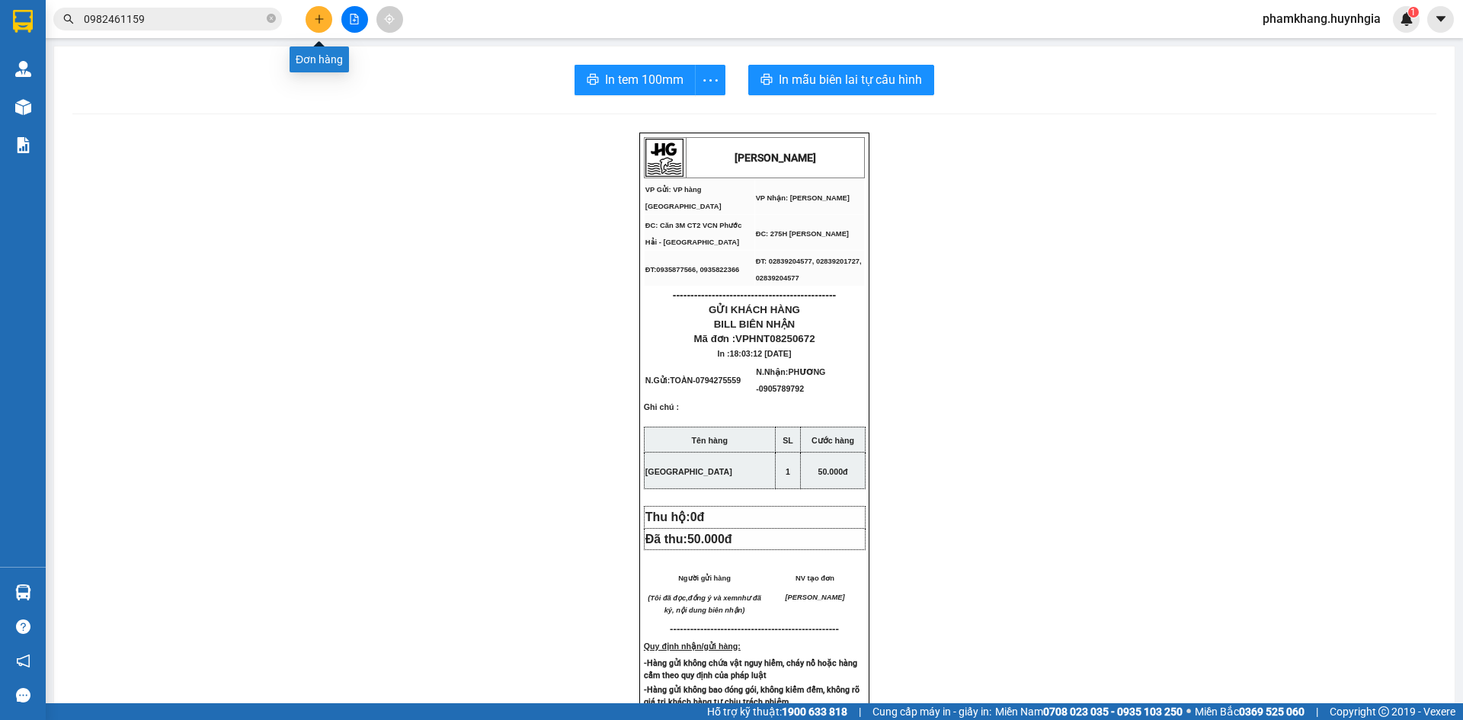
click at [322, 22] on icon "plus" at bounding box center [319, 19] width 11 height 11
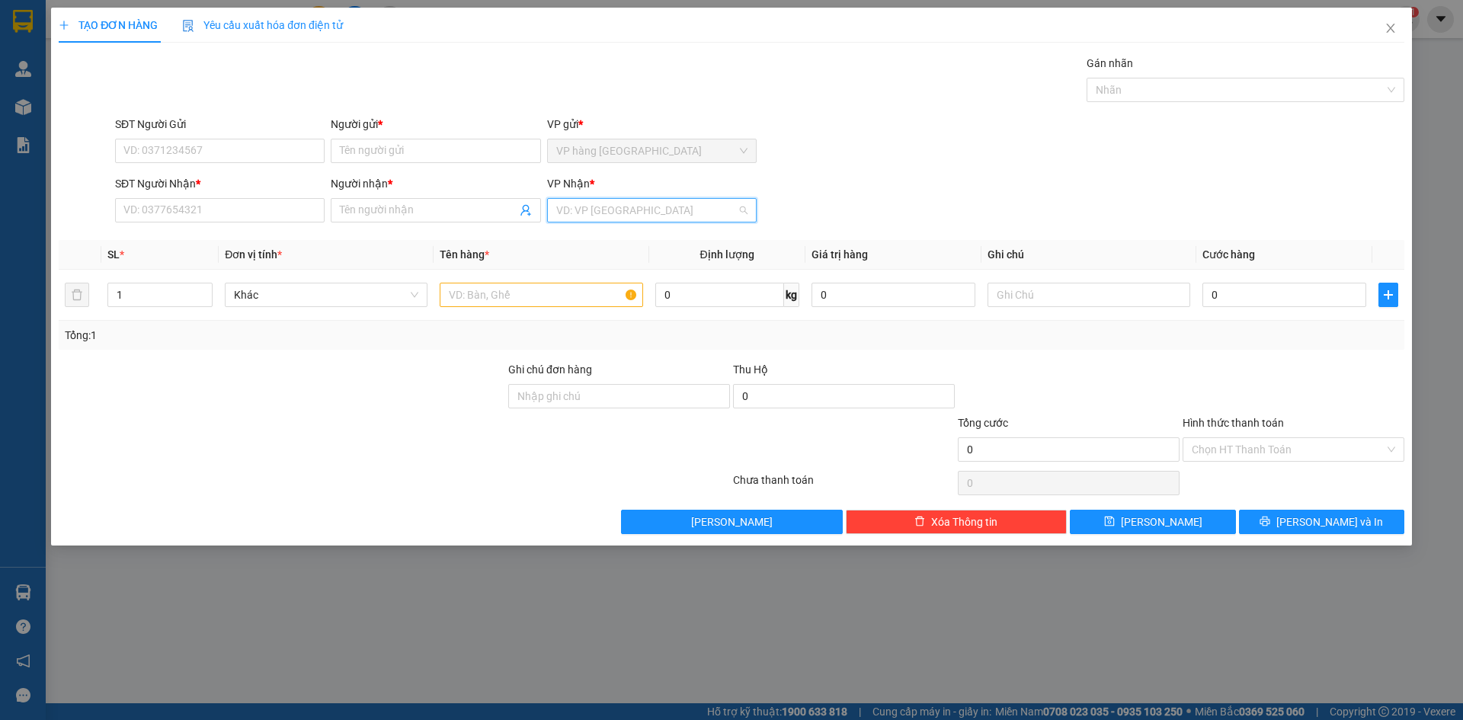
click at [618, 210] on input "search" at bounding box center [646, 210] width 181 height 23
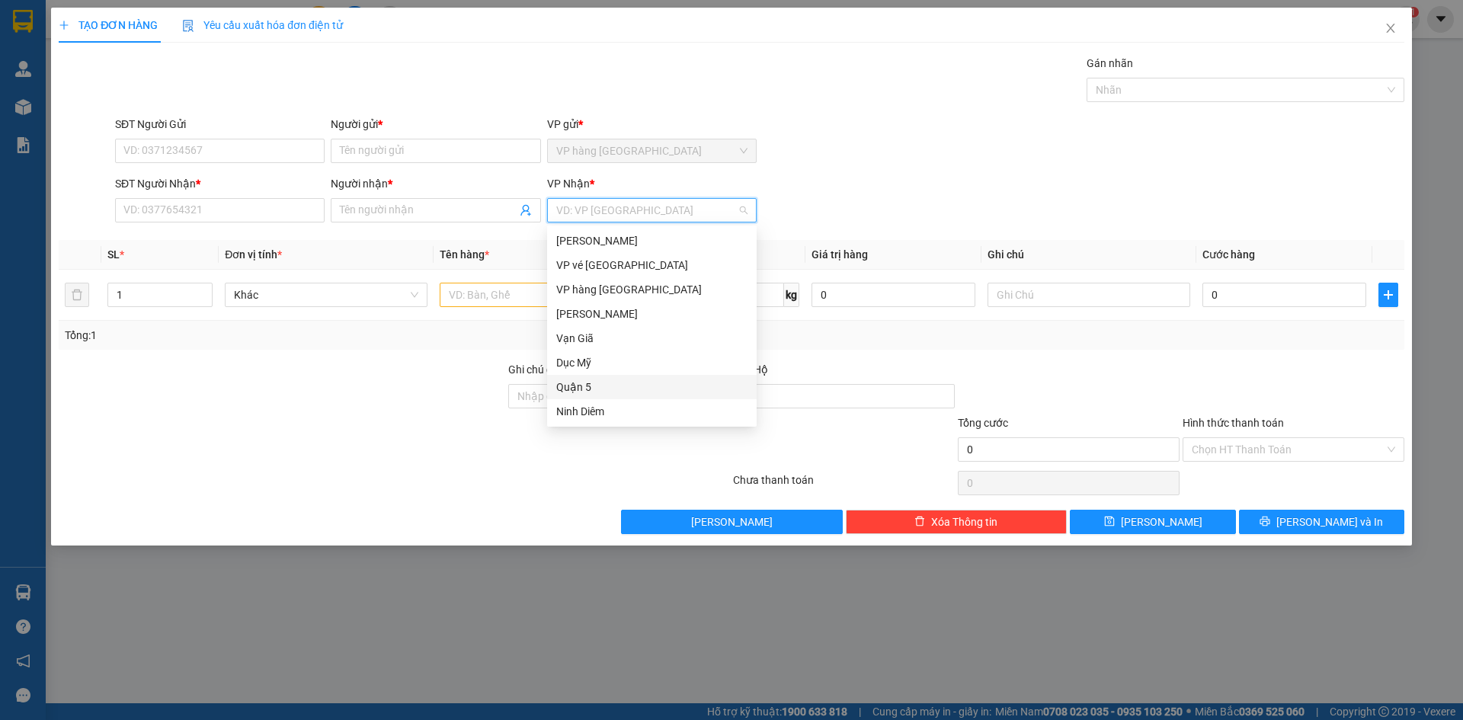
click at [612, 383] on div "Quận 5" at bounding box center [651, 387] width 191 height 17
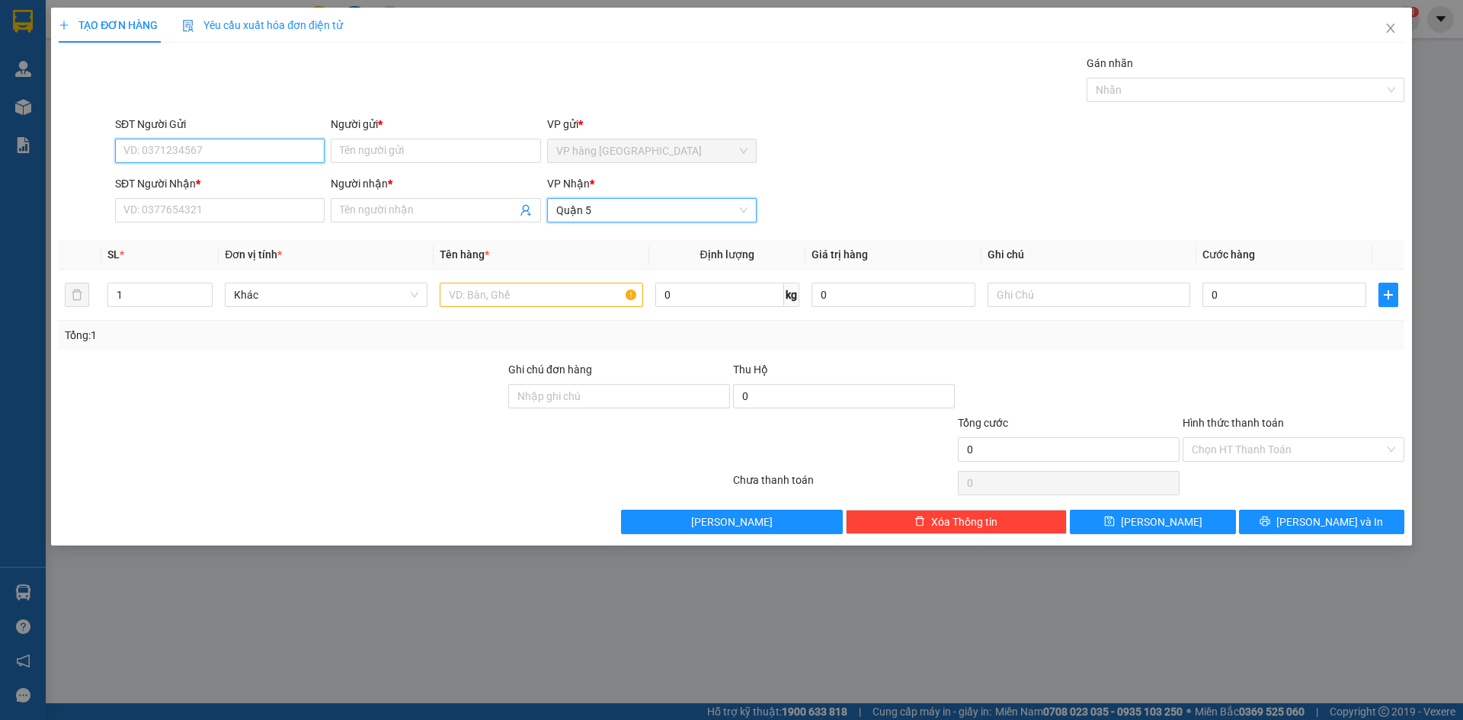
click at [198, 154] on input "SĐT Người Gửi" at bounding box center [220, 151] width 210 height 24
type input "0908400147"
type input "TRINH"
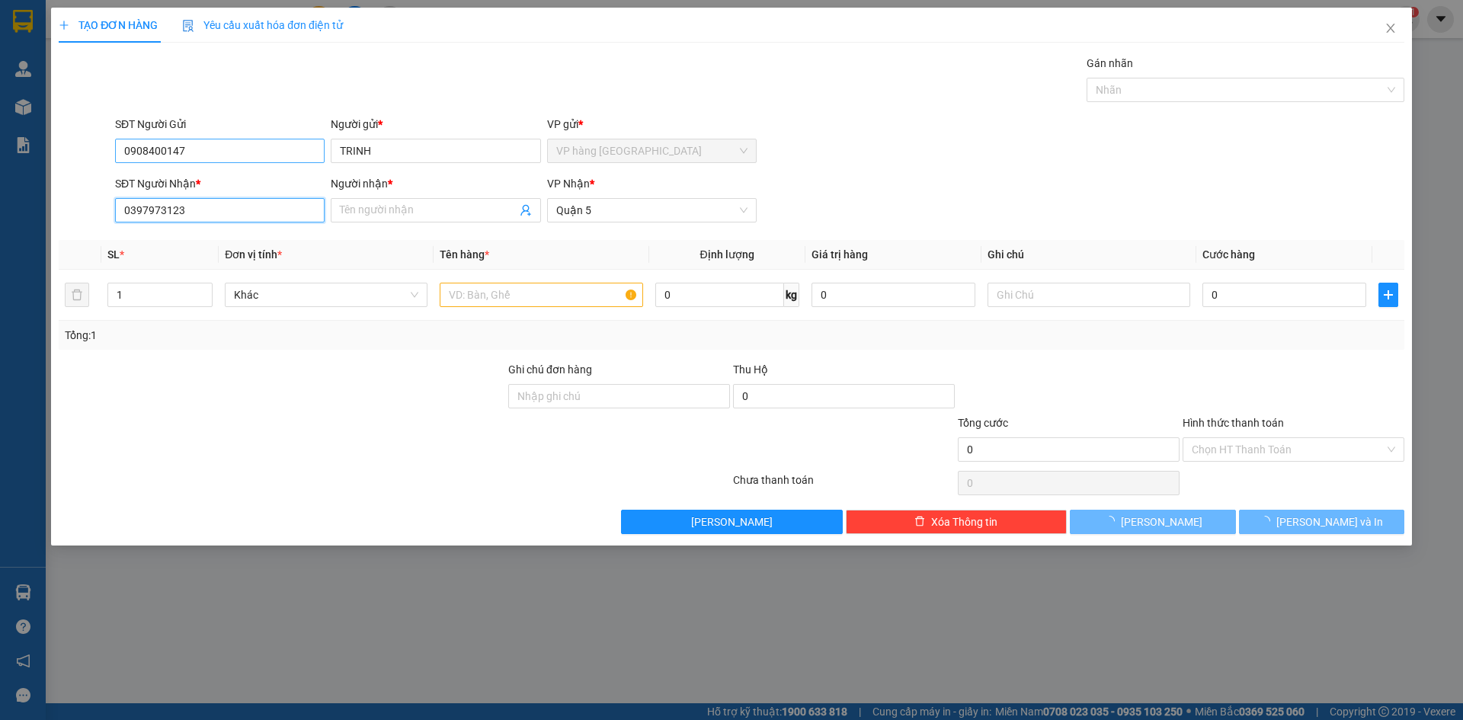
type input "0397973123"
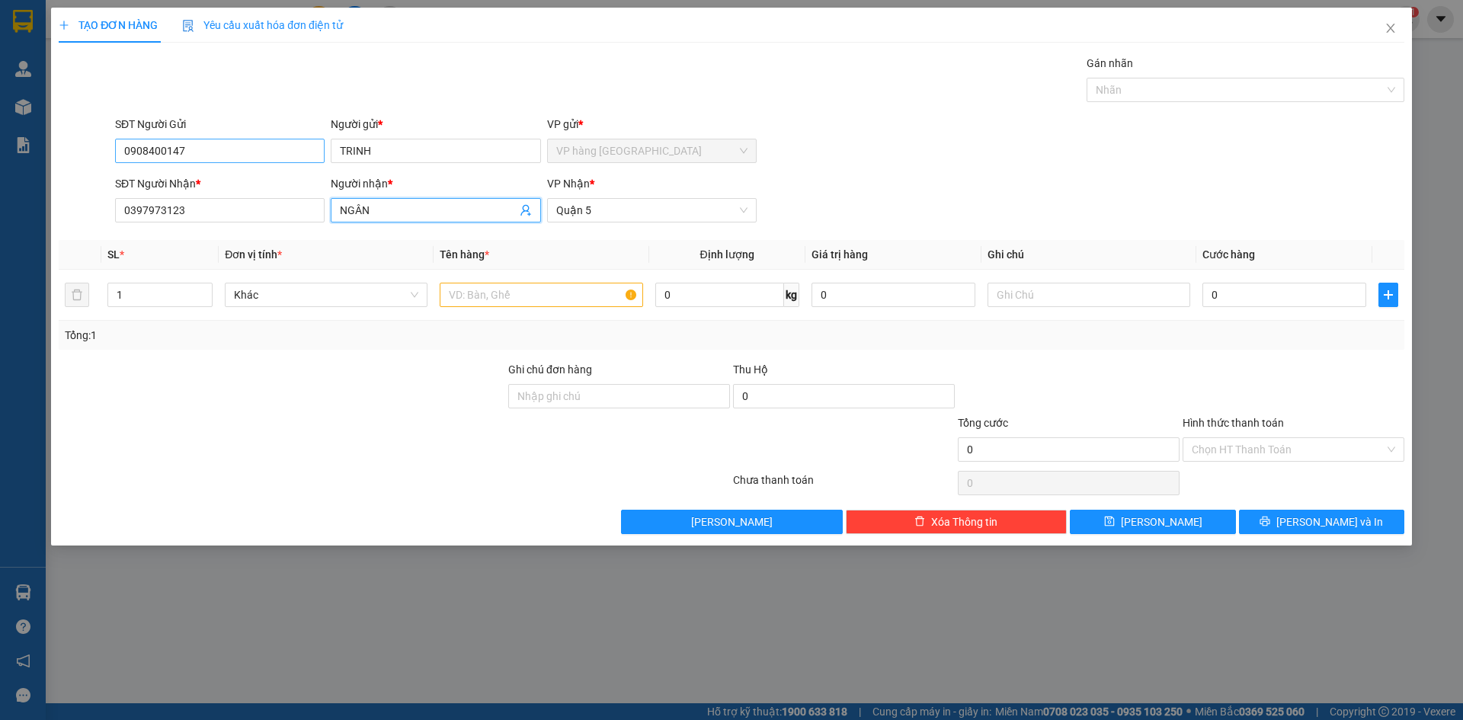
type input "NGÂN"
type input "[GEOGRAPHIC_DATA]"
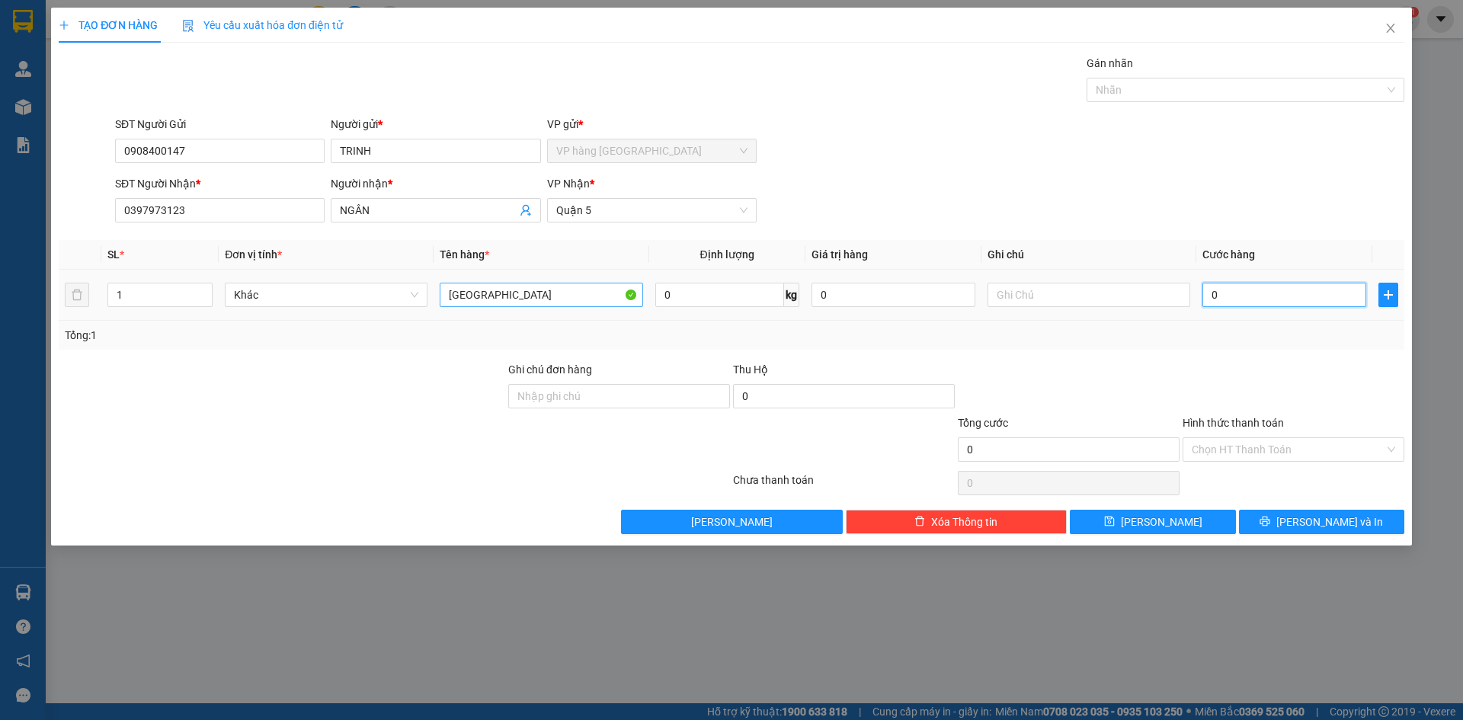
type input "3"
type input "30"
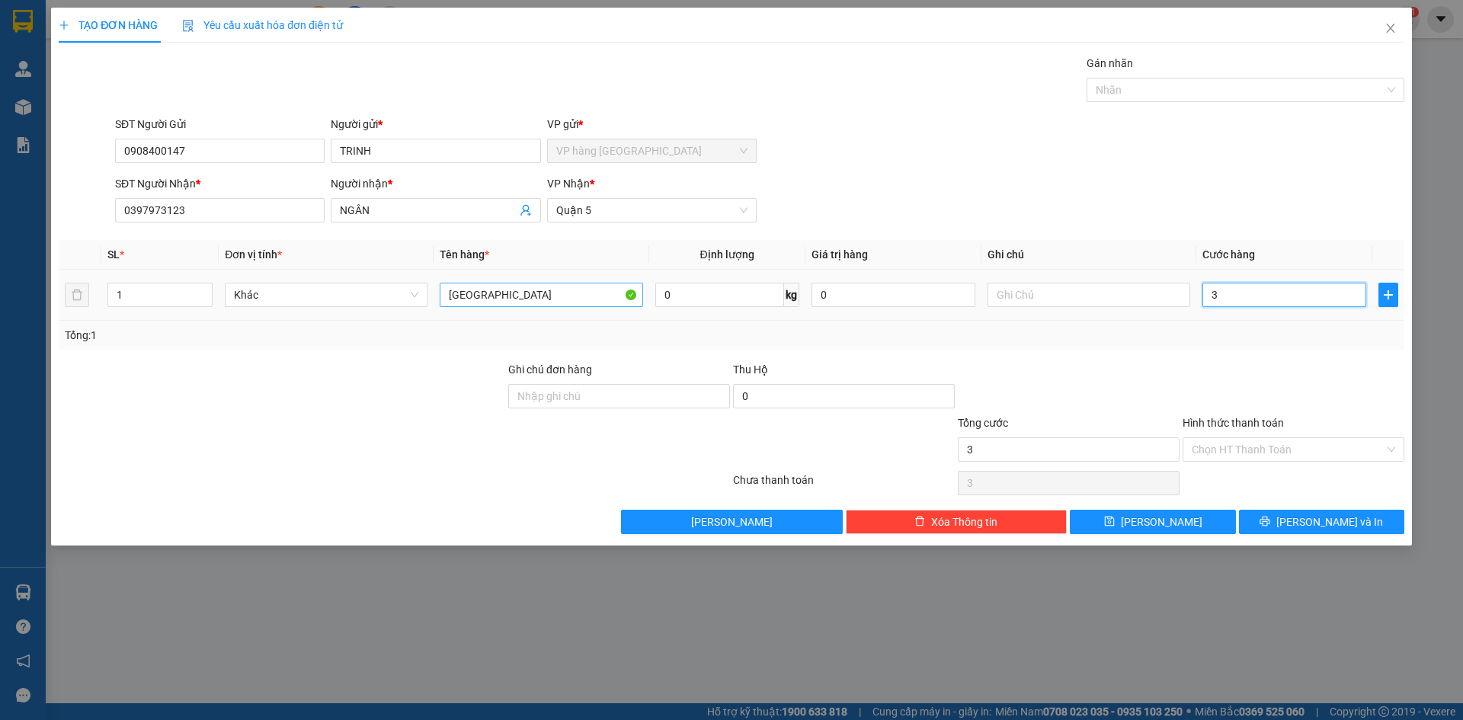
type input "30"
type input "30.000"
click at [1008, 302] on input "text" at bounding box center [1089, 295] width 203 height 24
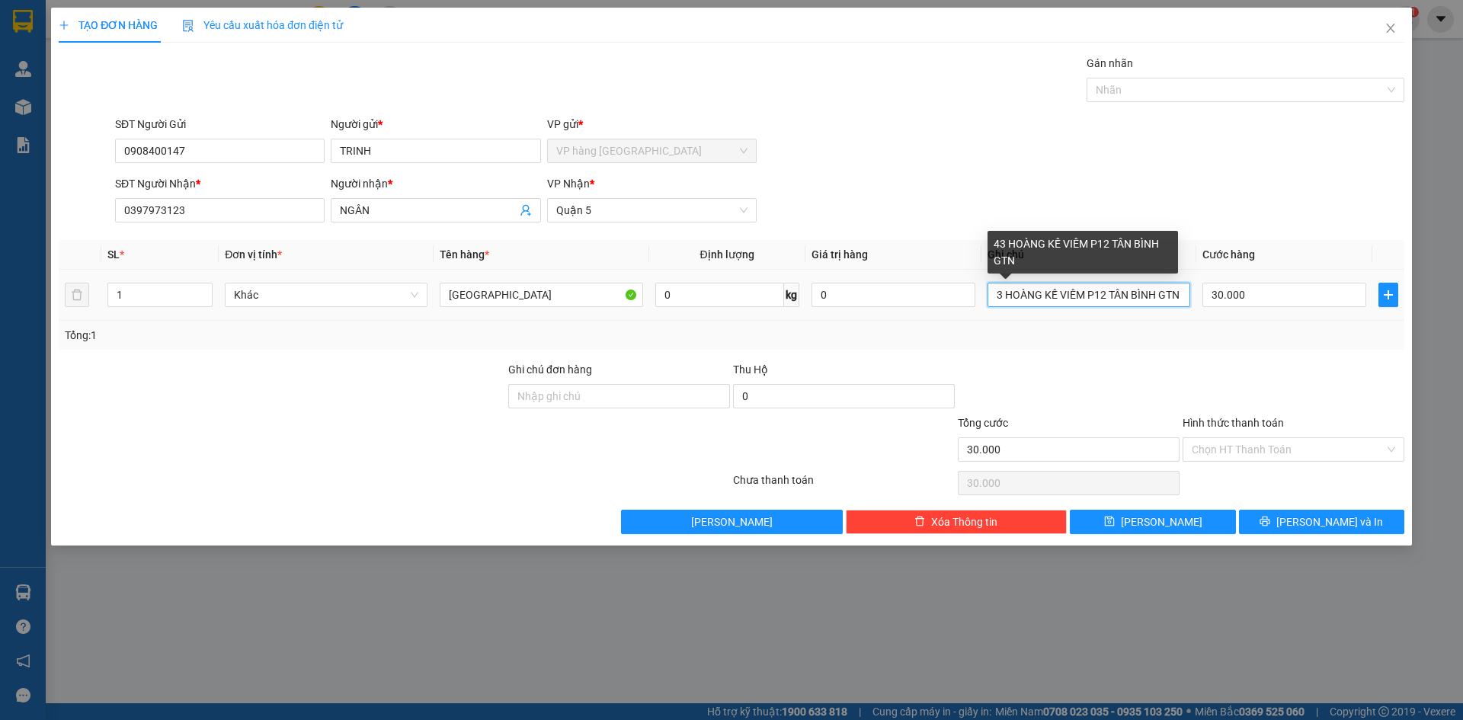
scroll to position [0, 18]
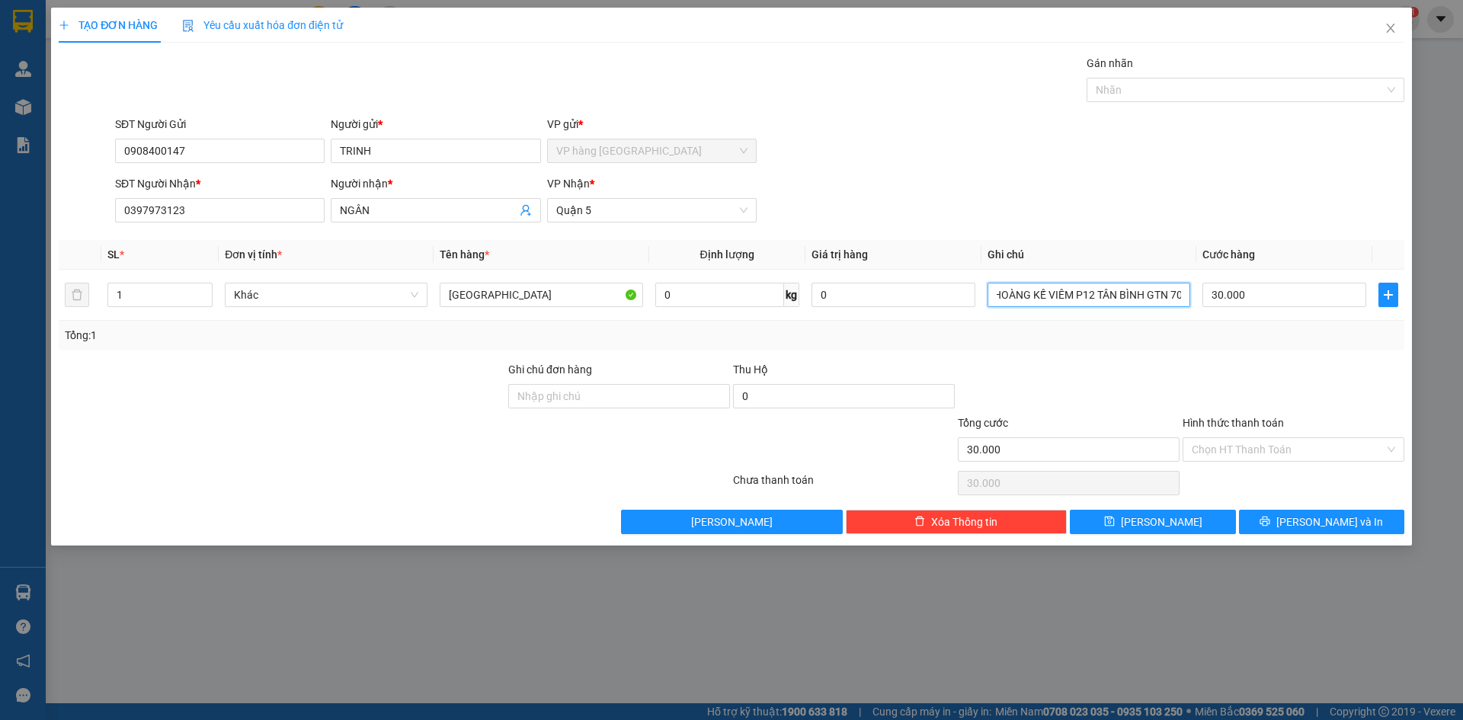
type input "43 HOÀNG KẾ VIÊM P12 TÂN BÌNH GTN 70"
click at [1354, 217] on div "SĐT Người Nhận * 0397973123 Người nhận * NGÂN VP Nhận * Quận 5" at bounding box center [760, 201] width 1296 height 53
click at [1300, 453] on input "Hình thức thanh toán" at bounding box center [1288, 449] width 193 height 23
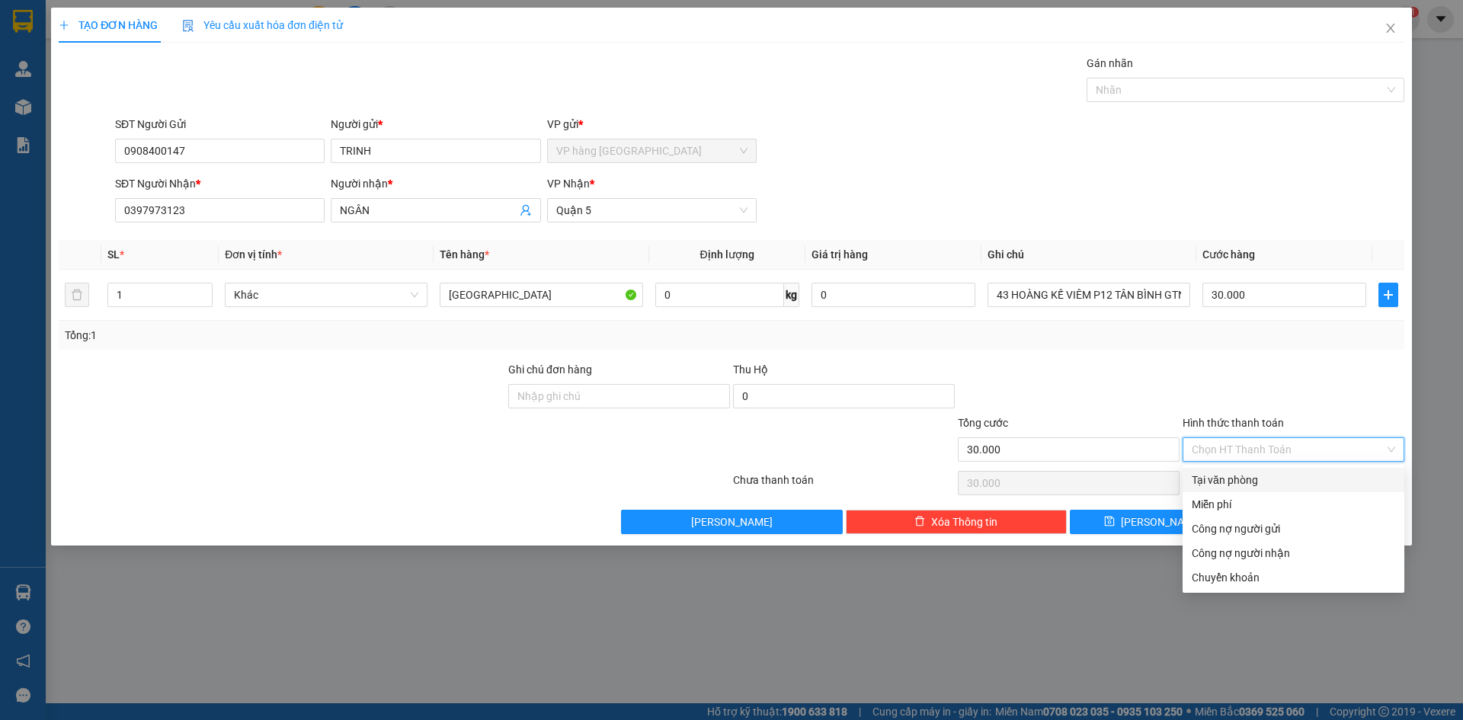
click at [1253, 479] on div "Tại văn phòng" at bounding box center [1294, 480] width 204 height 17
type input "0"
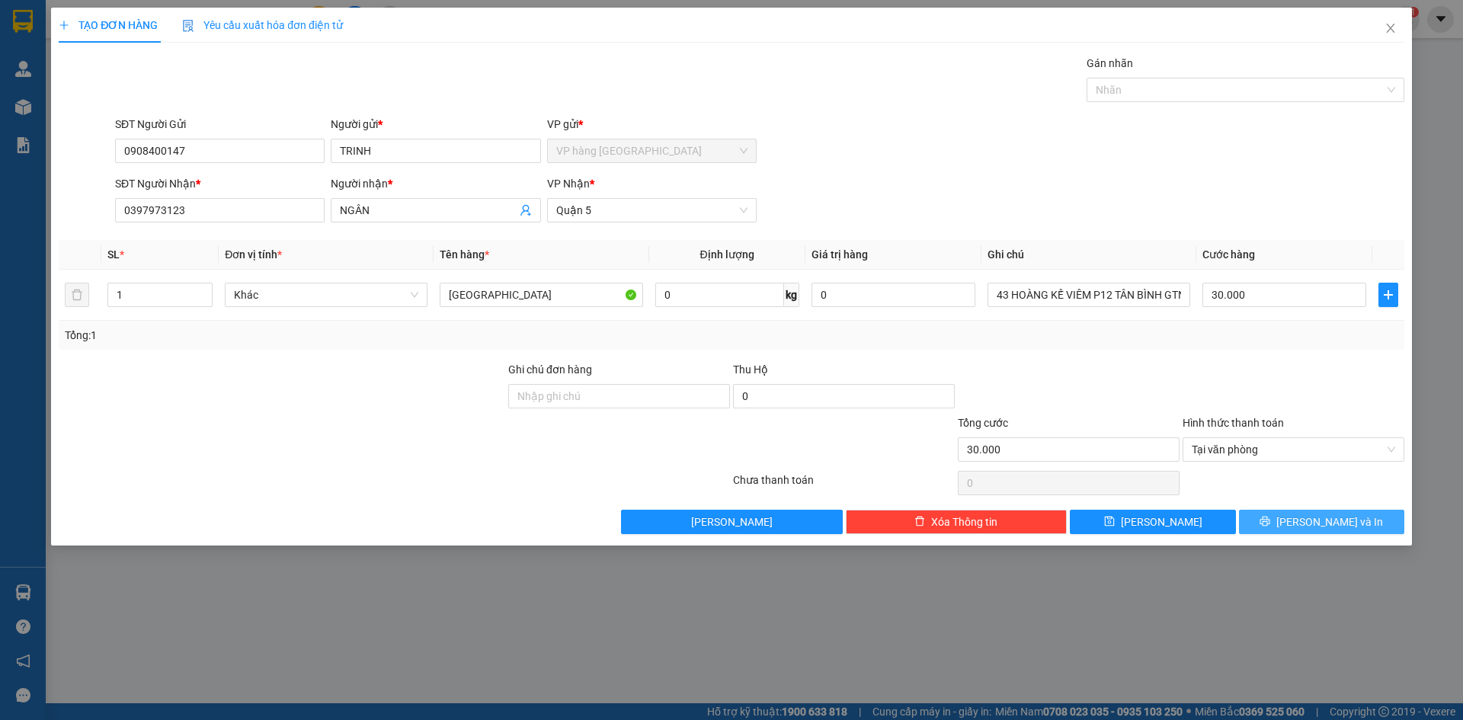
click at [1285, 521] on button "[PERSON_NAME] và In" at bounding box center [1321, 522] width 165 height 24
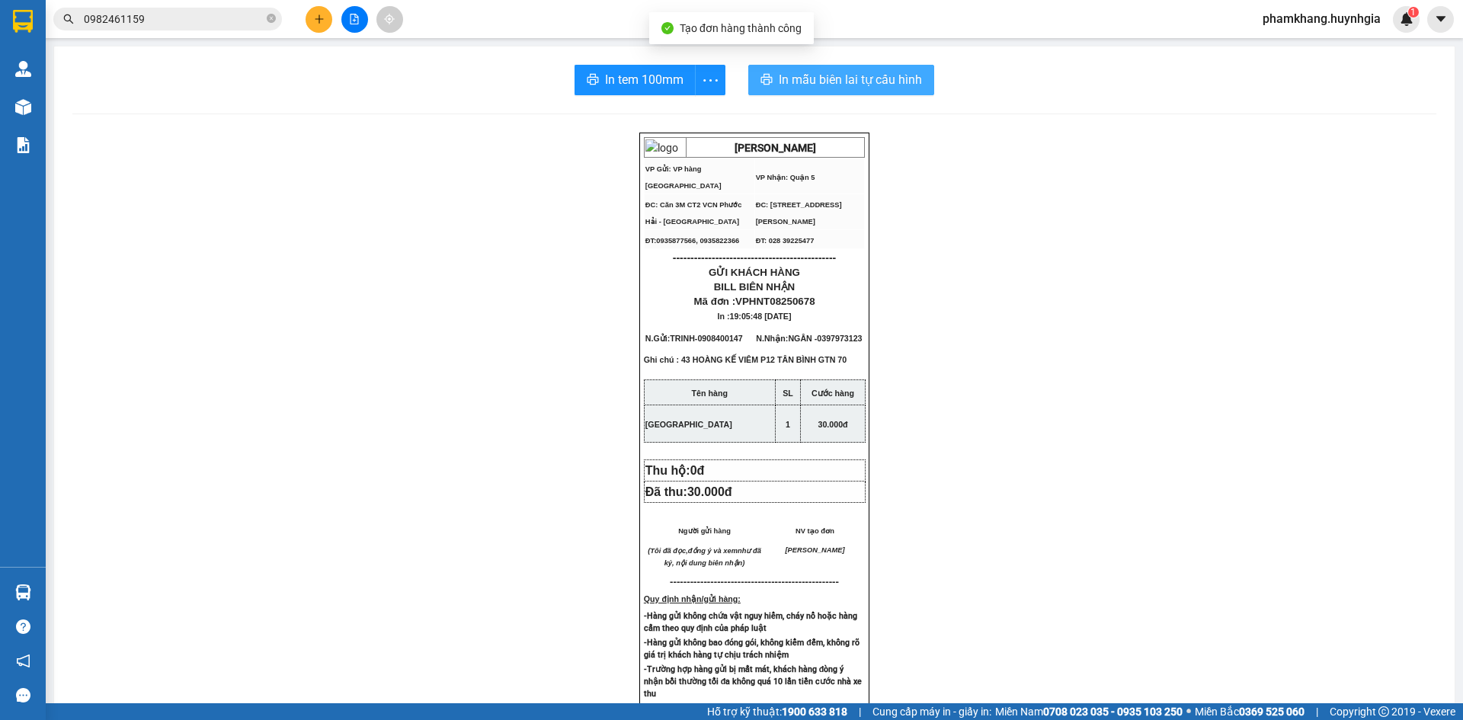
click at [833, 82] on span "In mẫu biên lai tự cấu hình" at bounding box center [850, 79] width 143 height 19
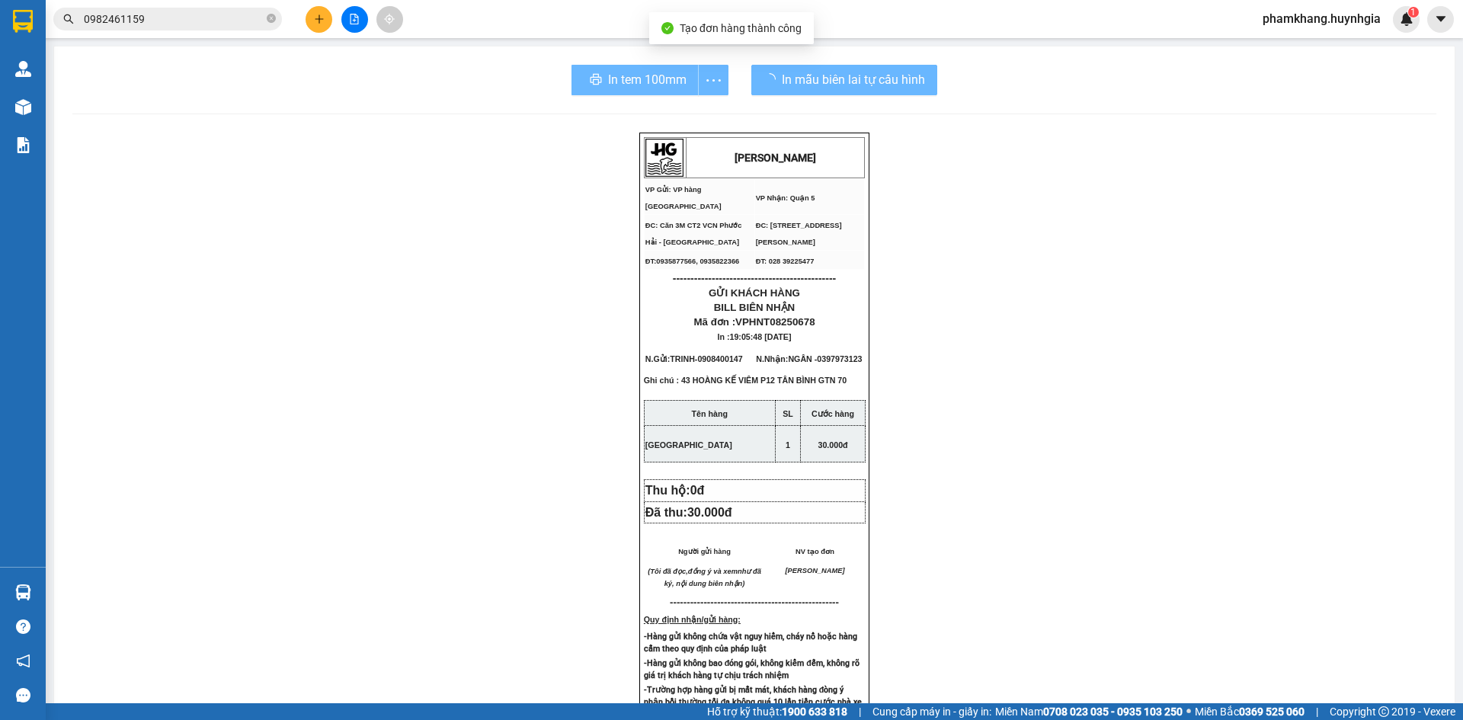
click at [617, 79] on div "In tem 100mm" at bounding box center [650, 80] width 157 height 30
click at [617, 79] on div "In tem 100mm" at bounding box center [650, 80] width 175 height 30
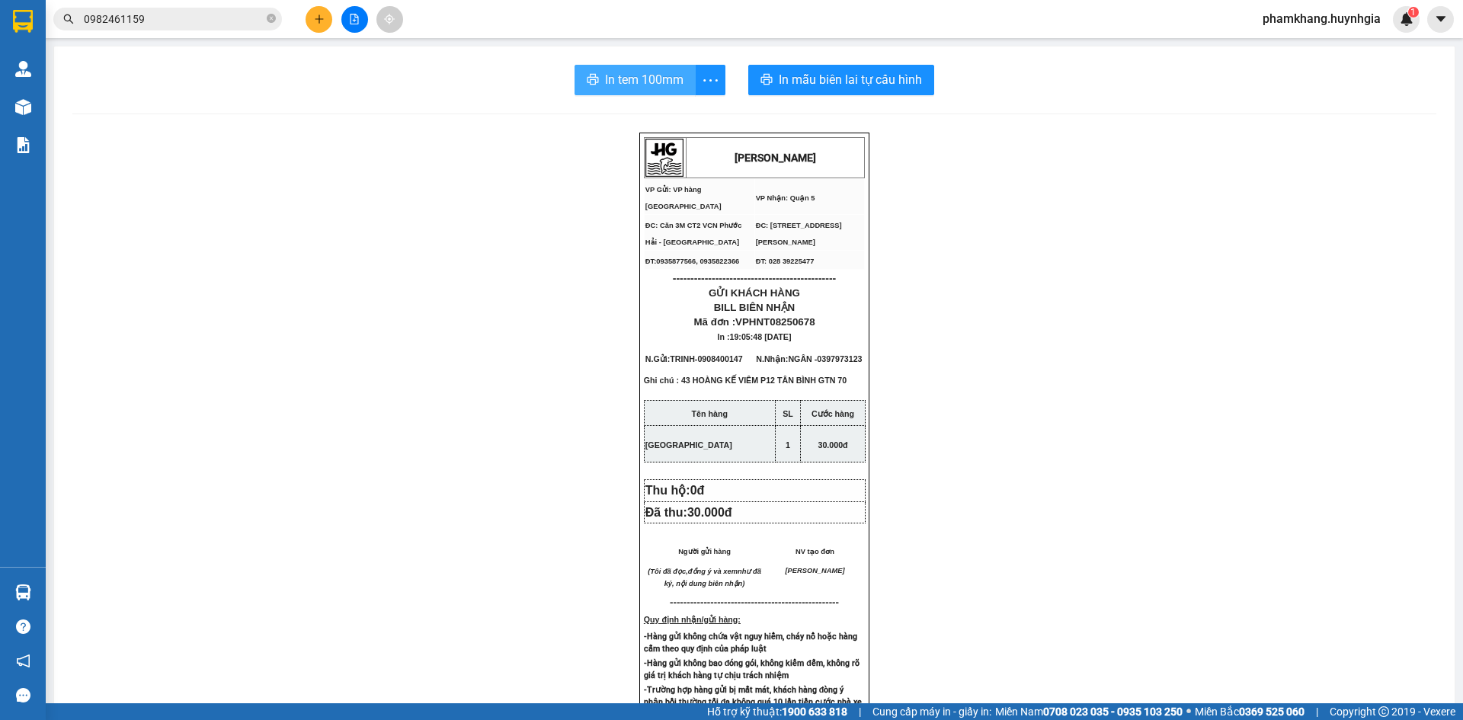
click at [627, 87] on span "In tem 100mm" at bounding box center [644, 79] width 79 height 19
click at [151, 16] on input "0982461159" at bounding box center [174, 19] width 180 height 17
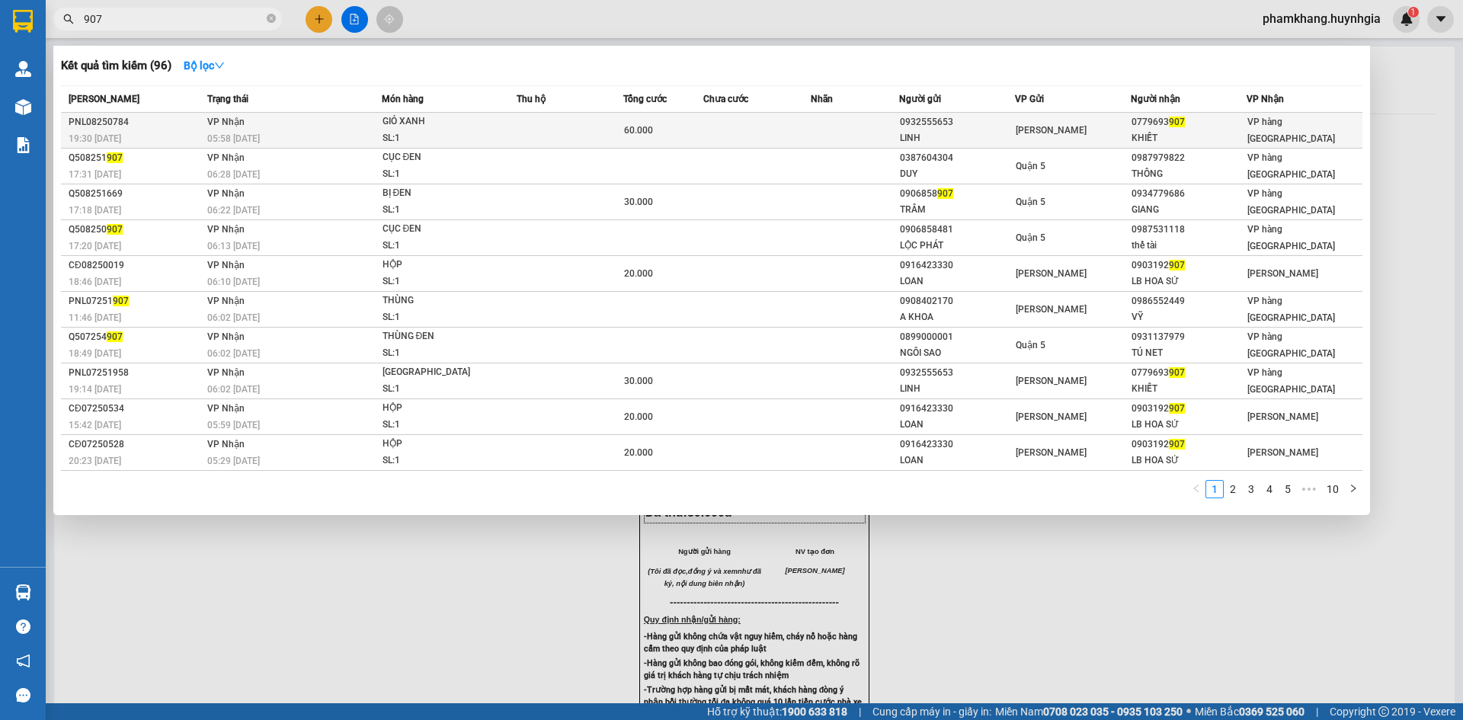
type input "907"
click at [1107, 121] on td "[PERSON_NAME]" at bounding box center [1073, 131] width 116 height 36
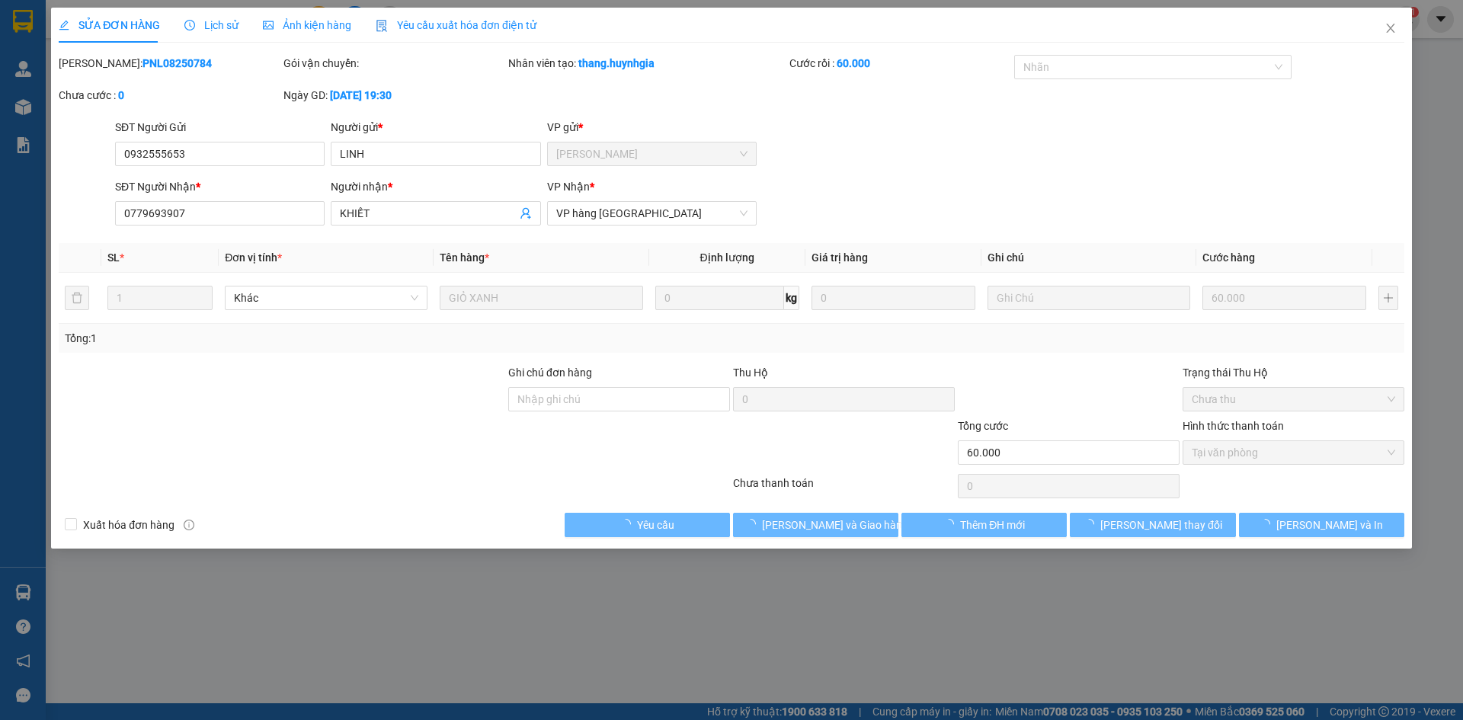
type input "0932555653"
type input "LINH"
type input "0779693907"
type input "KHIẾT"
type input "60.000"
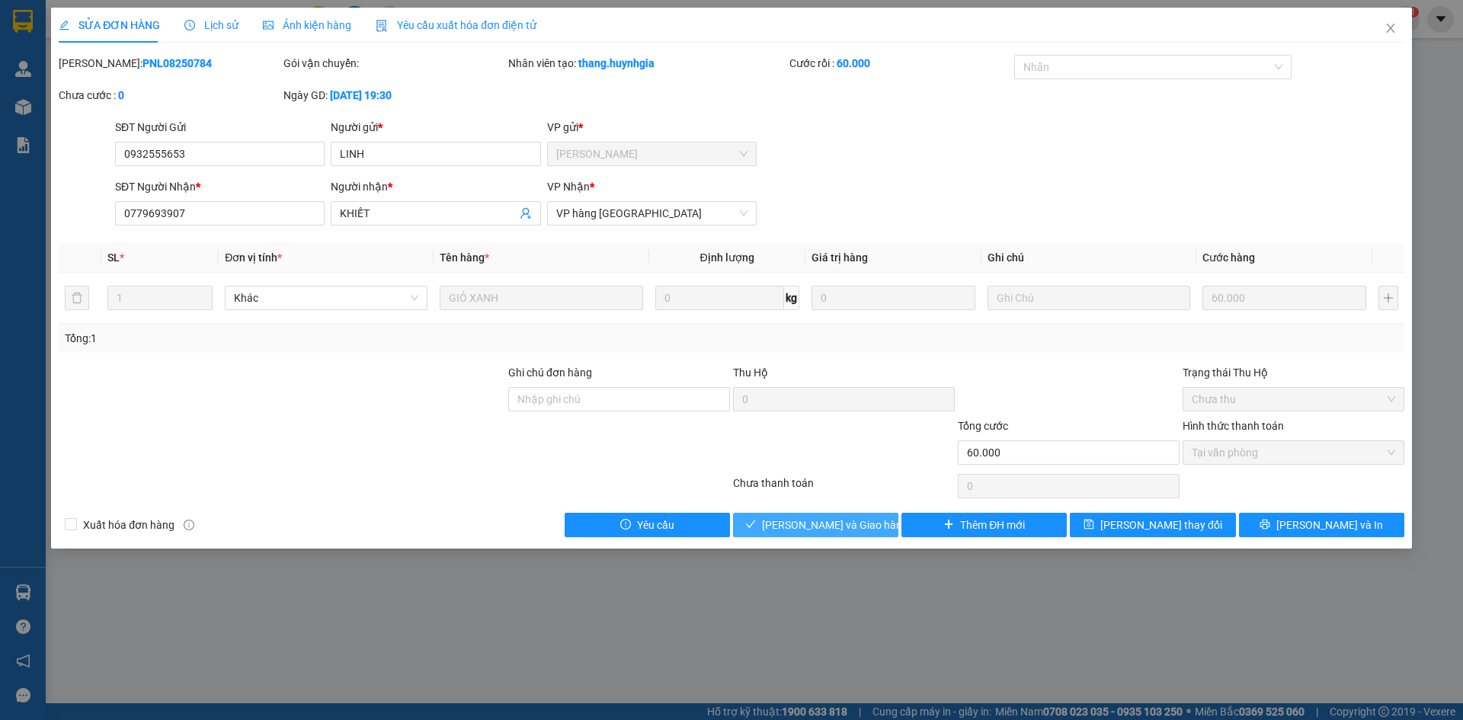
drag, startPoint x: 844, startPoint y: 522, endPoint x: 854, endPoint y: 520, distance: 10.2
click at [843, 522] on span "Lưu và Giao hàng" at bounding box center [835, 525] width 146 height 17
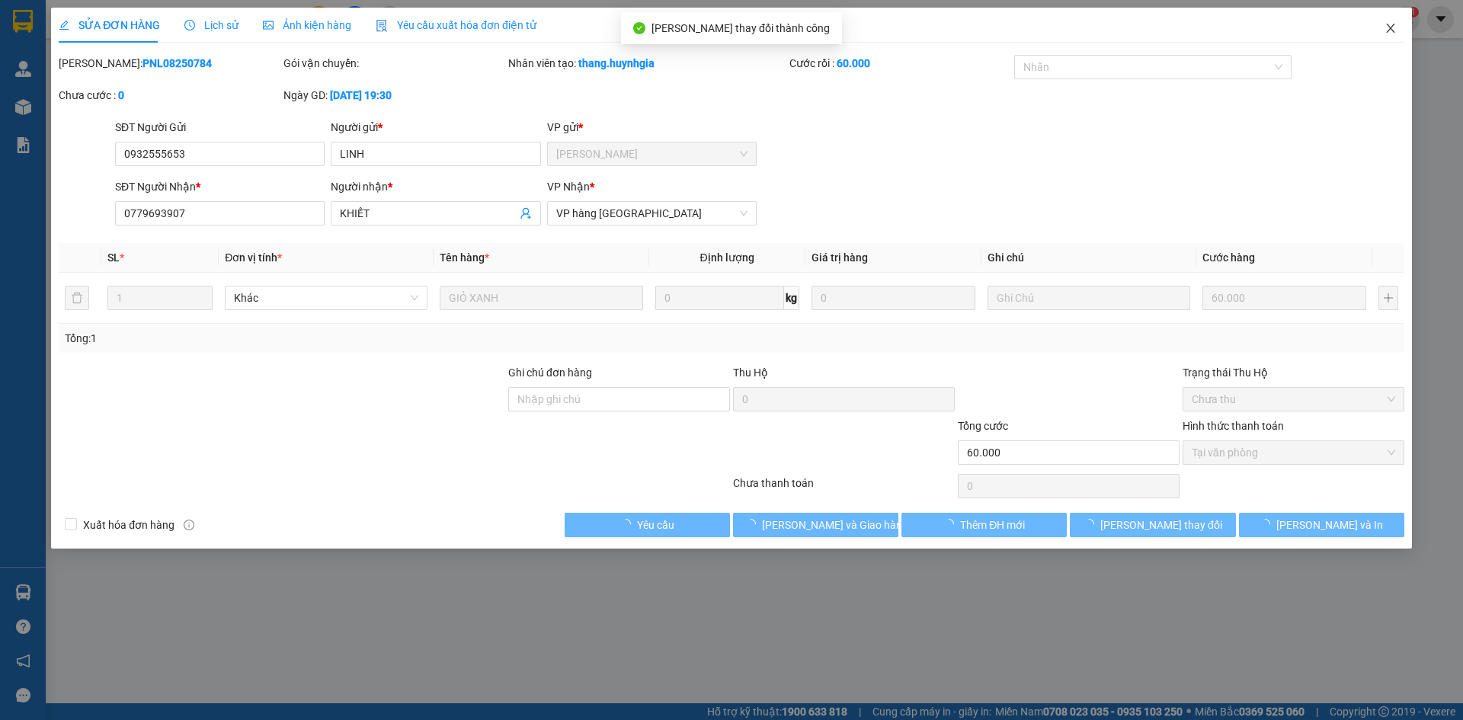
click at [1388, 24] on icon "close" at bounding box center [1391, 28] width 12 height 12
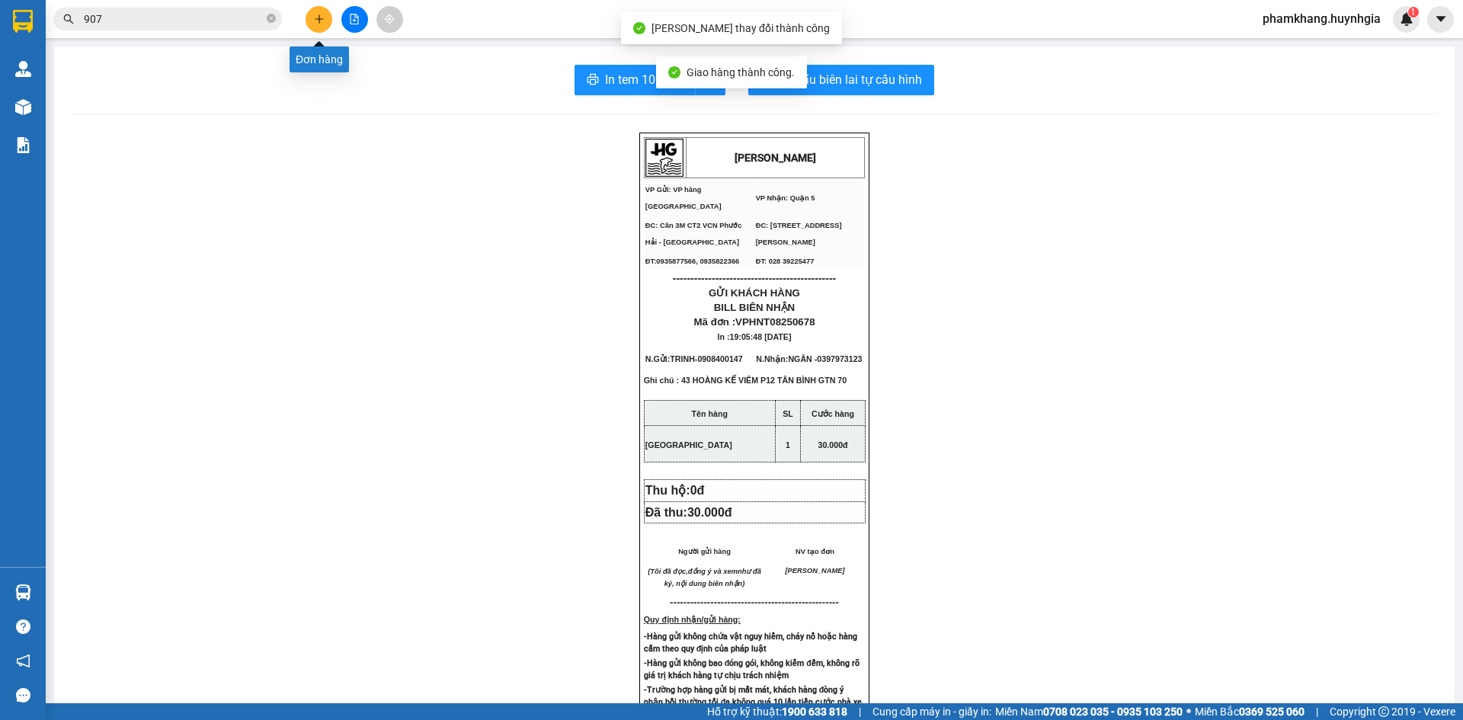
click at [323, 25] on button at bounding box center [319, 19] width 27 height 27
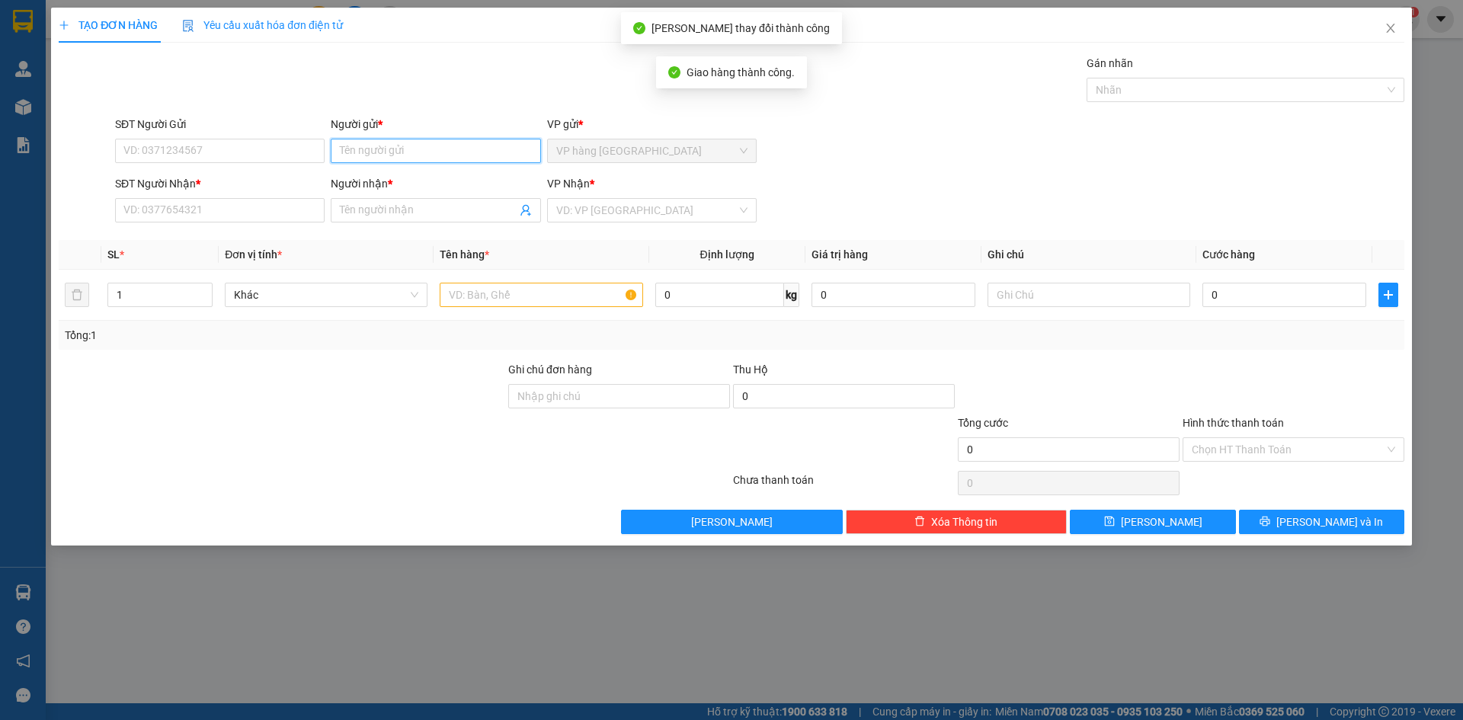
click at [351, 154] on input "Người gửi *" at bounding box center [436, 151] width 210 height 24
type input "D"
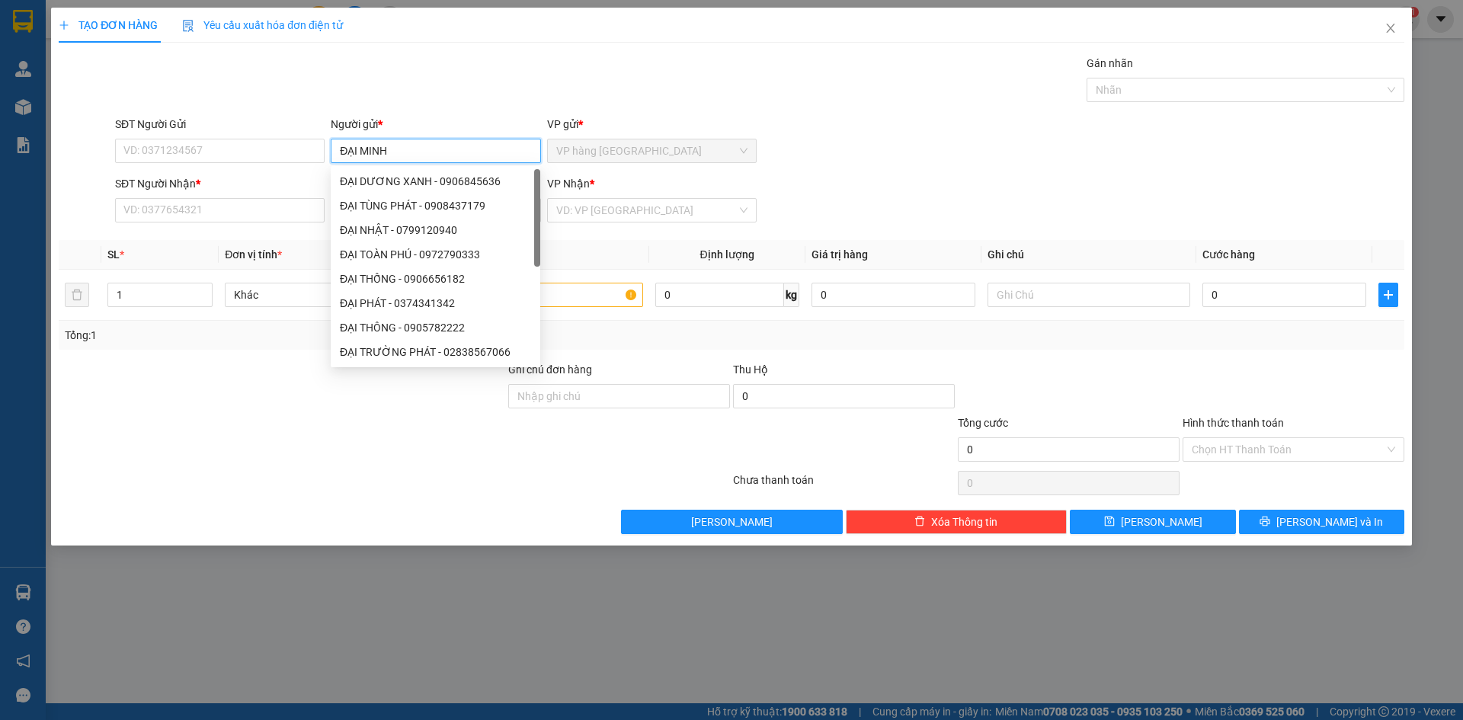
type input "ĐẠI MINH"
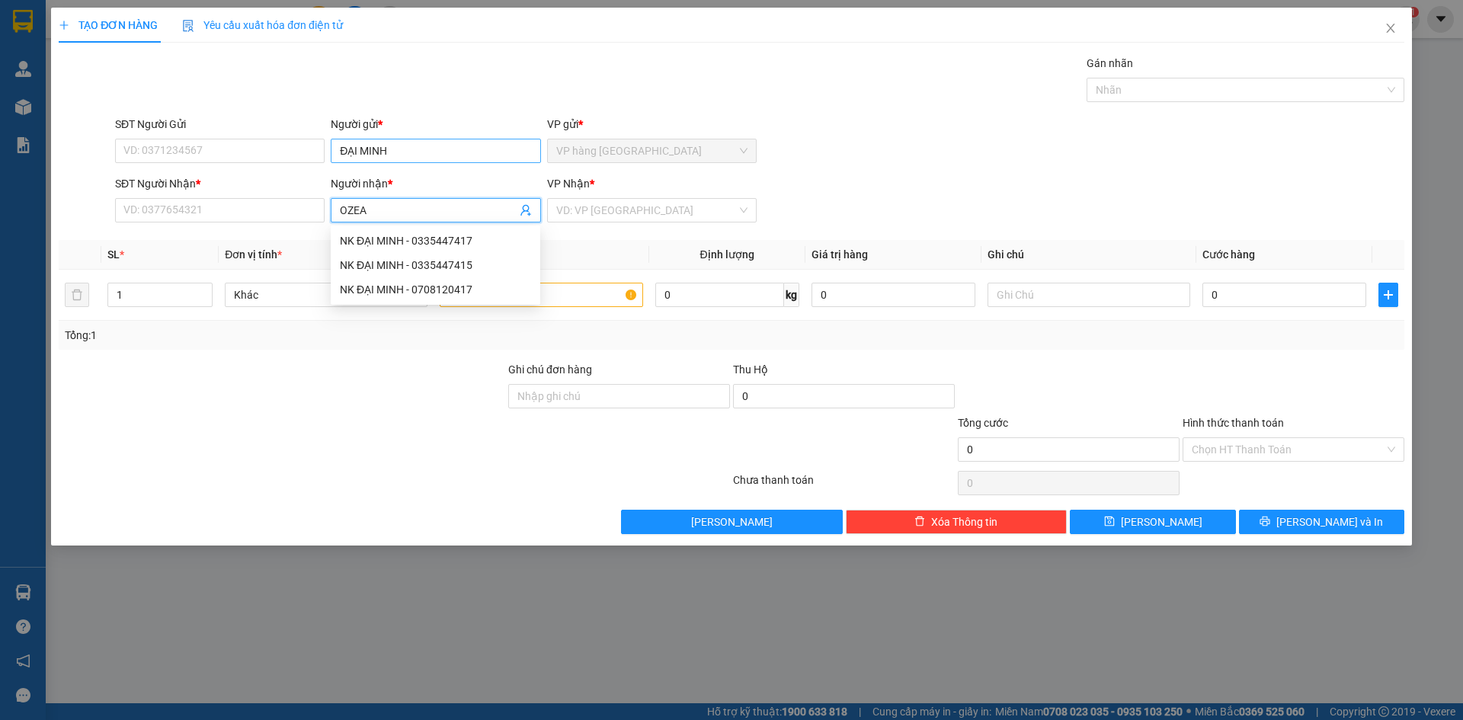
type input "OZEAN"
click at [462, 265] on div "OZEAN - 0839666968" at bounding box center [435, 265] width 191 height 17
type input "0839666968"
type input "OZEAN"
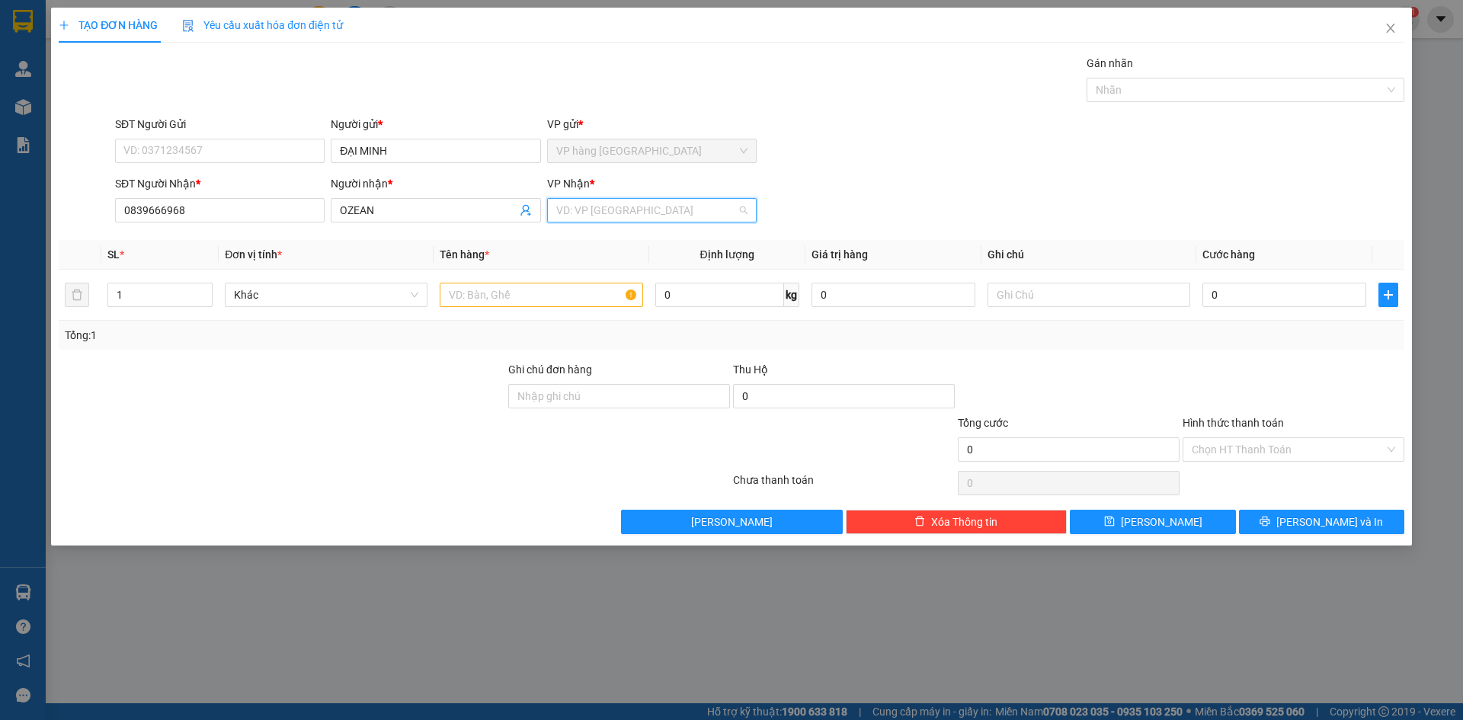
click at [593, 207] on input "search" at bounding box center [646, 210] width 181 height 23
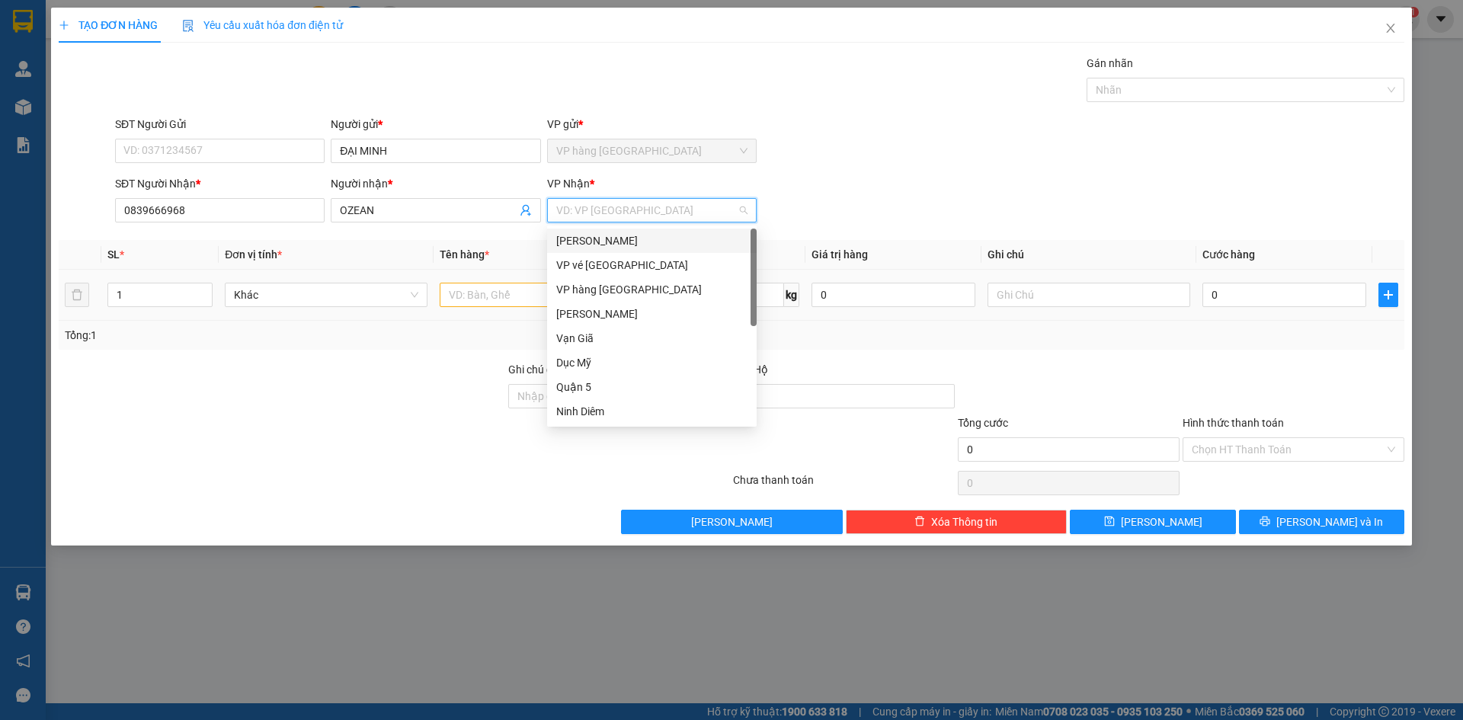
drag, startPoint x: 614, startPoint y: 242, endPoint x: 522, endPoint y: 290, distance: 103.6
click at [614, 242] on div "[PERSON_NAME]" at bounding box center [651, 240] width 191 height 17
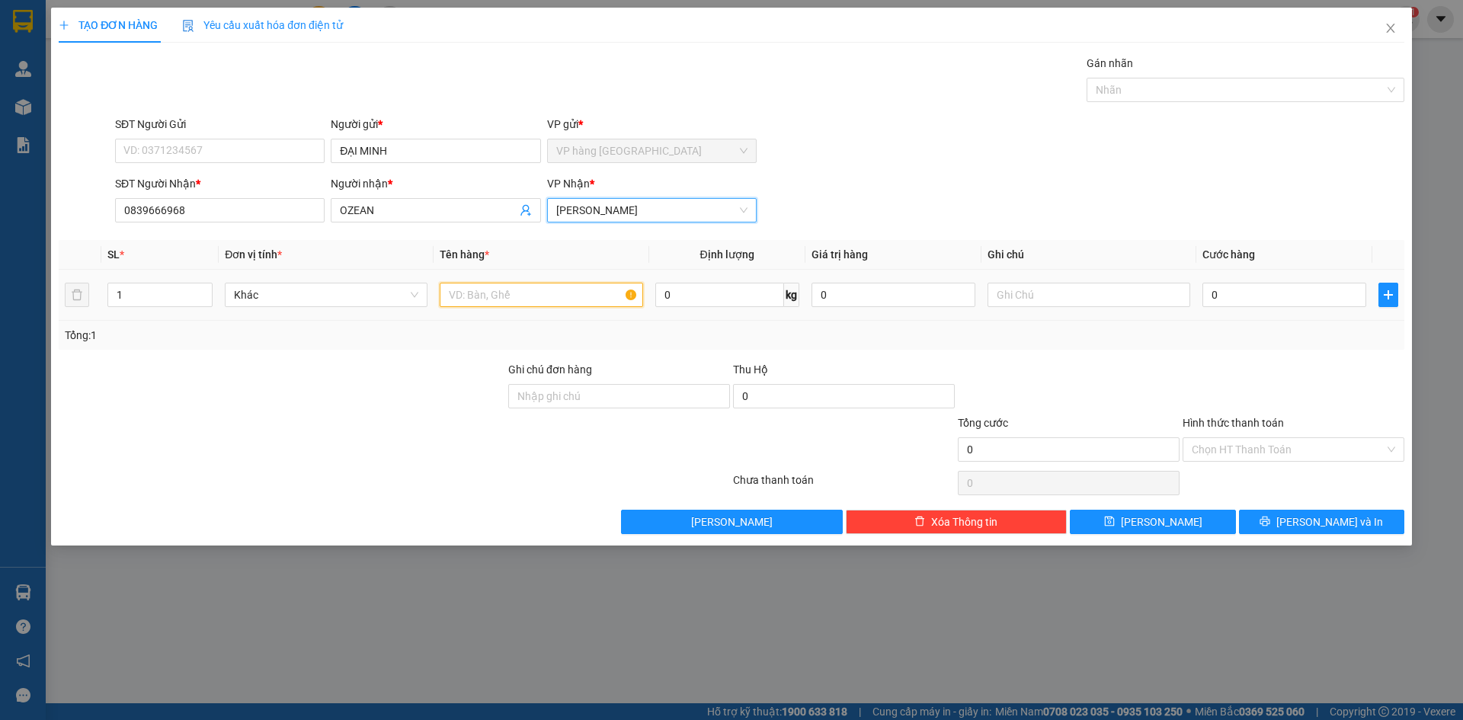
click at [518, 294] on input "text" at bounding box center [541, 295] width 203 height 24
type input "HỘP"
type input "2"
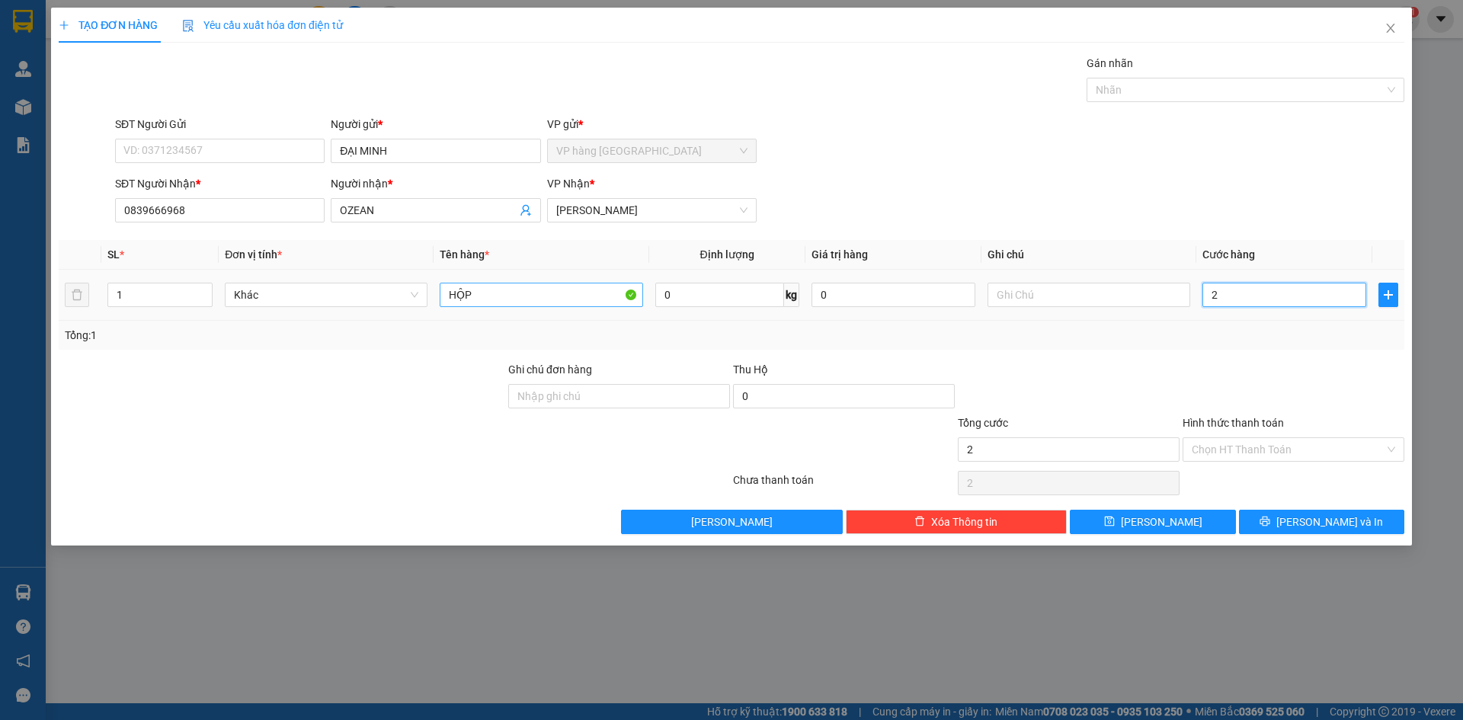
type input "20"
type input "20.000"
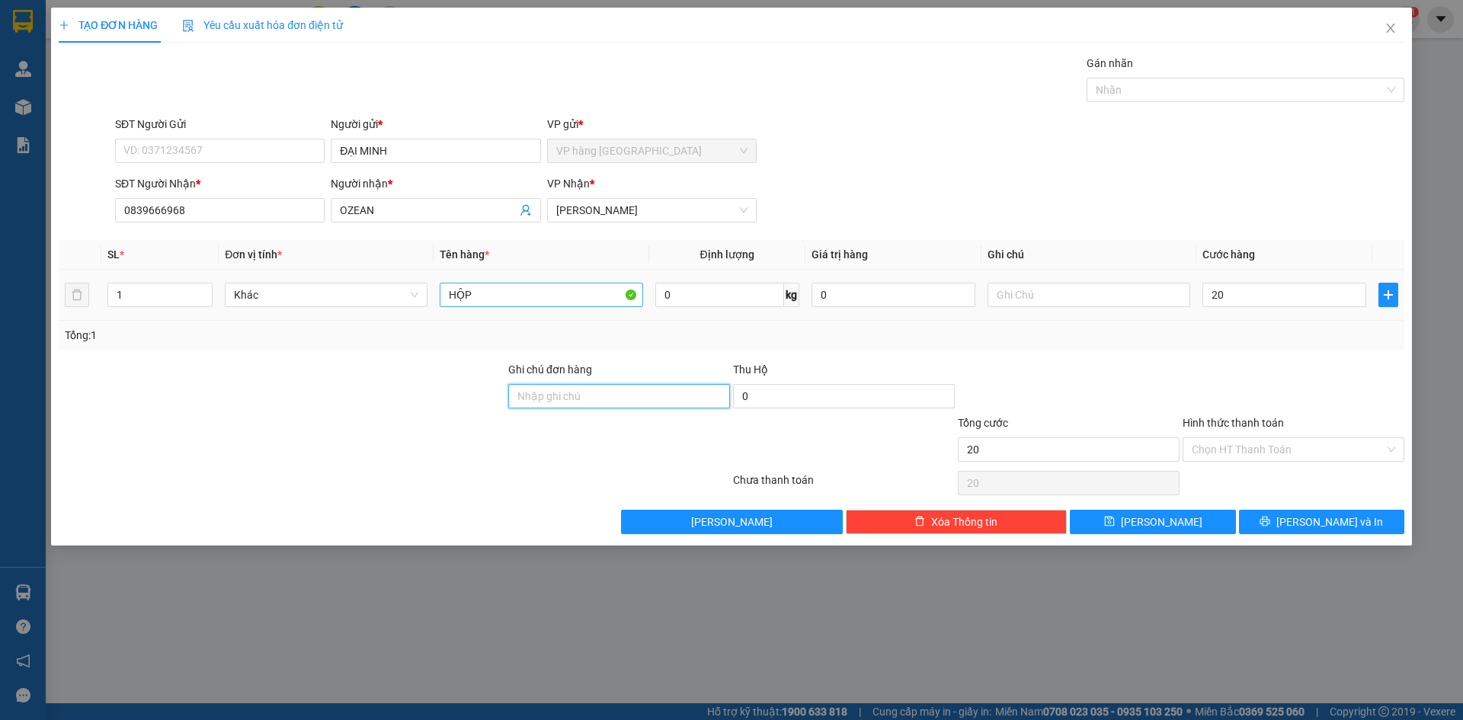
type input "20.000"
click at [1369, 515] on button "[PERSON_NAME] và In" at bounding box center [1321, 522] width 165 height 24
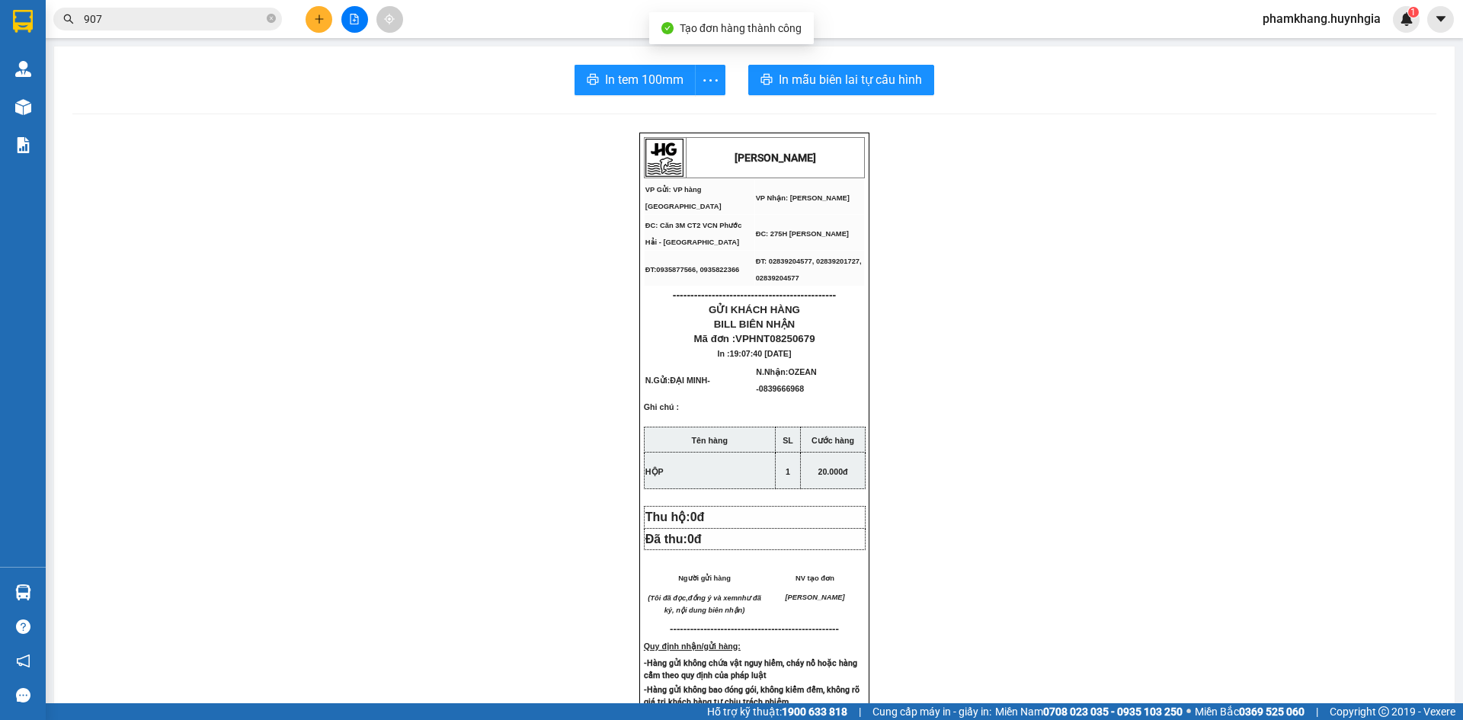
click at [581, 98] on div "In tem 100mm In mẫu biên lai tự cấu hình HUỲNH GIA VP Gửi: VP hàng Nha Trang V…" at bounding box center [754, 618] width 1401 height 1145
click at [605, 82] on span "In tem 100mm" at bounding box center [644, 79] width 79 height 19
click at [229, 21] on input "907" at bounding box center [174, 19] width 180 height 17
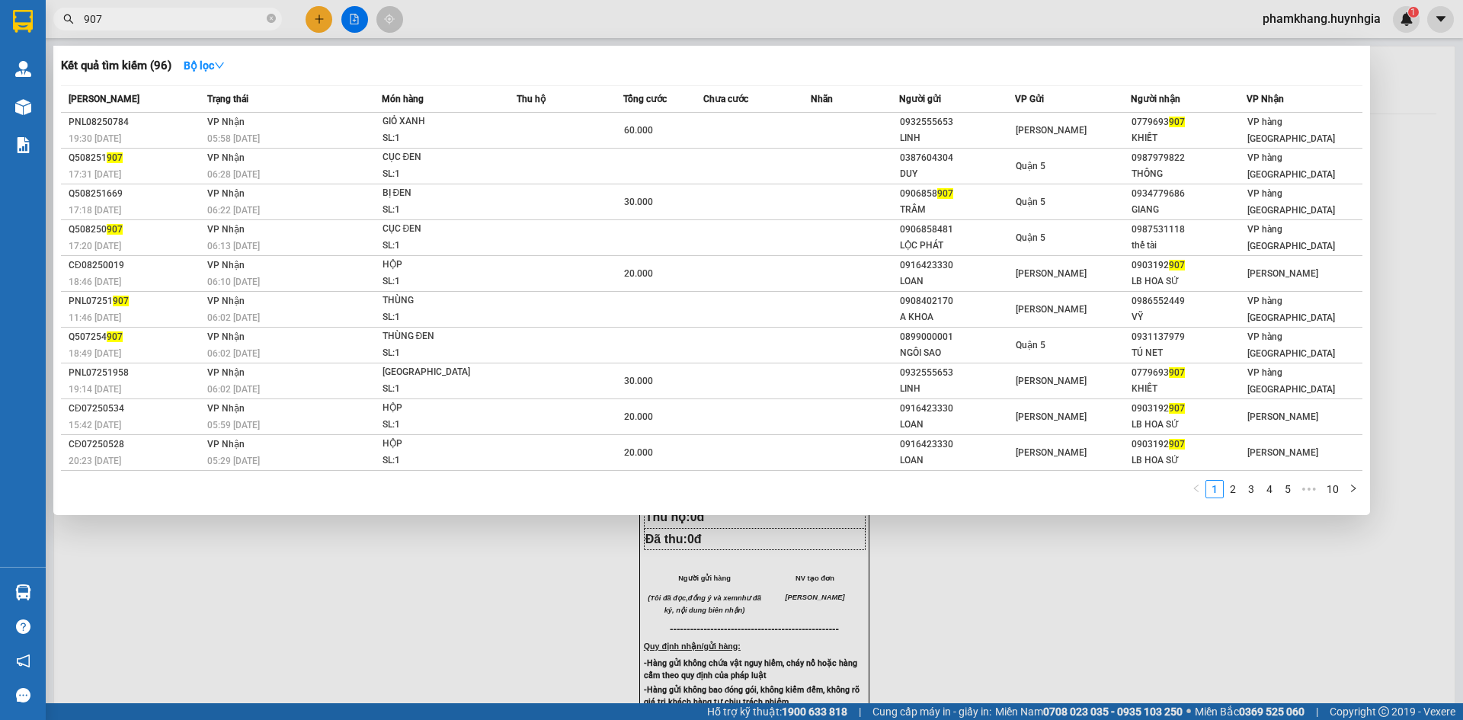
click at [229, 21] on input "907" at bounding box center [174, 19] width 180 height 17
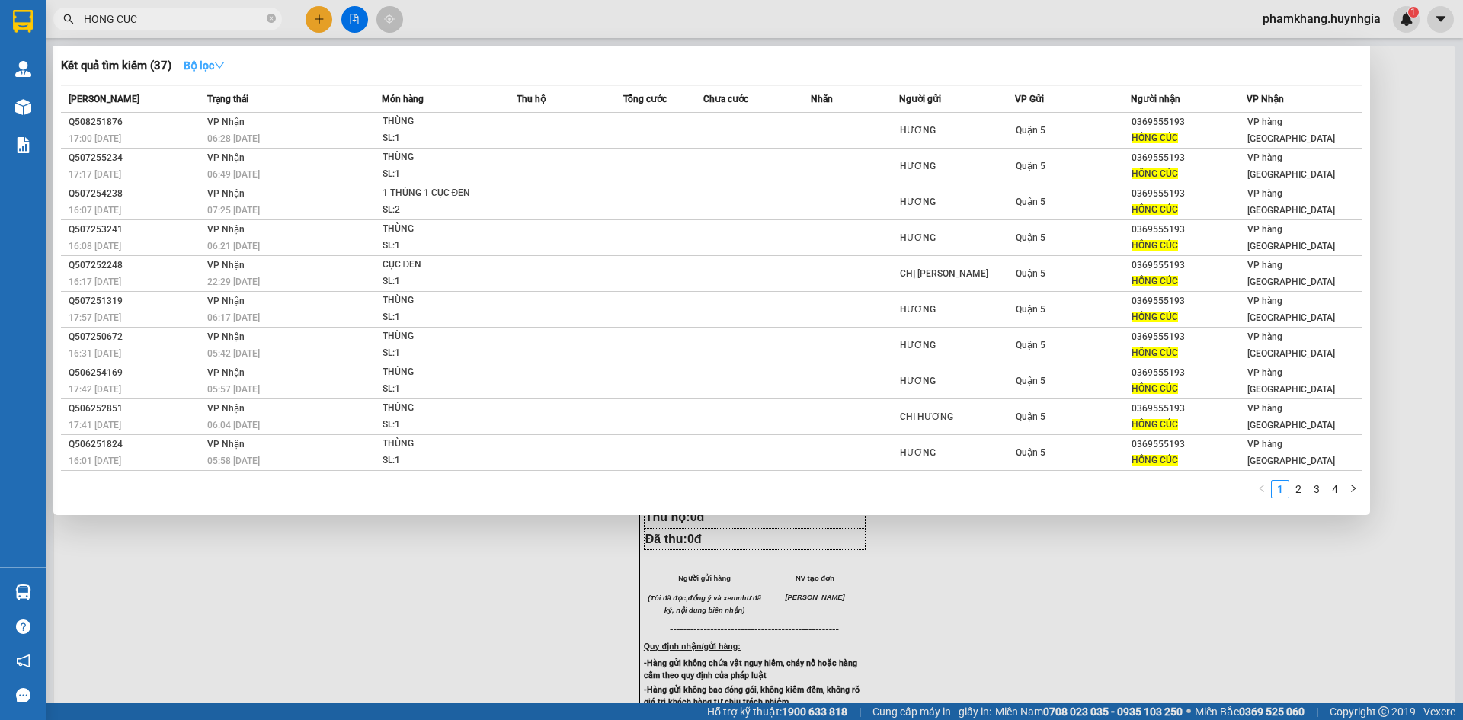
type input "HONG CUC"
click at [204, 63] on strong "Bộ lọc" at bounding box center [204, 65] width 41 height 12
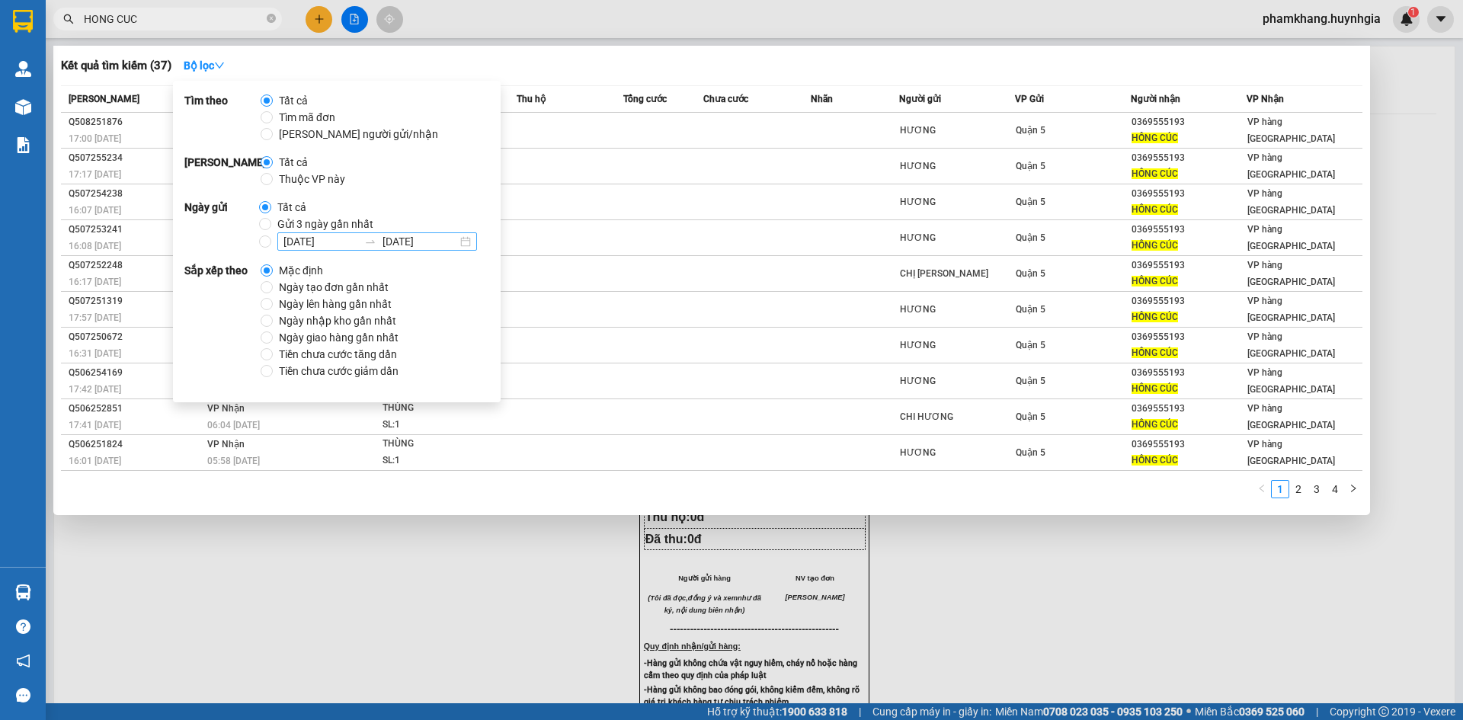
click at [319, 245] on input "[DATE]" at bounding box center [321, 241] width 75 height 17
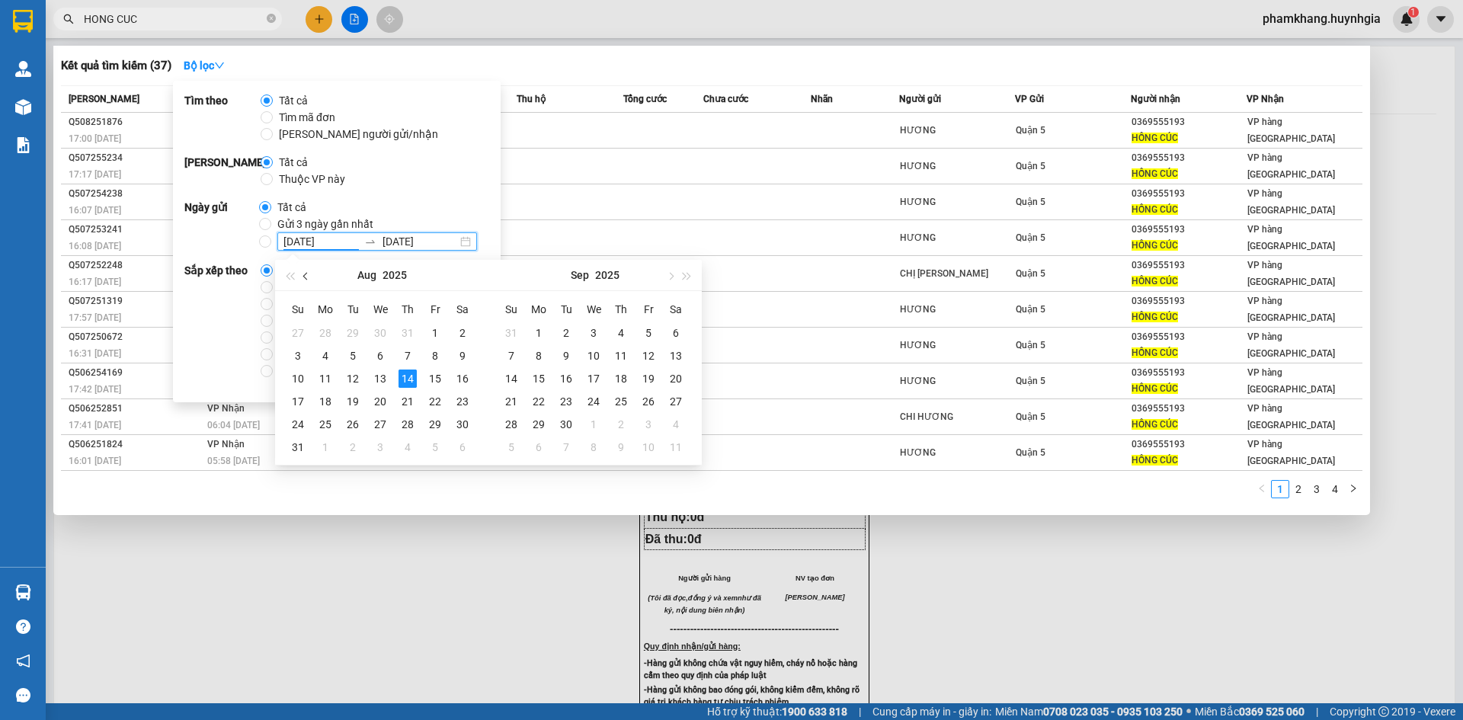
click at [306, 282] on button "button" at bounding box center [306, 275] width 17 height 30
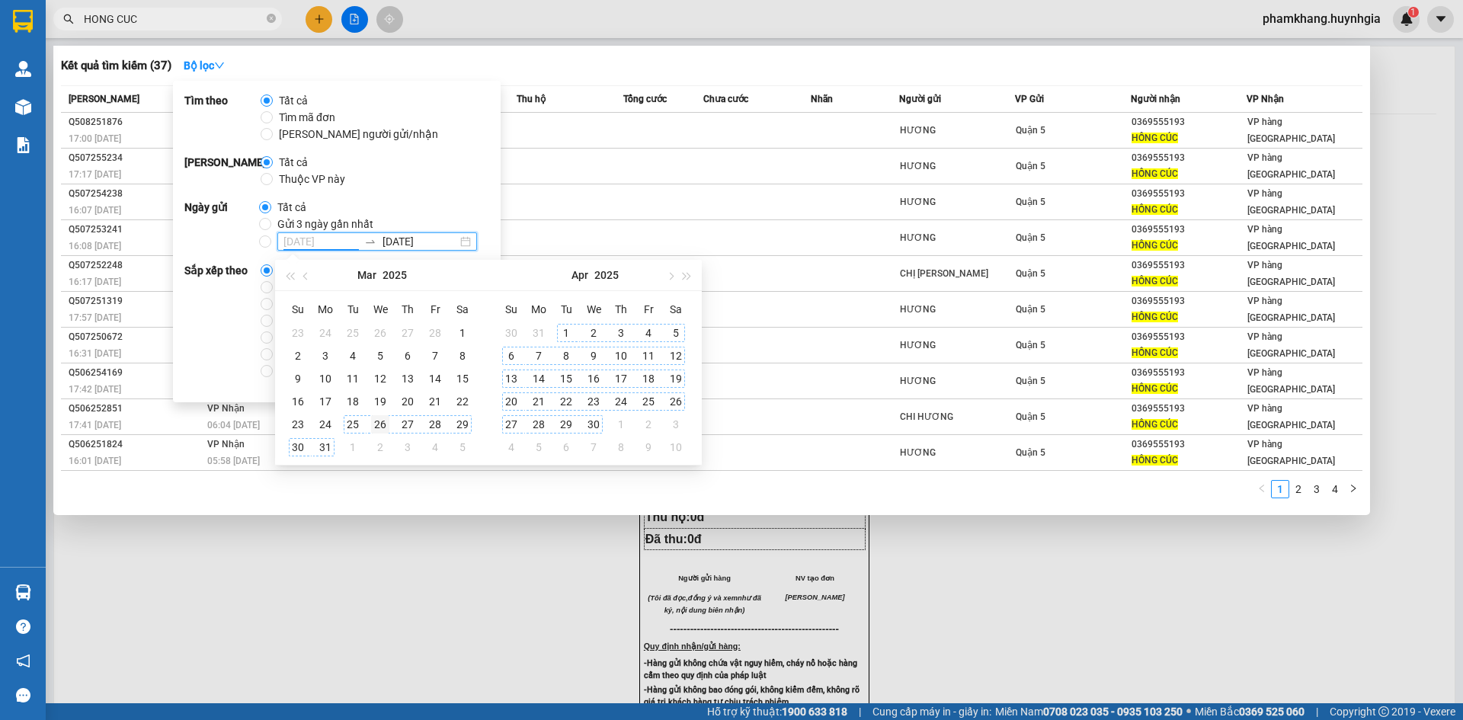
type input "26/03/2025"
click at [377, 425] on div "26" at bounding box center [380, 424] width 18 height 18
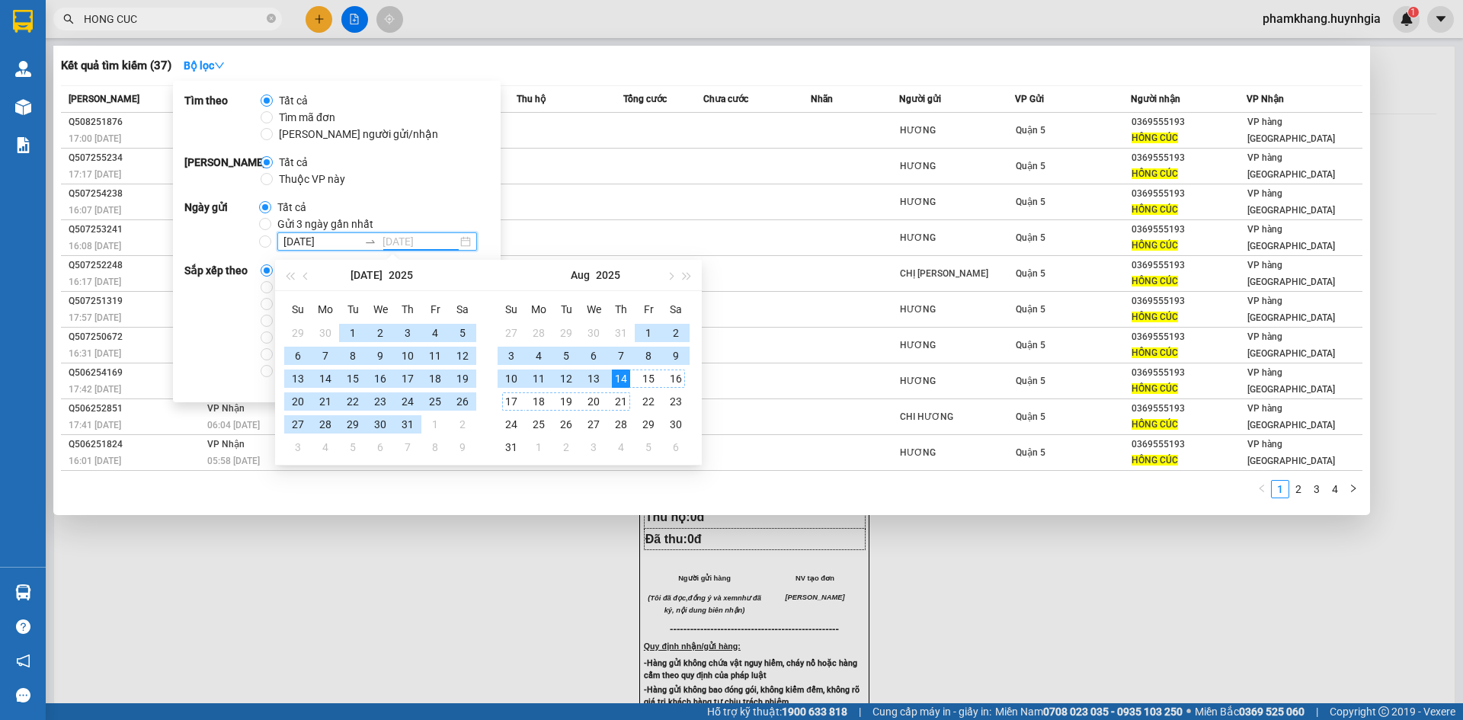
type input "[DATE]"
click at [618, 381] on div "14" at bounding box center [621, 379] width 18 height 18
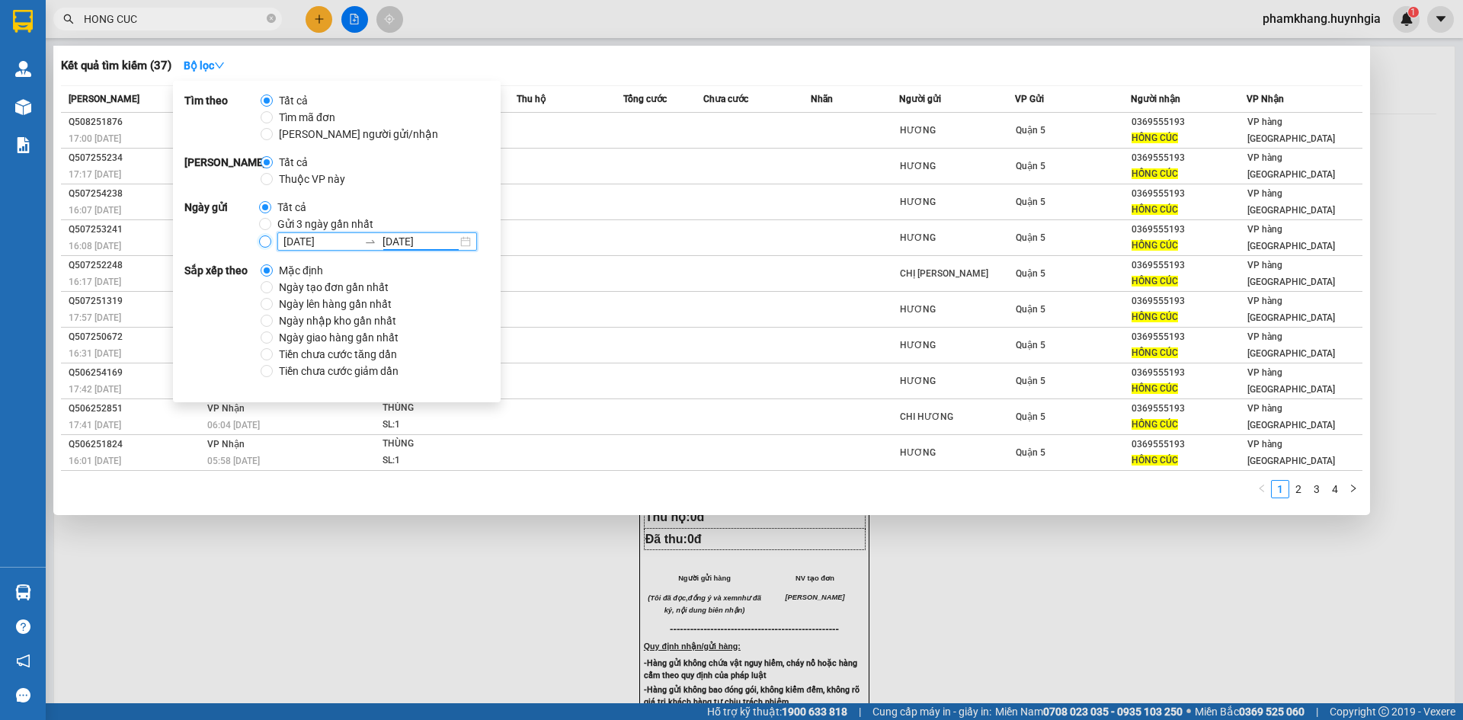
click at [262, 243] on input "26/03/2025 14/08/2025" at bounding box center [265, 242] width 12 height 12
radio input "true"
radio input "false"
click at [1334, 490] on link "3" at bounding box center [1335, 489] width 17 height 17
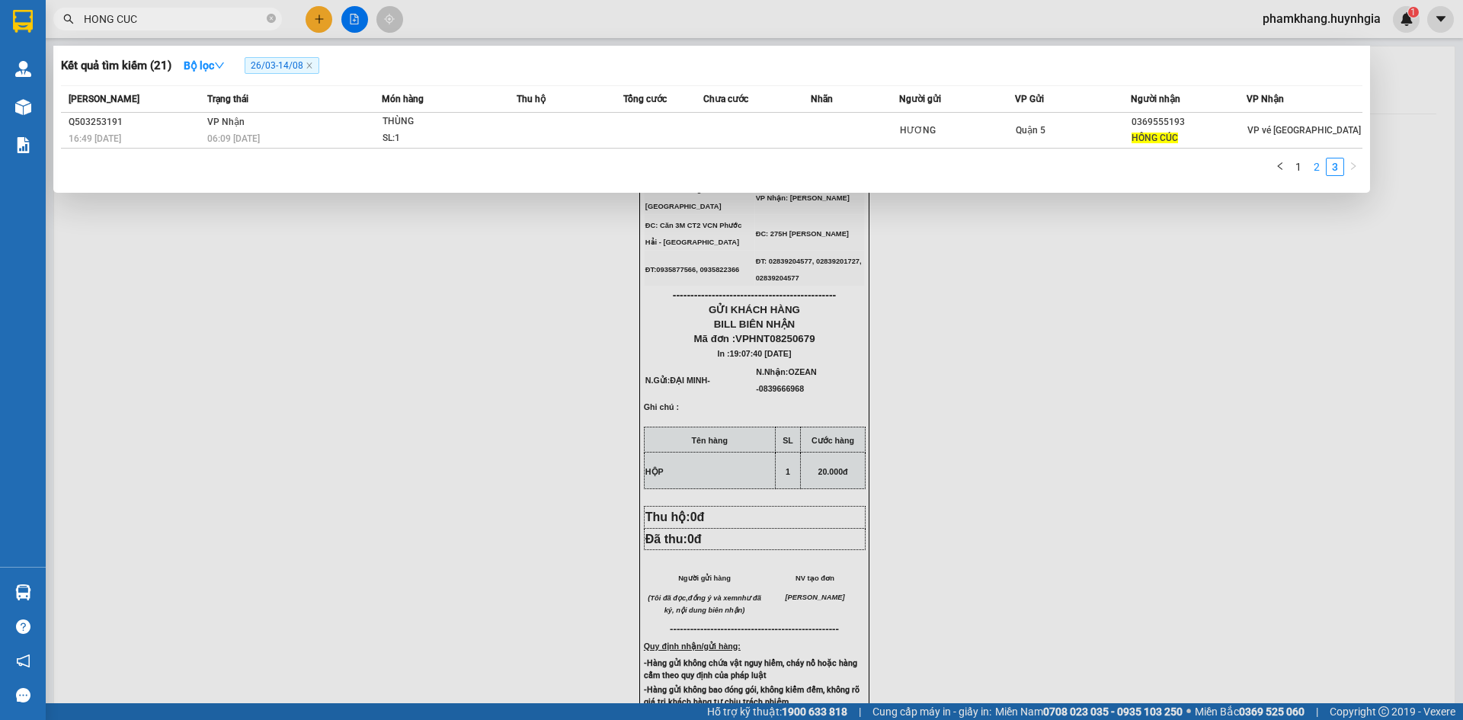
click at [1319, 175] on link "2" at bounding box center [1317, 167] width 17 height 17
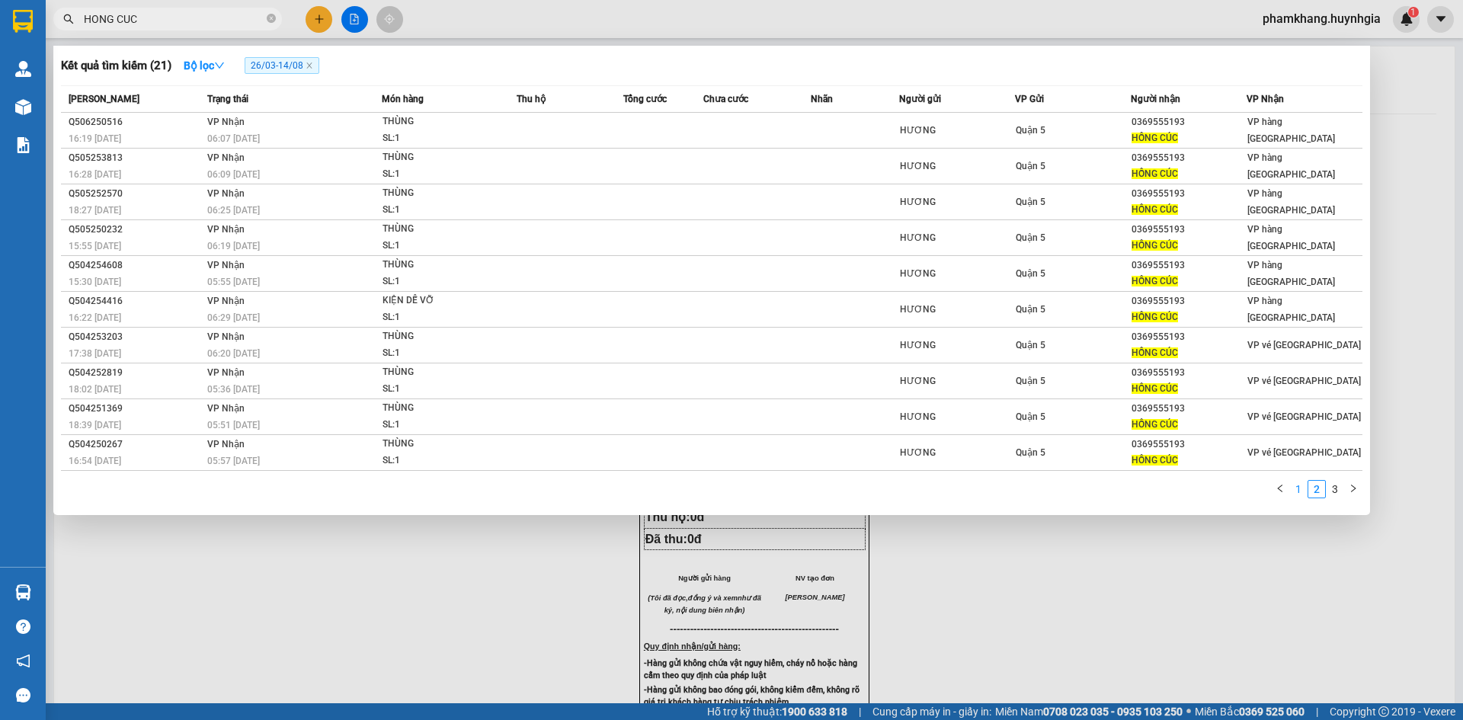
click at [1301, 486] on link "1" at bounding box center [1298, 489] width 17 height 17
click at [1172, 31] on div at bounding box center [731, 360] width 1463 height 720
click at [152, 18] on input "HONG CUC" at bounding box center [174, 19] width 180 height 17
click at [316, 24] on div at bounding box center [731, 360] width 1463 height 720
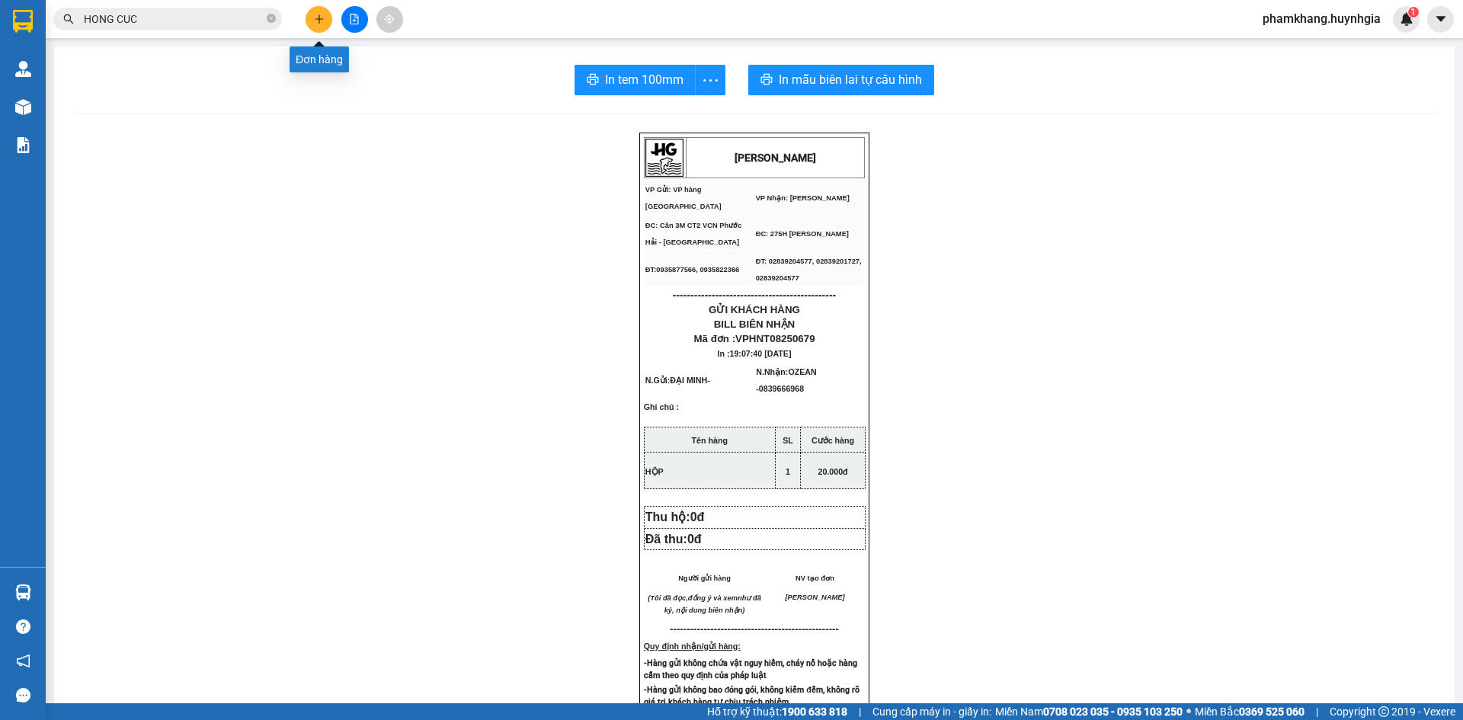
click at [319, 30] on button at bounding box center [319, 19] width 27 height 27
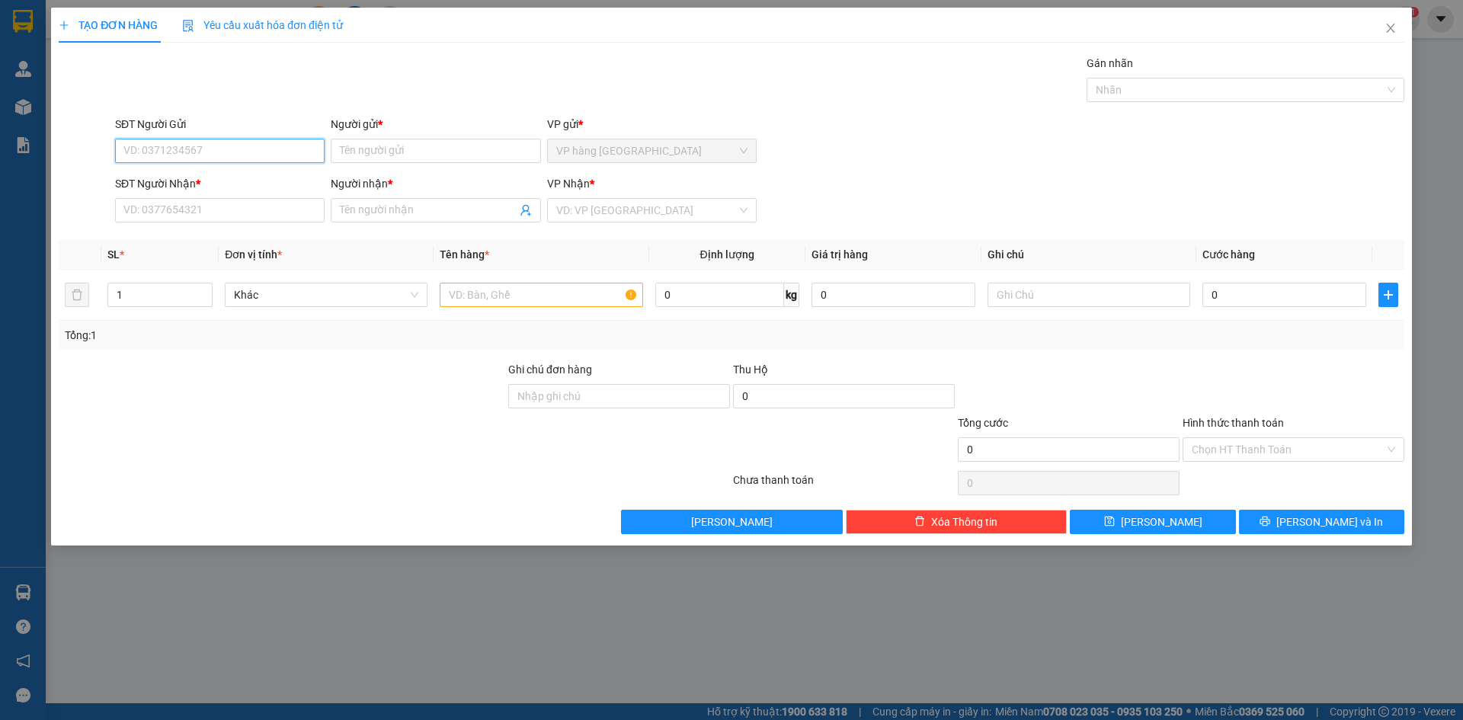
click at [255, 148] on input "SĐT Người Gửi" at bounding box center [220, 151] width 210 height 24
type input "0947016017"
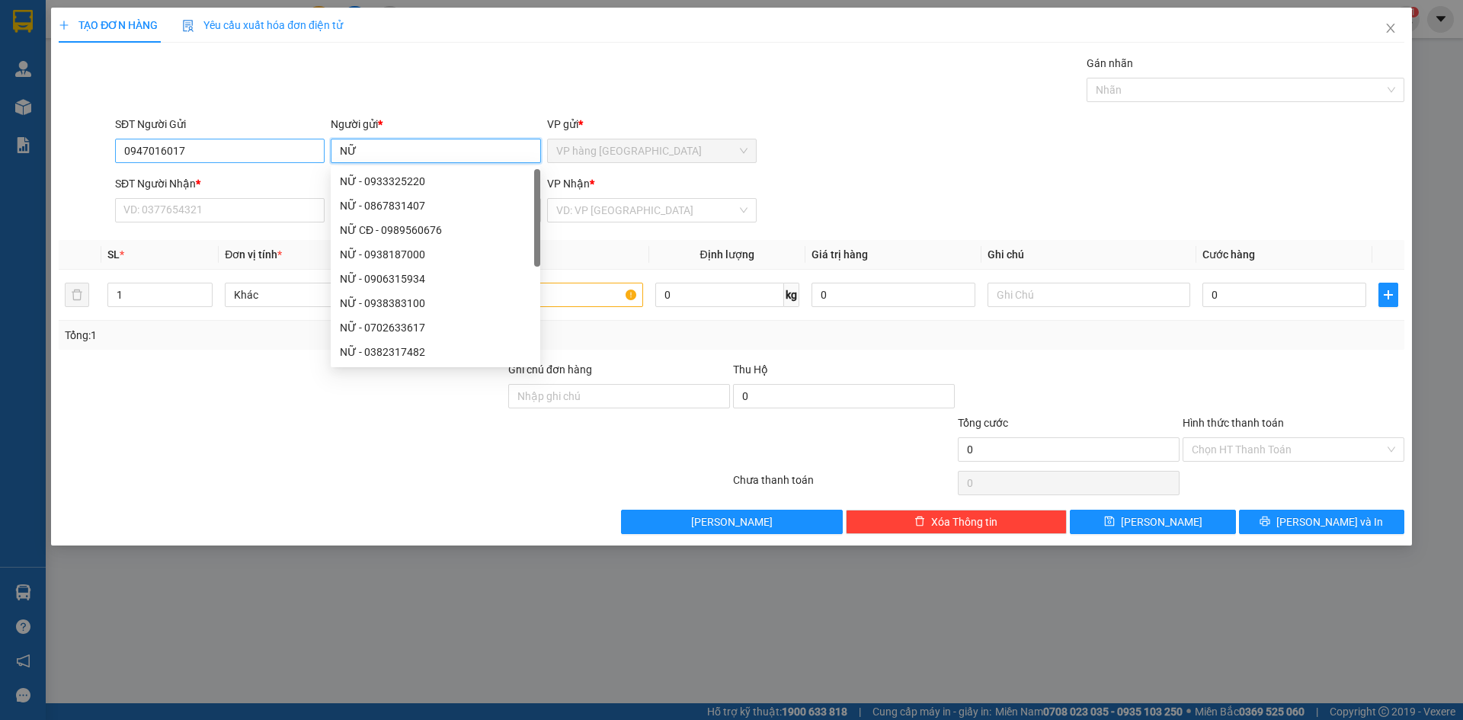
type input "NỮ"
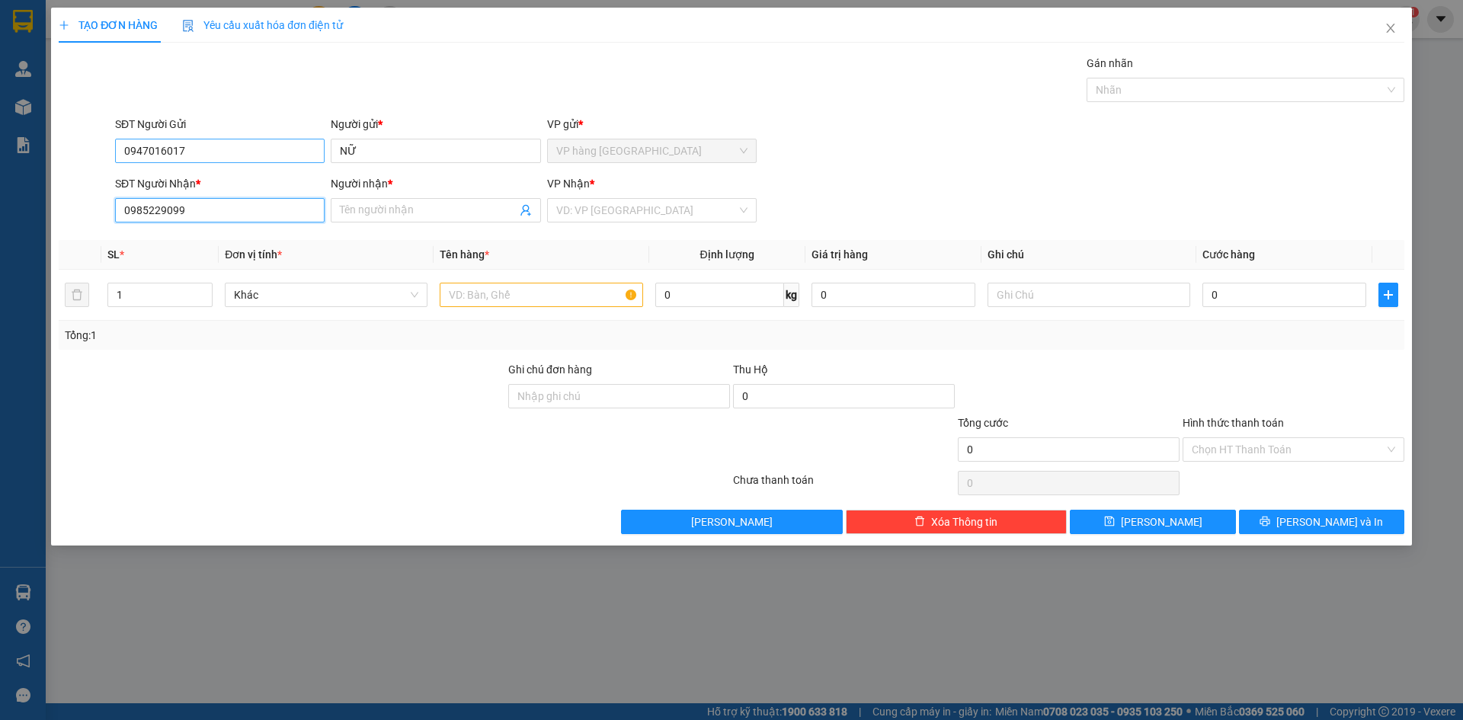
type input "0985229099"
type input "LINH"
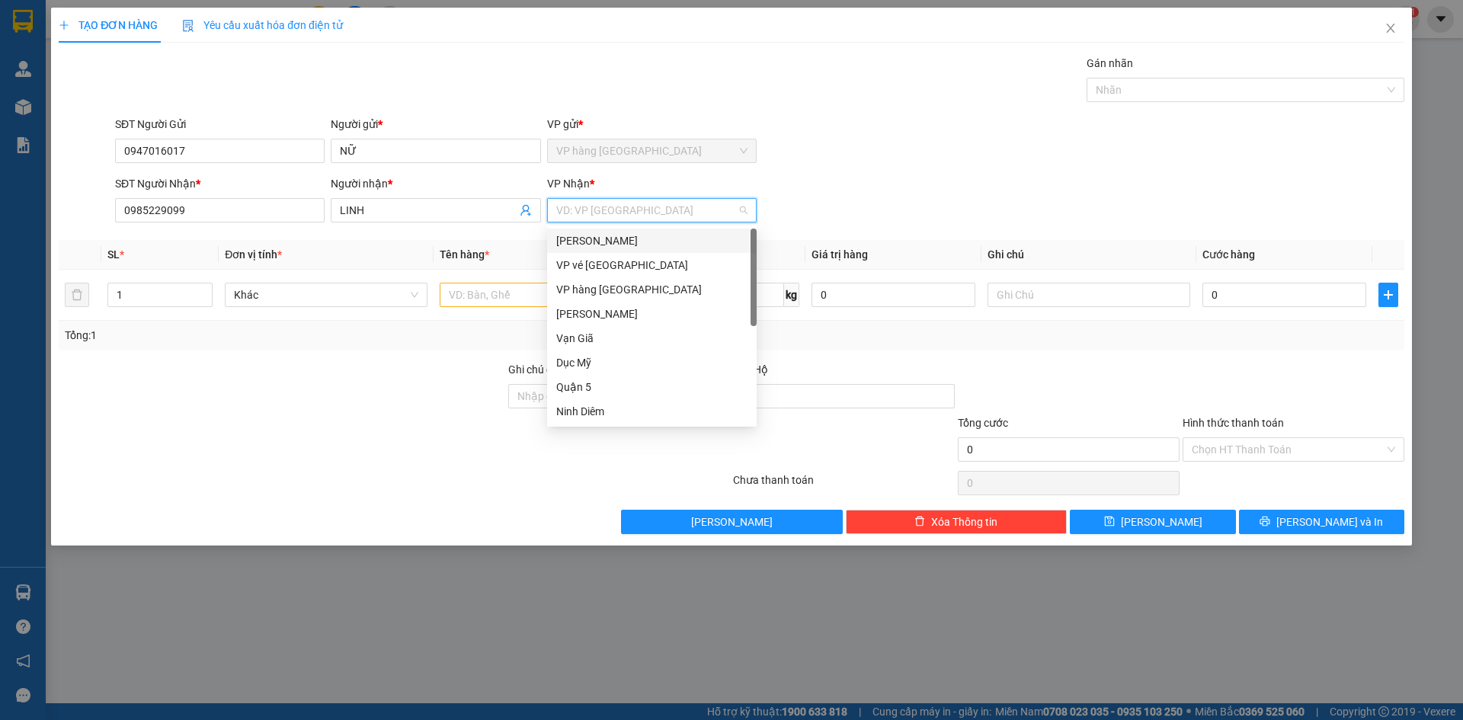
click at [575, 239] on div "[PERSON_NAME]" at bounding box center [651, 240] width 191 height 17
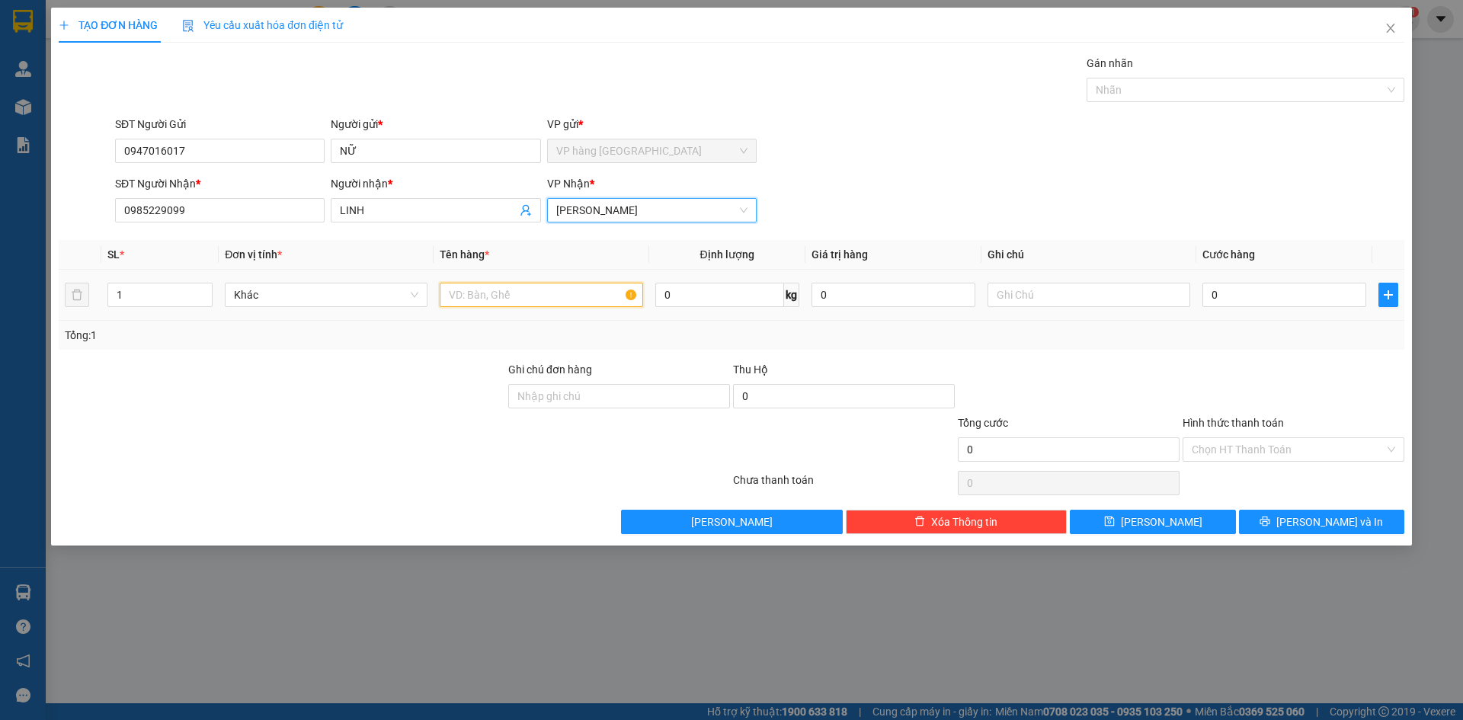
click at [527, 302] on input "text" at bounding box center [541, 295] width 203 height 24
type input "1 CỤC ĐEN"
click at [1325, 299] on input "0" at bounding box center [1285, 295] width 164 height 24
type input "3"
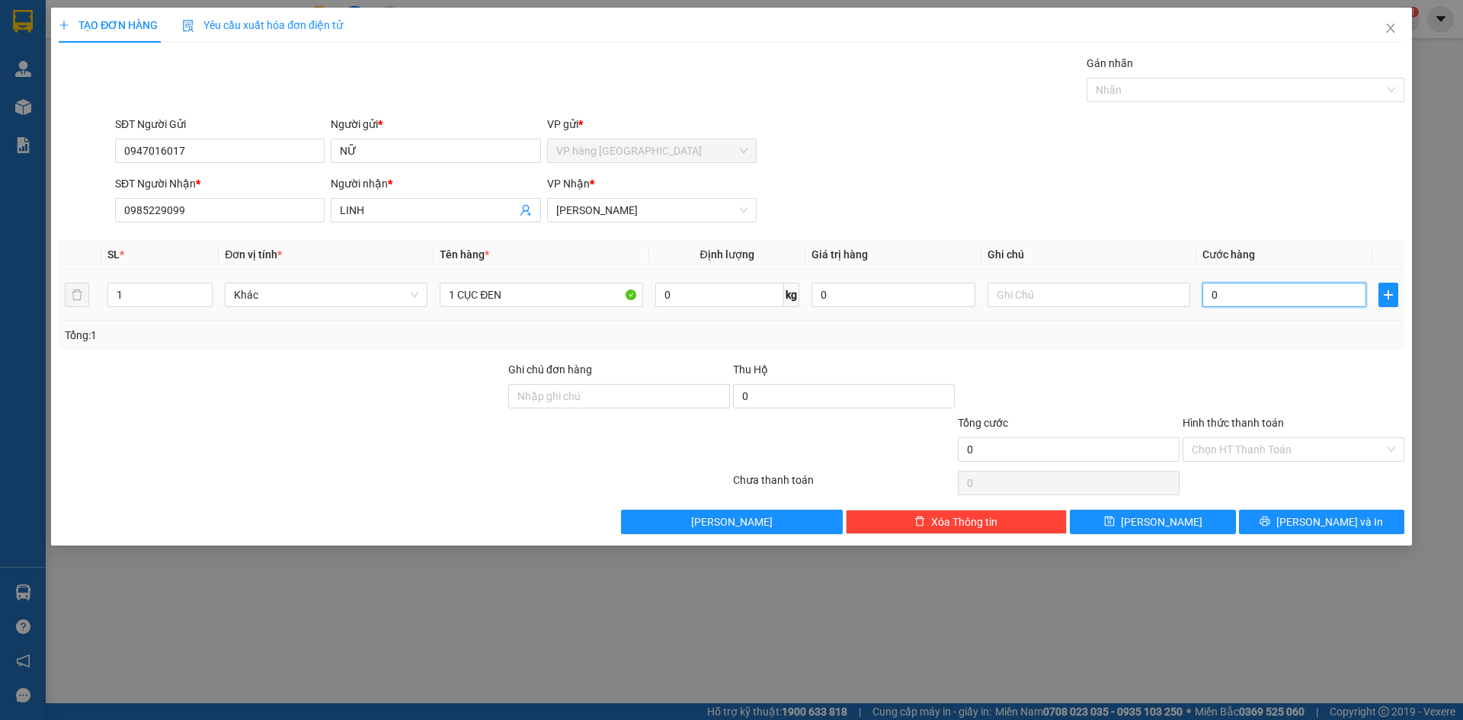
type input "3"
type input "30"
type input "30.000"
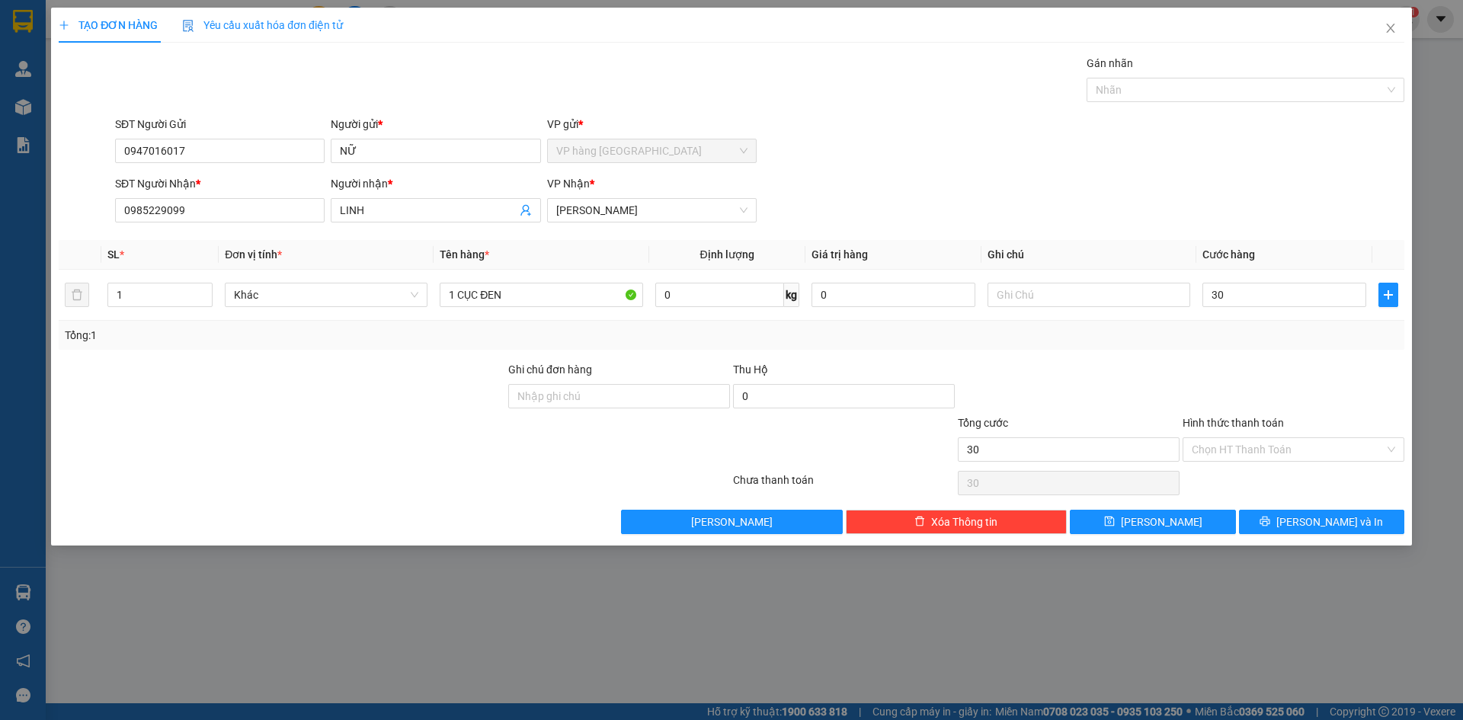
type input "30.000"
click at [1293, 464] on div "Hình thức thanh toán Chọn HT Thanh Toán" at bounding box center [1294, 441] width 222 height 53
click at [1291, 454] on input "Hình thức thanh toán" at bounding box center [1288, 449] width 193 height 23
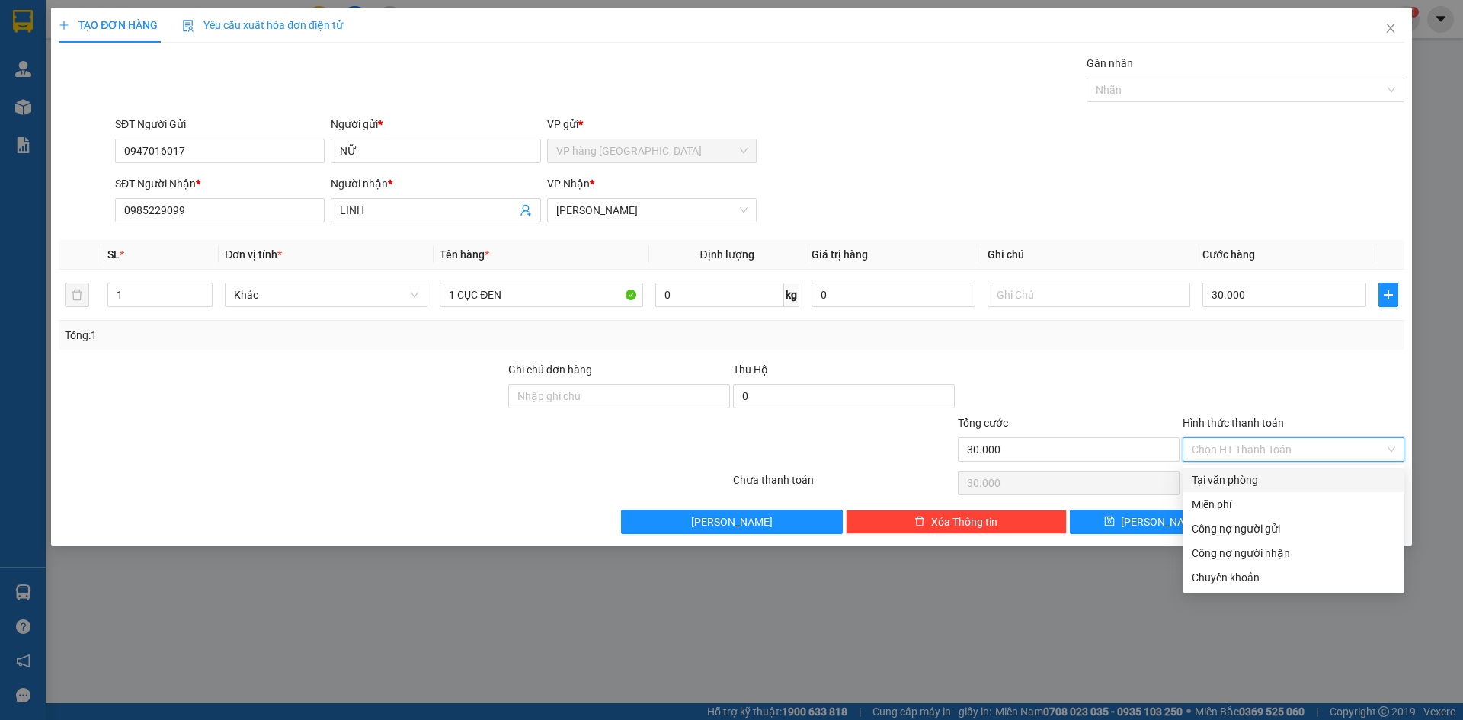
click at [1298, 482] on div "Tại văn phòng" at bounding box center [1294, 480] width 204 height 17
type input "0"
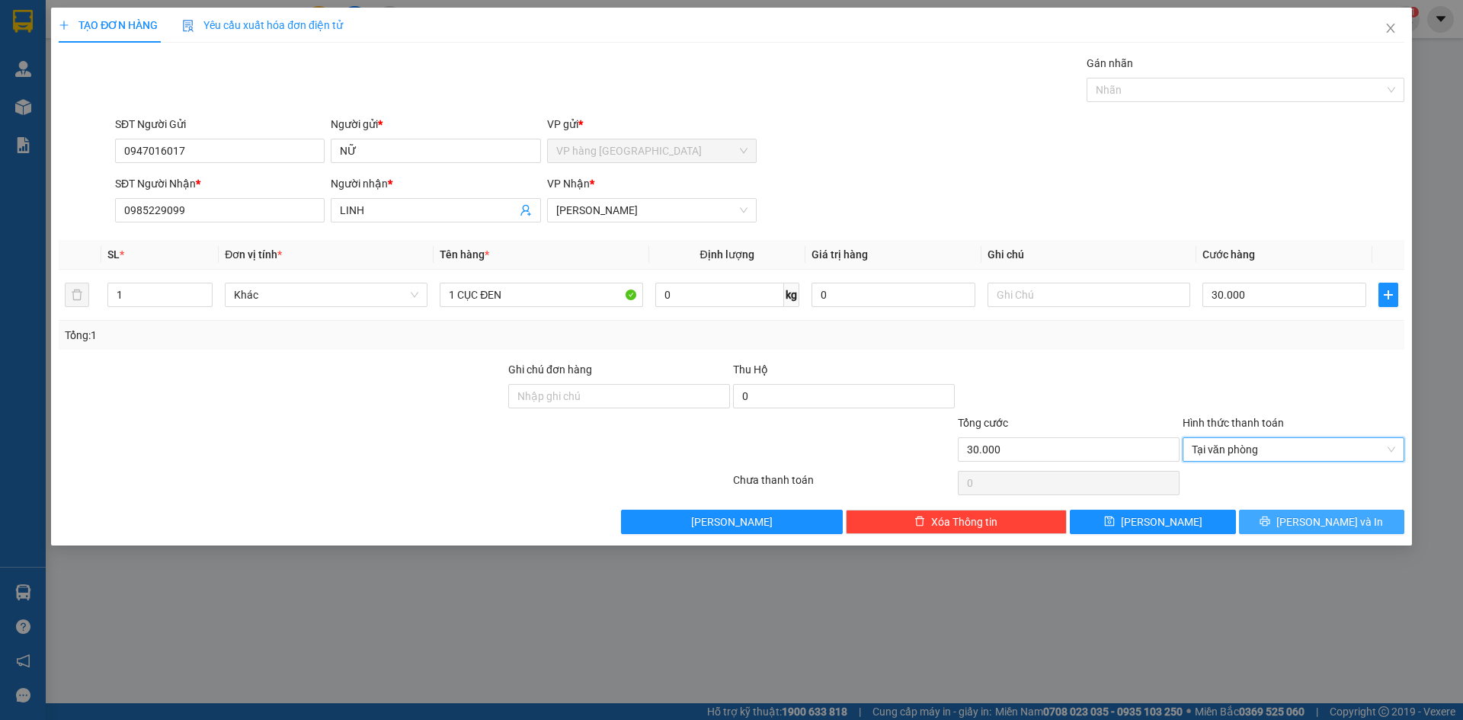
click at [1318, 527] on span "[PERSON_NAME] và In" at bounding box center [1330, 522] width 107 height 17
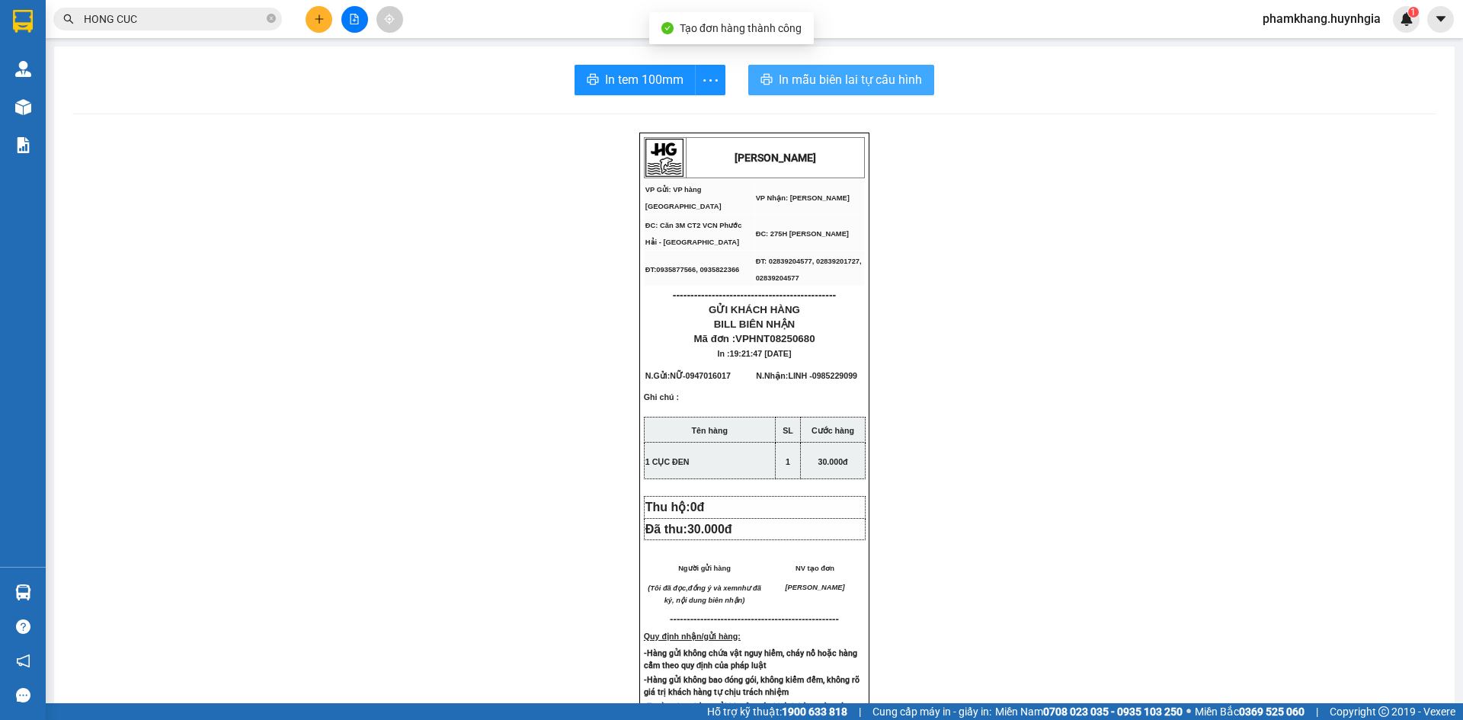
click at [863, 72] on span "In mẫu biên lai tự cấu hình" at bounding box center [850, 79] width 143 height 19
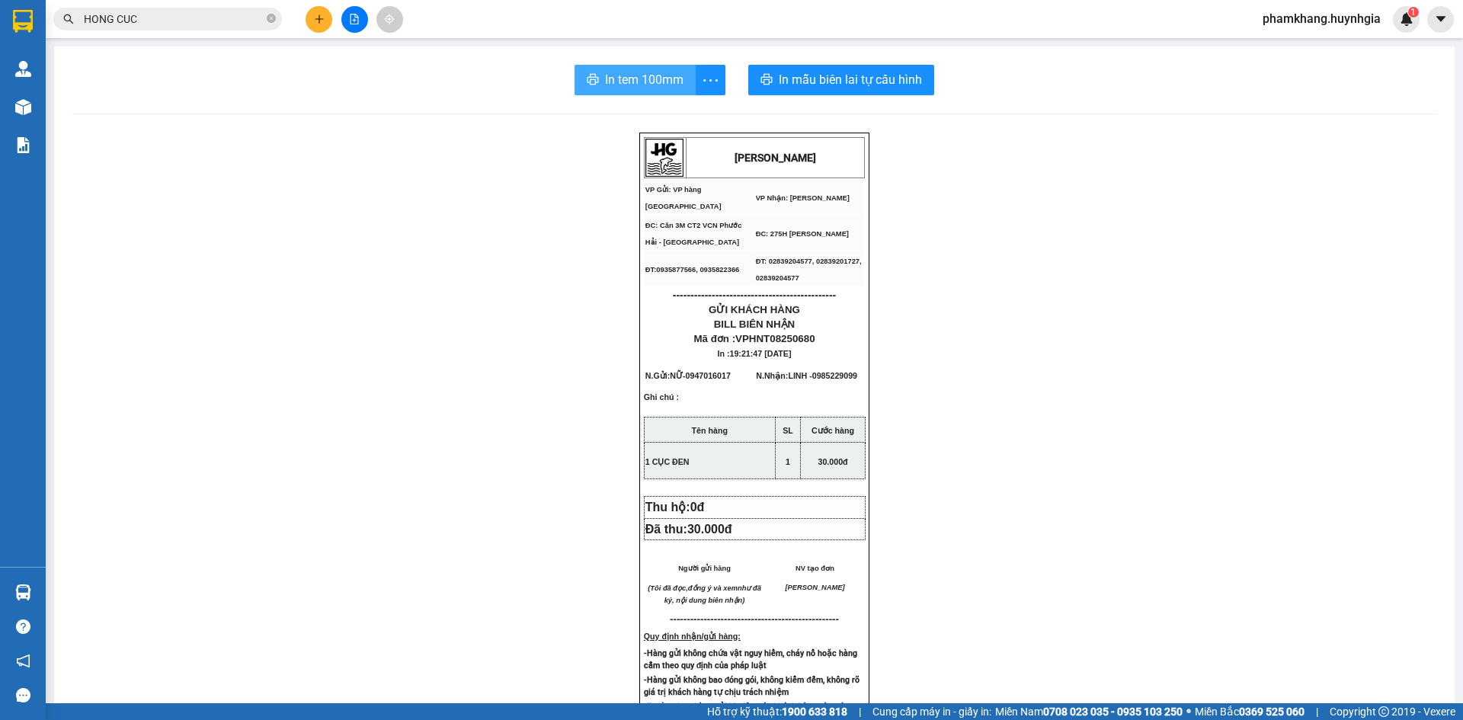
click at [645, 85] on span "In tem 100mm" at bounding box center [644, 79] width 79 height 19
click at [321, 28] on button at bounding box center [319, 19] width 27 height 27
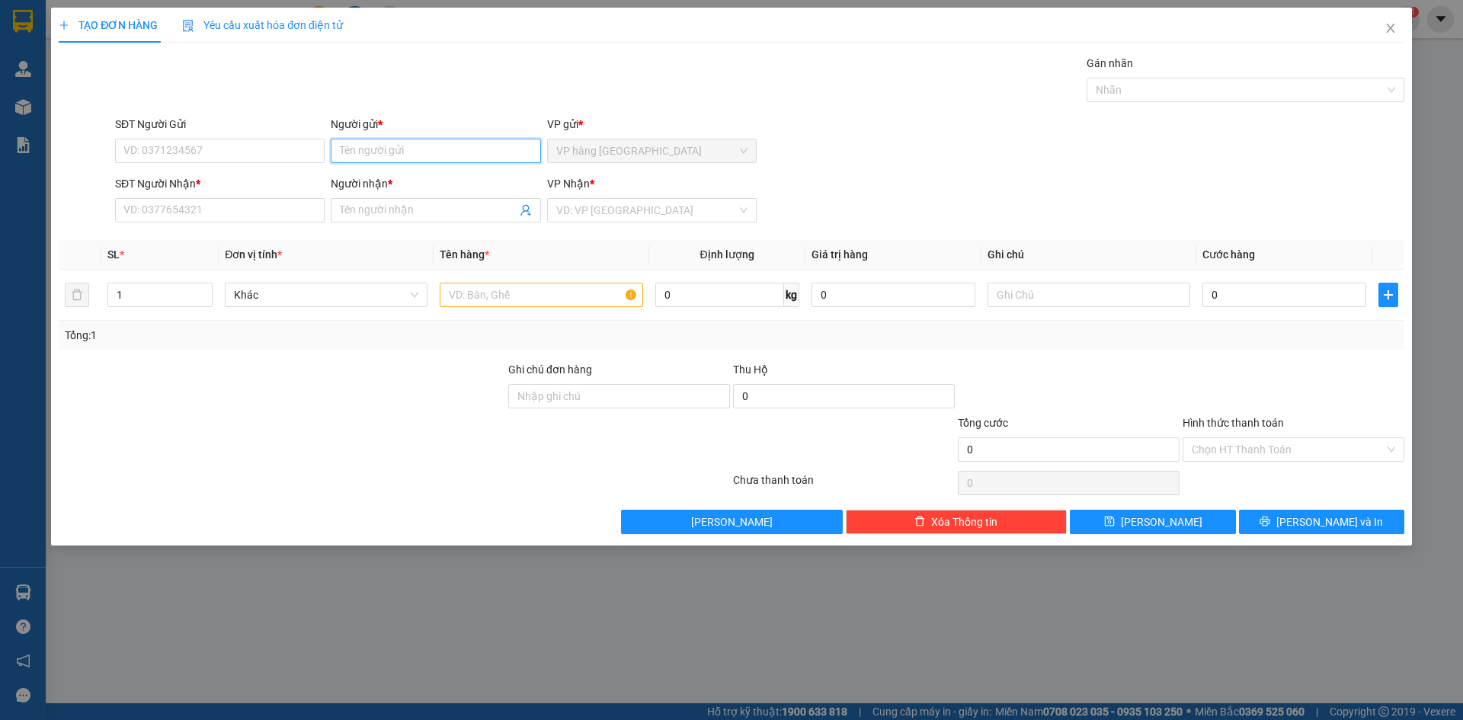
click at [450, 149] on input "Người gửi *" at bounding box center [436, 151] width 210 height 24
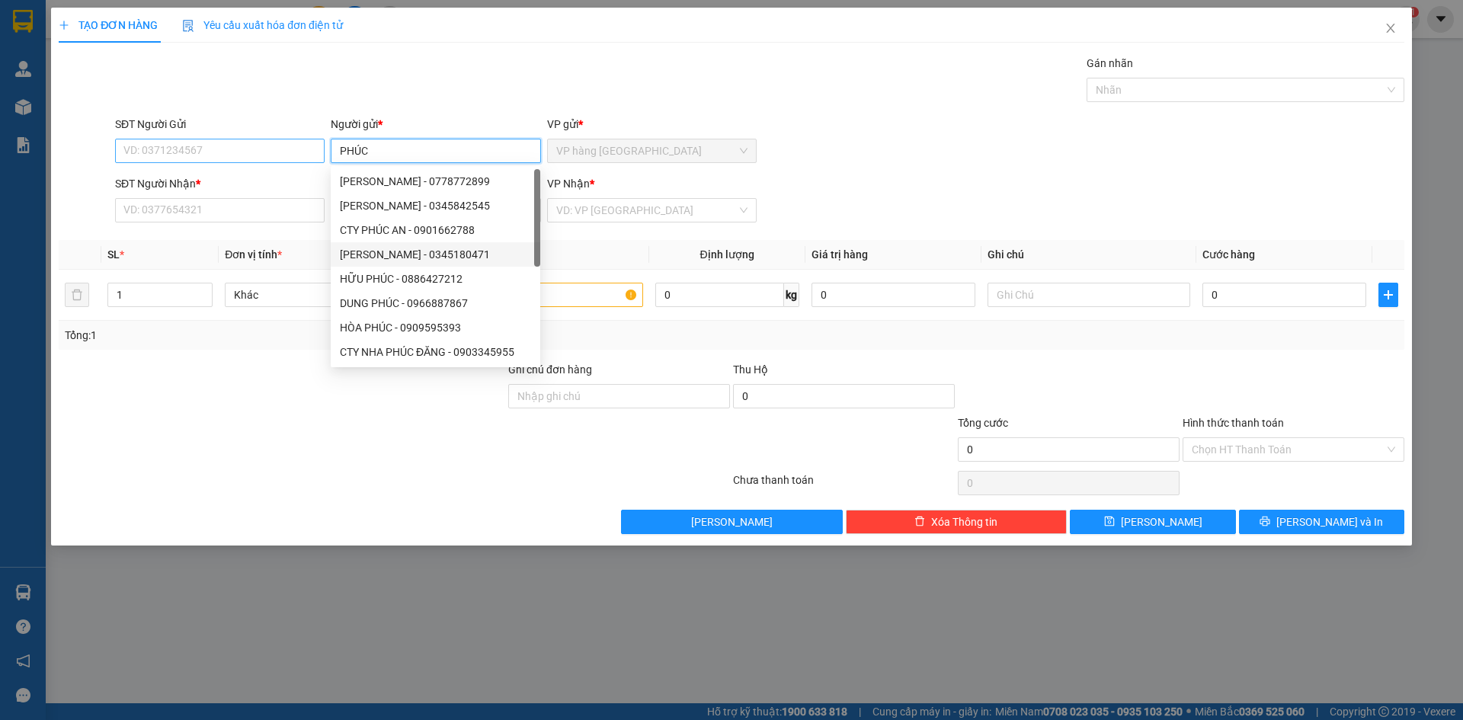
type input "PHÚC"
click at [226, 160] on input "SĐT Người Gửi" at bounding box center [220, 151] width 210 height 24
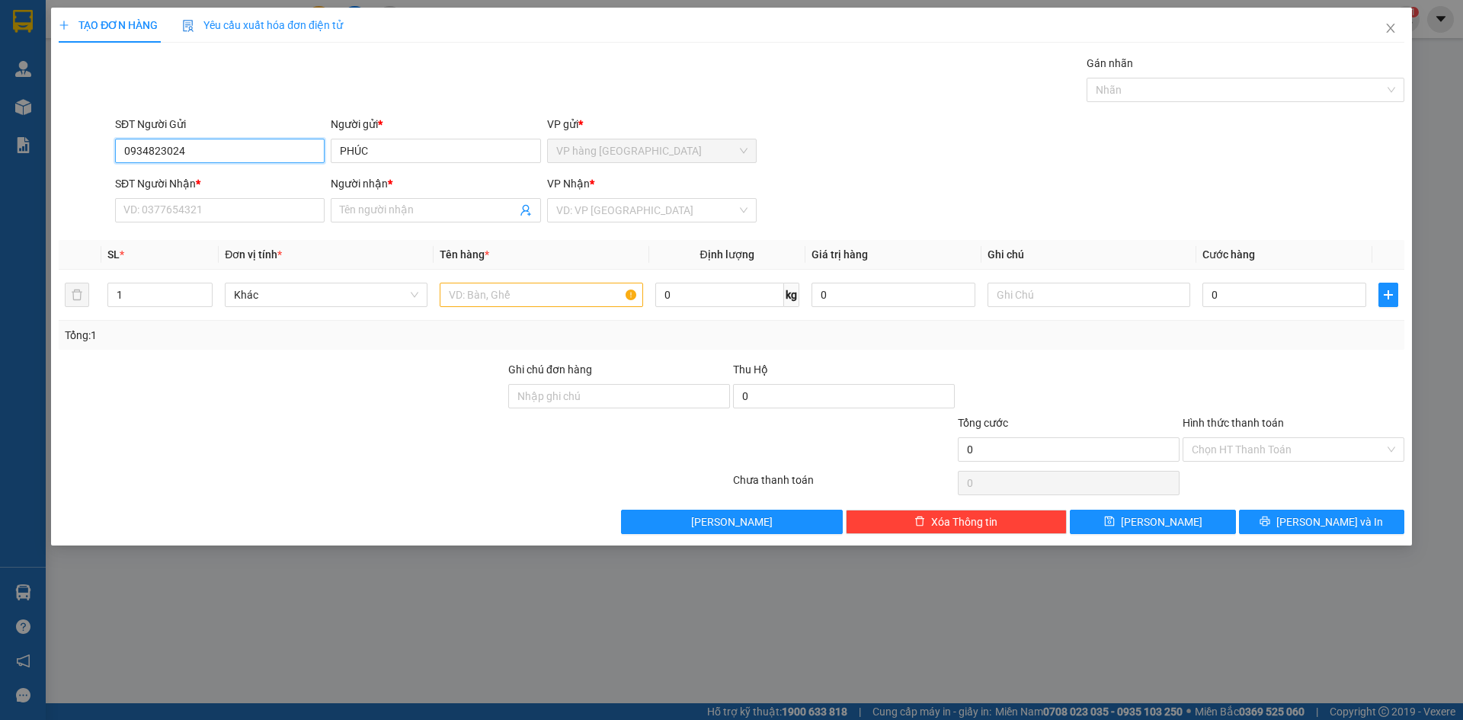
type input "0934823024"
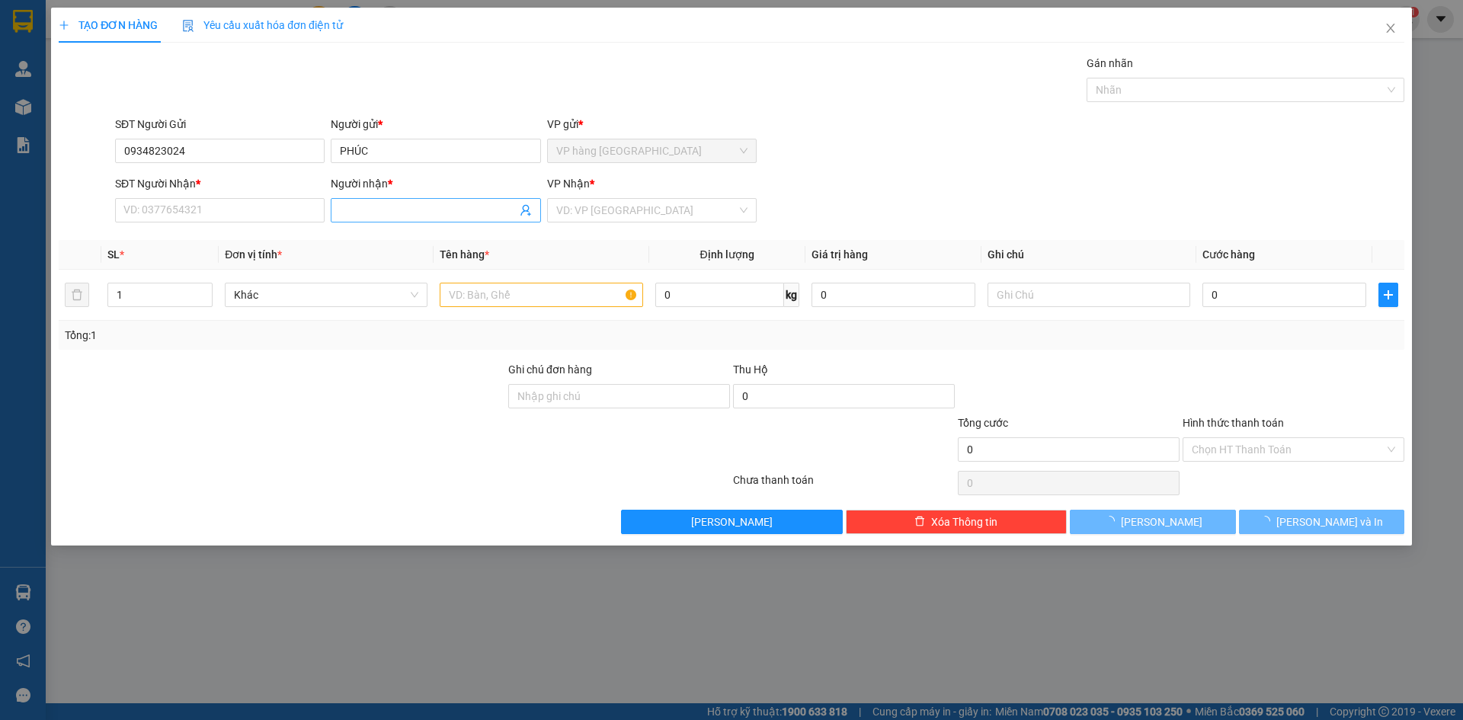
click at [389, 199] on span at bounding box center [436, 210] width 210 height 24
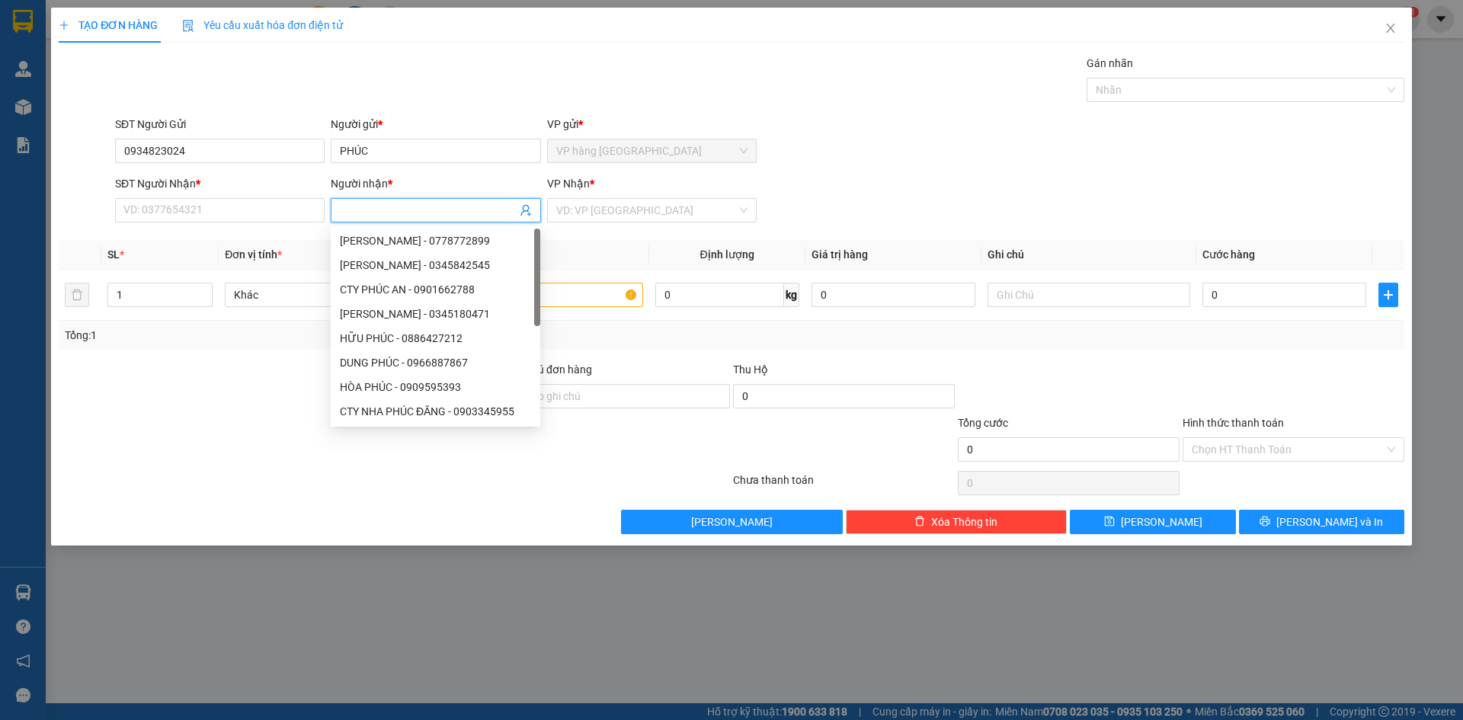
click at [389, 210] on input "Người nhận *" at bounding box center [428, 210] width 176 height 17
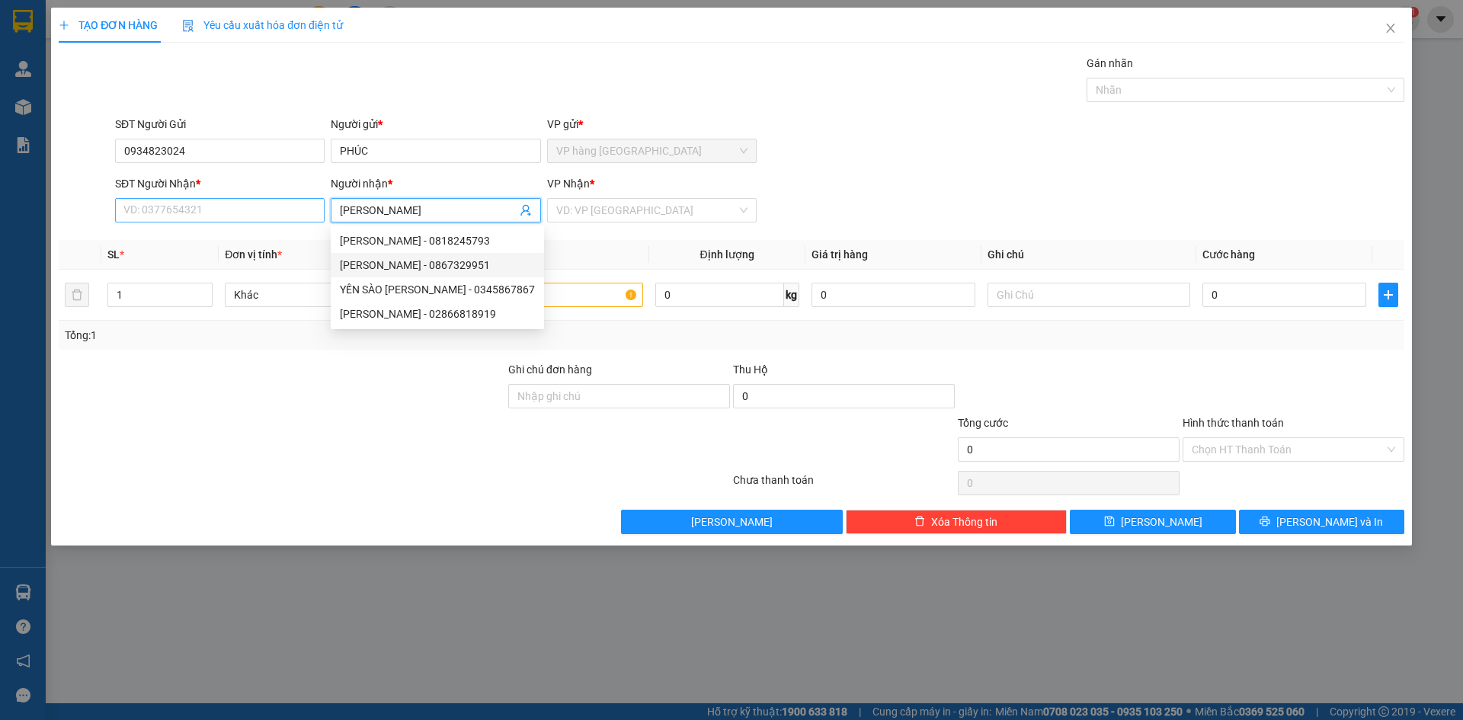
type input "ANNA"
click at [212, 217] on input "SĐT Người Nhận *" at bounding box center [220, 210] width 210 height 24
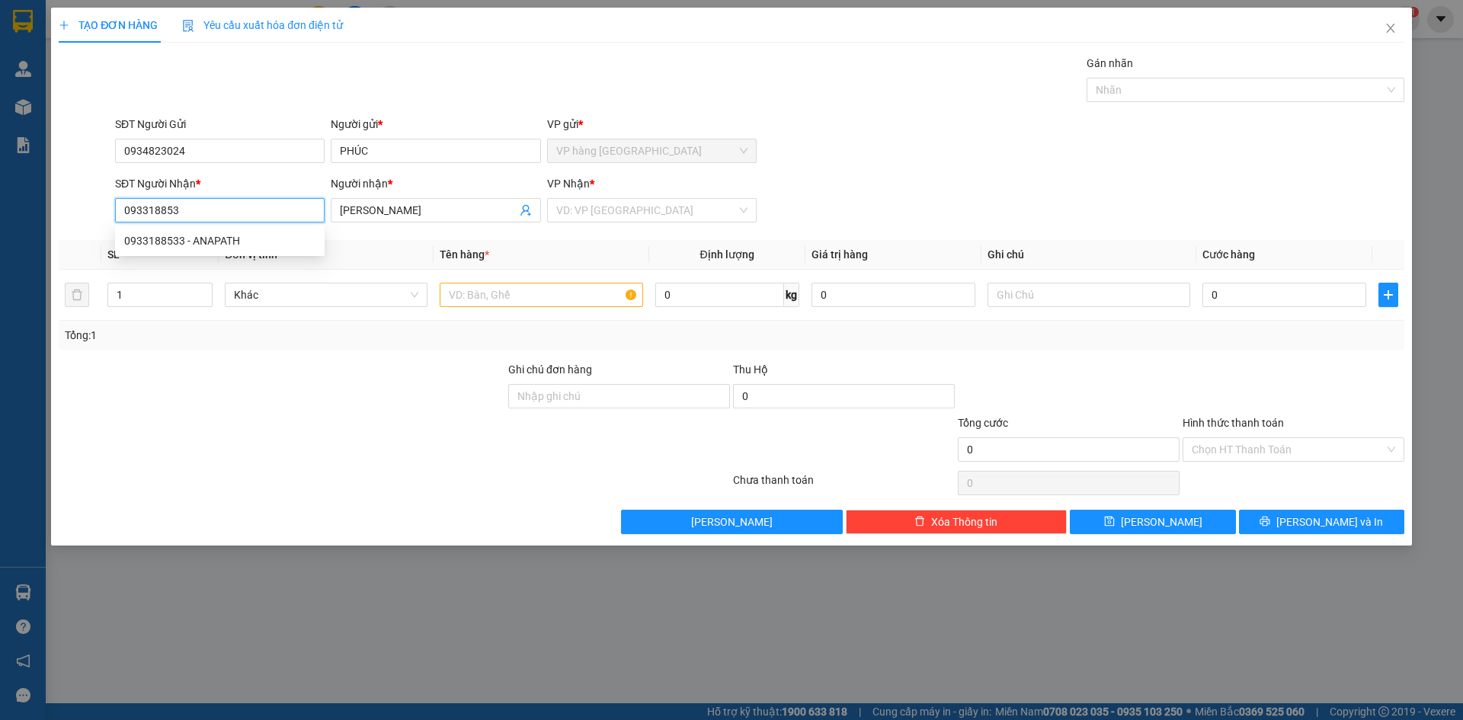
type input "0933188533"
click at [220, 248] on div "0933188533 - ANAPATH" at bounding box center [219, 240] width 191 height 17
type input "ANAPATH"
type input "0933188533"
click at [543, 290] on input "text" at bounding box center [541, 295] width 203 height 24
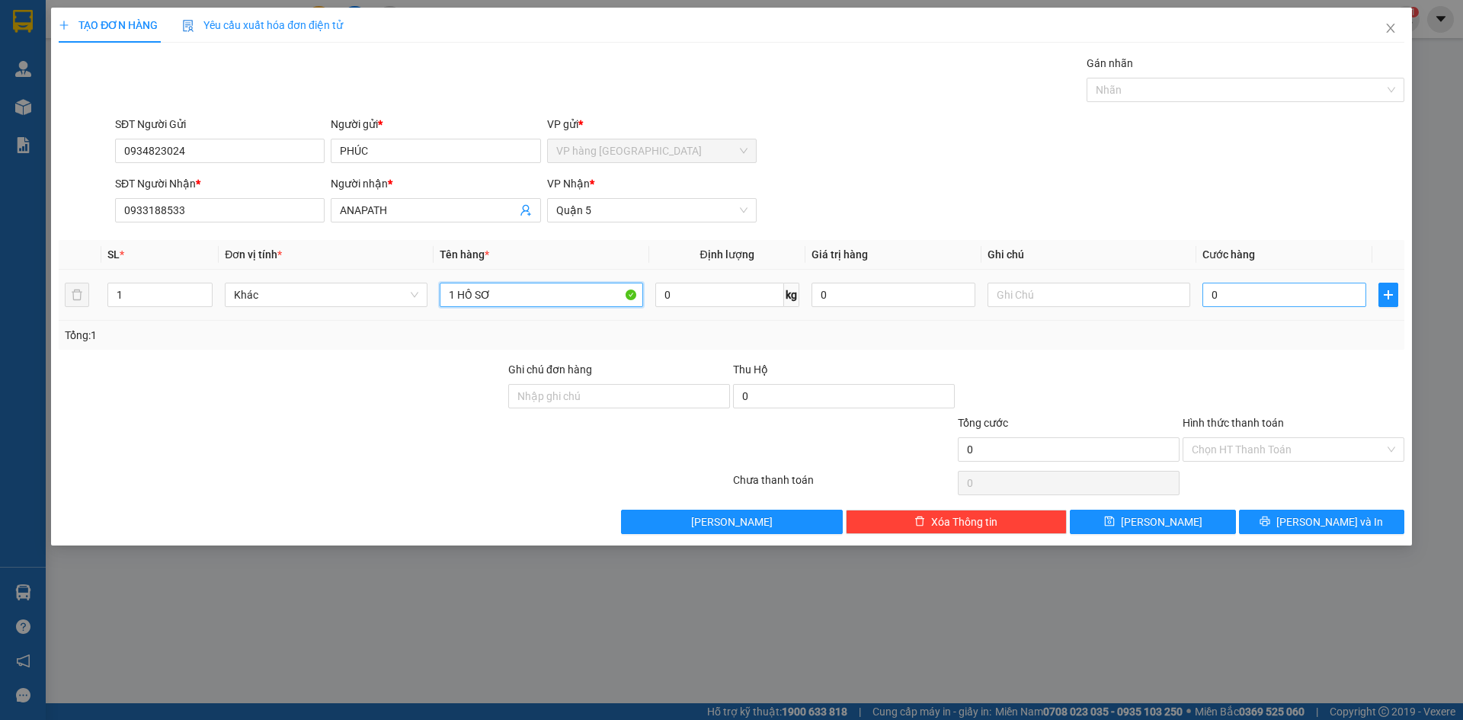
type input "1 HỒ SƠ"
click at [1250, 284] on input "0" at bounding box center [1285, 295] width 164 height 24
type input "2"
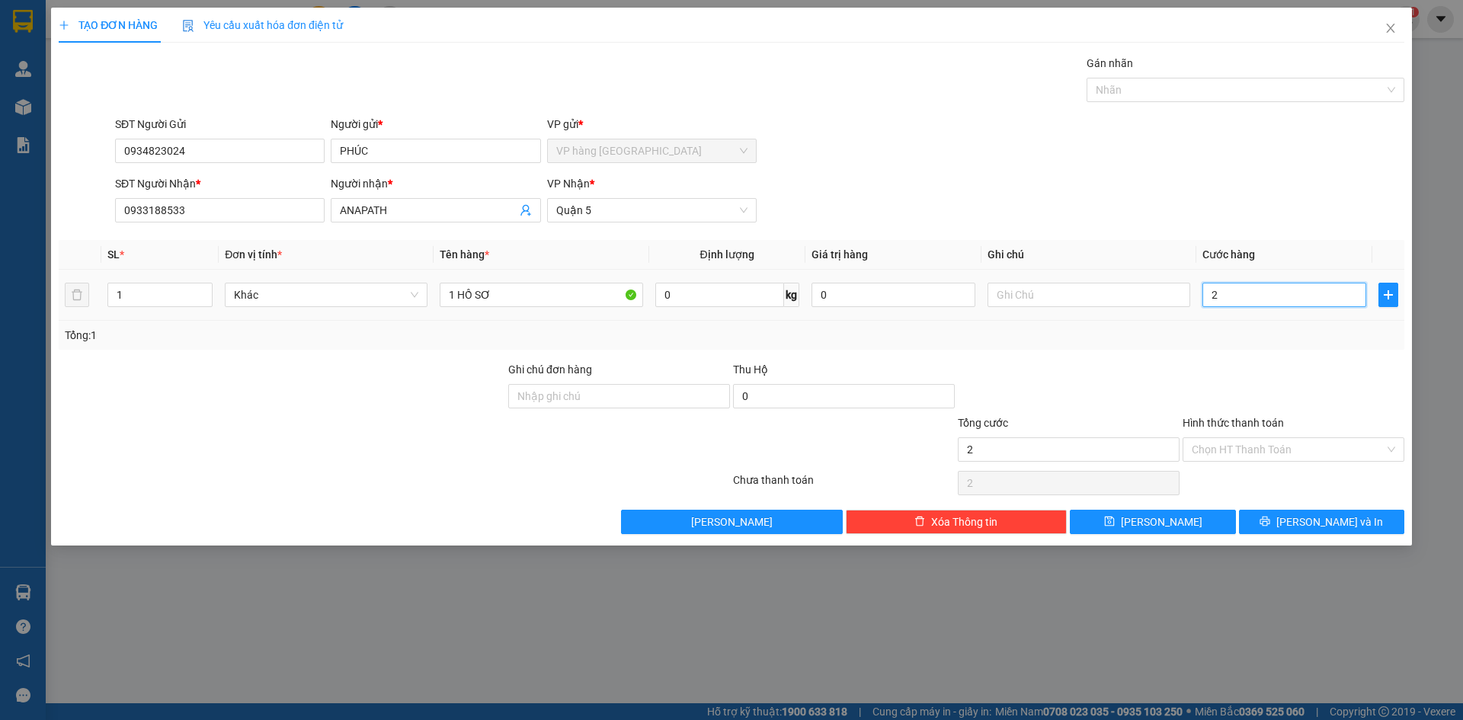
type input "20"
type input "20.000"
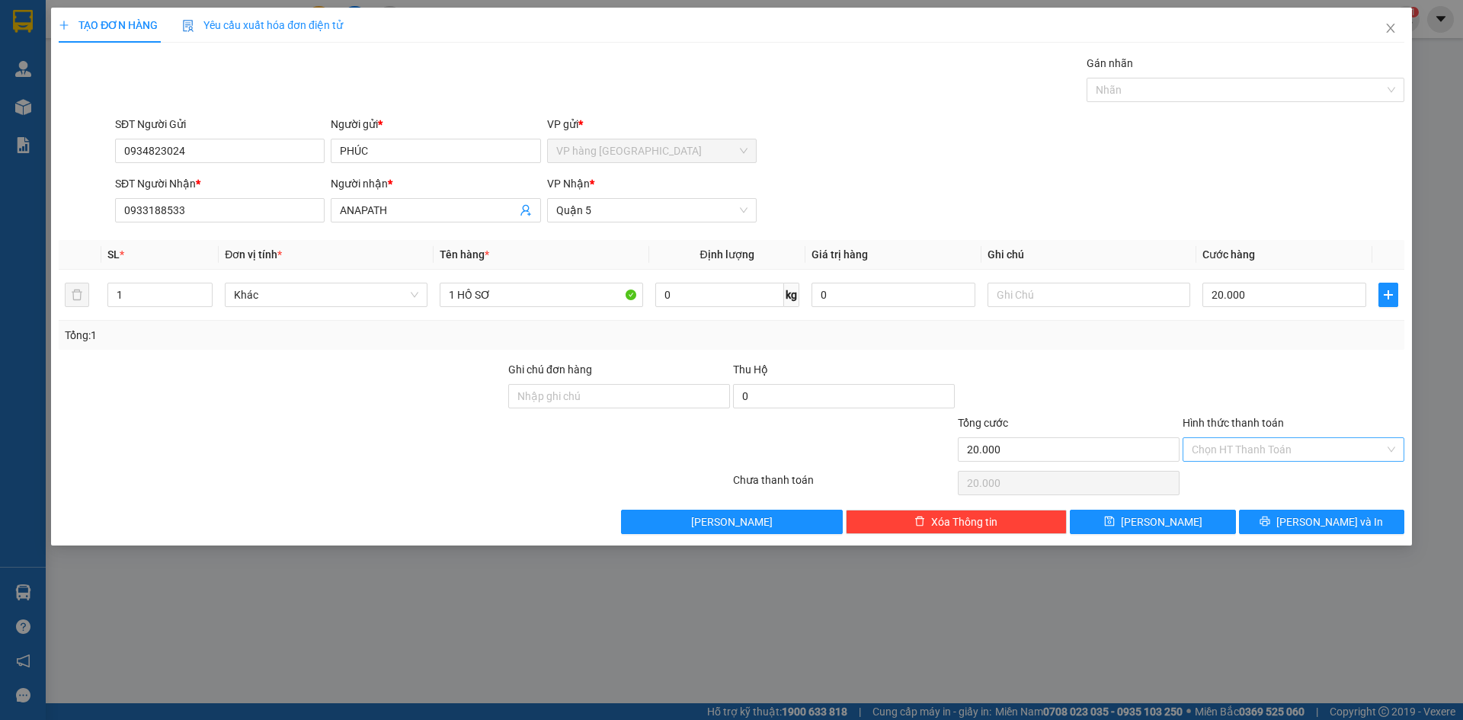
click at [1320, 454] on input "Hình thức thanh toán" at bounding box center [1288, 449] width 193 height 23
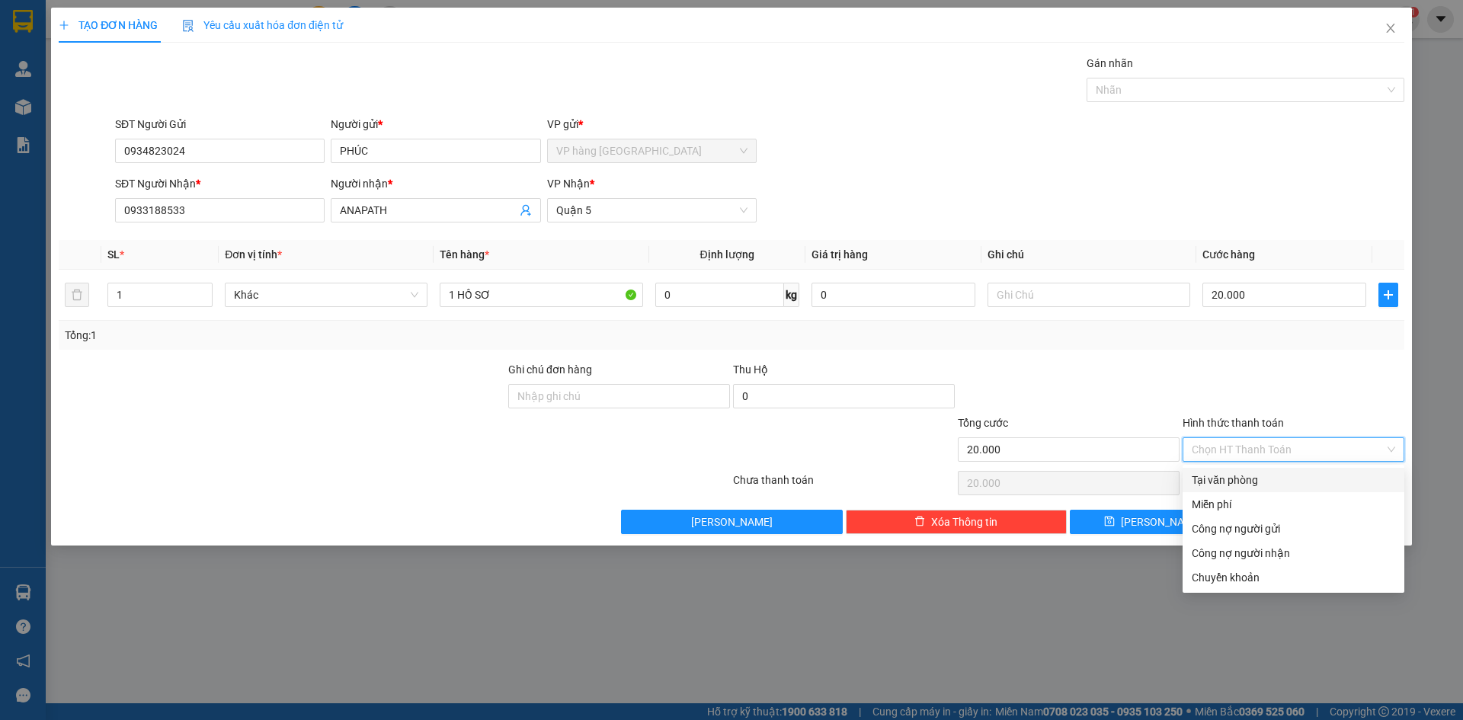
click at [1317, 476] on div "Tại văn phòng" at bounding box center [1294, 480] width 204 height 17
type input "0"
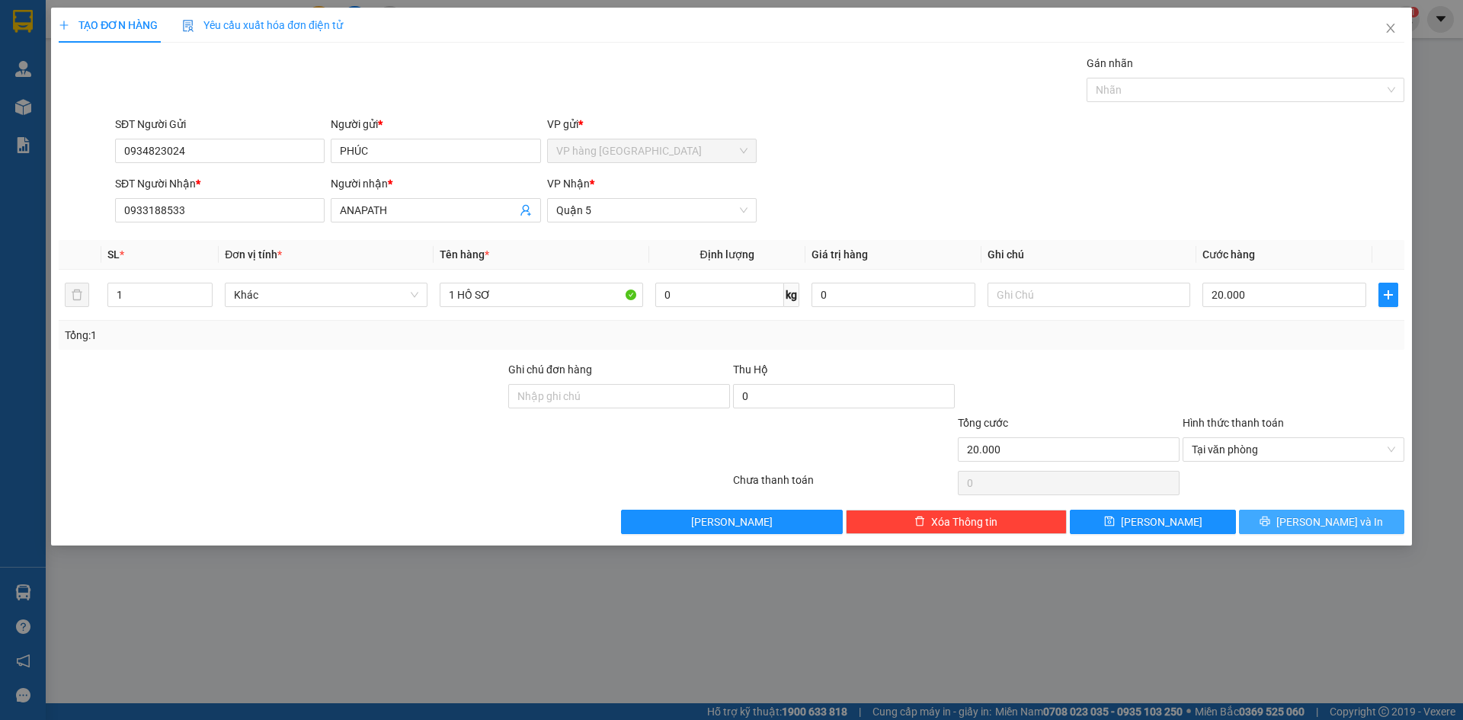
click at [1322, 517] on span "[PERSON_NAME] và In" at bounding box center [1330, 522] width 107 height 17
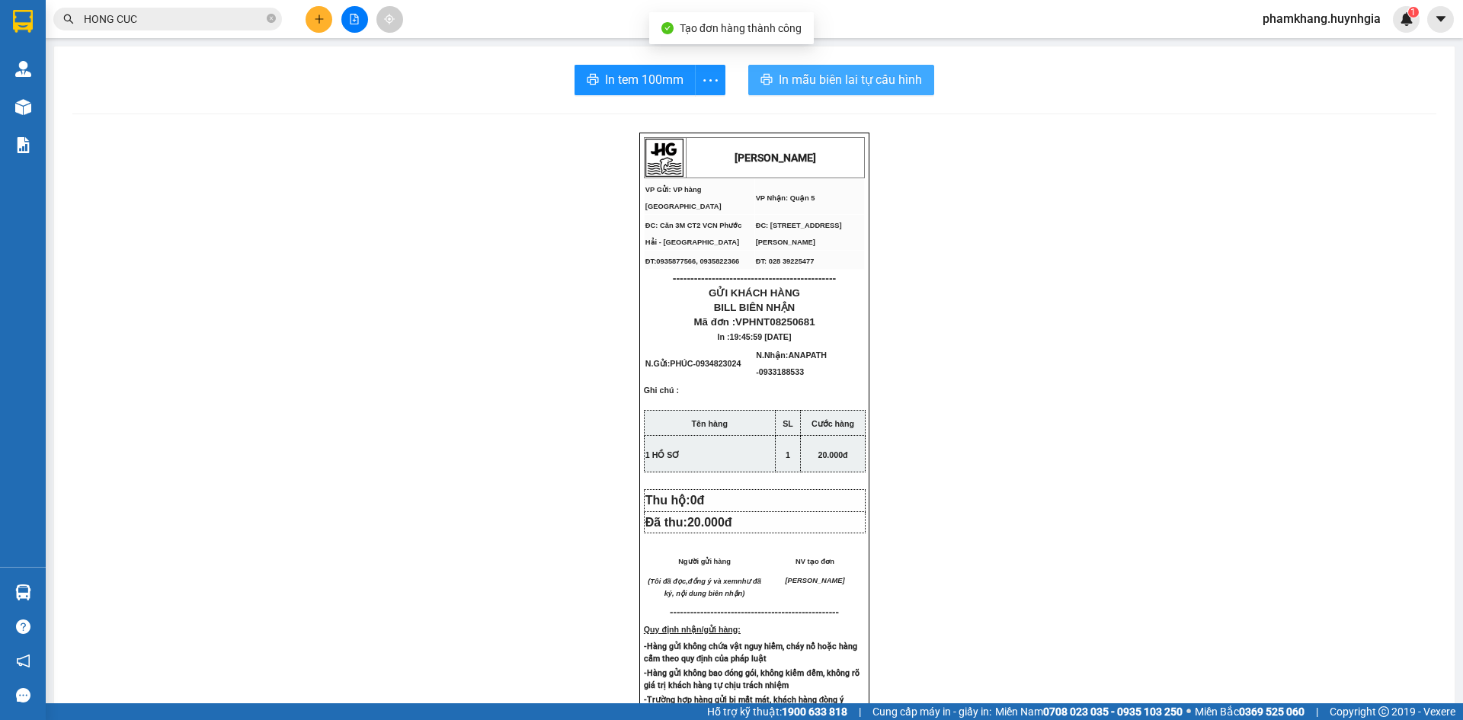
click at [869, 89] on span "In mẫu biên lai tự cấu hình" at bounding box center [850, 79] width 143 height 19
click at [600, 69] on button "In tem 100mm" at bounding box center [635, 80] width 121 height 30
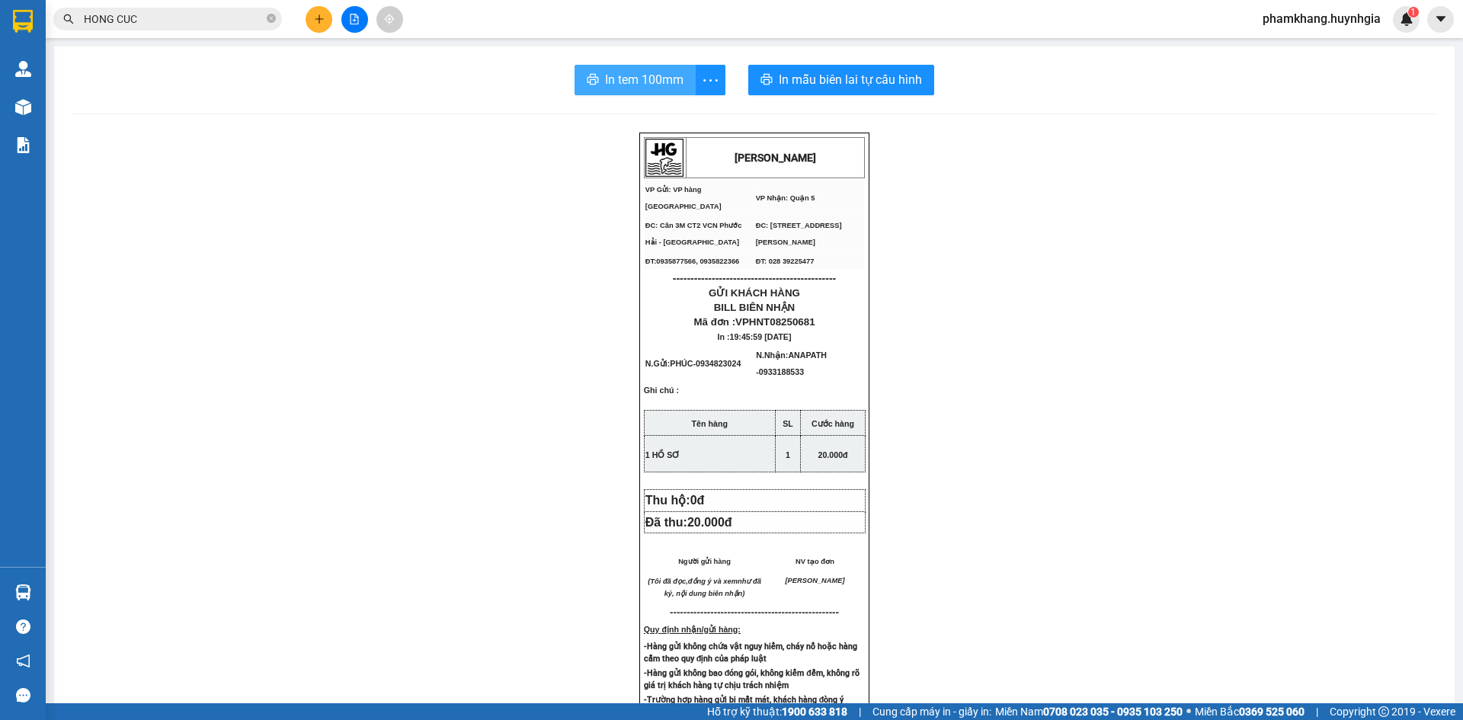
click at [644, 77] on span "In tem 100mm" at bounding box center [644, 79] width 79 height 19
click at [319, 11] on button at bounding box center [319, 19] width 27 height 27
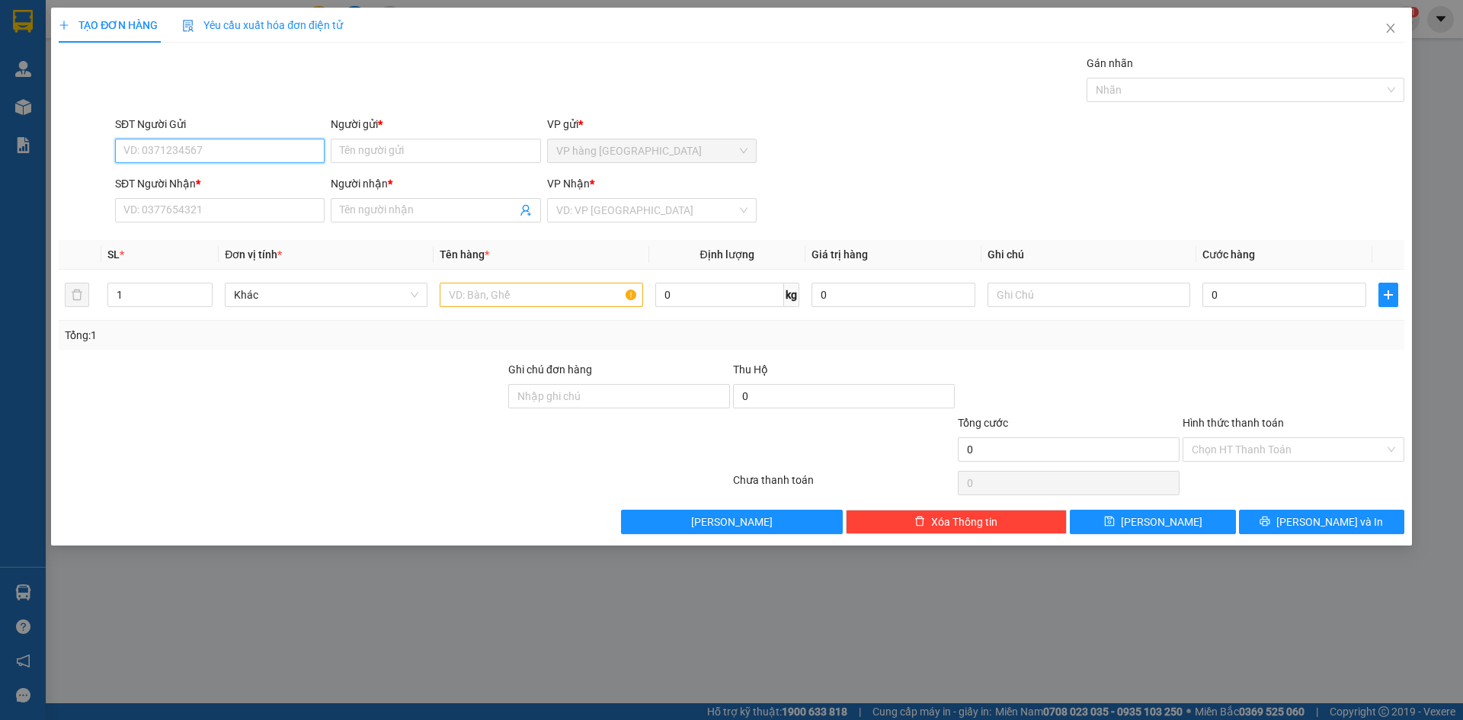
click at [248, 153] on input "SĐT Người Gửi" at bounding box center [220, 151] width 210 height 24
type input "0865449743"
type input "ANH LÂNG"
click at [410, 209] on input "Người nhận *" at bounding box center [428, 210] width 176 height 17
paste input "ANH LÂNG"
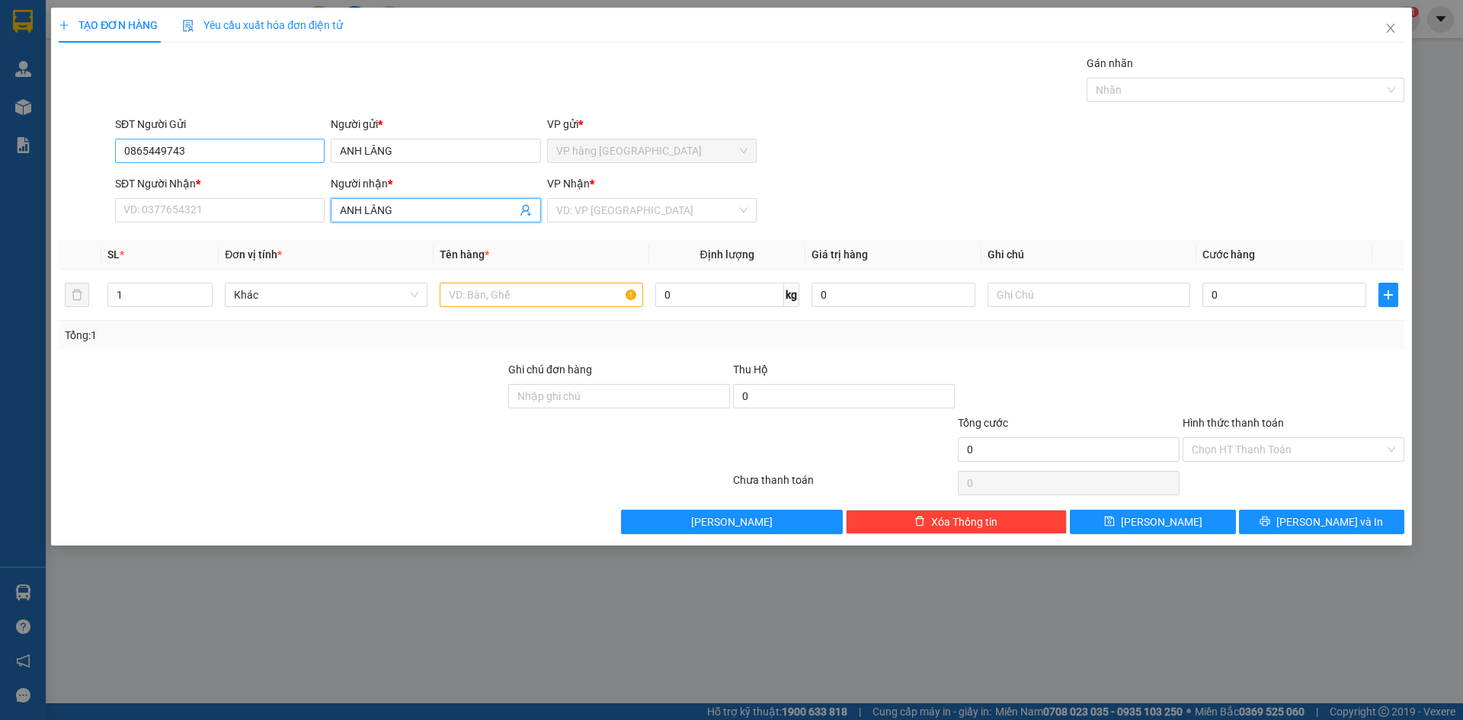
type input "ANH LÂNG"
click at [216, 159] on input "0865449743" at bounding box center [220, 151] width 210 height 24
click at [222, 198] on div "SĐT Người Nhận * VD: 0377654321" at bounding box center [220, 201] width 210 height 53
click at [226, 210] on input "SĐT Người Nhận *" at bounding box center [220, 210] width 210 height 24
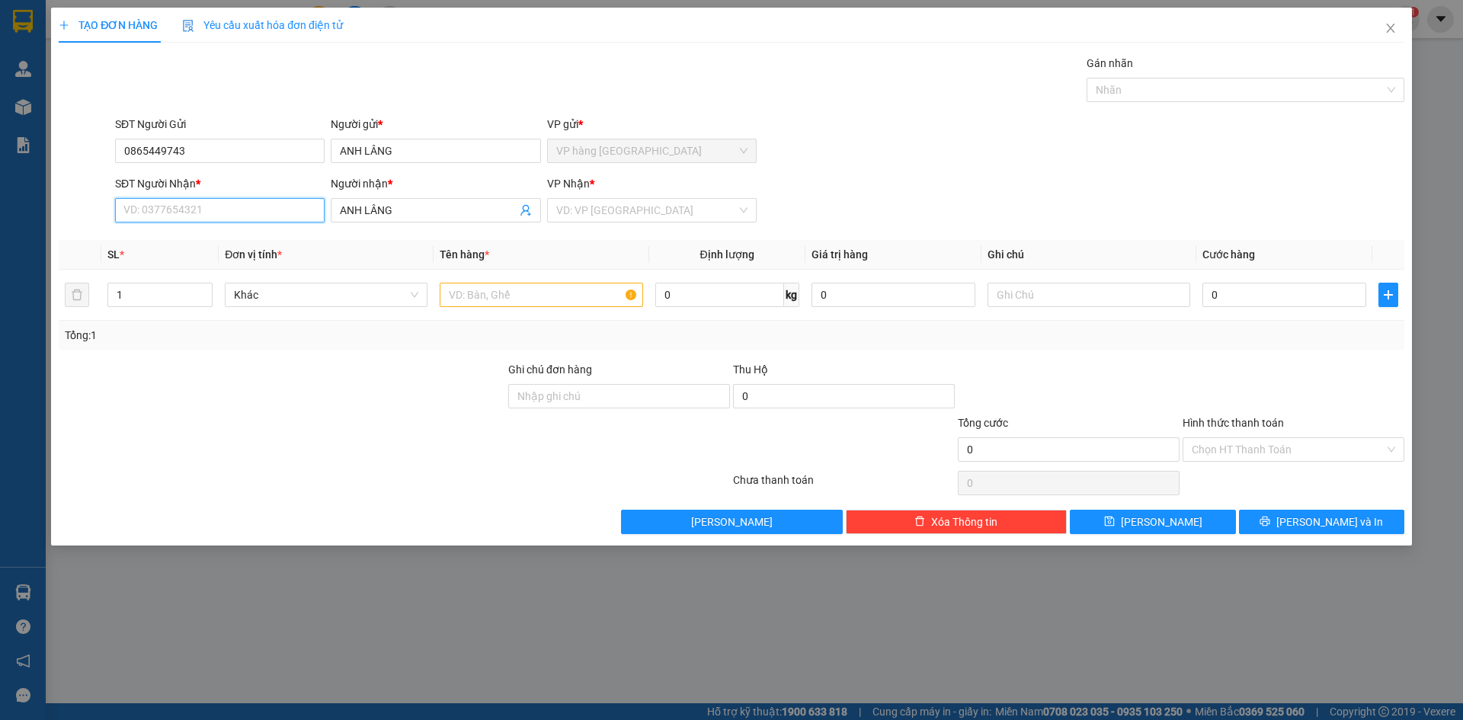
paste input "0865449743"
type input "0865449743"
click at [716, 204] on input "search" at bounding box center [646, 210] width 181 height 23
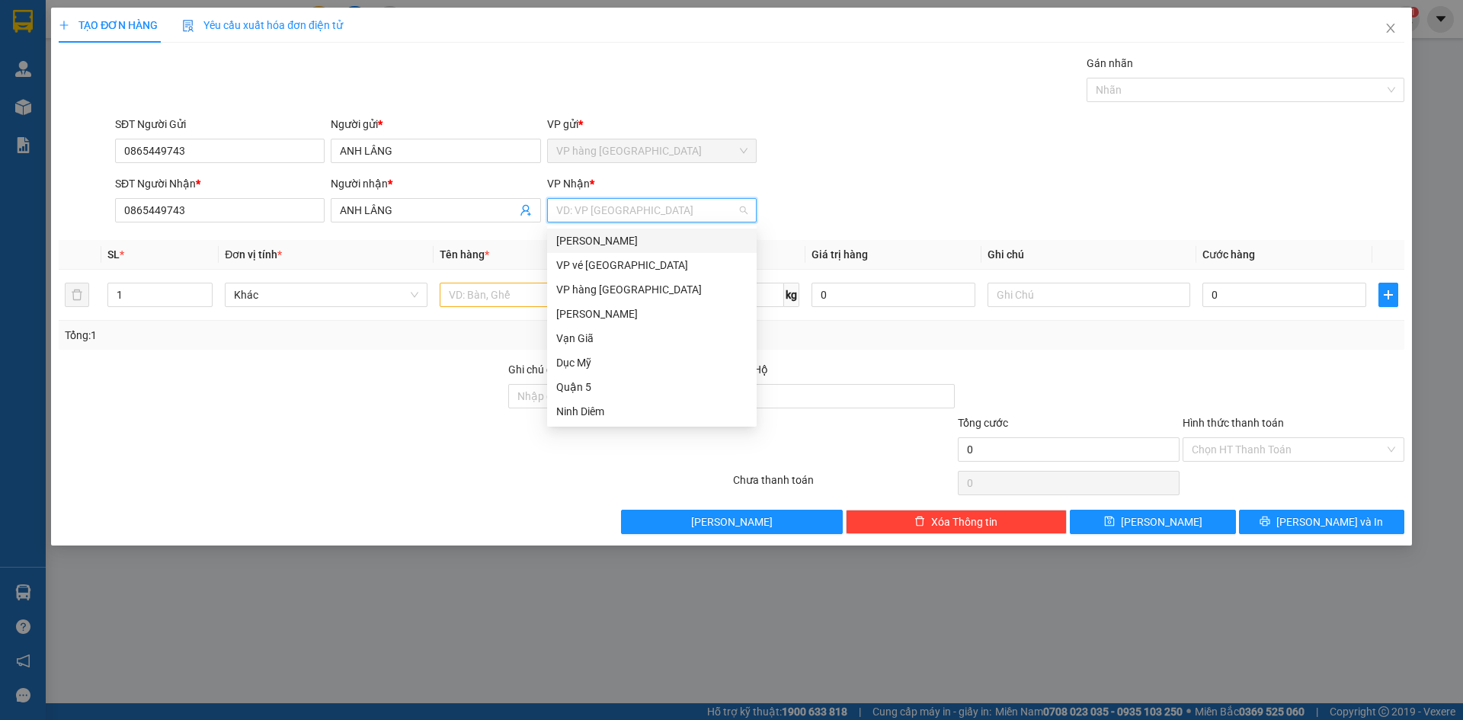
click at [690, 241] on div "[PERSON_NAME]" at bounding box center [651, 240] width 191 height 17
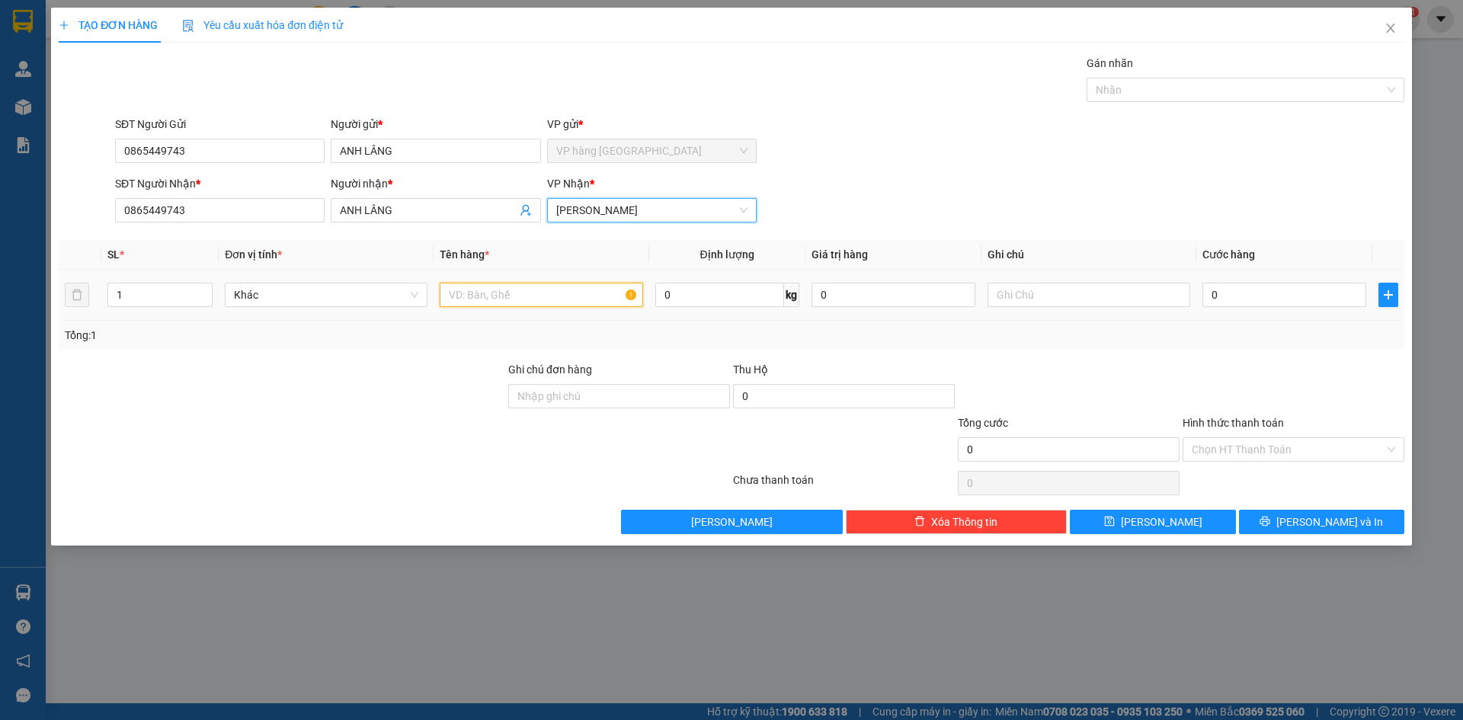
click at [530, 297] on input "text" at bounding box center [541, 295] width 203 height 24
type input "1 XE VISION"
click at [1245, 296] on input "0" at bounding box center [1285, 295] width 164 height 24
type input "3"
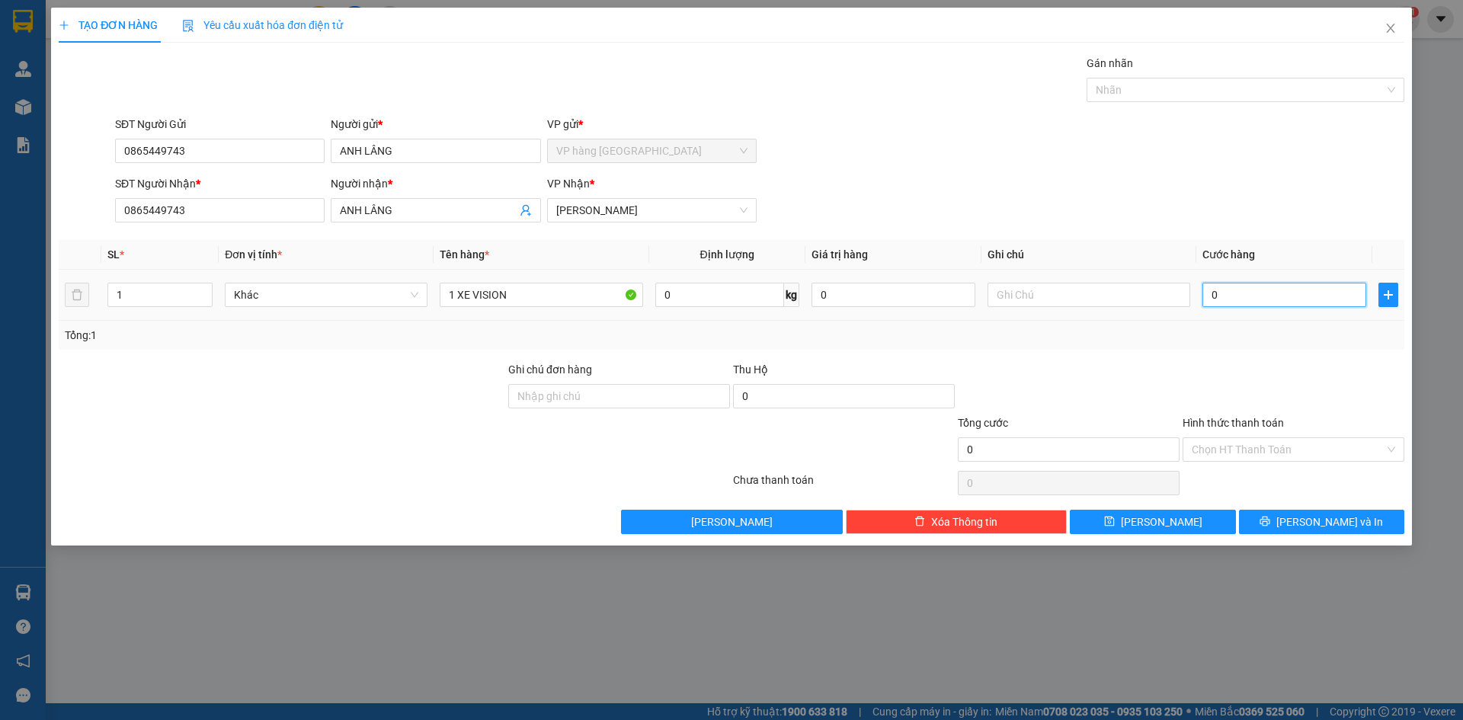
type input "3"
type input "30"
type input "300"
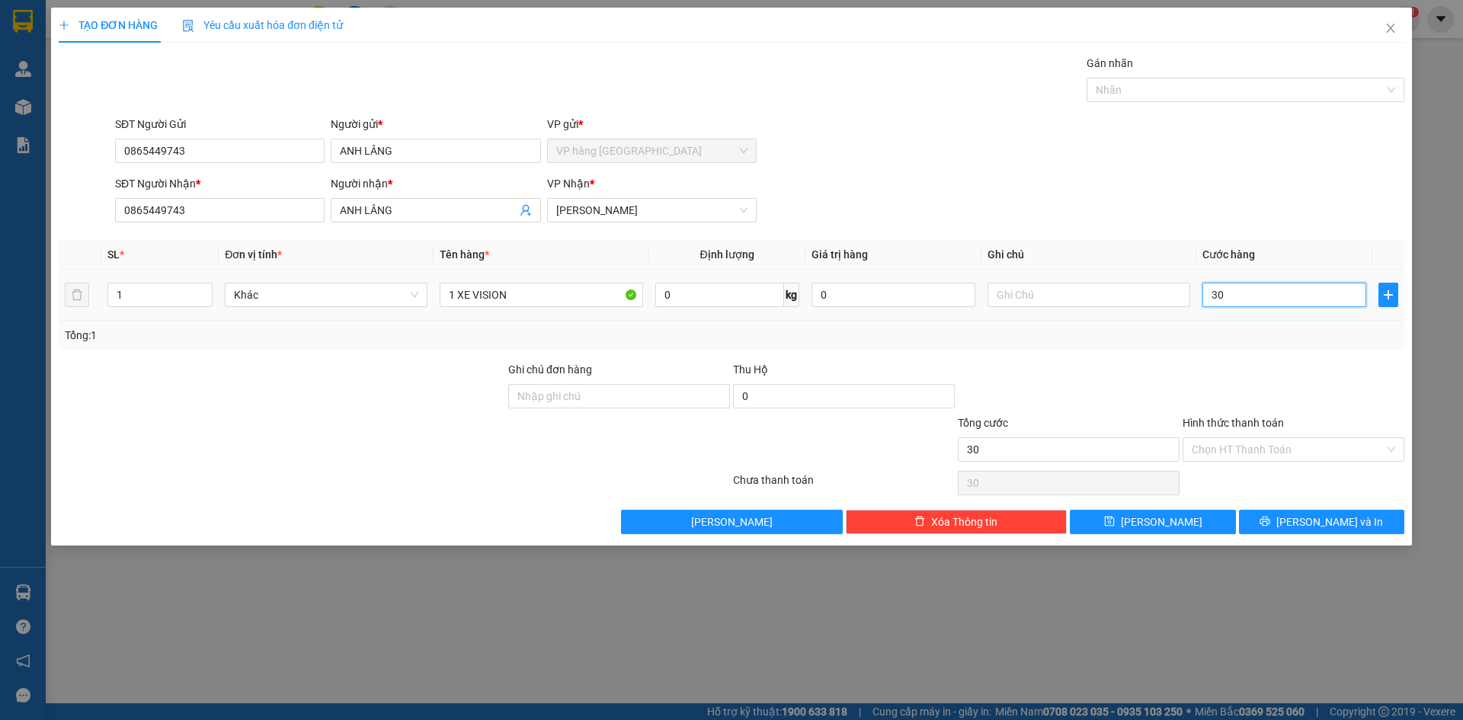
type input "300"
type input "300.000"
click at [1194, 236] on div "Transit Pickup Surcharge Ids Transit Deliver Surcharge Ids Transit Deliver Surc…" at bounding box center [732, 294] width 1346 height 479
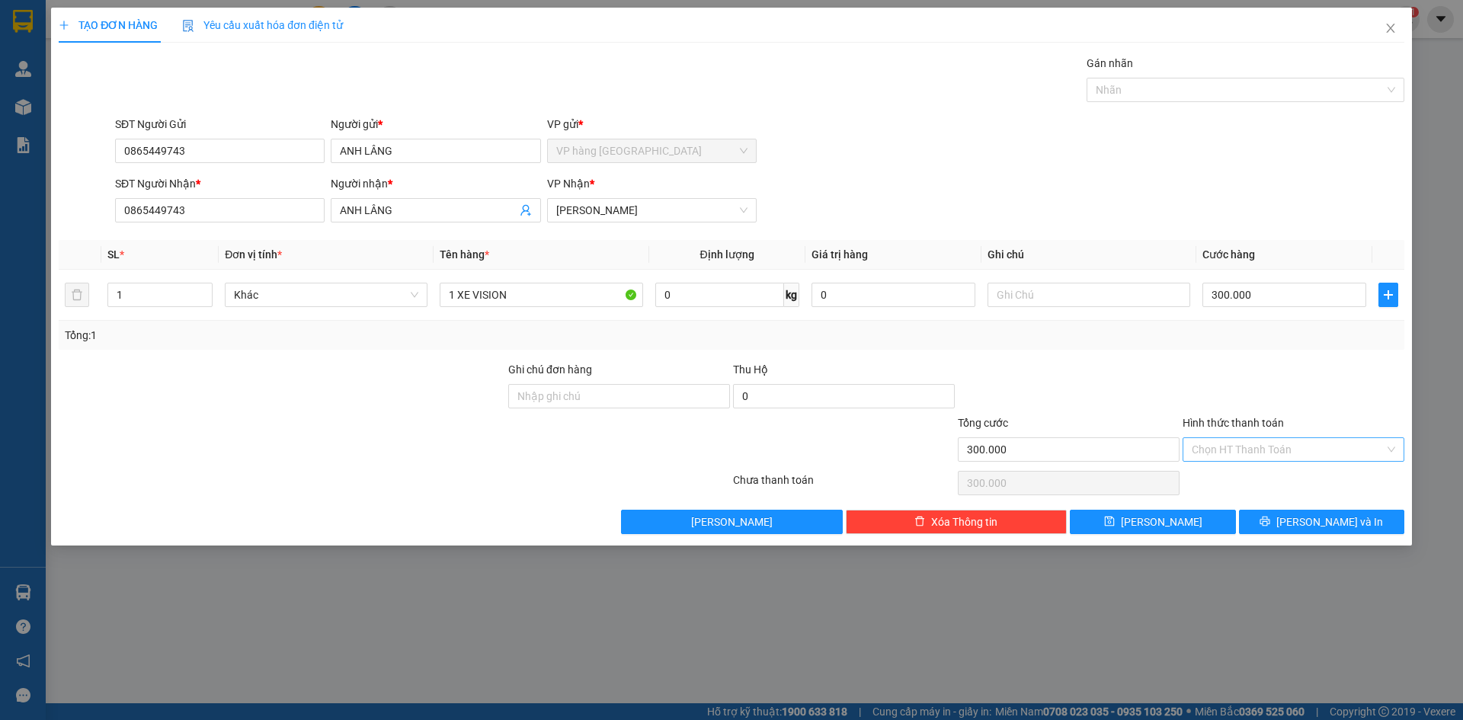
click at [1277, 451] on input "Hình thức thanh toán" at bounding box center [1288, 449] width 193 height 23
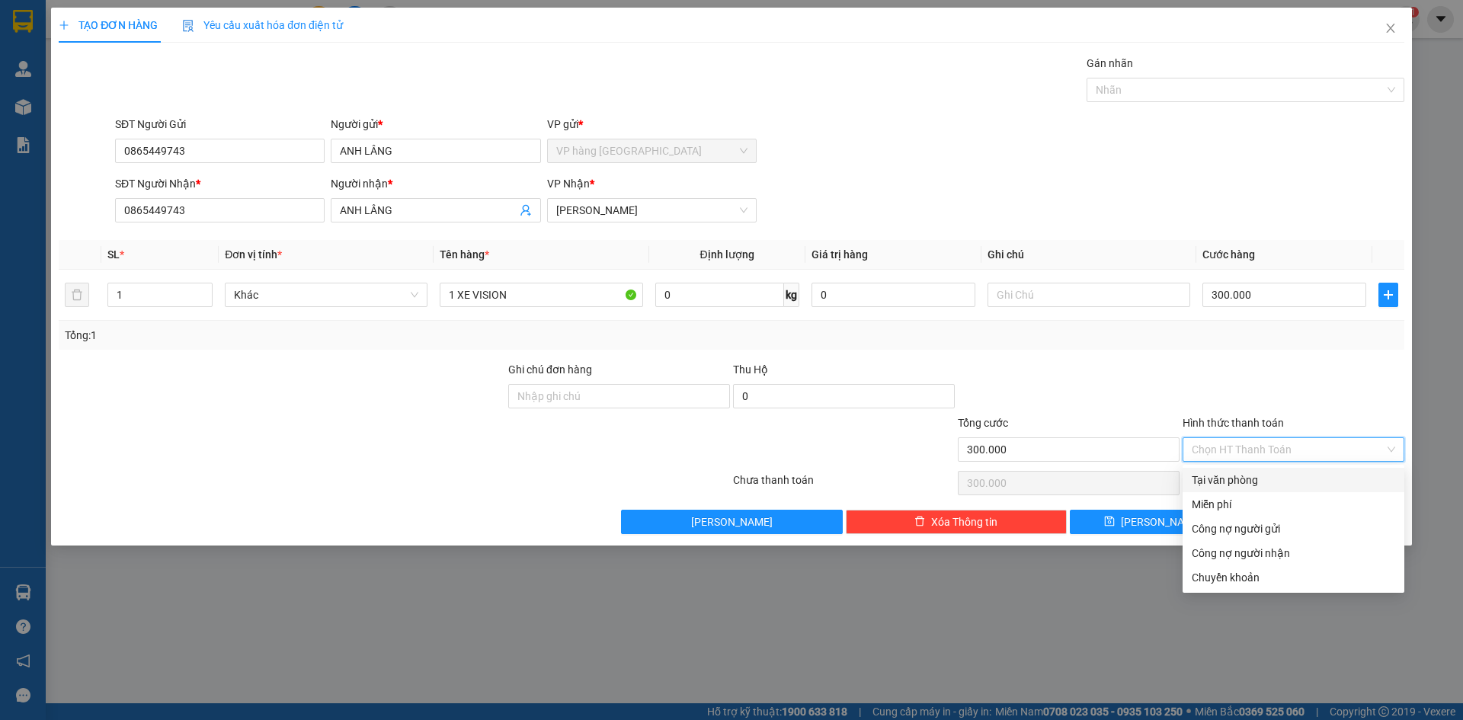
click at [1277, 485] on div "Tại văn phòng" at bounding box center [1294, 480] width 204 height 17
type input "0"
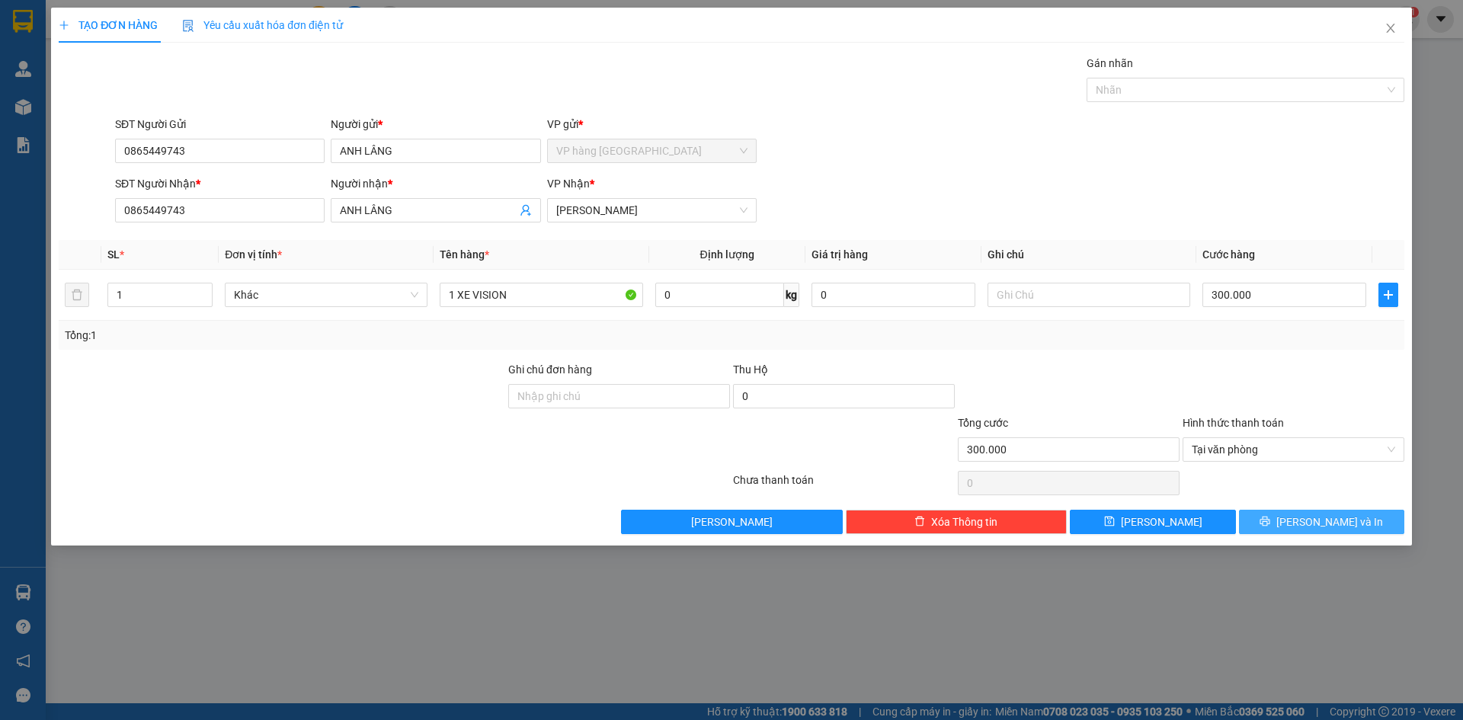
click at [1351, 522] on span "[PERSON_NAME] và In" at bounding box center [1330, 522] width 107 height 17
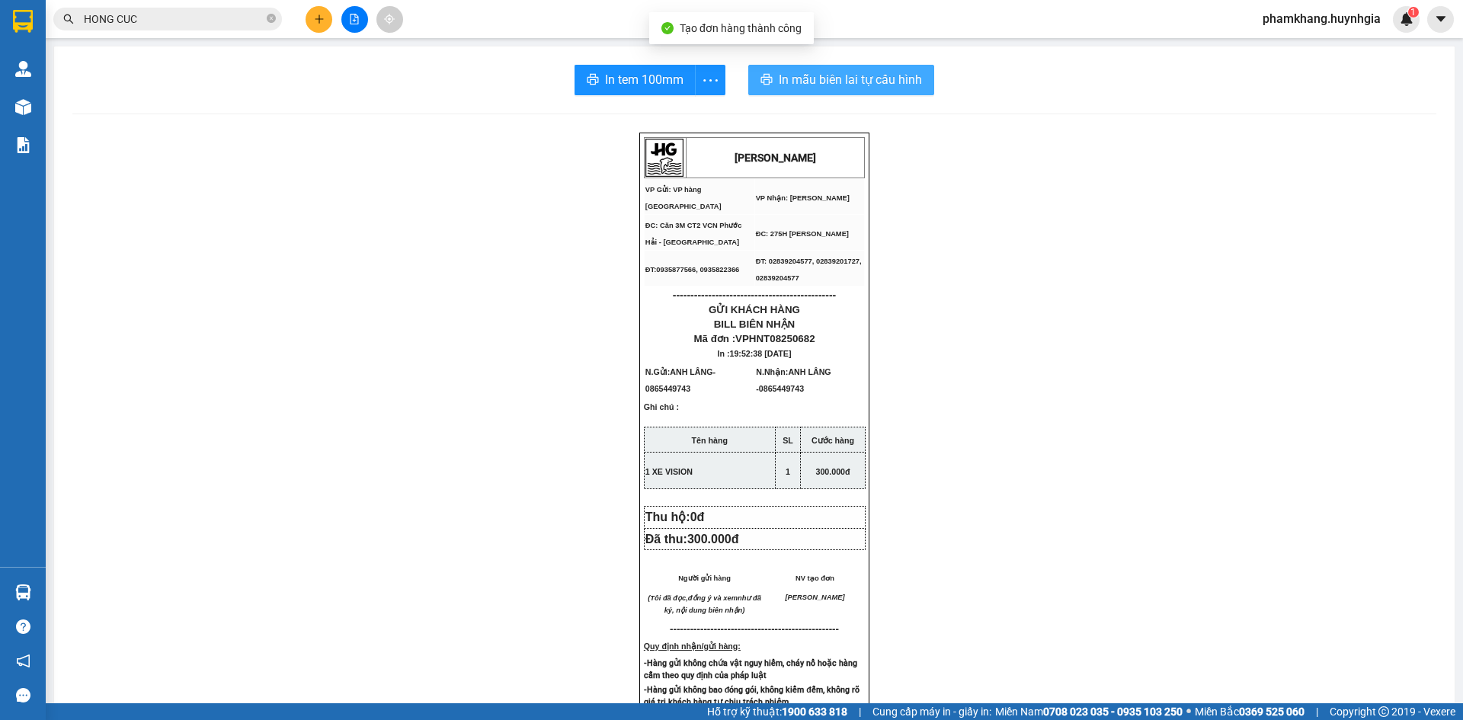
click at [817, 74] on span "In mẫu biên lai tự cấu hình" at bounding box center [850, 79] width 143 height 19
drag, startPoint x: 1344, startPoint y: 501, endPoint x: 848, endPoint y: 250, distance: 556.0
click at [1344, 501] on div "HUỲNH GIA VP Gửi: VP hàng Nha Trang VP Nhận: Phạm Ngũ Lão ĐC: Căn 3M CT2 VCN …" at bounding box center [754, 664] width 1364 height 1062
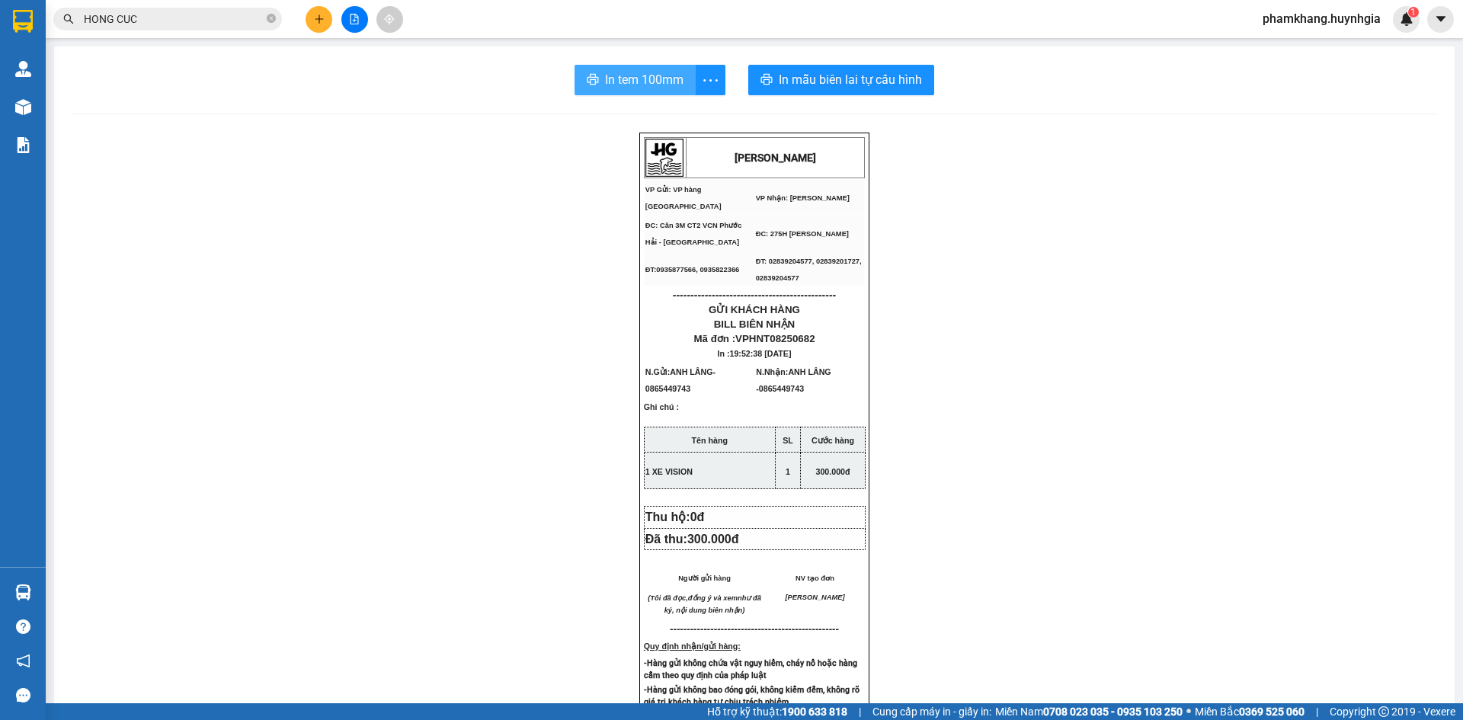
click at [611, 88] on span "In tem 100mm" at bounding box center [644, 79] width 79 height 19
click at [308, 21] on button at bounding box center [319, 19] width 27 height 27
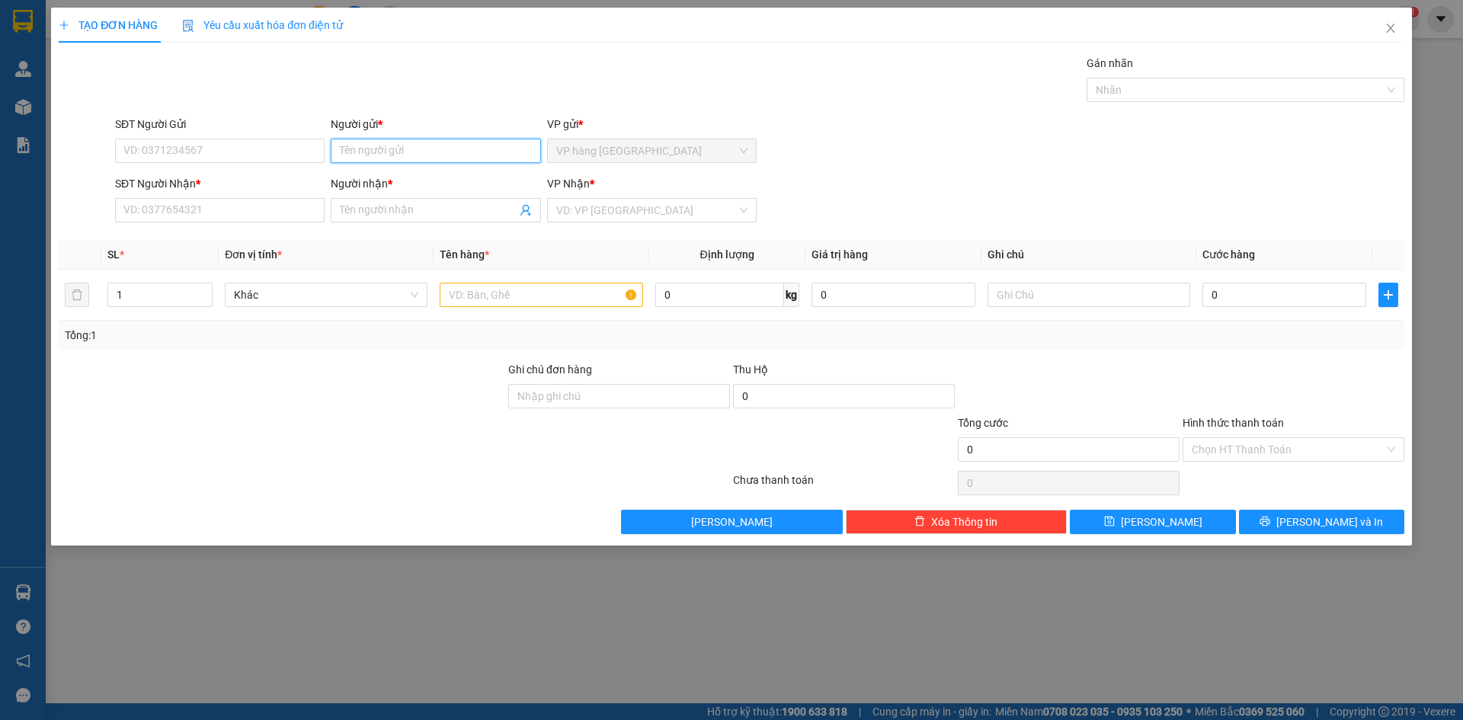
click at [402, 148] on input "Người gửi *" at bounding box center [436, 151] width 210 height 24
type input "s"
type input "SANH"
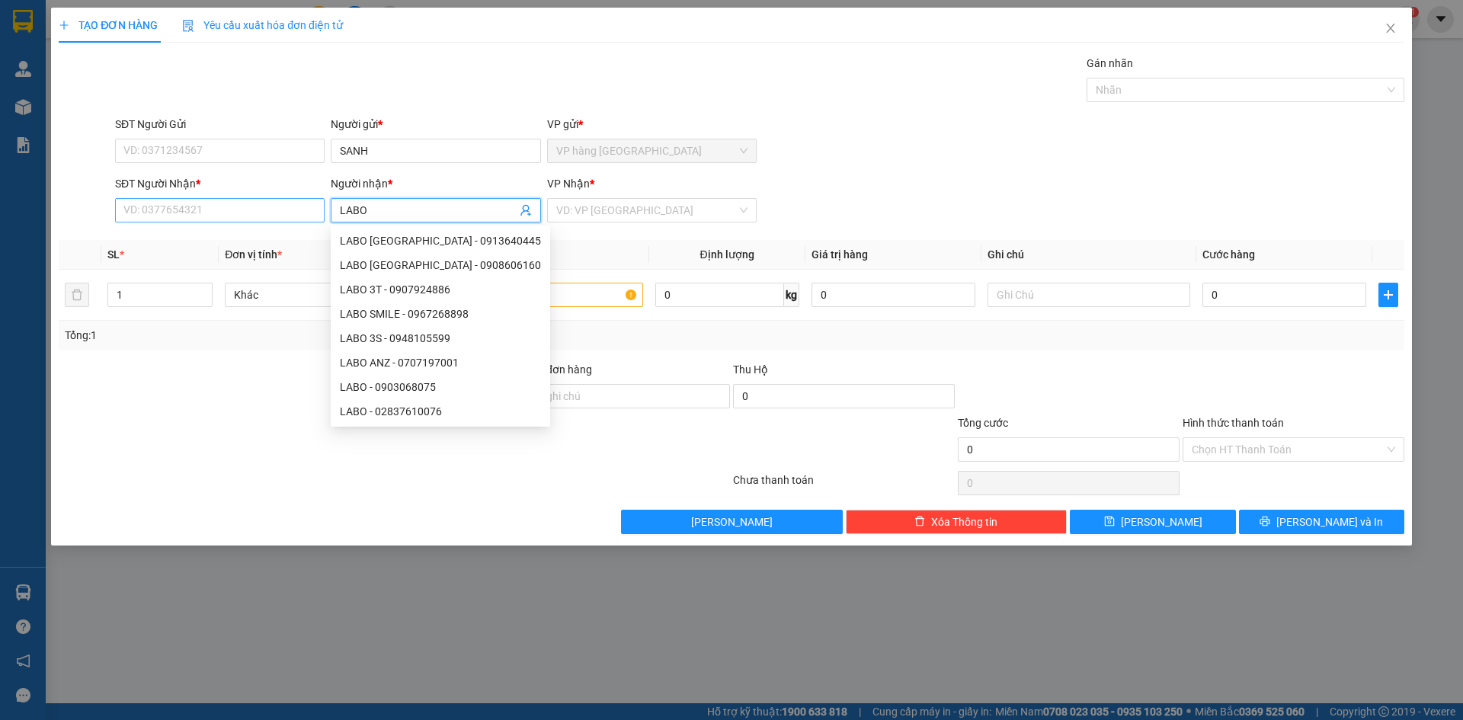
type input "LABO"
click at [213, 210] on input "SĐT Người Nhận *" at bounding box center [220, 210] width 210 height 24
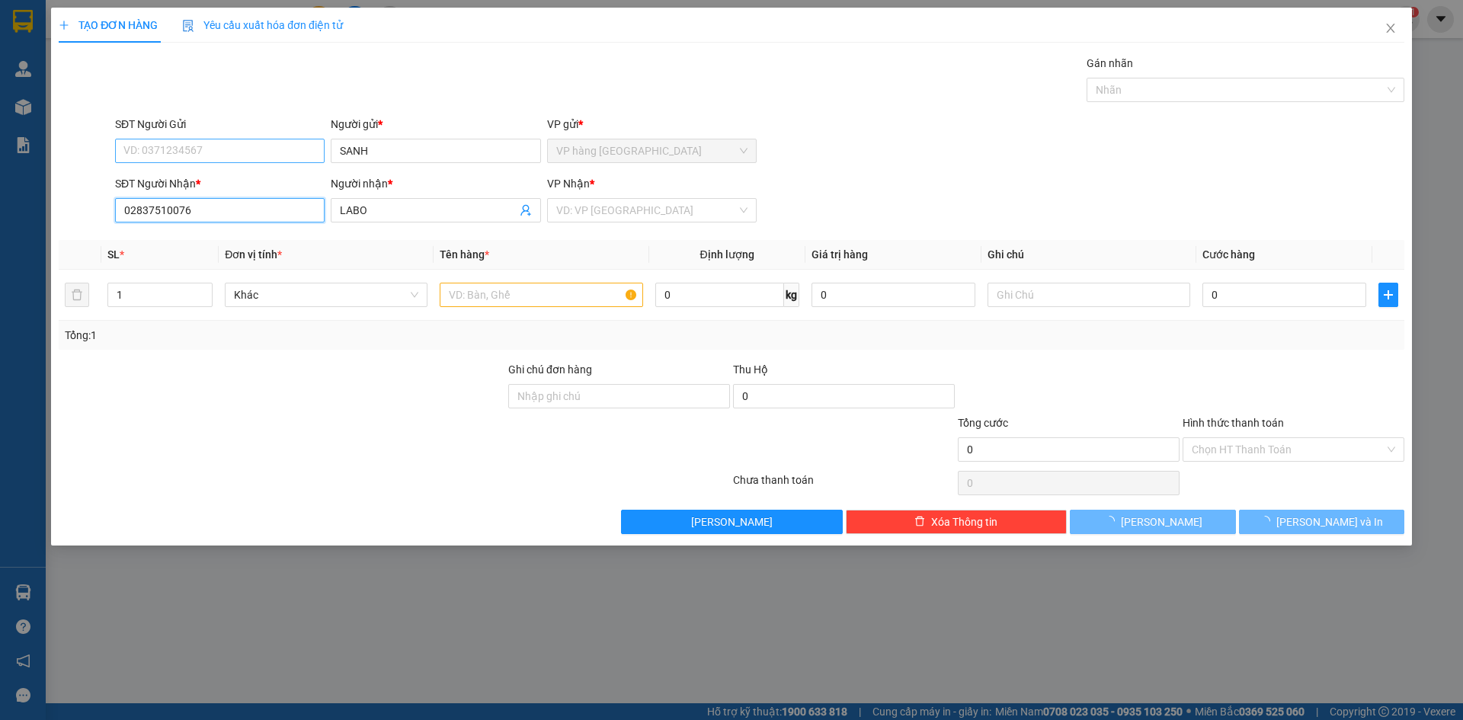
type input "02837510076"
click at [223, 158] on input "SĐT Người Gửi" at bounding box center [220, 151] width 210 height 24
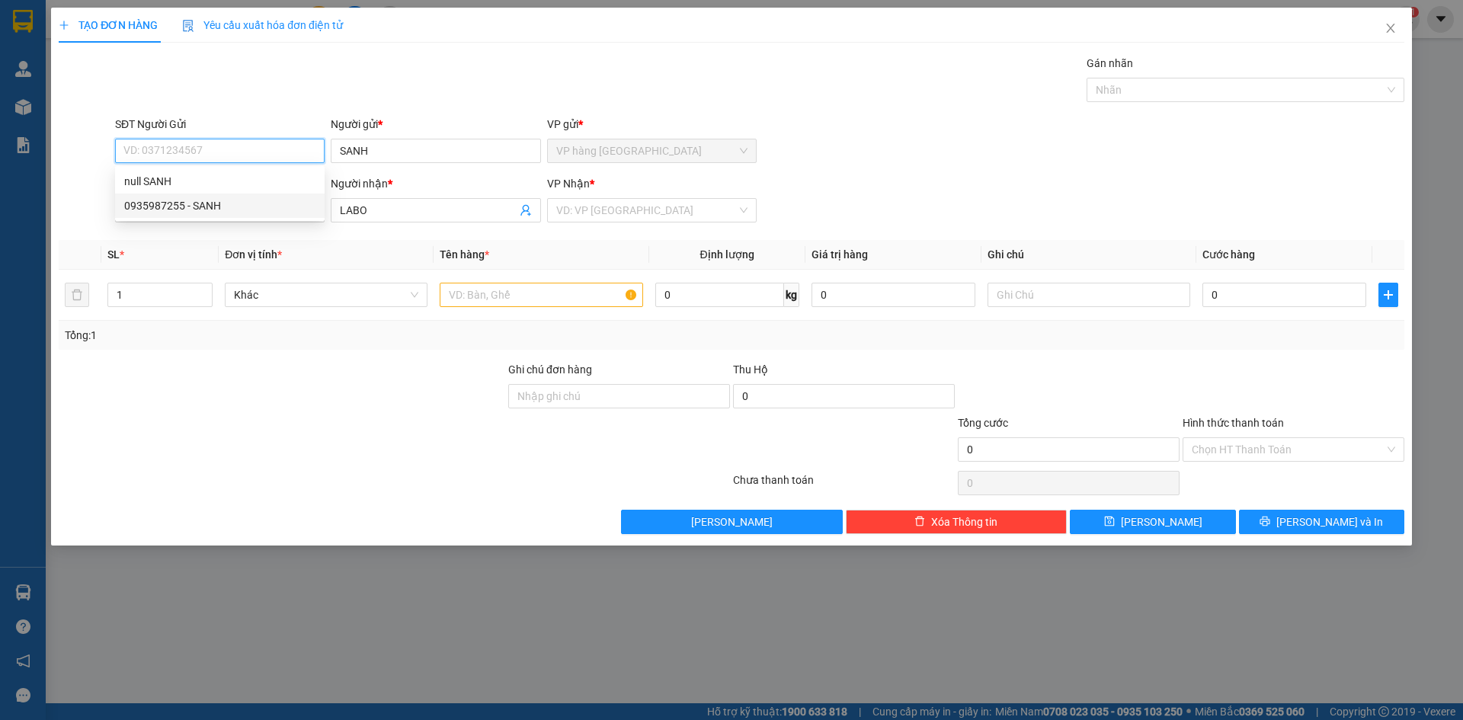
click at [220, 200] on div "0935987255 - SANH" at bounding box center [219, 205] width 191 height 17
type input "0935987255"
click at [572, 215] on input "search" at bounding box center [646, 210] width 181 height 23
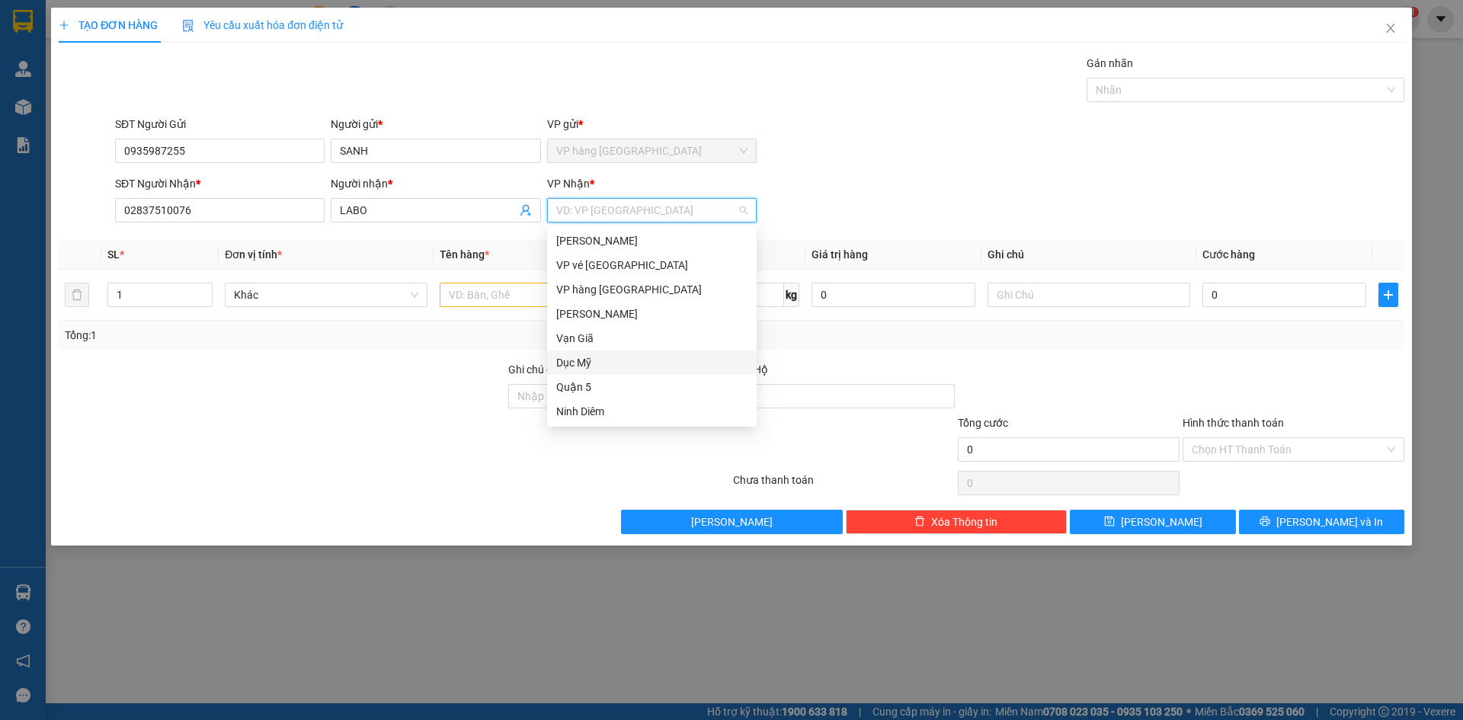
click at [623, 357] on div "Dục Mỹ" at bounding box center [651, 362] width 191 height 17
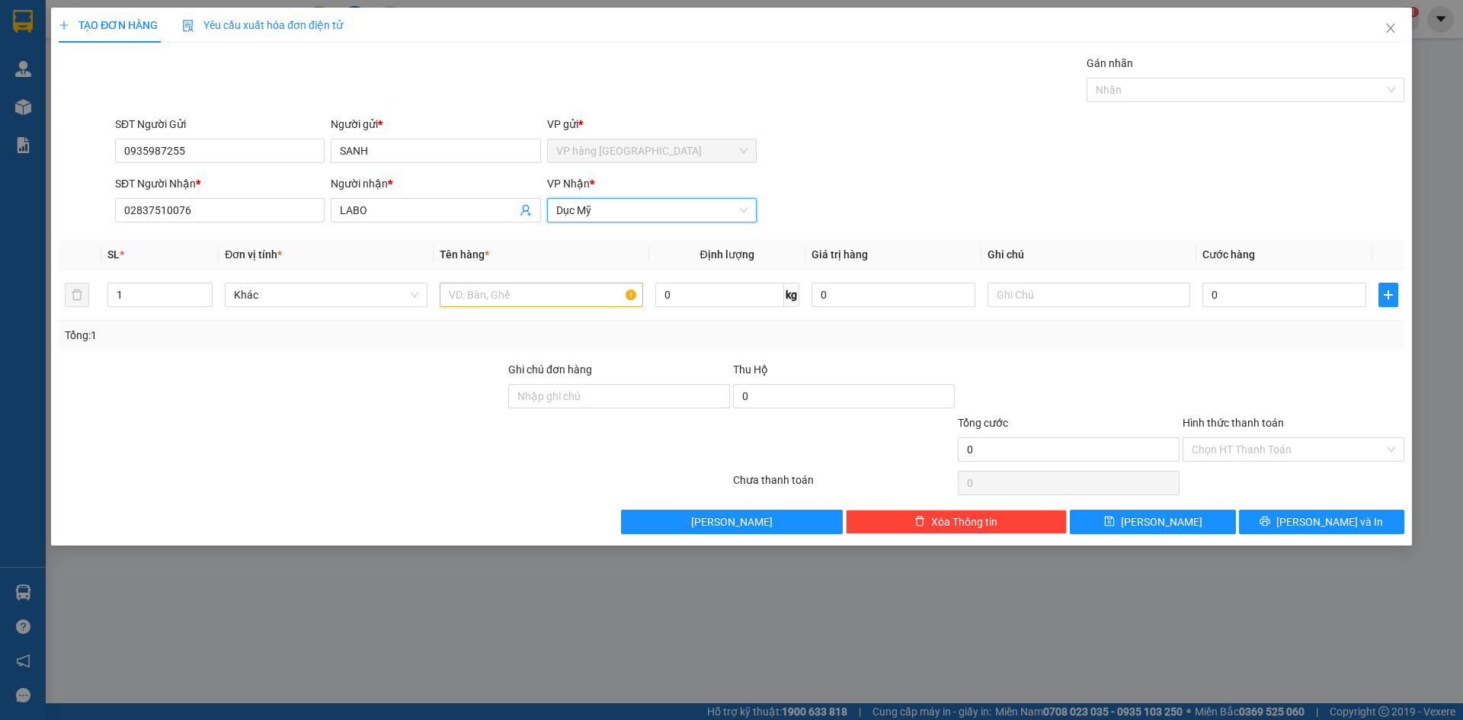
drag, startPoint x: 623, startPoint y: 229, endPoint x: 623, endPoint y: 219, distance: 9.9
click at [623, 226] on div "Transit Pickup Surcharge Ids Transit Deliver Surcharge Ids Transit Deliver Surc…" at bounding box center [732, 294] width 1346 height 479
click at [623, 219] on span "Dục Mỹ" at bounding box center [651, 210] width 191 height 23
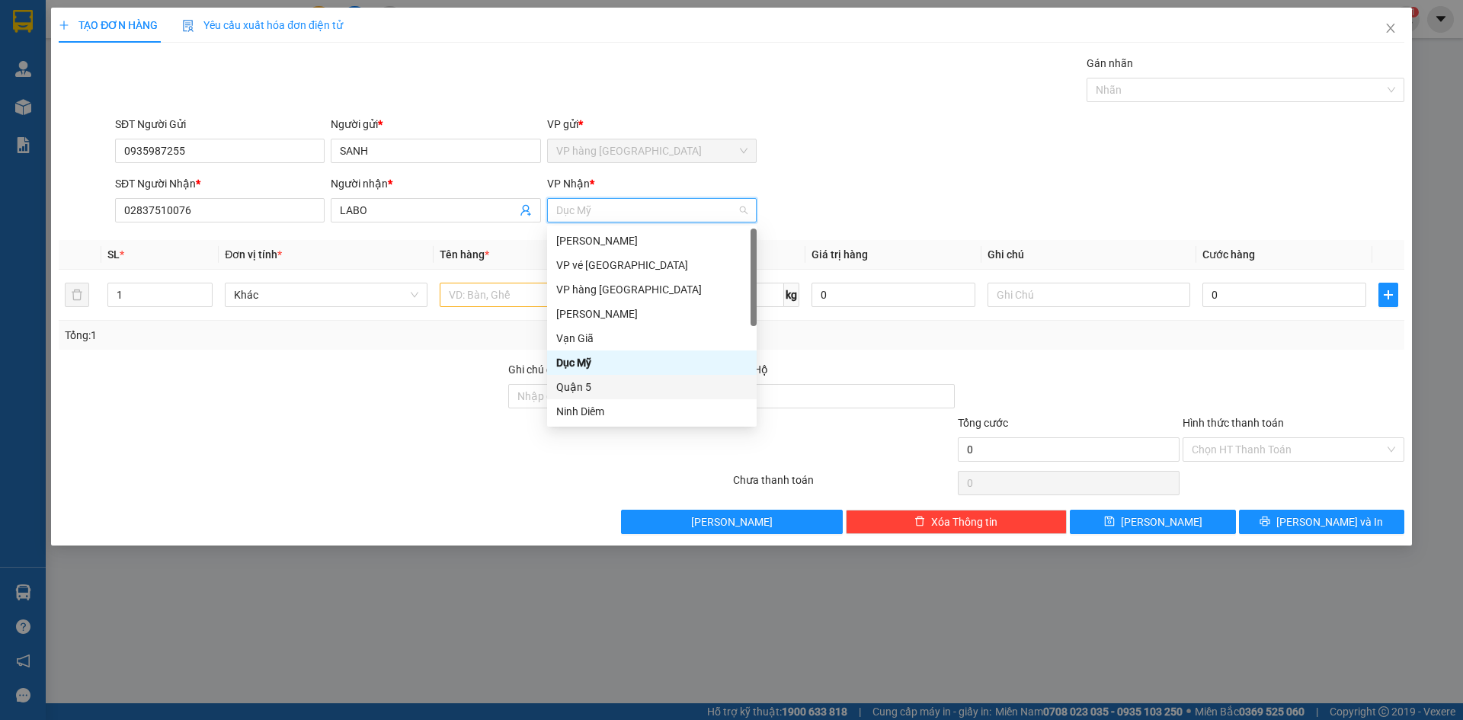
click at [636, 383] on div "Quận 5" at bounding box center [651, 387] width 191 height 17
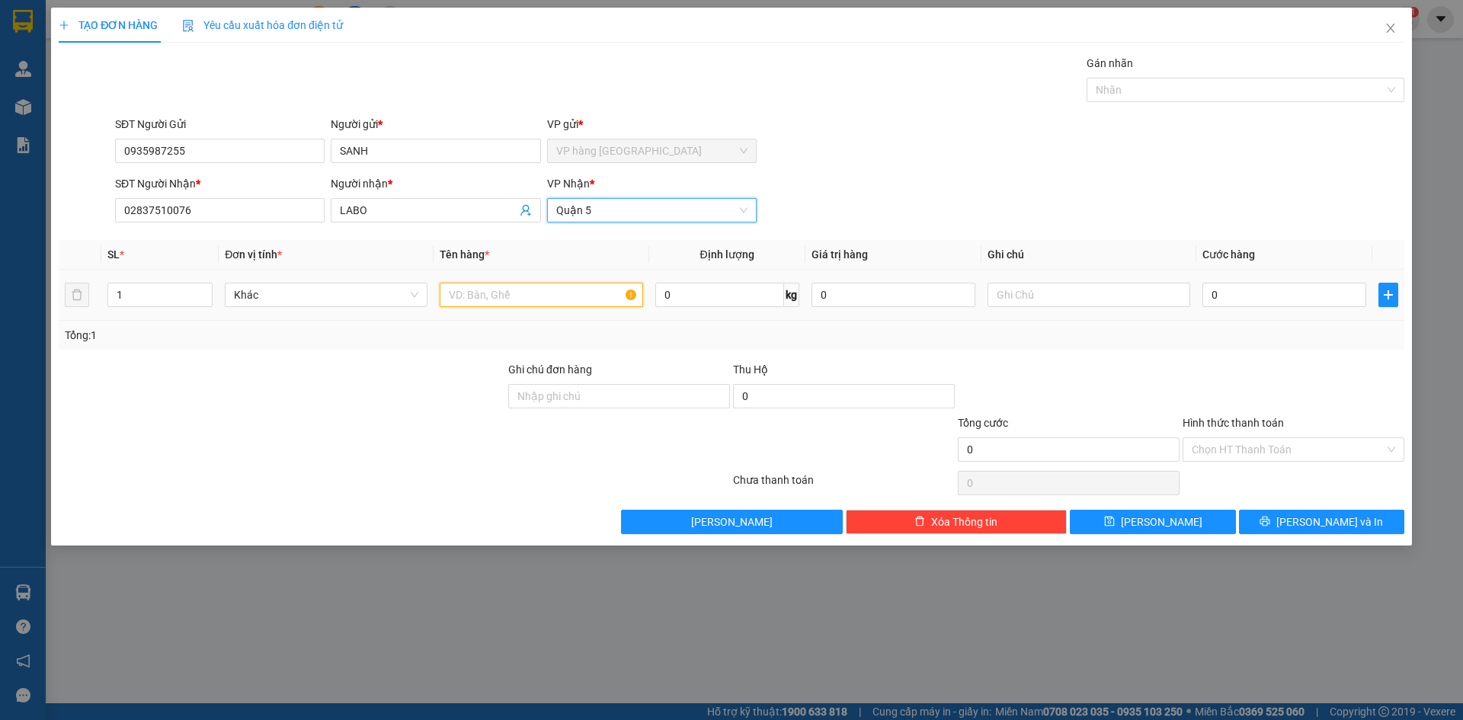
click at [568, 297] on input "text" at bounding box center [541, 295] width 203 height 24
type input "HỘP"
click at [1218, 303] on input "0" at bounding box center [1285, 295] width 164 height 24
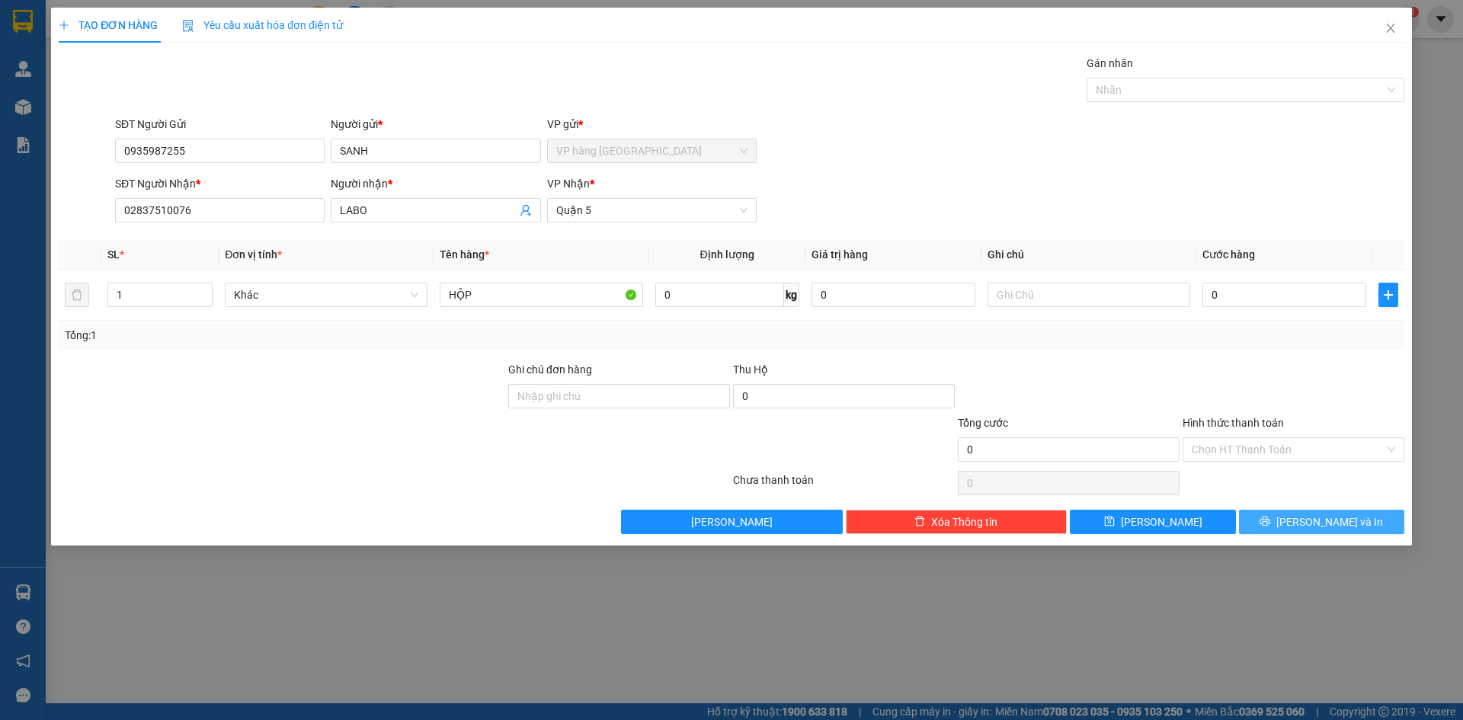
click at [1271, 524] on icon "printer" at bounding box center [1265, 521] width 11 height 11
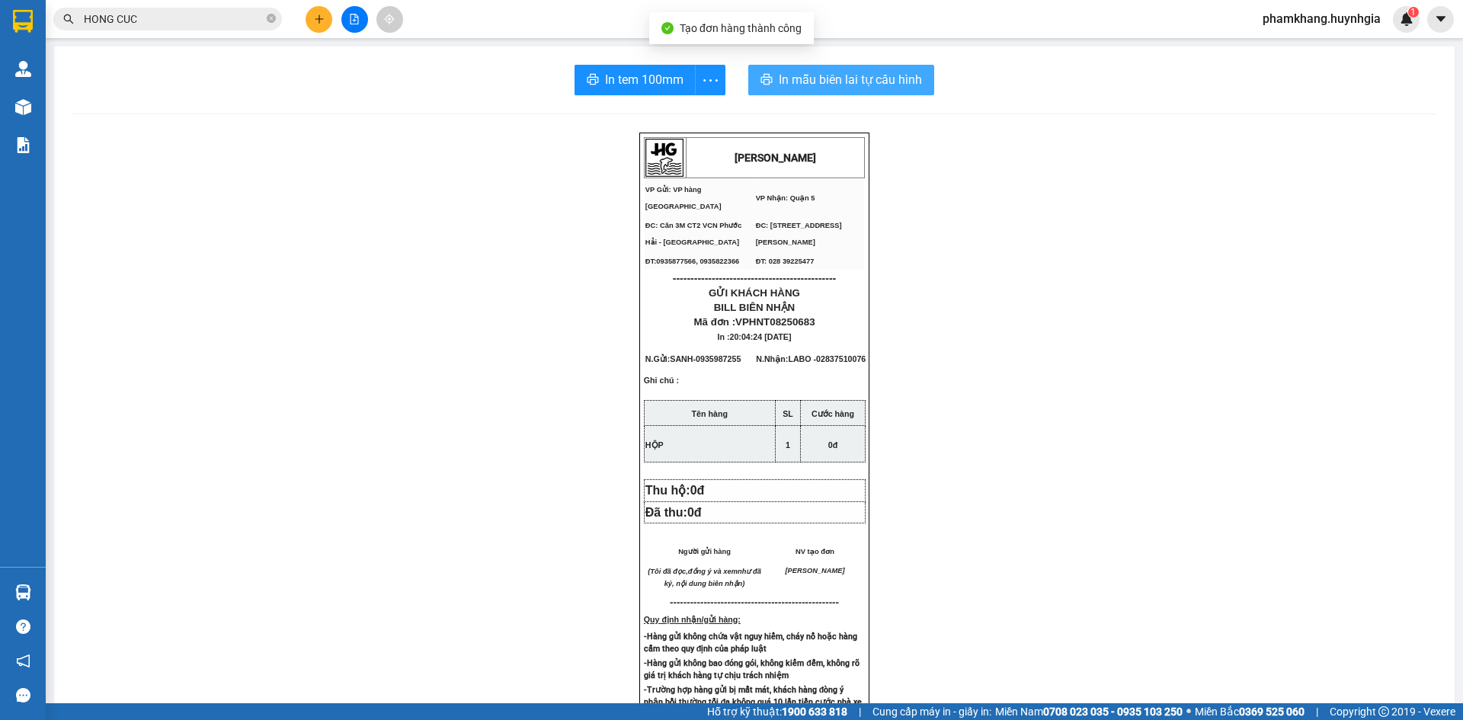
click at [779, 84] on span "In mẫu biên lai tự cấu hình" at bounding box center [850, 79] width 143 height 19
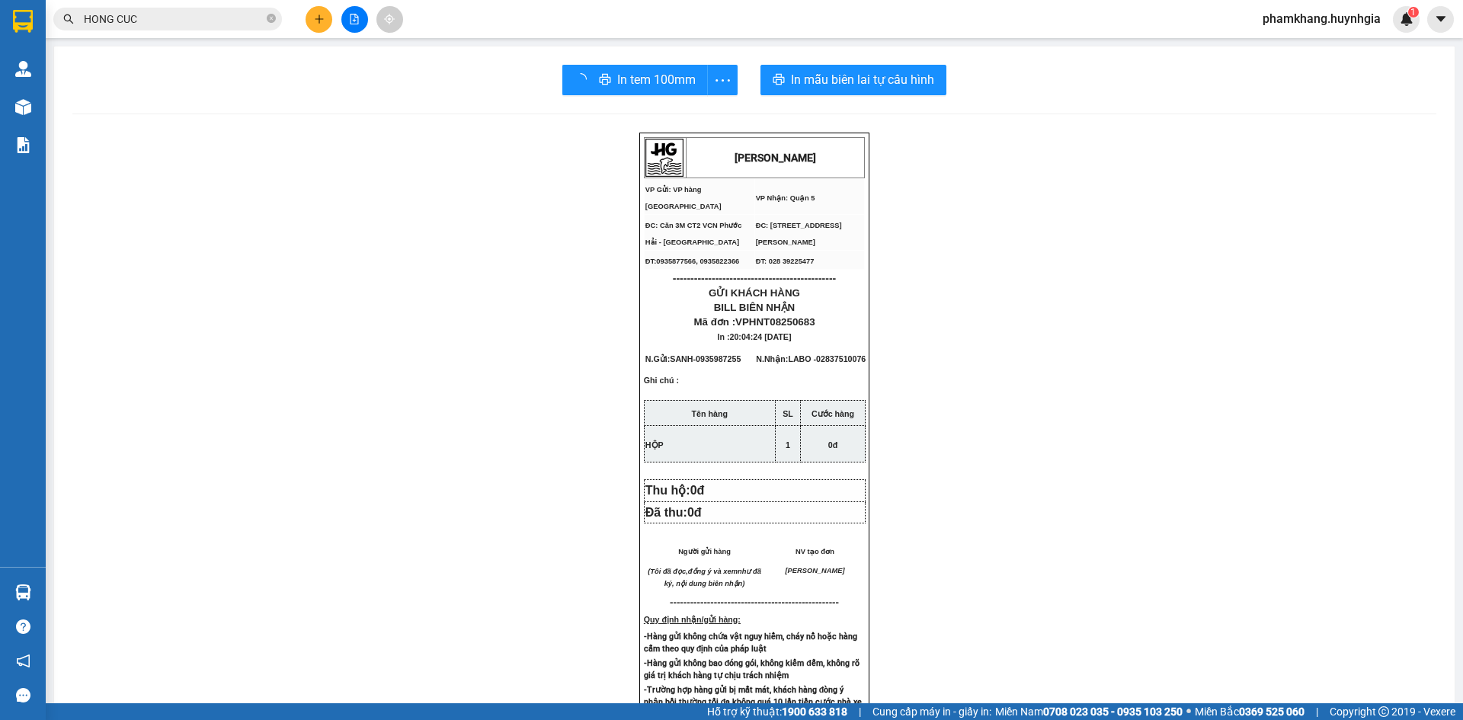
click at [662, 87] on div "In tem 100mm" at bounding box center [650, 80] width 175 height 30
click at [662, 87] on span "In tem 100mm" at bounding box center [644, 79] width 79 height 19
click at [315, 19] on icon "plus" at bounding box center [319, 19] width 11 height 11
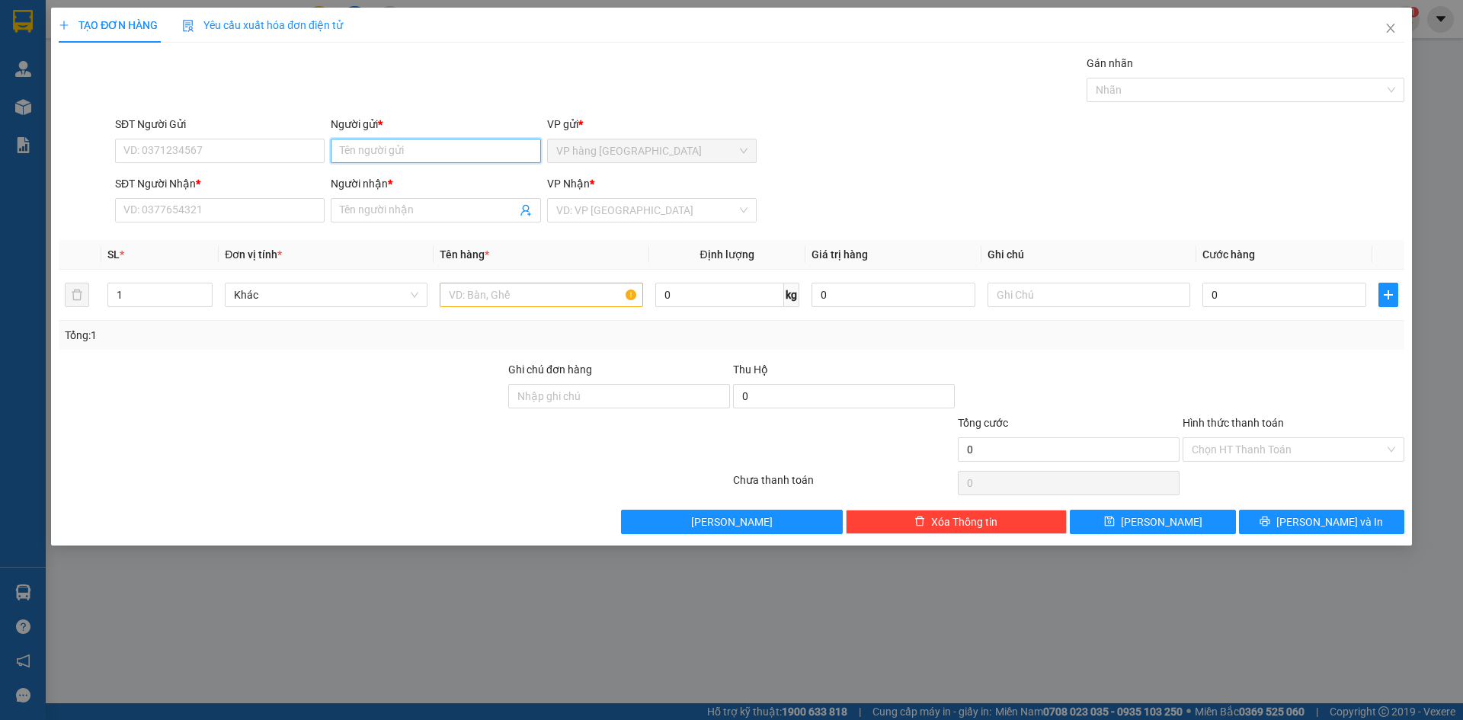
click at [459, 162] on input "Người gửi *" at bounding box center [436, 151] width 210 height 24
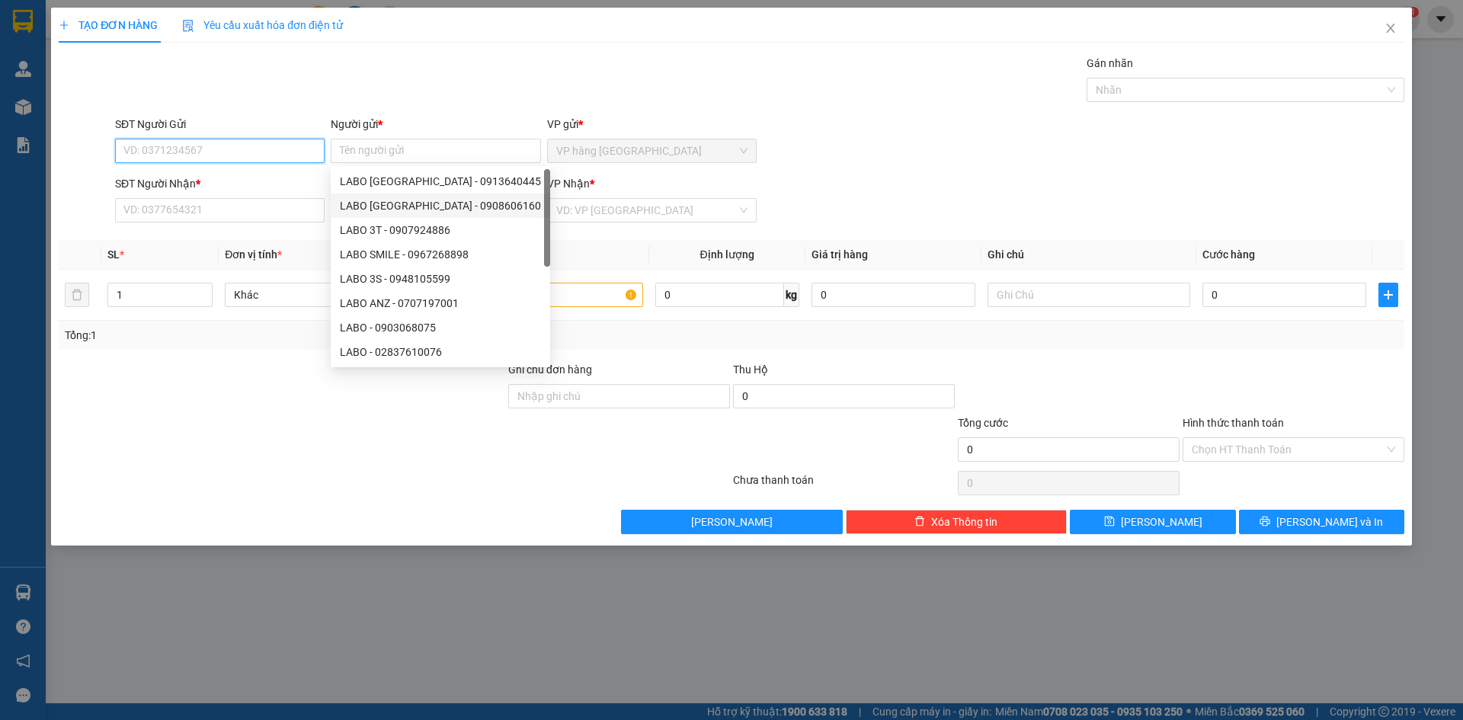
click at [215, 150] on input "SĐT Người Gửi" at bounding box center [220, 151] width 210 height 24
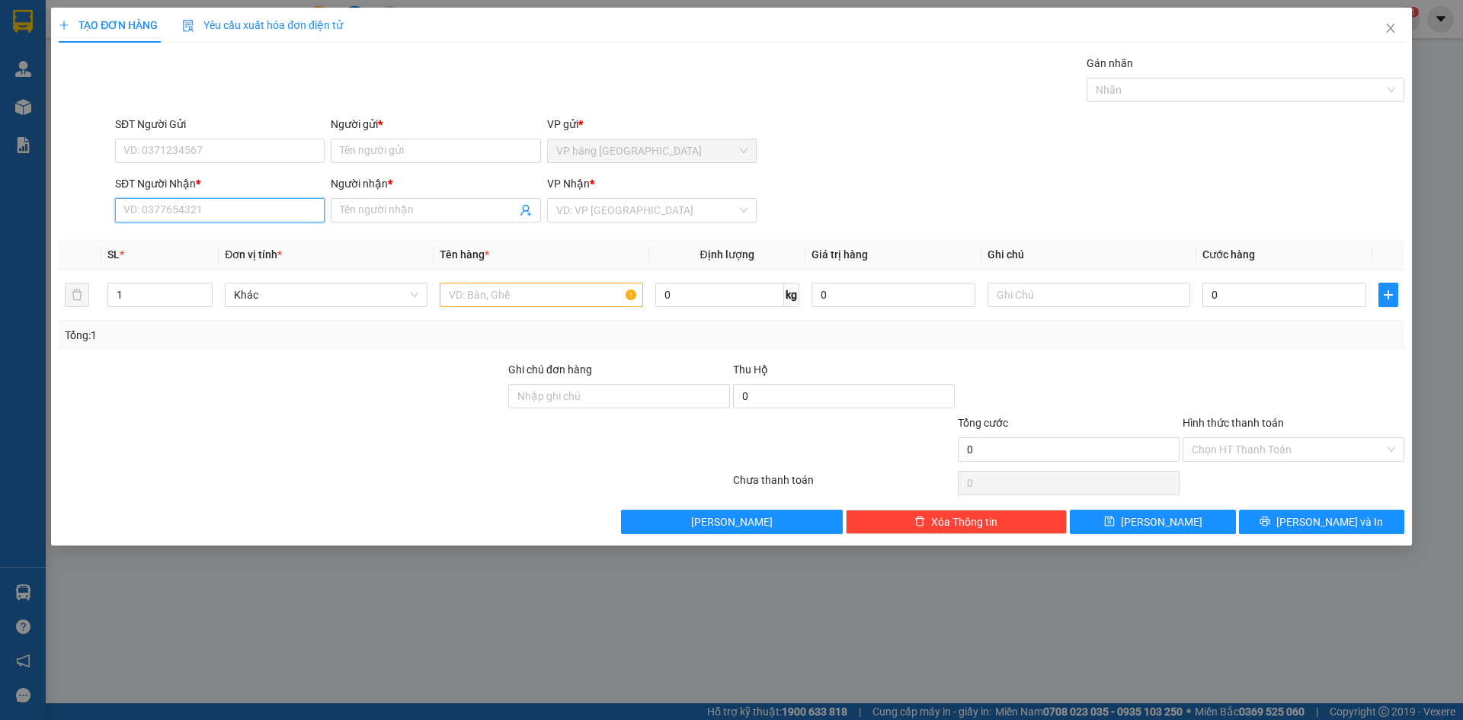
click at [210, 207] on input "SĐT Người Nhận *" at bounding box center [220, 210] width 210 height 24
click at [197, 136] on div "SĐT Người Gửi" at bounding box center [220, 127] width 210 height 23
click at [197, 157] on input "SĐT Người Gửi" at bounding box center [220, 151] width 210 height 24
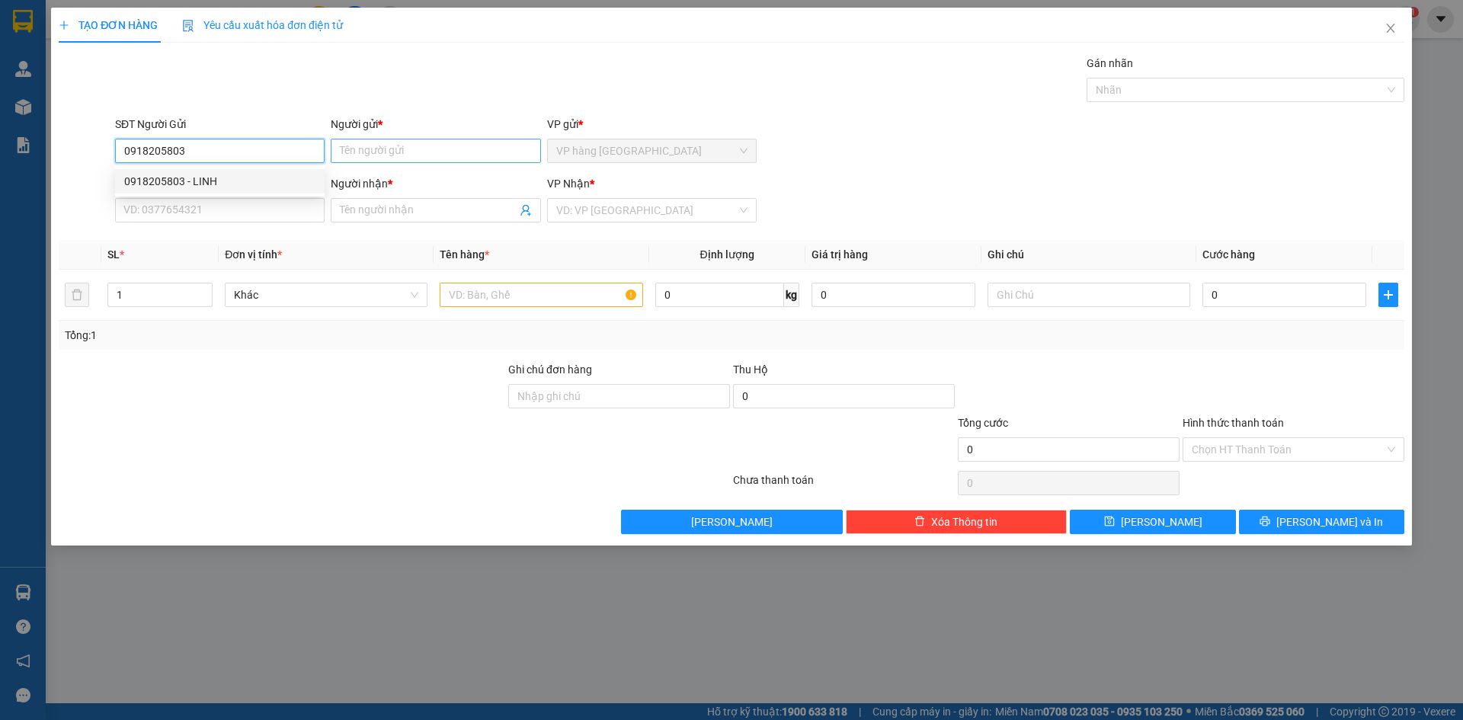
type input "0918205803"
click at [390, 159] on input "Người gửi *" at bounding box center [436, 151] width 210 height 24
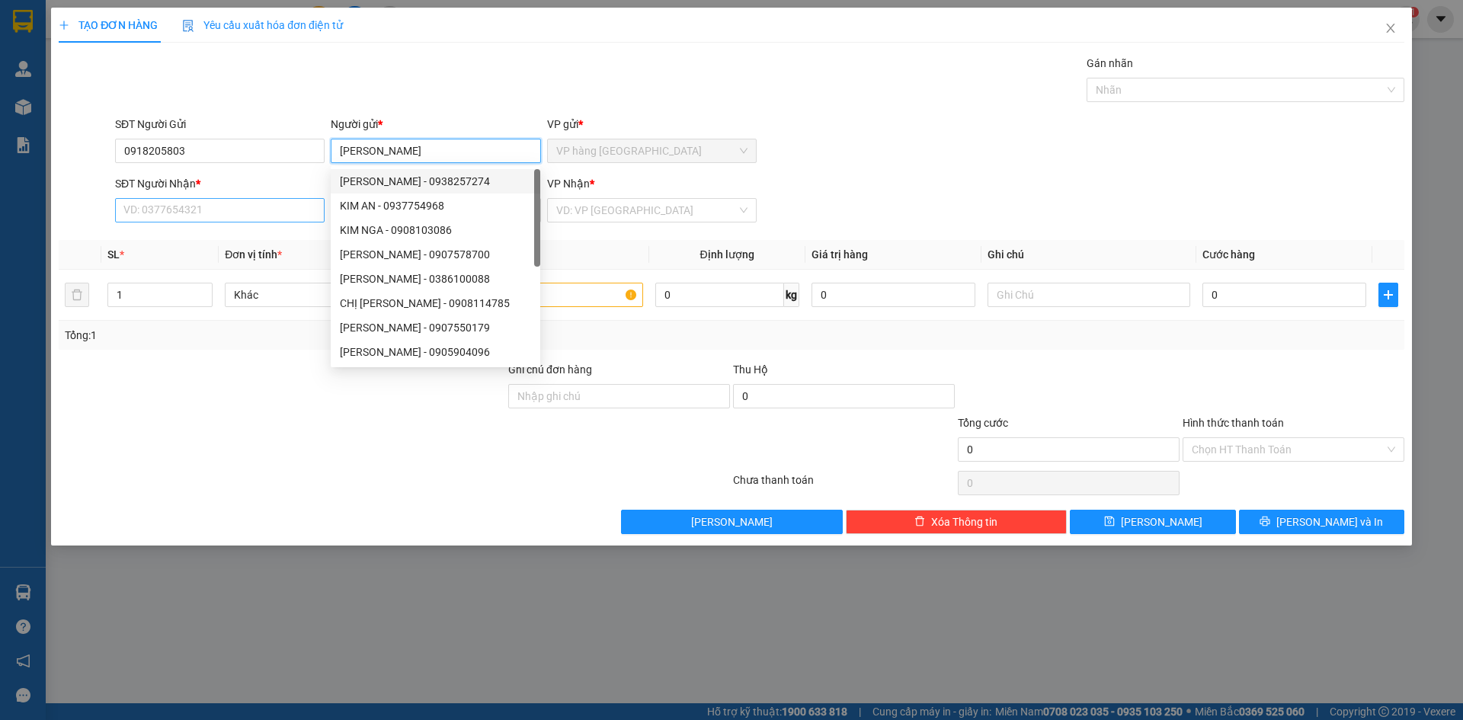
type input "KIM"
click at [280, 202] on input "SĐT Người Nhận *" at bounding box center [220, 210] width 210 height 24
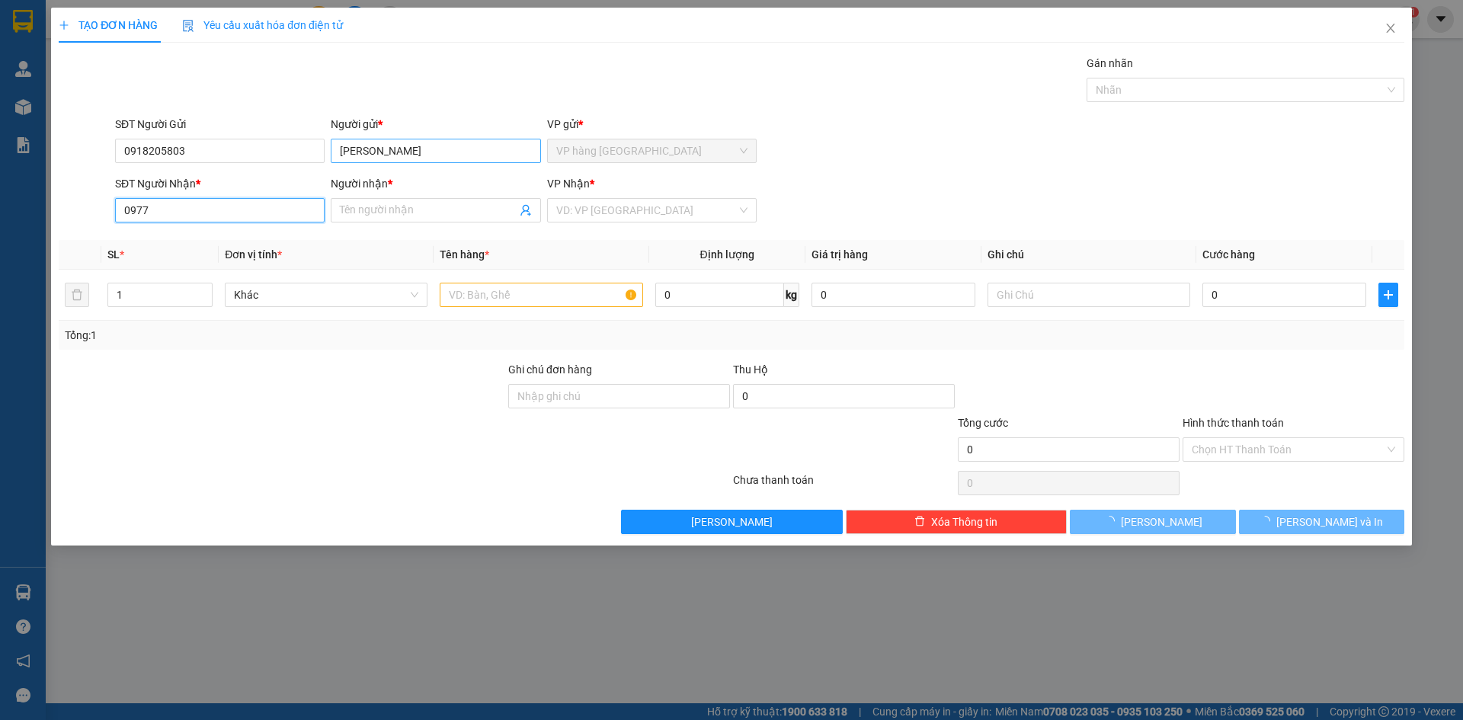
type input "0977"
click at [463, 159] on input "KIM" at bounding box center [436, 151] width 210 height 24
click at [462, 159] on input "KIM" at bounding box center [436, 151] width 210 height 24
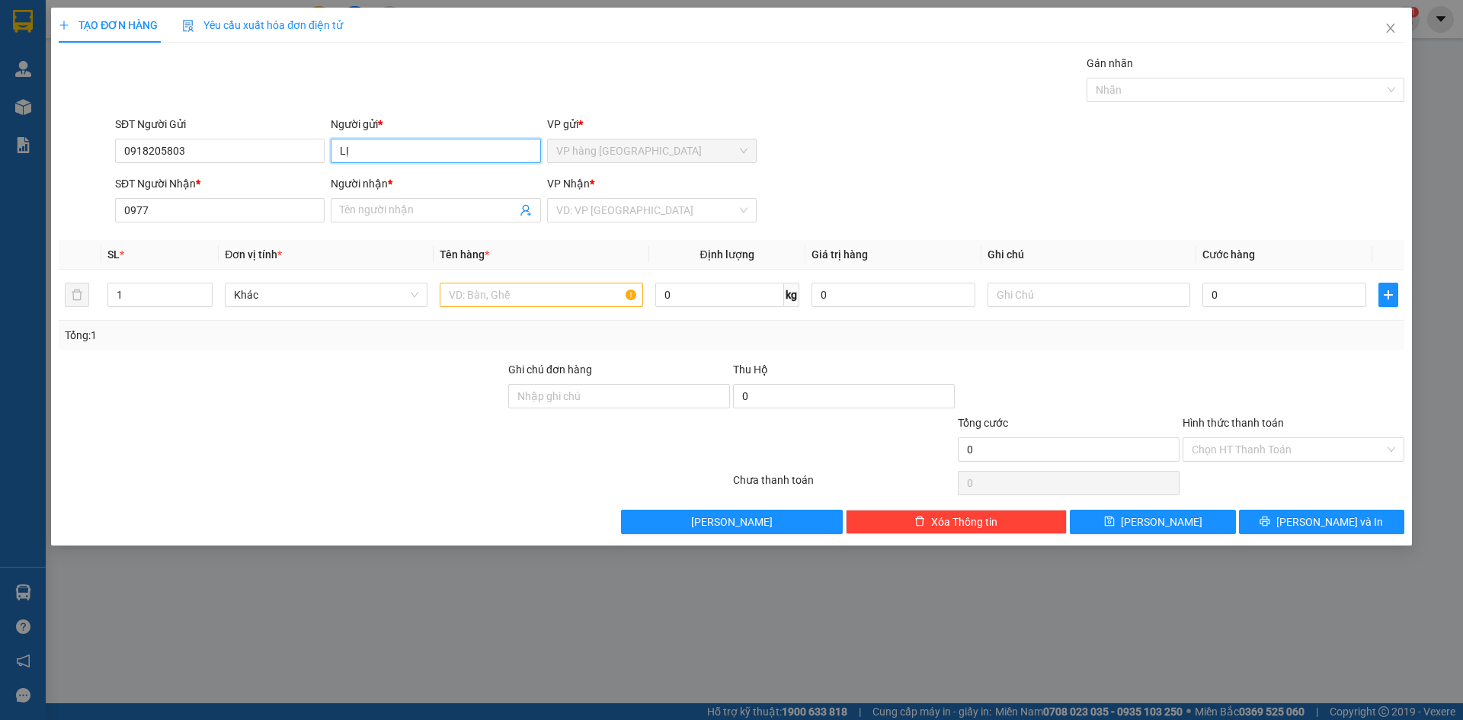
type input "L"
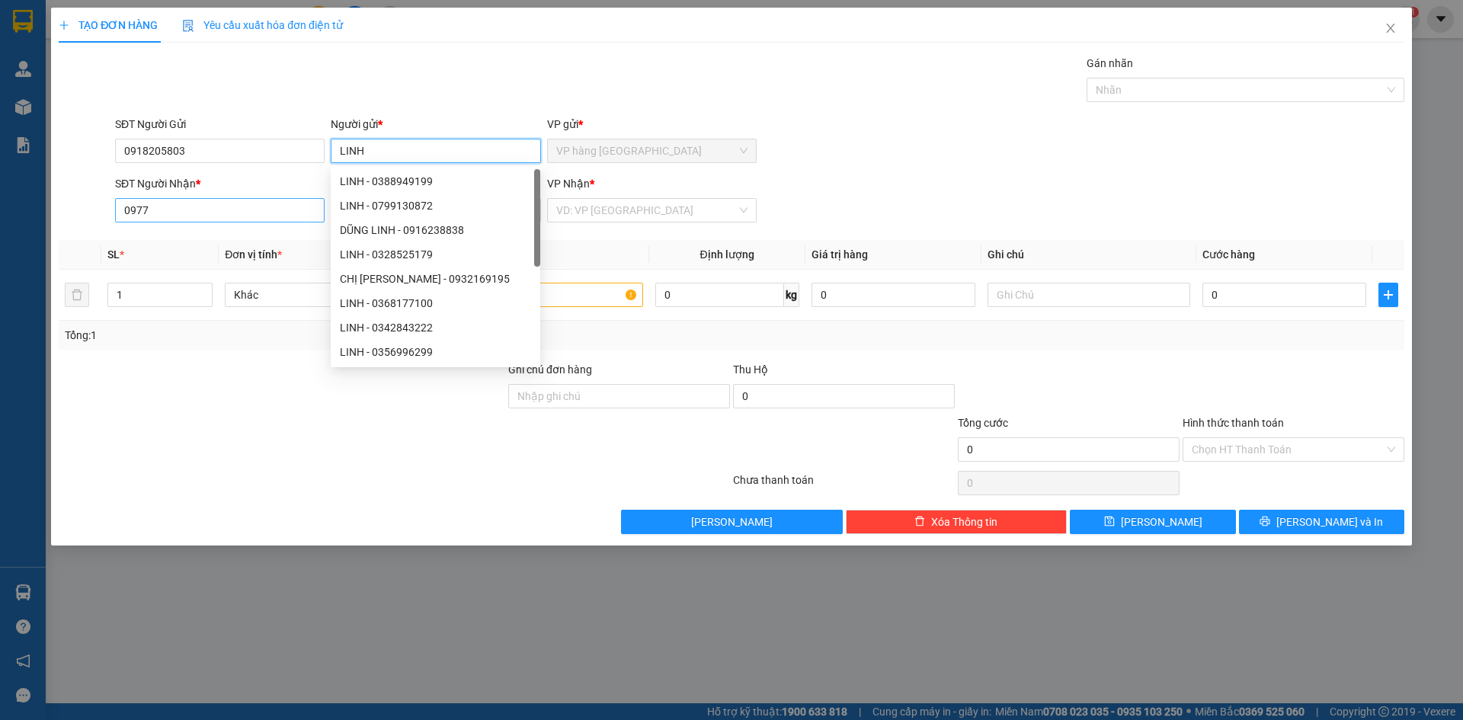
type input "LINH"
click at [256, 209] on input "0977" at bounding box center [220, 210] width 210 height 24
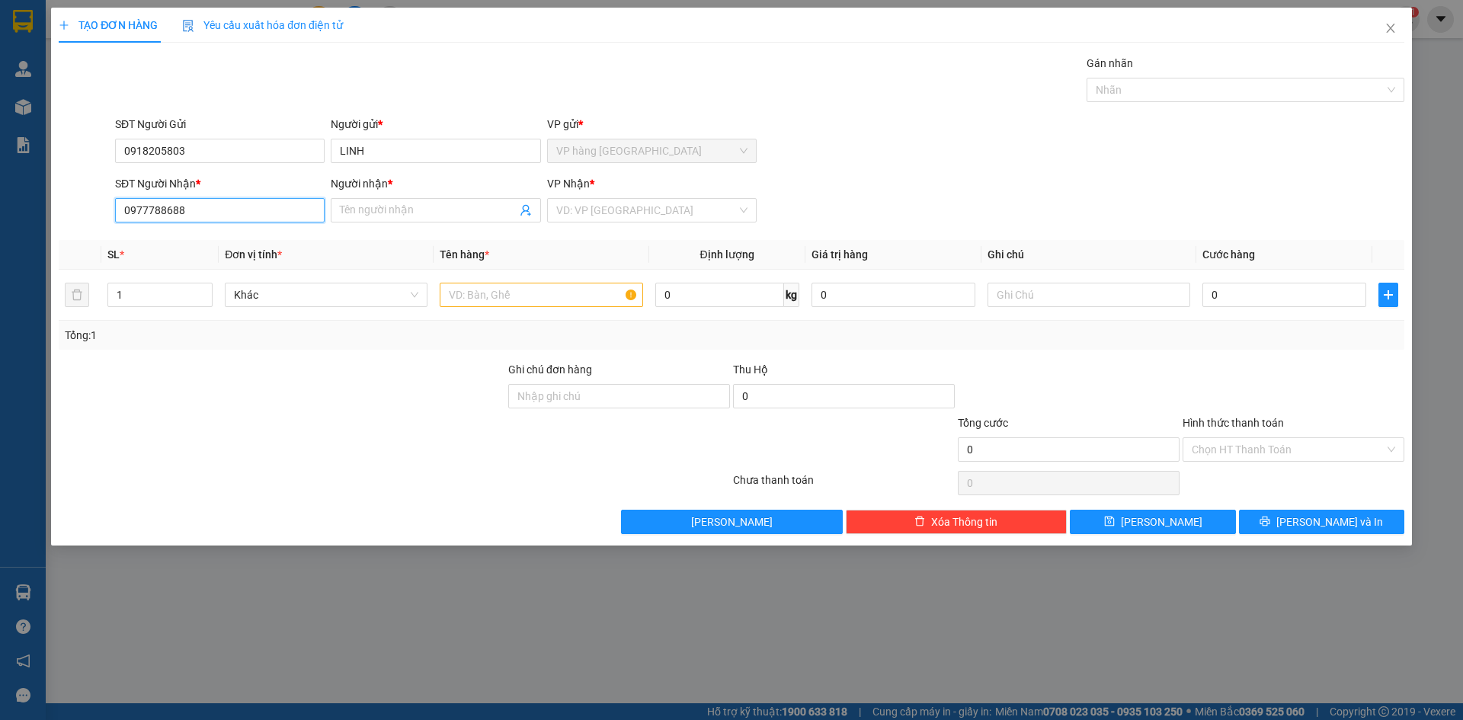
type input "0977788688"
click at [357, 210] on input "Người nhận *" at bounding box center [428, 210] width 176 height 17
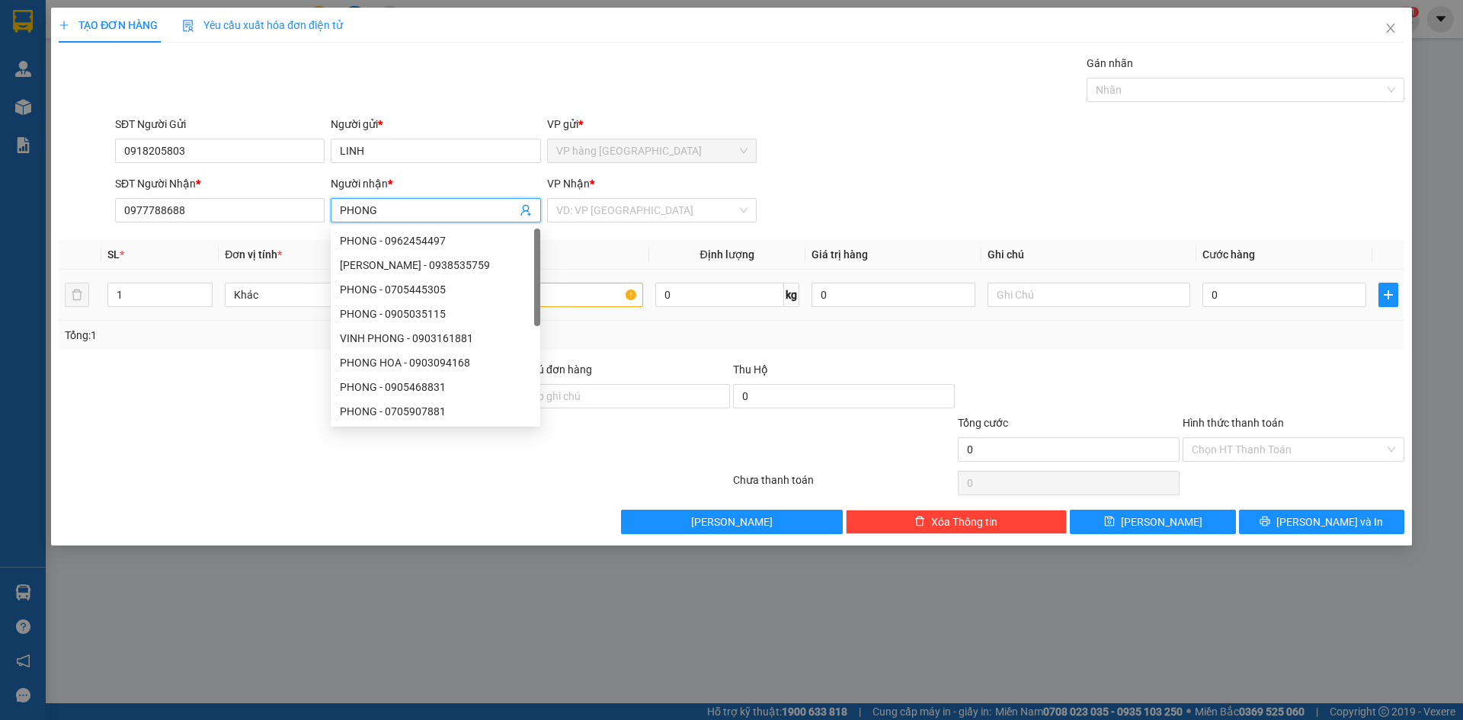
type input "PHONG"
click at [601, 293] on input "text" at bounding box center [541, 295] width 203 height 24
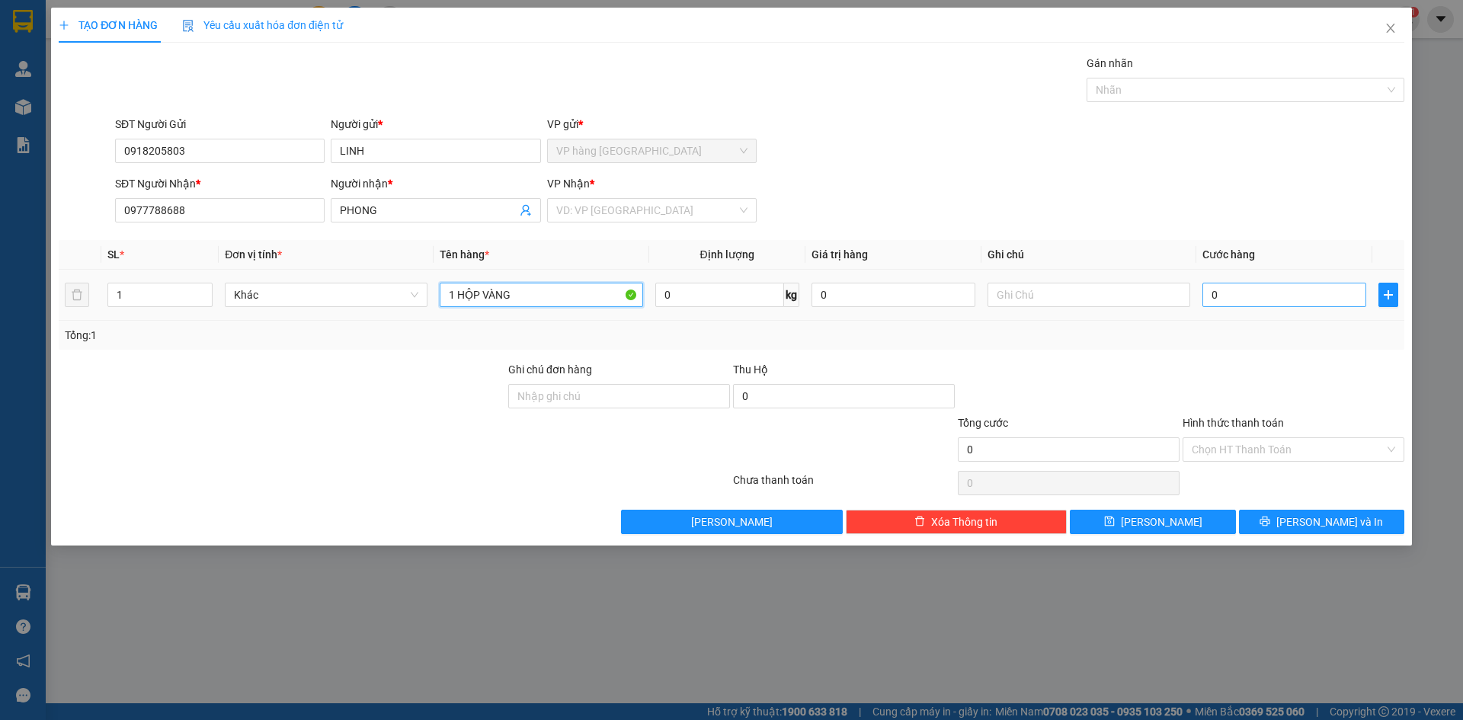
type input "1 HỘP VÀNG"
click at [1342, 302] on input "0" at bounding box center [1285, 295] width 164 height 24
type input "2"
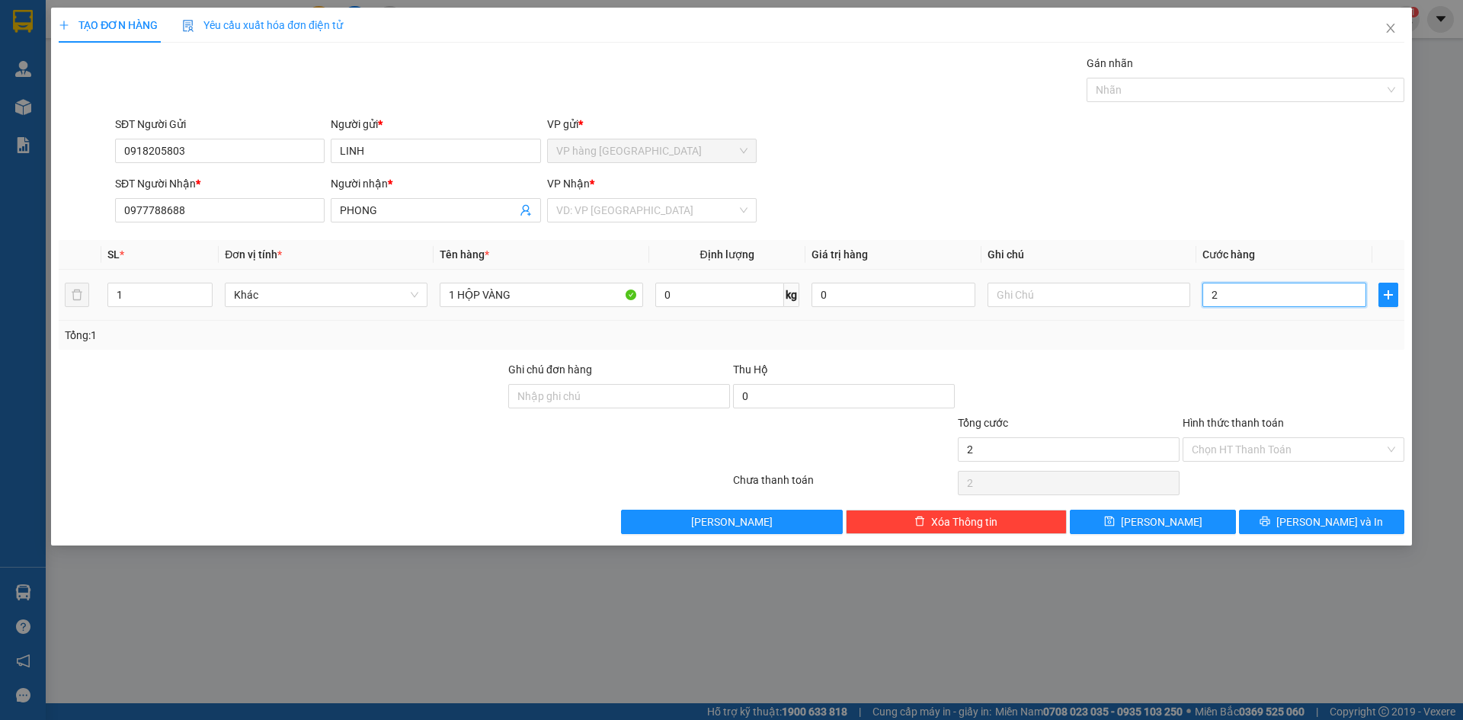
type input "20"
type input "20.000"
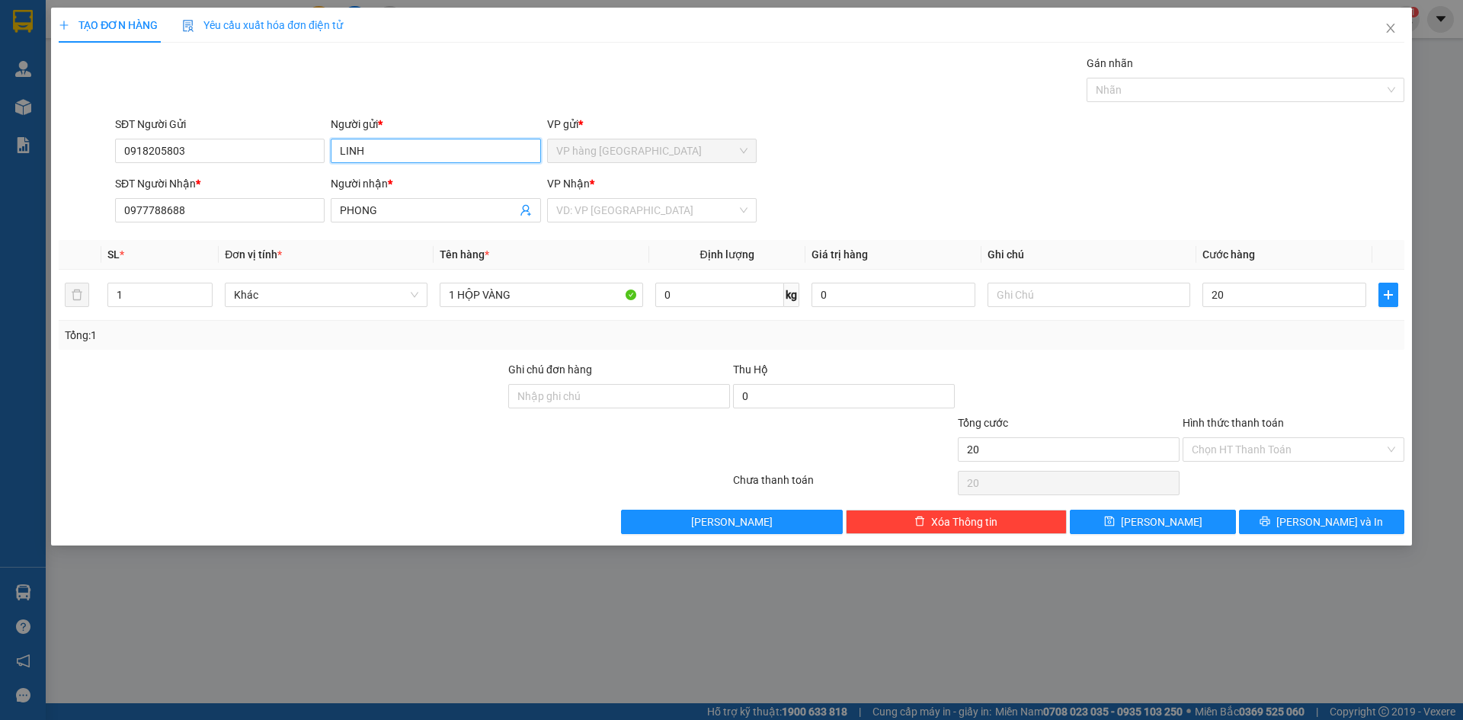
type input "20.000"
click at [451, 156] on input "LINH" at bounding box center [436, 151] width 210 height 24
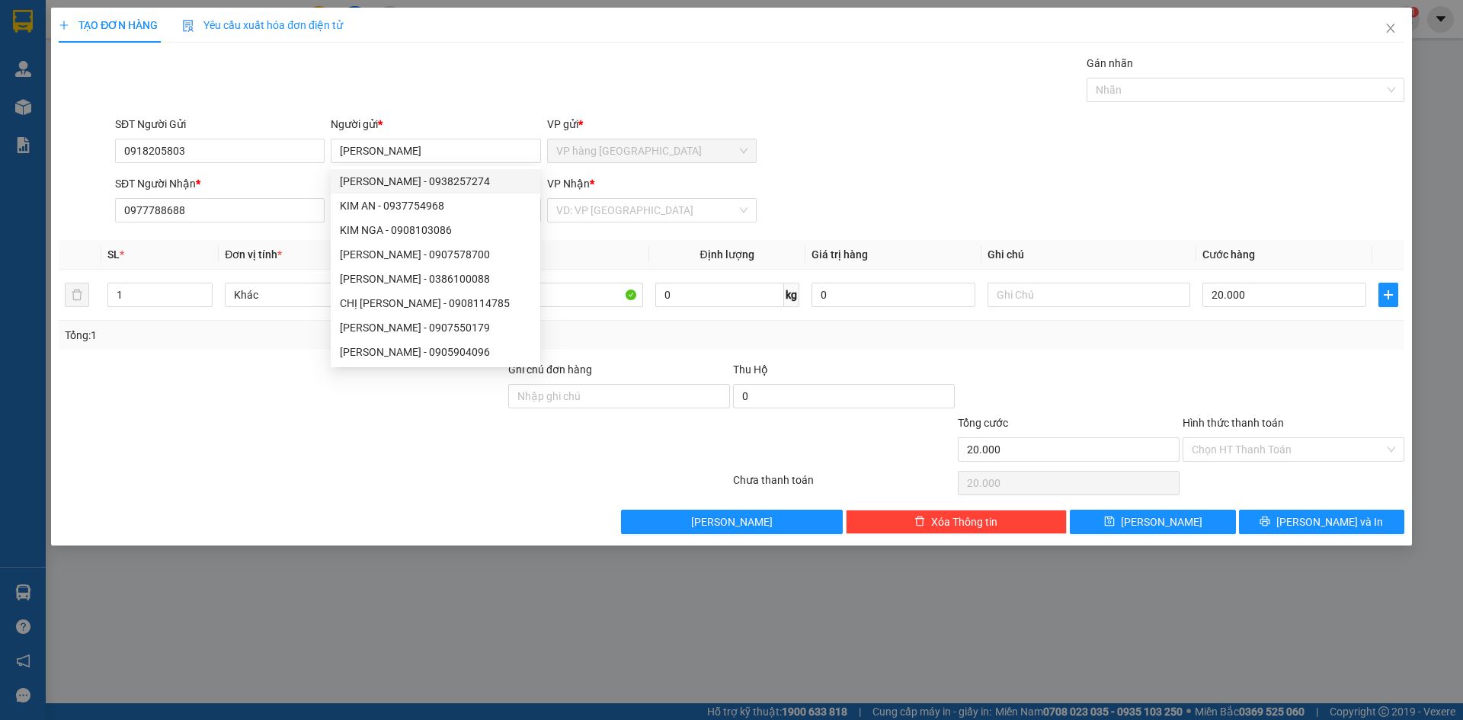
click at [914, 133] on div "SĐT Người Gửi 0918205803 Người gửi * KIM VP gửi * VP hàng Nha Trang" at bounding box center [760, 142] width 1296 height 53
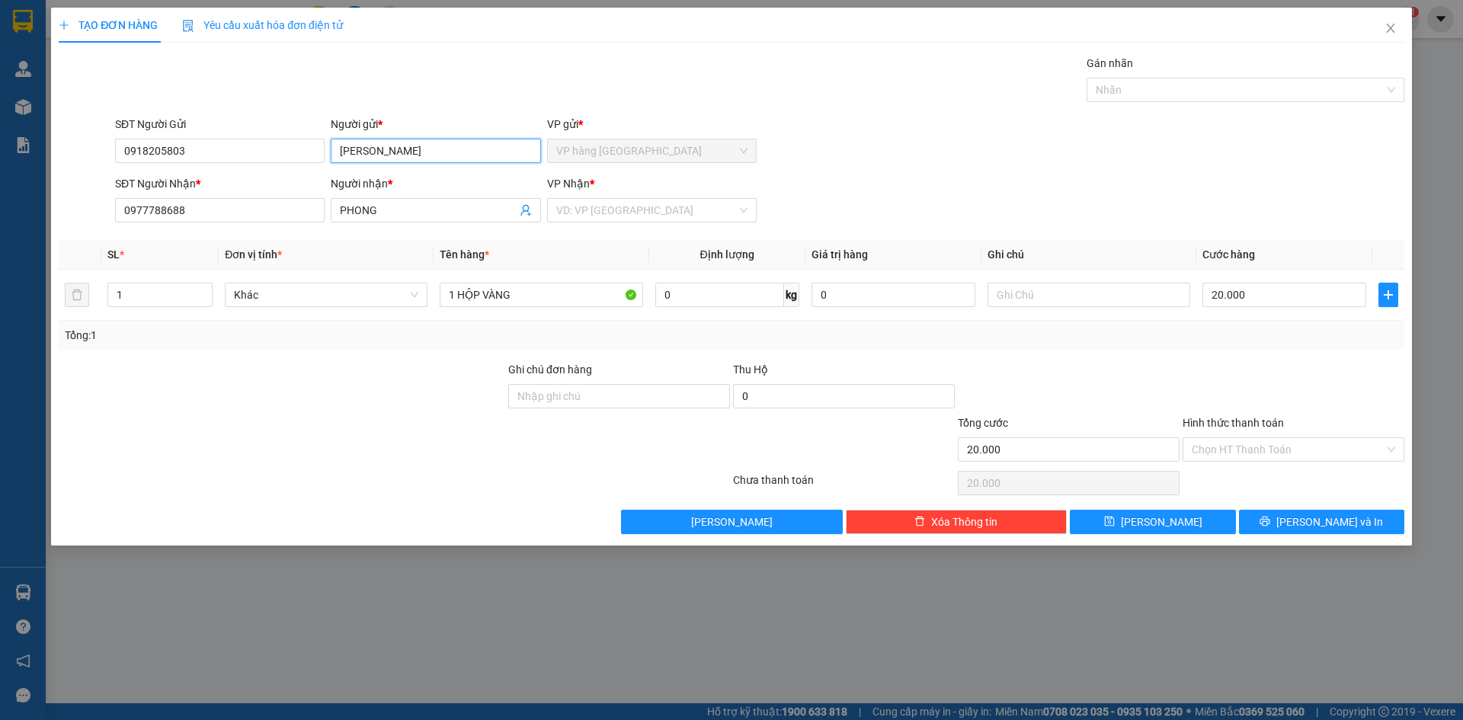
click at [460, 152] on input "KIM" at bounding box center [436, 151] width 210 height 24
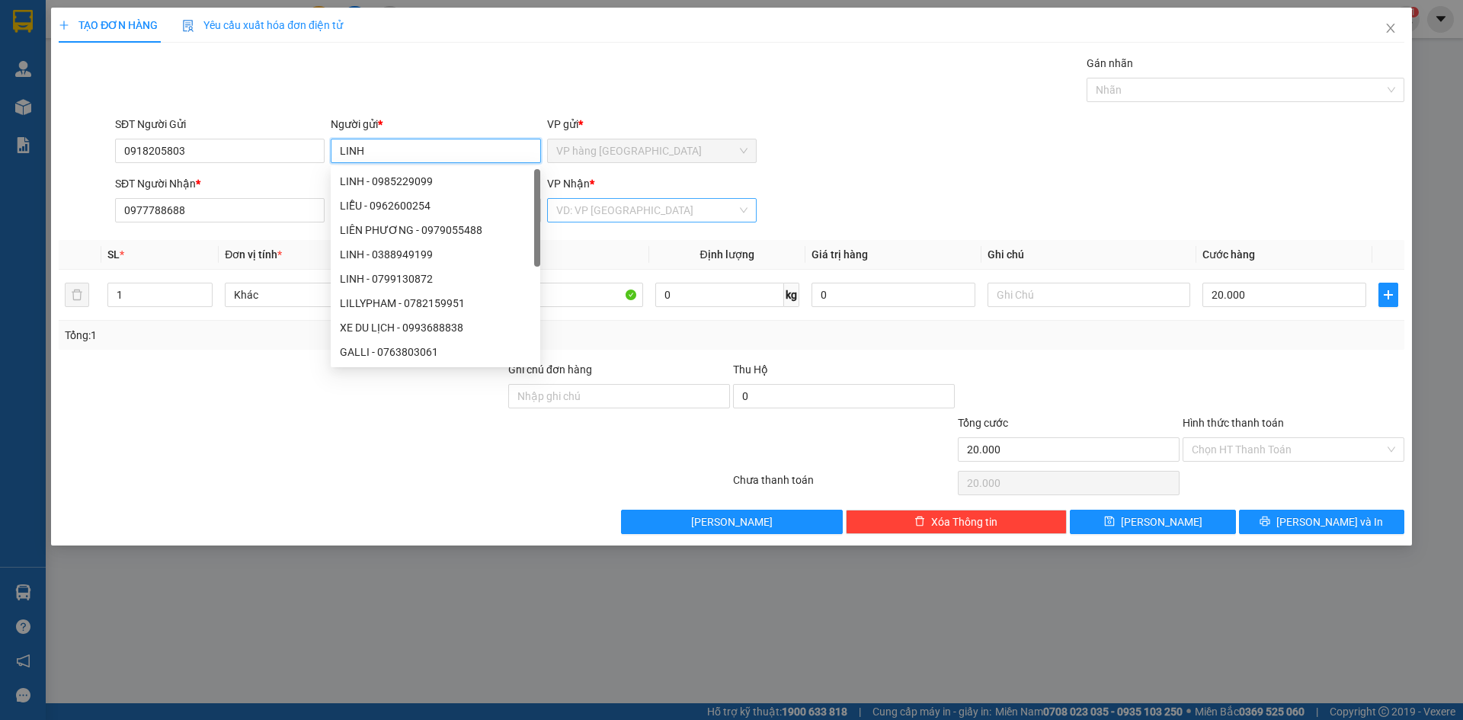
type input "LINH"
click at [678, 218] on input "search" at bounding box center [646, 210] width 181 height 23
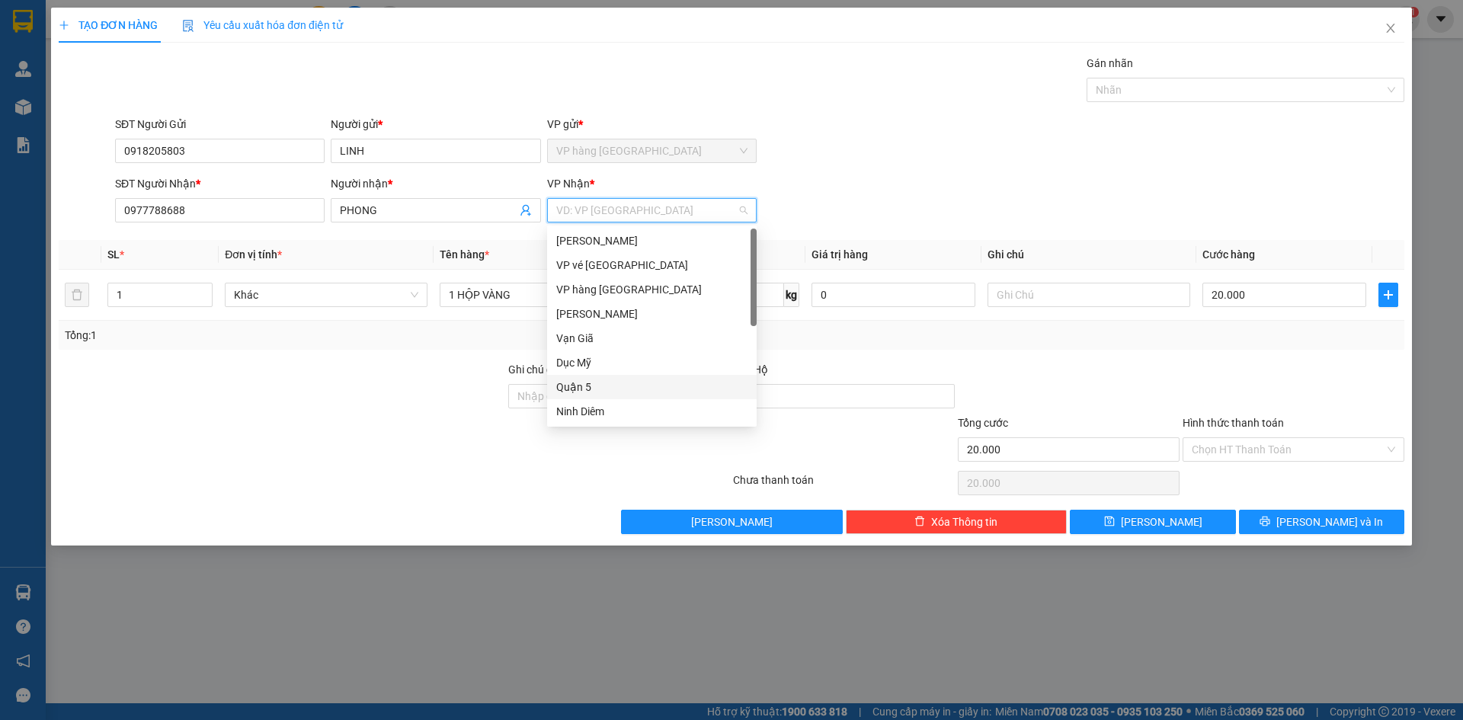
click at [659, 388] on div "Quận 5" at bounding box center [651, 387] width 191 height 17
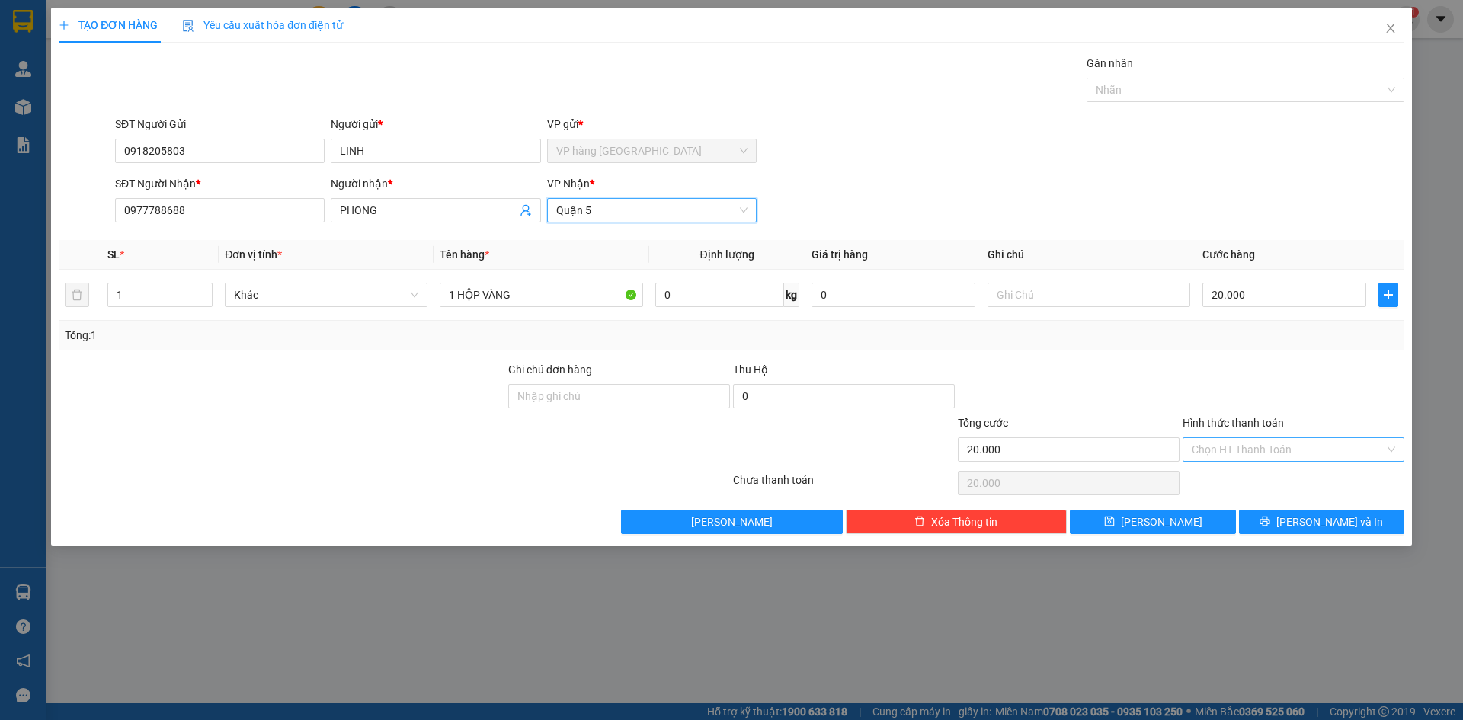
click at [1274, 460] on input "Hình thức thanh toán" at bounding box center [1288, 449] width 193 height 23
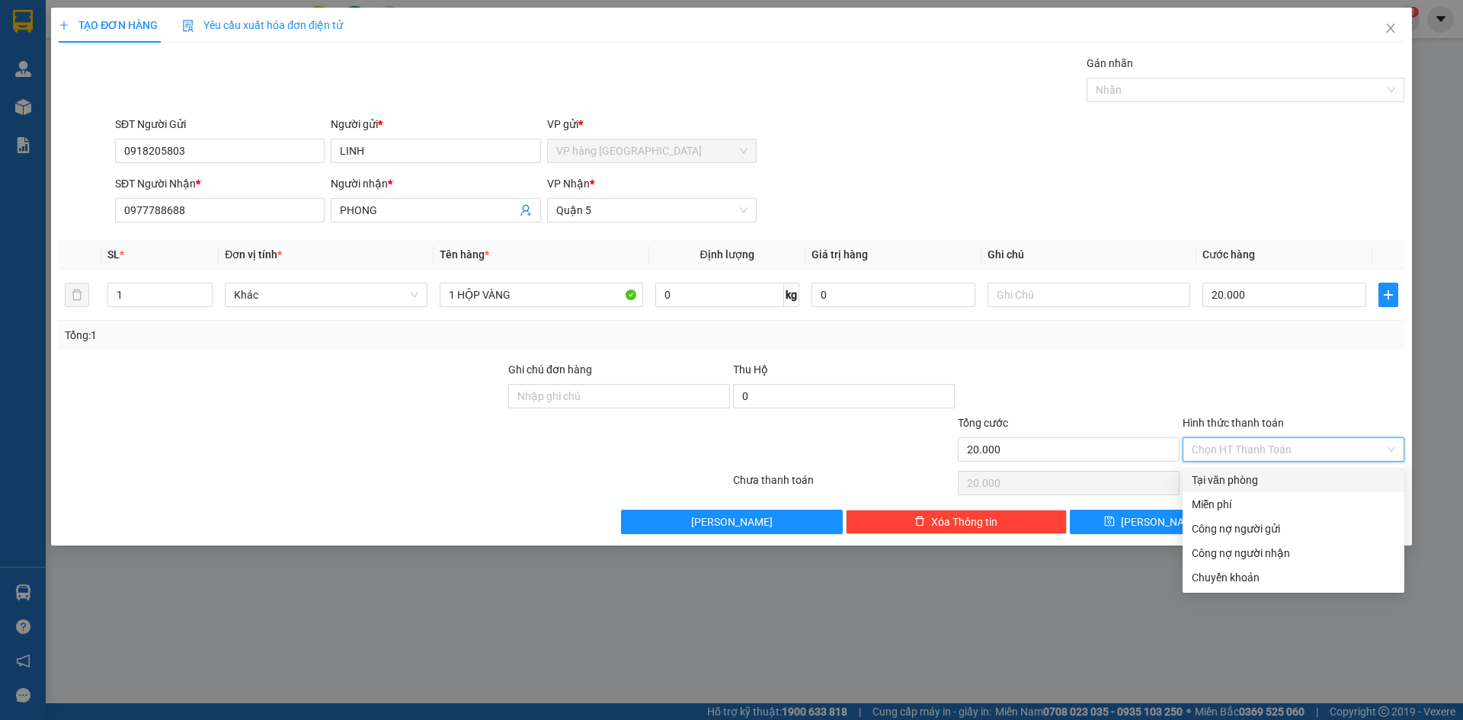
click at [1268, 481] on div "Tại văn phòng" at bounding box center [1294, 480] width 204 height 17
type input "0"
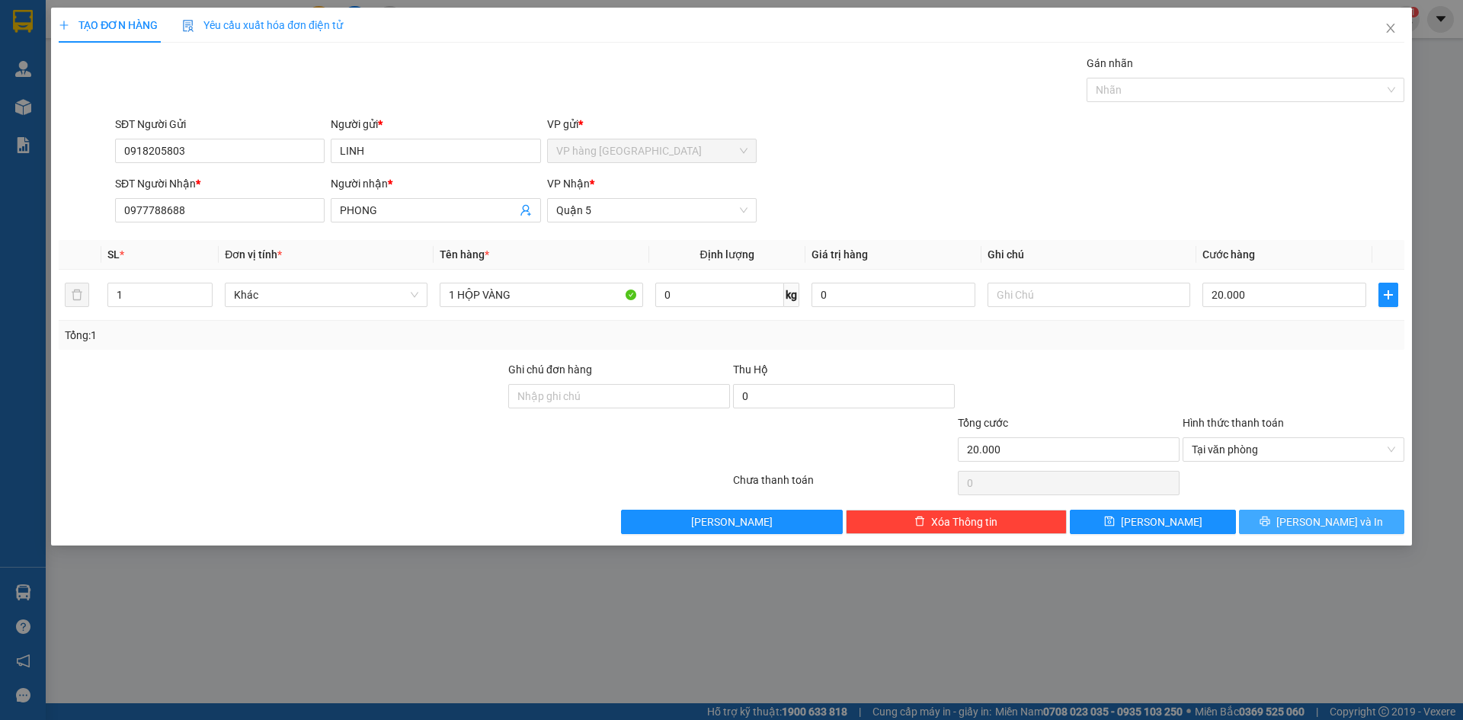
click at [1324, 520] on span "[PERSON_NAME] và In" at bounding box center [1330, 522] width 107 height 17
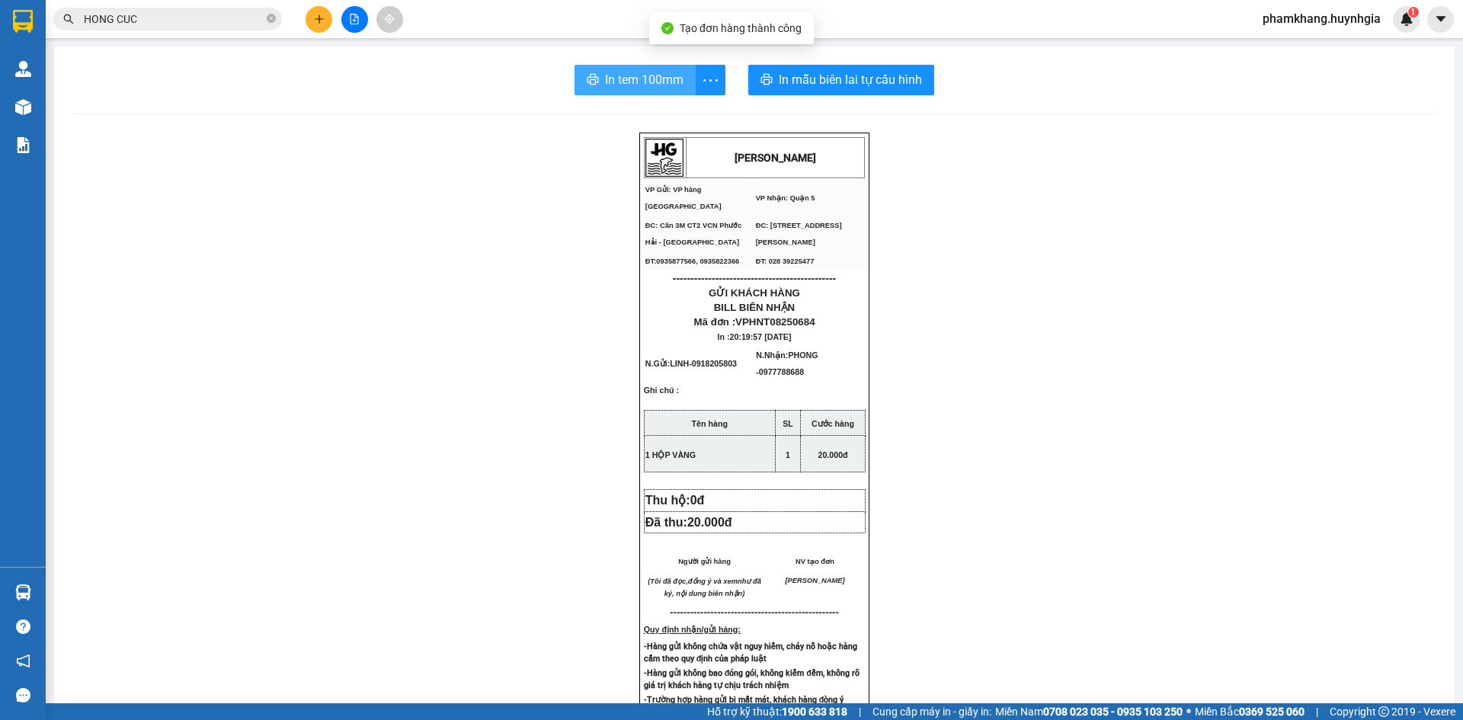
click at [621, 90] on button "In tem 100mm" at bounding box center [635, 80] width 121 height 30
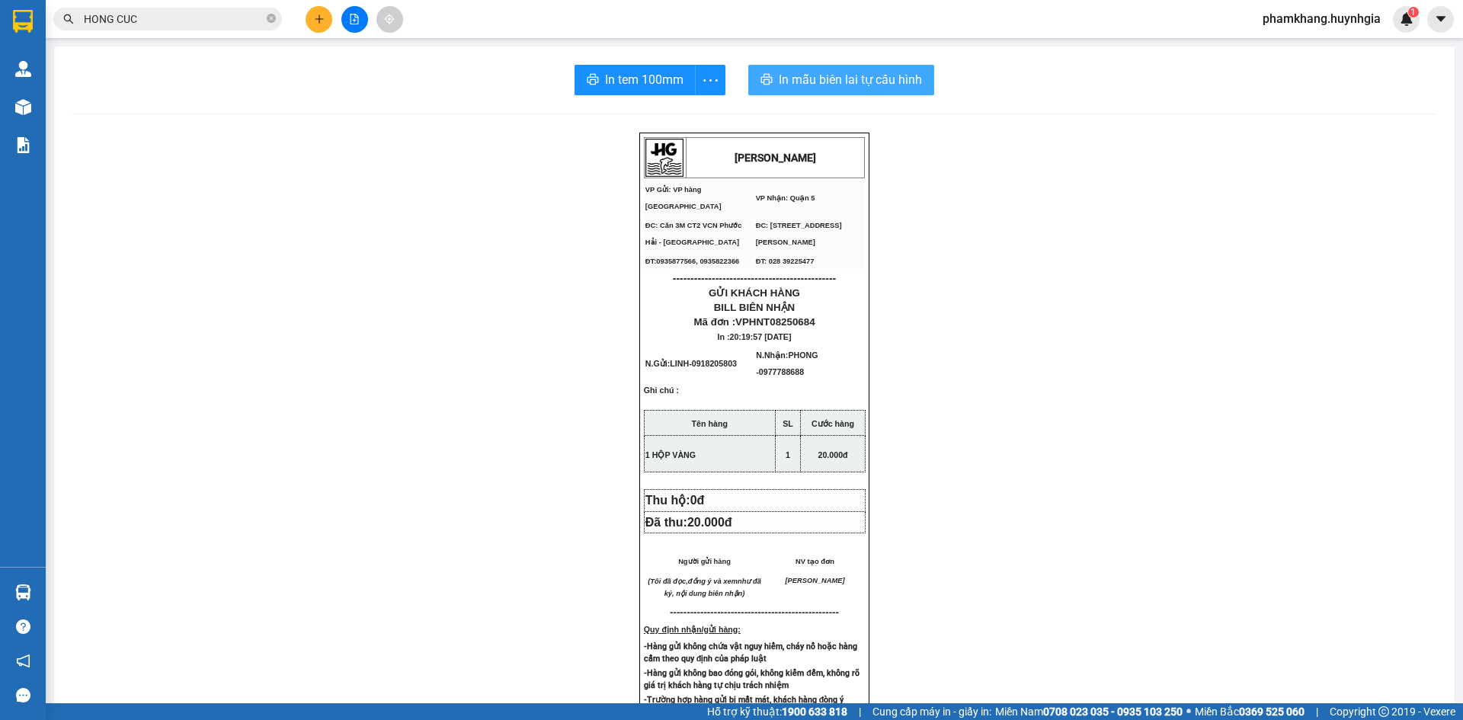
click at [817, 84] on span "In mẫu biên lai tự cấu hình" at bounding box center [850, 79] width 143 height 19
click at [623, 76] on span "In tem 100mm" at bounding box center [644, 79] width 79 height 19
click at [321, 27] on button at bounding box center [319, 19] width 27 height 27
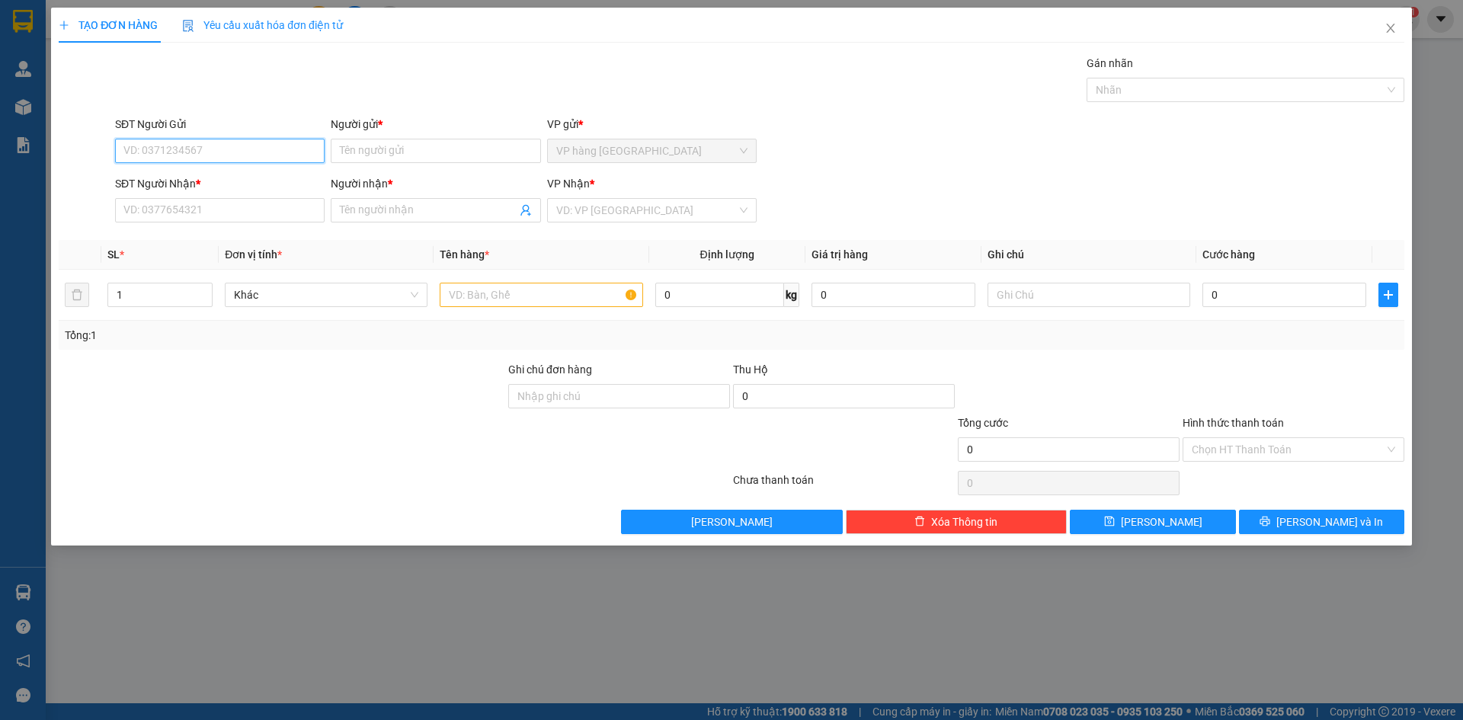
click at [259, 152] on input "SĐT Người Gửi" at bounding box center [220, 151] width 210 height 24
type input "0785725269"
click at [254, 177] on div "0785725269 - phi" at bounding box center [219, 181] width 191 height 17
type input "phi"
type input "0939431653"
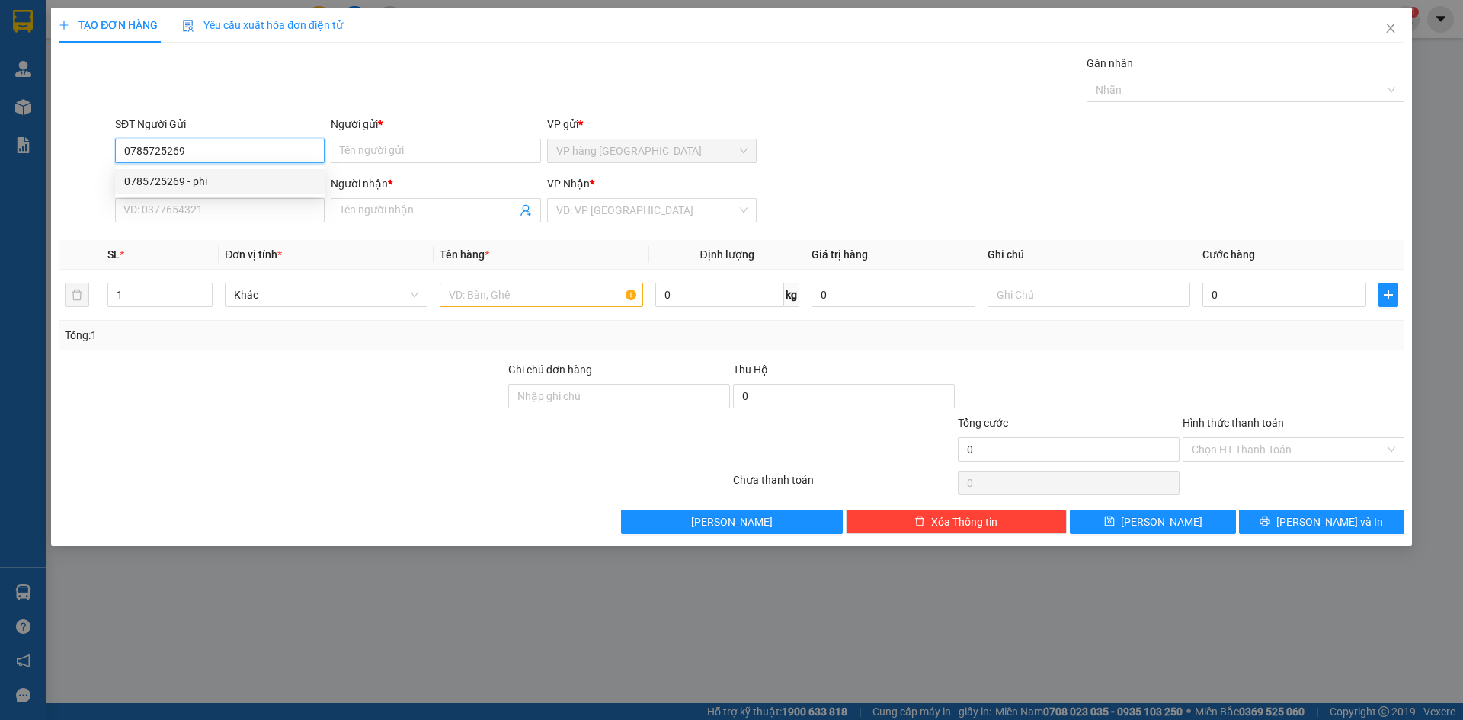
type input "PHƯỚC"
type input "0785725269"
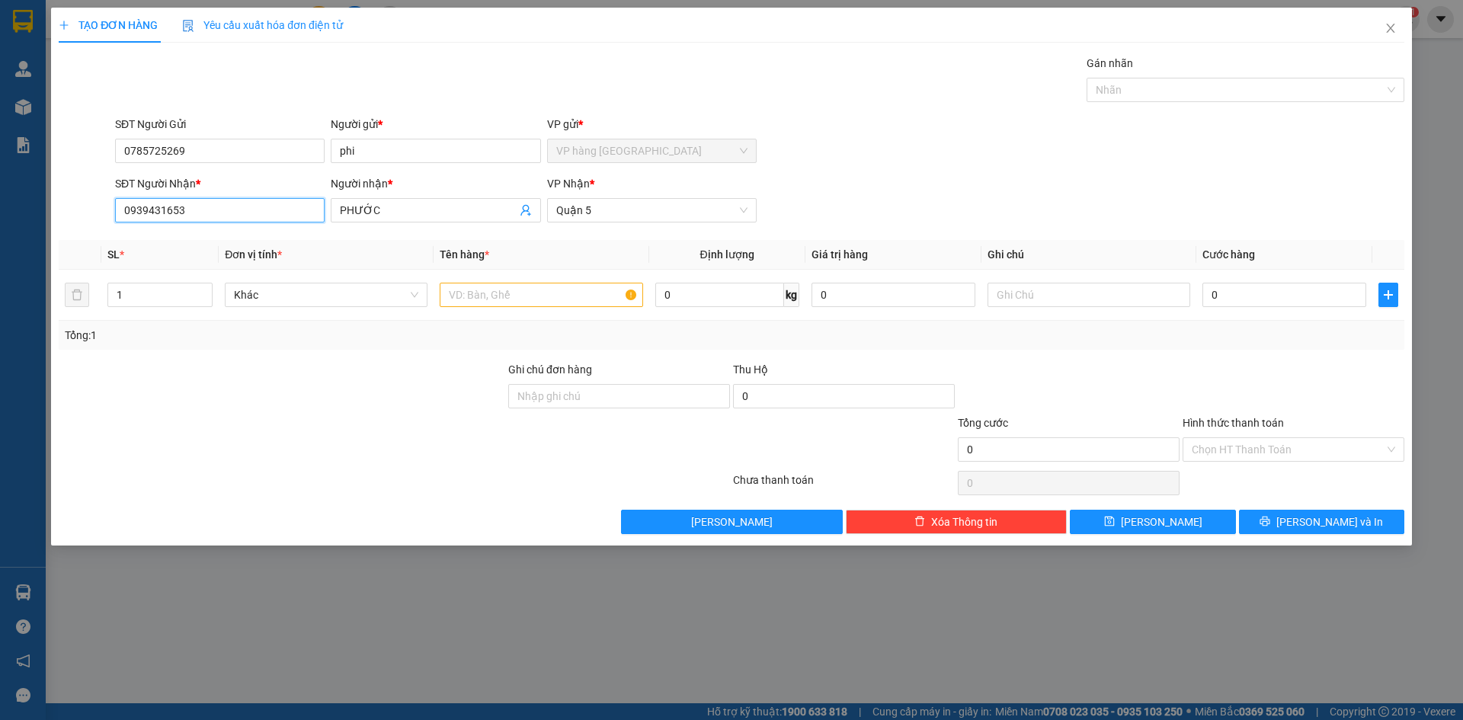
click at [252, 211] on input "0939431653" at bounding box center [220, 210] width 210 height 24
click at [530, 284] on input "text" at bounding box center [541, 295] width 203 height 24
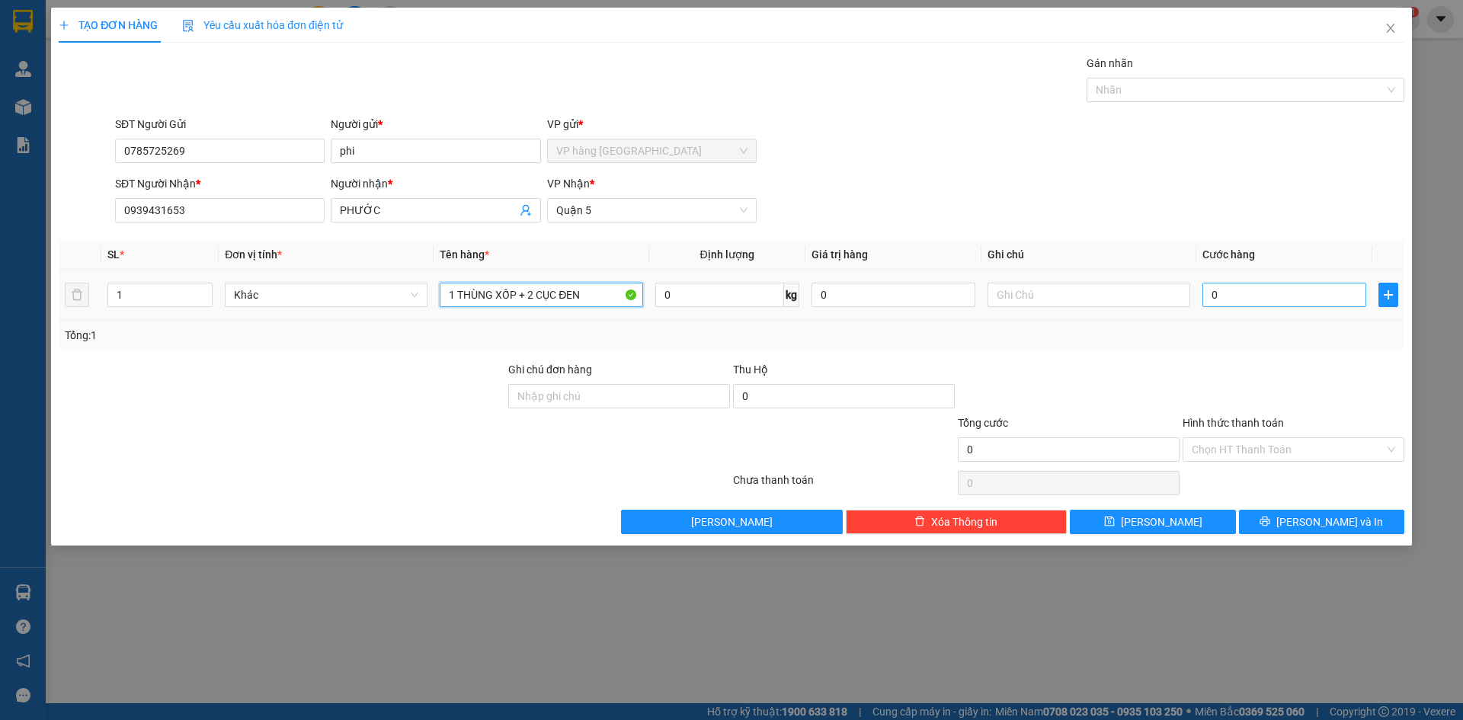
type input "1 THÙNG XỐP + 2 CỤC ĐEN"
click at [1337, 306] on input "0" at bounding box center [1285, 295] width 164 height 24
type input "1"
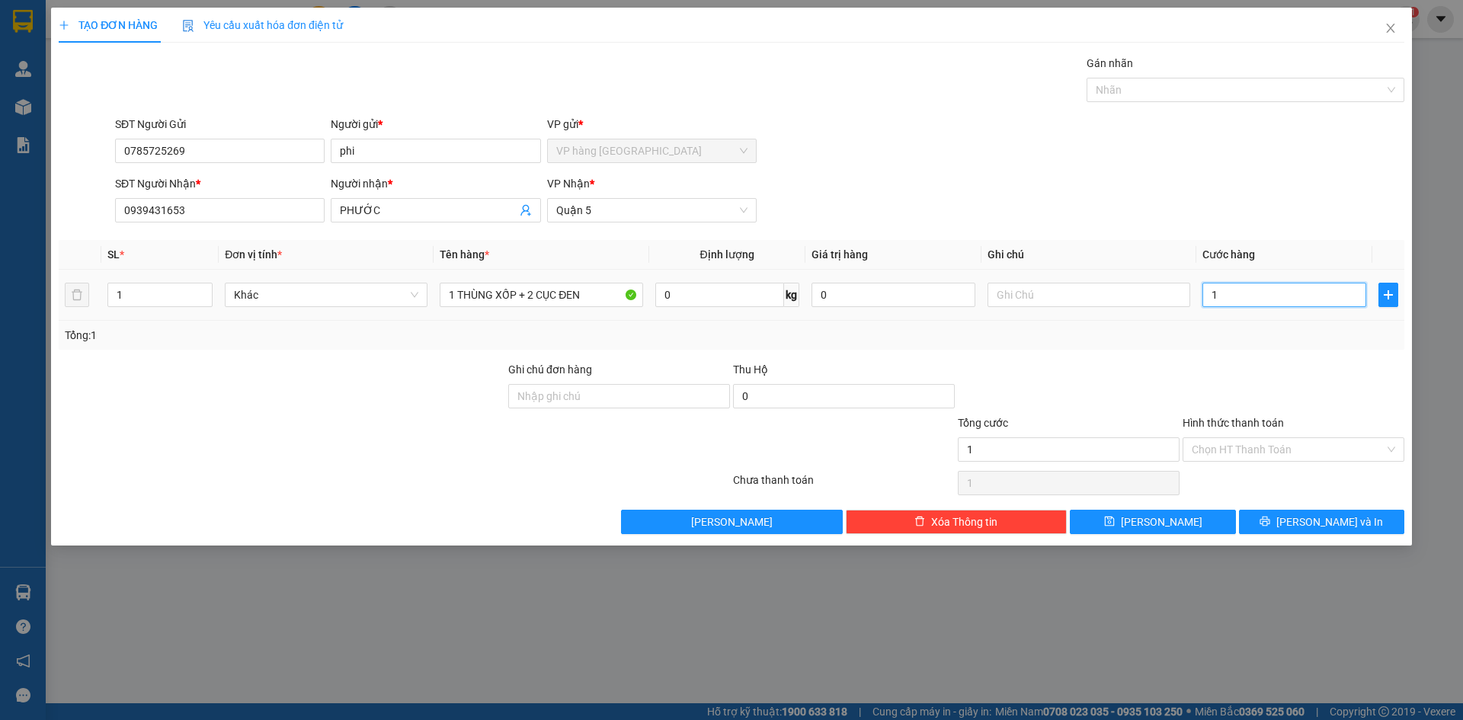
type input "15"
type input "150"
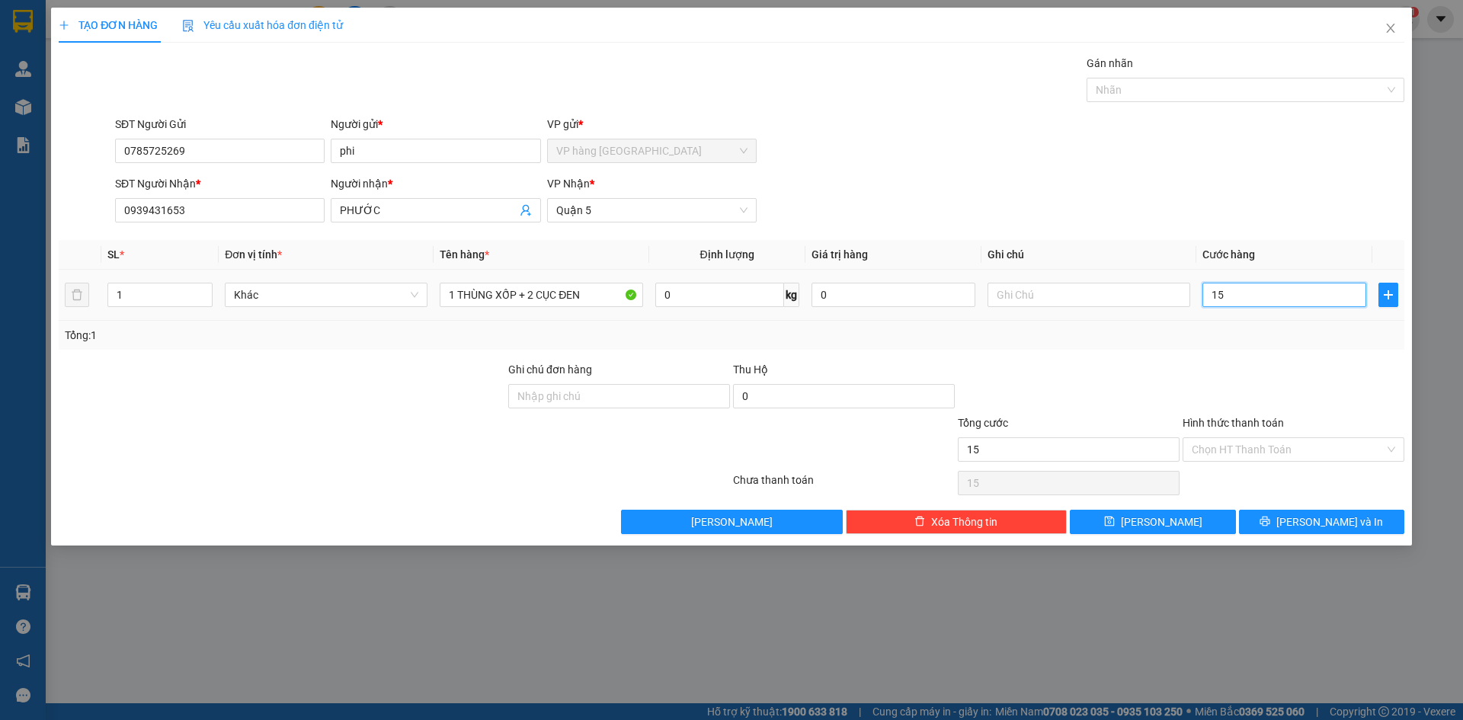
type input "150"
type input "150.000"
click at [1304, 338] on div "Tổng: 1" at bounding box center [732, 335] width 1334 height 17
click at [1309, 458] on input "Hình thức thanh toán" at bounding box center [1288, 449] width 193 height 23
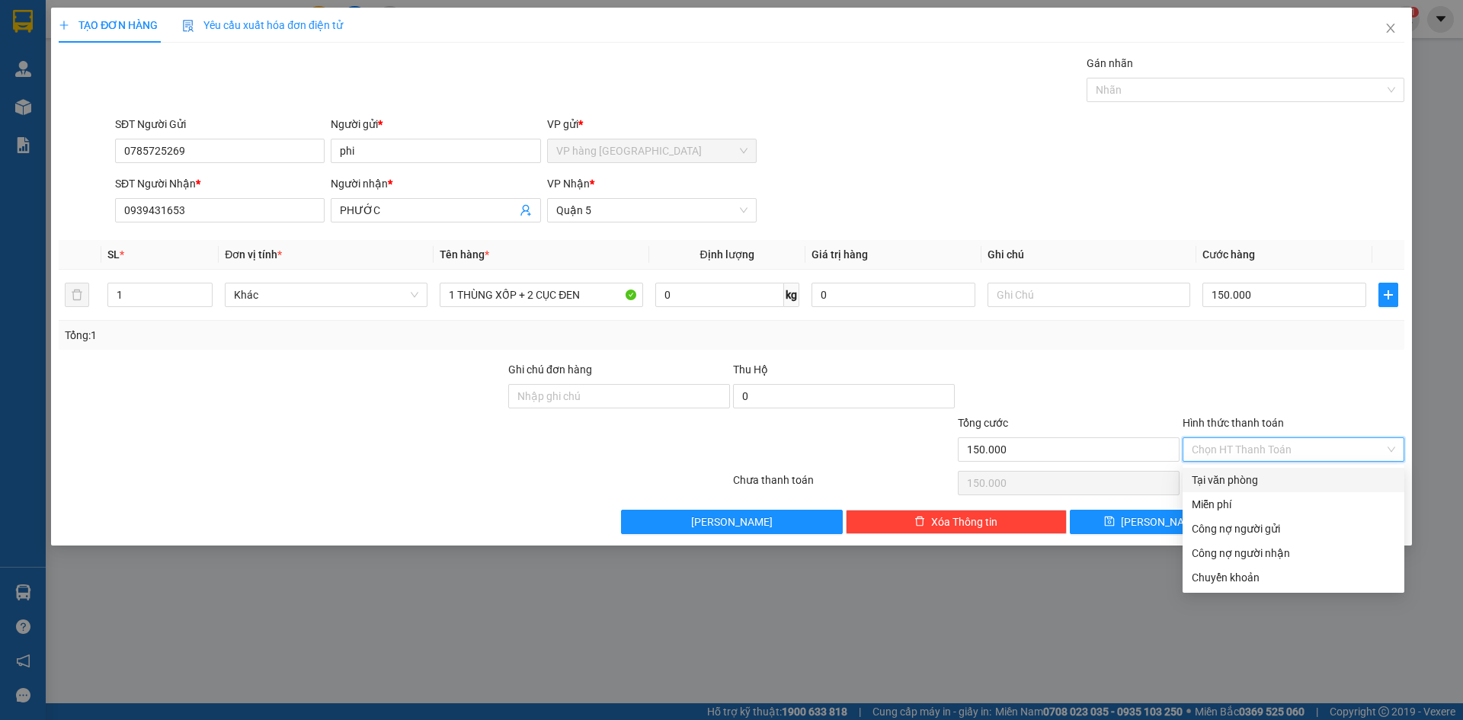
click at [1272, 479] on div "Tại văn phòng" at bounding box center [1294, 480] width 204 height 17
type input "0"
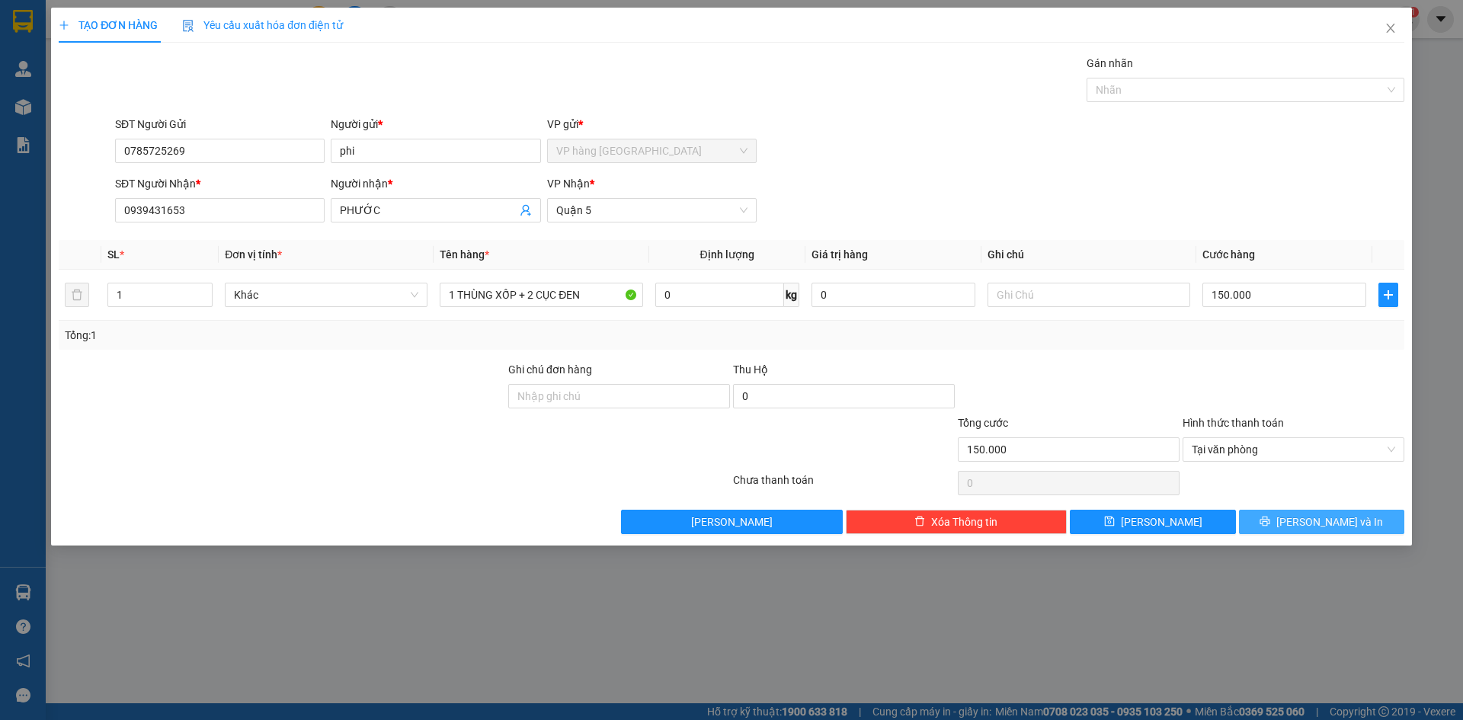
click at [1271, 527] on icon "printer" at bounding box center [1265, 521] width 11 height 11
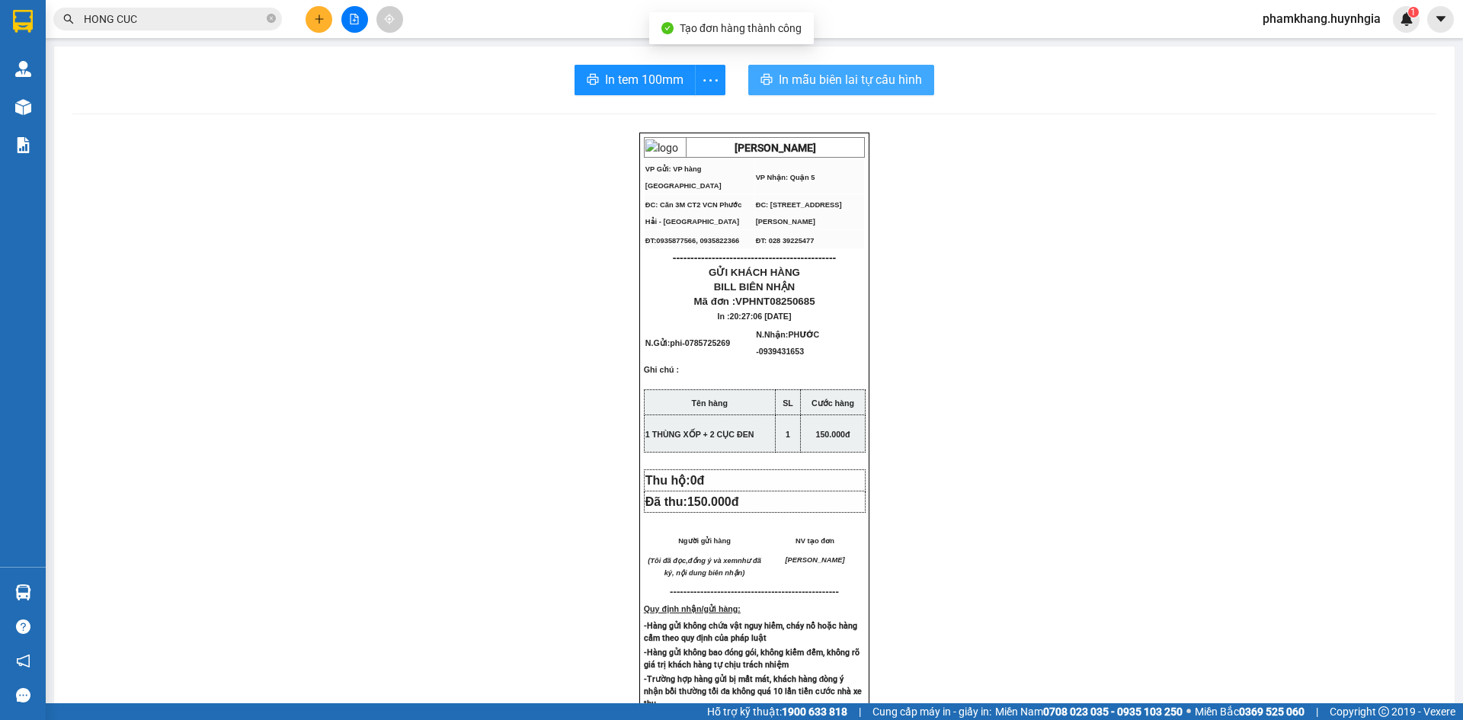
click at [800, 86] on span "In mẫu biên lai tự cấu hình" at bounding box center [850, 79] width 143 height 19
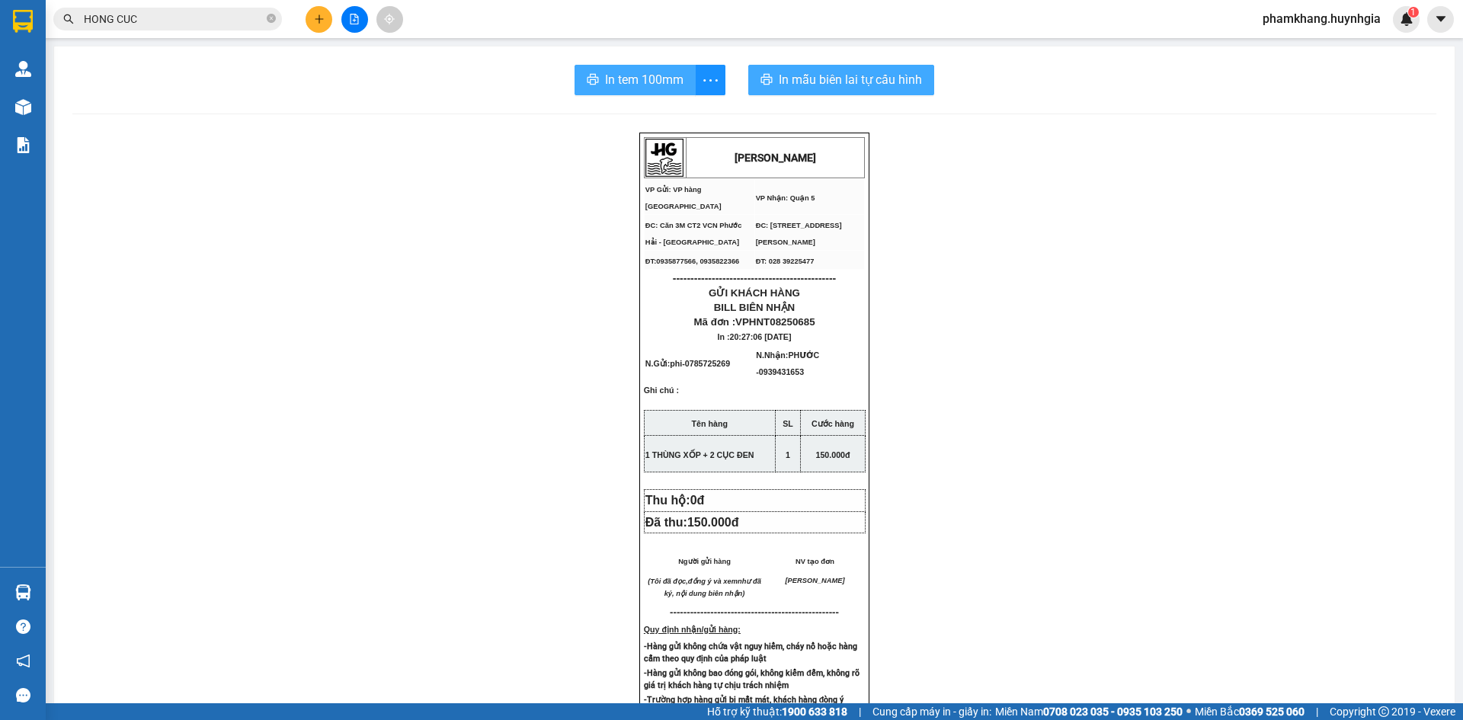
click at [638, 81] on span "In tem 100mm" at bounding box center [644, 79] width 79 height 19
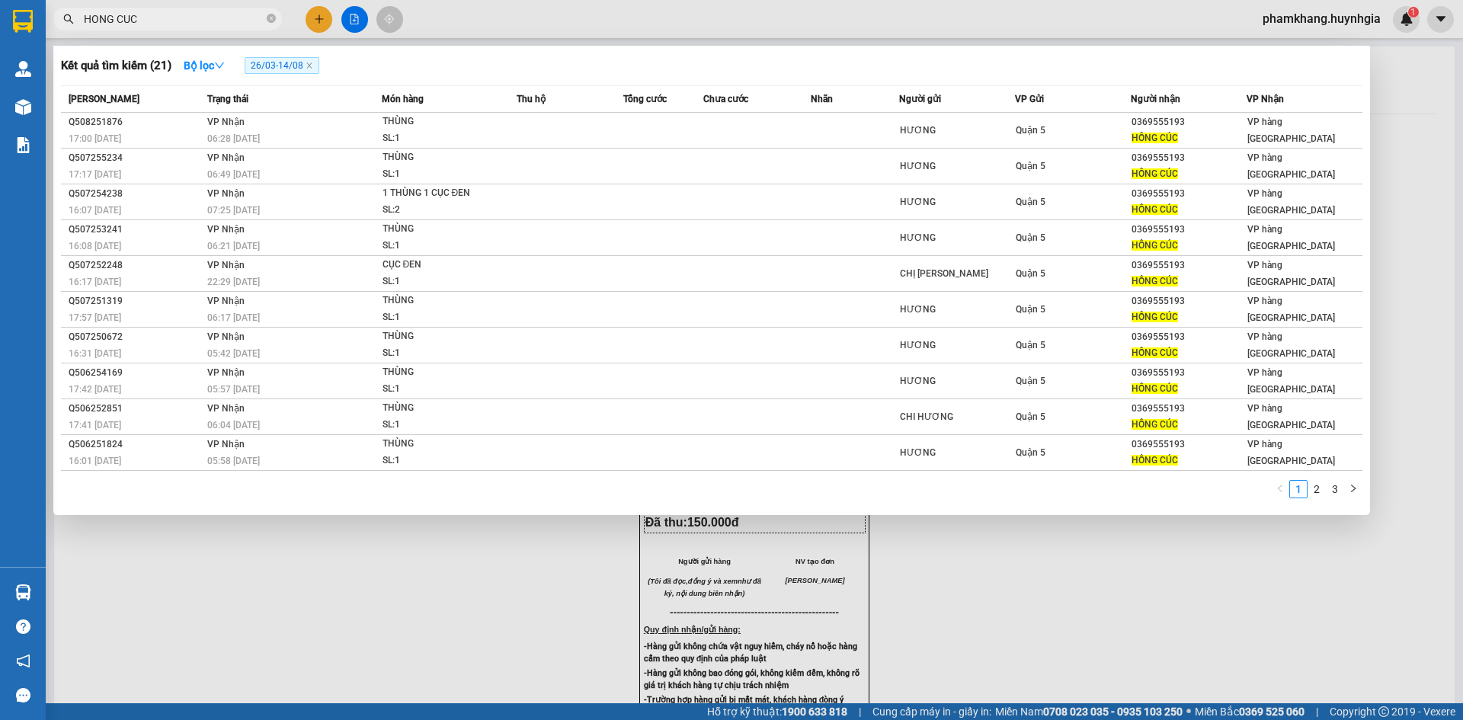
click at [225, 21] on input "HONG CUC" at bounding box center [174, 19] width 180 height 17
click at [223, 21] on input "HONG CUC" at bounding box center [174, 19] width 180 height 17
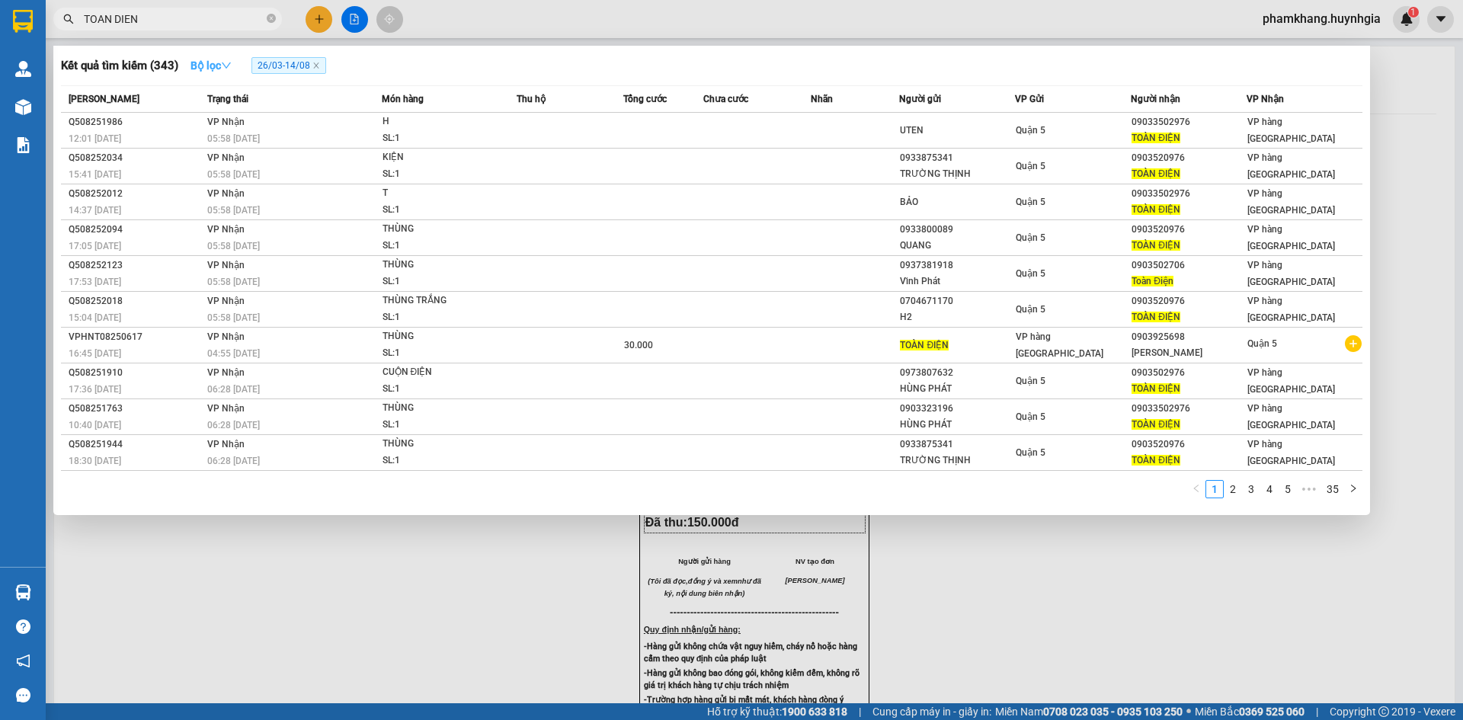
type input "TOAN DIEN"
drag, startPoint x: 203, startPoint y: 63, endPoint x: 220, endPoint y: 75, distance: 20.7
click at [204, 63] on strong "Bộ lọc" at bounding box center [211, 65] width 41 height 12
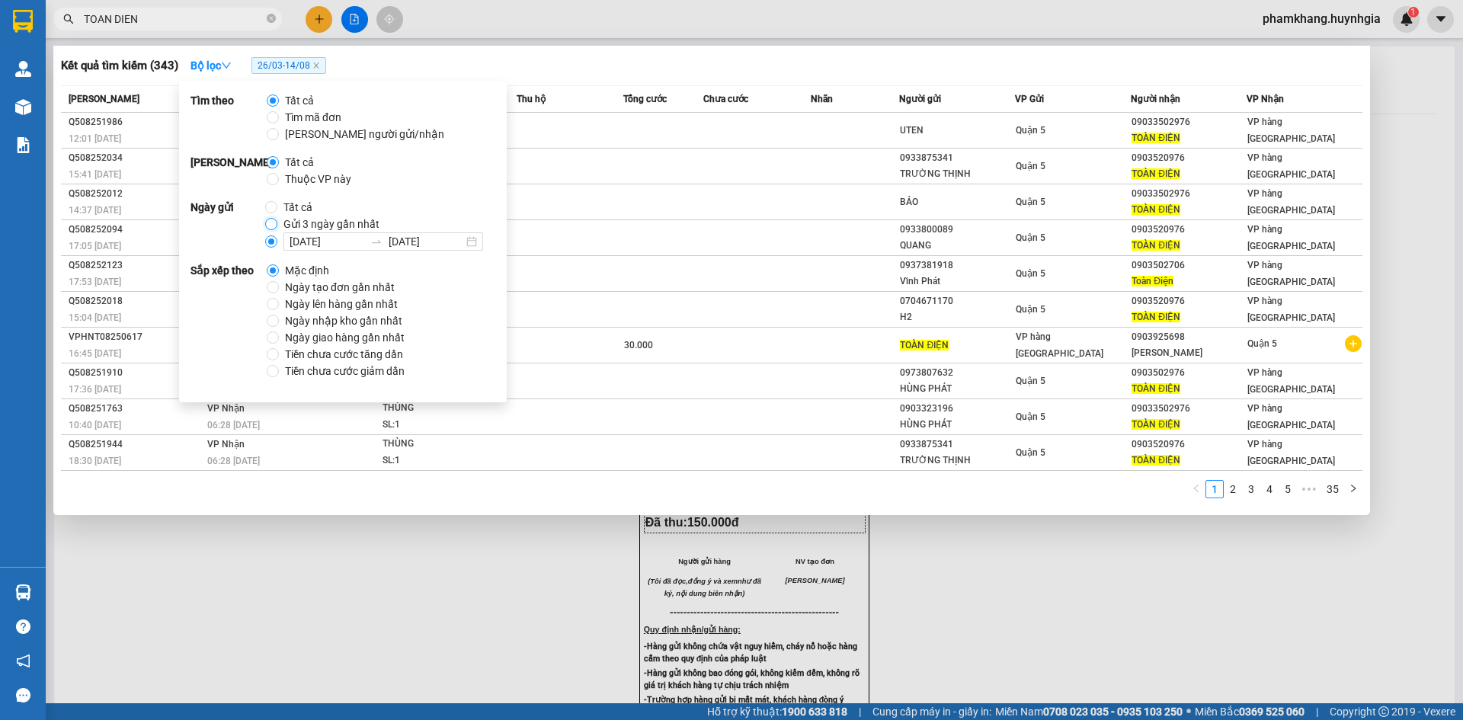
click at [270, 228] on input "Gửi 3 ngày gần nhất" at bounding box center [271, 224] width 12 height 12
radio input "true"
radio input "false"
click at [777, 65] on div "Kết quả tìm kiếm ( 15 ) Bộ lọc Gửi 3 ngày gần nhất" at bounding box center [712, 65] width 1302 height 24
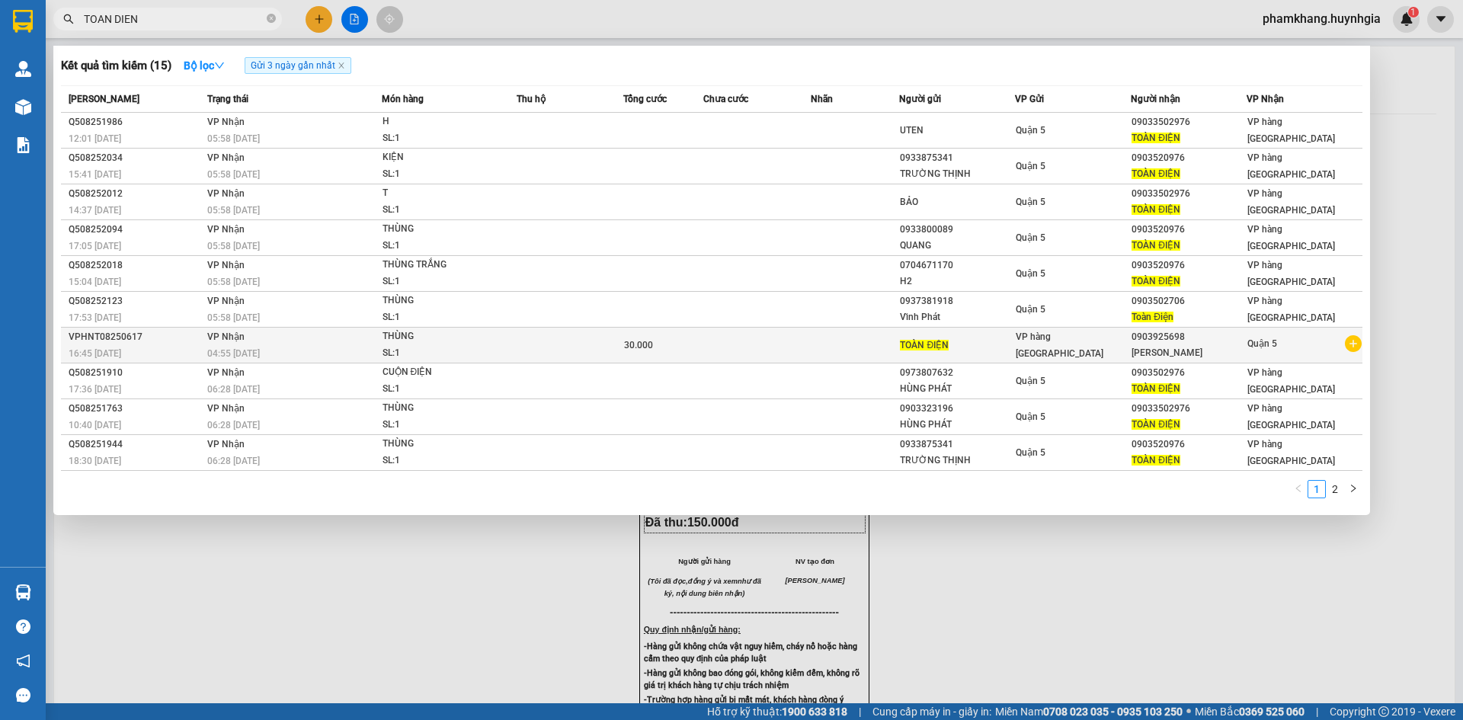
click at [950, 338] on div "TOÀN ĐIỆN" at bounding box center [957, 346] width 114 height 16
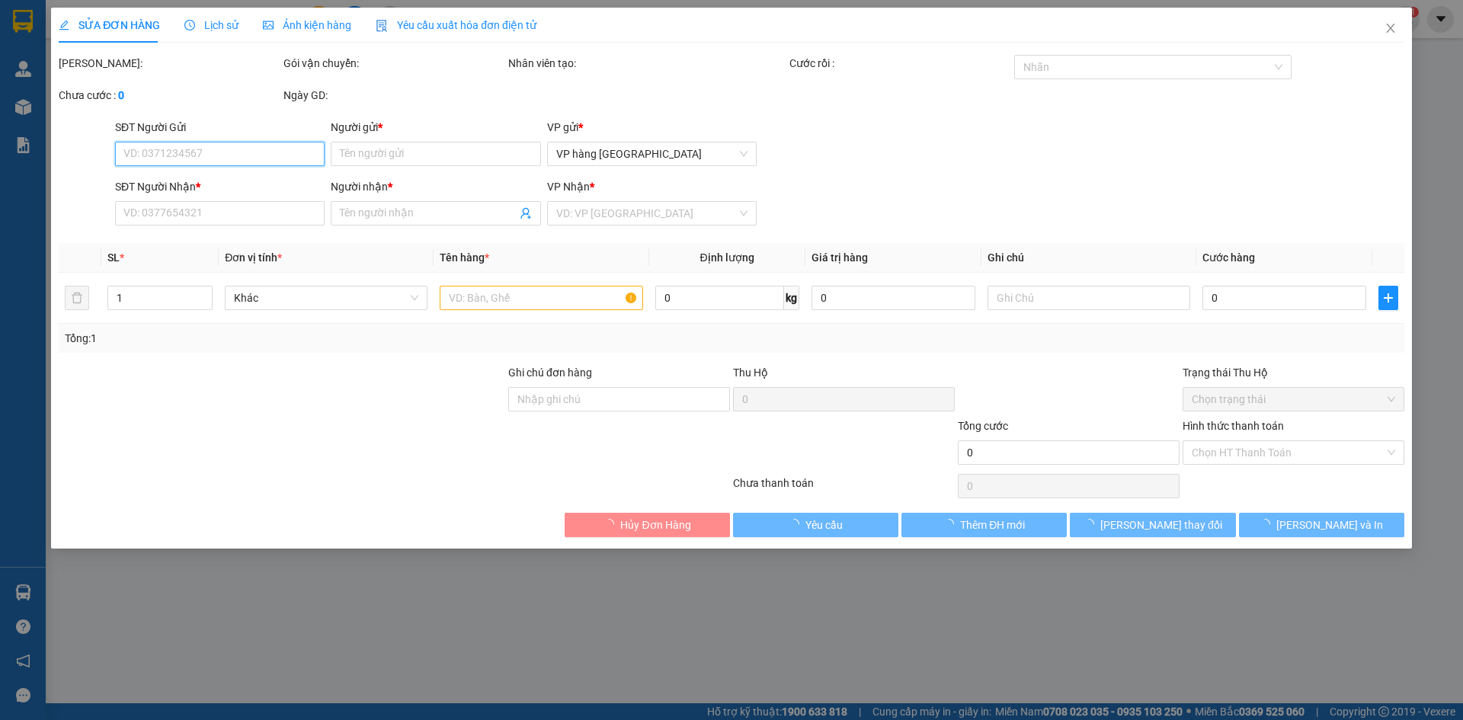
type input "TOÀN ĐIỆN"
type input "0903925698"
type input "ANH MINH"
type input "30.000"
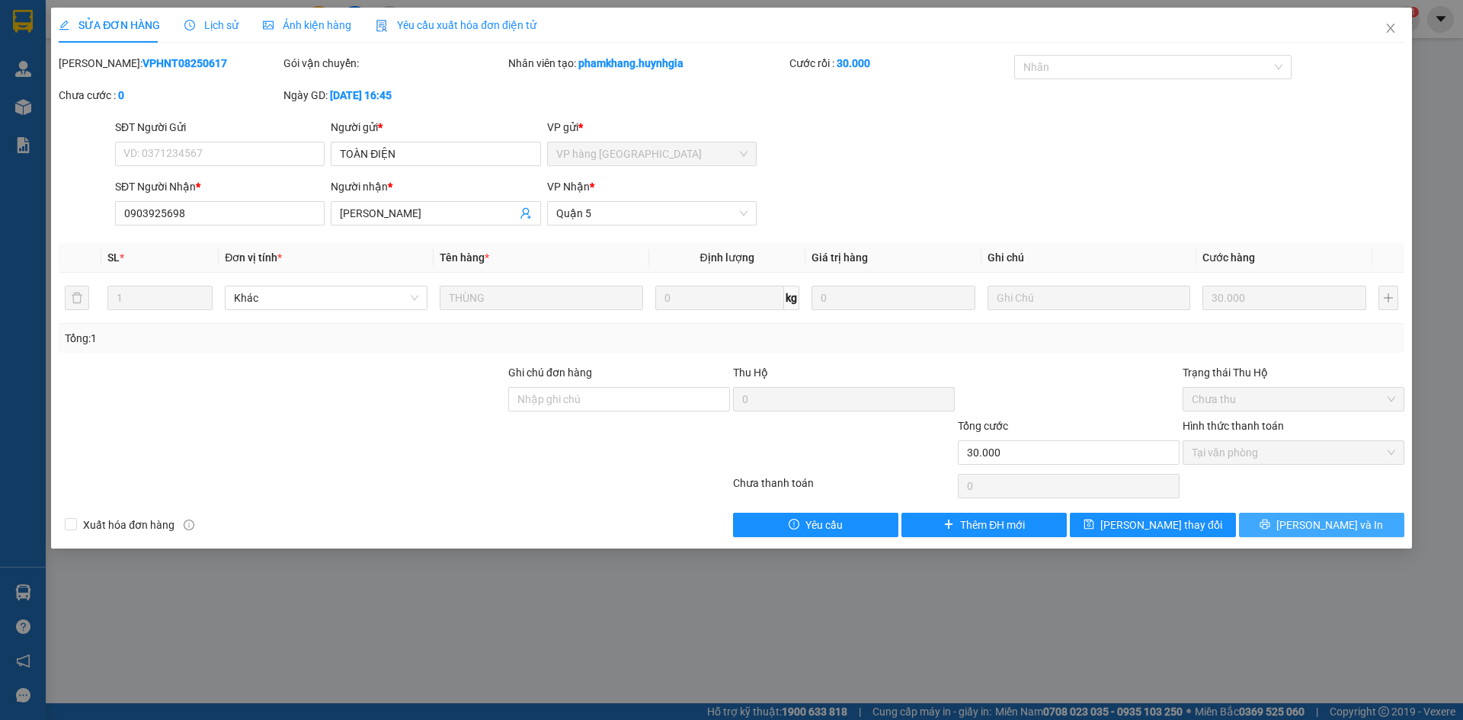
click at [1321, 530] on span "[PERSON_NAME] và In" at bounding box center [1330, 525] width 107 height 17
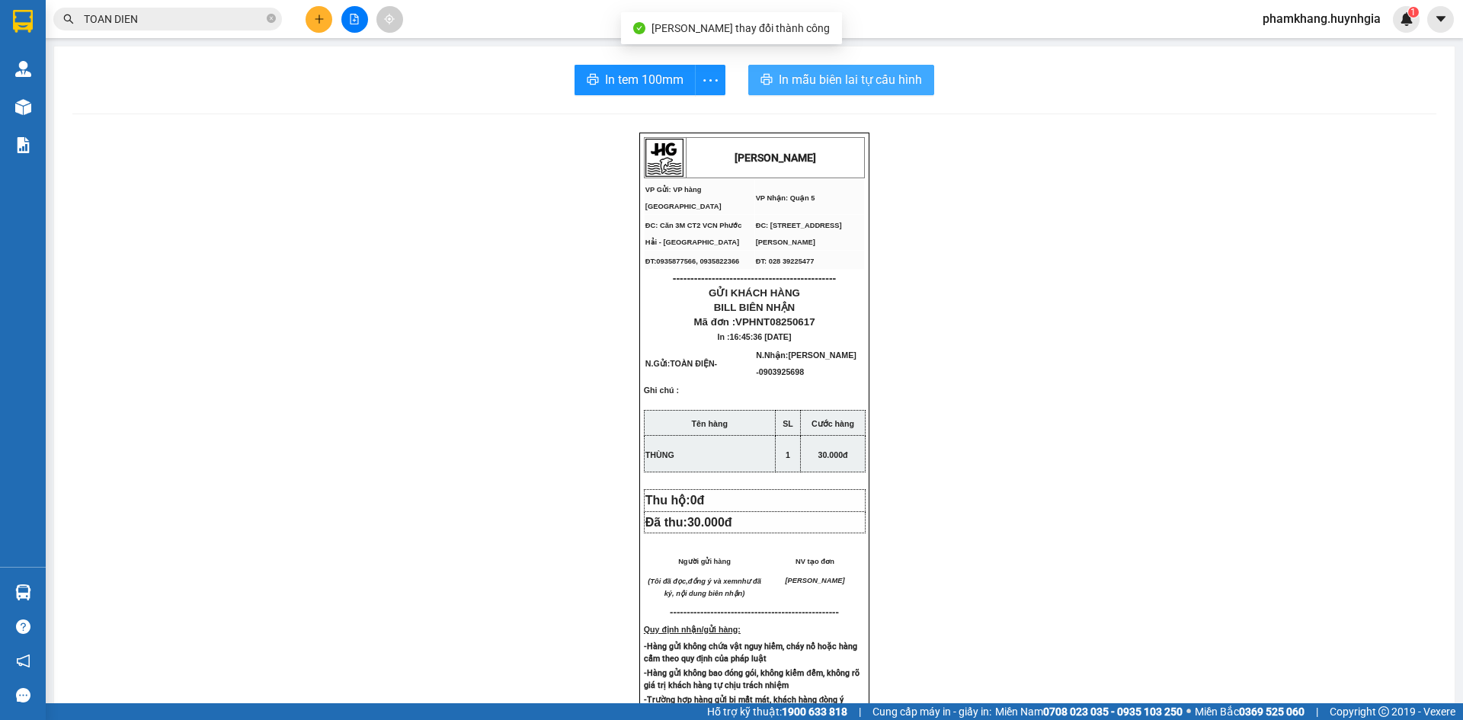
click at [769, 70] on button "In mẫu biên lai tự cấu hình" at bounding box center [841, 80] width 186 height 30
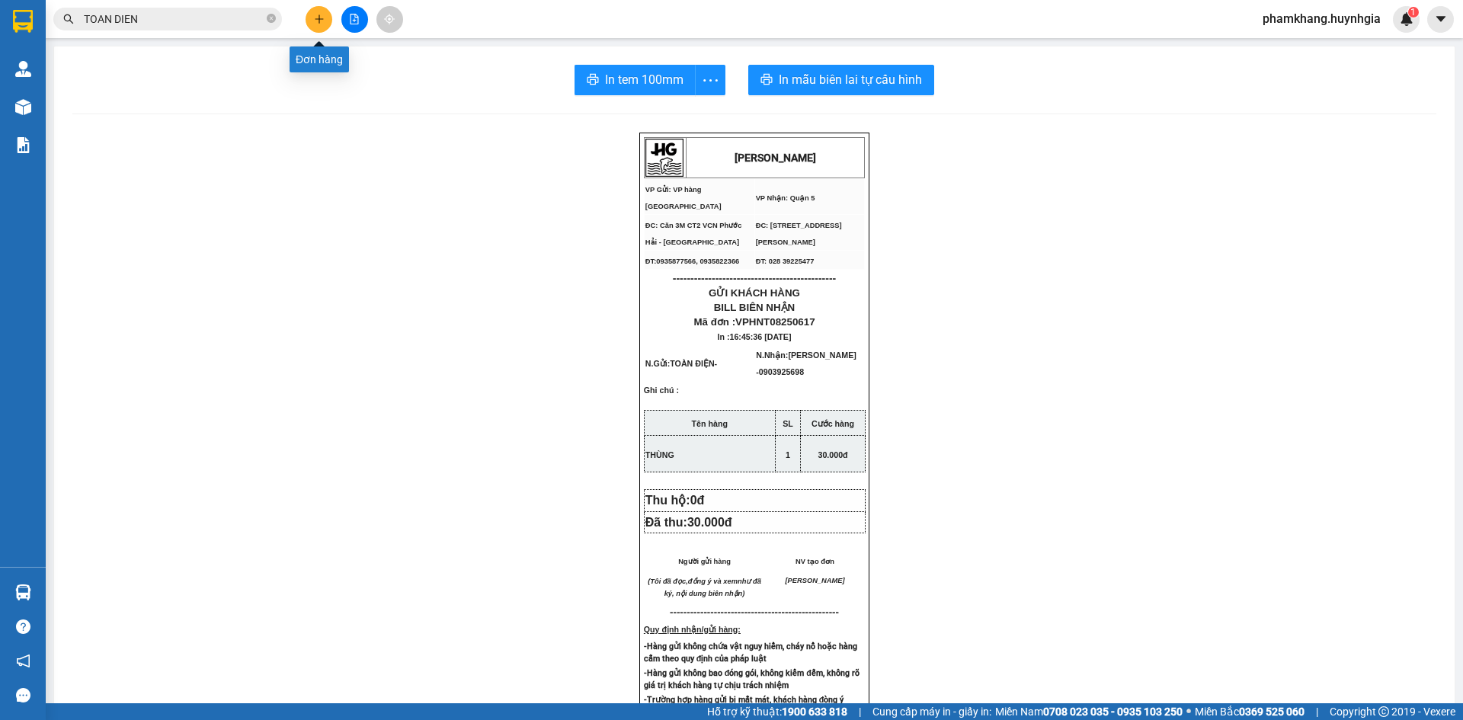
click at [322, 23] on icon "plus" at bounding box center [319, 19] width 11 height 11
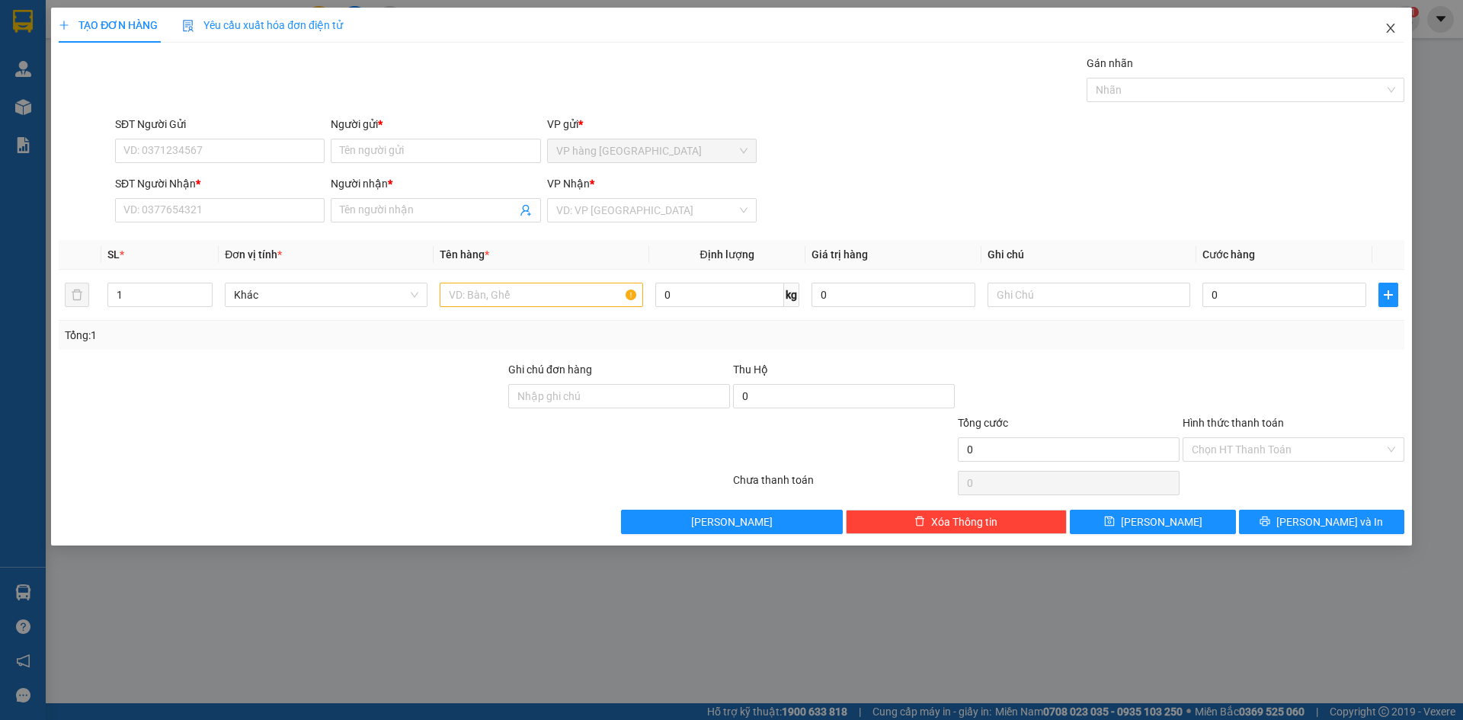
click at [1385, 32] on icon "close" at bounding box center [1391, 28] width 12 height 12
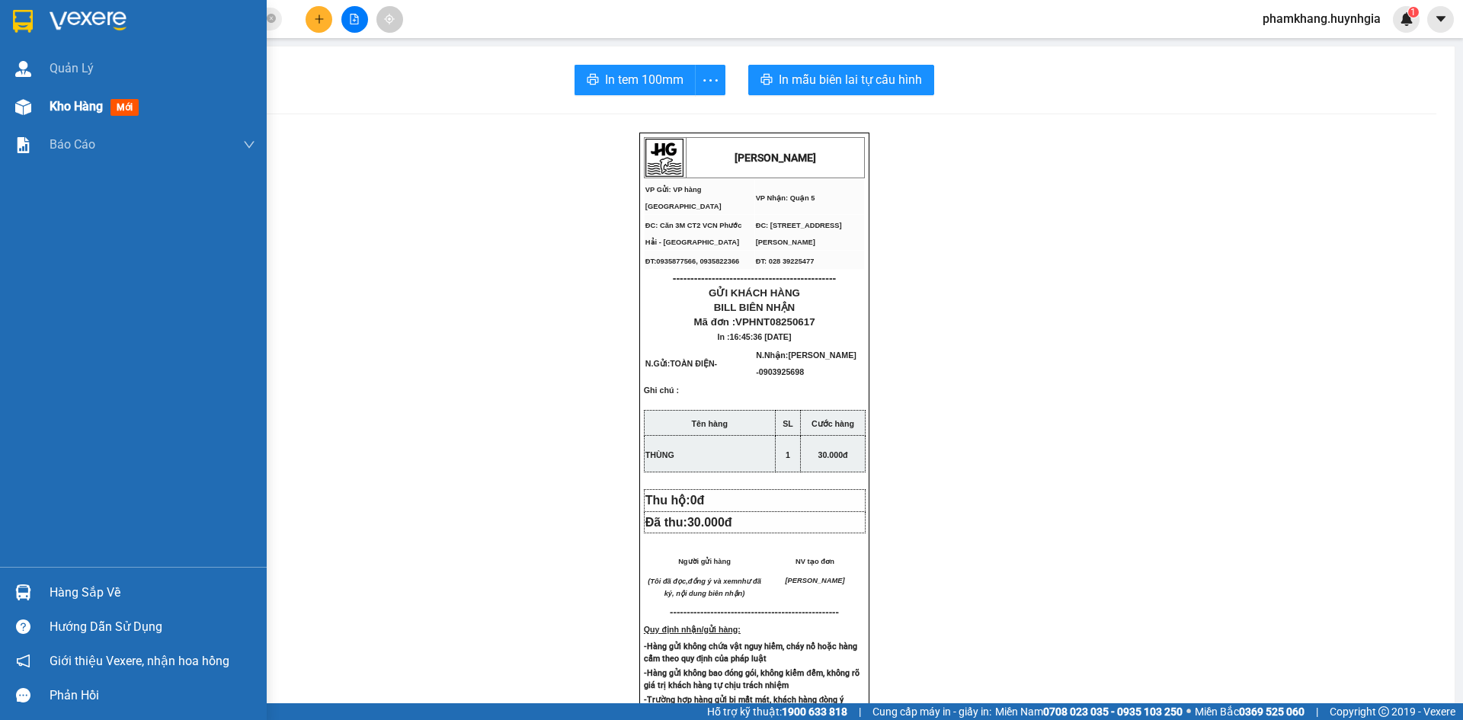
click at [18, 103] on img at bounding box center [23, 107] width 16 height 16
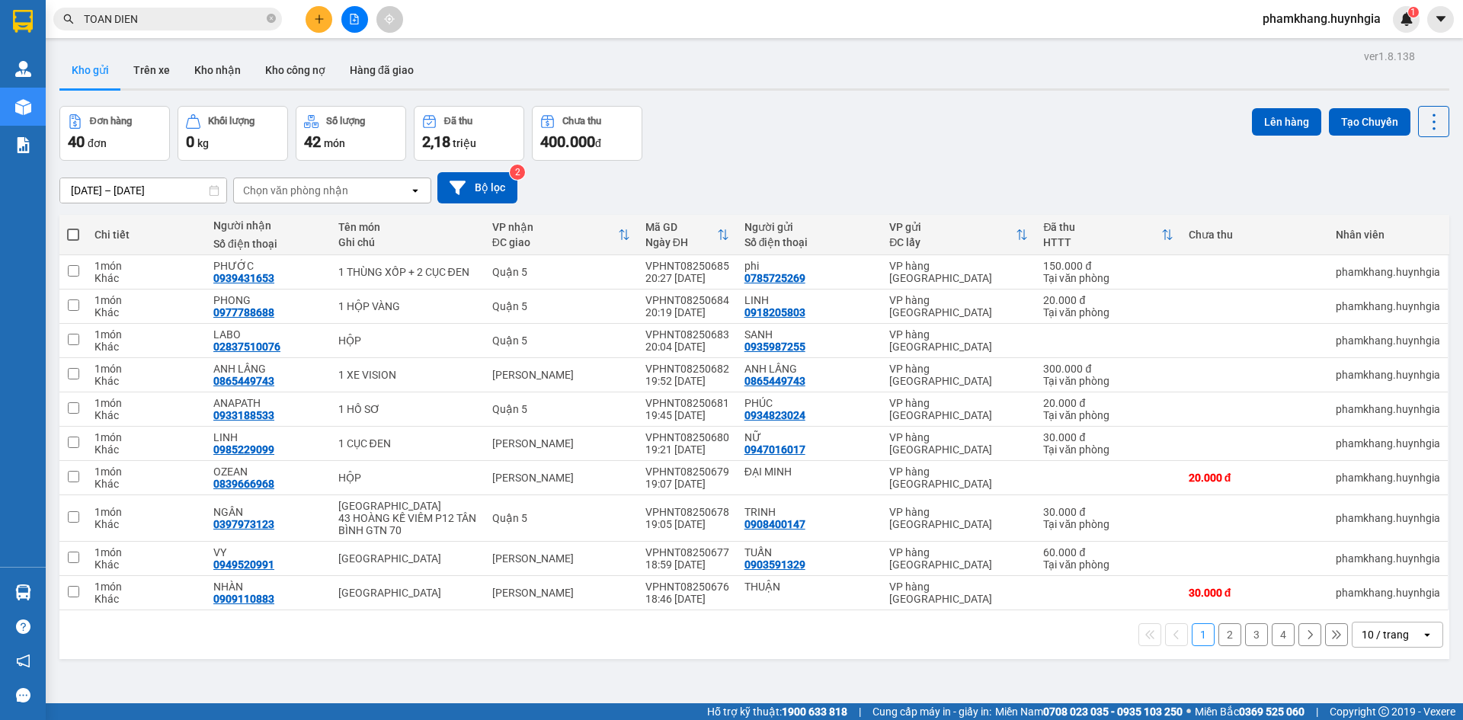
scroll to position [70, 0]
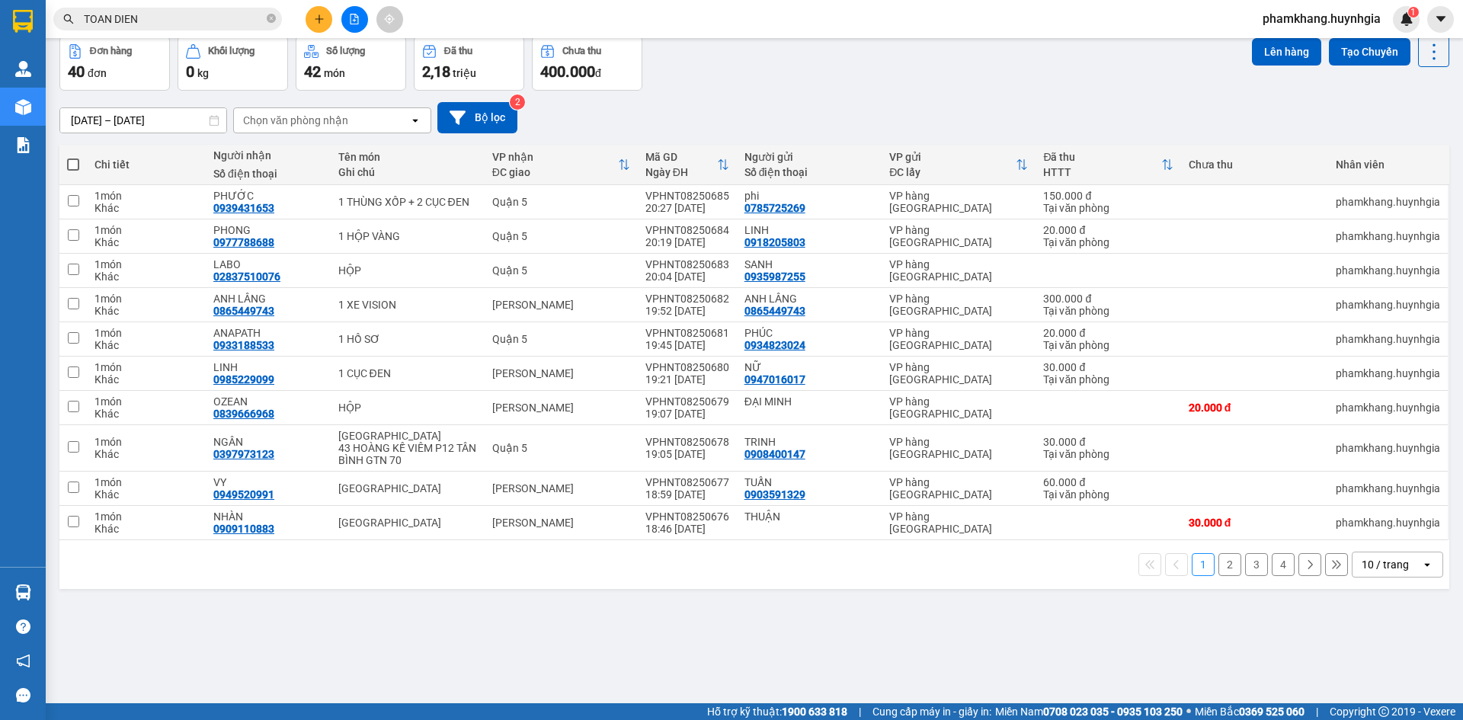
click at [1380, 566] on div "10 / trang" at bounding box center [1385, 564] width 47 height 15
click at [1385, 534] on span "100 / trang" at bounding box center [1380, 531] width 55 height 15
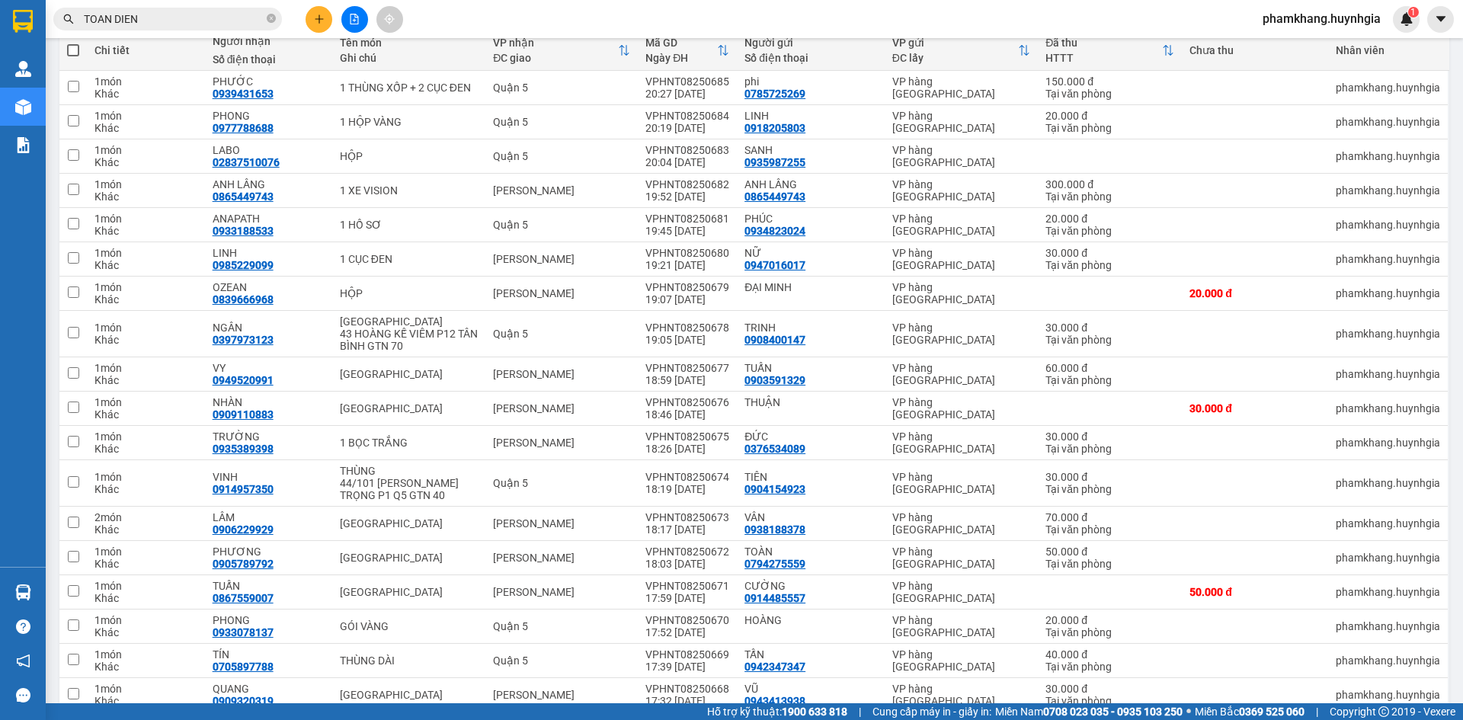
scroll to position [0, 0]
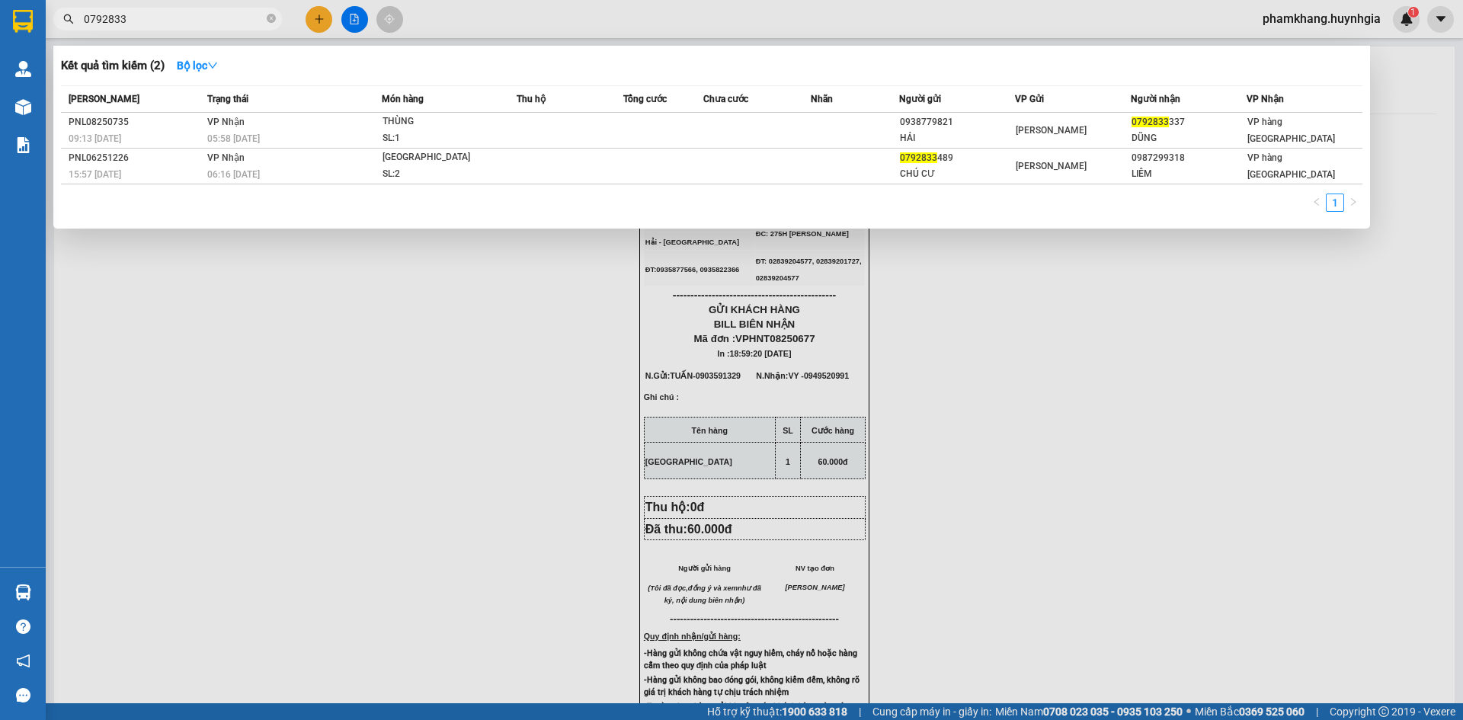
type input "0792833"
click at [316, 23] on div at bounding box center [731, 360] width 1463 height 720
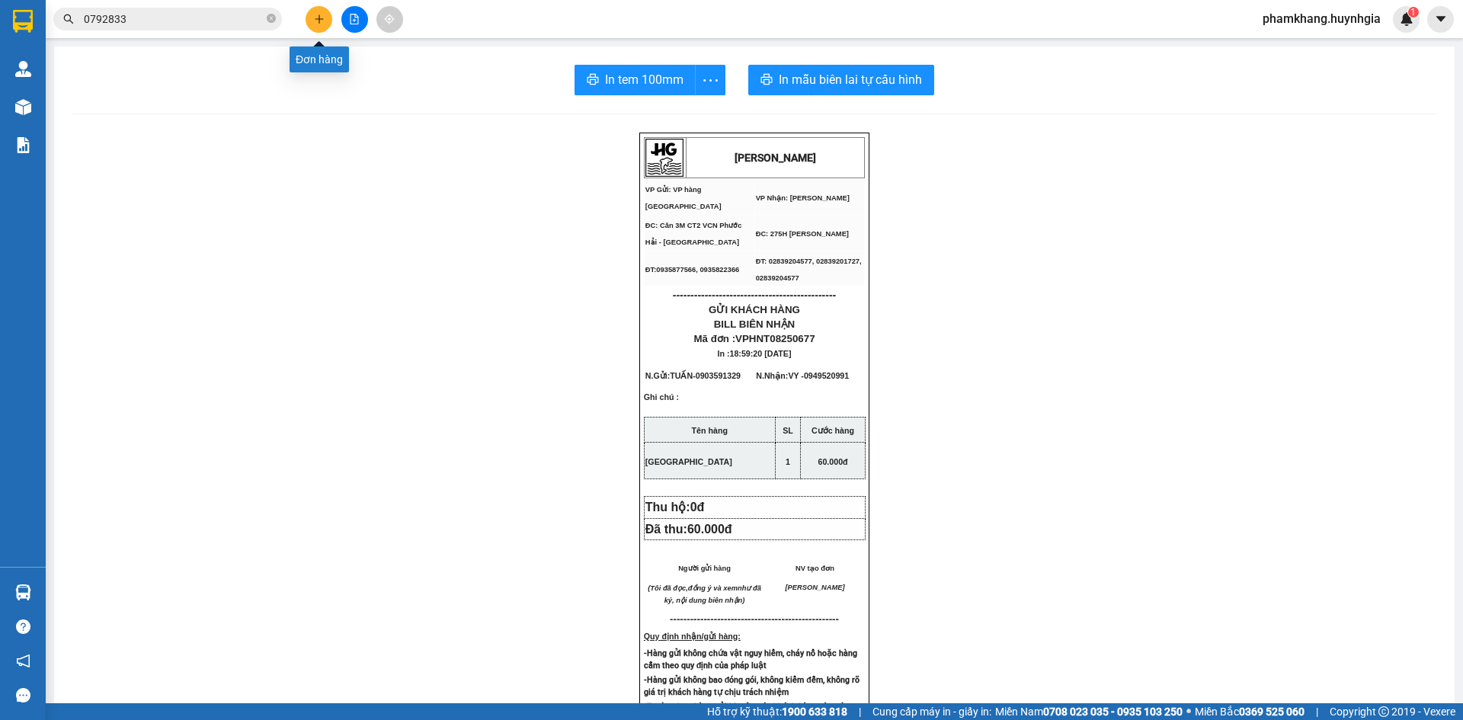
click at [316, 23] on icon "plus" at bounding box center [319, 19] width 11 height 11
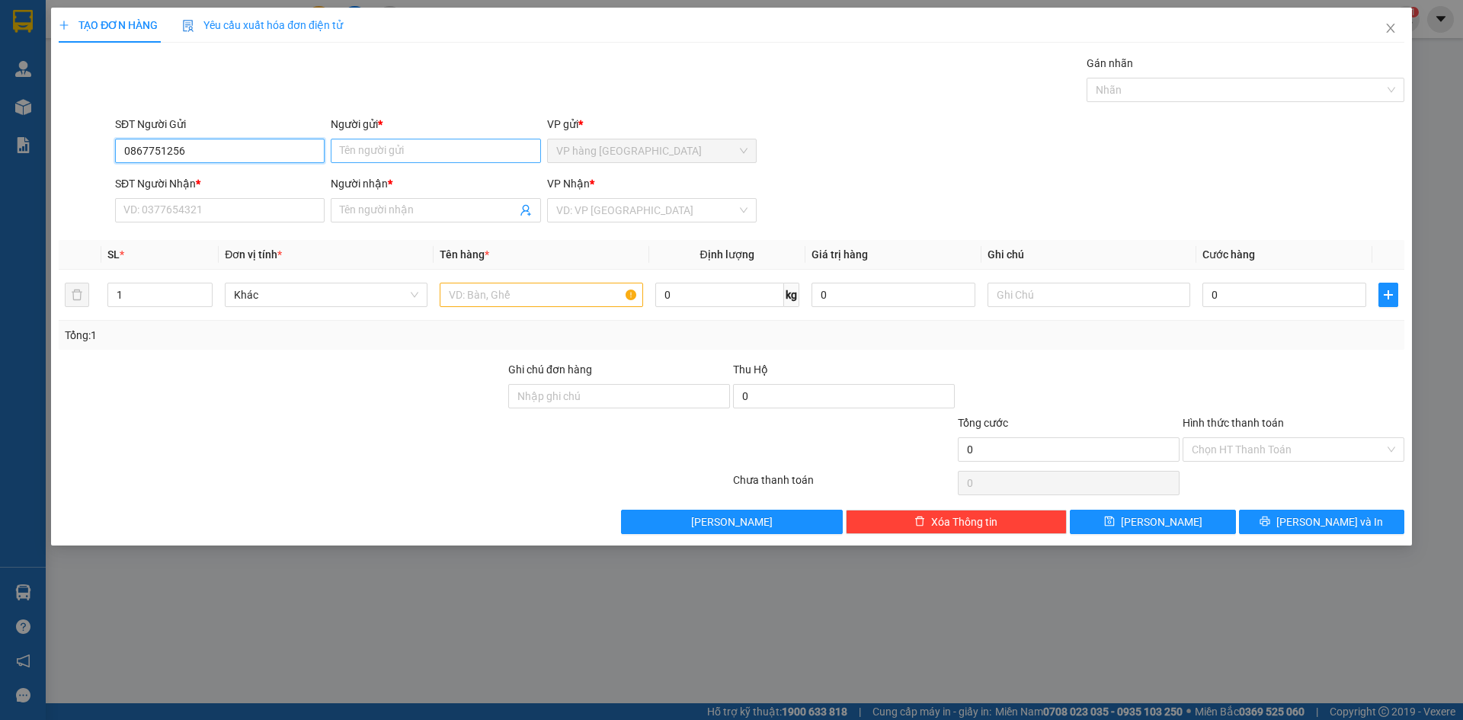
type input "0867751256"
click at [359, 156] on input "Người gửi *" at bounding box center [436, 151] width 210 height 24
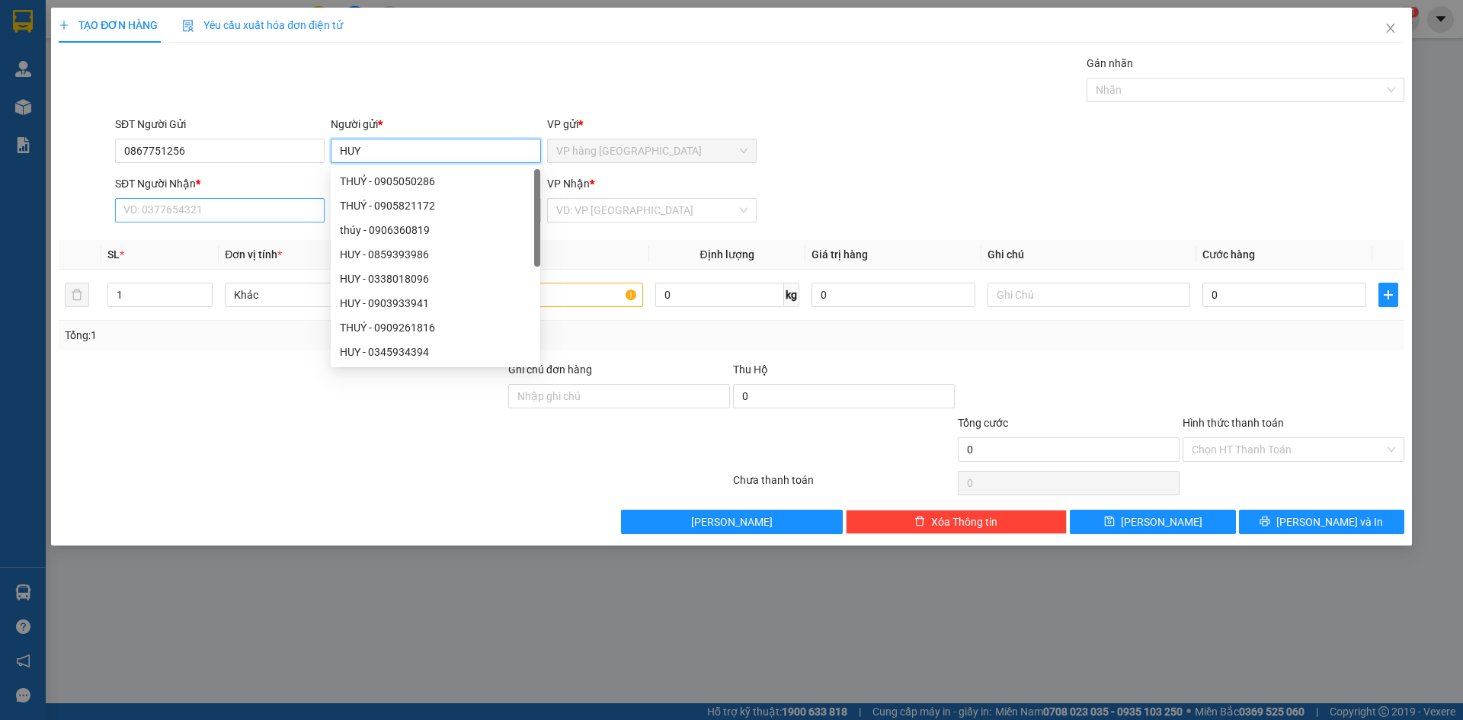
type input "HUY"
click at [232, 218] on input "SĐT Người Nhận *" at bounding box center [220, 210] width 210 height 24
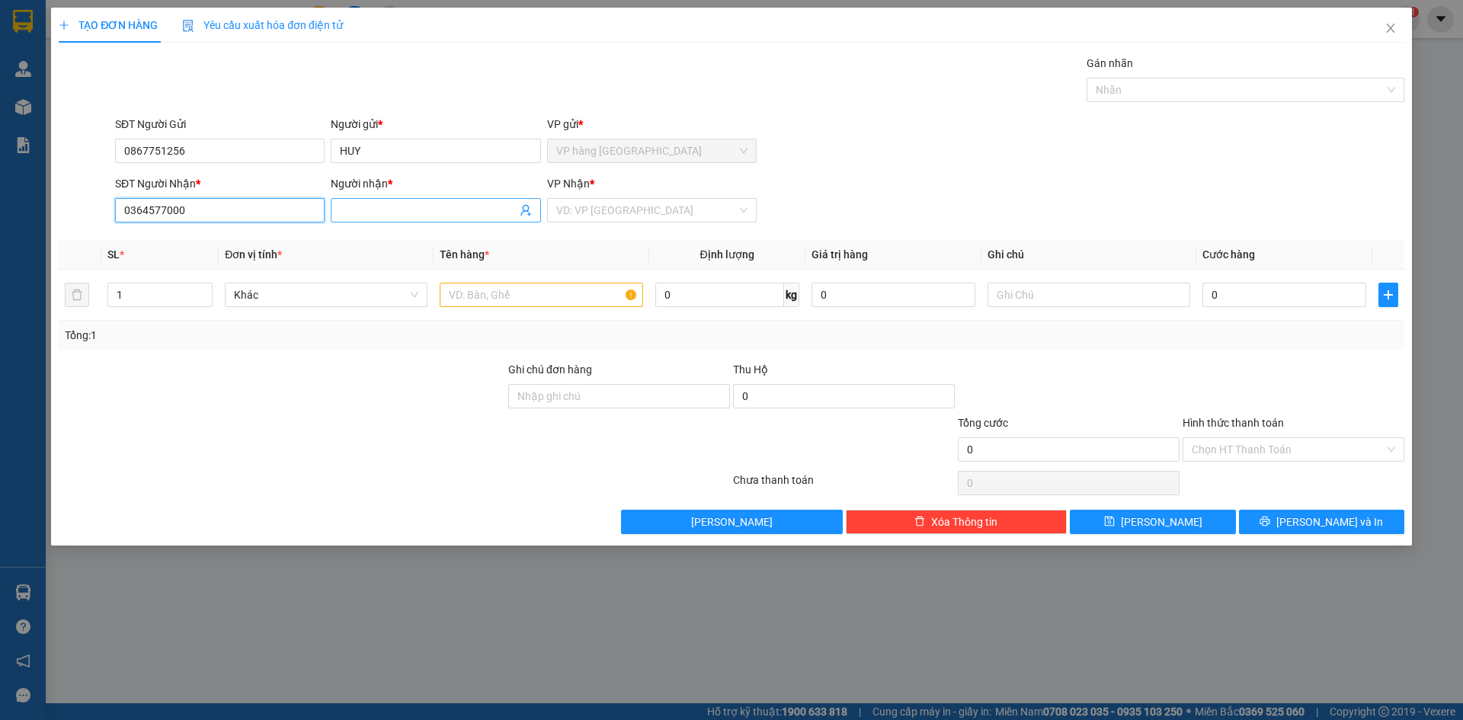
type input "0364577000"
click at [350, 210] on input "Người nhận *" at bounding box center [428, 210] width 176 height 17
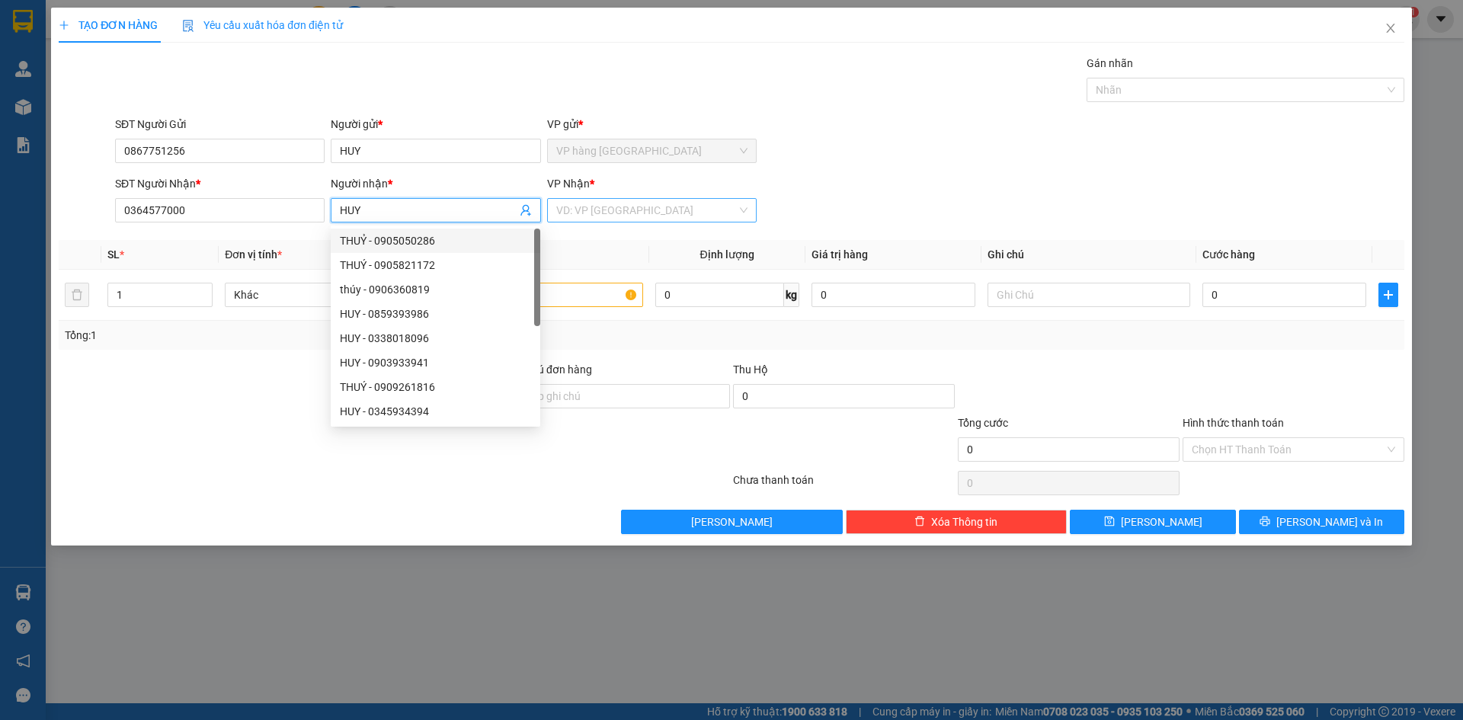
type input "HUY"
click at [563, 212] on input "search" at bounding box center [646, 210] width 181 height 23
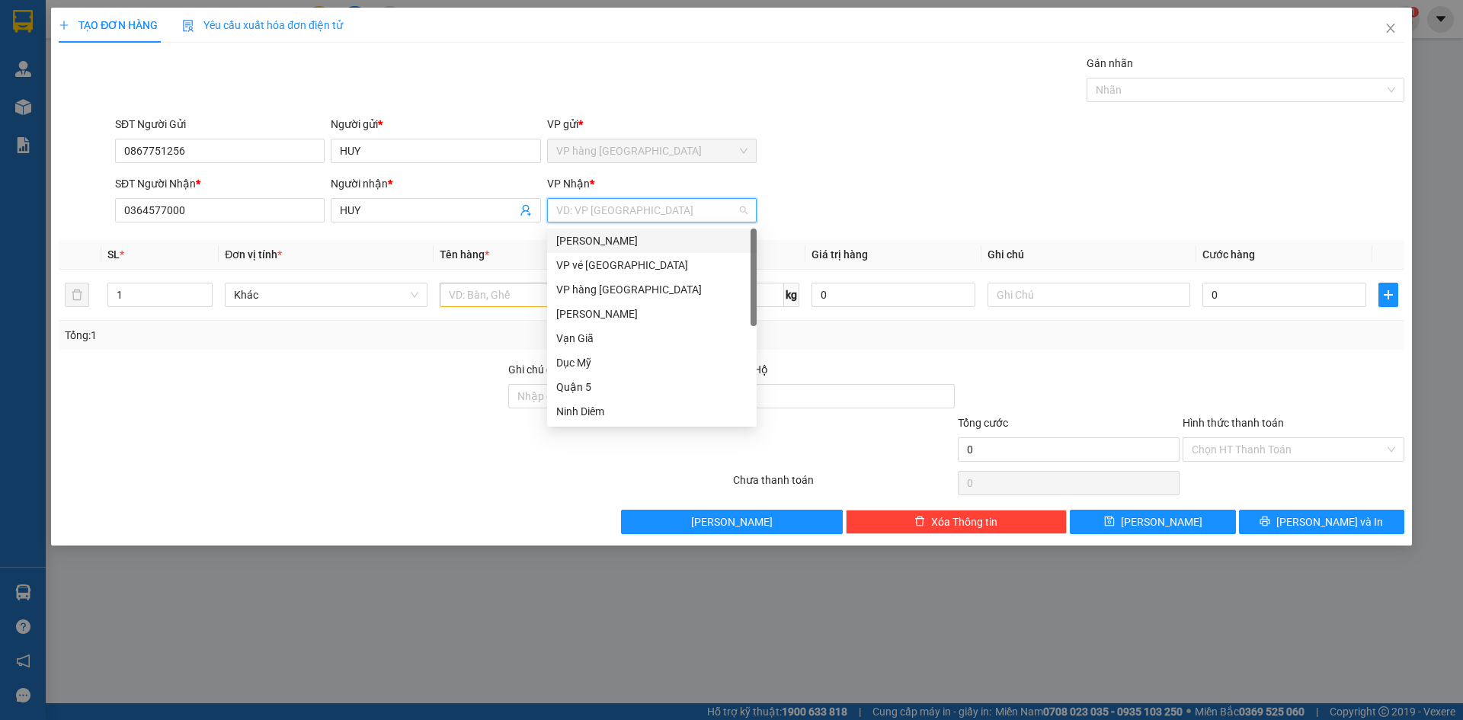
click at [579, 239] on div "[PERSON_NAME]" at bounding box center [651, 240] width 191 height 17
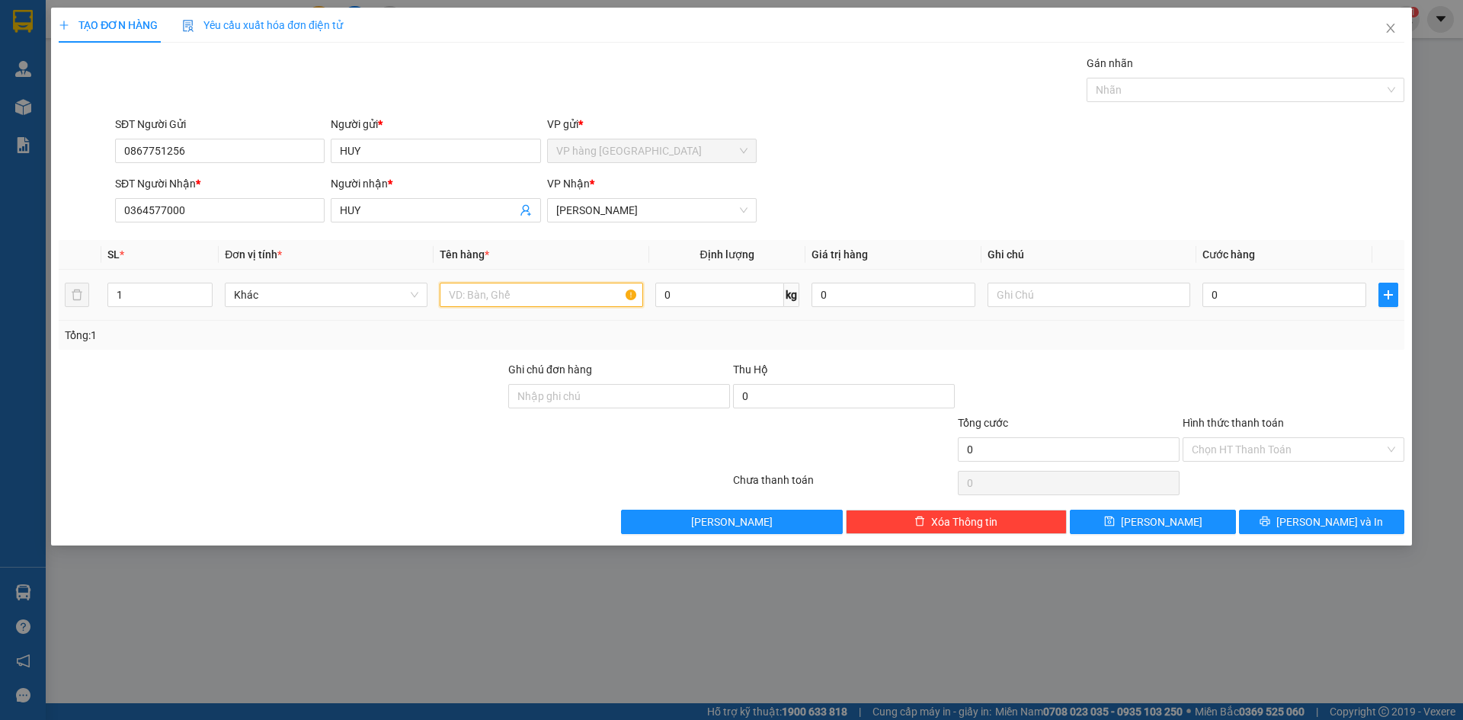
click at [504, 289] on input "text" at bounding box center [541, 295] width 203 height 24
type input "HỘP"
click at [1231, 297] on input "0" at bounding box center [1285, 295] width 164 height 24
type input "2"
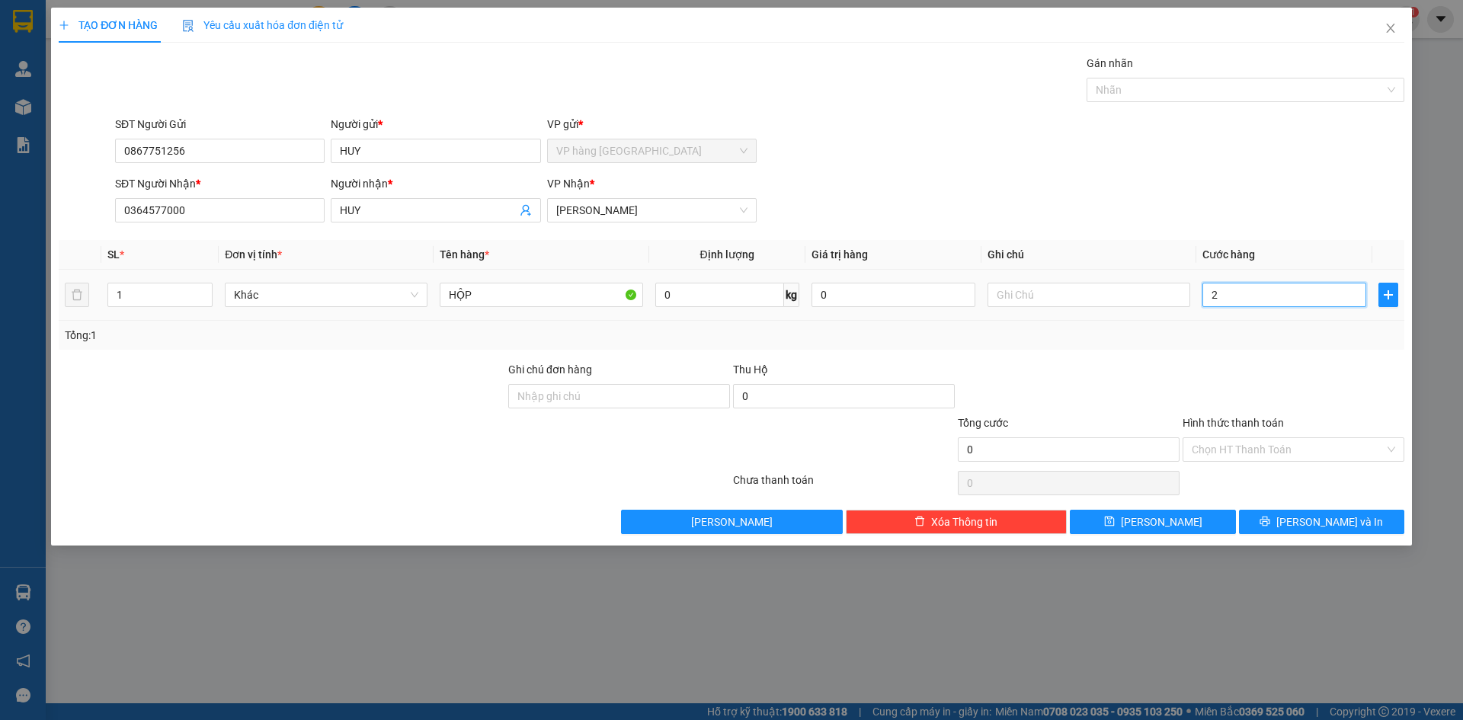
type input "2"
type input "20"
type input "20.000"
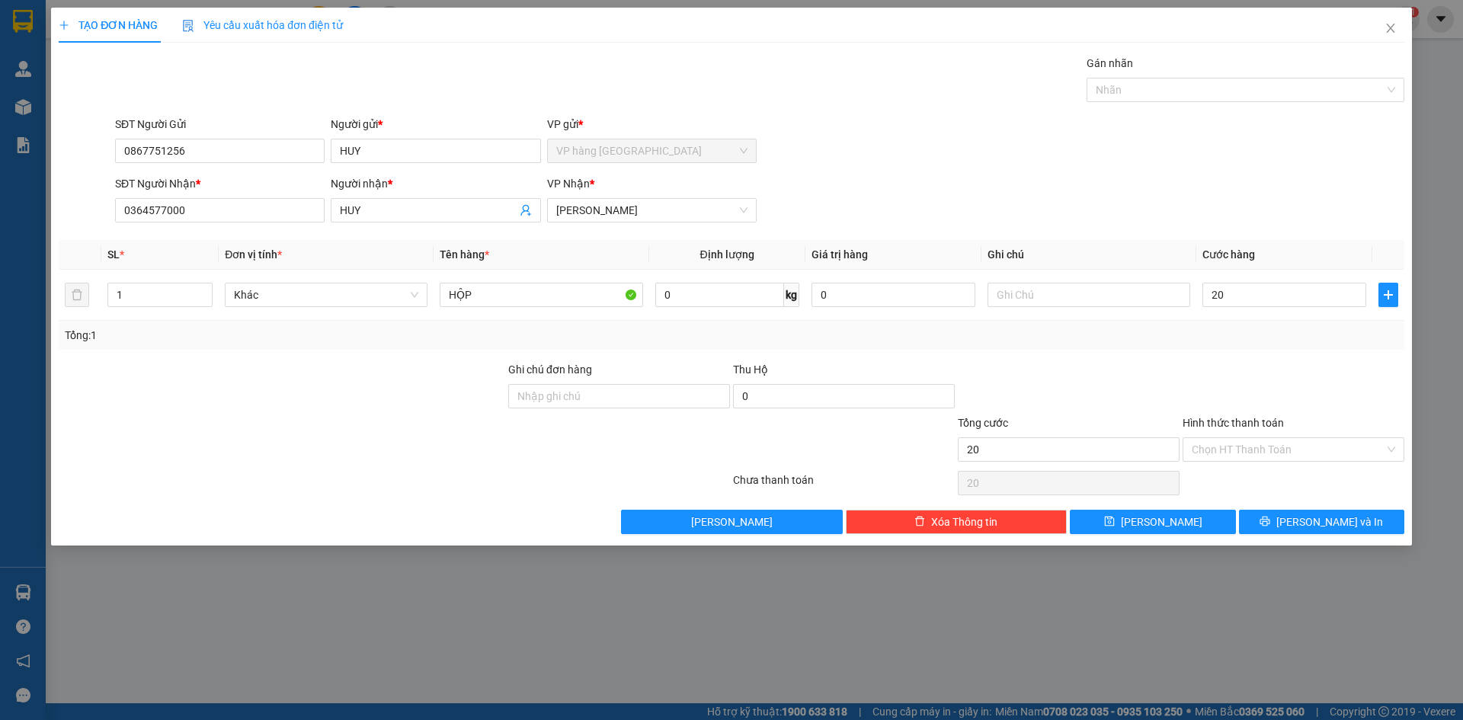
type input "20.000"
click at [1206, 354] on div "Transit Pickup Surcharge Ids Transit Deliver Surcharge Ids Transit Deliver Surc…" at bounding box center [732, 294] width 1346 height 479
click at [1229, 453] on input "Hình thức thanh toán" at bounding box center [1288, 449] width 193 height 23
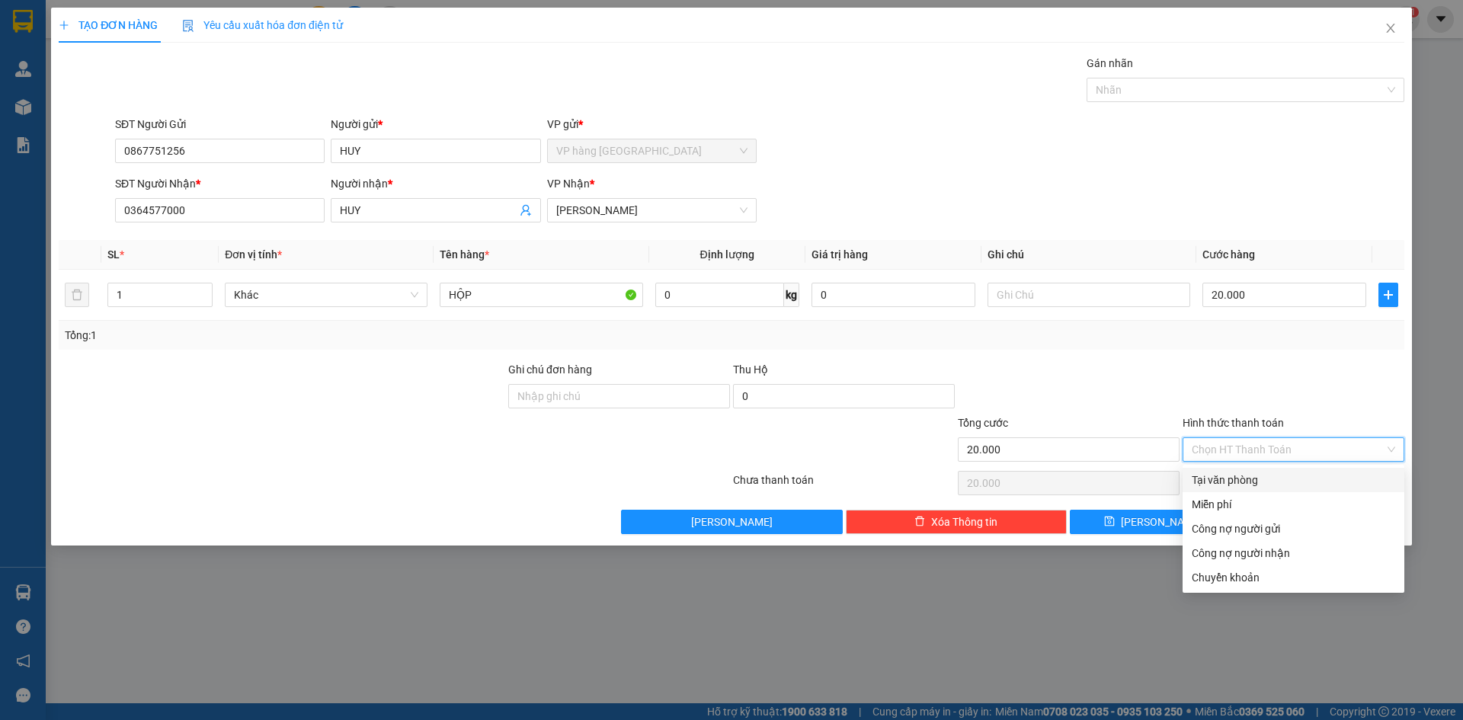
click at [1233, 480] on div "Tại văn phòng" at bounding box center [1294, 480] width 204 height 17
type input "0"
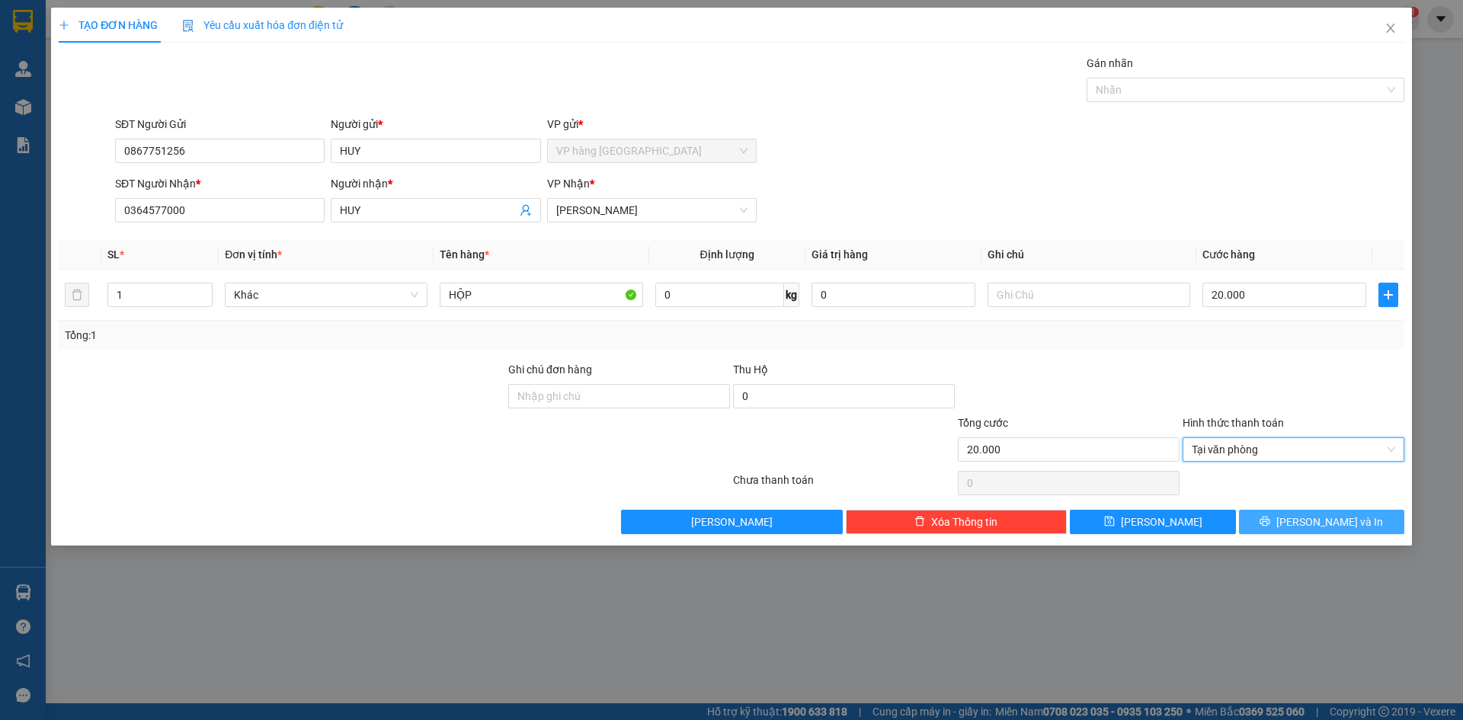
click at [1313, 519] on span "[PERSON_NAME] và In" at bounding box center [1330, 522] width 107 height 17
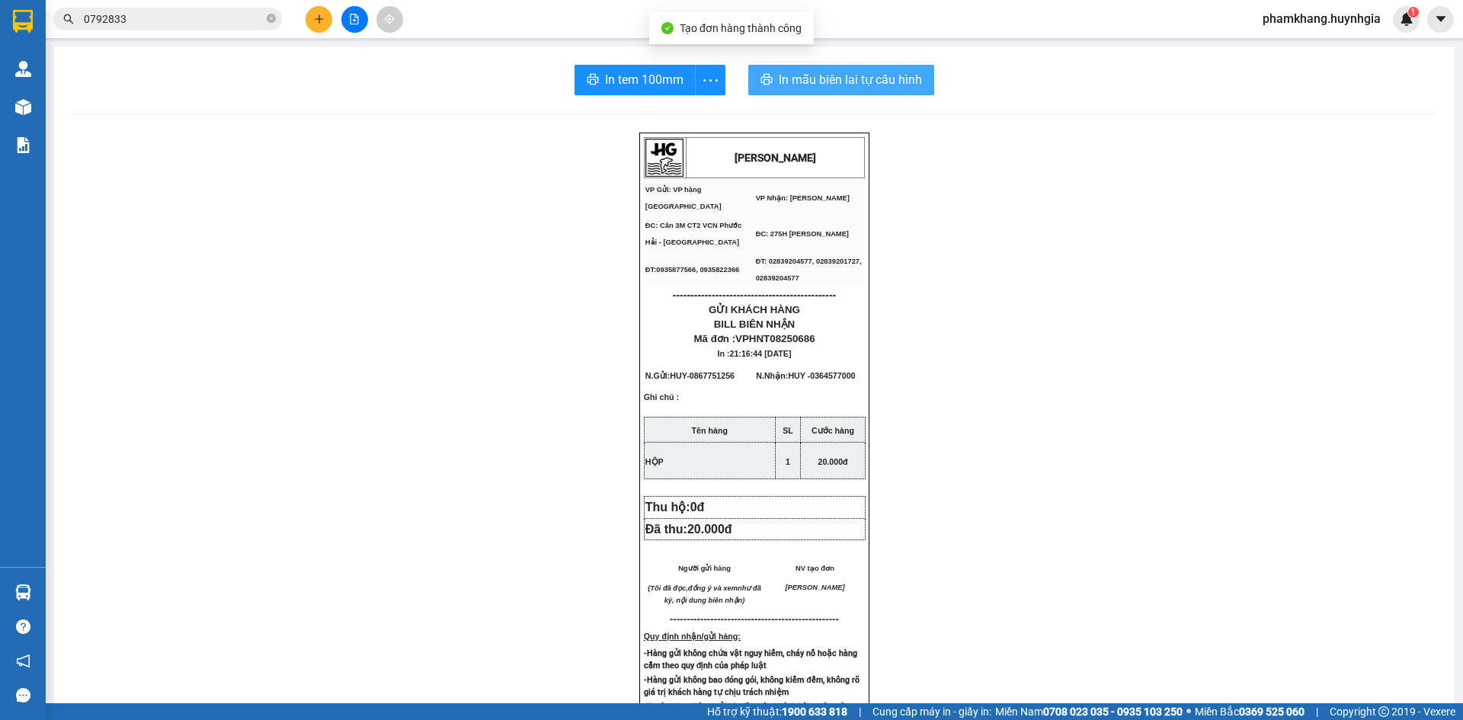
click at [860, 85] on span "In mẫu biên lai tự cấu hình" at bounding box center [850, 79] width 143 height 19
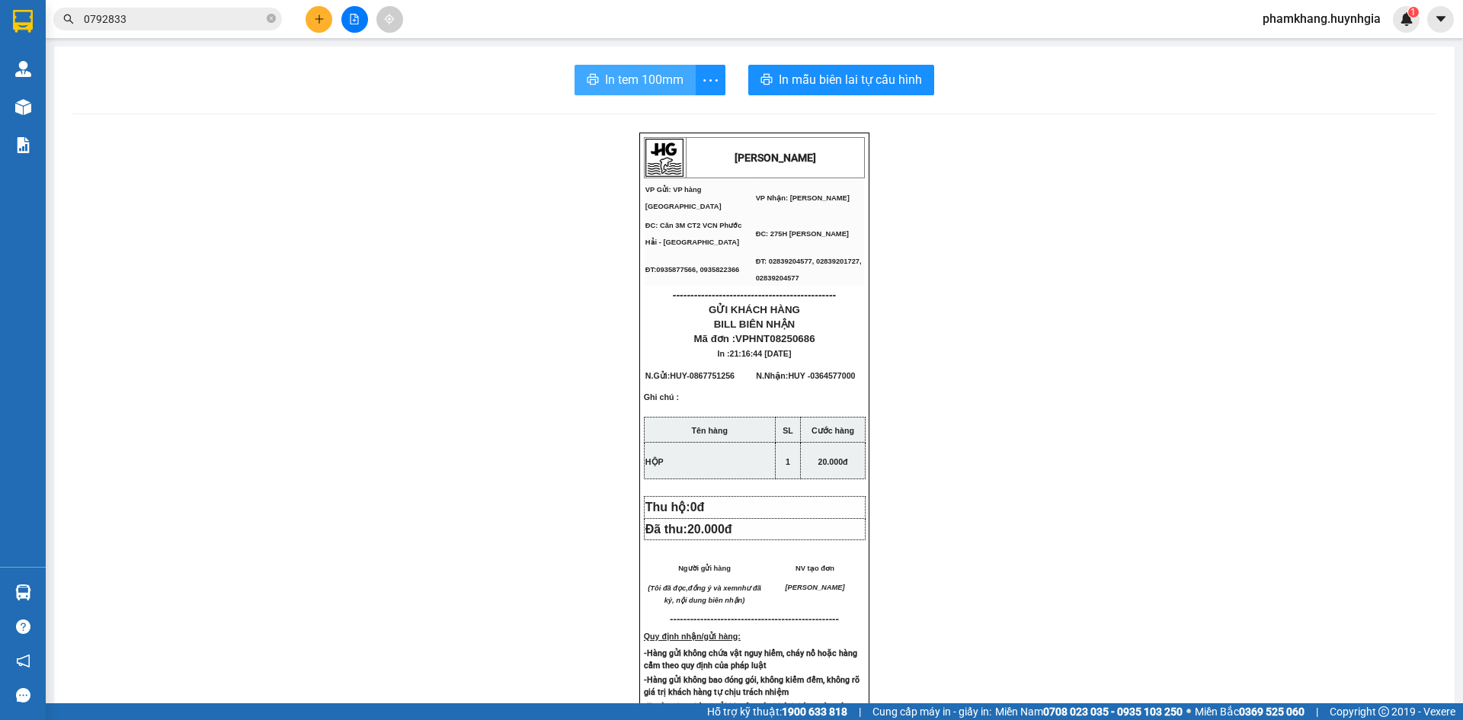
click at [633, 69] on button "In tem 100mm" at bounding box center [635, 80] width 121 height 30
click at [328, 22] on button at bounding box center [319, 19] width 27 height 27
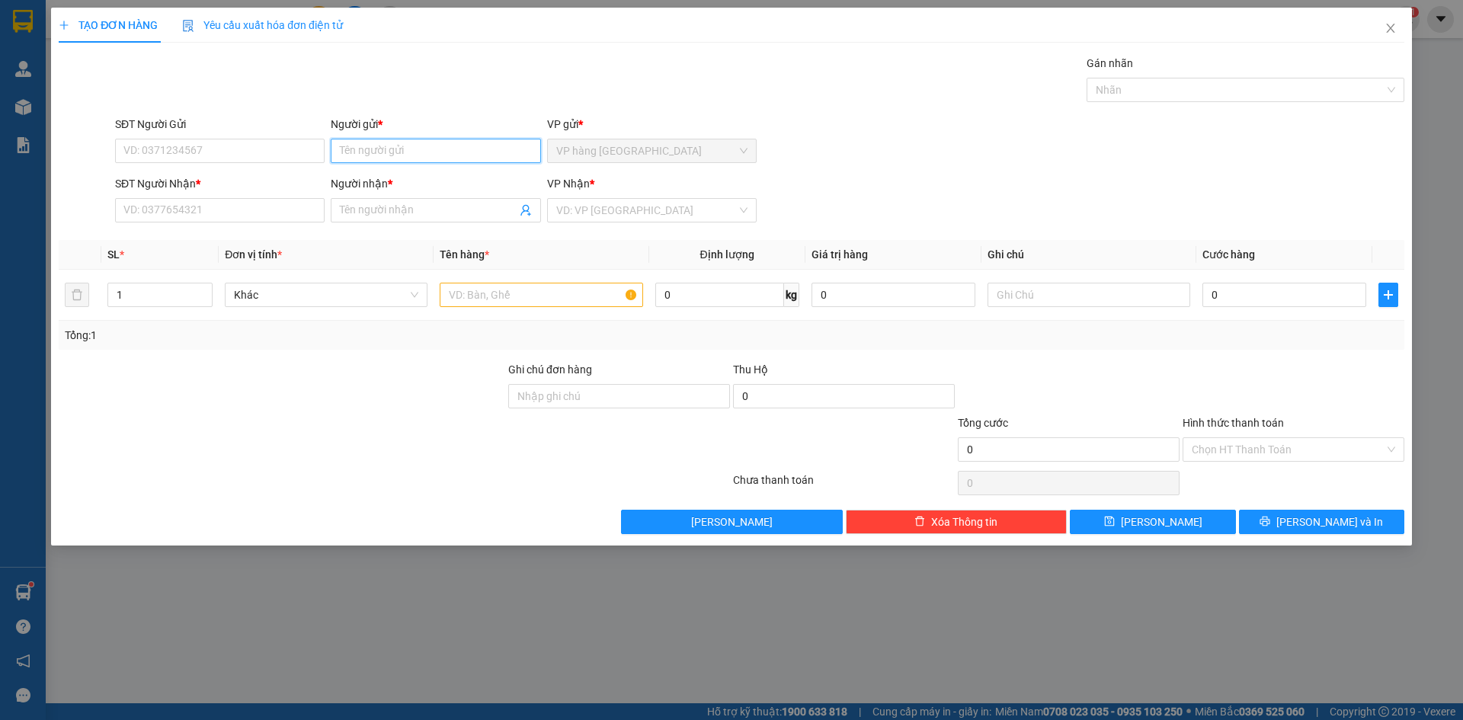
click at [386, 152] on input "Người gửi *" at bounding box center [436, 151] width 210 height 24
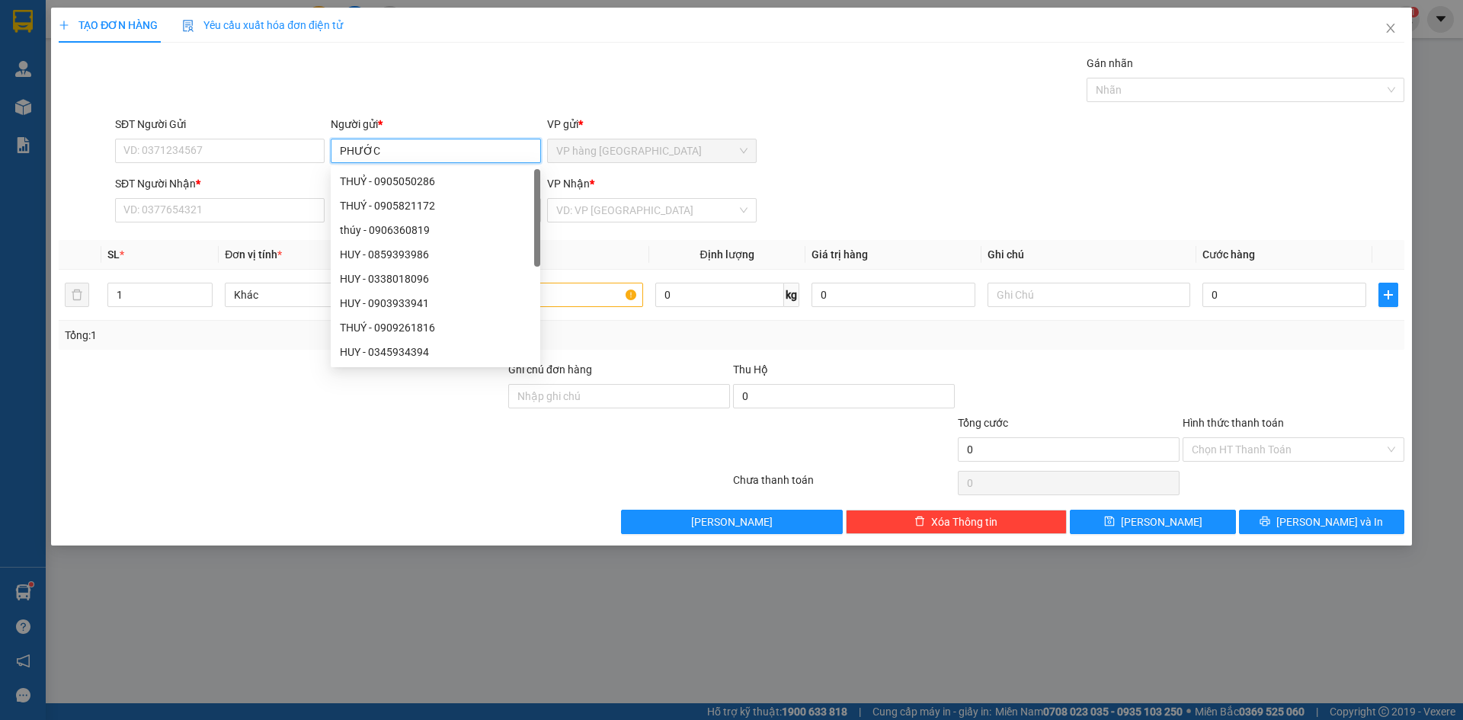
type input "PHƯỚC"
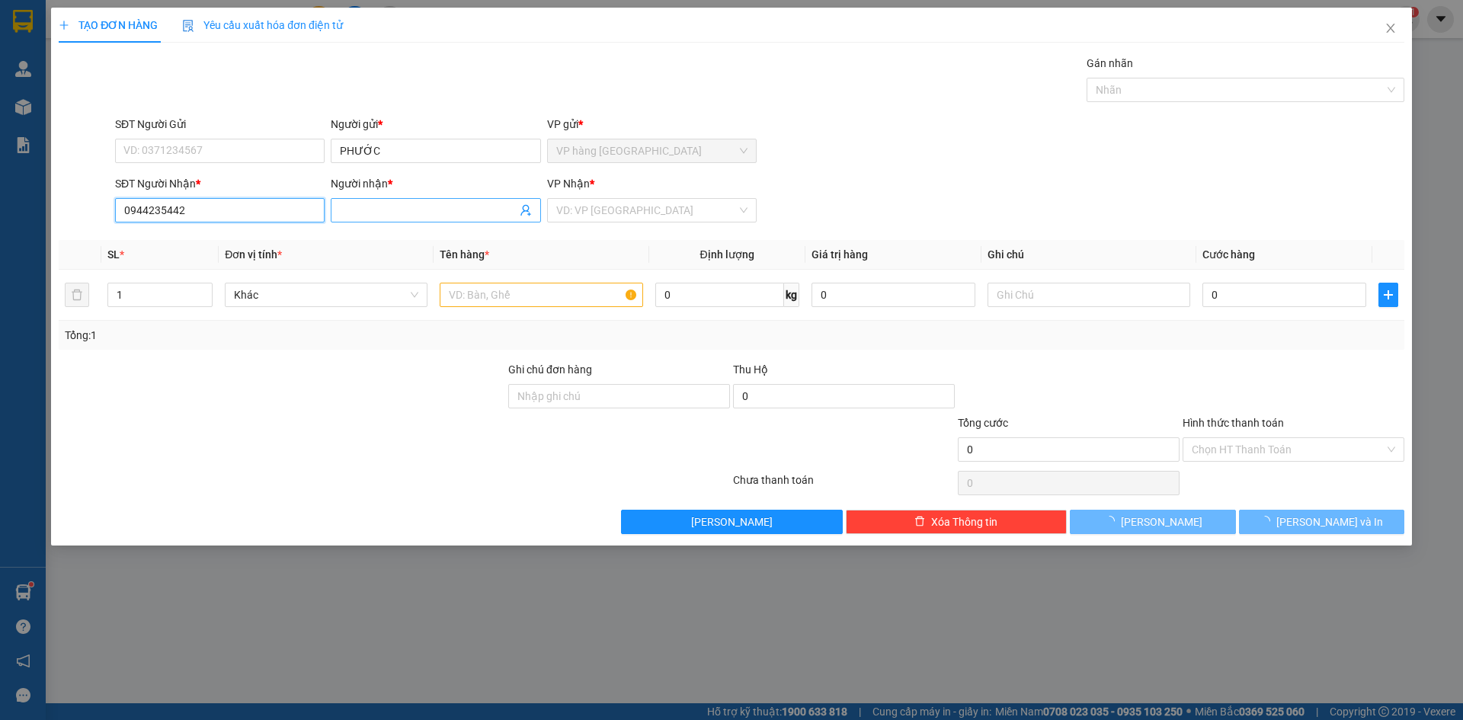
type input "0944235442"
click at [405, 216] on input "Người nhận *" at bounding box center [428, 210] width 176 height 17
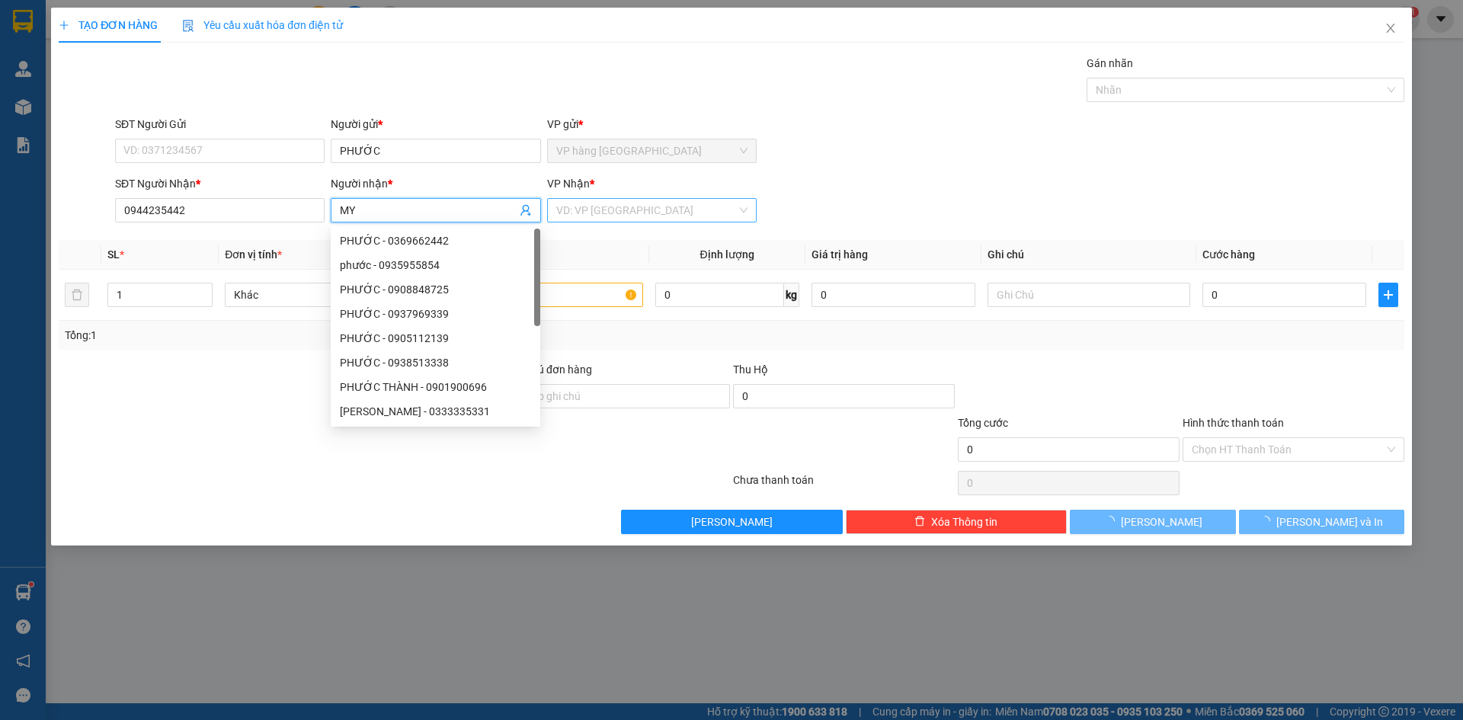
type input "MY"
click at [657, 216] on input "search" at bounding box center [646, 210] width 181 height 23
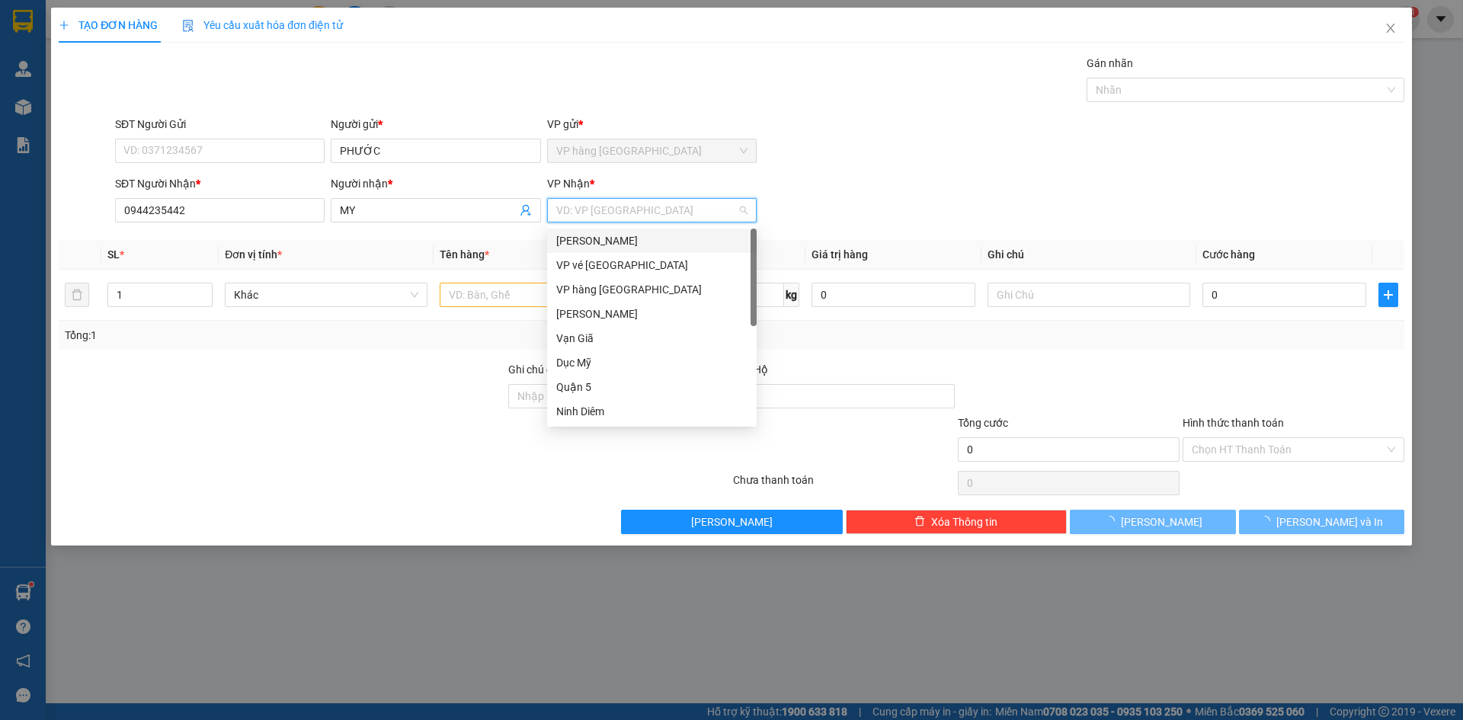
click at [630, 247] on div "[PERSON_NAME]" at bounding box center [651, 240] width 191 height 17
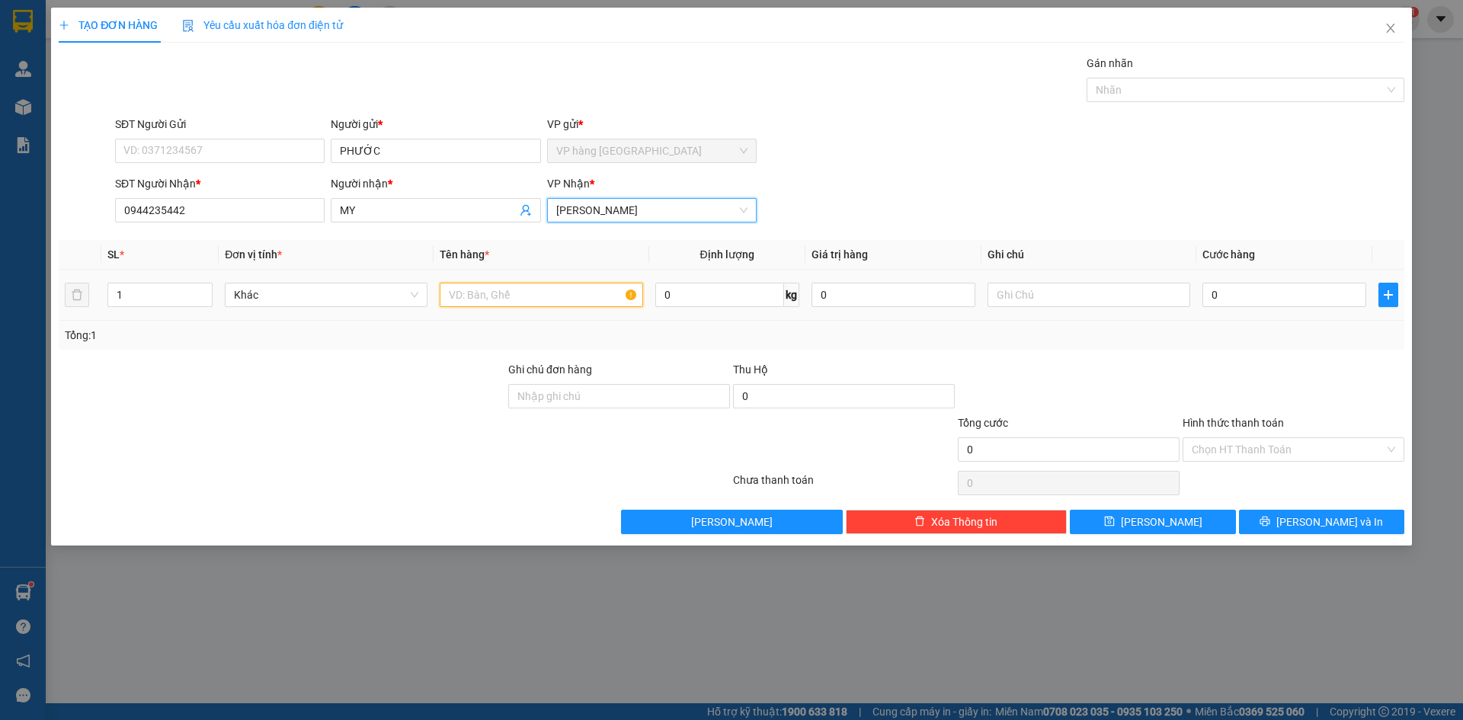
click at [457, 295] on input "text" at bounding box center [541, 295] width 203 height 24
type input "[GEOGRAPHIC_DATA]"
type input "2"
click at [201, 287] on span "up" at bounding box center [204, 291] width 9 height 9
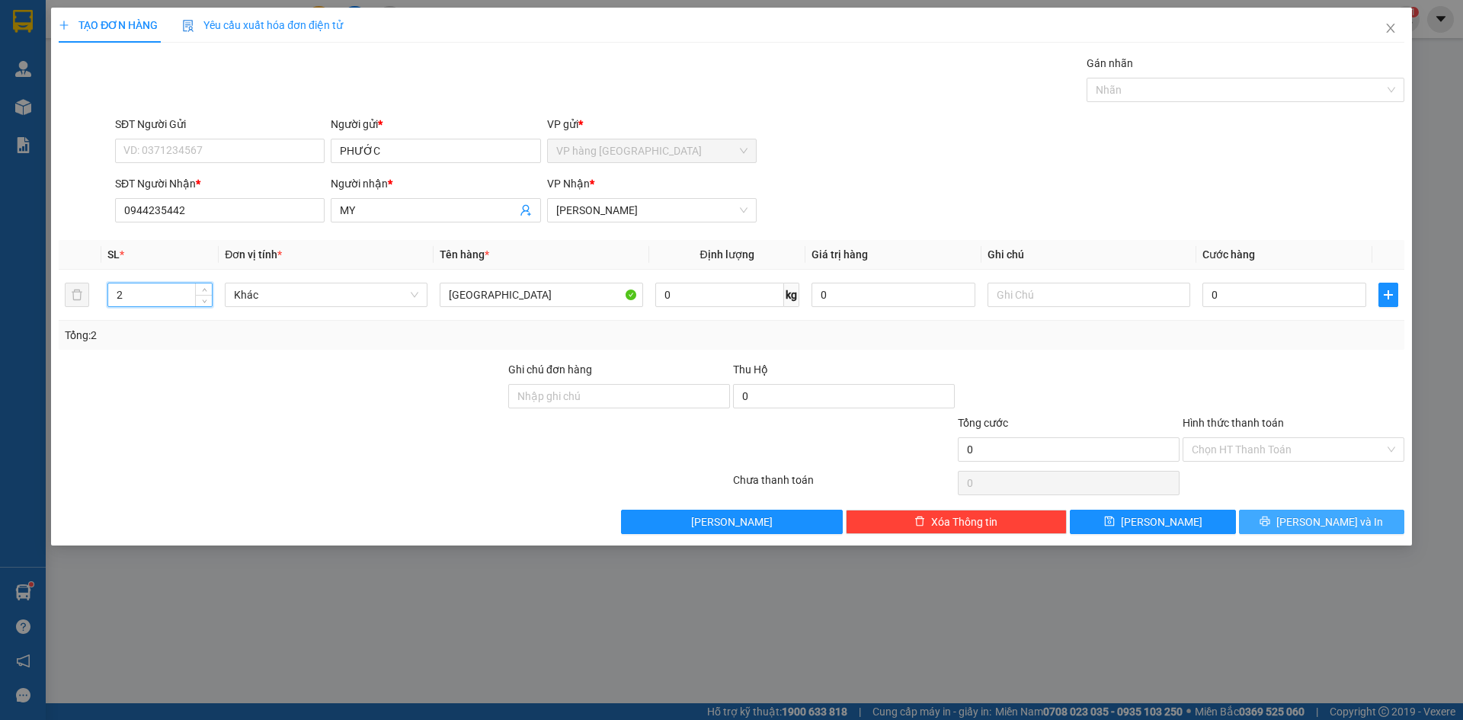
click at [1308, 518] on button "[PERSON_NAME] và In" at bounding box center [1321, 522] width 165 height 24
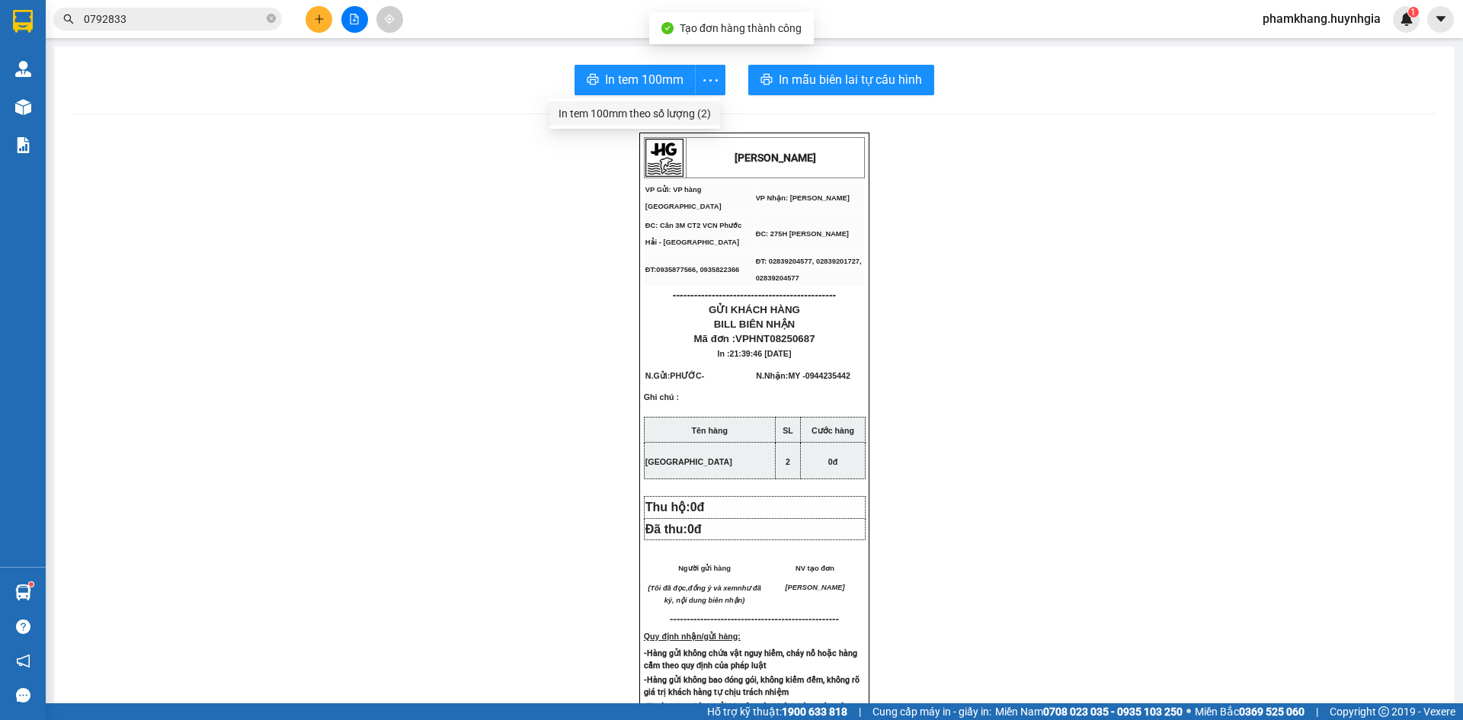
click at [679, 119] on div "In tem 100mm theo số lượng (2)" at bounding box center [635, 113] width 152 height 17
click at [560, 171] on div "[PERSON_NAME] VP Gửi: VP hàng Nha Trang VP Nhận: [PERSON_NAME] ĐC: Căn 3M CT2…" at bounding box center [754, 648] width 1364 height 1031
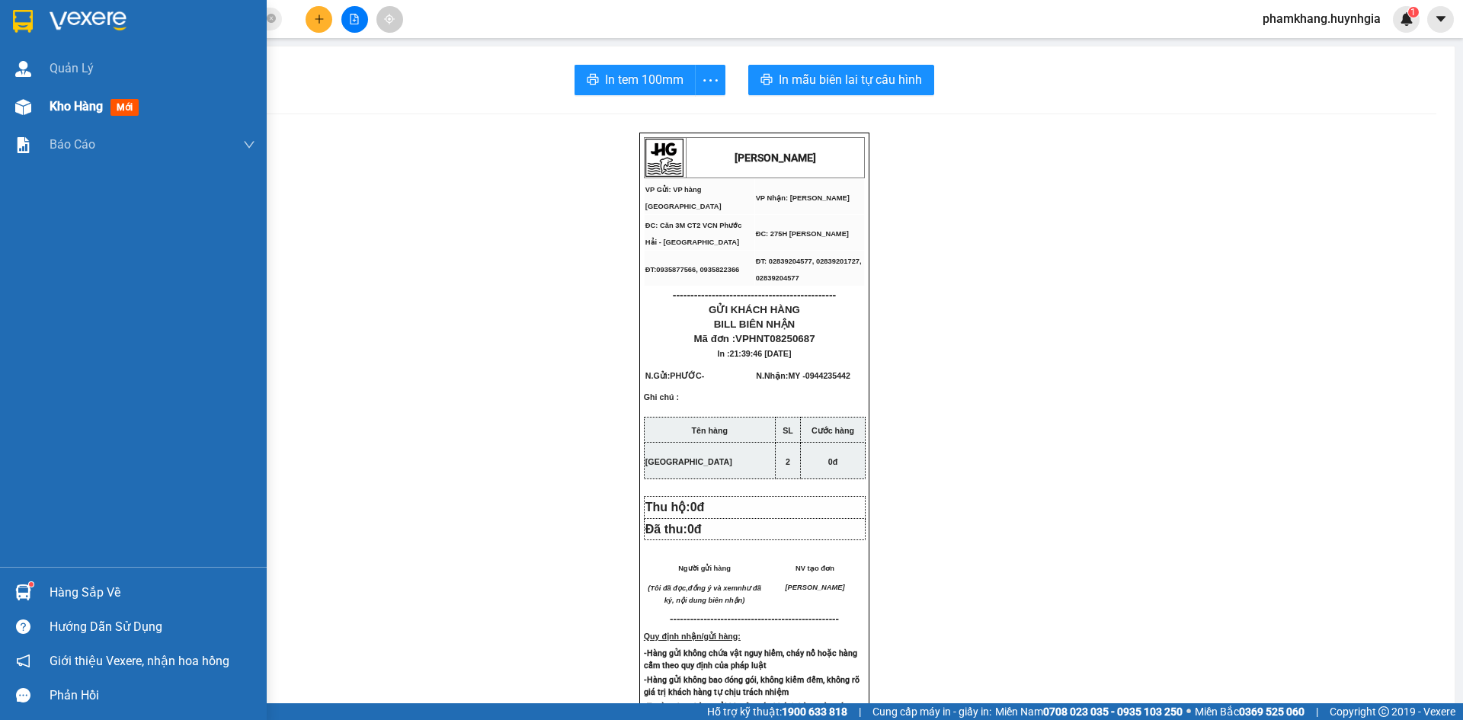
click at [21, 118] on div at bounding box center [23, 107] width 27 height 27
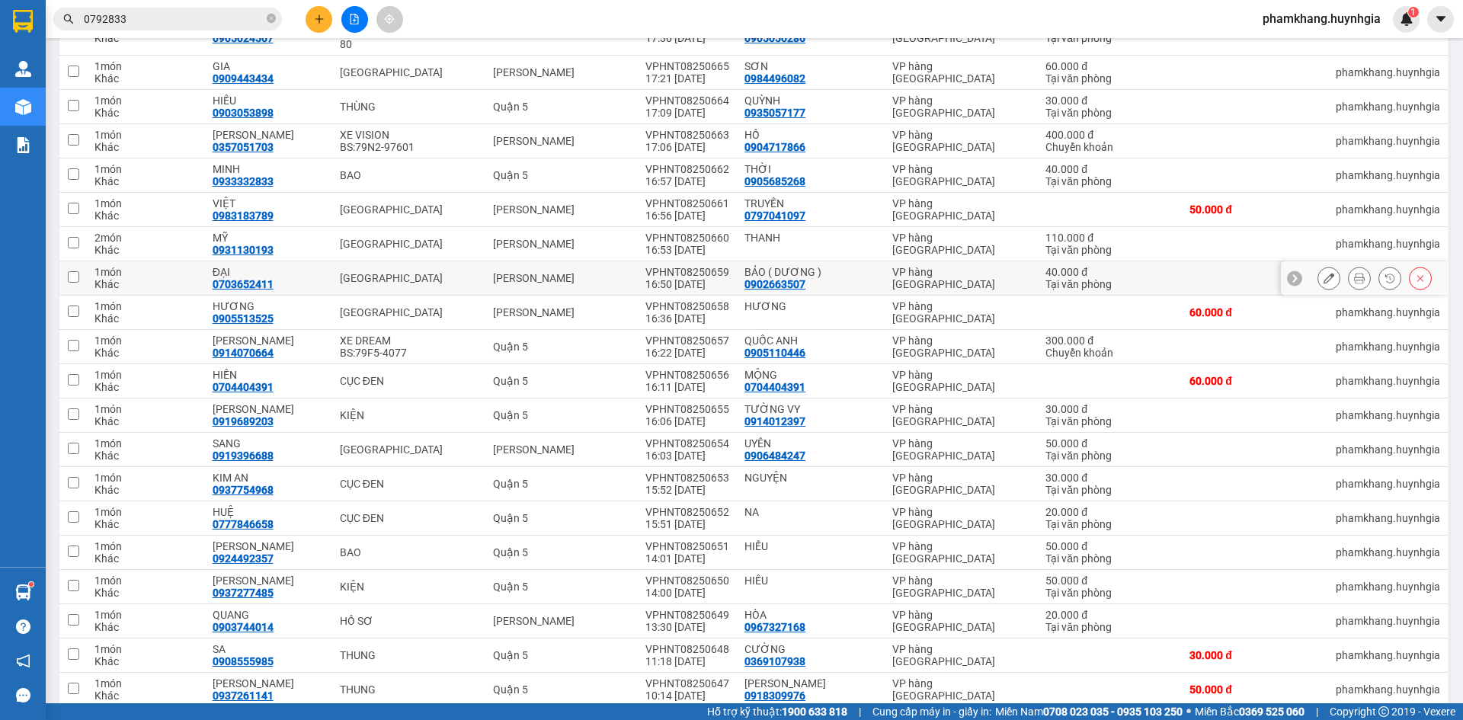
scroll to position [1091, 0]
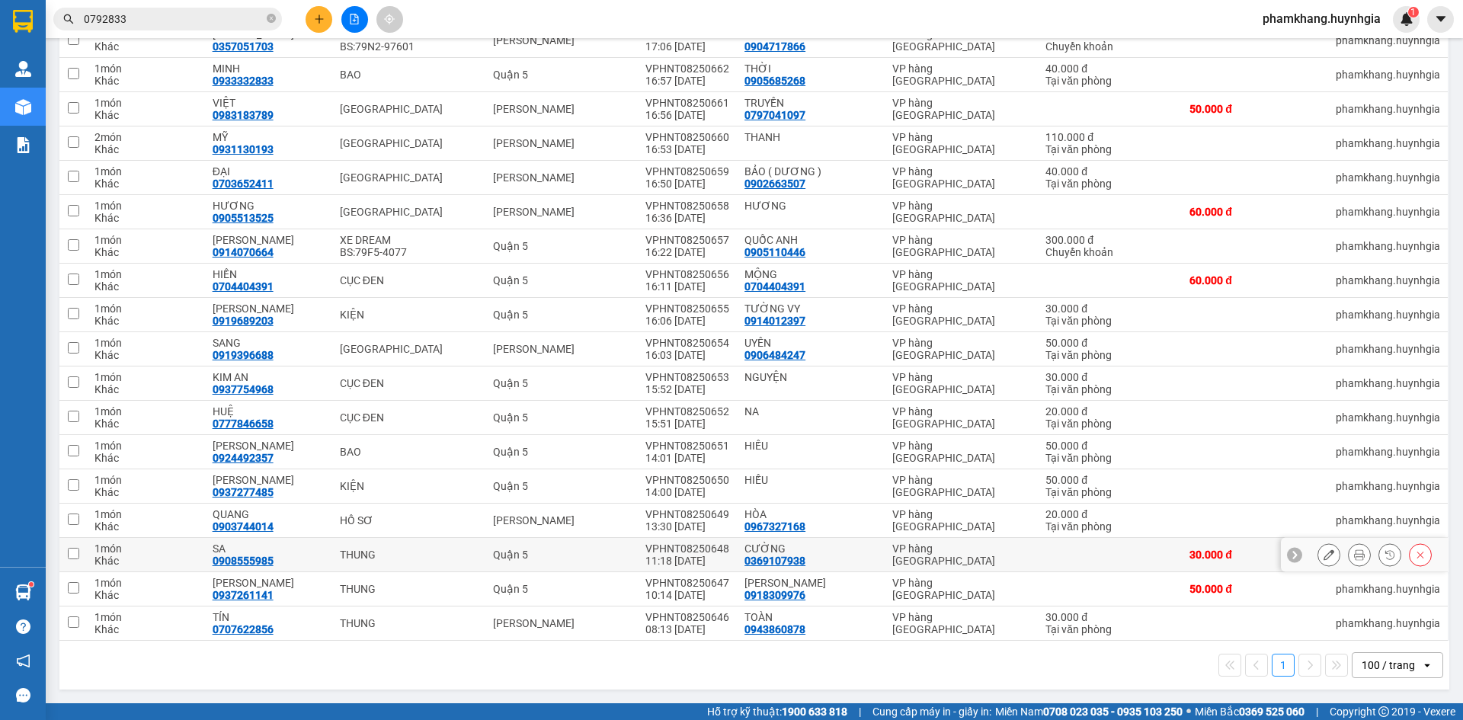
click at [821, 549] on div "CƯỜNG" at bounding box center [811, 549] width 133 height 12
checkbox input "true"
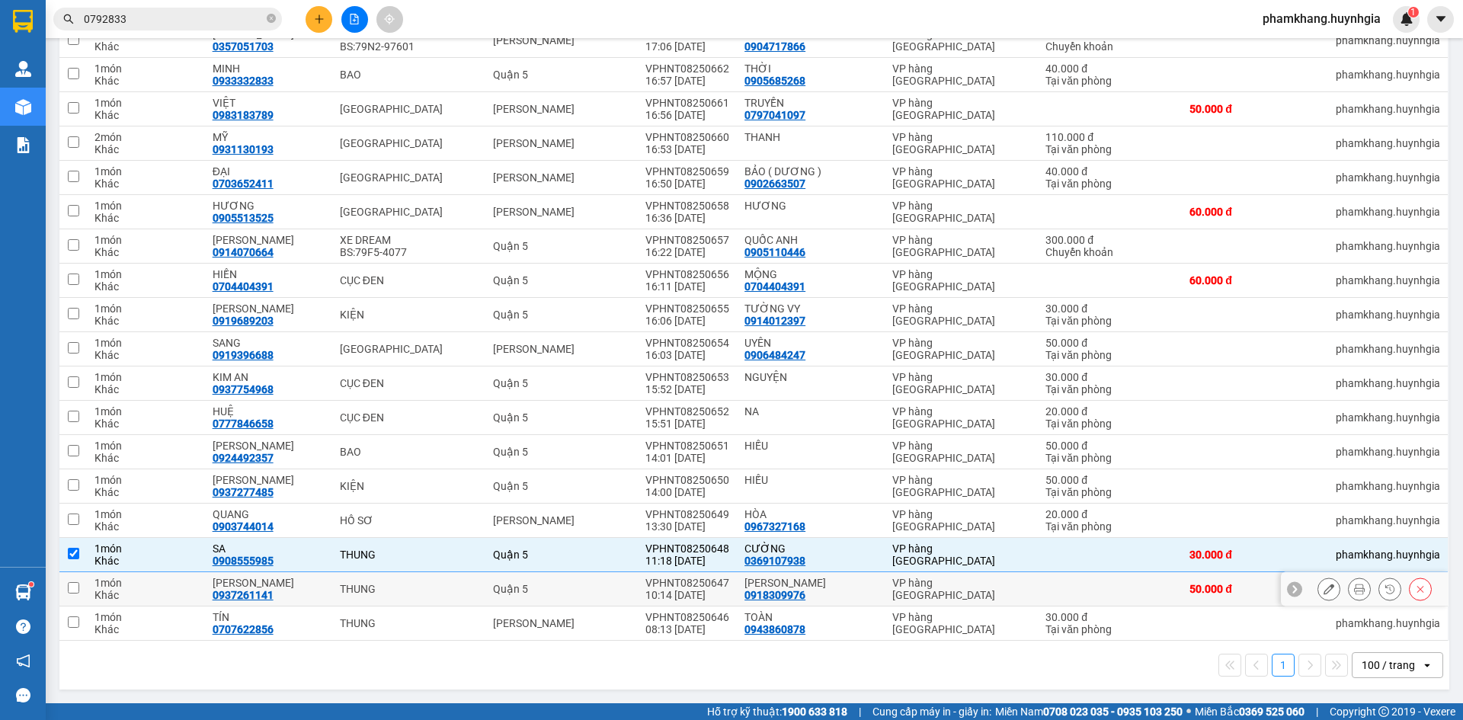
drag, startPoint x: 823, startPoint y: 575, endPoint x: 835, endPoint y: 586, distance: 16.2
click at [822, 575] on td "MINH THÀNH 0918309976" at bounding box center [811, 589] width 148 height 34
checkbox input "true"
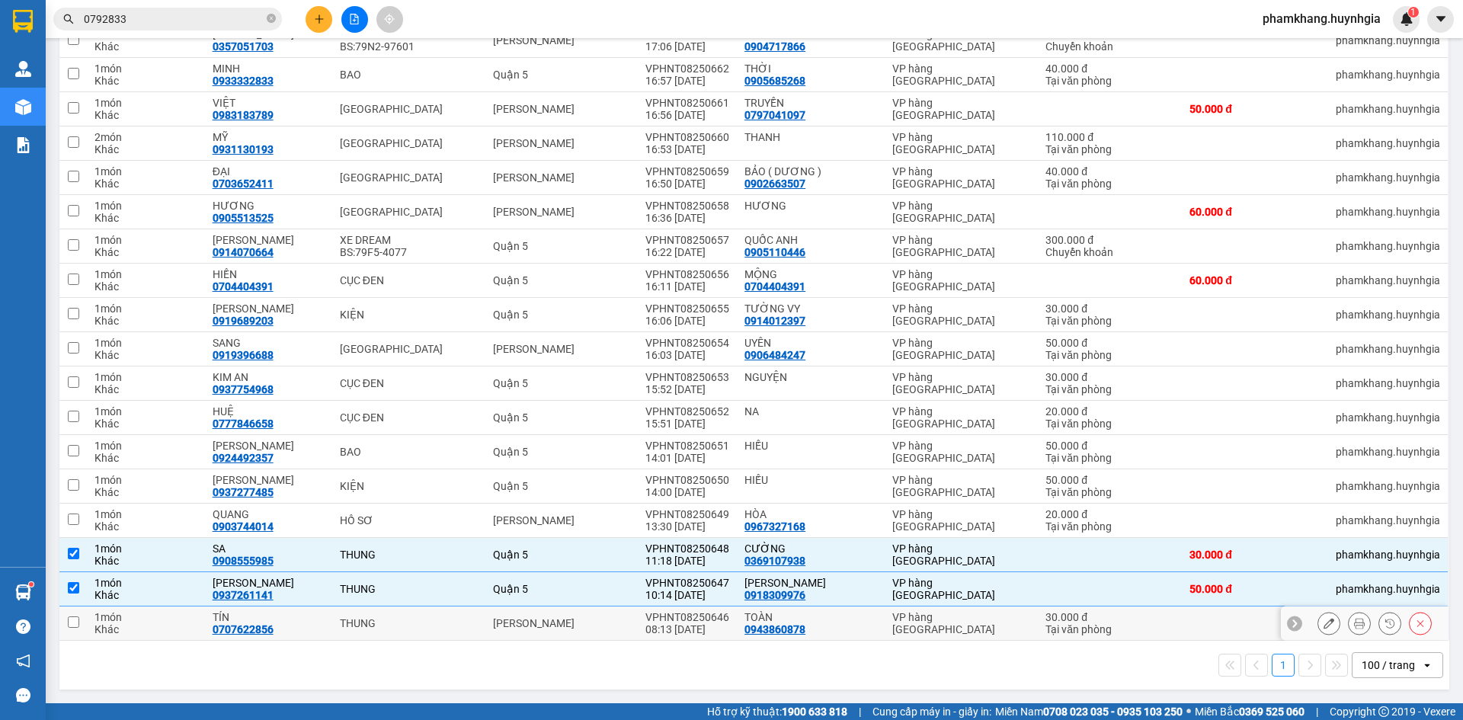
click at [845, 617] on div "TOÀN" at bounding box center [811, 617] width 133 height 12
checkbox input "true"
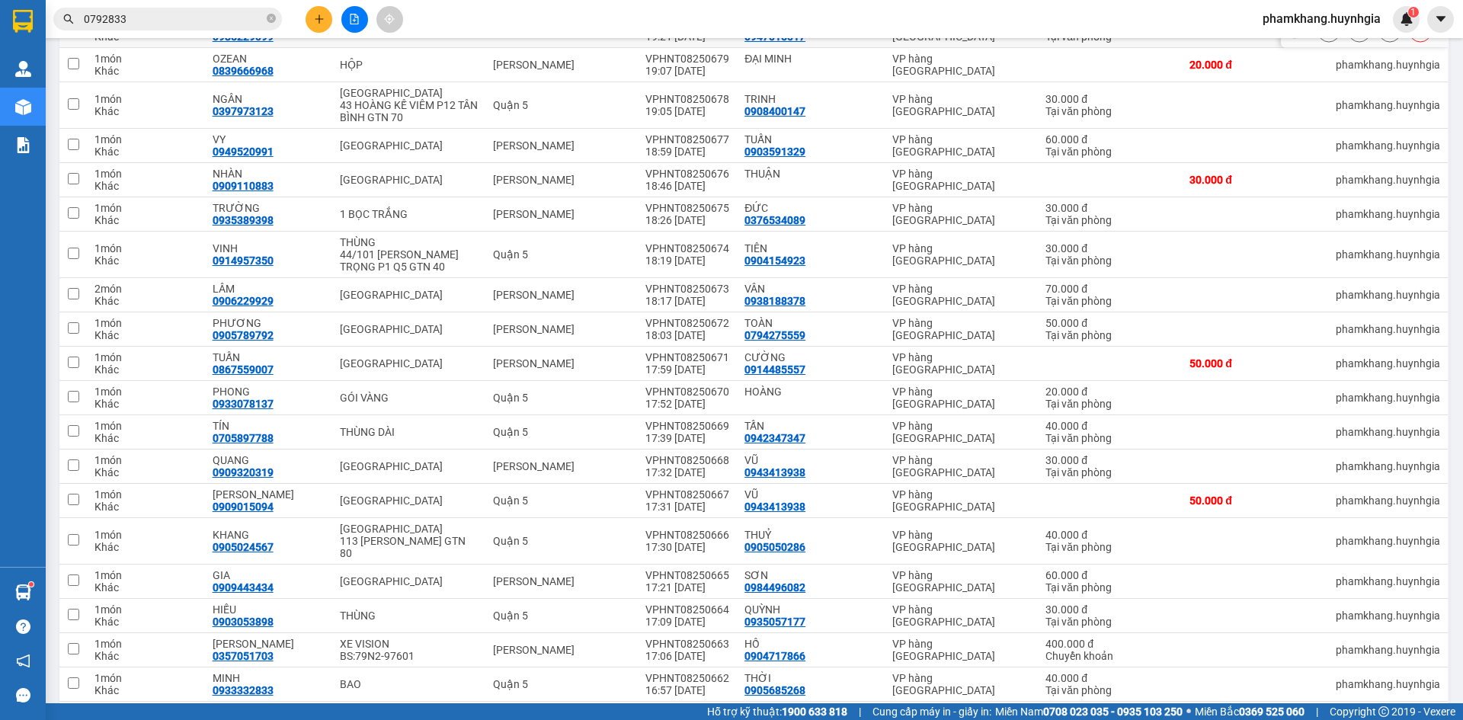
scroll to position [0, 0]
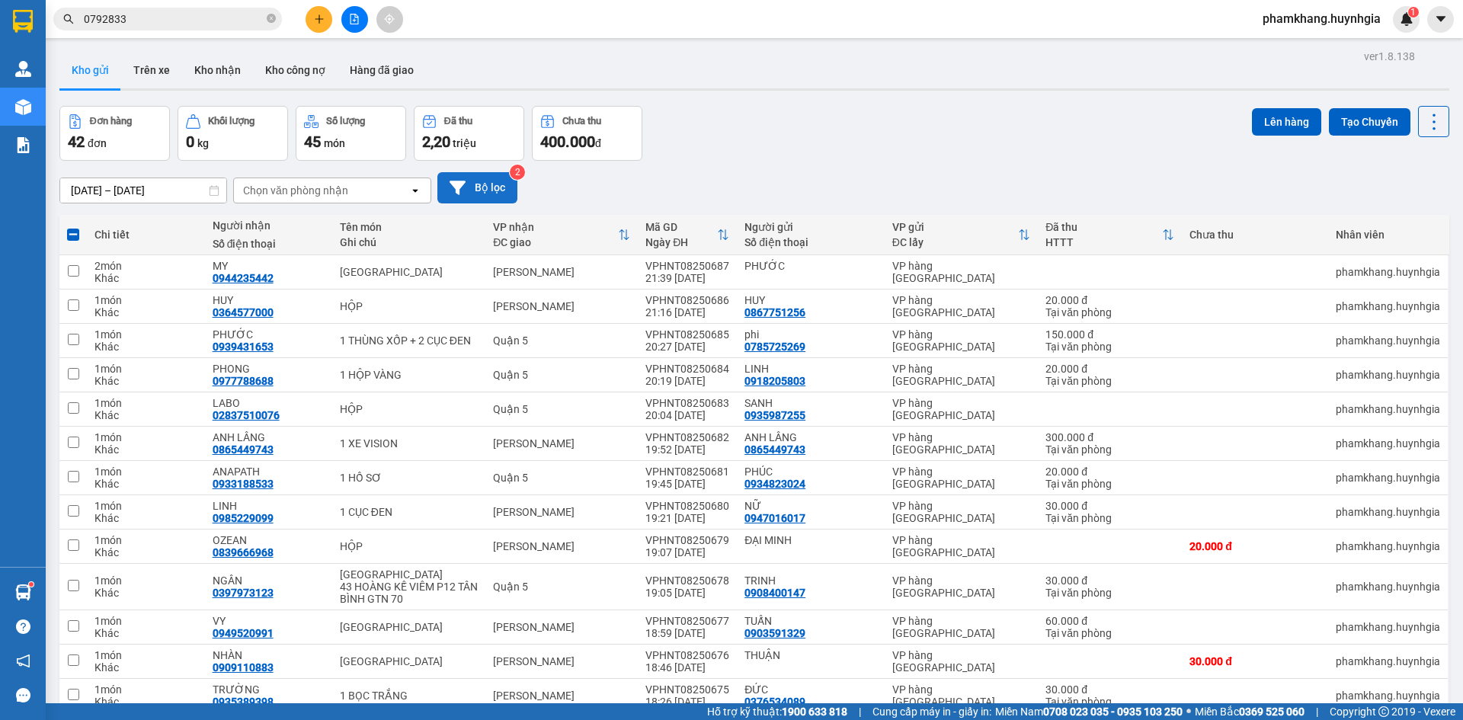
click at [492, 187] on button "Bộ lọc" at bounding box center [478, 187] width 80 height 31
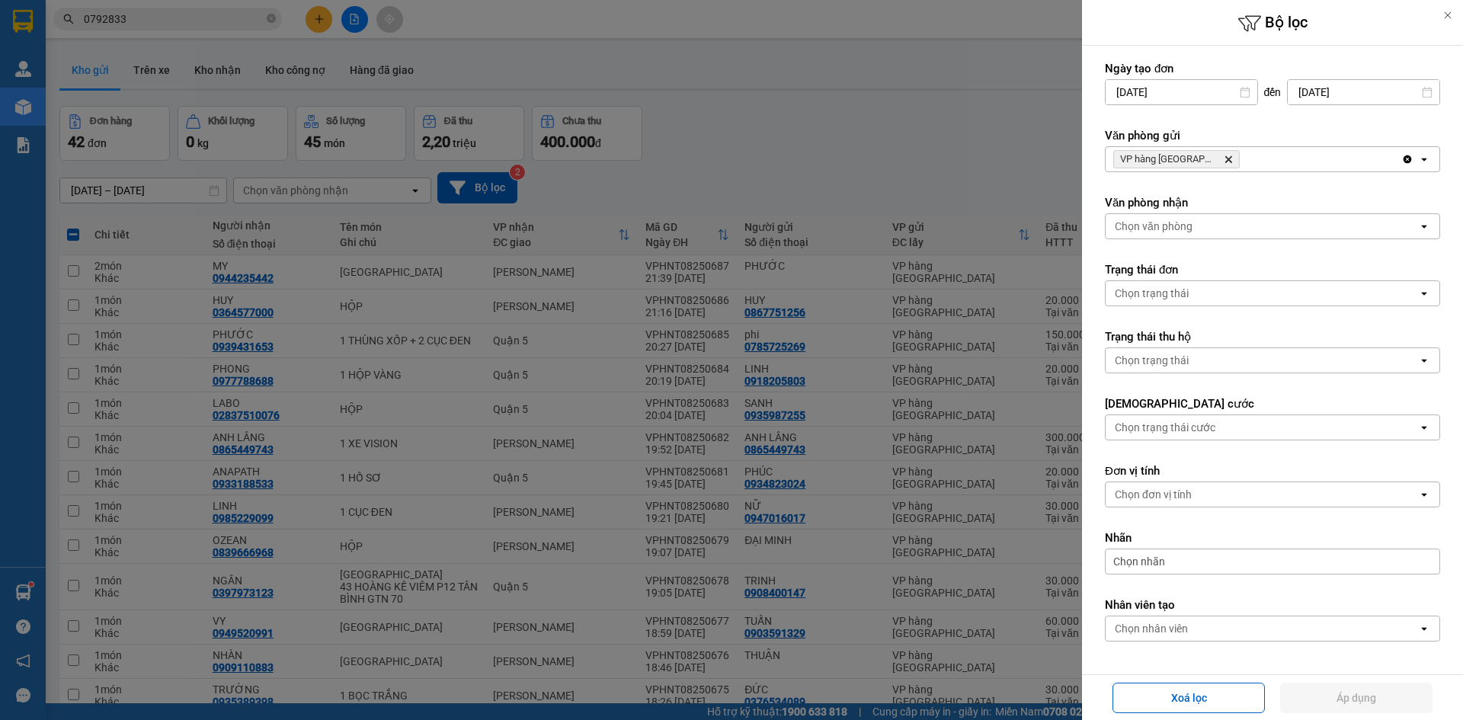
click at [1194, 553] on div "Chọn nhãn" at bounding box center [1272, 562] width 335 height 26
click at [1184, 630] on div "CHUYỂN KHOẢN" at bounding box center [1166, 638] width 89 height 20
click at [1399, 700] on button "Áp dụng" at bounding box center [1357, 698] width 152 height 30
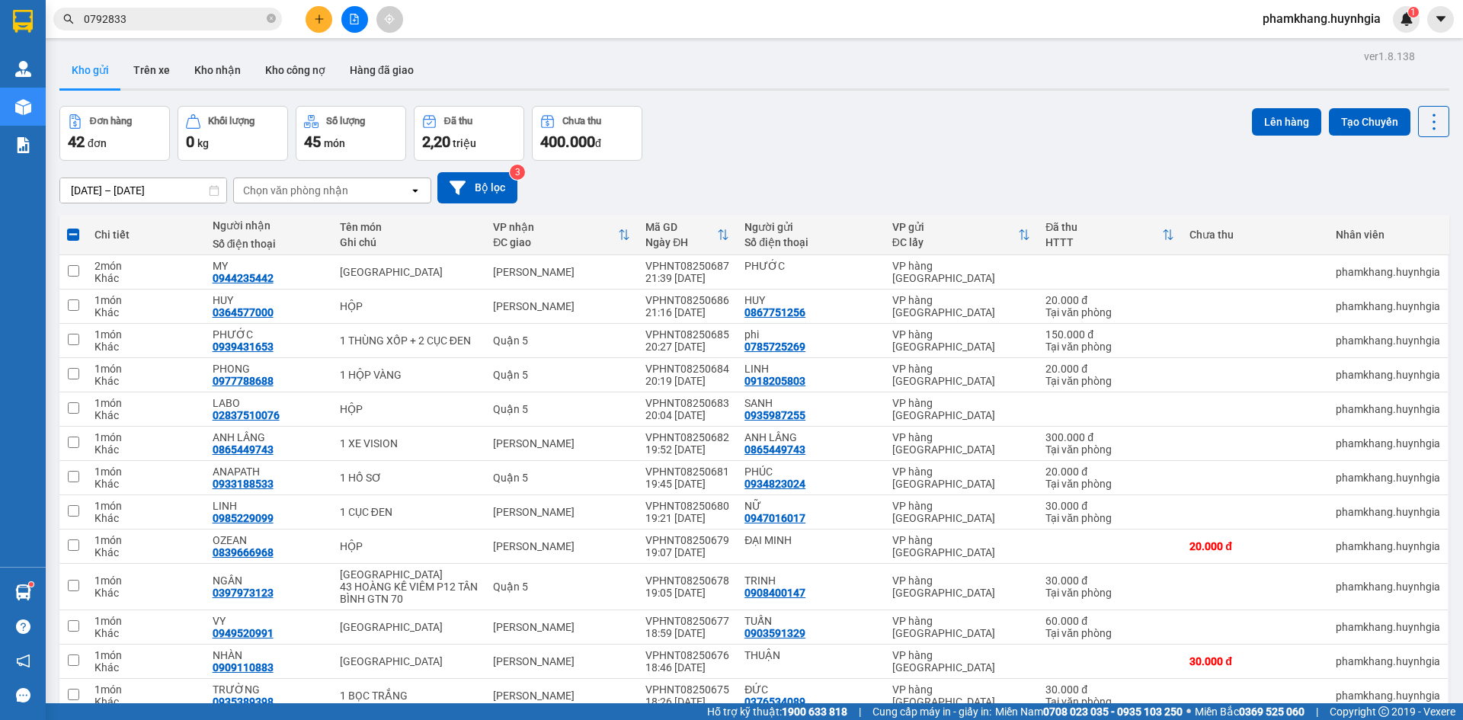
checkbox input "false"
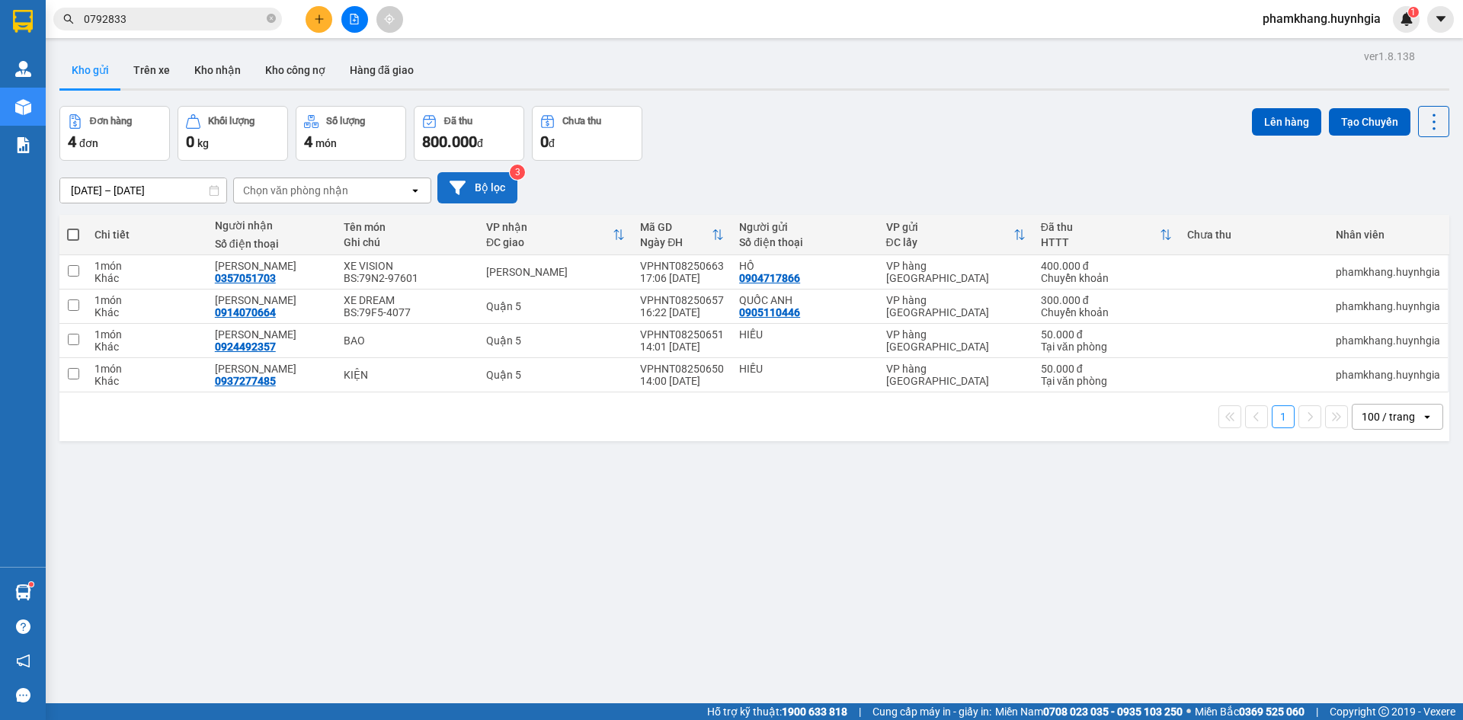
click at [489, 195] on button "Bộ lọc" at bounding box center [478, 187] width 80 height 31
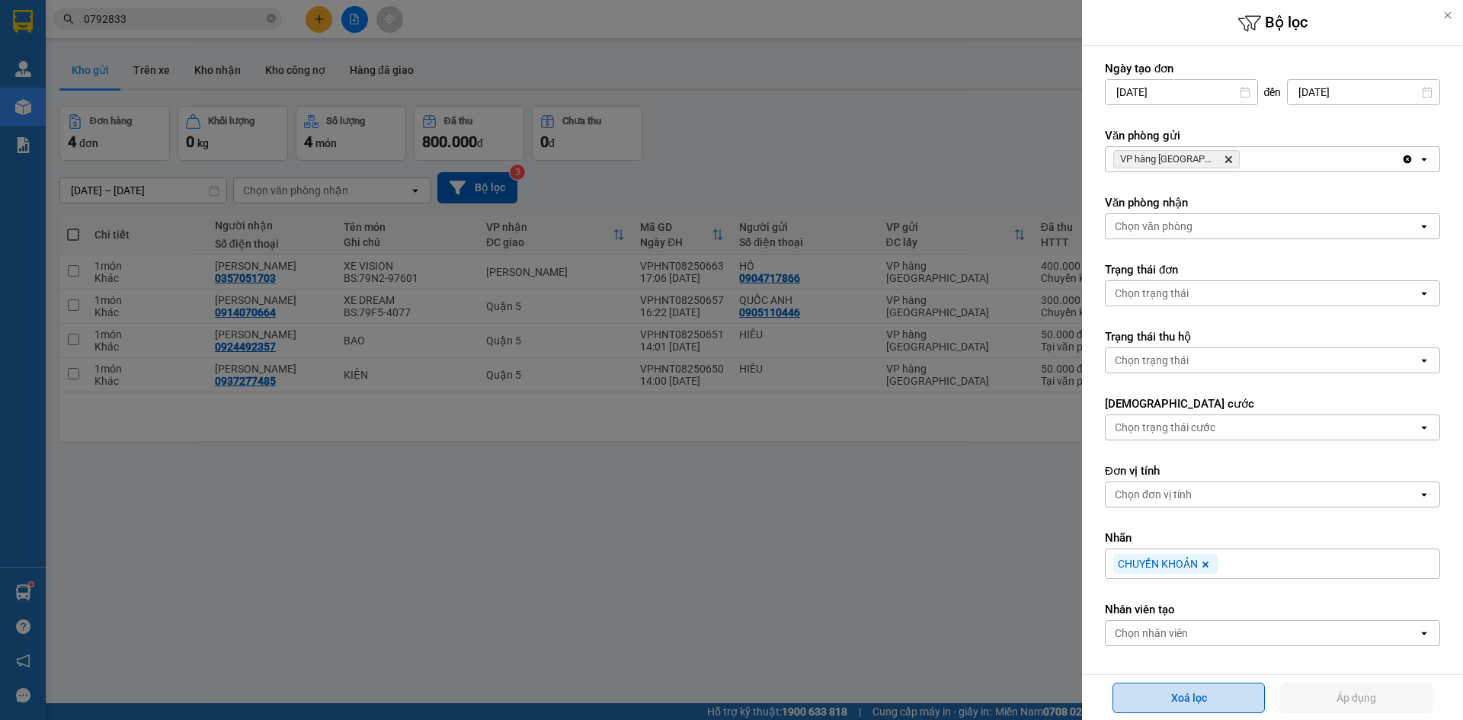
click at [1196, 698] on button "Xoá lọc" at bounding box center [1189, 698] width 152 height 30
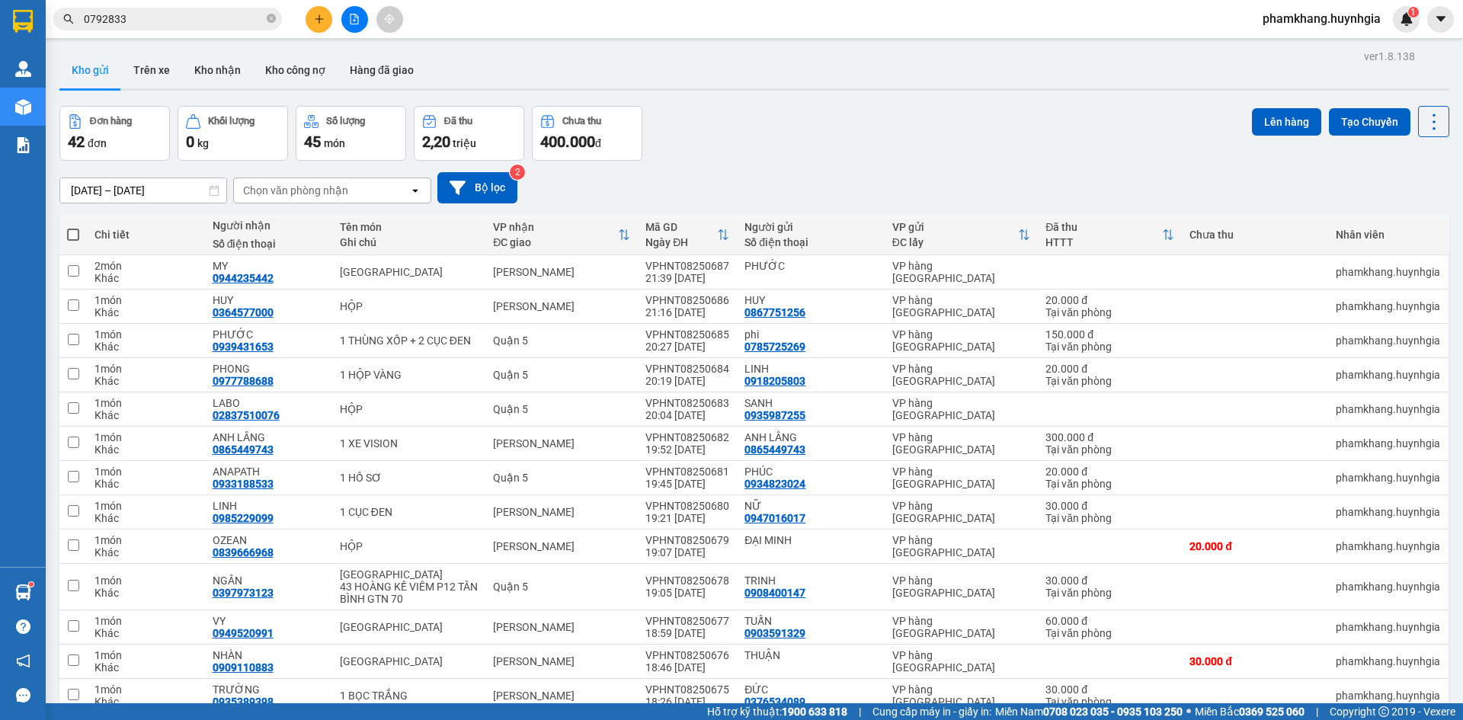
click at [79, 238] on span at bounding box center [73, 235] width 12 height 12
click at [73, 227] on input "checkbox" at bounding box center [73, 227] width 0 height 0
checkbox input "true"
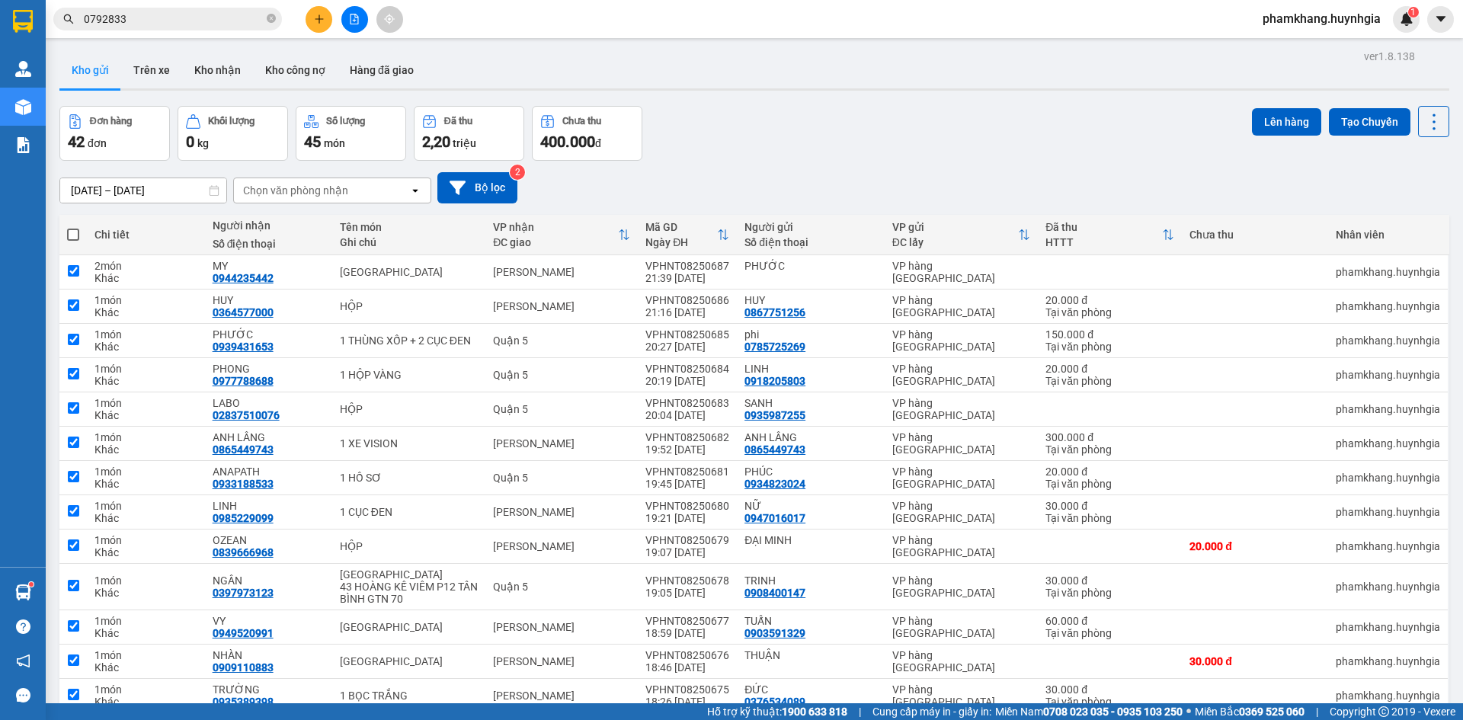
checkbox input "true"
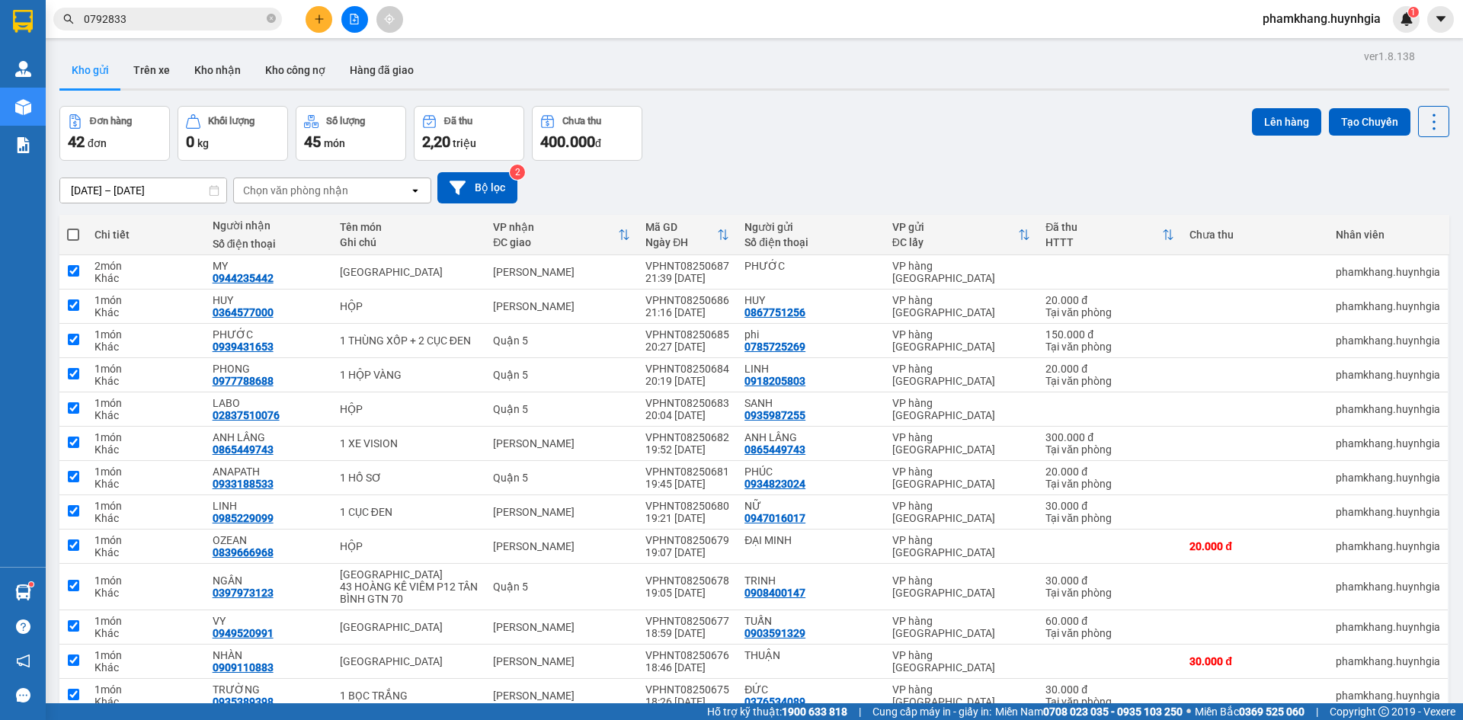
checkbox input "true"
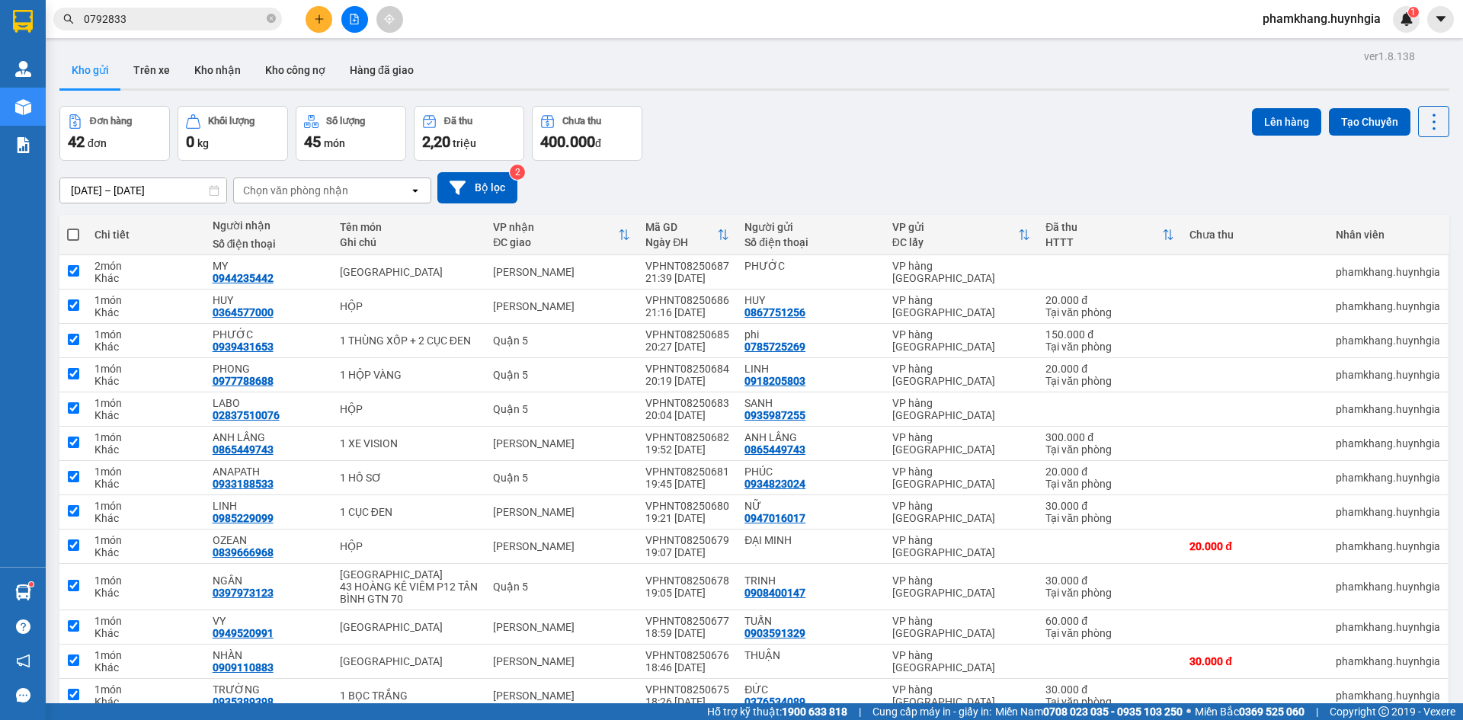
checkbox input "true"
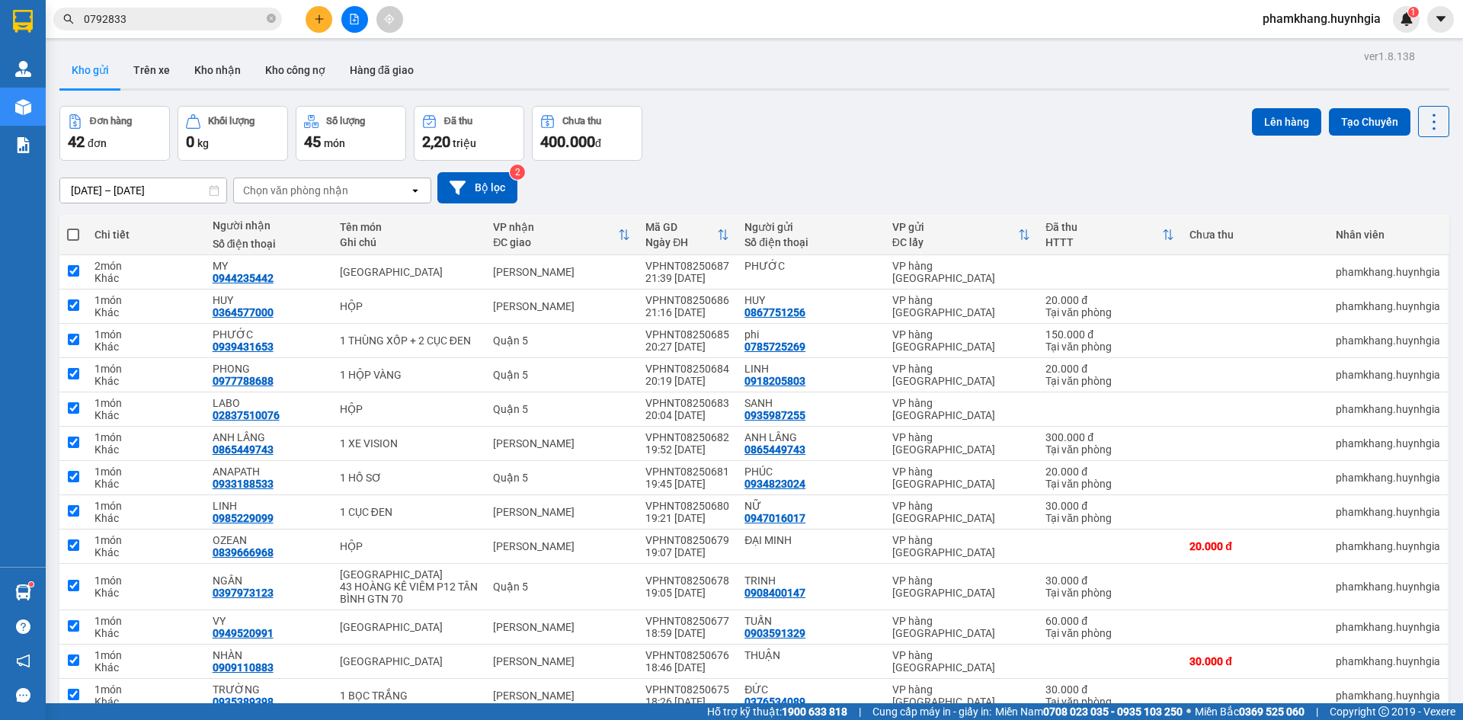
checkbox input "true"
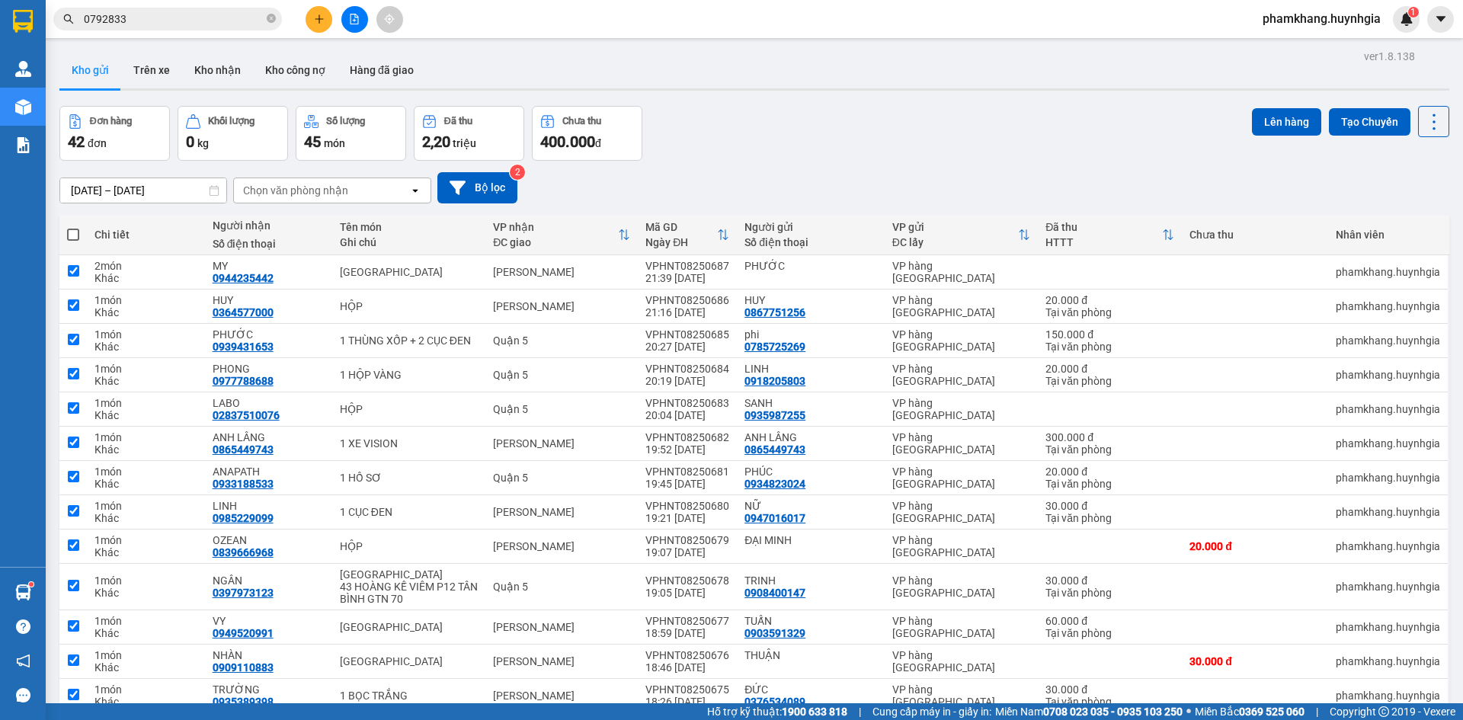
checkbox input "true"
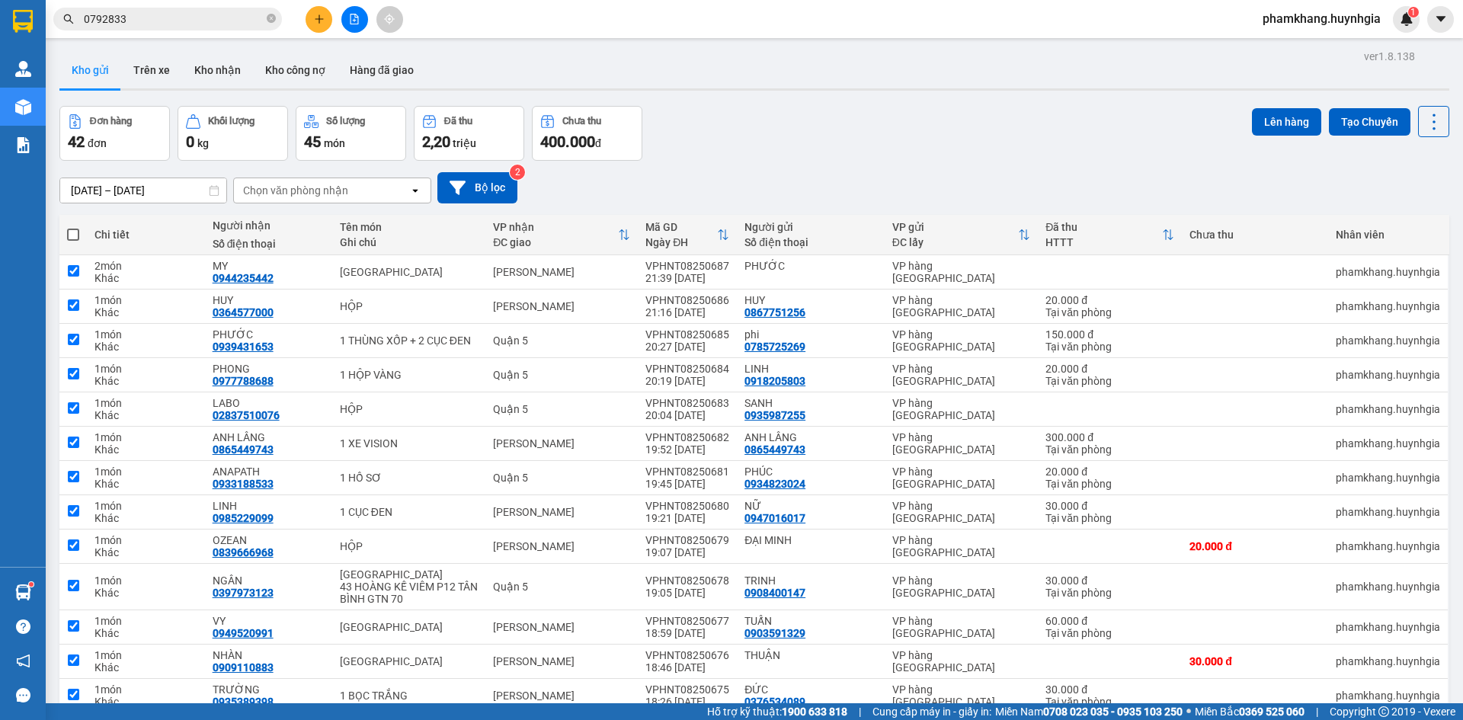
checkbox input "true"
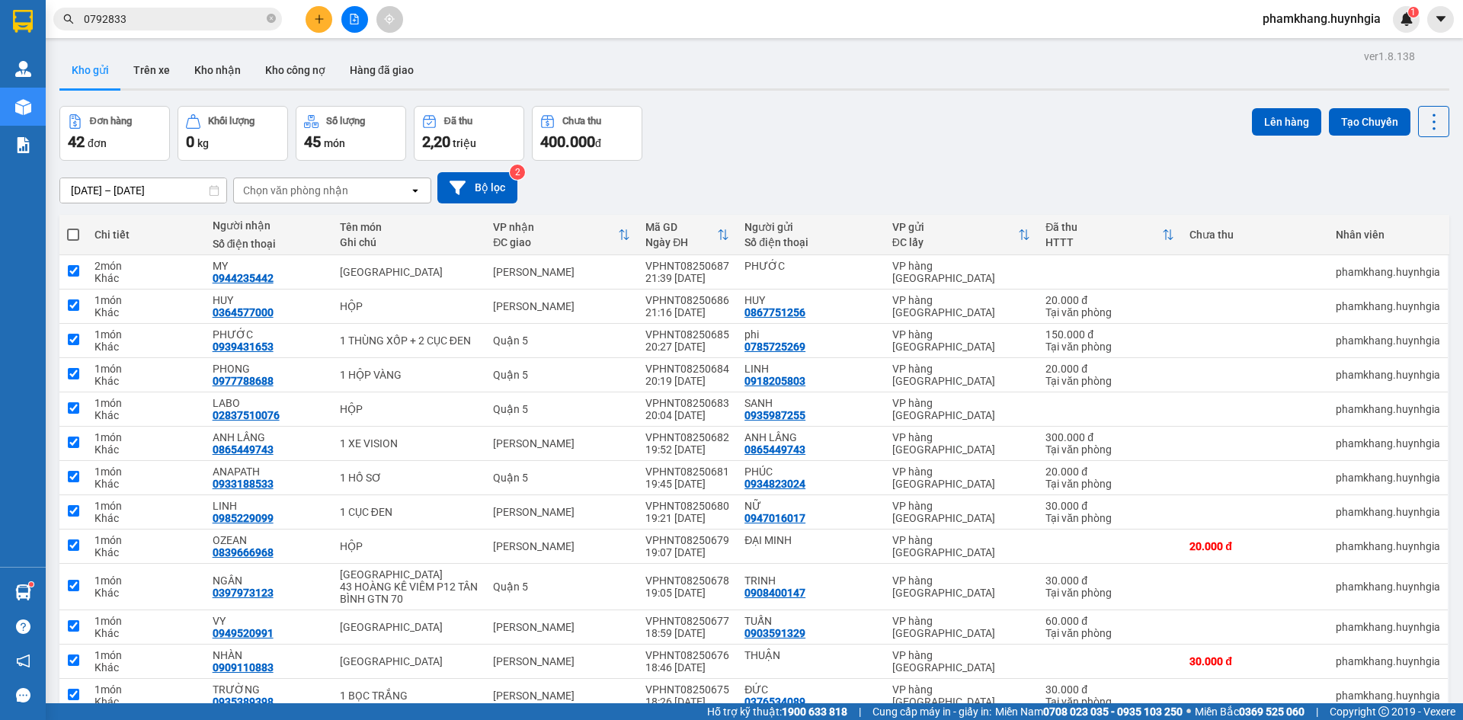
checkbox input "true"
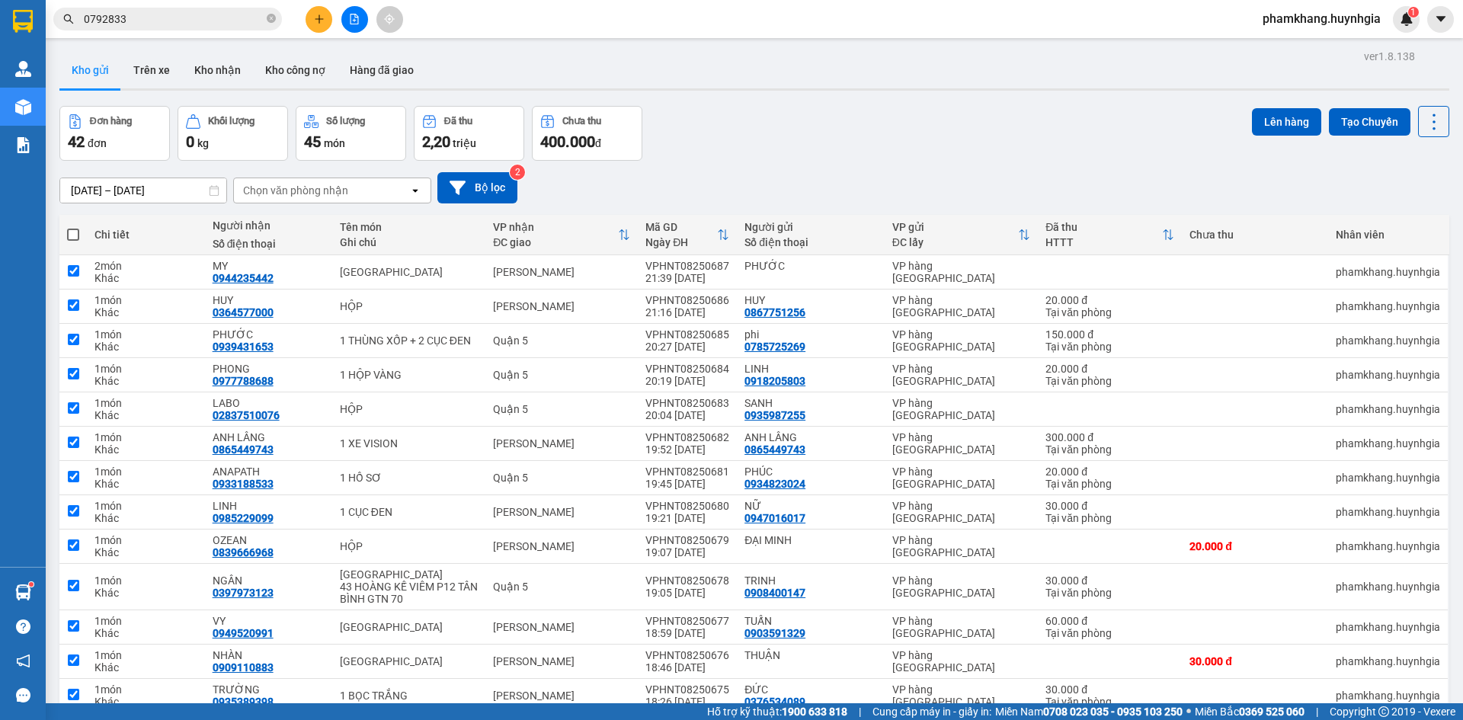
checkbox input "true"
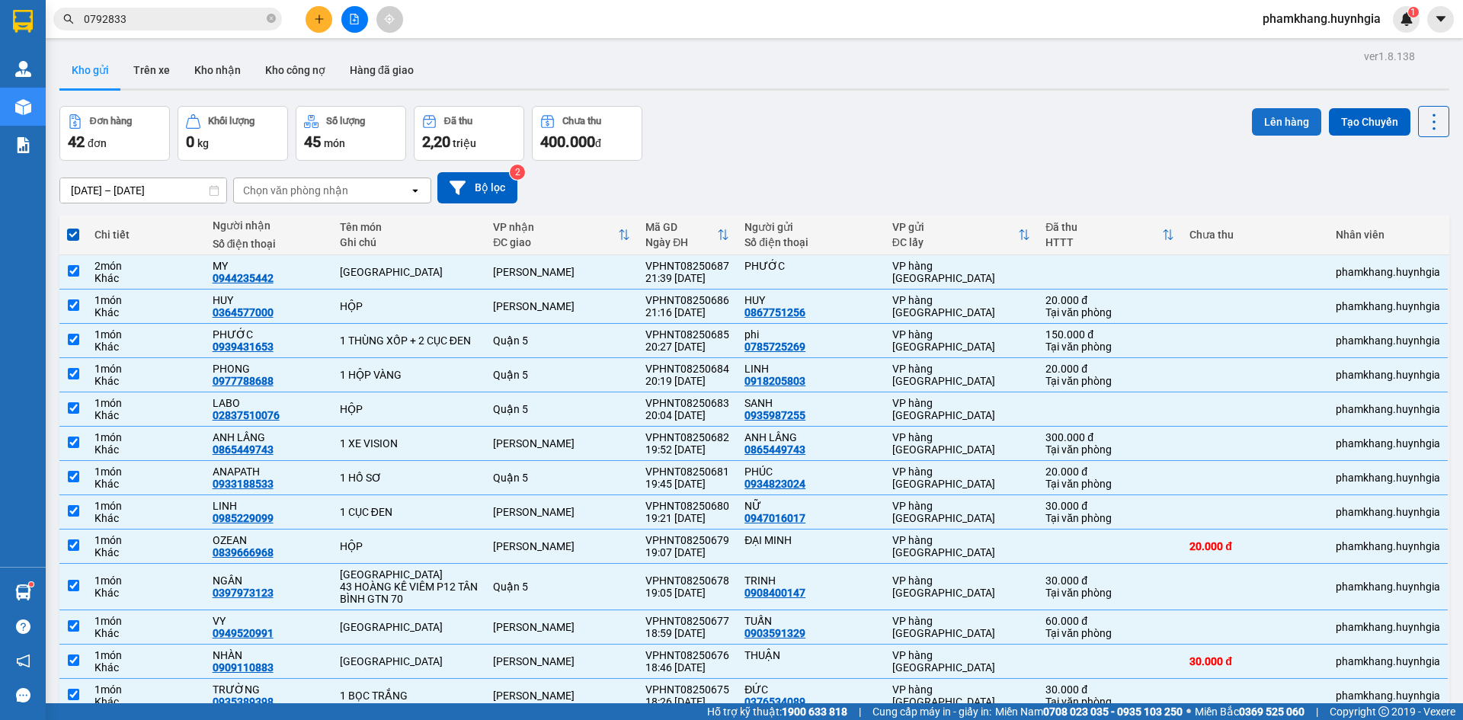
click at [1287, 120] on button "Lên hàng" at bounding box center [1286, 121] width 69 height 27
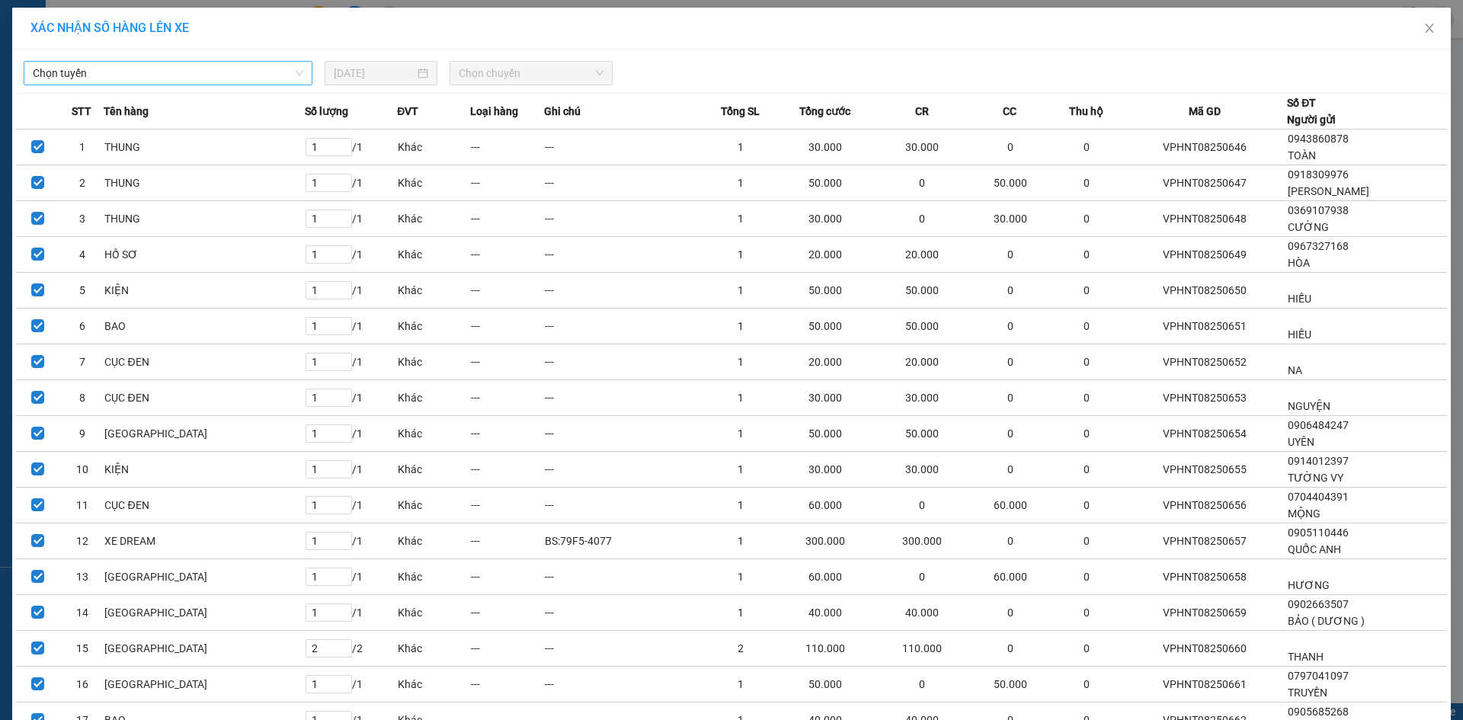
click at [216, 70] on span "Chọn tuyến" at bounding box center [168, 73] width 271 height 23
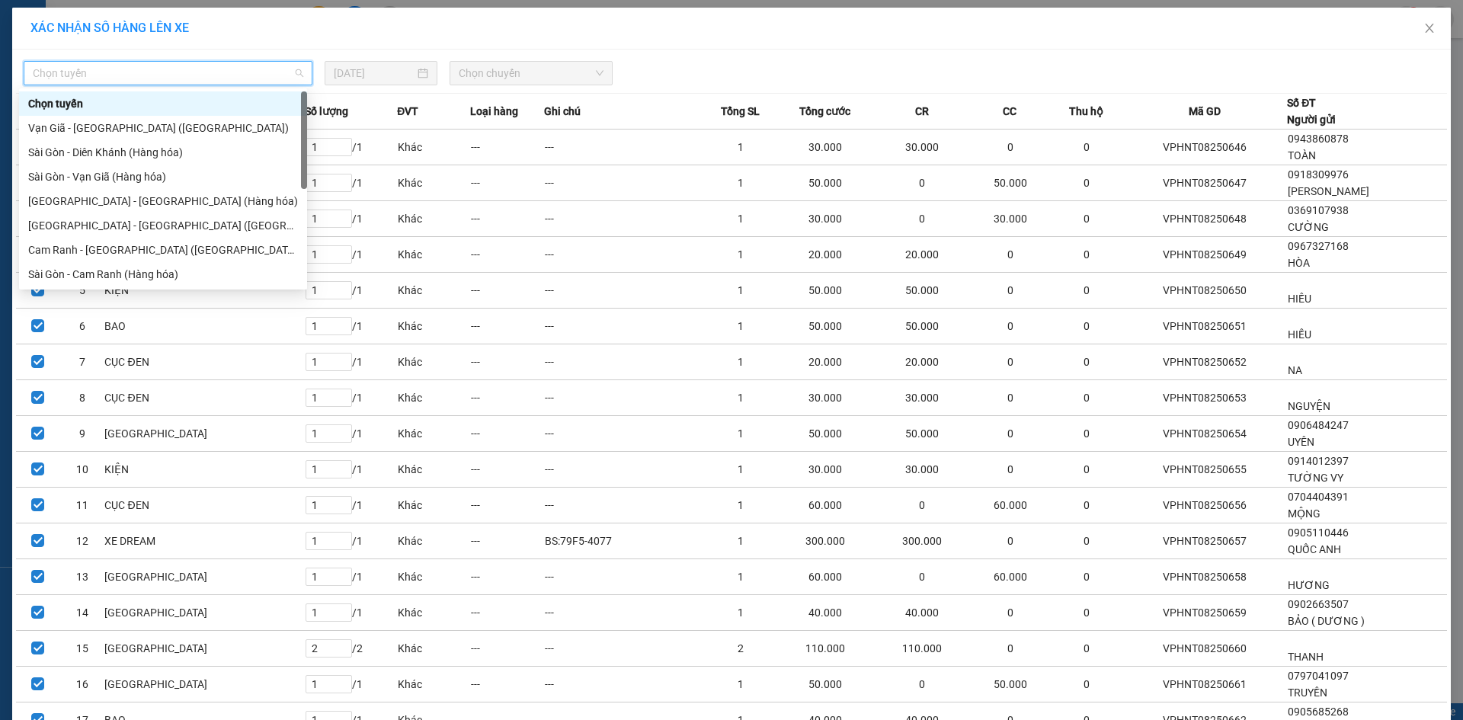
scroll to position [244, 0]
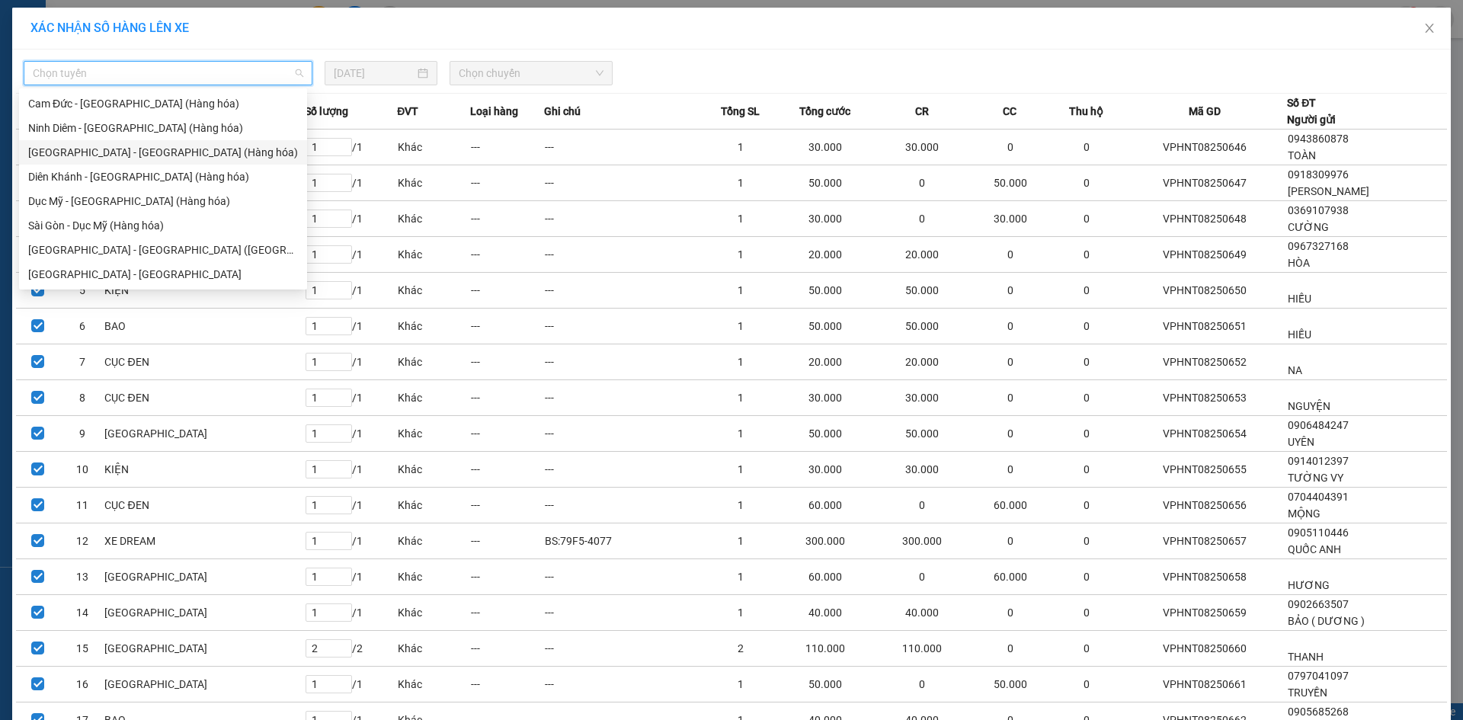
click at [139, 155] on div "[GEOGRAPHIC_DATA] - [GEOGRAPHIC_DATA] (Hàng hóa)" at bounding box center [163, 152] width 270 height 17
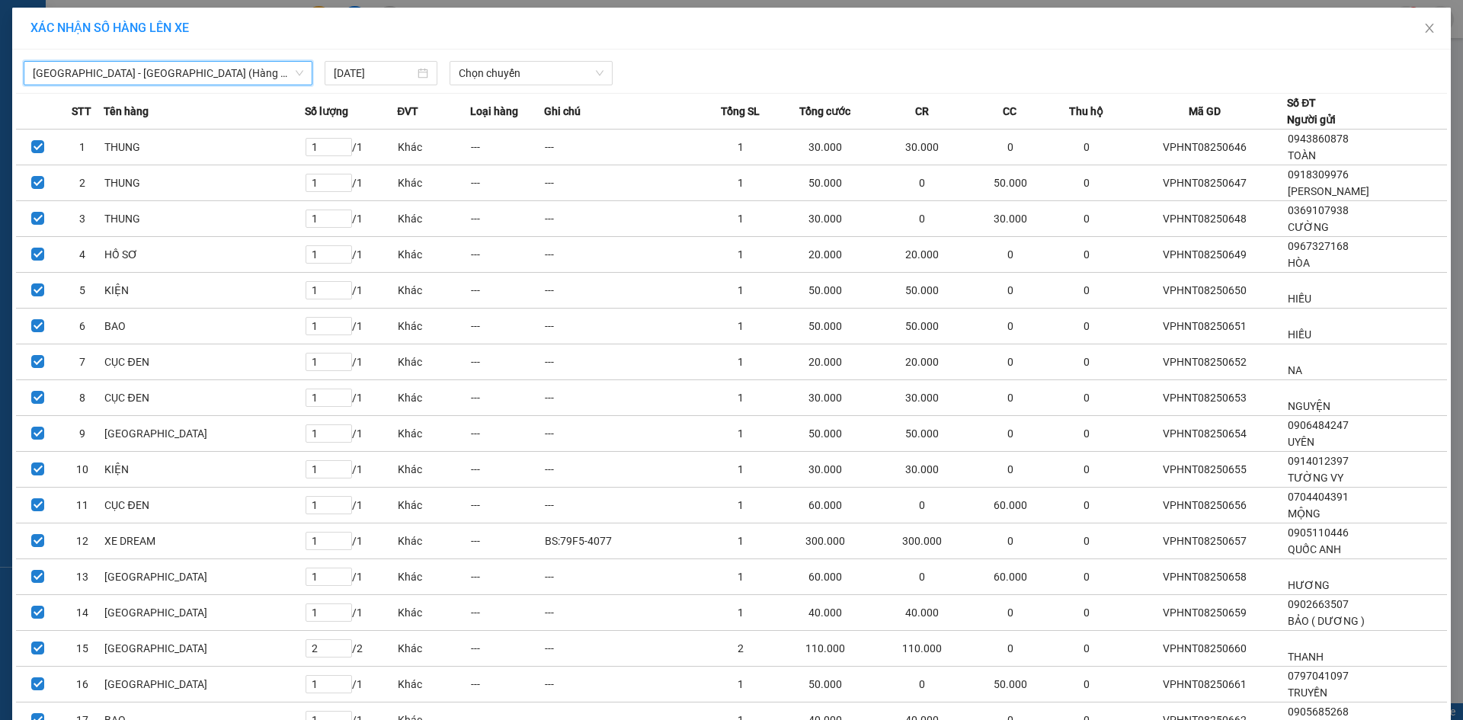
click at [515, 77] on span "Chọn chuyến" at bounding box center [531, 73] width 145 height 23
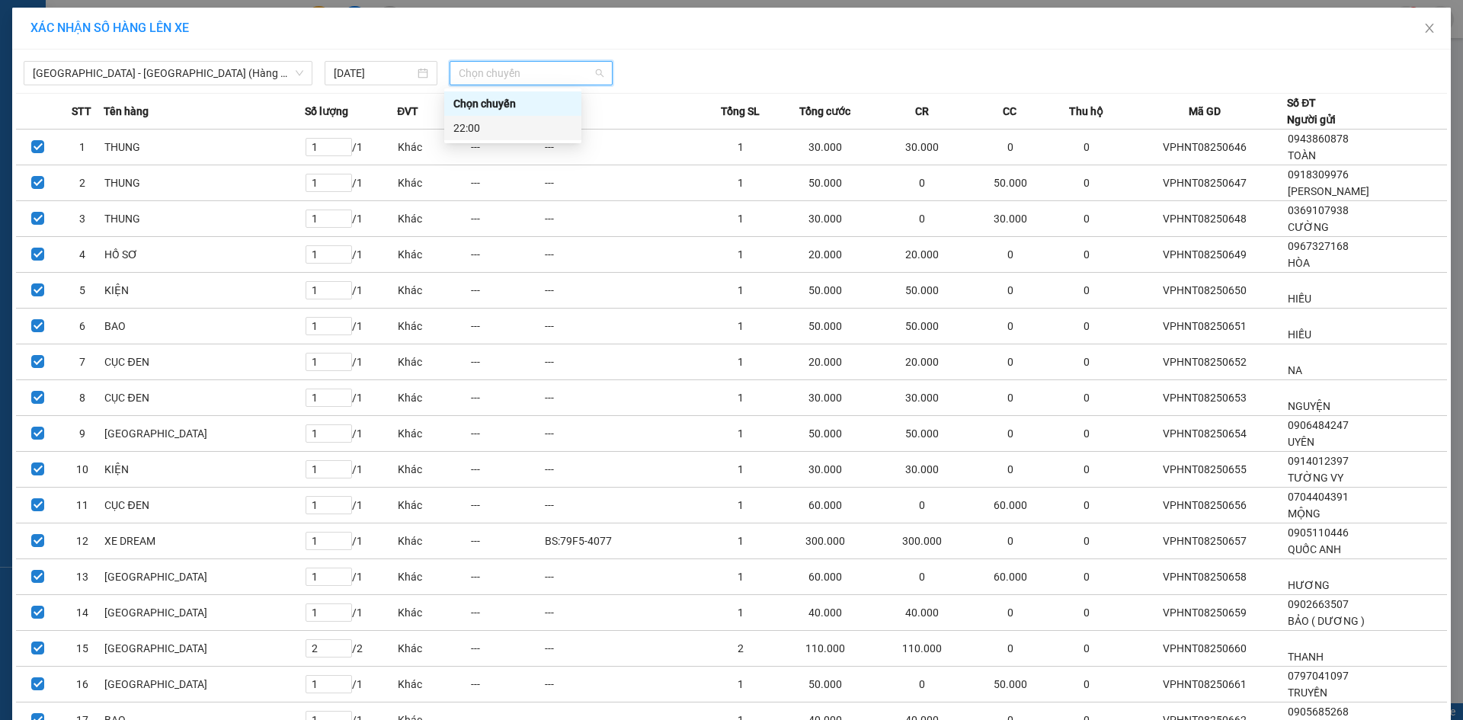
click at [489, 123] on div "22:00" at bounding box center [513, 128] width 119 height 17
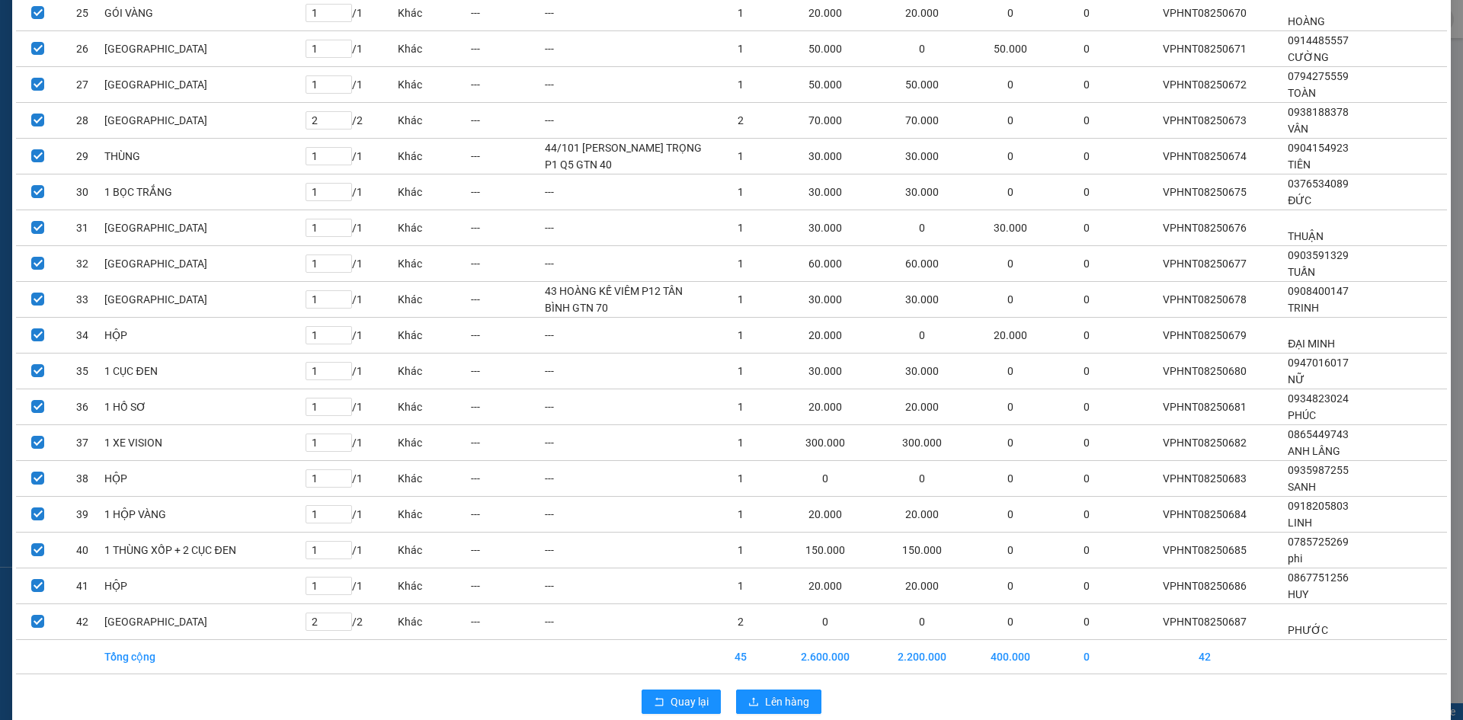
scroll to position [1043, 0]
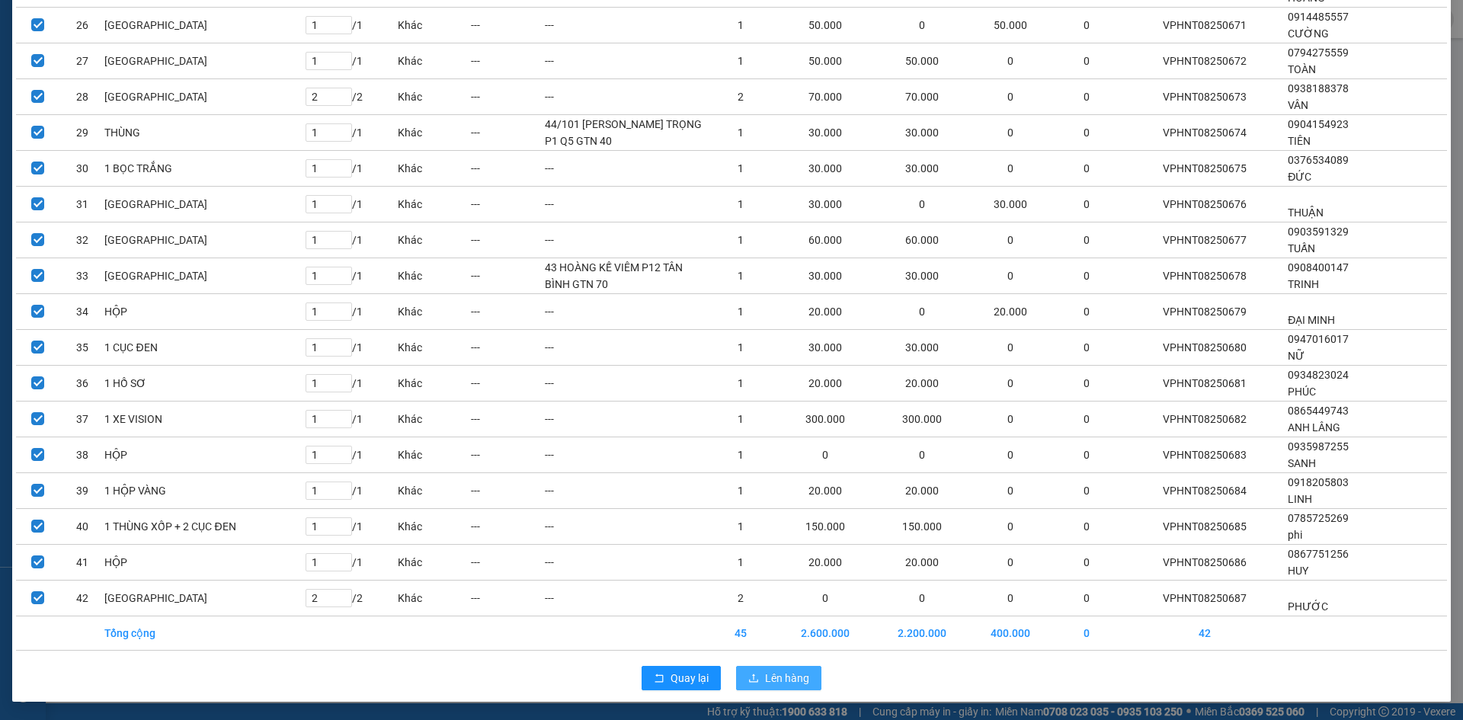
click at [789, 670] on span "Lên hàng" at bounding box center [787, 678] width 44 height 17
